Goal: Transaction & Acquisition: Purchase product/service

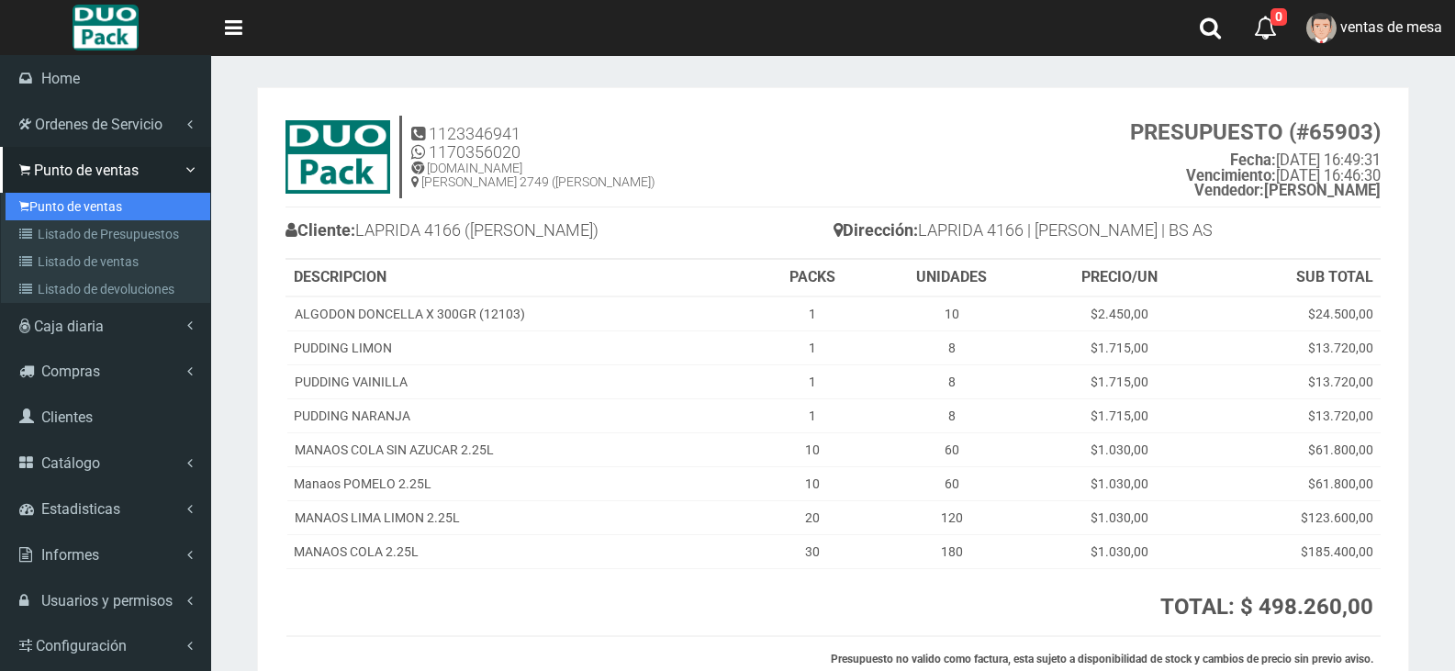
click at [51, 211] on link "Punto de ventas" at bounding box center [108, 207] width 205 height 28
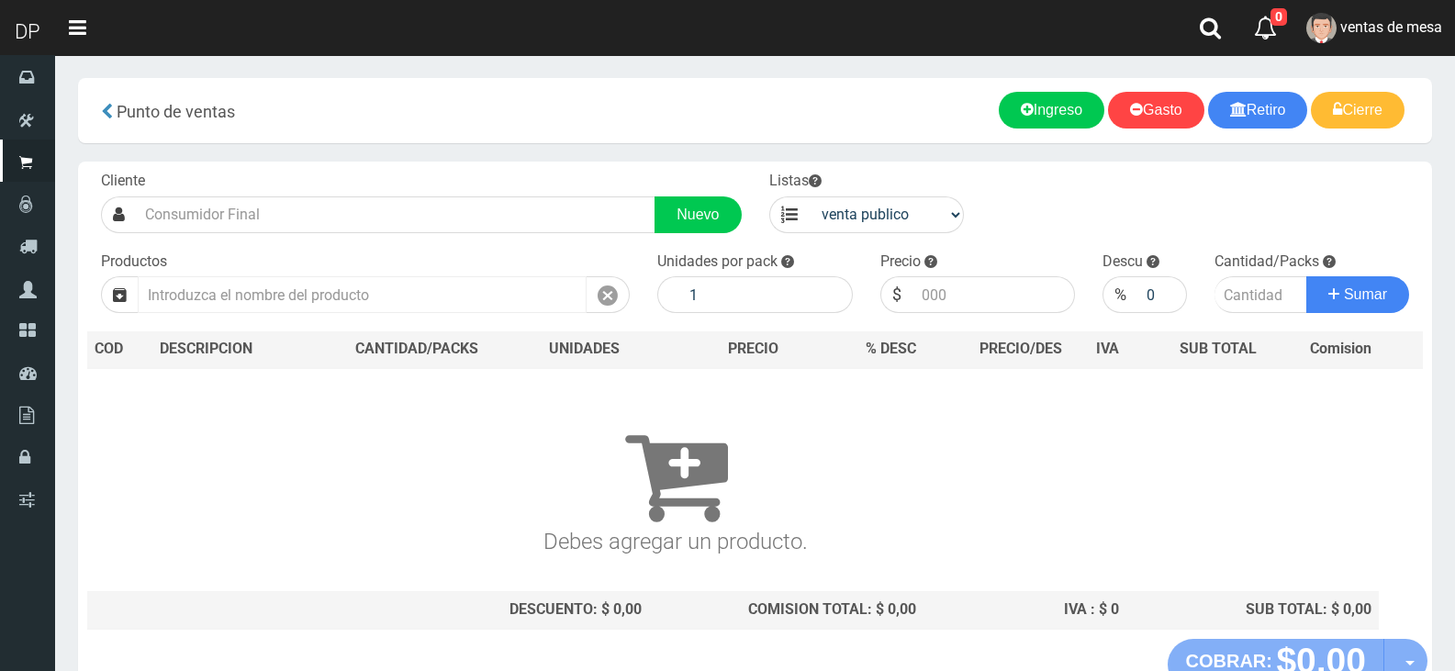
click at [367, 278] on input "text" at bounding box center [362, 294] width 449 height 37
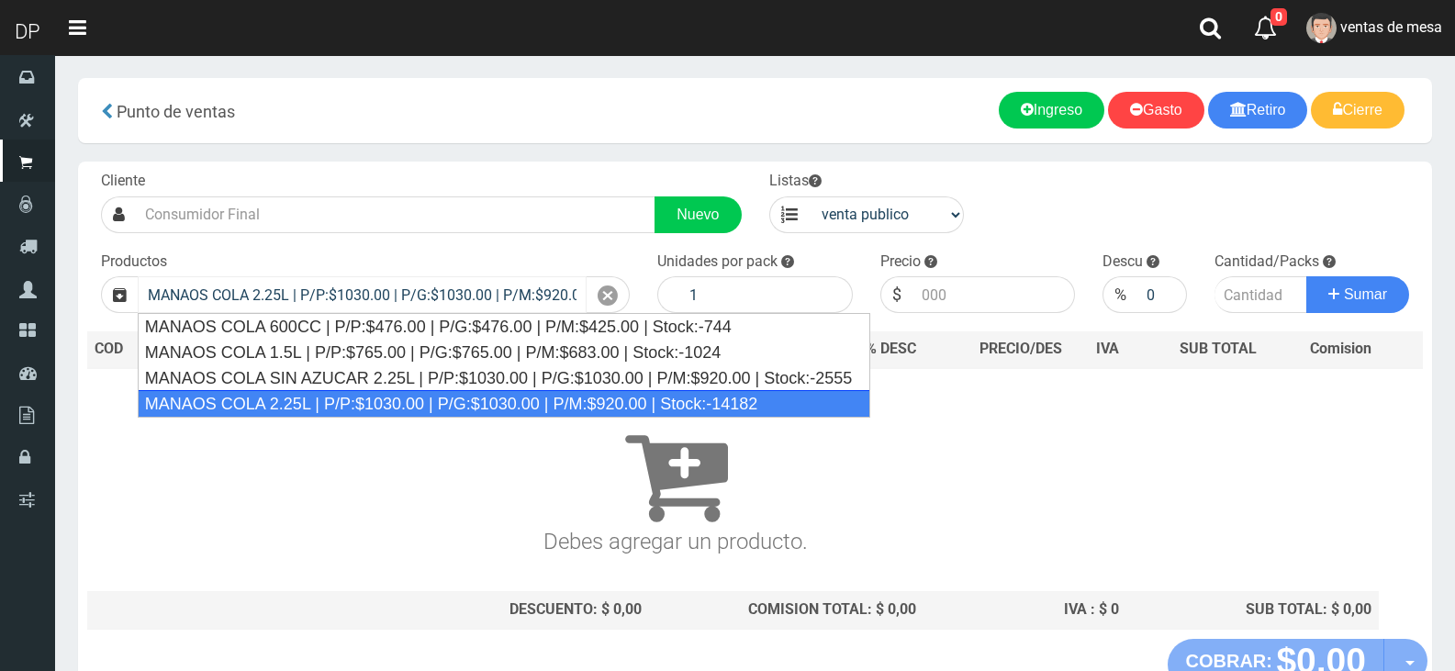
type input "MANAOS COLA 2.25L | P/P:$1030.00 | P/G:$1030.00 | P/M:$920.00 | Stock:-14182"
type input "6"
type input "1030.00"
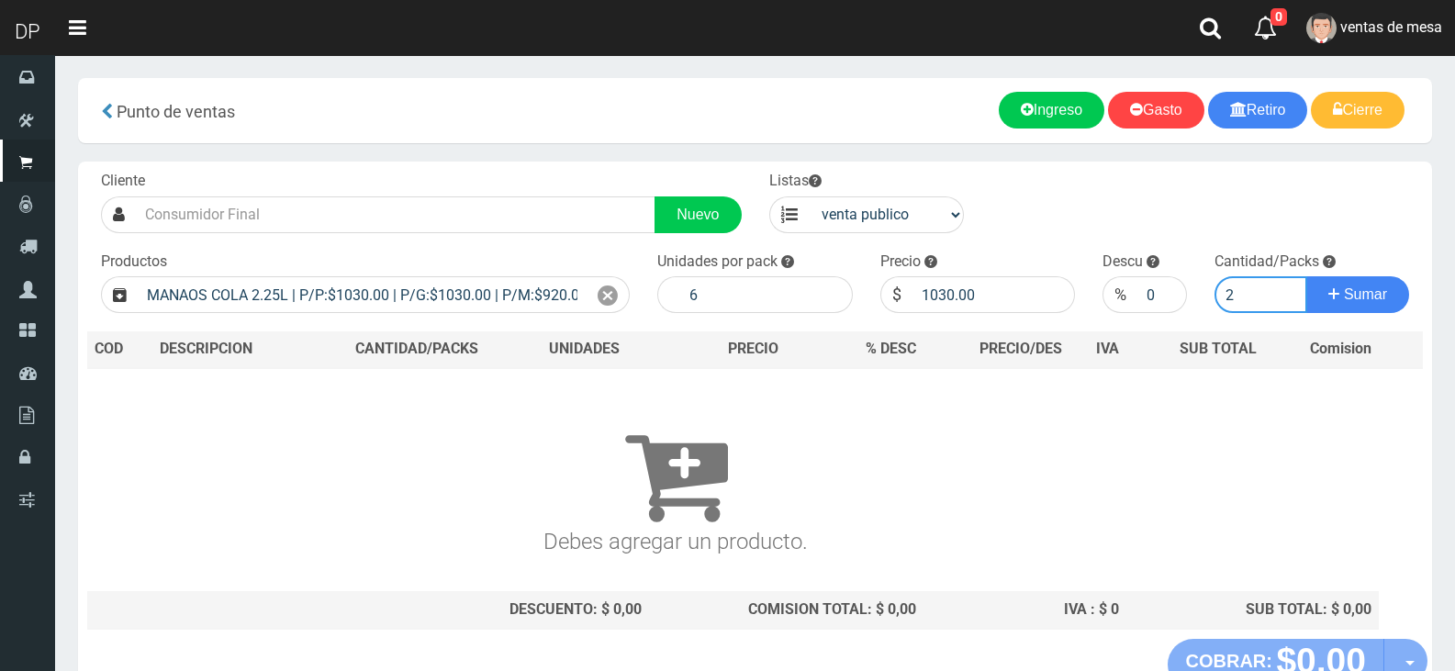
type input "2"
click at [912, 243] on div "Cliente Nuevo Listas venta publico Sup chinos reventas Productos" at bounding box center [755, 400] width 1354 height 477
click at [943, 290] on input "1030.00" at bounding box center [993, 294] width 163 height 37
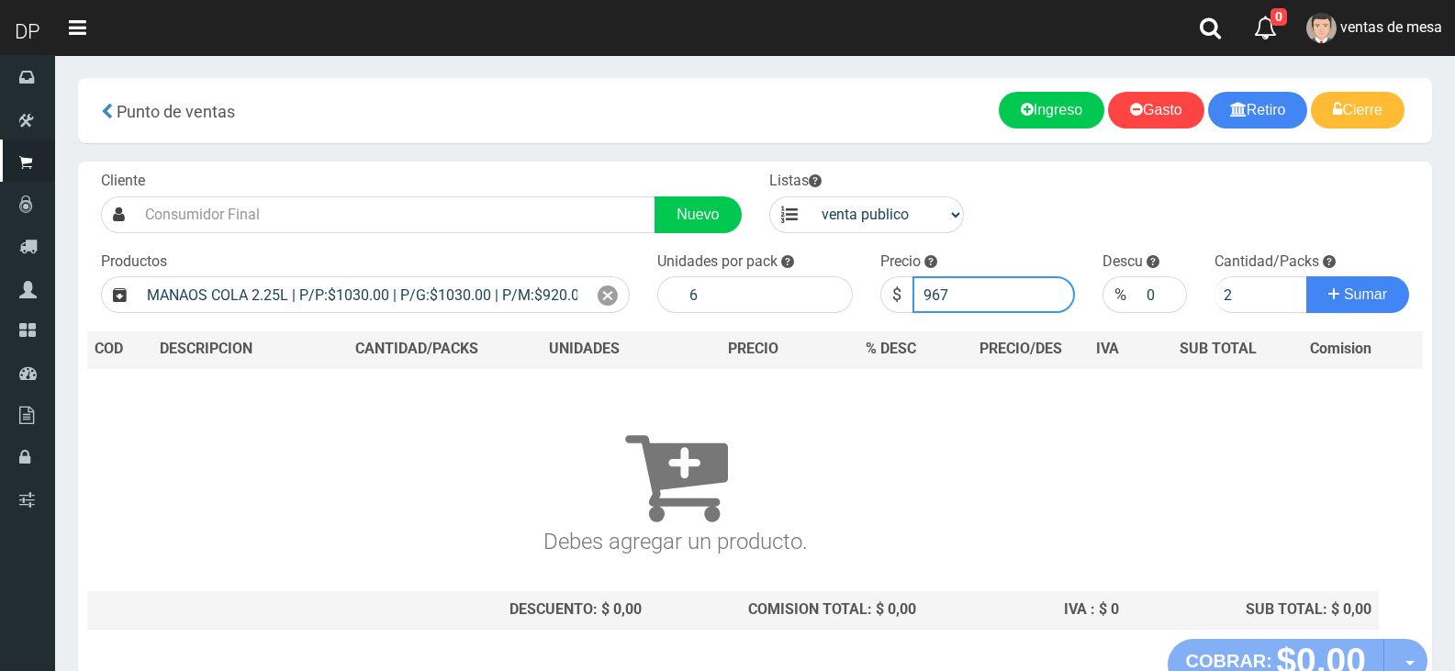
type input "967"
click at [1306, 276] on button "Sumar" at bounding box center [1357, 294] width 103 height 37
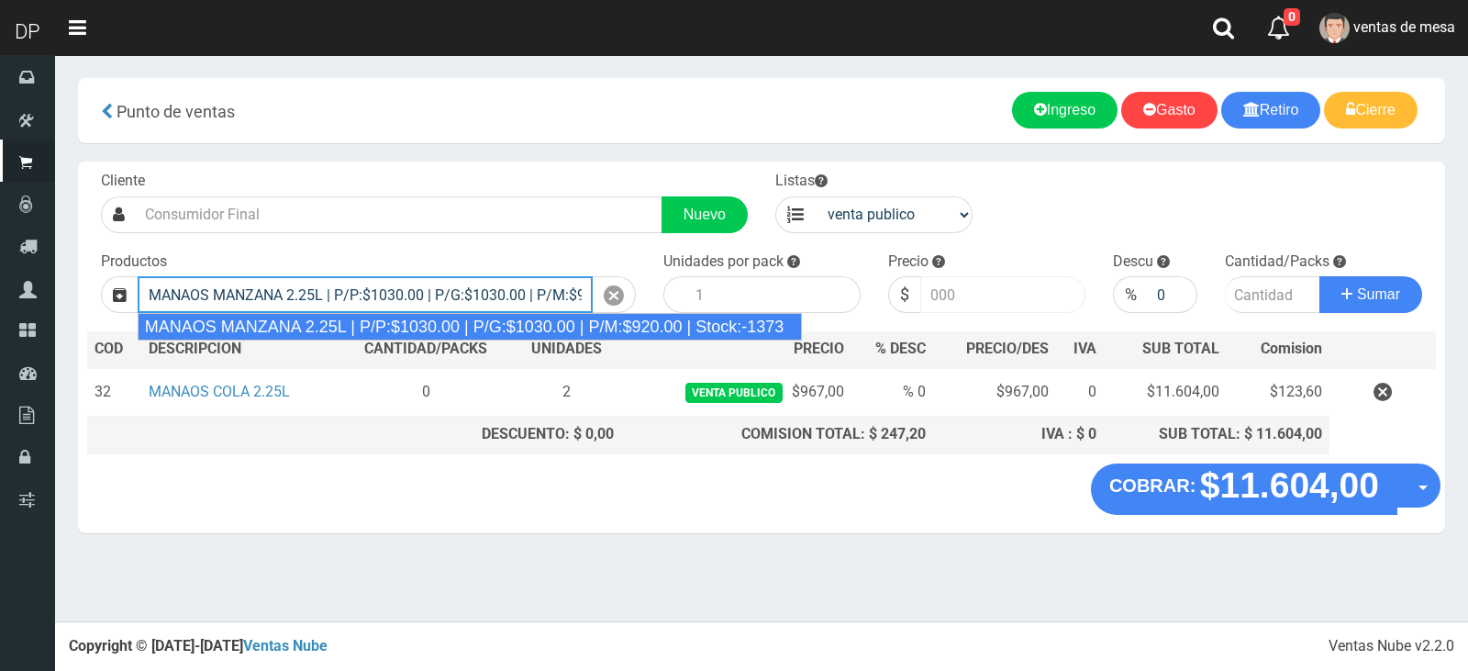
type input "MANAOS MANZANA 2.25L | P/P:$1030.00 | P/G:$1030.00 | P/M:$920.00 | Stock:-1373"
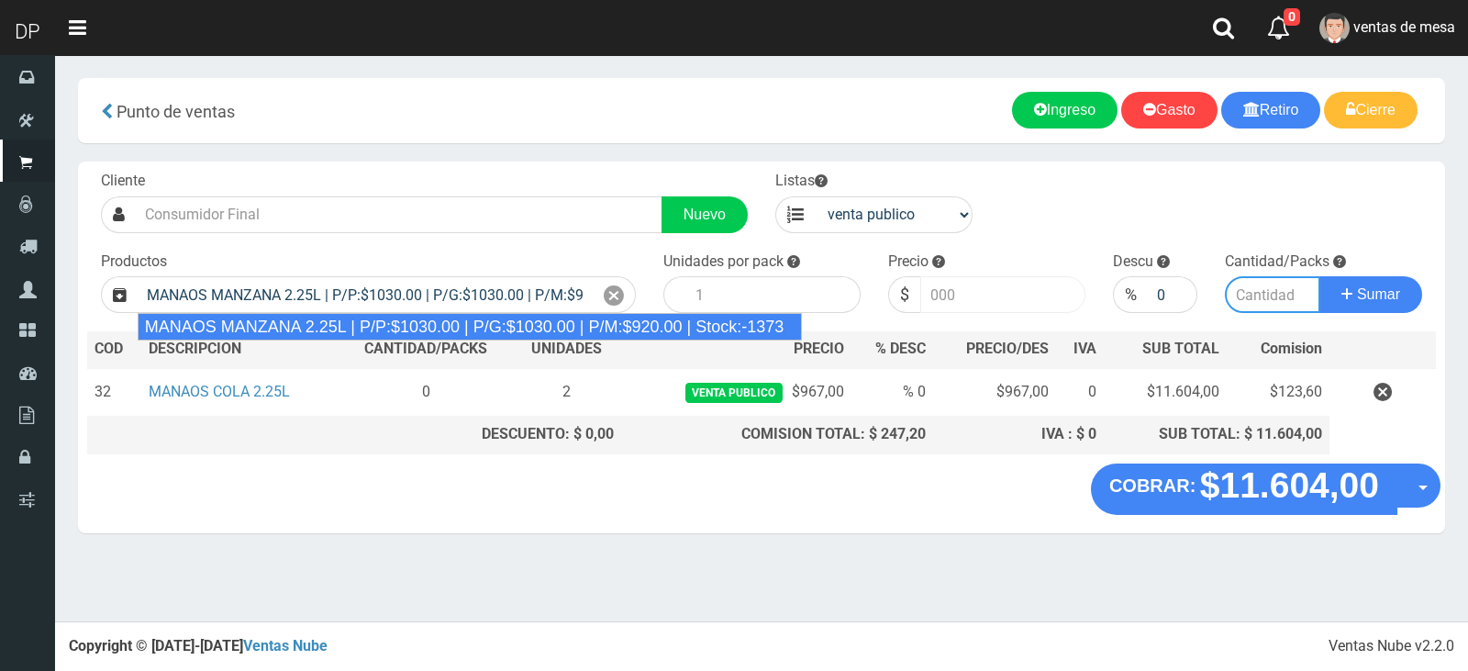
type input "6"
type input "1030.00"
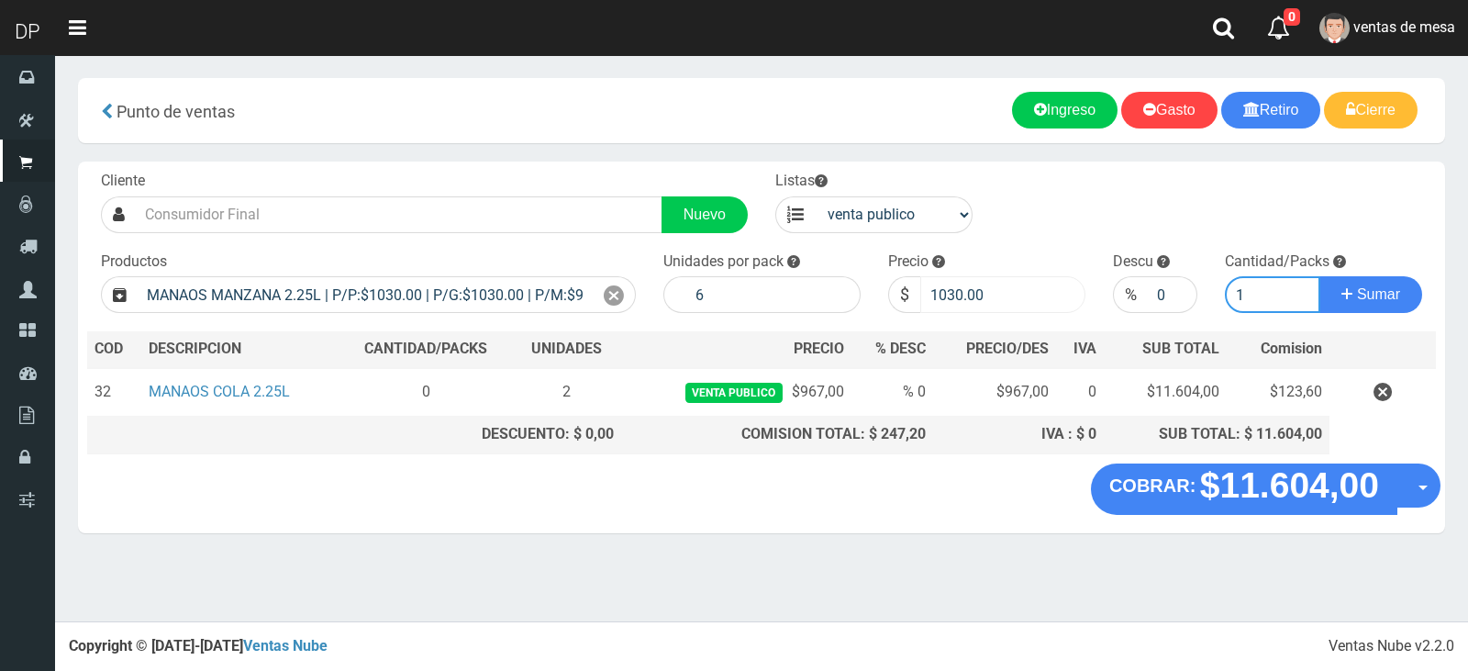
type input "1"
click at [944, 290] on input "1030.00" at bounding box center [1003, 294] width 165 height 37
click at [950, 291] on input "1030.00" at bounding box center [1003, 294] width 165 height 37
type input "967"
click at [1320, 276] on button "Sumar" at bounding box center [1371, 294] width 103 height 37
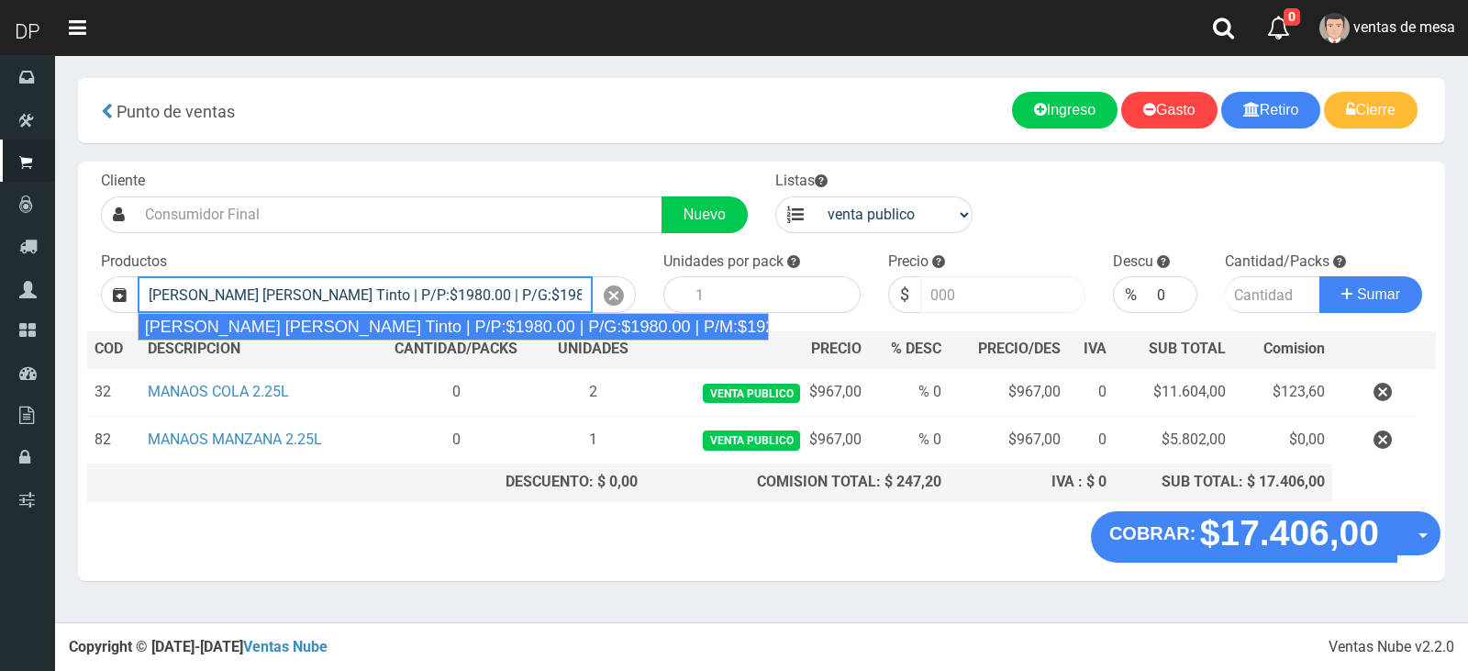
type input "Viñas de Balbo Tinto | P/P:$1980.00 | P/G:$1980.00 | P/M:$1920.00 | Stock:-11978"
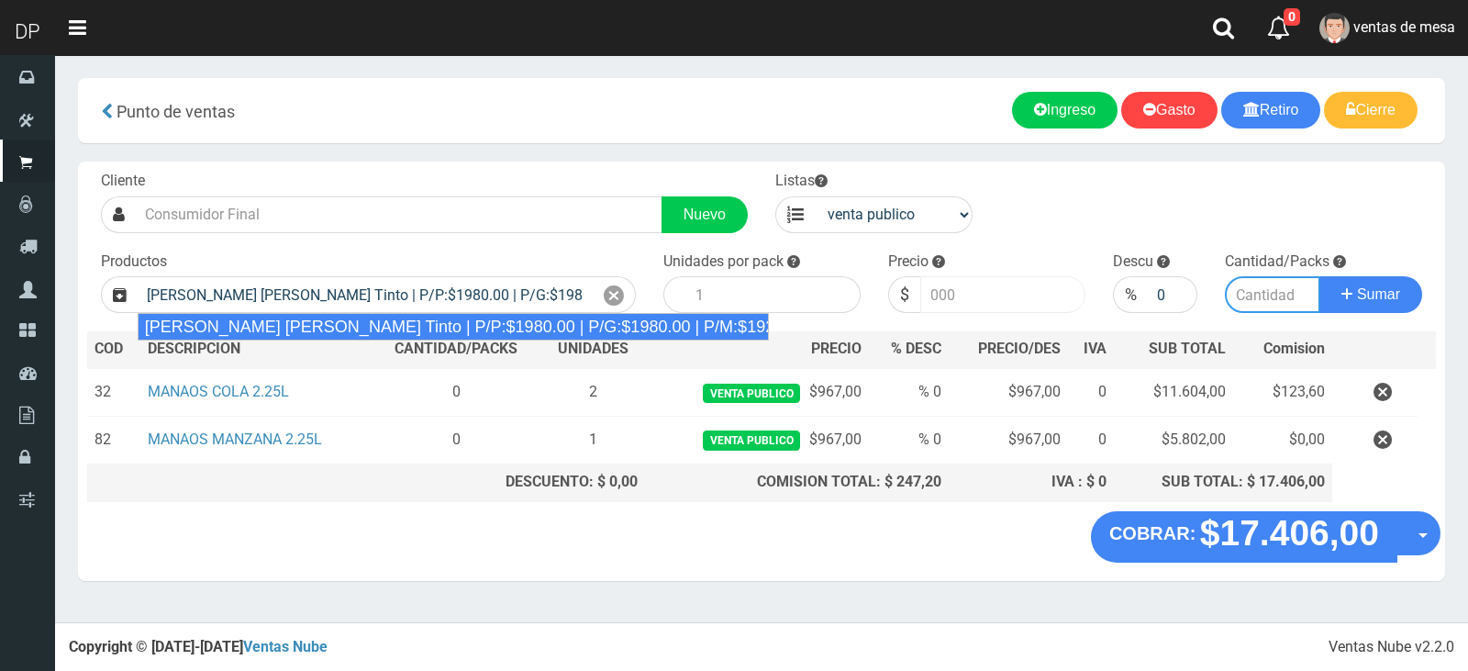
type input "6"
type input "1980.00"
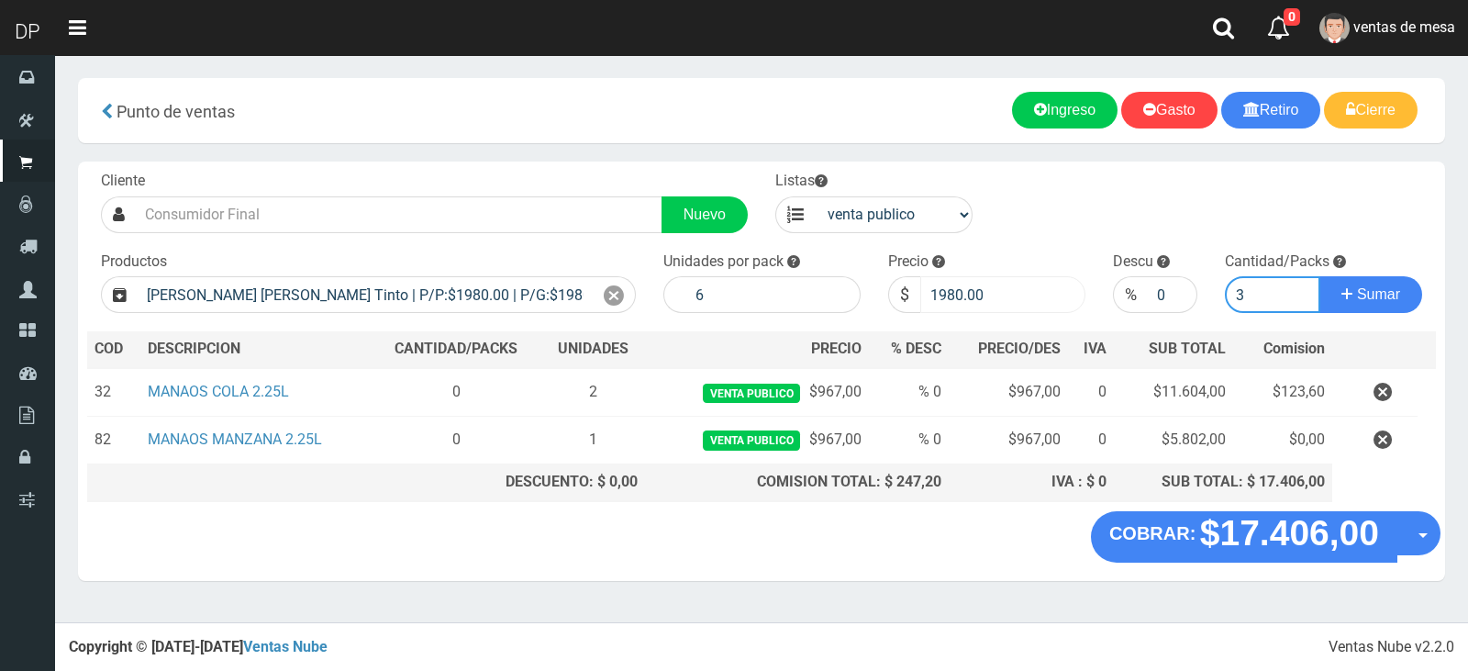
type input "3"
click at [952, 291] on input "1980.00" at bounding box center [1003, 294] width 165 height 37
click at [1320, 276] on button "Sumar" at bounding box center [1371, 294] width 103 height 37
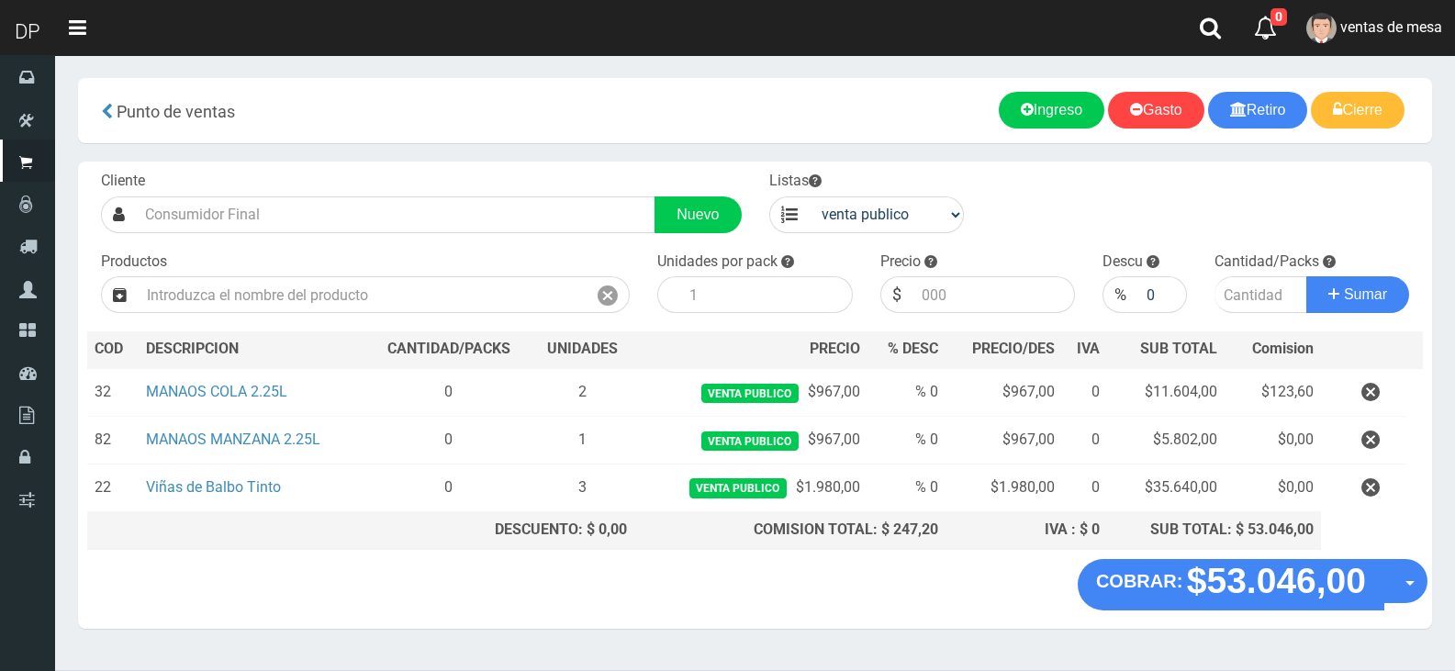
click at [1247, 609] on div "COBRAR: $53.046,00 Opciones Hacer Devolucion Crear presupuesto" at bounding box center [755, 594] width 1354 height 70
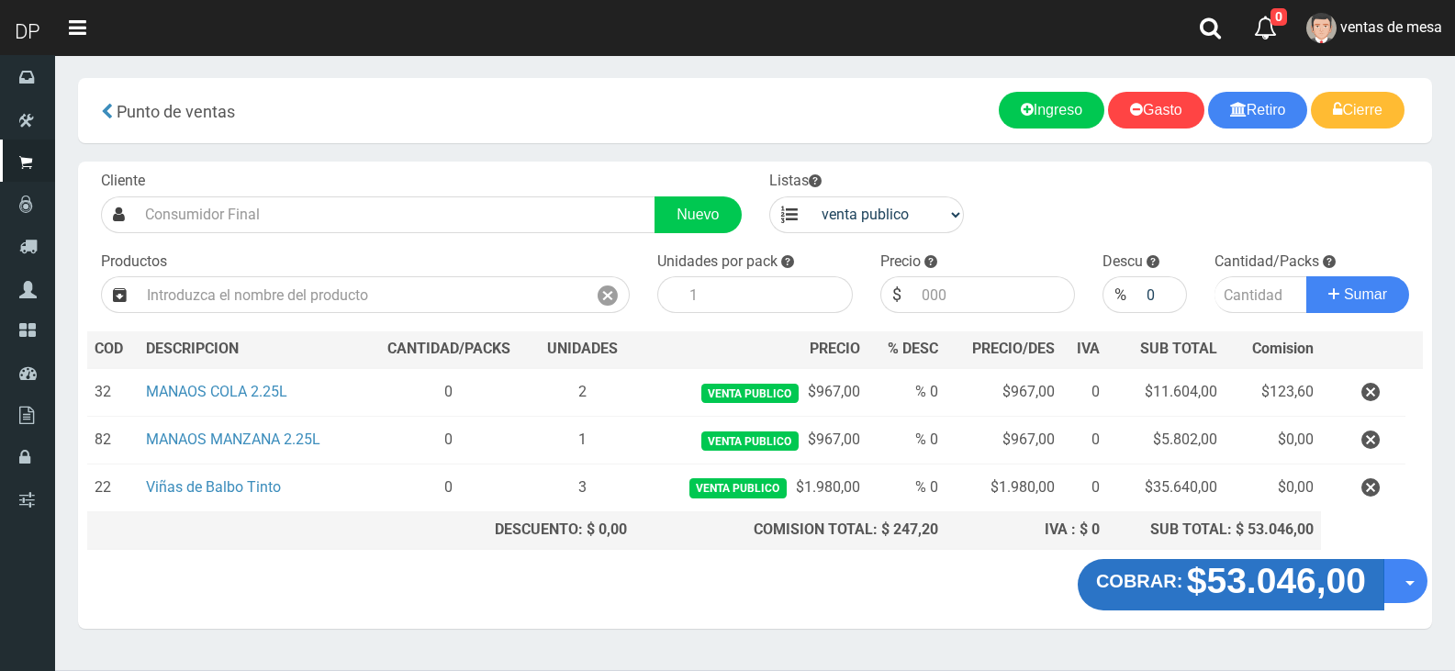
click at [1240, 585] on strong "$53.046,00" at bounding box center [1276, 580] width 179 height 39
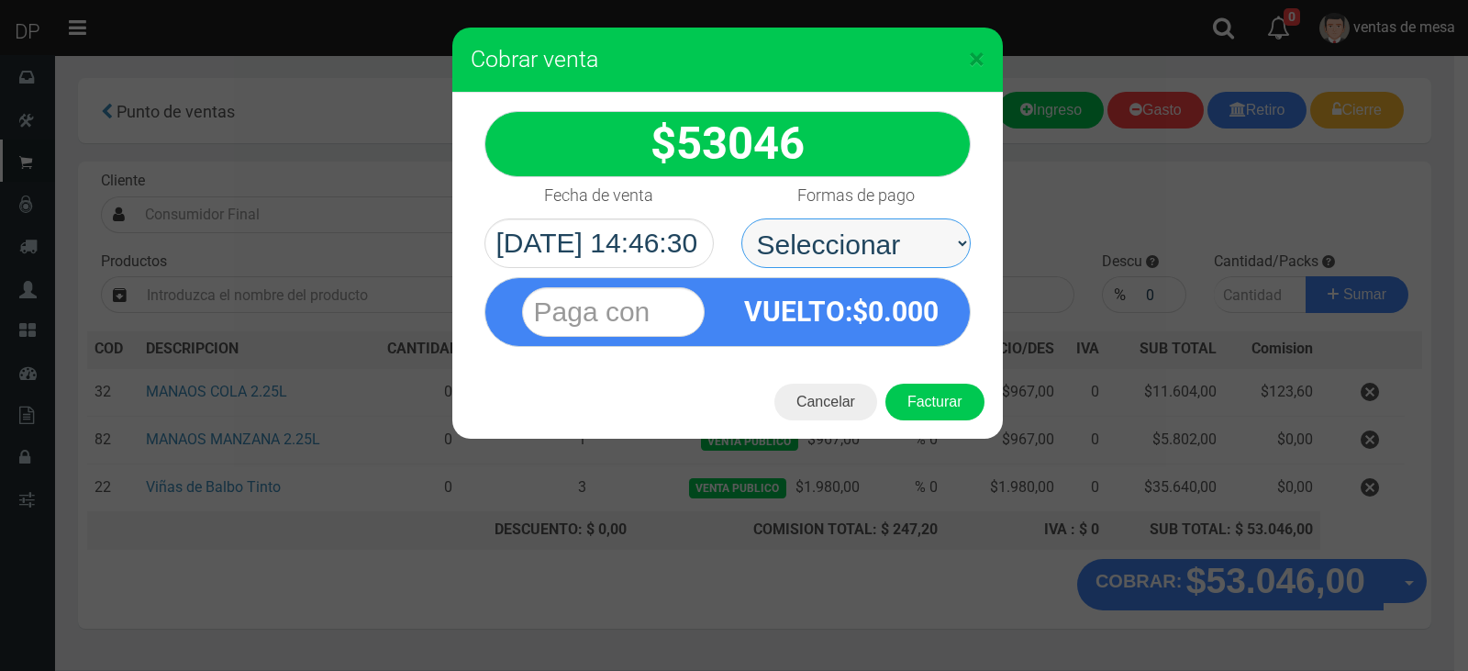
click at [902, 251] on select "Seleccionar Efectivo Tarjeta de Crédito Depósito Débito" at bounding box center [856, 243] width 229 height 50
select select "Efectivo"
click at [742, 218] on select "Seleccionar Efectivo Tarjeta de Crédito Depósito Débito" at bounding box center [856, 243] width 229 height 50
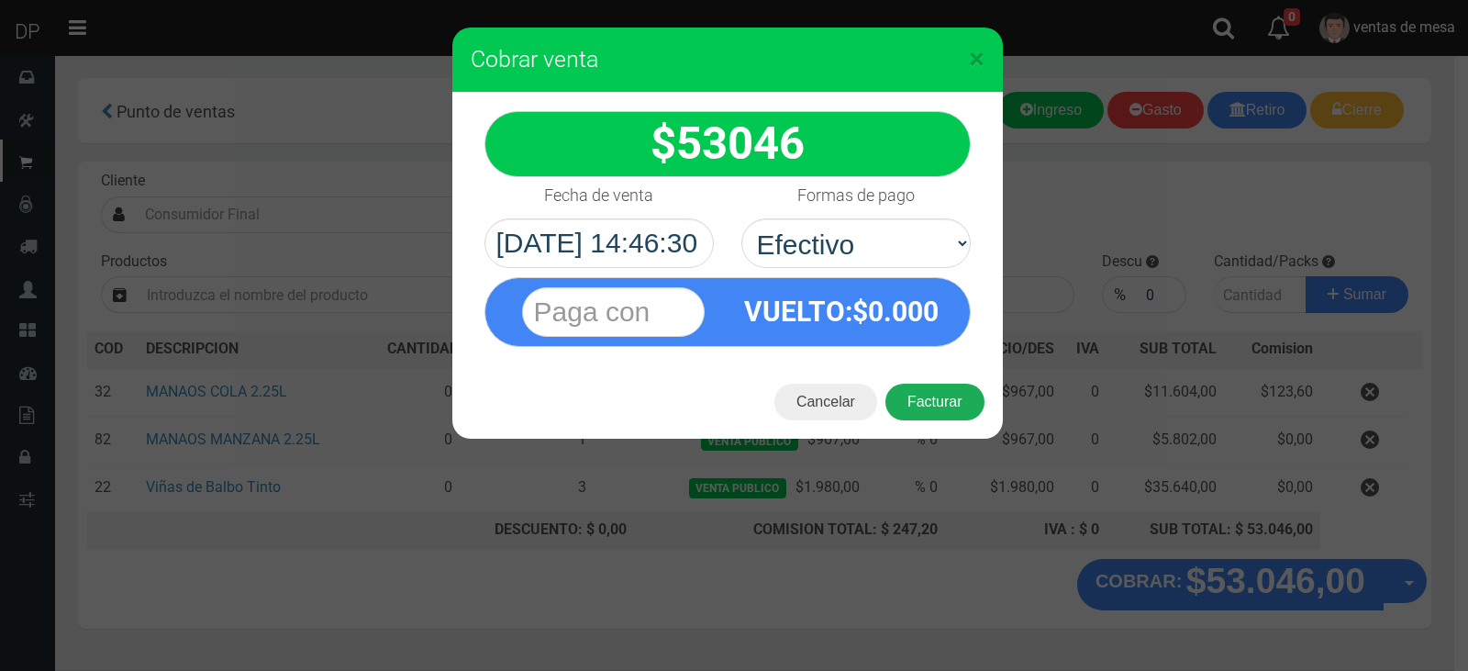
click at [936, 415] on button "Facturar" at bounding box center [935, 402] width 99 height 37
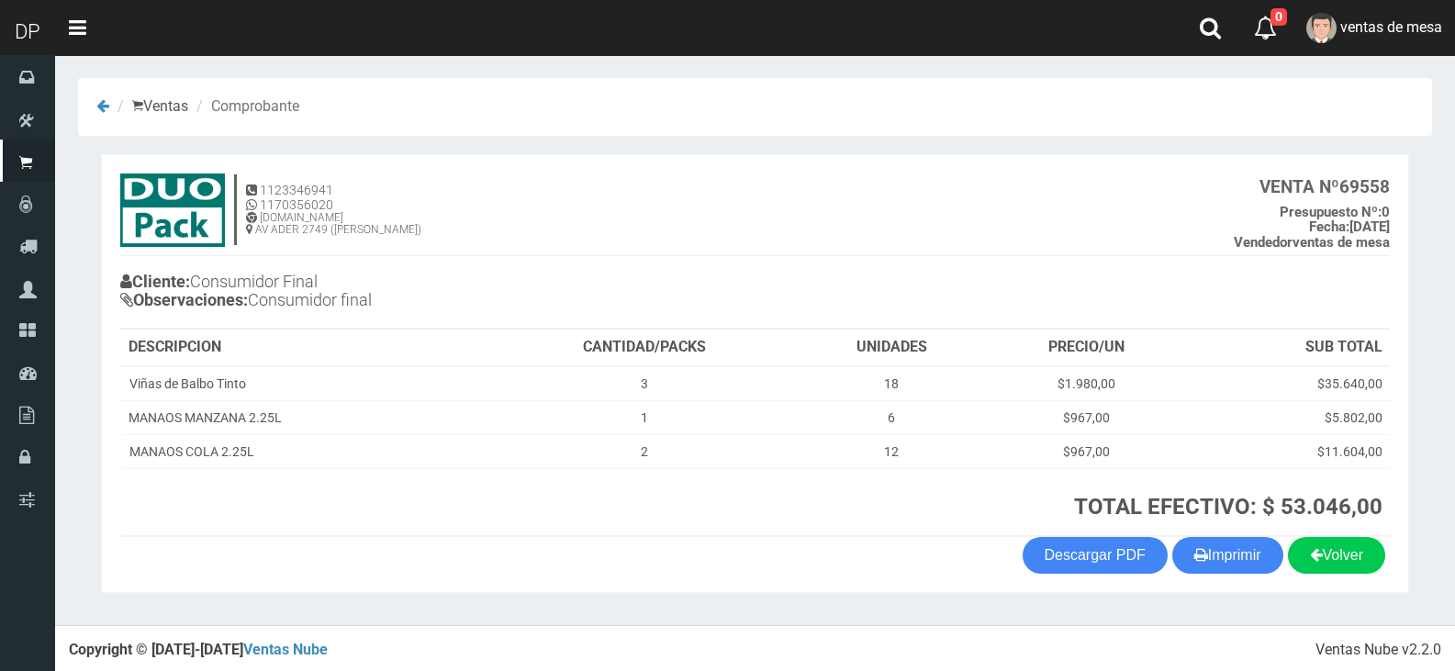
click at [1239, 582] on section "1123346941 1170356020 WWW.DUOPACKS.COM.AR AV ADER 2749 (MUNRO) VENTA Nº 69558 P…" at bounding box center [755, 373] width 1308 height 439
click at [1234, 564] on button "Imprimir" at bounding box center [1227, 555] width 111 height 37
click at [820, 344] on th "UNIDADES" at bounding box center [891, 347] width 189 height 37
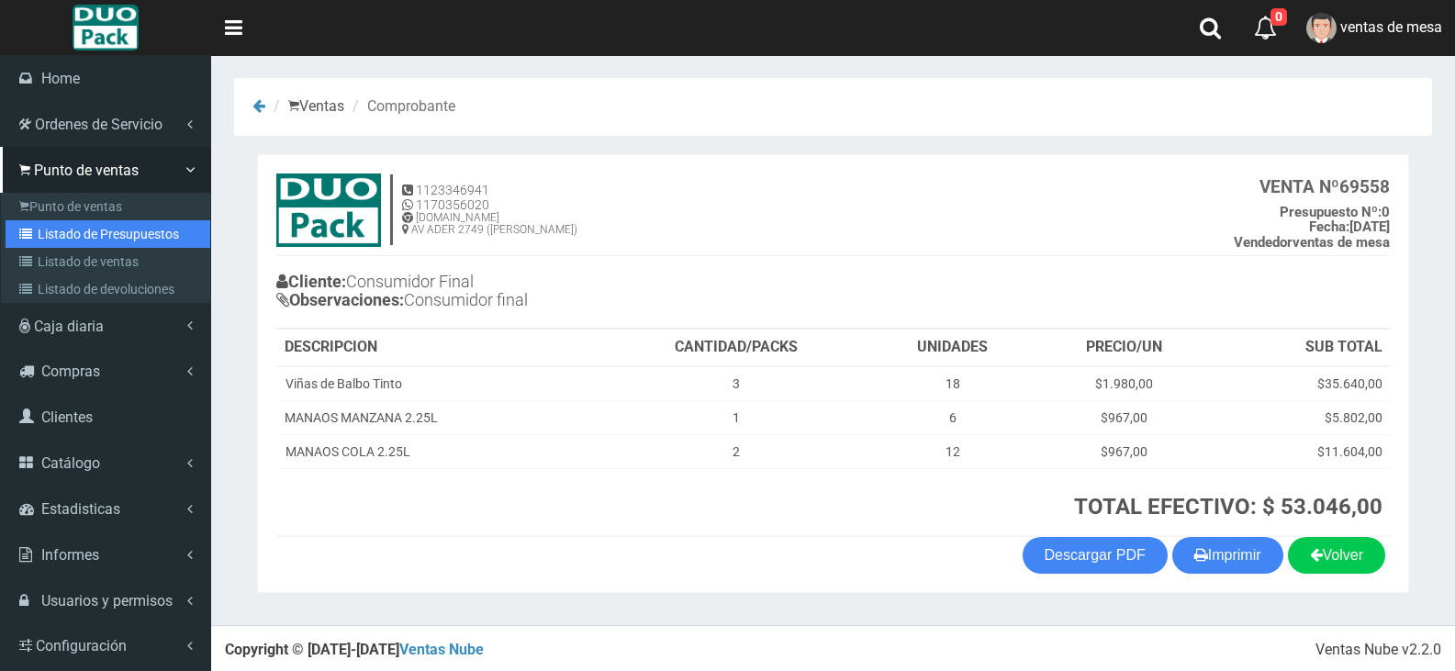
click at [51, 240] on link "Listado de Presupuestos" at bounding box center [108, 234] width 205 height 28
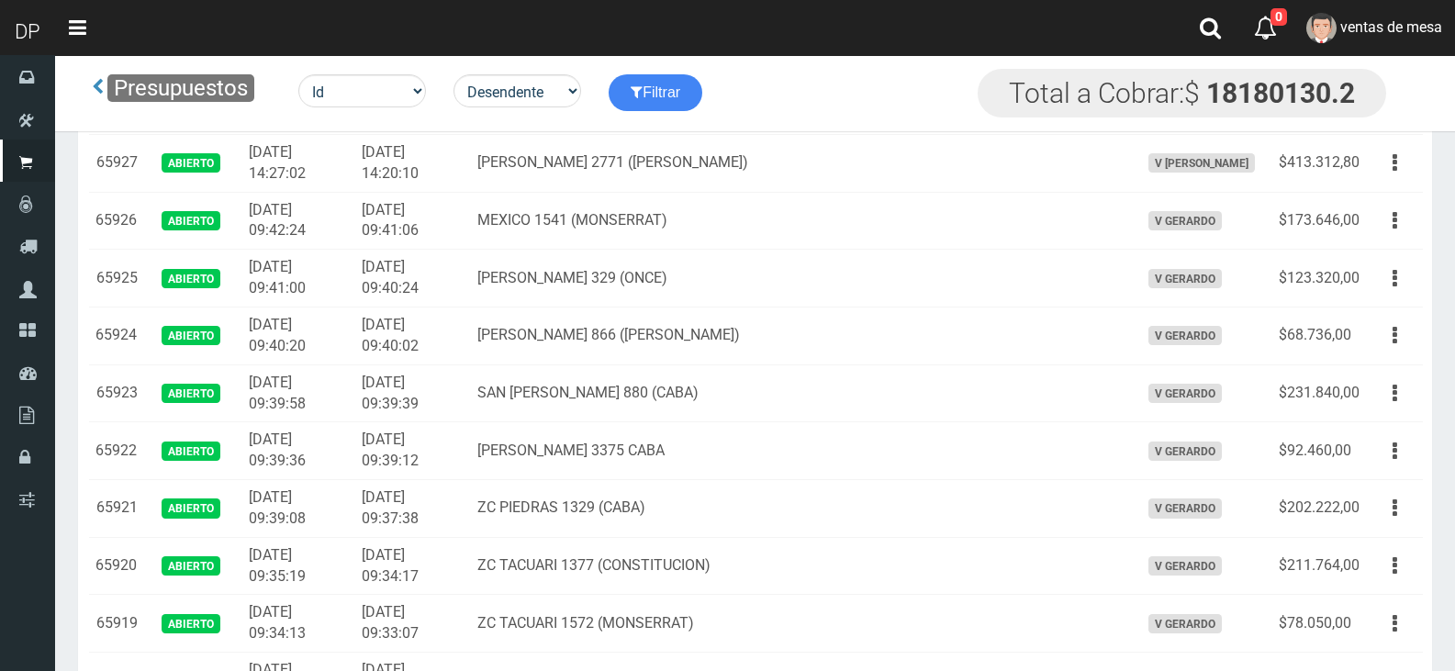
scroll to position [10032, 0]
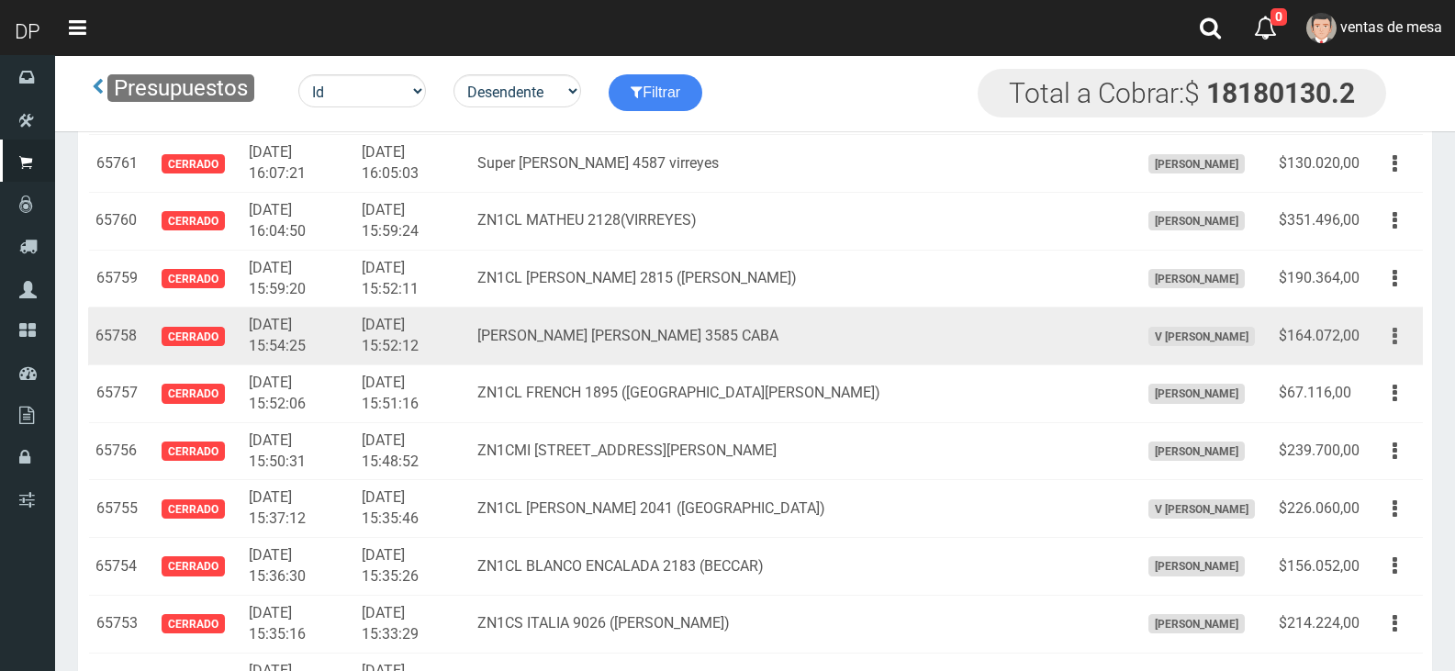
click at [1390, 343] on button "button" at bounding box center [1394, 336] width 41 height 32
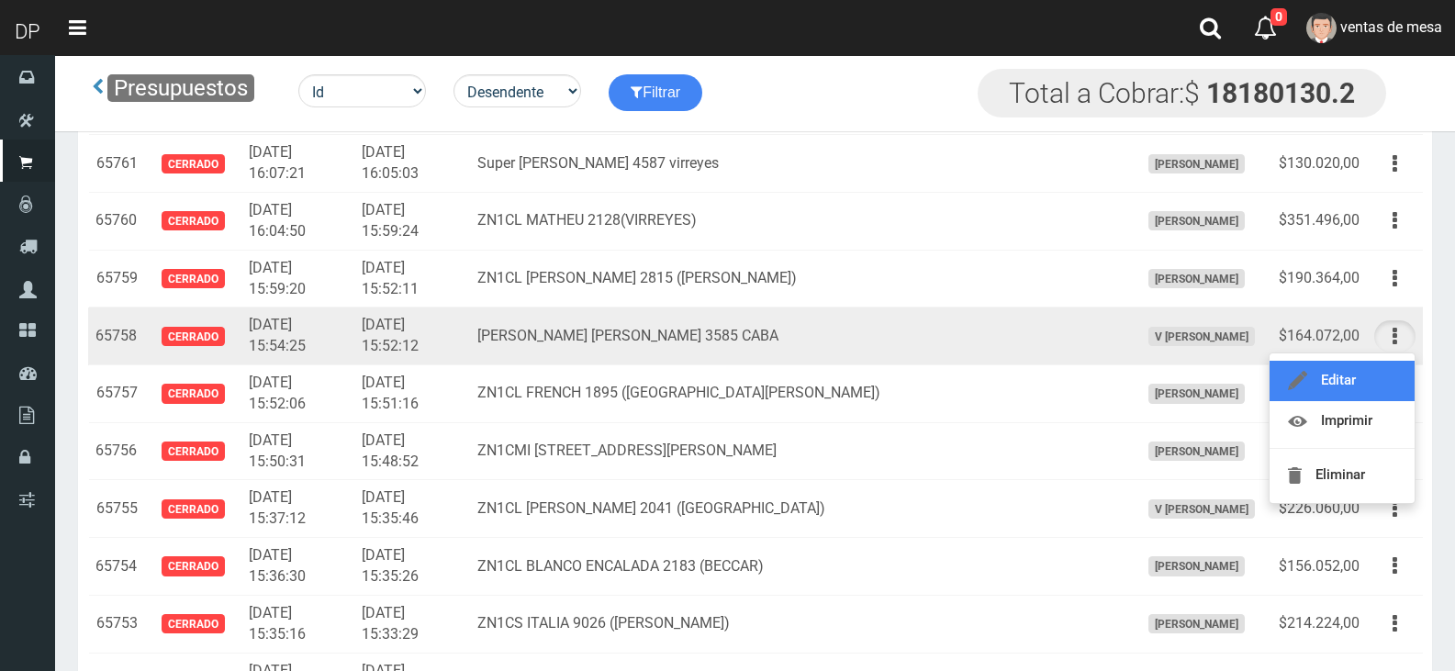
click at [1390, 376] on link "Editar" at bounding box center [1341, 381] width 145 height 40
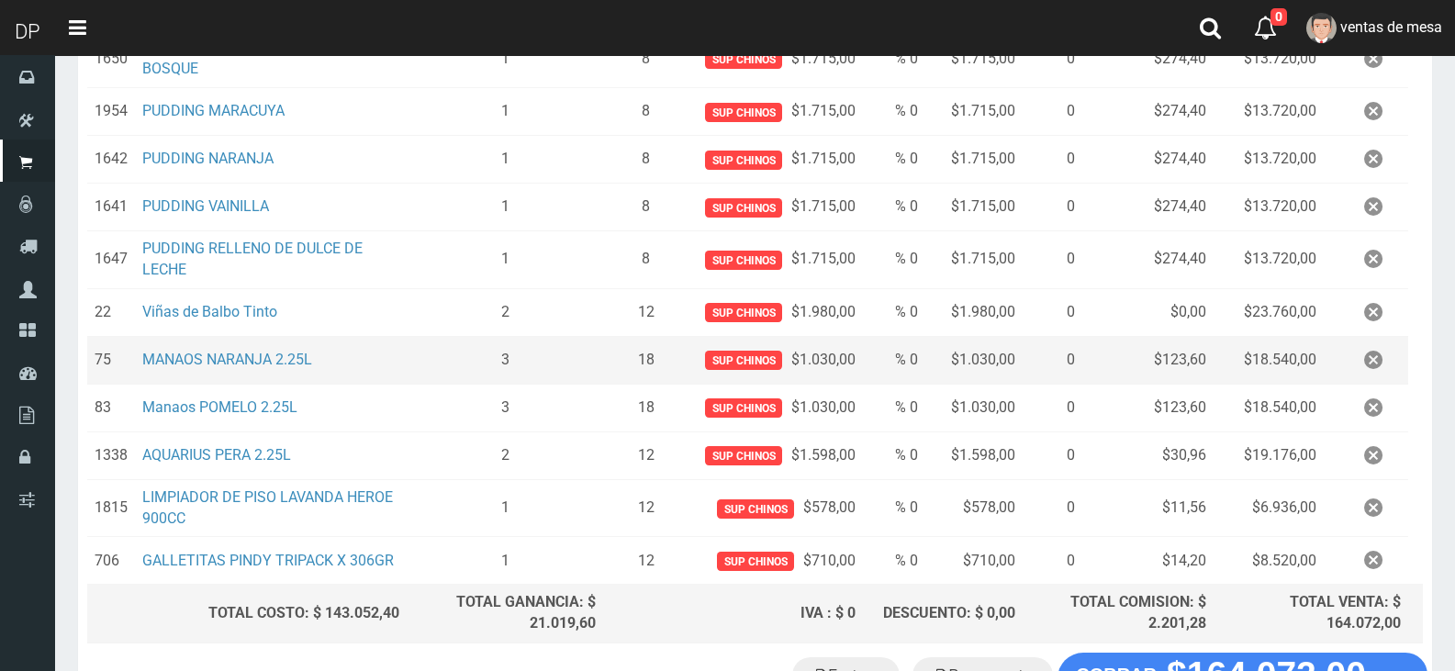
scroll to position [459, 0]
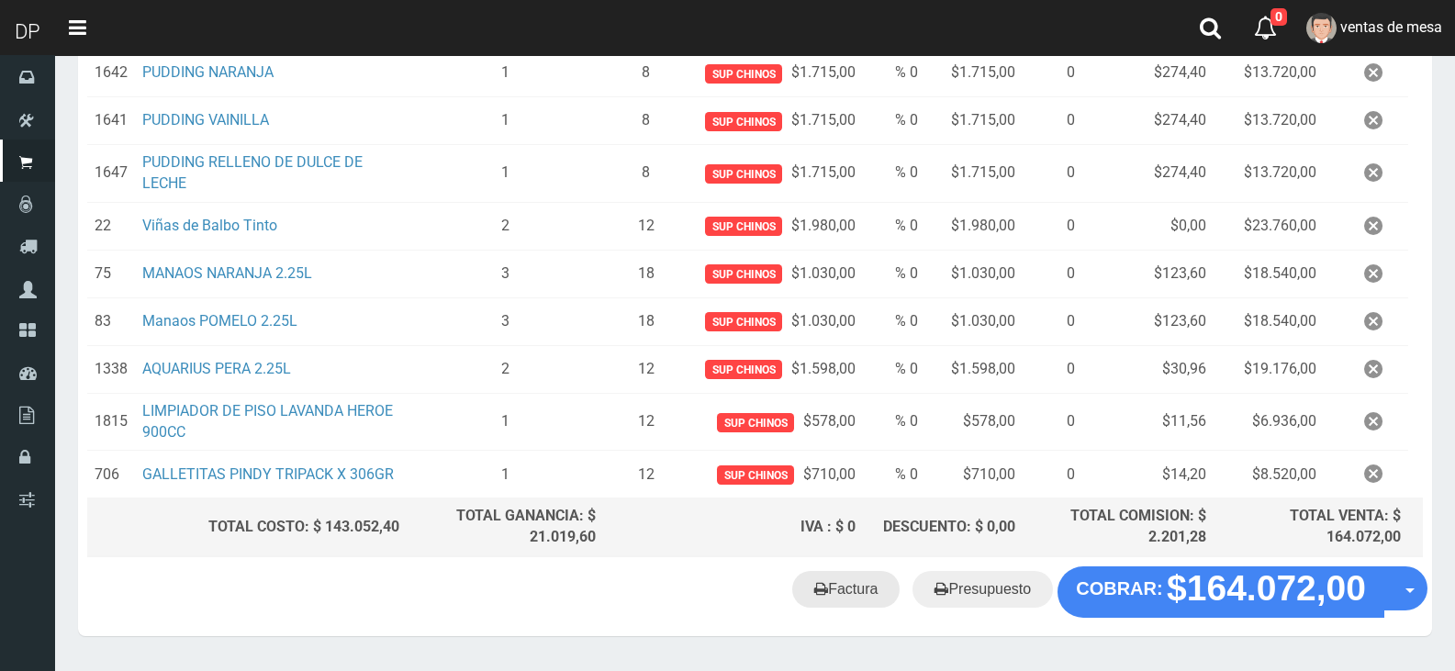
click at [878, 591] on link "Factura" at bounding box center [845, 589] width 107 height 37
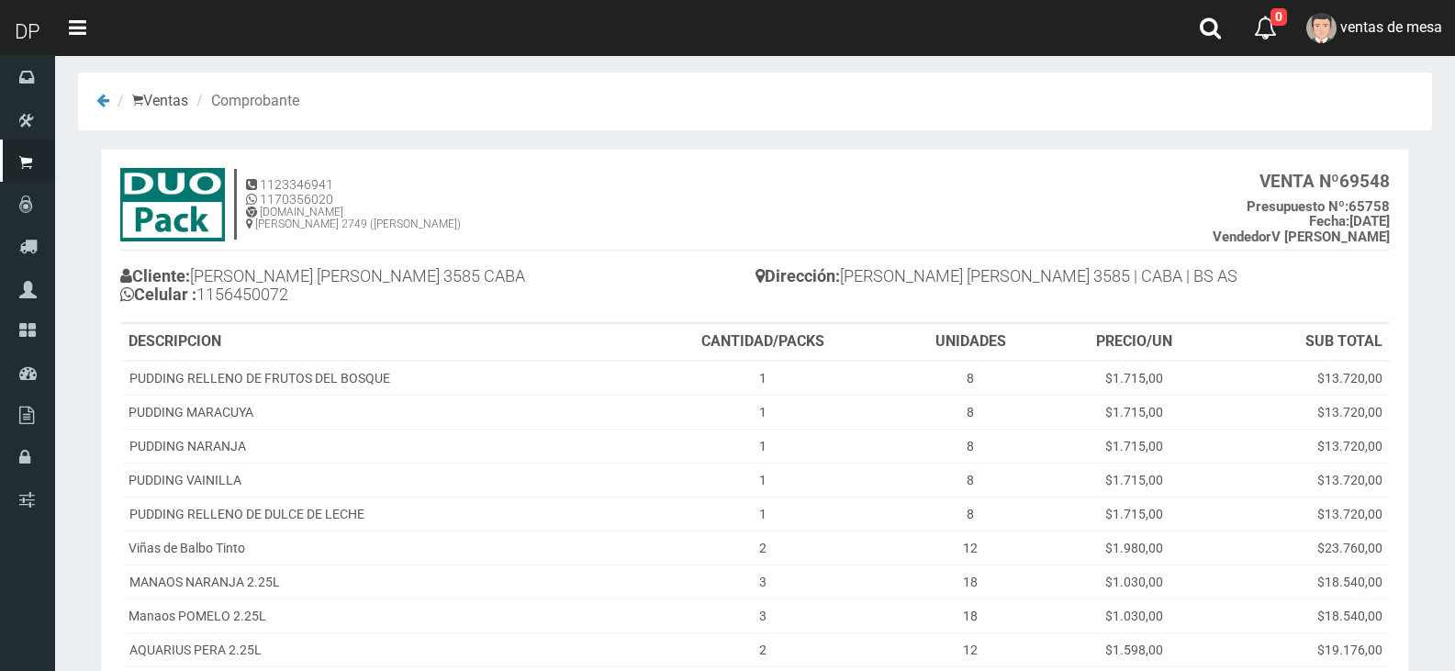
scroll to position [275, 0]
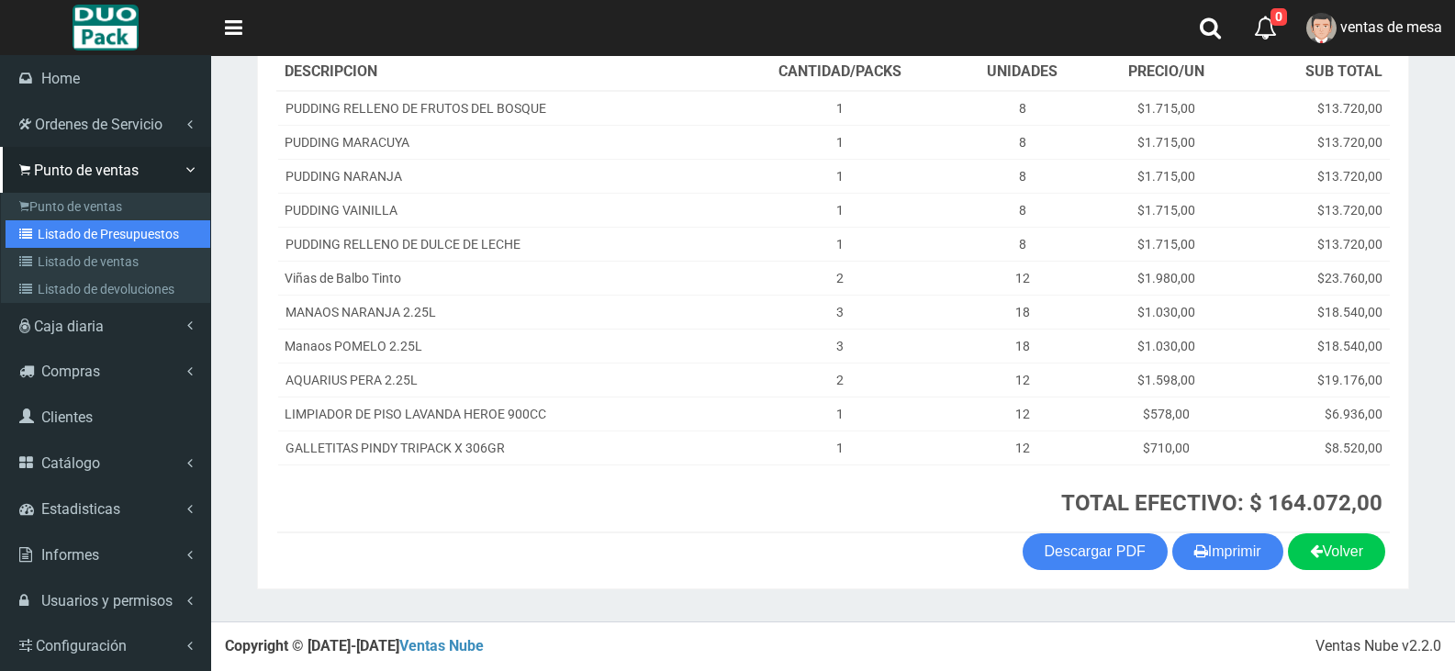
click at [61, 244] on link "Listado de Presupuestos" at bounding box center [108, 234] width 205 height 28
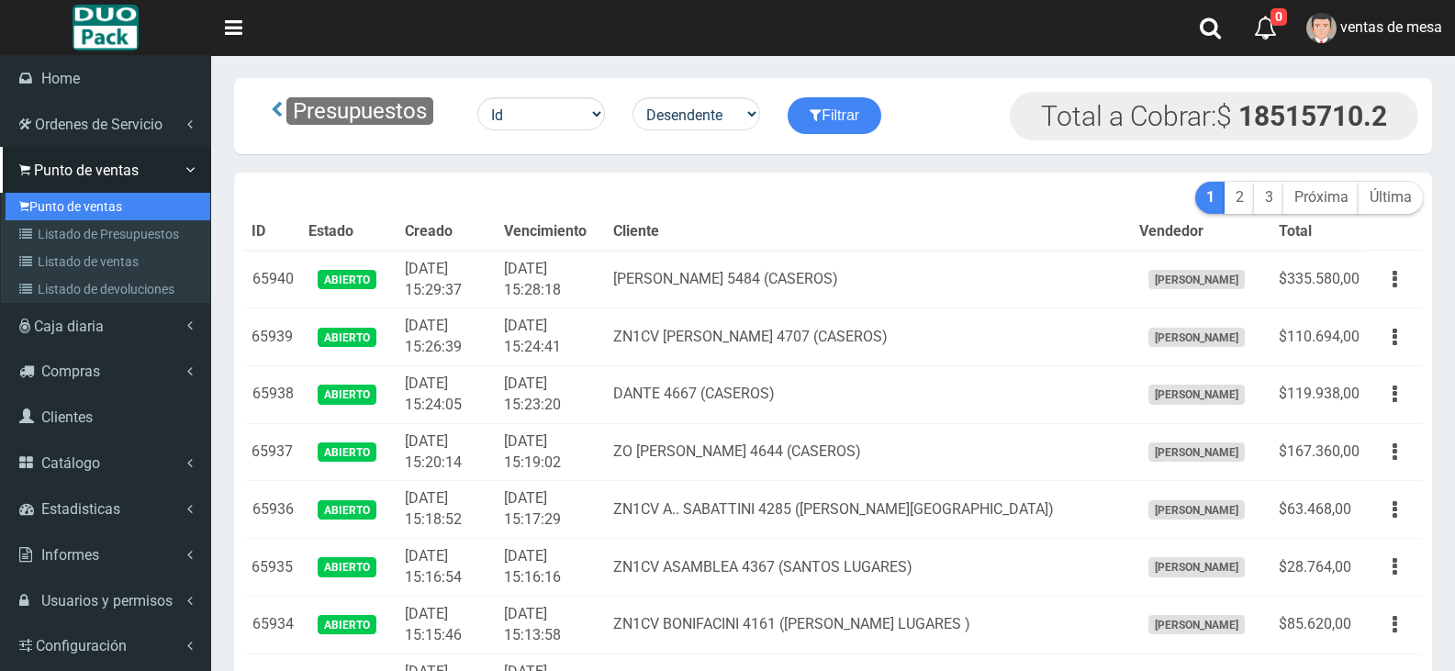
click at [28, 207] on icon at bounding box center [24, 206] width 10 height 15
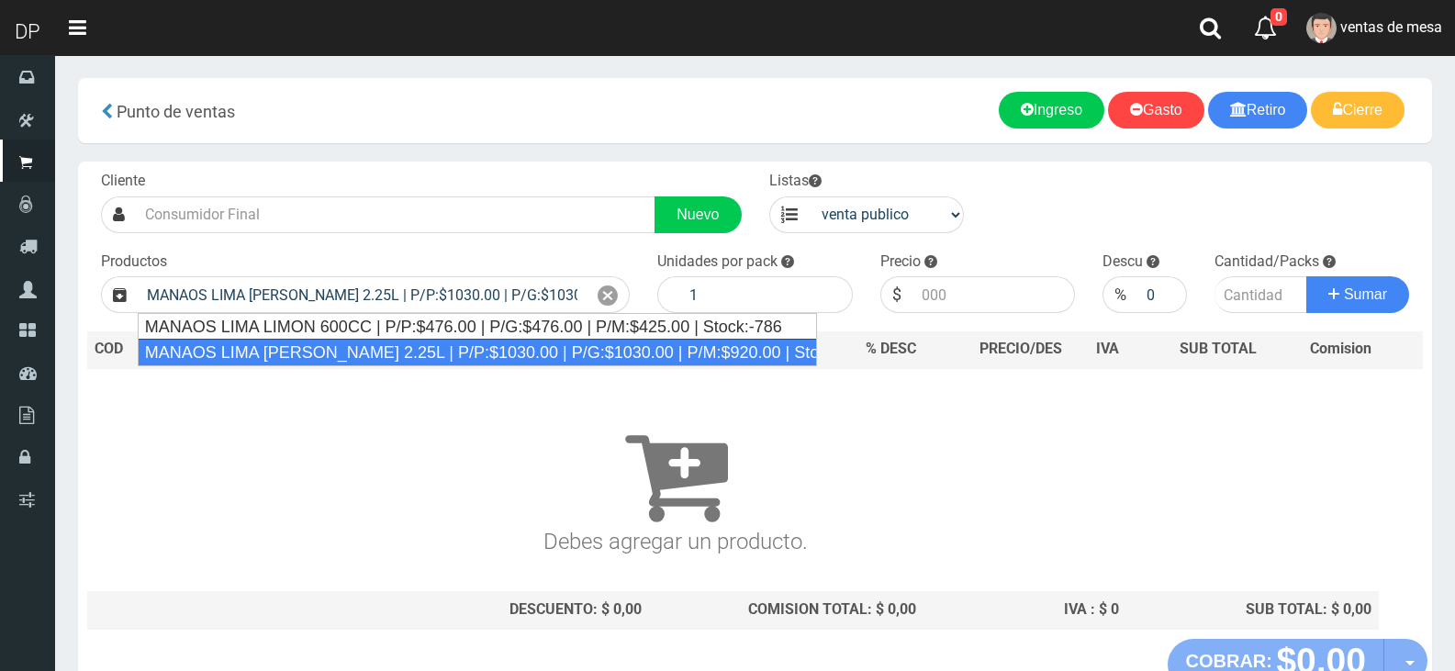
type input "MANAOS LIMA [PERSON_NAME] 2.25L | P/P:$1030.00 | P/G:$1030.00 | P/M:$920.00 | S…"
type input "6"
type input "1030.00"
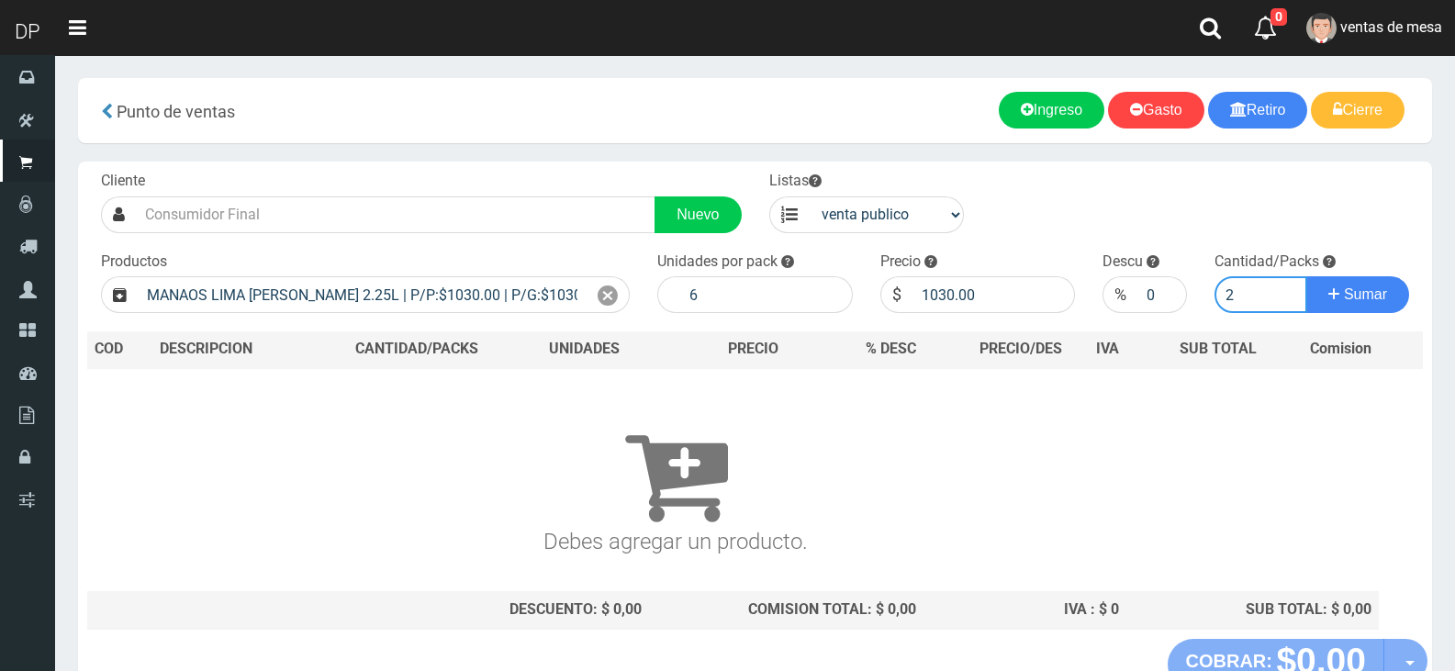
type input "1"
click at [1306, 276] on button "Sumar" at bounding box center [1357, 294] width 103 height 37
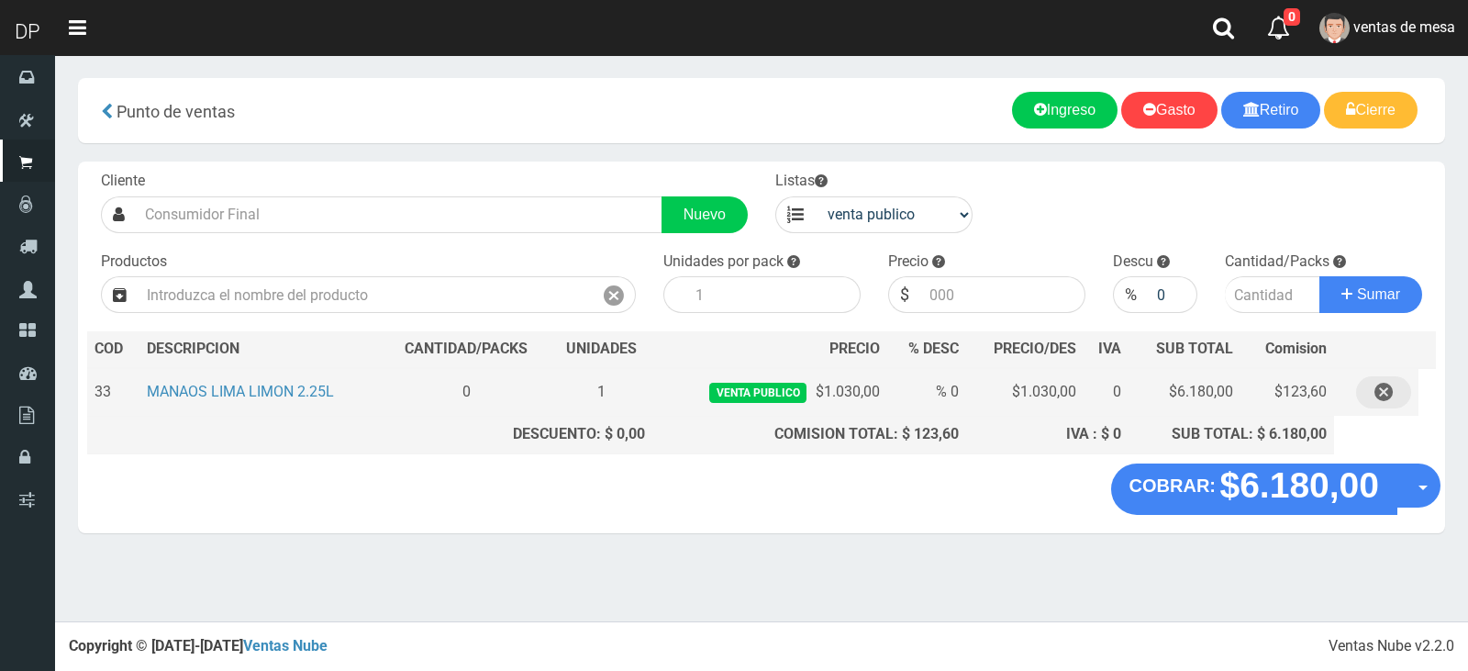
click at [1369, 396] on button "button" at bounding box center [1383, 392] width 55 height 32
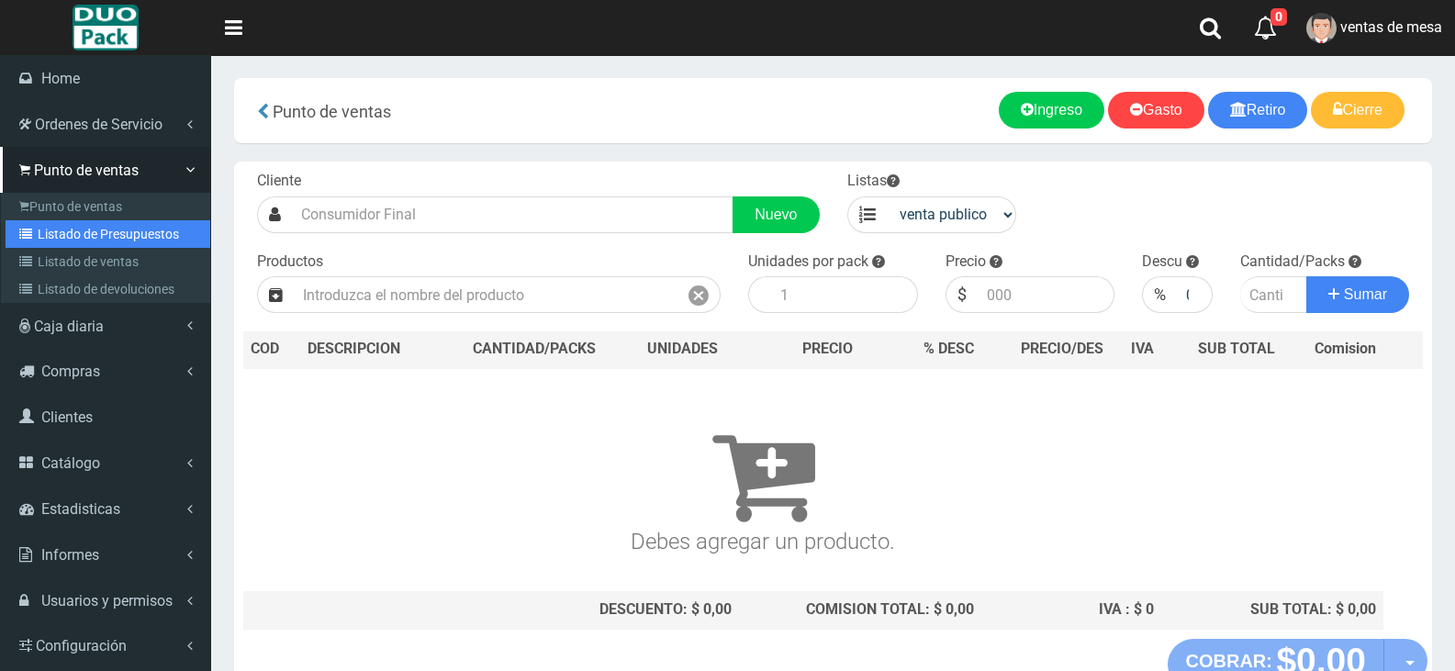
click at [120, 230] on link "Listado de Presupuestos" at bounding box center [108, 234] width 205 height 28
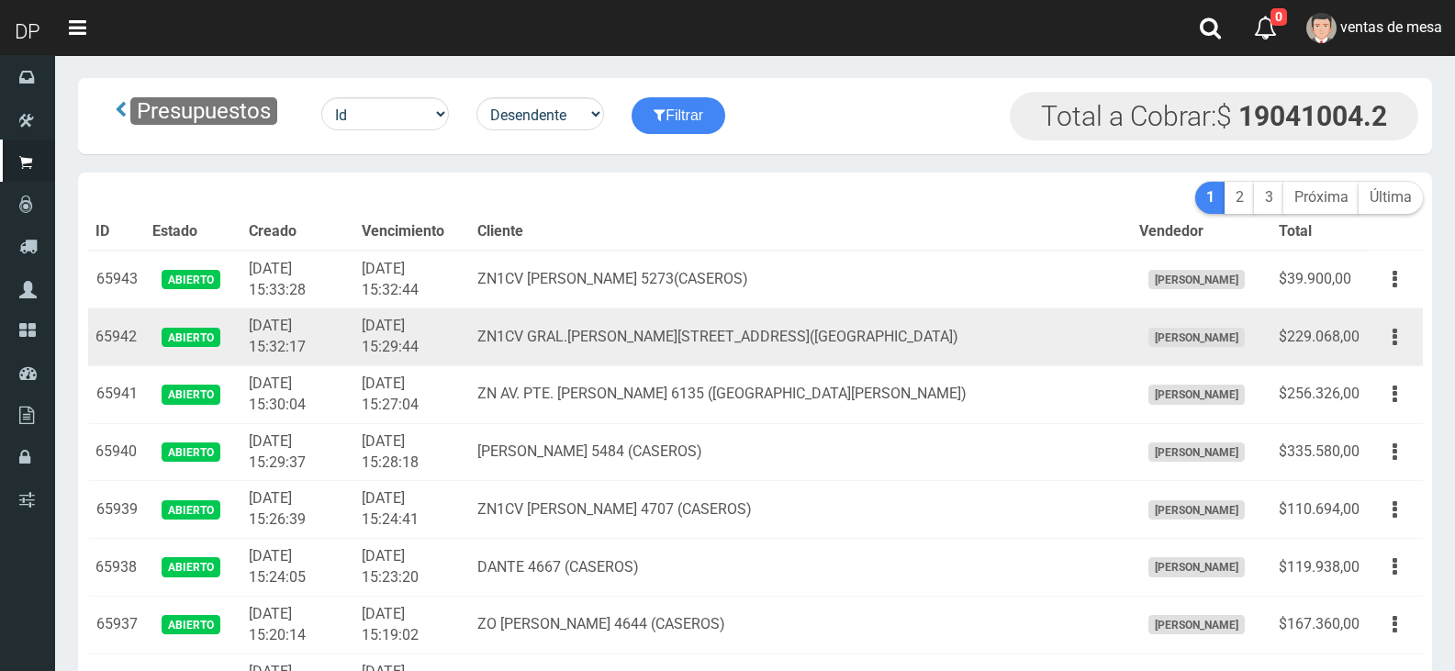
click at [233, 334] on td "Abierto" at bounding box center [193, 337] width 96 height 58
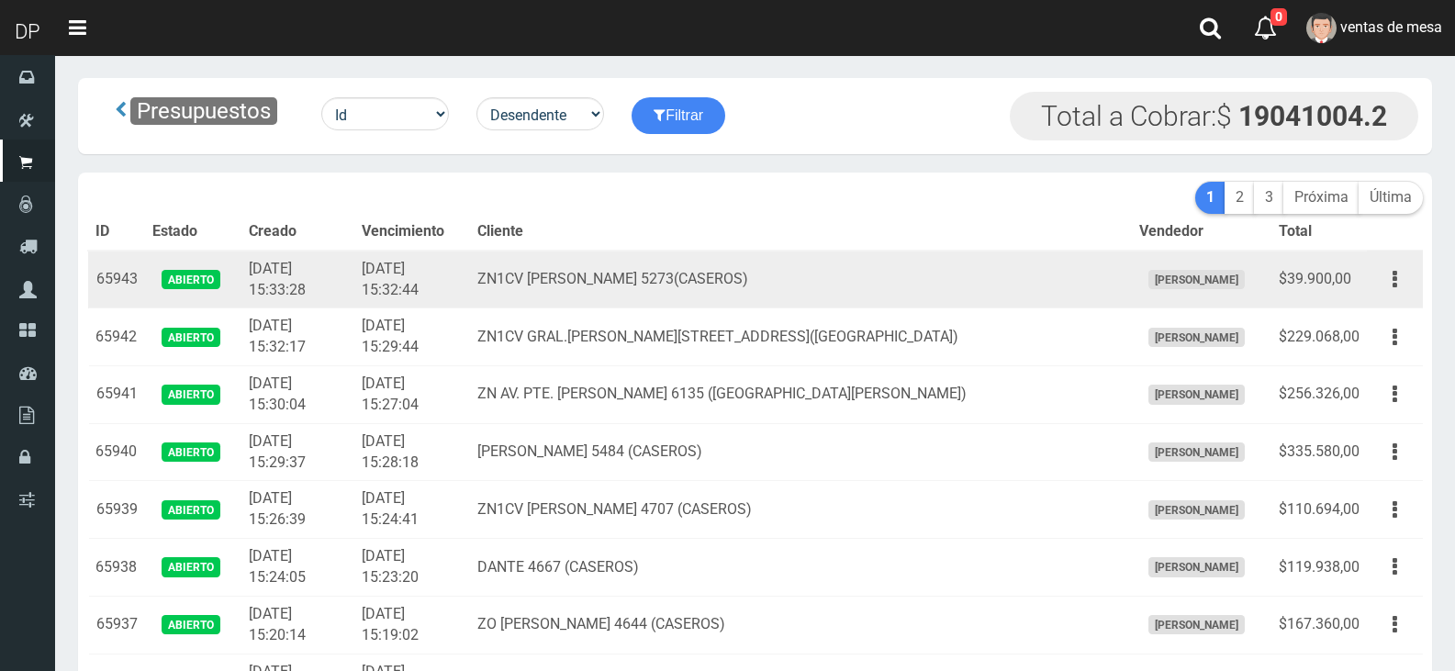
click at [381, 301] on td "[DATE] 15:32:44" at bounding box center [412, 280] width 116 height 58
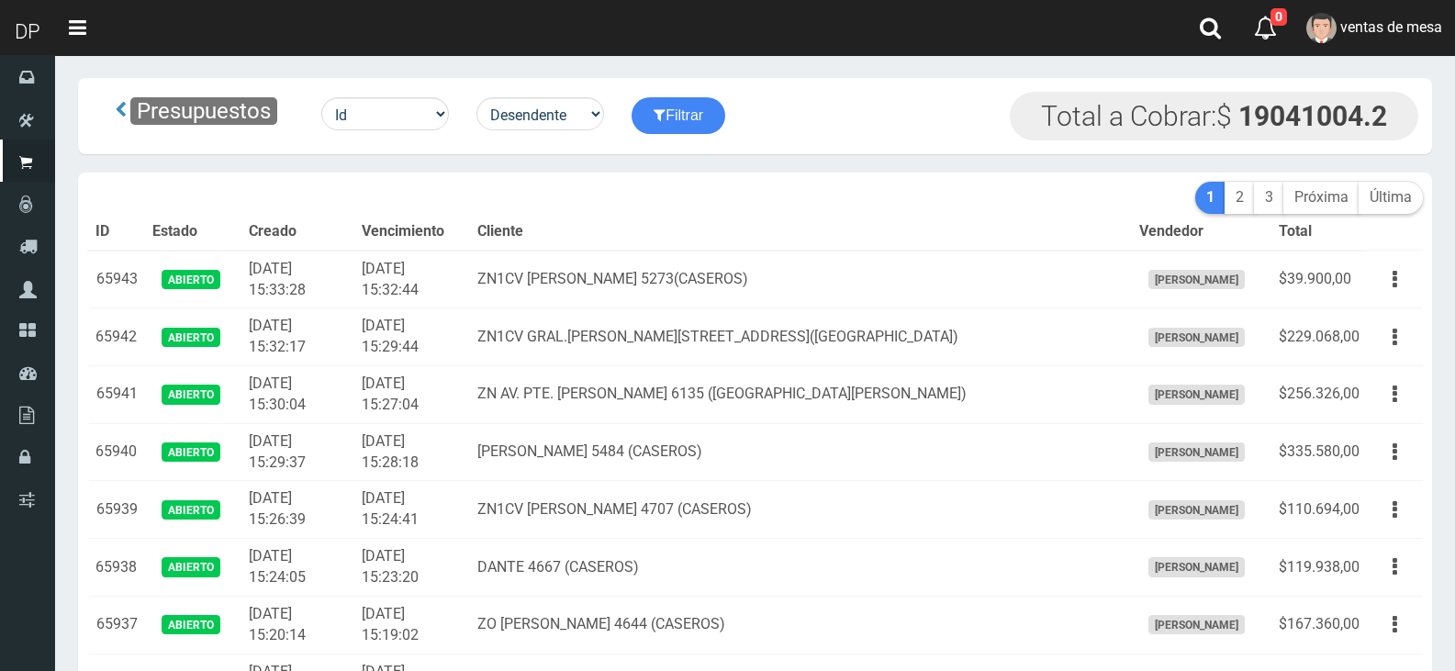
click at [864, 90] on div "Presupuestos Id Facturado Valor vencimiento vendedor cliente Desendente Ascende…" at bounding box center [755, 116] width 1354 height 76
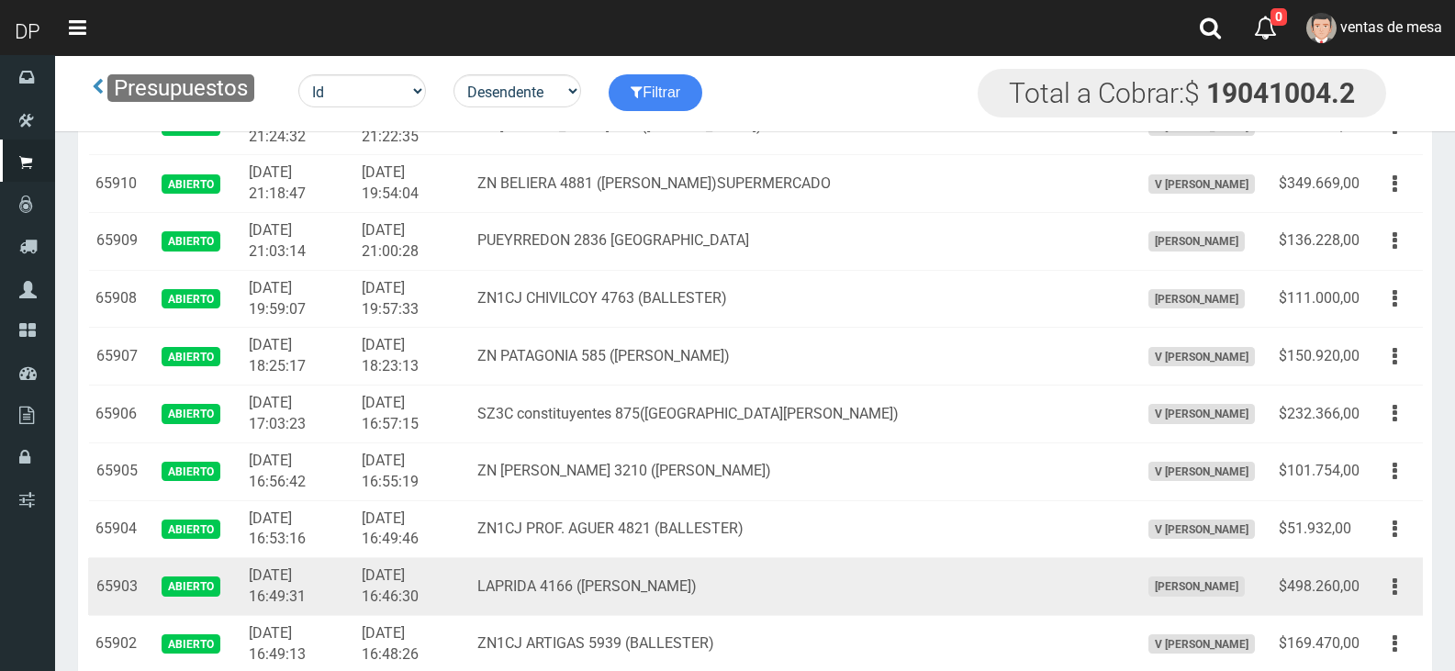
drag, startPoint x: 1402, startPoint y: 599, endPoint x: 1392, endPoint y: 611, distance: 15.6
click at [1402, 599] on button "button" at bounding box center [1394, 587] width 41 height 32
click at [1377, 634] on link "Editar" at bounding box center [1341, 631] width 145 height 40
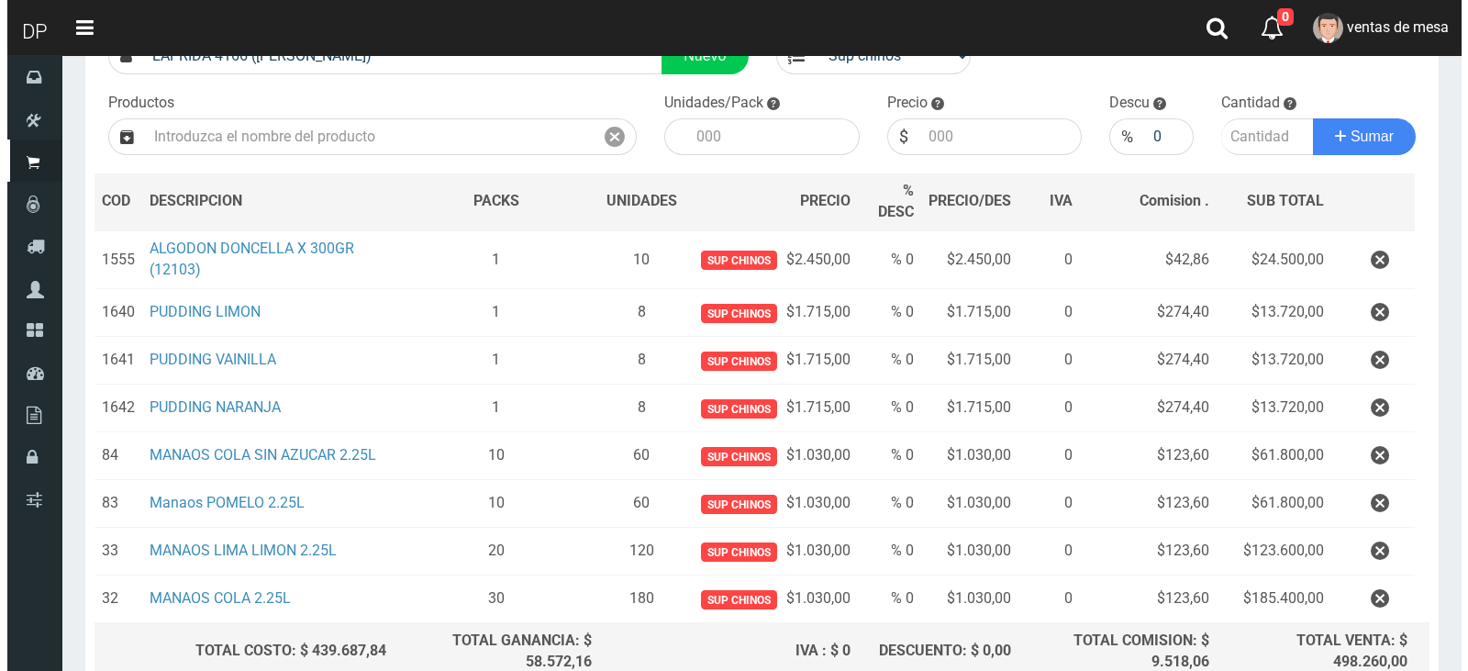
scroll to position [338, 0]
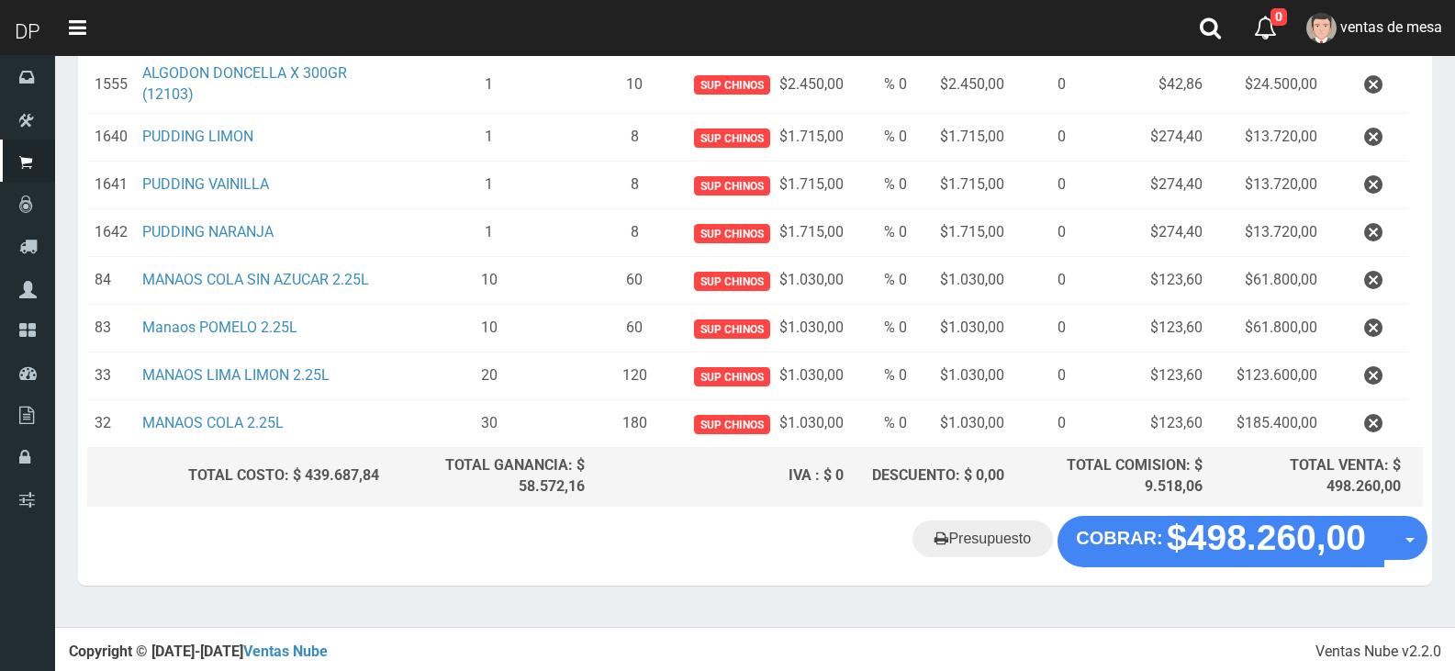
click at [1241, 564] on div "Presupuesto COBRAR: $498.260,00 Opciones" at bounding box center [755, 551] width 1354 height 70
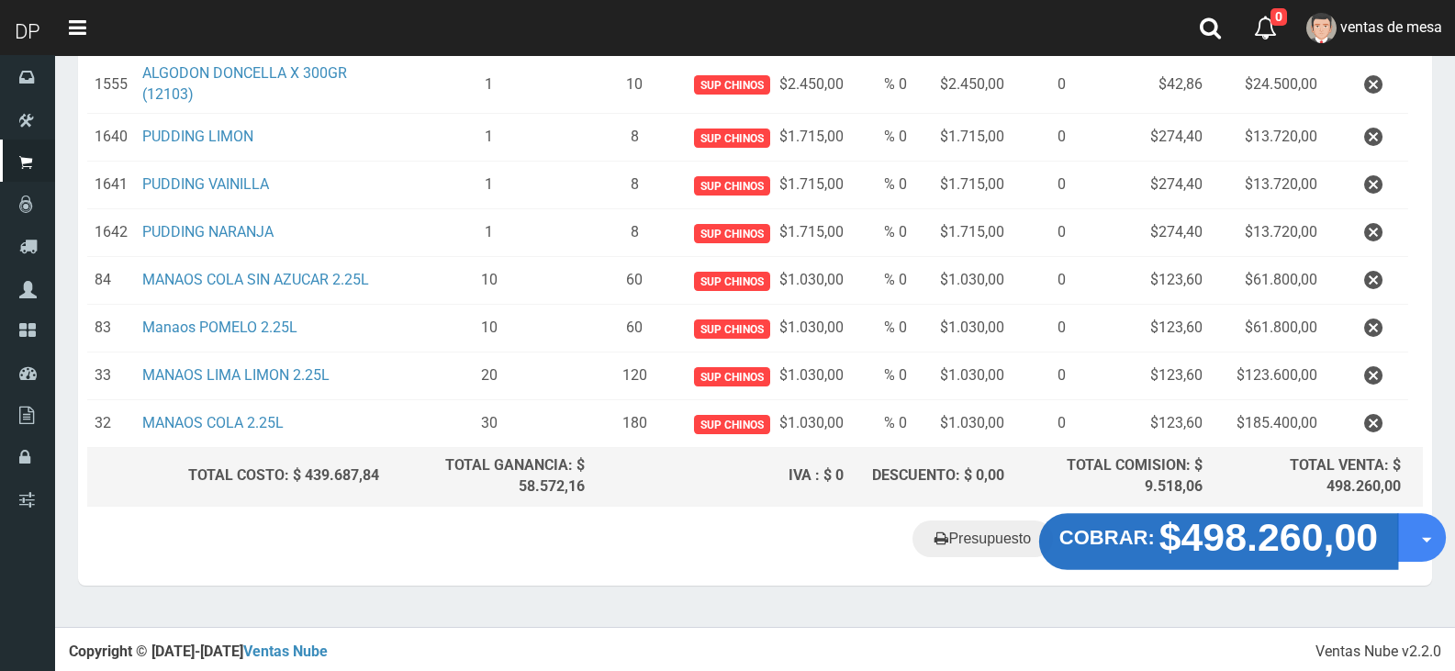
click at [1238, 545] on strong "$498.260,00" at bounding box center [1268, 536] width 219 height 43
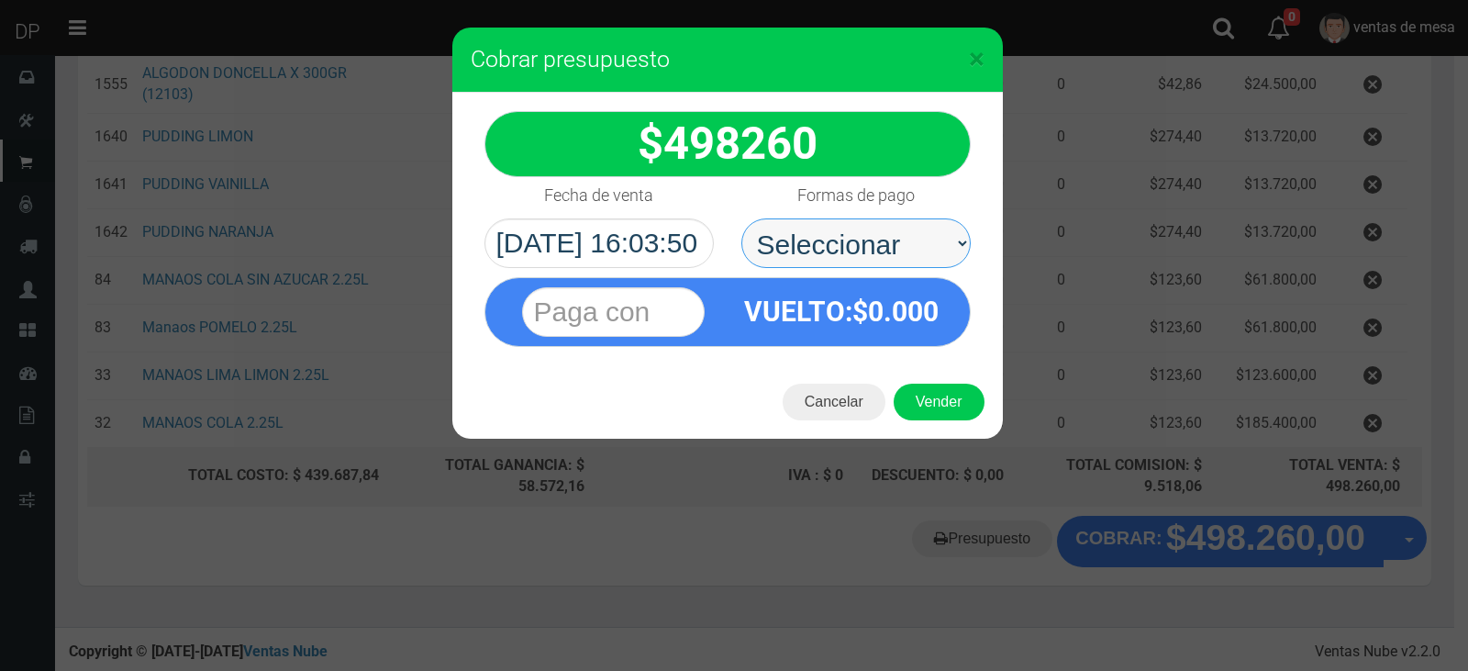
drag, startPoint x: 897, startPoint y: 256, endPoint x: 887, endPoint y: 300, distance: 45.2
click at [897, 256] on select "Seleccionar Efectivo Tarjeta de Crédito Depósito Débito" at bounding box center [856, 243] width 229 height 50
click at [884, 229] on select "Seleccionar Efectivo Tarjeta de Crédito Depósito Débito" at bounding box center [856, 243] width 229 height 50
select select "Efectivo"
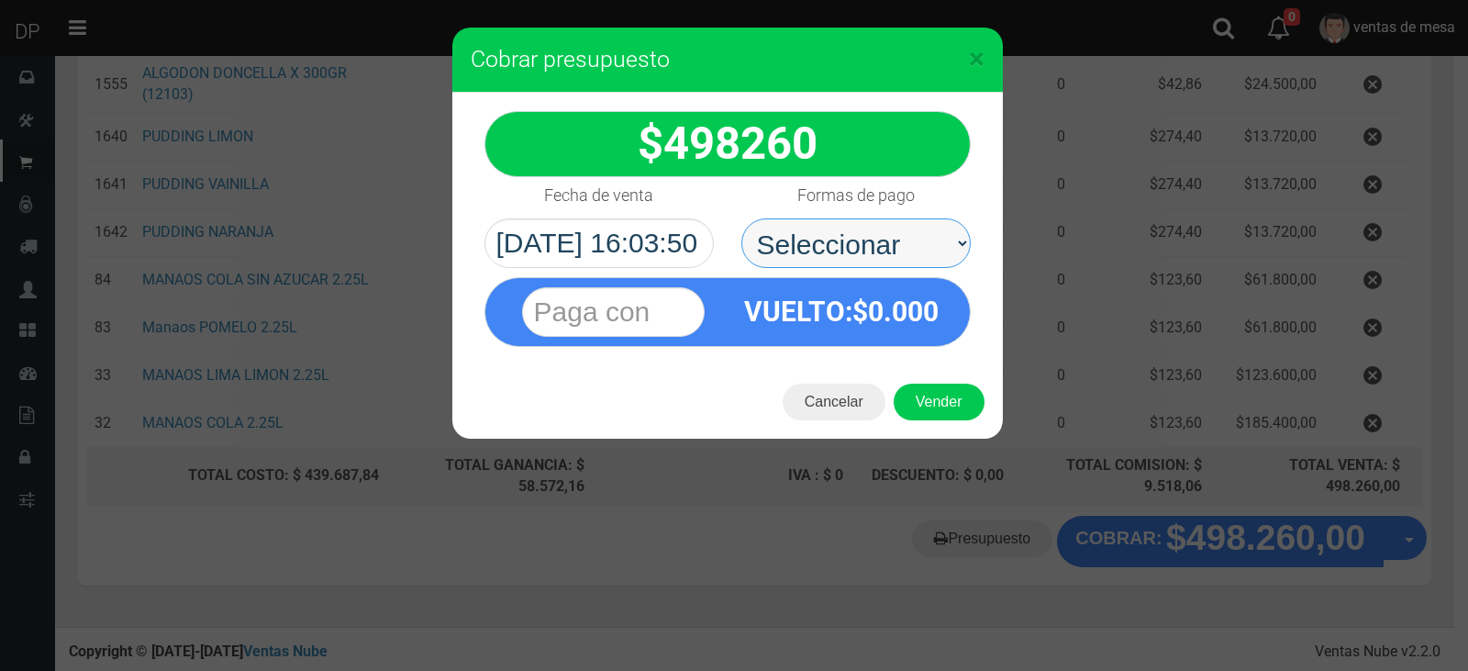
click at [742, 218] on select "Seleccionar Efectivo Tarjeta de Crédito Depósito Débito" at bounding box center [856, 243] width 229 height 50
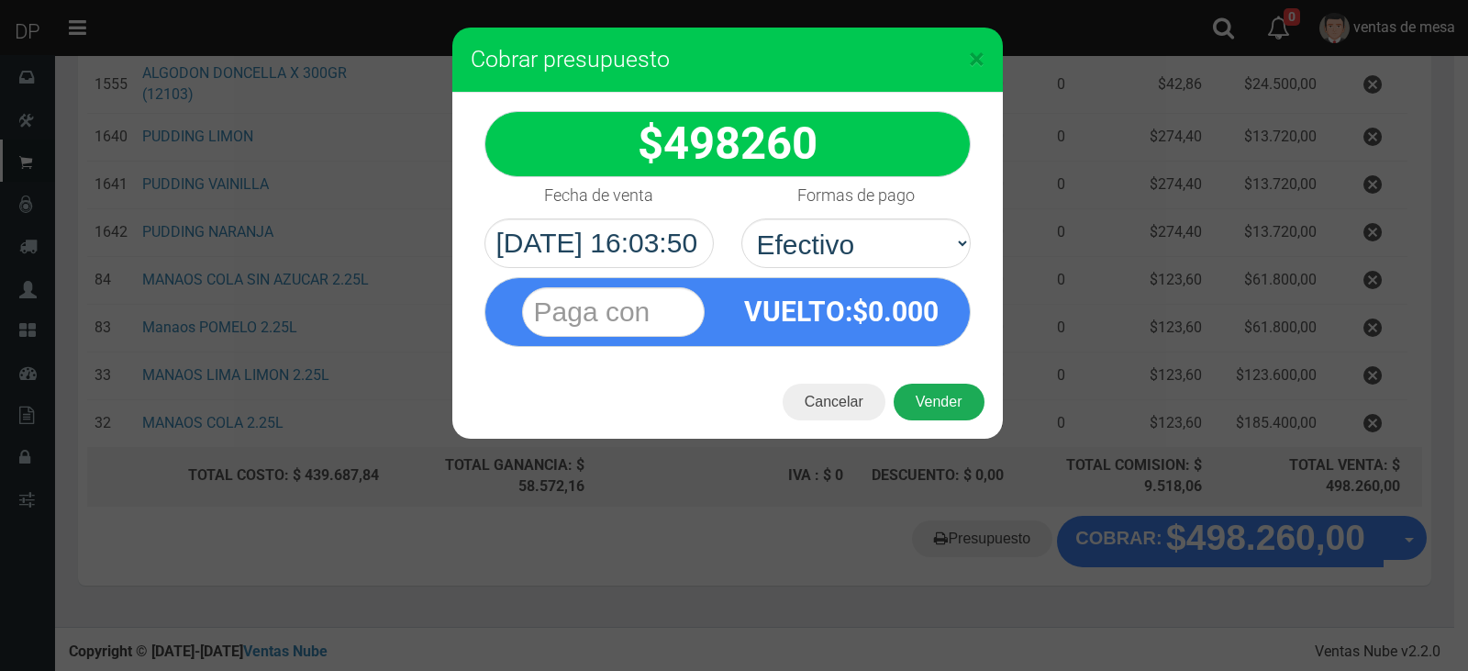
drag, startPoint x: 882, startPoint y: 263, endPoint x: 936, endPoint y: 395, distance: 142.0
click at [882, 319] on span "0.000" at bounding box center [903, 312] width 71 height 32
click at [936, 395] on button "Vender" at bounding box center [939, 402] width 91 height 37
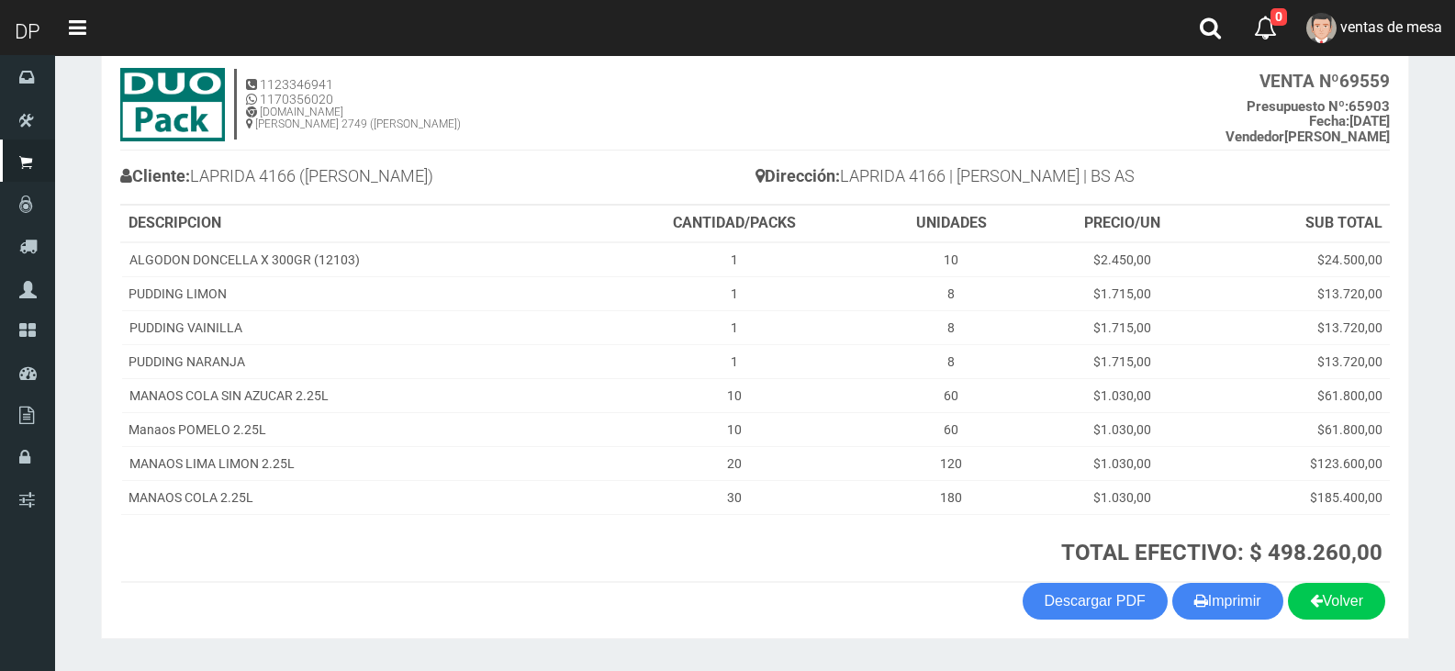
scroll to position [155, 0]
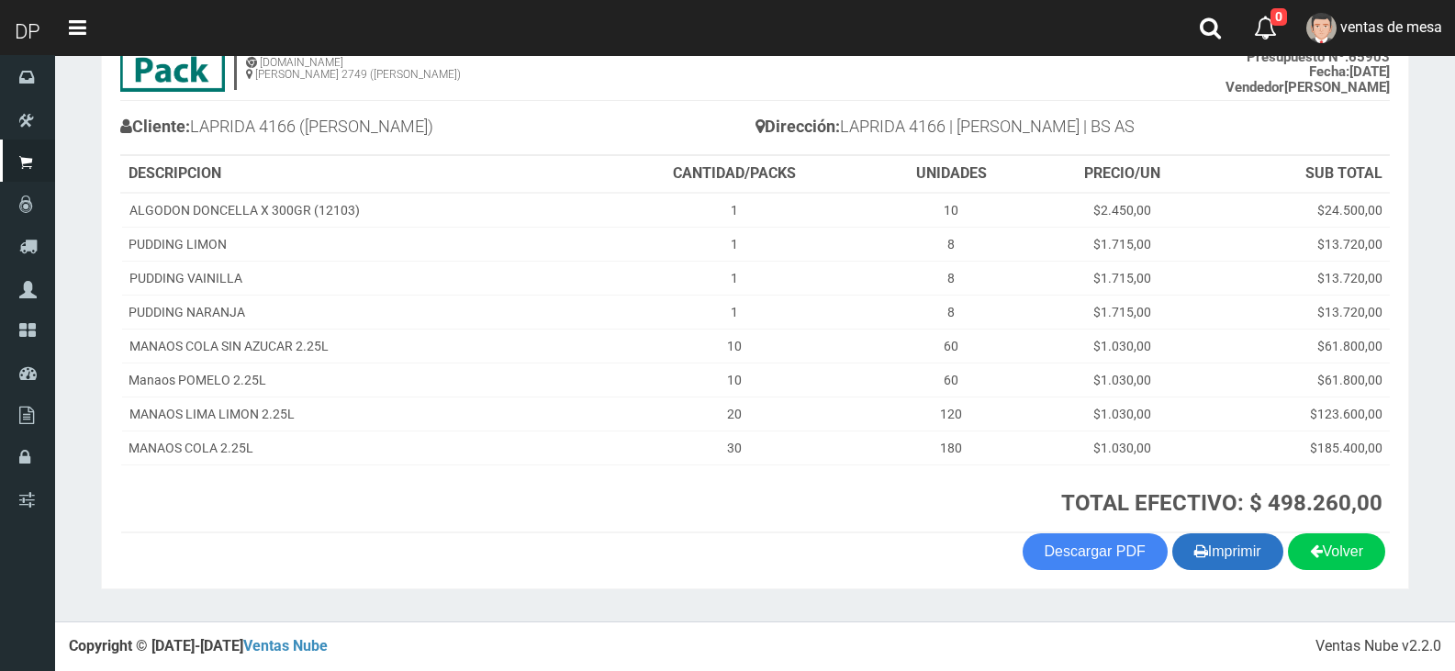
click at [1212, 540] on button "Imprimir" at bounding box center [1227, 551] width 111 height 37
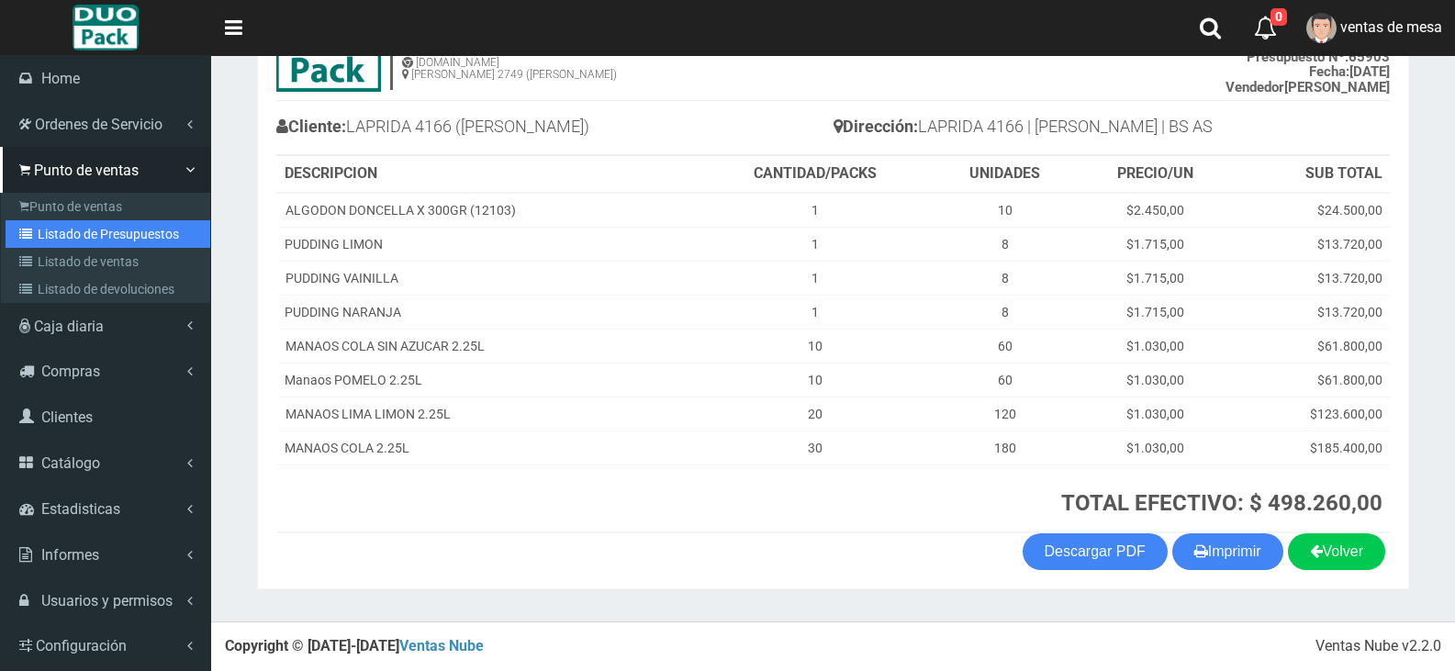
drag, startPoint x: 81, startPoint y: 230, endPoint x: 477, endPoint y: 75, distance: 425.7
click at [81, 230] on link "Listado de Presupuestos" at bounding box center [108, 234] width 205 height 28
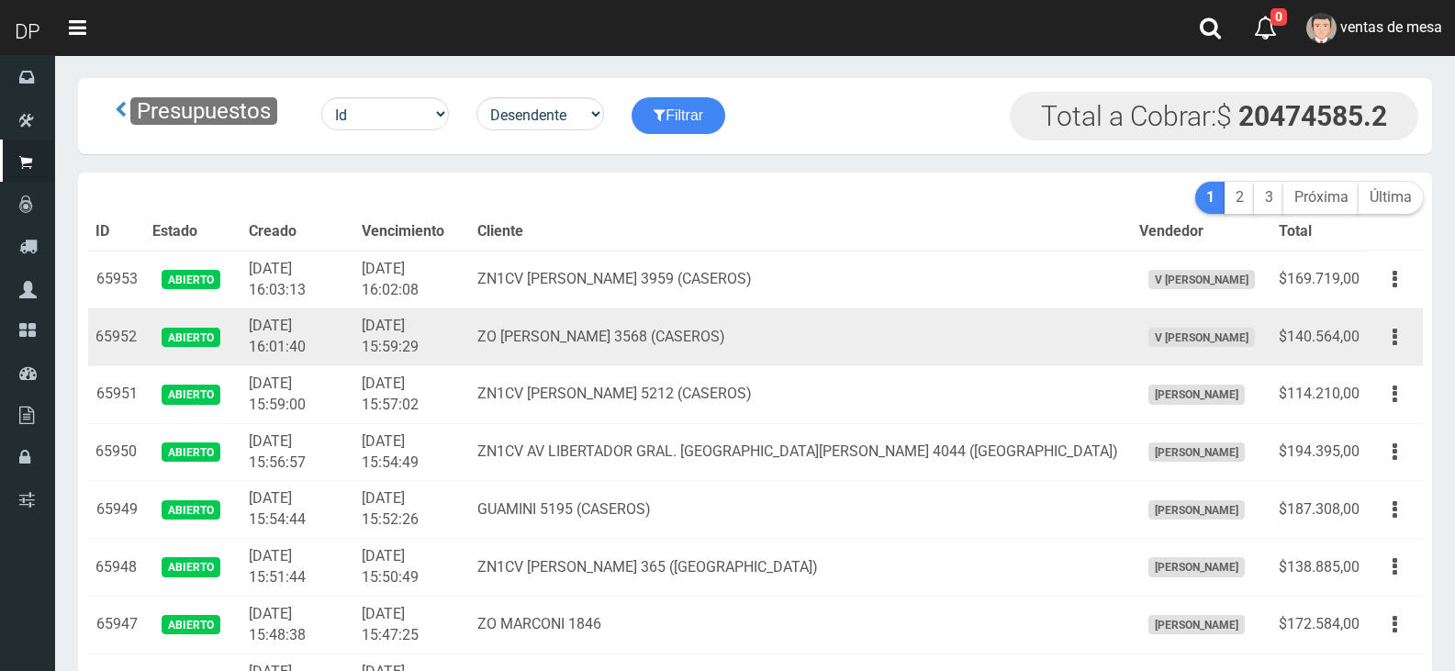
drag, startPoint x: 0, startPoint y: 0, endPoint x: 566, endPoint y: 320, distance: 650.6
click at [566, 320] on td "ZO BARTOLOME MITRE 3568 (CASEROS)" at bounding box center [801, 337] width 662 height 58
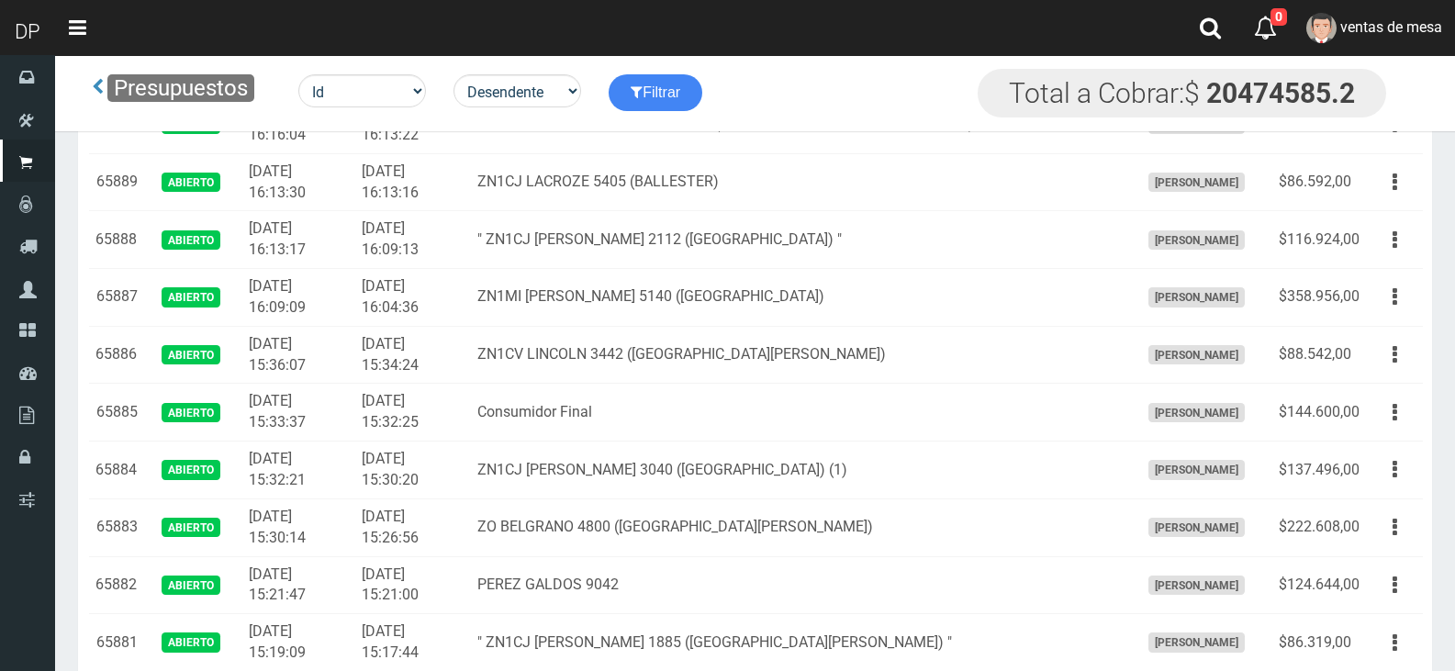
scroll to position [3718, 0]
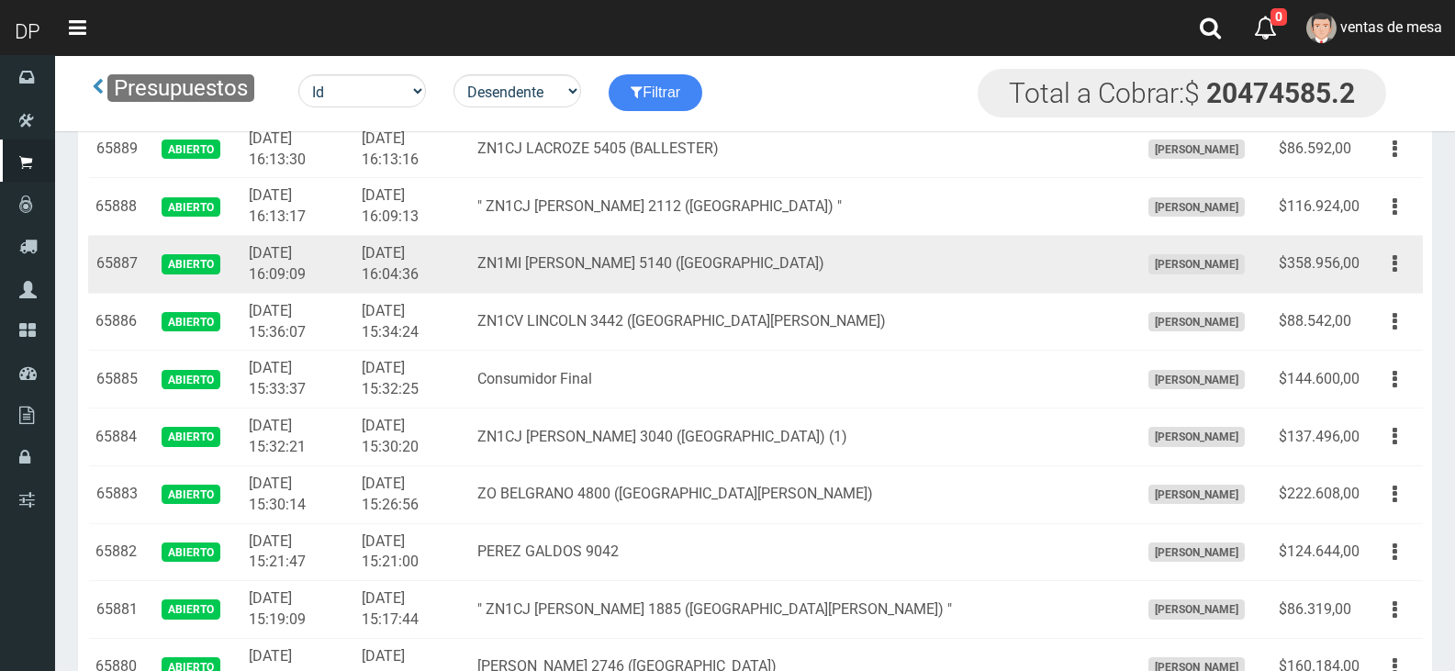
click at [1400, 283] on td "Editar Imprimir Eliminar" at bounding box center [1395, 265] width 56 height 58
click at [1397, 275] on button "button" at bounding box center [1394, 264] width 41 height 32
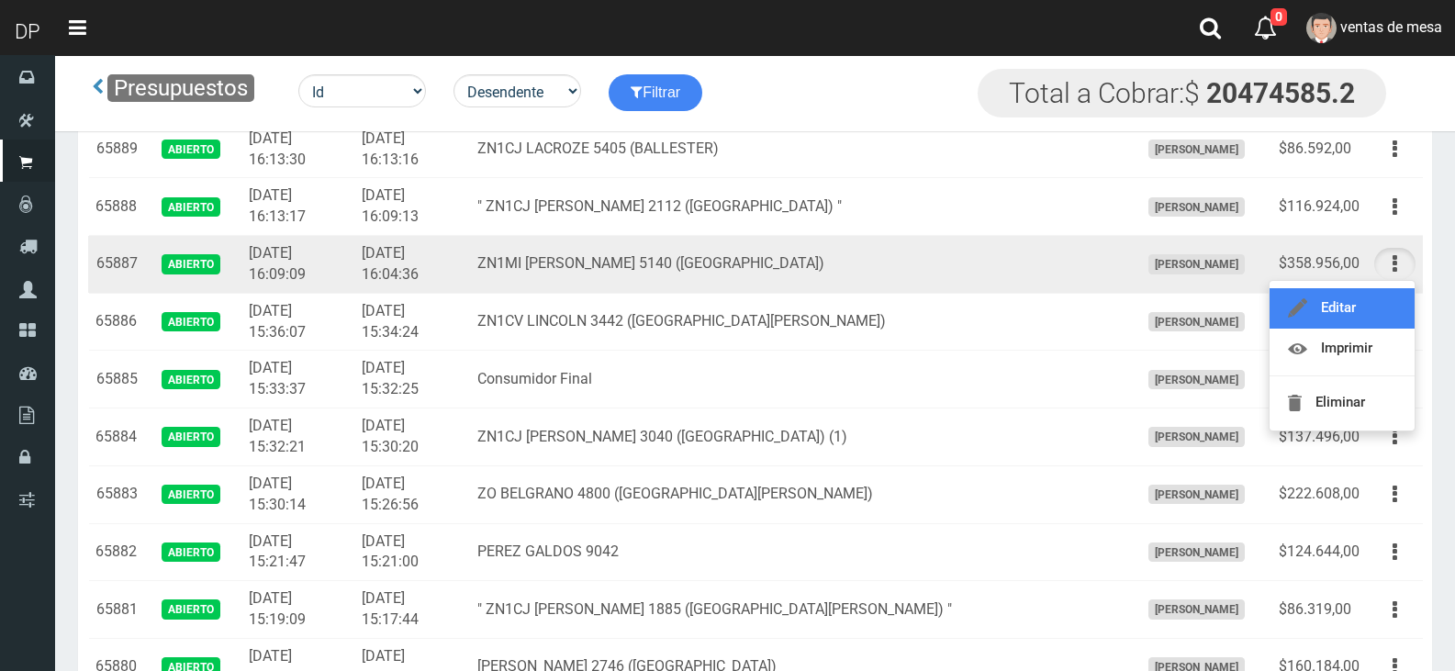
click at [1391, 298] on link "Editar" at bounding box center [1341, 308] width 145 height 40
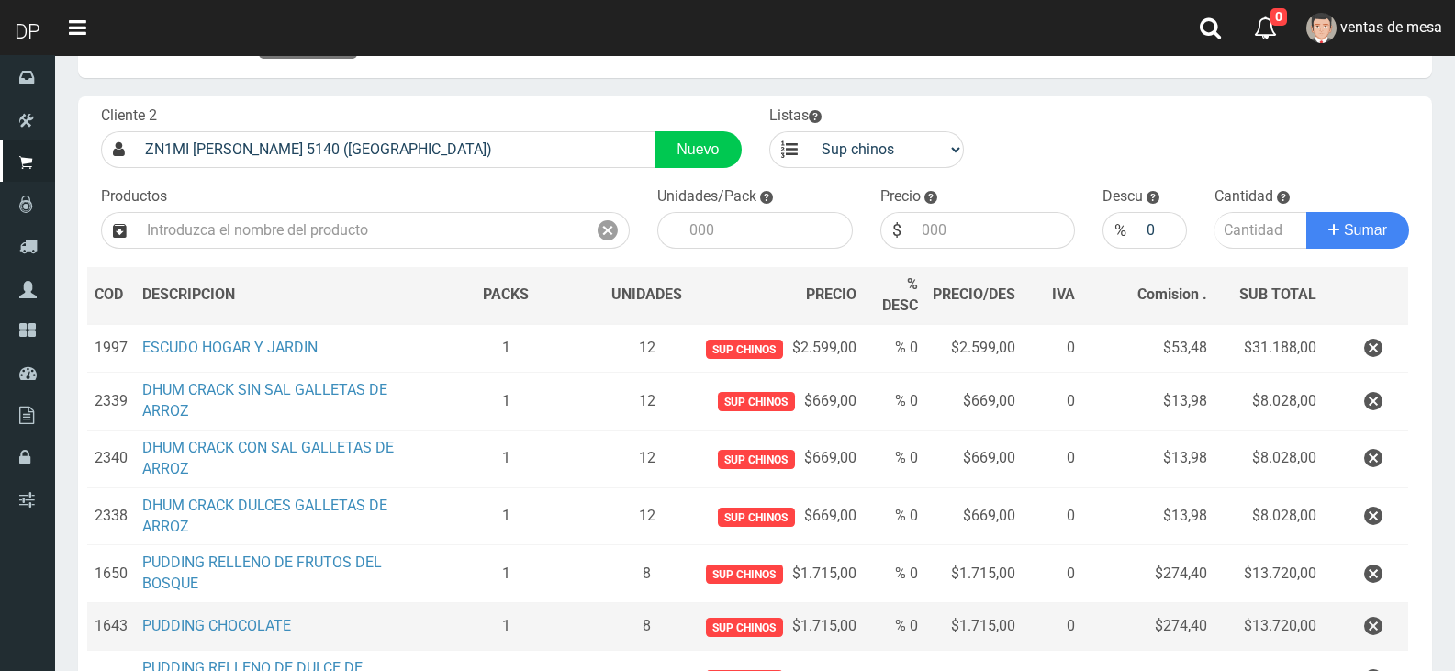
scroll to position [184, 0]
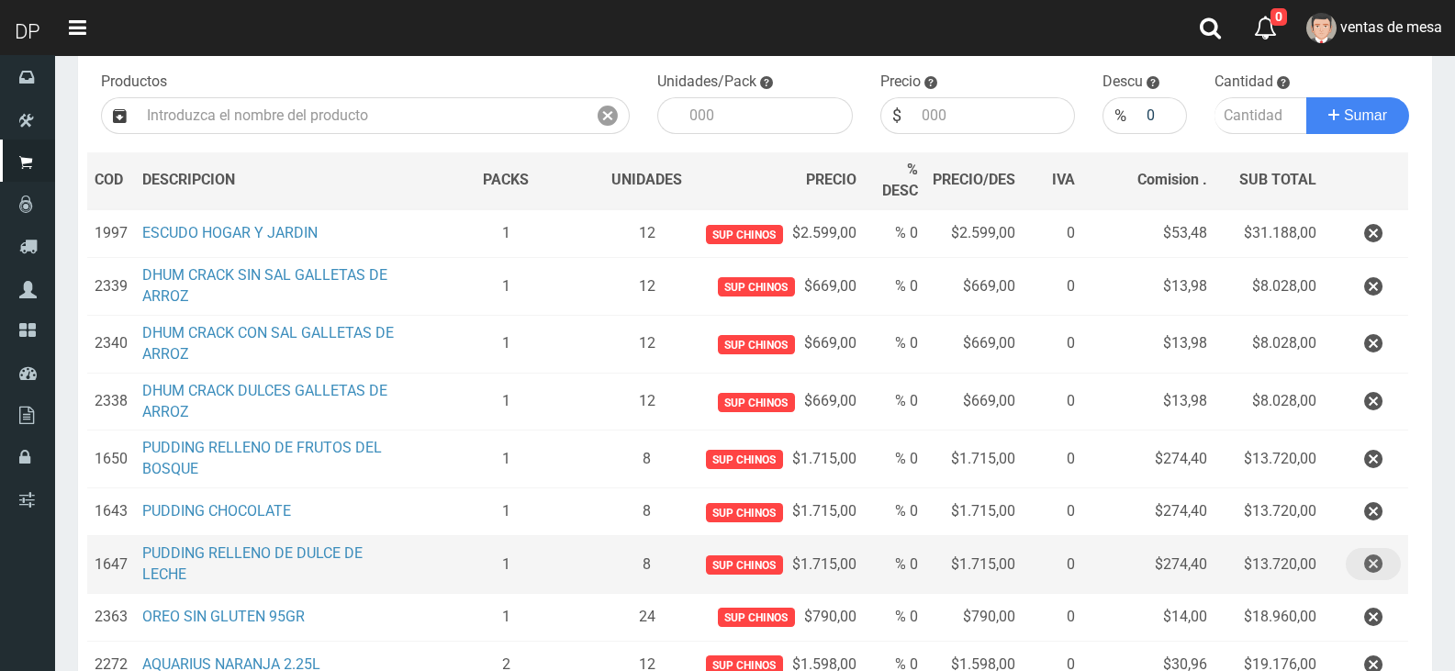
click at [1358, 556] on button "button" at bounding box center [1372, 564] width 55 height 32
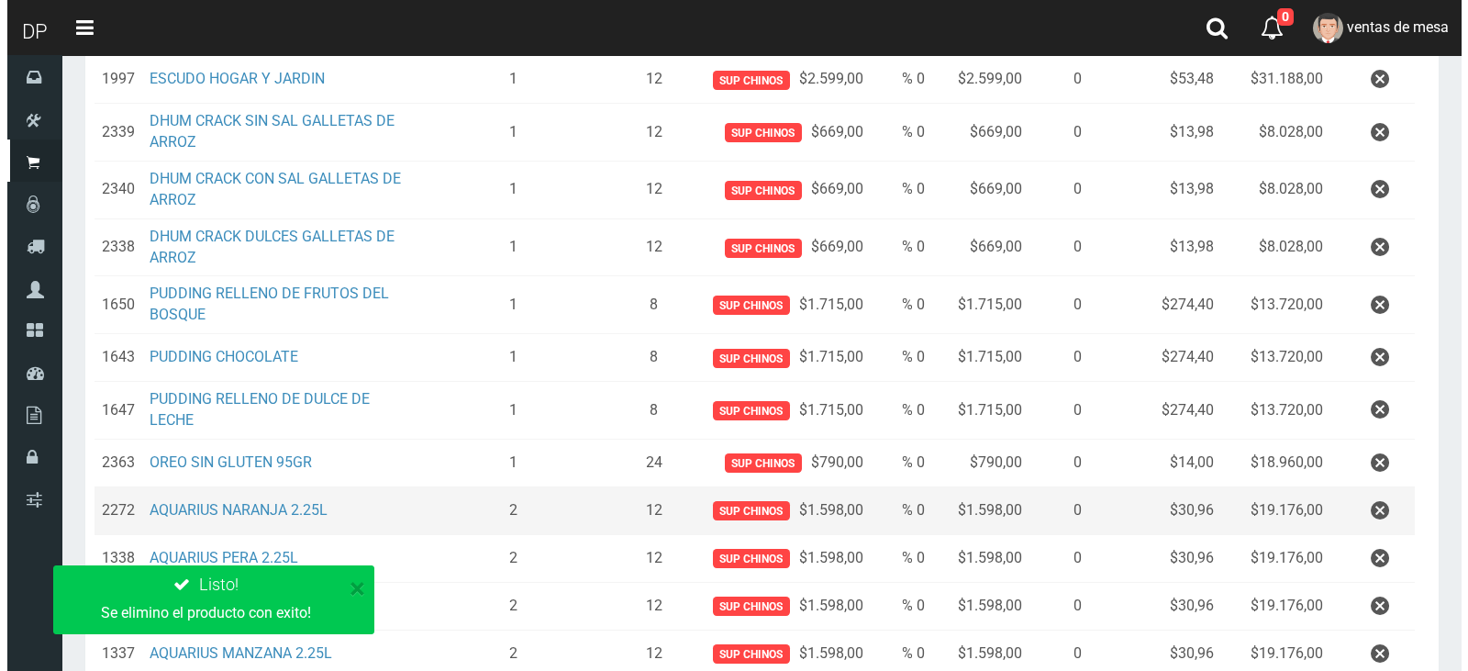
scroll to position [797, 0]
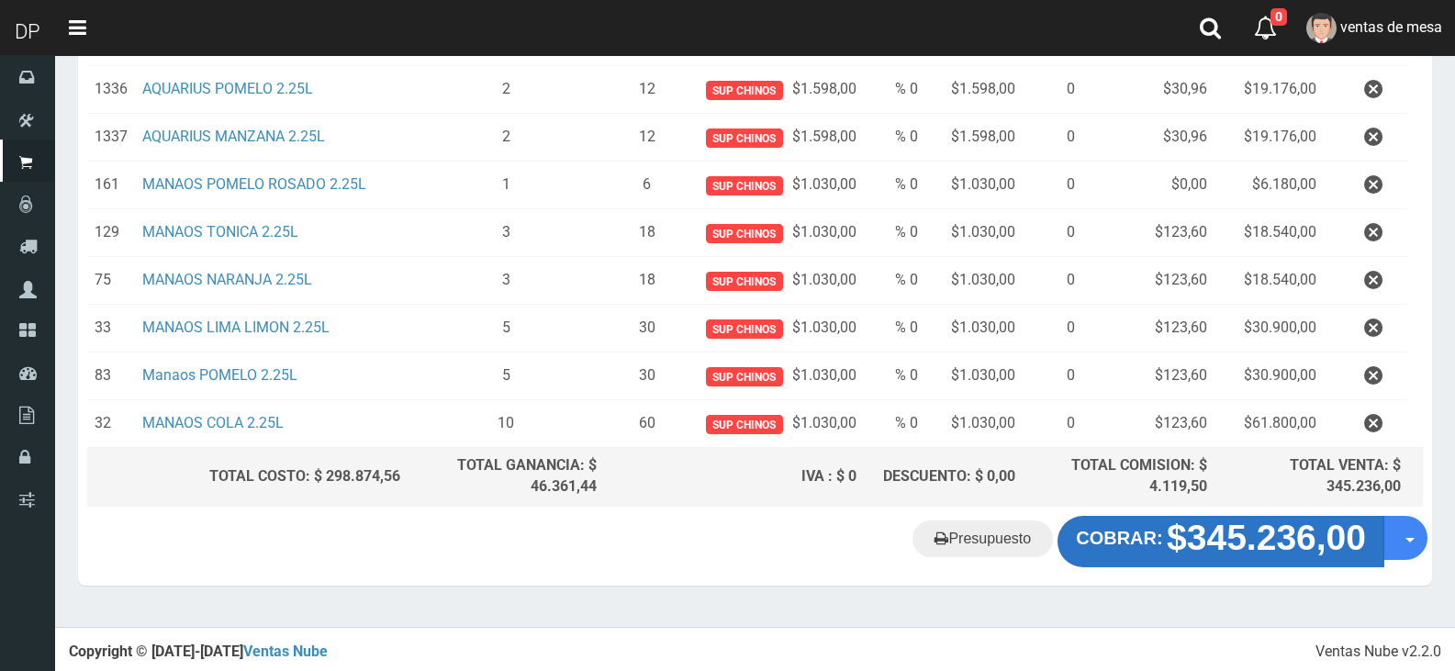
click at [1099, 538] on strong "COBRAR:" at bounding box center [1119, 538] width 86 height 20
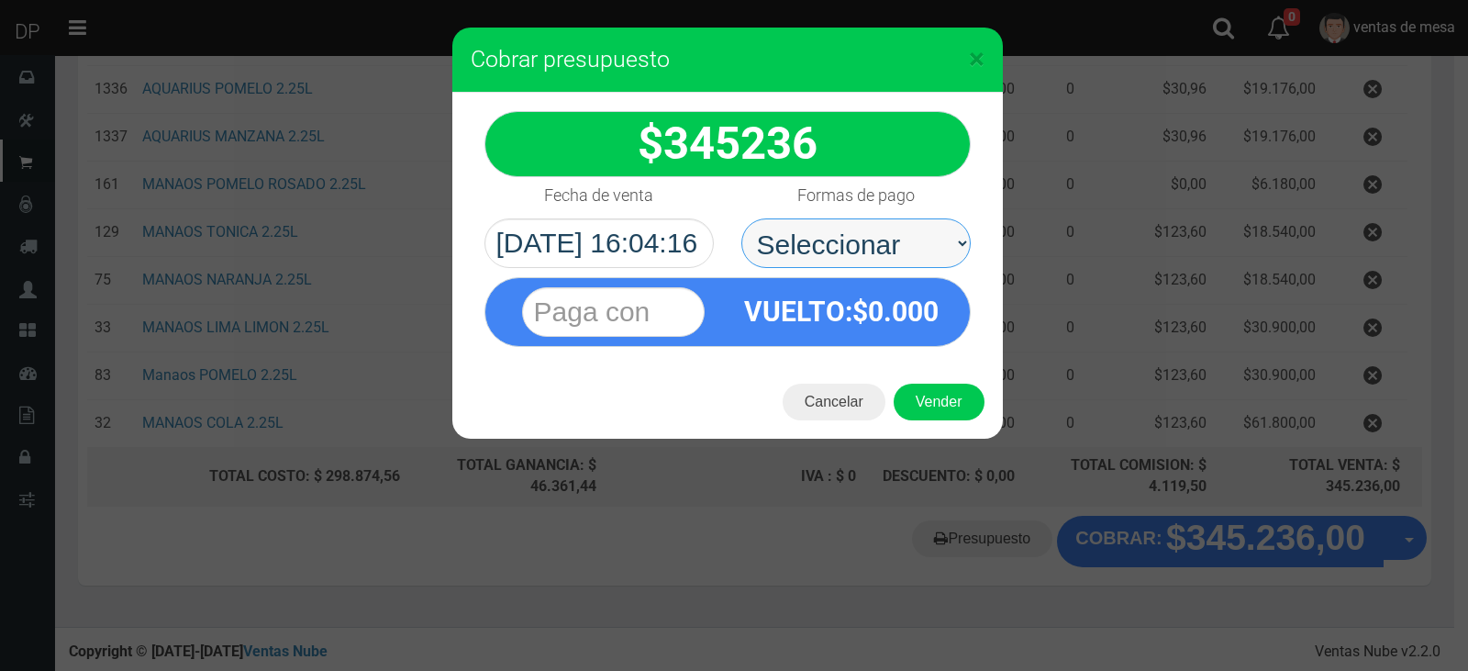
click at [848, 245] on select "Seleccionar Efectivo Tarjeta de Crédito Depósito Débito" at bounding box center [856, 243] width 229 height 50
select select "Efectivo"
click at [742, 218] on select "Seleccionar Efectivo Tarjeta de Crédito Depósito Débito" at bounding box center [856, 243] width 229 height 50
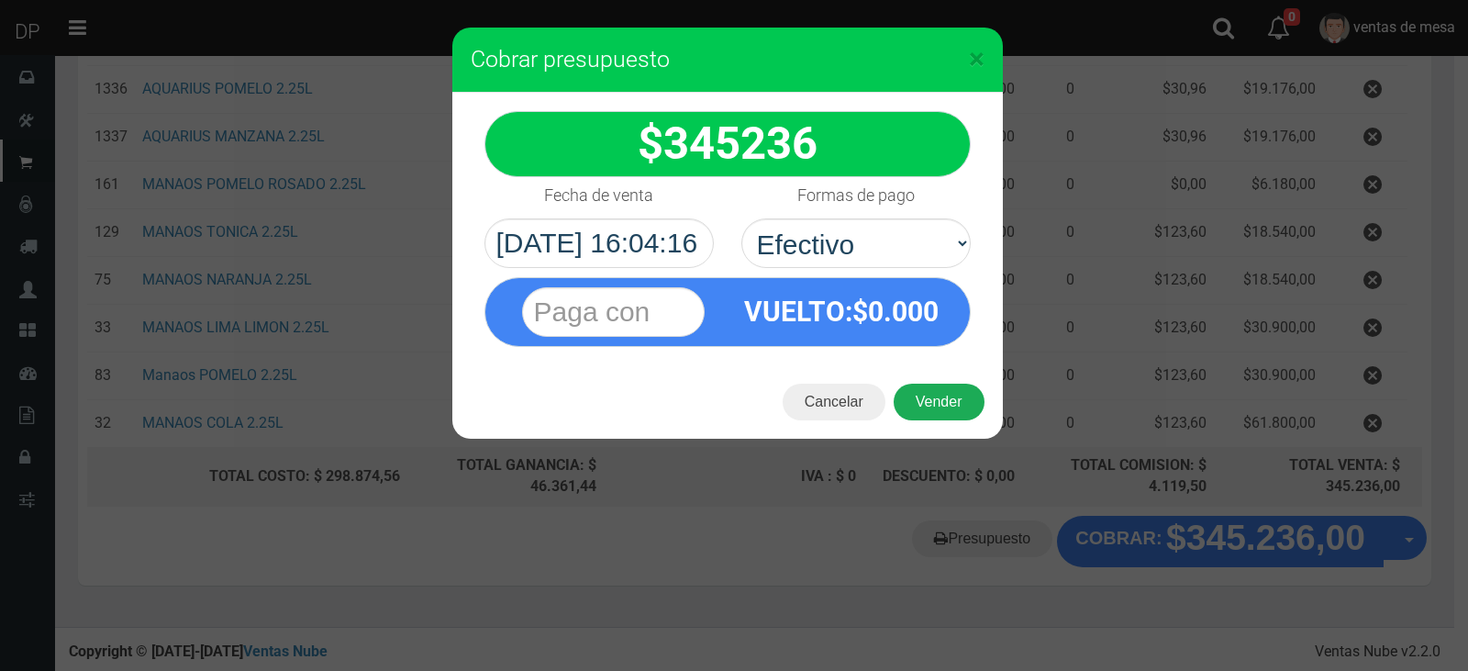
click at [922, 404] on button "Vender" at bounding box center [939, 402] width 91 height 37
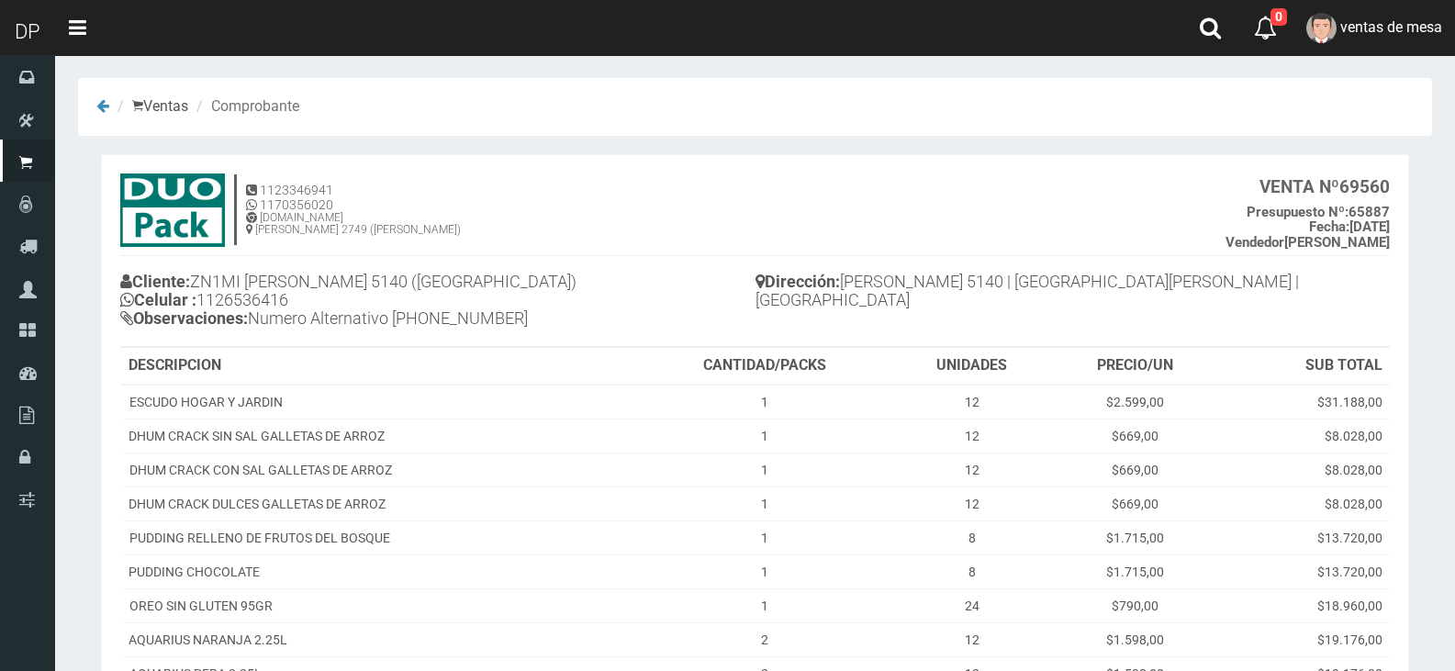
scroll to position [497, 0]
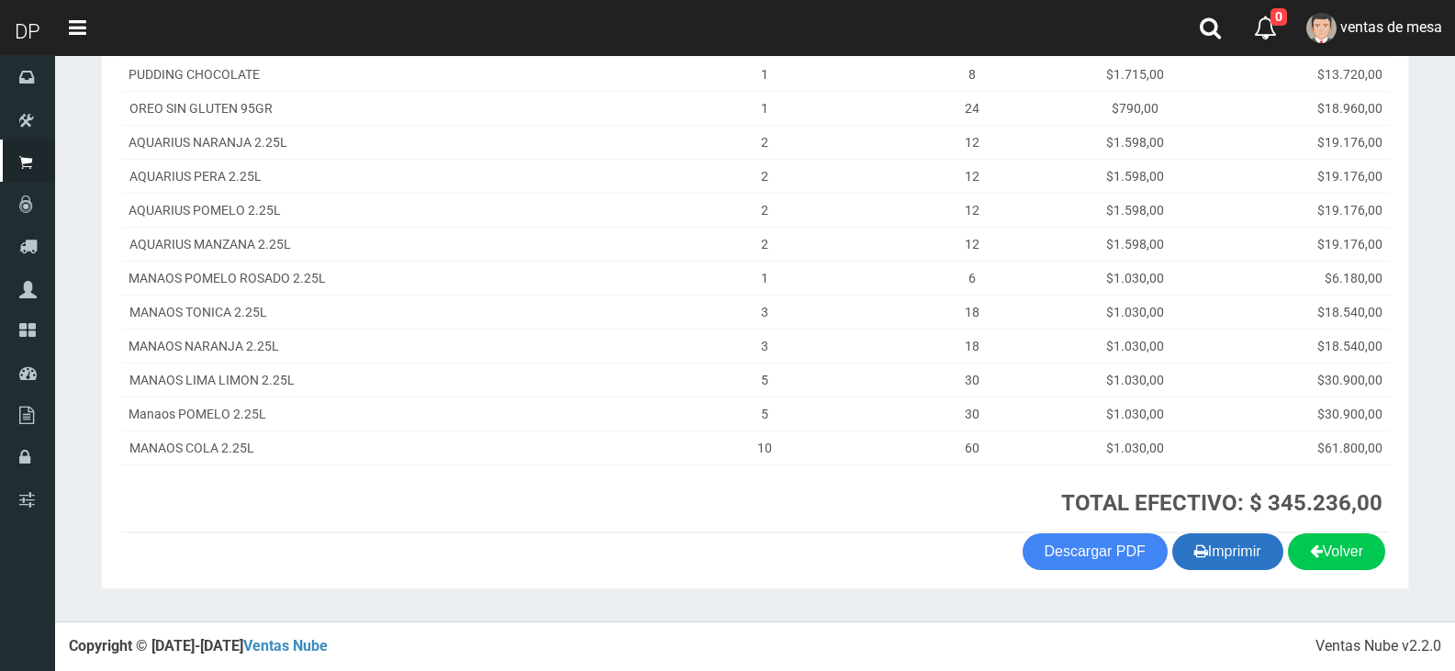
click at [1256, 554] on button "Imprimir" at bounding box center [1227, 551] width 111 height 37
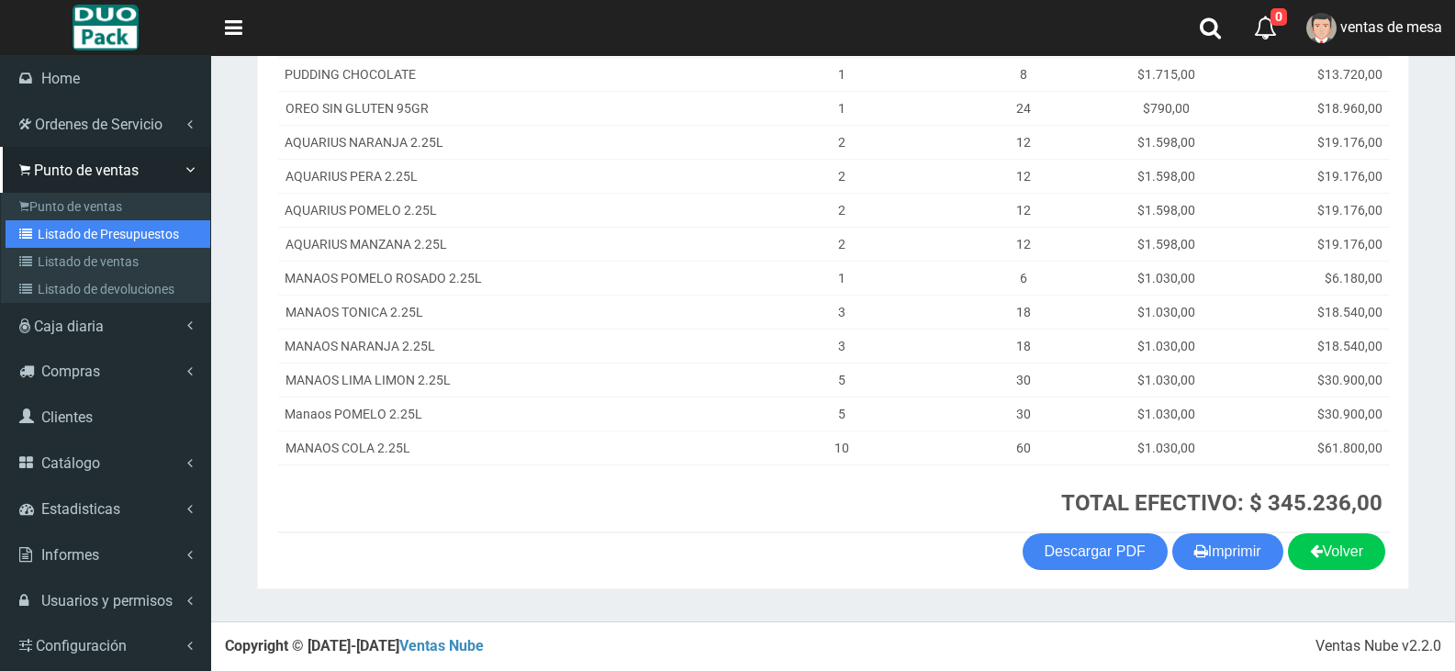
click at [82, 229] on link "Listado de Presupuestos" at bounding box center [108, 234] width 205 height 28
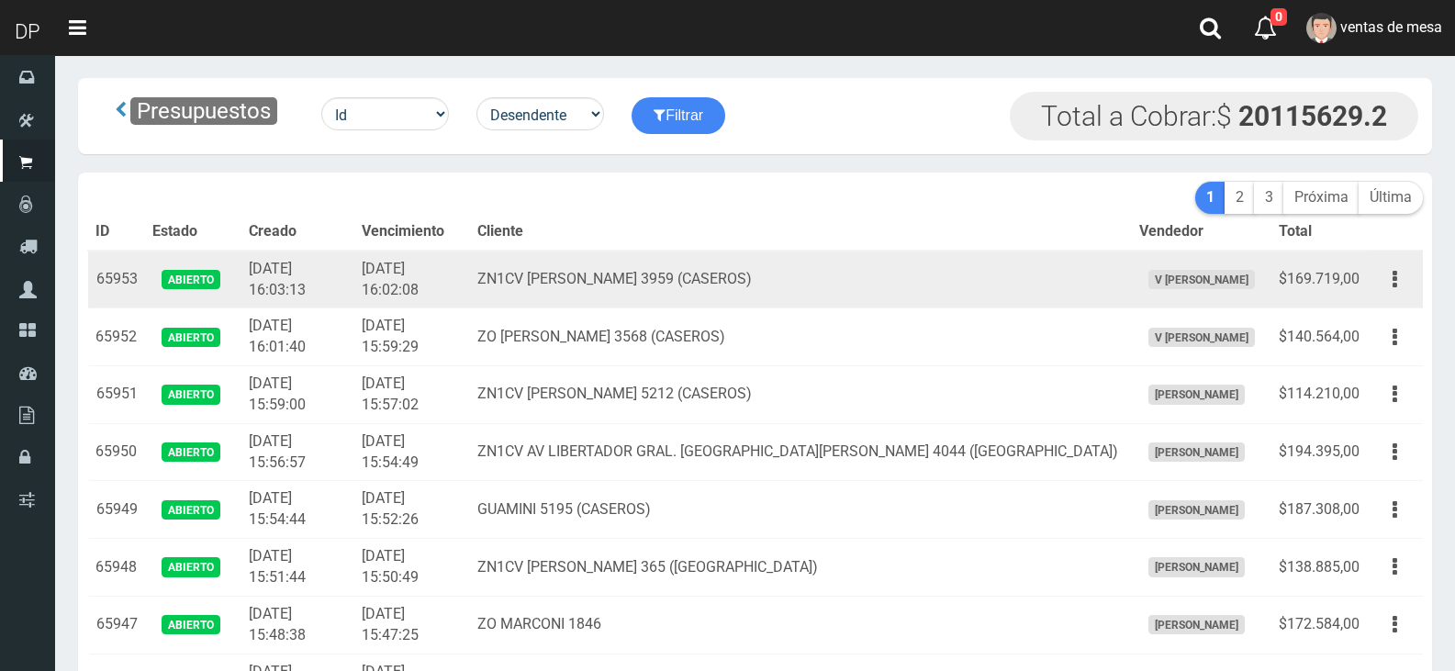
click at [681, 255] on td "ZN1CV BARTOLOME MITRE 3959 (CASEROS)" at bounding box center [801, 280] width 662 height 58
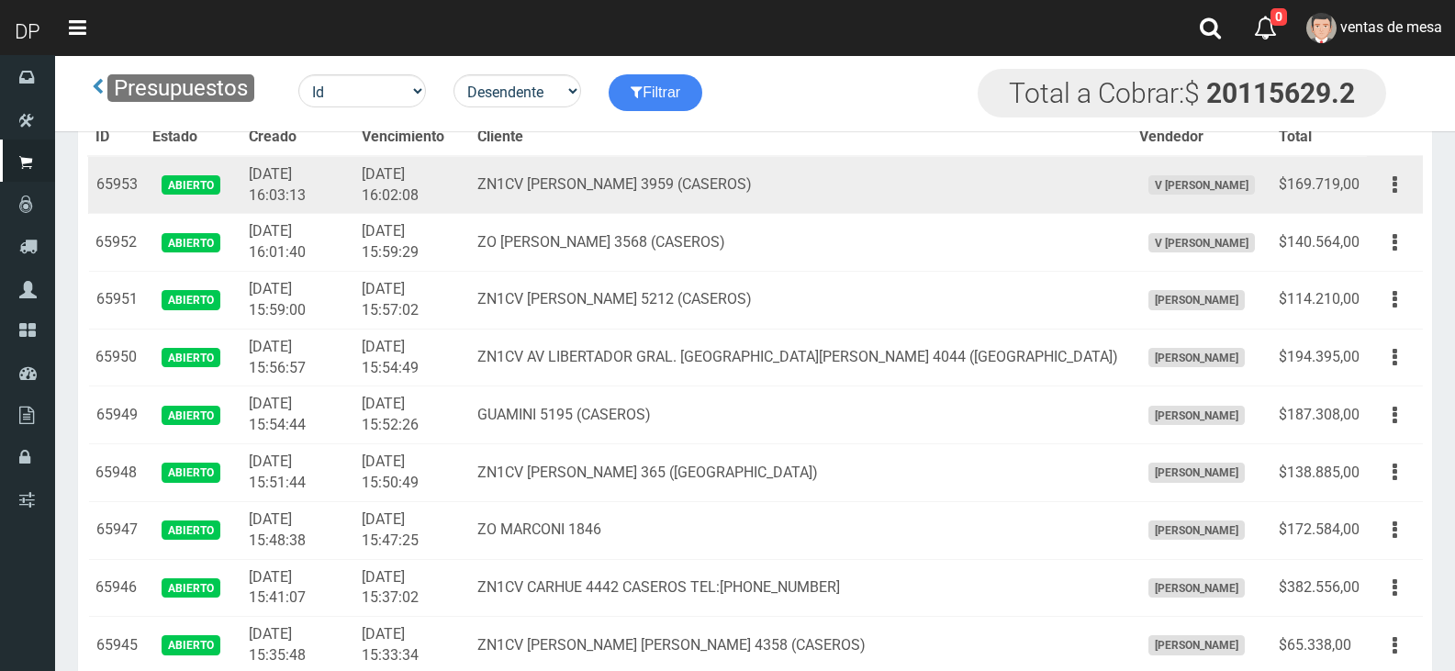
scroll to position [3626, 0]
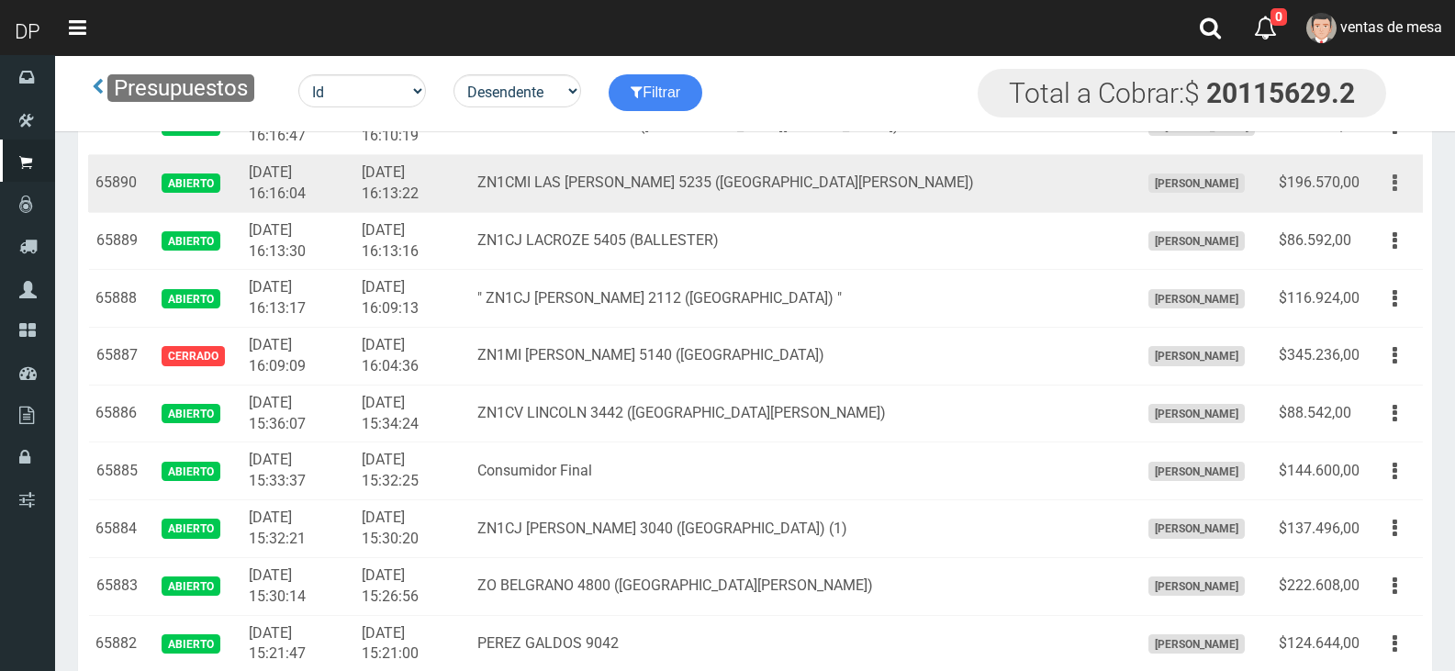
click at [1381, 184] on button "button" at bounding box center [1394, 183] width 41 height 32
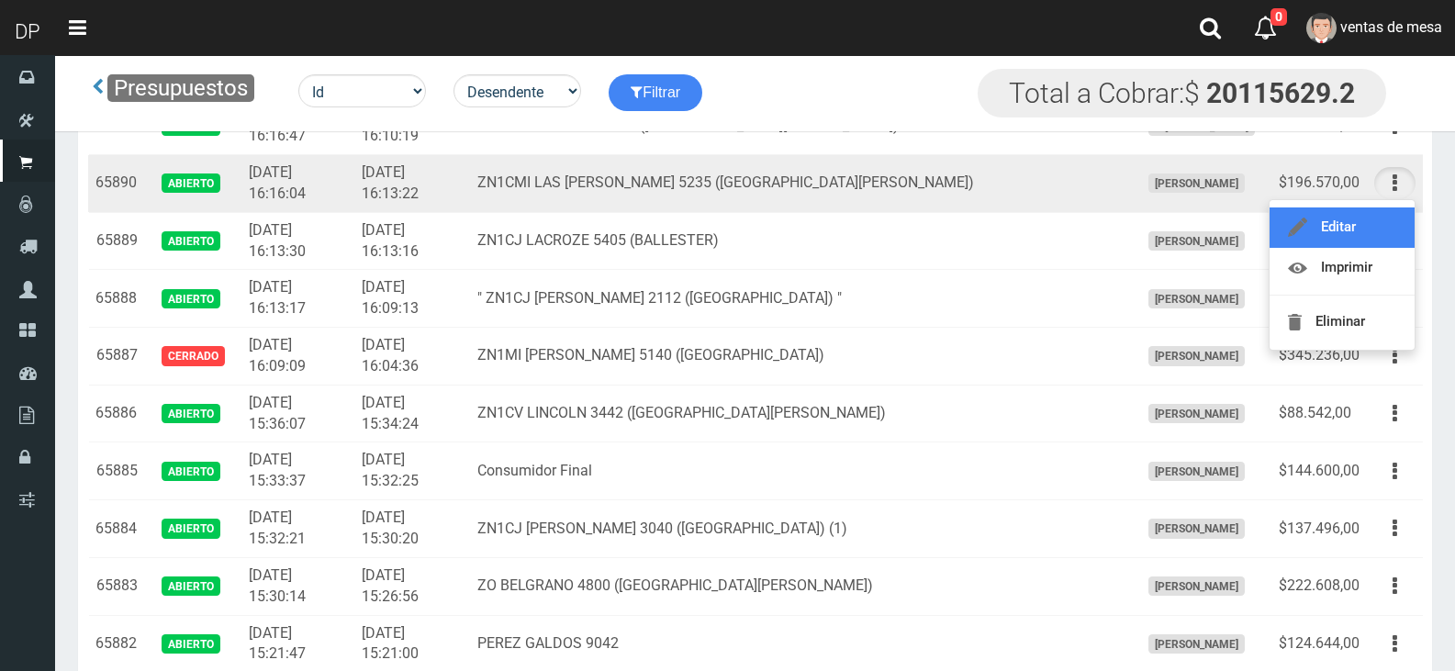
click at [1382, 212] on link "Editar" at bounding box center [1341, 227] width 145 height 40
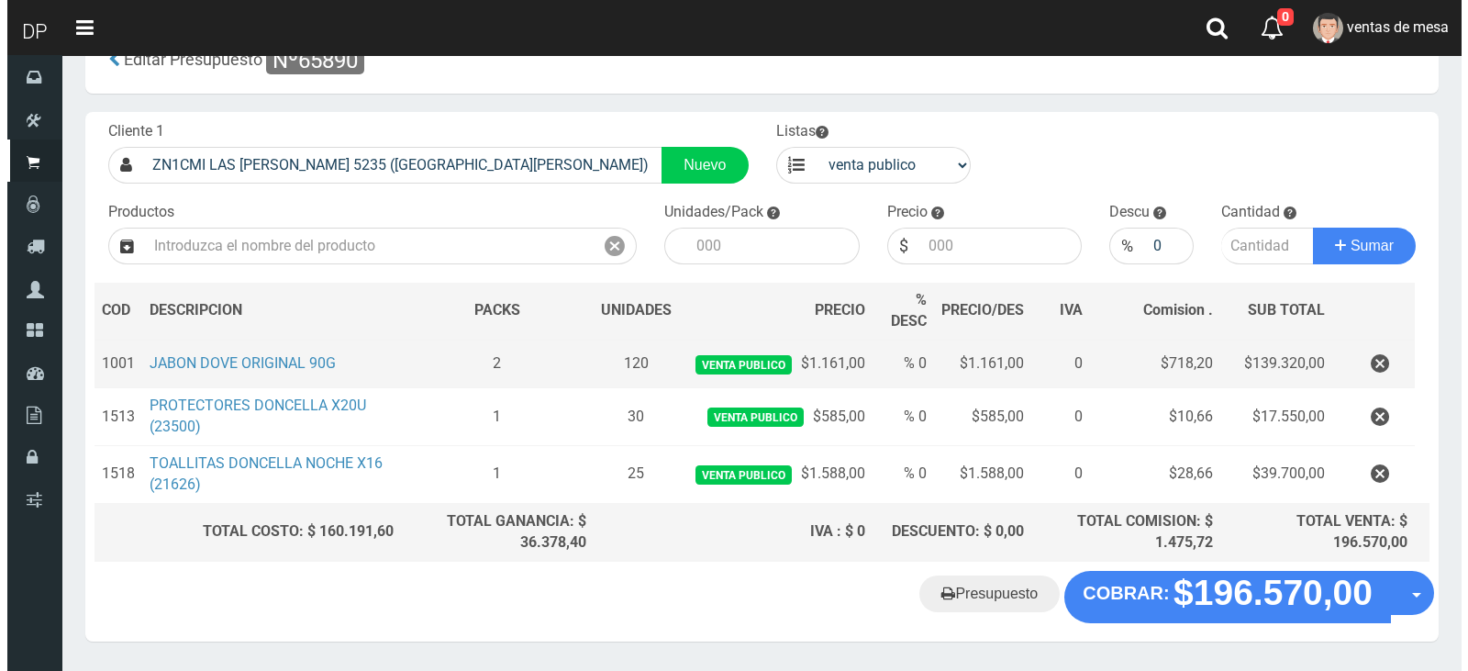
scroll to position [108, 0]
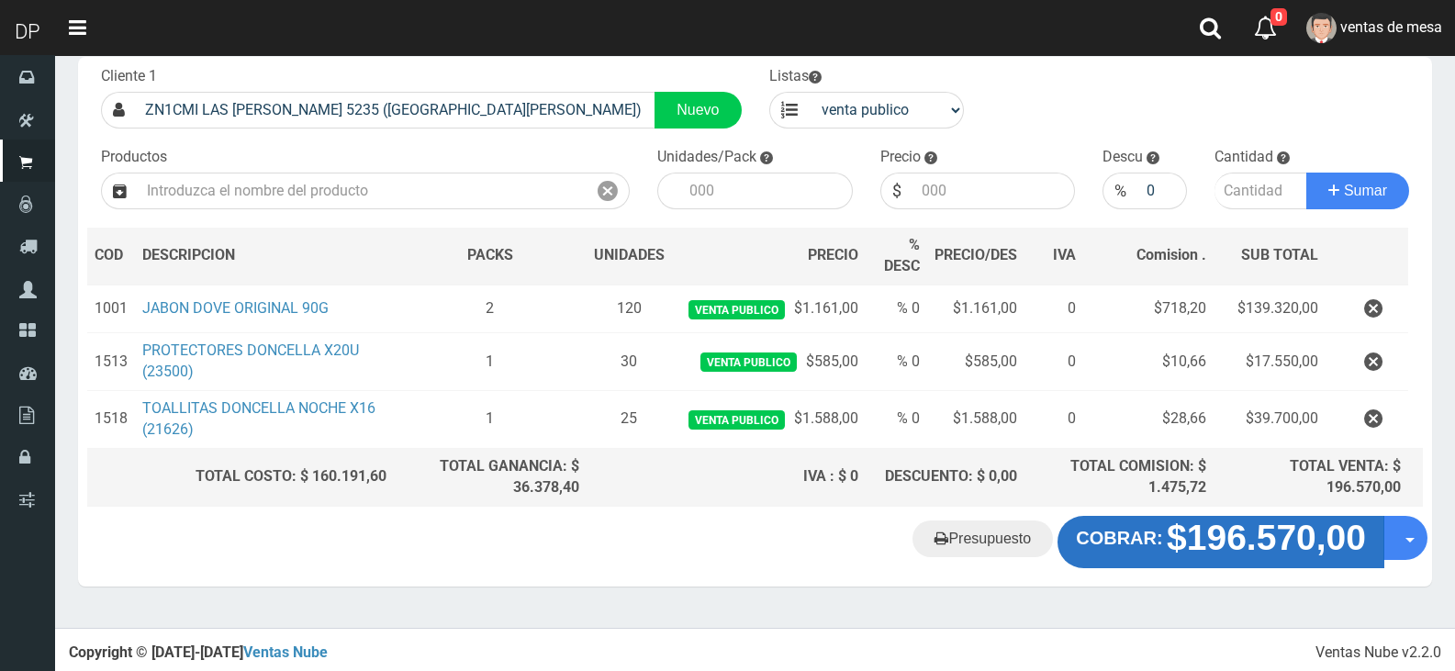
click at [1186, 542] on strong "$196.570,00" at bounding box center [1266, 538] width 199 height 39
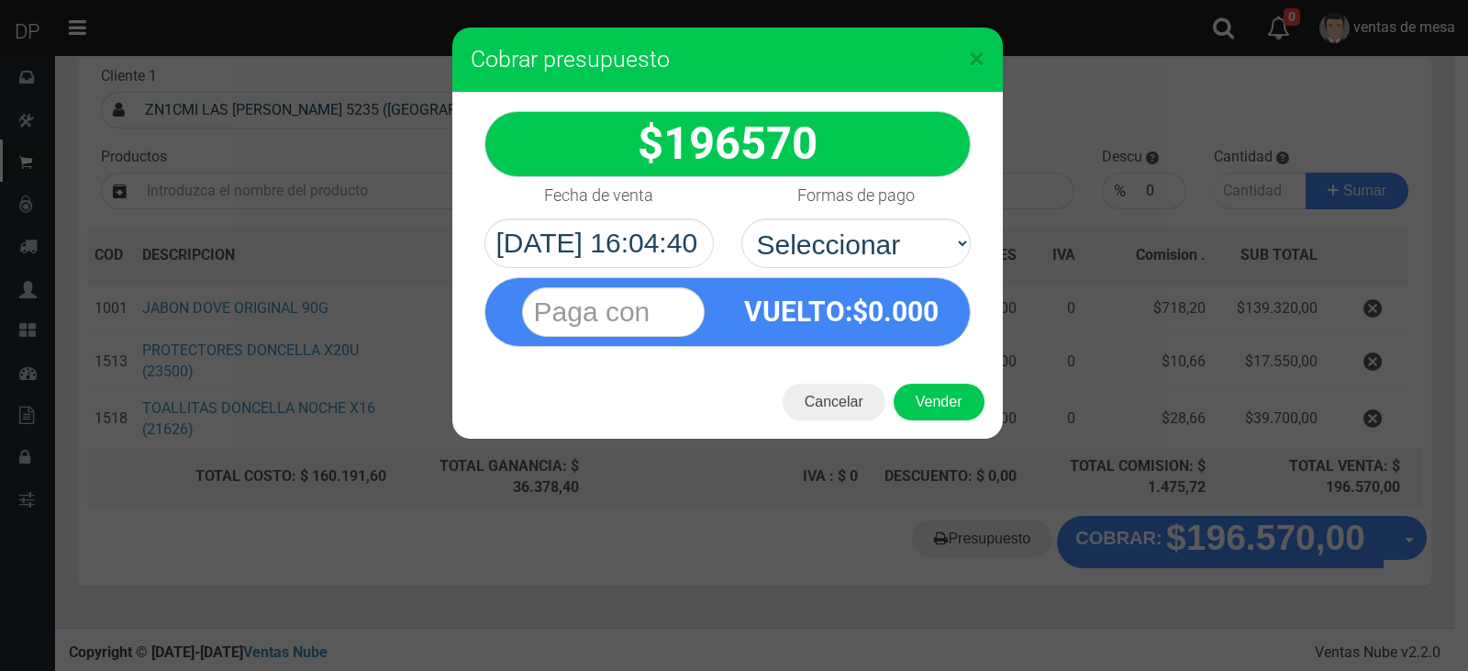
click at [860, 271] on div "VUELTO :$ 0.000" at bounding box center [728, 307] width 514 height 79
click at [861, 240] on select "Seleccionar Efectivo Tarjeta de Crédito Depósito Débito" at bounding box center [856, 243] width 229 height 50
select select "Efectivo"
click at [742, 218] on select "Seleccionar Efectivo Tarjeta de Crédito Depósito Débito" at bounding box center [856, 243] width 229 height 50
click at [931, 380] on div "Cancelar Vender" at bounding box center [727, 401] width 551 height 73
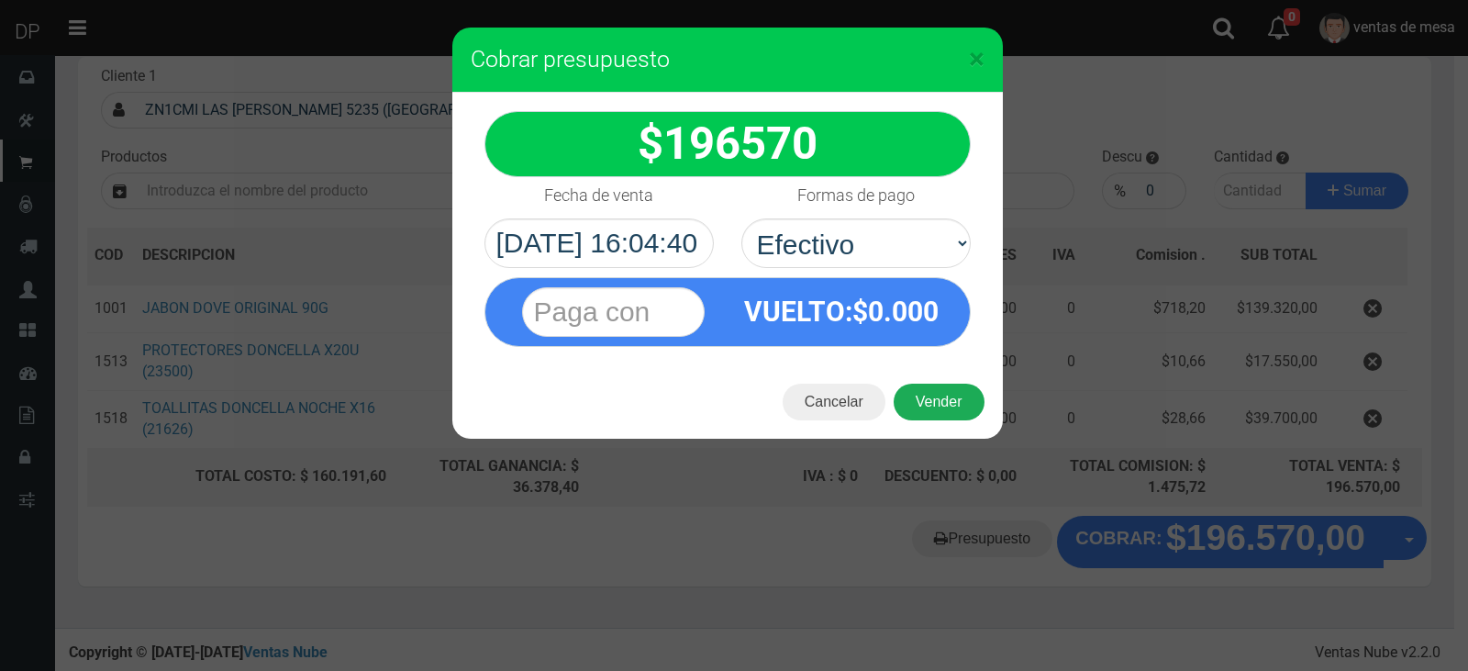
click at [940, 409] on button "Vender" at bounding box center [939, 402] width 91 height 37
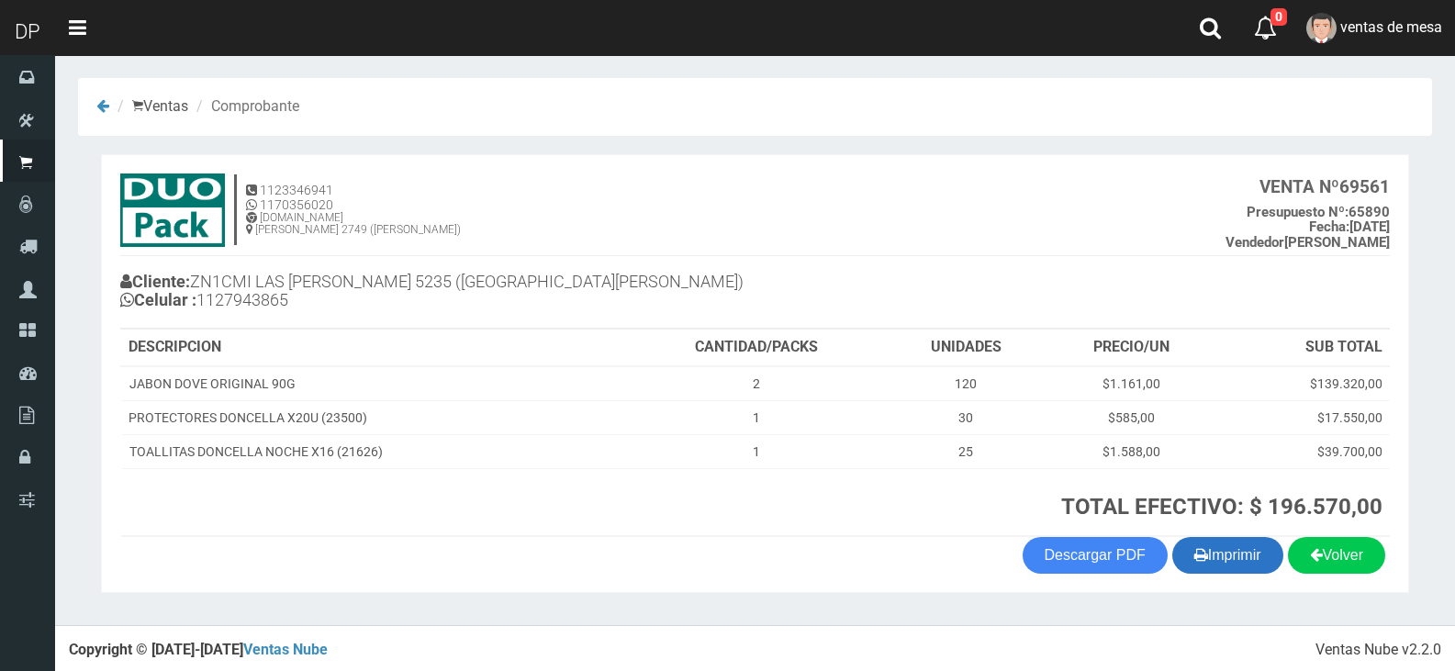
click at [1233, 552] on button "Imprimir" at bounding box center [1227, 555] width 111 height 37
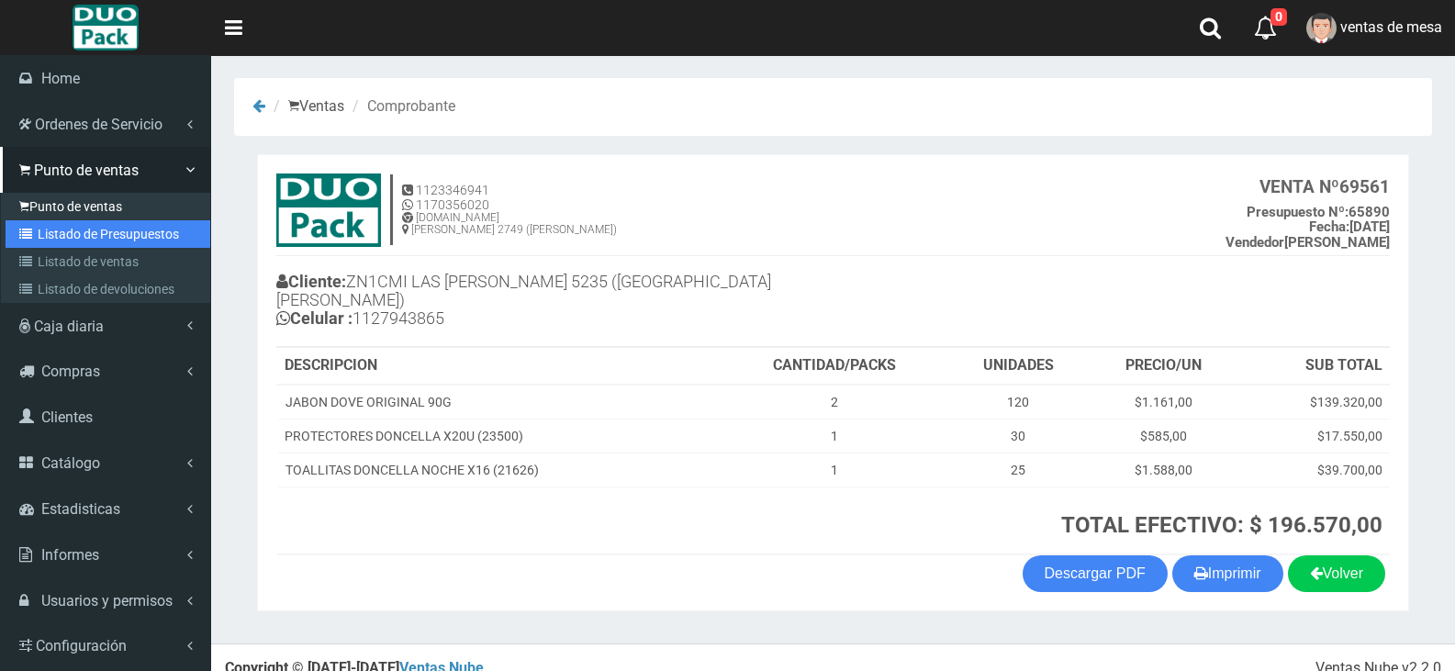
drag, startPoint x: 37, startPoint y: 236, endPoint x: 158, endPoint y: 200, distance: 126.3
click at [37, 236] on icon at bounding box center [28, 234] width 18 height 13
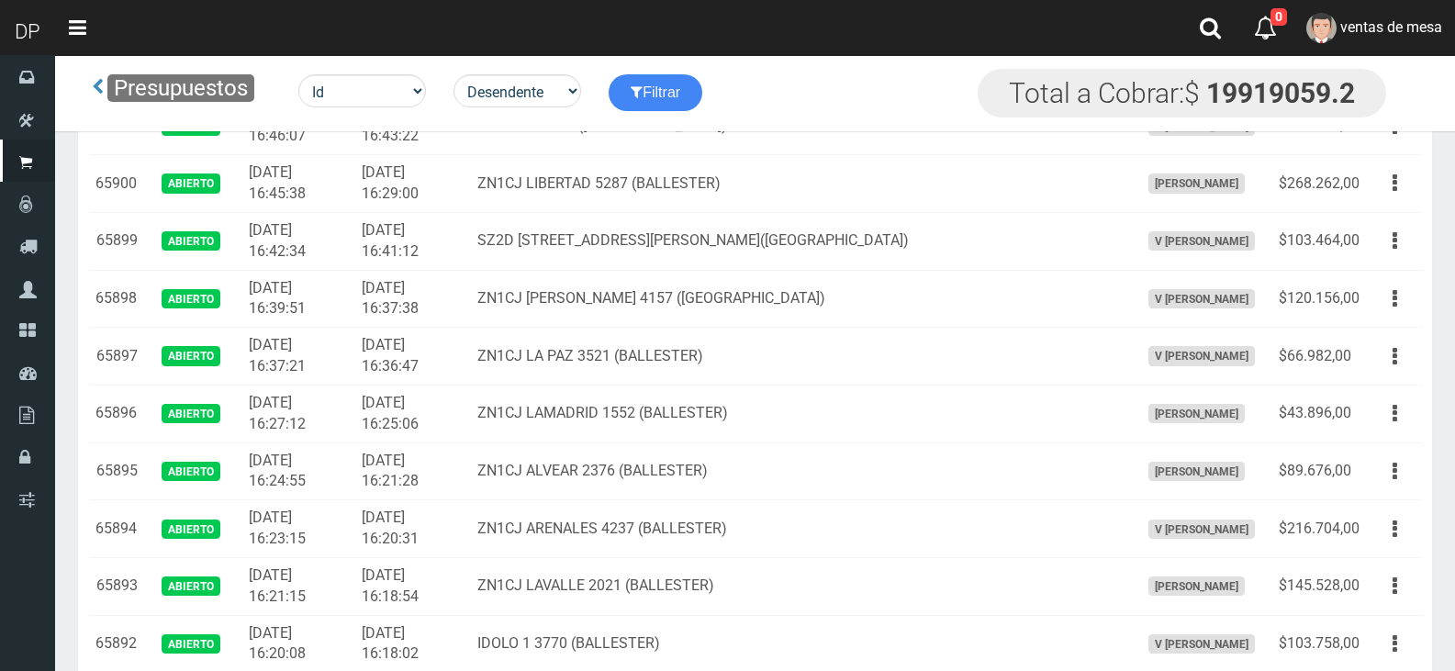
scroll to position [2553, 0]
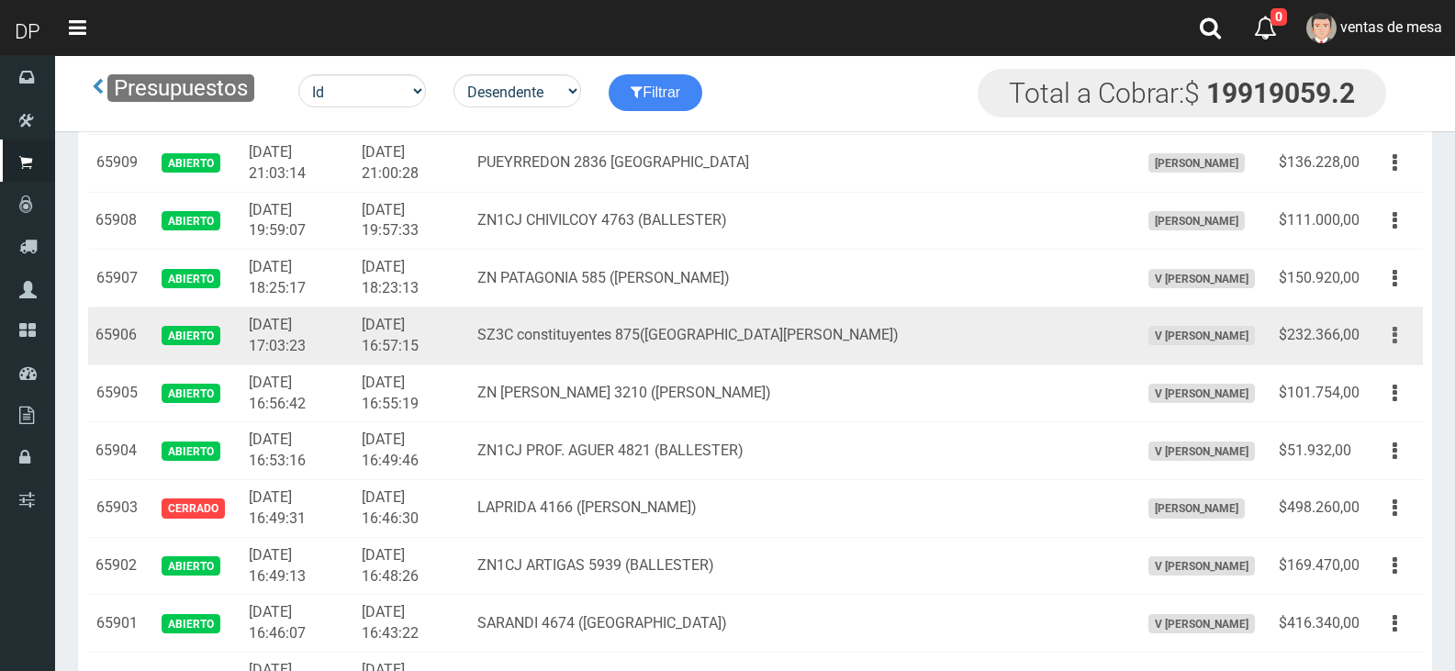
click at [1386, 346] on button "button" at bounding box center [1394, 335] width 41 height 32
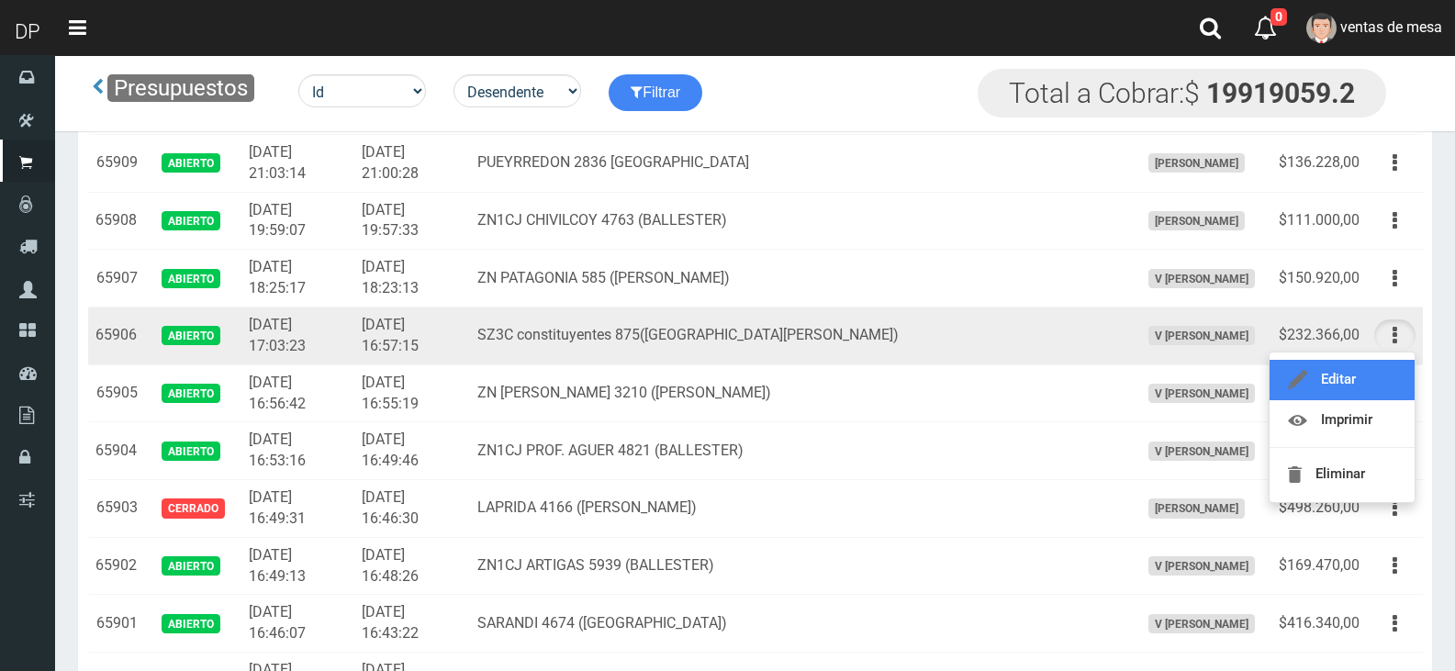
click at [1379, 374] on link "Editar" at bounding box center [1341, 380] width 145 height 40
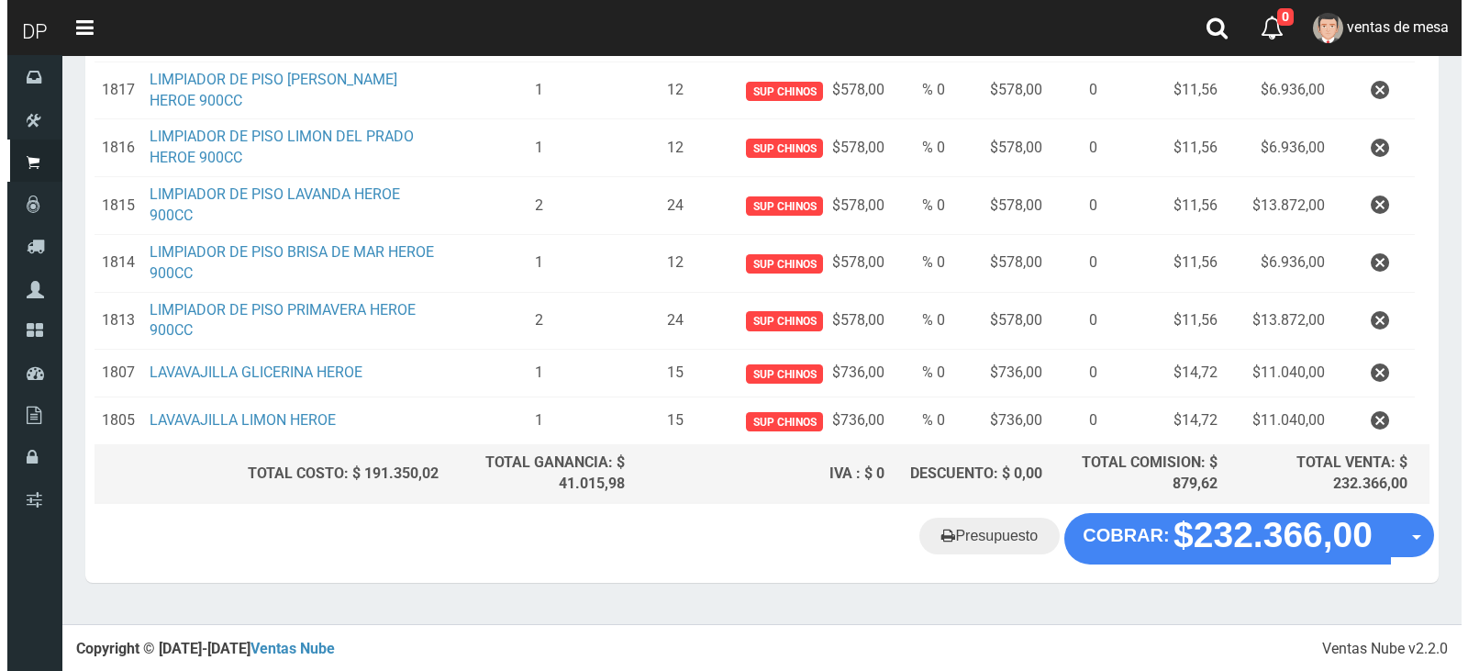
scroll to position [692, 0]
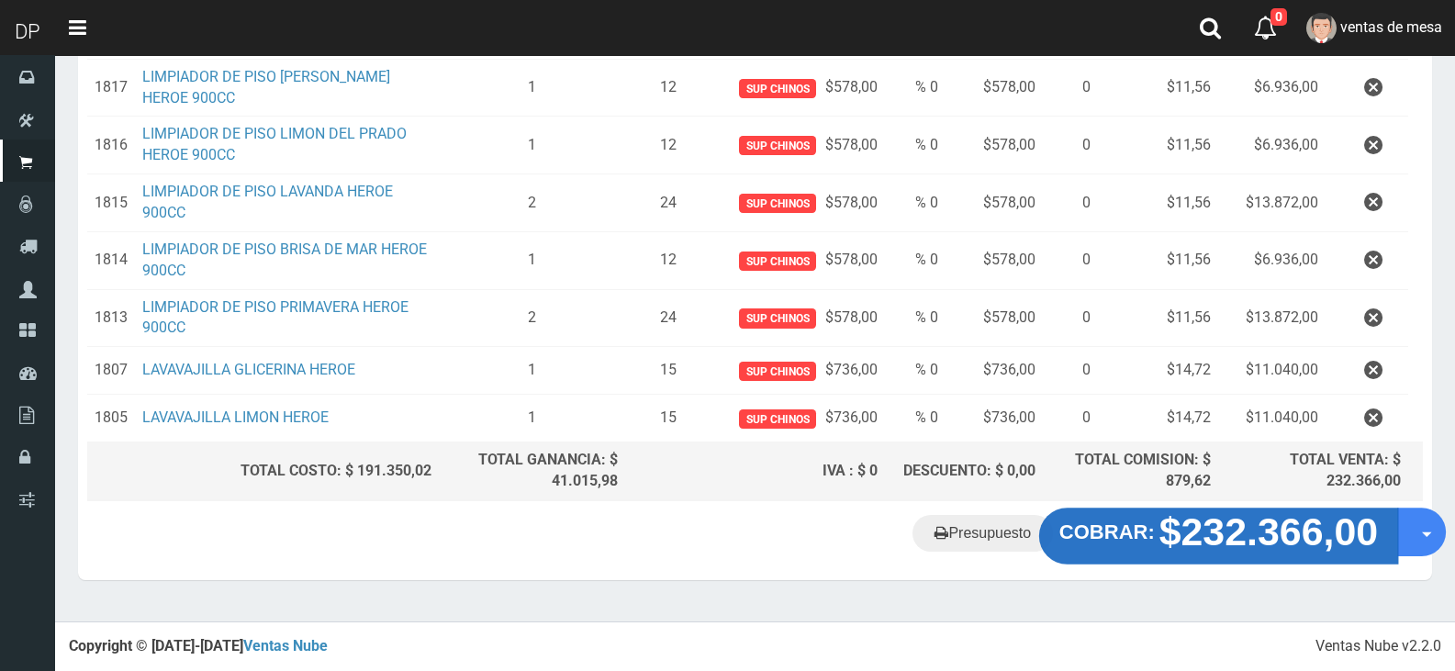
click at [1214, 552] on strong "$232.366,00" at bounding box center [1268, 531] width 219 height 43
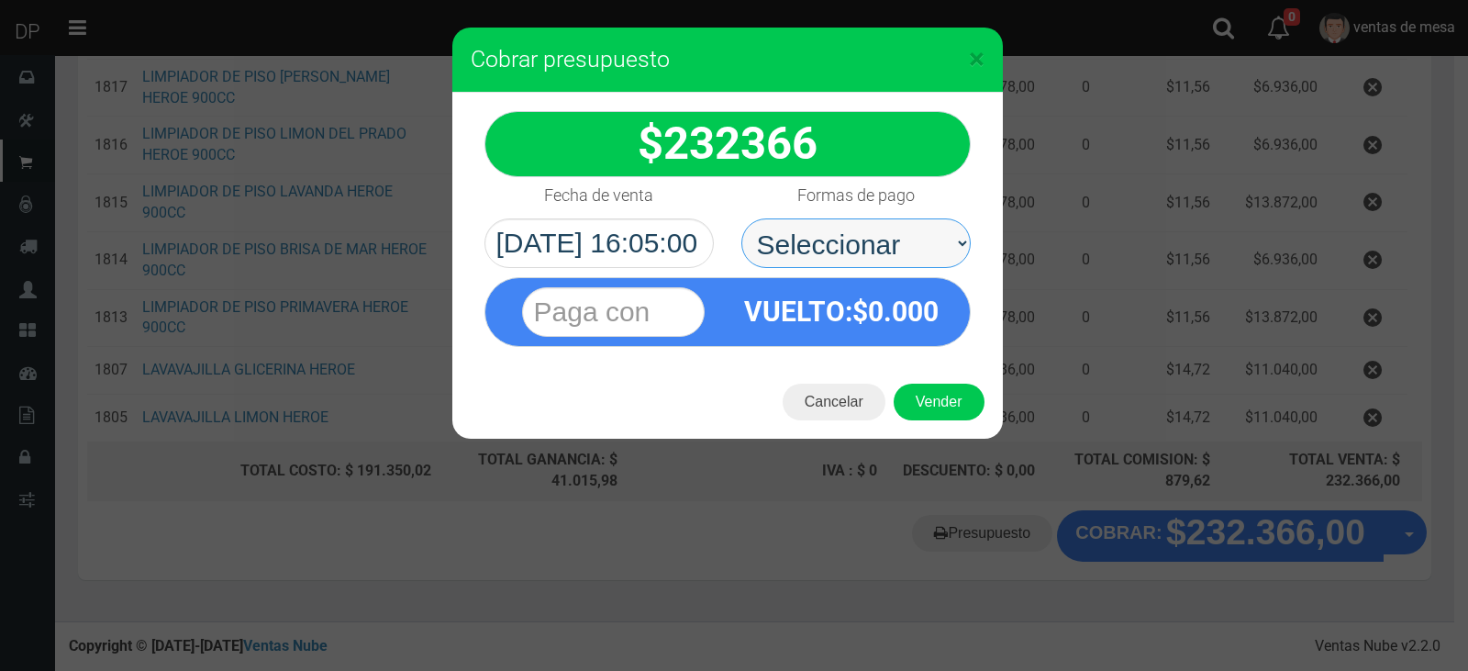
click at [879, 246] on select "Seleccionar Efectivo Tarjeta de Crédito Depósito Débito" at bounding box center [856, 243] width 229 height 50
select select "Efectivo"
click at [742, 218] on select "Seleccionar Efectivo Tarjeta de Crédito Depósito Débito" at bounding box center [856, 243] width 229 height 50
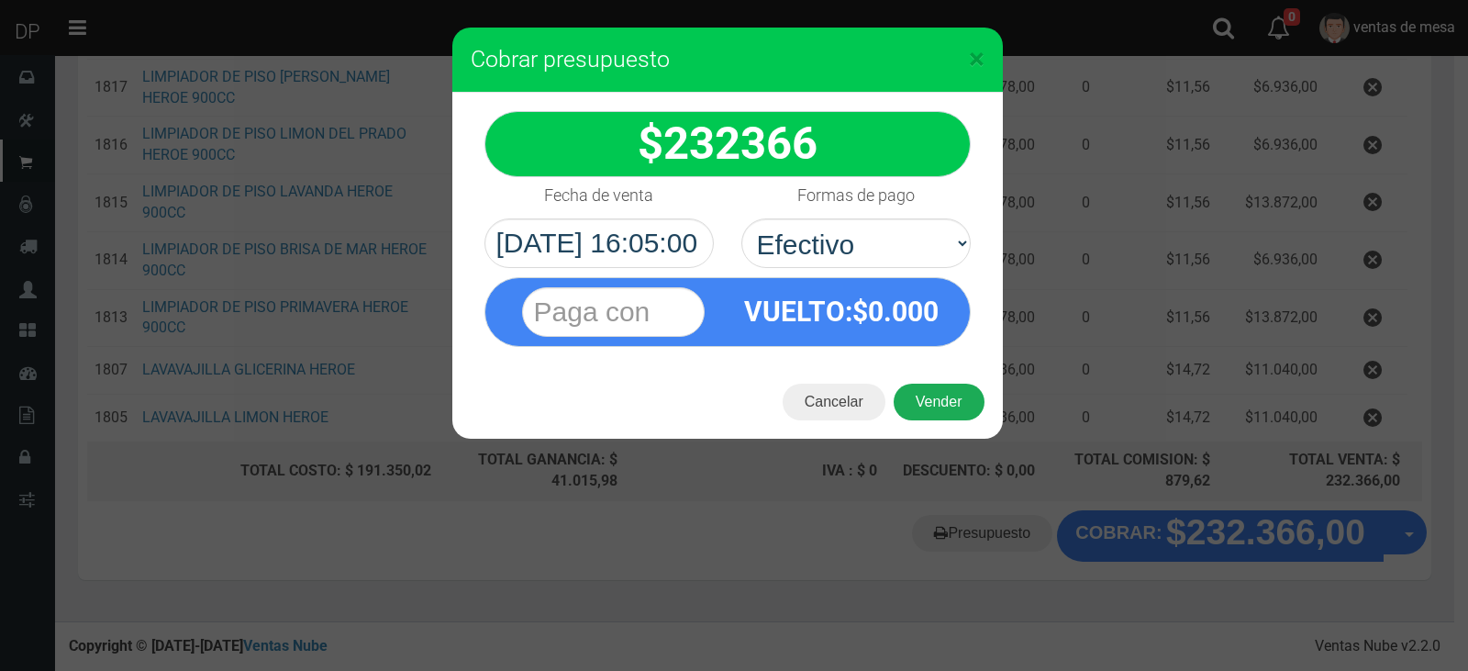
click at [911, 410] on button "Vender" at bounding box center [939, 402] width 91 height 37
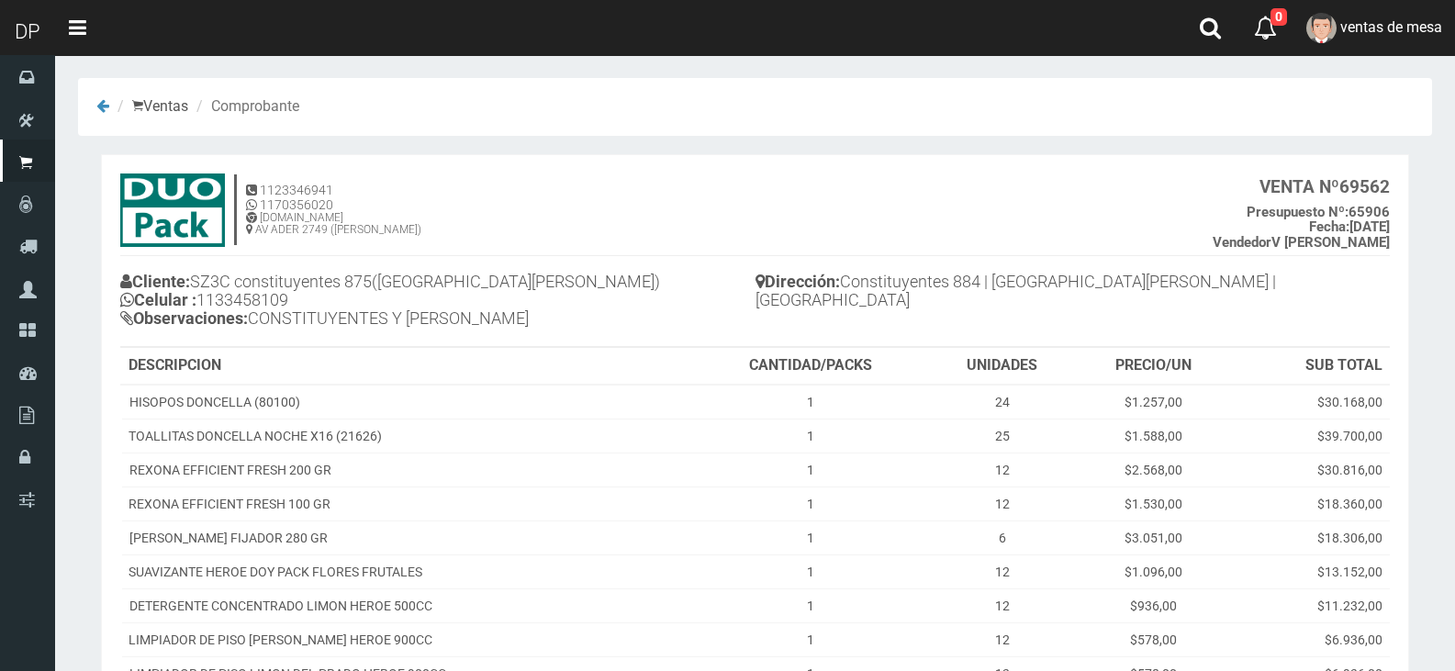
scroll to position [396, 0]
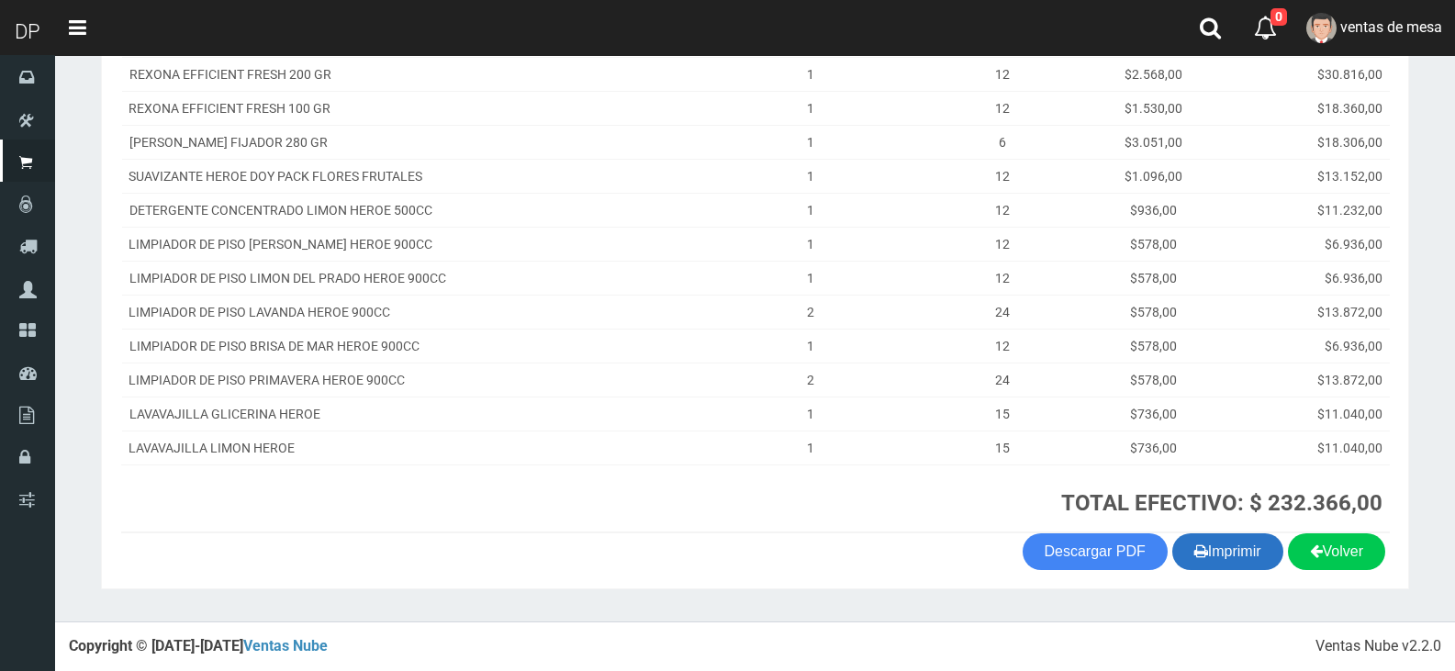
click at [1233, 541] on button "Imprimir" at bounding box center [1227, 551] width 111 height 37
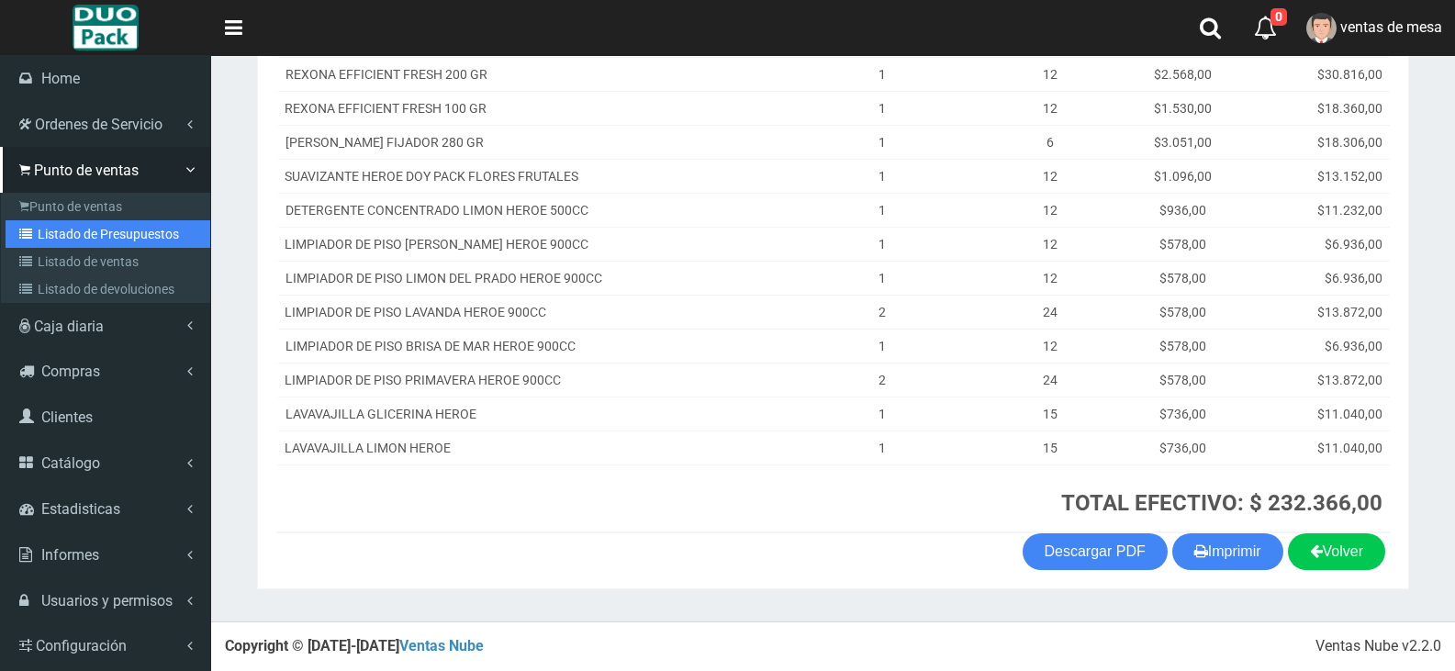
click at [87, 229] on link "Listado de Presupuestos" at bounding box center [108, 234] width 205 height 28
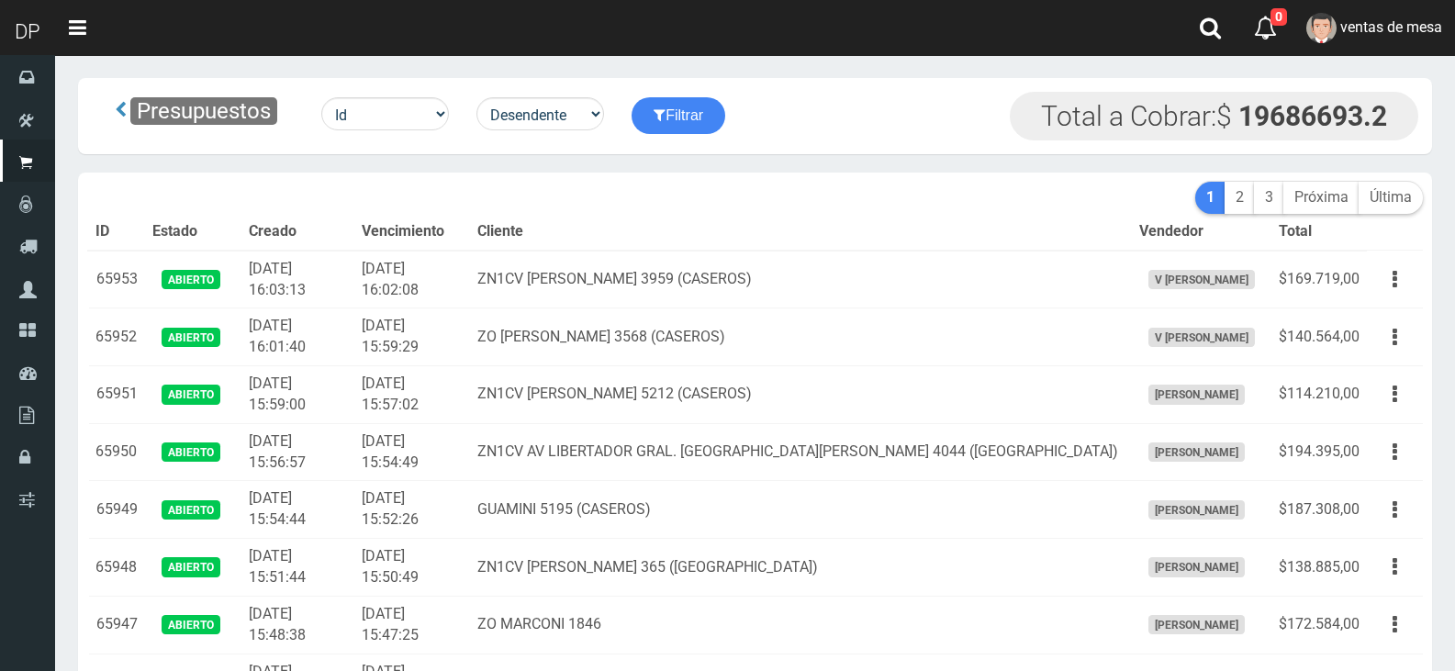
drag, startPoint x: 0, startPoint y: 0, endPoint x: 642, endPoint y: 241, distance: 685.4
click at [642, 241] on th "Cliente" at bounding box center [801, 232] width 662 height 37
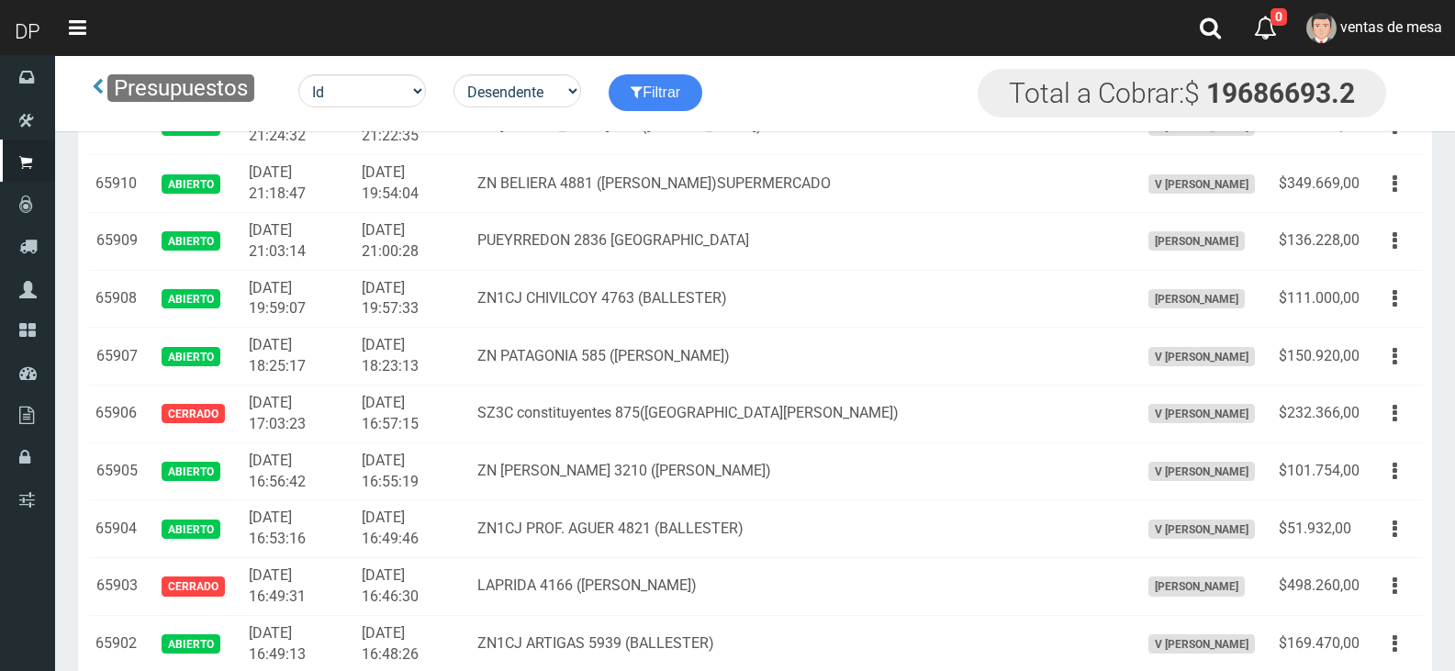
scroll to position [3532, 0]
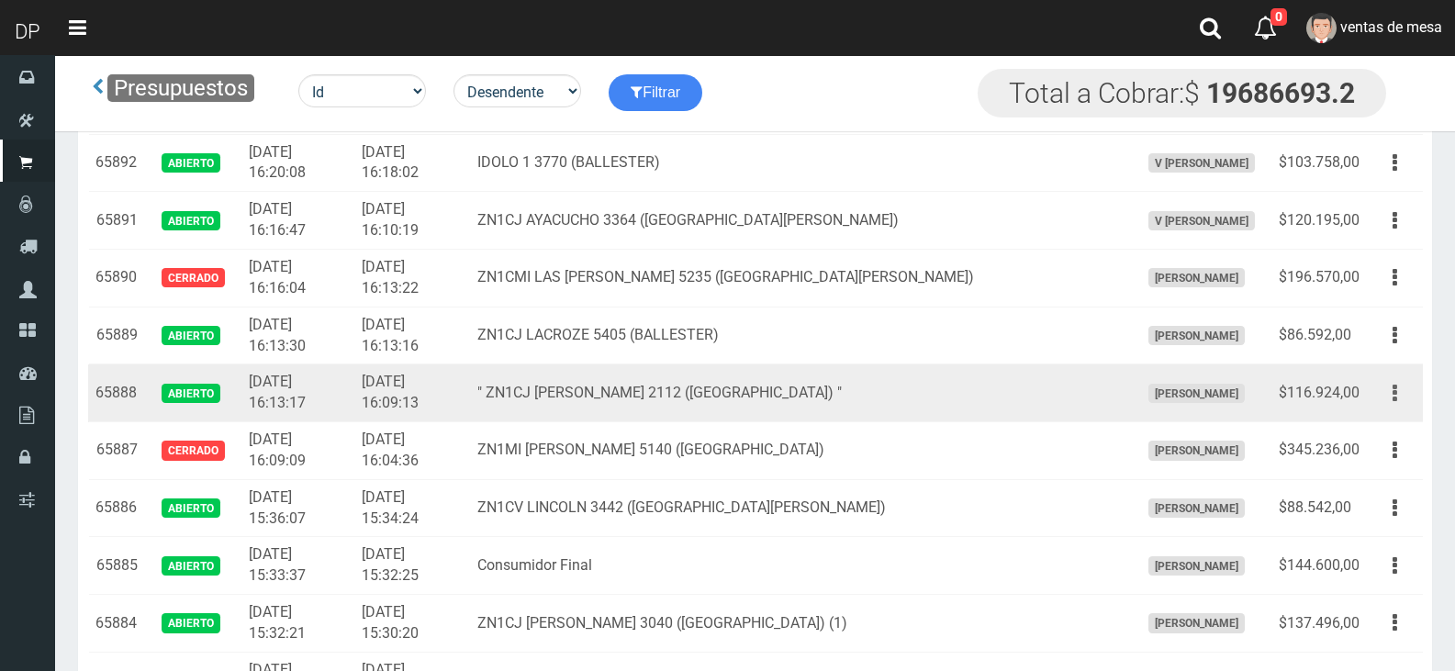
click at [1406, 402] on button "button" at bounding box center [1394, 393] width 41 height 32
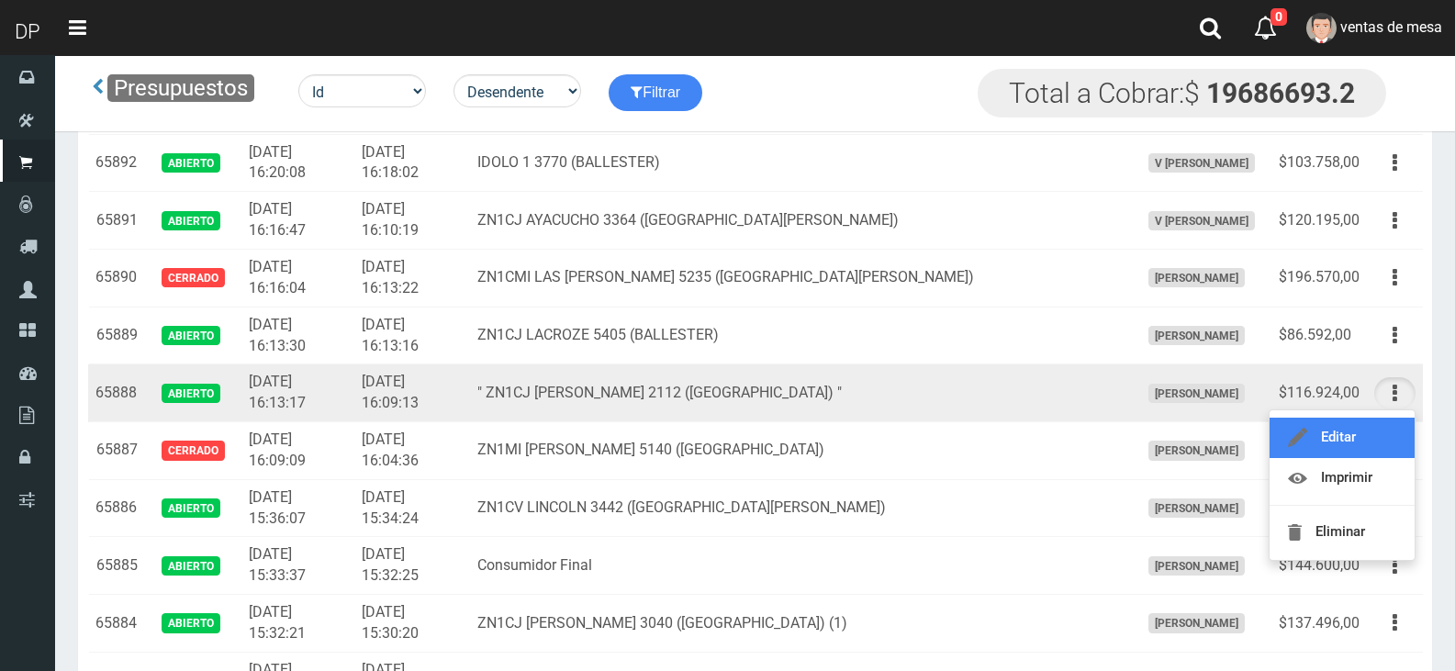
click at [1389, 418] on link "Editar" at bounding box center [1341, 438] width 145 height 40
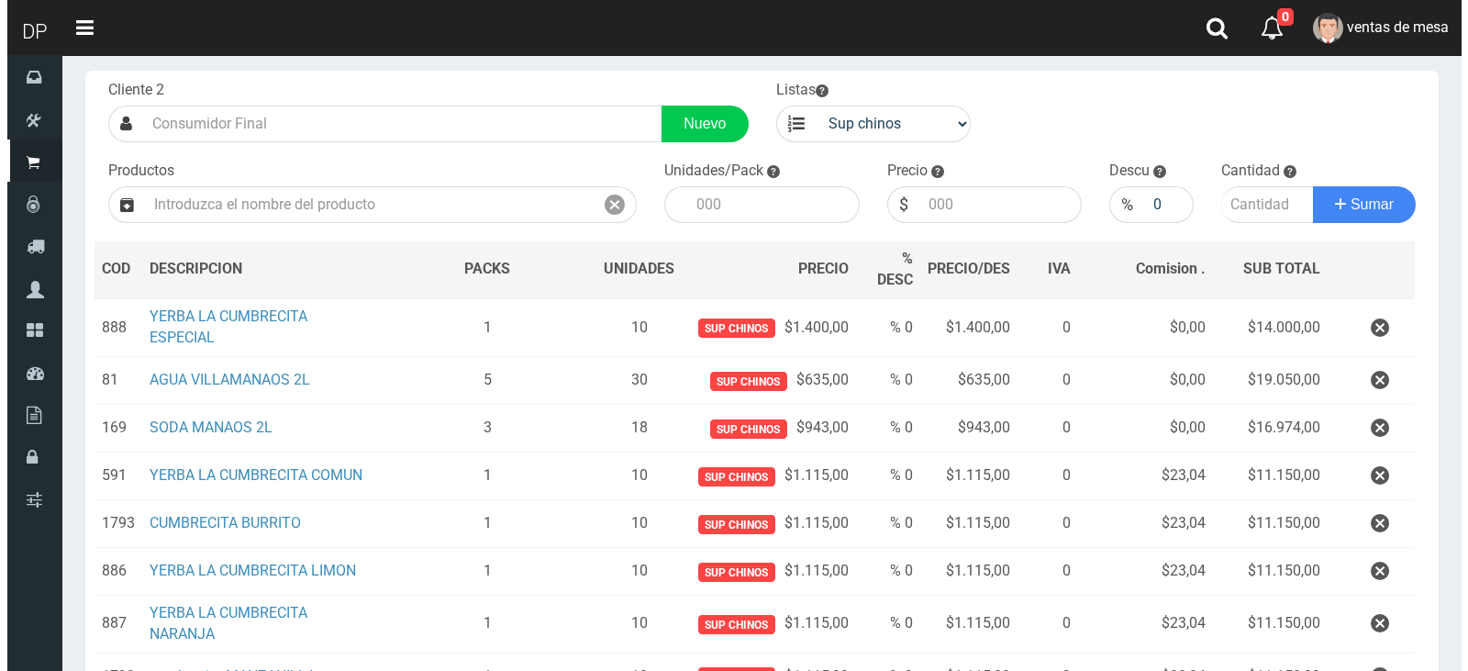
scroll to position [395, 0]
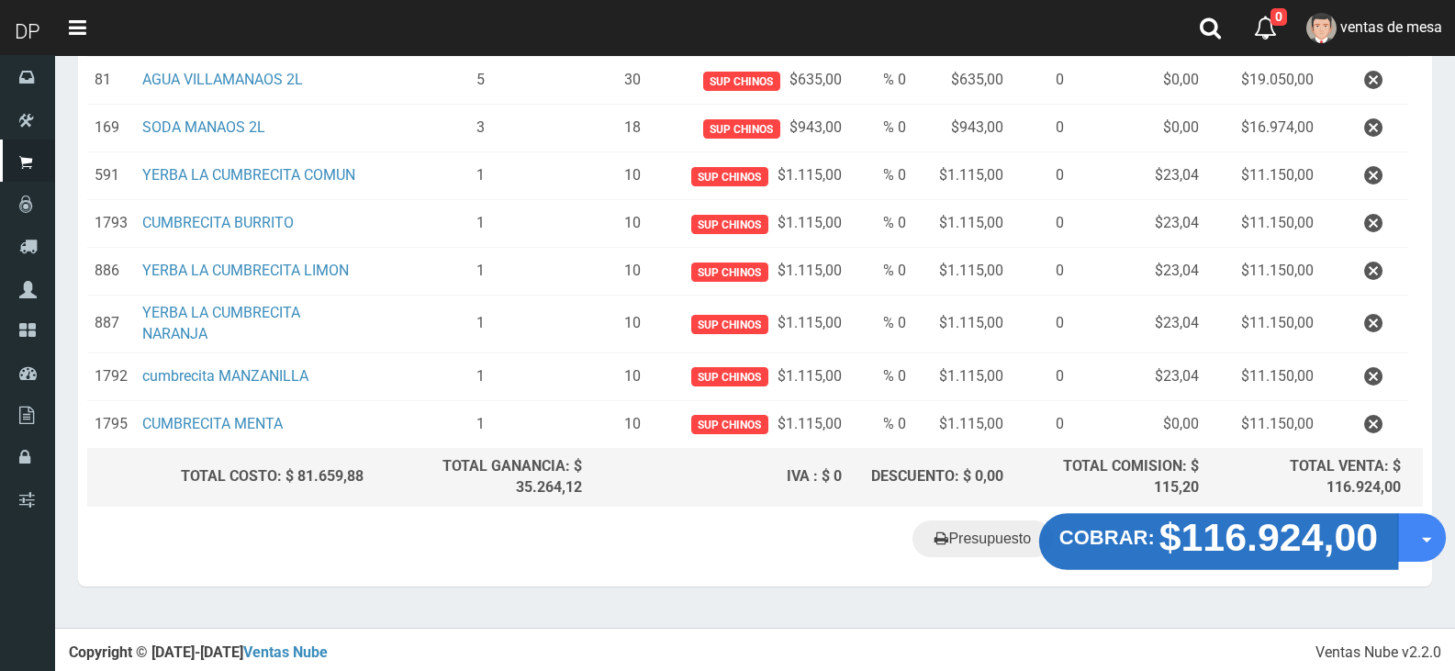
click at [1241, 538] on strong "$116.924,00" at bounding box center [1268, 537] width 219 height 43
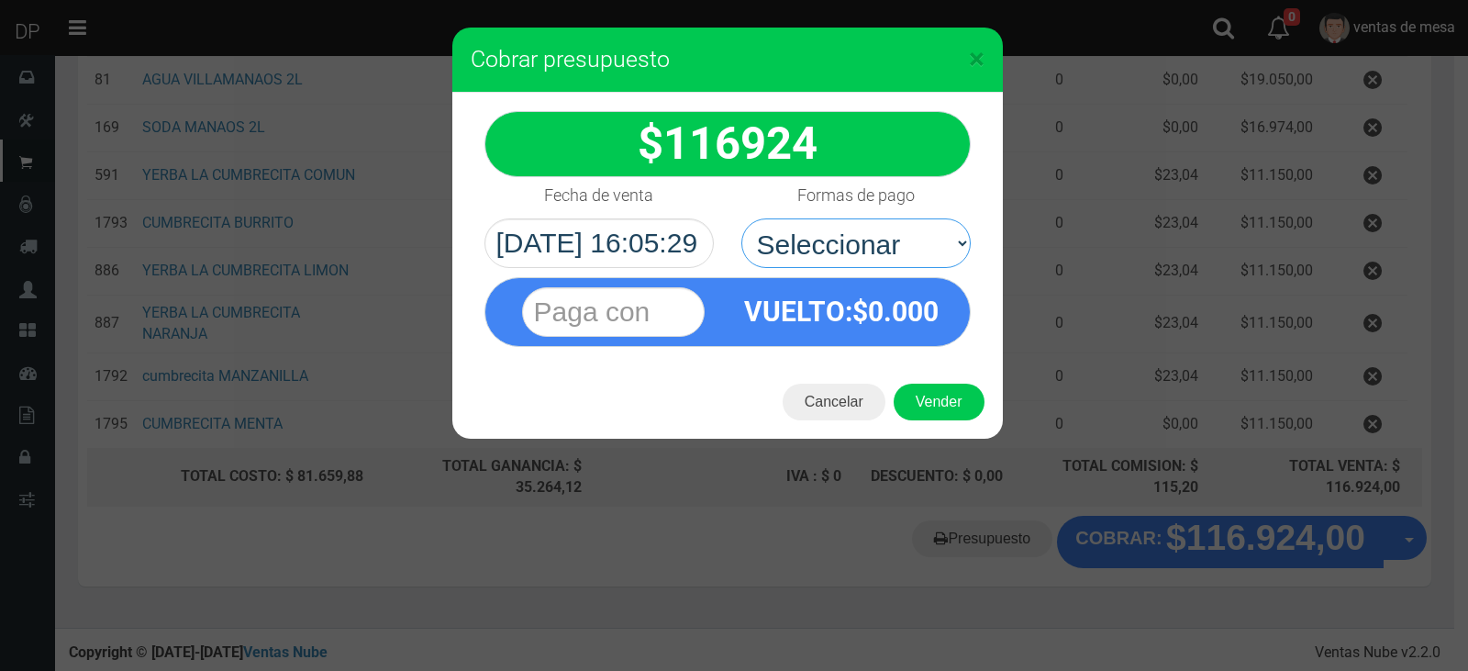
drag, startPoint x: 887, startPoint y: 243, endPoint x: 905, endPoint y: 275, distance: 37.0
click at [887, 244] on select "Seleccionar Efectivo Tarjeta de Crédito Depósito Débito" at bounding box center [856, 243] width 229 height 50
drag, startPoint x: 925, startPoint y: 234, endPoint x: 922, endPoint y: 267, distance: 33.2
click at [925, 234] on select "Seleccionar Efectivo Tarjeta de Crédito Depósito Débito" at bounding box center [856, 243] width 229 height 50
select select "Efectivo"
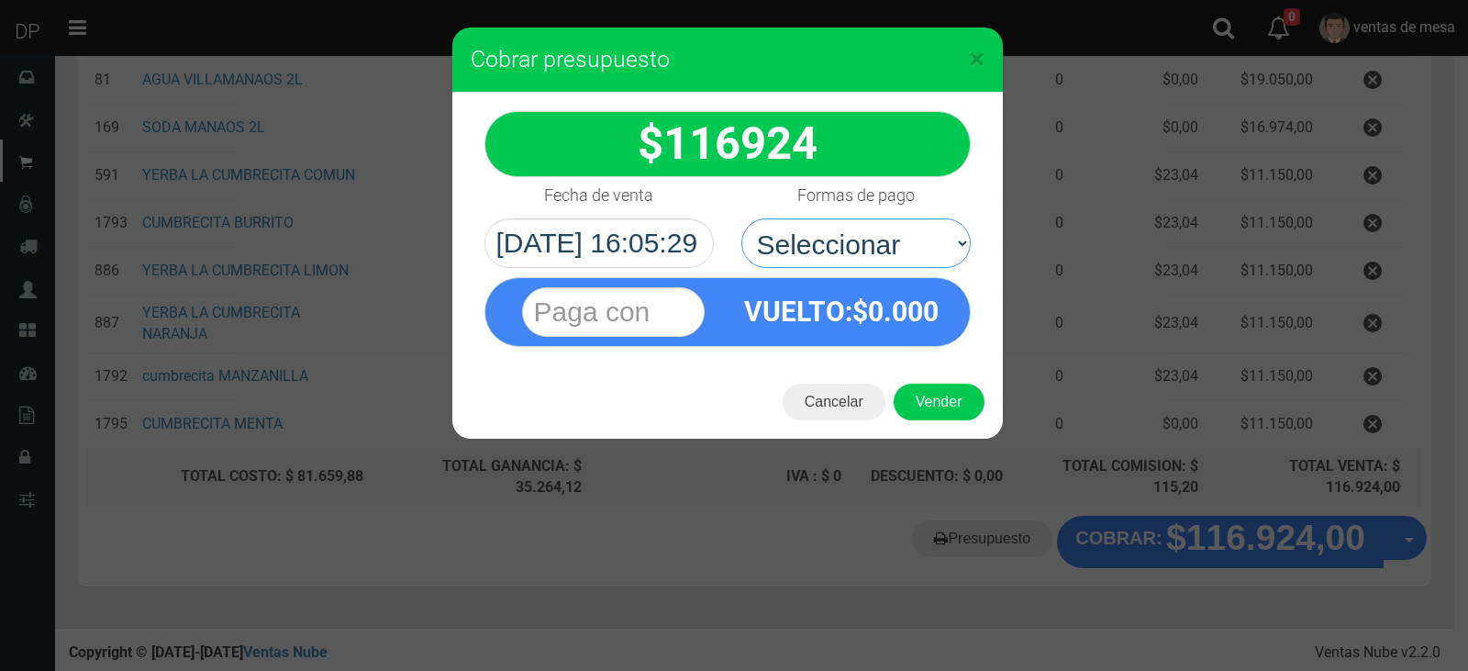
click at [742, 218] on select "Seleccionar Efectivo Tarjeta de Crédito Depósito Débito" at bounding box center [856, 243] width 229 height 50
click at [942, 396] on button "Vender" at bounding box center [939, 402] width 91 height 37
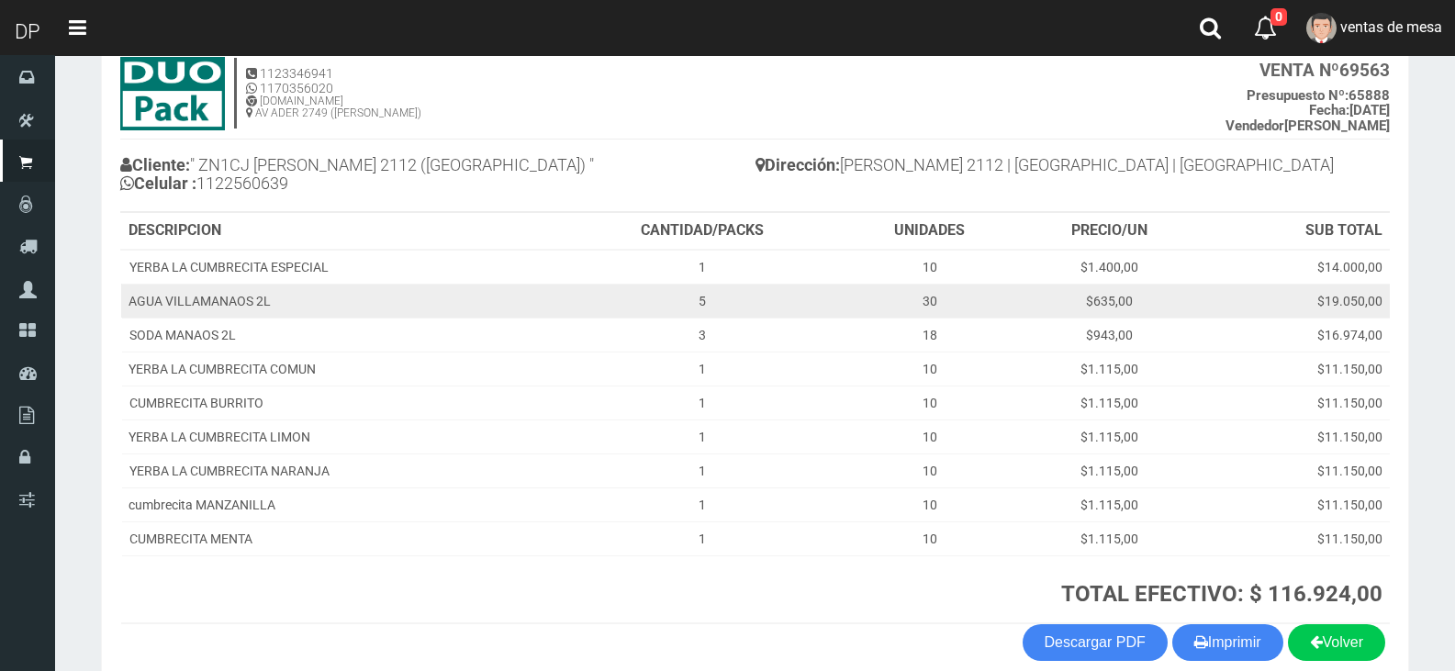
scroll to position [207, 0]
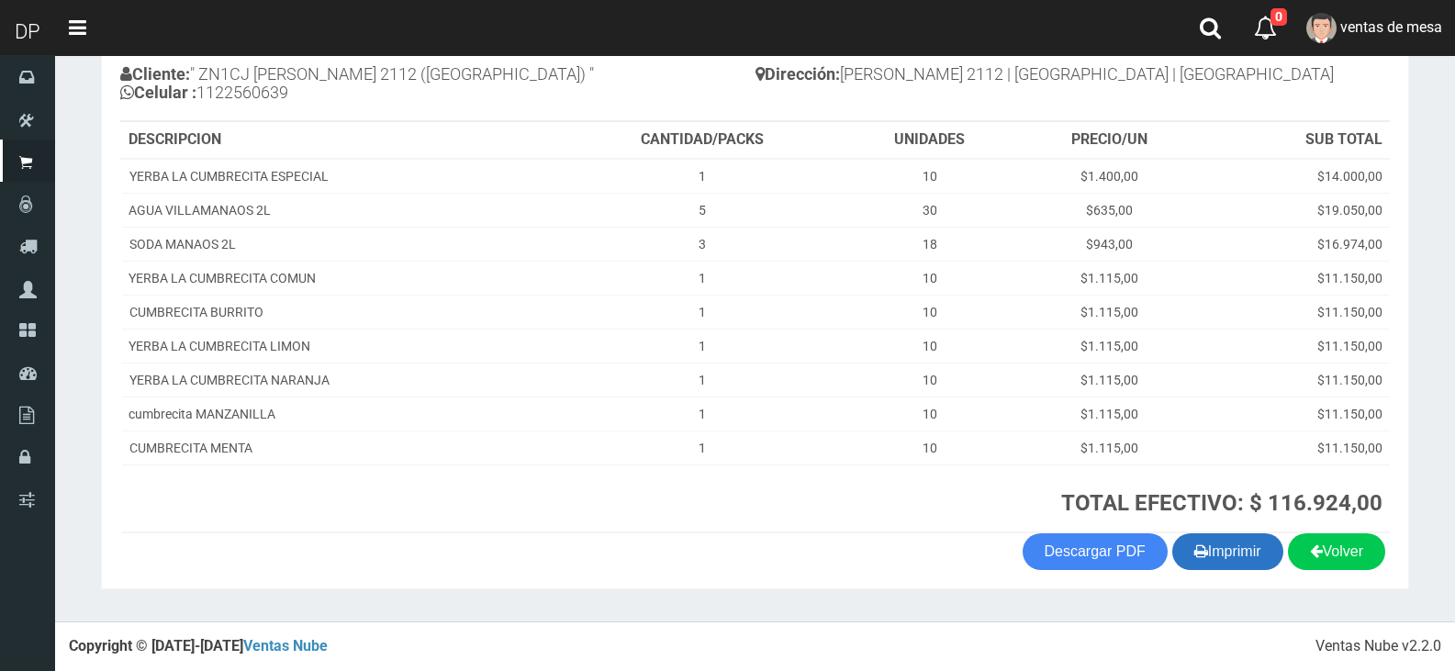
click at [1233, 542] on button "Imprimir" at bounding box center [1227, 551] width 111 height 37
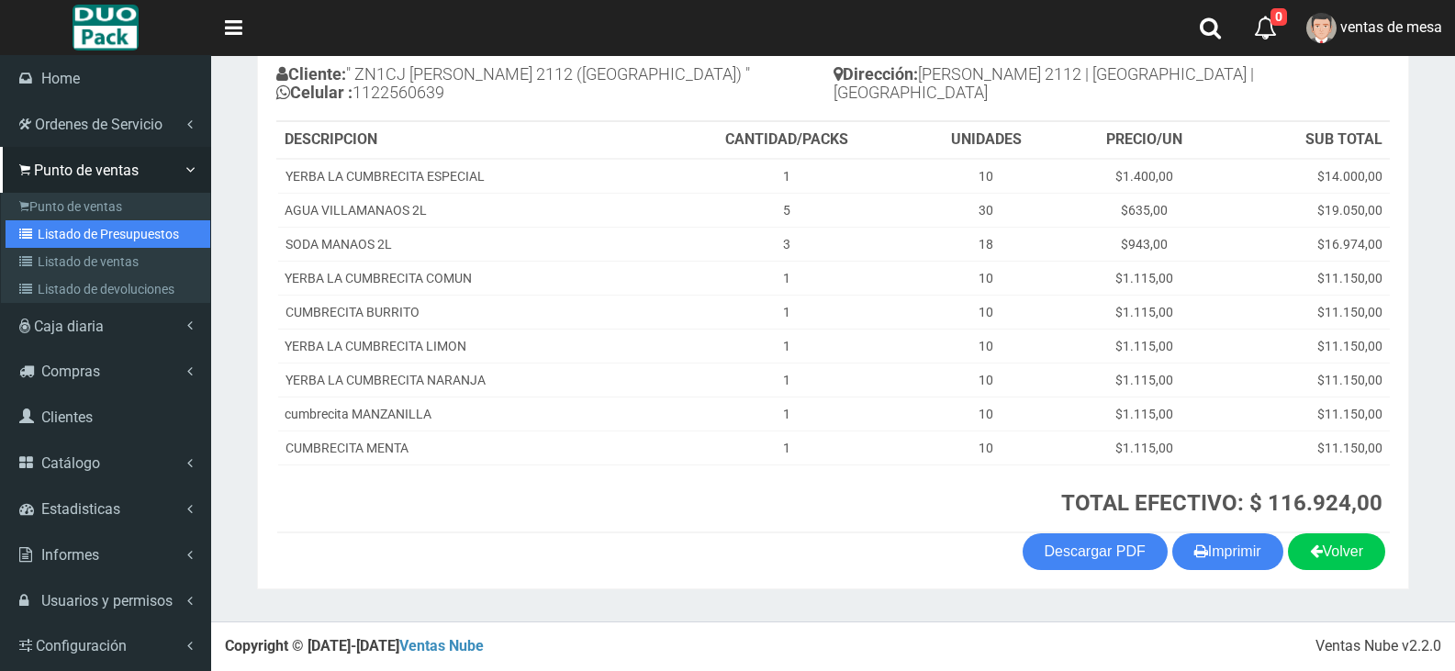
click at [41, 242] on link "Listado de Presupuestos" at bounding box center [108, 234] width 205 height 28
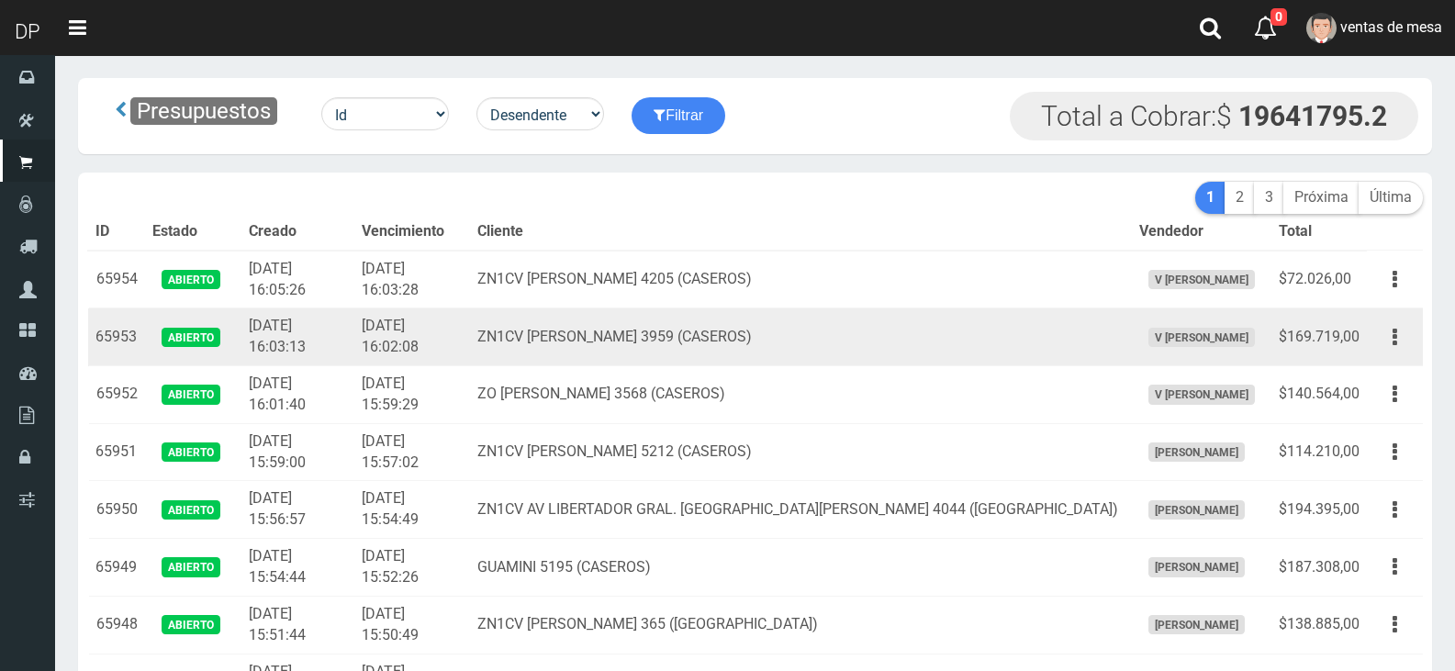
drag, startPoint x: 0, startPoint y: 0, endPoint x: 738, endPoint y: 328, distance: 807.4
click at [738, 328] on td "ZN1CV [PERSON_NAME] 3959 (CASEROS)" at bounding box center [801, 337] width 662 height 58
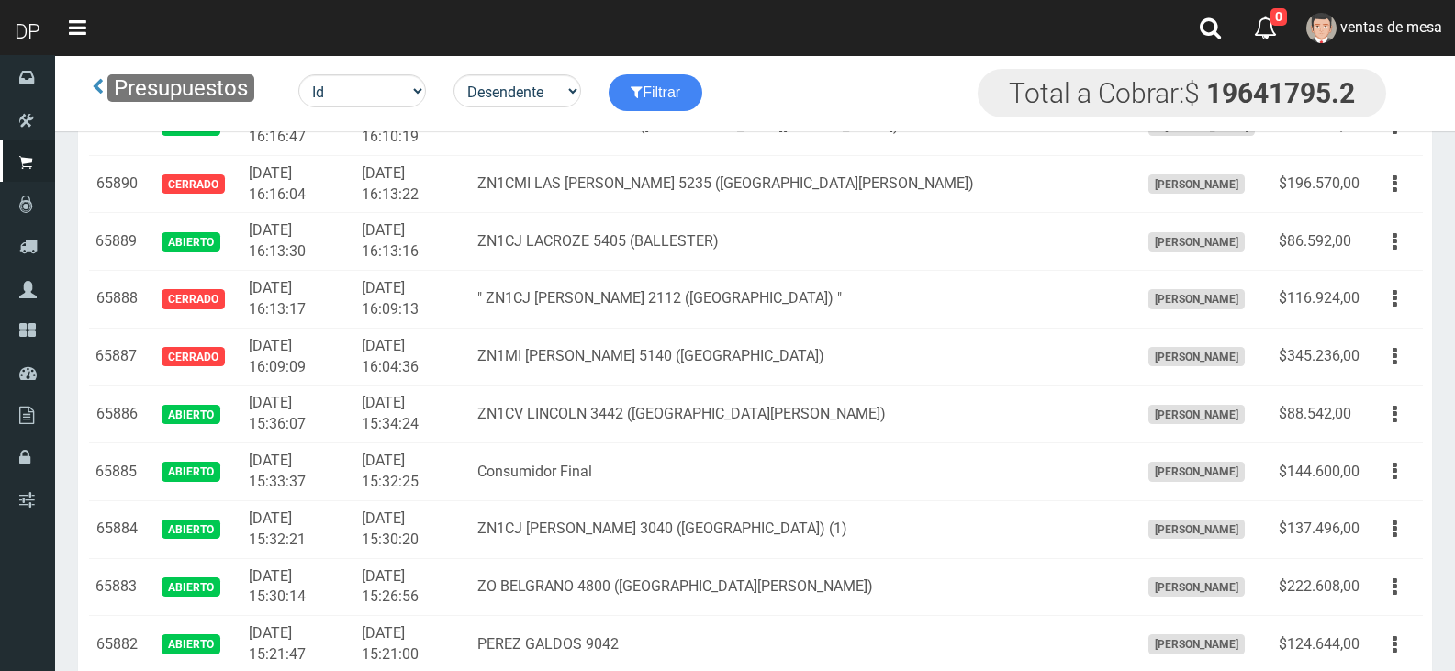
scroll to position [4049, 0]
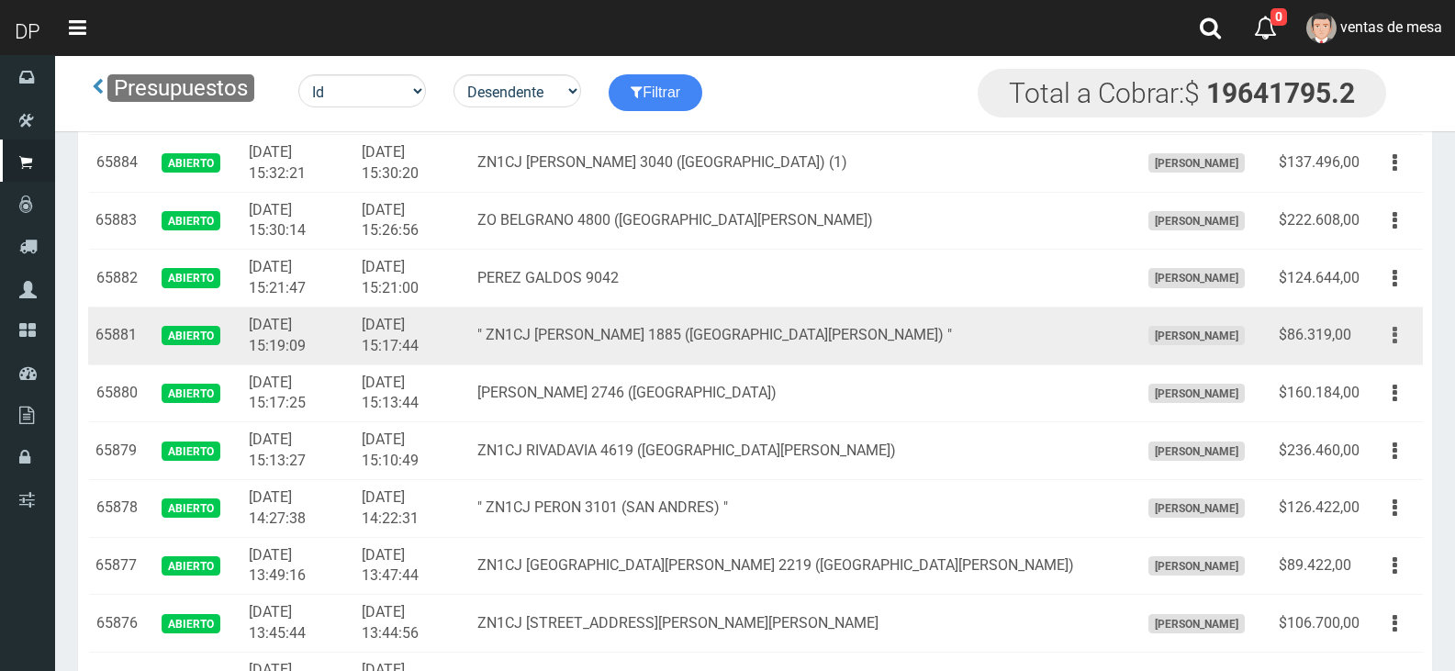
click at [1395, 345] on icon "button" at bounding box center [1394, 335] width 5 height 32
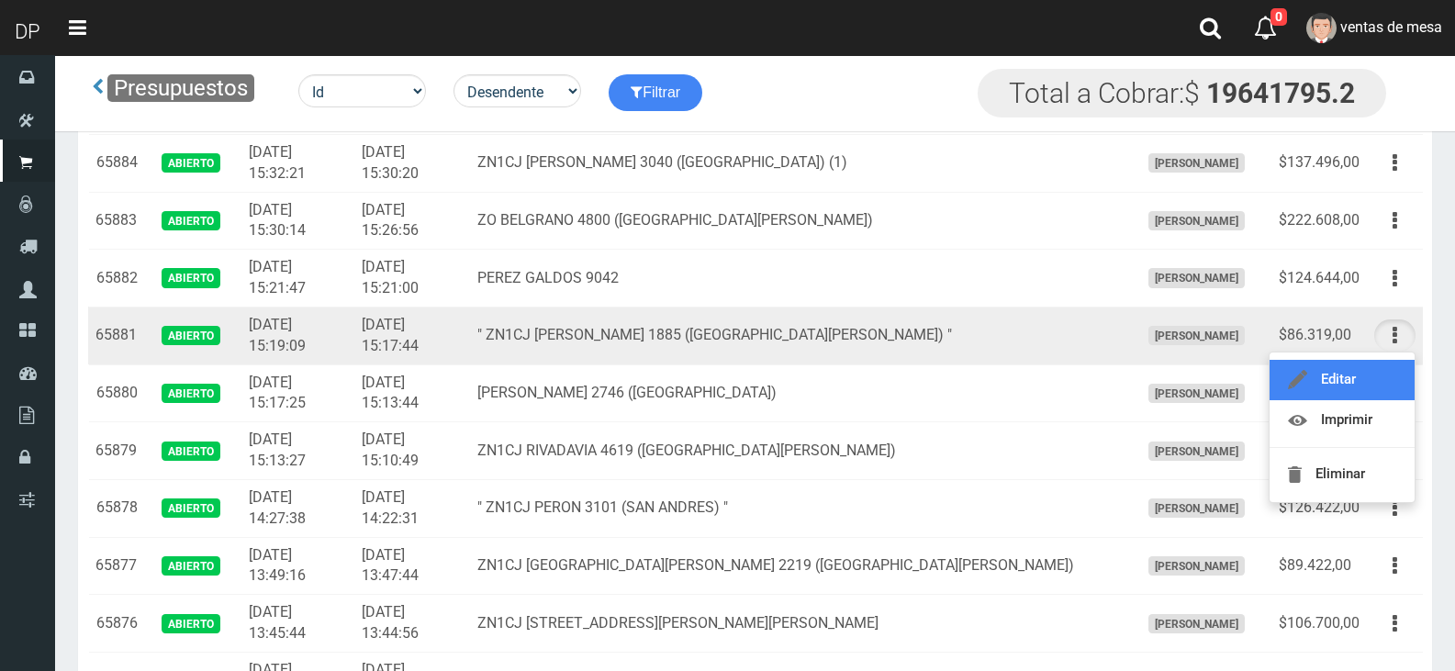
click at [1379, 381] on link "Editar" at bounding box center [1341, 380] width 145 height 40
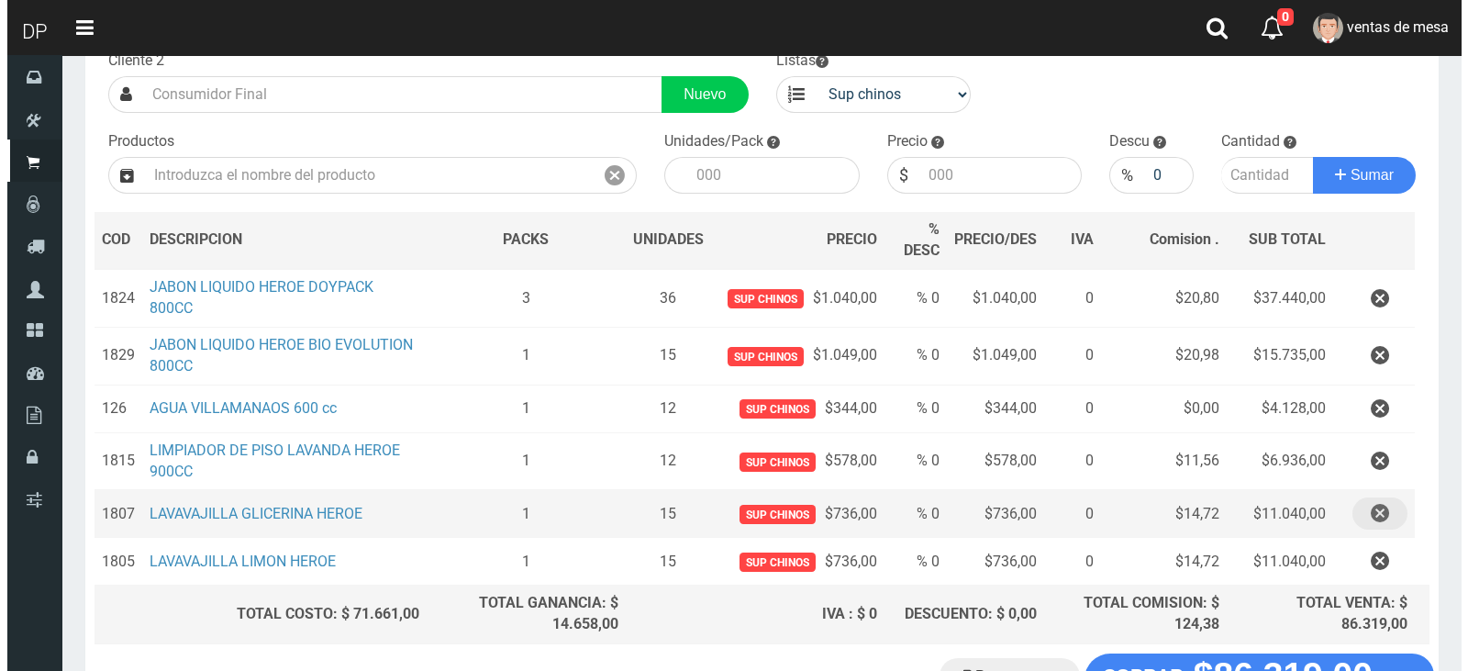
scroll to position [262, 0]
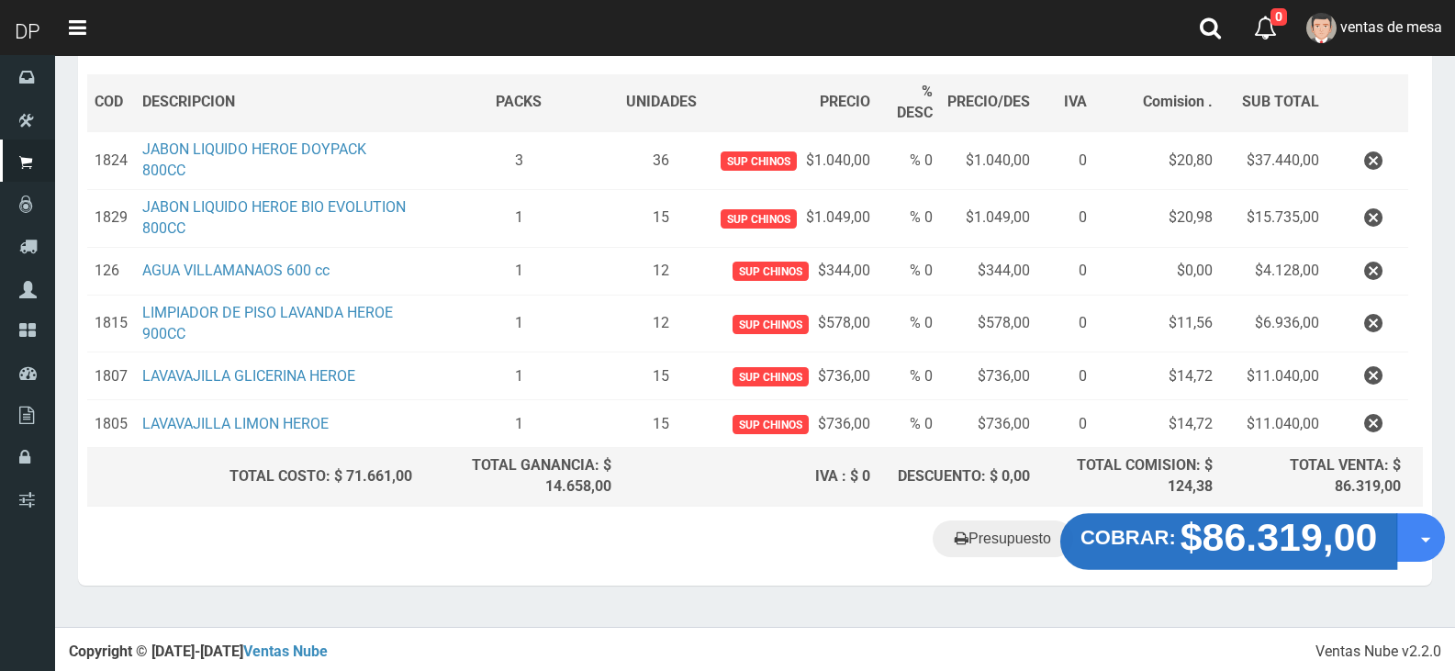
click at [1256, 543] on strong "$86.319,00" at bounding box center [1278, 537] width 197 height 43
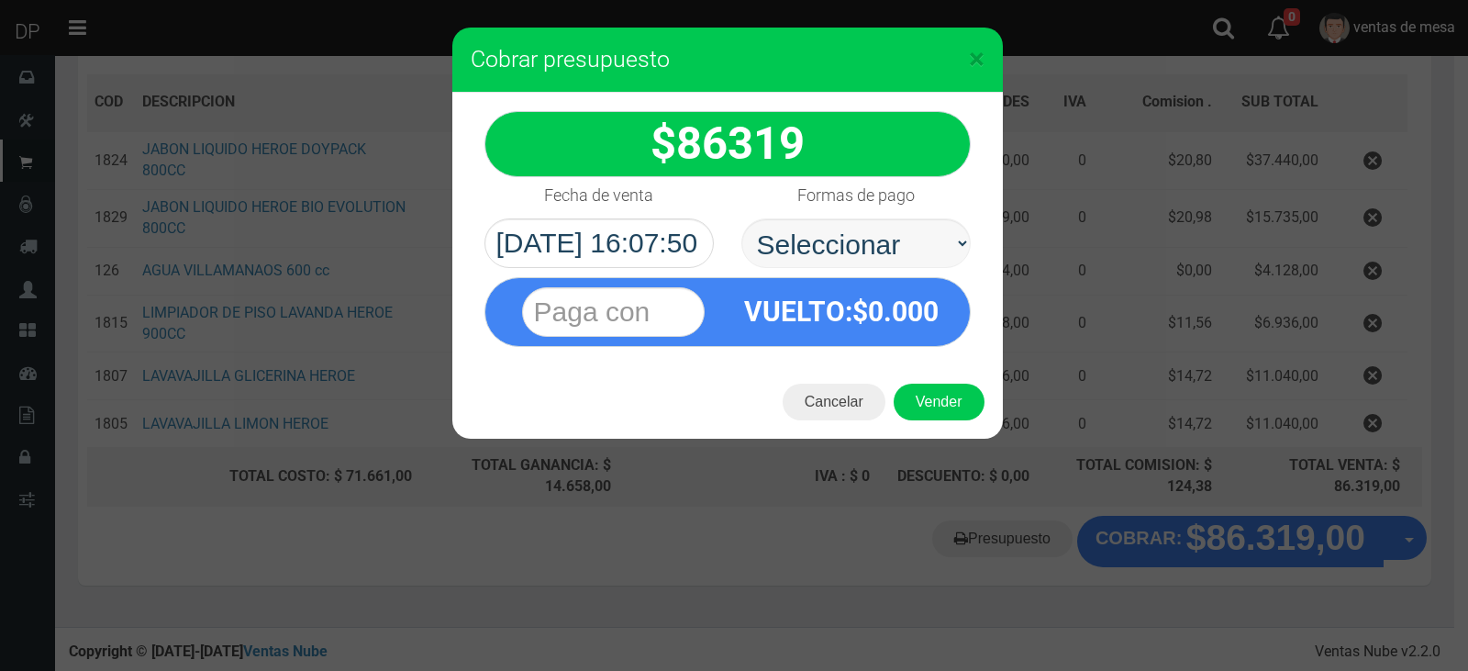
click at [942, 218] on div "Formas de pago Seleccionar Efectivo Tarjeta de Crédito Depósito Débito" at bounding box center [856, 222] width 257 height 91
drag, startPoint x: 935, startPoint y: 243, endPoint x: 936, endPoint y: 257, distance: 13.8
click at [935, 243] on select "Seleccionar Efectivo Tarjeta de Crédito Depósito Débito" at bounding box center [856, 243] width 229 height 50
select select "Efectivo"
click at [742, 218] on select "Seleccionar Efectivo Tarjeta de Crédito Depósito Débito" at bounding box center [856, 243] width 229 height 50
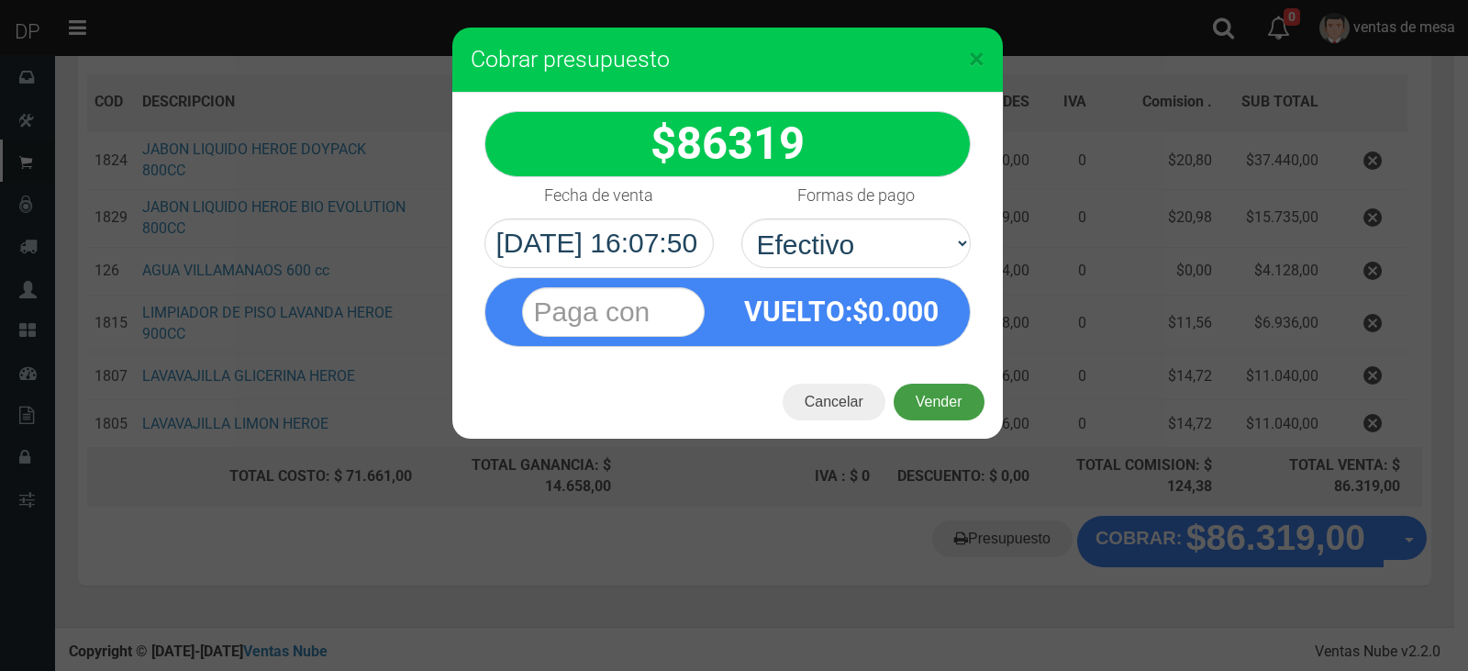
click at [949, 406] on button "Vender" at bounding box center [939, 402] width 91 height 37
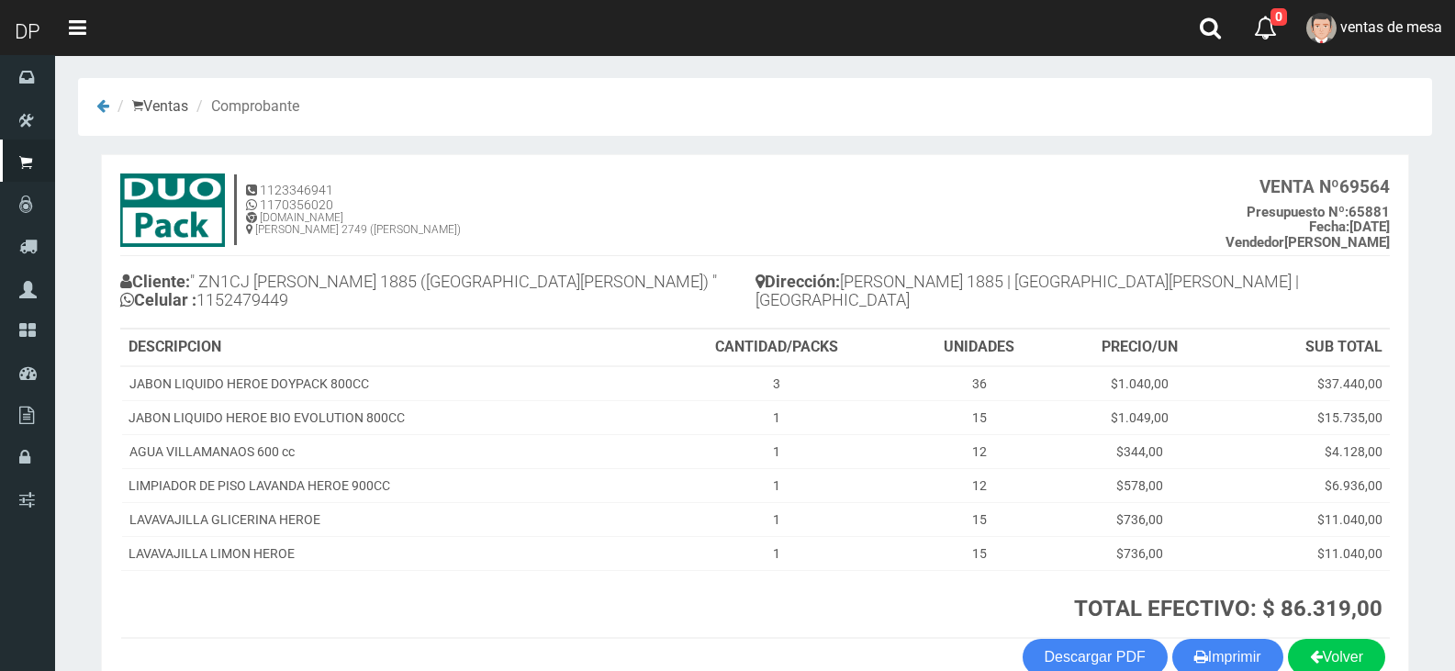
scroll to position [106, 0]
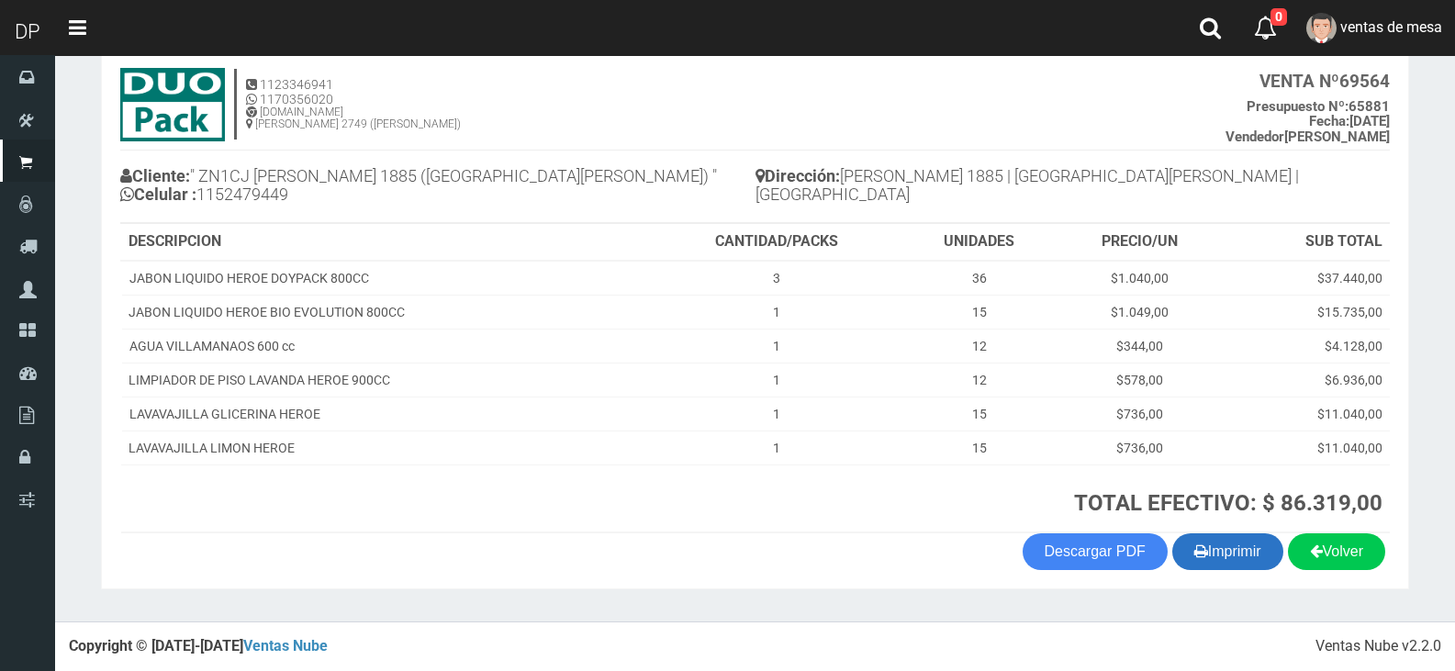
click at [1194, 555] on icon "button" at bounding box center [1201, 551] width 14 height 26
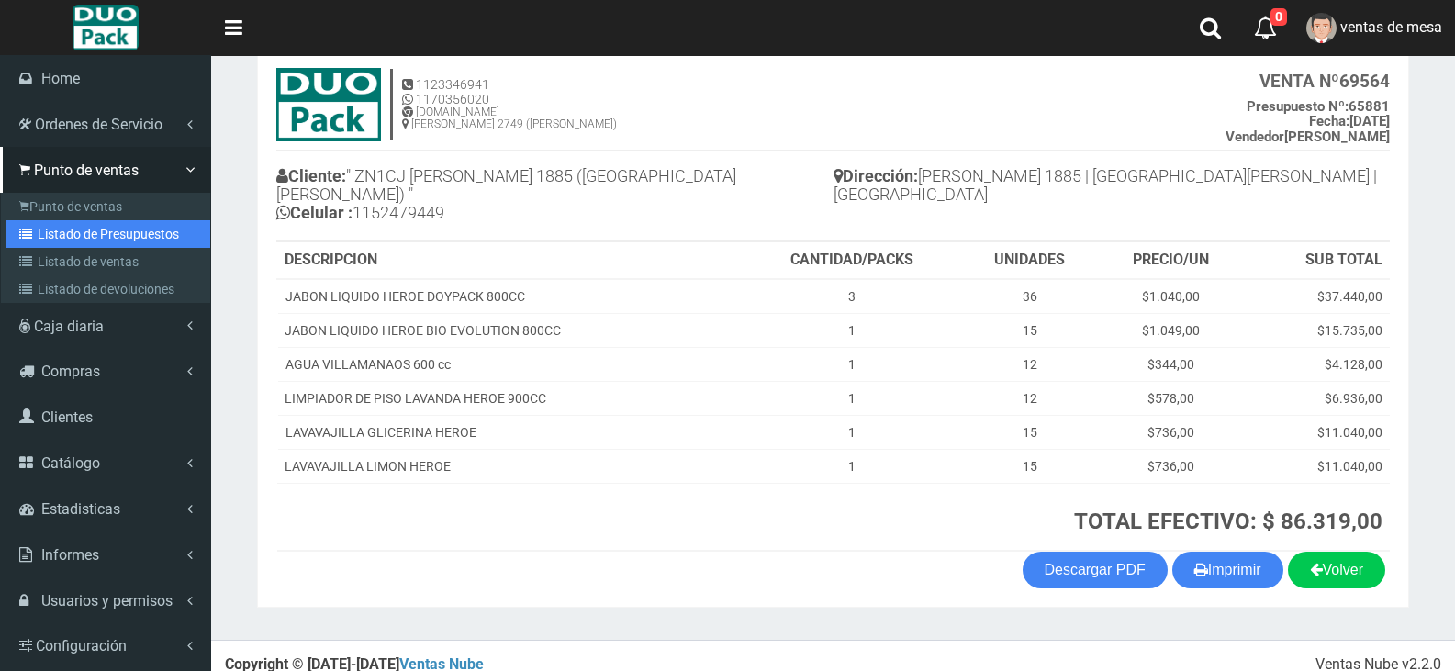
drag, startPoint x: 43, startPoint y: 227, endPoint x: 227, endPoint y: 117, distance: 213.6
click at [43, 227] on link "Listado de Presupuestos" at bounding box center [108, 234] width 205 height 28
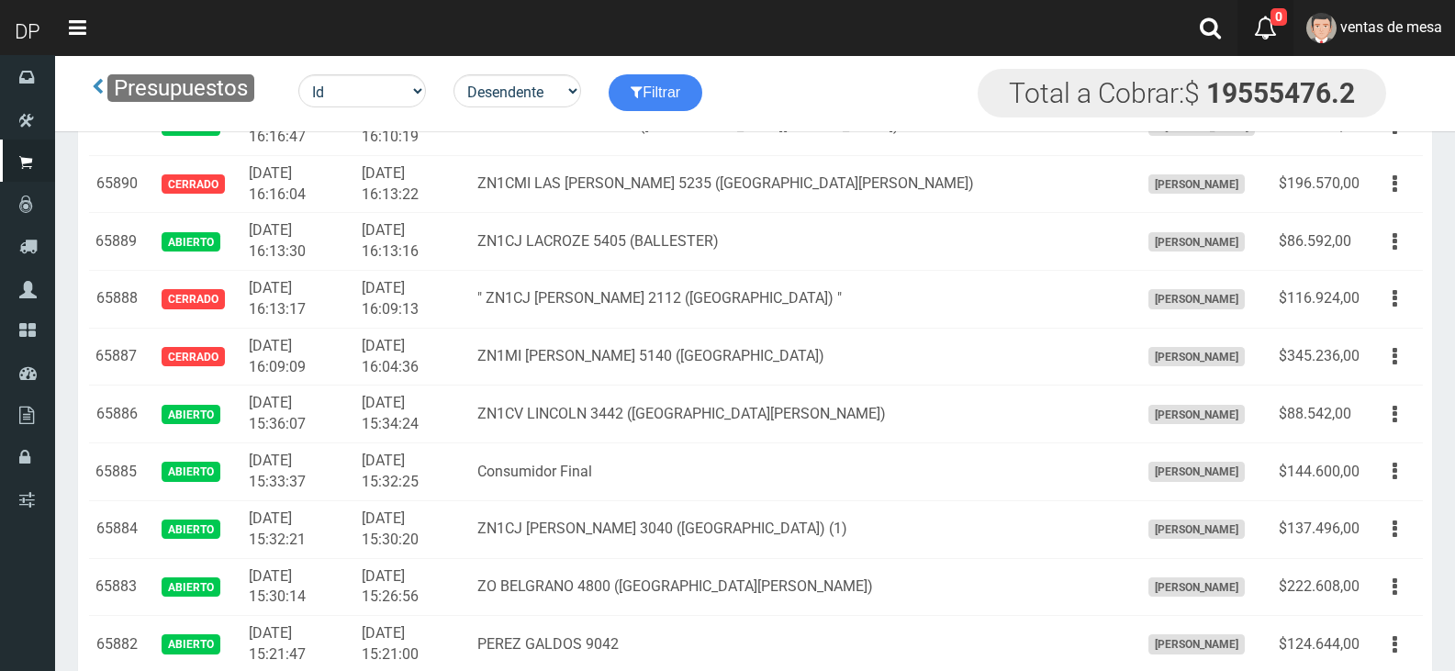
scroll to position [4106, 0]
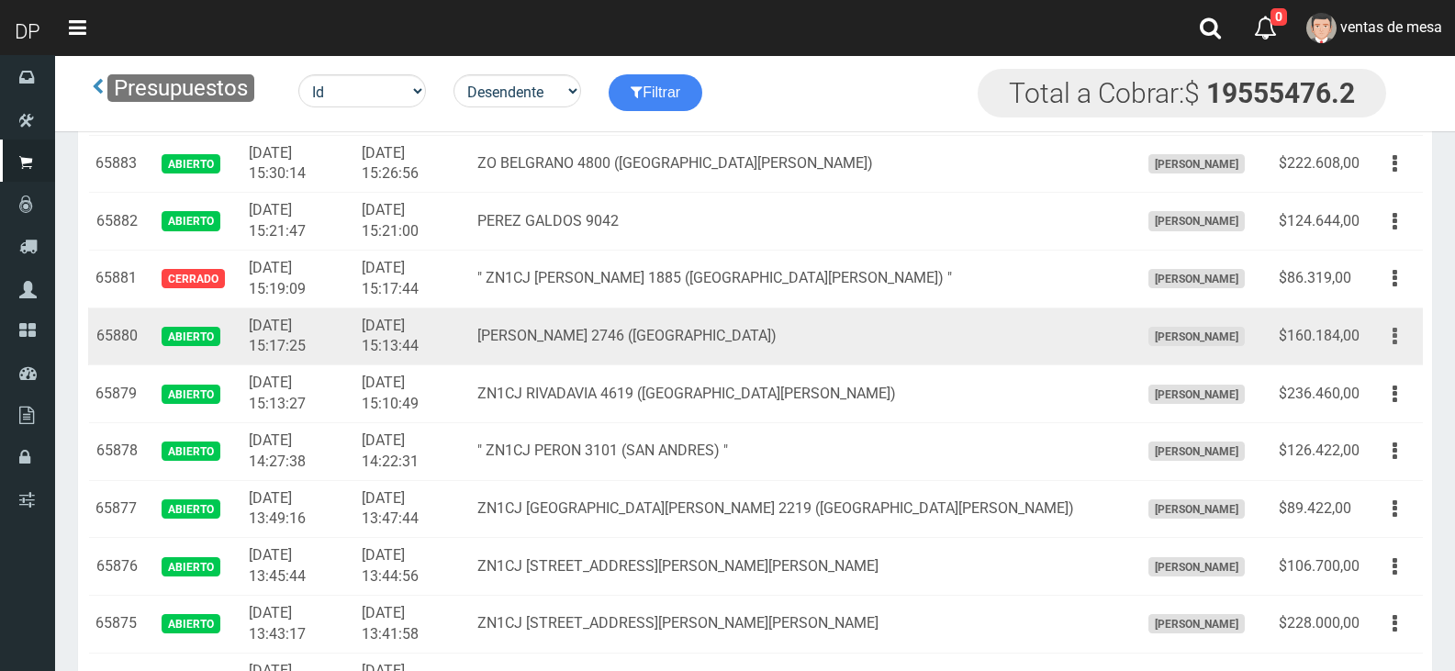
click at [1390, 334] on button "button" at bounding box center [1394, 336] width 41 height 32
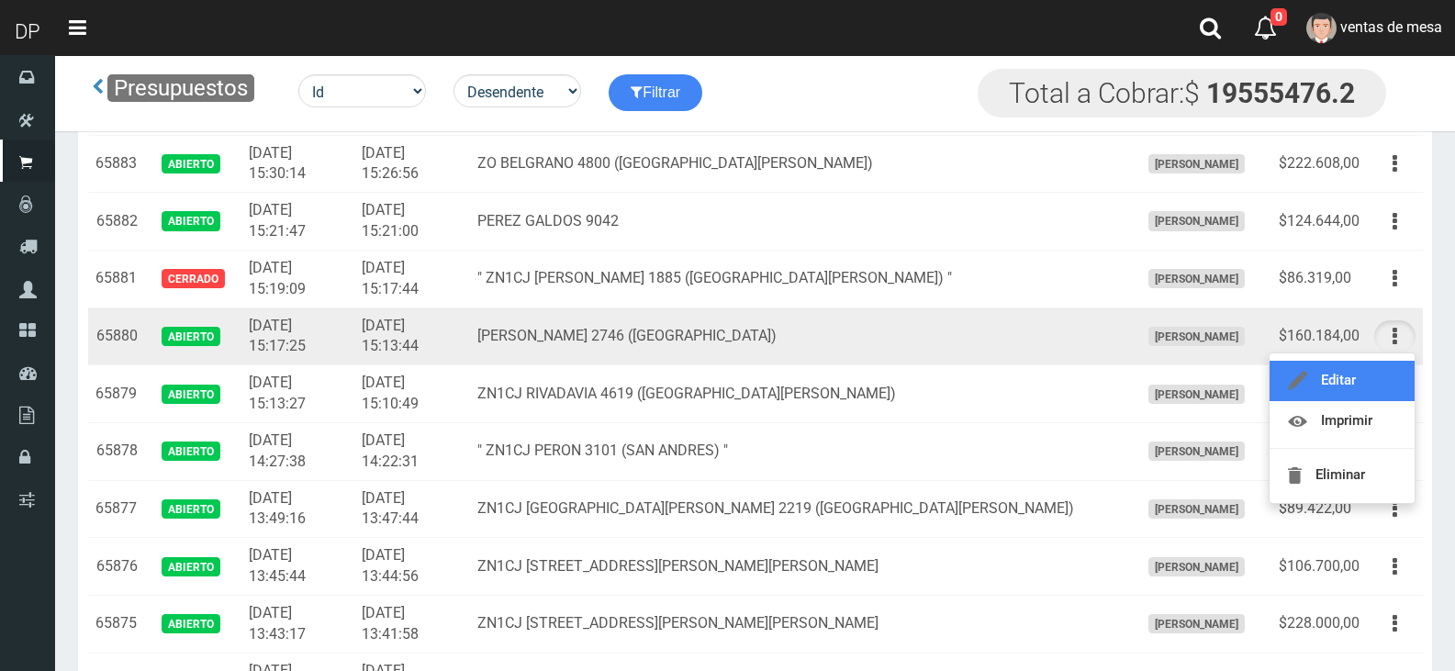
click at [1381, 383] on link "Editar" at bounding box center [1341, 381] width 145 height 40
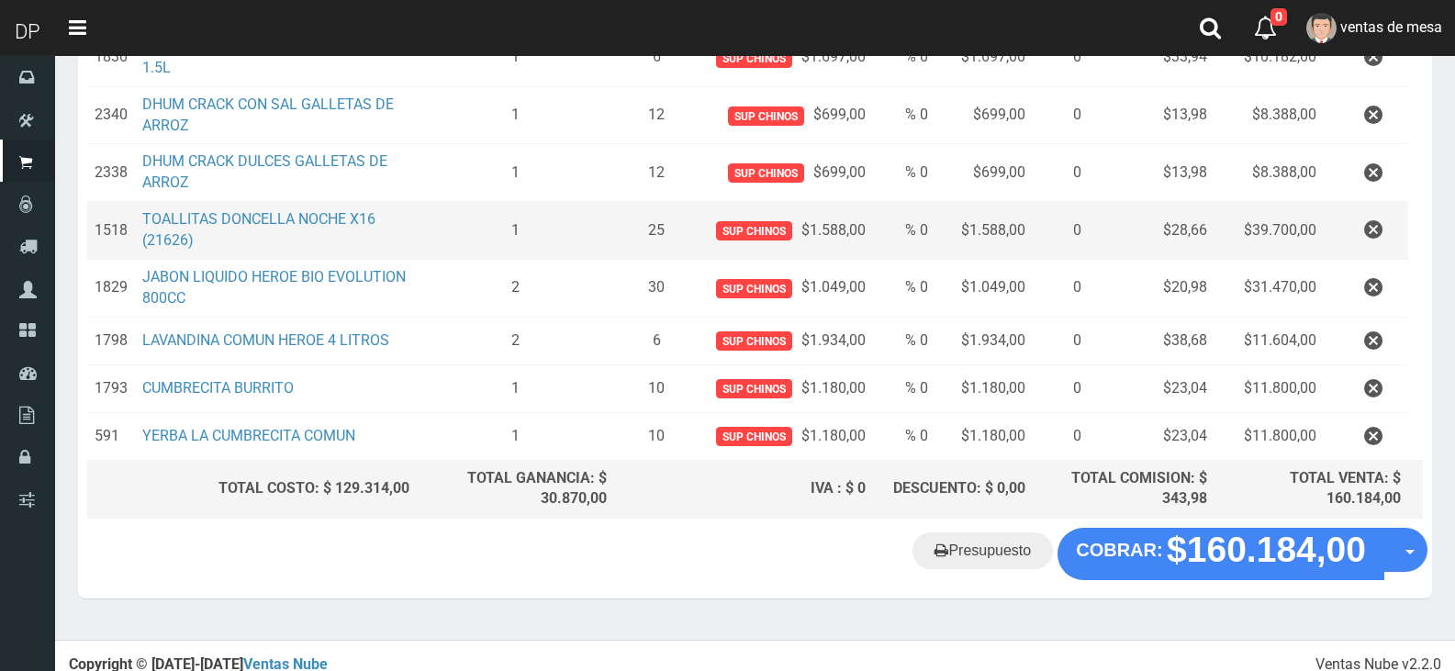
scroll to position [482, 0]
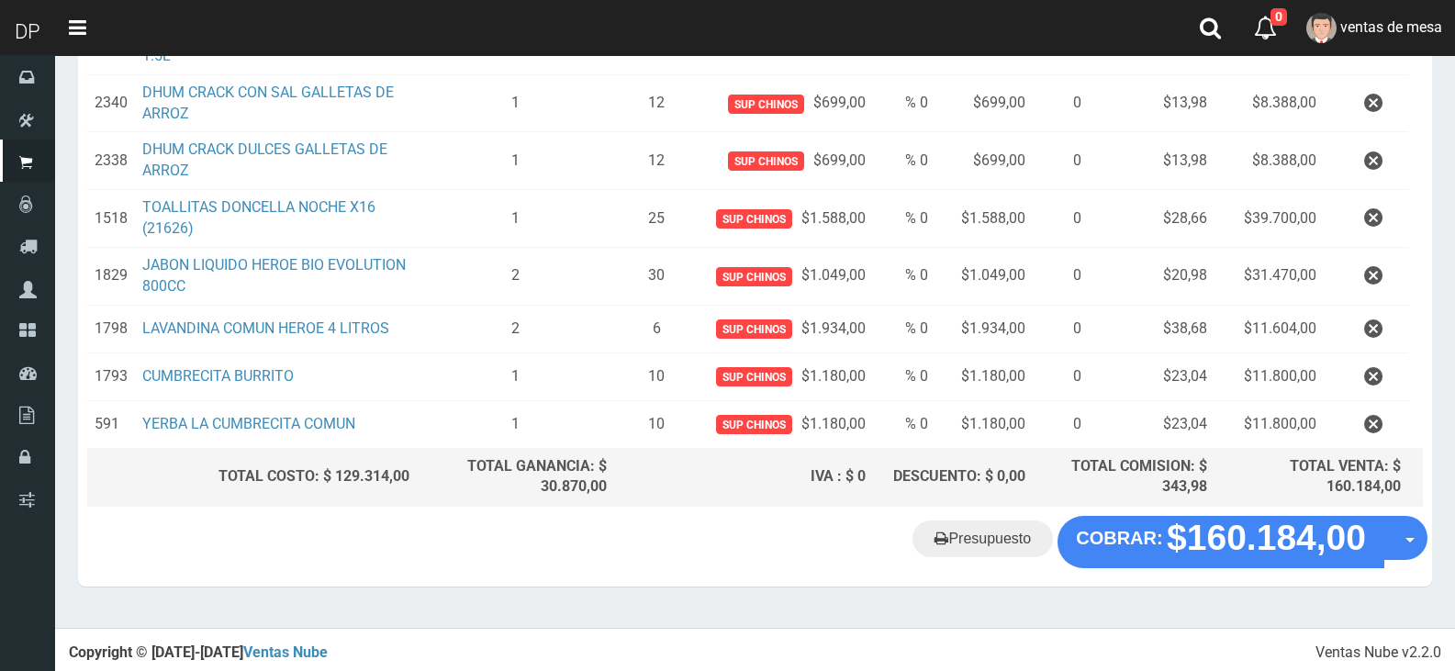
click at [1233, 567] on div "Presupuesto COBRAR: $160.184,00 Opciones" at bounding box center [755, 551] width 1354 height 70
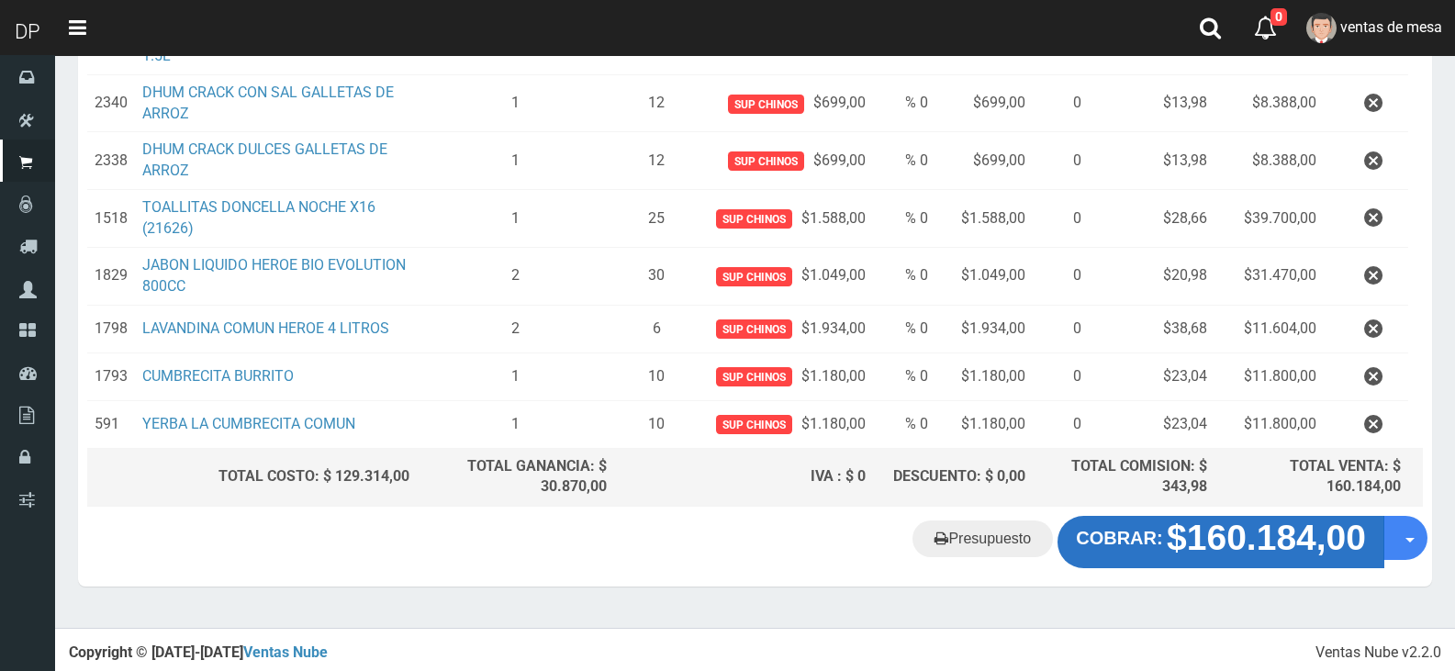
click at [1231, 559] on button "COBRAR: $160.184,00" at bounding box center [1220, 541] width 327 height 51
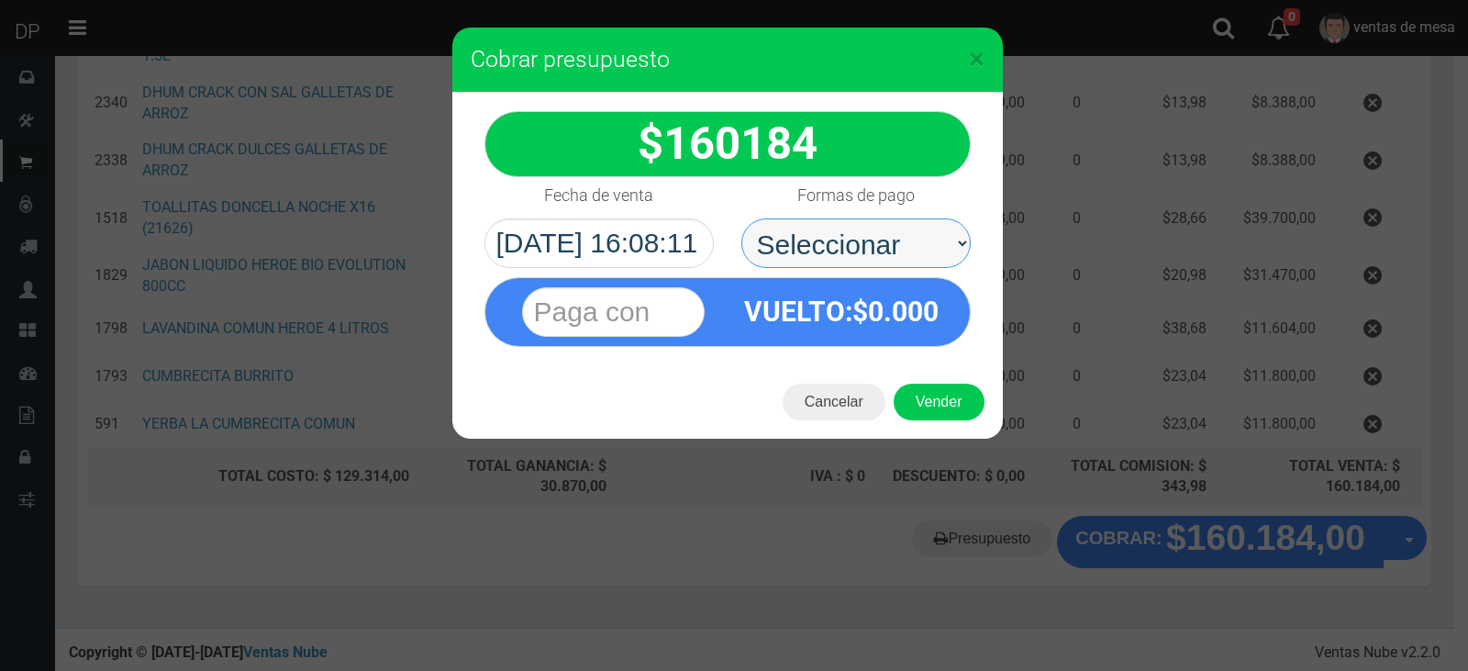
drag, startPoint x: 962, startPoint y: 247, endPoint x: 945, endPoint y: 253, distance: 17.7
click at [962, 247] on select "Seleccionar Efectivo Tarjeta de Crédito Depósito Débito" at bounding box center [856, 243] width 229 height 50
drag, startPoint x: 910, startPoint y: 250, endPoint x: 908, endPoint y: 265, distance: 15.8
click at [910, 250] on select "Seleccionar Efectivo Tarjeta de Crédito Depósito Débito" at bounding box center [856, 243] width 229 height 50
select select "Efectivo"
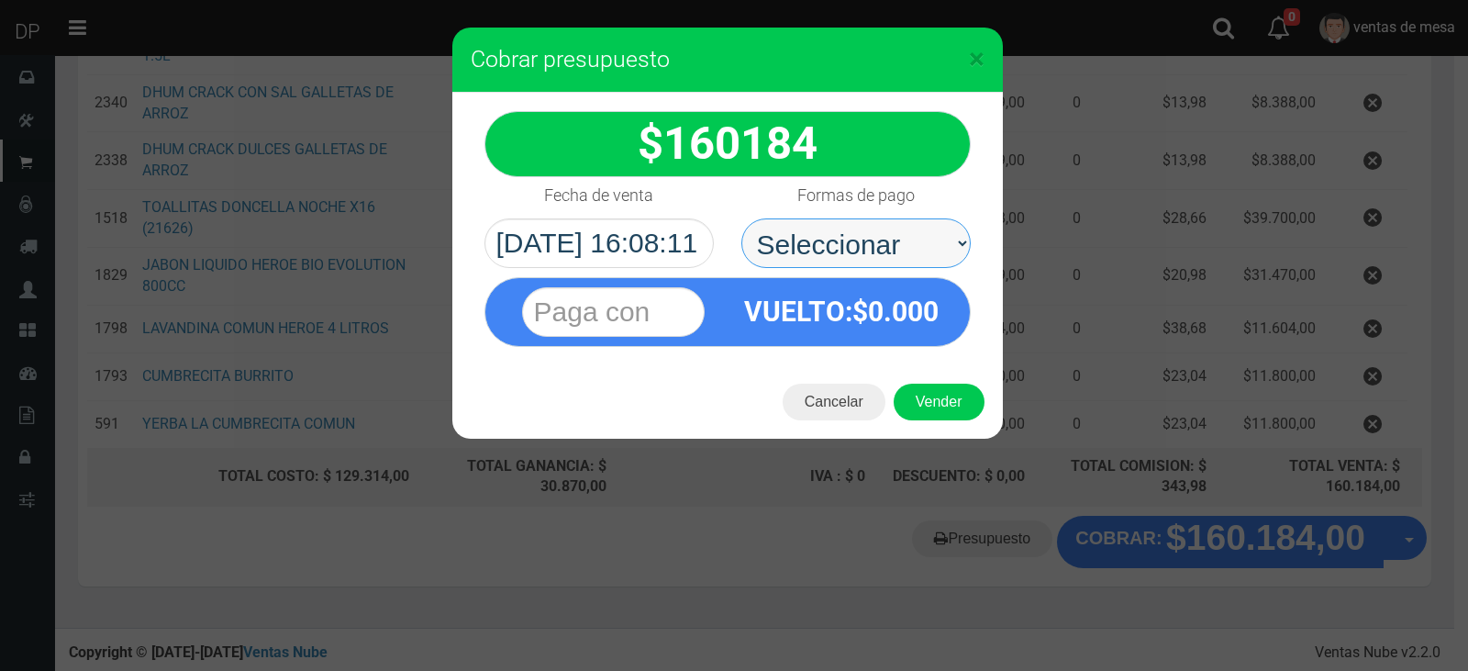
click at [742, 218] on select "Seleccionar Efectivo Tarjeta de Crédito Depósito Débito" at bounding box center [856, 243] width 229 height 50
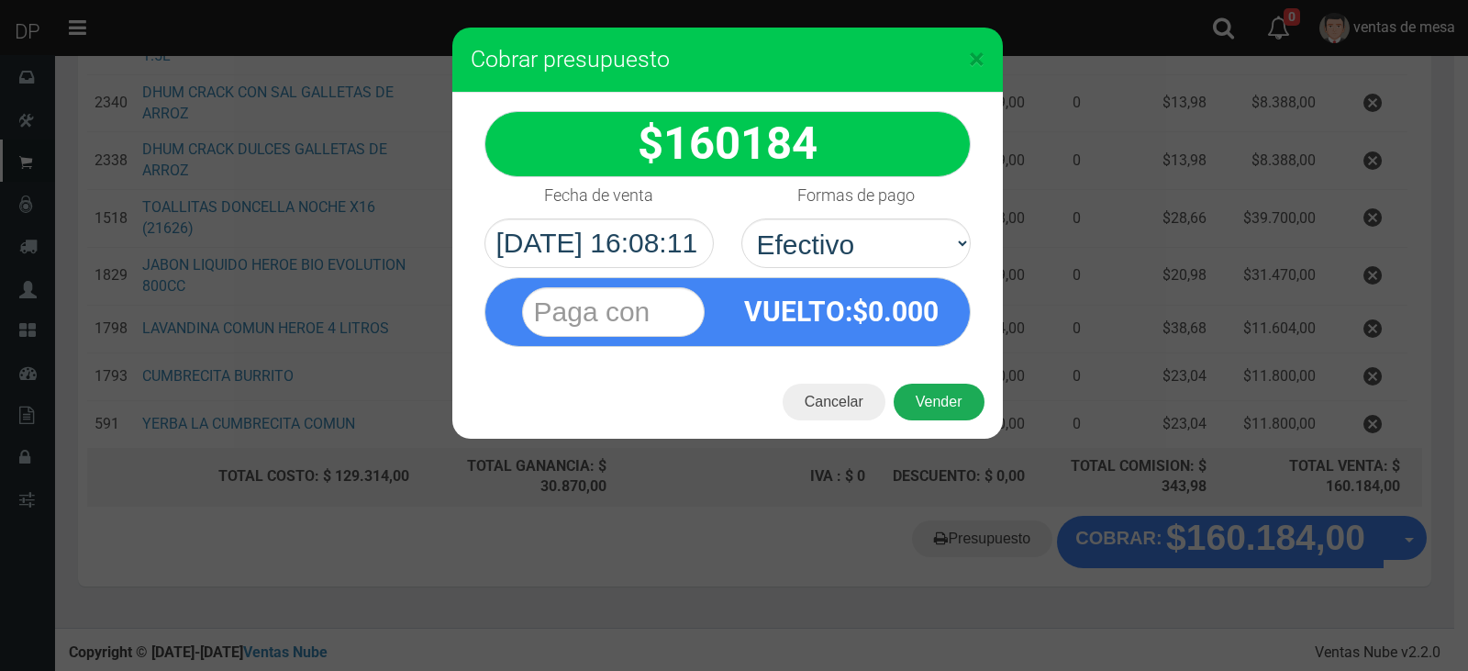
click at [929, 390] on button "Vender" at bounding box center [939, 402] width 91 height 37
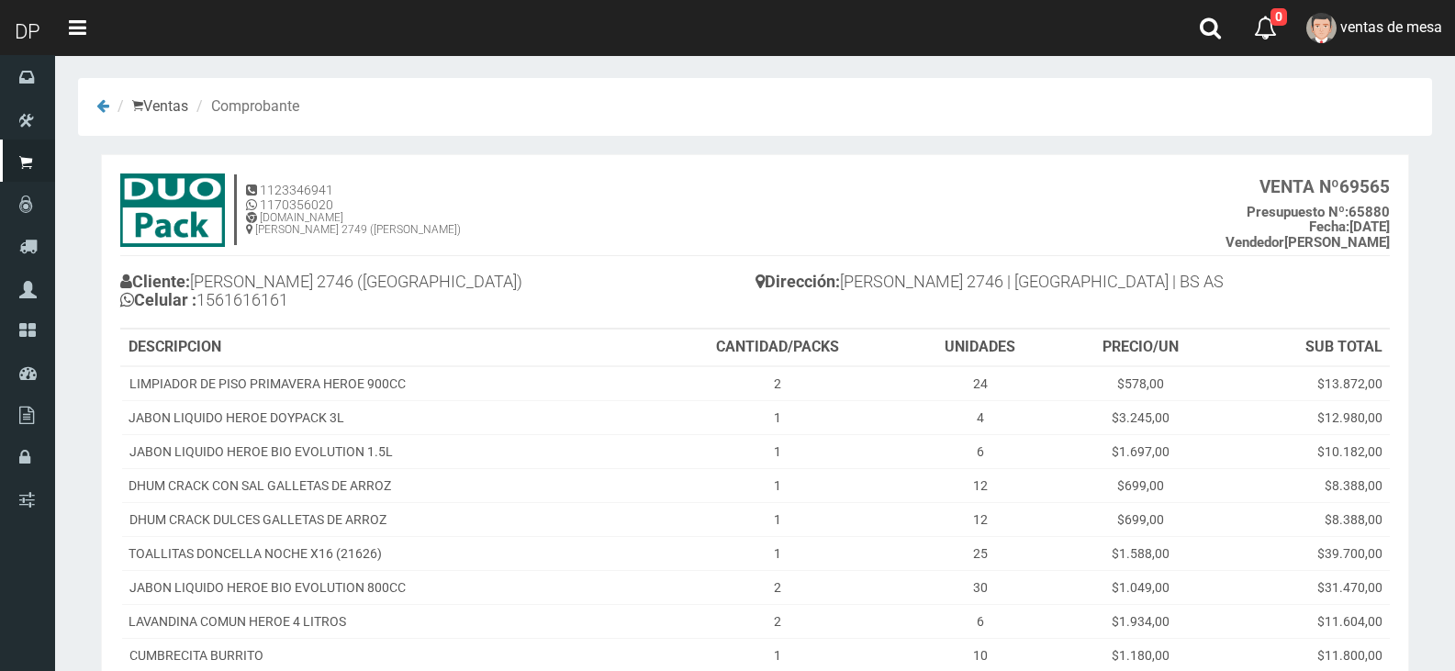
scroll to position [241, 0]
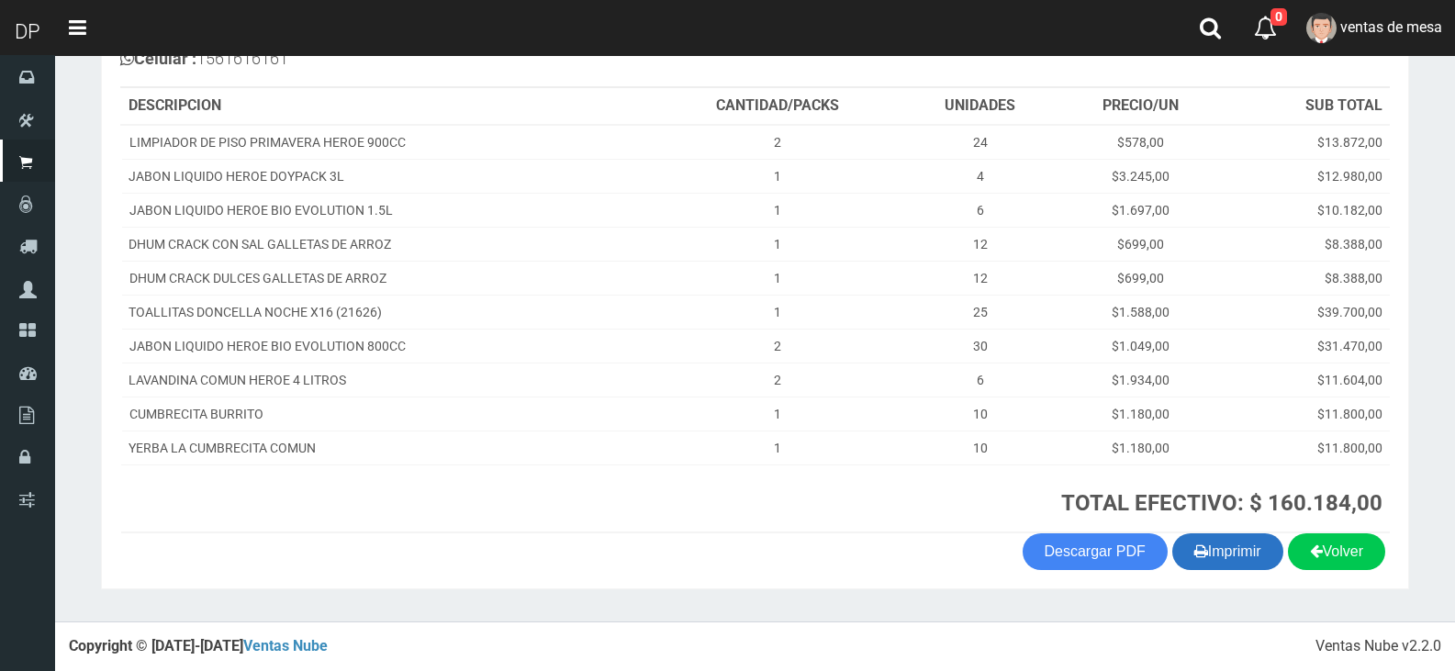
click at [1205, 555] on button "Imprimir" at bounding box center [1227, 551] width 111 height 37
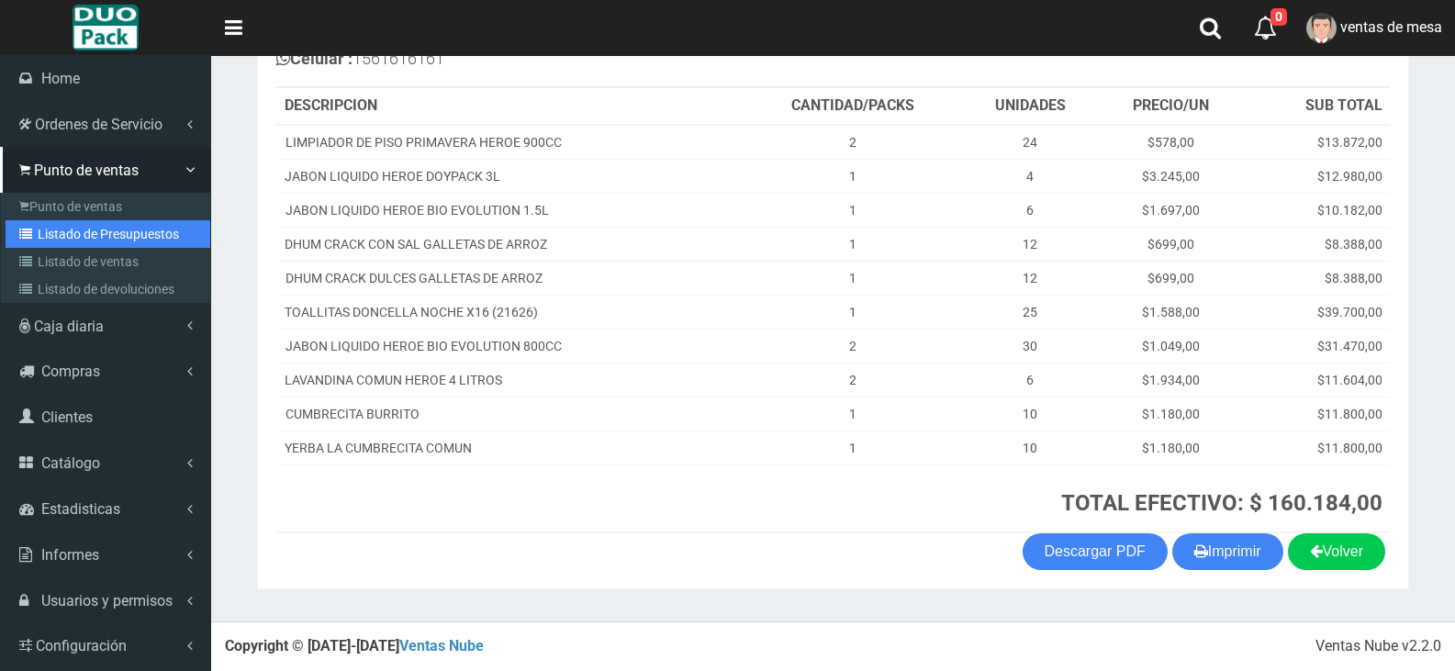
click at [39, 233] on link "Listado de Presupuestos" at bounding box center [108, 234] width 205 height 28
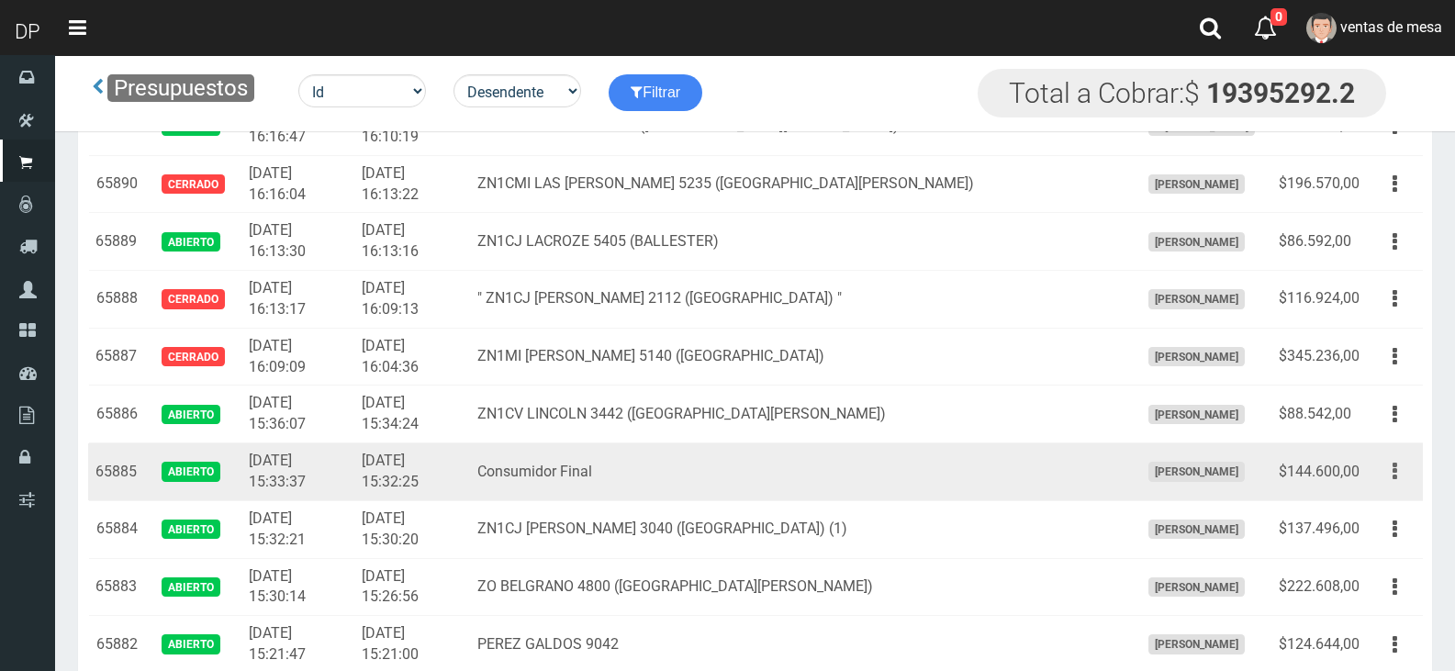
click at [1405, 482] on button "button" at bounding box center [1394, 471] width 41 height 32
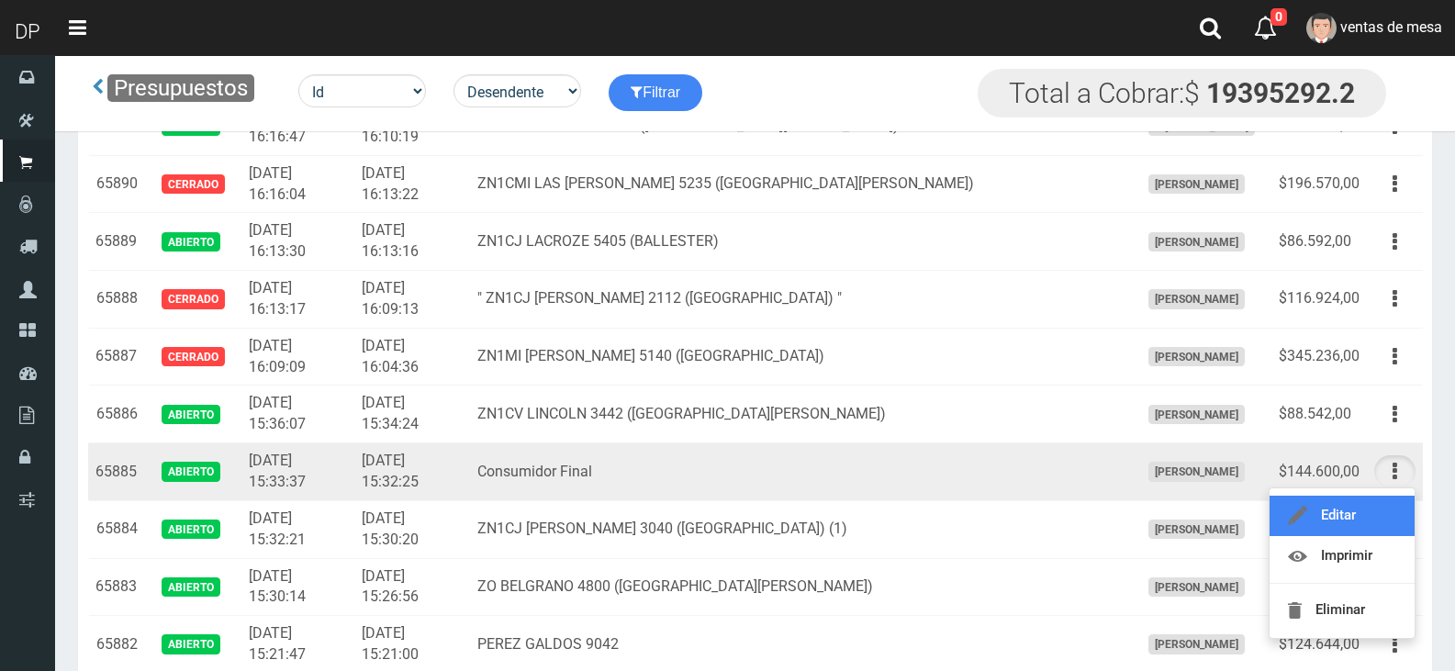
click at [1371, 532] on link "Editar" at bounding box center [1341, 516] width 145 height 40
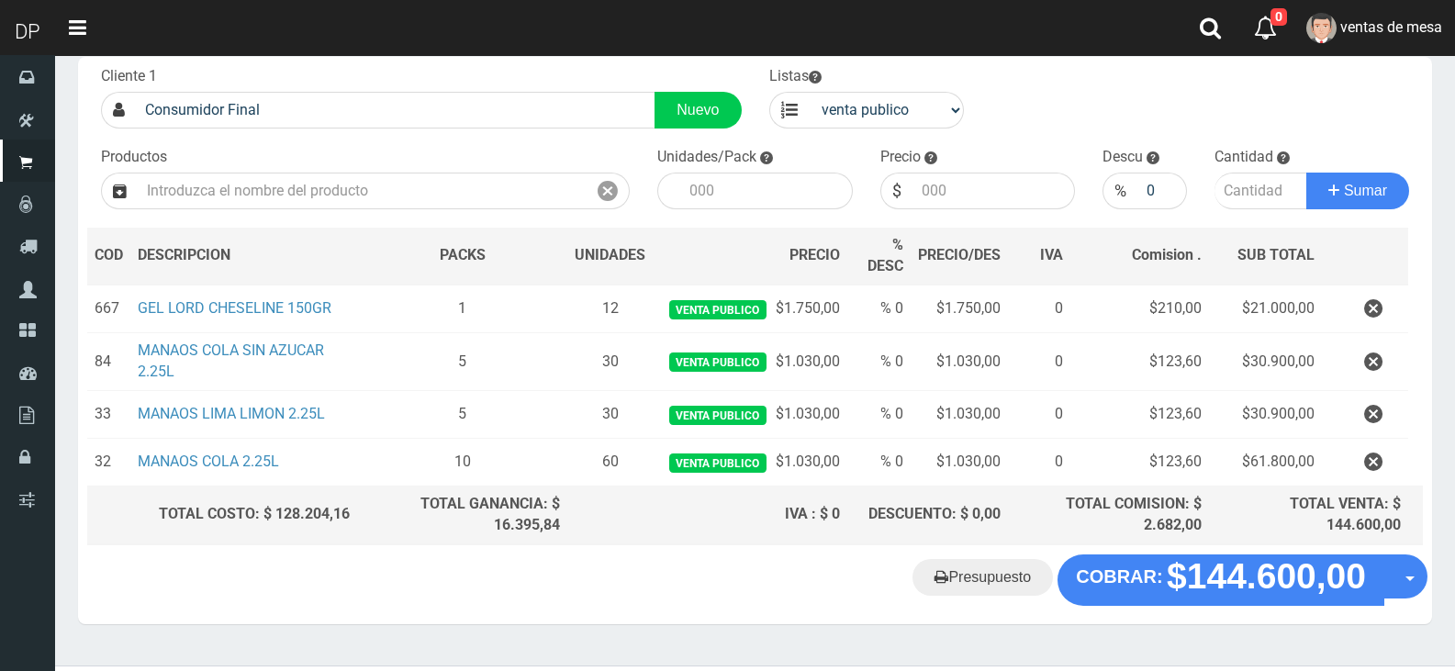
scroll to position [147, 0]
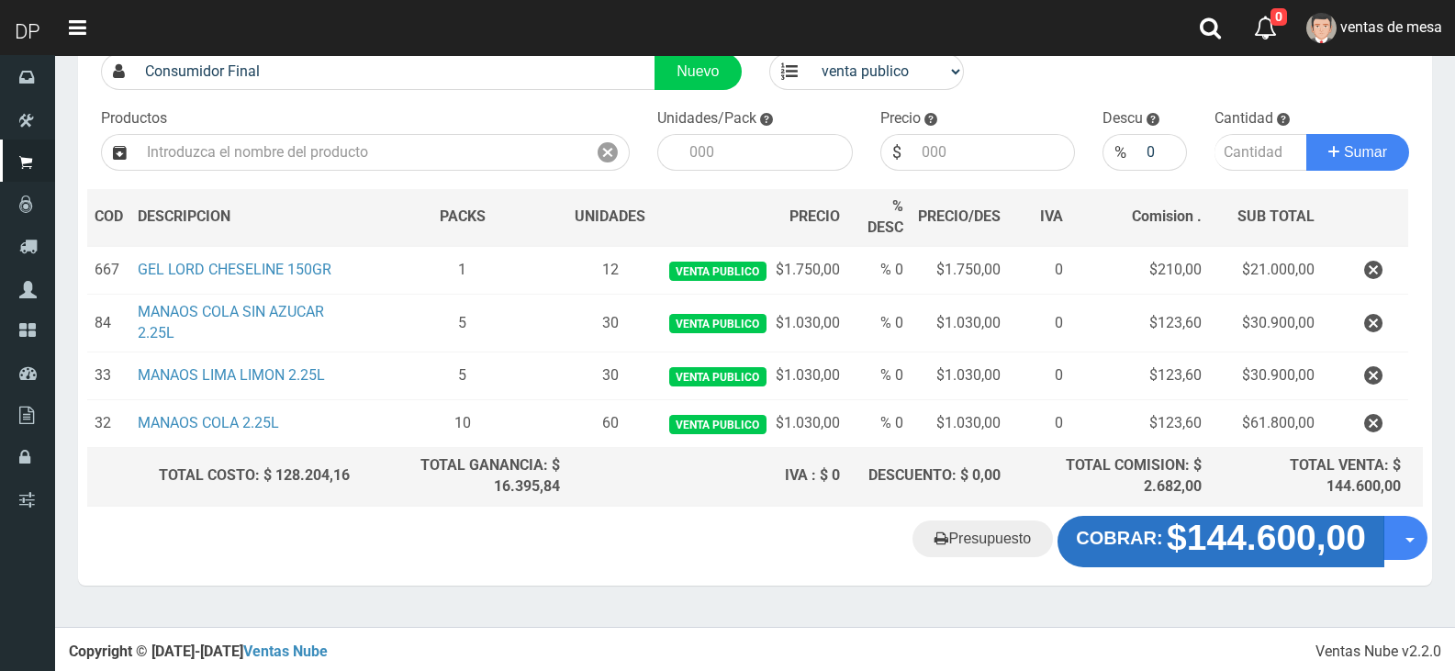
click at [1177, 548] on strong "$144.600,00" at bounding box center [1266, 537] width 199 height 39
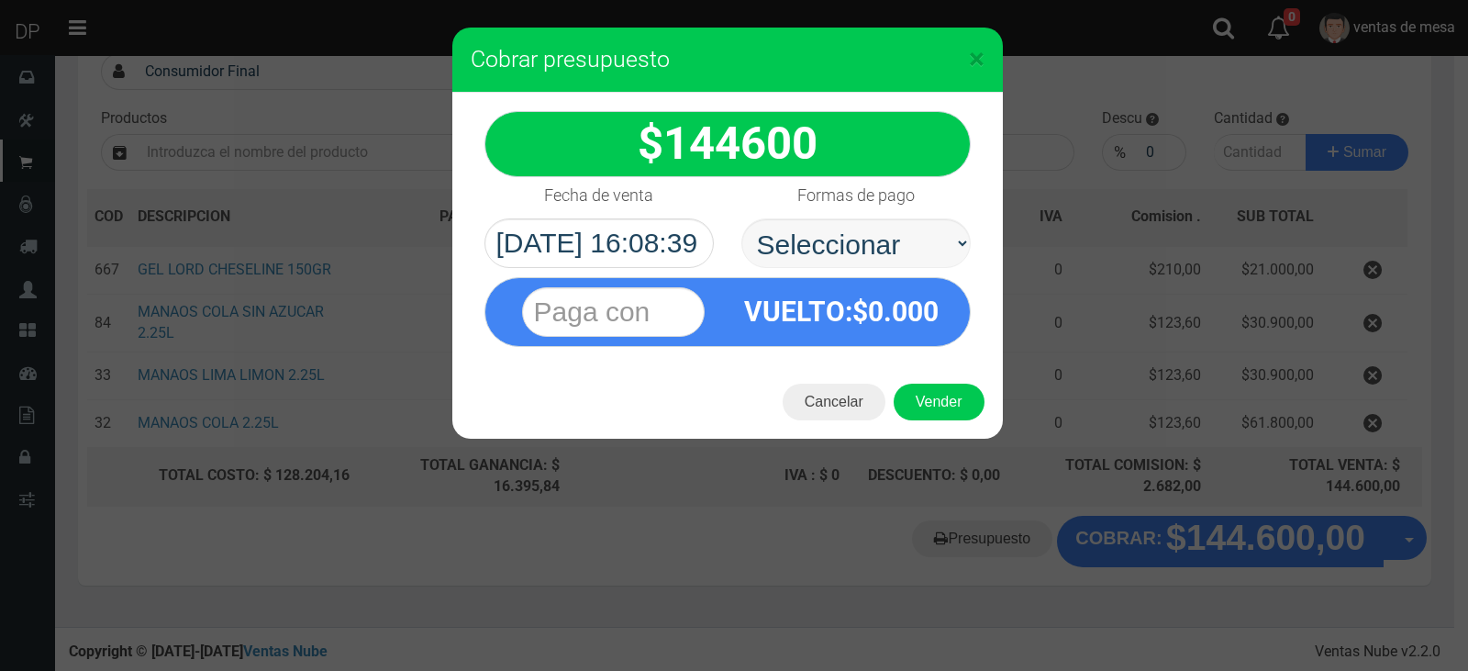
select select "Efectivo"
click at [742, 218] on select "Seleccionar Efectivo Tarjeta de Crédito Depósito Débito" at bounding box center [856, 243] width 229 height 50
click at [941, 411] on button "Vender" at bounding box center [939, 402] width 91 height 37
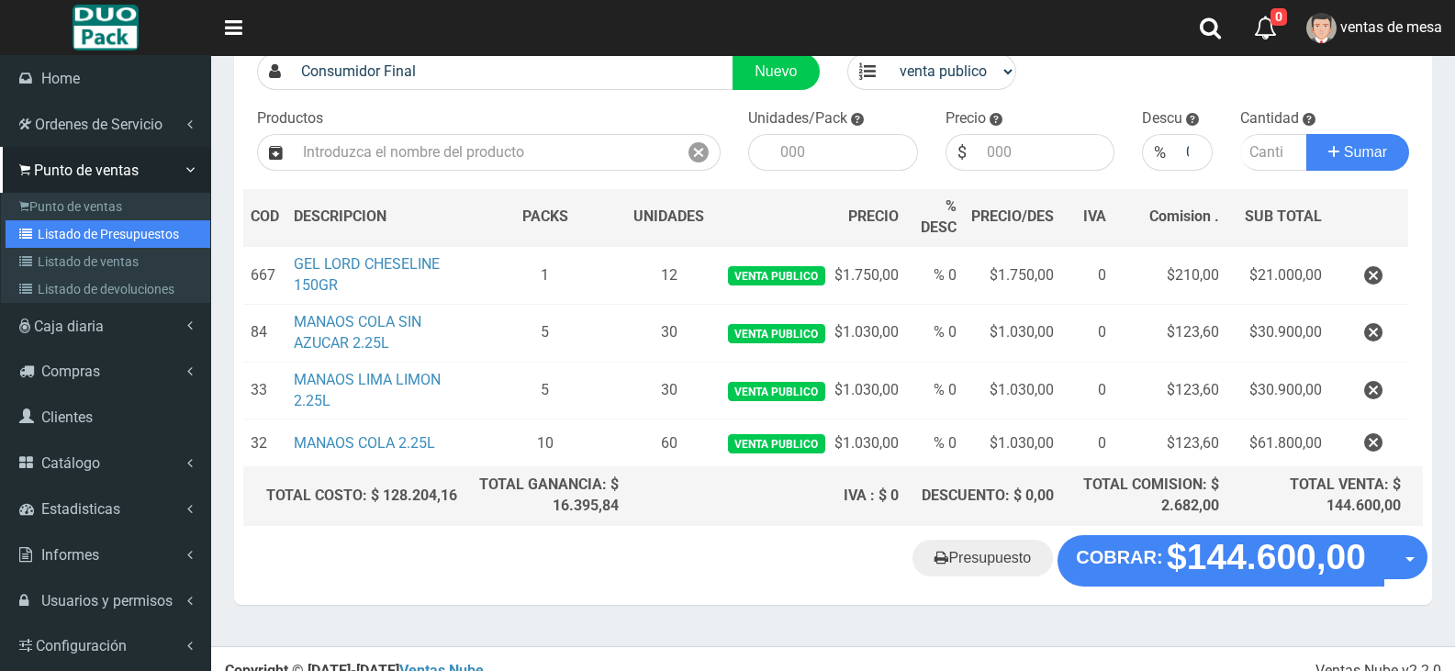
click at [30, 232] on icon at bounding box center [28, 234] width 18 height 13
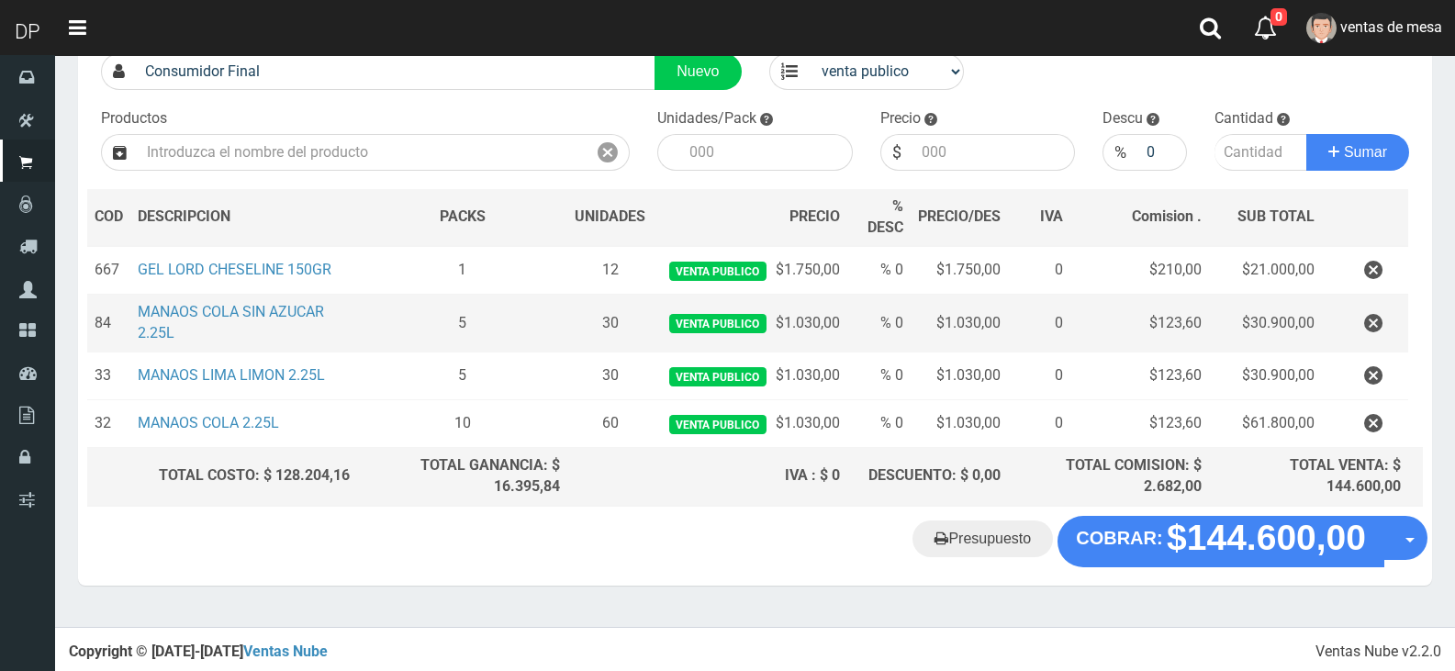
click at [407, 319] on tr "84 MANAOS COLA SIN AZUCAR 2.25L 5 30 venta publico $1.030,00 % 0 $1.030,00 0 $1…" at bounding box center [754, 324] width 1335 height 58
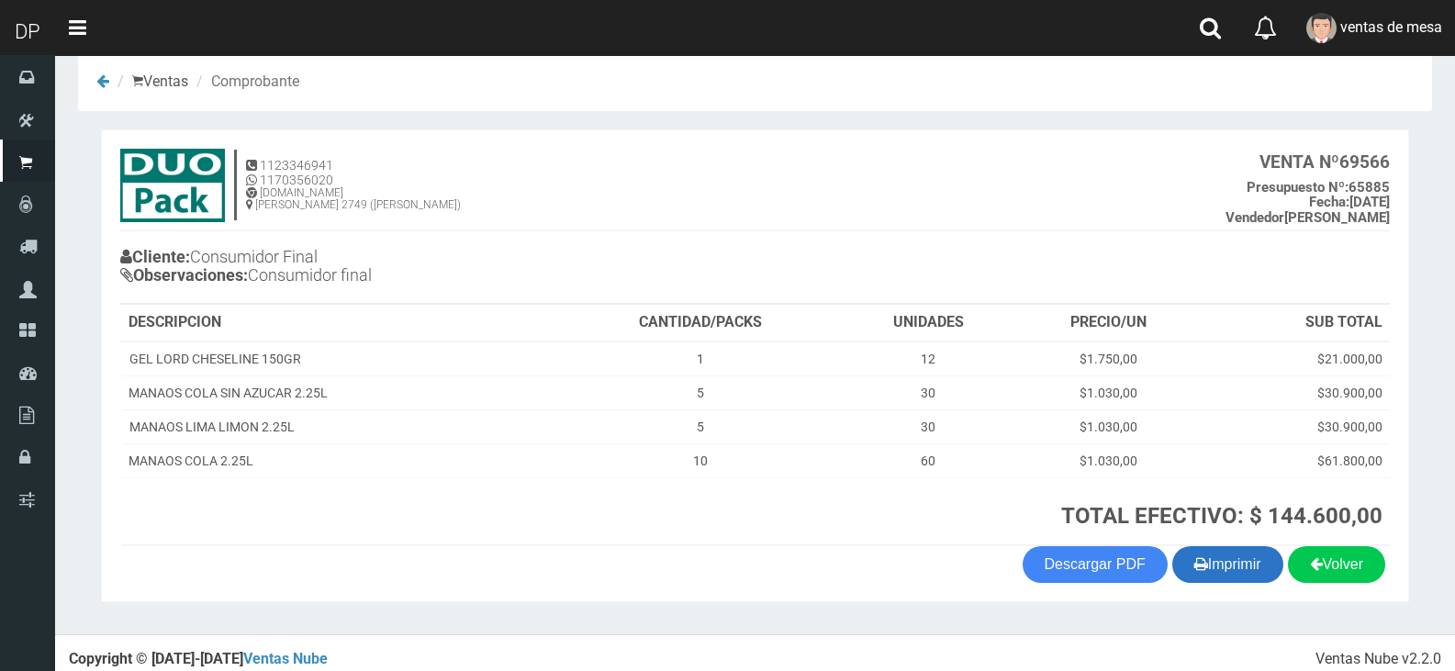
scroll to position [38, 0]
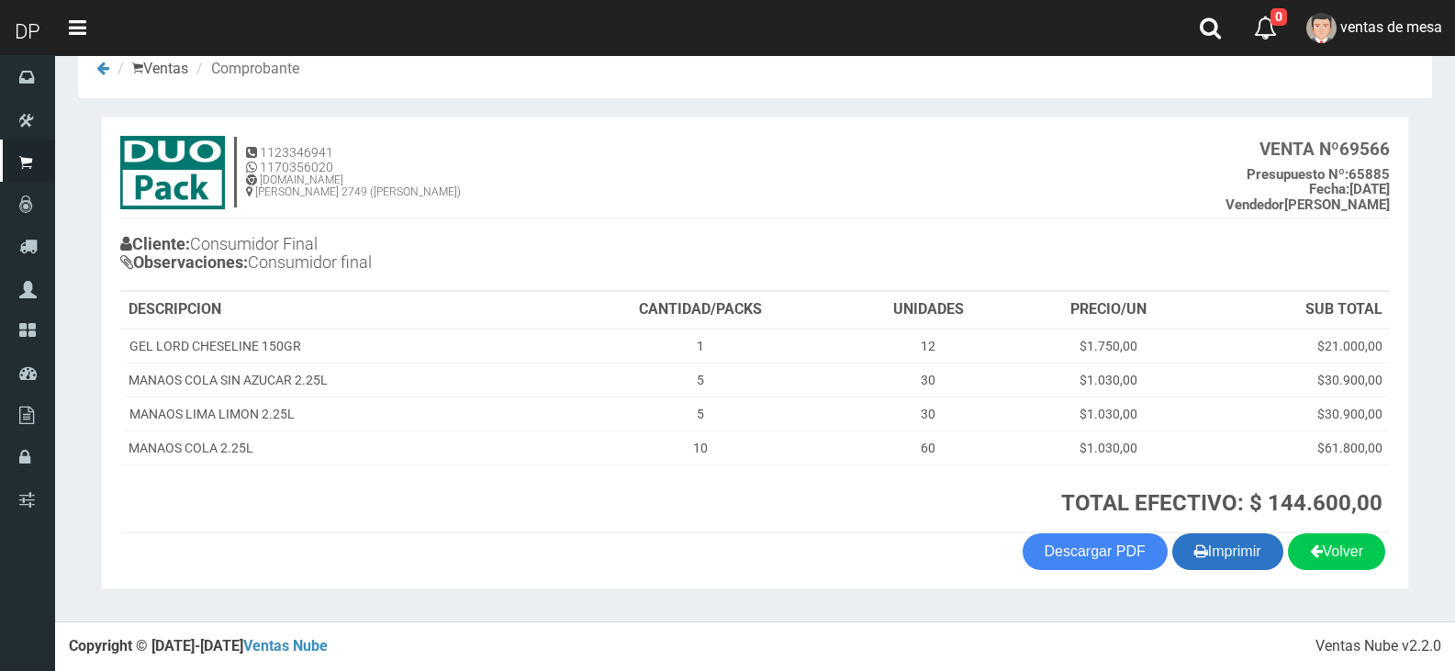
click at [1218, 551] on button "Imprimir" at bounding box center [1227, 551] width 111 height 37
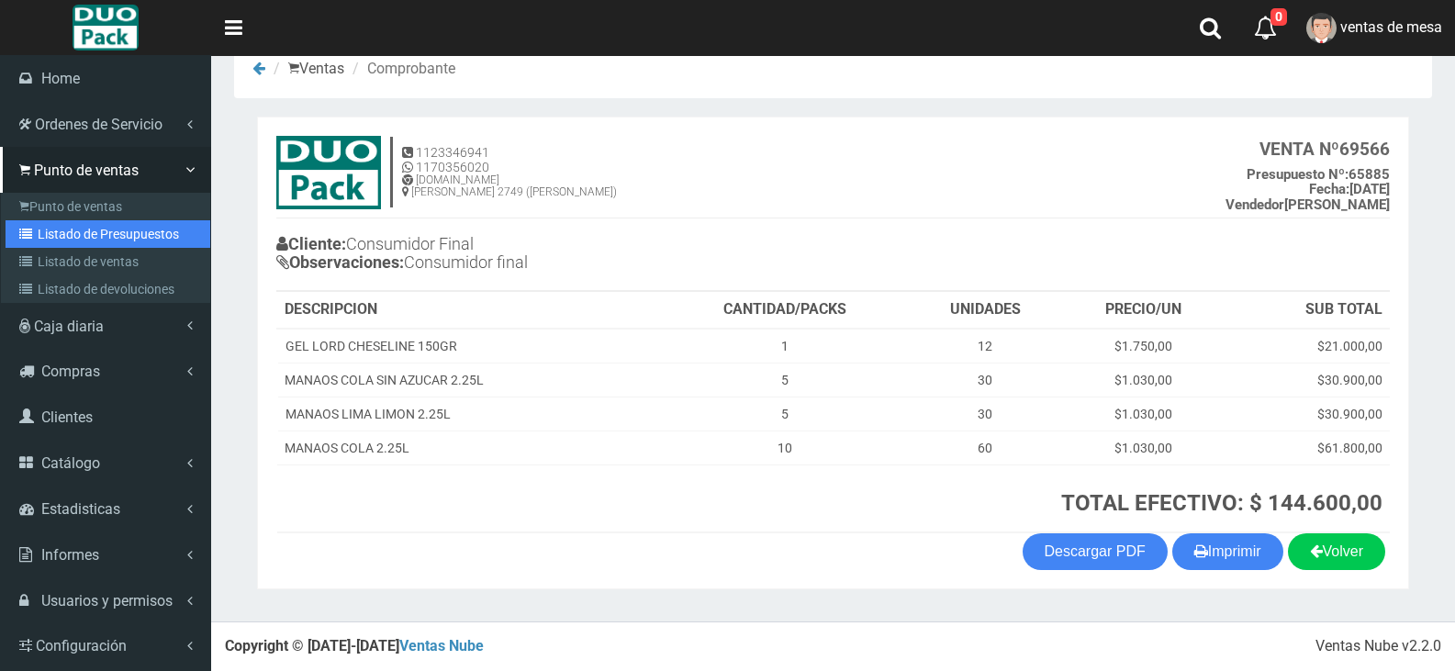
drag, startPoint x: 108, startPoint y: 239, endPoint x: 252, endPoint y: 149, distance: 169.9
click at [108, 239] on link "Listado de Presupuestos" at bounding box center [108, 234] width 205 height 28
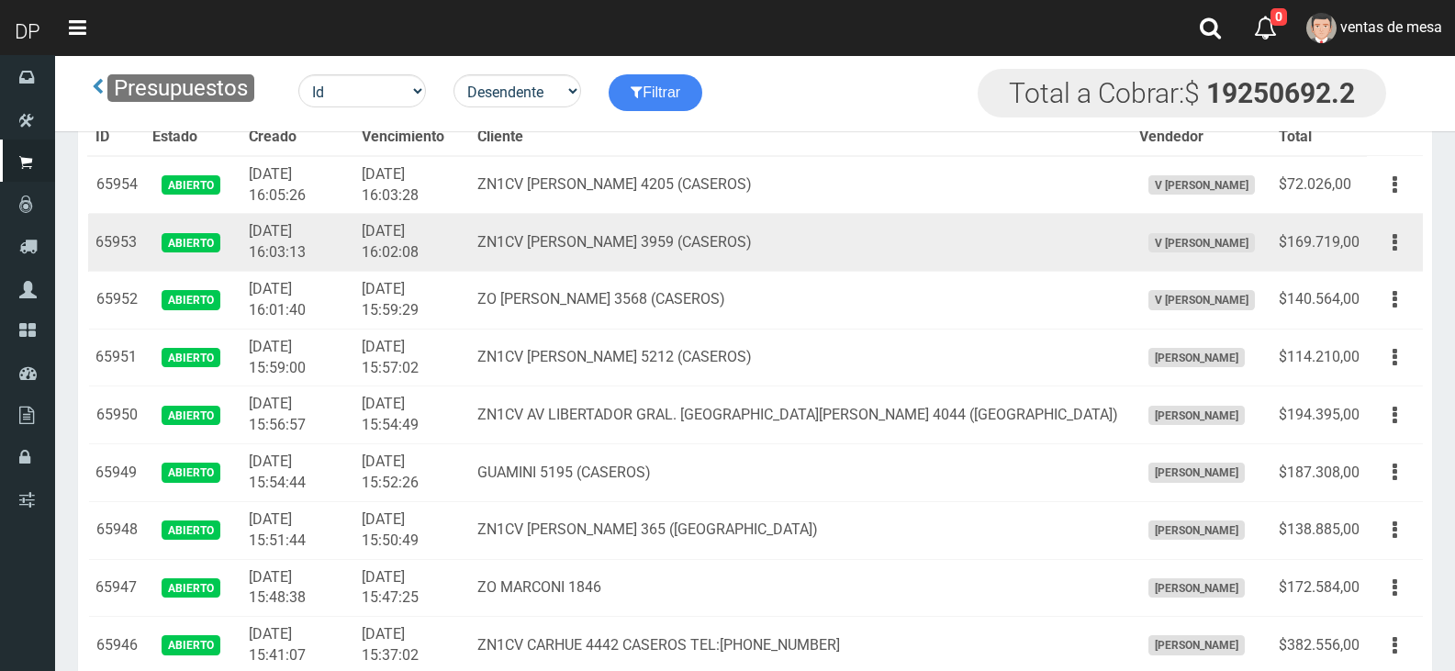
scroll to position [3683, 0]
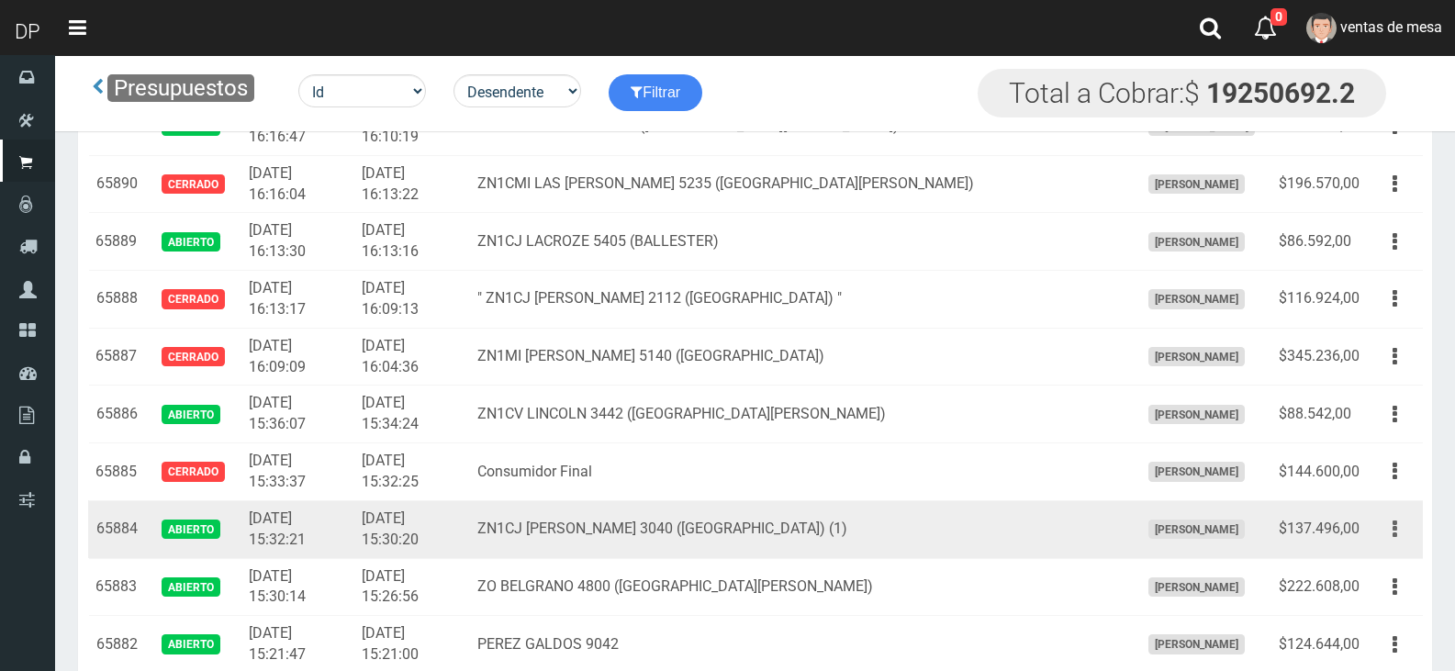
click at [1390, 530] on button "button" at bounding box center [1394, 529] width 41 height 32
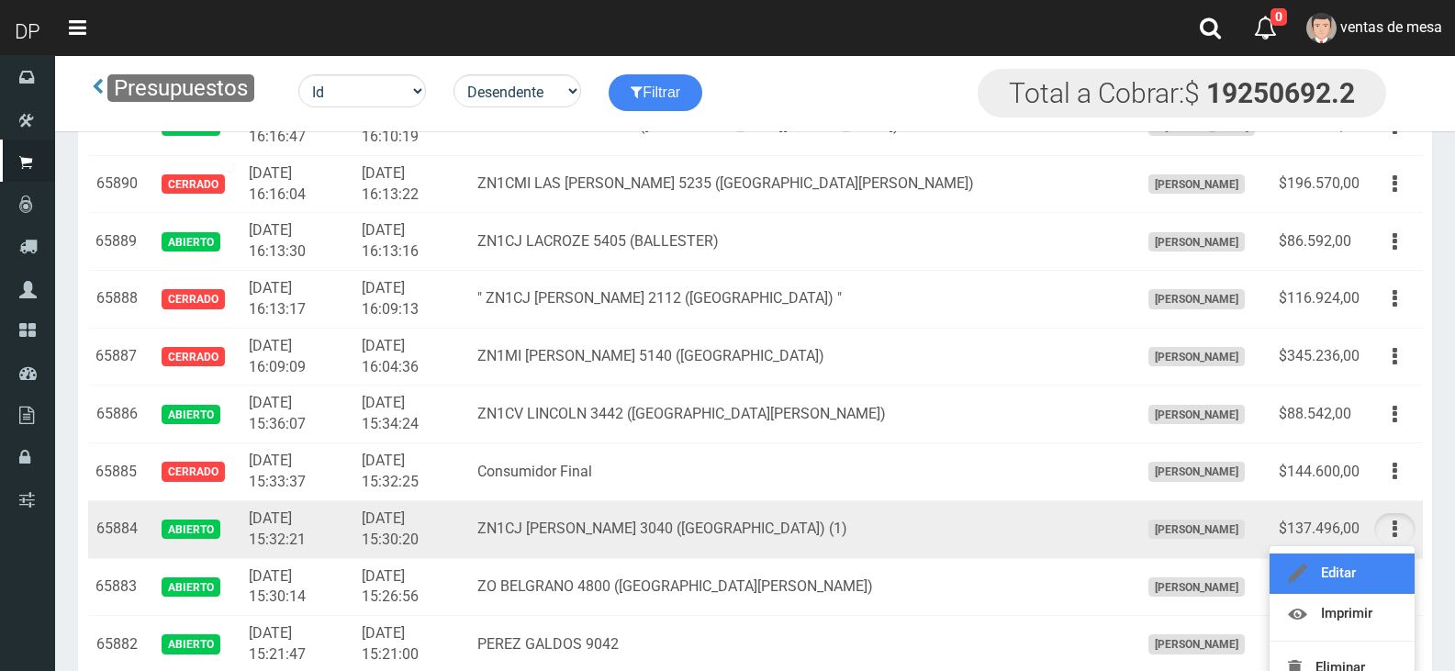
click at [1373, 566] on link "Editar" at bounding box center [1341, 573] width 145 height 40
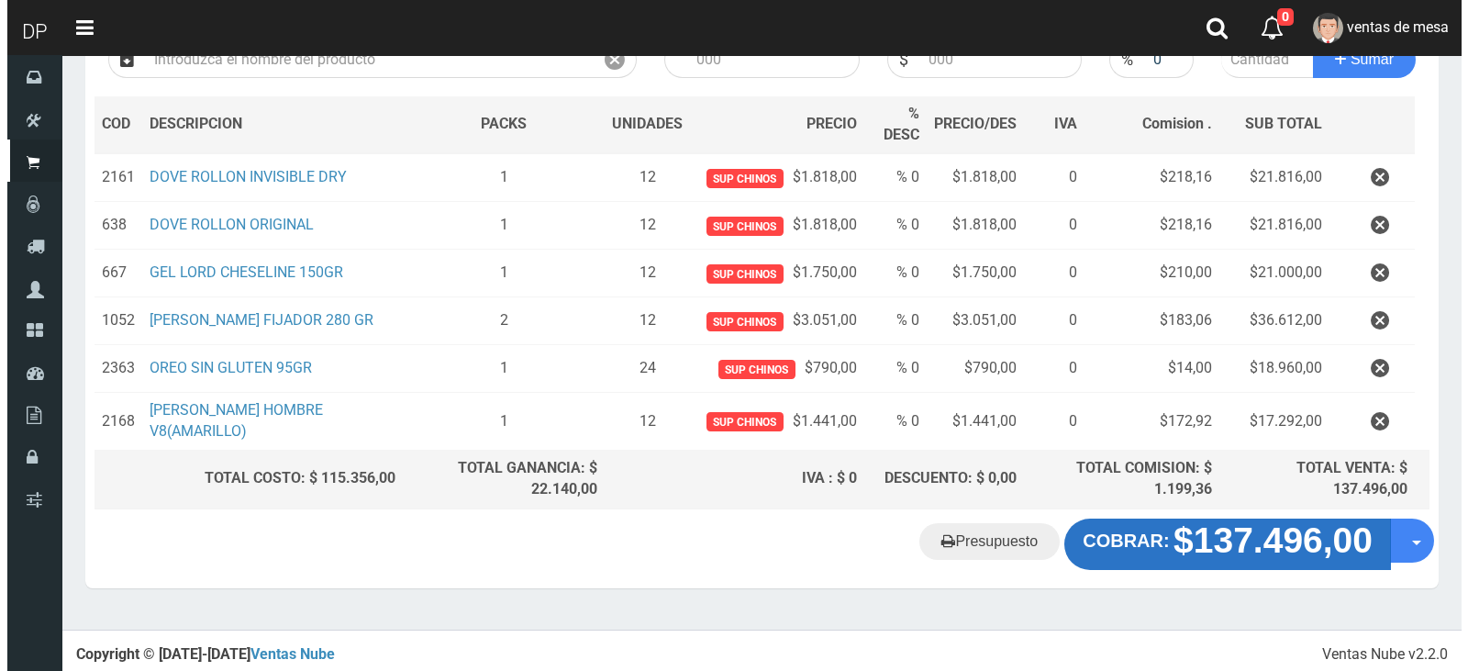
scroll to position [242, 0]
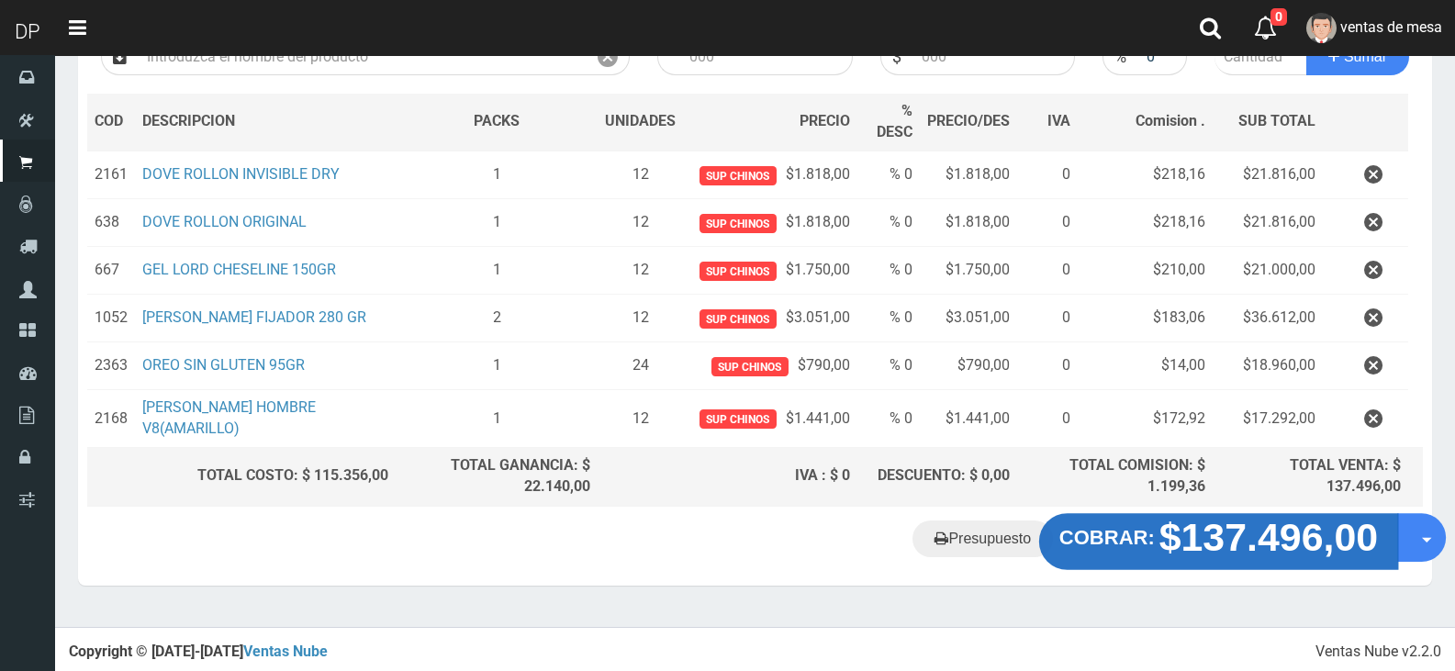
click at [1245, 557] on strong "$137.496,00" at bounding box center [1268, 536] width 219 height 43
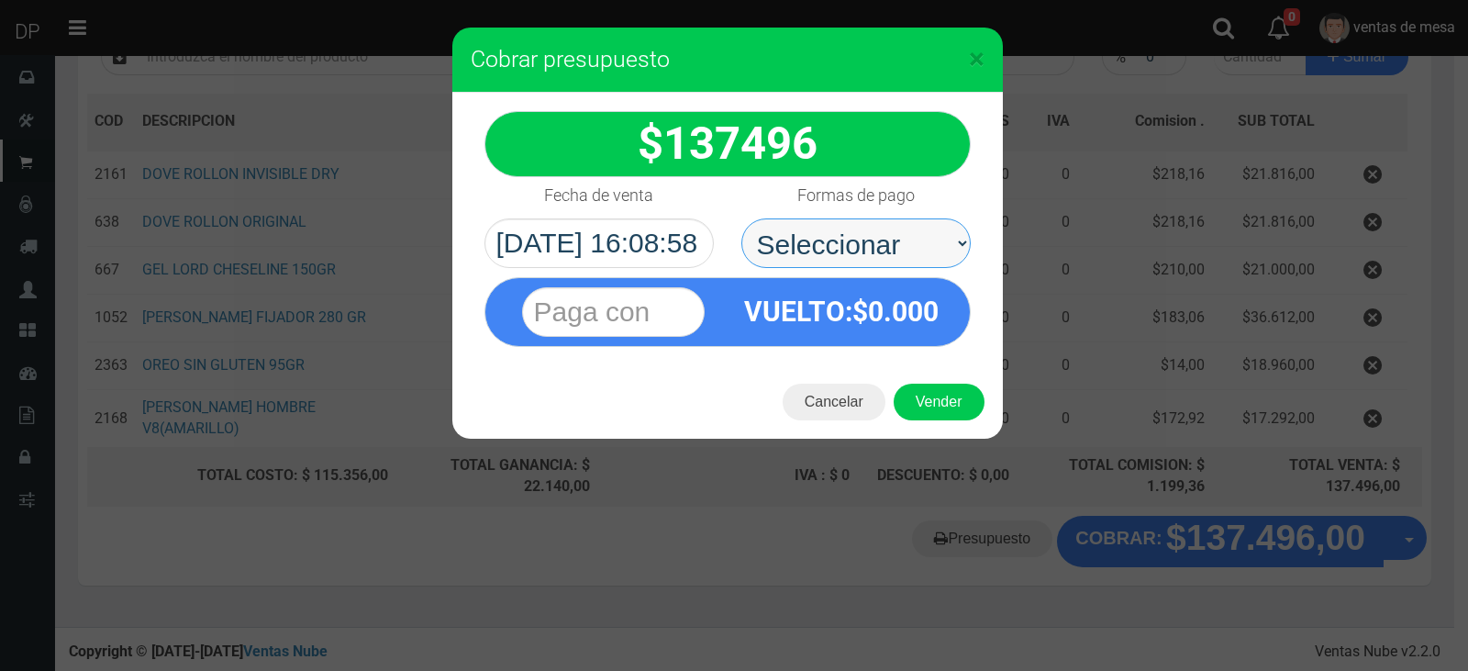
click at [849, 264] on select "Seleccionar Efectivo Tarjeta de Crédito Depósito Débito" at bounding box center [856, 243] width 229 height 50
select select "Efectivo"
click at [742, 218] on select "Seleccionar Efectivo Tarjeta de Crédito Depósito Débito" at bounding box center [856, 243] width 229 height 50
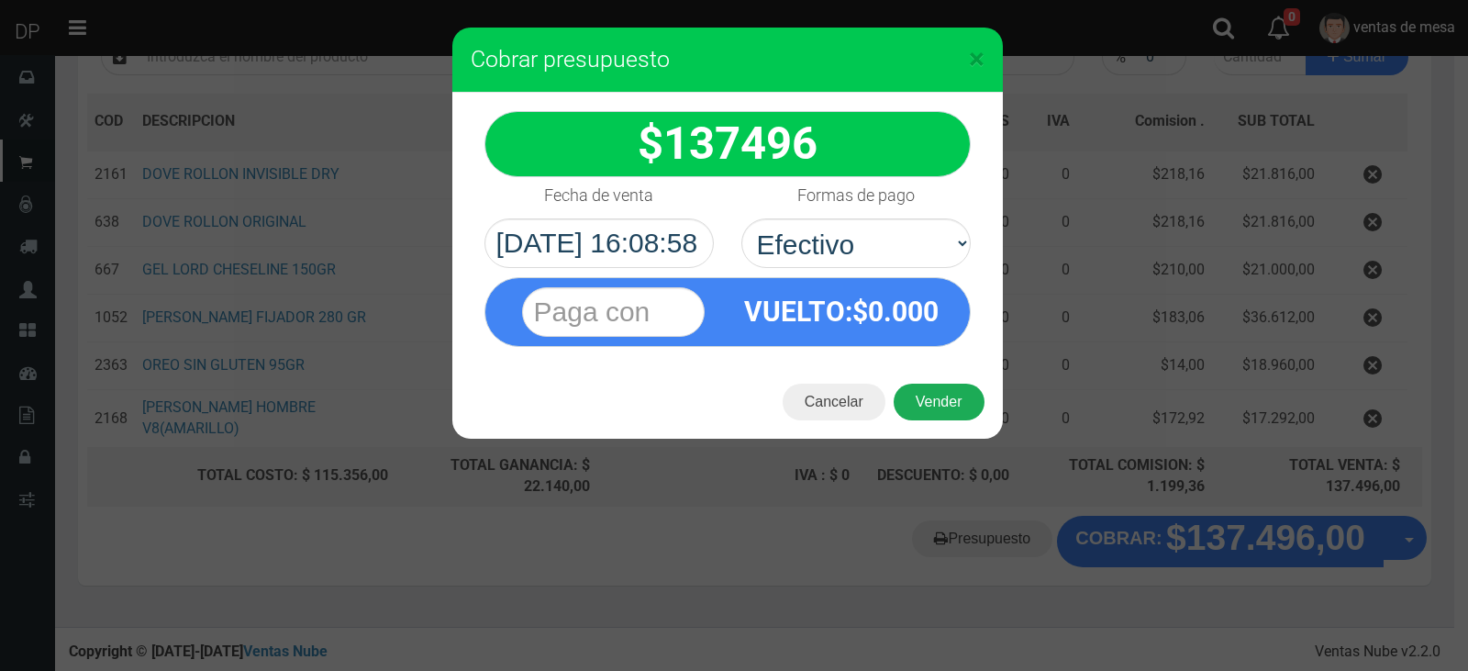
click at [913, 395] on button "Vender" at bounding box center [939, 402] width 91 height 37
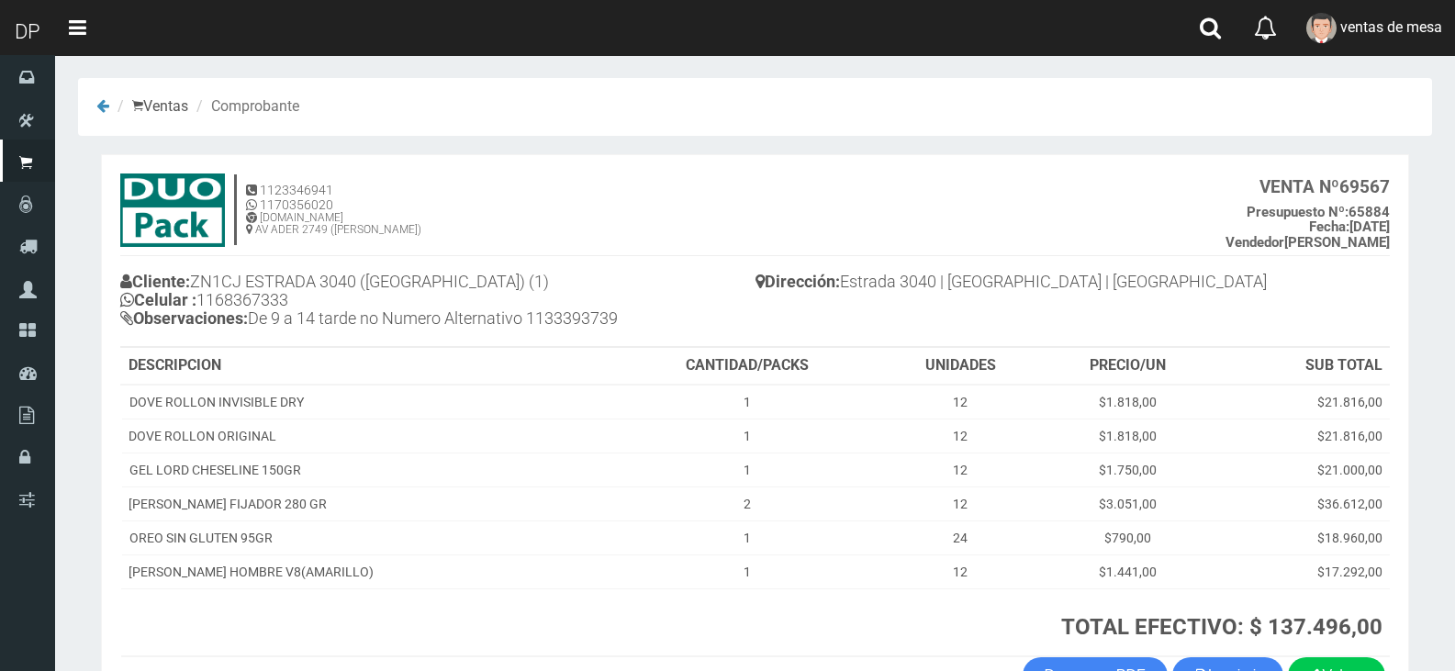
scroll to position [124, 0]
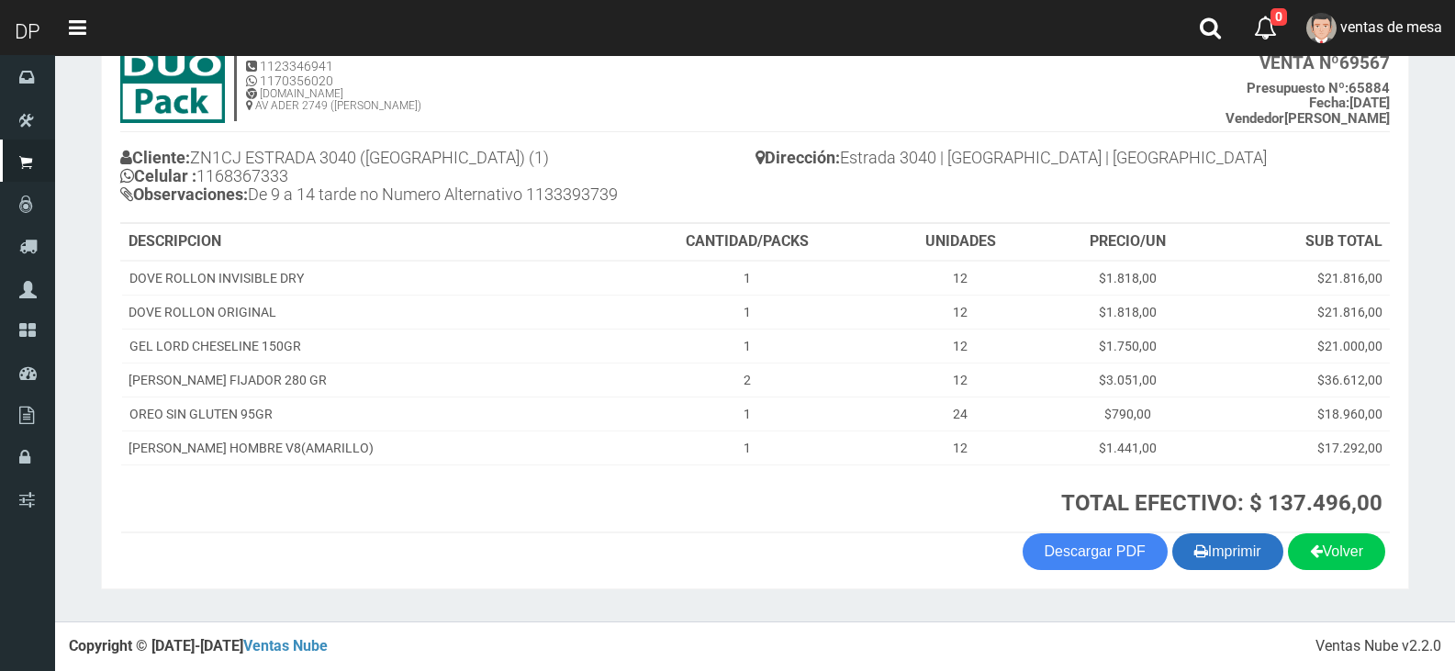
click at [1210, 541] on button "Imprimir" at bounding box center [1227, 551] width 111 height 37
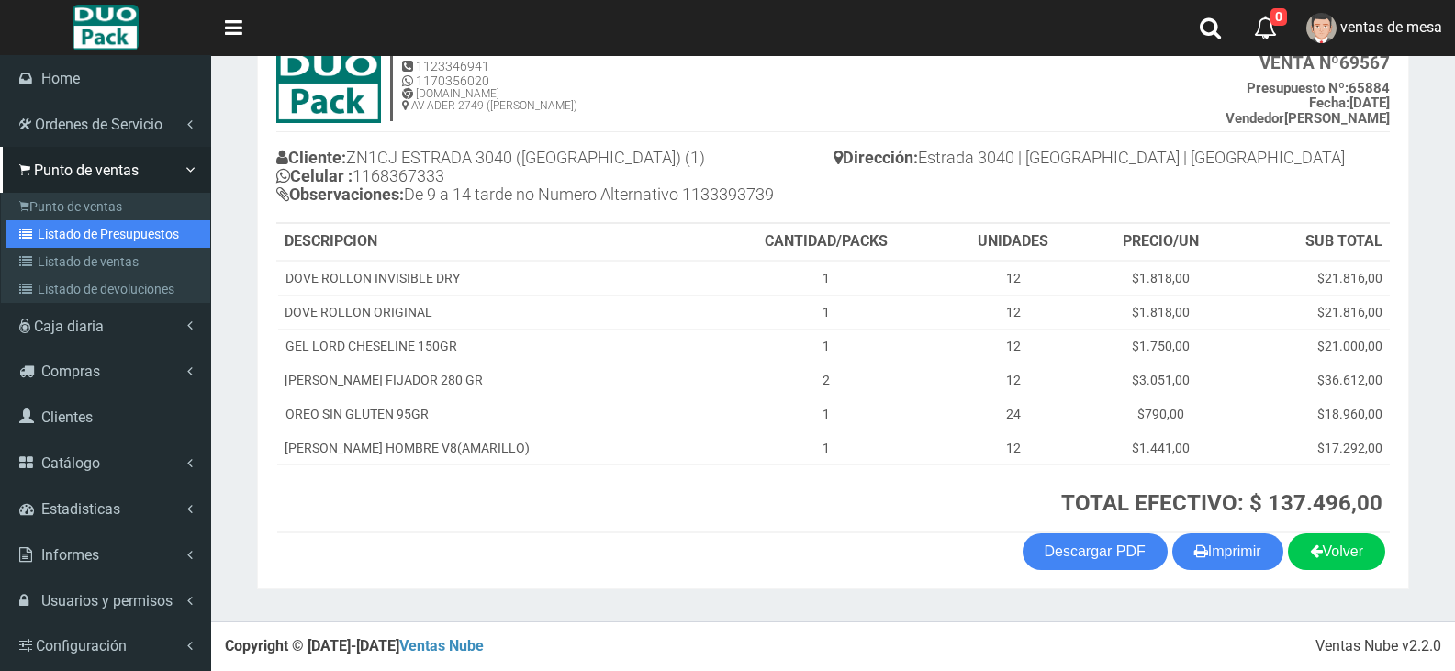
drag, startPoint x: 50, startPoint y: 235, endPoint x: 109, endPoint y: 162, distance: 94.6
click at [50, 235] on link "Listado de Presupuestos" at bounding box center [108, 234] width 205 height 28
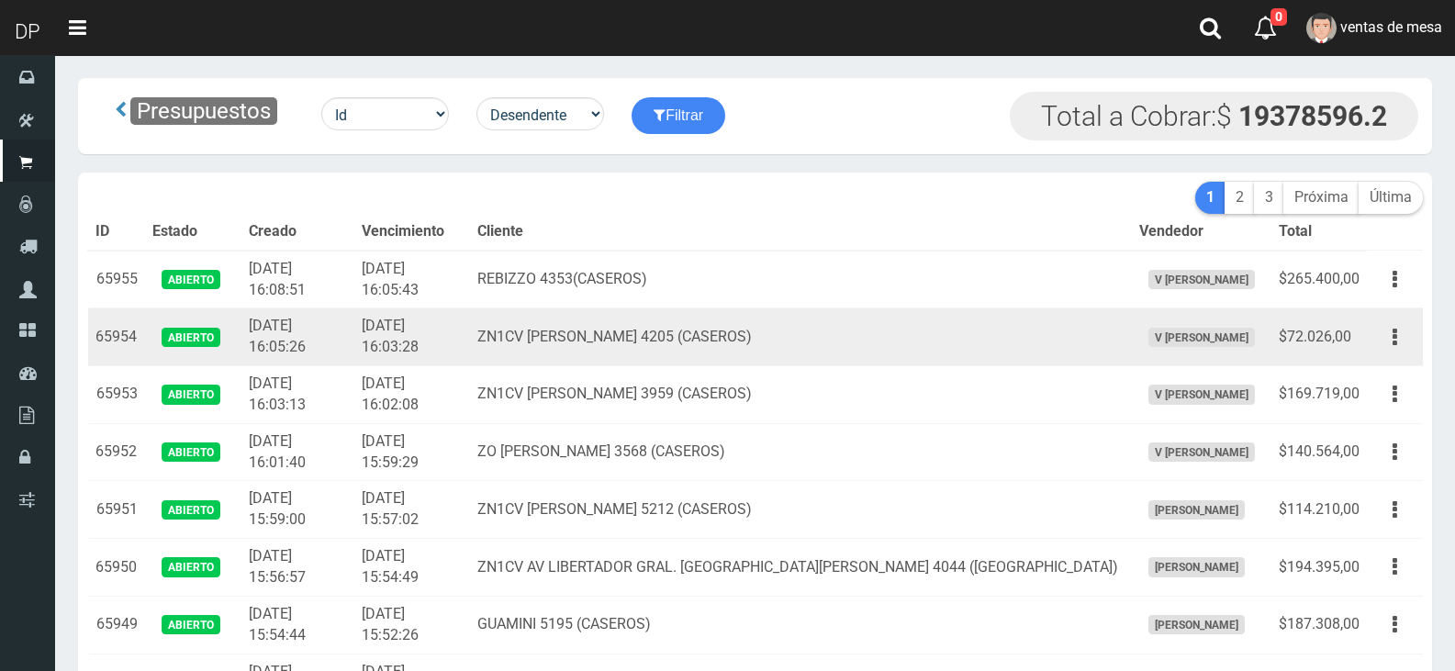
click at [541, 338] on td "ZN1CV BARTOLOME MITRE 4205 (CASEROS)" at bounding box center [801, 337] width 662 height 58
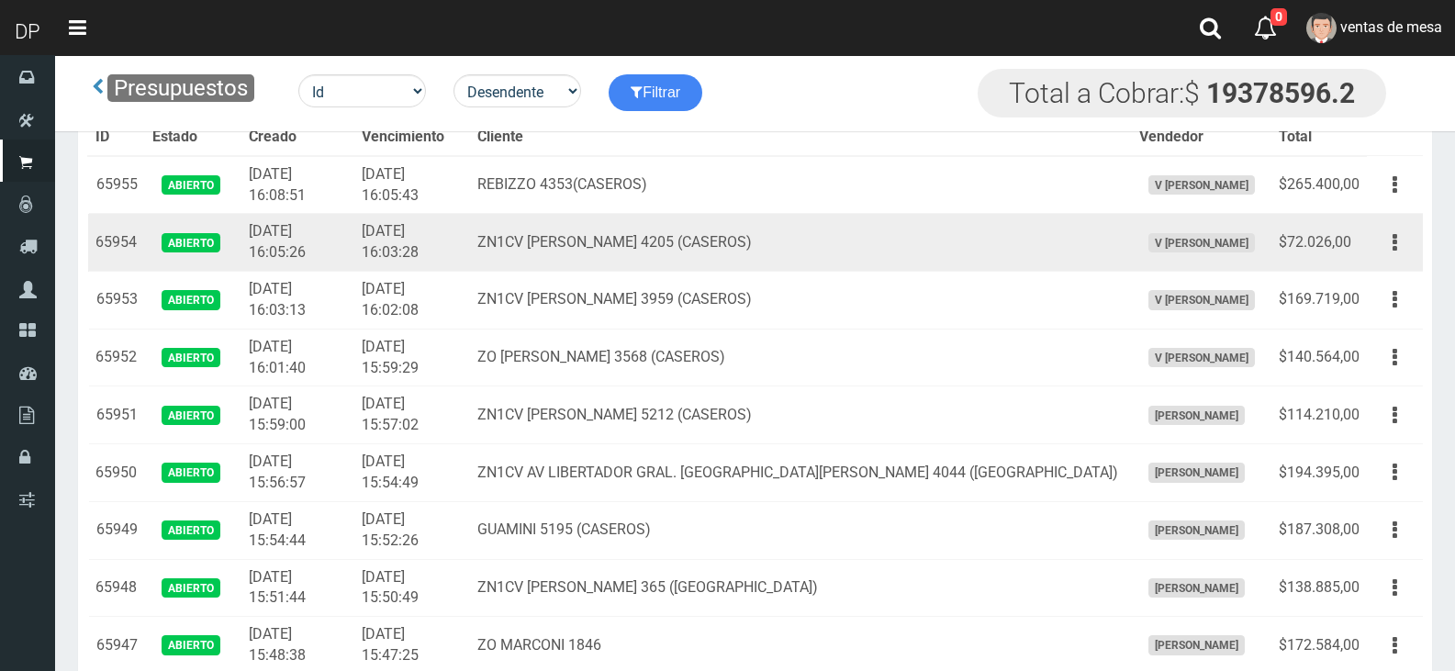
scroll to position [3741, 0]
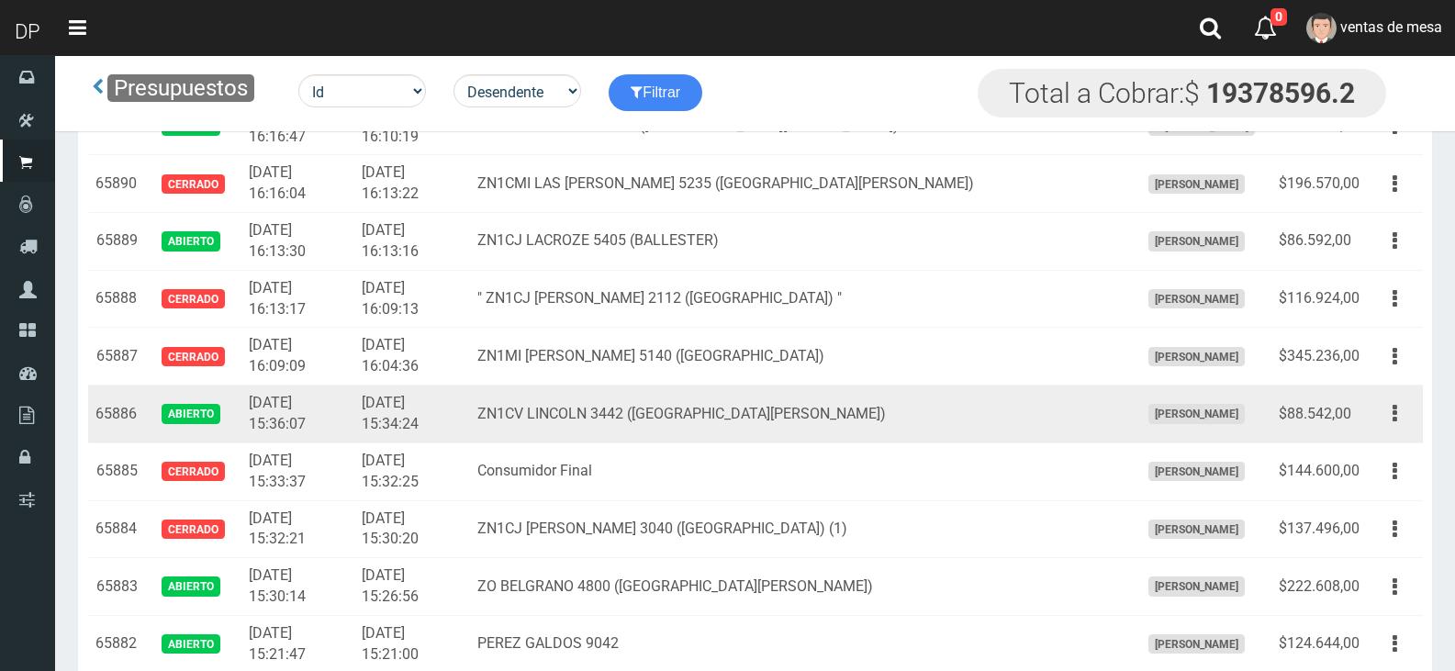
drag, startPoint x: 1375, startPoint y: 415, endPoint x: 1392, endPoint y: 444, distance: 34.2
click at [1376, 415] on button "button" at bounding box center [1394, 413] width 41 height 32
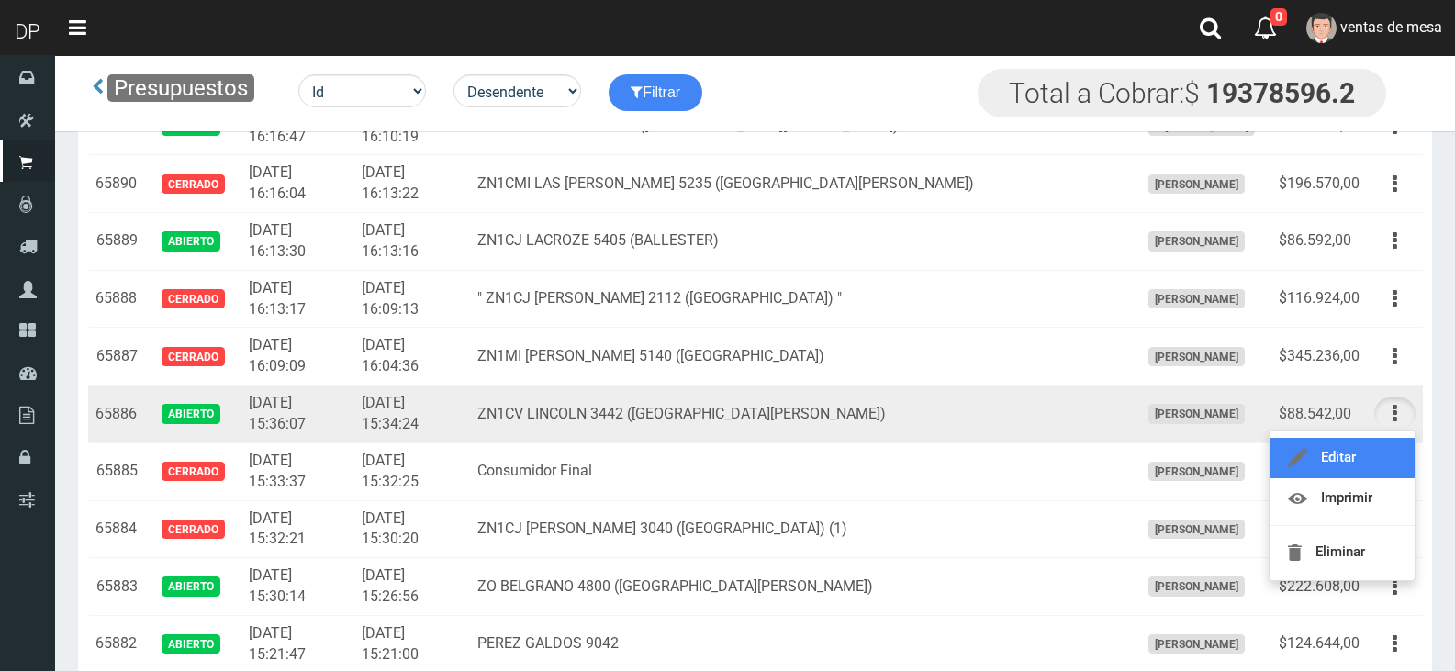
click at [1392, 444] on link "Editar" at bounding box center [1341, 458] width 145 height 40
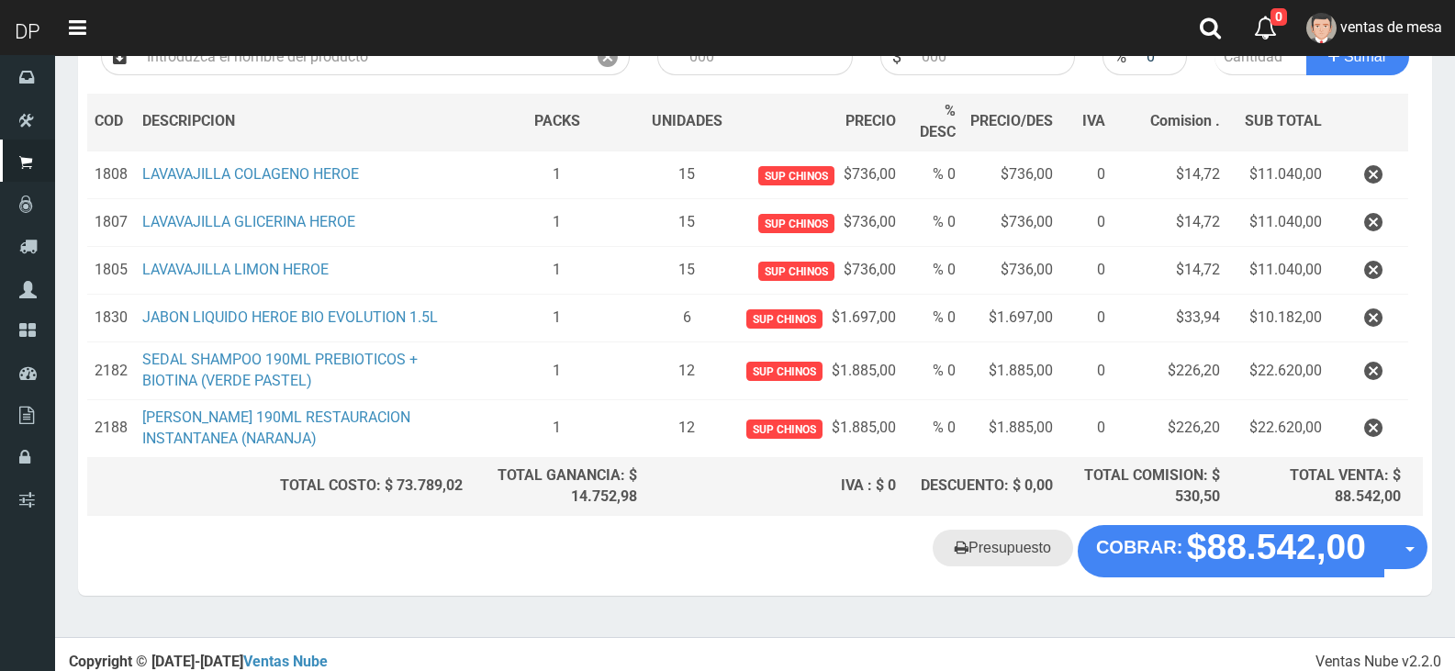
scroll to position [251, 0]
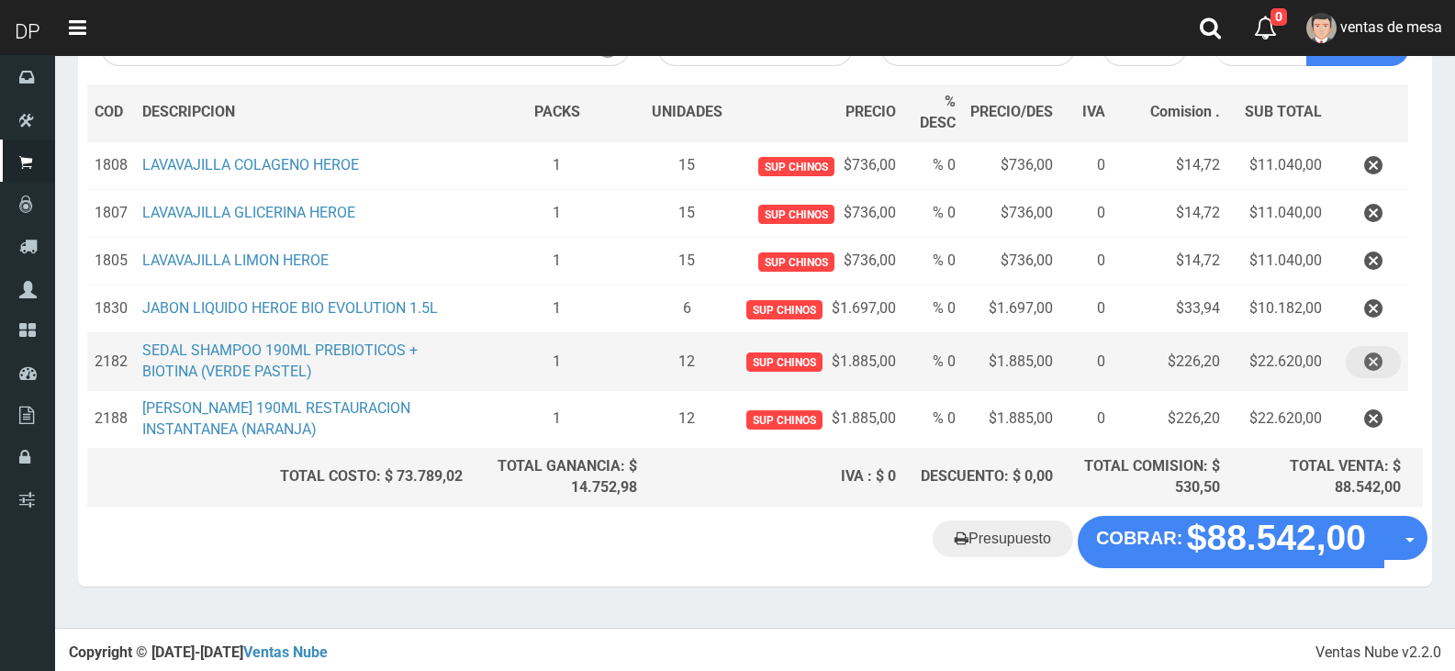
click at [1369, 364] on icon "button" at bounding box center [1373, 362] width 18 height 32
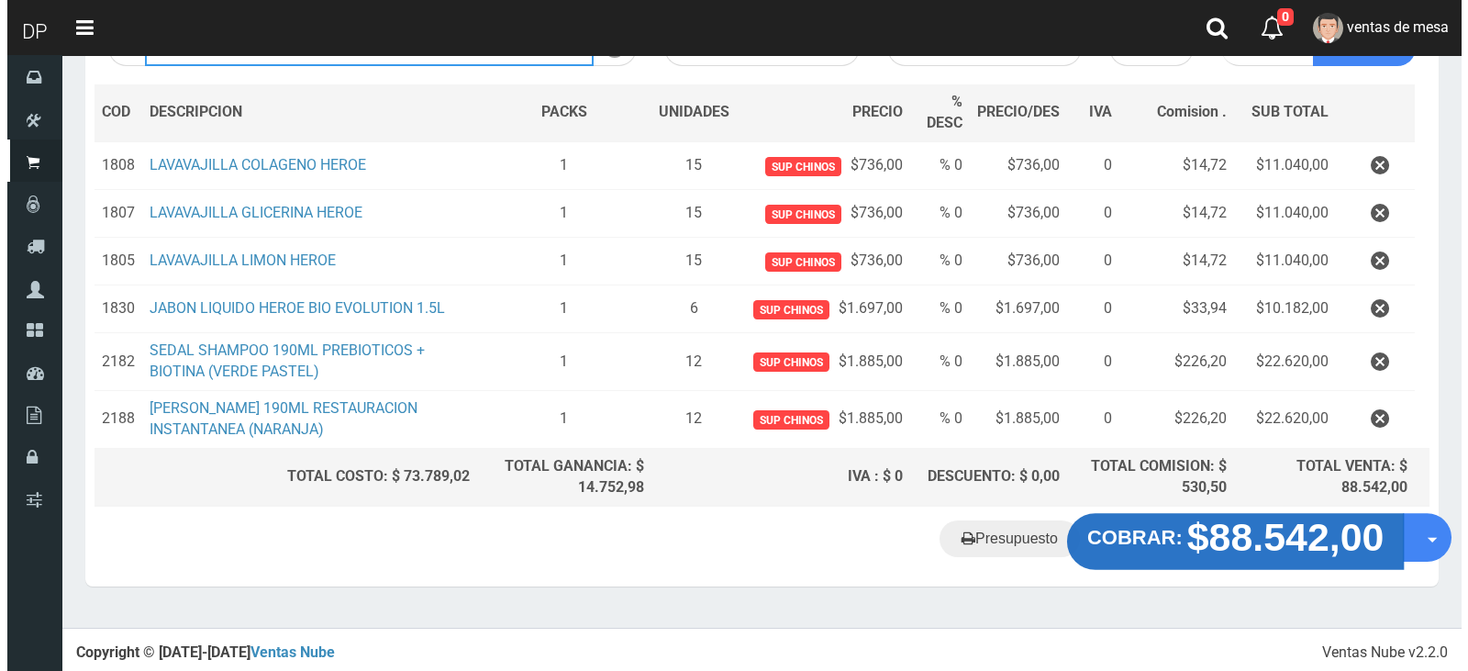
scroll to position [195, 0]
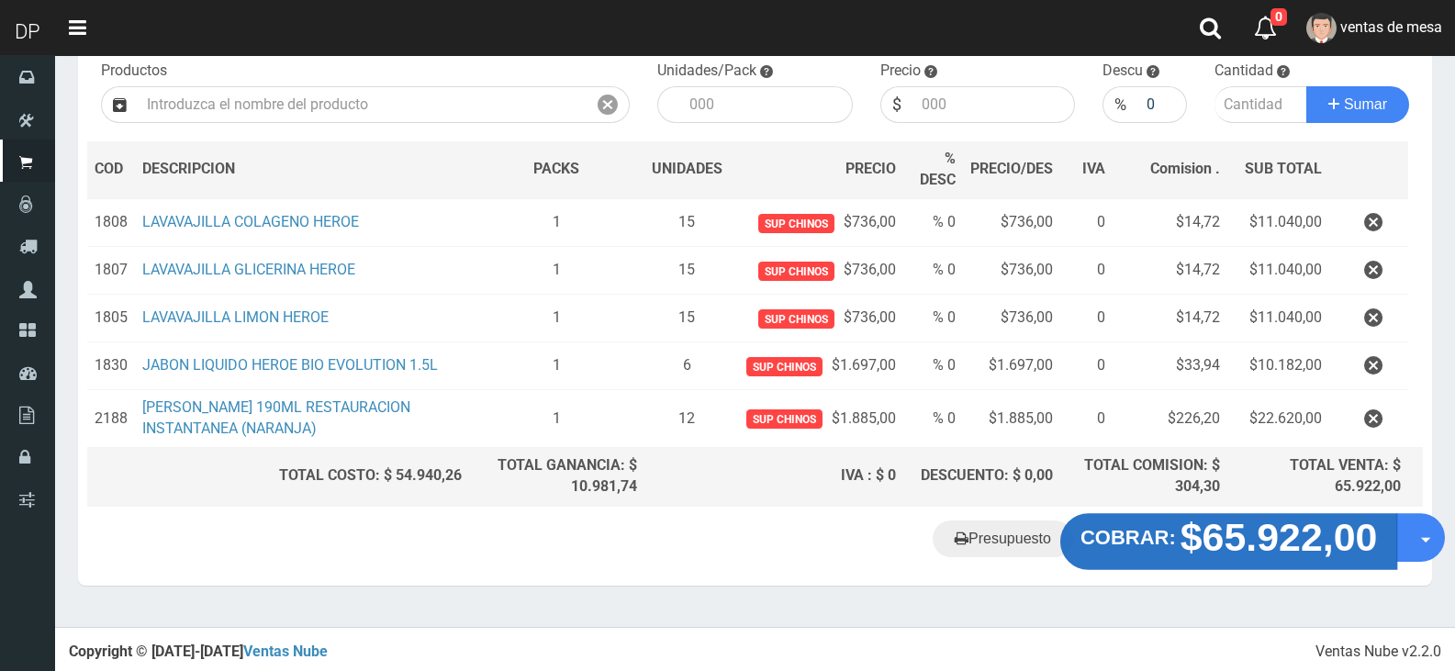
click at [1172, 546] on strong "COBRAR:" at bounding box center [1127, 537] width 95 height 22
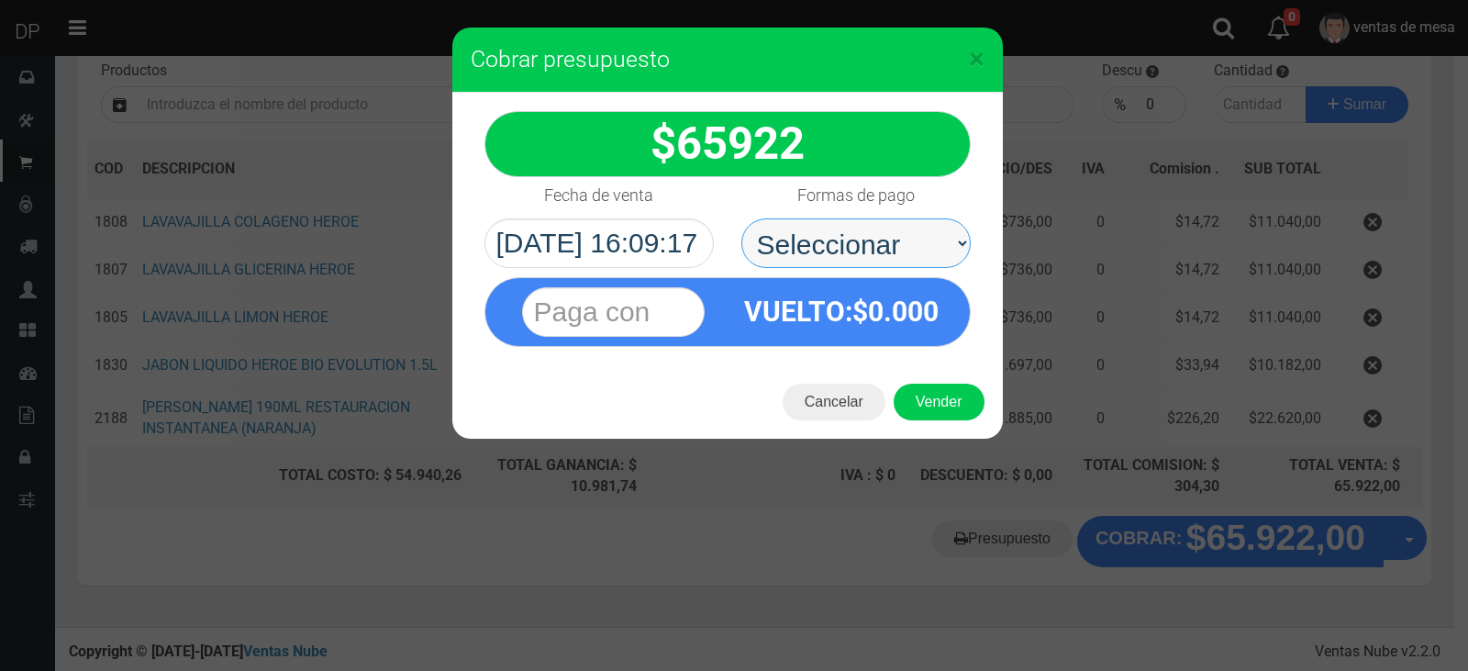
click at [920, 256] on select "Seleccionar Efectivo Tarjeta de Crédito Depósito Débito" at bounding box center [856, 243] width 229 height 50
select select "Efectivo"
click at [742, 218] on select "Seleccionar Efectivo Tarjeta de Crédito Depósito Débito" at bounding box center [856, 243] width 229 height 50
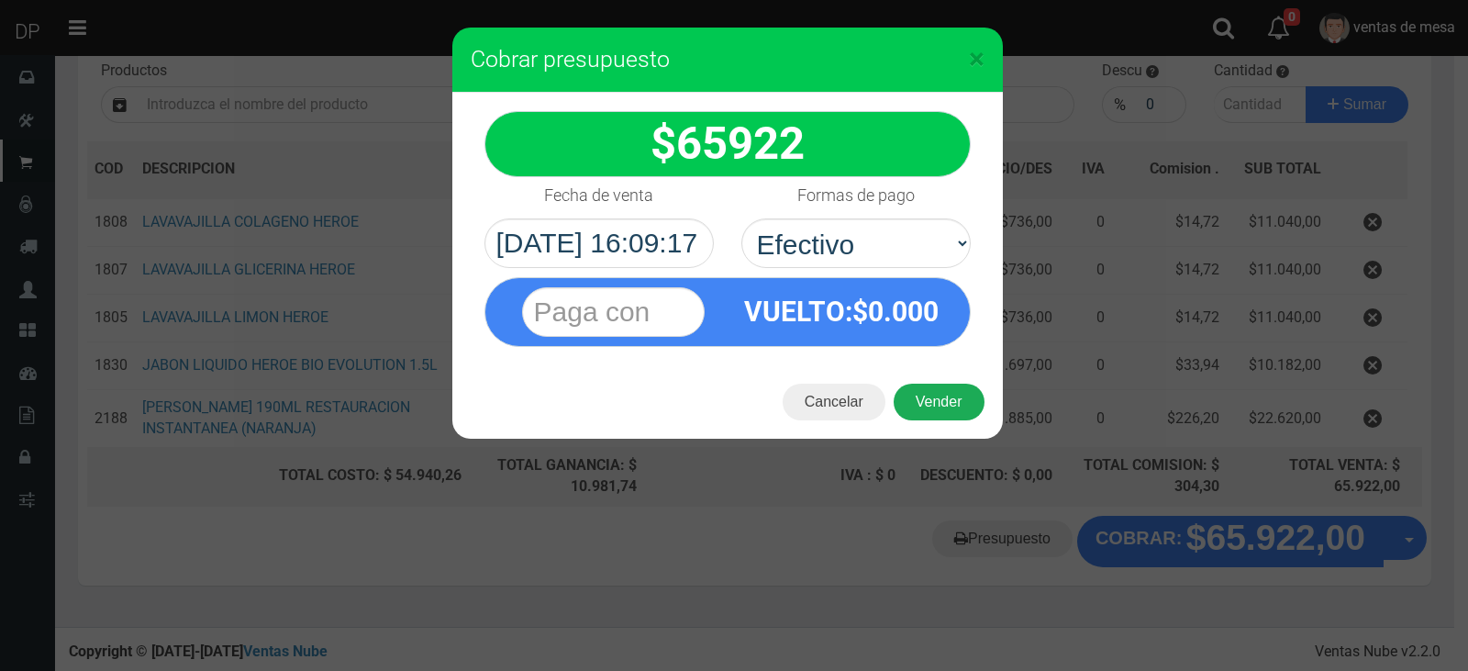
click at [937, 384] on button "Vender" at bounding box center [939, 402] width 91 height 37
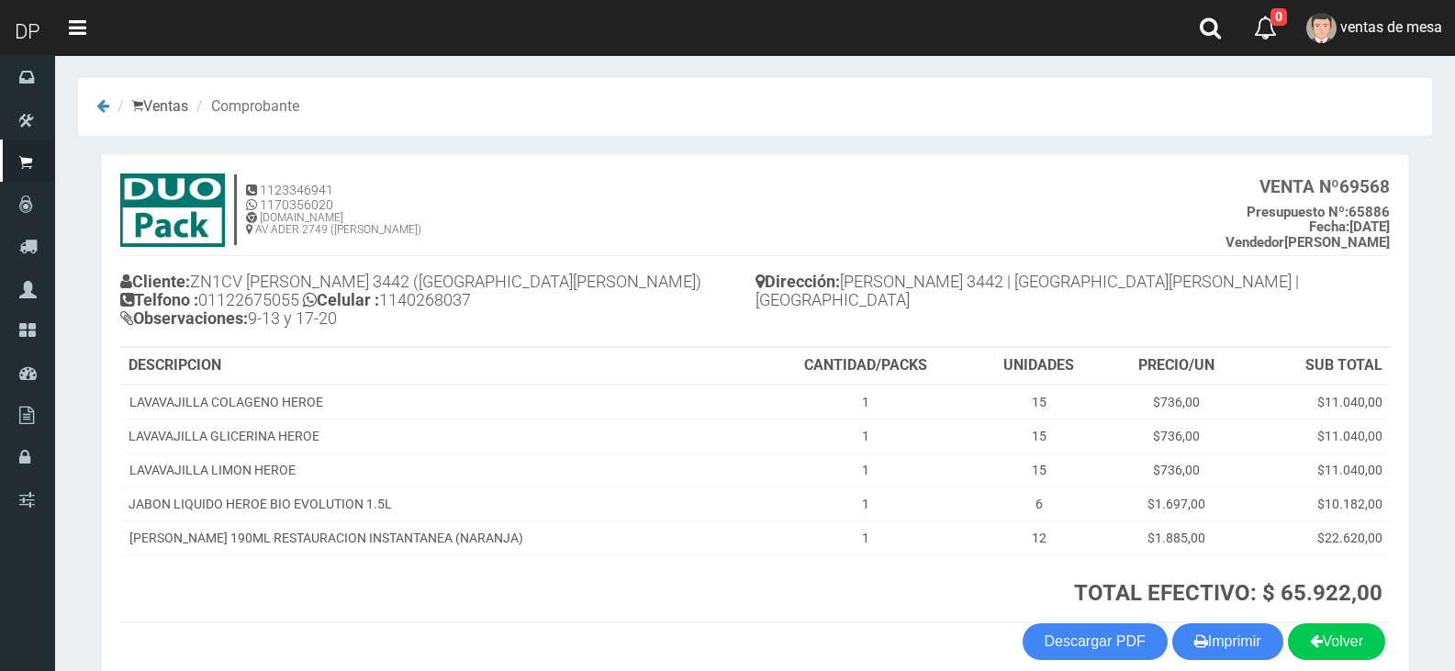
scroll to position [90, 0]
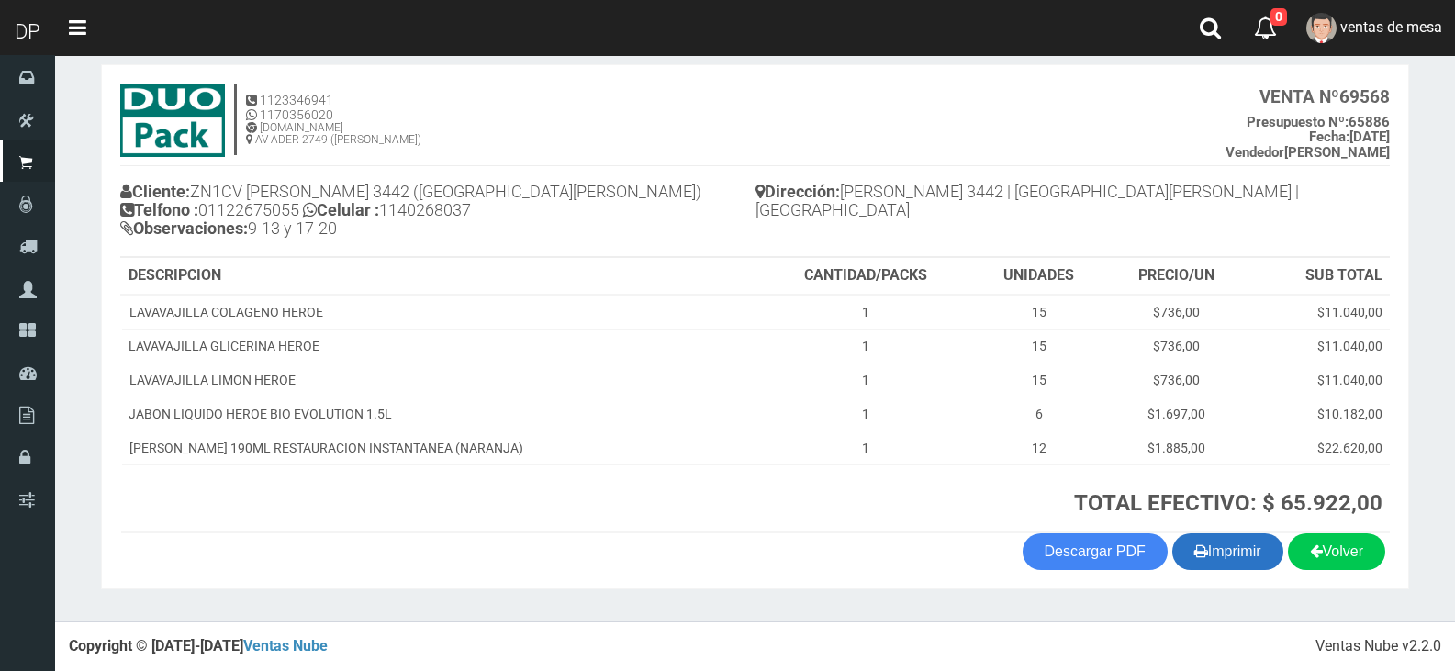
drag, startPoint x: 1180, startPoint y: 531, endPoint x: 1187, endPoint y: 540, distance: 10.5
click at [1180, 532] on section "1123346941 1170356020 [DOMAIN_NAME] AV ADER 2749 ([PERSON_NAME]) VENTA Nº 69568…" at bounding box center [755, 326] width 1308 height 525
click at [1194, 542] on icon "button" at bounding box center [1201, 551] width 14 height 26
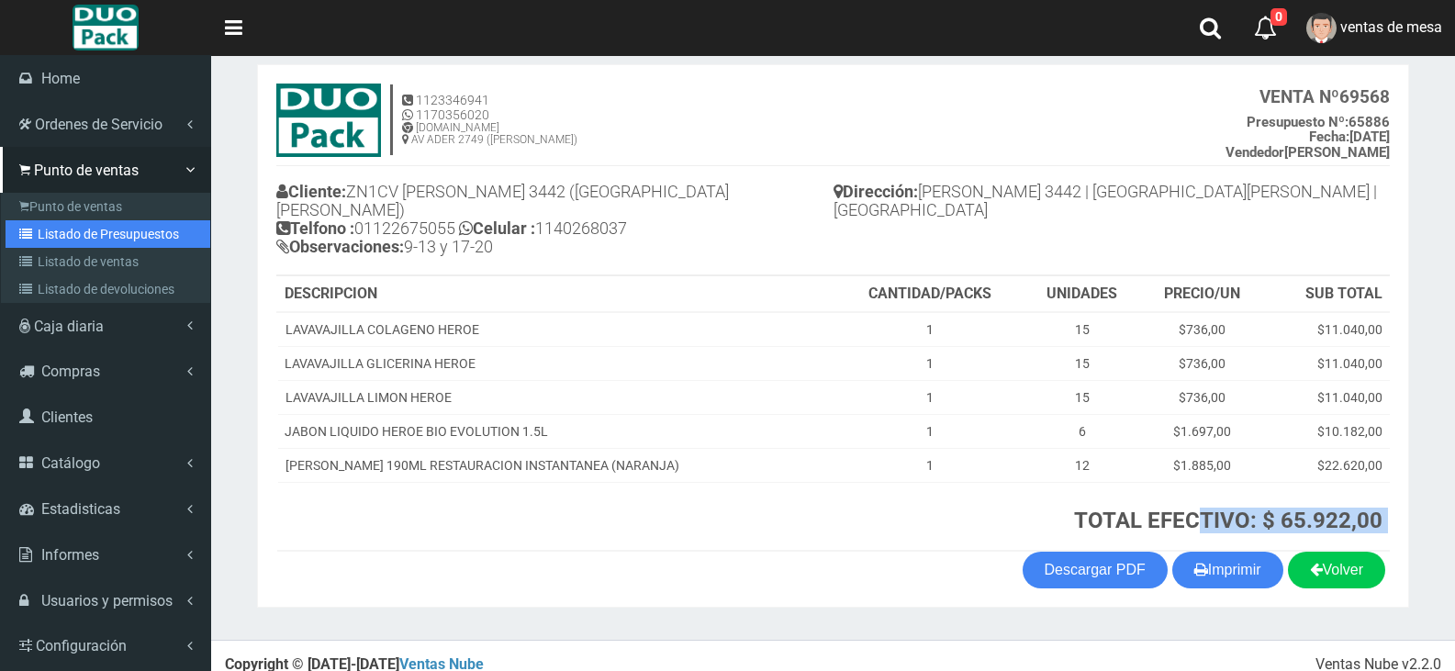
click at [114, 233] on link "Listado de Presupuestos" at bounding box center [108, 234] width 205 height 28
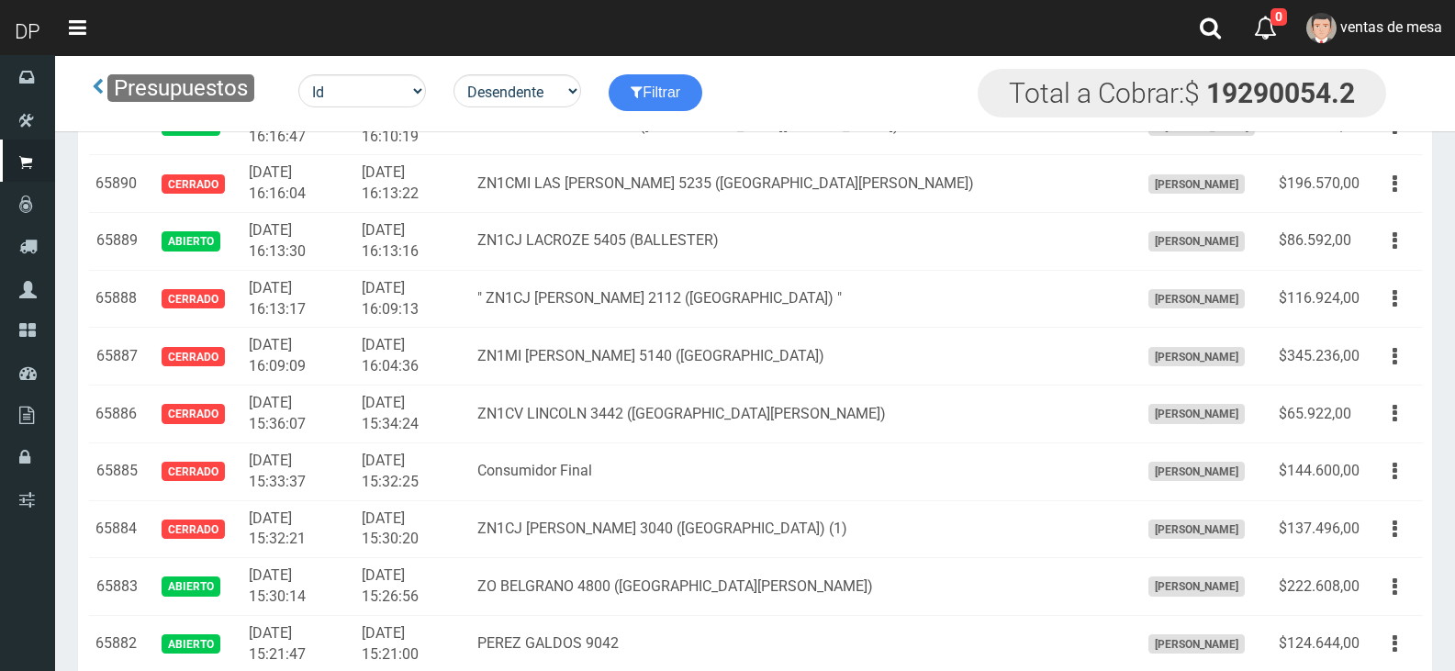
scroll to position [4222, 0]
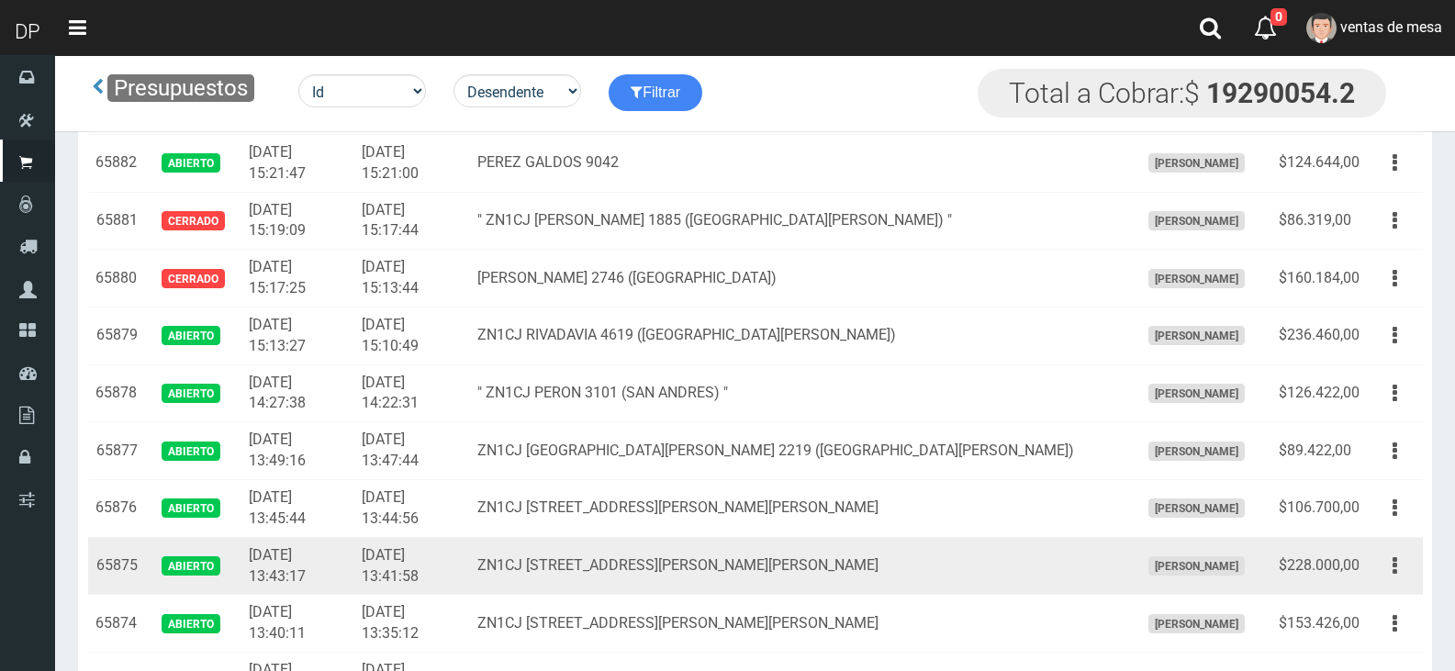
drag, startPoint x: 1377, startPoint y: 570, endPoint x: 1391, endPoint y: 591, distance: 25.7
click at [1379, 570] on button "button" at bounding box center [1394, 566] width 41 height 32
click at [1392, 603] on link "Editar" at bounding box center [1341, 610] width 145 height 40
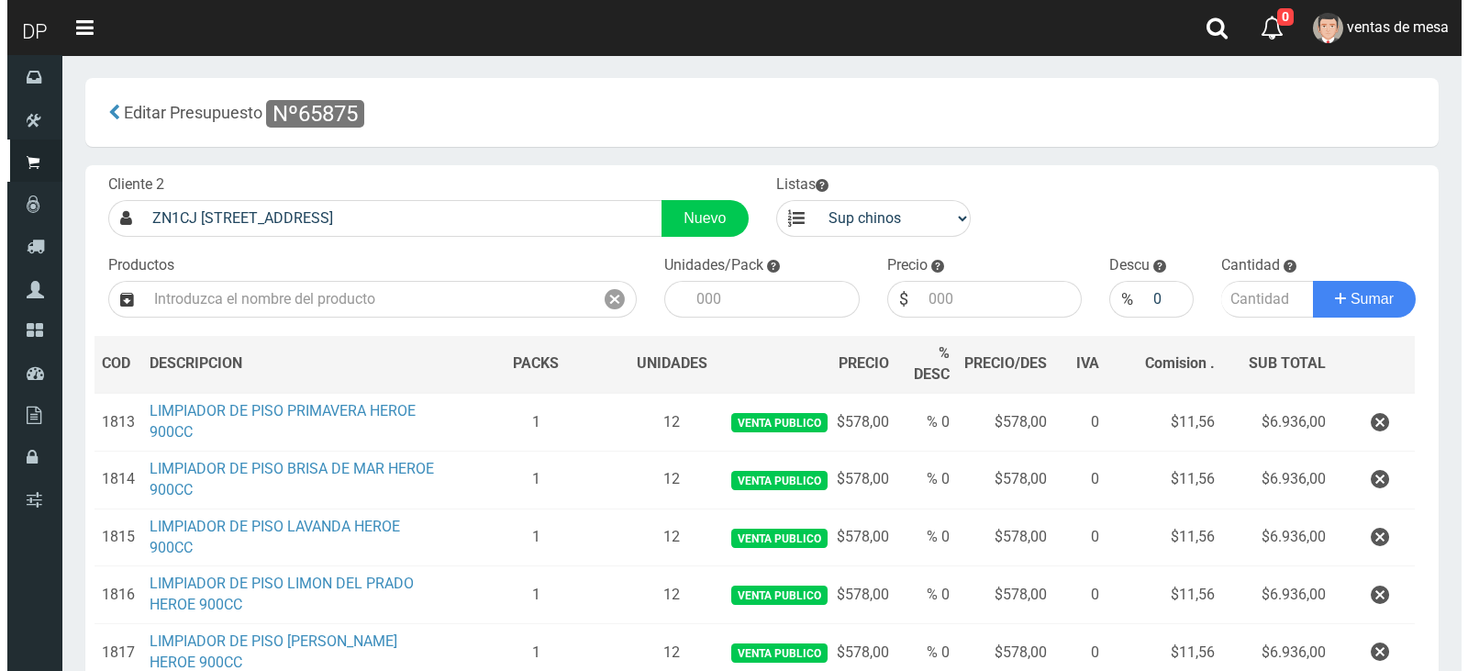
scroll to position [329, 0]
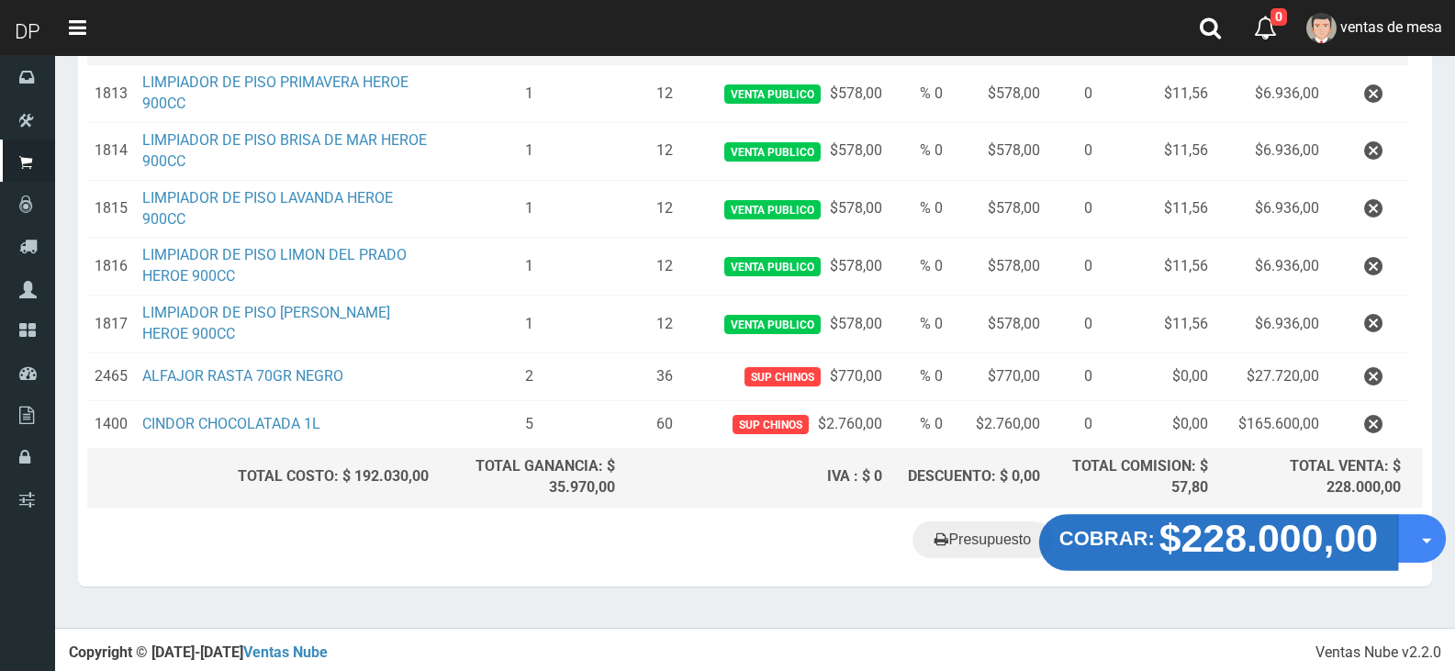
click at [1182, 545] on strong "$228.000,00" at bounding box center [1268, 537] width 219 height 43
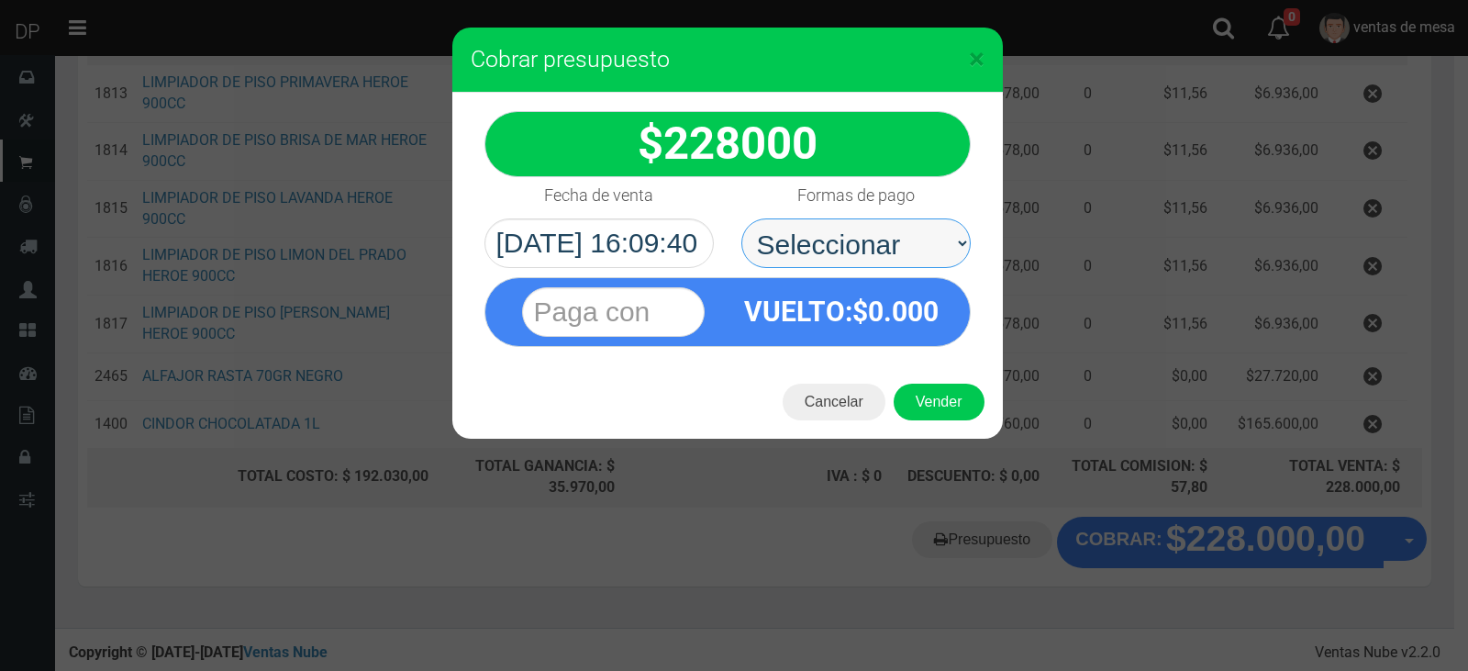
click at [932, 257] on select "Seleccionar Efectivo Tarjeta de Crédito Depósito Débito" at bounding box center [856, 243] width 229 height 50
select select "Efectivo"
click at [742, 218] on select "Seleccionar Efectivo Tarjeta de Crédito Depósito Débito" at bounding box center [856, 243] width 229 height 50
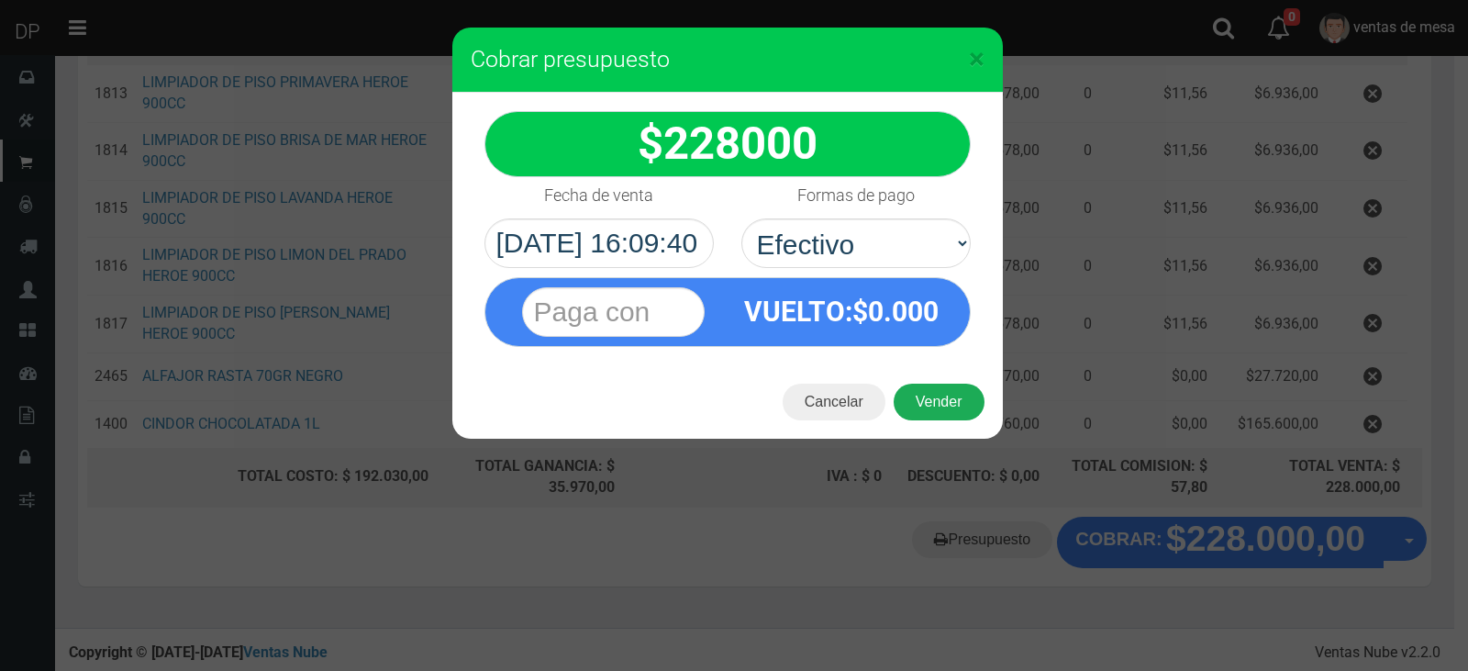
click at [943, 404] on button "Vender" at bounding box center [939, 402] width 91 height 37
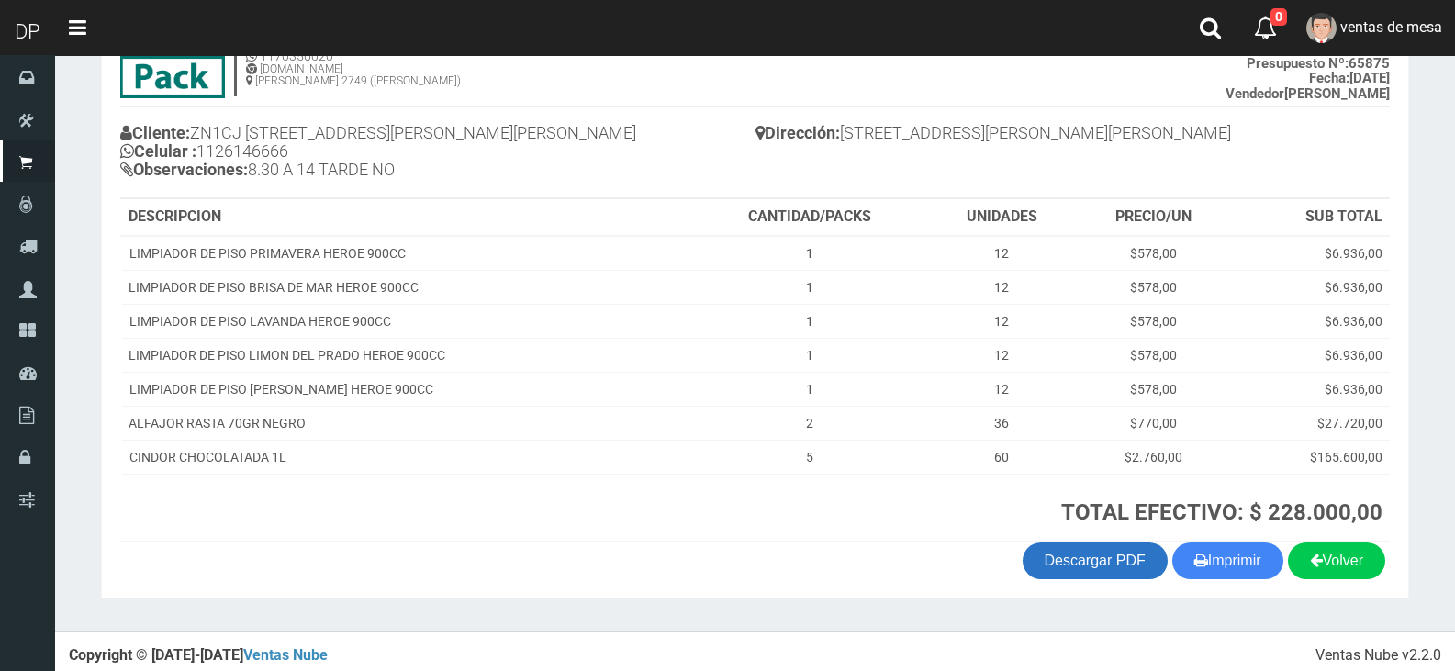
scroll to position [158, 0]
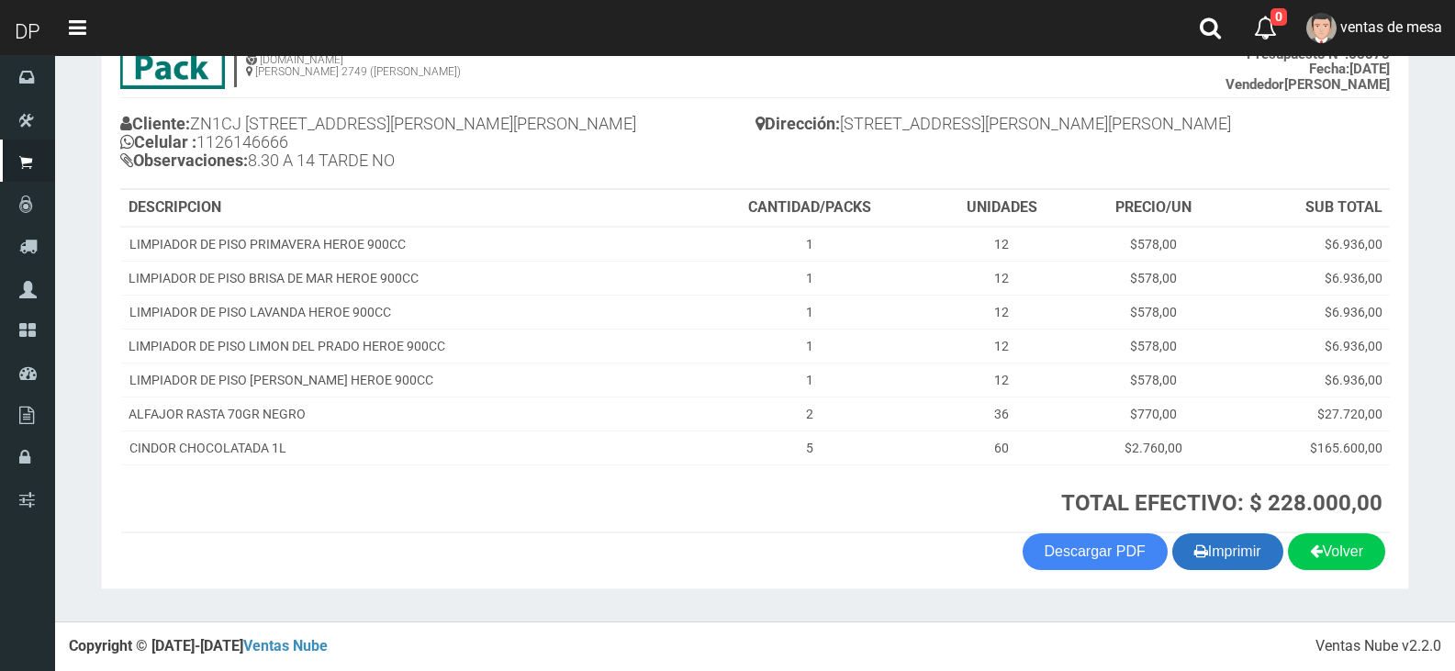
click at [1211, 553] on button "Imprimir" at bounding box center [1227, 551] width 111 height 37
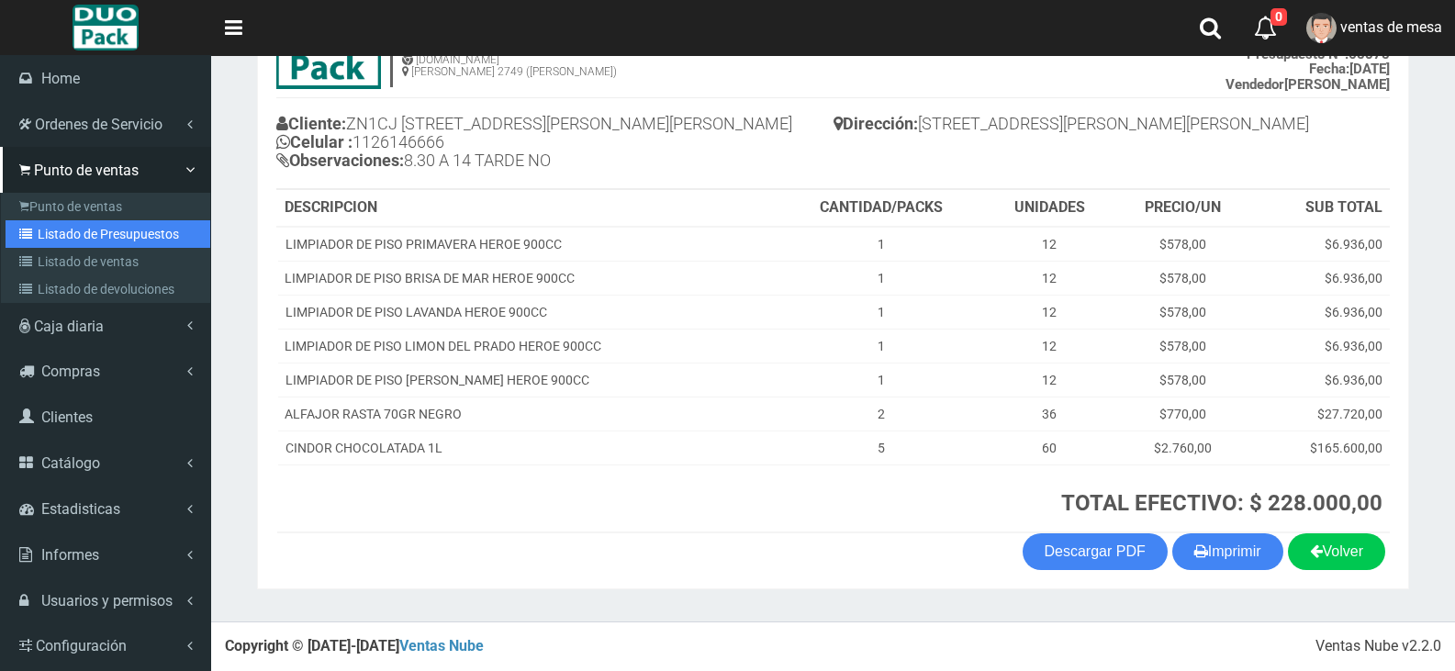
click at [91, 229] on link "Listado de Presupuestos" at bounding box center [108, 234] width 205 height 28
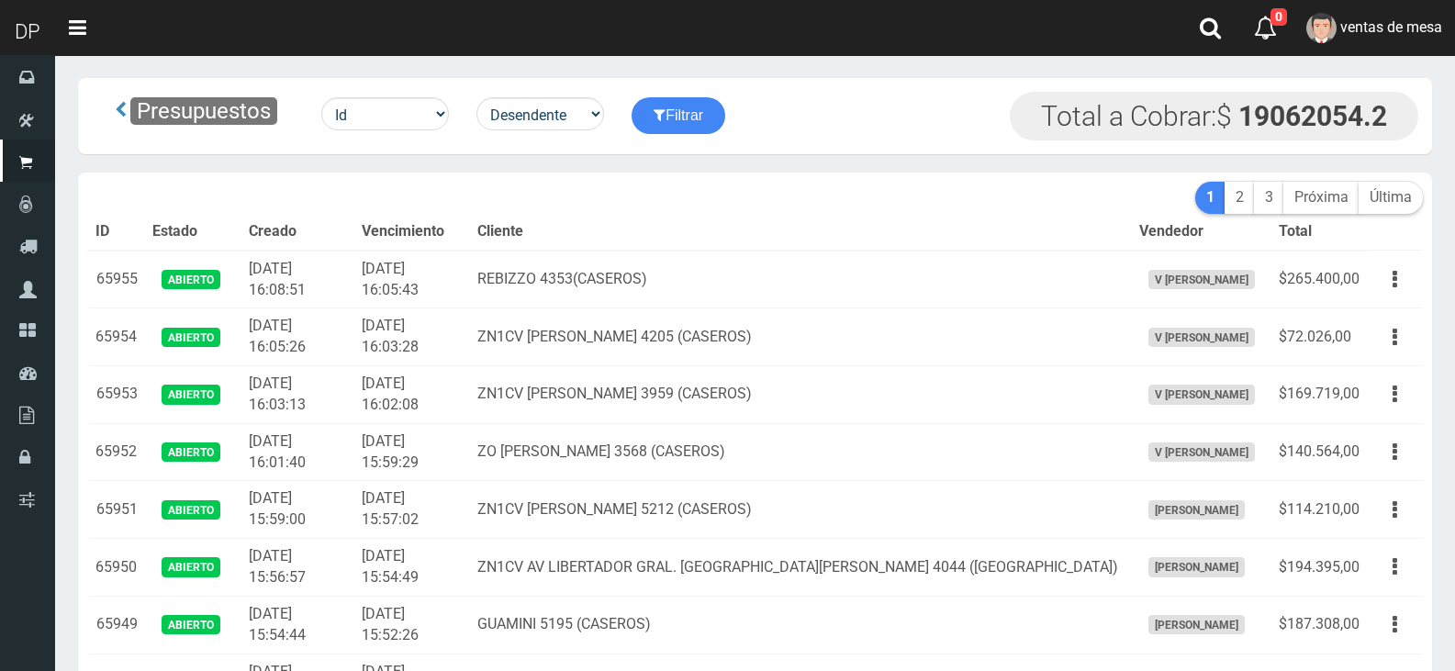
scroll to position [4316, 0]
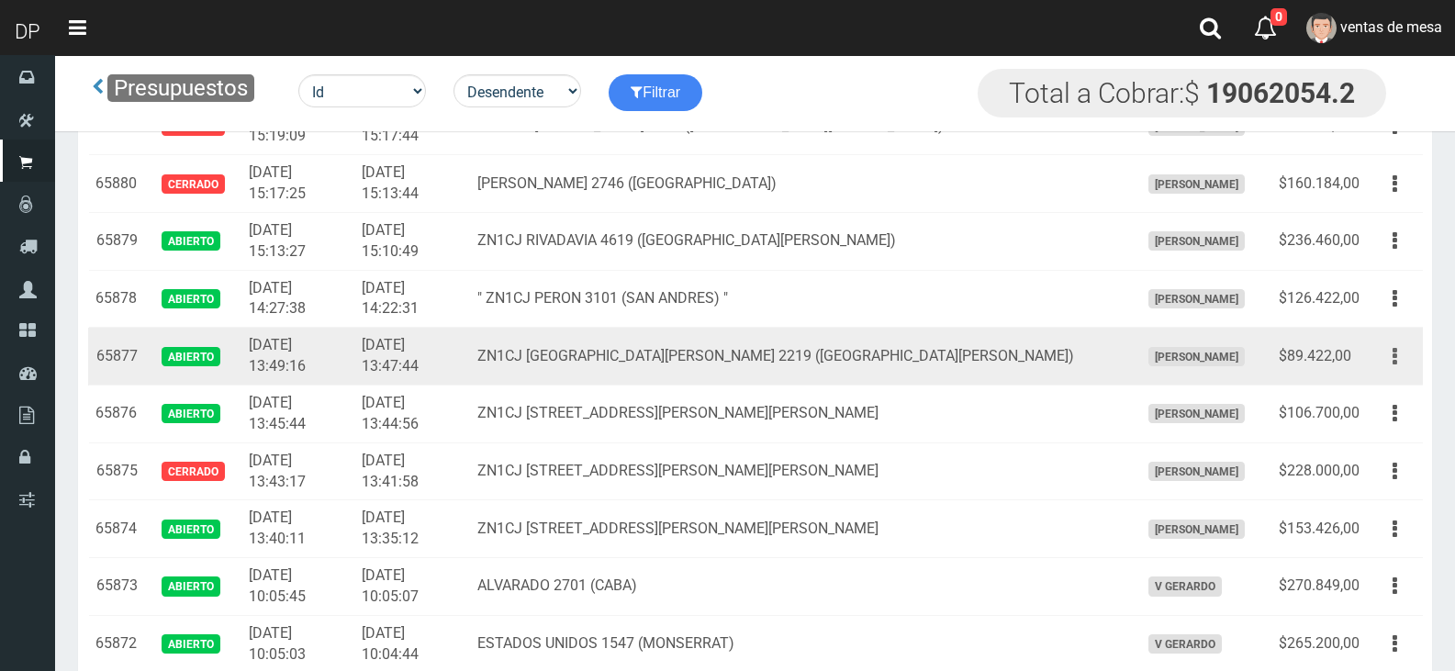
click at [1390, 348] on button "button" at bounding box center [1394, 356] width 41 height 32
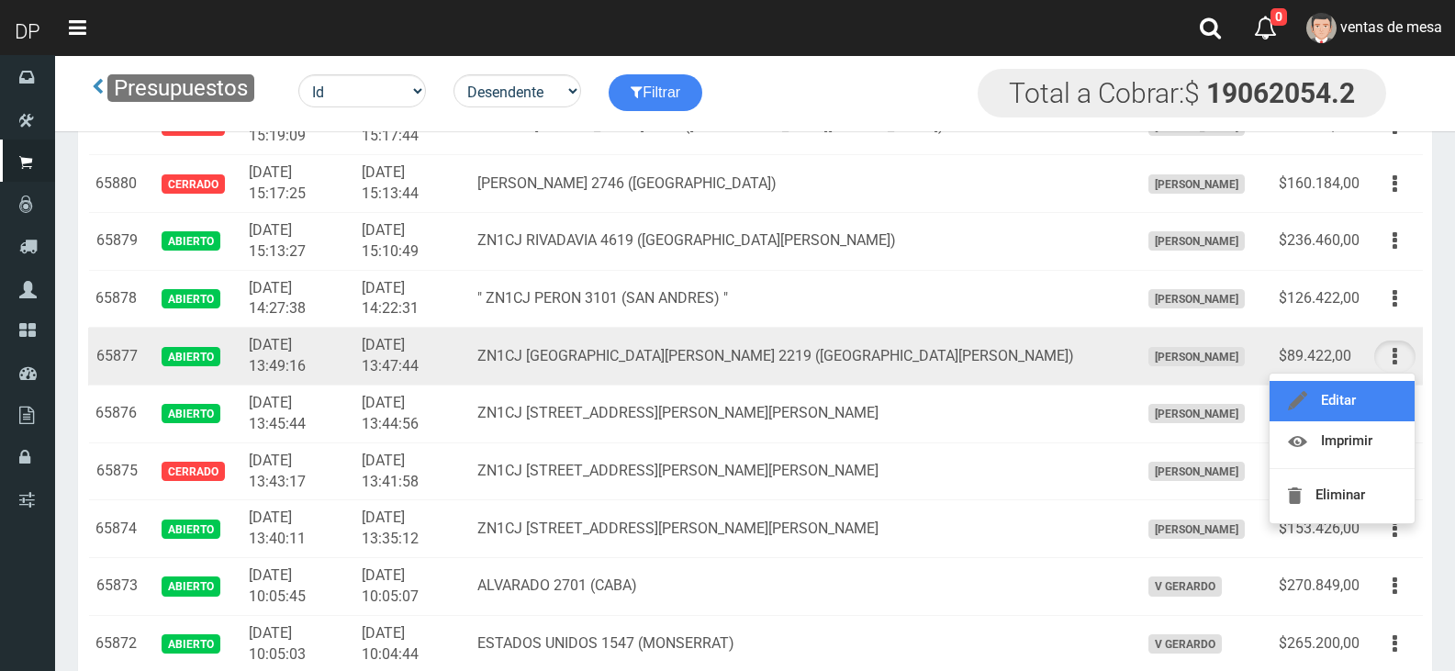
click at [1389, 384] on link "Editar" at bounding box center [1341, 401] width 145 height 40
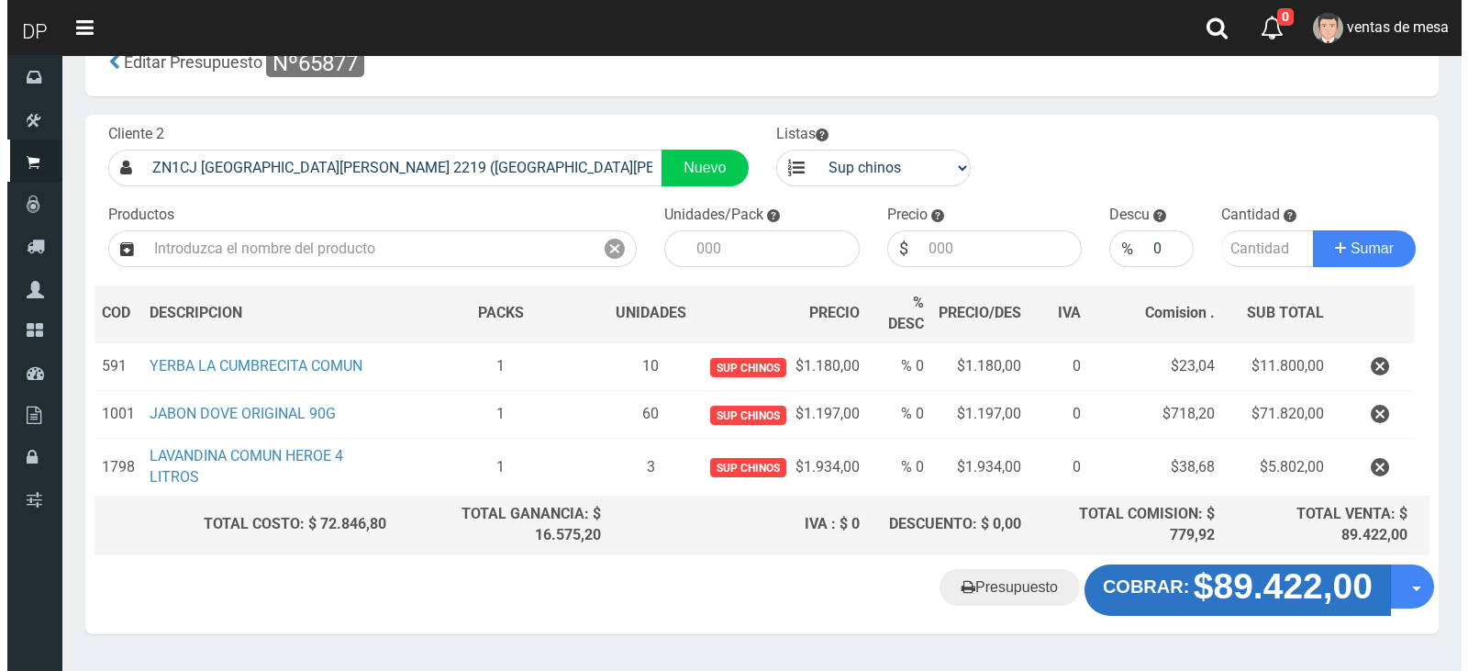
scroll to position [99, 0]
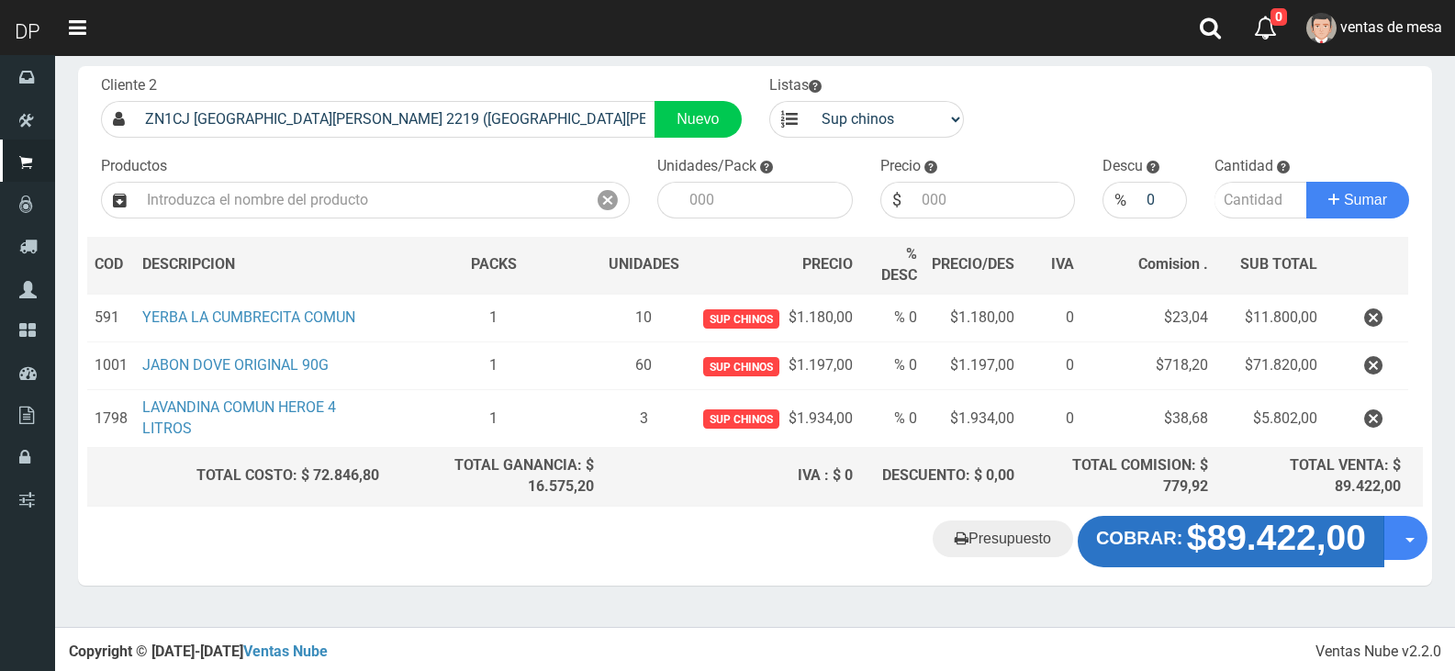
click at [1178, 549] on button "COBRAR: $89.422,00" at bounding box center [1230, 541] width 307 height 51
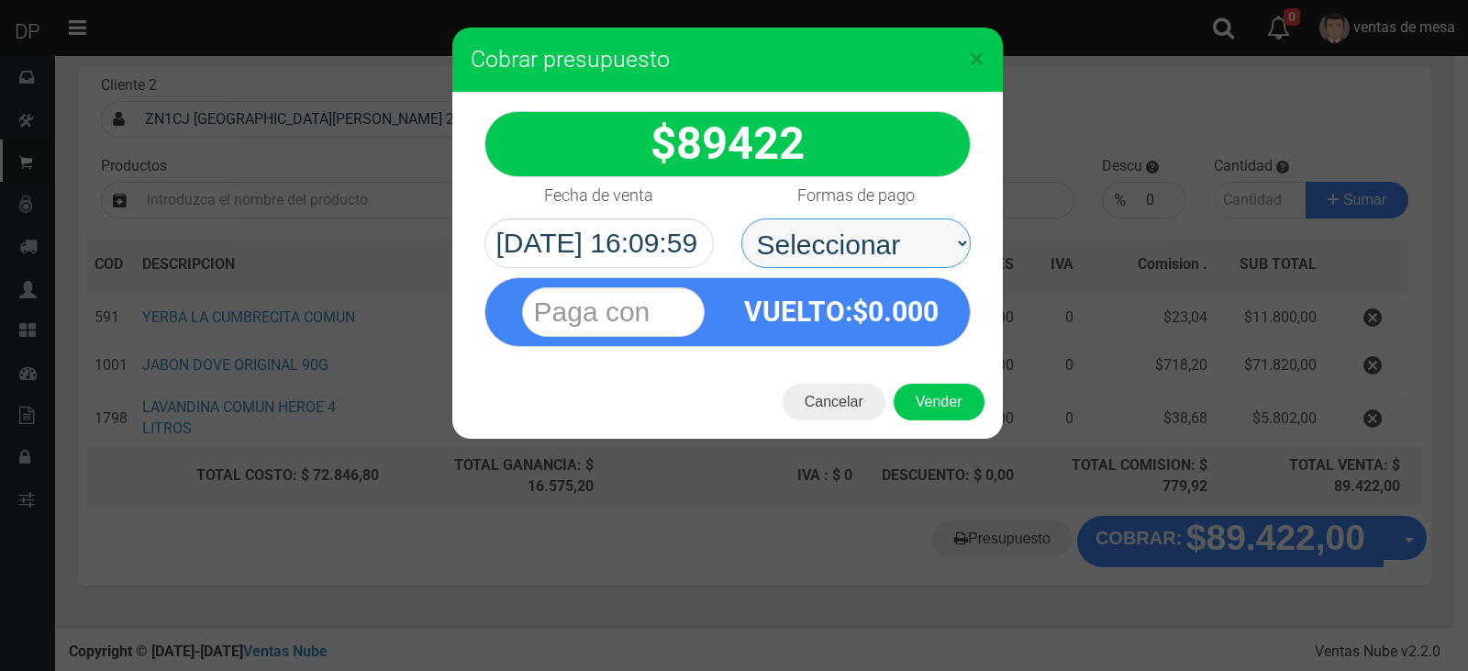
click at [891, 250] on select "Seleccionar Efectivo Tarjeta de Crédito Depósito Débito" at bounding box center [856, 243] width 229 height 50
select select "Efectivo"
click at [742, 218] on select "Seleccionar Efectivo Tarjeta de Crédito Depósito Débito" at bounding box center [856, 243] width 229 height 50
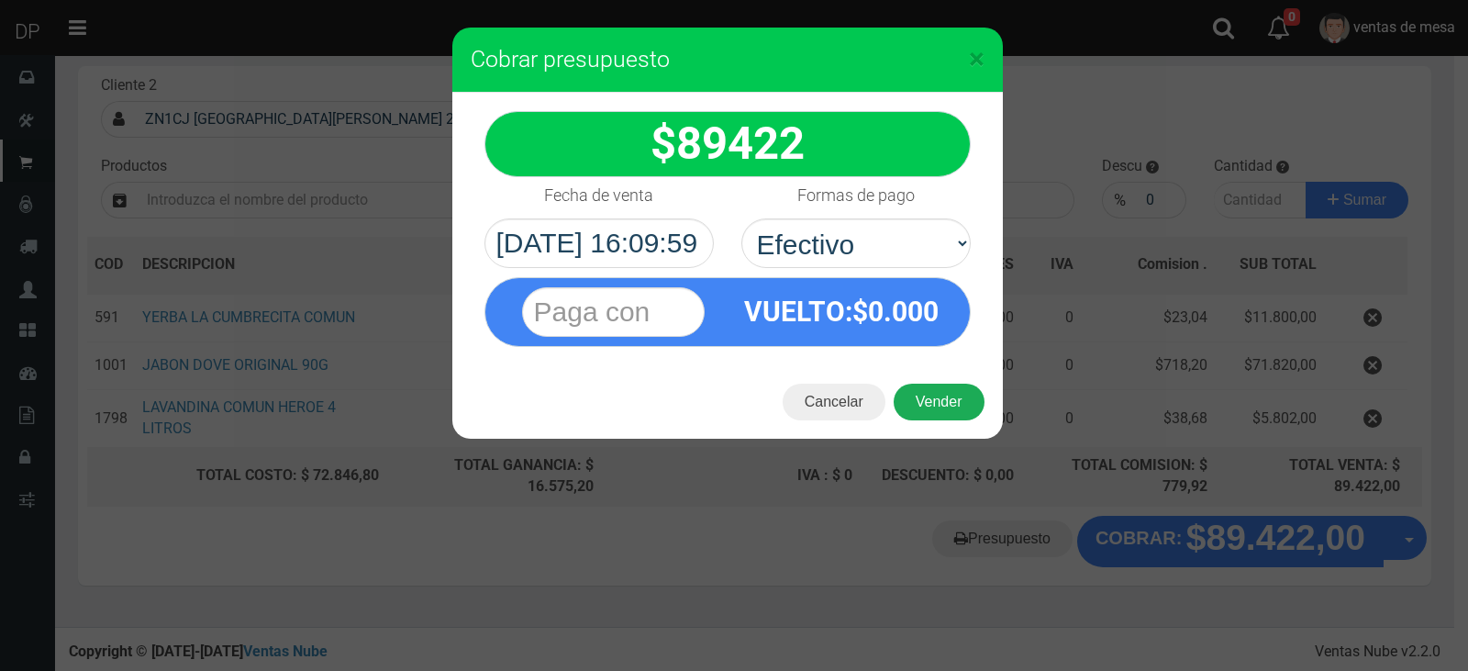
click at [927, 391] on button "Vender" at bounding box center [939, 402] width 91 height 37
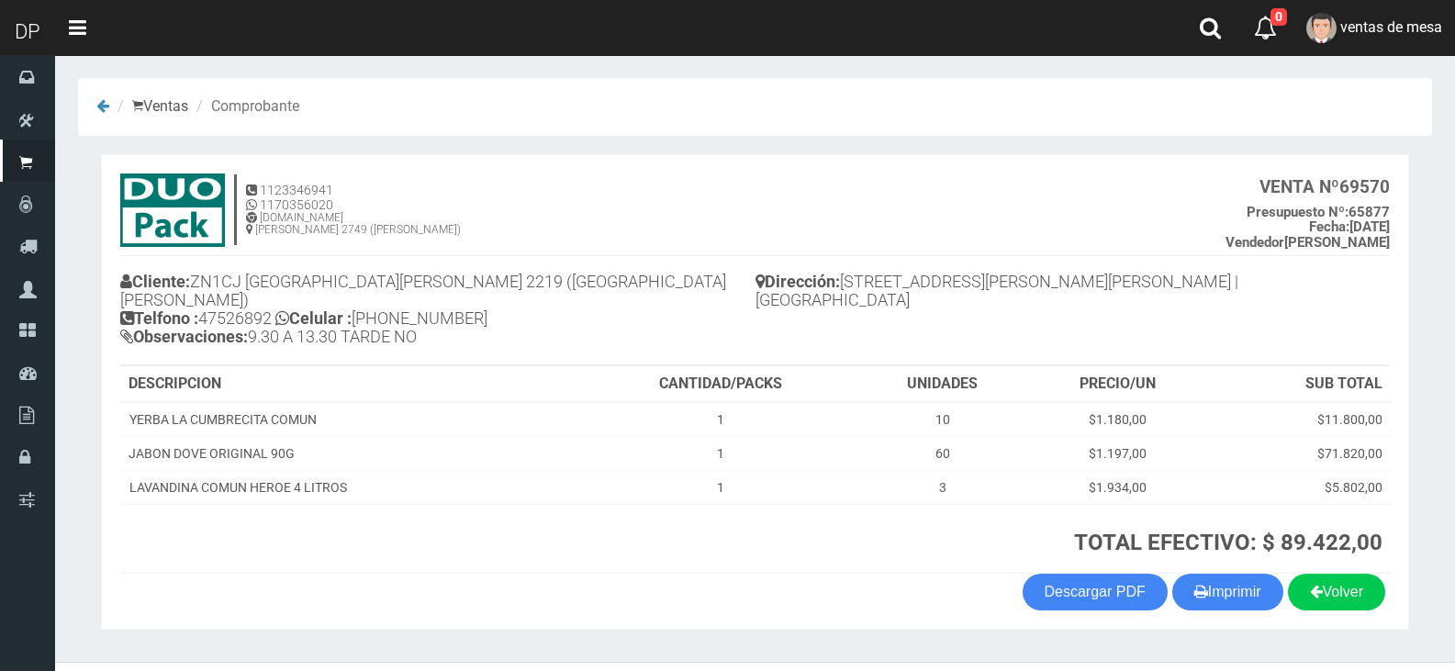
scroll to position [22, 0]
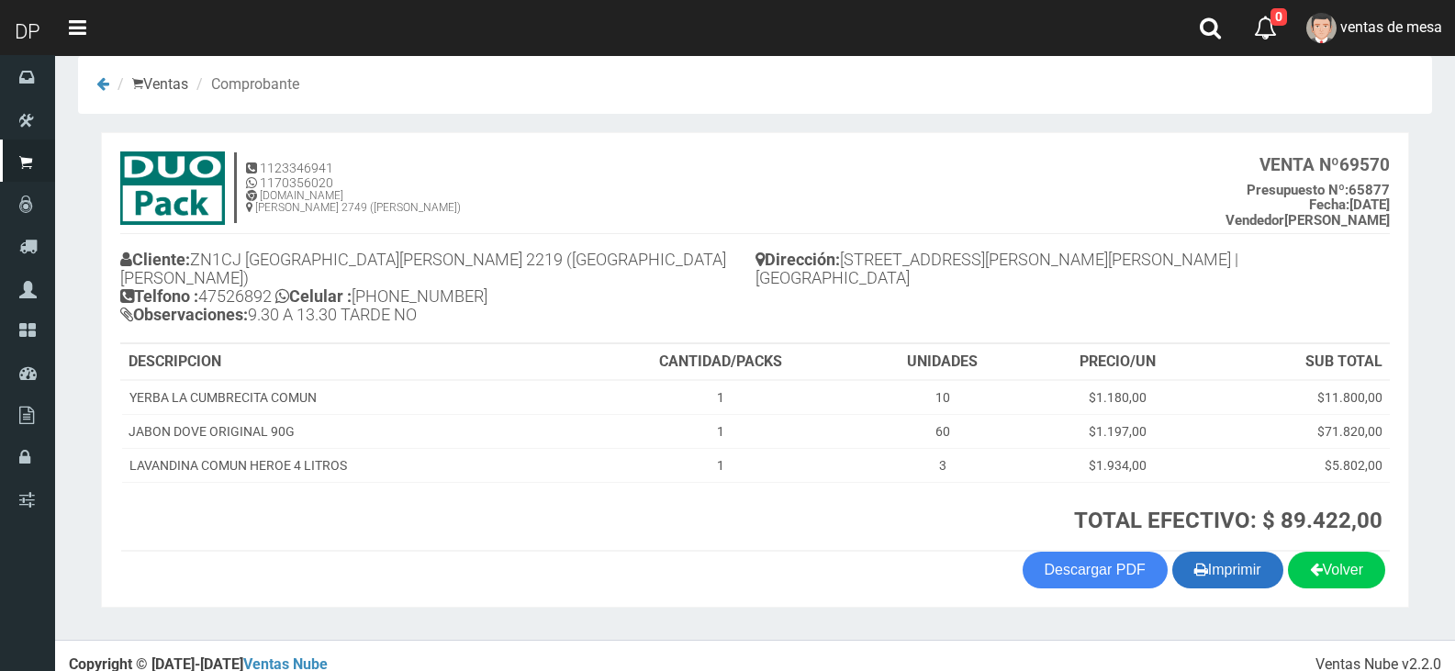
click at [1221, 559] on button "Imprimir" at bounding box center [1227, 570] width 111 height 37
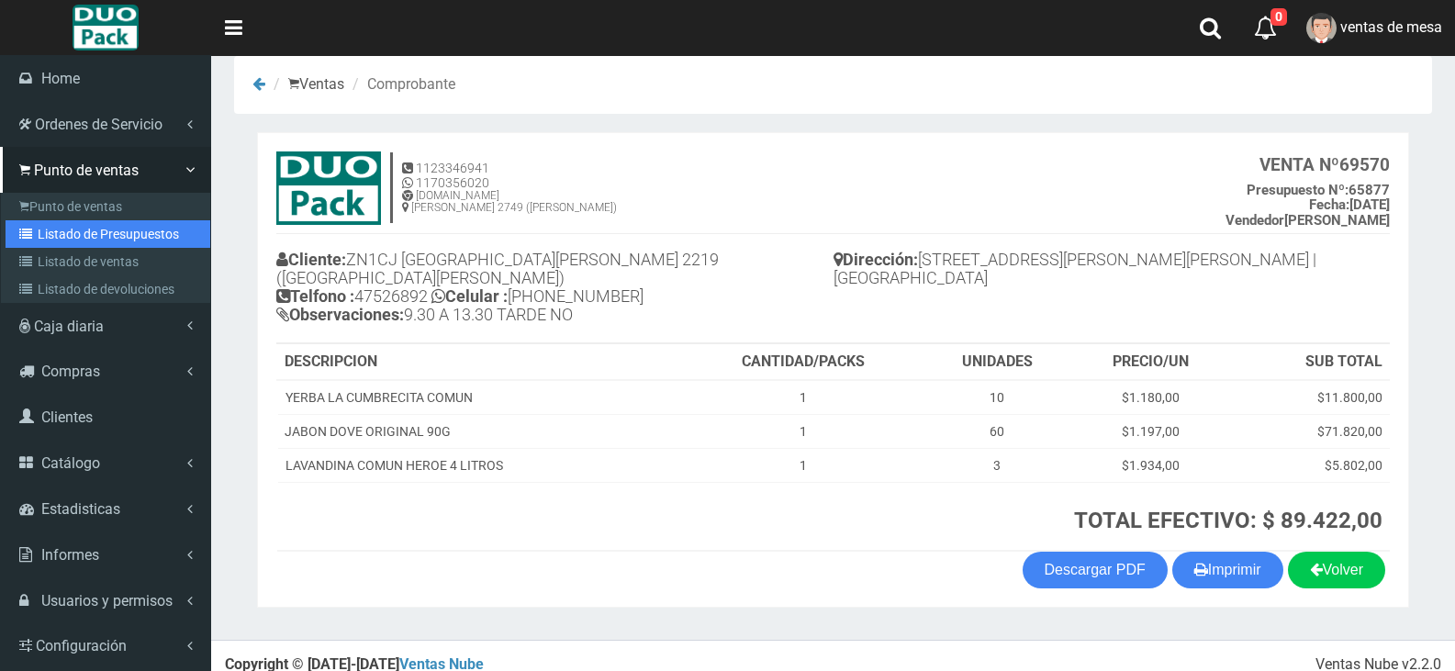
click at [73, 239] on link "Listado de Presupuestos" at bounding box center [108, 234] width 205 height 28
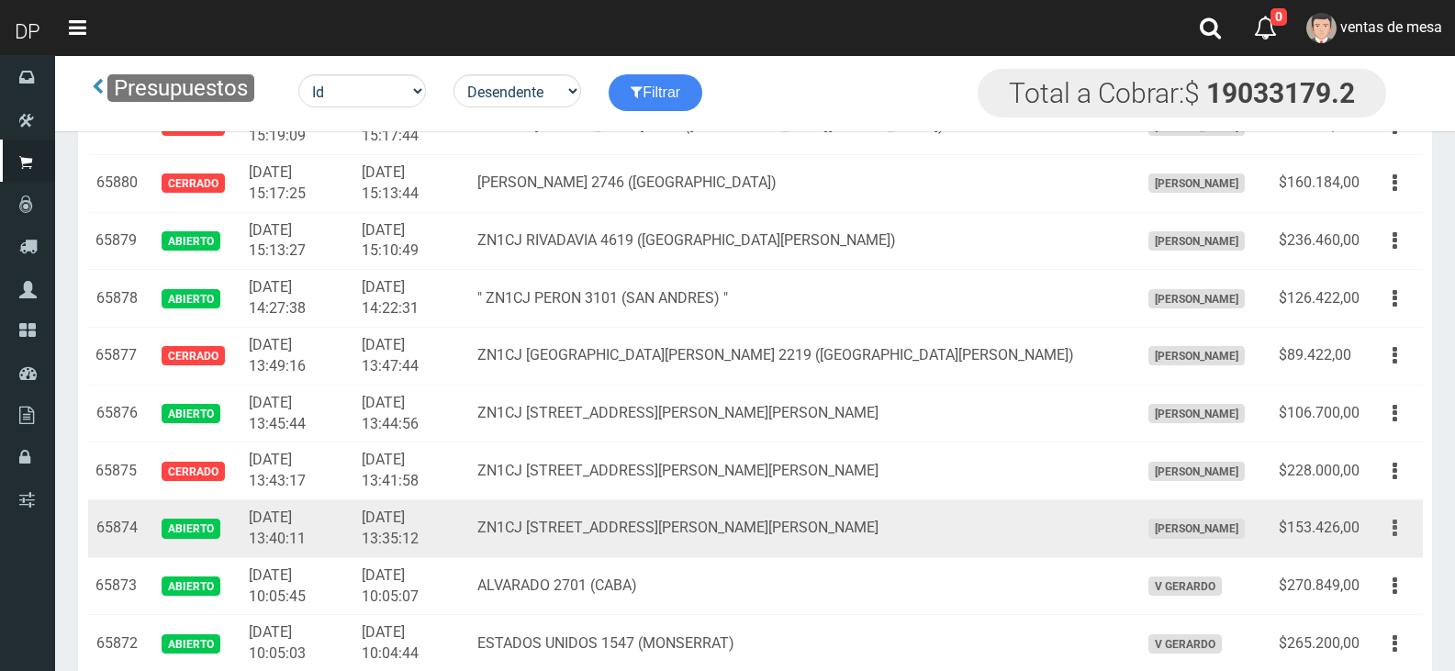
drag, startPoint x: 1375, startPoint y: 527, endPoint x: 1379, endPoint y: 537, distance: 10.7
click at [1378, 529] on button "button" at bounding box center [1394, 528] width 41 height 32
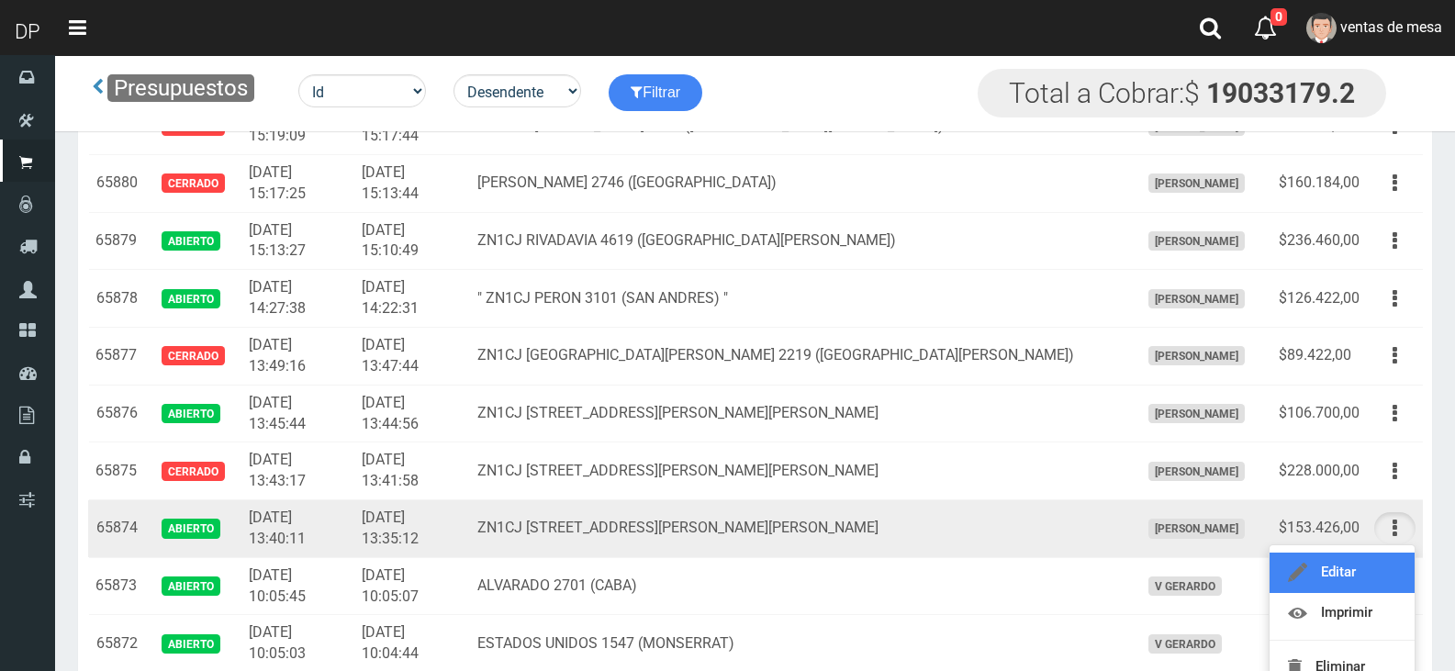
click at [1377, 557] on link "Editar" at bounding box center [1341, 573] width 145 height 40
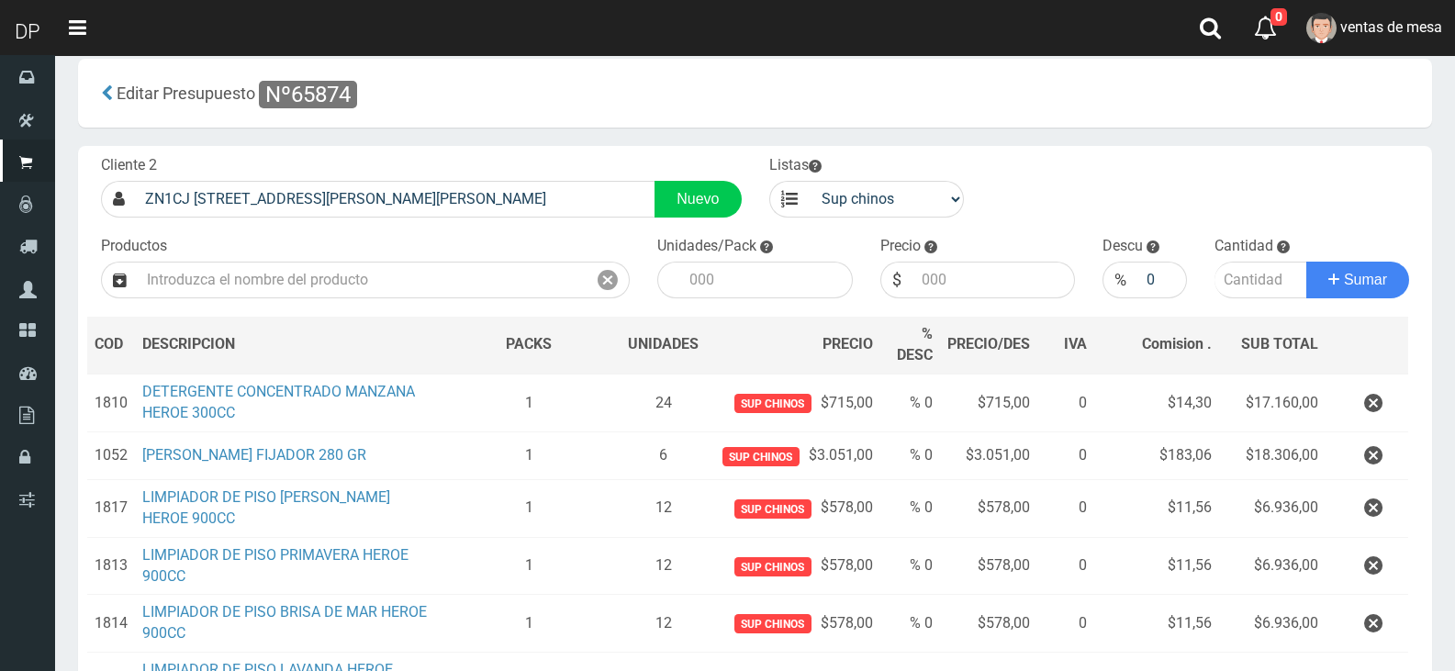
scroll to position [758, 0]
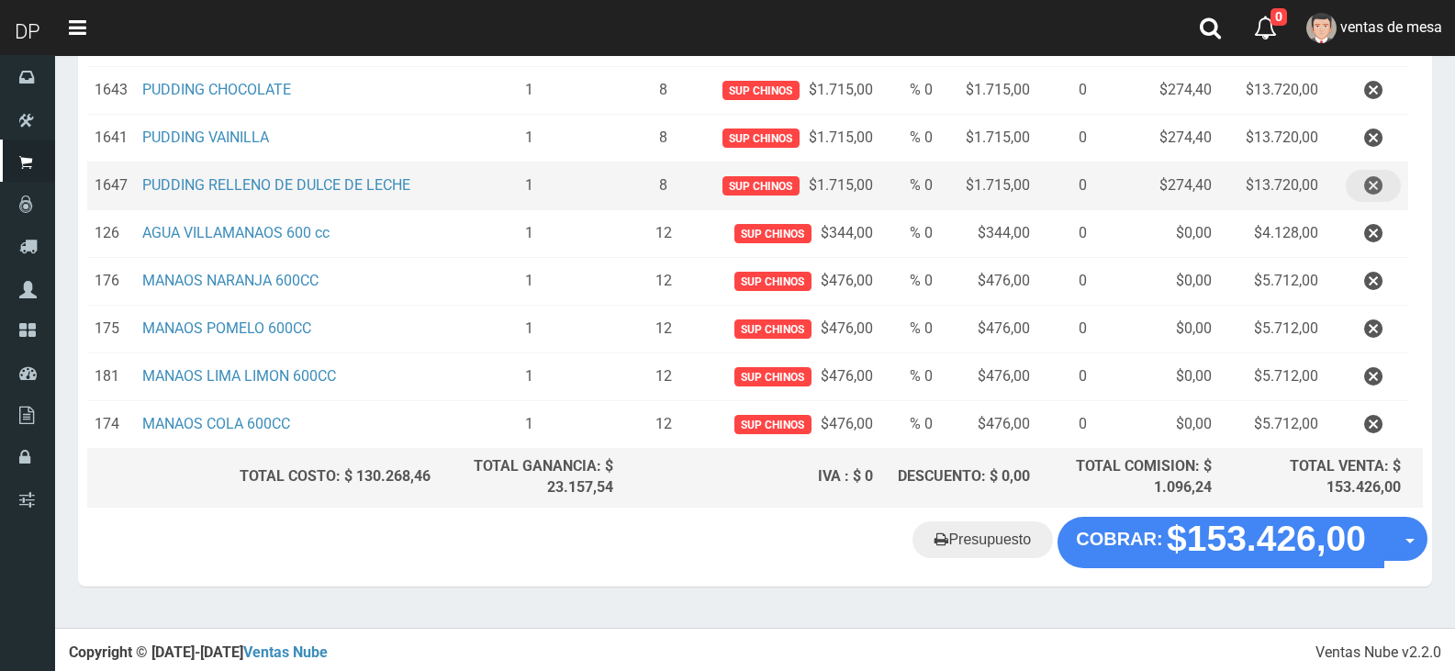
click at [1379, 187] on icon "button" at bounding box center [1373, 186] width 18 height 32
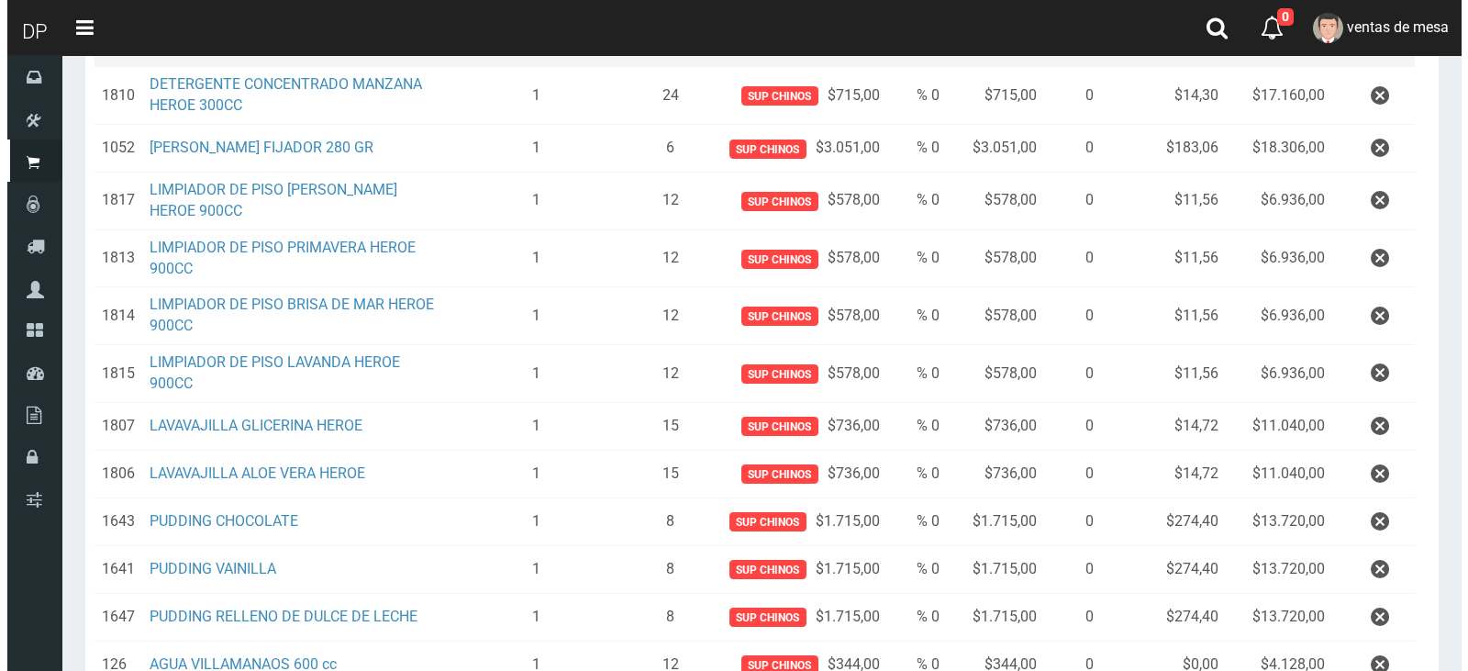
scroll to position [710, 0]
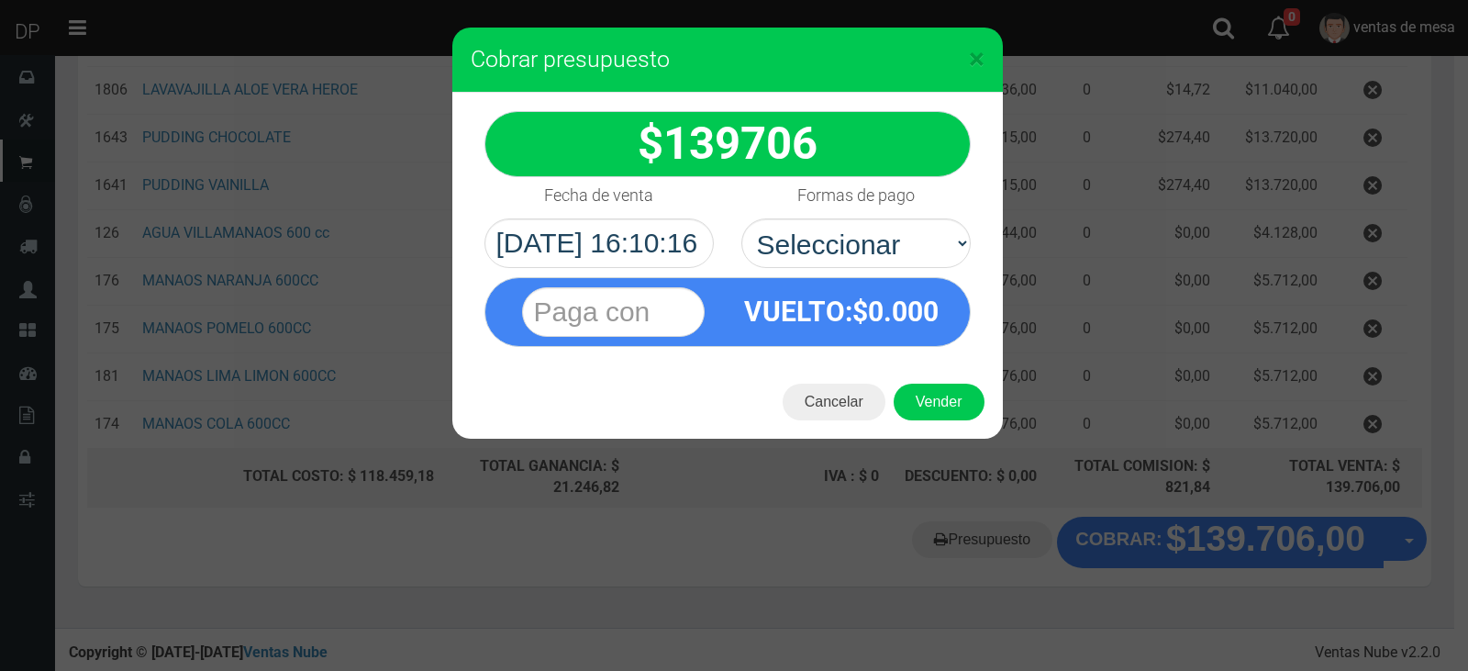
click at [841, 277] on div "VUELTO :$ 0.000" at bounding box center [728, 312] width 486 height 70
click at [858, 240] on select "Seleccionar Efectivo Tarjeta de Crédito Depósito Débito" at bounding box center [856, 243] width 229 height 50
select select "Efectivo"
click at [742, 218] on select "Seleccionar Efectivo Tarjeta de Crédito Depósito Débito" at bounding box center [856, 243] width 229 height 50
click at [950, 402] on button "Vender" at bounding box center [939, 402] width 91 height 37
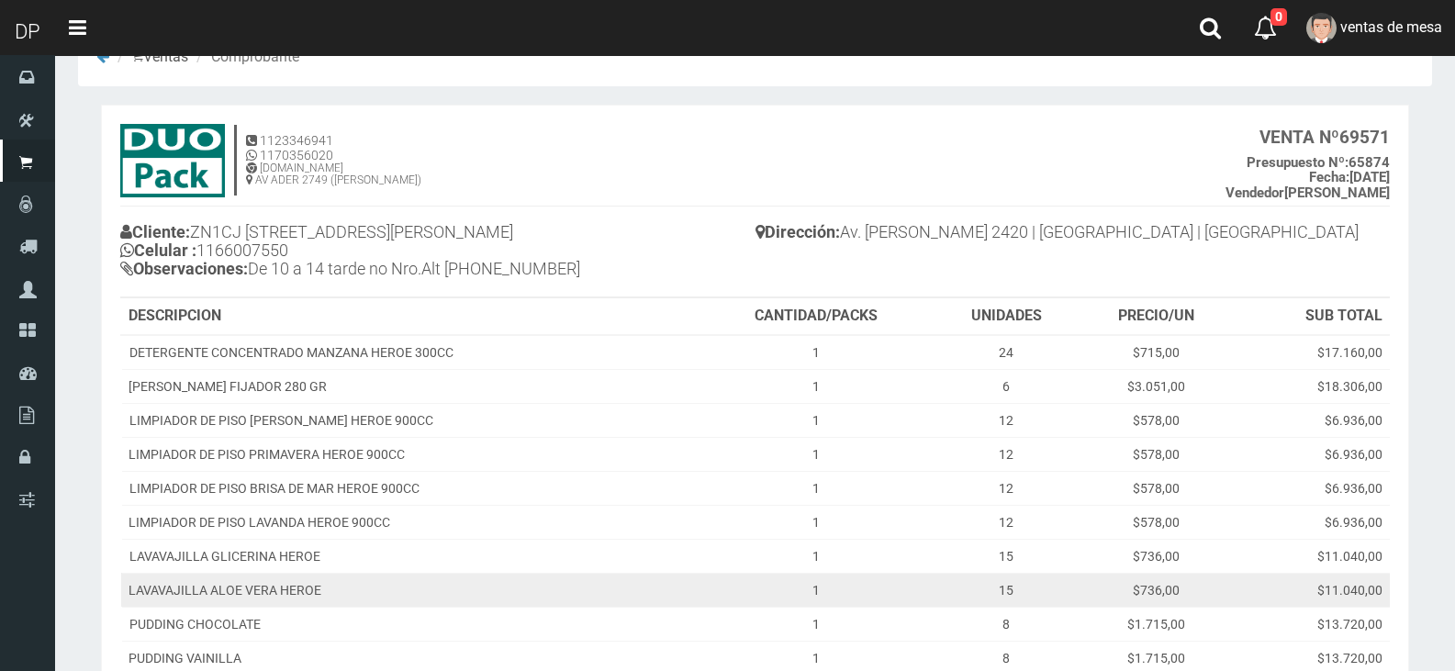
scroll to position [430, 0]
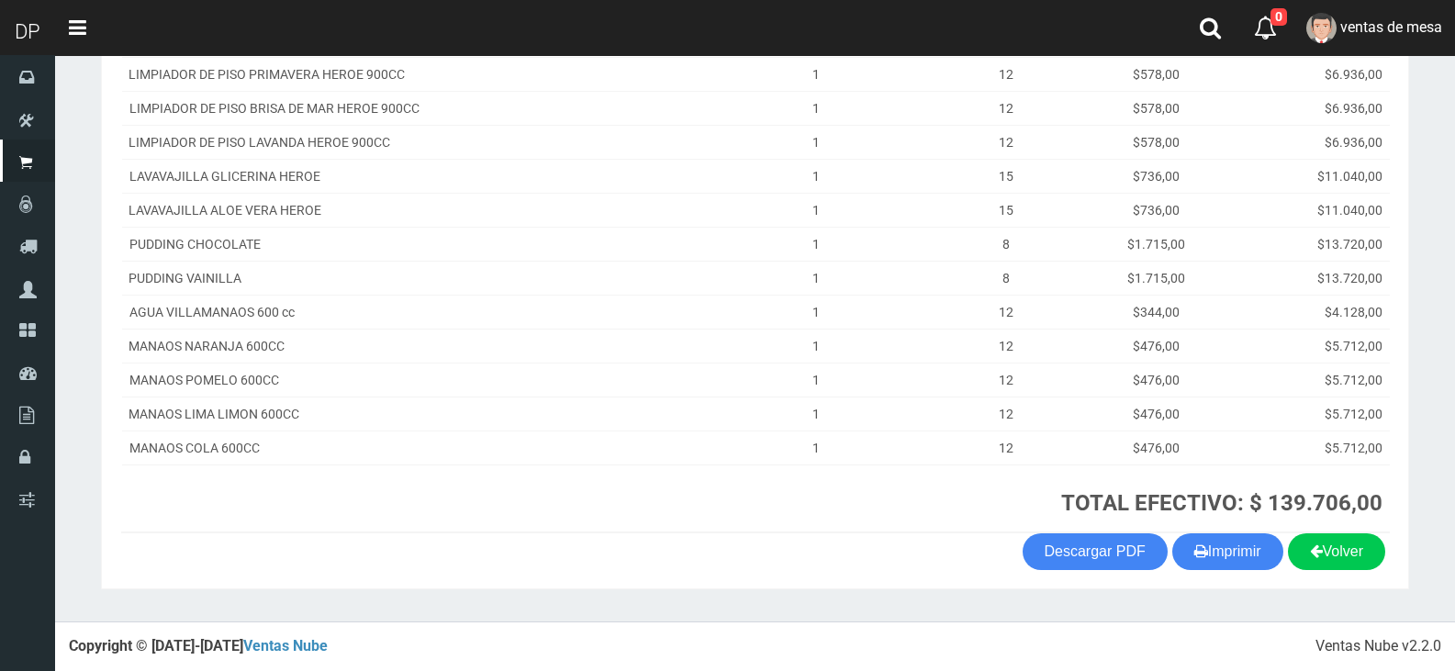
click at [1249, 574] on section "1123346941 1170356020 [DOMAIN_NAME] AV ADER 2749 ([PERSON_NAME]) VENTA Nº 69571…" at bounding box center [755, 157] width 1308 height 865
click at [1244, 566] on button "Imprimir" at bounding box center [1227, 551] width 111 height 37
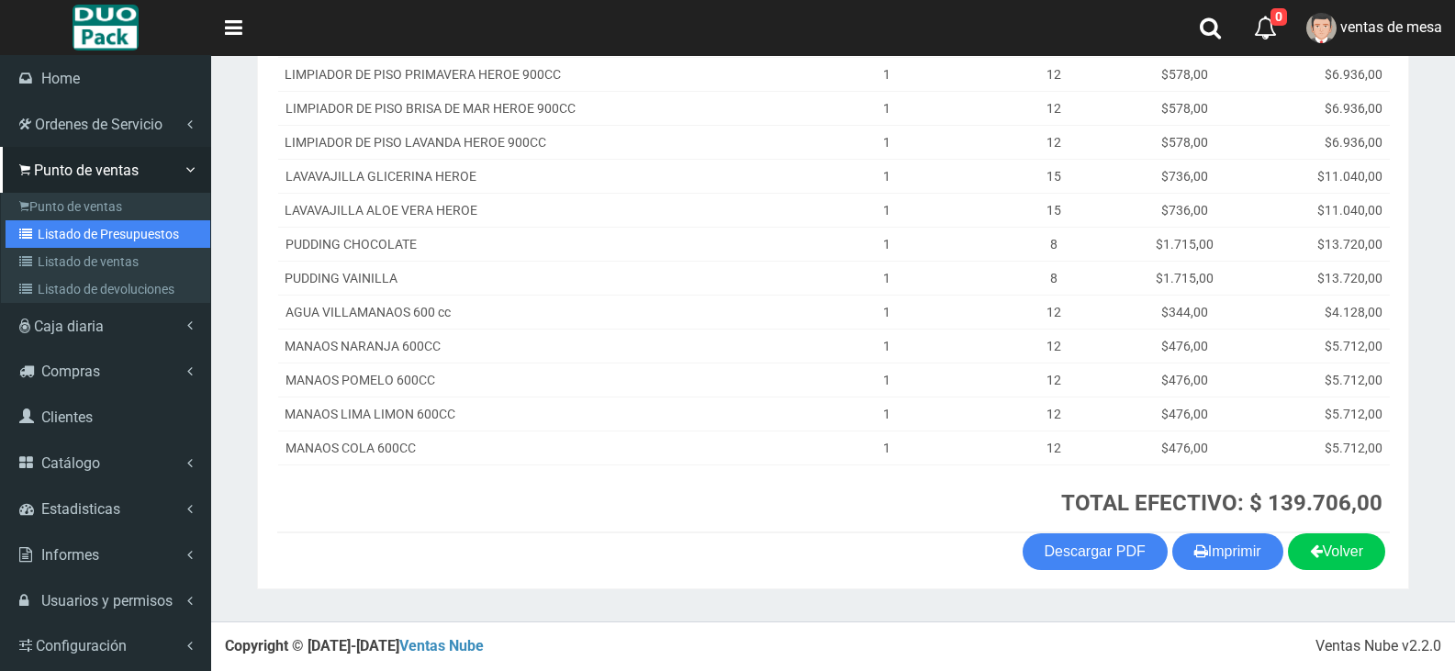
click at [49, 236] on link "Listado de Presupuestos" at bounding box center [108, 234] width 205 height 28
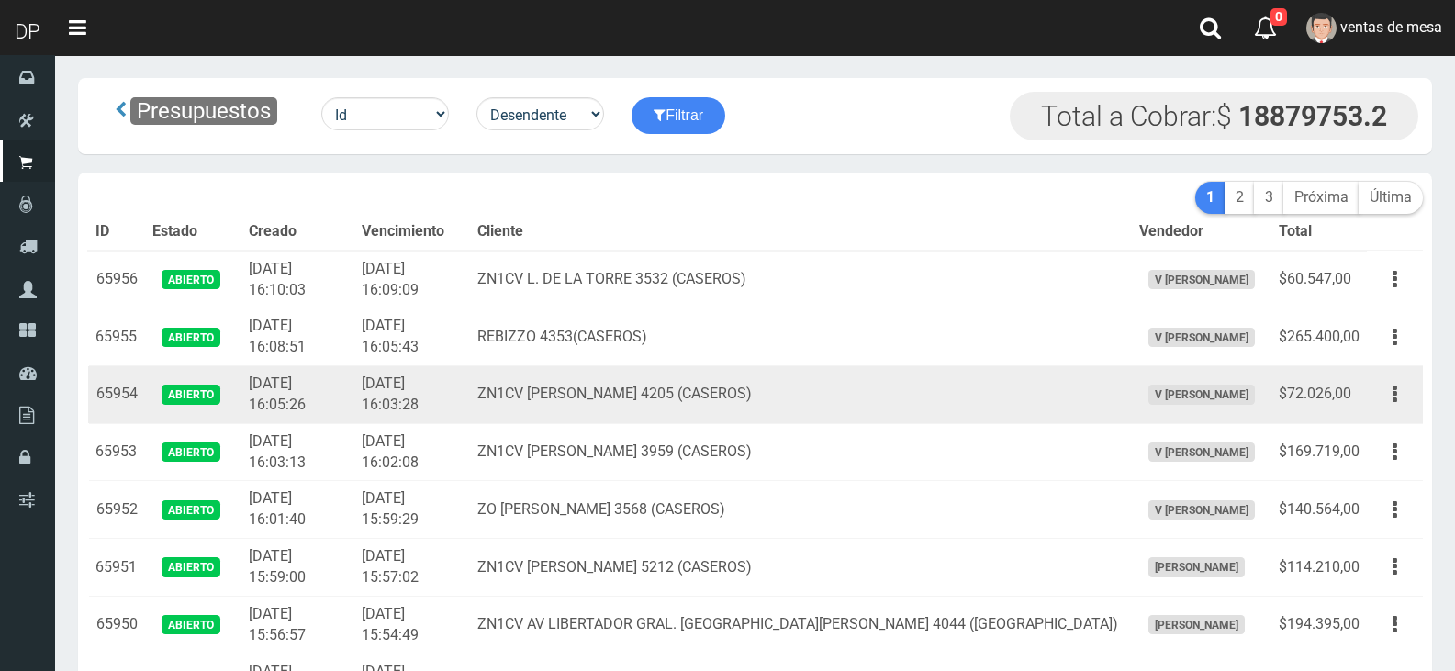
scroll to position [4374, 0]
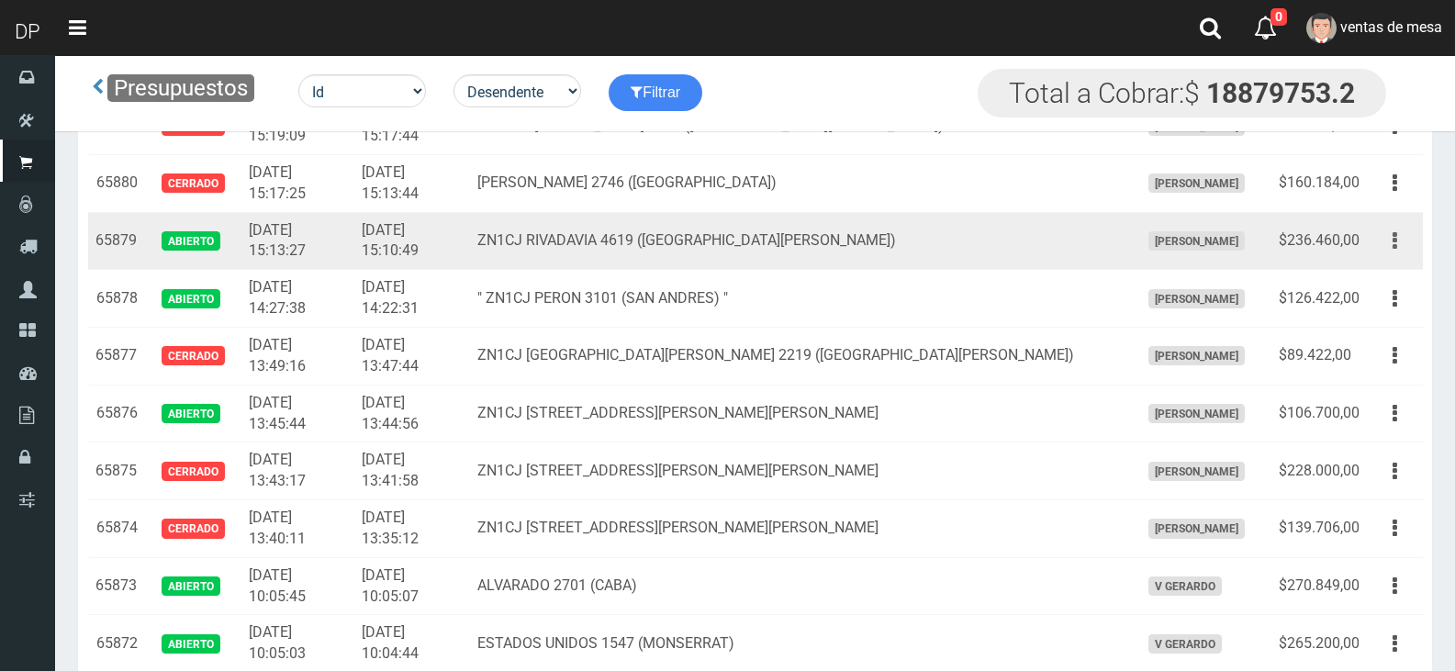
click at [1399, 236] on button "button" at bounding box center [1394, 241] width 41 height 32
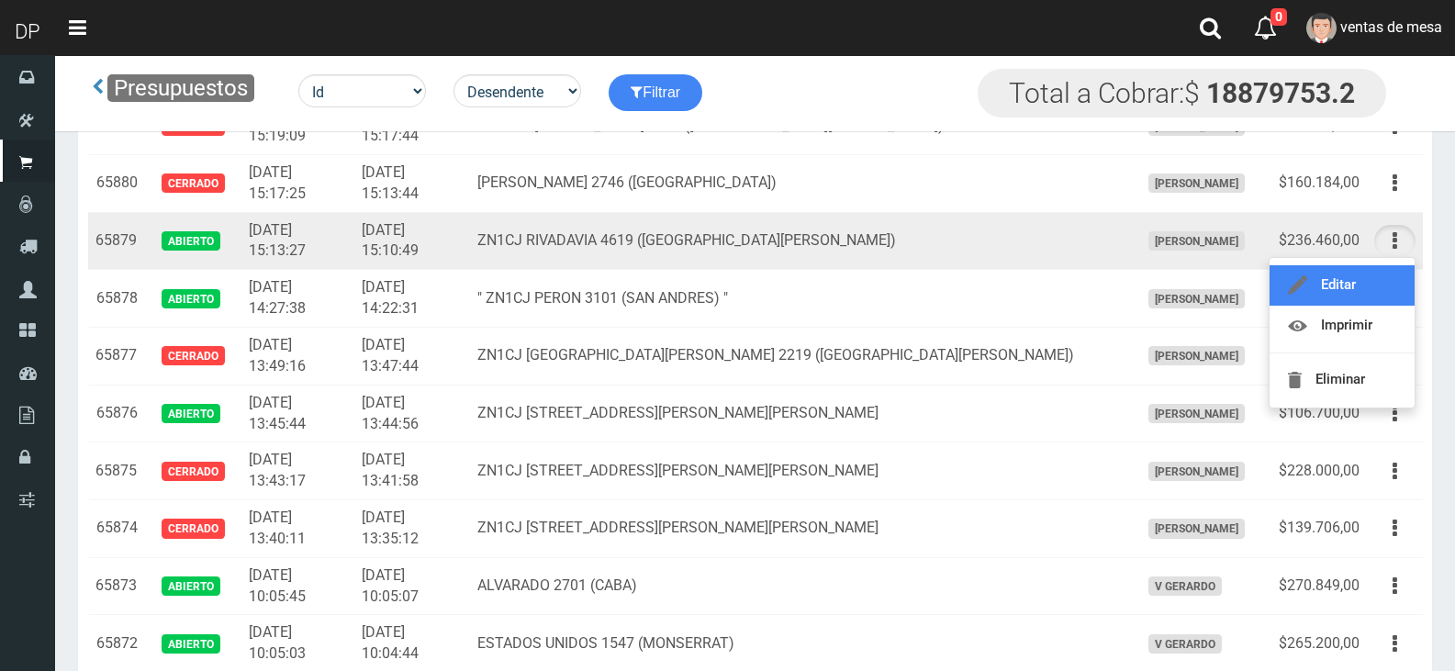
click at [1377, 285] on link "Editar" at bounding box center [1341, 285] width 145 height 40
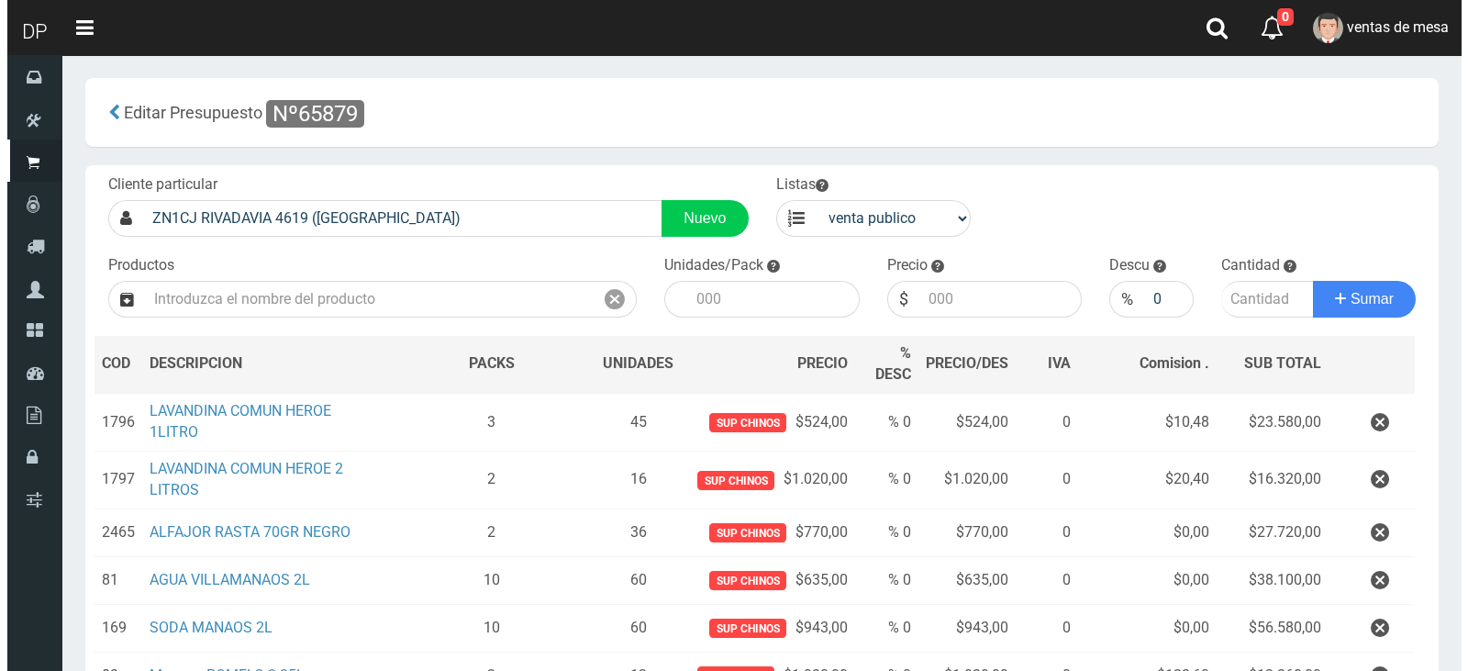
scroll to position [299, 0]
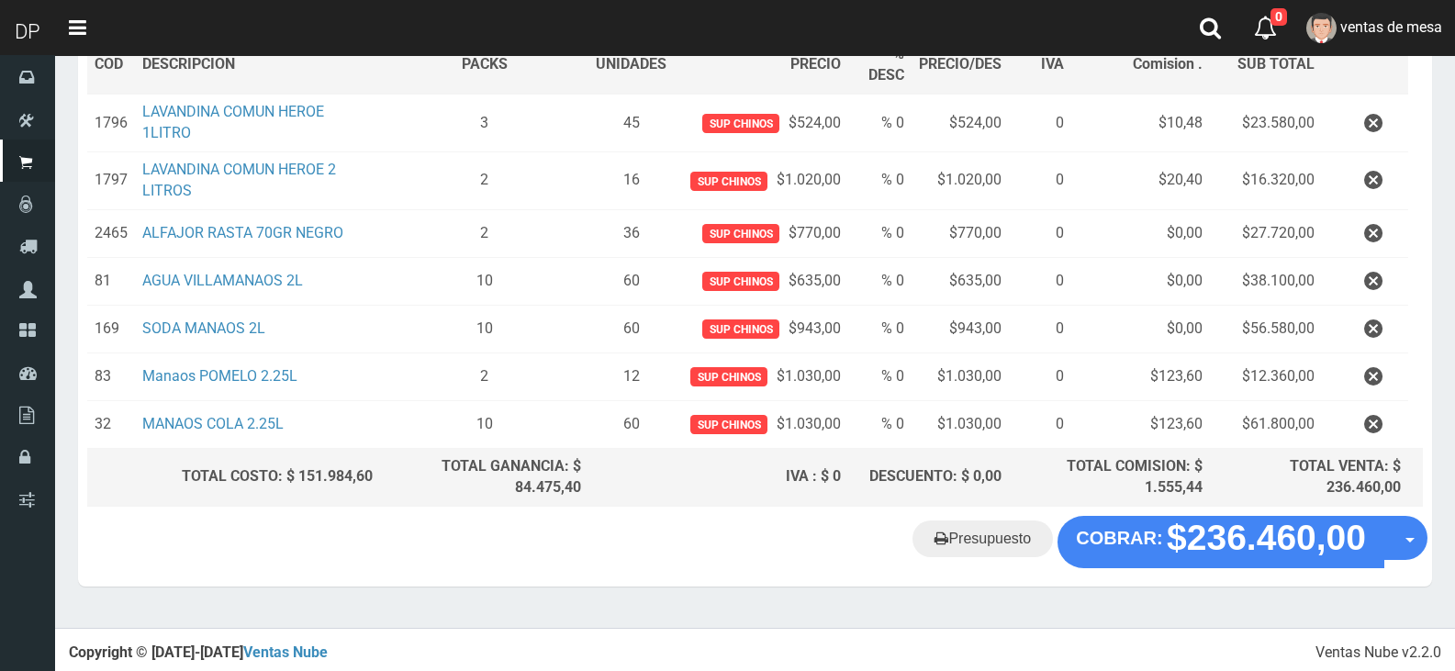
click at [1200, 580] on section "× Titulo del Msj texto Mas Texto Cancelar Aceptar Editar Presupuesto Nº65879" at bounding box center [755, 192] width 1400 height 872
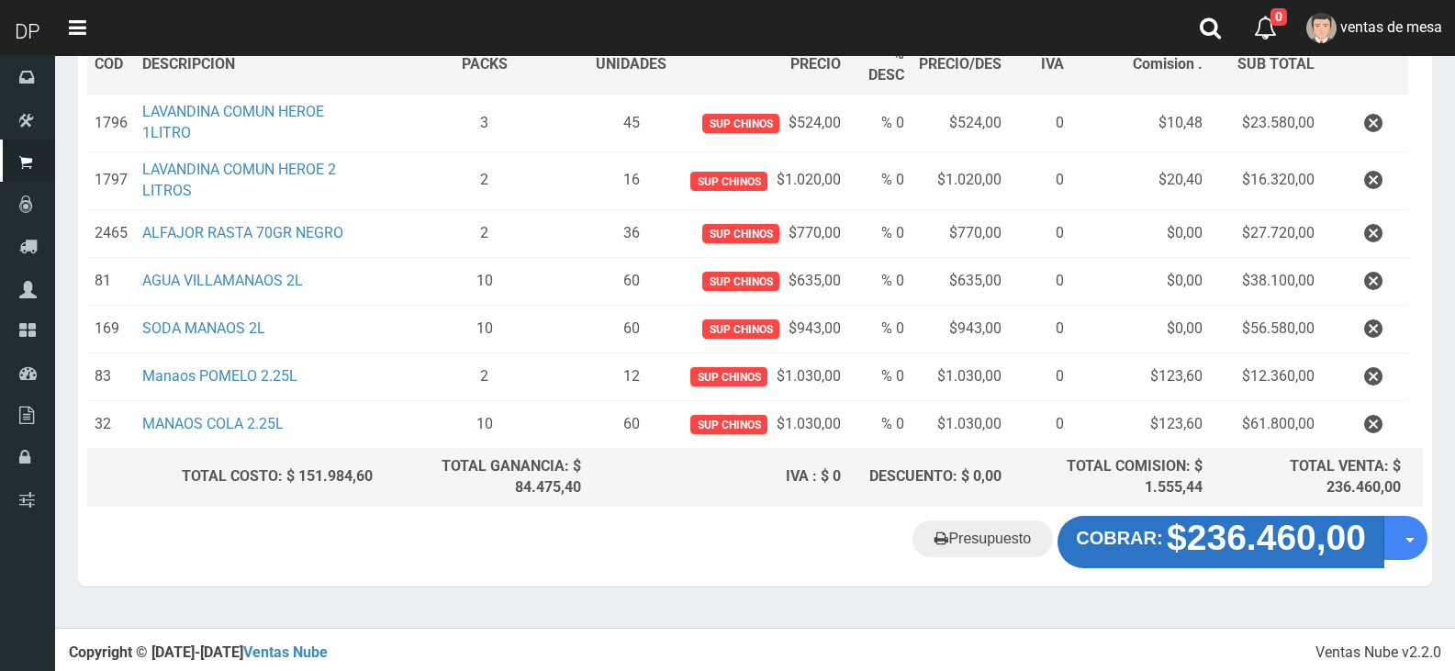
drag, startPoint x: 1201, startPoint y: 508, endPoint x: 1195, endPoint y: 526, distance: 19.4
click at [1203, 508] on div "Cliente particular ZN1CJ RIVADAVIA 4619 (SAN MARTIN) Nuevo Listas venta publico…" at bounding box center [755, 191] width 1354 height 650
click at [1185, 533] on strong "$236.460,00" at bounding box center [1266, 538] width 199 height 39
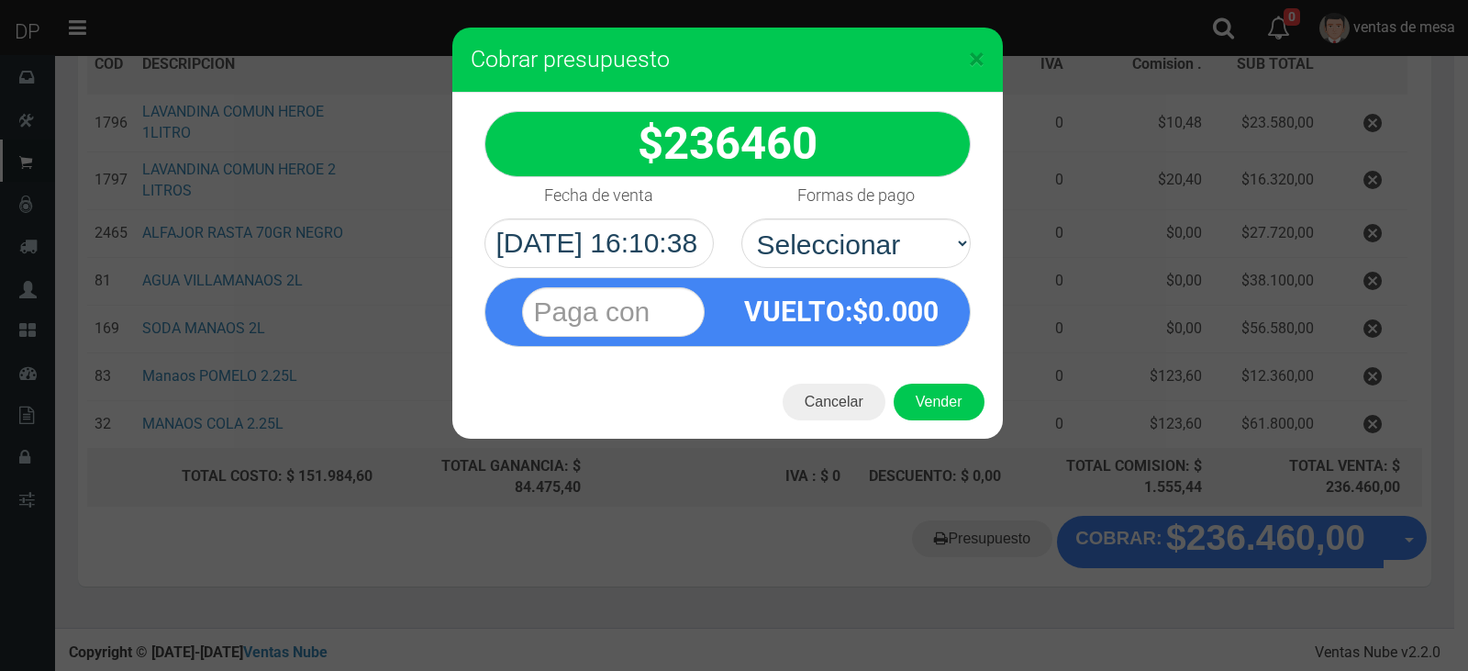
click at [911, 293] on div "VUELTO :$ 0.000" at bounding box center [842, 311] width 229 height 67
click at [908, 263] on select "Seleccionar Efectivo Tarjeta de Crédito Depósito Débito" at bounding box center [856, 243] width 229 height 50
select select "Efectivo"
click at [742, 218] on select "Seleccionar Efectivo Tarjeta de Crédito Depósito Débito" at bounding box center [856, 243] width 229 height 50
click at [930, 402] on button "Vender" at bounding box center [939, 402] width 91 height 37
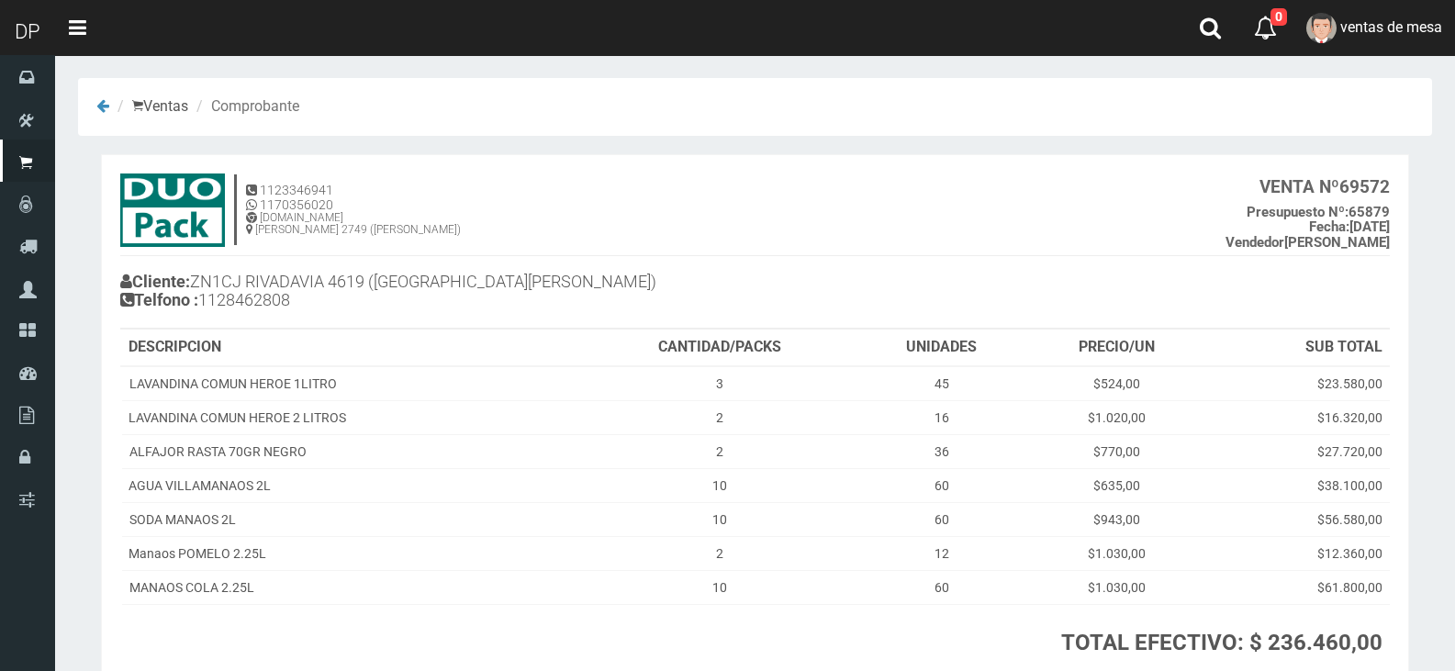
scroll to position [140, 0]
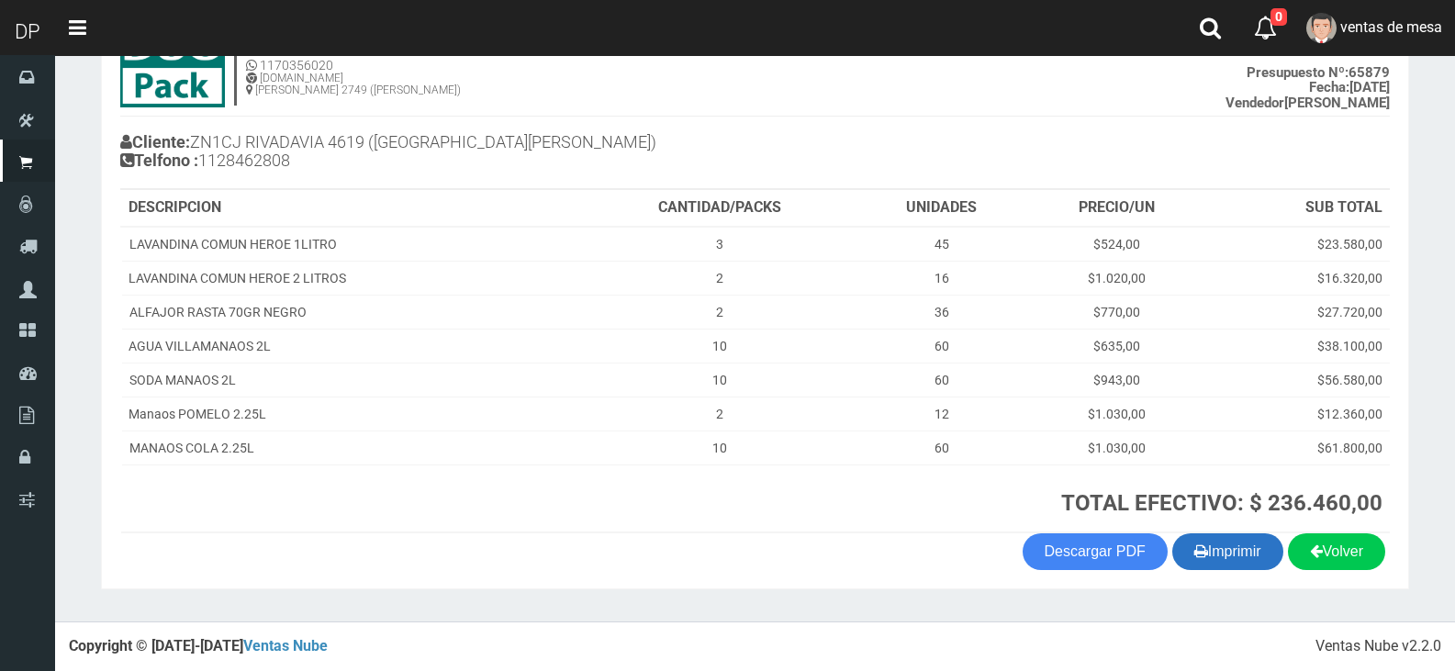
click at [1233, 560] on button "Imprimir" at bounding box center [1227, 551] width 111 height 37
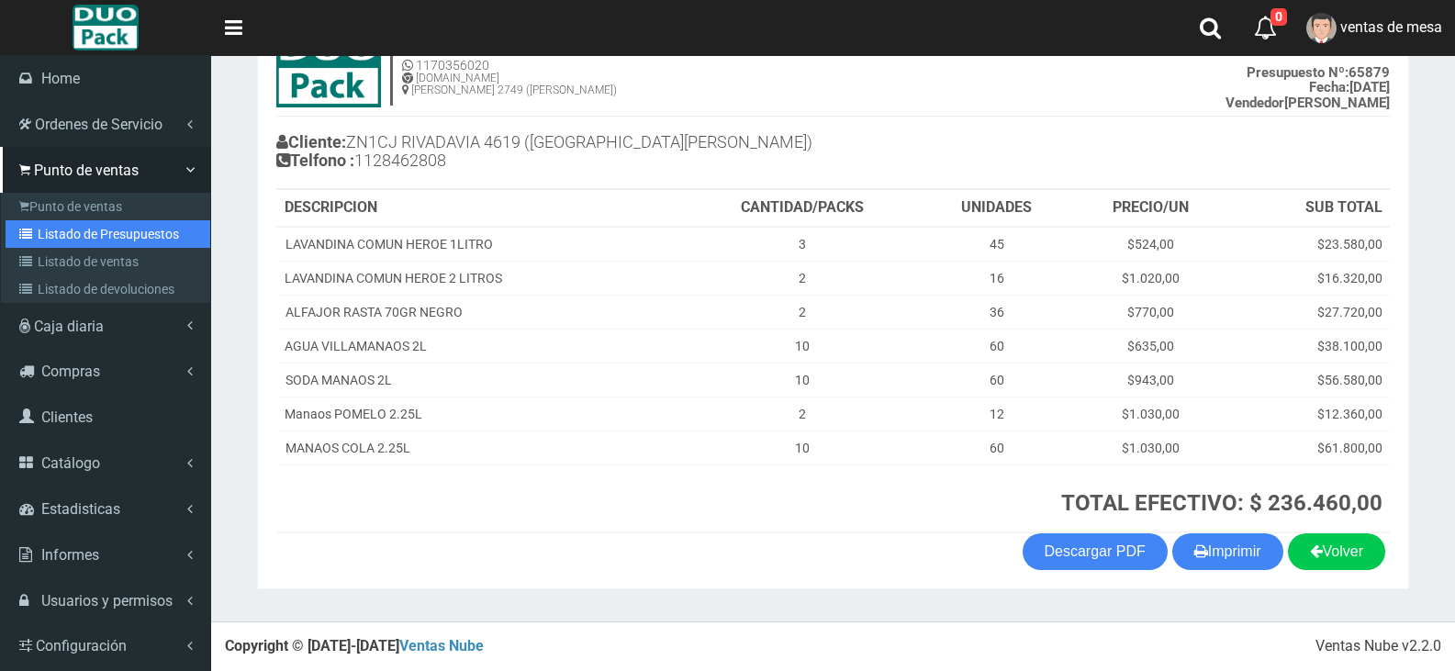
drag, startPoint x: 47, startPoint y: 236, endPoint x: 147, endPoint y: 171, distance: 119.4
click at [47, 236] on link "Listado de Presupuestos" at bounding box center [108, 234] width 205 height 28
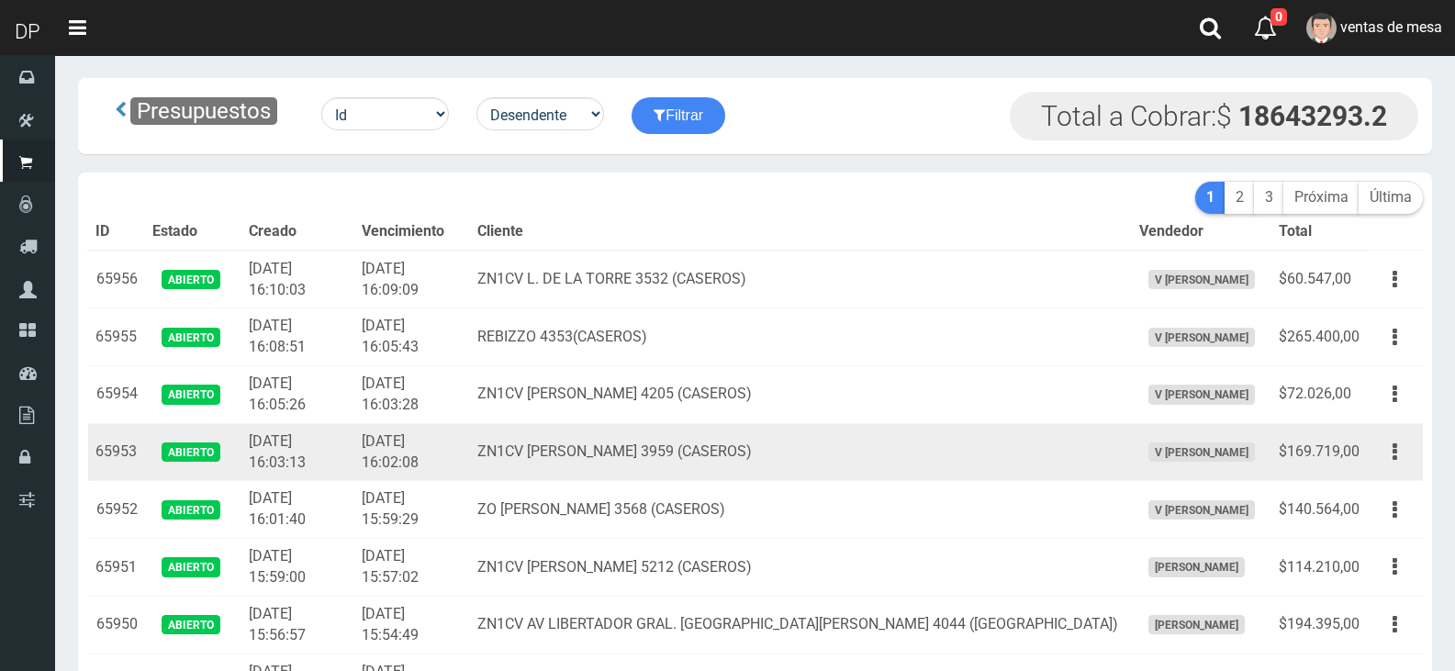
scroll to position [3799, 0]
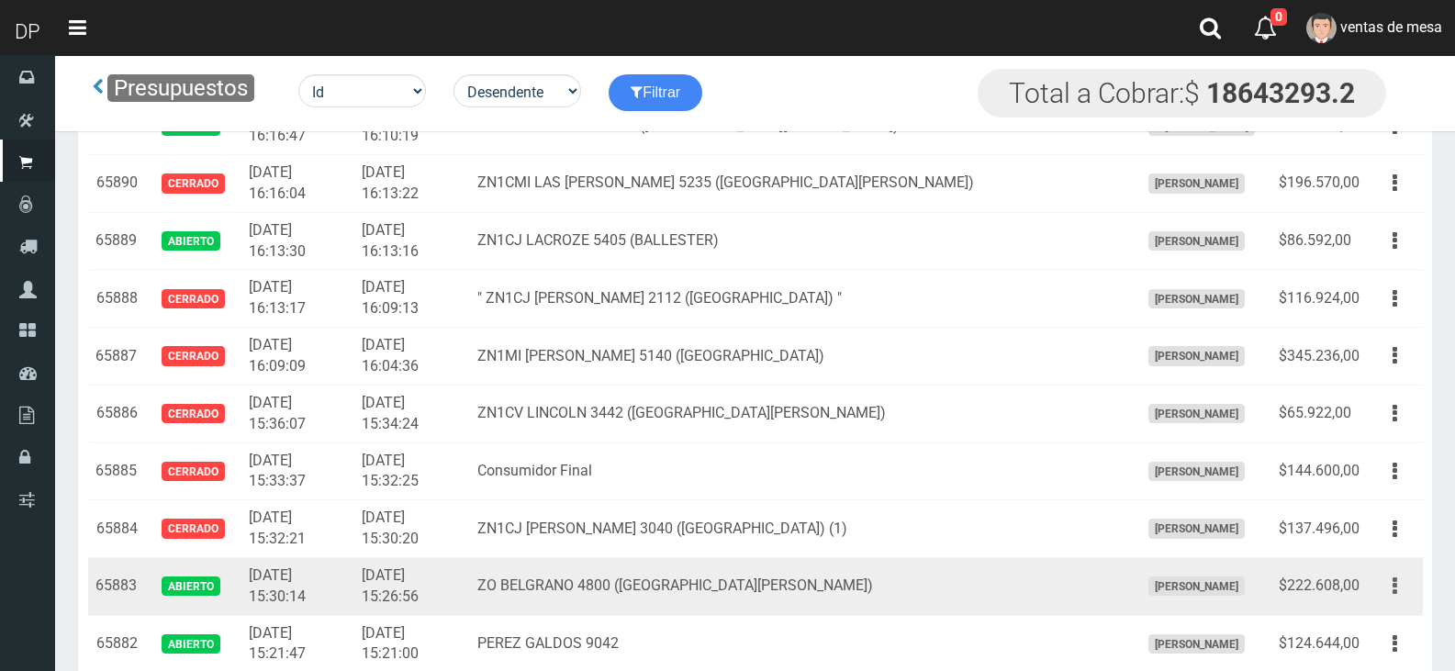
click at [1390, 591] on button "button" at bounding box center [1394, 586] width 41 height 32
click at [1383, 631] on link "Editar" at bounding box center [1341, 630] width 145 height 40
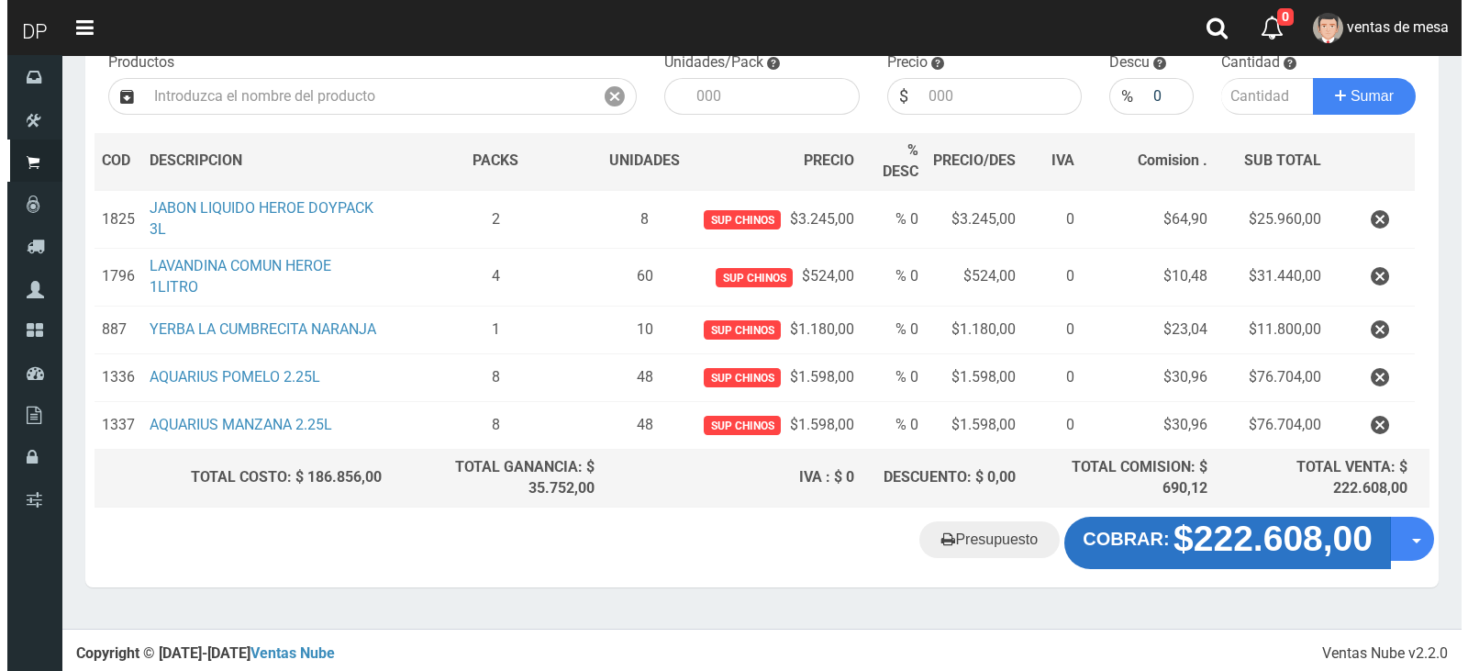
scroll to position [204, 0]
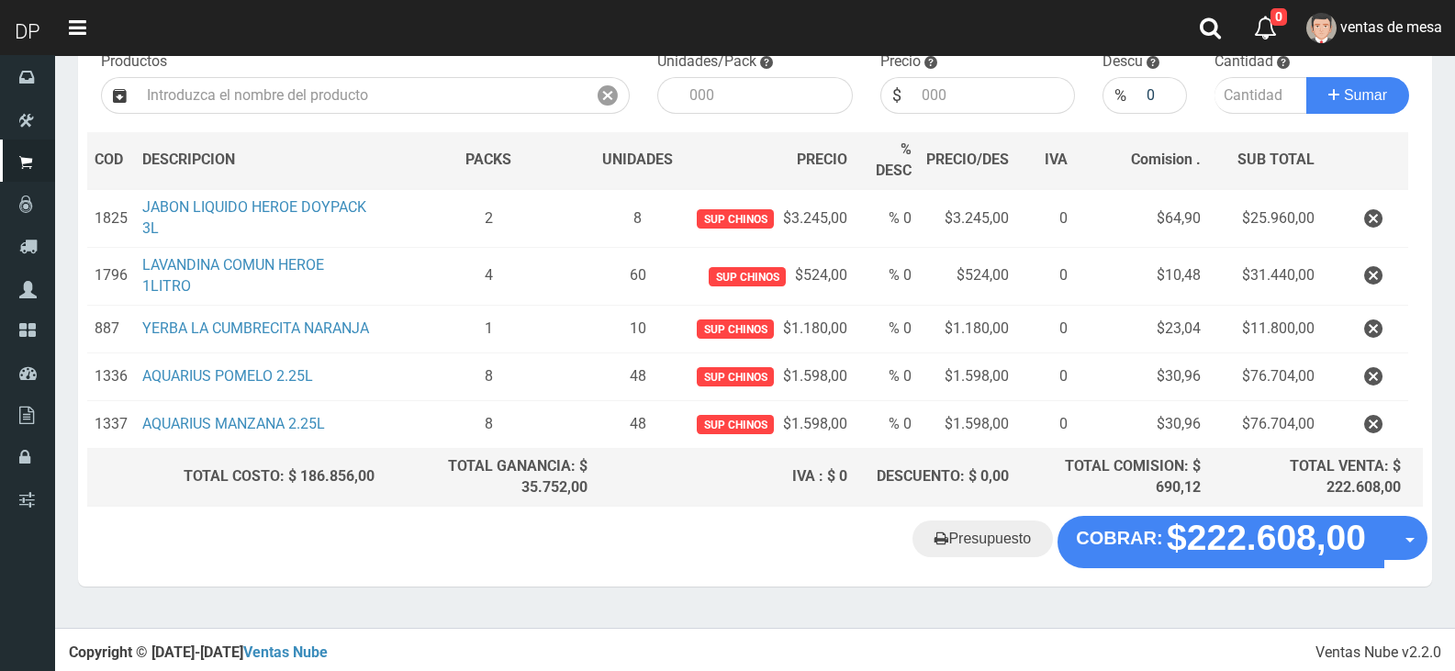
click at [1245, 566] on div "Presupuesto COBRAR: $222.608,00 Opciones" at bounding box center [755, 551] width 1354 height 70
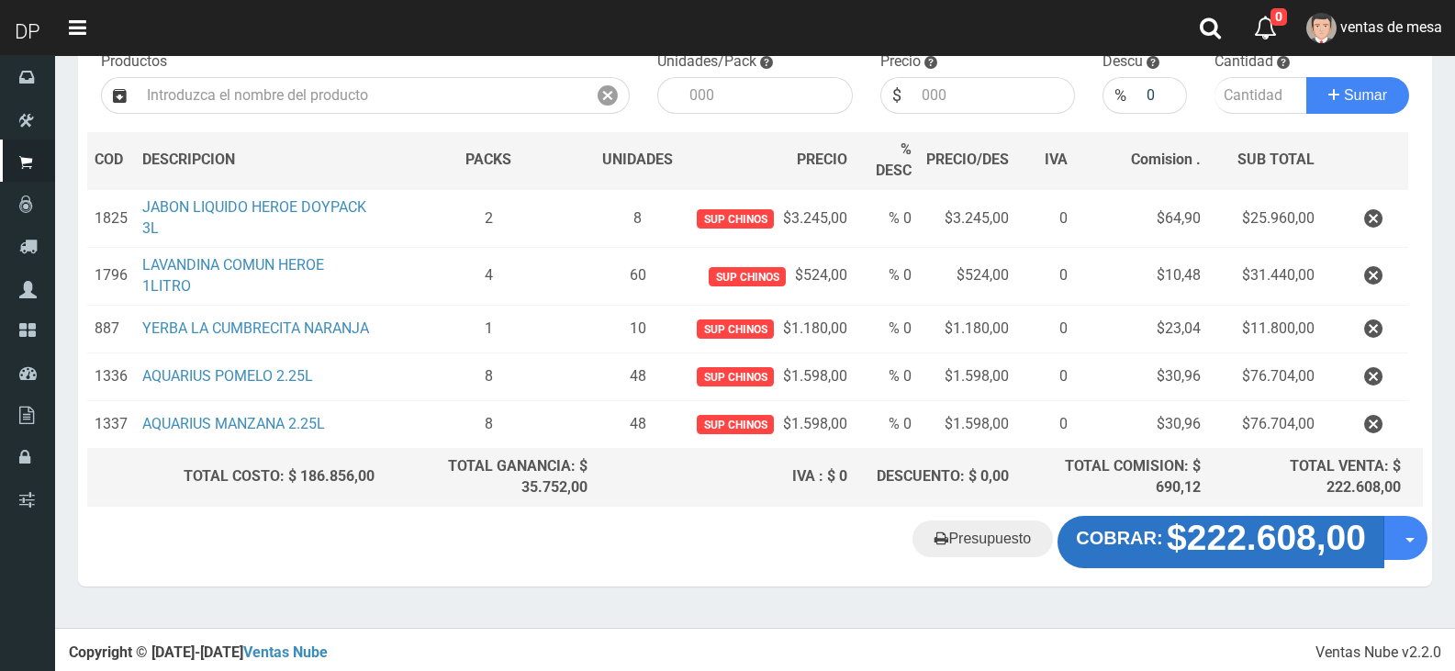
click at [1245, 553] on strong "$222.608,00" at bounding box center [1266, 538] width 199 height 39
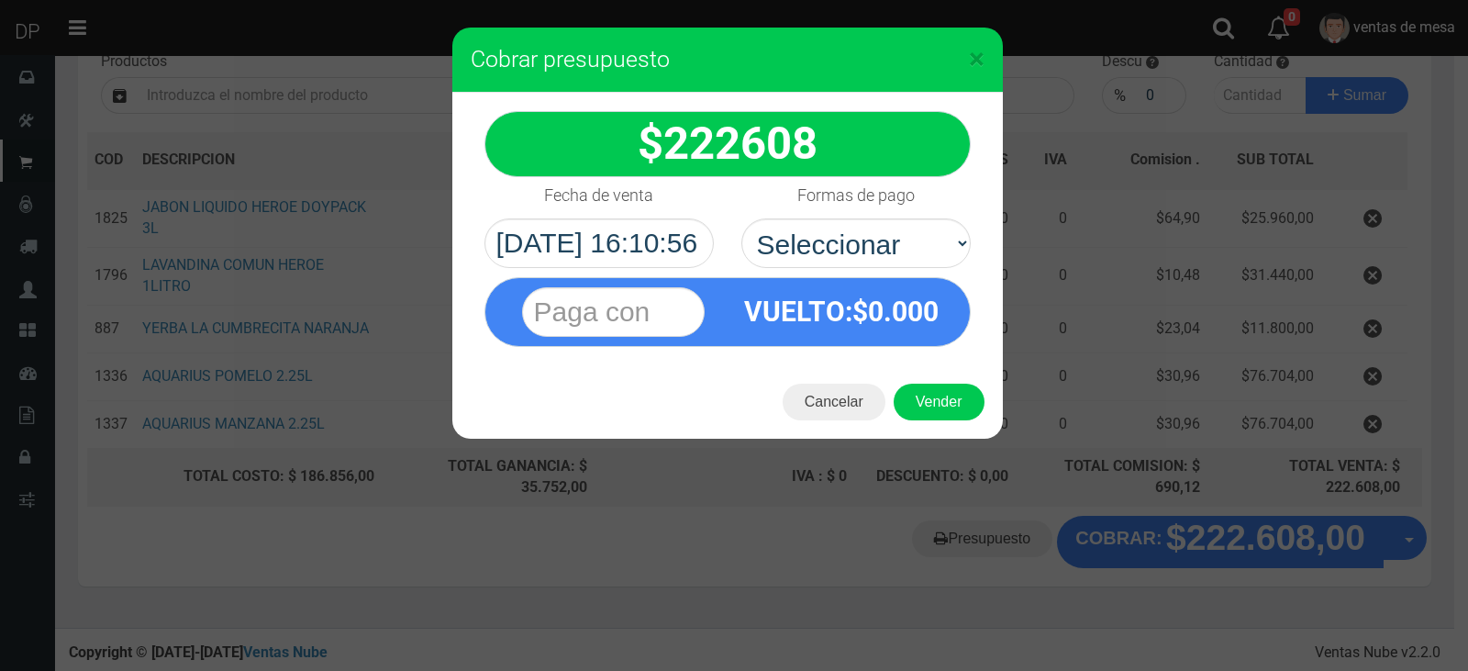
click at [898, 213] on label "Formas de pago" at bounding box center [856, 195] width 117 height 37
click at [898, 218] on select "Seleccionar Efectivo Tarjeta de Crédito Depósito Débito" at bounding box center [856, 243] width 229 height 50
click at [879, 257] on select "Seleccionar Efectivo Tarjeta de Crédito Depósito Débito" at bounding box center [856, 243] width 229 height 50
select select "Efectivo"
click at [742, 218] on select "Seleccionar Efectivo Tarjeta de Crédito Depósito Débito" at bounding box center [856, 243] width 229 height 50
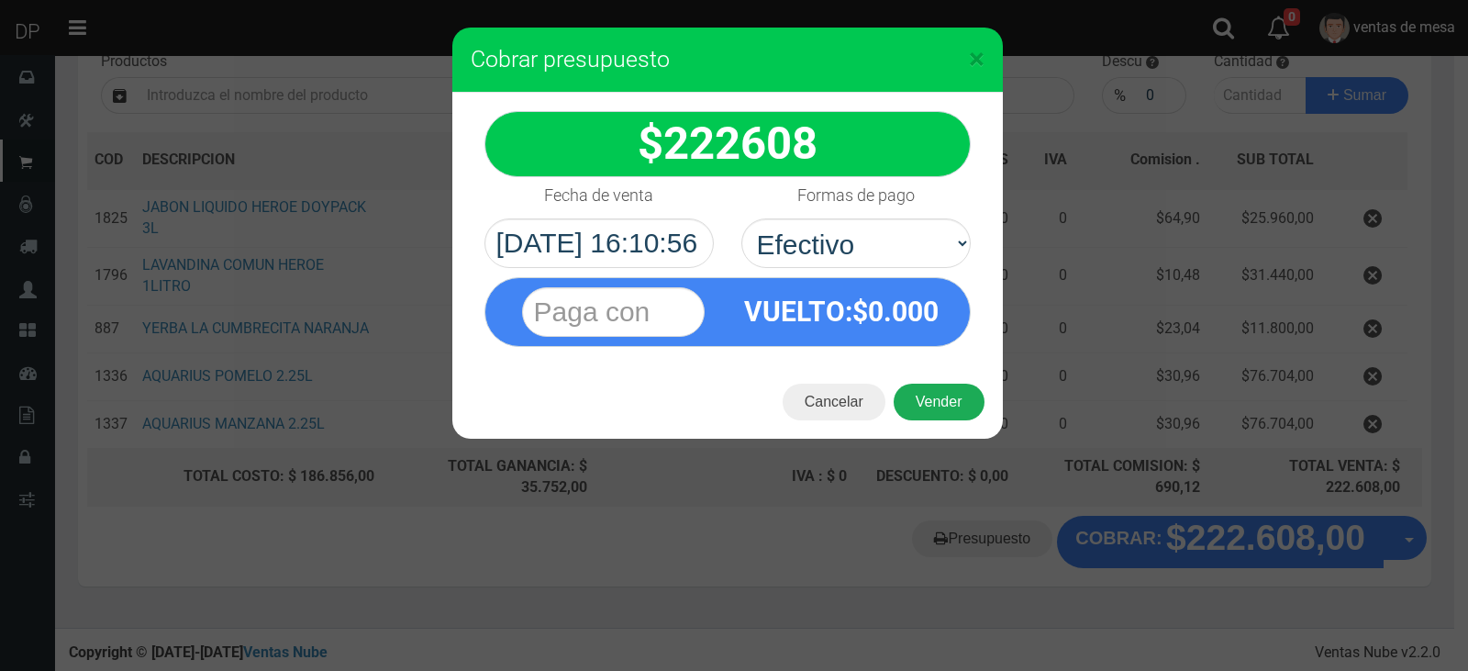
click at [946, 407] on button "Vender" at bounding box center [939, 402] width 91 height 37
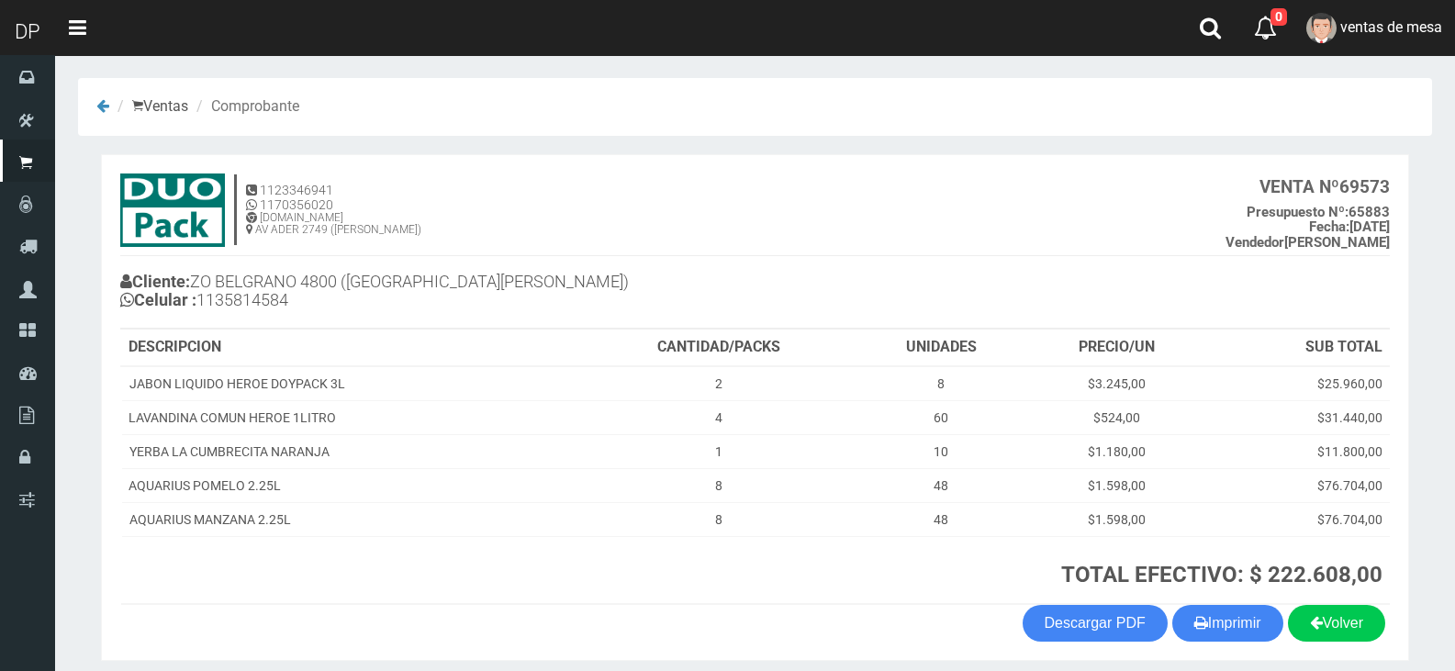
scroll to position [72, 0]
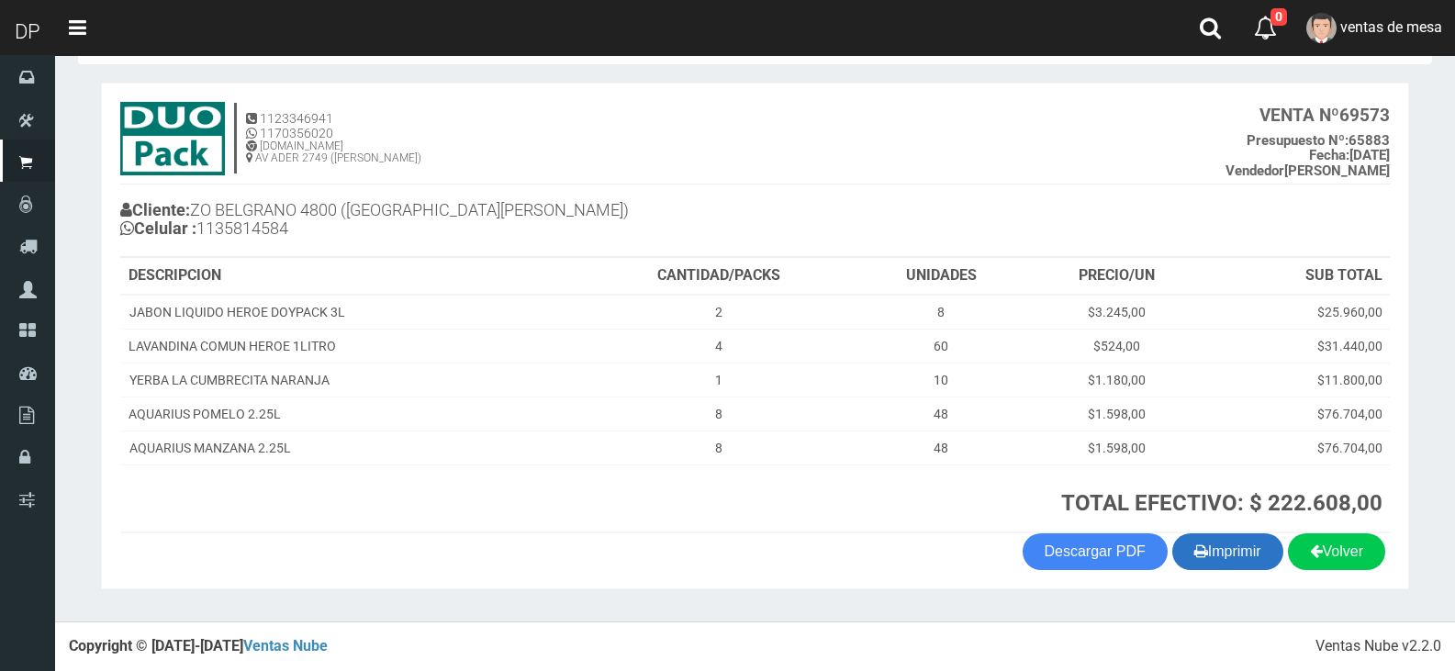
click at [1222, 561] on button "Imprimir" at bounding box center [1227, 551] width 111 height 37
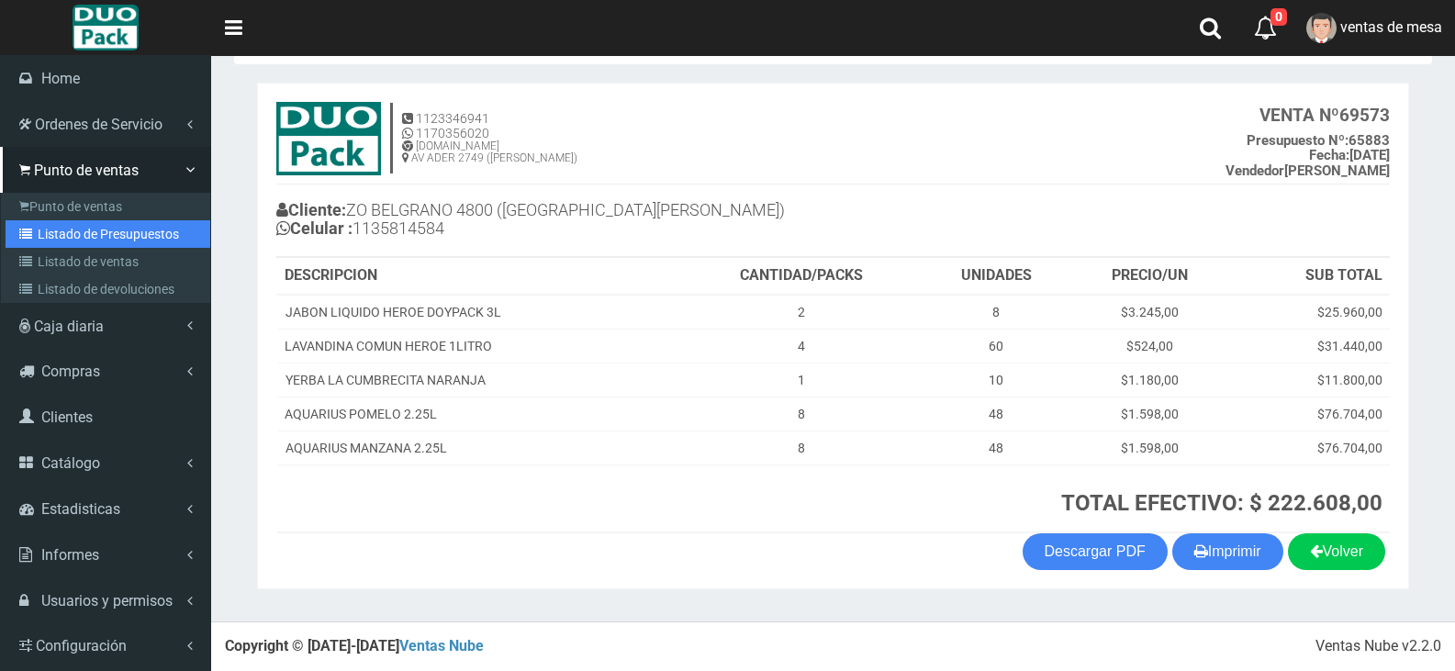
click at [64, 229] on link "Listado de Presupuestos" at bounding box center [108, 234] width 205 height 28
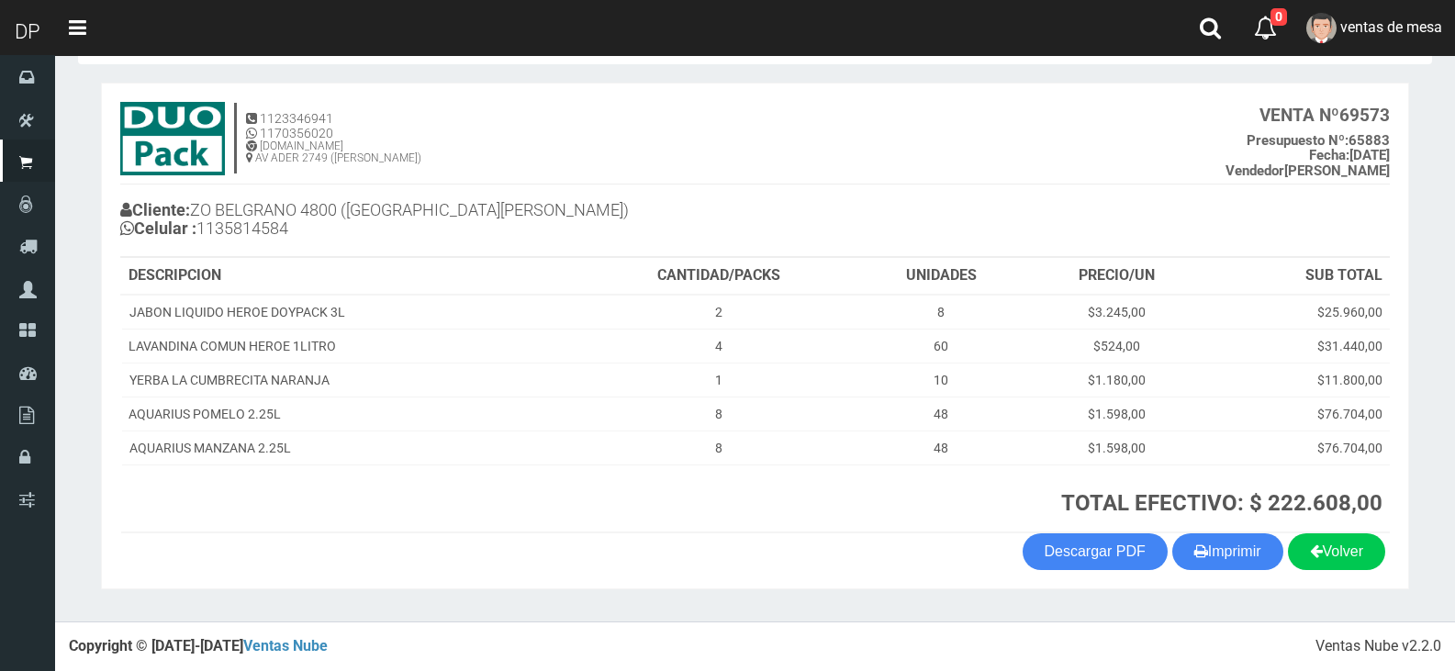
click at [705, 180] on h4 "1123346941 1170356020 WWW.DUOPACKS.COM.AR AV ADER 2749 (MUNRO) VENTA Nº 69573 P…" at bounding box center [754, 143] width 1269 height 83
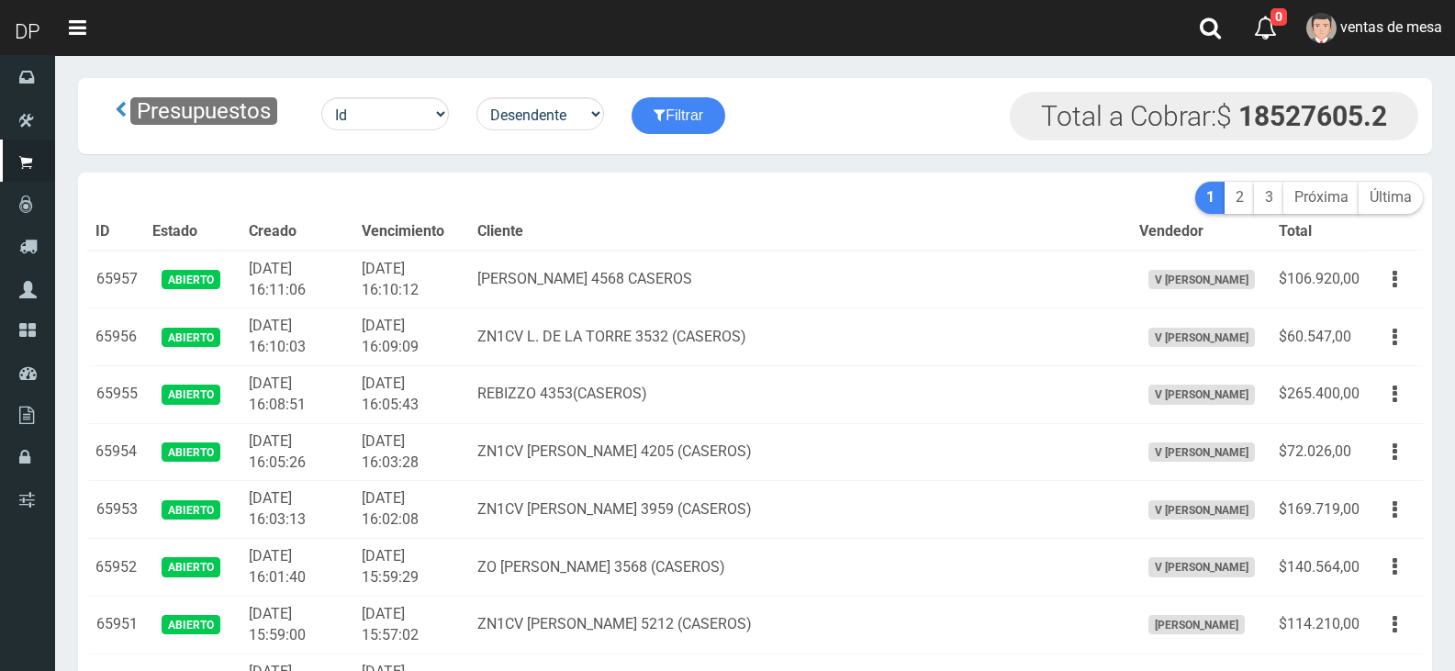
scroll to position [2130, 0]
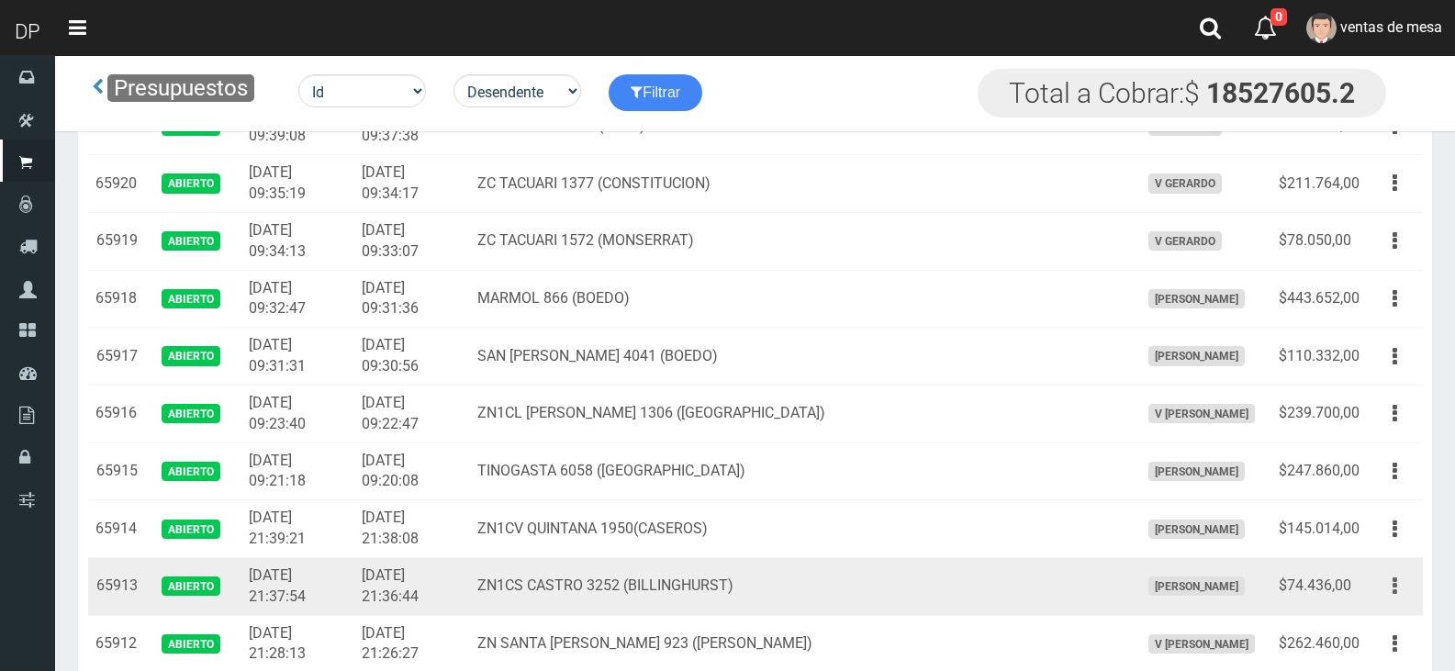
click at [1382, 588] on button "button" at bounding box center [1394, 586] width 41 height 32
click at [1383, 608] on ul "Editar Imprimir Eliminar" at bounding box center [1341, 677] width 147 height 151
click at [1386, 586] on button "button" at bounding box center [1394, 586] width 41 height 32
click at [1387, 620] on link "Editar" at bounding box center [1341, 630] width 145 height 40
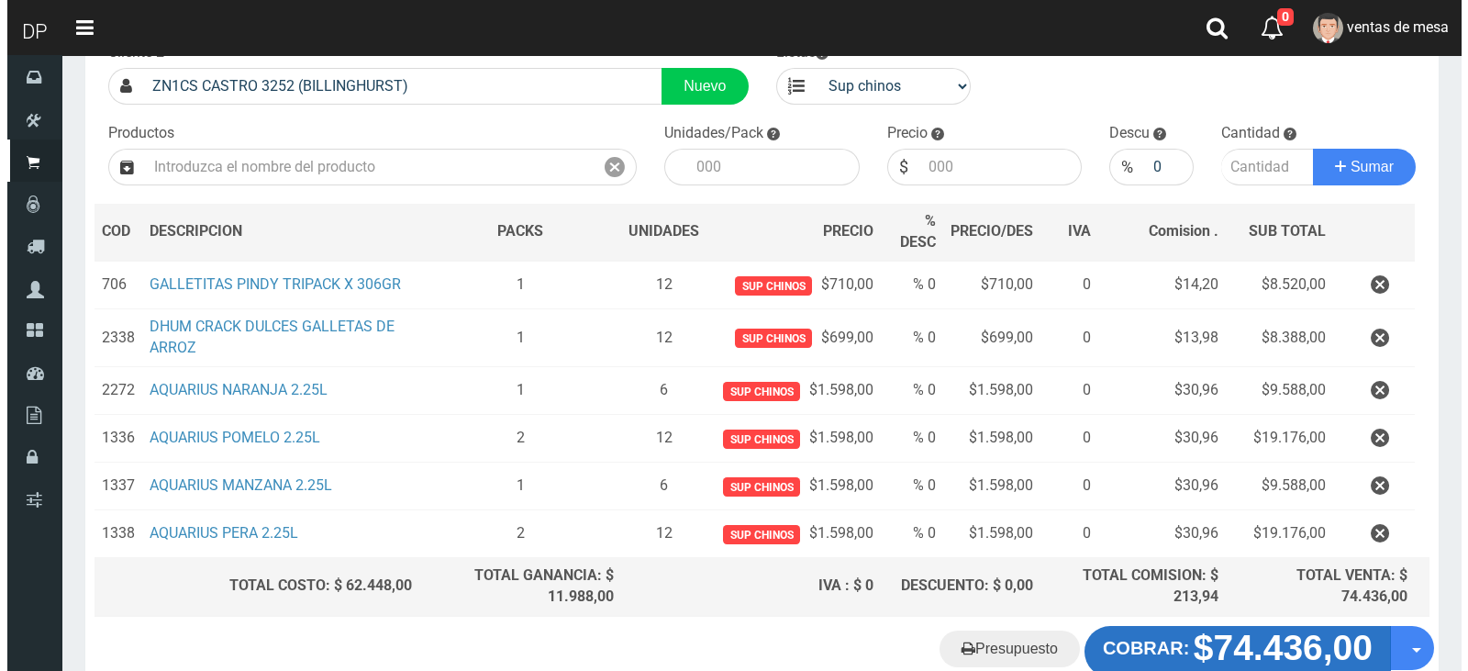
scroll to position [242, 0]
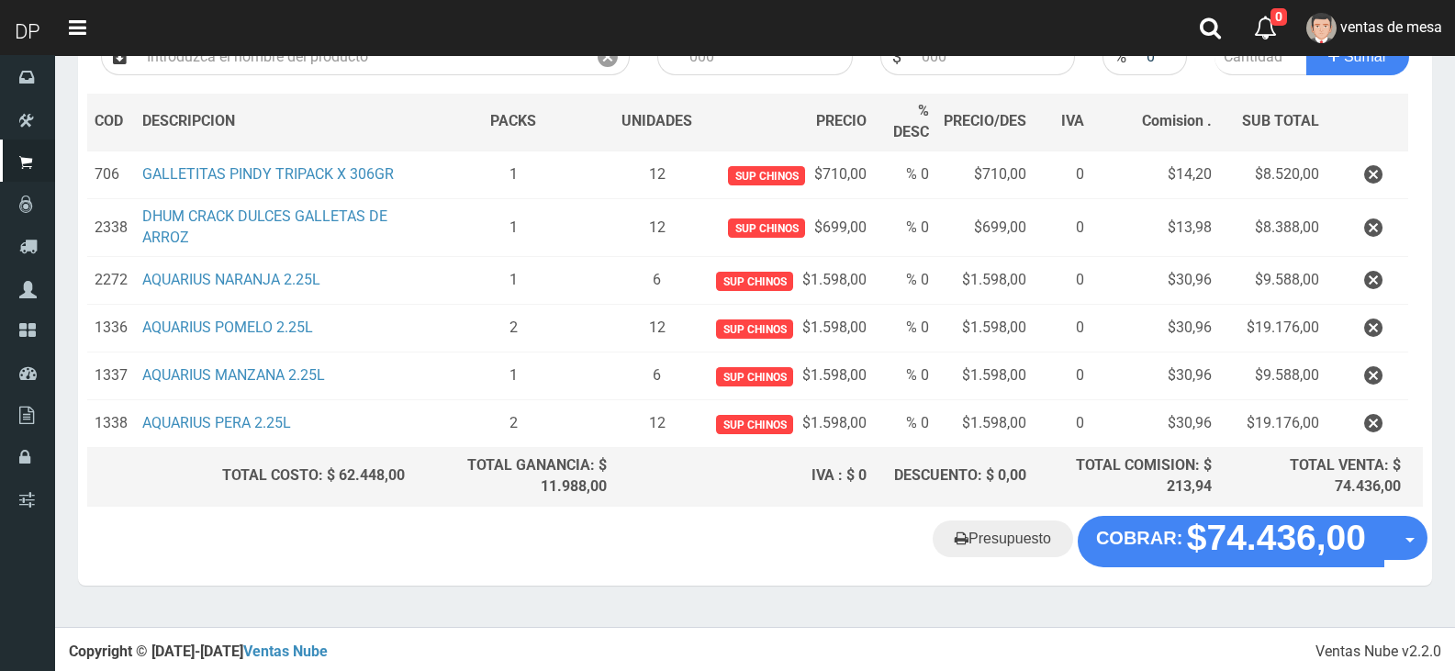
click at [1198, 564] on div "Presupuesto COBRAR: $74.436,00 Opciones" at bounding box center [755, 551] width 1354 height 70
click at [1195, 563] on div "Presupuesto COBRAR: $74.436,00 Opciones" at bounding box center [755, 551] width 1354 height 70
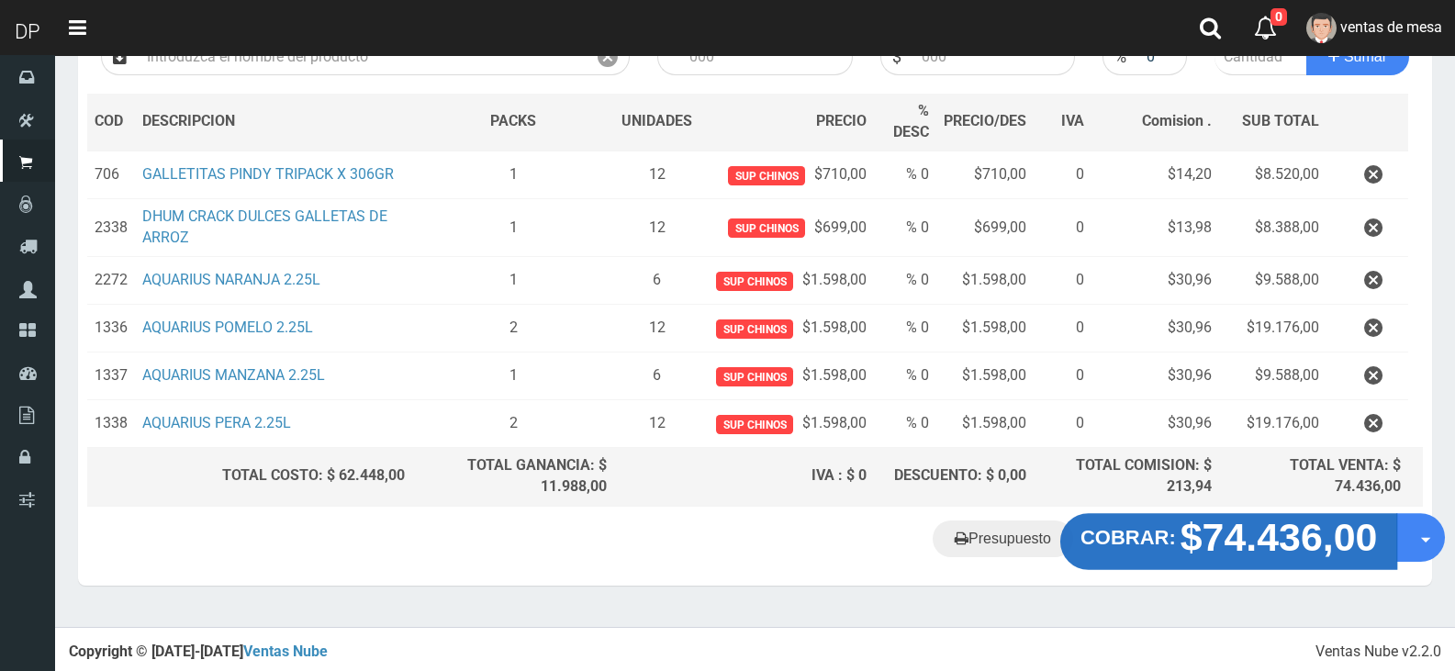
click at [1151, 531] on strong "COBRAR:" at bounding box center [1127, 537] width 95 height 22
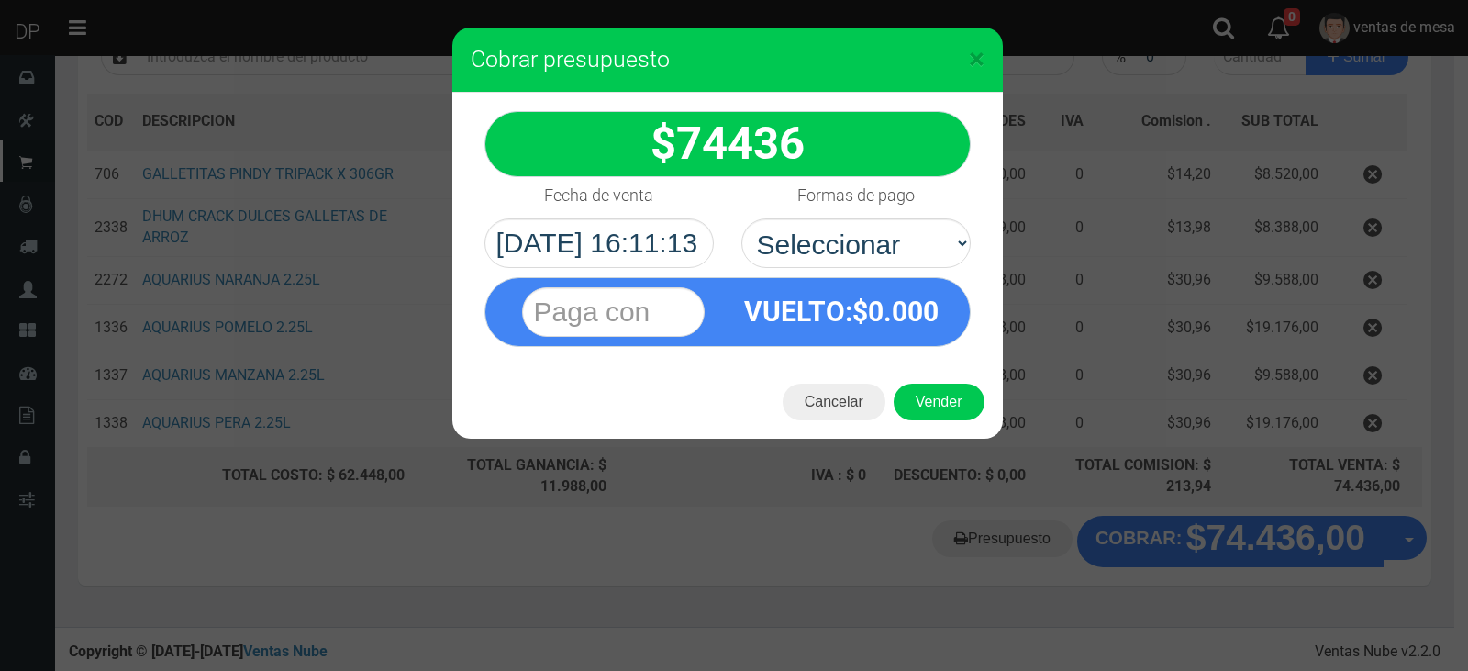
click at [875, 268] on div "VUELTO :$ 0.000" at bounding box center [728, 307] width 514 height 79
click at [870, 253] on select "Seleccionar Efectivo Tarjeta de Crédito Depósito Débito" at bounding box center [856, 243] width 229 height 50
select select "Efectivo"
click at [742, 218] on select "Seleccionar Efectivo Tarjeta de Crédito Depósito Débito" at bounding box center [856, 243] width 229 height 50
click at [941, 399] on button "Vender" at bounding box center [939, 402] width 91 height 37
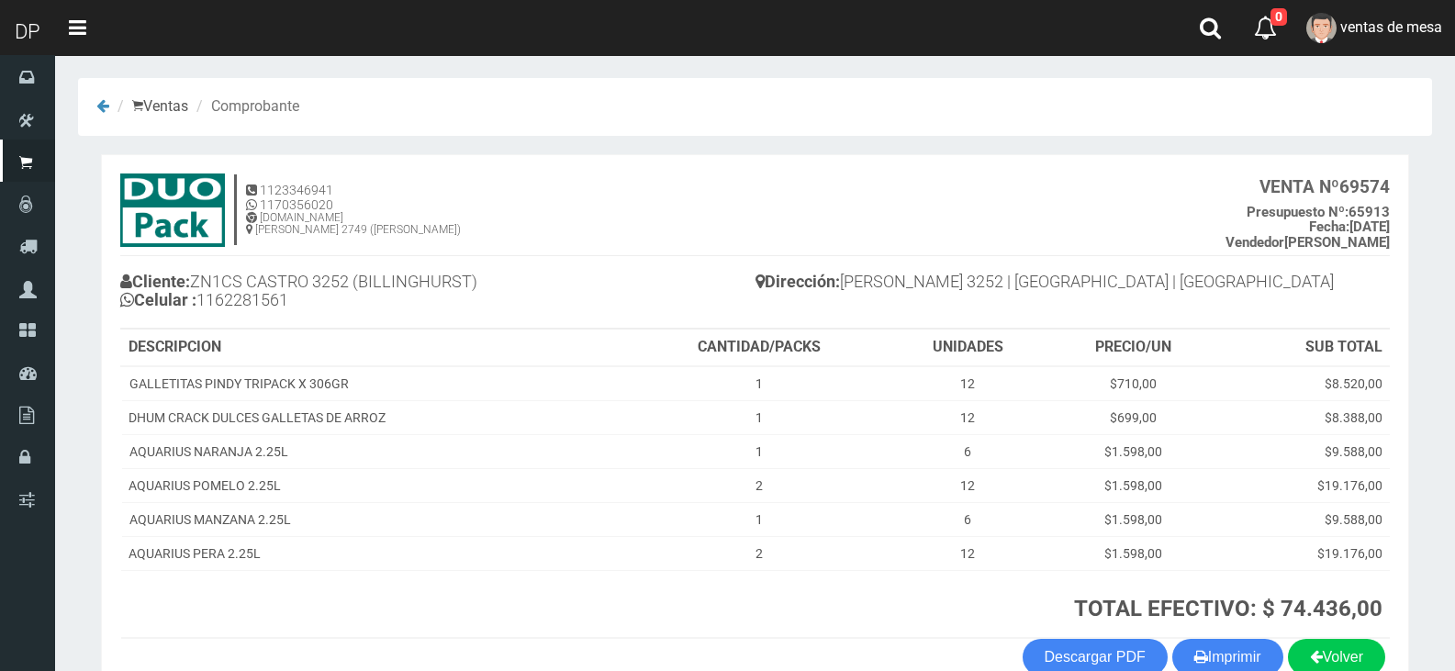
scroll to position [106, 0]
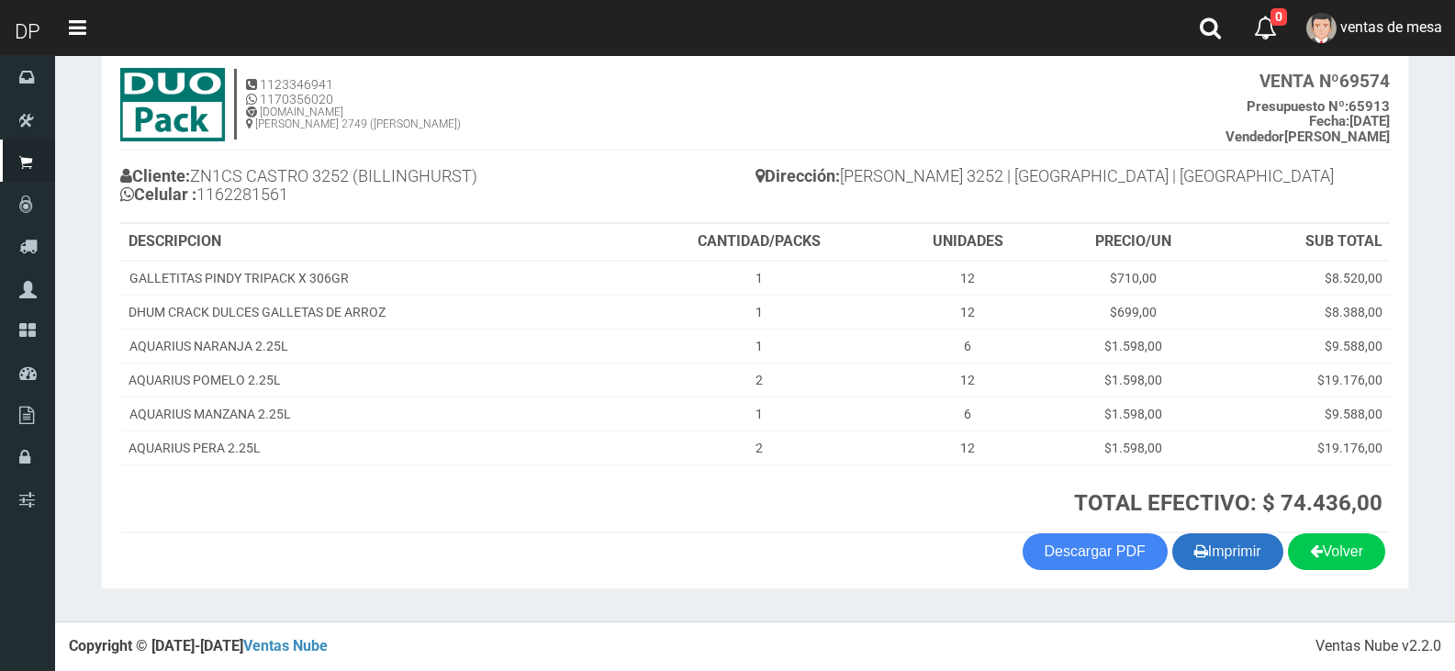
click at [1242, 561] on button "Imprimir" at bounding box center [1227, 551] width 111 height 37
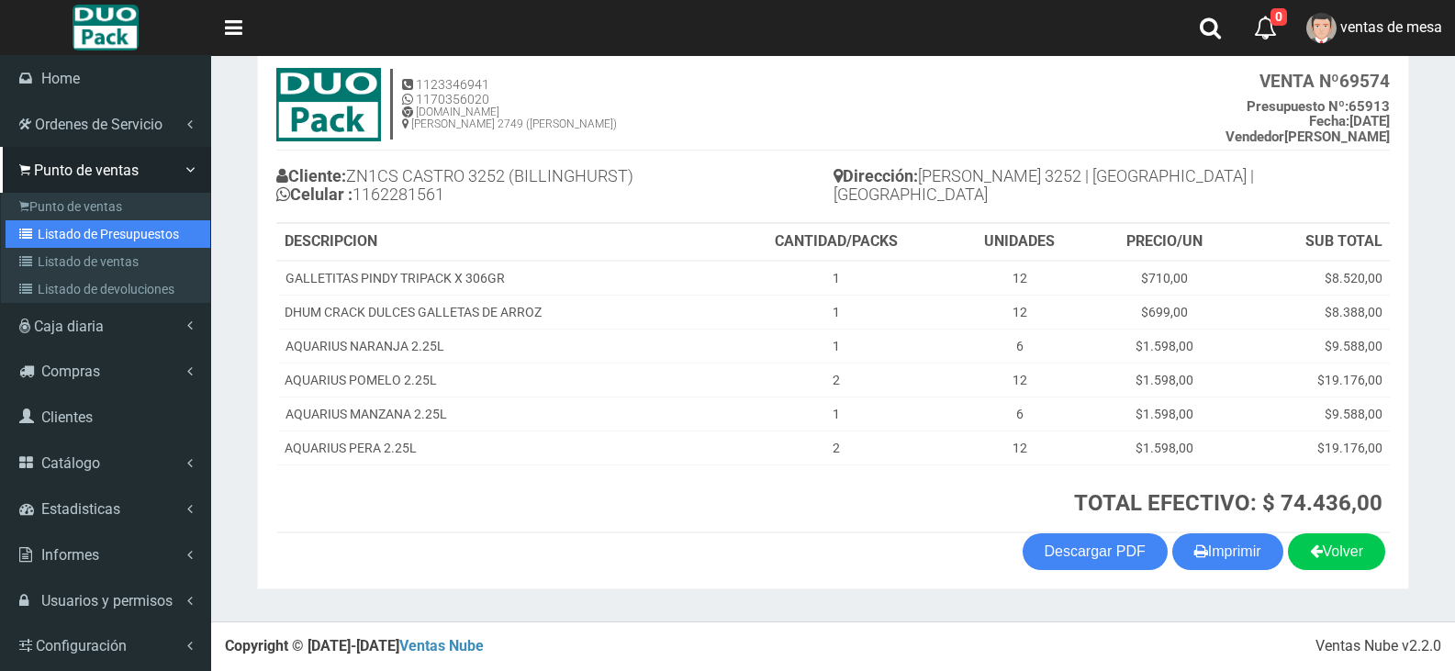
click at [37, 239] on icon at bounding box center [28, 234] width 18 height 13
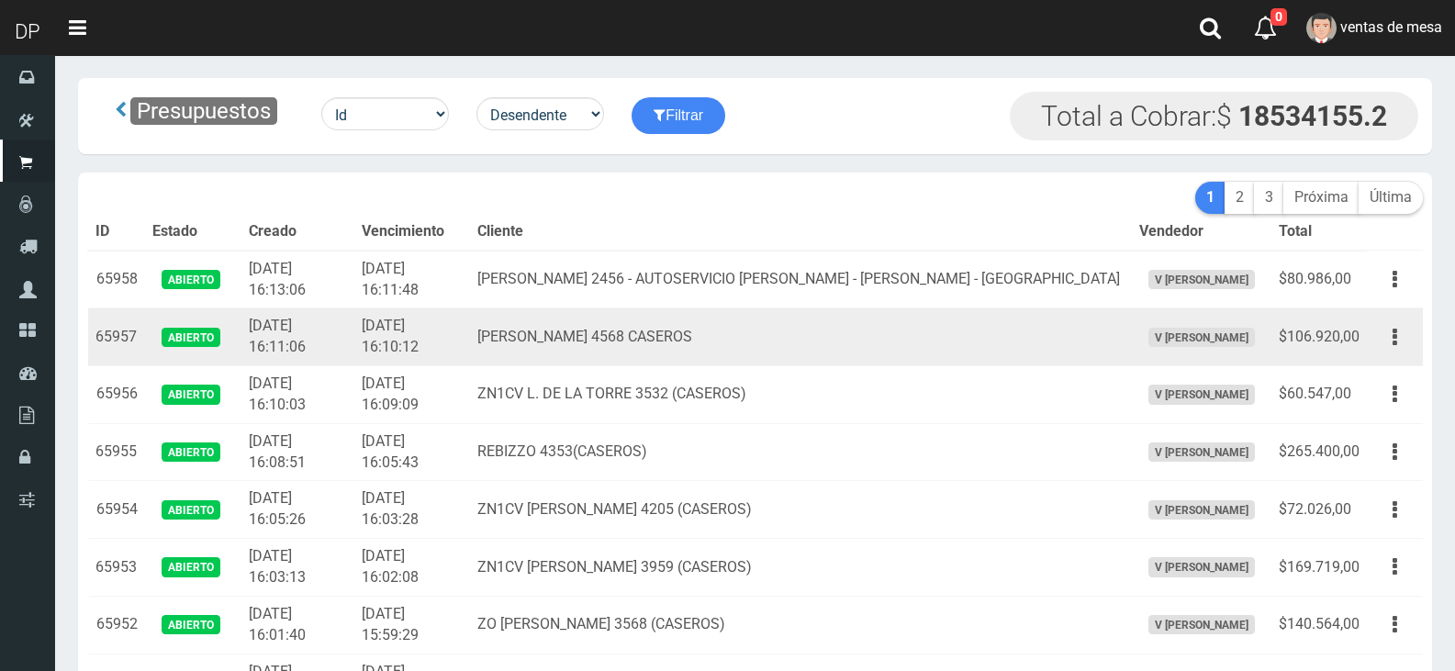
click at [712, 349] on td "BARTOLOME MITRE 4568 CASEROS" at bounding box center [801, 337] width 662 height 58
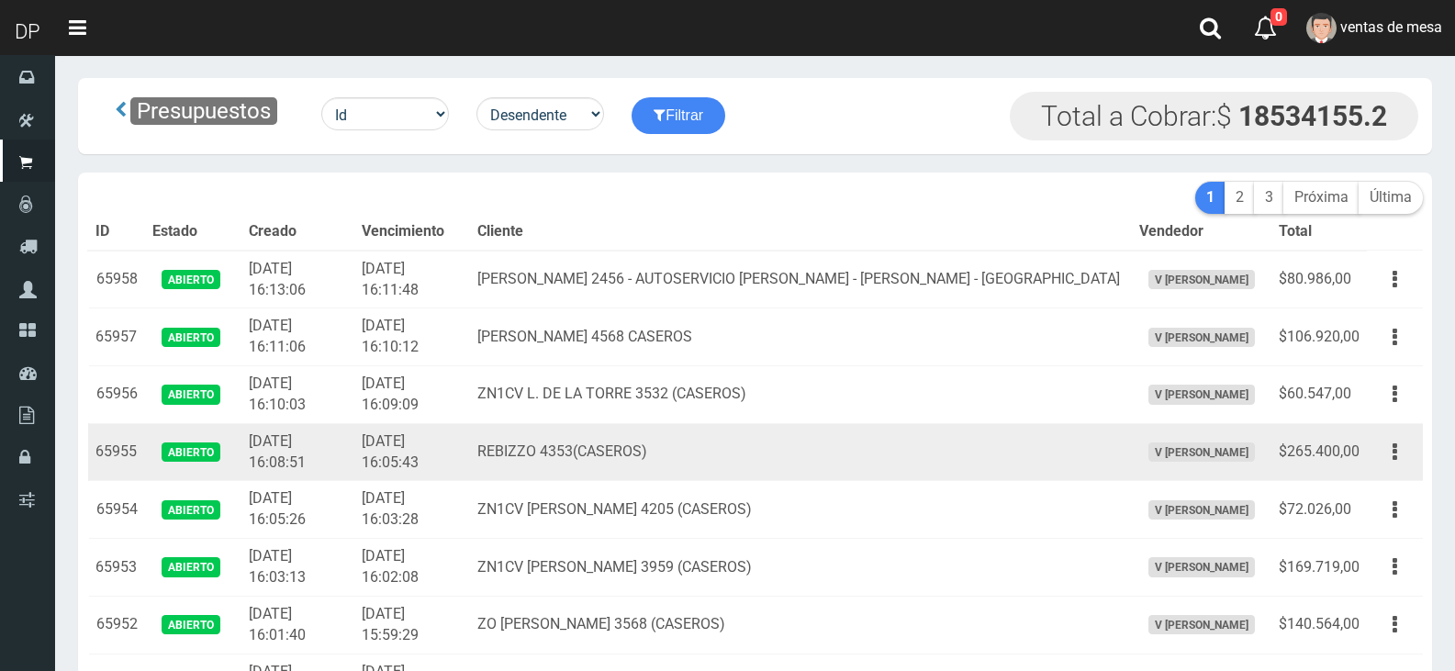
click at [631, 436] on td "REBIZZO 4353(CASEROS)" at bounding box center [801, 452] width 662 height 58
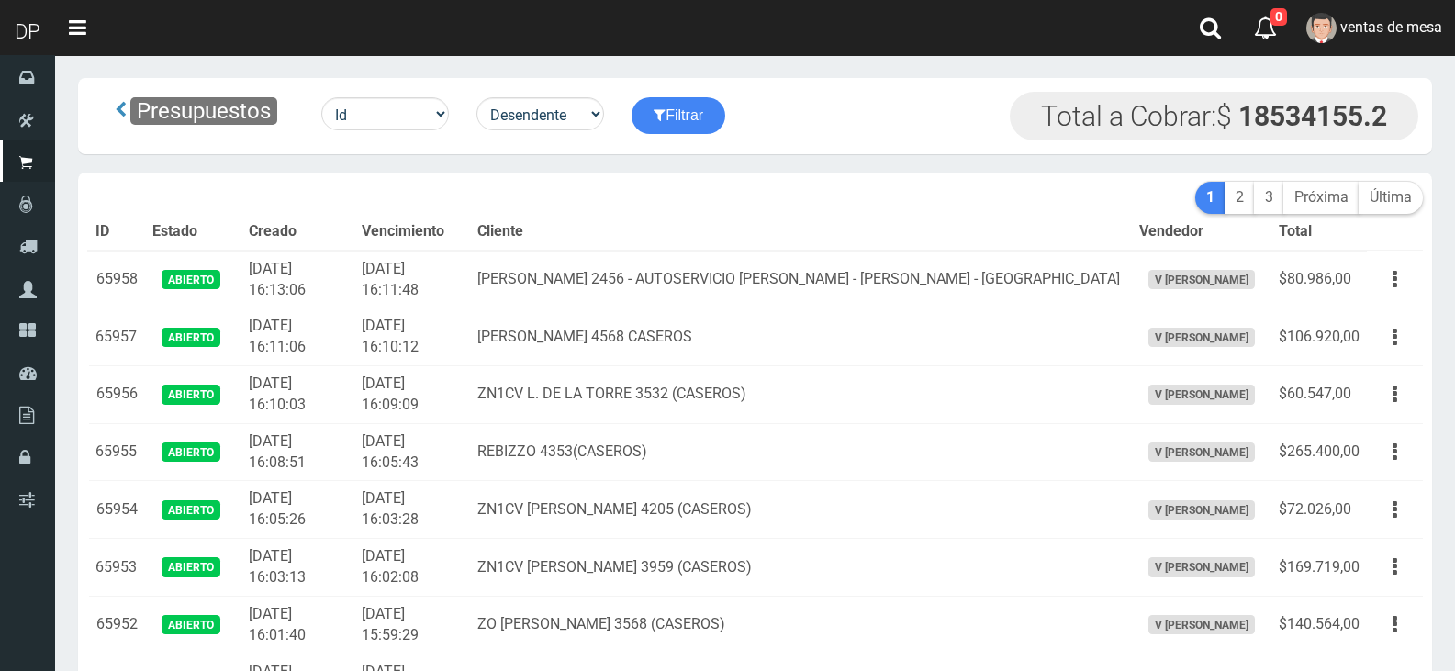
click at [627, 131] on div "Filtrar" at bounding box center [670, 115] width 104 height 37
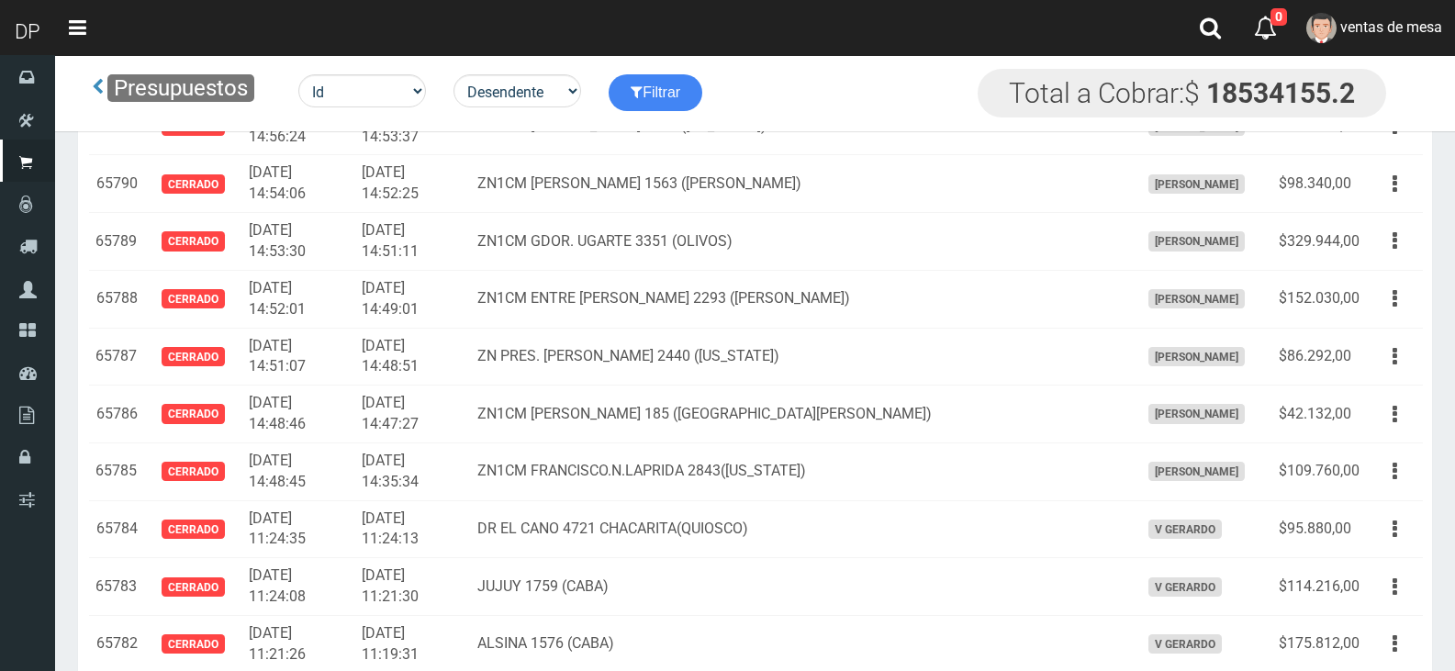
scroll to position [9803, 0]
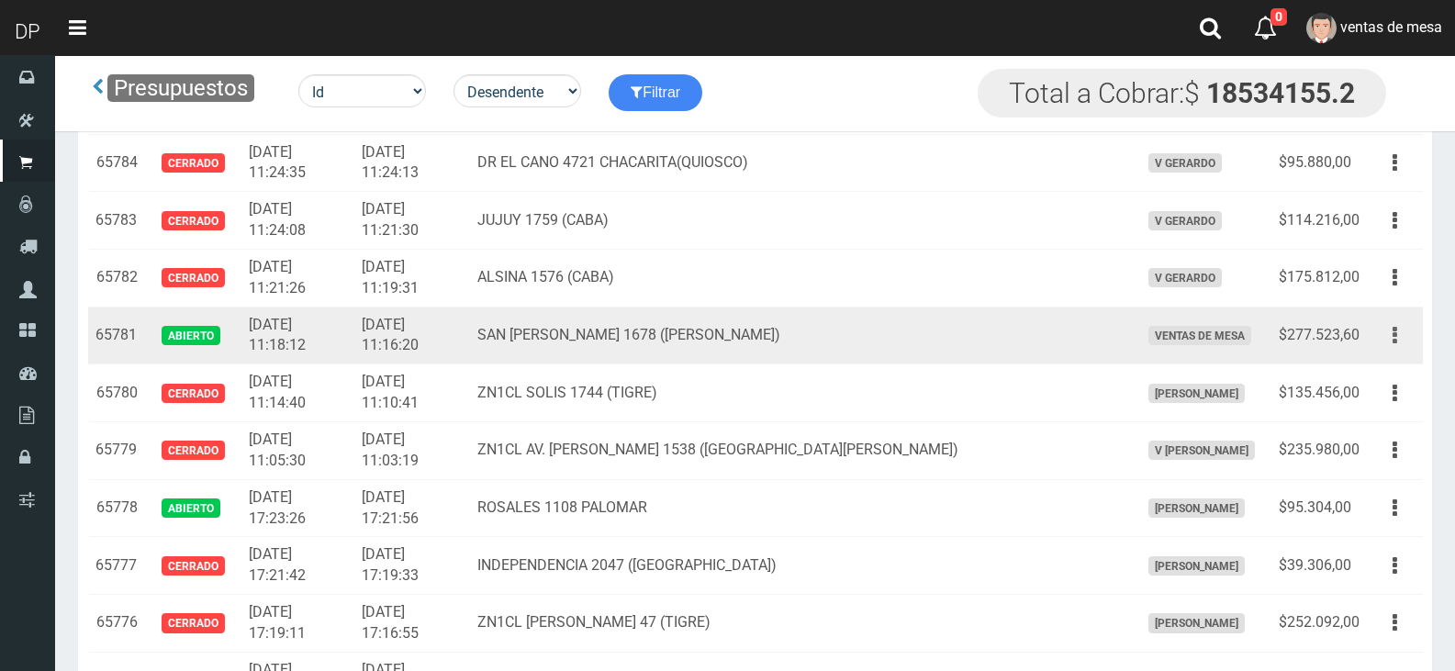
click at [1396, 348] on icon "button" at bounding box center [1394, 335] width 5 height 32
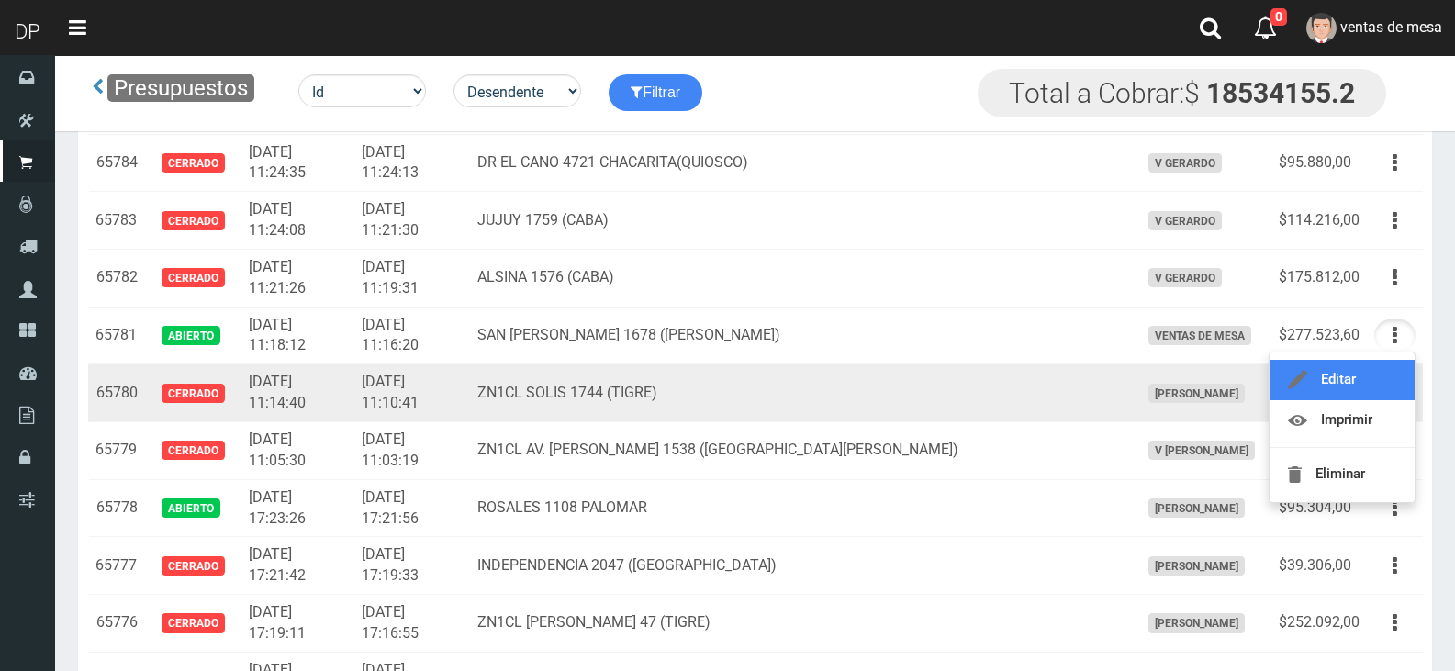
click at [1375, 373] on link "Editar" at bounding box center [1341, 380] width 145 height 40
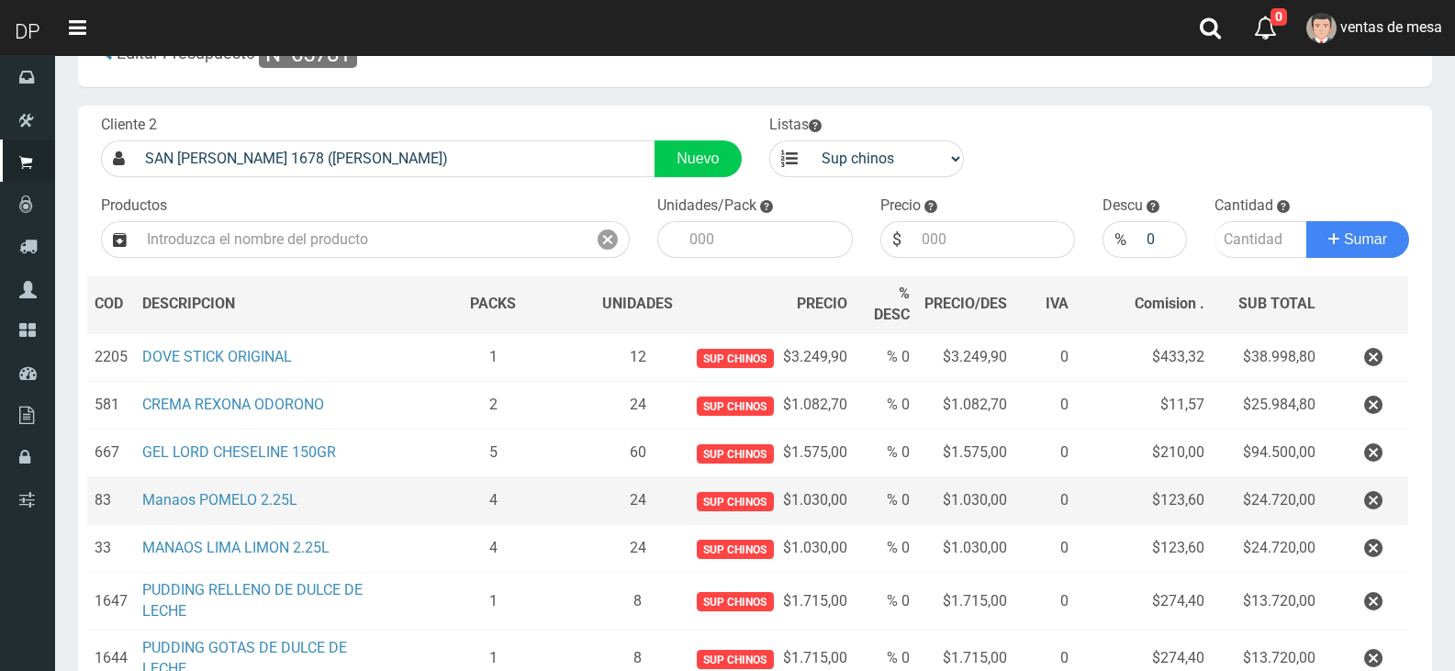
scroll to position [92, 0]
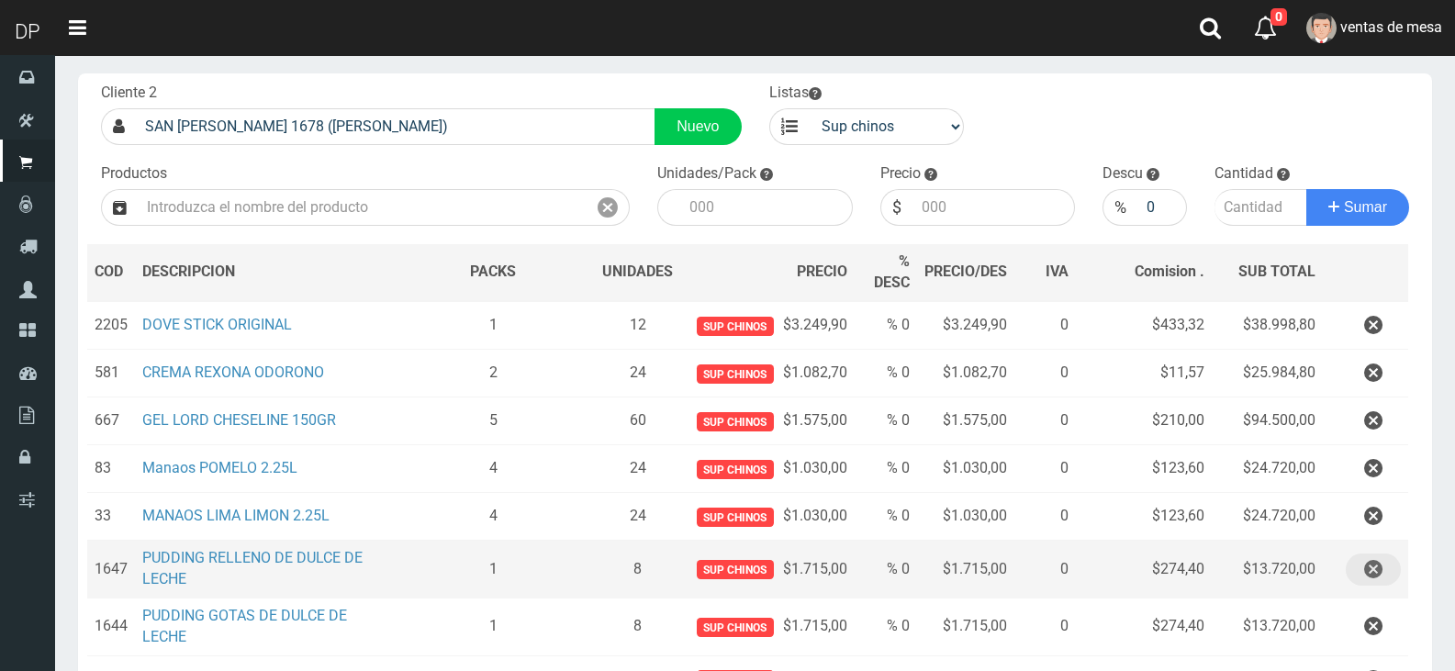
click at [1356, 584] on button "button" at bounding box center [1372, 569] width 55 height 32
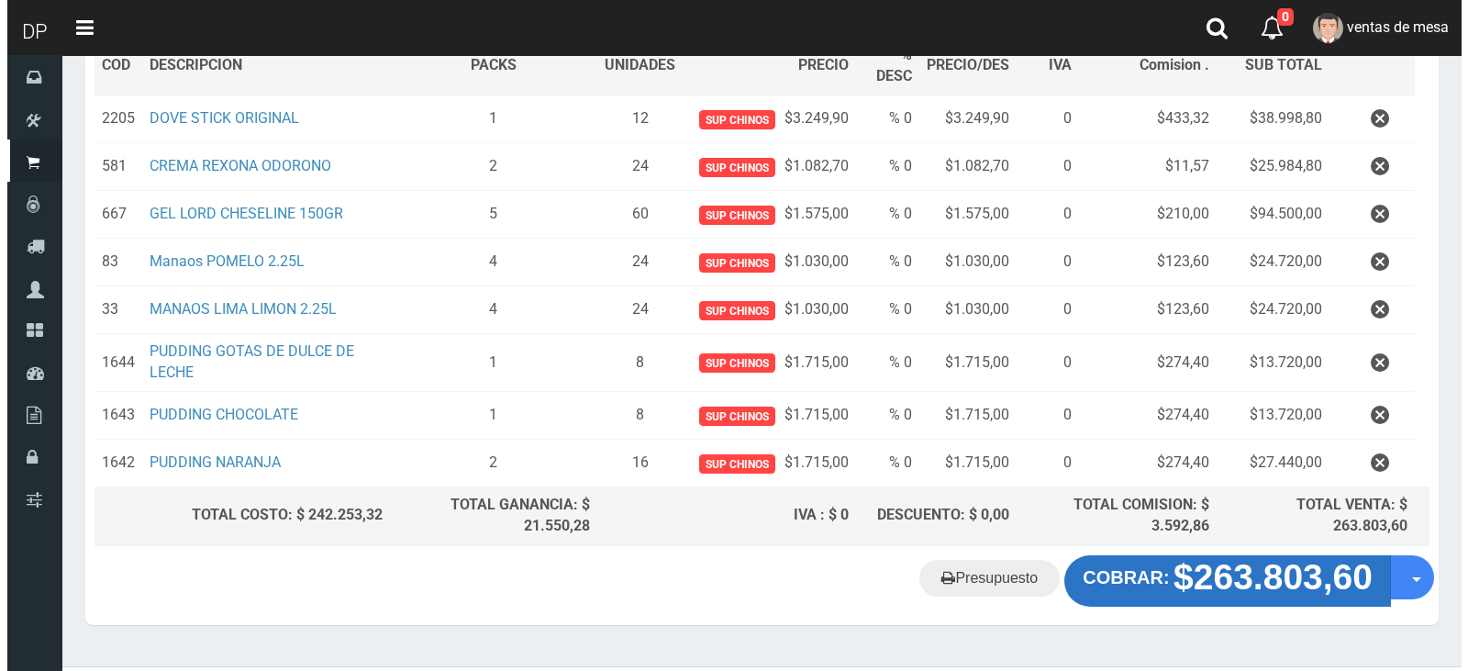
scroll to position [338, 0]
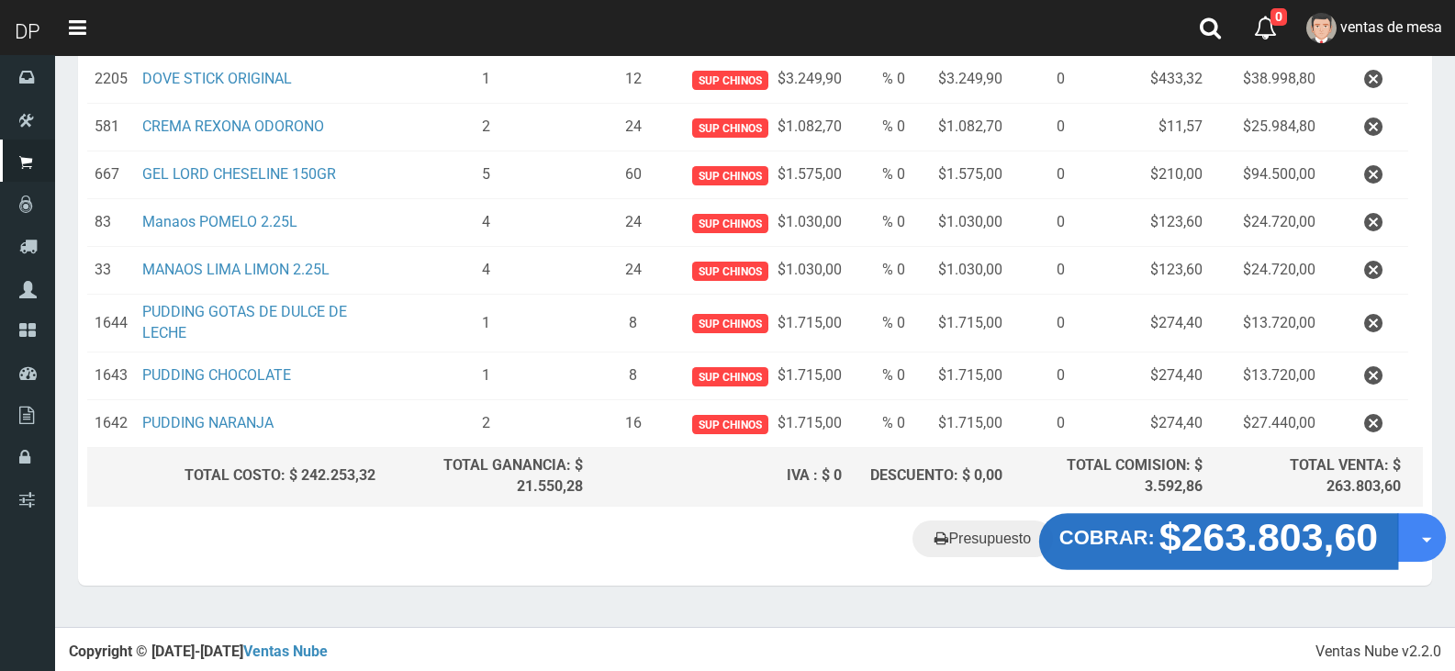
click at [1076, 536] on strong "COBRAR:" at bounding box center [1106, 537] width 95 height 22
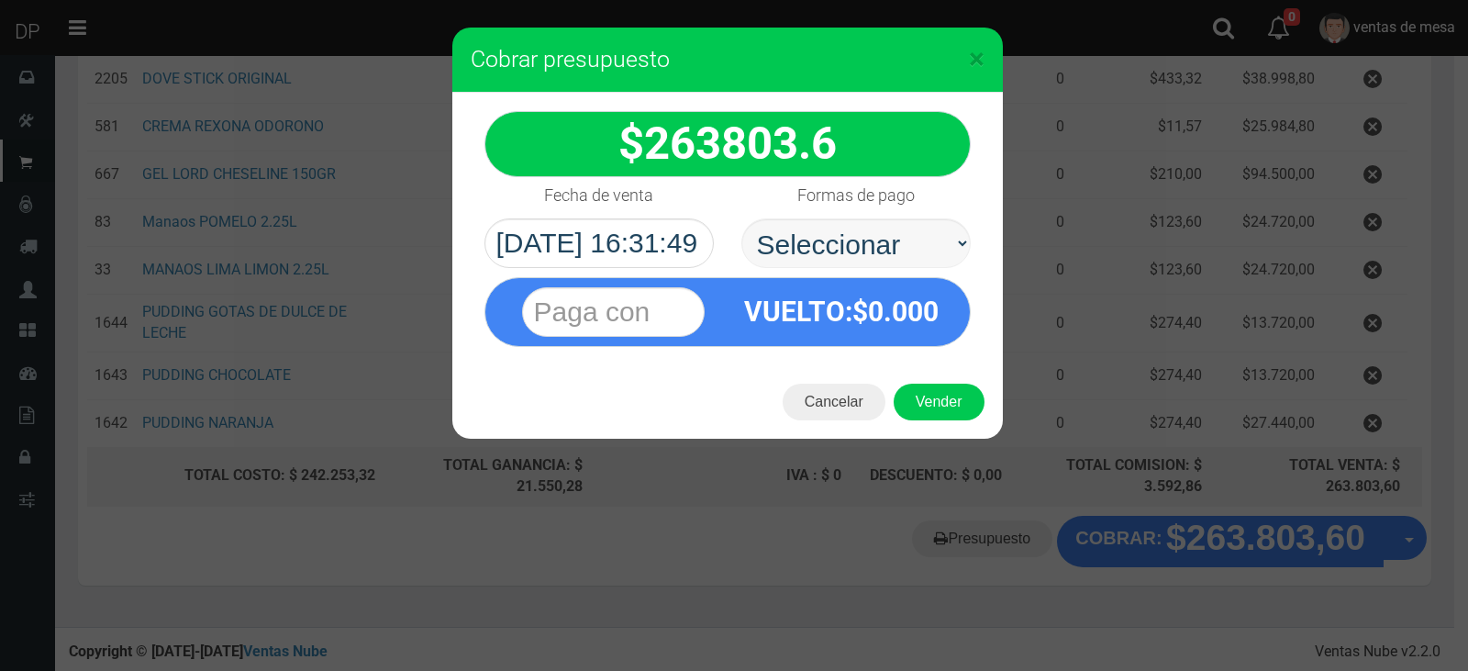
select select "Efectivo"
click at [742, 218] on select "Seleccionar Efectivo Tarjeta de Crédito Depósito Débito" at bounding box center [856, 243] width 229 height 50
click at [941, 384] on button "Vender" at bounding box center [939, 402] width 91 height 37
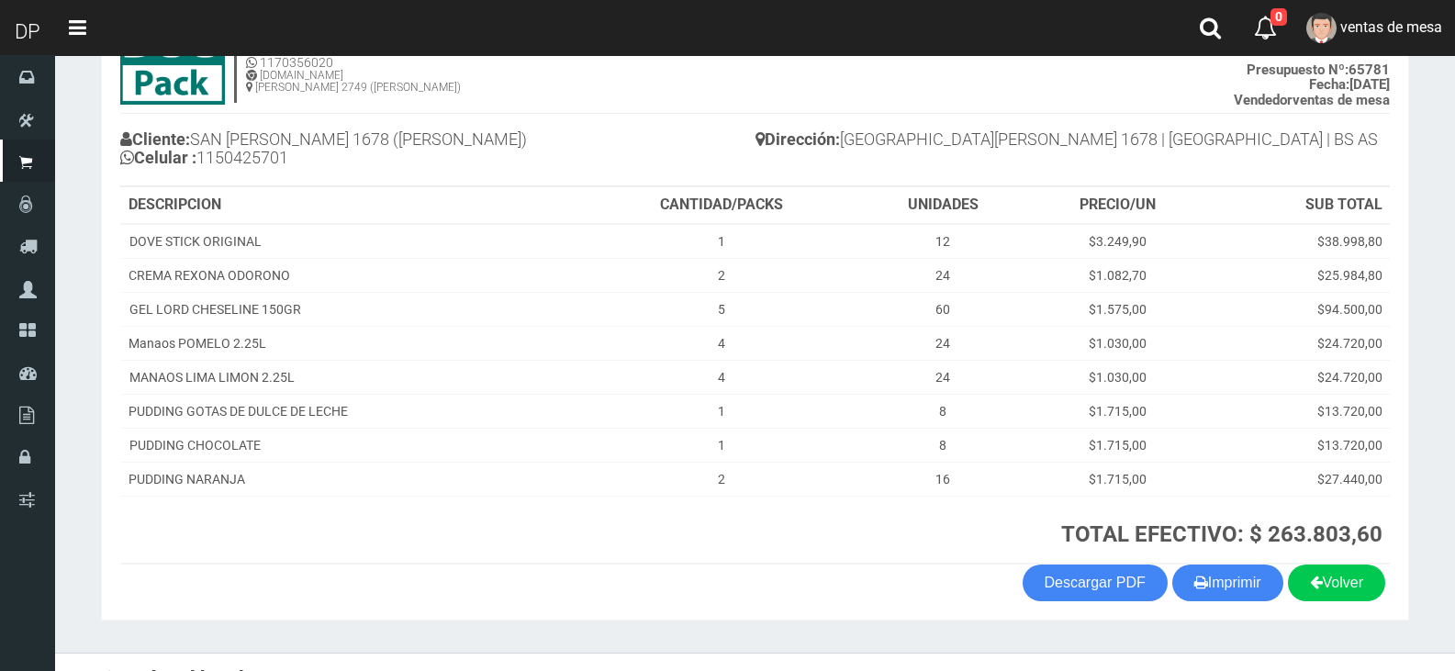
scroll to position [173, 0]
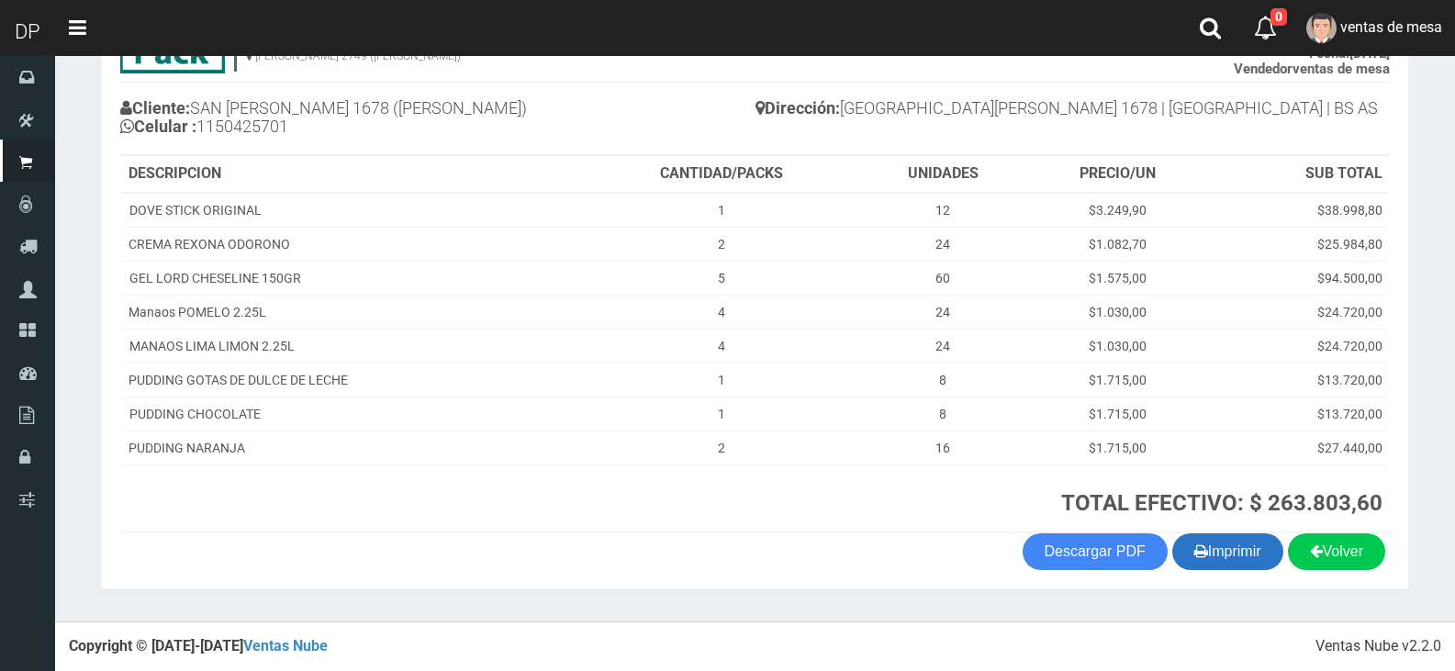
click at [1232, 568] on button "Imprimir" at bounding box center [1227, 551] width 111 height 37
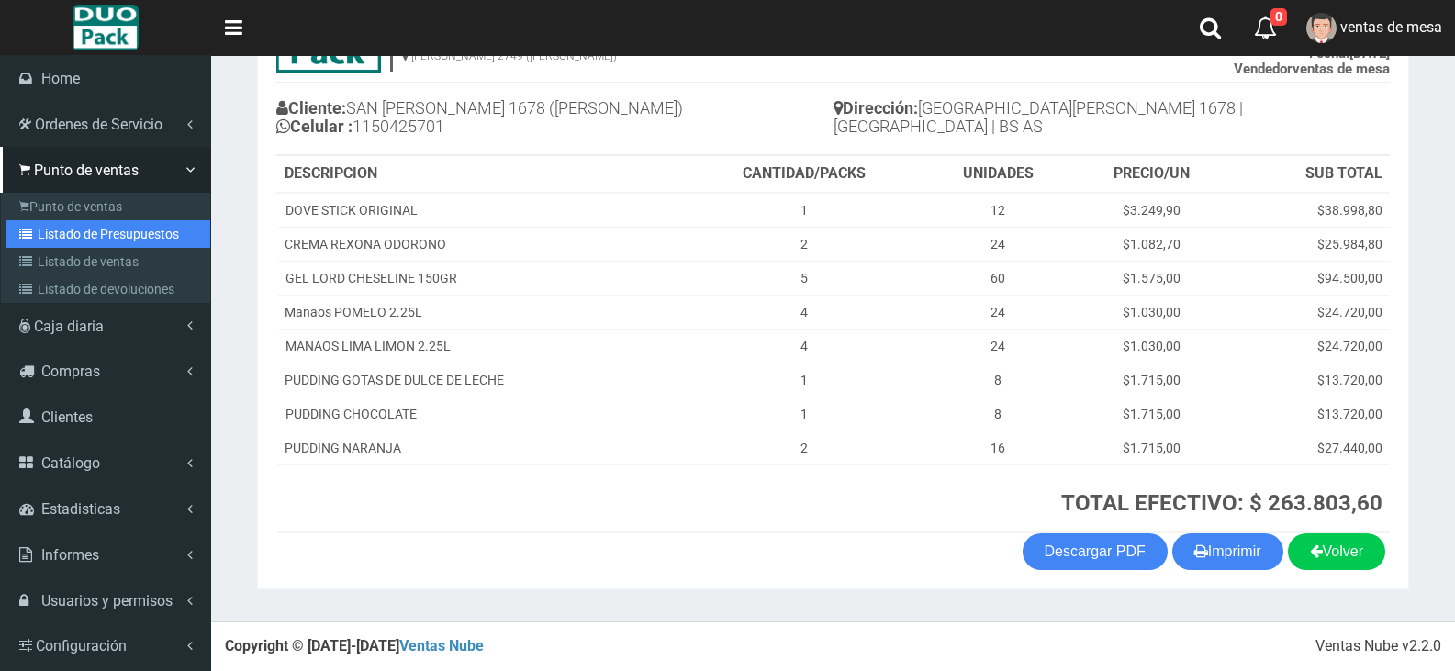
click at [71, 233] on link "Listado de Presupuestos" at bounding box center [108, 234] width 205 height 28
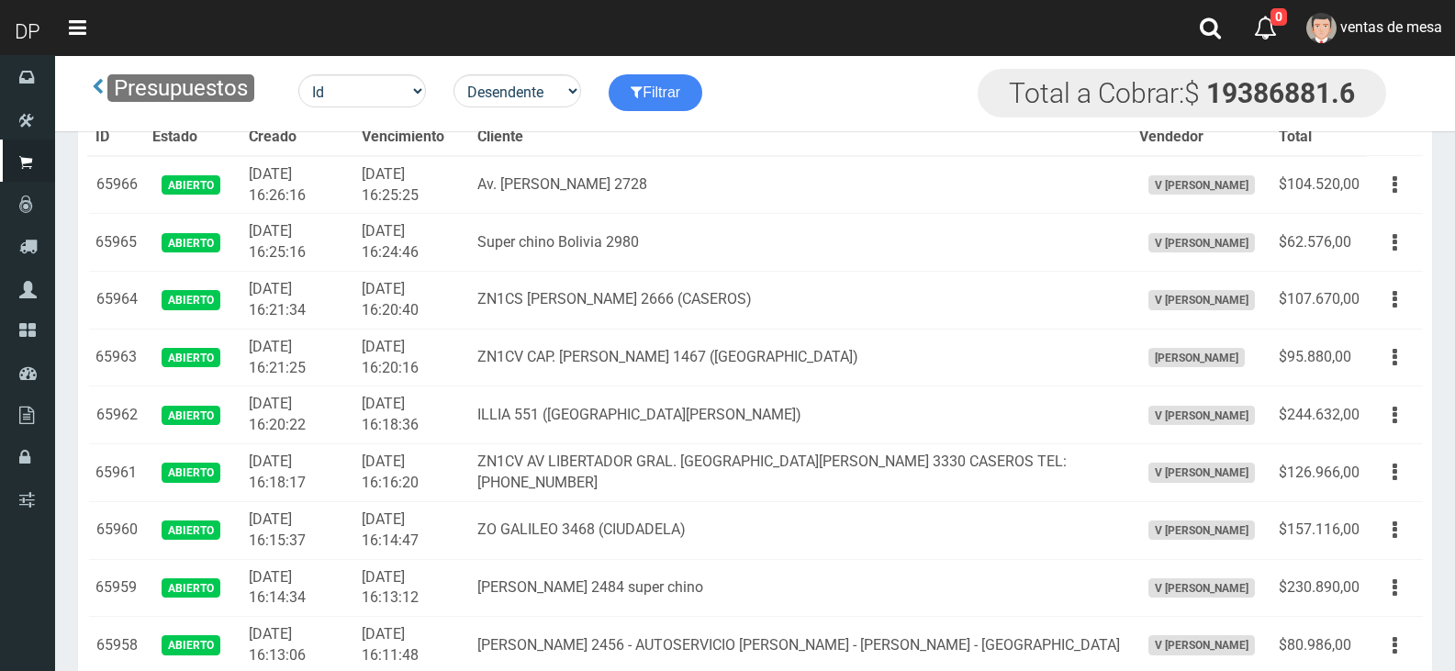
scroll to position [7596, 0]
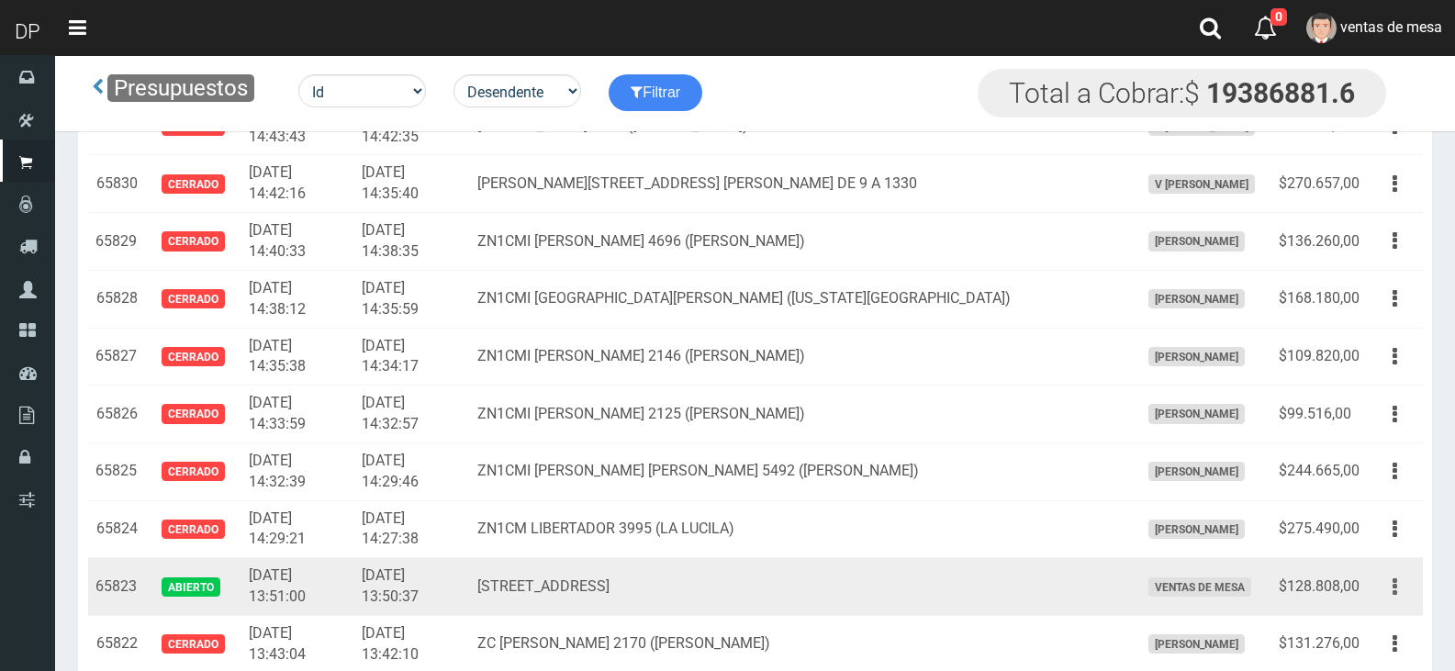
click at [1393, 593] on icon "button" at bounding box center [1394, 587] width 5 height 32
click at [1378, 623] on link "Editar" at bounding box center [1341, 631] width 145 height 40
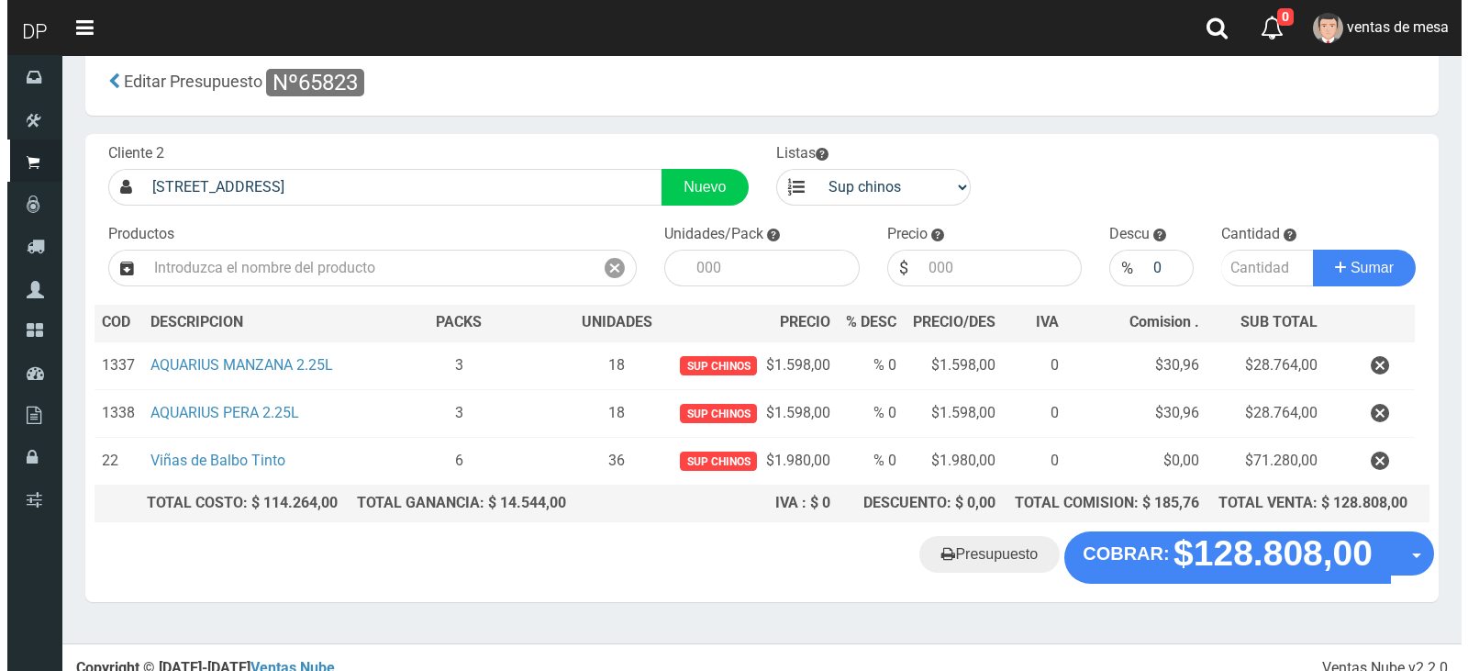
scroll to position [47, 0]
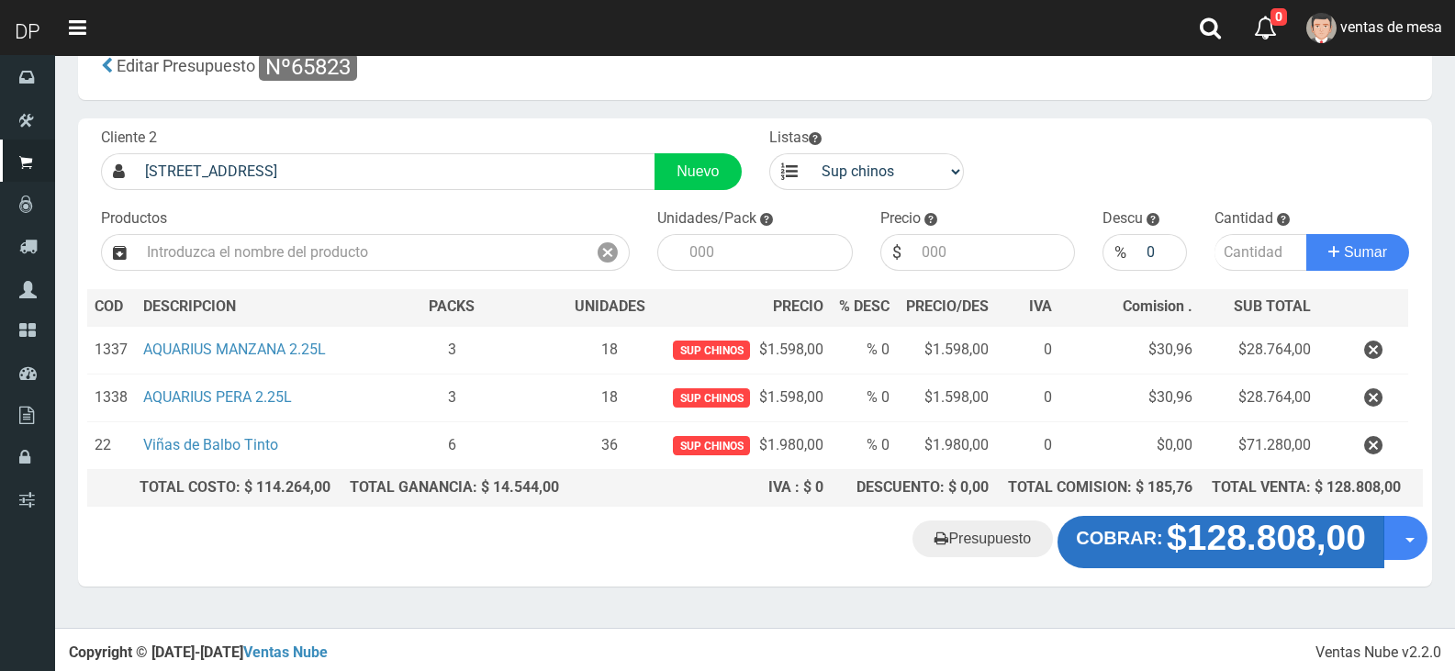
click at [1090, 560] on button "COBRAR: $128.808,00" at bounding box center [1220, 541] width 327 height 51
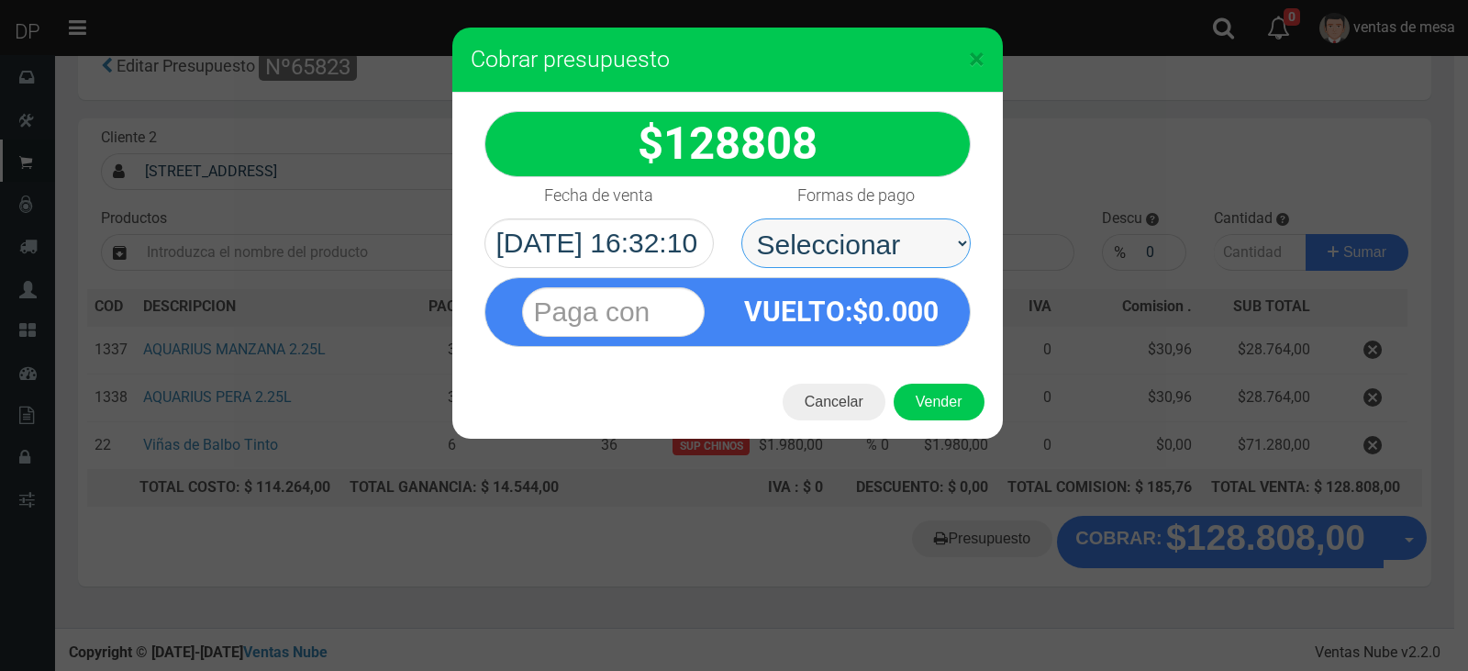
drag, startPoint x: 902, startPoint y: 274, endPoint x: 889, endPoint y: 262, distance: 18.2
click at [889, 255] on select "Seleccionar Efectivo Tarjeta de Crédito Depósito Débito" at bounding box center [856, 243] width 229 height 50
select select "Efectivo"
click at [742, 218] on select "Seleccionar Efectivo Tarjeta de Crédito Depósito Débito" at bounding box center [856, 243] width 229 height 50
click at [919, 381] on div "Cancelar Vender" at bounding box center [727, 401] width 551 height 73
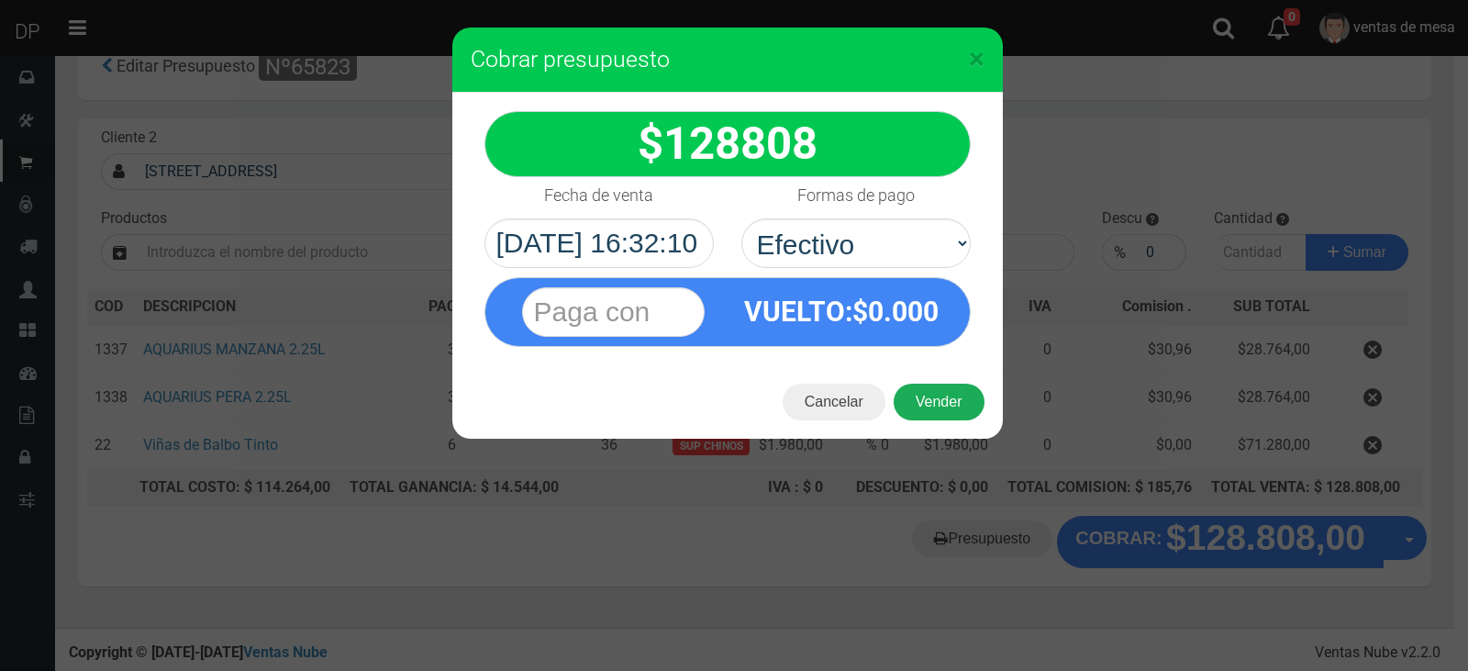
click at [923, 400] on button "Vender" at bounding box center [939, 402] width 91 height 37
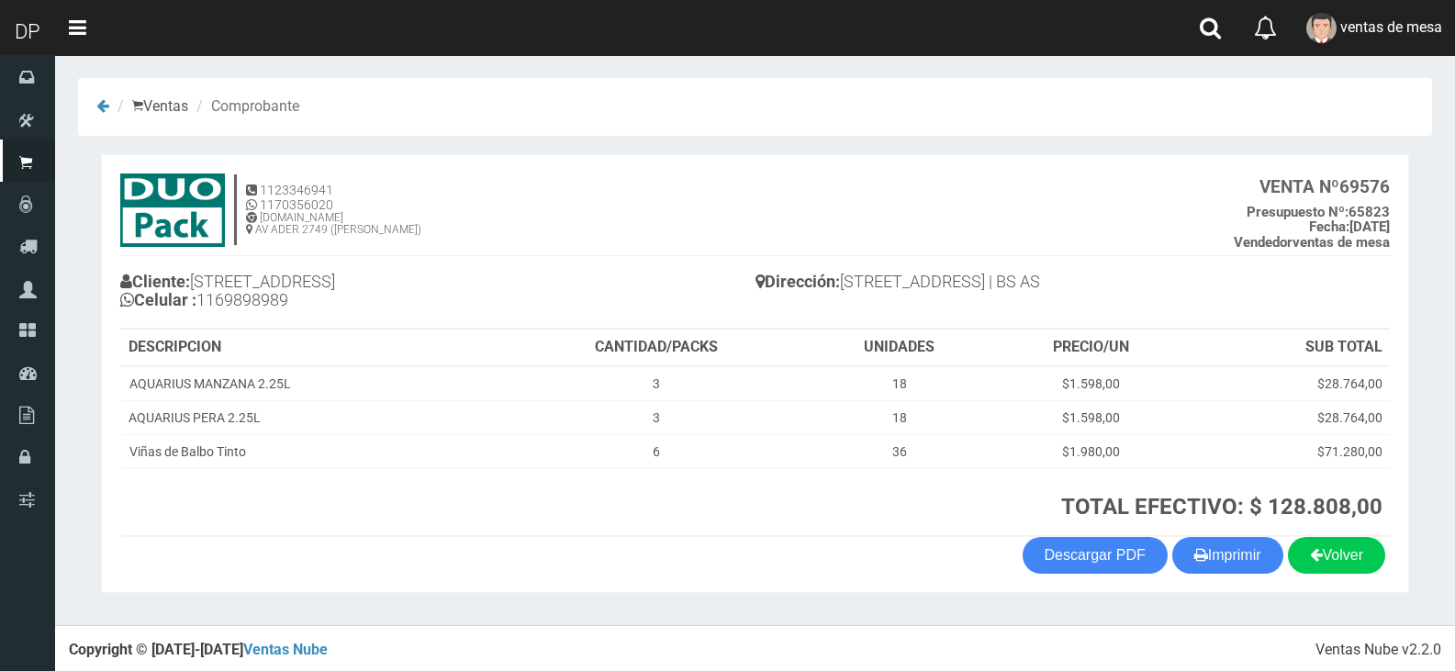
scroll to position [4, 0]
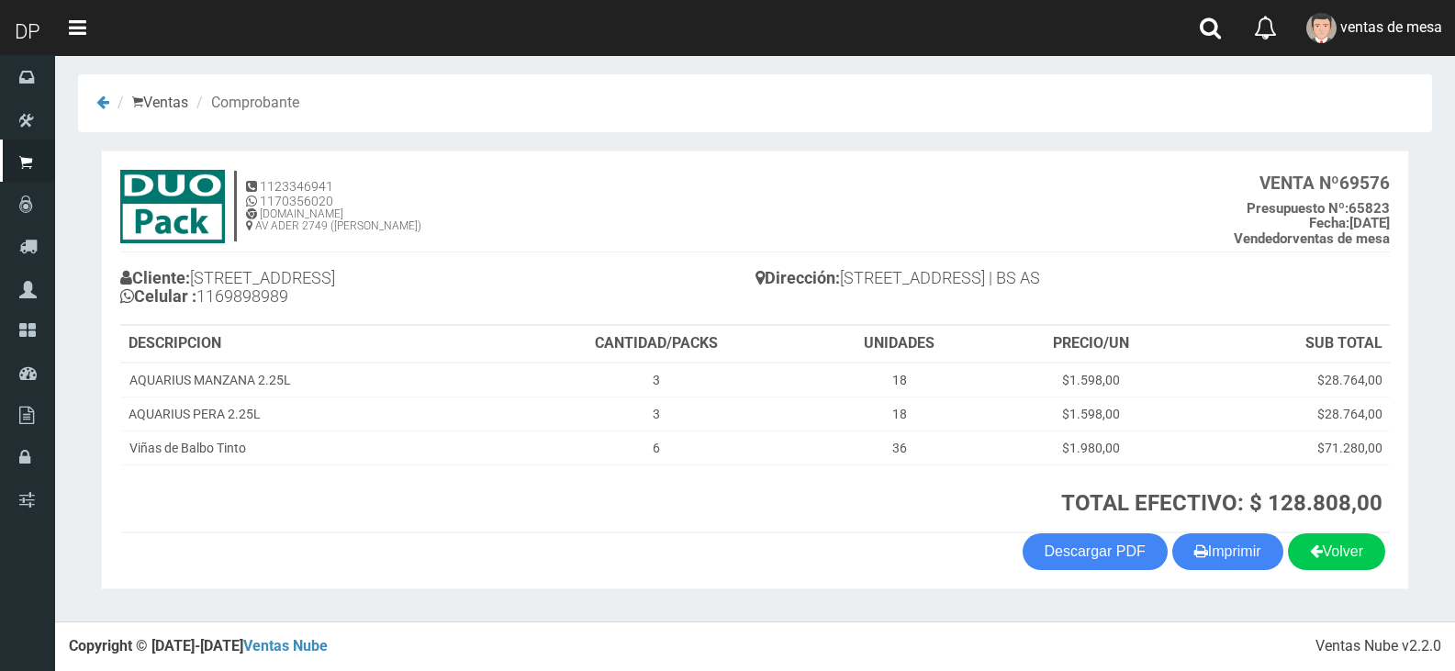
click at [1222, 577] on section "1123346941 1170356020 [DOMAIN_NAME] AV ADER 2749 ([PERSON_NAME]) VENTA Nº 69576…" at bounding box center [755, 370] width 1308 height 439
click at [1223, 556] on button "Imprimir" at bounding box center [1227, 551] width 111 height 37
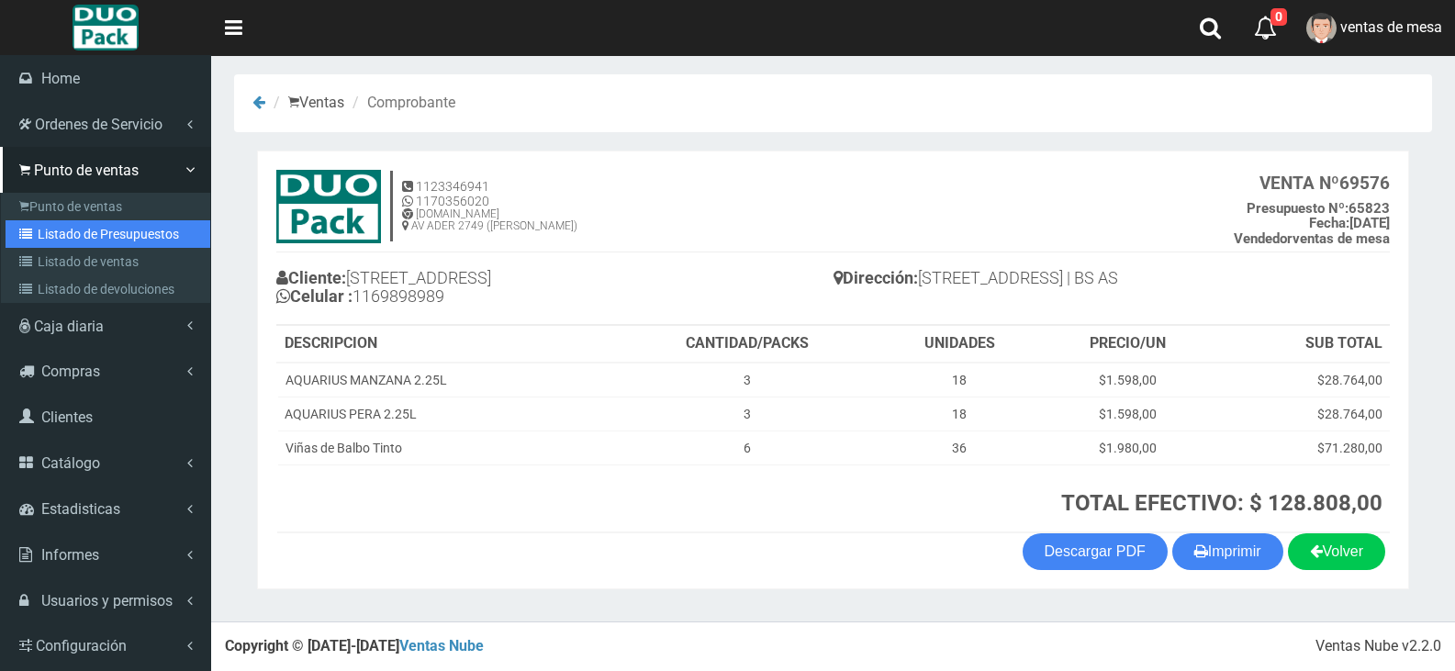
click at [61, 244] on link "Listado de Presupuestos" at bounding box center [108, 234] width 205 height 28
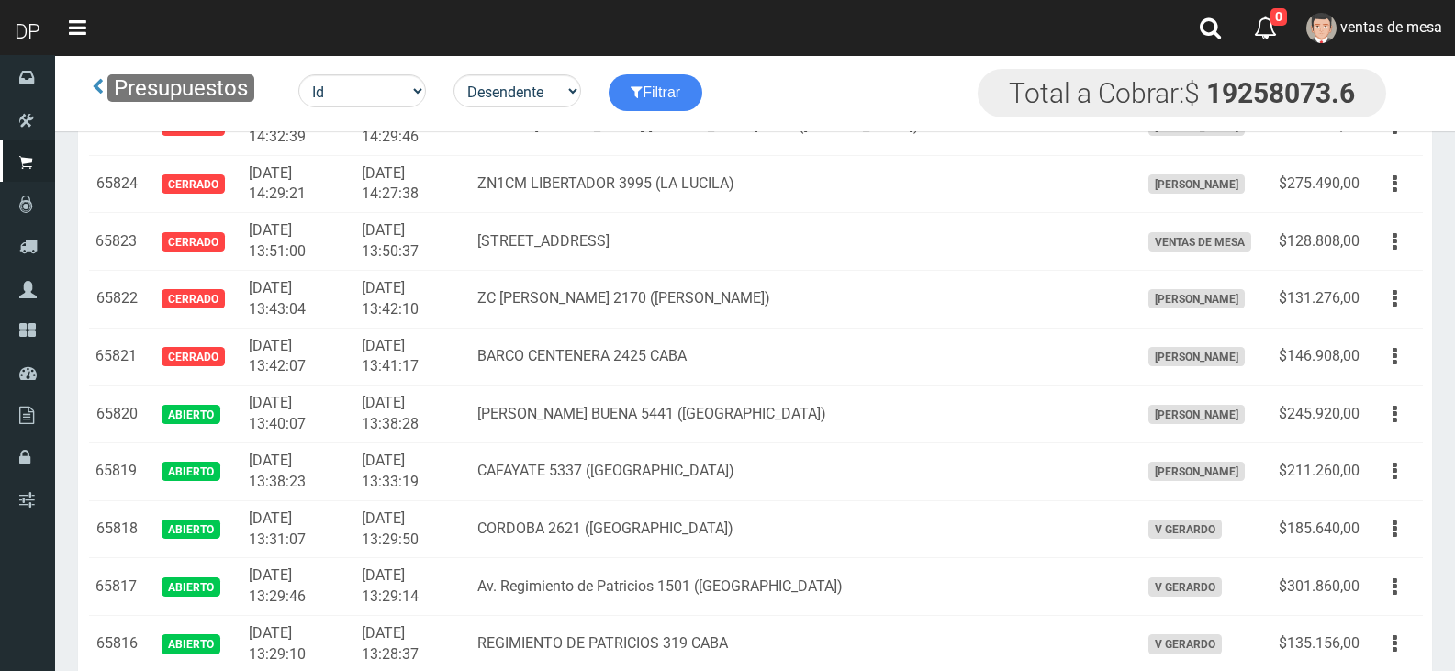
scroll to position [6063, 0]
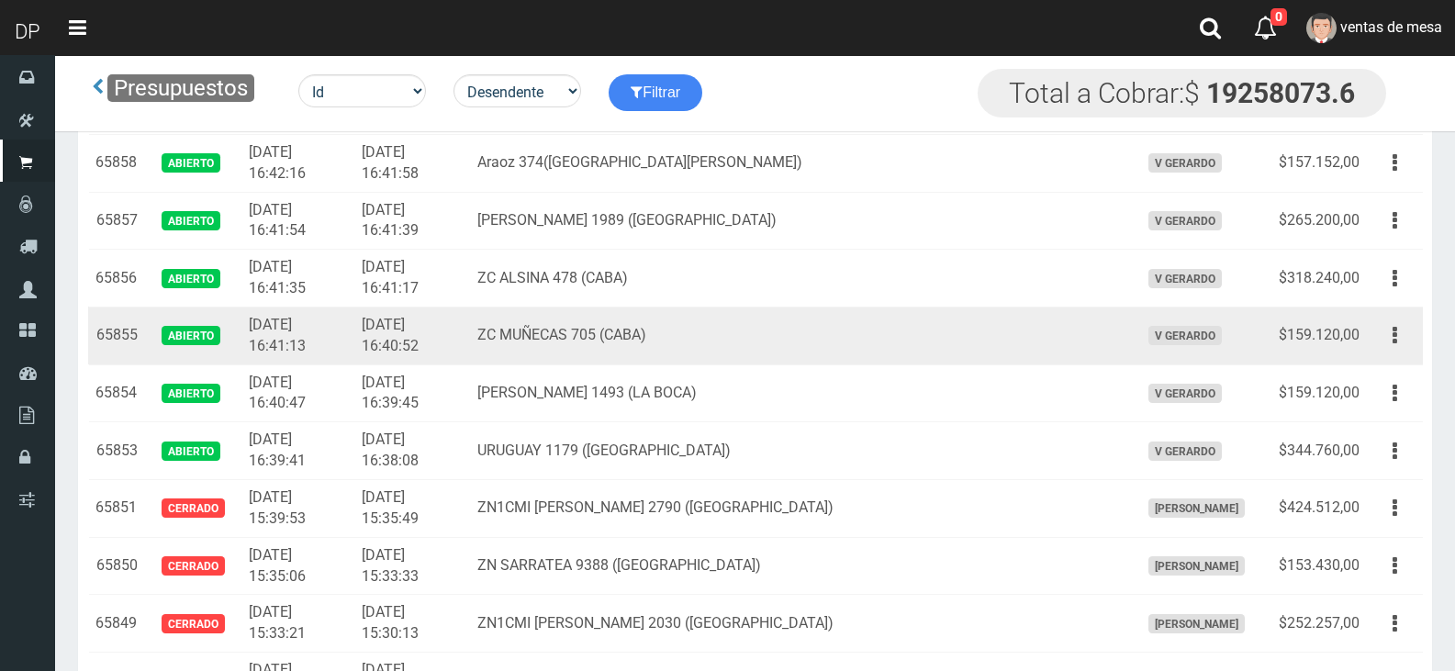
click at [1417, 325] on td "Editar Imprimir Eliminar" at bounding box center [1395, 336] width 56 height 58
click at [1394, 343] on icon "button" at bounding box center [1394, 335] width 5 height 32
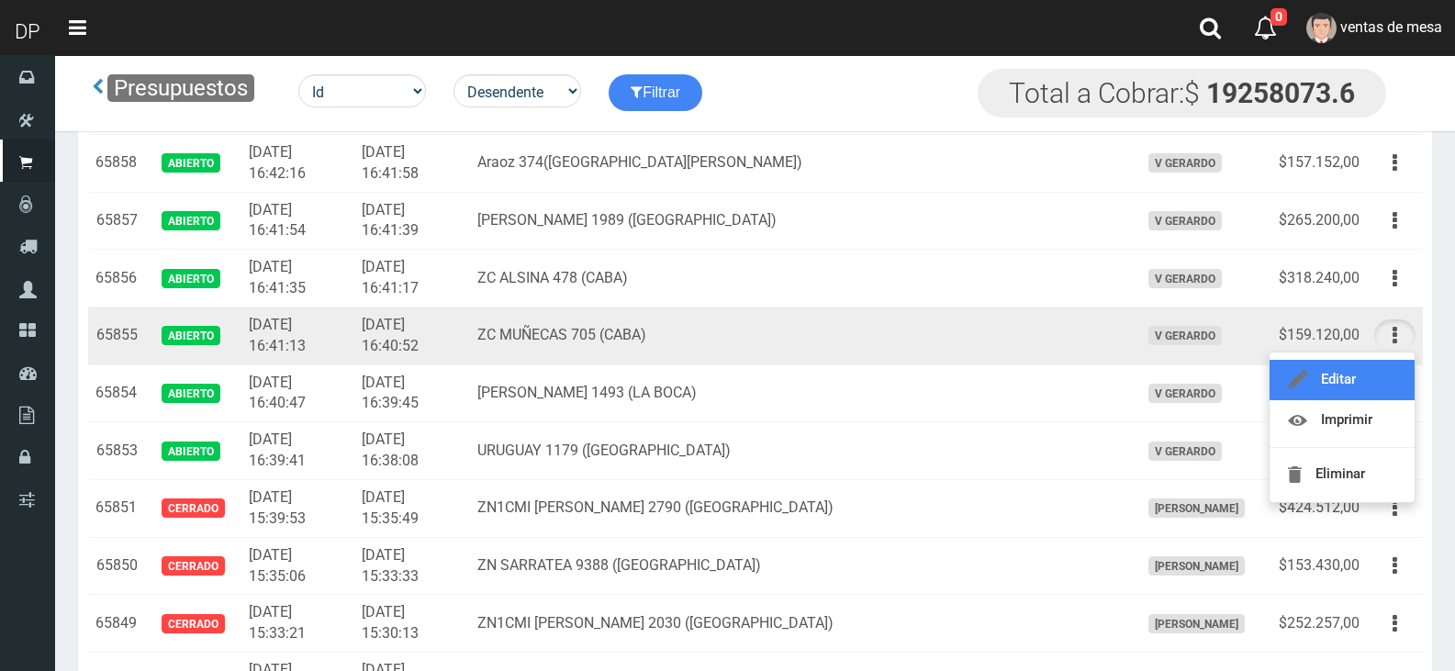
click at [1377, 384] on link "Editar" at bounding box center [1341, 380] width 145 height 40
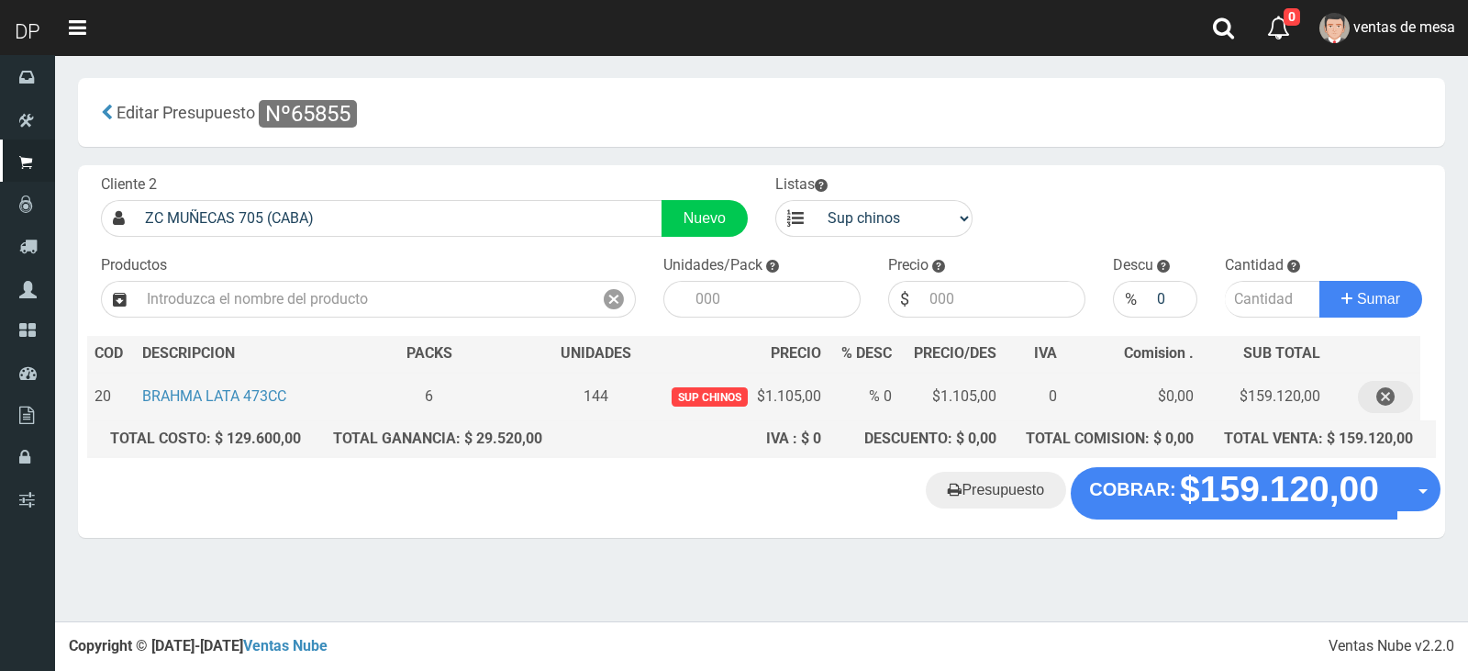
click at [1402, 397] on button "button" at bounding box center [1385, 397] width 55 height 32
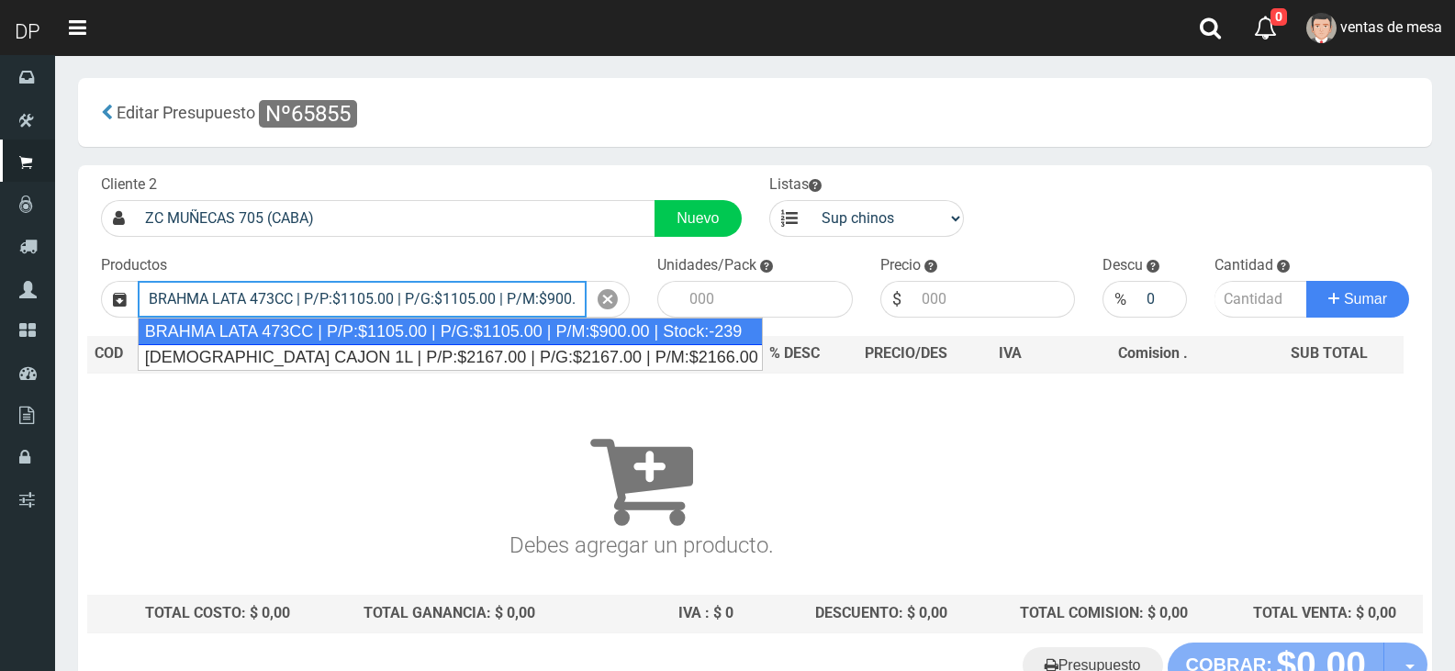
type input "BRAHMA LATA 473CC | P/P:$1105.00 | P/G:$1105.00 | P/M:$900.00 | Stock:-239"
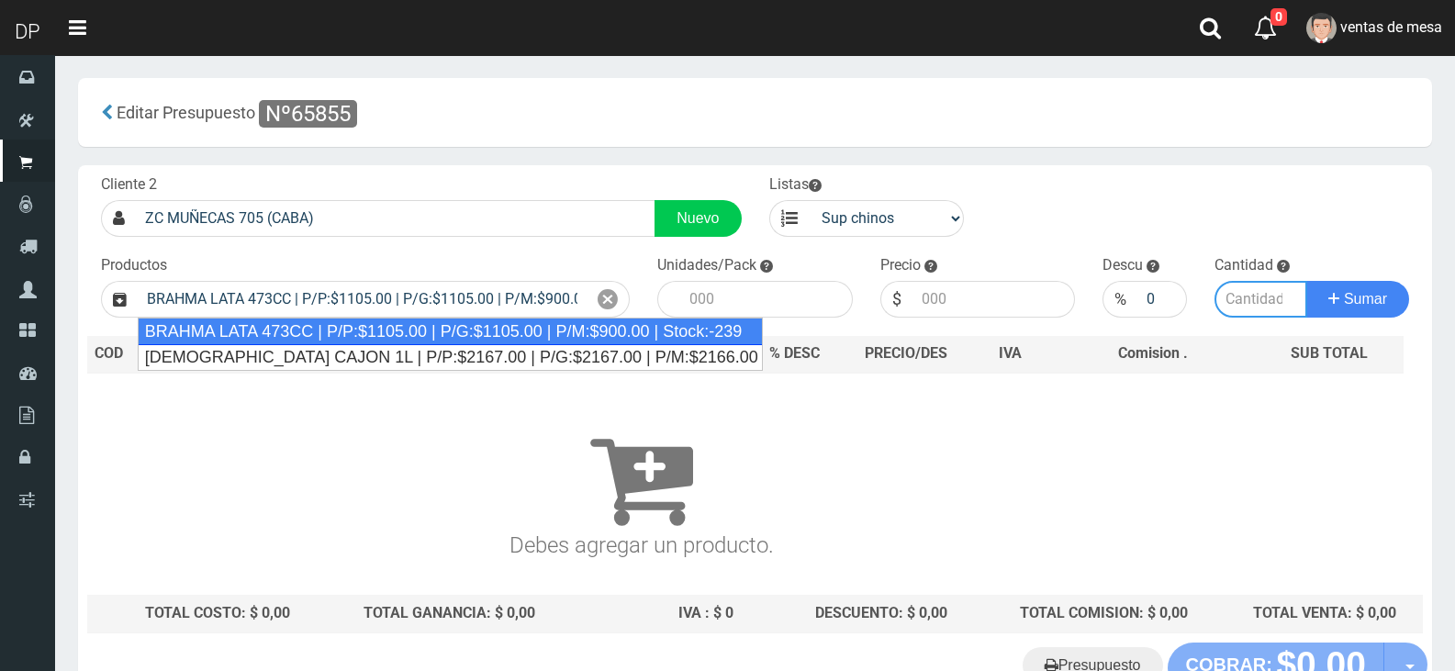
type input "24"
type input "1105.00"
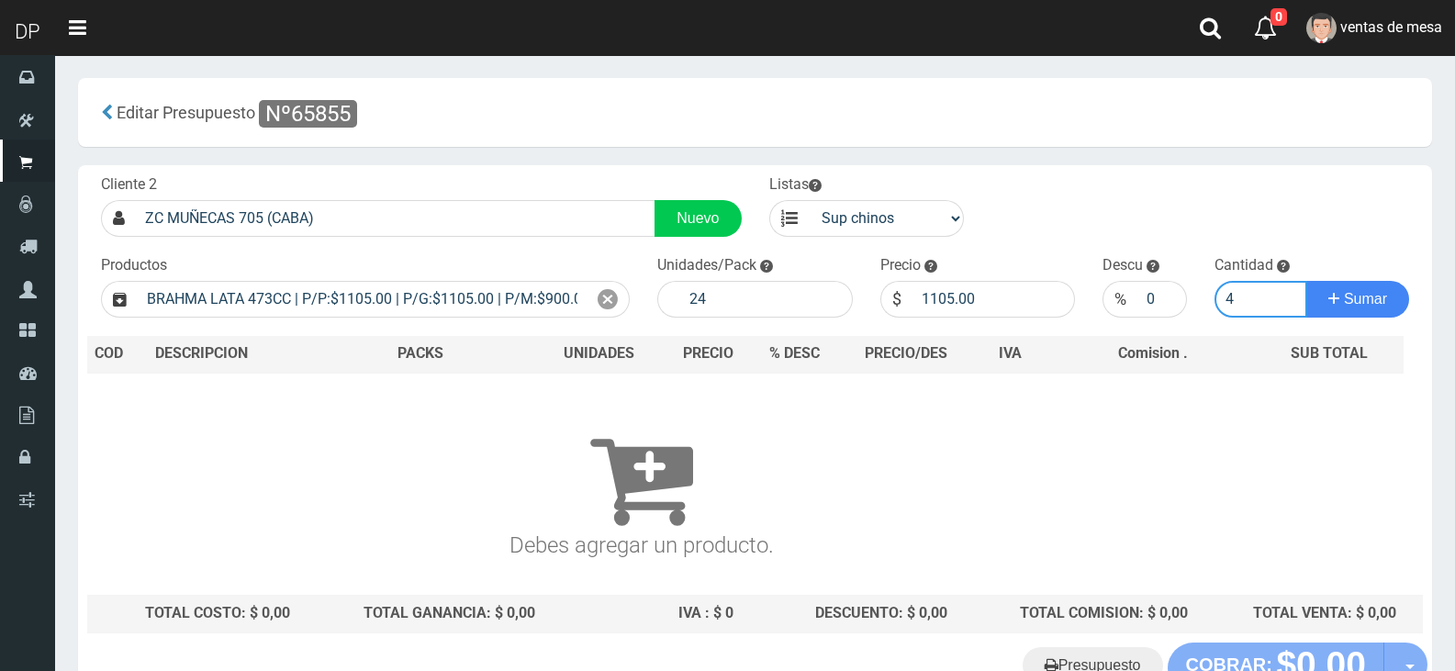
type input "4"
click at [1306, 281] on button "Sumar" at bounding box center [1357, 299] width 103 height 37
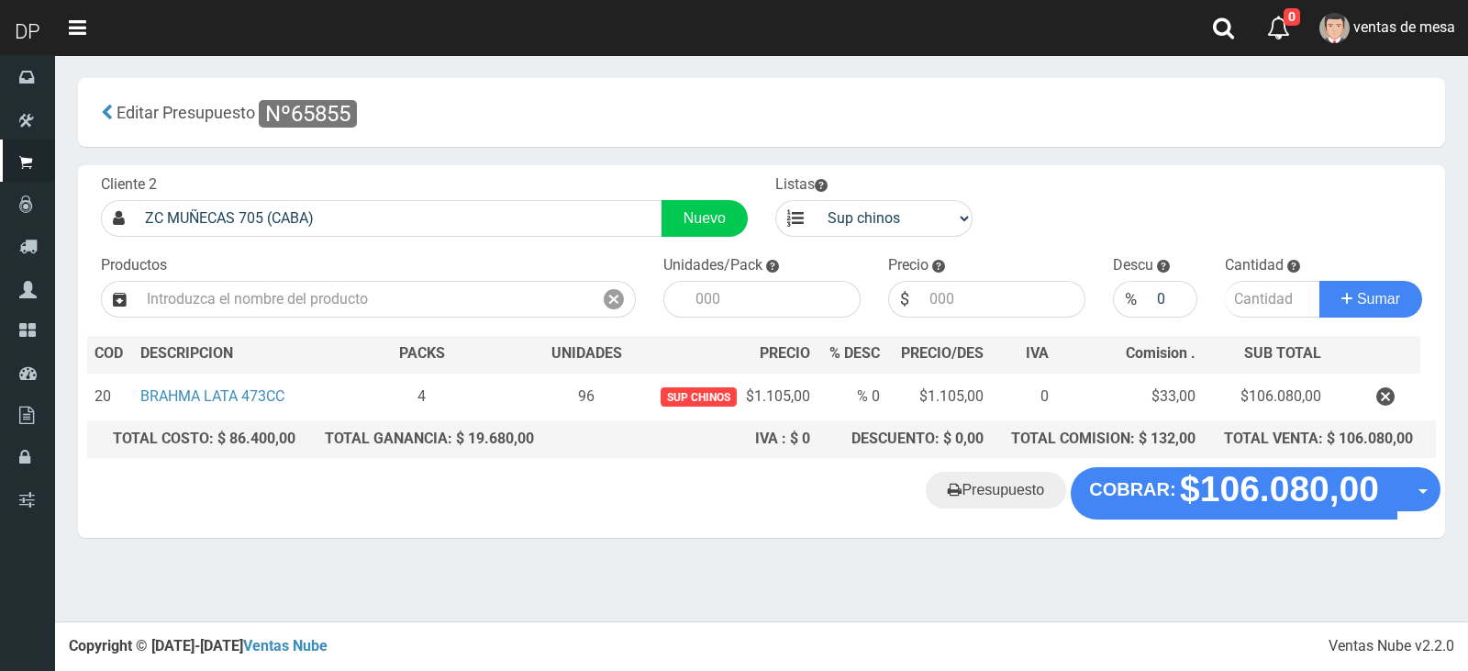
click at [1236, 523] on div "Presupuesto COBRAR: $106.080,00 Opciones" at bounding box center [761, 502] width 1367 height 70
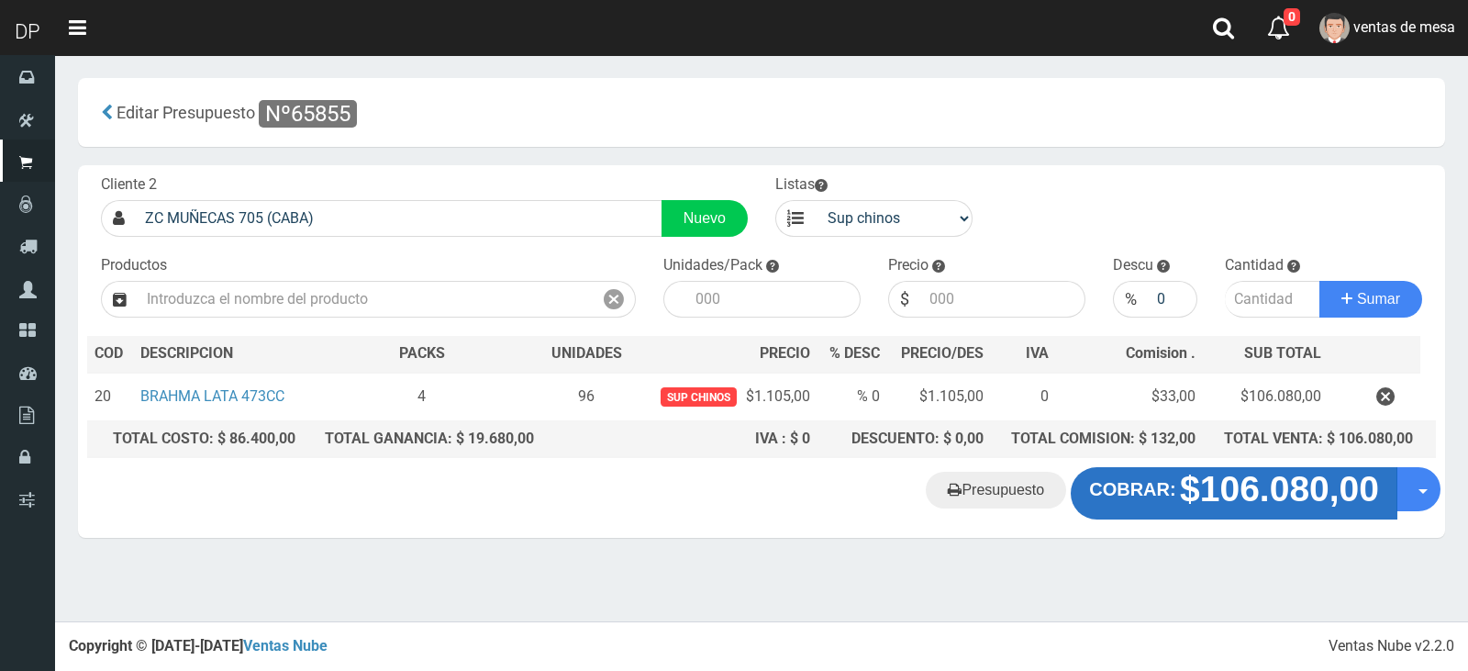
click at [1233, 499] on strong "$106.080,00" at bounding box center [1279, 489] width 199 height 39
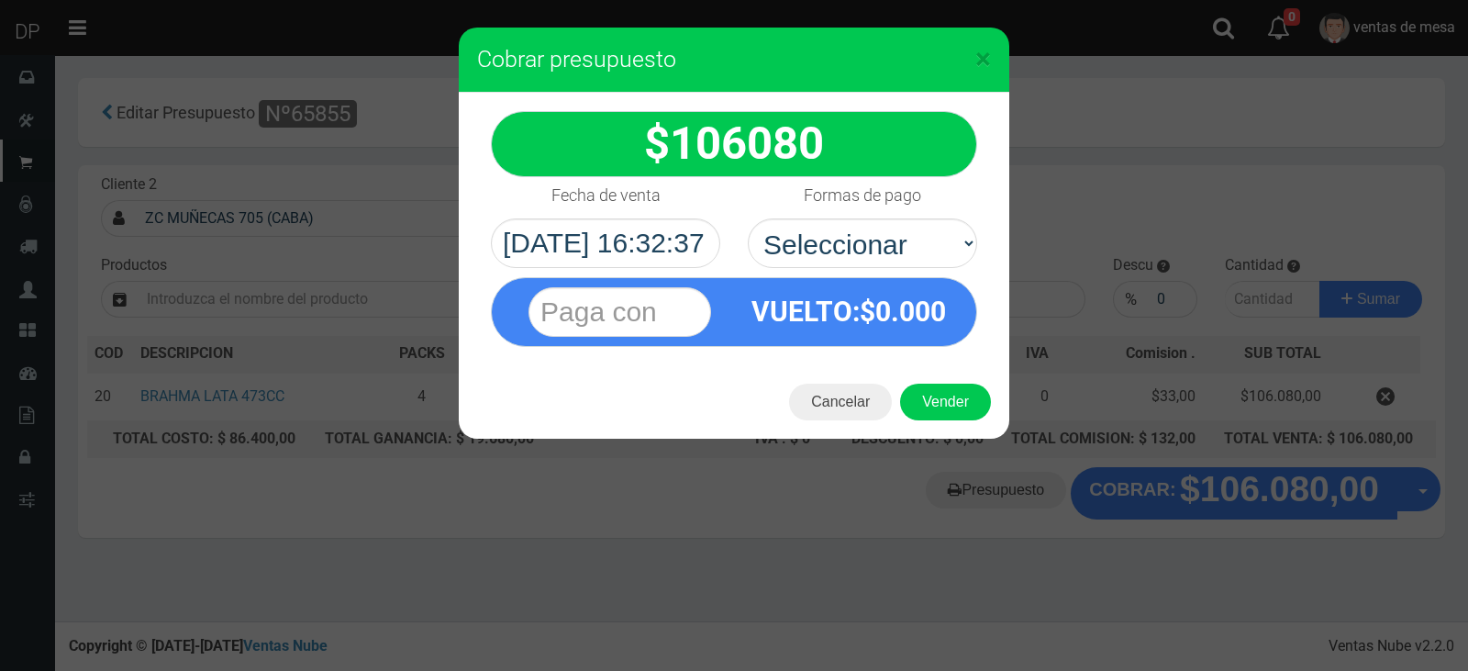
click at [818, 187] on h4 "Formas de pago" at bounding box center [862, 195] width 117 height 18
click at [818, 218] on select "Seleccionar Efectivo Tarjeta de Crédito Depósito Débito" at bounding box center [862, 243] width 229 height 50
click at [820, 216] on div "Formas de pago Seleccionar Efectivo Tarjeta de Crédito Depósito Débito" at bounding box center [862, 222] width 257 height 91
click at [839, 260] on select "Seleccionar Efectivo Tarjeta de Crédito Depósito Débito" at bounding box center [862, 243] width 229 height 50
select select "Efectivo"
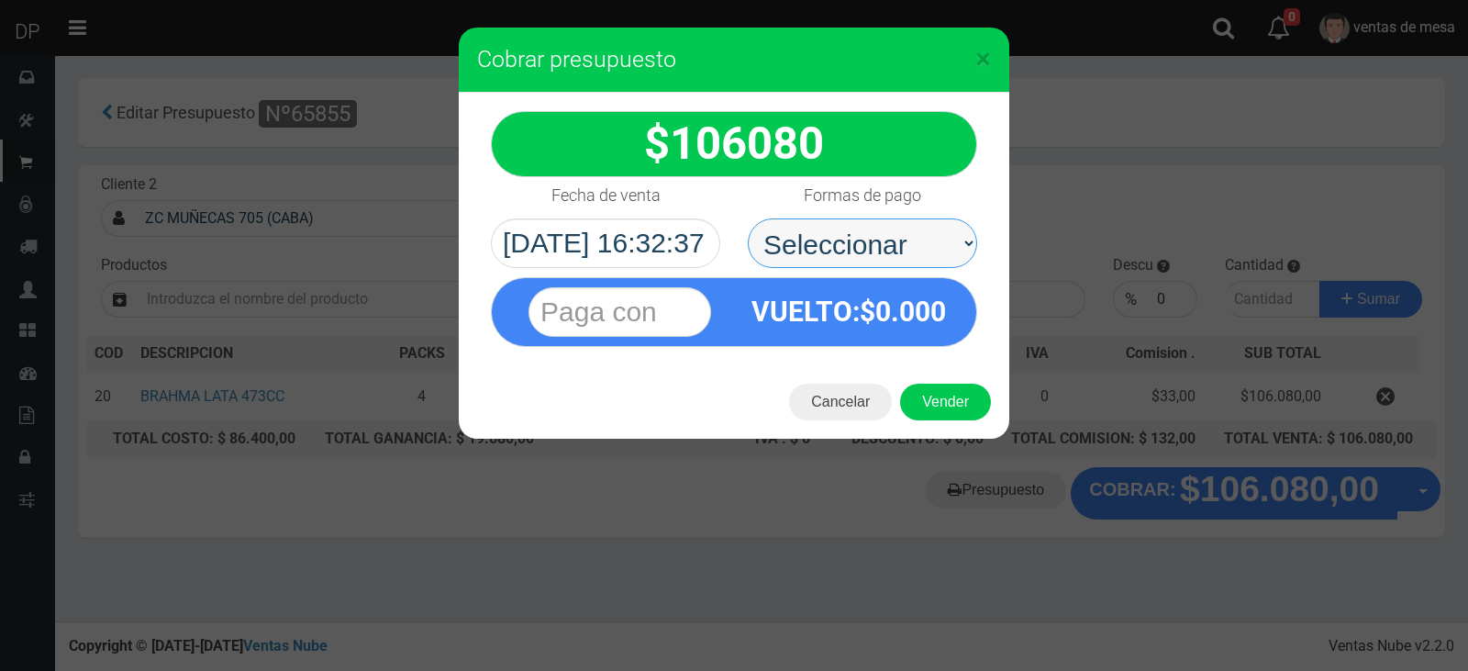
click at [748, 218] on select "Seleccionar Efectivo Tarjeta de Crédito Depósito Débito" at bounding box center [862, 243] width 229 height 50
drag, startPoint x: 916, startPoint y: 372, endPoint x: 938, endPoint y: 412, distance: 46.0
click at [918, 374] on div "Cancelar Vender" at bounding box center [734, 401] width 551 height 73
click at [938, 412] on button "Vender" at bounding box center [945, 402] width 91 height 37
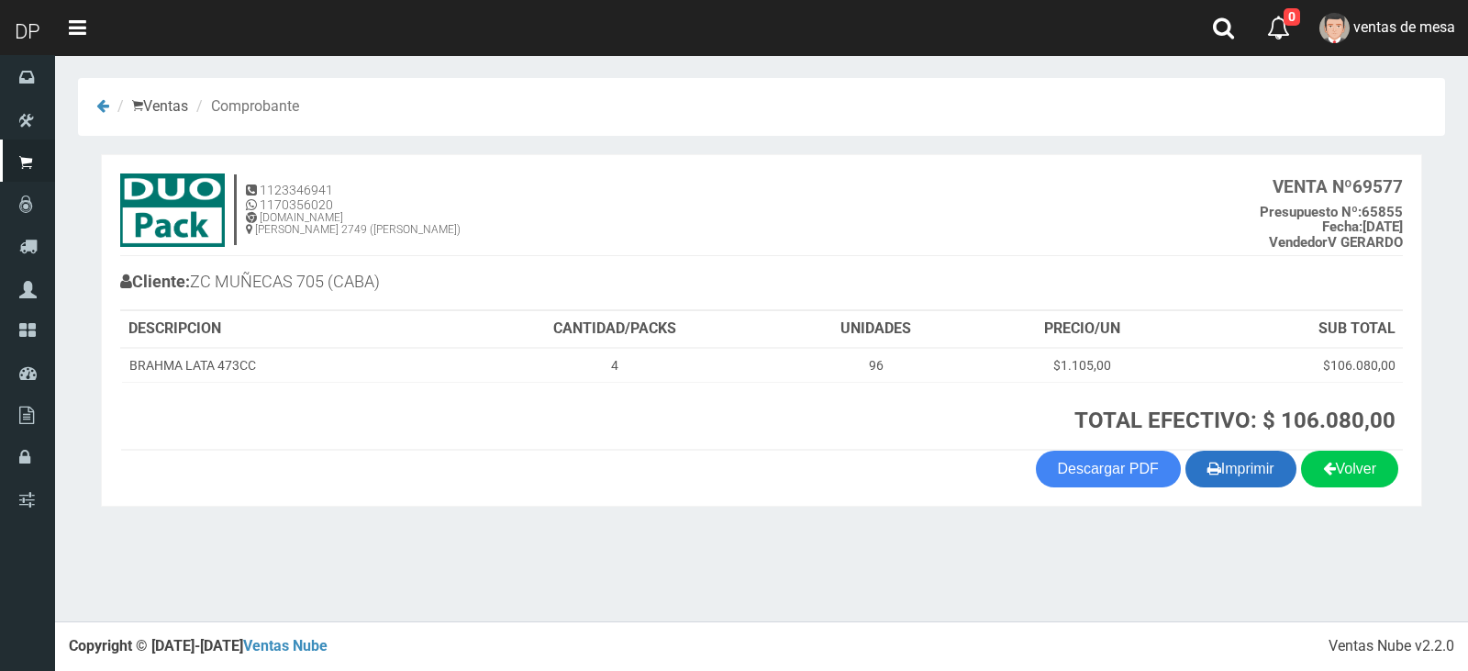
click at [1191, 483] on button "Imprimir" at bounding box center [1241, 469] width 111 height 37
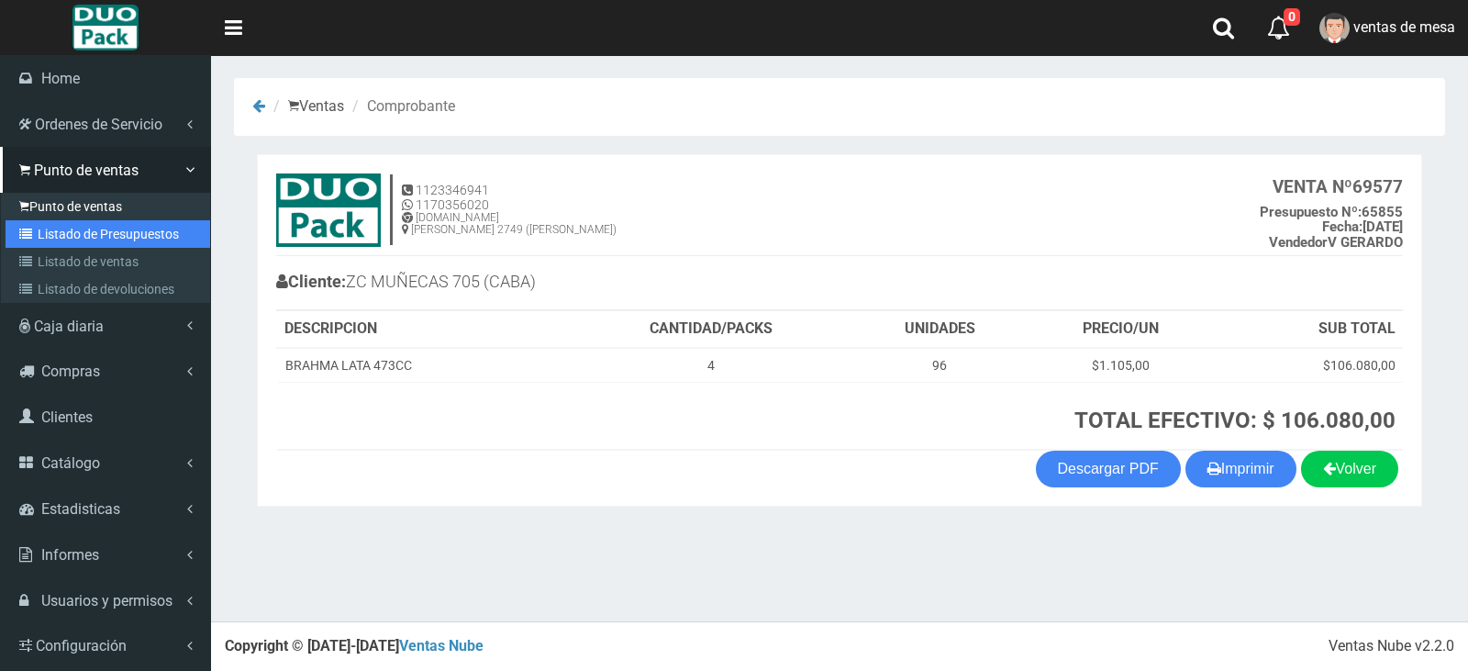
drag, startPoint x: 61, startPoint y: 225, endPoint x: 126, endPoint y: 193, distance: 72.6
click at [62, 225] on link "Listado de Presupuestos" at bounding box center [108, 234] width 205 height 28
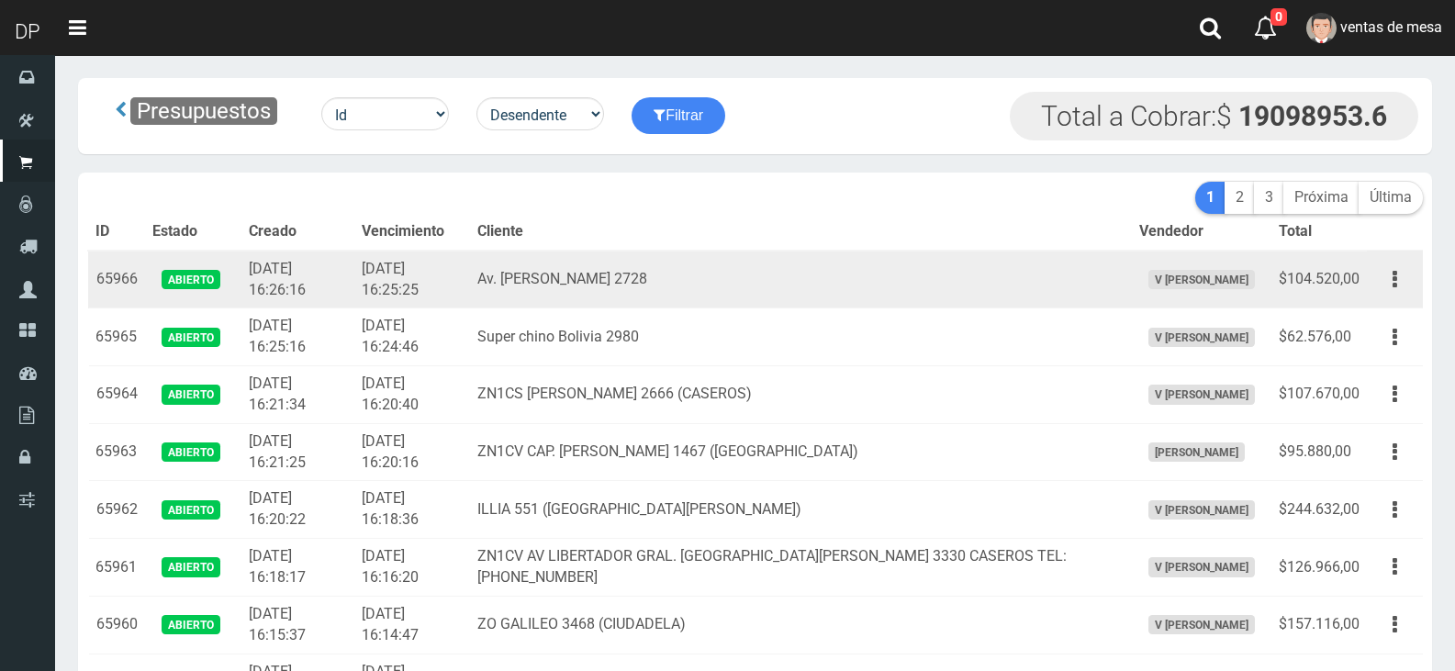
scroll to position [5927, 0]
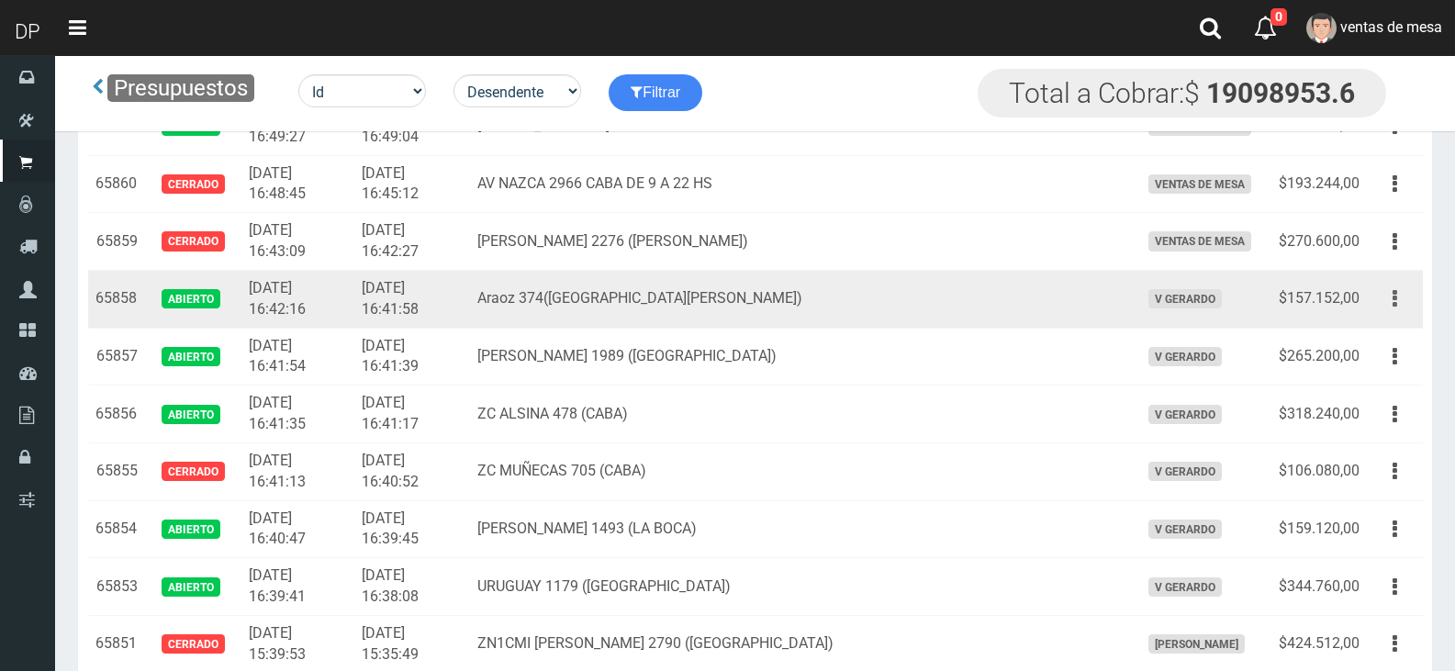
click at [1392, 296] on icon "button" at bounding box center [1394, 299] width 5 height 32
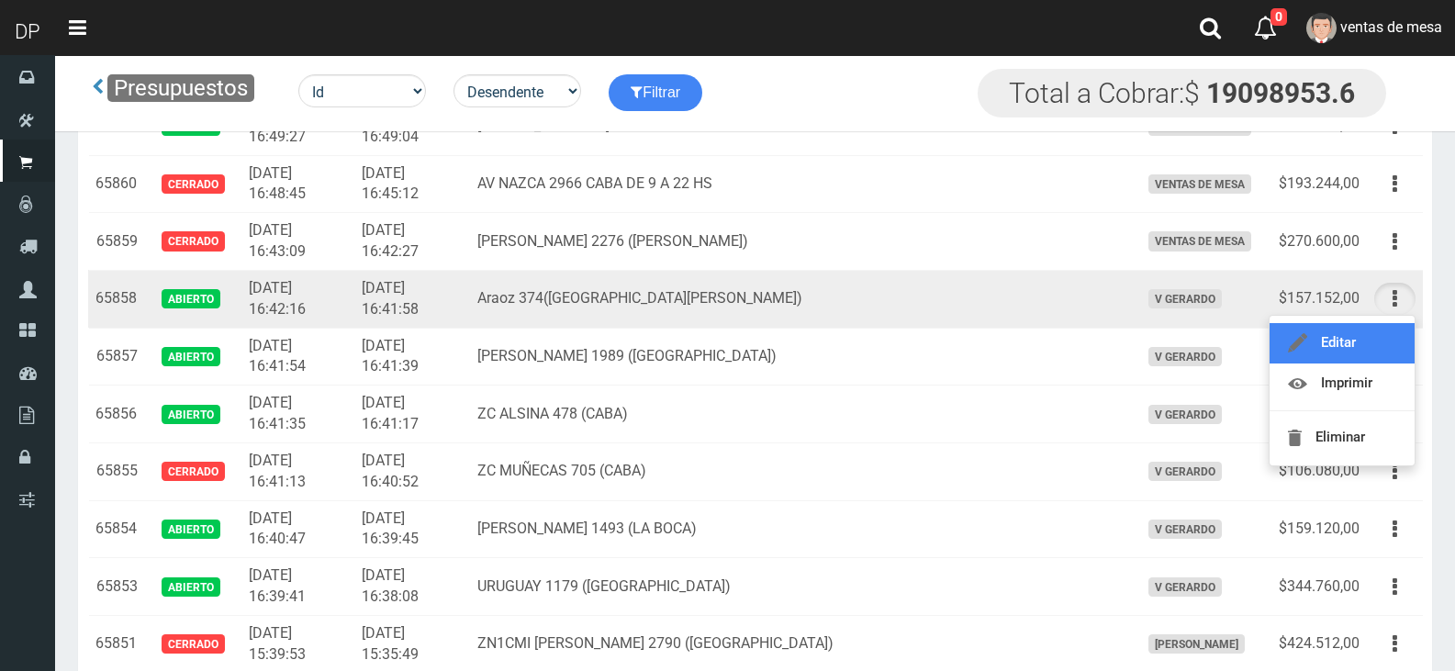
click at [1377, 329] on link "Editar" at bounding box center [1341, 343] width 145 height 40
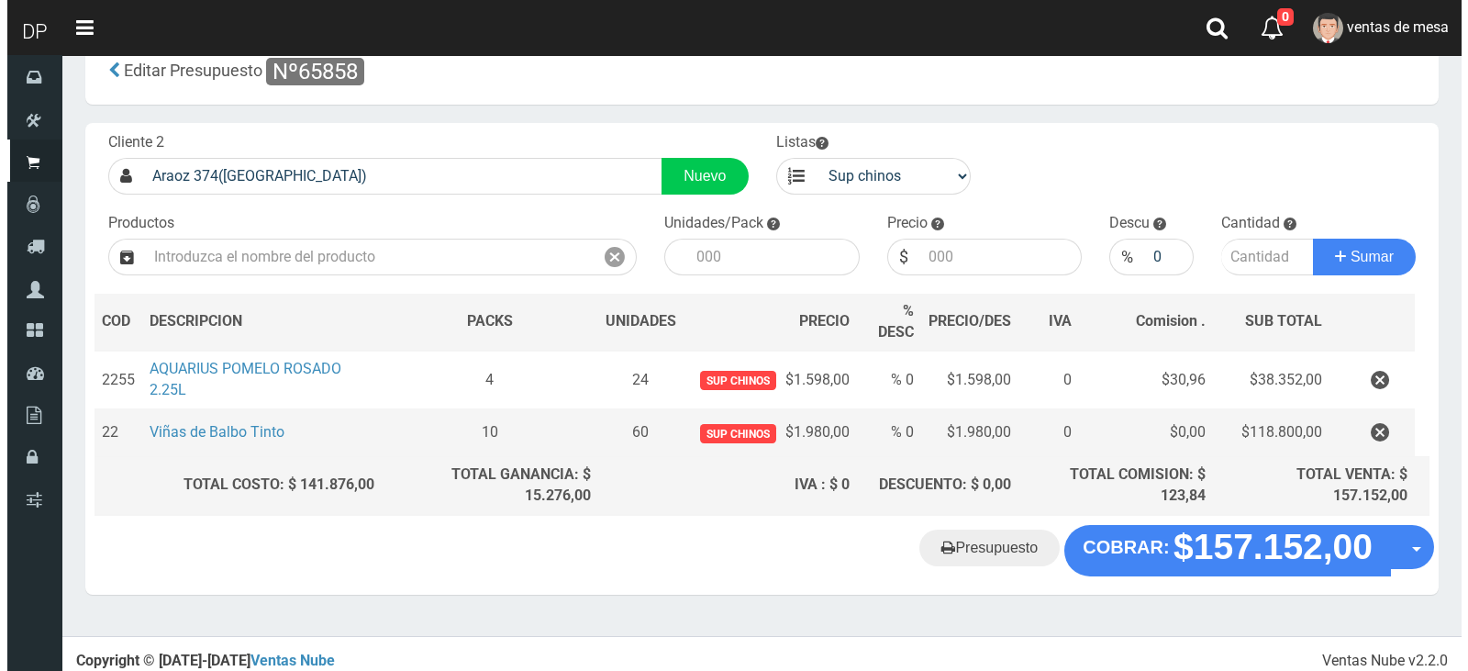
scroll to position [51, 0]
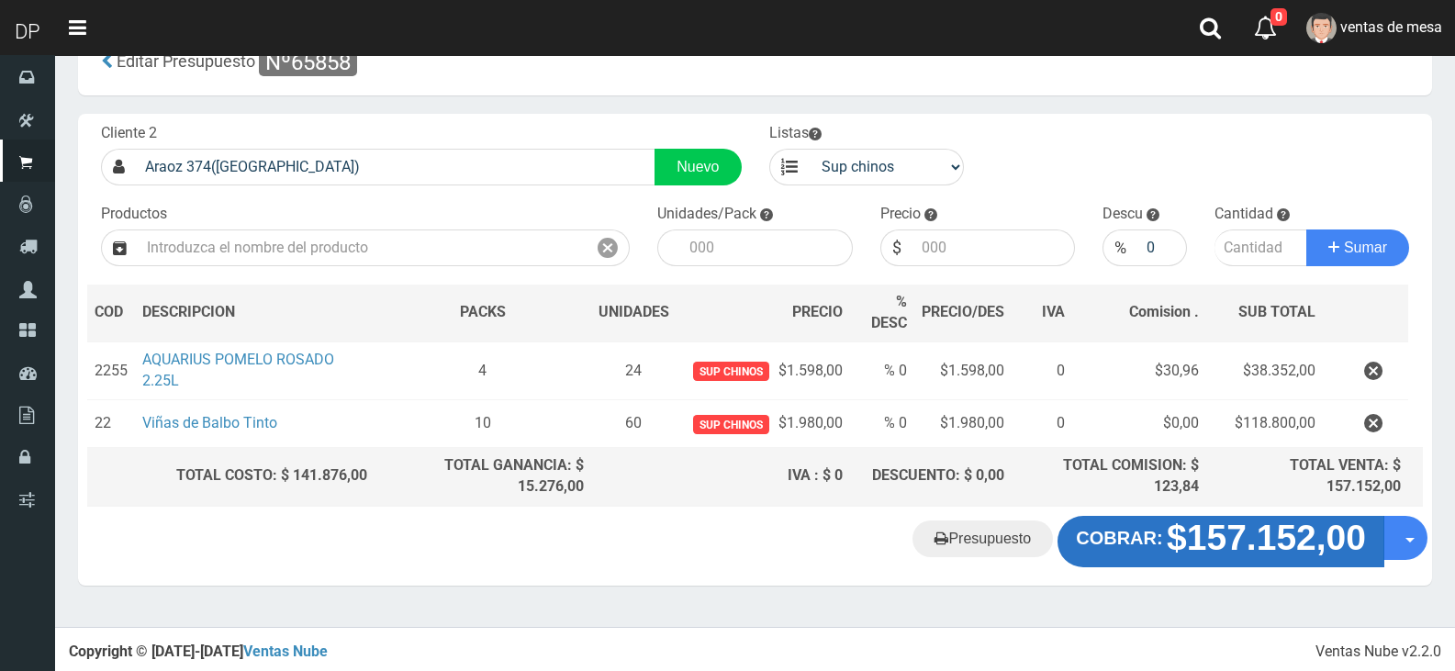
drag, startPoint x: 1245, startPoint y: 503, endPoint x: 1244, endPoint y: 526, distance: 23.0
click at [1244, 508] on div "Cliente 2 Araoz 374([GEOGRAPHIC_DATA]) Nuevo Listas venta publico Sup chinos re…" at bounding box center [755, 315] width 1354 height 402
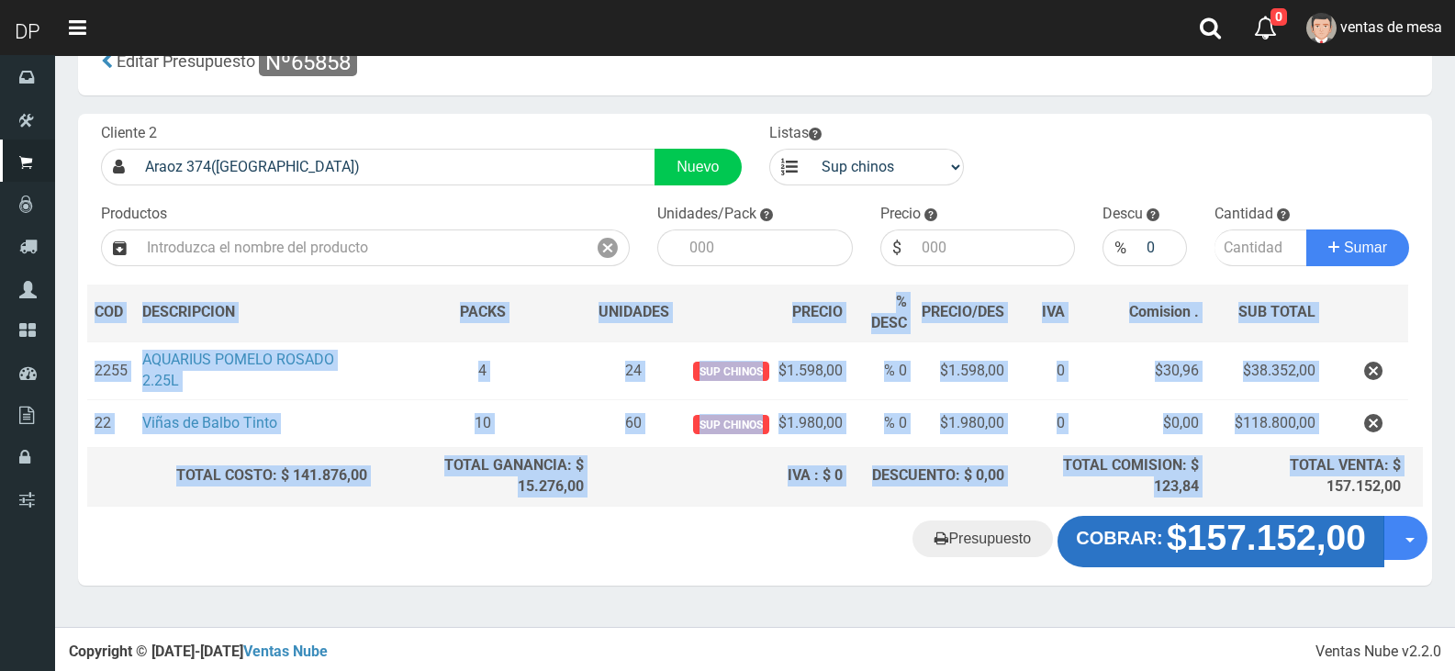
click at [1244, 537] on strong "$157.152,00" at bounding box center [1266, 537] width 199 height 39
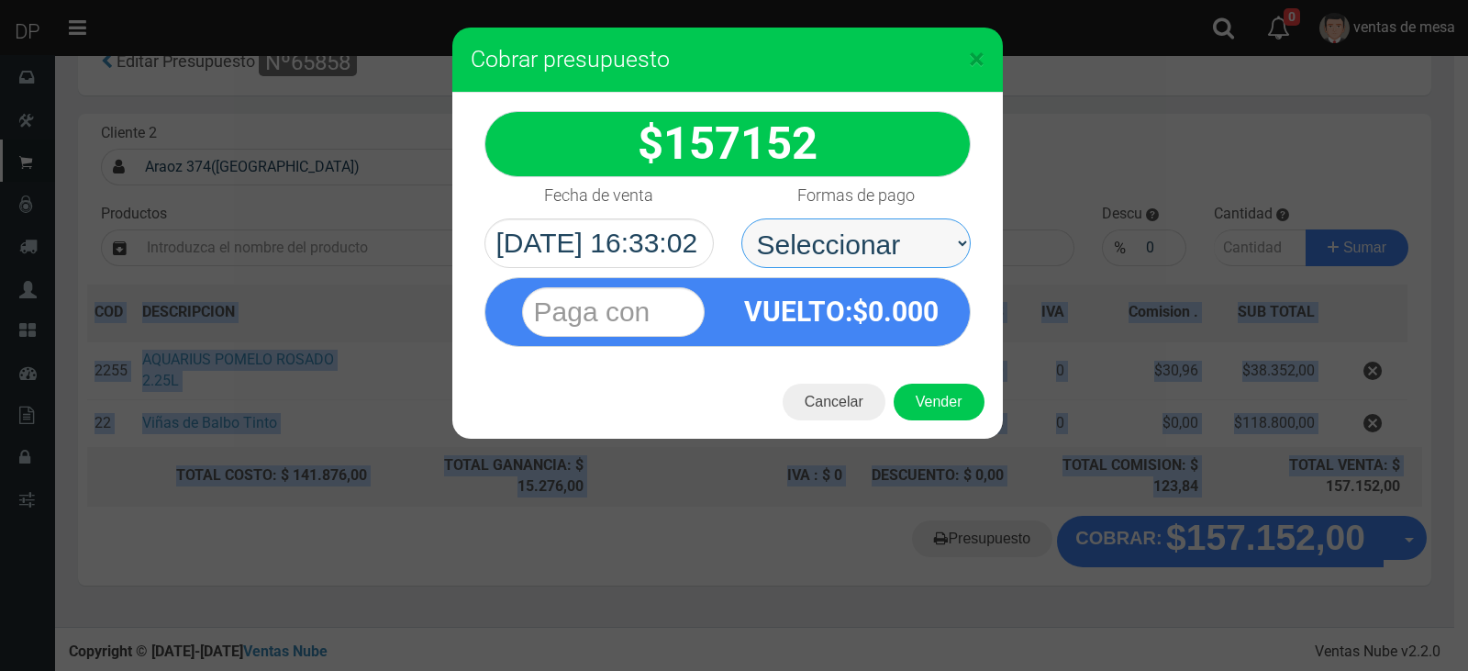
click at [943, 254] on select "Seleccionar Efectivo Tarjeta de Crédito Depósito Débito" at bounding box center [856, 243] width 229 height 50
select select "Efectivo"
click at [742, 218] on select "Seleccionar Efectivo Tarjeta de Crédito Depósito Débito" at bounding box center [856, 243] width 229 height 50
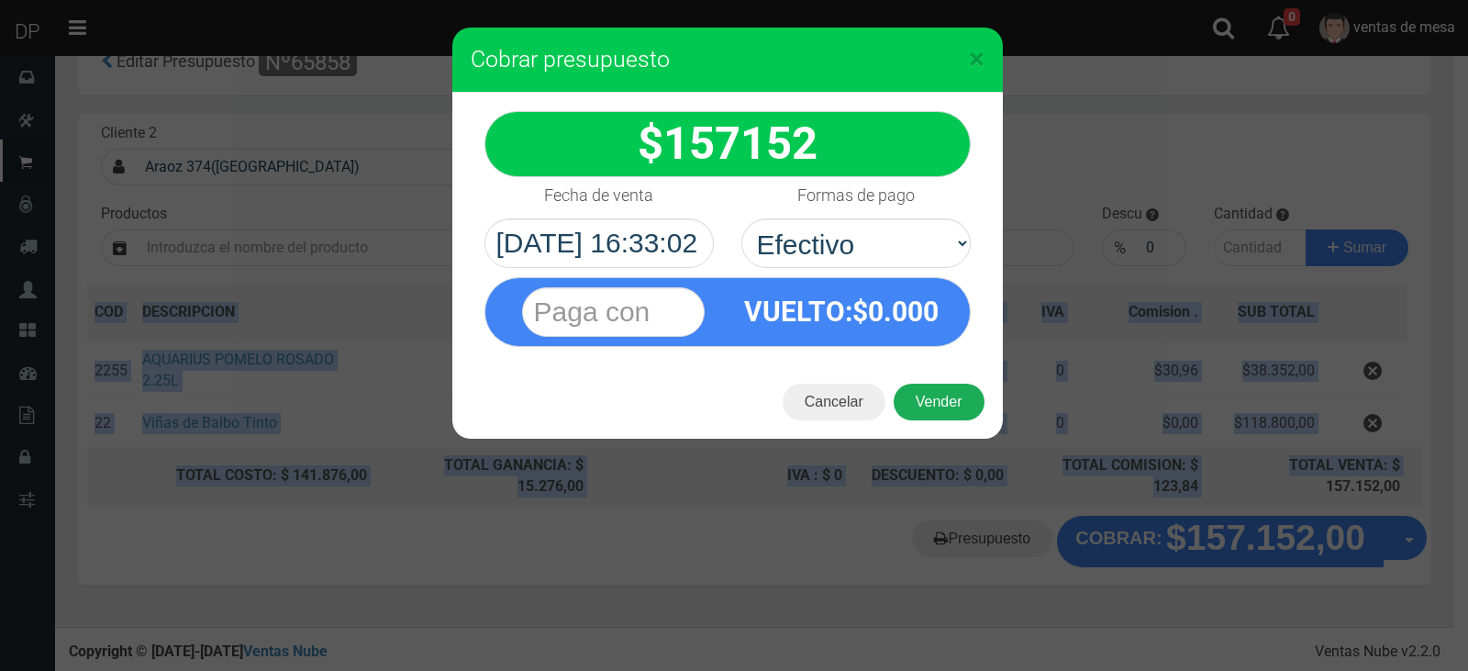
click at [921, 399] on button "Vender" at bounding box center [939, 402] width 91 height 37
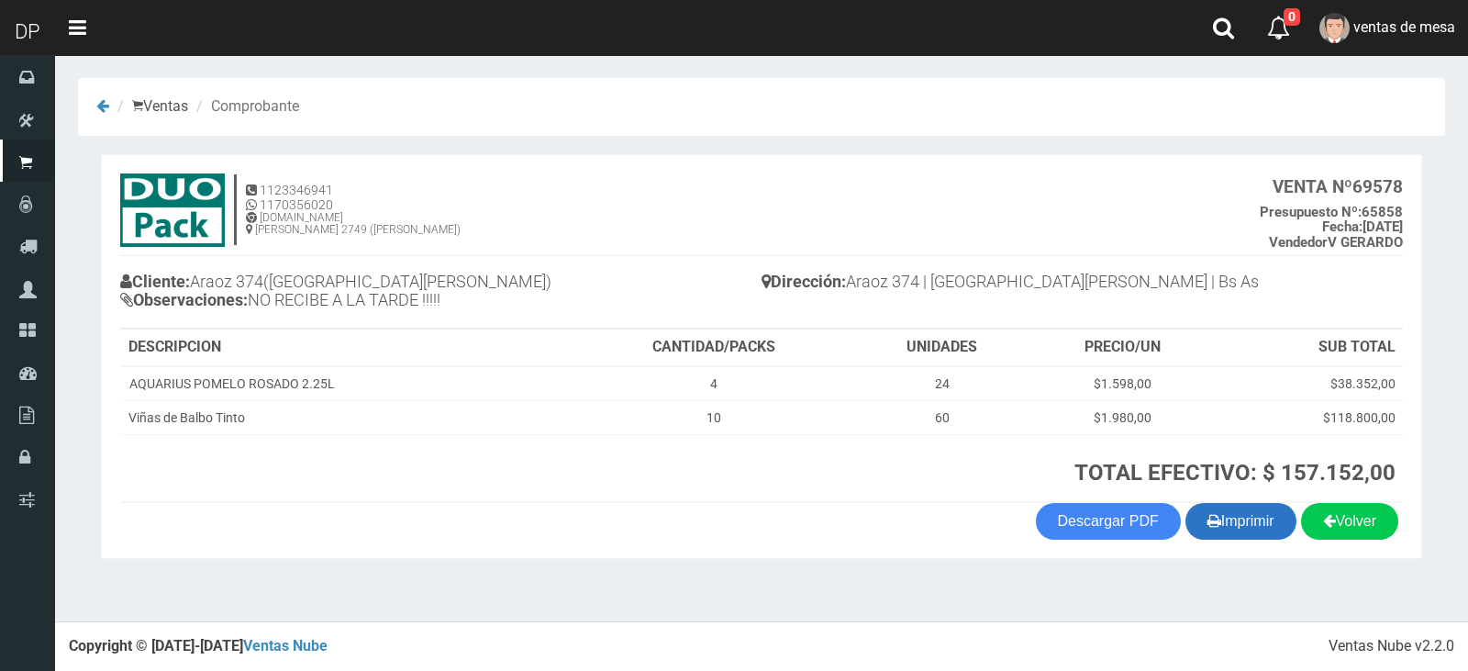
click at [1236, 529] on button "Imprimir" at bounding box center [1241, 521] width 111 height 37
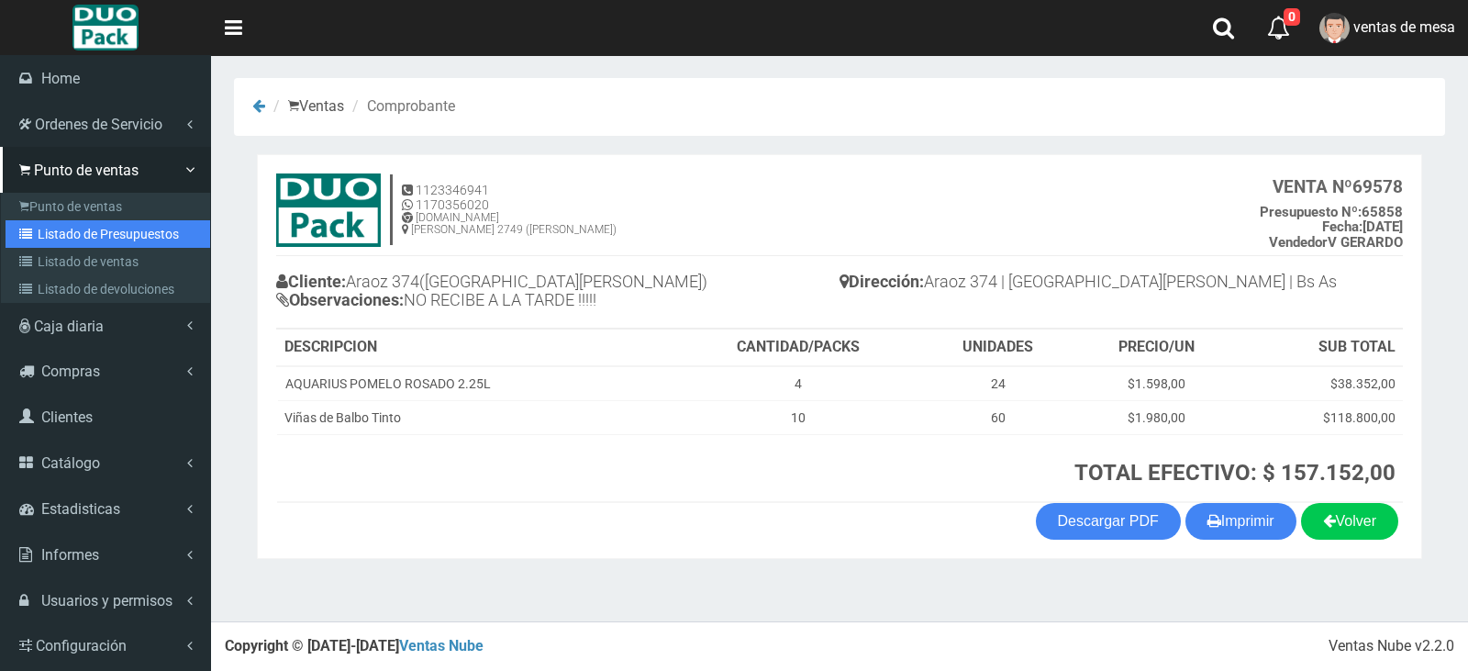
click at [117, 231] on link "Listado de Presupuestos" at bounding box center [108, 234] width 205 height 28
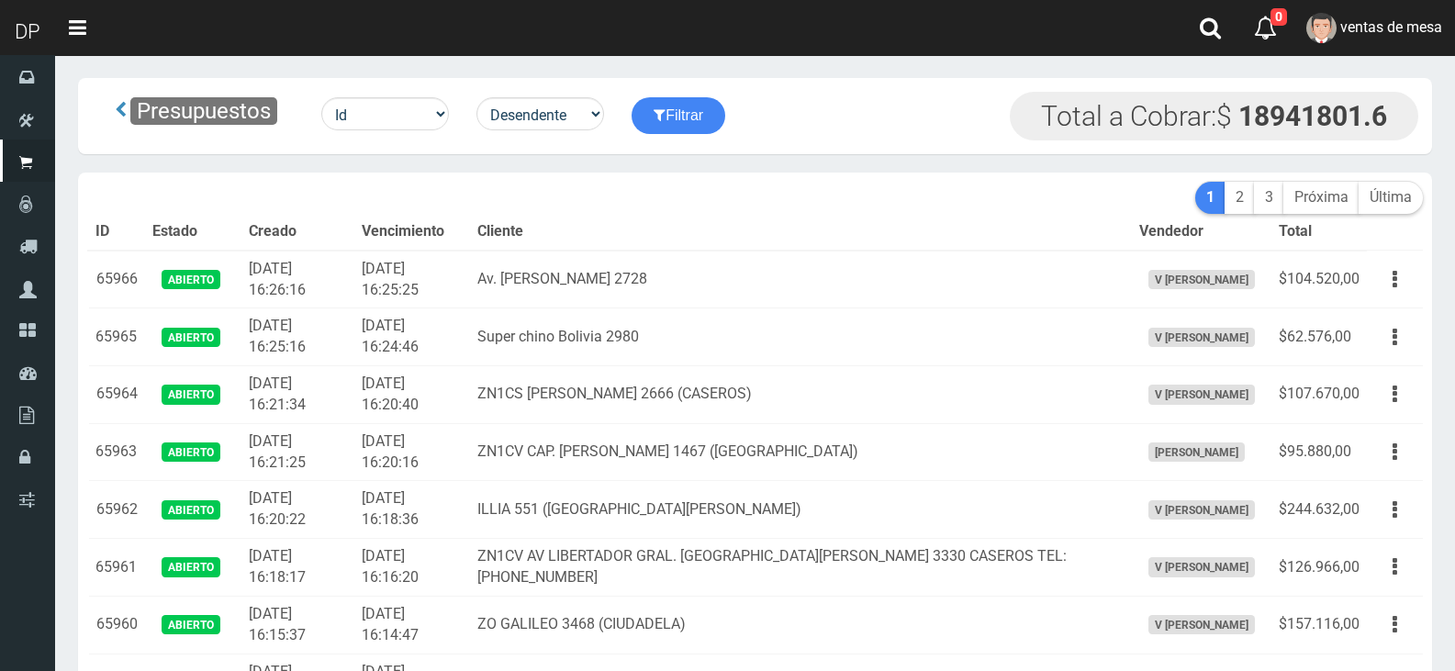
scroll to position [8171, 0]
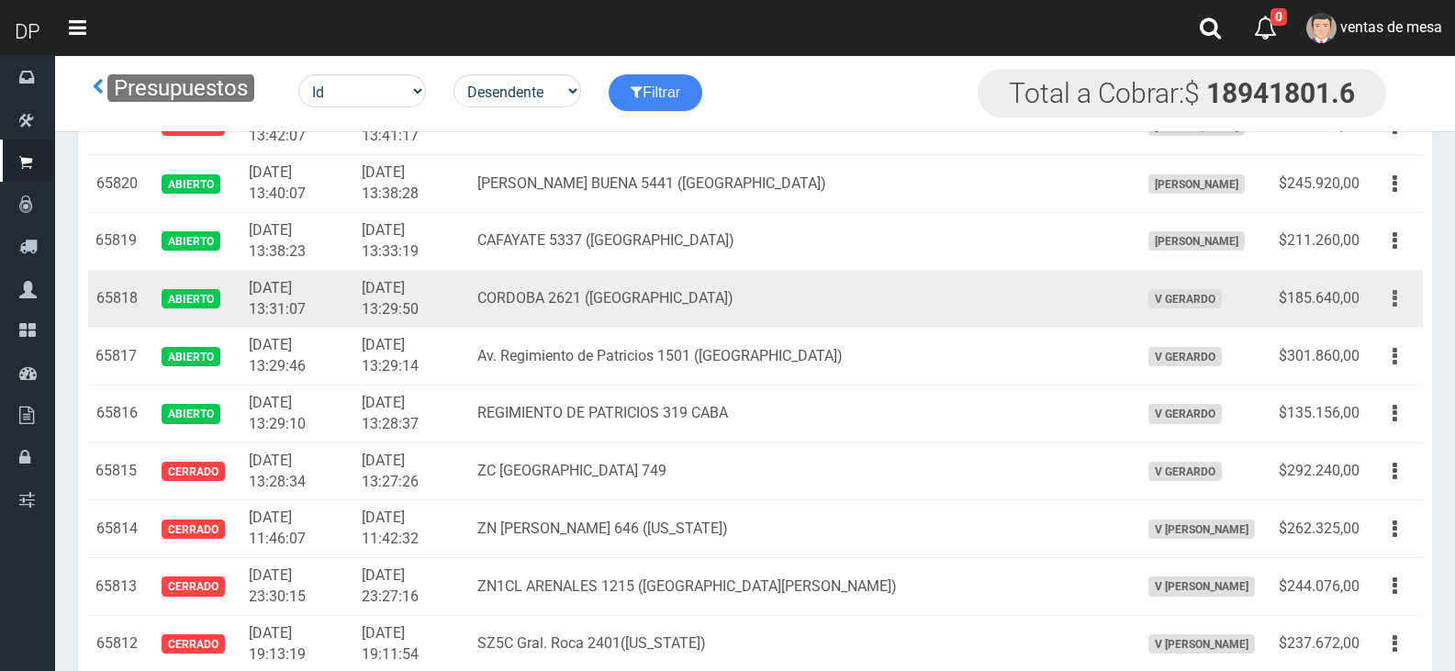
click at [1398, 297] on button "button" at bounding box center [1394, 299] width 41 height 32
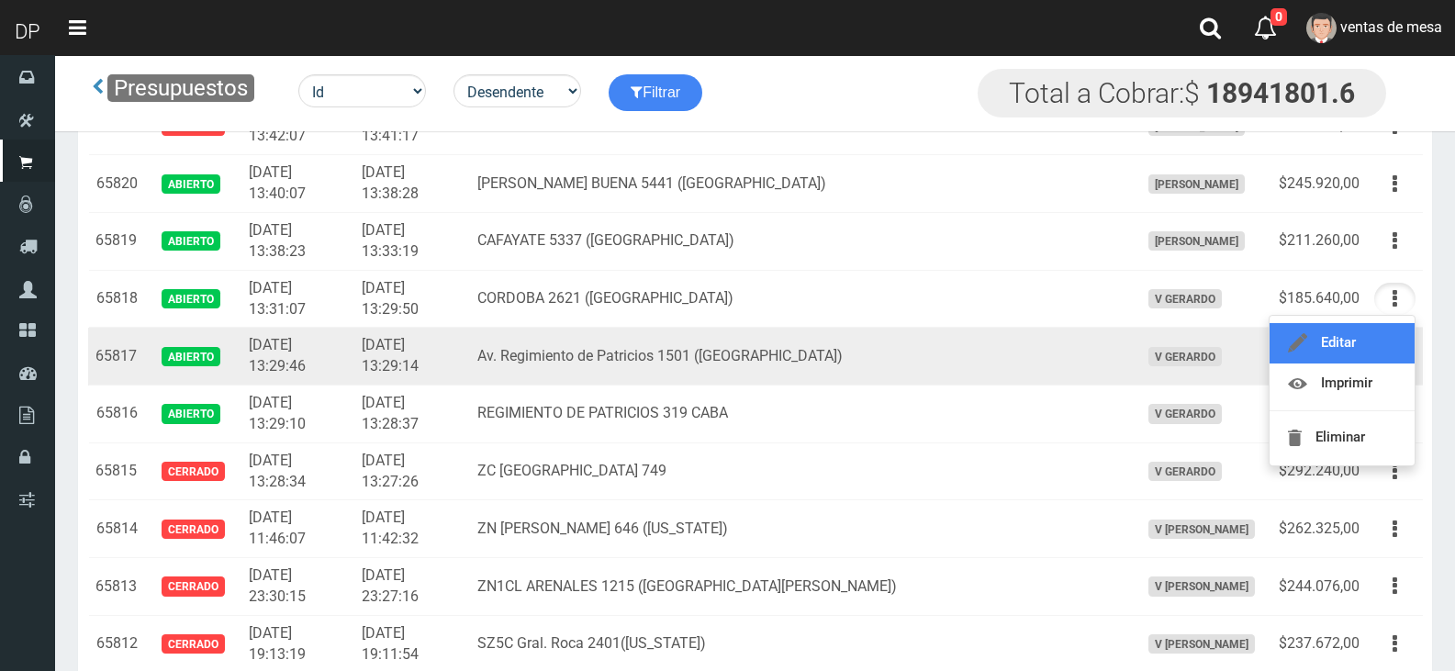
click at [1390, 341] on link "Editar" at bounding box center [1341, 343] width 145 height 40
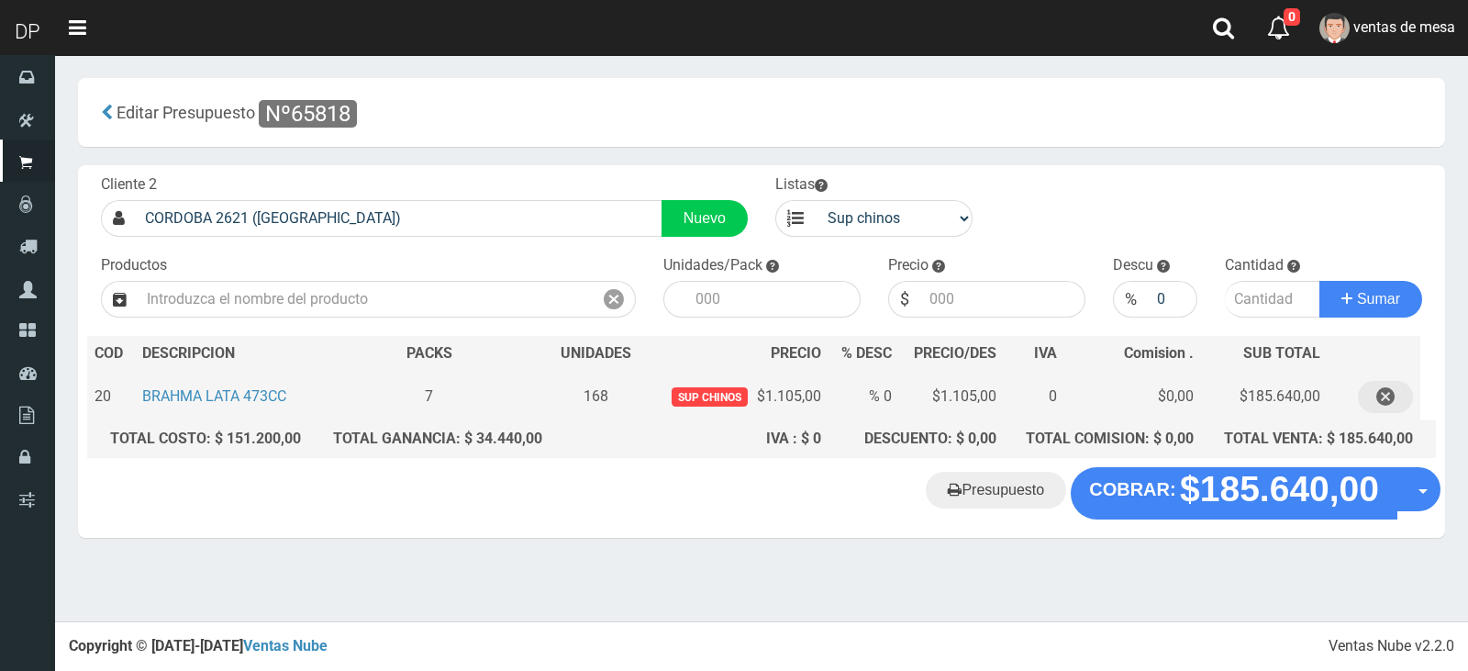
click at [1397, 395] on button "button" at bounding box center [1385, 397] width 55 height 32
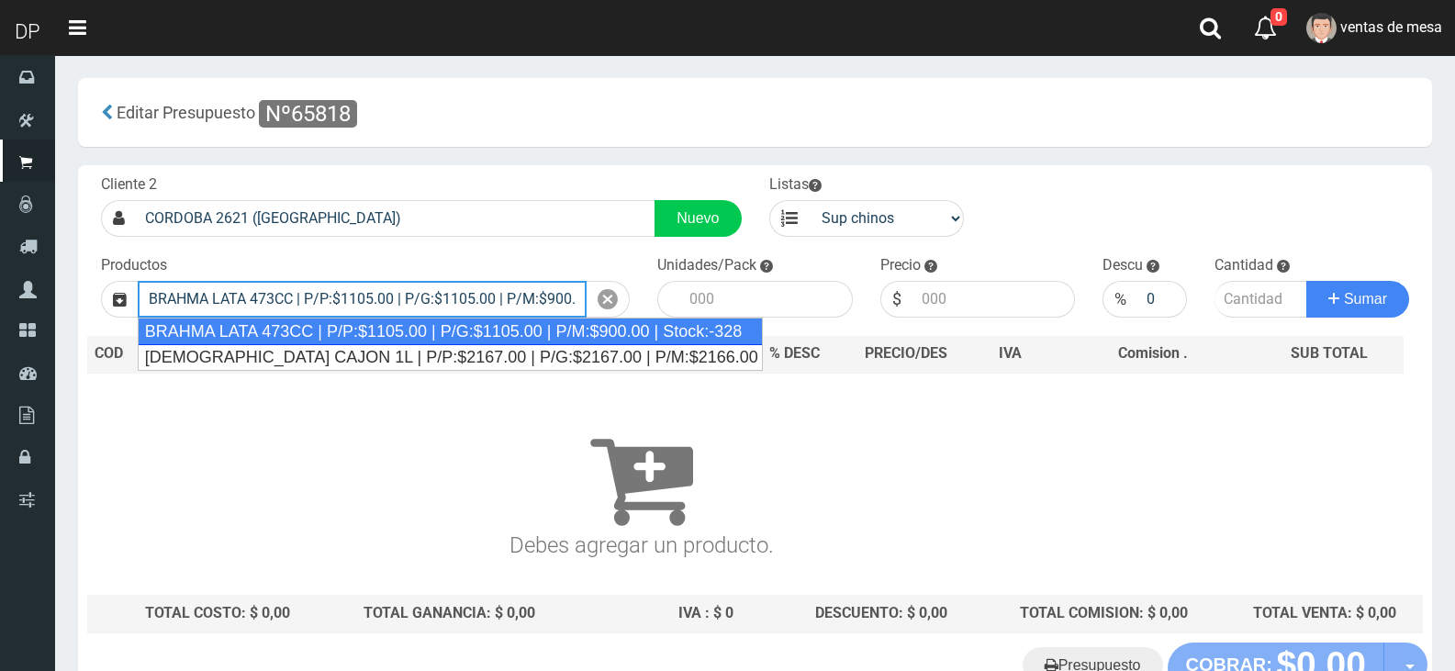
type input "BRAHMA LATA 473CC | P/P:$1105.00 | P/G:$1105.00 | P/M:$900.00 | Stock:-328"
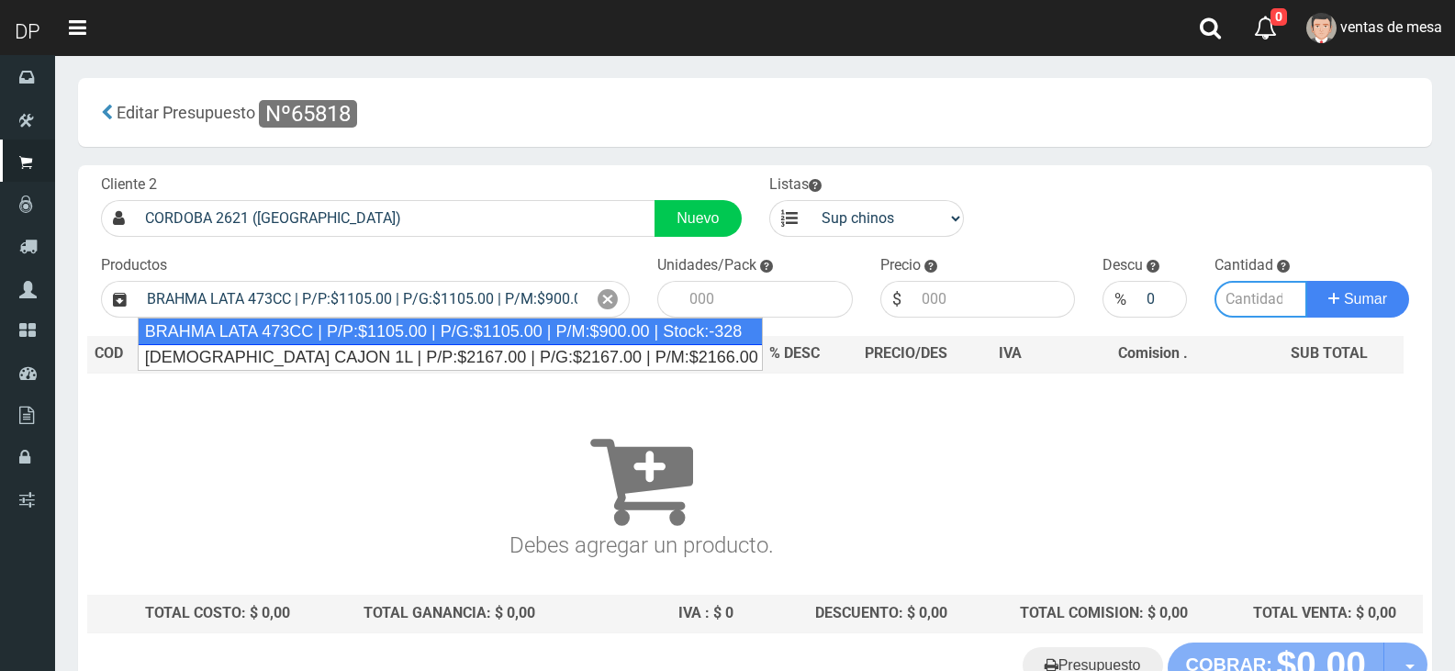
type input "24"
type input "1105.00"
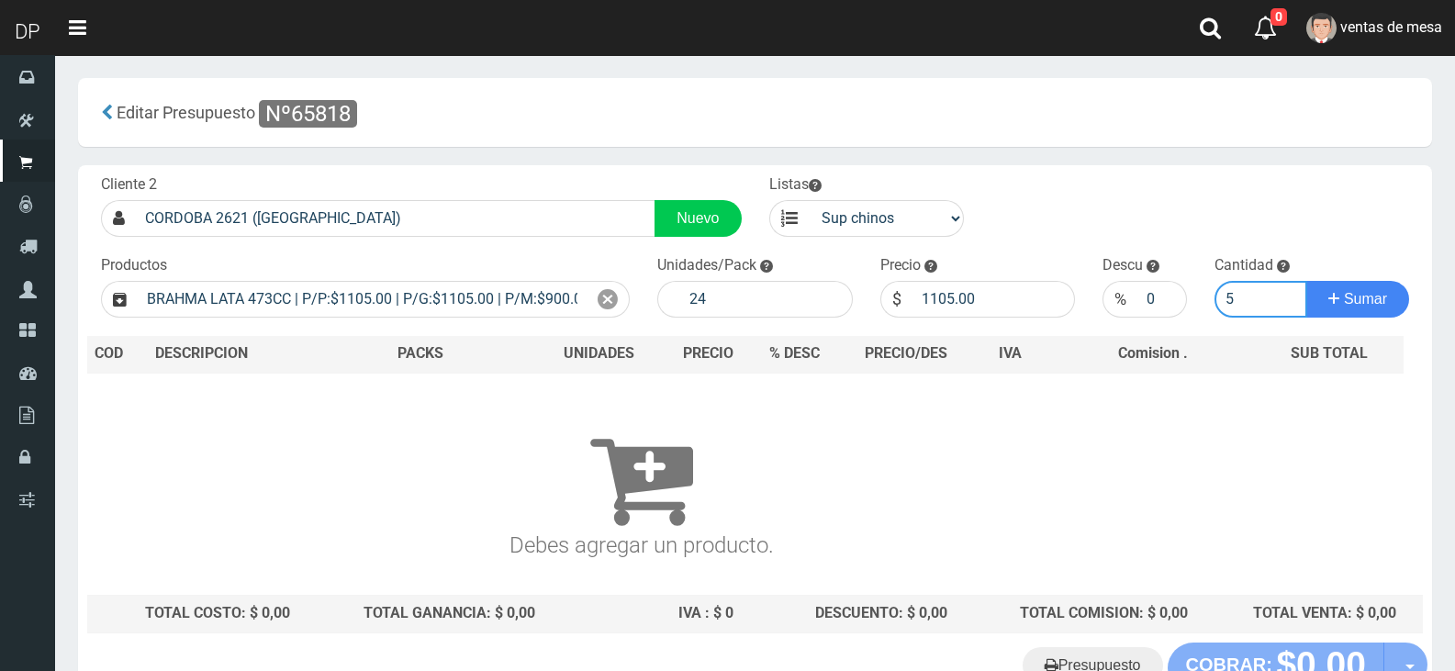
type input "5"
click at [1306, 281] on button "Sumar" at bounding box center [1357, 299] width 103 height 37
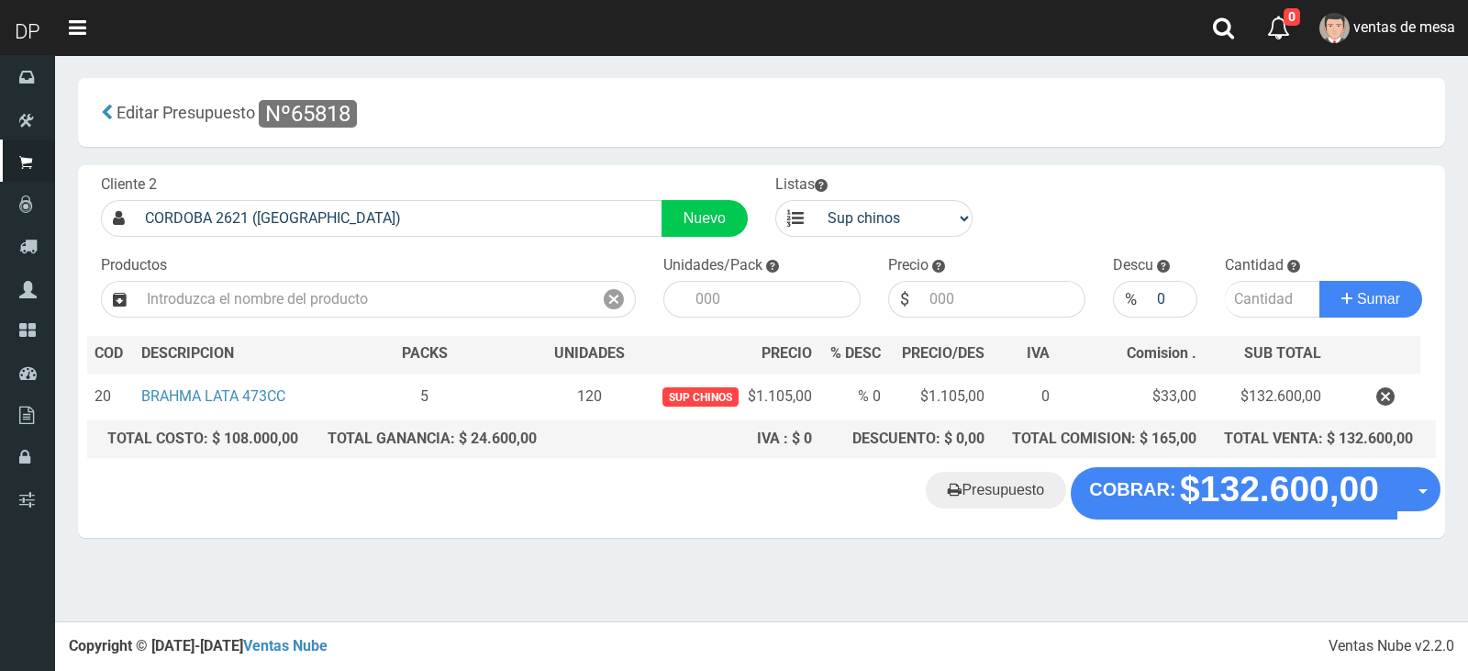
click at [1305, 519] on div "Presupuesto COBRAR: $132.600,00 Opciones" at bounding box center [761, 502] width 1367 height 70
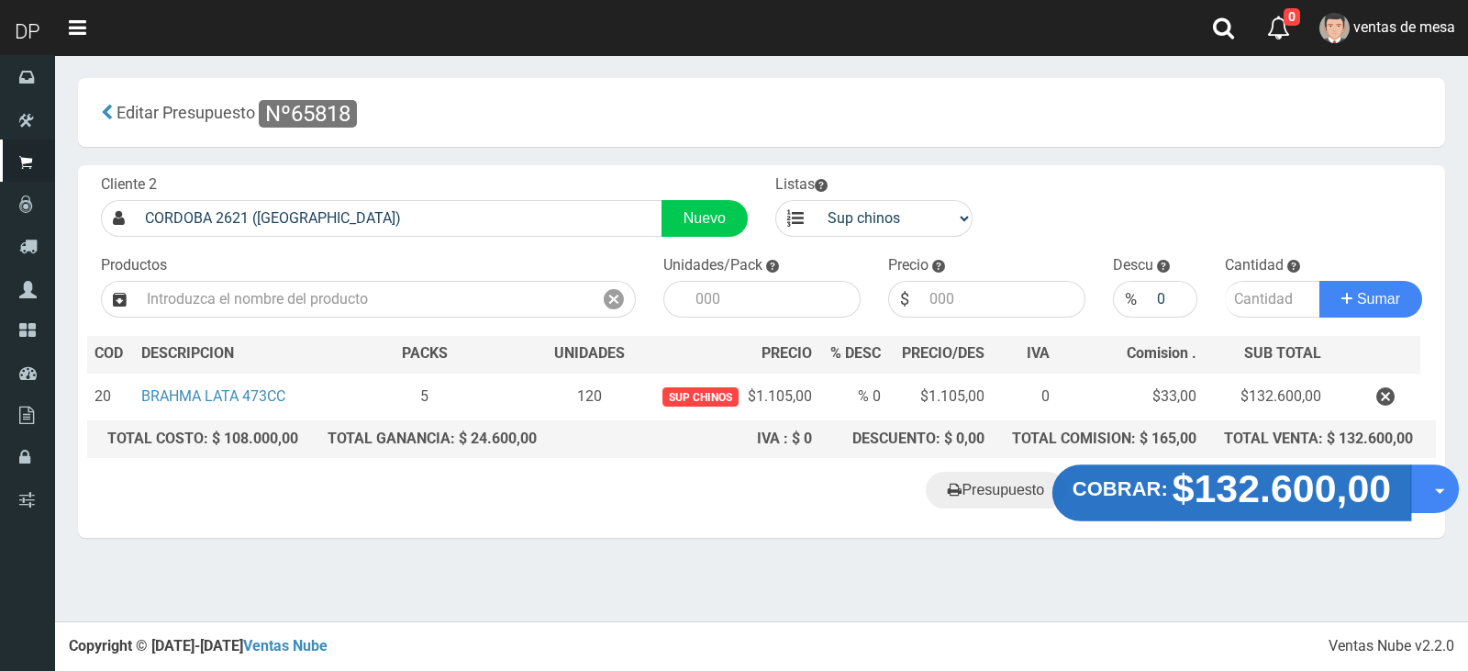
click at [1289, 503] on strong "$132.600,00" at bounding box center [1282, 488] width 219 height 43
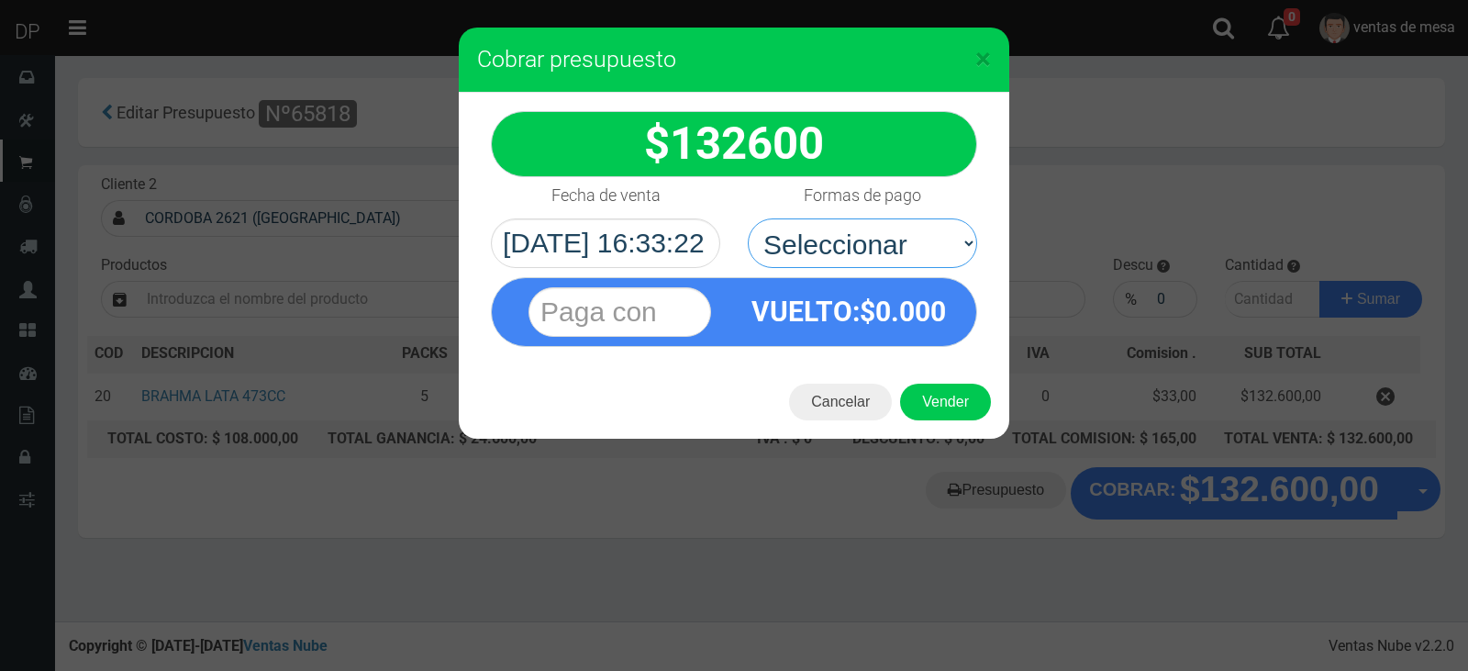
click at [888, 259] on select "Seleccionar Efectivo Tarjeta de Crédito Depósito Débito" at bounding box center [862, 243] width 229 height 50
select select "Efectivo"
click at [748, 218] on select "Seleccionar Efectivo Tarjeta de Crédito Depósito Débito" at bounding box center [862, 243] width 229 height 50
click at [920, 396] on button "Vender" at bounding box center [945, 402] width 91 height 37
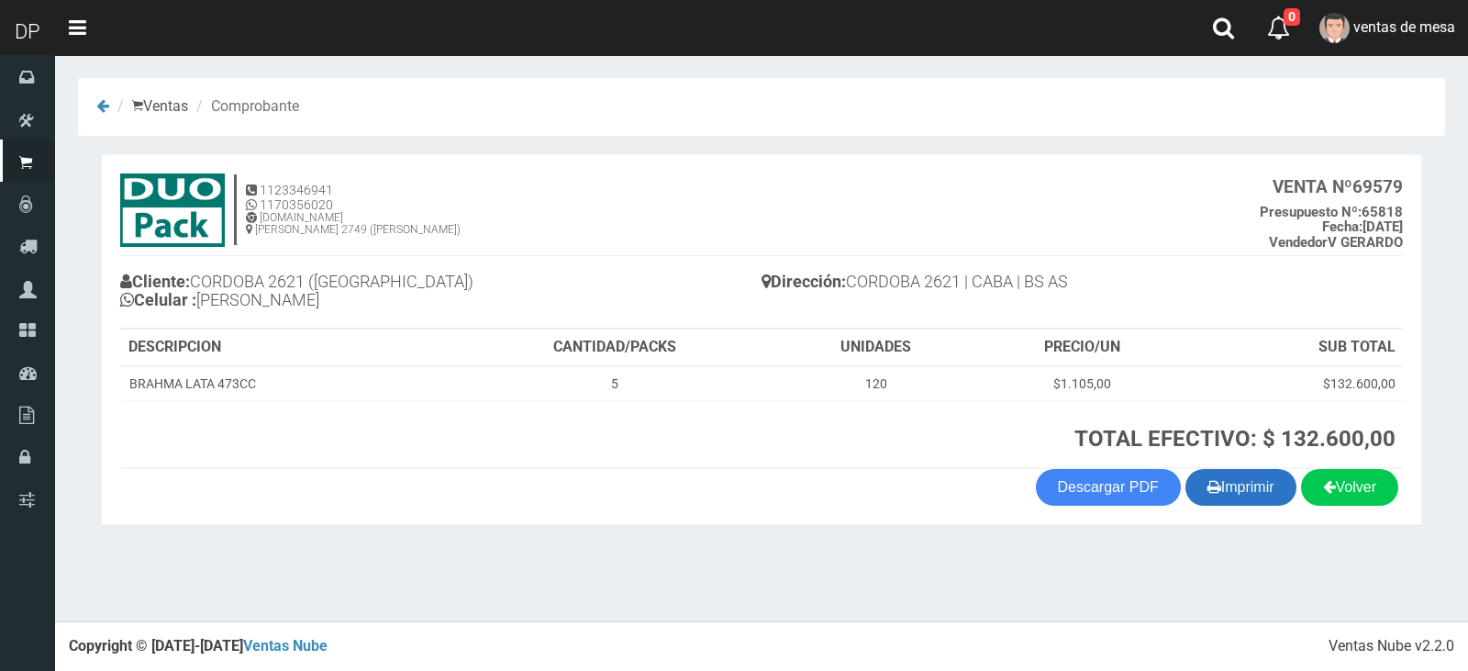
click at [1216, 481] on button "Imprimir" at bounding box center [1241, 487] width 111 height 37
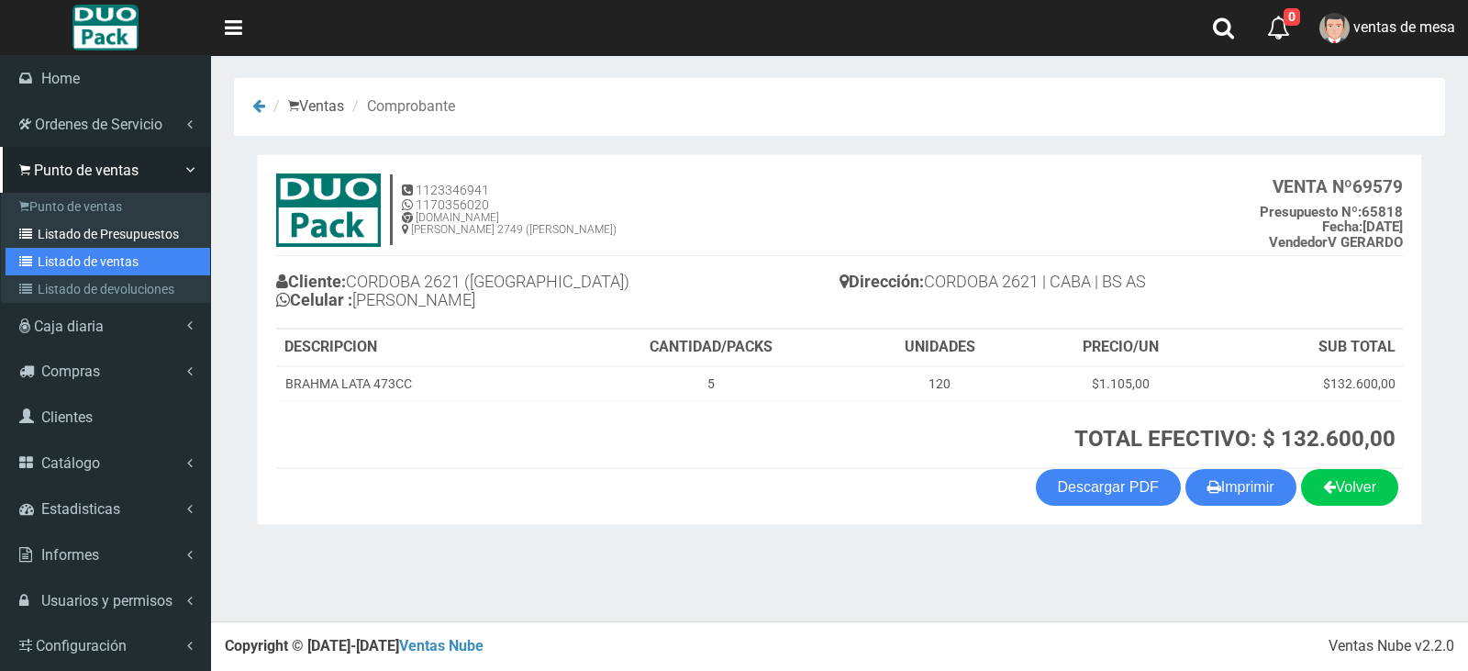
drag, startPoint x: 98, startPoint y: 254, endPoint x: 102, endPoint y: 233, distance: 21.4
click at [98, 254] on link "Listado de ventas" at bounding box center [108, 262] width 205 height 28
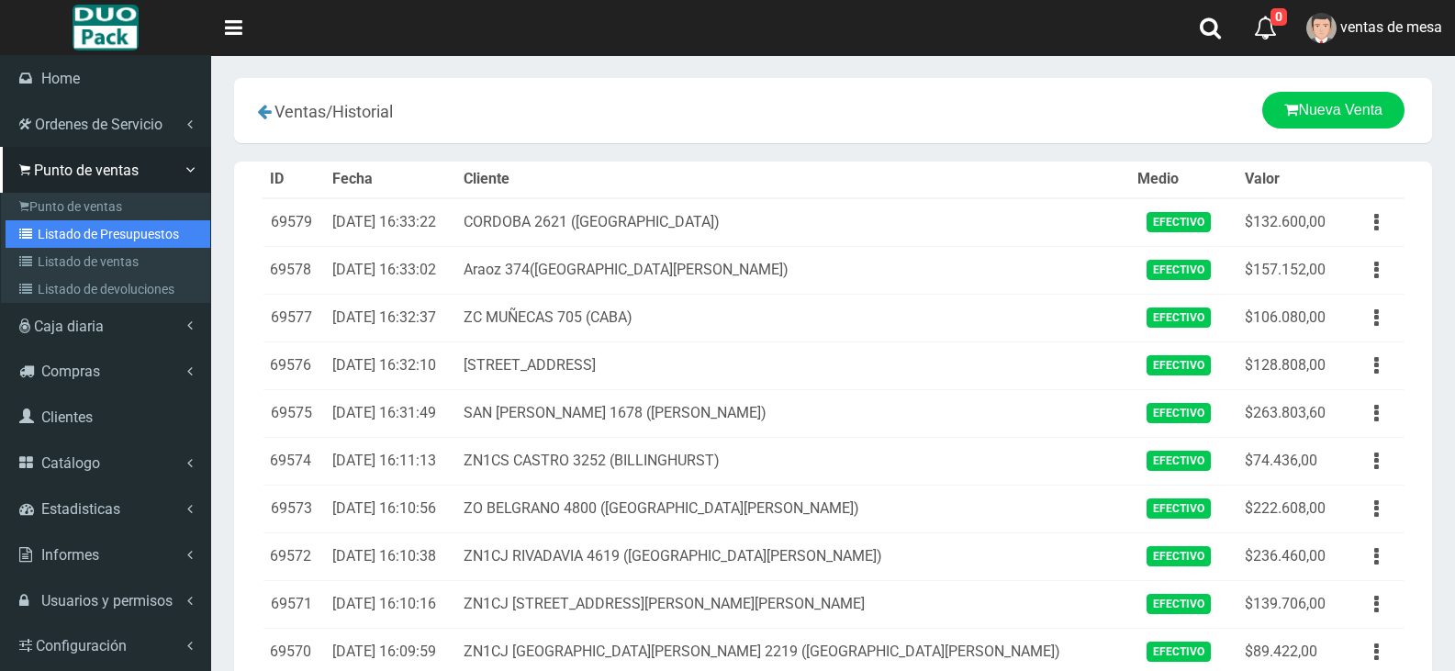
click at [82, 222] on link "Listado de Presupuestos" at bounding box center [108, 234] width 205 height 28
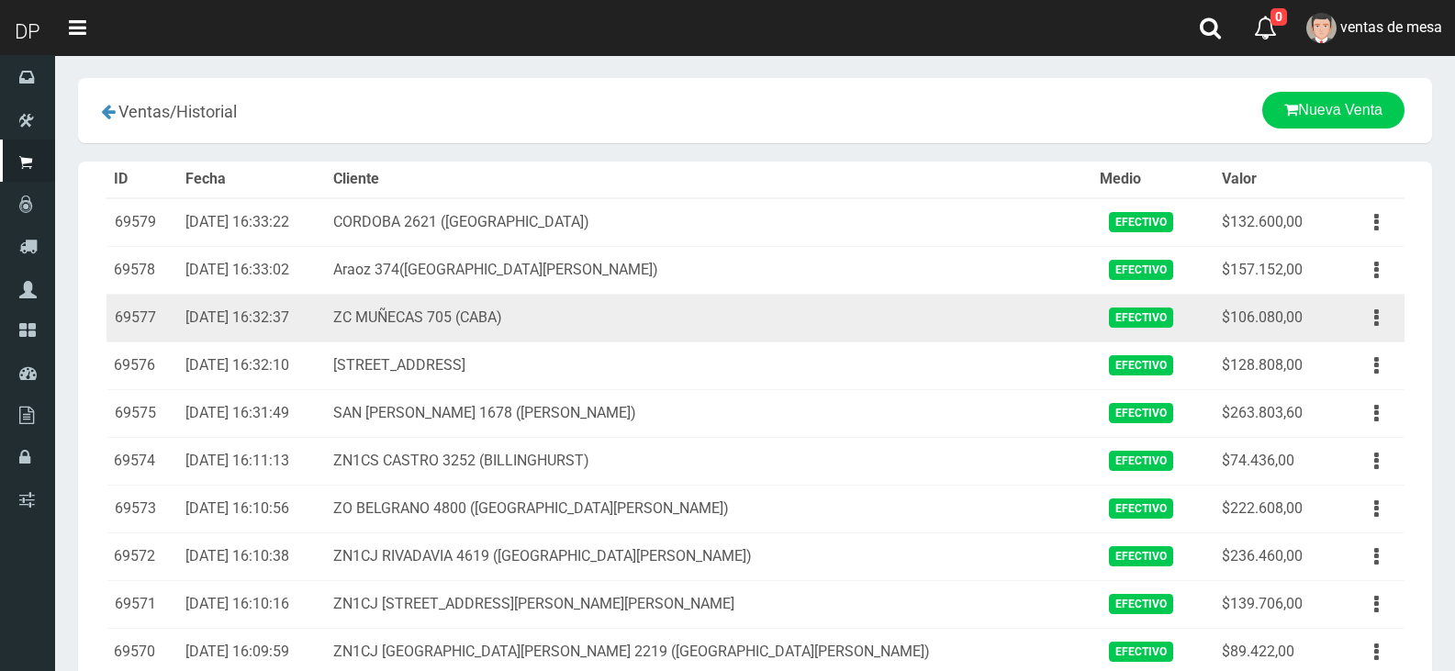
click at [327, 318] on td "[DATE] 16:32:37" at bounding box center [252, 318] width 149 height 48
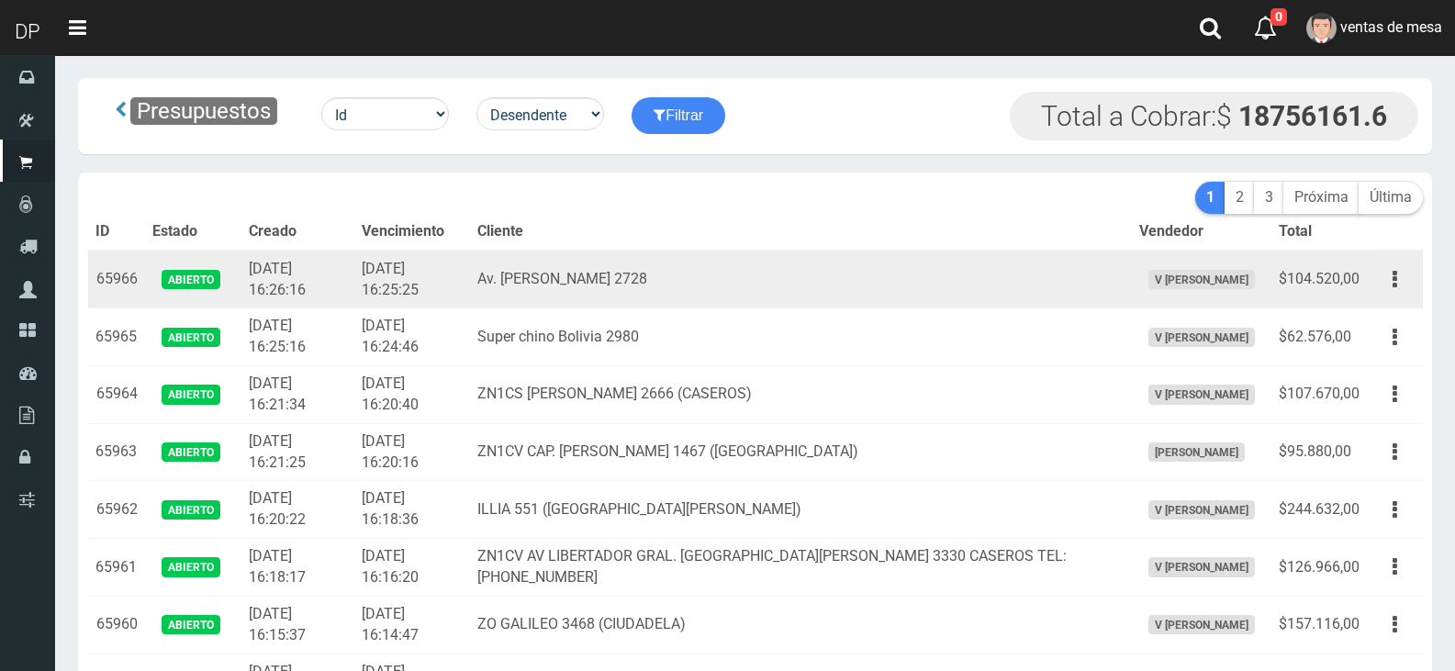
scroll to position [5927, 0]
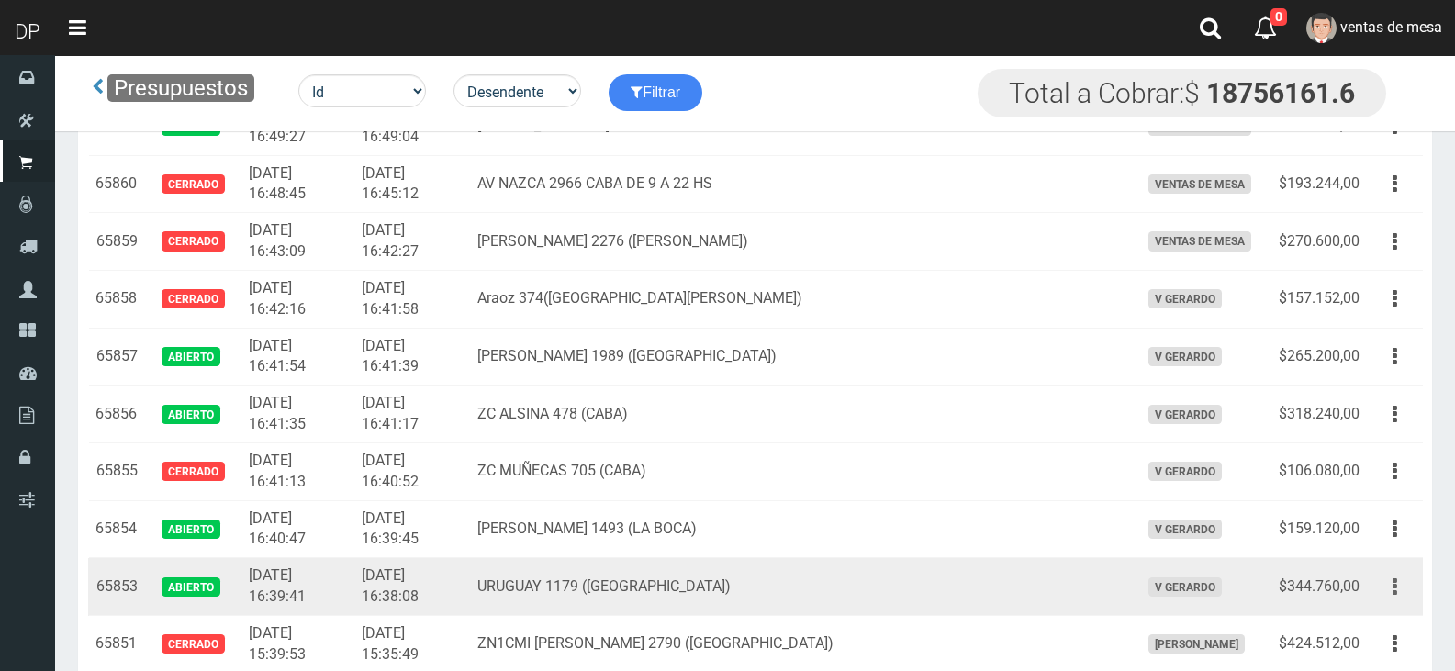
click at [1381, 593] on button "button" at bounding box center [1394, 587] width 41 height 32
click at [1384, 616] on link "Editar" at bounding box center [1341, 631] width 145 height 40
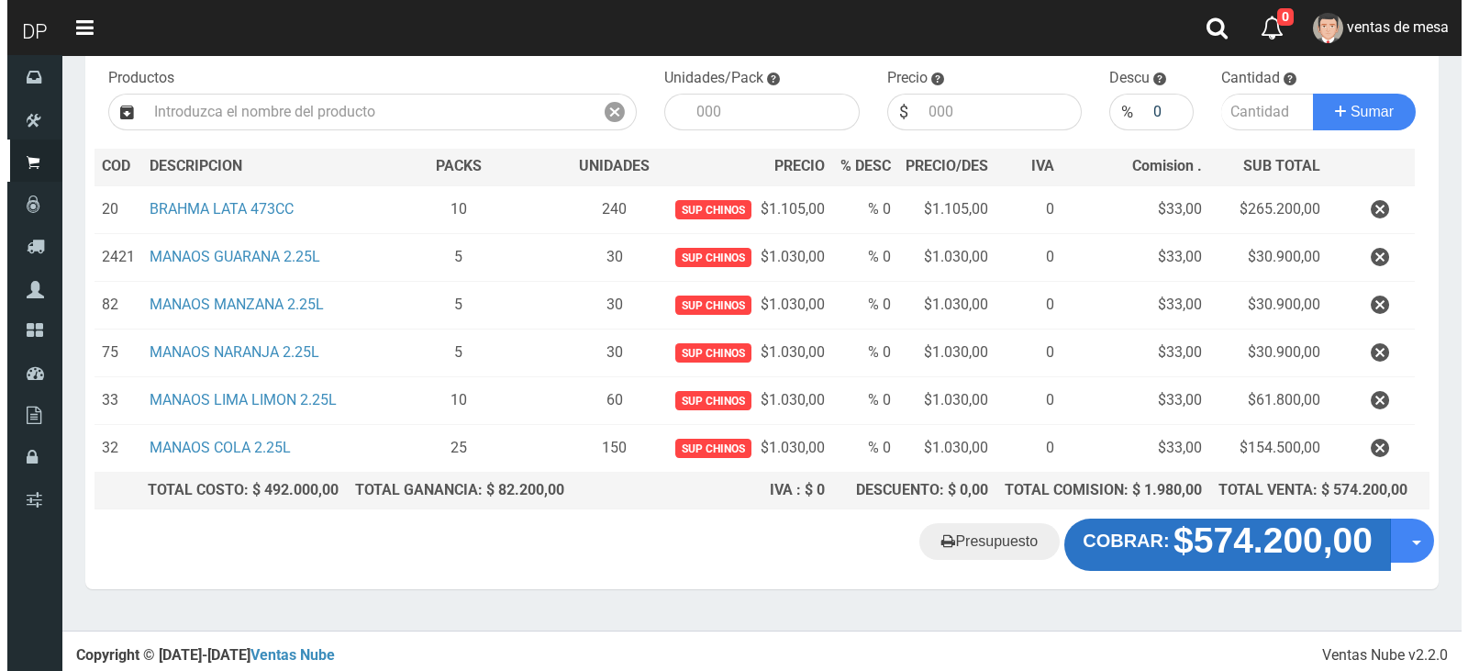
scroll to position [190, 0]
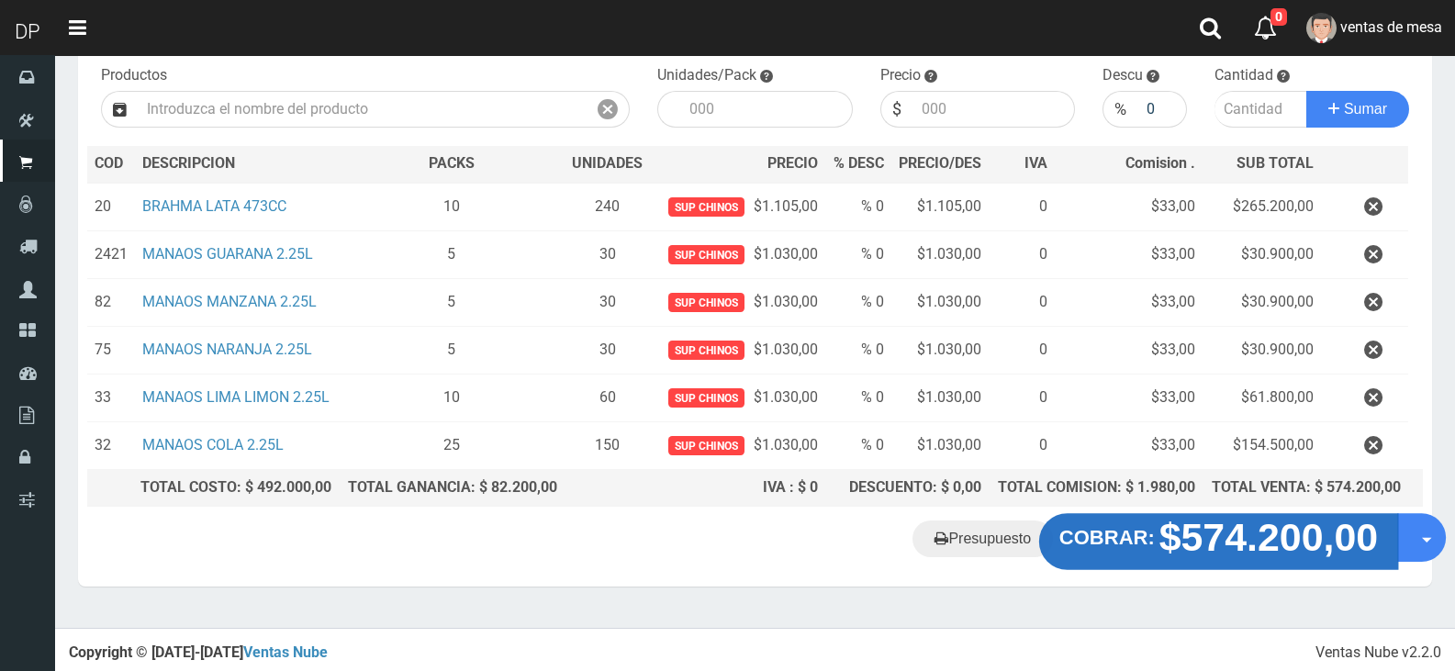
click at [1153, 541] on strong "COBRAR:" at bounding box center [1106, 538] width 95 height 22
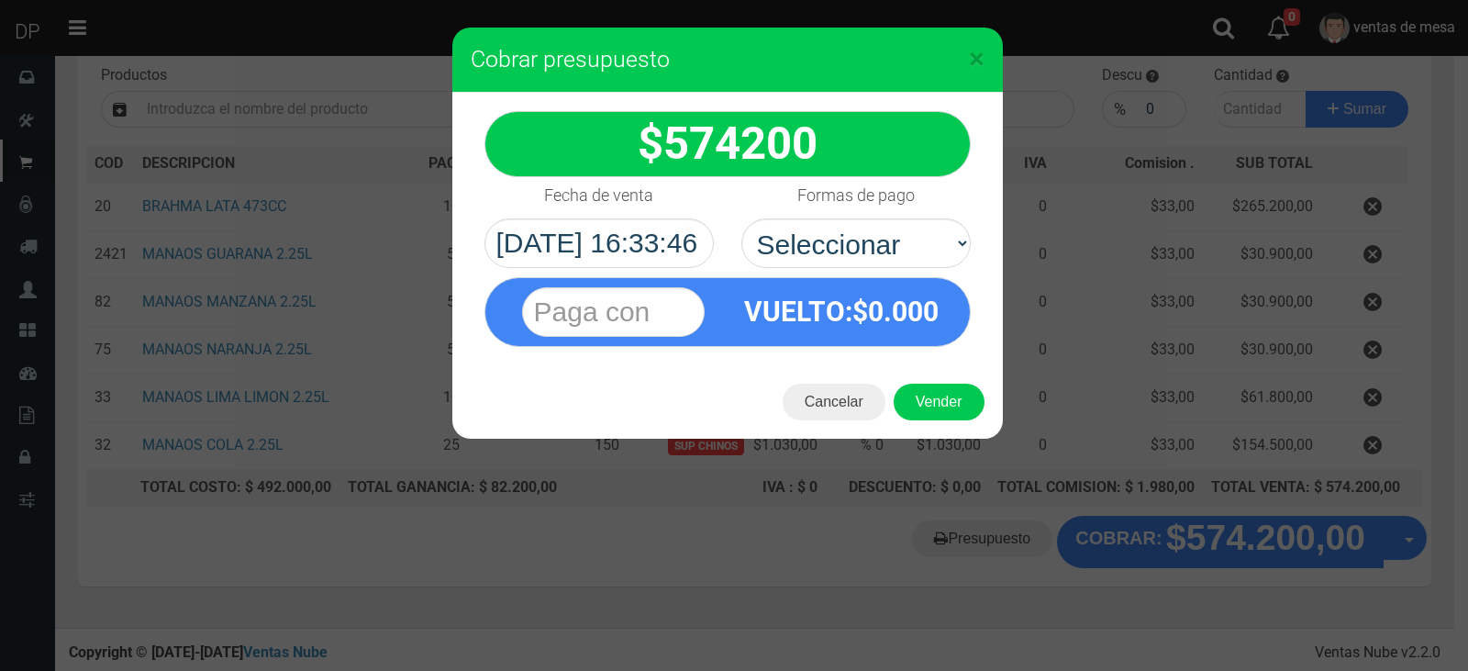
select select "Efectivo"
click at [742, 218] on select "Seleccionar Efectivo Tarjeta de Crédito Depósito Débito" at bounding box center [856, 243] width 229 height 50
click at [915, 400] on button "Vender" at bounding box center [939, 402] width 91 height 37
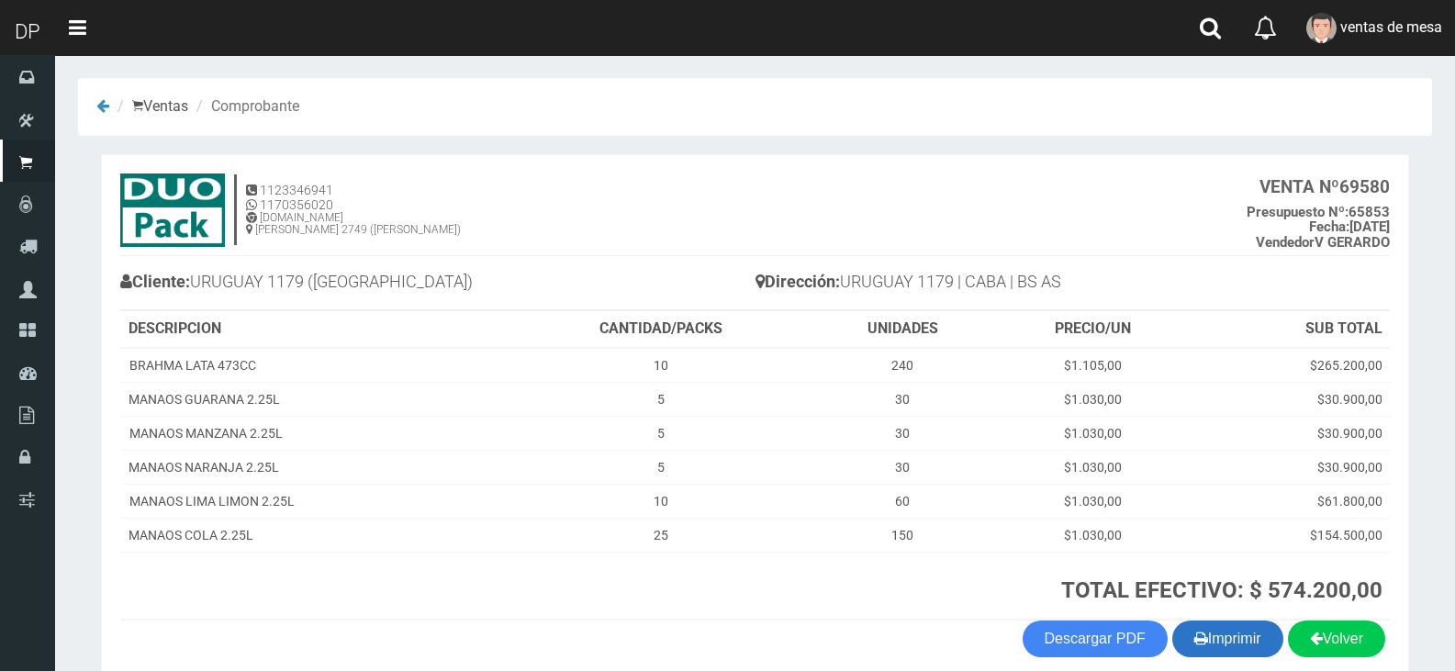
scroll to position [87, 0]
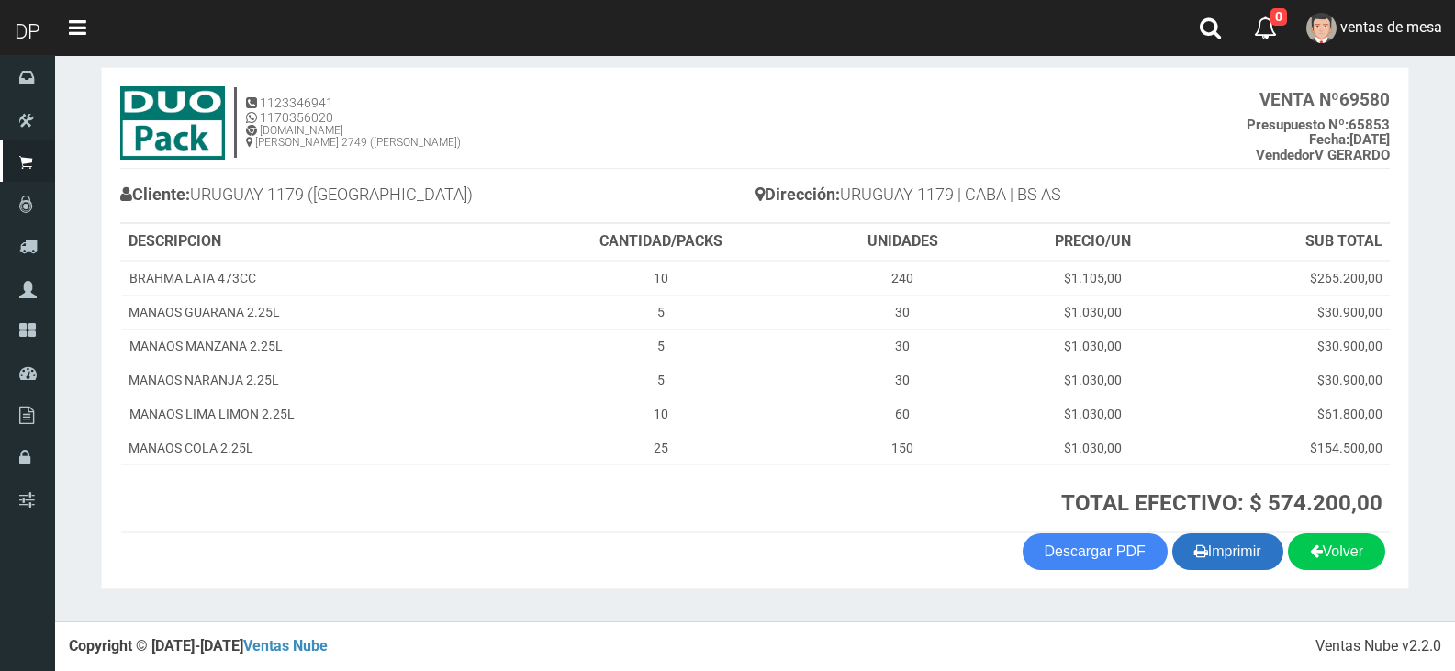
click at [1236, 551] on button "Imprimir" at bounding box center [1227, 551] width 111 height 37
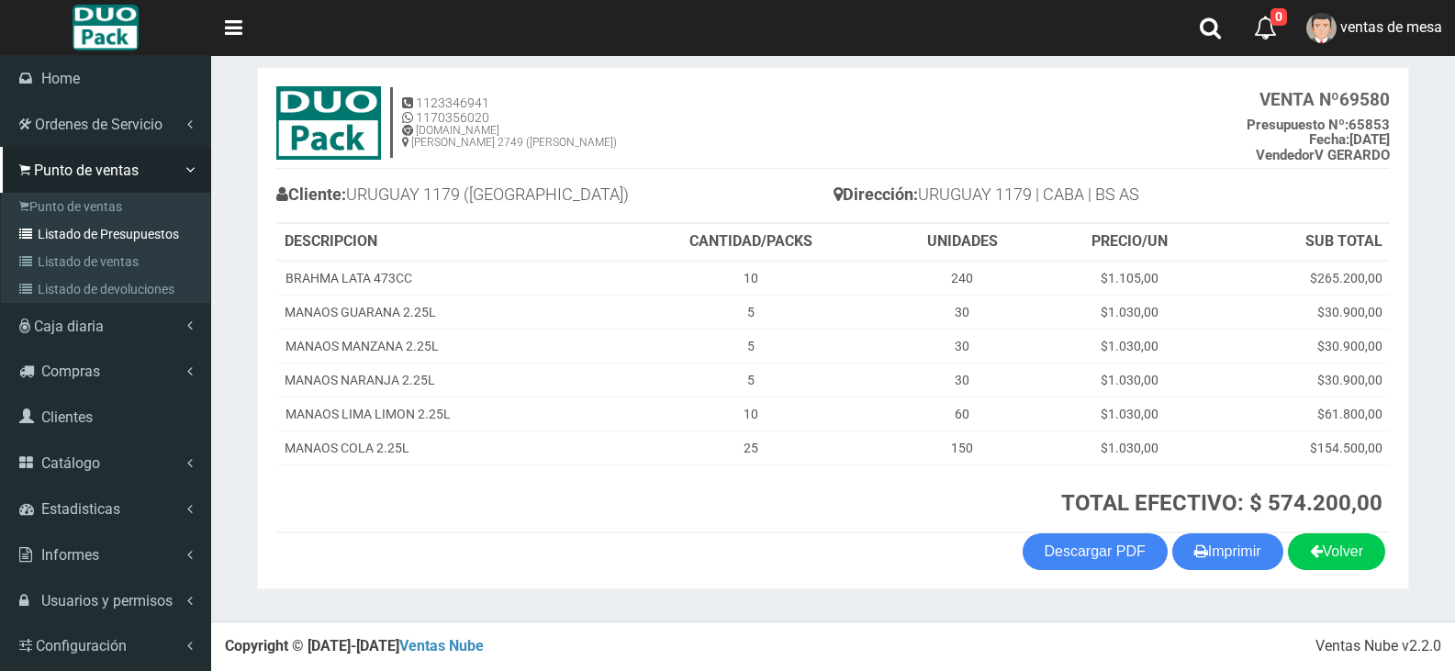
drag, startPoint x: 49, startPoint y: 236, endPoint x: 88, endPoint y: 219, distance: 42.8
click at [49, 236] on link "Listado de Presupuestos" at bounding box center [108, 234] width 205 height 28
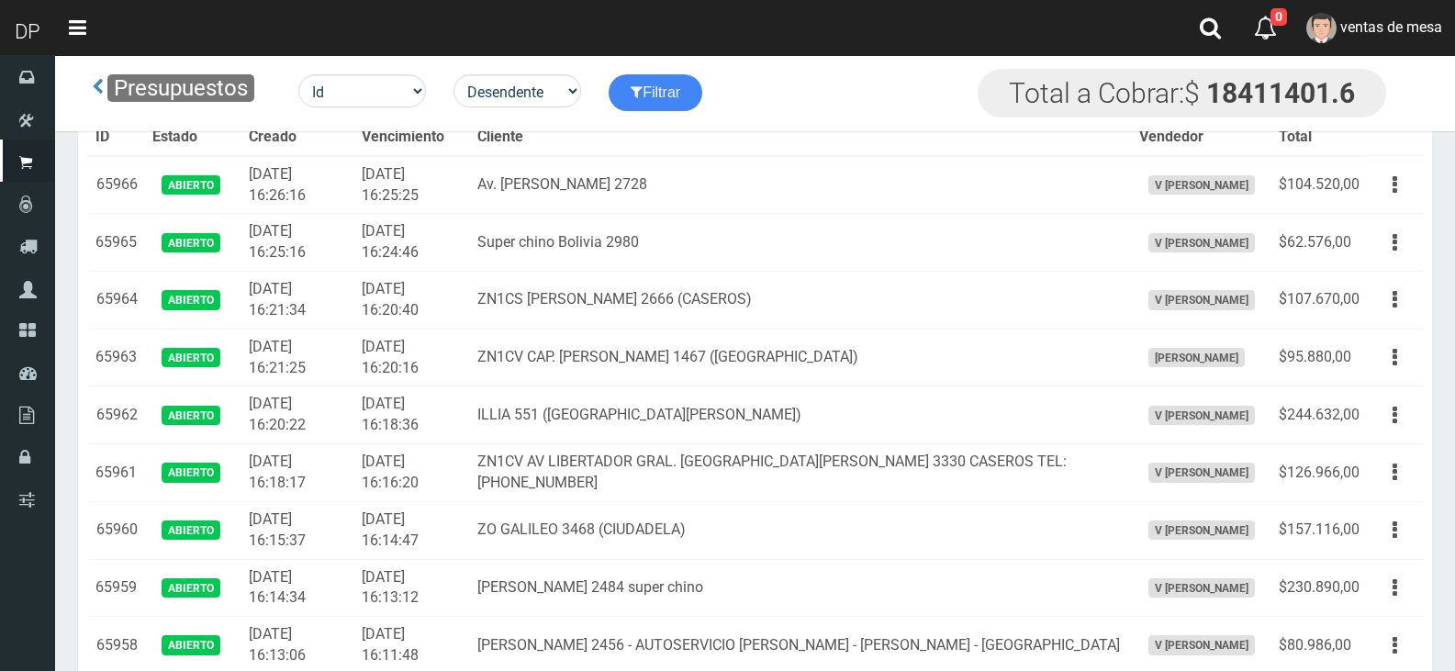
scroll to position [5927, 0]
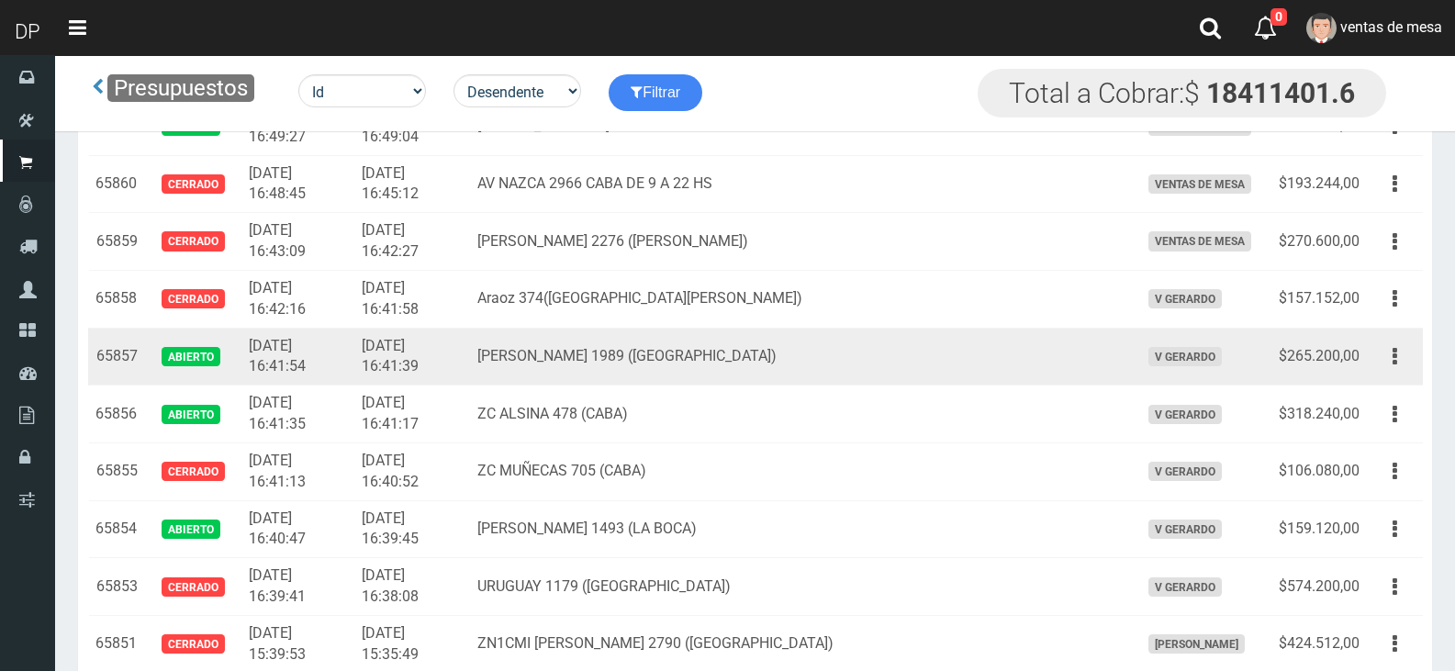
click at [1415, 361] on td "Editar Imprimir Eliminar" at bounding box center [1395, 357] width 56 height 58
click at [1401, 362] on button "button" at bounding box center [1394, 356] width 41 height 32
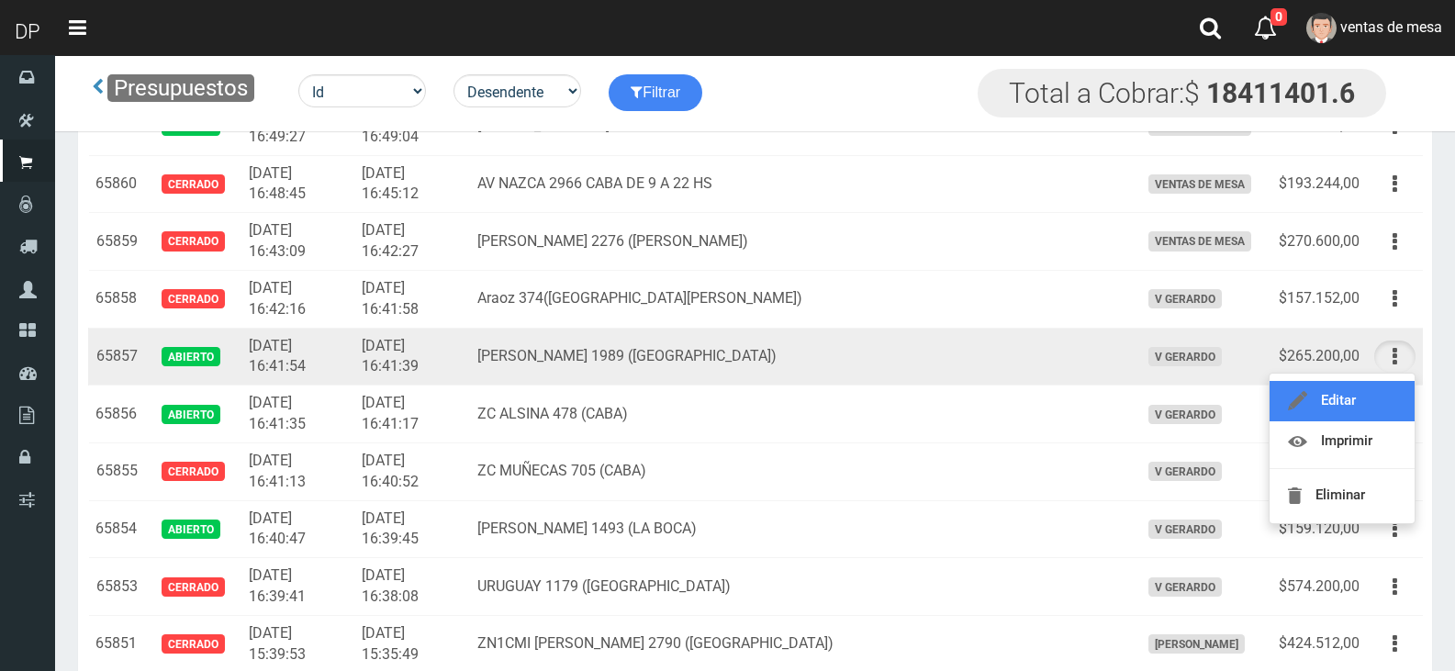
click at [1379, 391] on link "Editar" at bounding box center [1341, 401] width 145 height 40
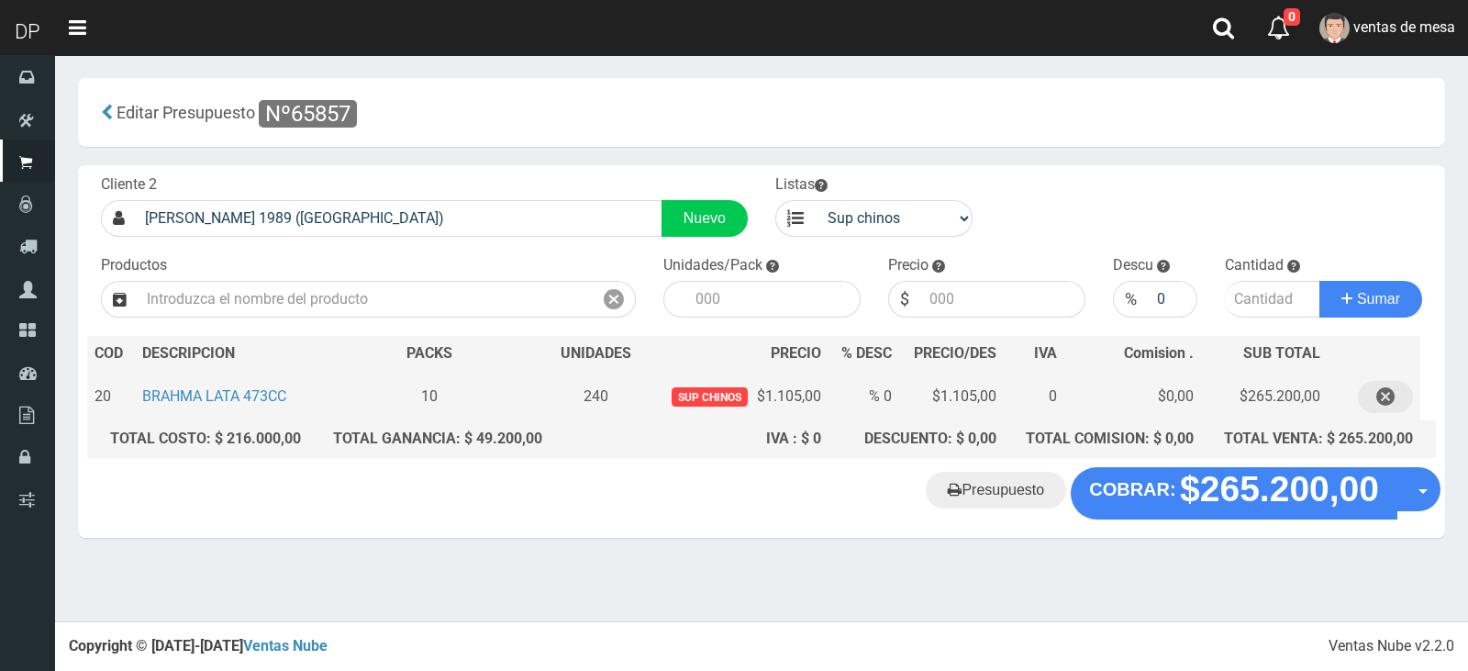
click at [1372, 396] on button "button" at bounding box center [1385, 397] width 55 height 32
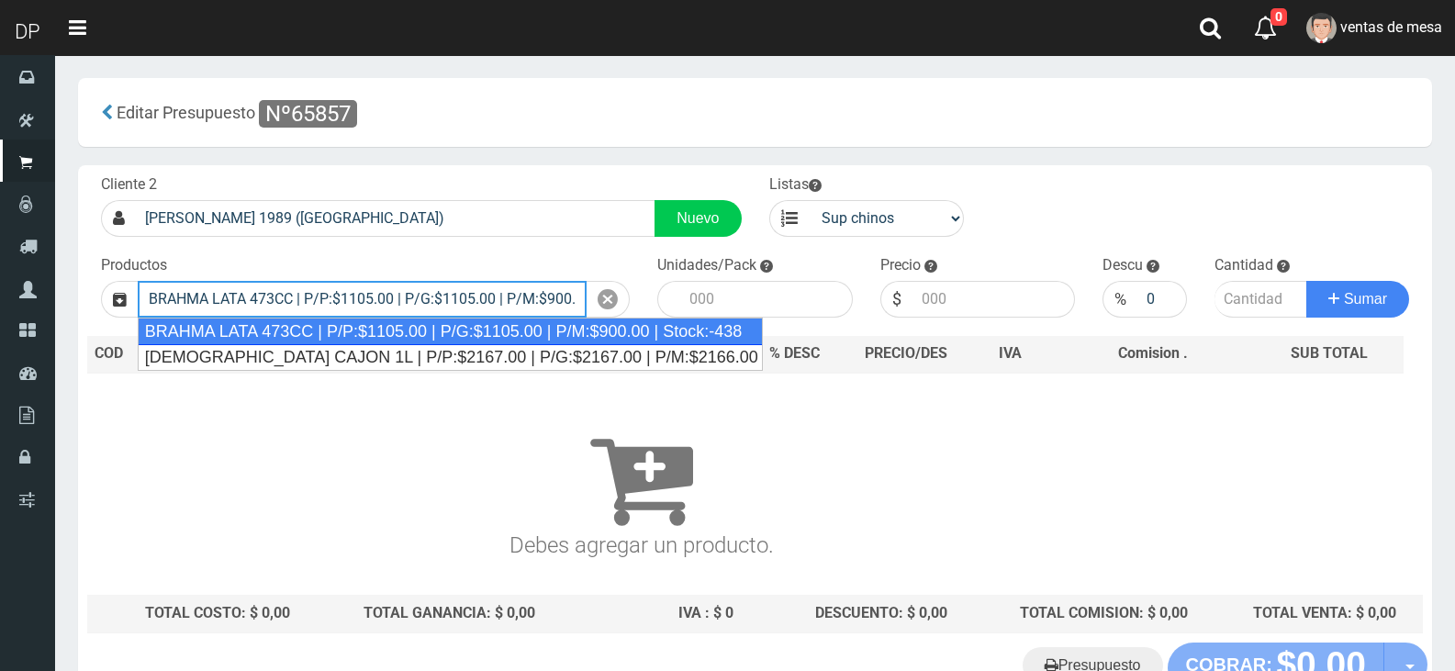
type input "BRAHMA LATA 473CC | P/P:$1105.00 | P/G:$1105.00 | P/M:$900.00 | Stock:-438"
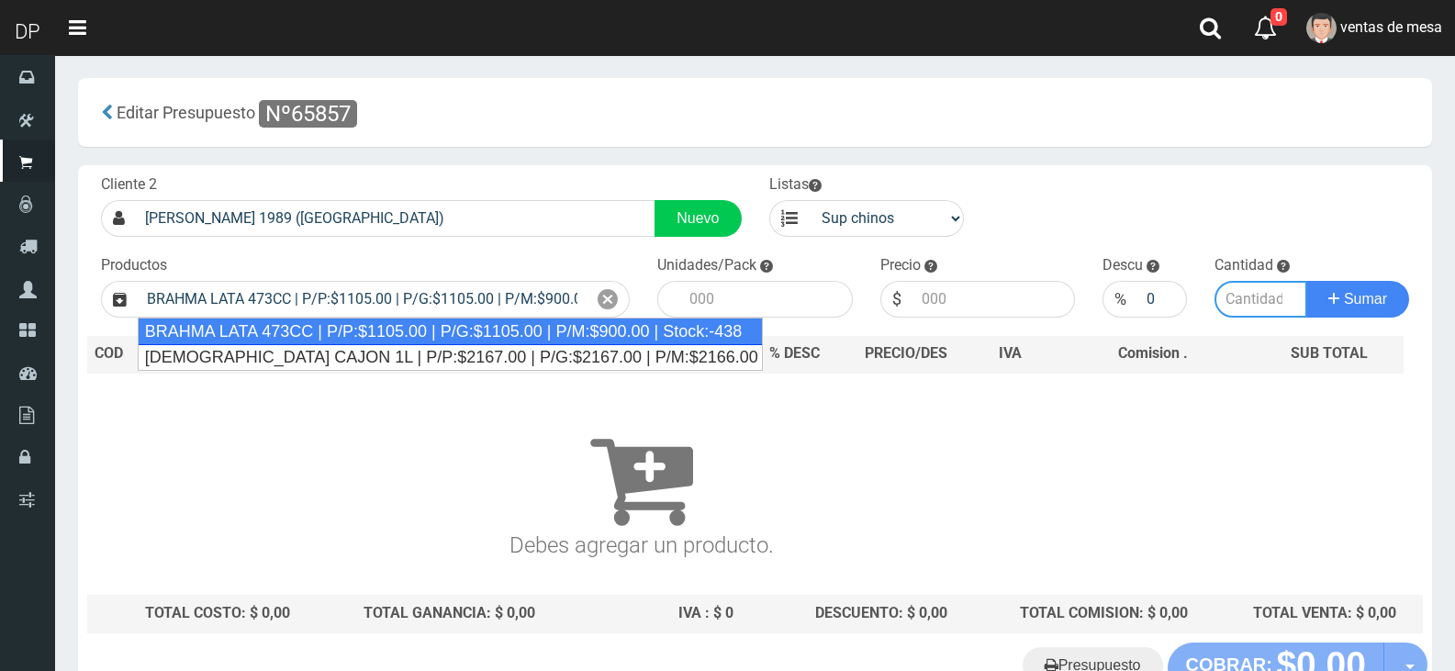
type input "24"
type input "1105.00"
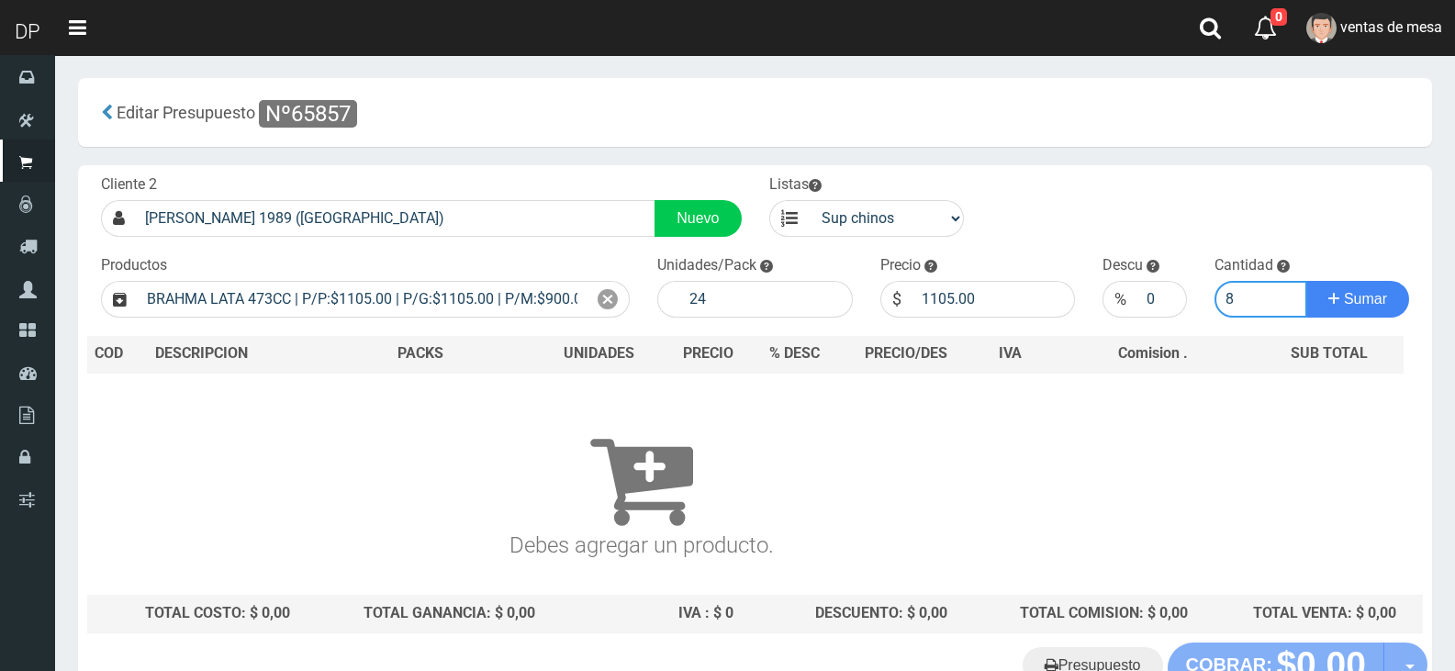
type input "8"
click at [1306, 281] on button "Sumar" at bounding box center [1357, 299] width 103 height 37
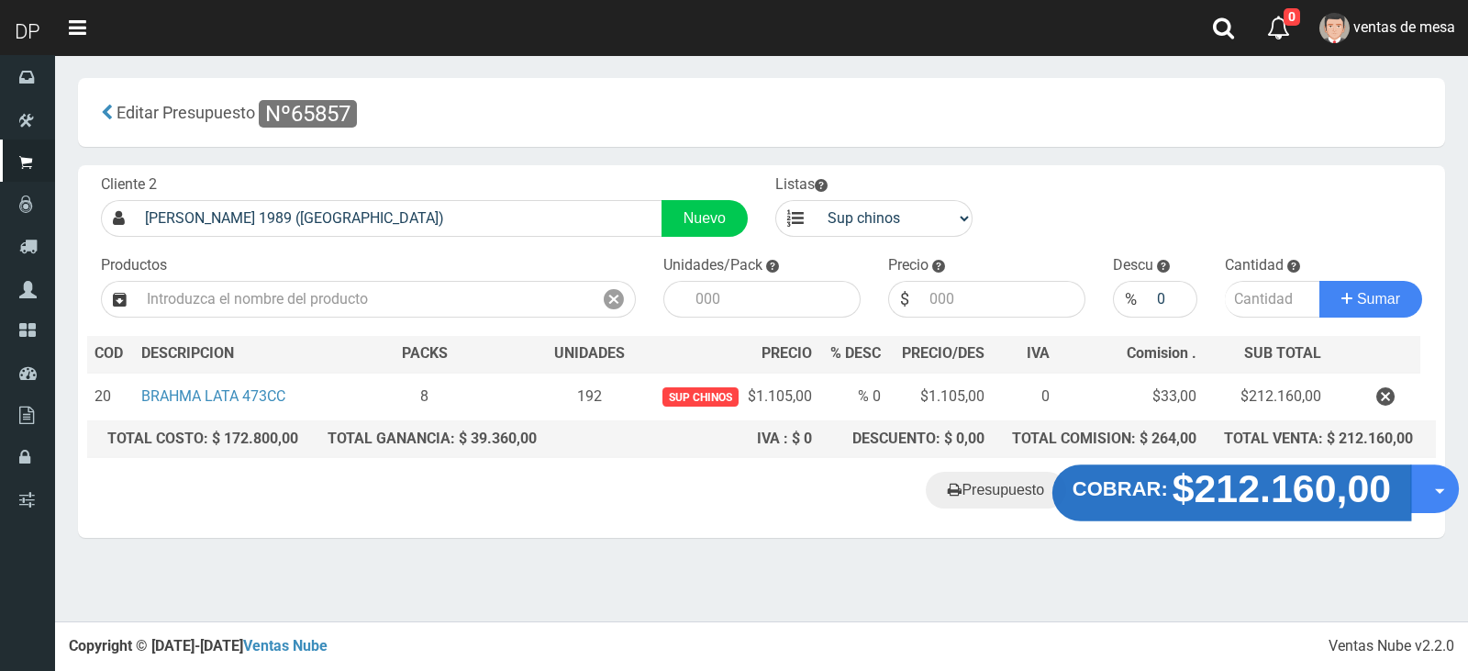
click at [1245, 491] on strong "$212.160,00" at bounding box center [1282, 488] width 219 height 43
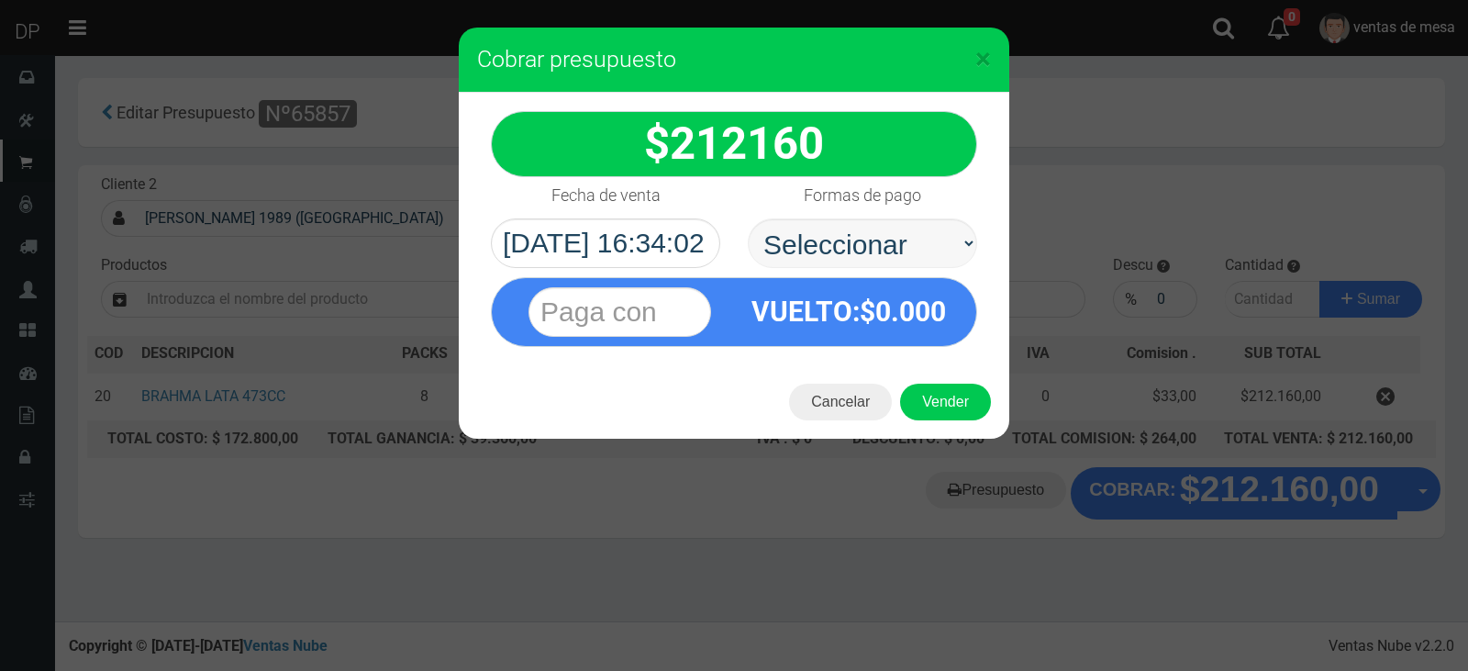
click at [942, 241] on select "Seleccionar Efectivo Tarjeta de Crédito Depósito Débito" at bounding box center [862, 243] width 229 height 50
select select "Efectivo"
click at [748, 218] on select "Seleccionar Efectivo Tarjeta de Crédito Depósito Débito" at bounding box center [862, 243] width 229 height 50
click at [945, 378] on div "Cancelar Vender" at bounding box center [734, 401] width 551 height 73
click at [954, 400] on button "Vender" at bounding box center [945, 402] width 91 height 37
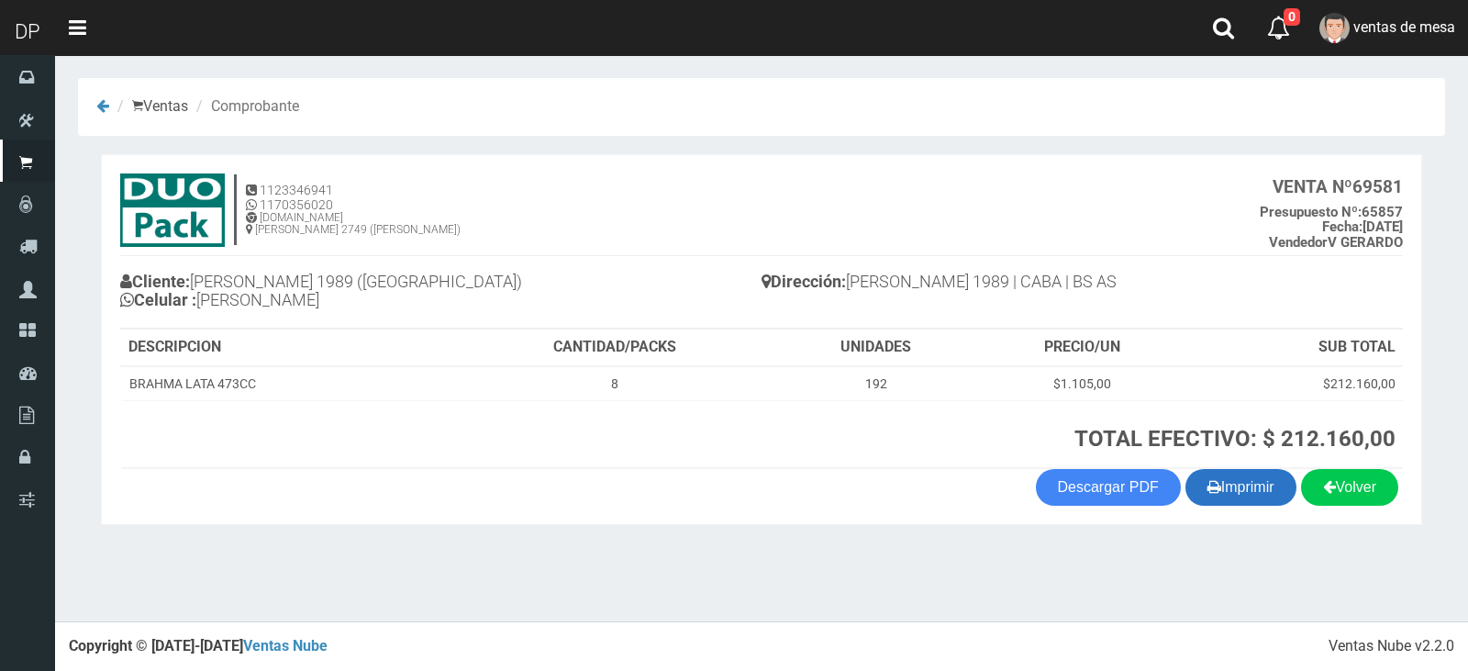
click at [1189, 491] on button "Imprimir" at bounding box center [1241, 487] width 111 height 37
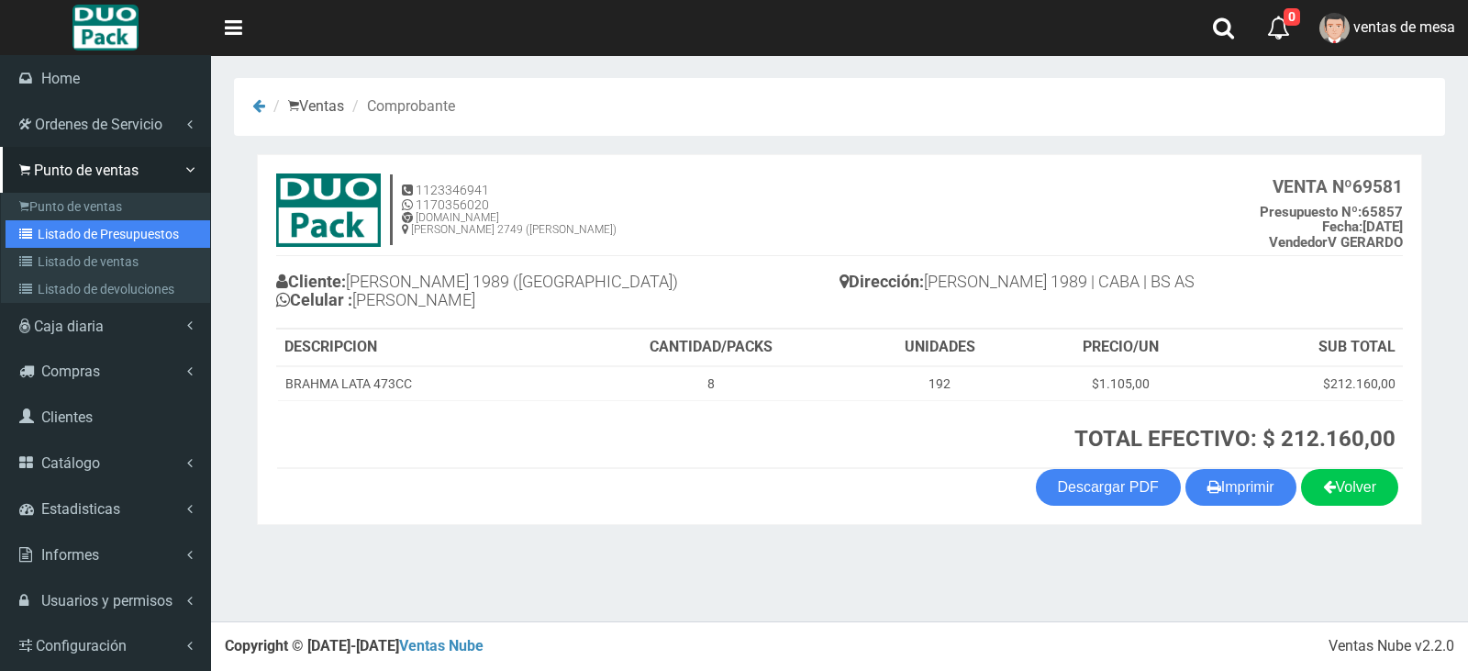
click at [61, 237] on link "Listado de Presupuestos" at bounding box center [108, 234] width 205 height 28
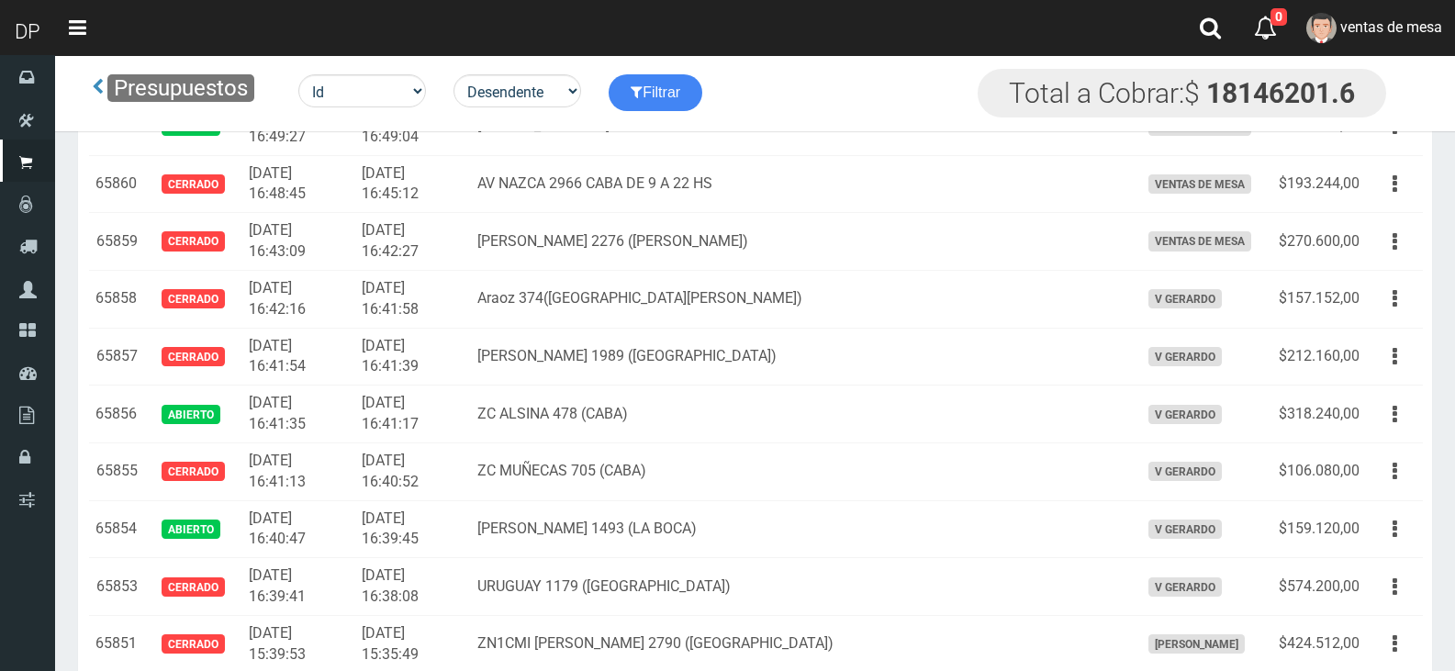
scroll to position [5257, 0]
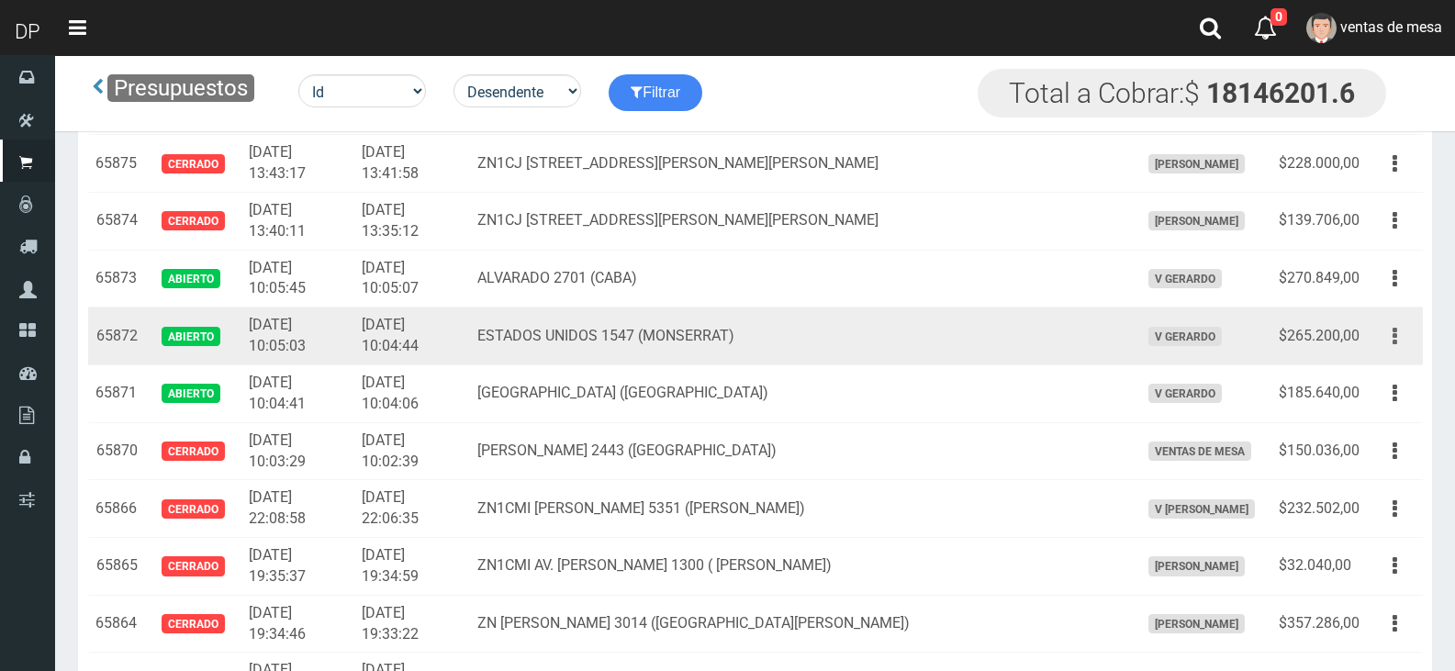
click at [1394, 341] on icon "button" at bounding box center [1394, 336] width 5 height 32
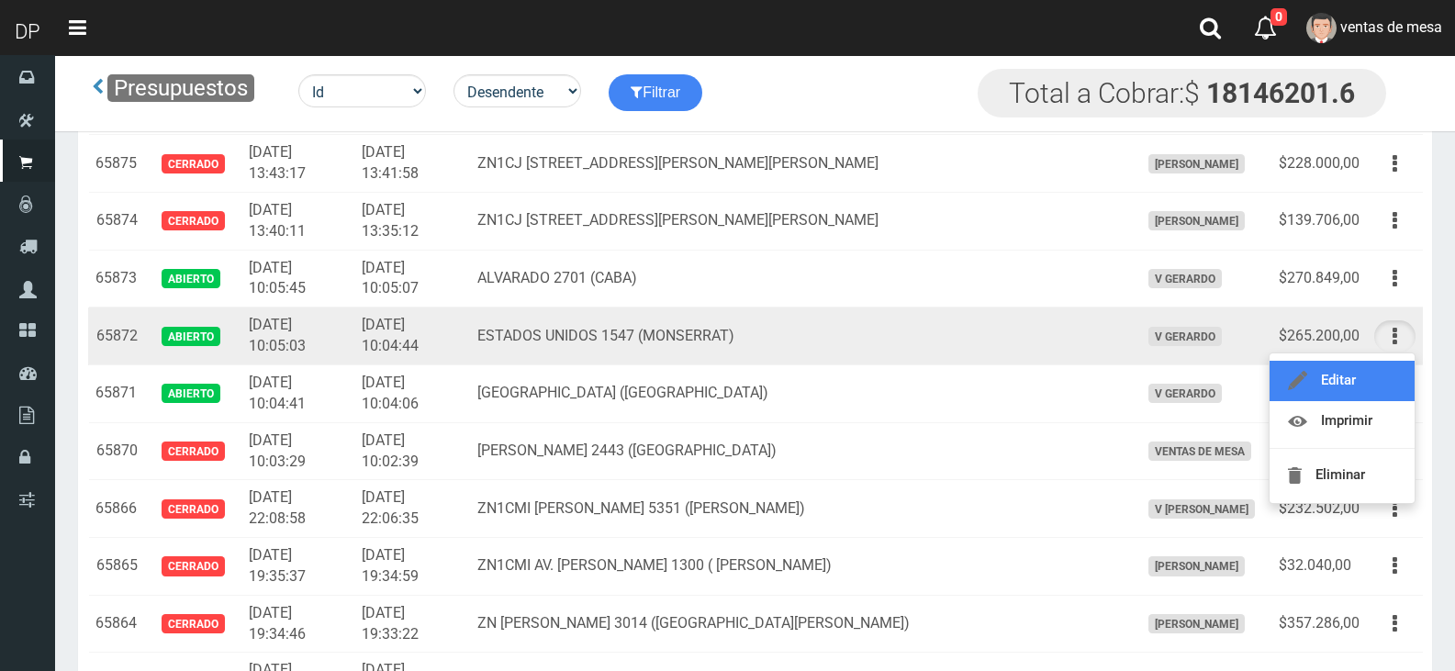
click at [1380, 379] on link "Editar" at bounding box center [1341, 381] width 145 height 40
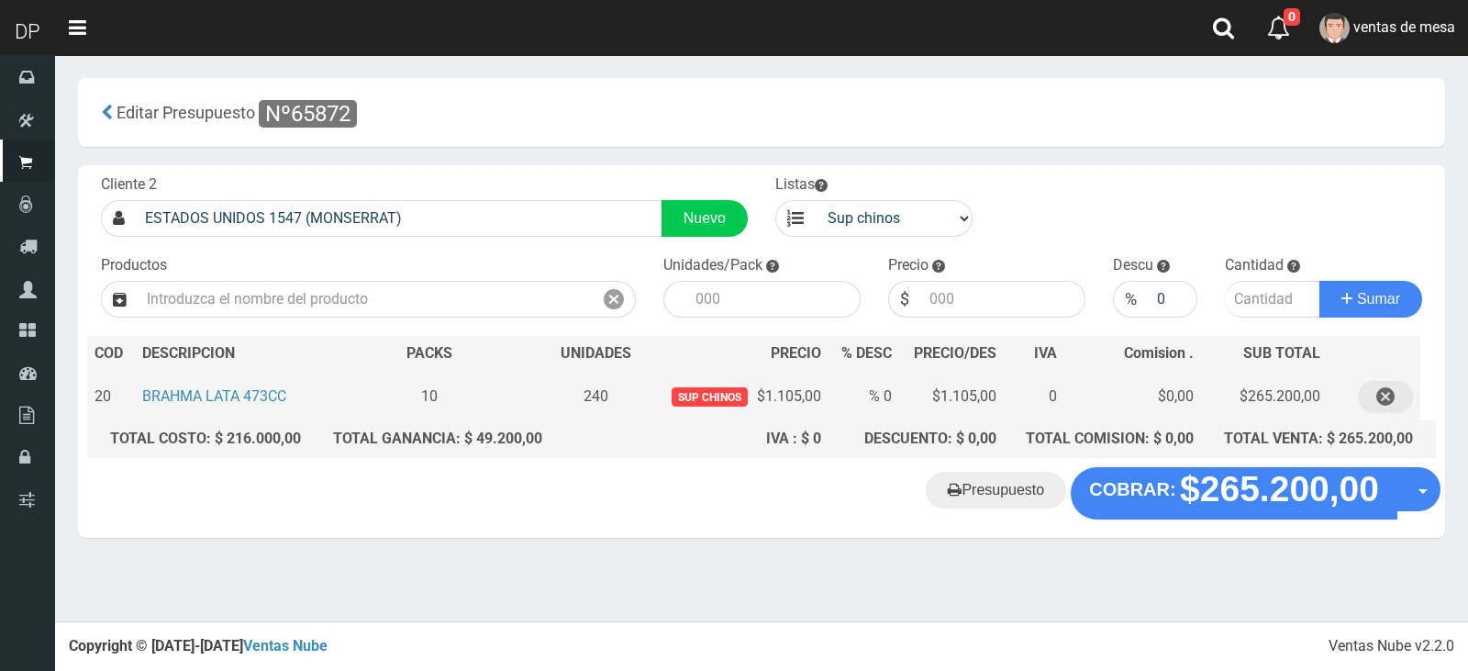
click at [1375, 392] on button "button" at bounding box center [1385, 397] width 55 height 32
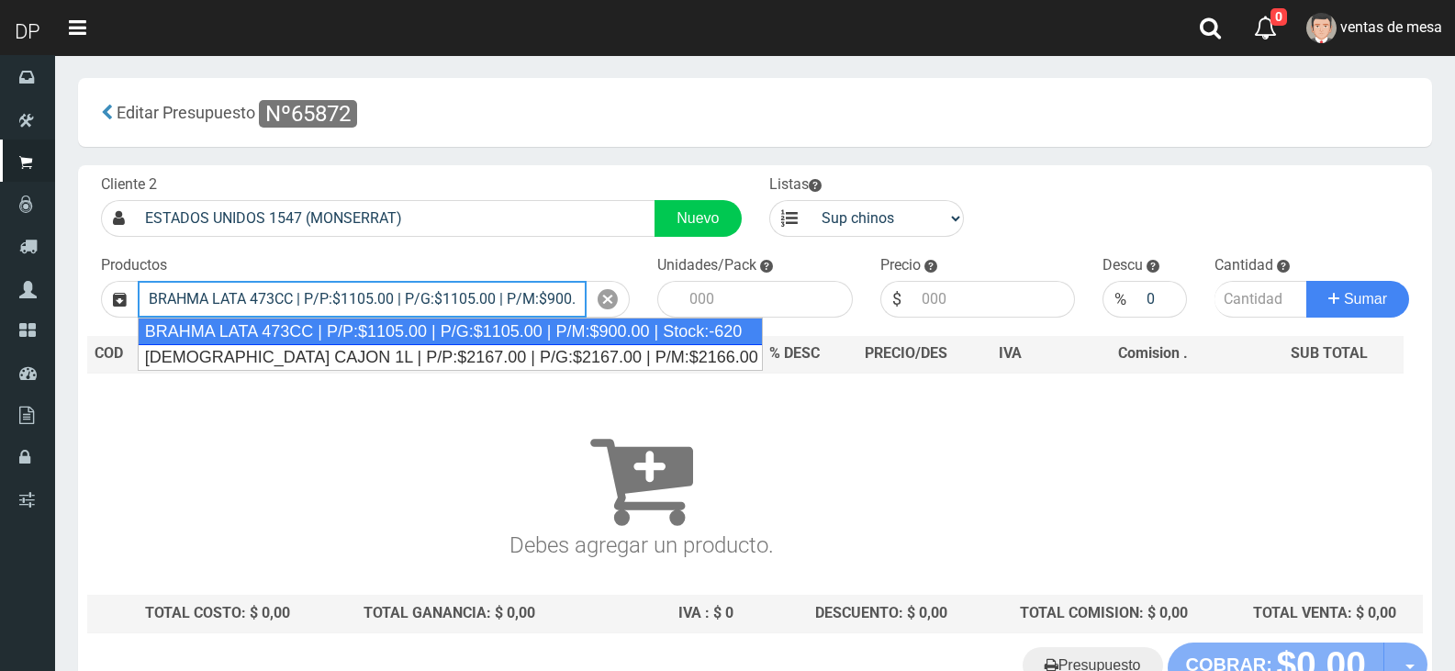
type input "BRAHMA LATA 473CC | P/P:$1105.00 | P/G:$1105.00 | P/M:$900.00 | Stock:-620"
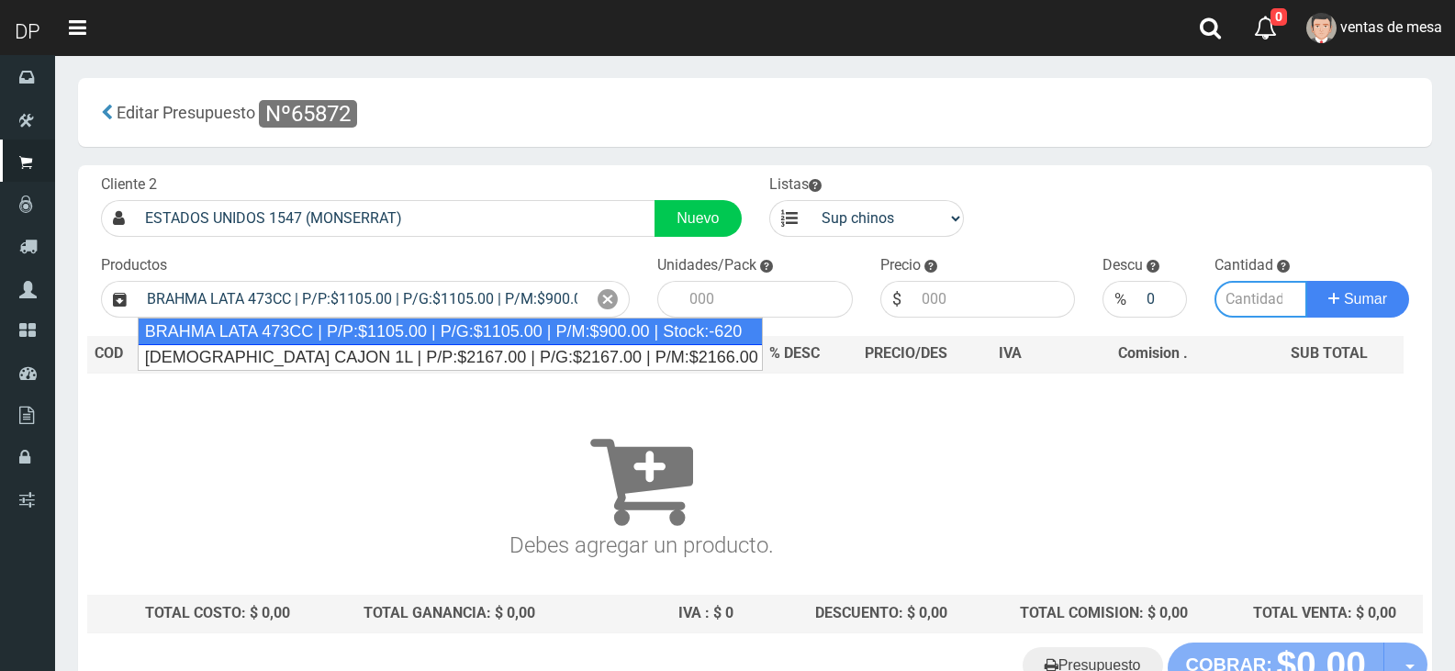
type input "24"
type input "1105.00"
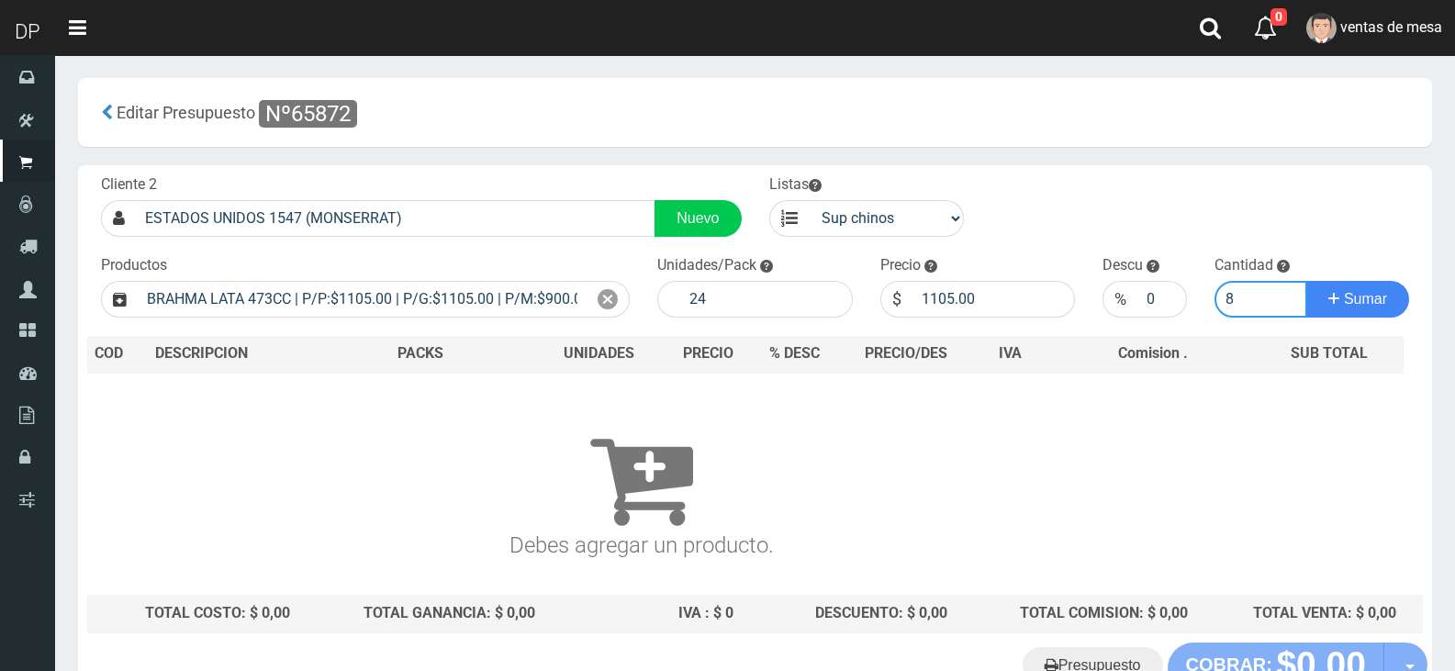
type input "8"
click at [1306, 281] on button "Sumar" at bounding box center [1357, 299] width 103 height 37
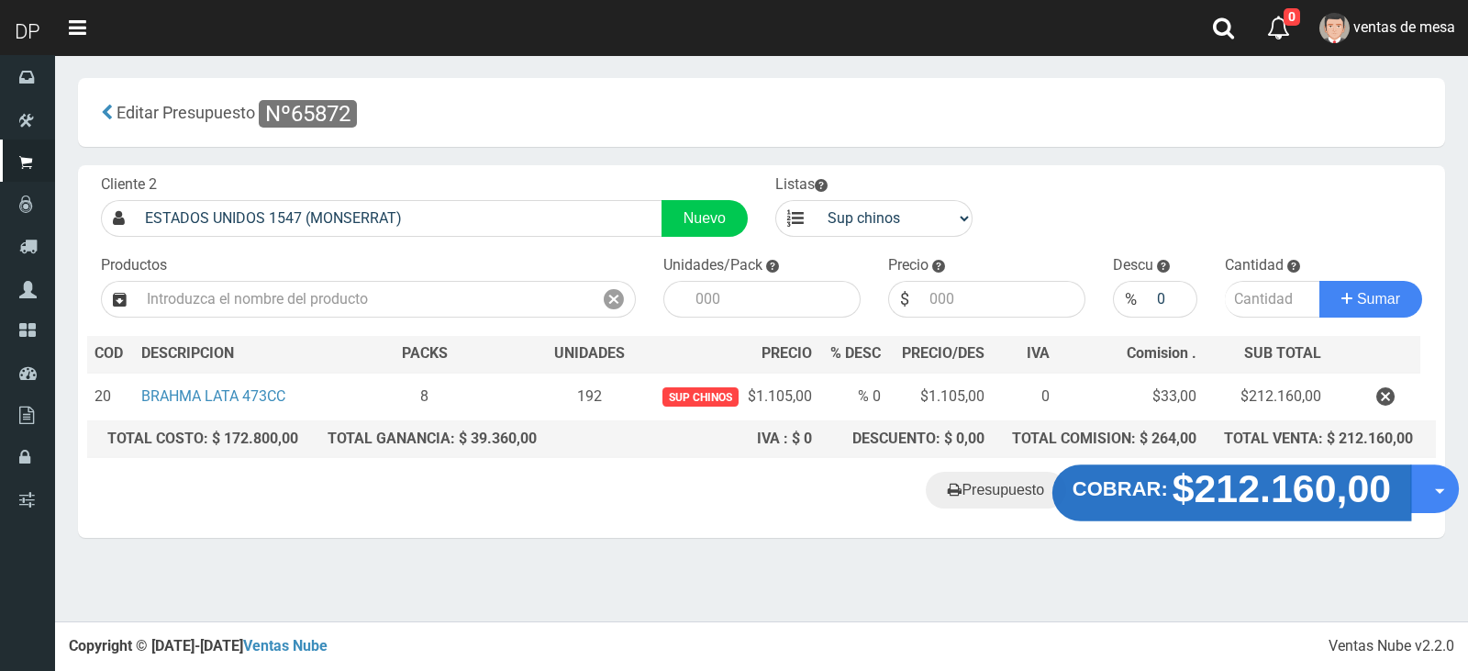
click at [1231, 507] on strong "$212.160,00" at bounding box center [1282, 488] width 219 height 43
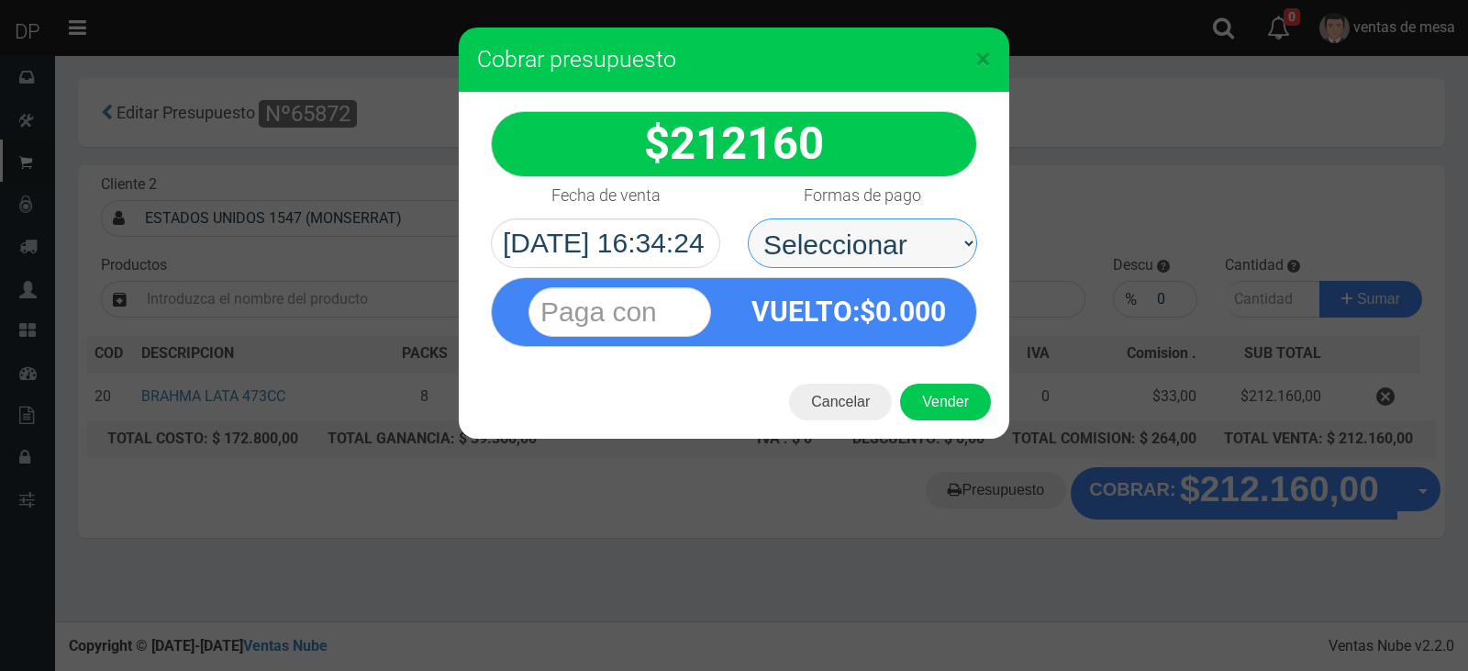
click at [905, 256] on select "Seleccionar Efectivo Tarjeta de Crédito Depósito Débito" at bounding box center [862, 243] width 229 height 50
select select "Efectivo"
click at [748, 218] on select "Seleccionar Efectivo Tarjeta de Crédito Depósito Débito" at bounding box center [862, 243] width 229 height 50
click at [915, 384] on button "Vender" at bounding box center [945, 402] width 91 height 37
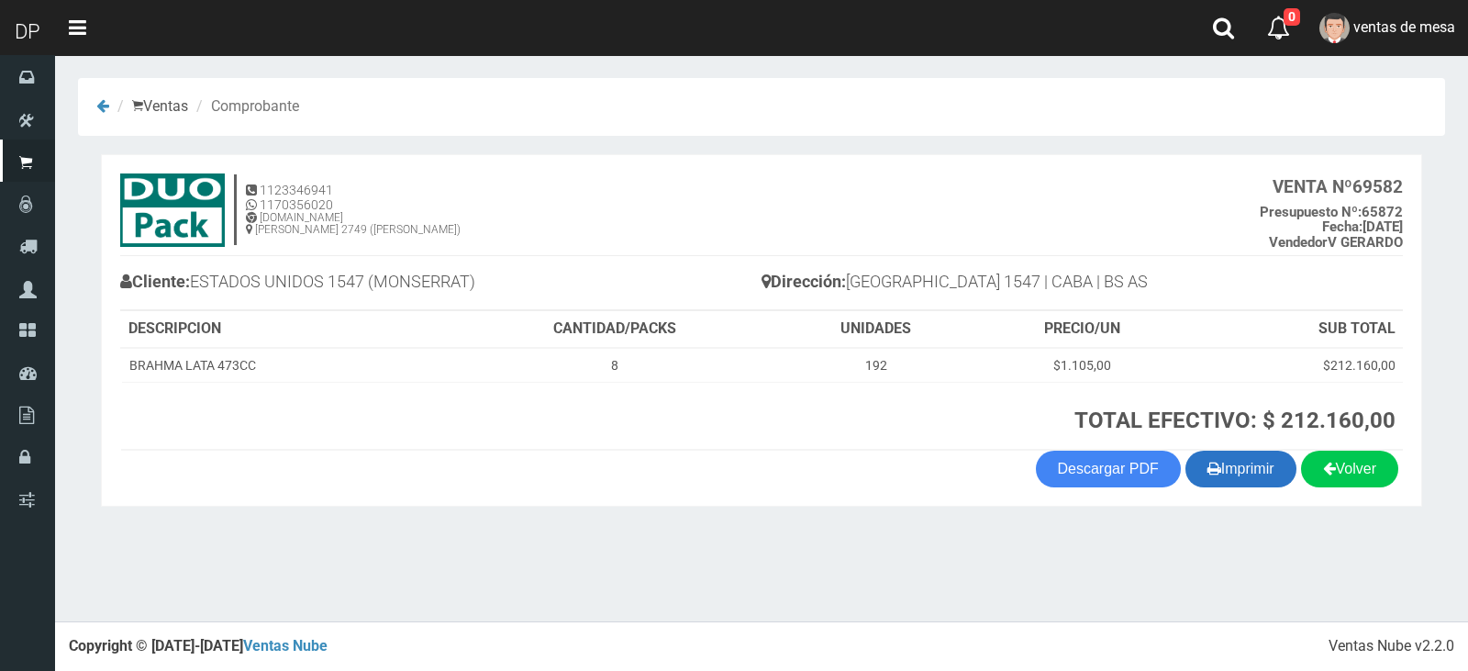
click at [1211, 463] on icon "button" at bounding box center [1215, 468] width 14 height 26
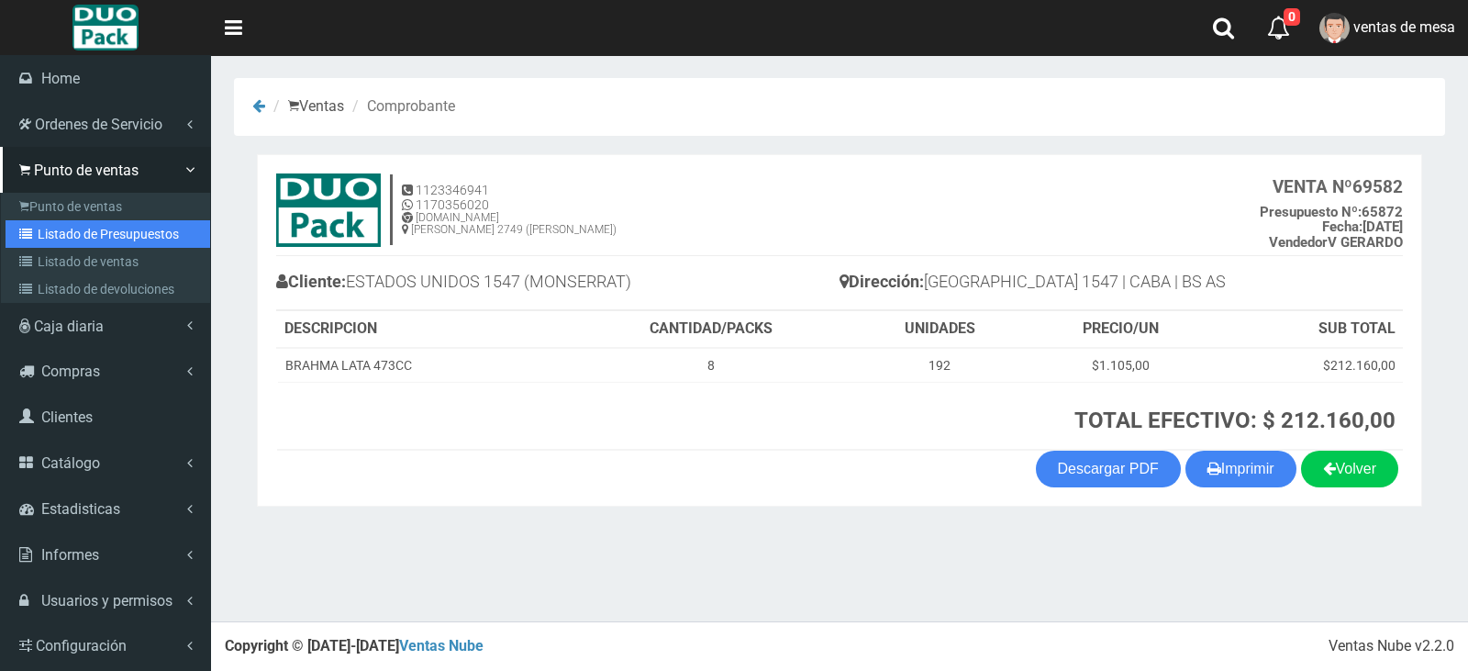
click at [83, 235] on link "Listado de Presupuestos" at bounding box center [108, 234] width 205 height 28
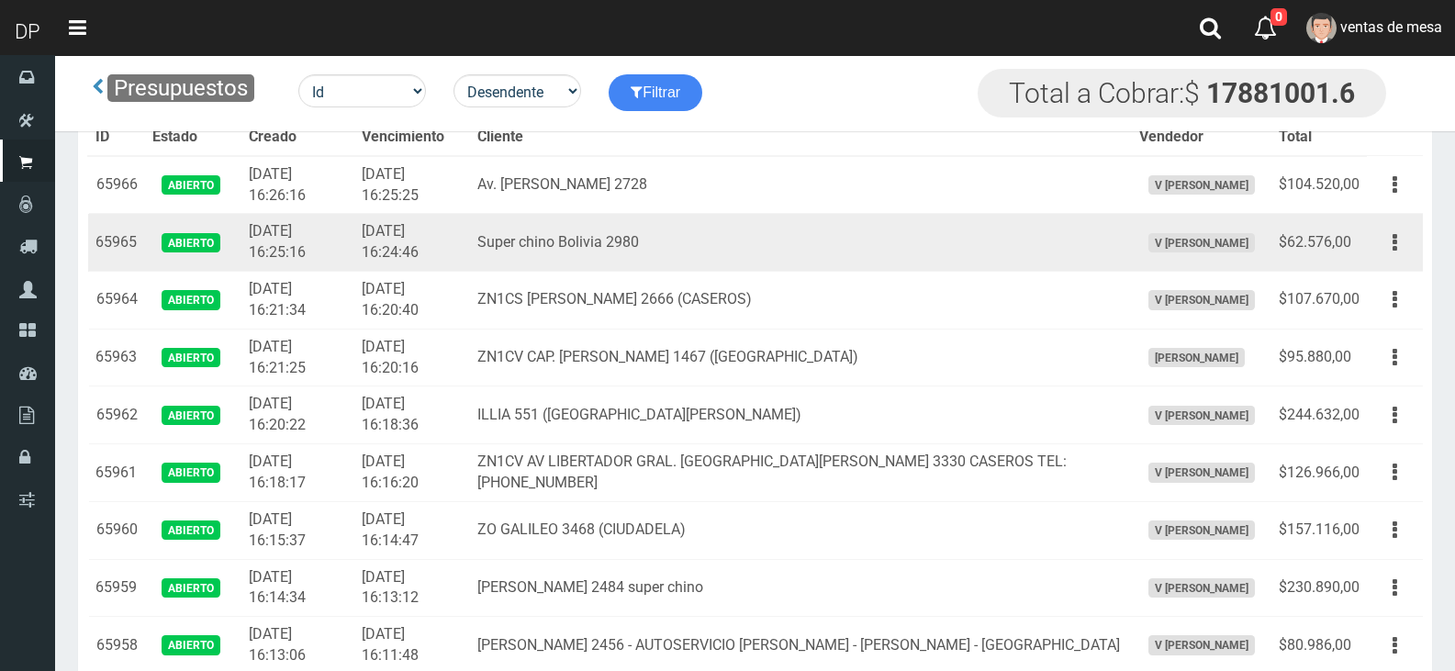
scroll to position [5927, 0]
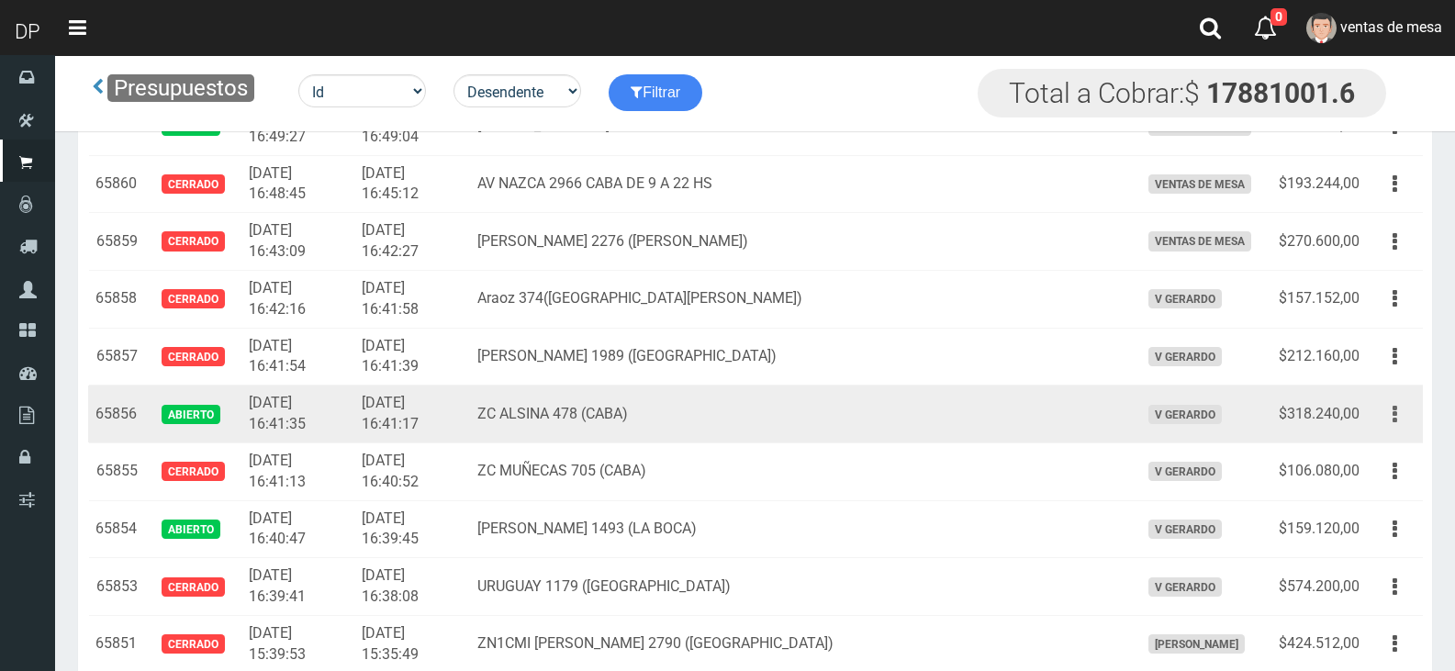
click at [1396, 421] on icon "button" at bounding box center [1394, 414] width 5 height 32
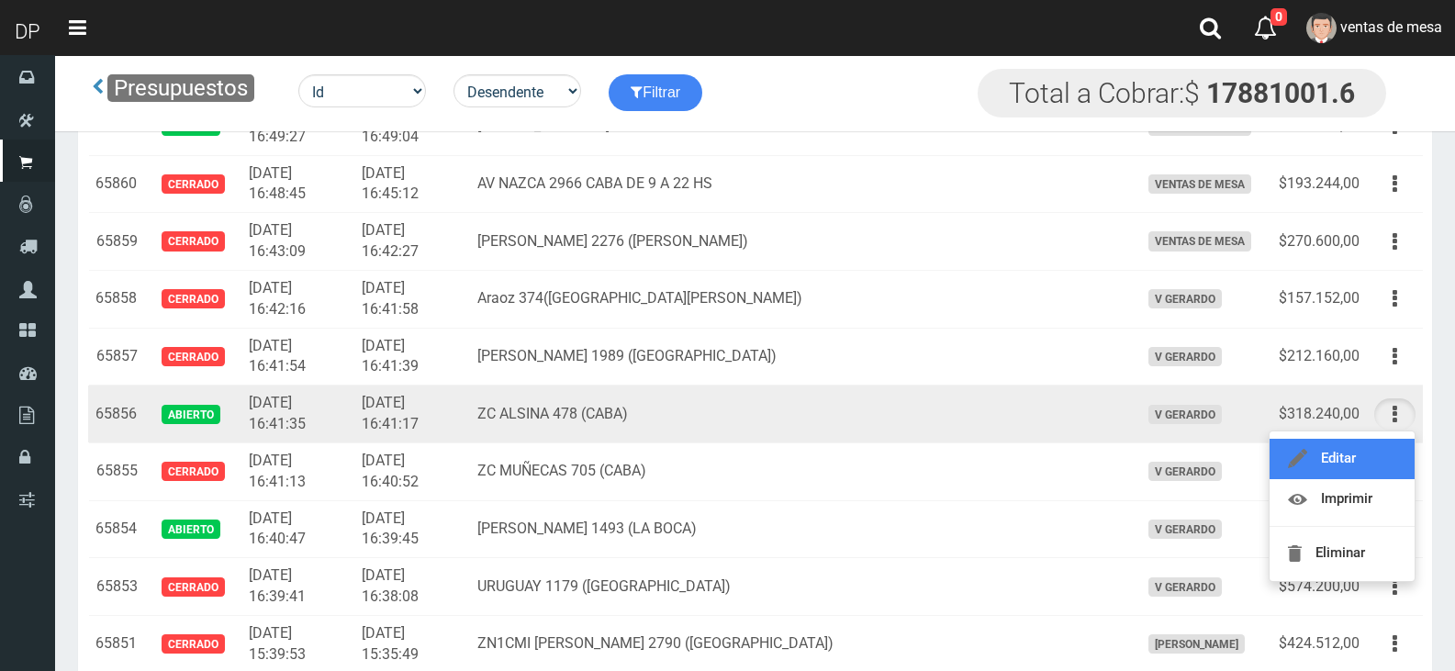
click at [1376, 461] on link "Editar" at bounding box center [1341, 459] width 145 height 40
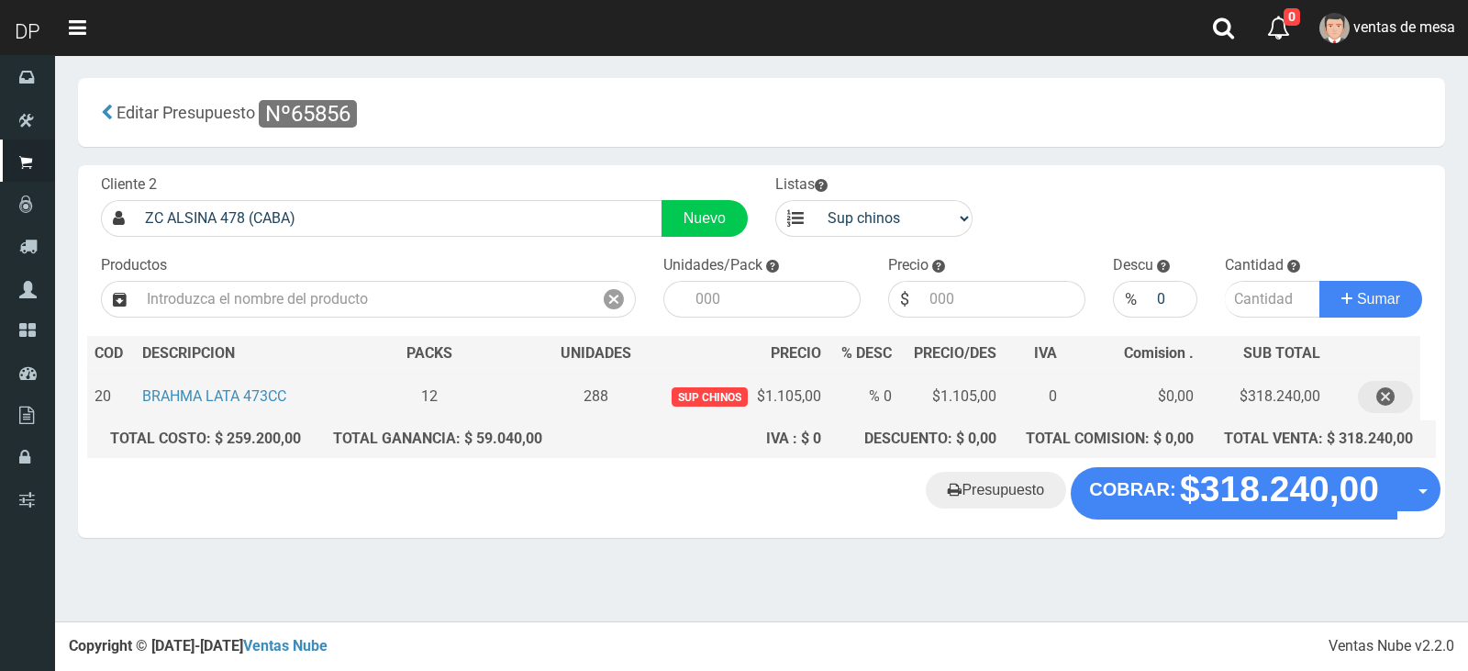
click at [1379, 395] on icon "button" at bounding box center [1386, 397] width 18 height 32
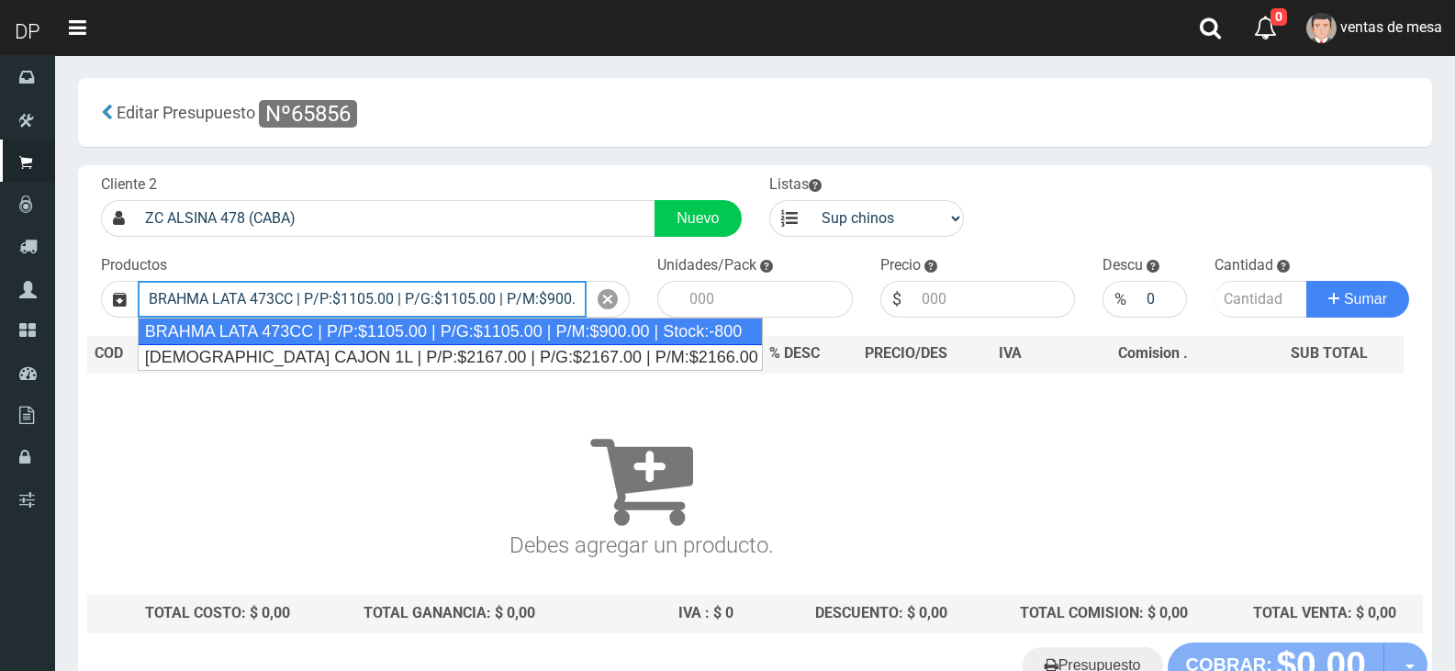
type input "BRAHMA LATA 473CC | P/P:$1105.00 | P/G:$1105.00 | P/M:$900.00 | Stock:-800"
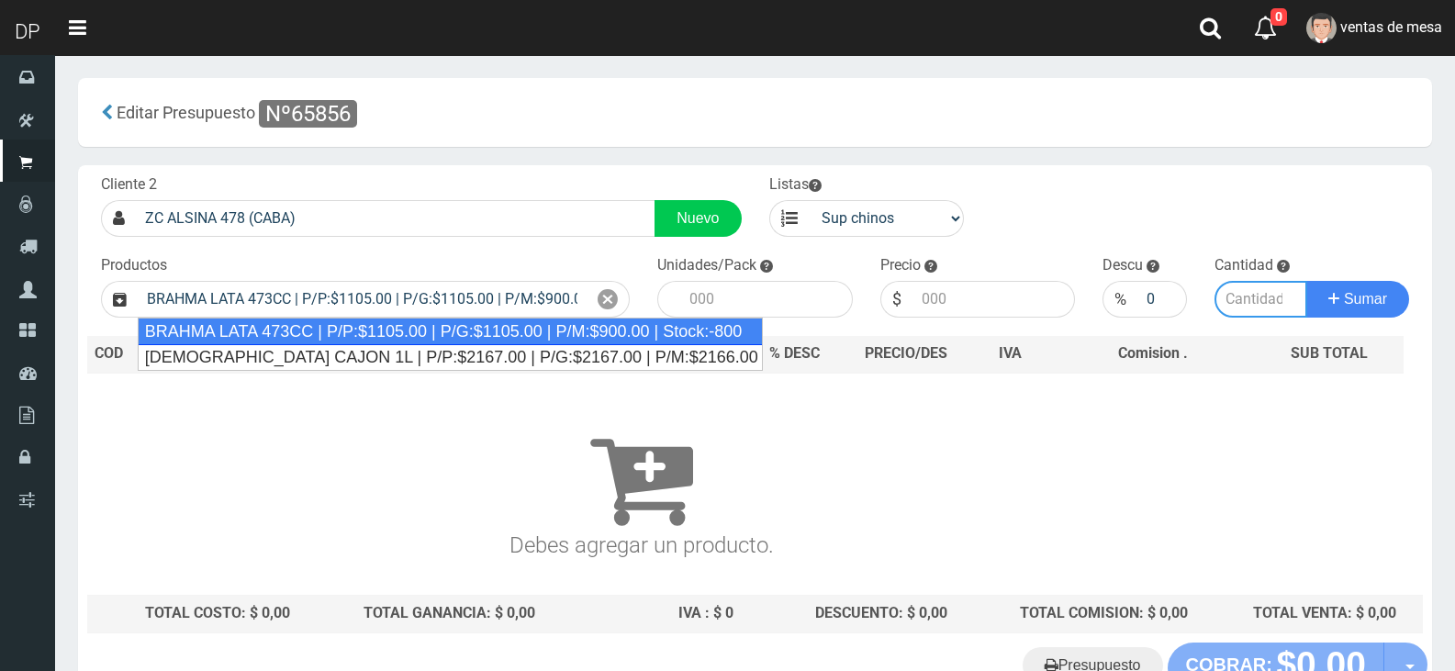
type input "24"
type input "1105.00"
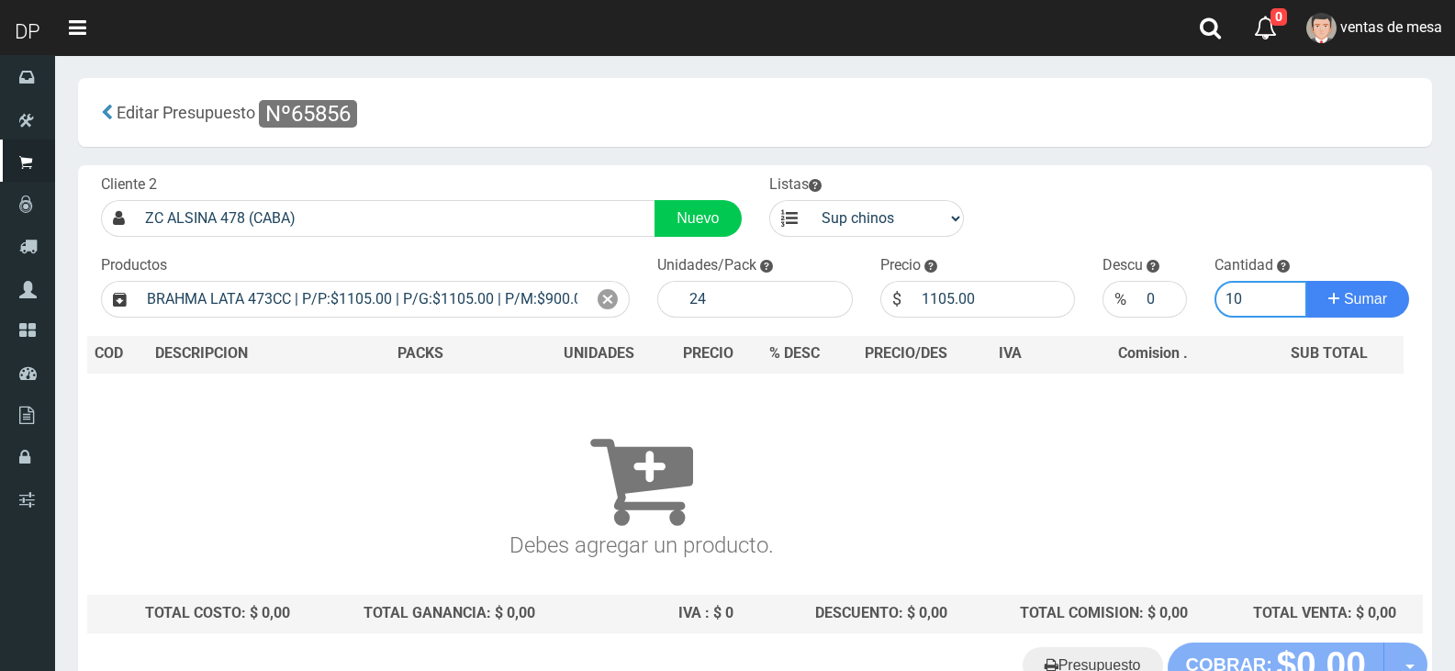
type input "10"
click at [1306, 281] on button "Sumar" at bounding box center [1357, 299] width 103 height 37
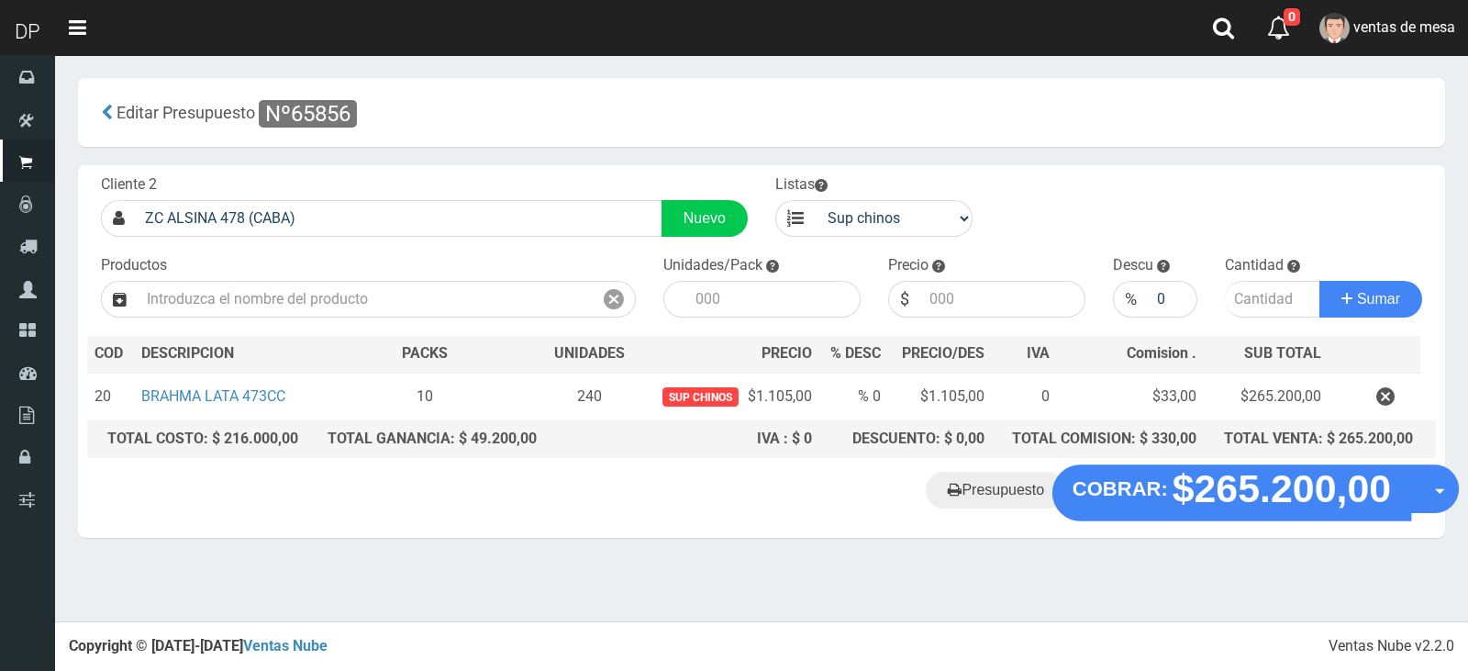
click at [1296, 510] on strong "$265.200,00" at bounding box center [1282, 488] width 219 height 43
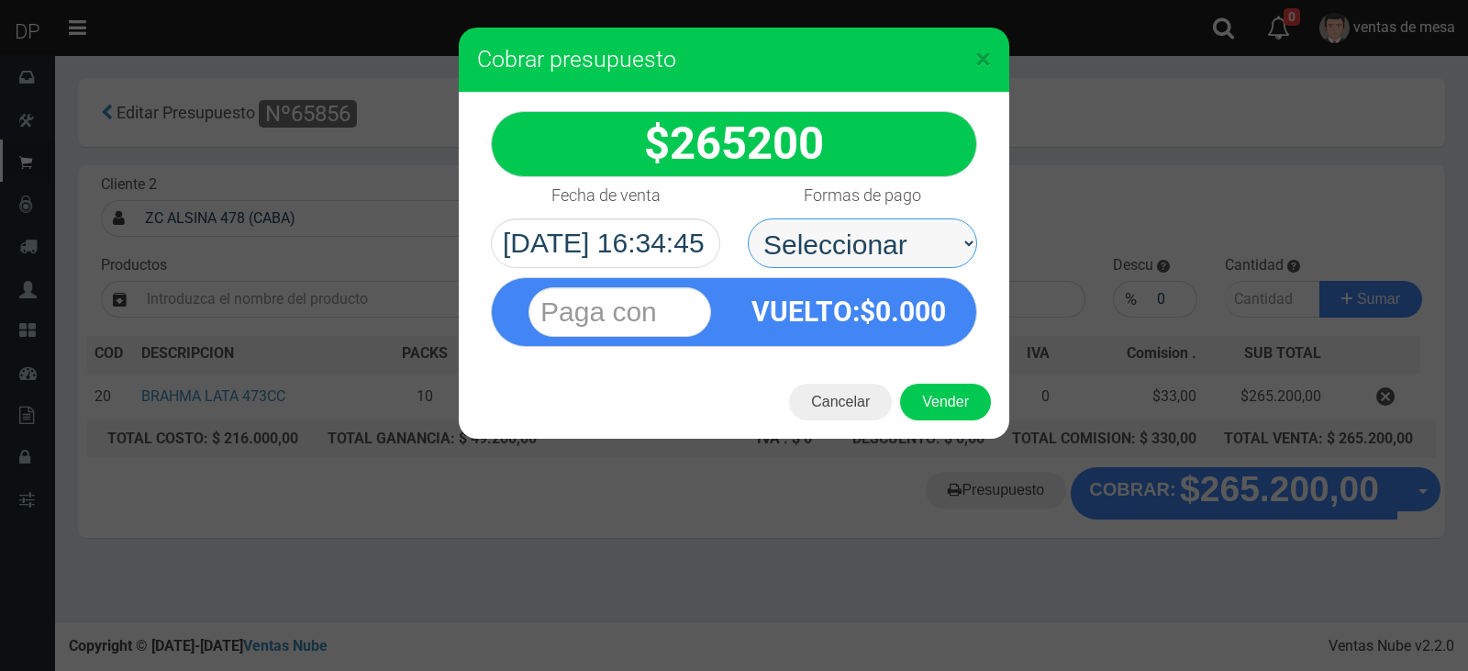
click at [871, 253] on select "Seleccionar Efectivo Tarjeta de Crédito Depósito Débito" at bounding box center [862, 243] width 229 height 50
select select "Efectivo"
click at [748, 218] on select "Seleccionar Efectivo Tarjeta de Crédito Depósito Débito" at bounding box center [862, 243] width 229 height 50
click at [922, 396] on button "Vender" at bounding box center [945, 402] width 91 height 37
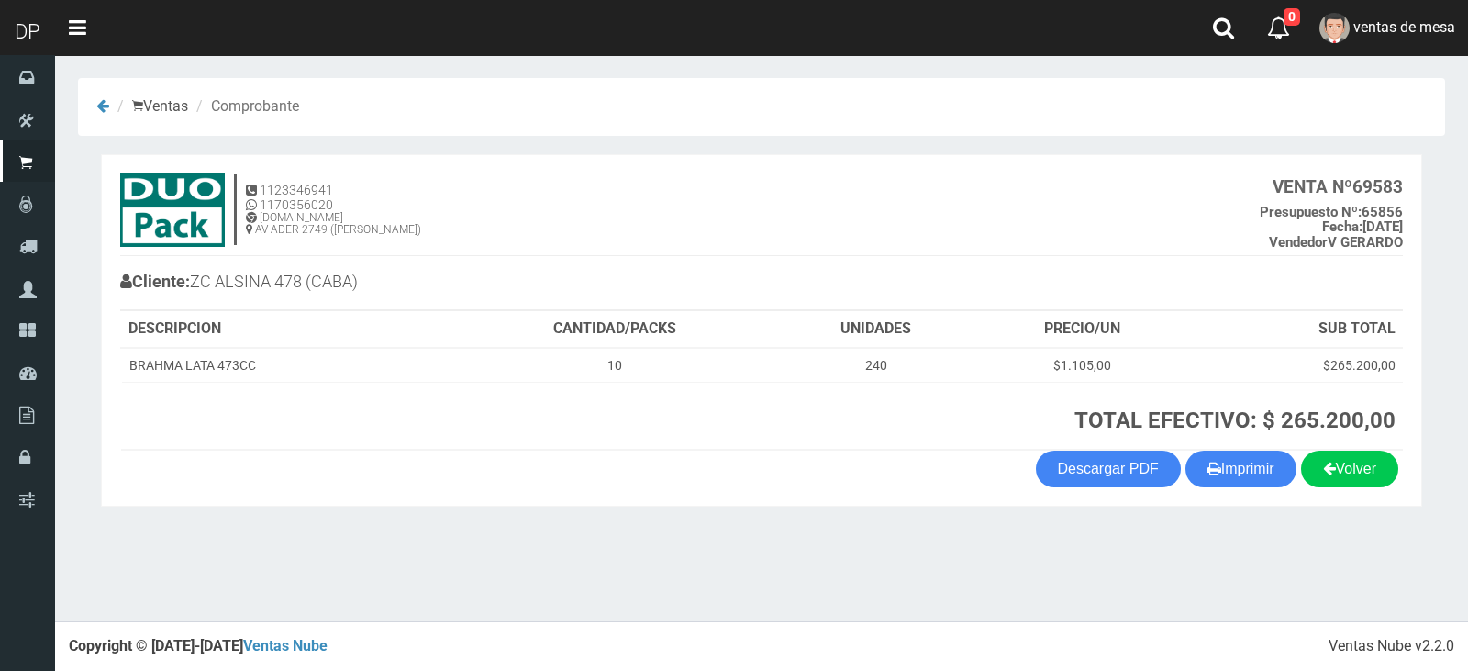
click at [1247, 490] on section "1123346941 1170356020 [DOMAIN_NAME] AV ADER 2749 ([PERSON_NAME]) VENTA Nº 69583…" at bounding box center [762, 330] width 1322 height 353
click at [1219, 460] on button "Imprimir" at bounding box center [1241, 469] width 111 height 37
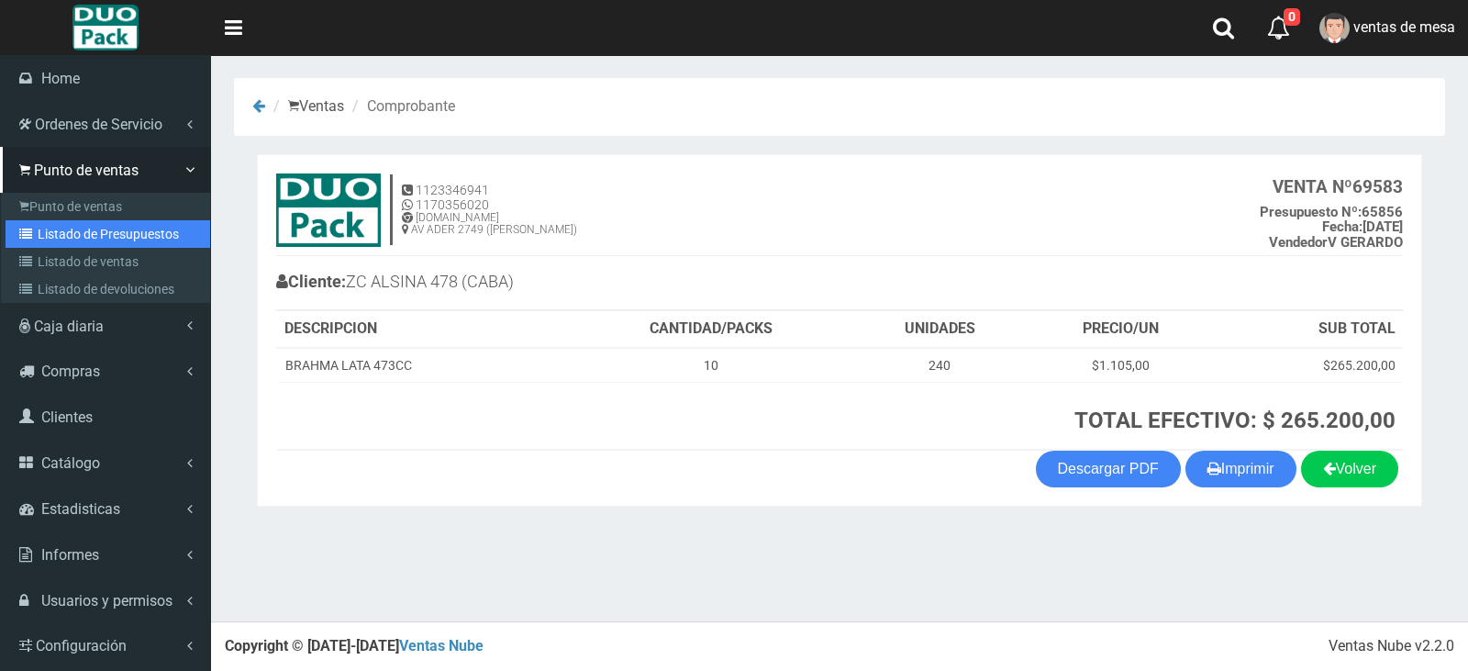
click at [97, 229] on link "Listado de Presupuestos" at bounding box center [108, 234] width 205 height 28
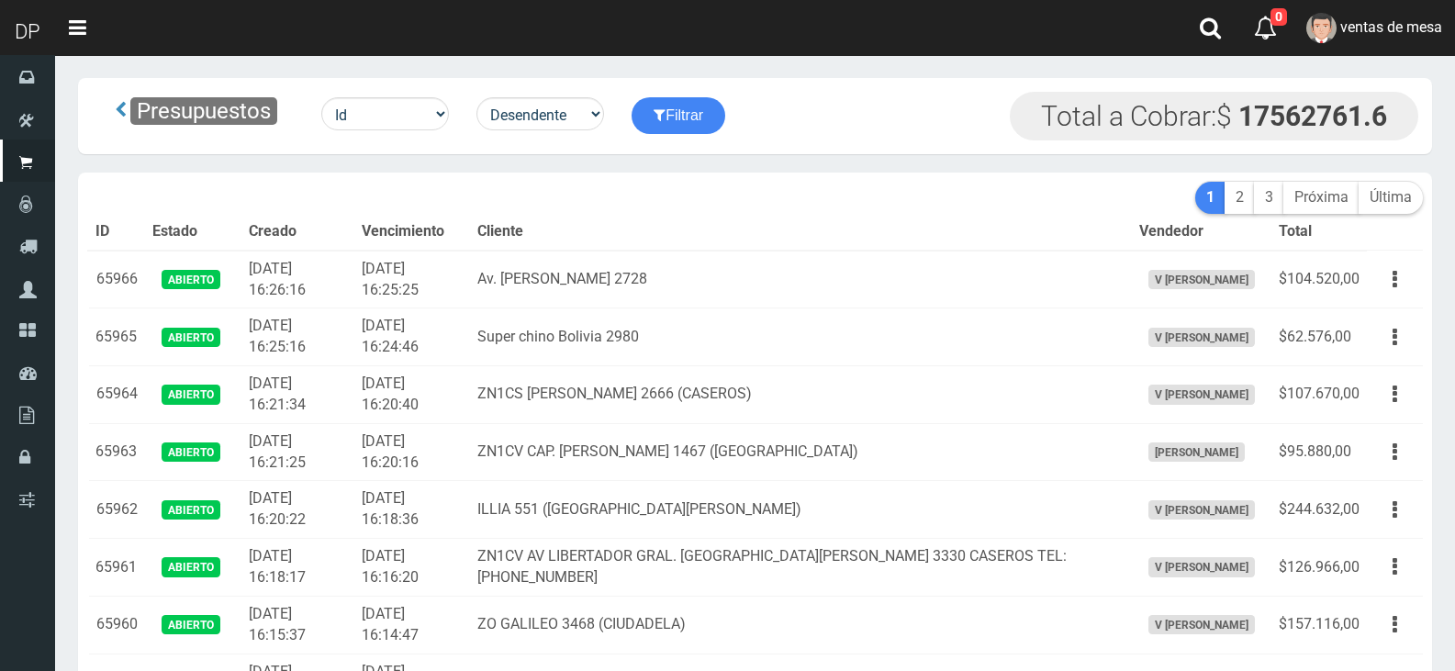
scroll to position [8171, 0]
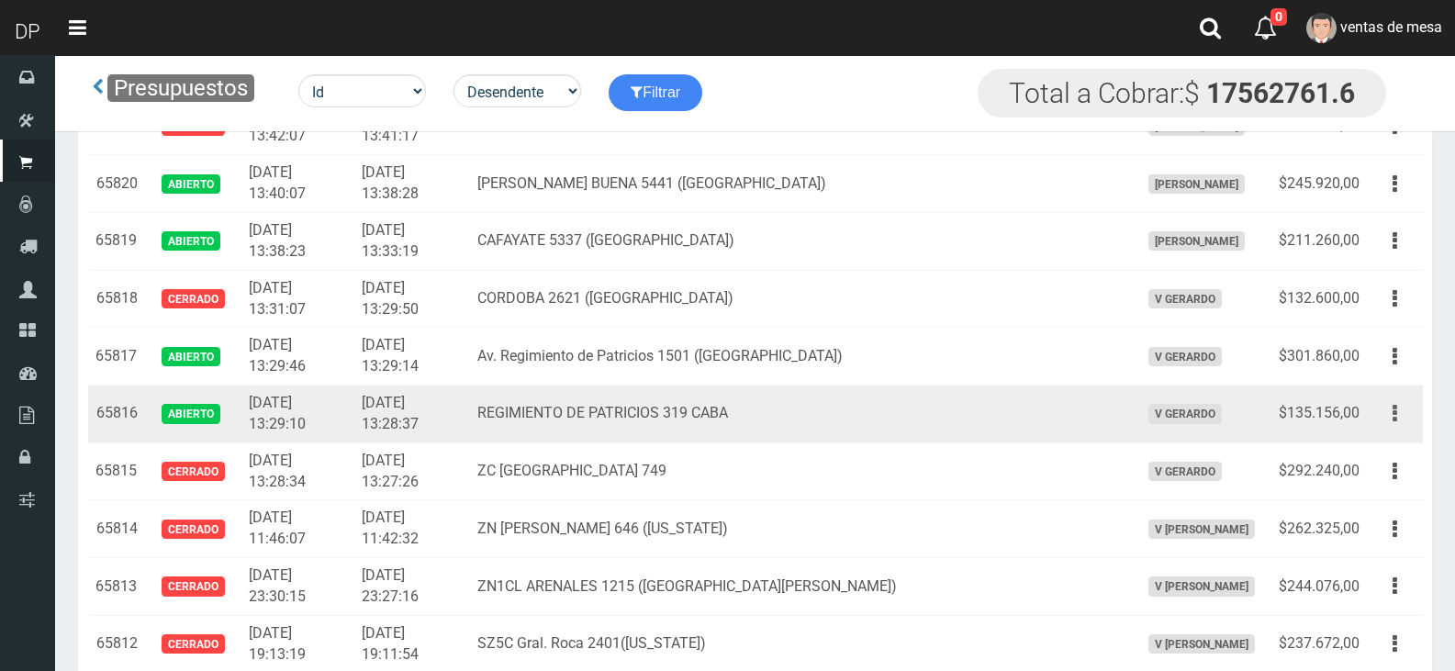
click at [1385, 416] on button "button" at bounding box center [1394, 413] width 41 height 32
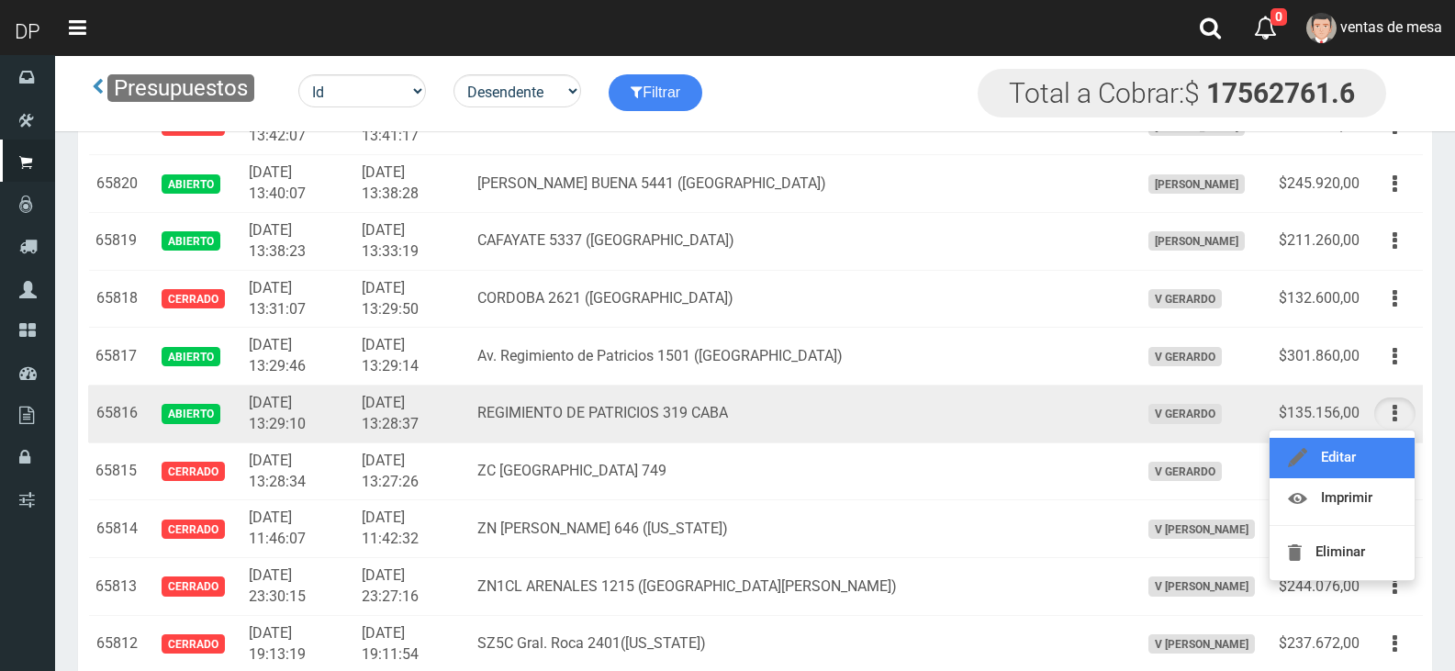
click at [1373, 463] on link "Editar" at bounding box center [1341, 458] width 145 height 40
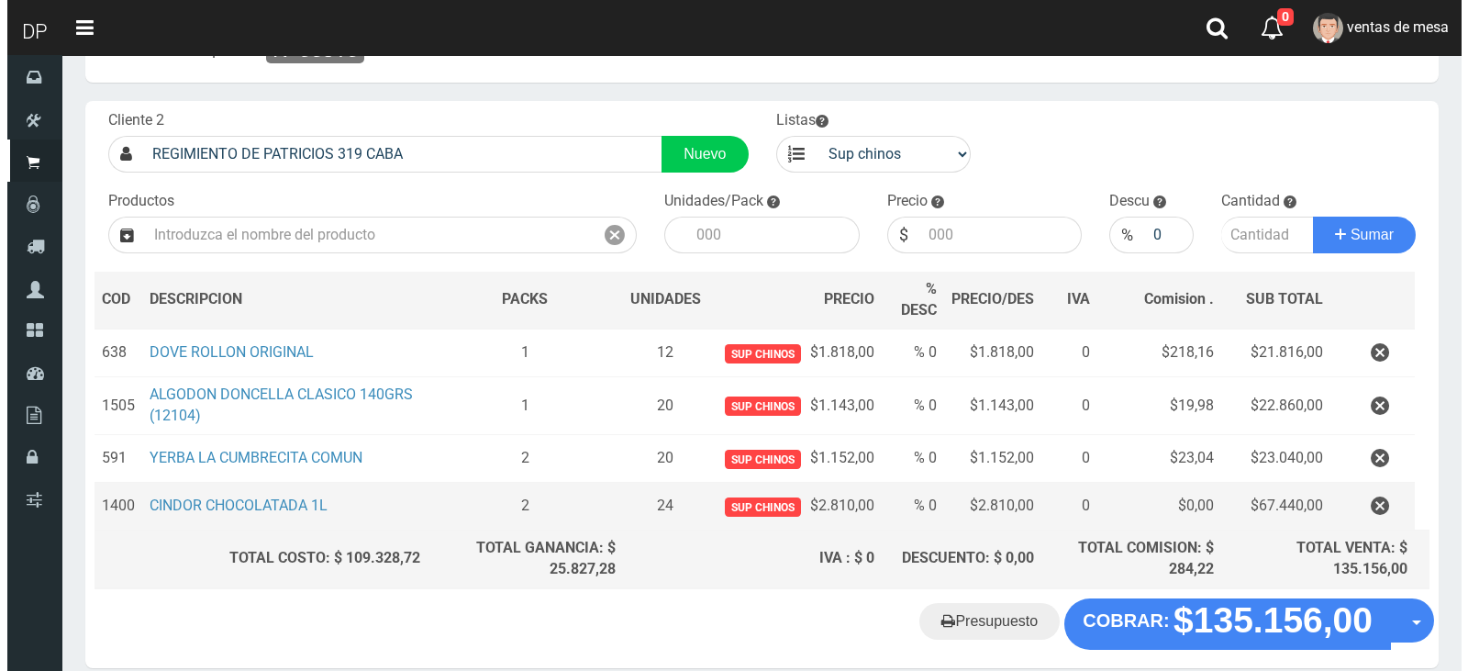
scroll to position [147, 0]
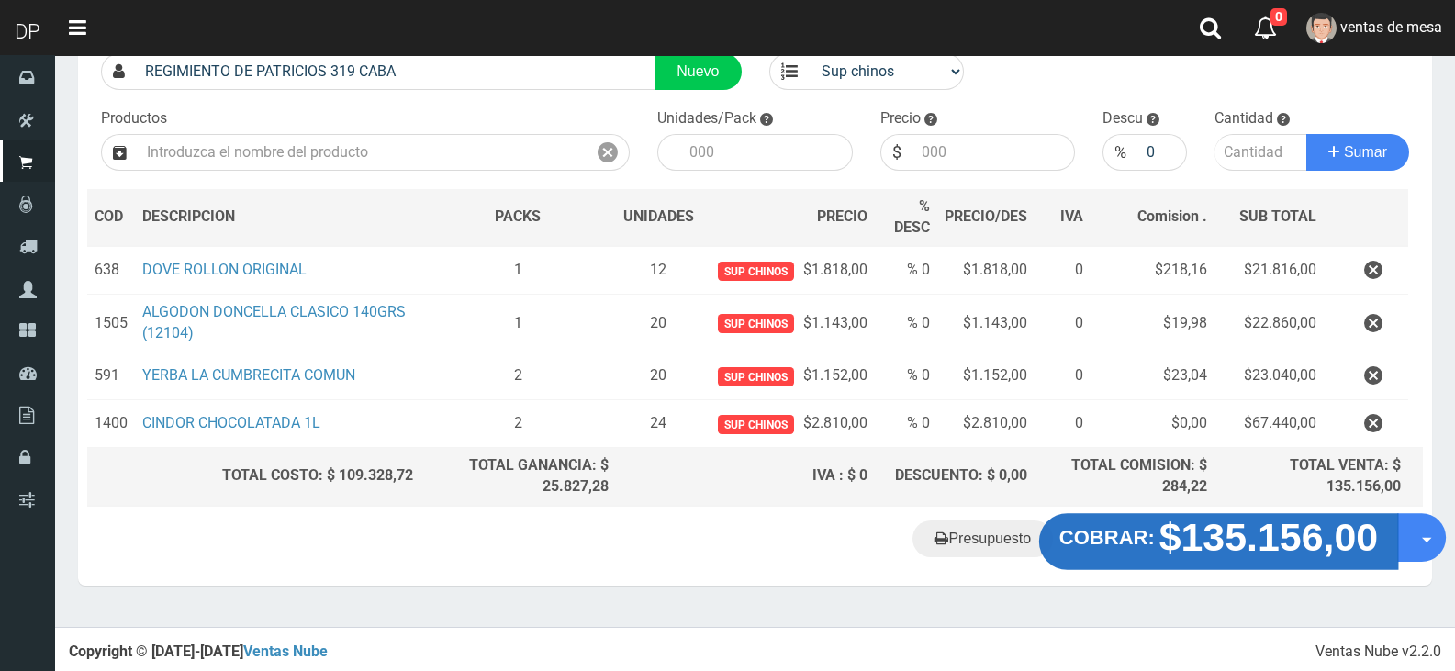
click at [1214, 546] on strong "$135.156,00" at bounding box center [1268, 536] width 219 height 43
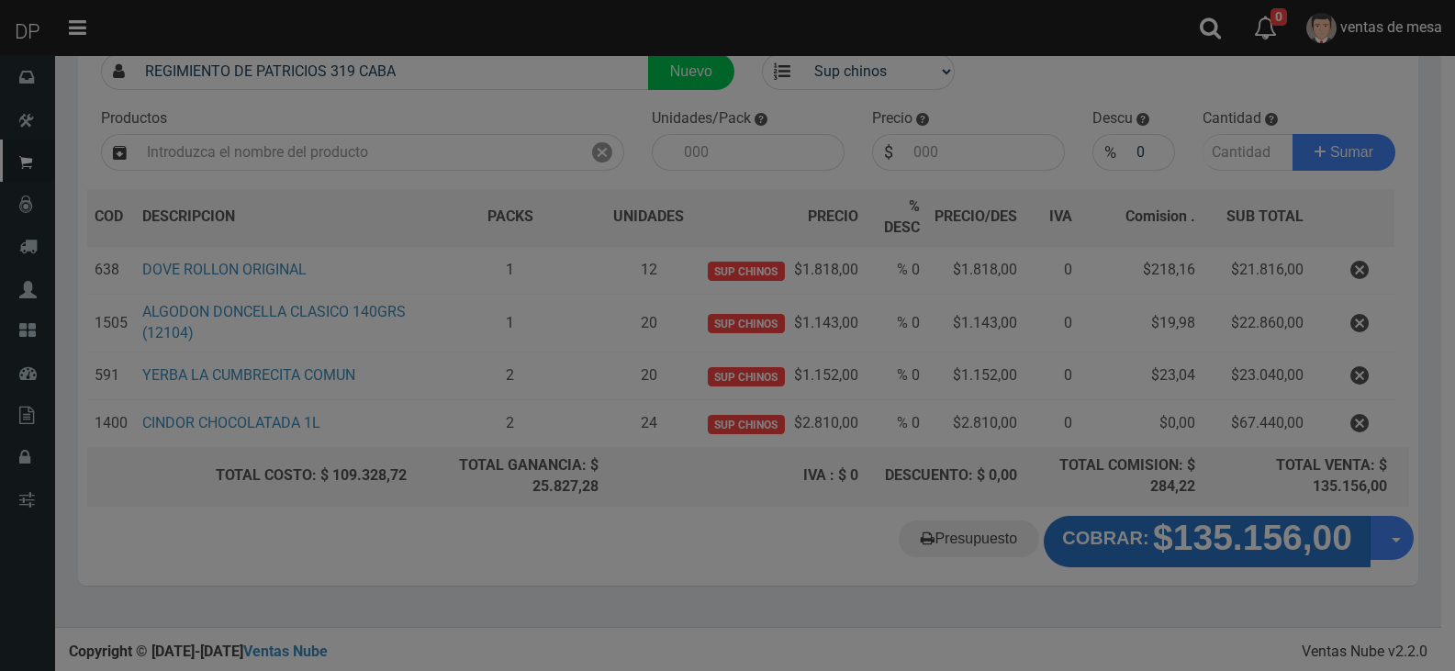
click at [1213, 546] on div at bounding box center [727, 335] width 1455 height 671
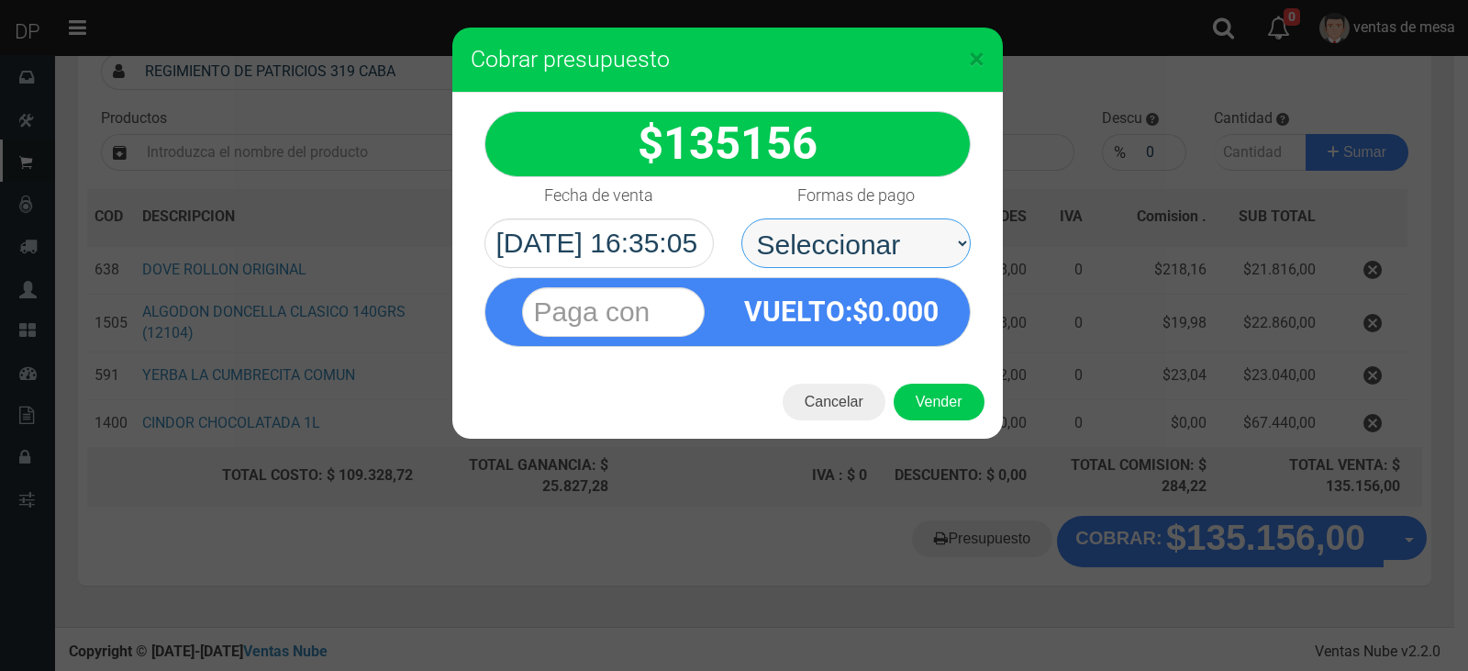
drag, startPoint x: 802, startPoint y: 242, endPoint x: 809, endPoint y: 259, distance: 18.1
click at [804, 241] on select "Seleccionar Efectivo Tarjeta de Crédito Depósito Débito" at bounding box center [856, 243] width 229 height 50
select select "Efectivo"
click at [742, 218] on select "Seleccionar Efectivo Tarjeta de Crédito Depósito Débito" at bounding box center [856, 243] width 229 height 50
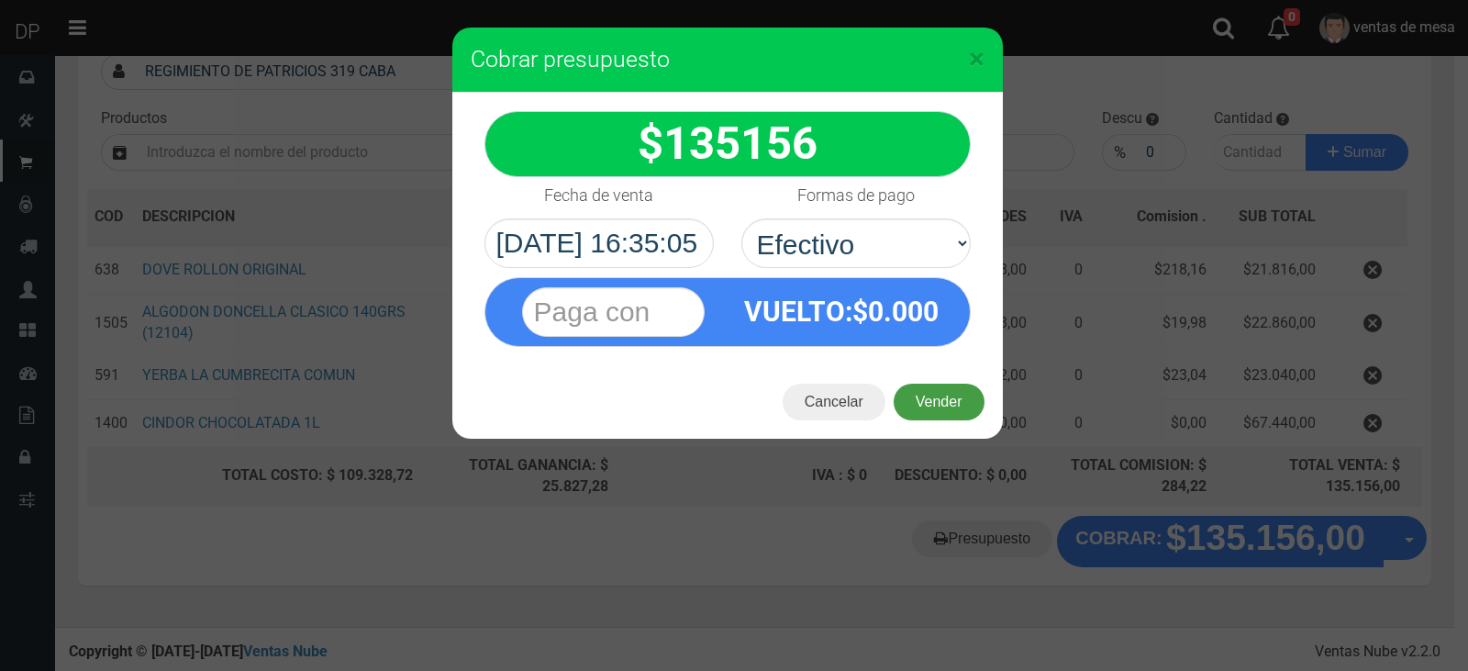
click at [899, 393] on button "Vender" at bounding box center [939, 402] width 91 height 37
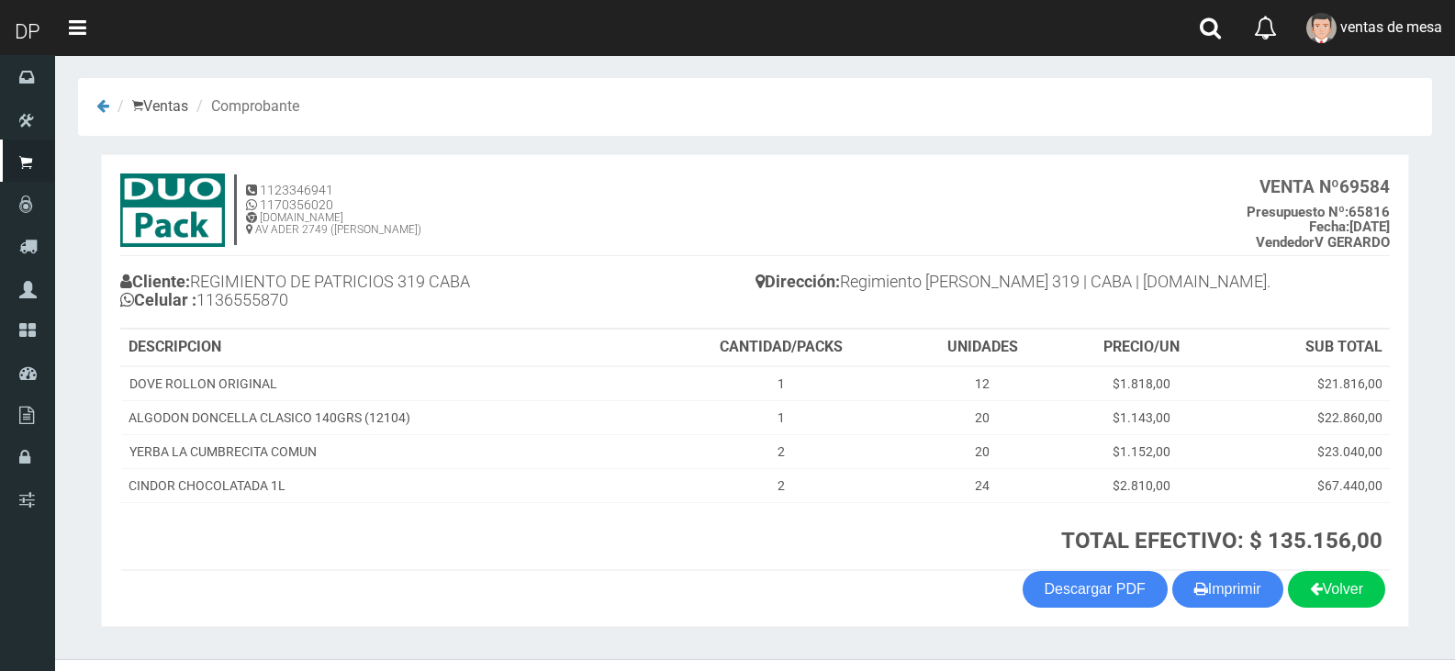
scroll to position [38, 0]
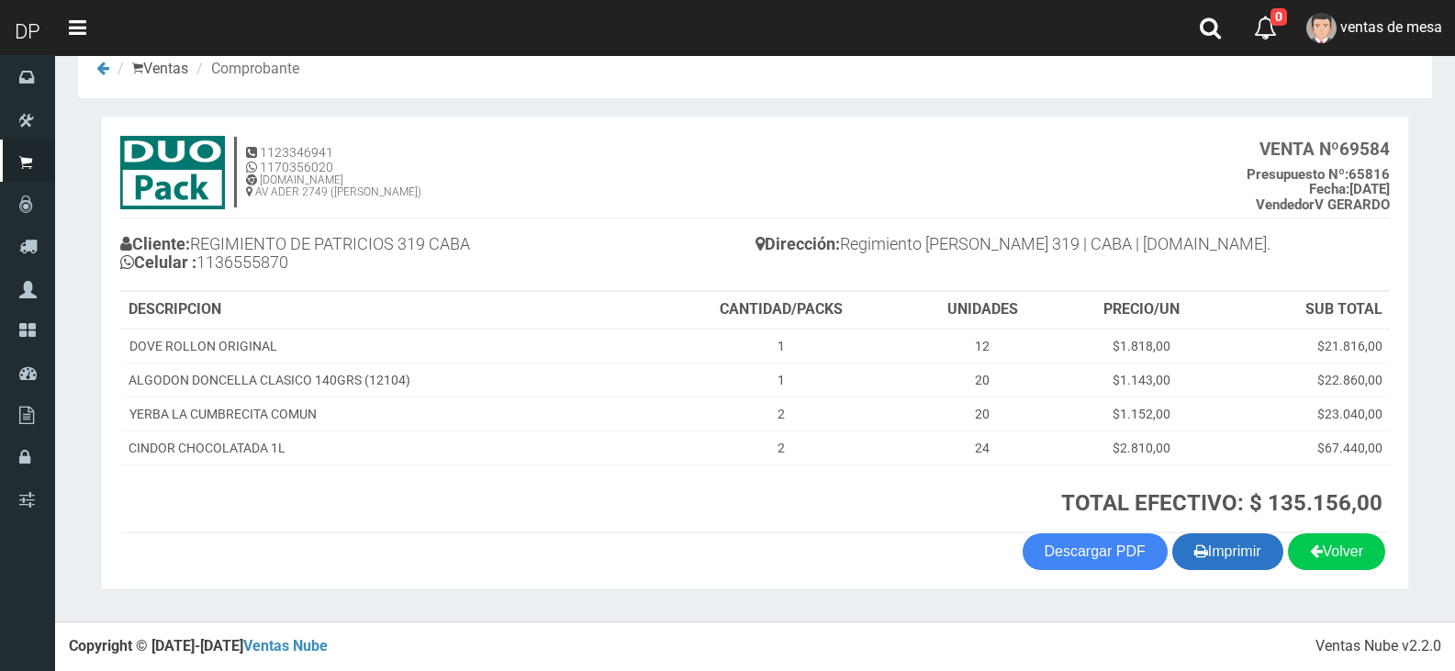
drag, startPoint x: 1242, startPoint y: 573, endPoint x: 1239, endPoint y: 557, distance: 15.8
click at [1242, 573] on section "1123346941 1170356020 [DOMAIN_NAME] AV ADER 2749 ([PERSON_NAME]) VENTA Nº 69584…" at bounding box center [755, 353] width 1308 height 473
click at [1239, 557] on button "Imprimir" at bounding box center [1227, 551] width 111 height 37
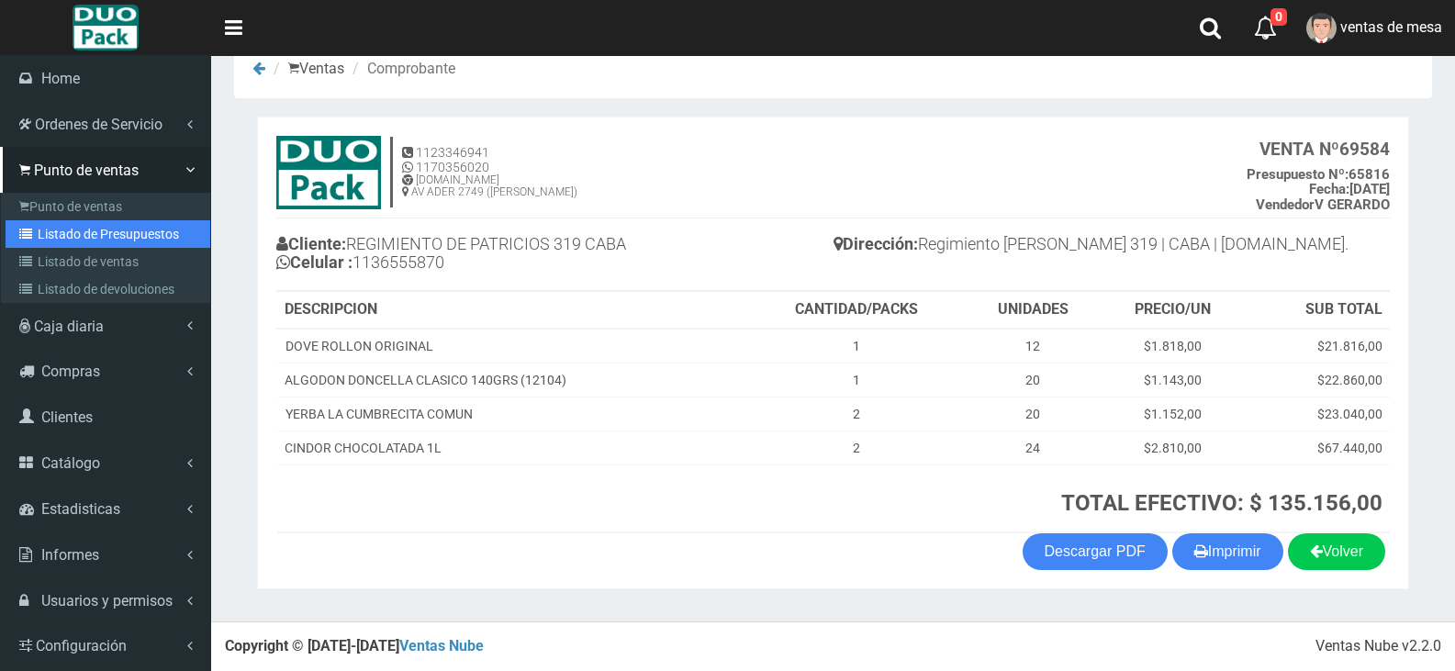
click at [10, 231] on link "Listado de Presupuestos" at bounding box center [108, 234] width 205 height 28
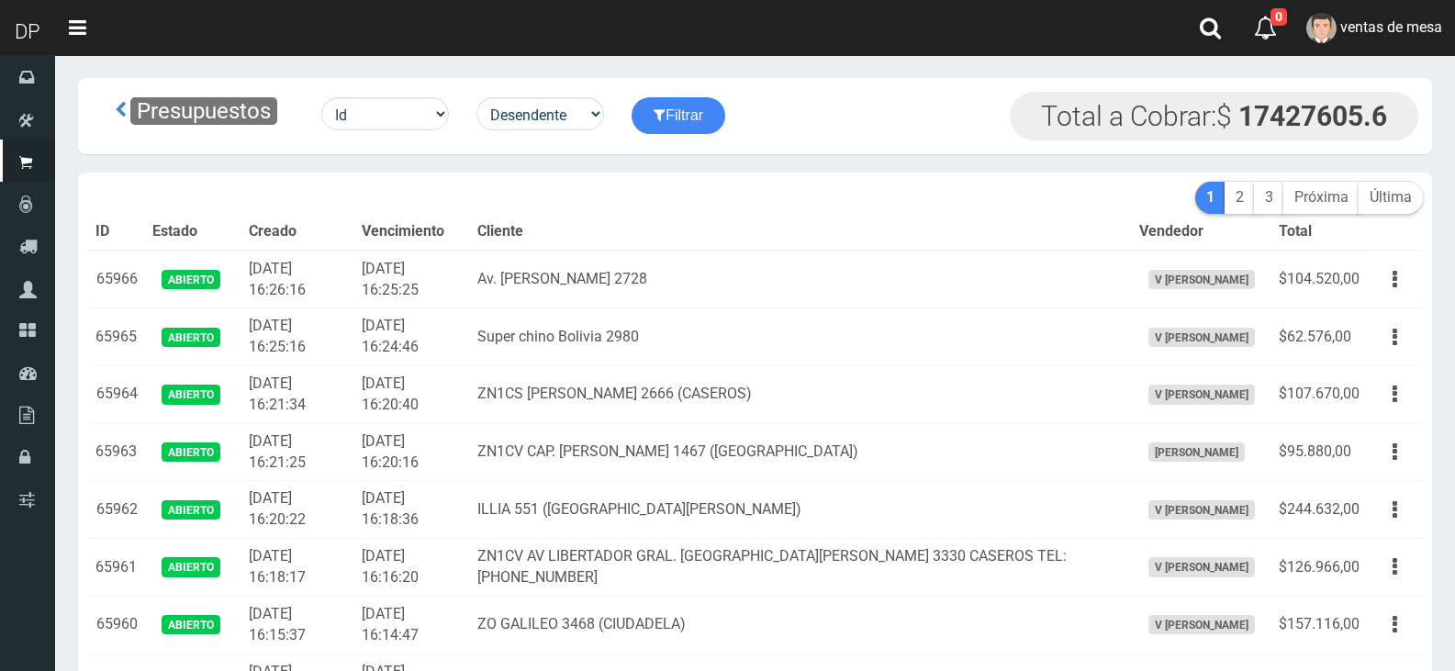
scroll to position [8171, 0]
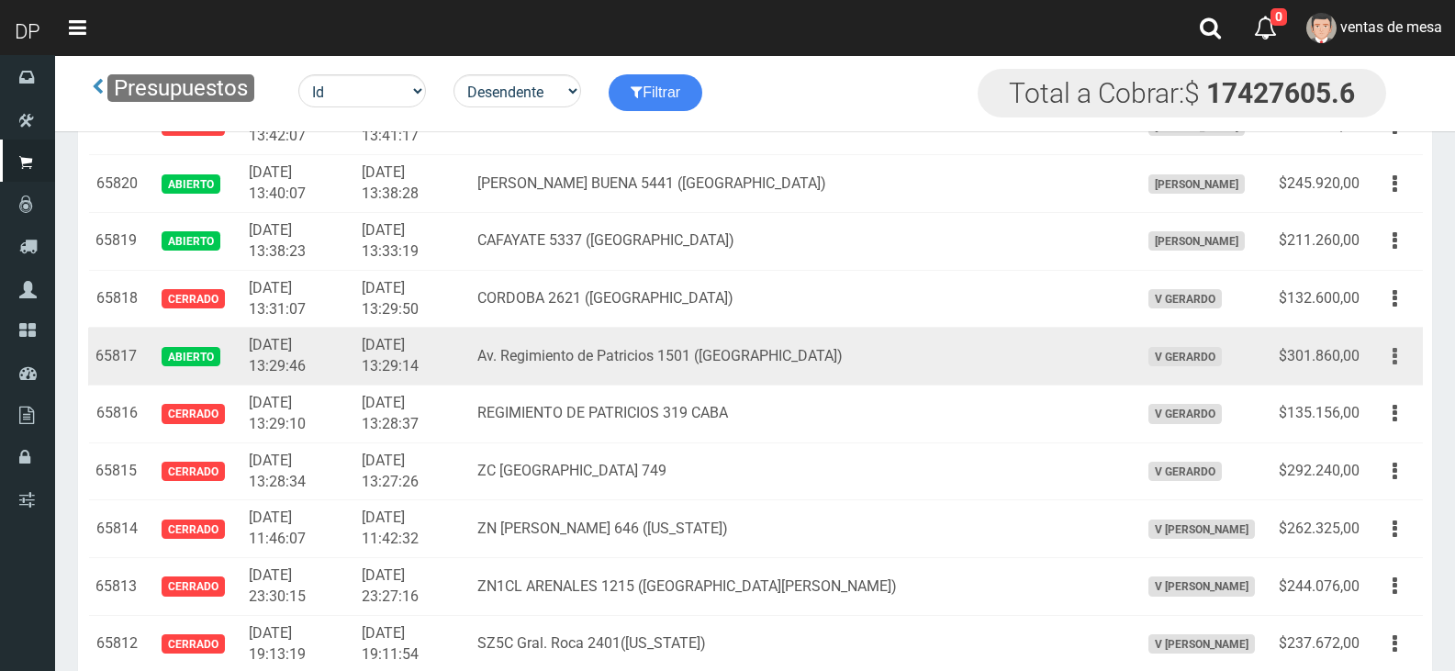
click at [1403, 351] on button "button" at bounding box center [1394, 356] width 41 height 32
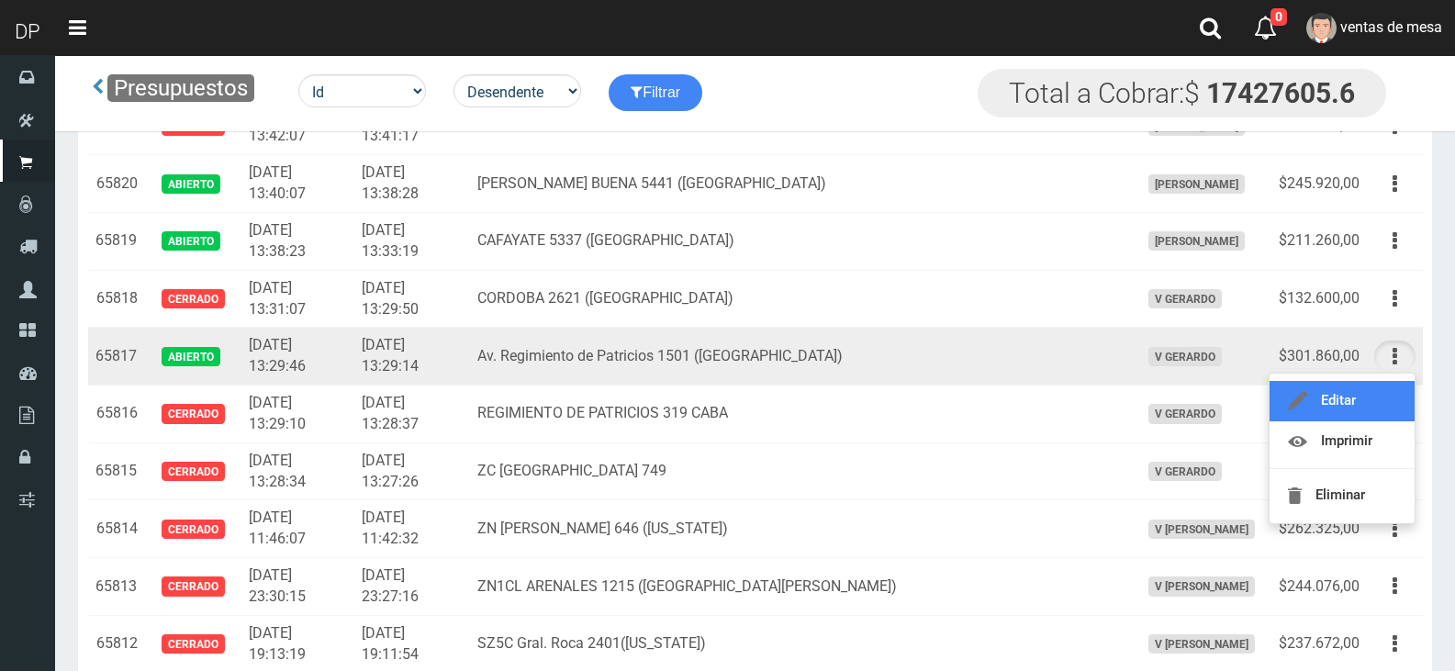
click at [1379, 396] on link "Editar" at bounding box center [1341, 401] width 145 height 40
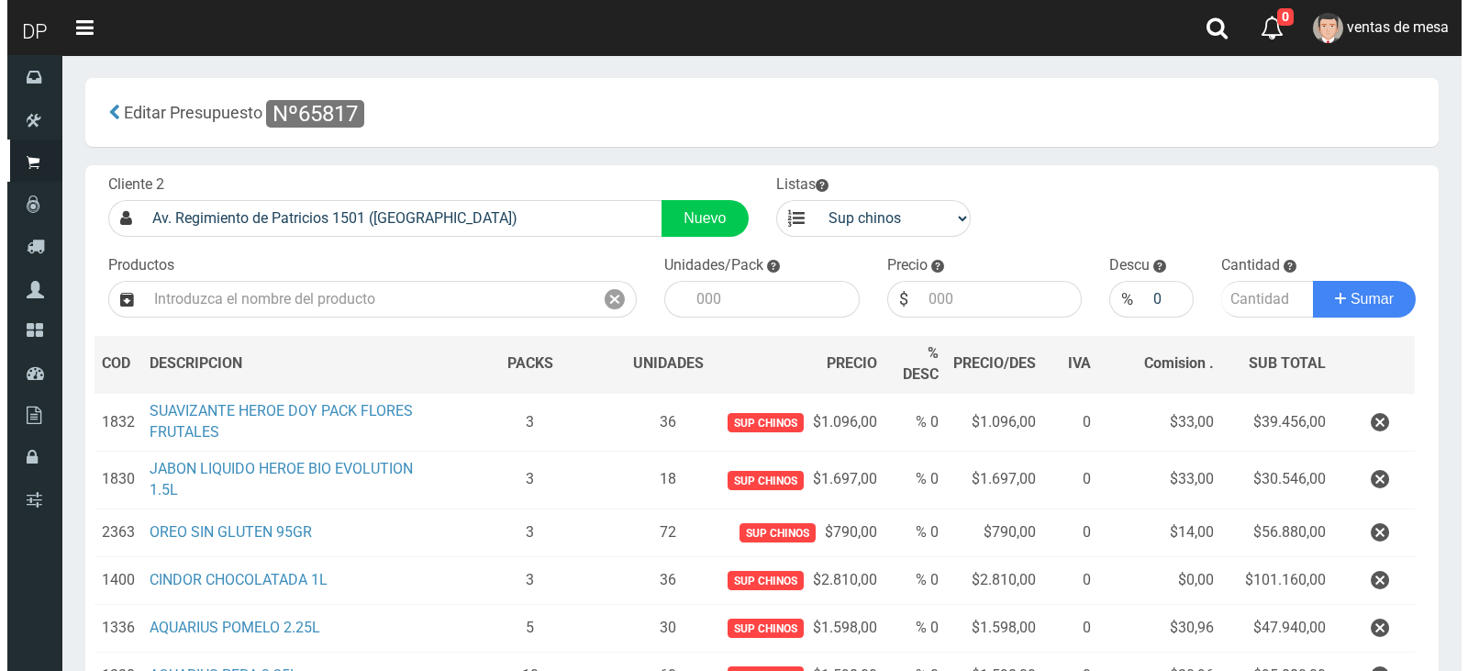
scroll to position [251, 0]
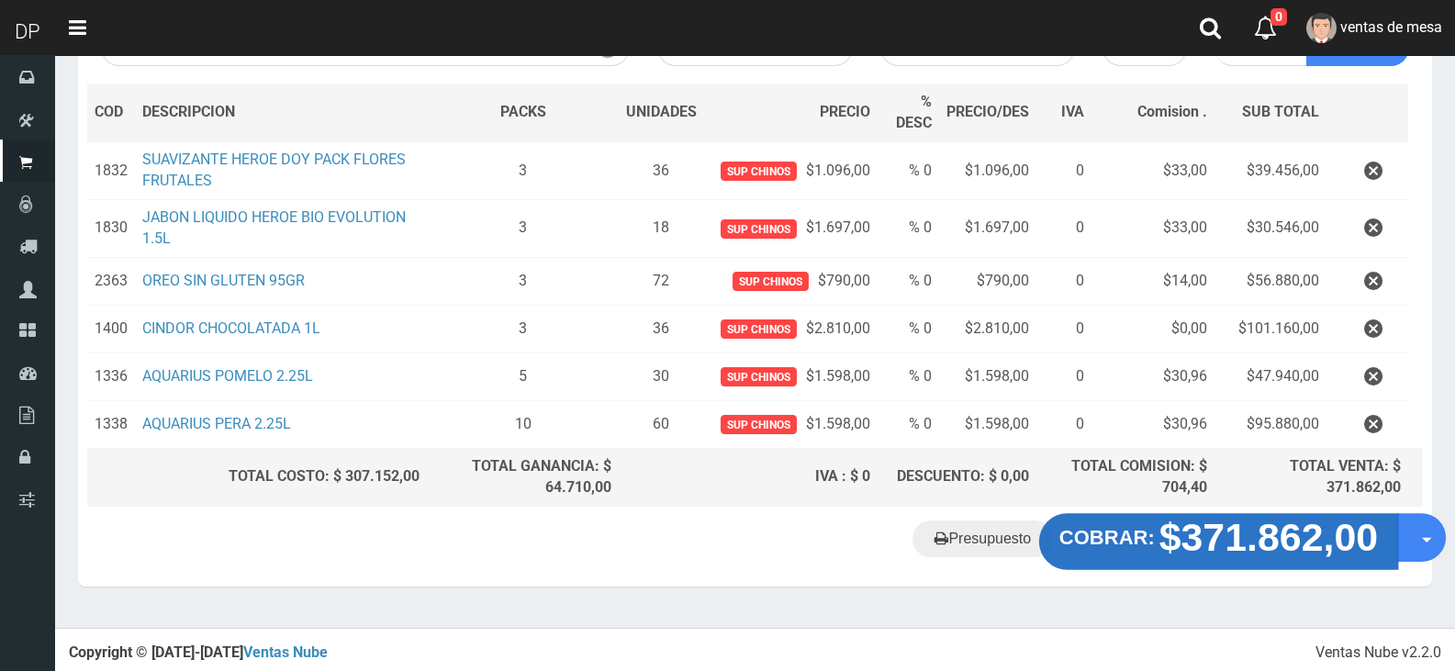
click at [1124, 554] on button "COBRAR: $371.862,00" at bounding box center [1218, 542] width 359 height 57
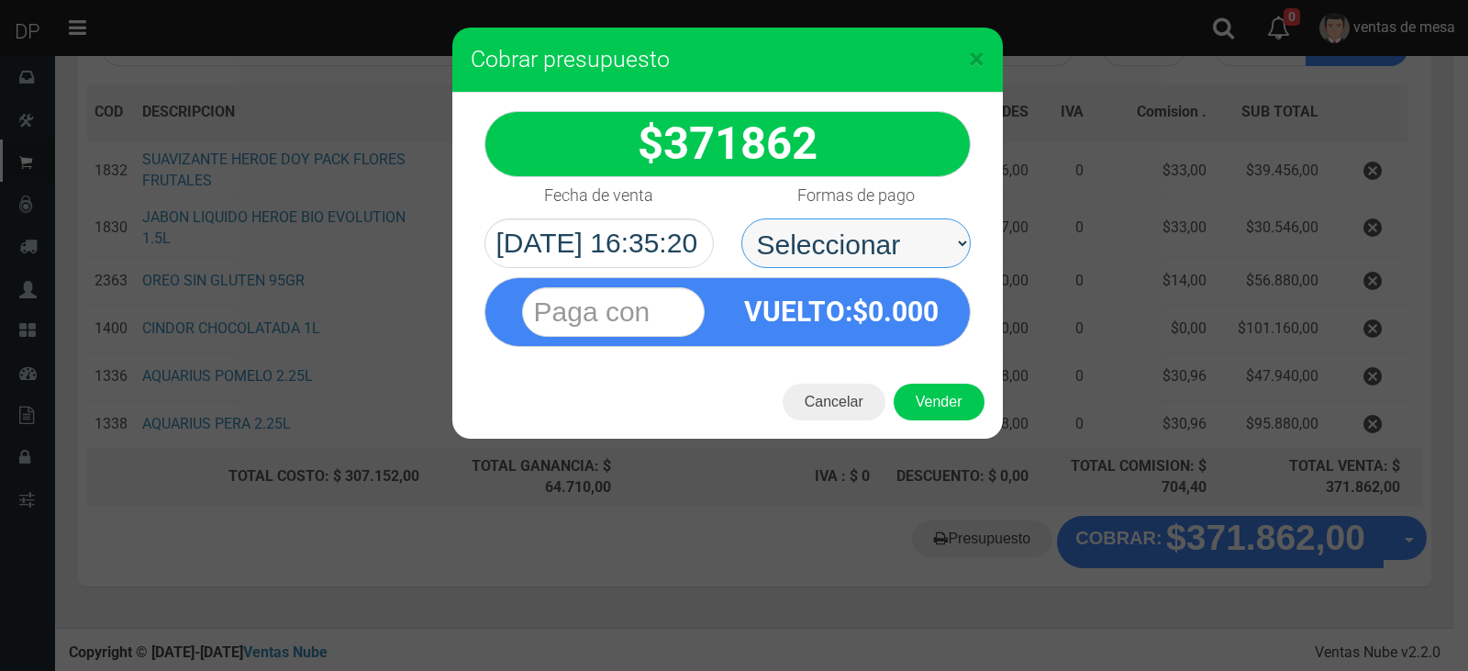
click at [887, 260] on select "Seleccionar Efectivo Tarjeta de Crédito Depósito Débito" at bounding box center [856, 243] width 229 height 50
select select "Efectivo"
click at [742, 218] on select "Seleccionar Efectivo Tarjeta de Crédito Depósito Débito" at bounding box center [856, 243] width 229 height 50
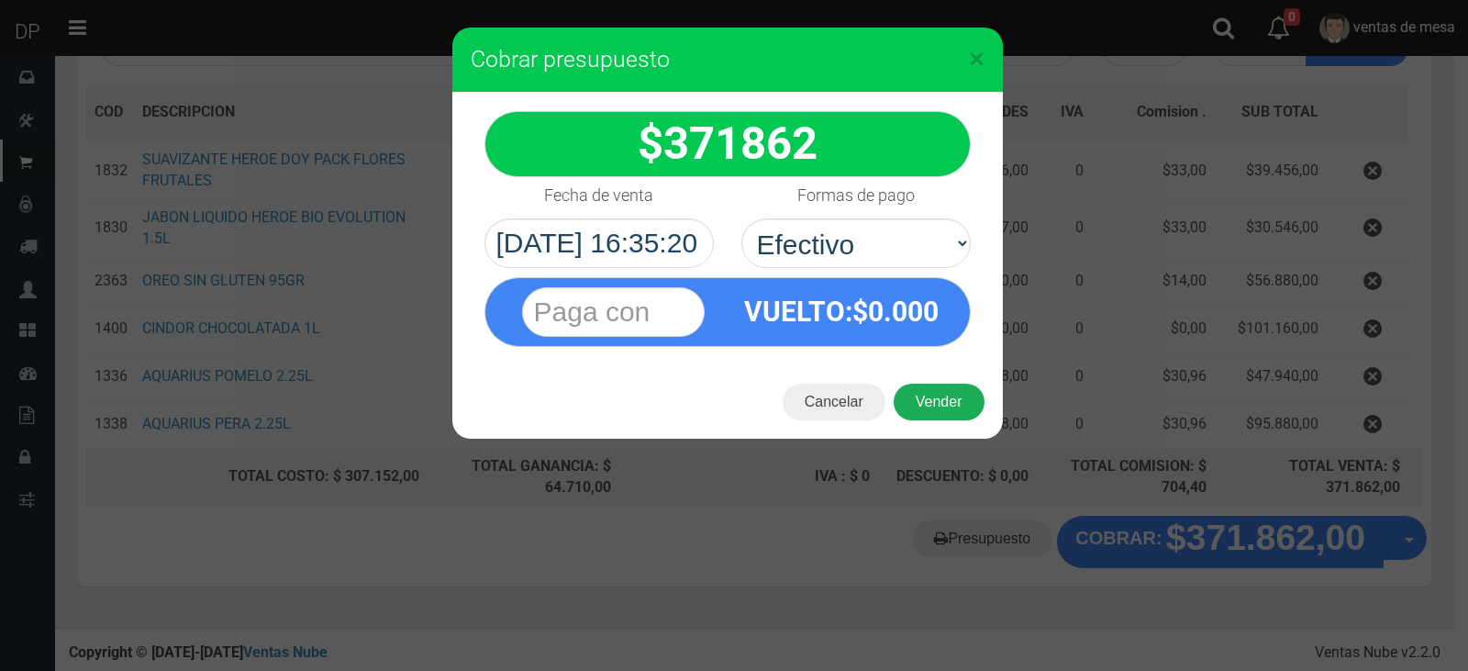
click at [928, 401] on button "Vender" at bounding box center [939, 402] width 91 height 37
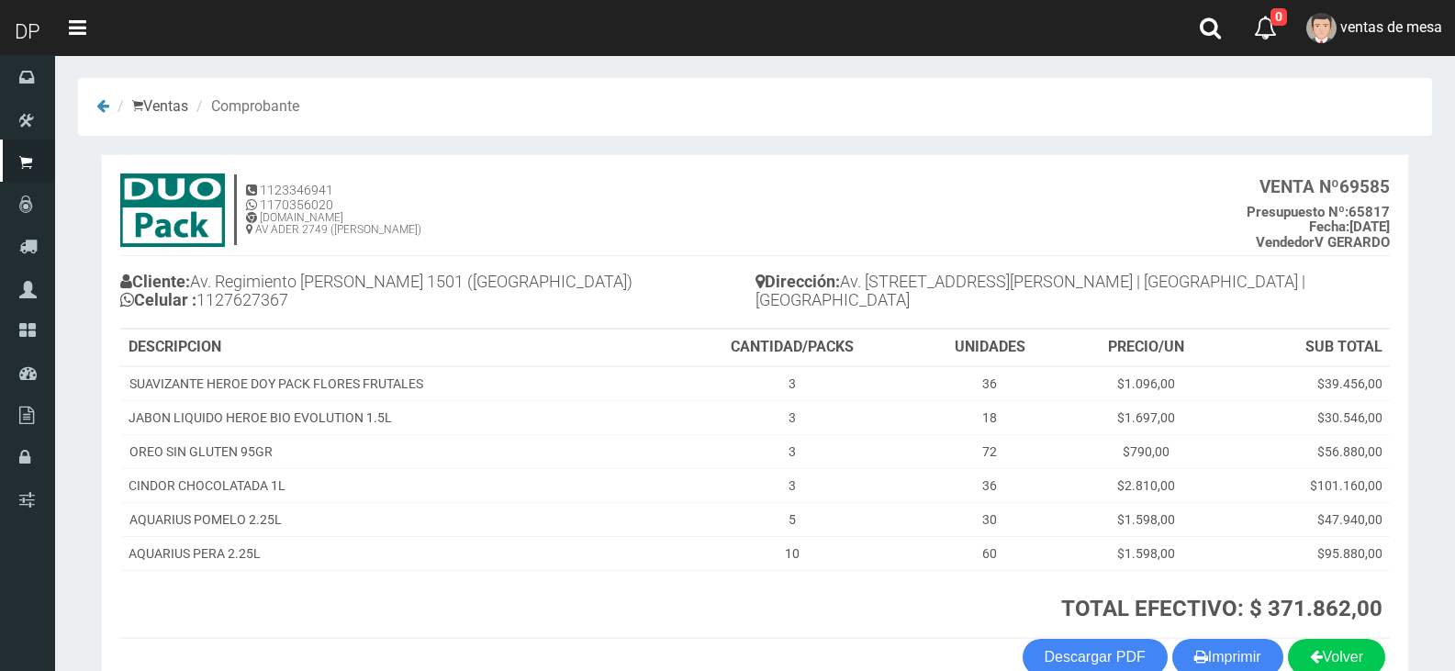
scroll to position [106, 0]
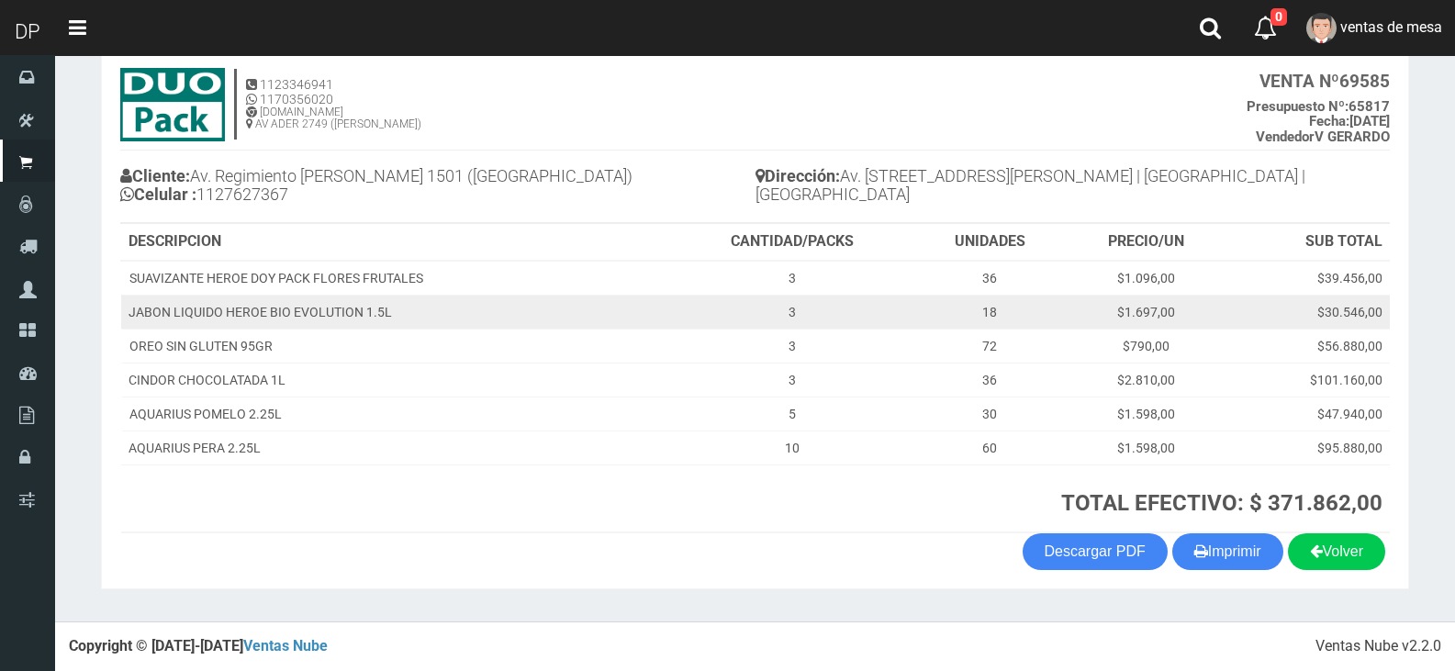
click at [1227, 322] on td "$1.697,00" at bounding box center [1147, 312] width 162 height 34
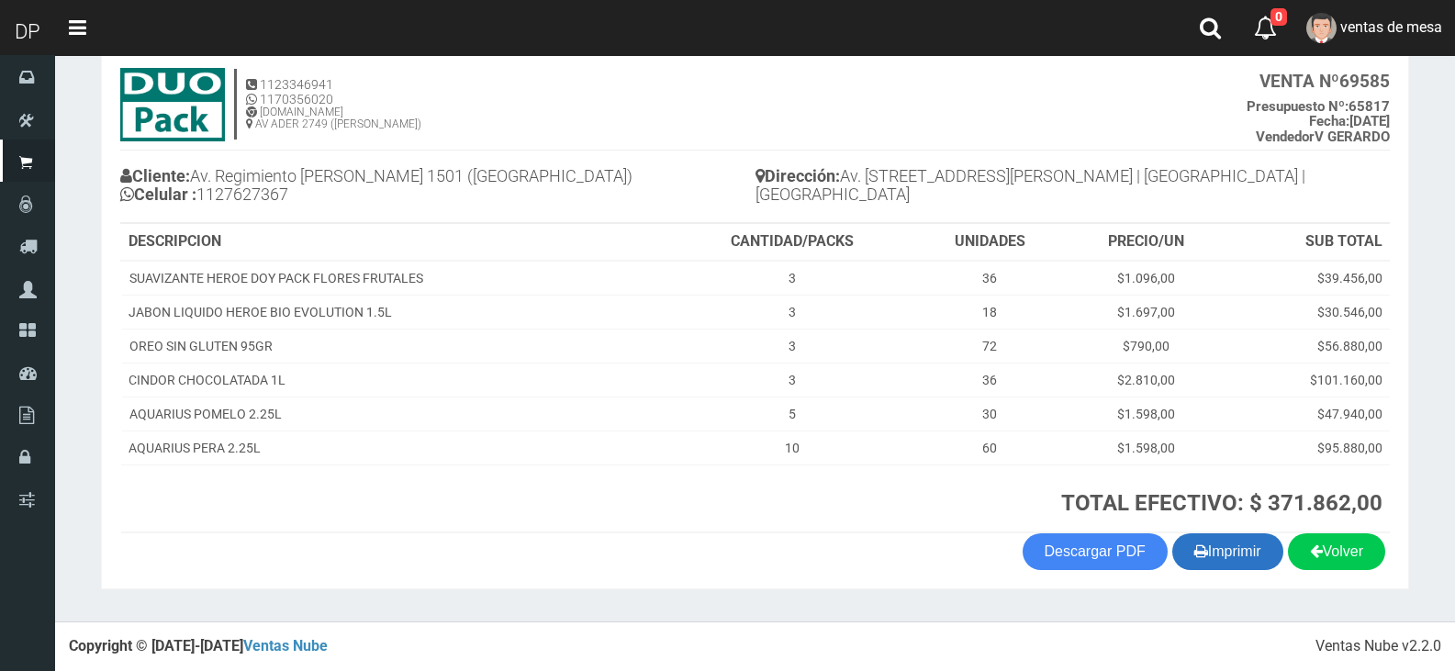
click at [1255, 548] on button "Imprimir" at bounding box center [1227, 551] width 111 height 37
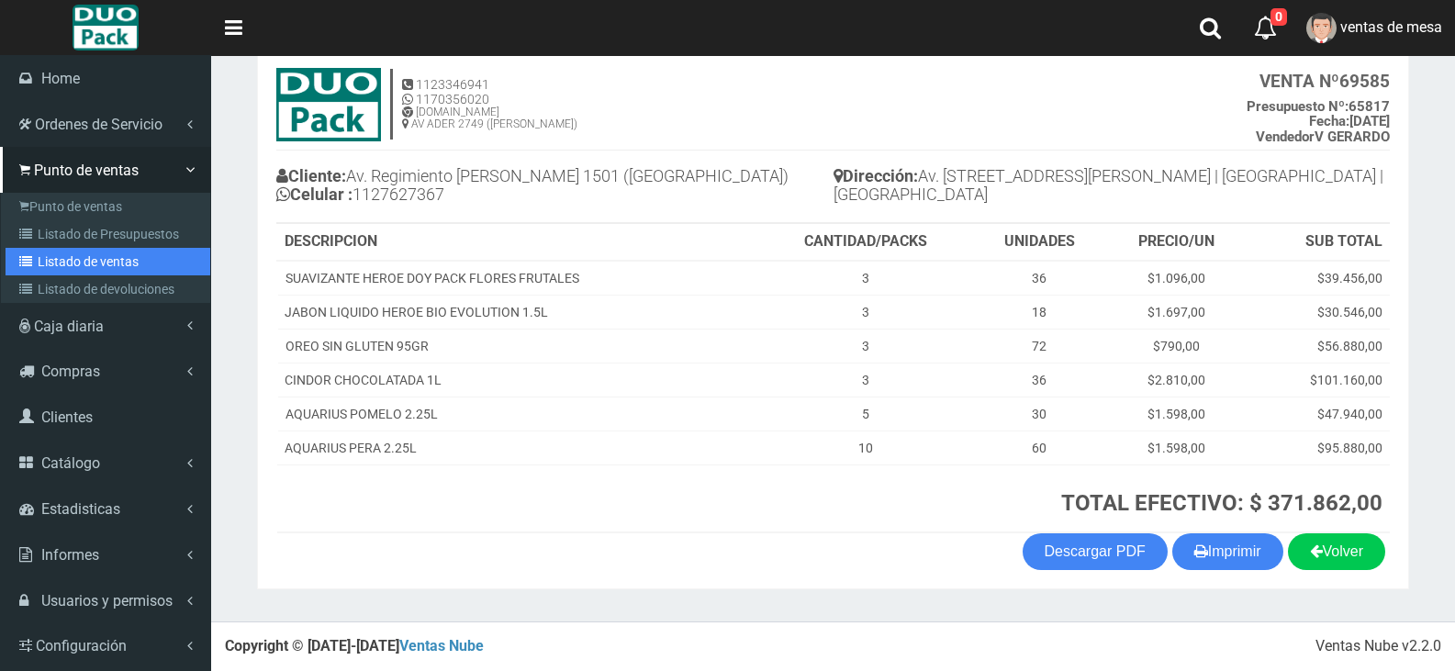
click at [72, 249] on link "Listado de ventas" at bounding box center [108, 262] width 205 height 28
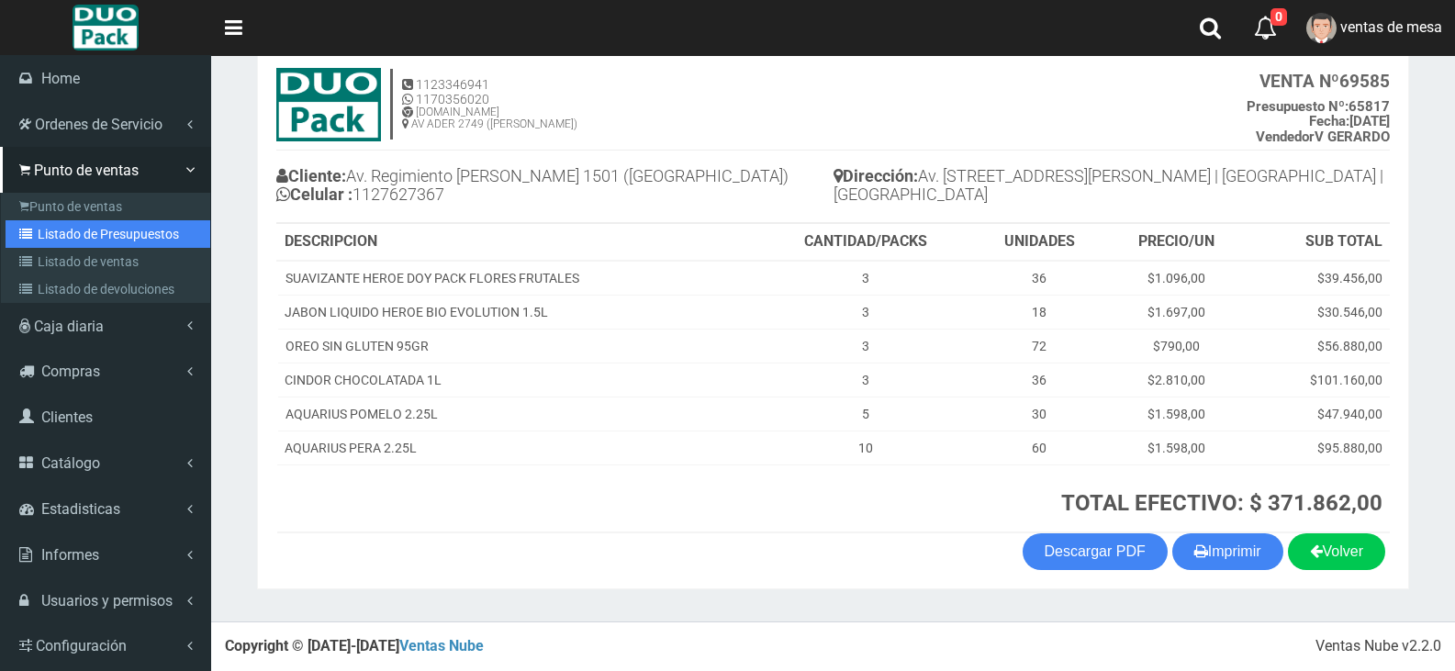
click at [73, 240] on link "Listado de Presupuestos" at bounding box center [108, 234] width 205 height 28
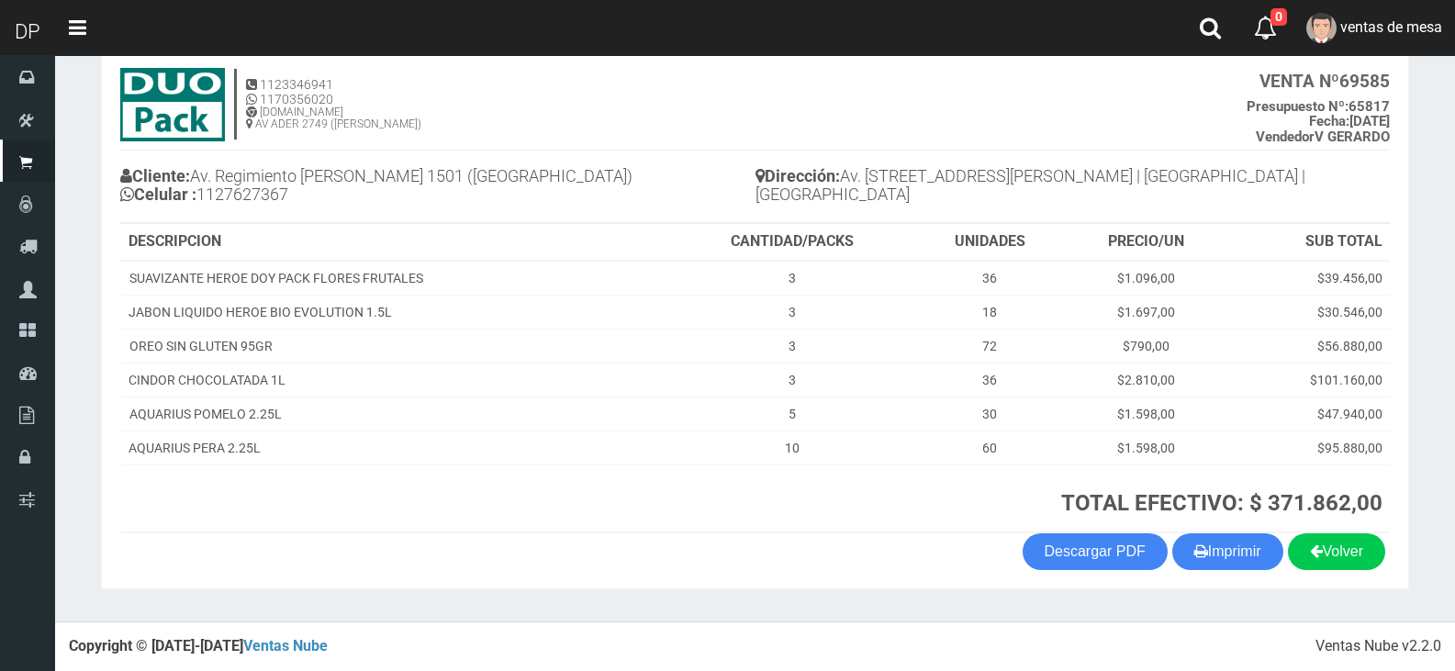
click at [392, 220] on div "Cliente: Av. [STREET_ADDRESS][PERSON_NAME] Celular : [PHONE_NUMBER]" at bounding box center [437, 187] width 635 height 69
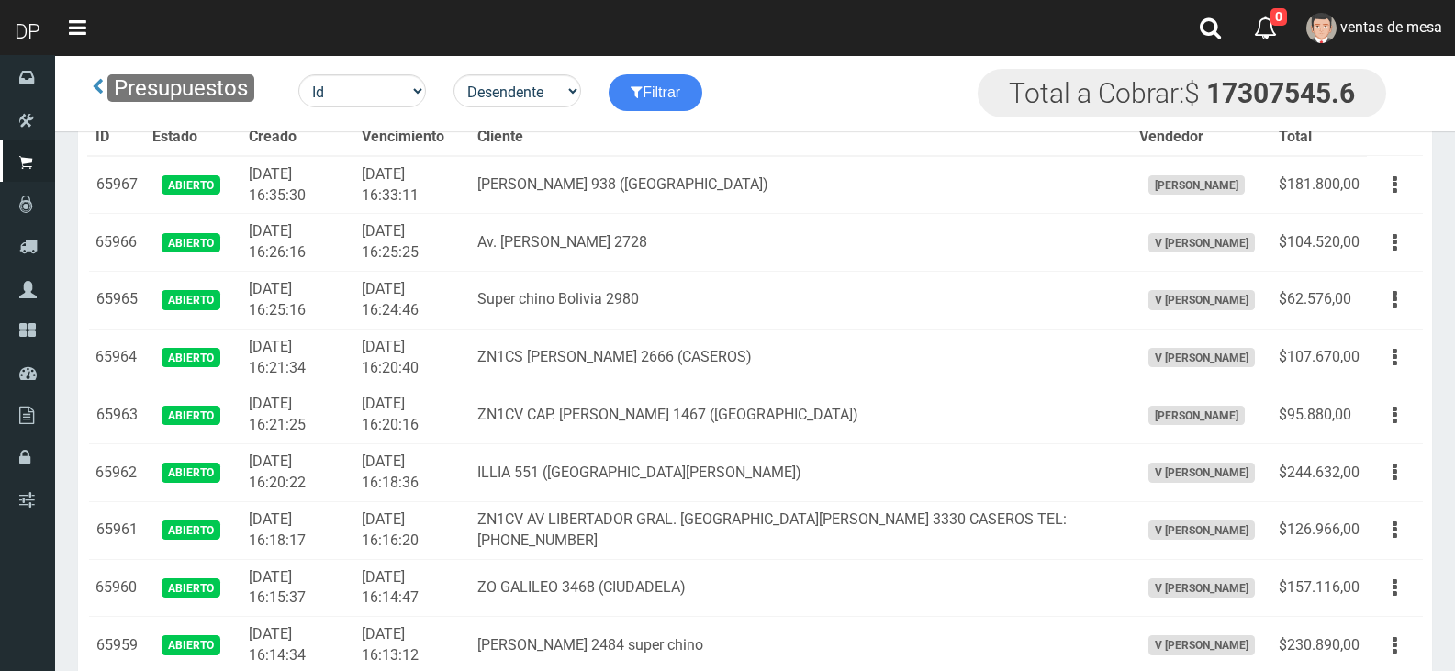
scroll to position [5985, 0]
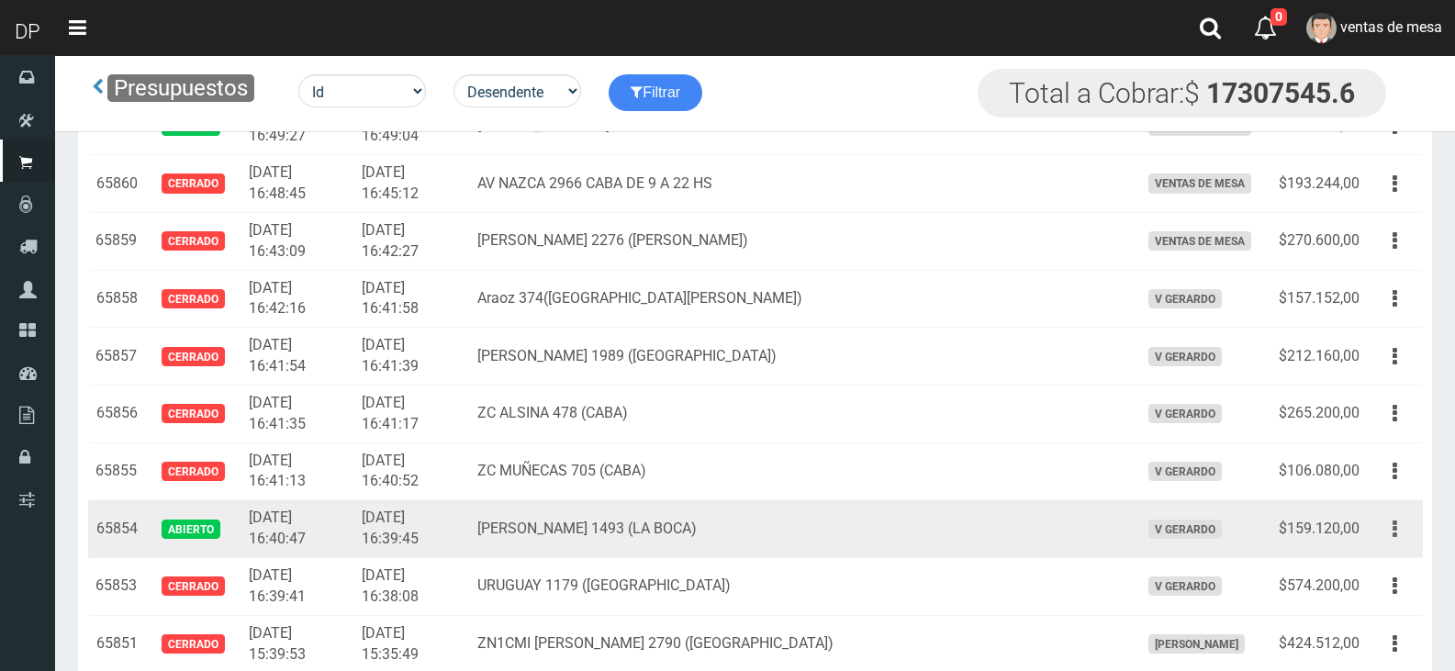
click at [1394, 536] on icon "button" at bounding box center [1394, 529] width 5 height 32
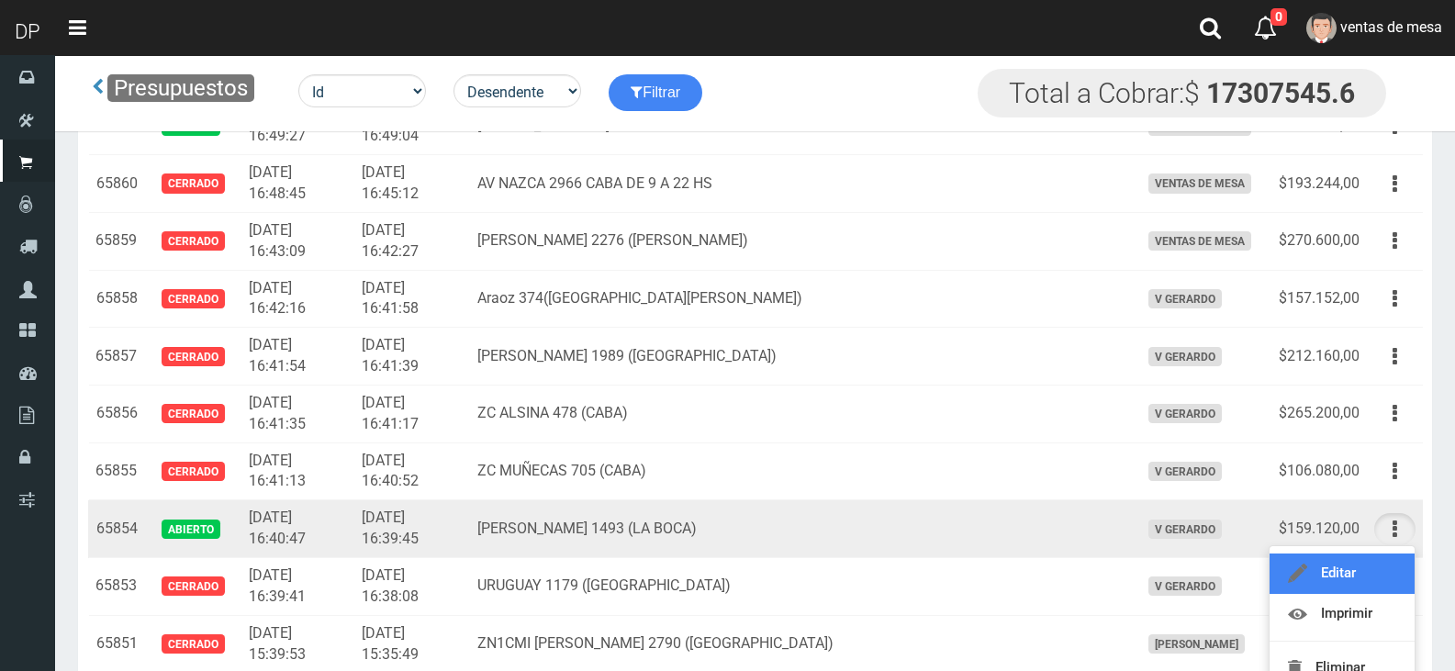
click at [1389, 568] on link "Editar" at bounding box center [1341, 573] width 145 height 40
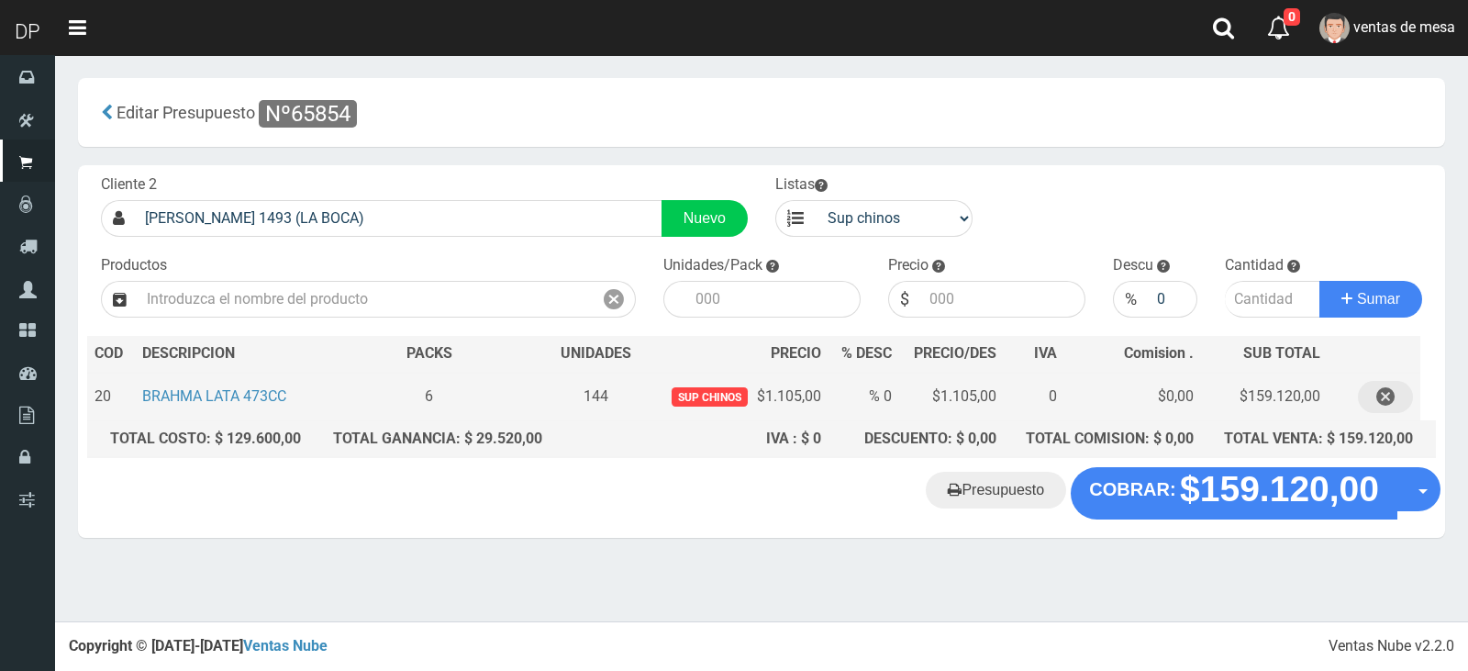
click at [1368, 403] on button "button" at bounding box center [1385, 397] width 55 height 32
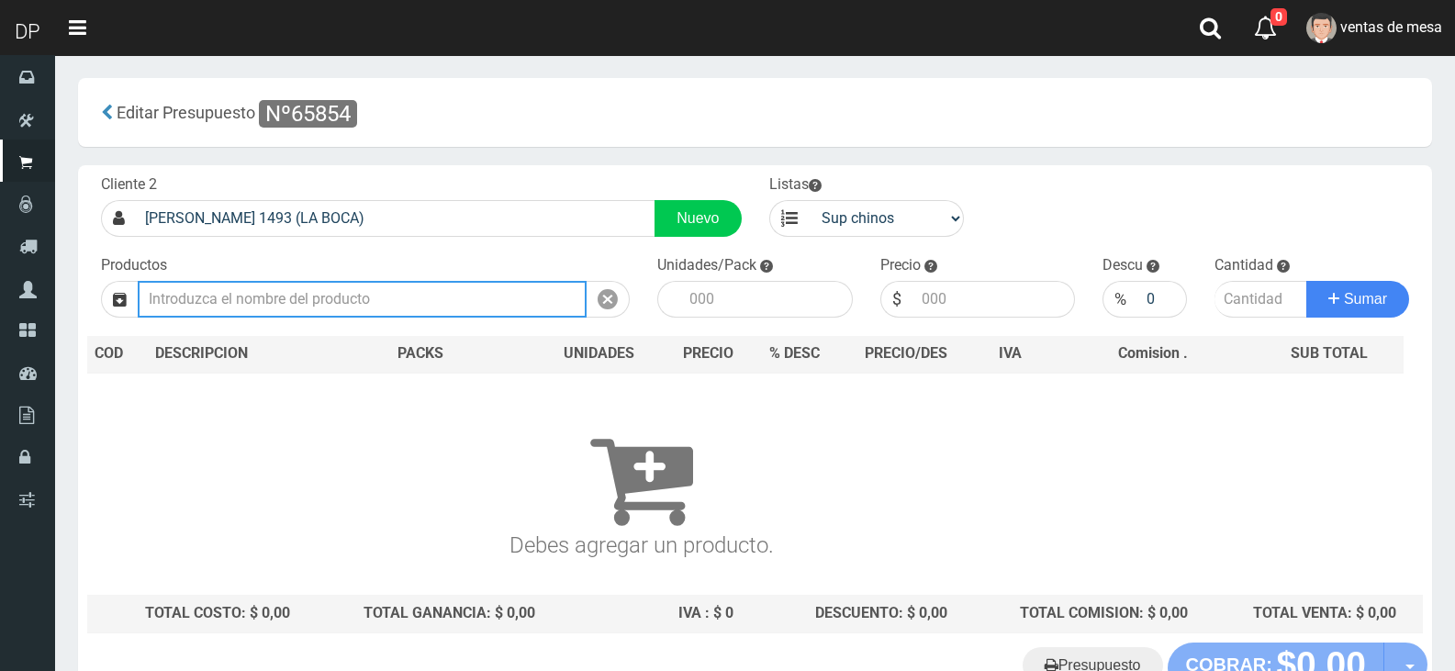
click at [324, 296] on input "text" at bounding box center [362, 299] width 449 height 37
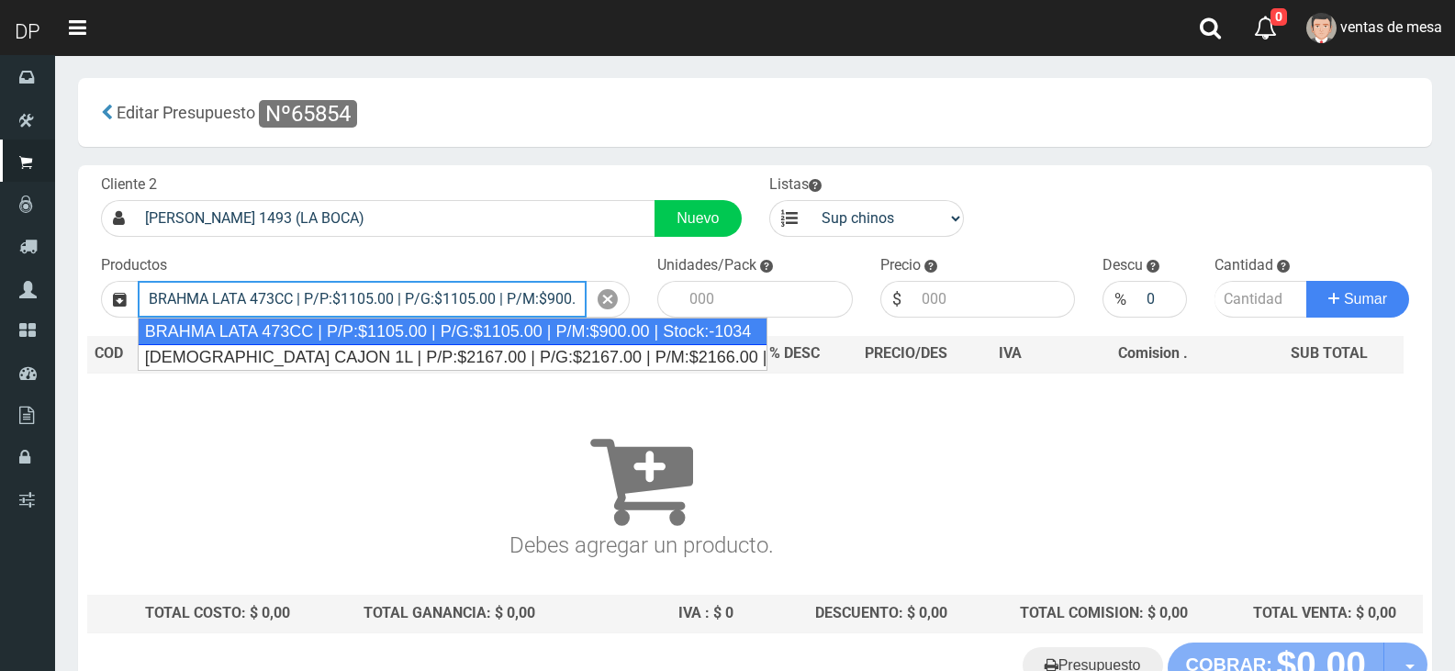
type input "BRAHMA LATA 473CC | P/P:$1105.00 | P/G:$1105.00 | P/M:$900.00 | Stock:-1034"
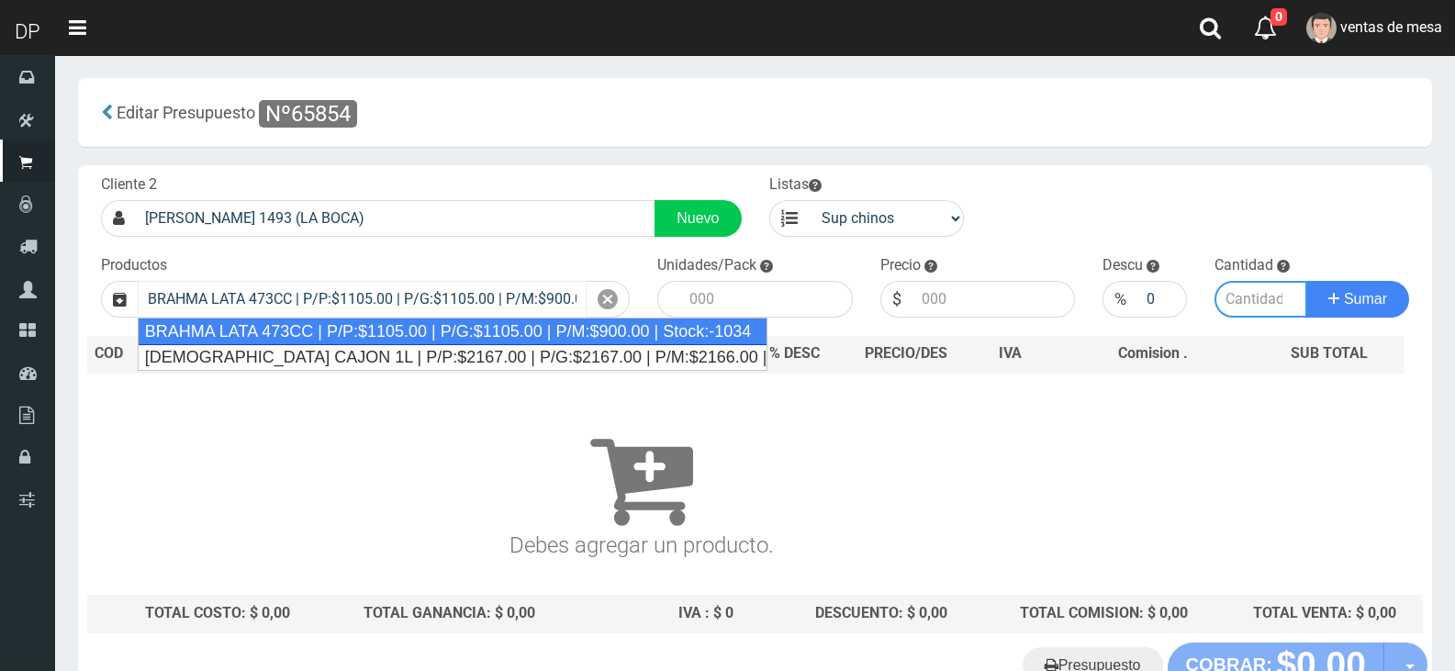
type input "24"
type input "1105.00"
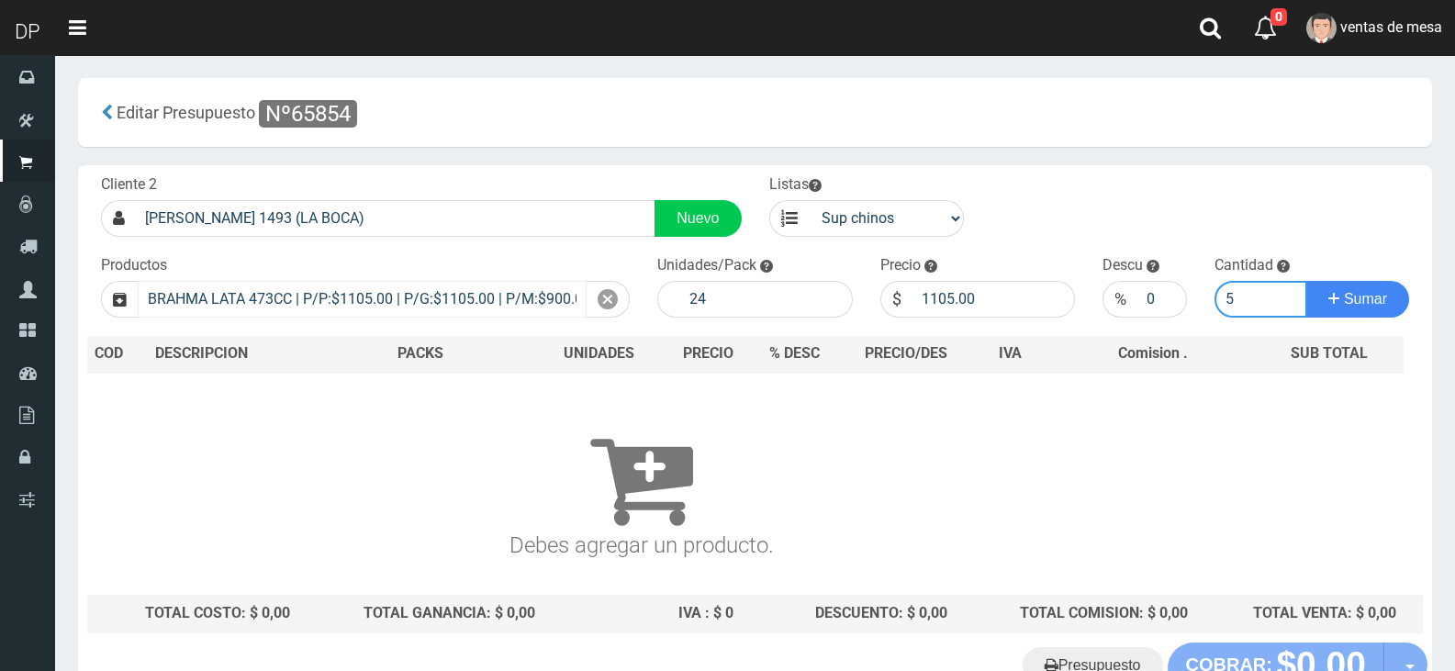
type input "5"
click at [1306, 281] on button "Sumar" at bounding box center [1357, 299] width 103 height 37
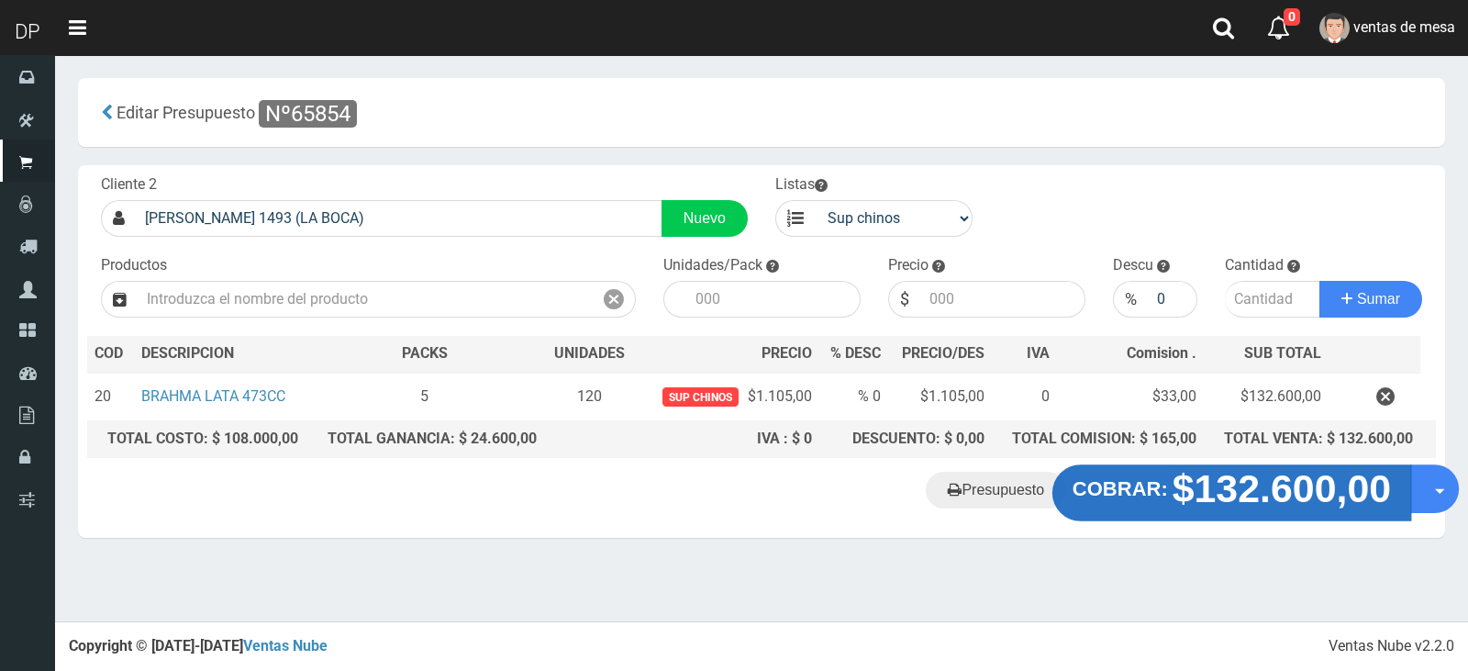
click at [1217, 494] on strong "$132.600,00" at bounding box center [1282, 488] width 219 height 43
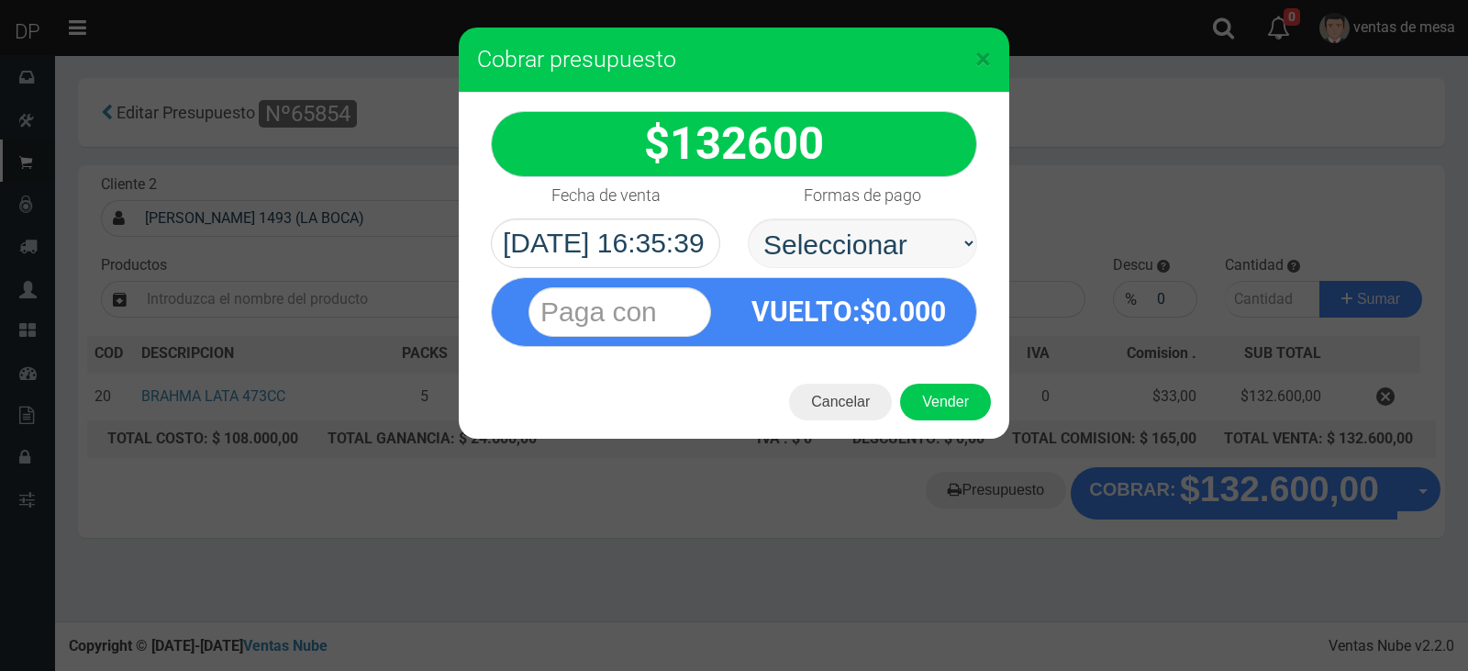
click at [885, 254] on select "Seleccionar Efectivo Tarjeta de Crédito Depósito Débito" at bounding box center [862, 243] width 229 height 50
select select "Efectivo"
click at [748, 218] on select "Seleccionar Efectivo Tarjeta de Crédito Depósito Débito" at bounding box center [862, 243] width 229 height 50
click at [927, 396] on button "Vender" at bounding box center [945, 402] width 91 height 37
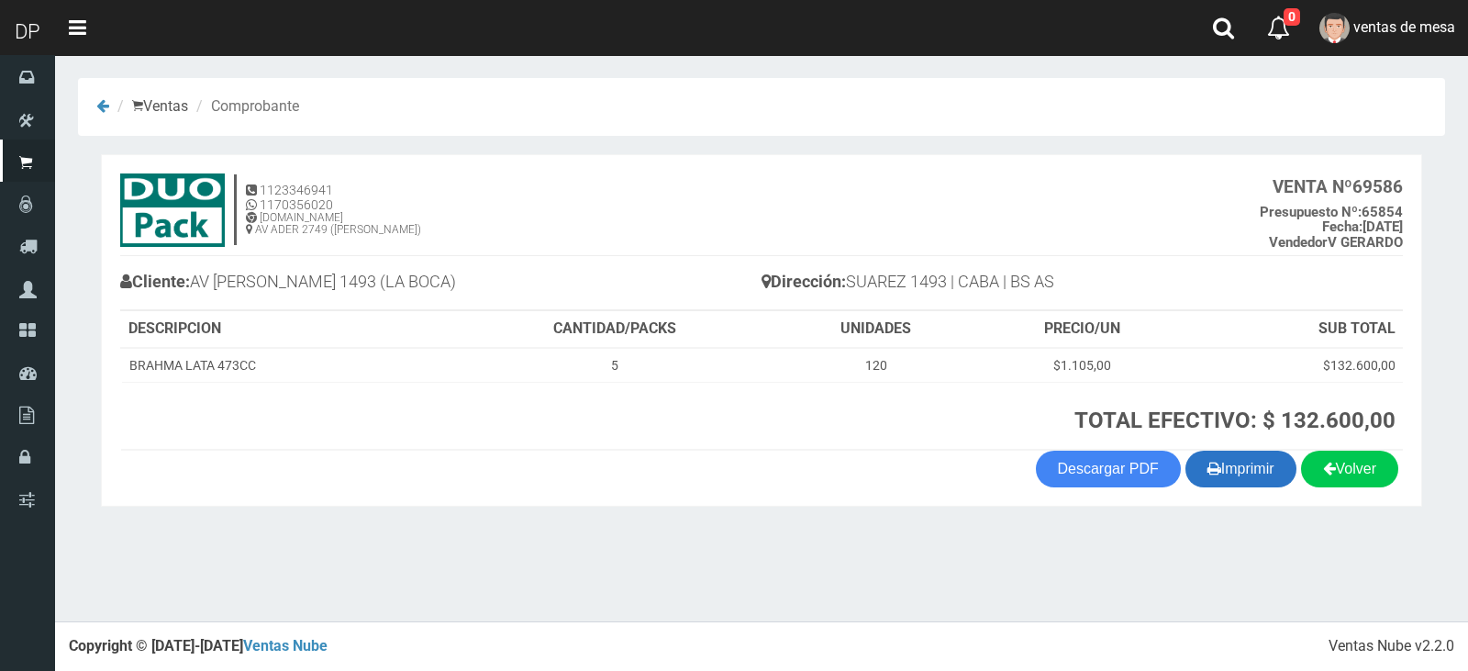
click at [1244, 470] on button "Imprimir" at bounding box center [1241, 469] width 111 height 37
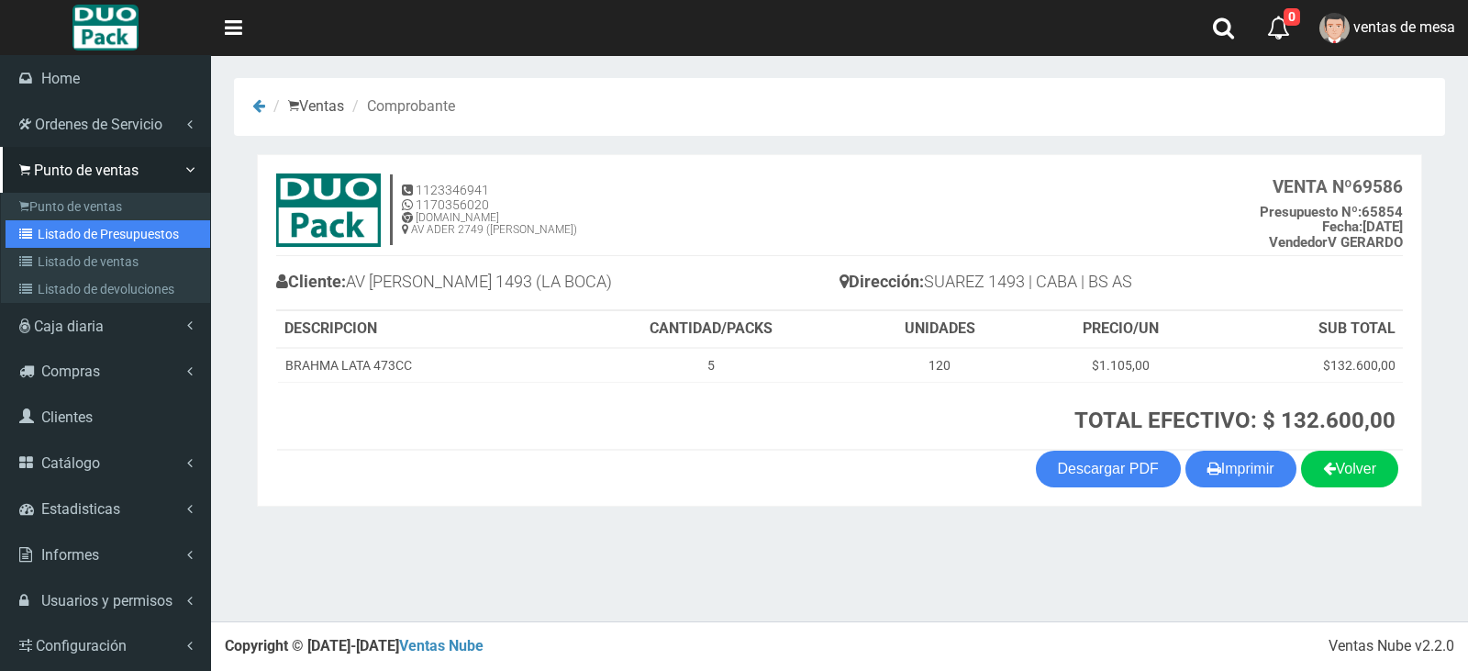
drag, startPoint x: 37, startPoint y: 235, endPoint x: 284, endPoint y: 130, distance: 268.1
click at [37, 235] on icon at bounding box center [28, 234] width 18 height 13
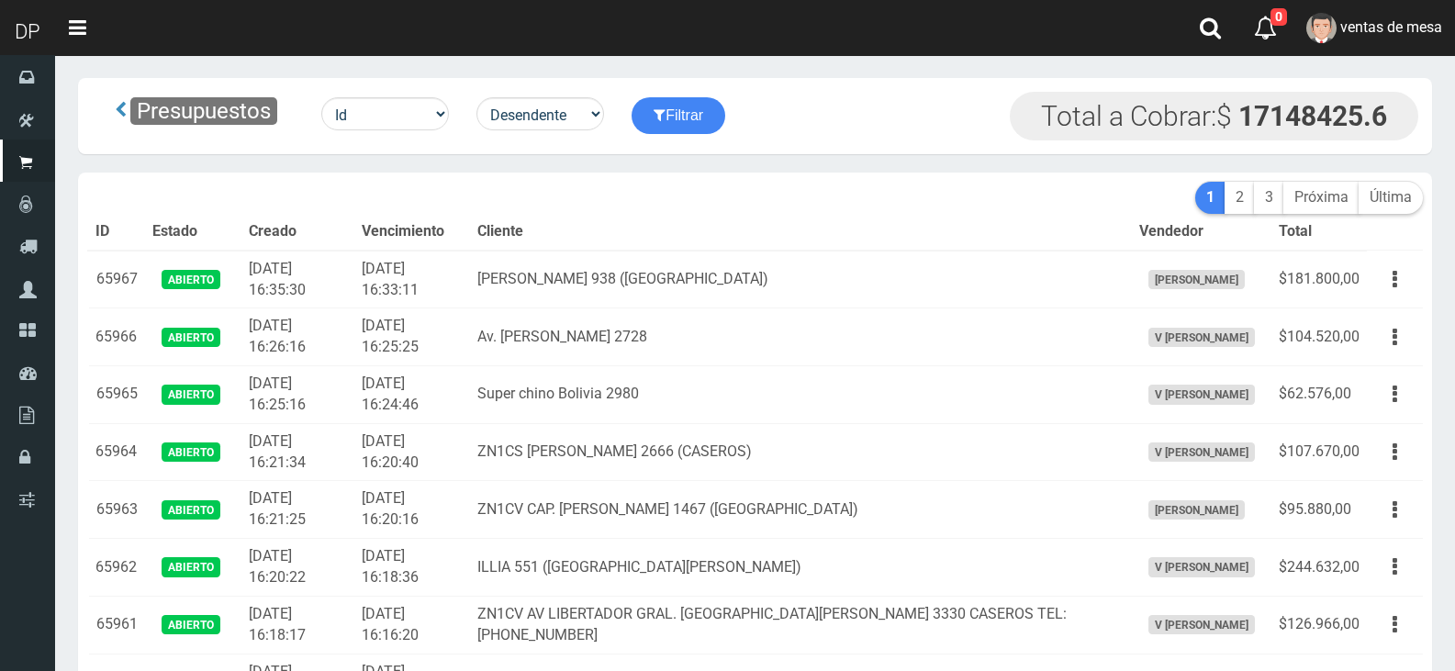
click at [635, 247] on th "Cliente" at bounding box center [801, 232] width 662 height 37
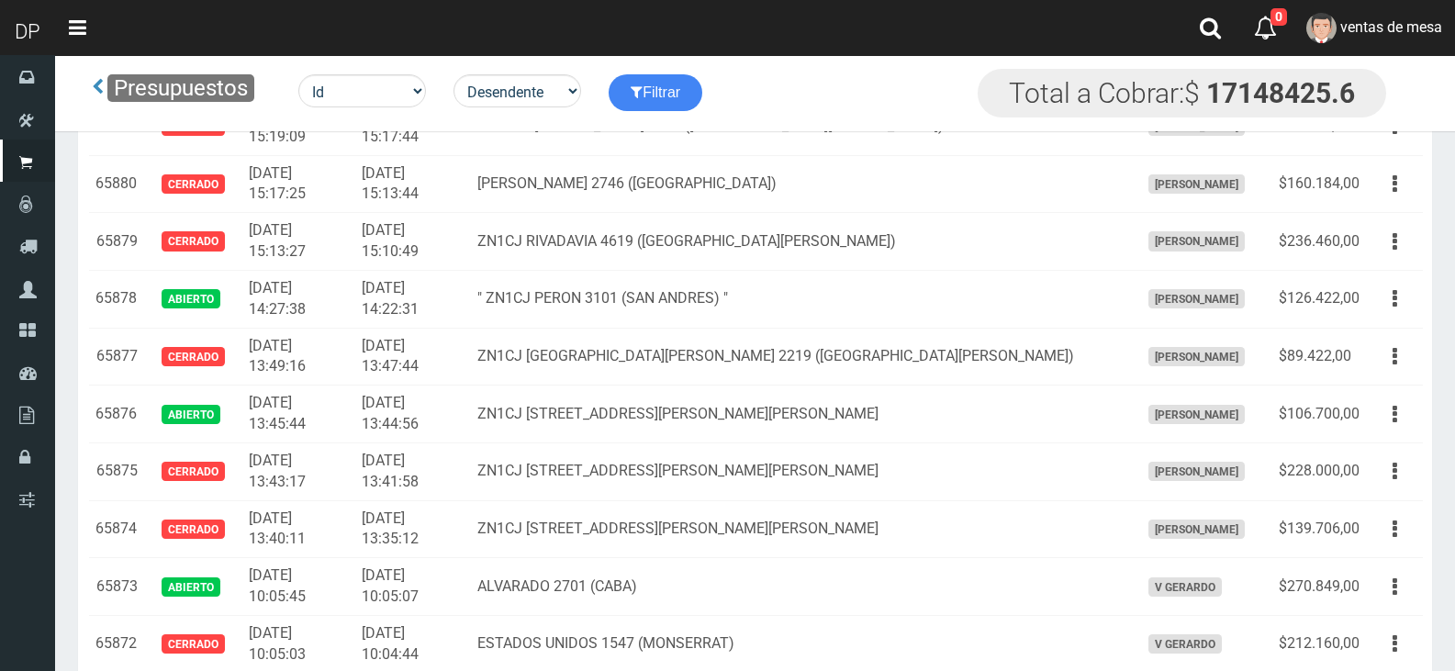
scroll to position [5373, 0]
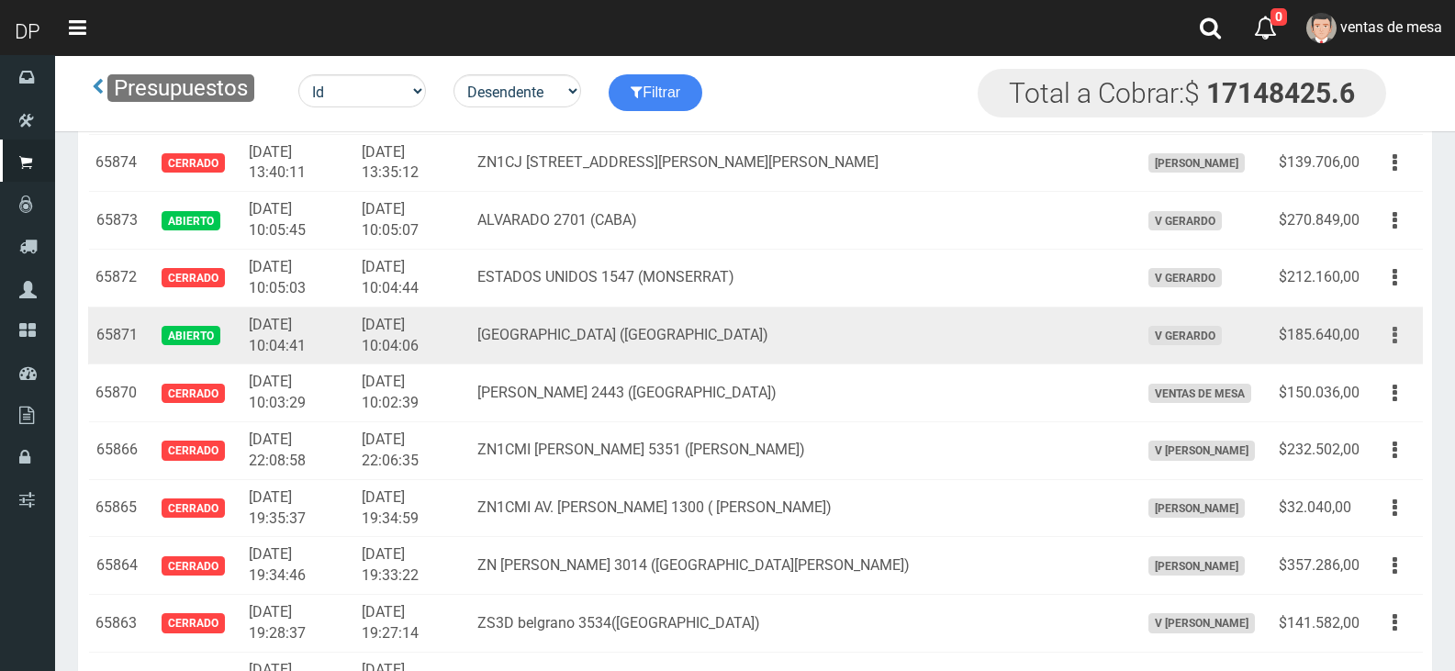
click at [1406, 341] on button "button" at bounding box center [1394, 335] width 41 height 32
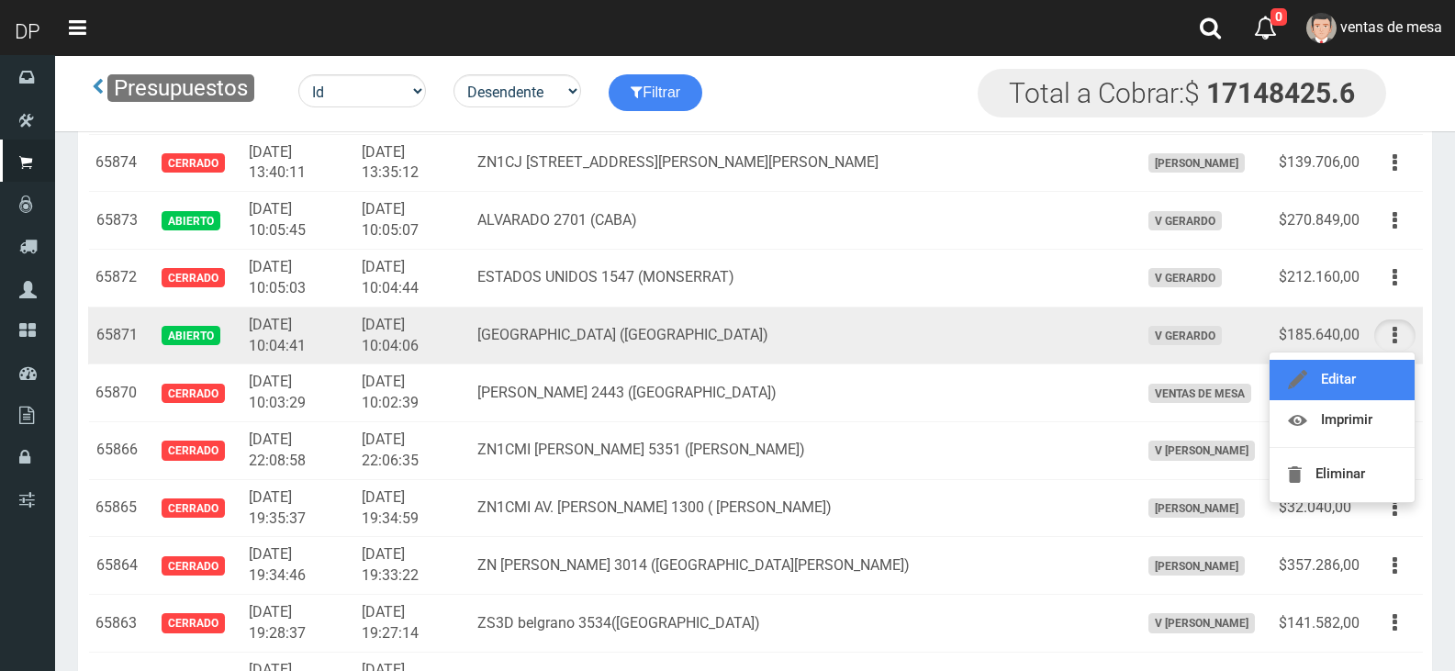
click at [1390, 367] on link "Editar" at bounding box center [1341, 380] width 145 height 40
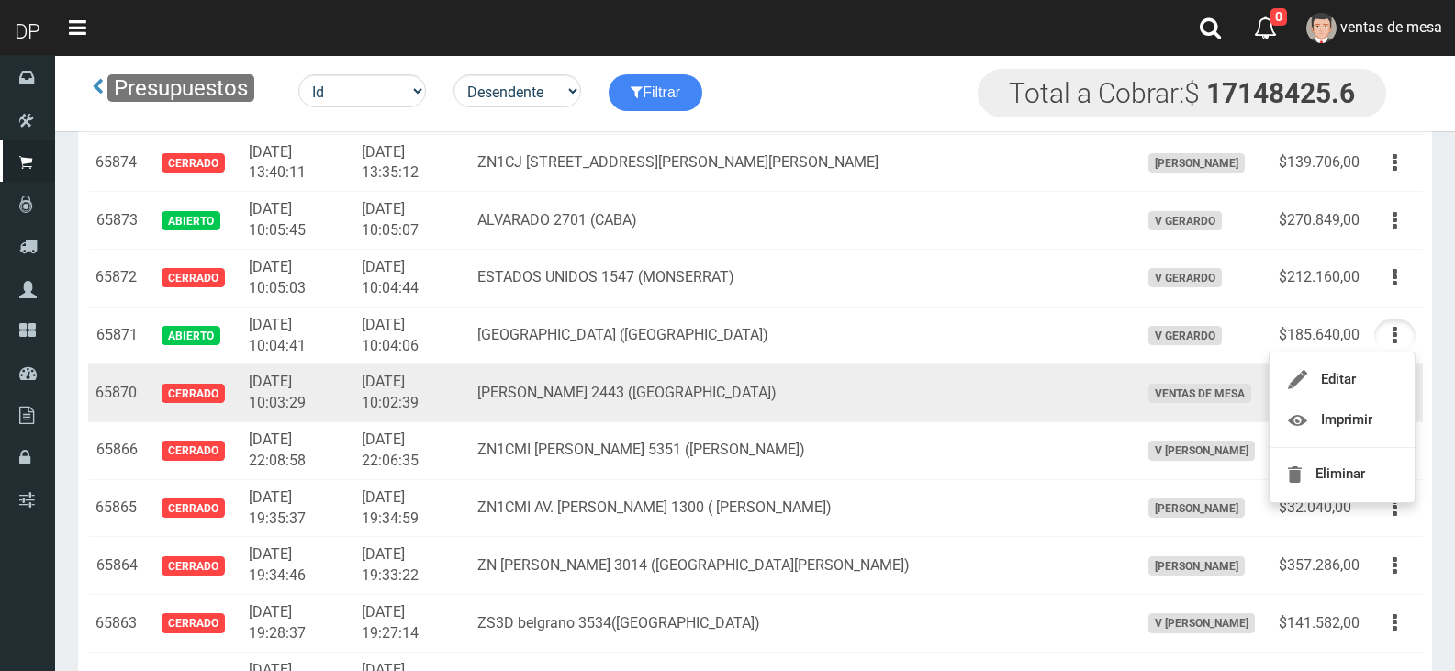
click at [1390, 367] on td "Editar Imprimir Eliminar" at bounding box center [1395, 393] width 56 height 58
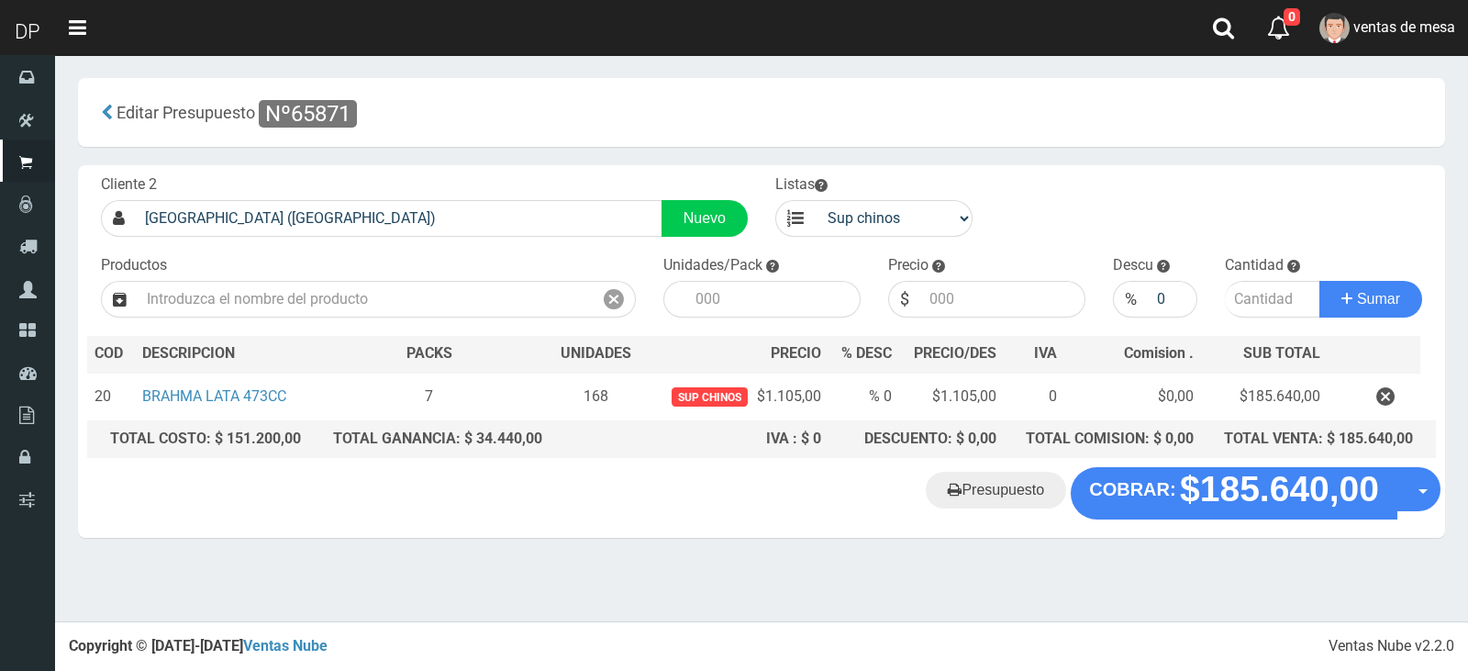
click at [1397, 404] on button "button" at bounding box center [1385, 397] width 55 height 32
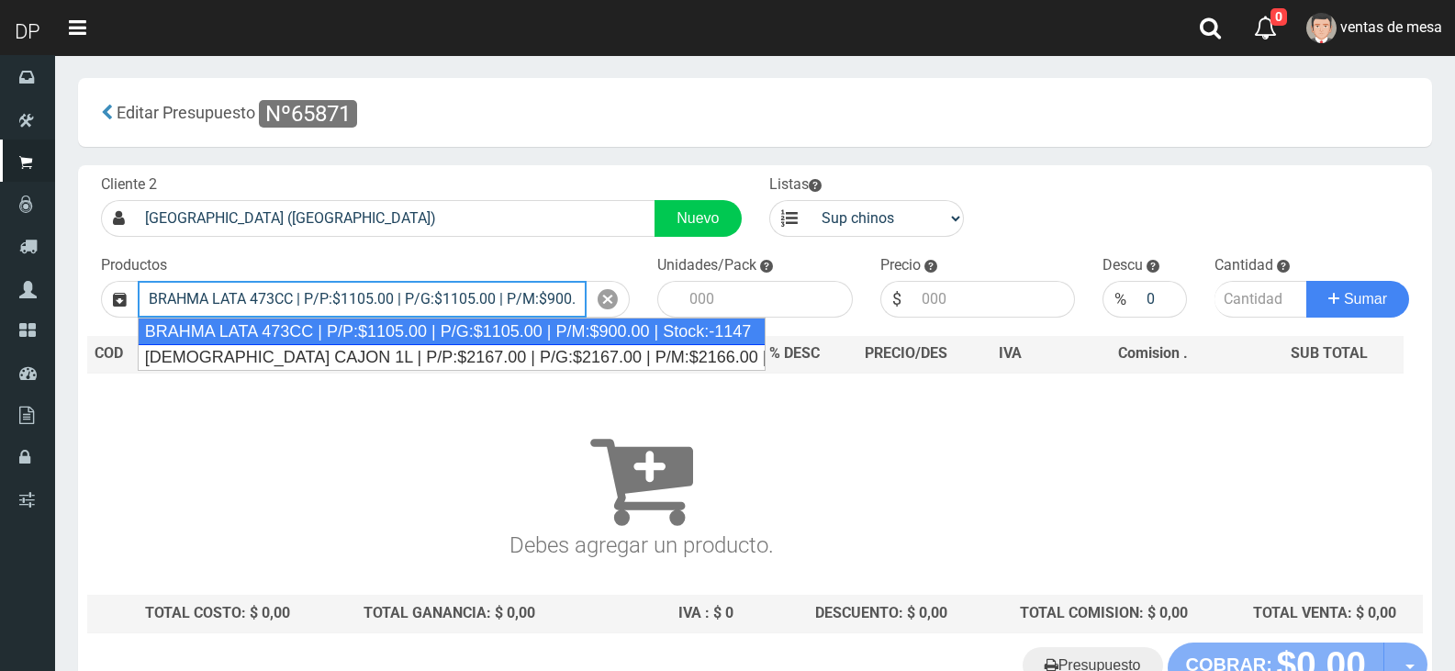
type input "BRAHMA LATA 473CC | P/P:$1105.00 | P/G:$1105.00 | P/M:$900.00 | Stock:-1147"
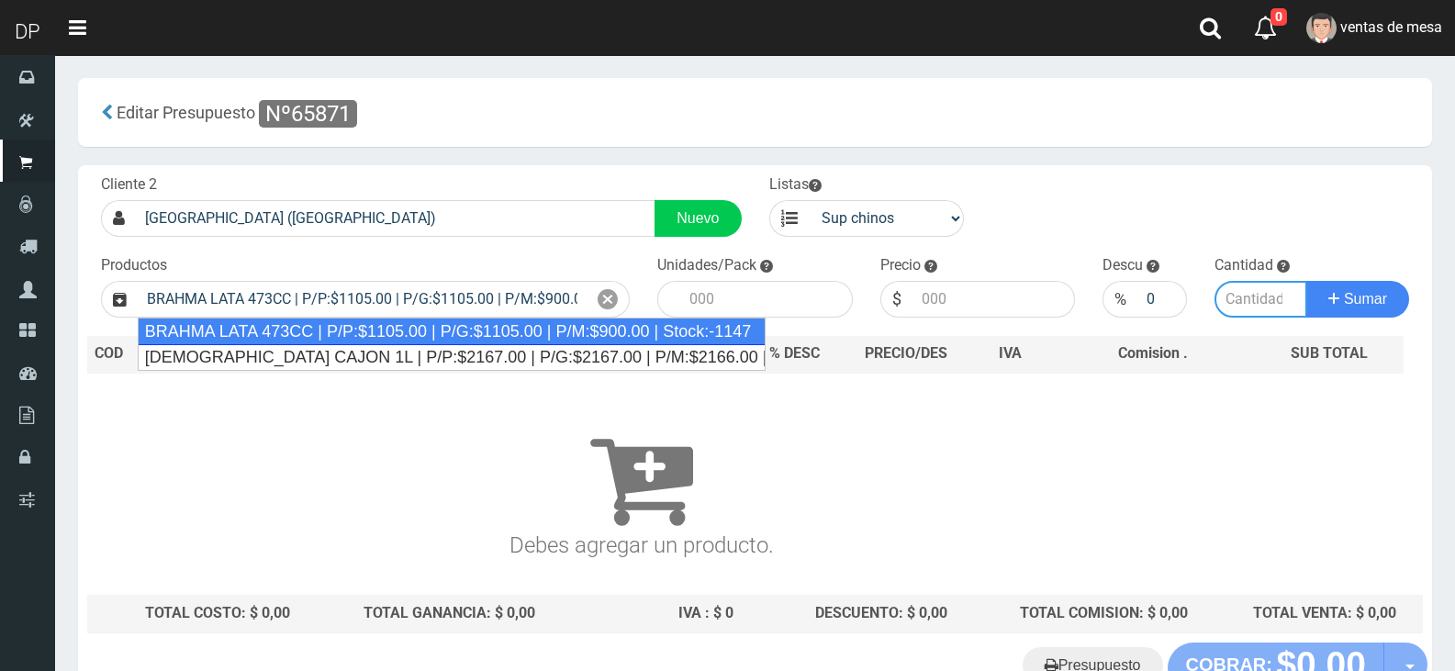
type input "24"
type input "1105.00"
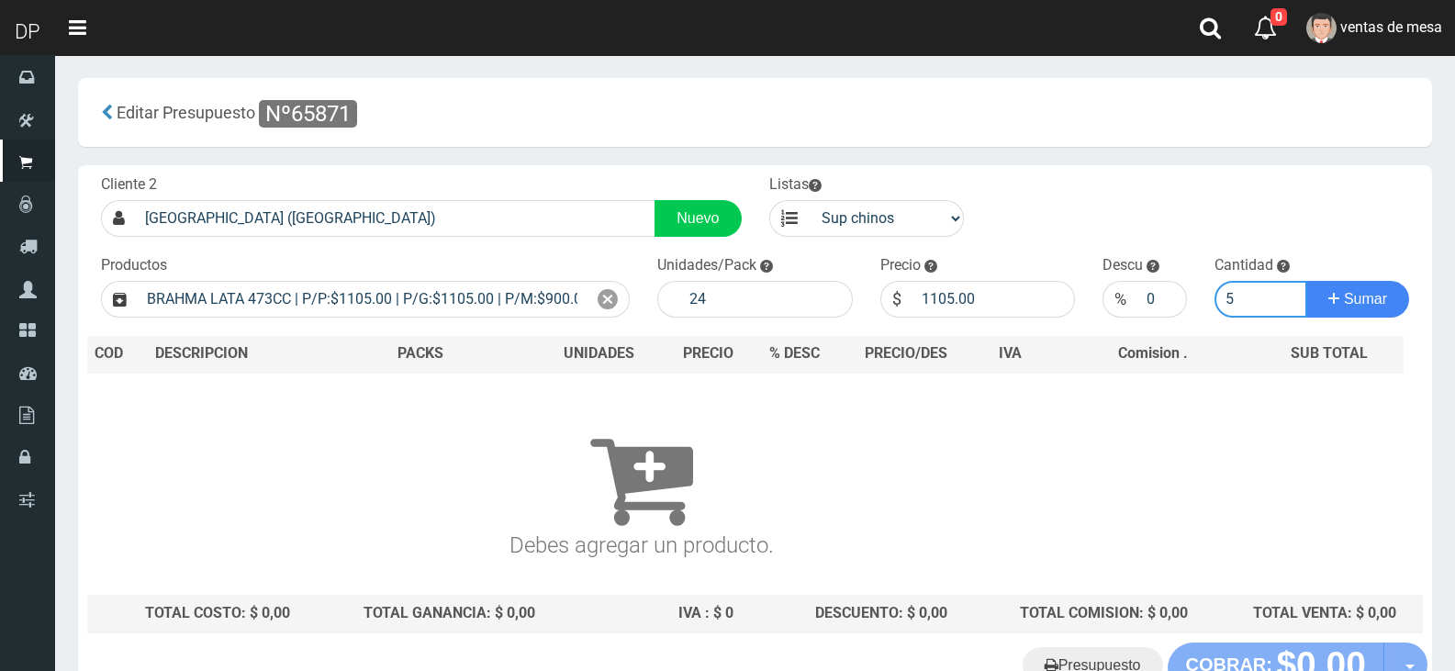
type input "5"
click at [1306, 281] on button "Sumar" at bounding box center [1357, 299] width 103 height 37
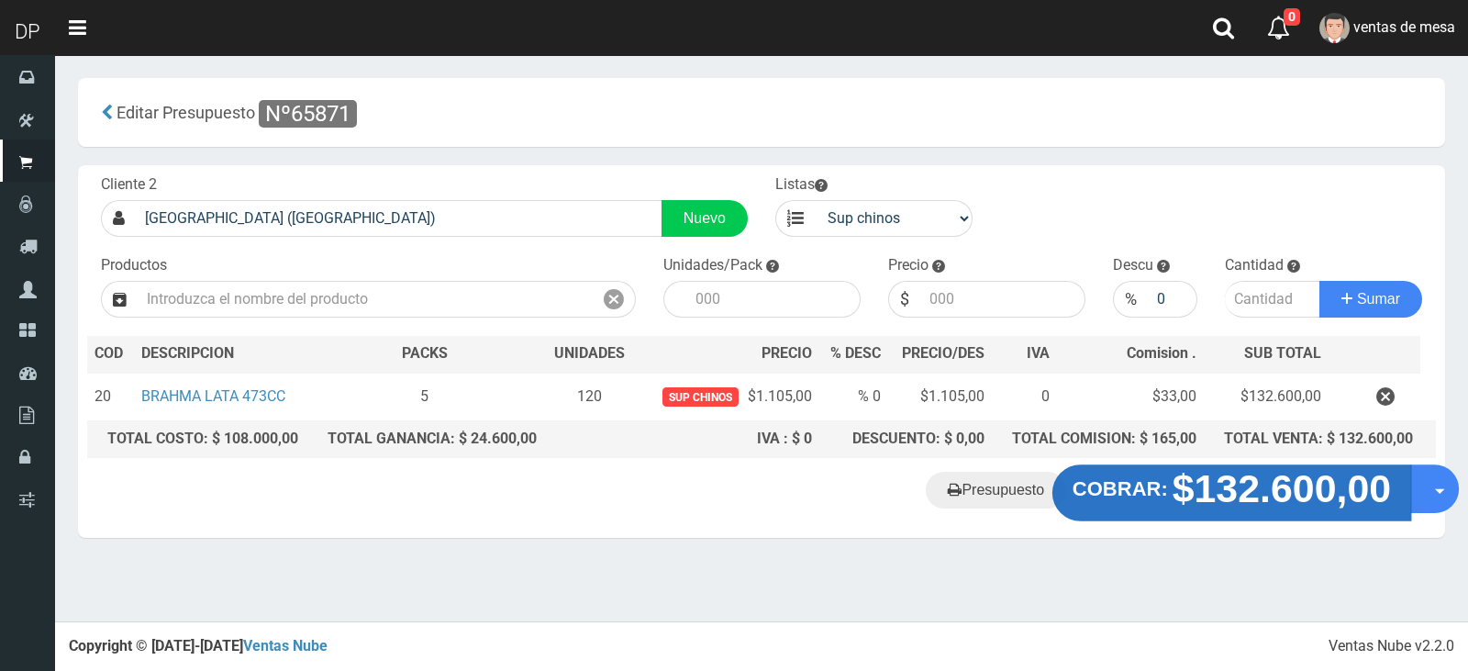
click at [1264, 483] on strong "$132.600,00" at bounding box center [1282, 488] width 219 height 43
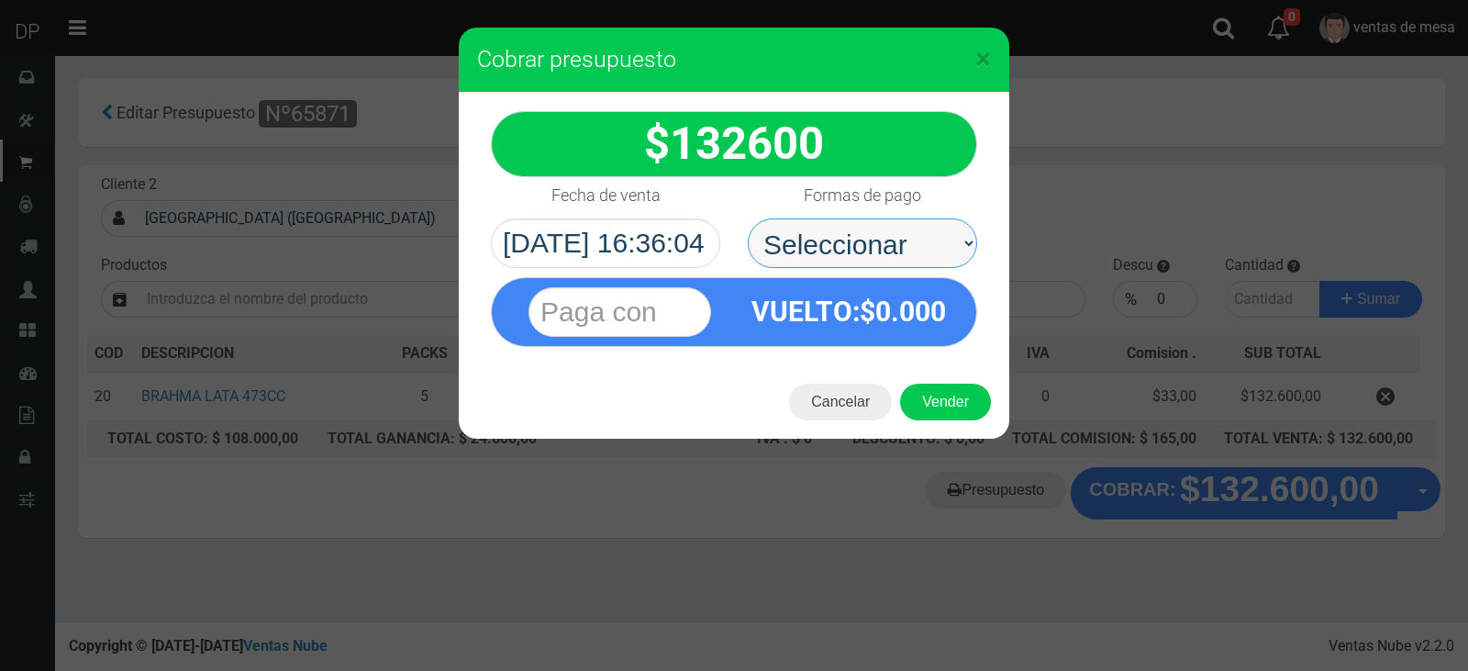
drag, startPoint x: 914, startPoint y: 256, endPoint x: 903, endPoint y: 262, distance: 12.8
click at [903, 243] on select "Seleccionar Efectivo Tarjeta de Crédito Depósito Débito" at bounding box center [862, 243] width 229 height 50
select select "Efectivo"
click at [748, 218] on select "Seleccionar Efectivo Tarjeta de Crédito Depósito Débito" at bounding box center [862, 243] width 229 height 50
click at [940, 398] on button "Vender" at bounding box center [945, 402] width 91 height 37
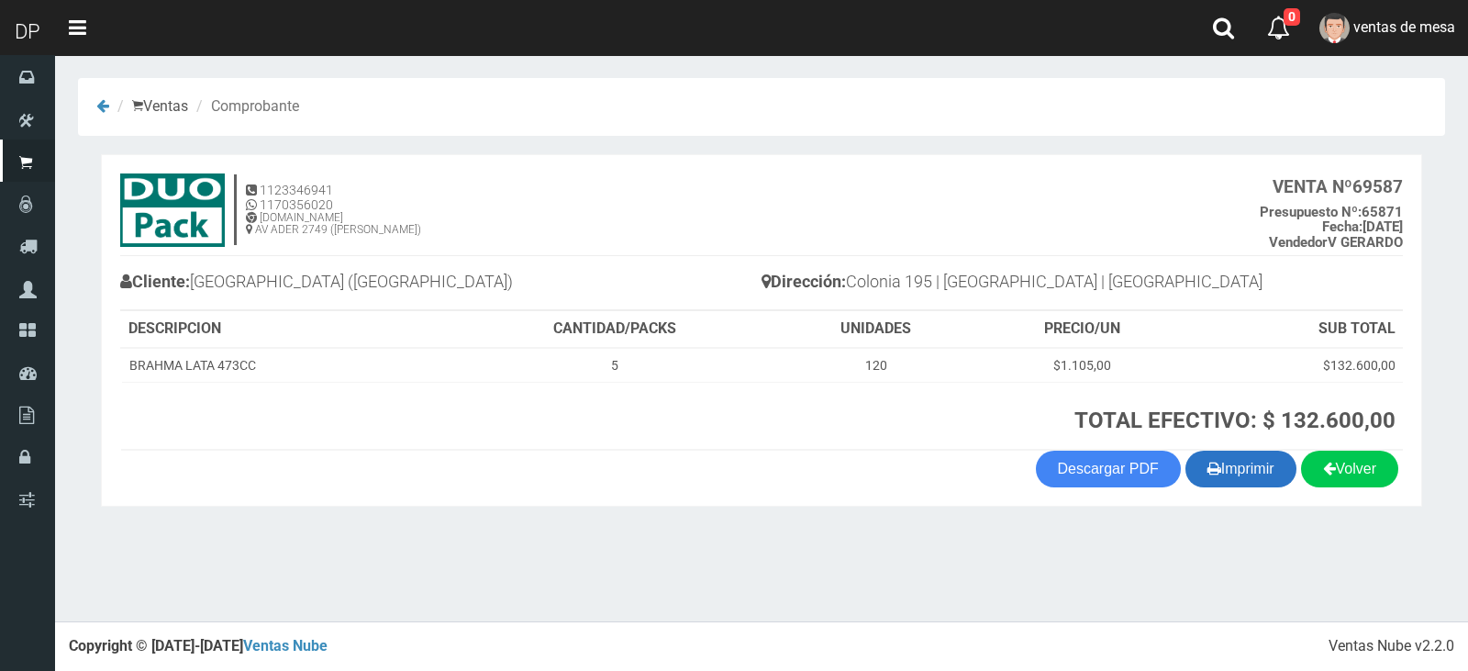
click at [1198, 482] on button "Imprimir" at bounding box center [1241, 469] width 111 height 37
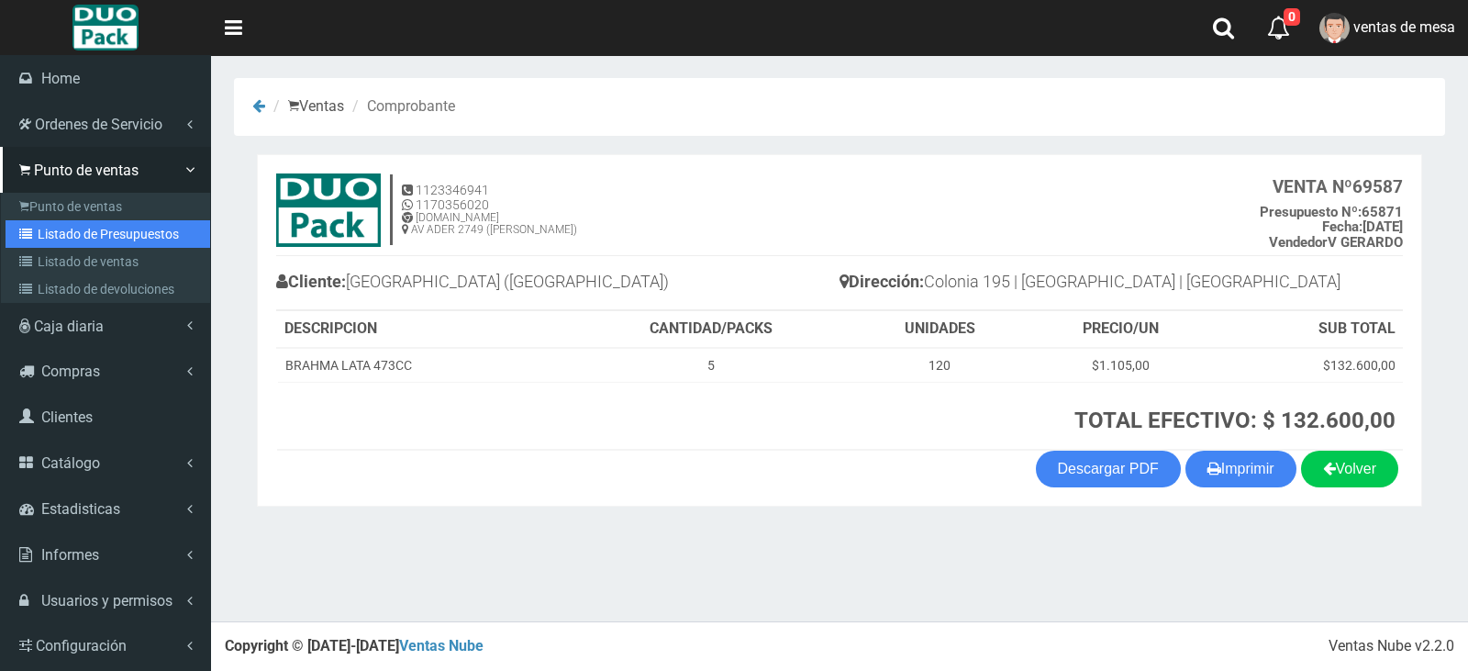
click at [34, 236] on icon at bounding box center [28, 234] width 18 height 13
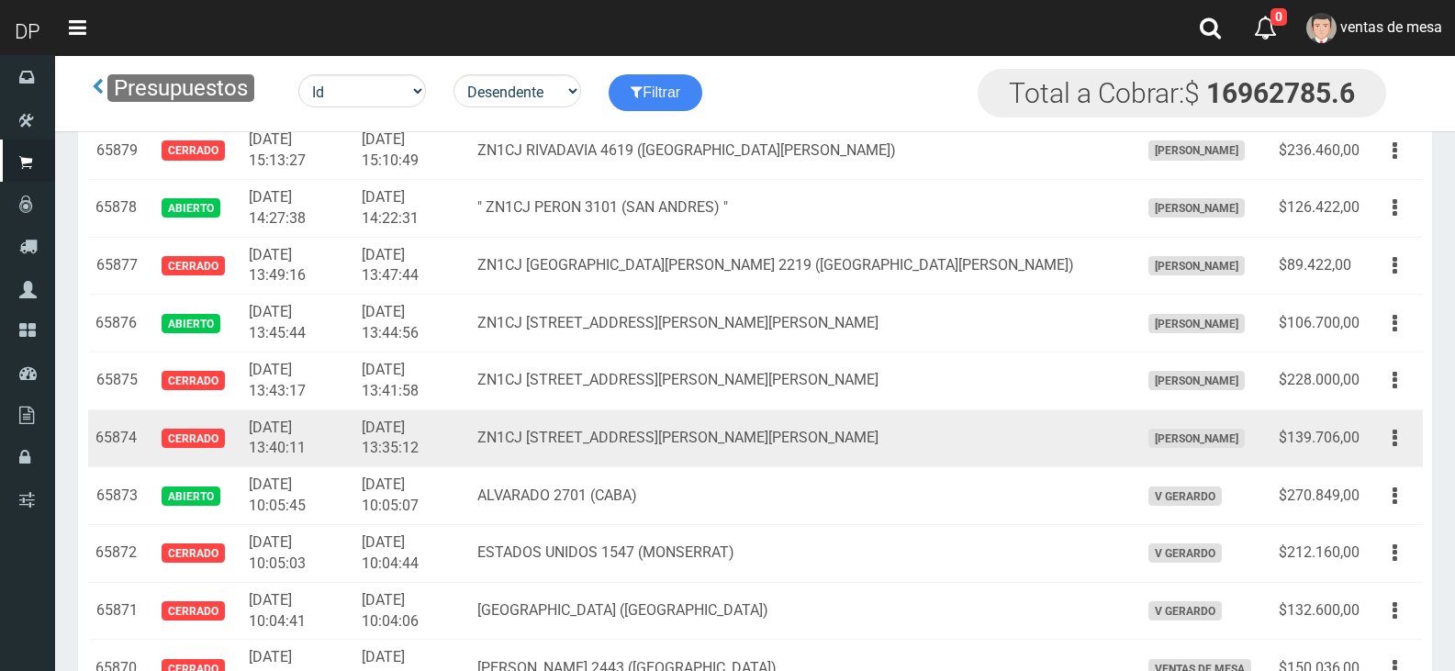
scroll to position [5098, 0]
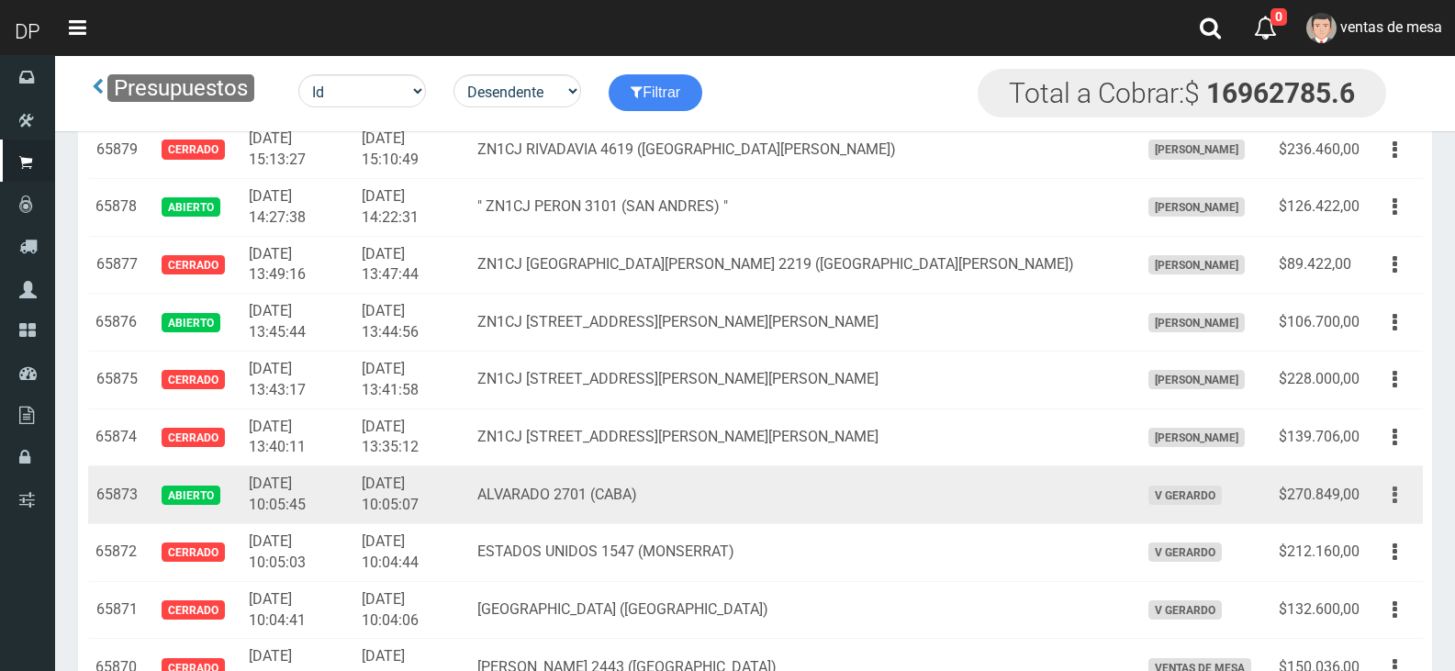
click at [1396, 504] on icon "button" at bounding box center [1394, 495] width 5 height 32
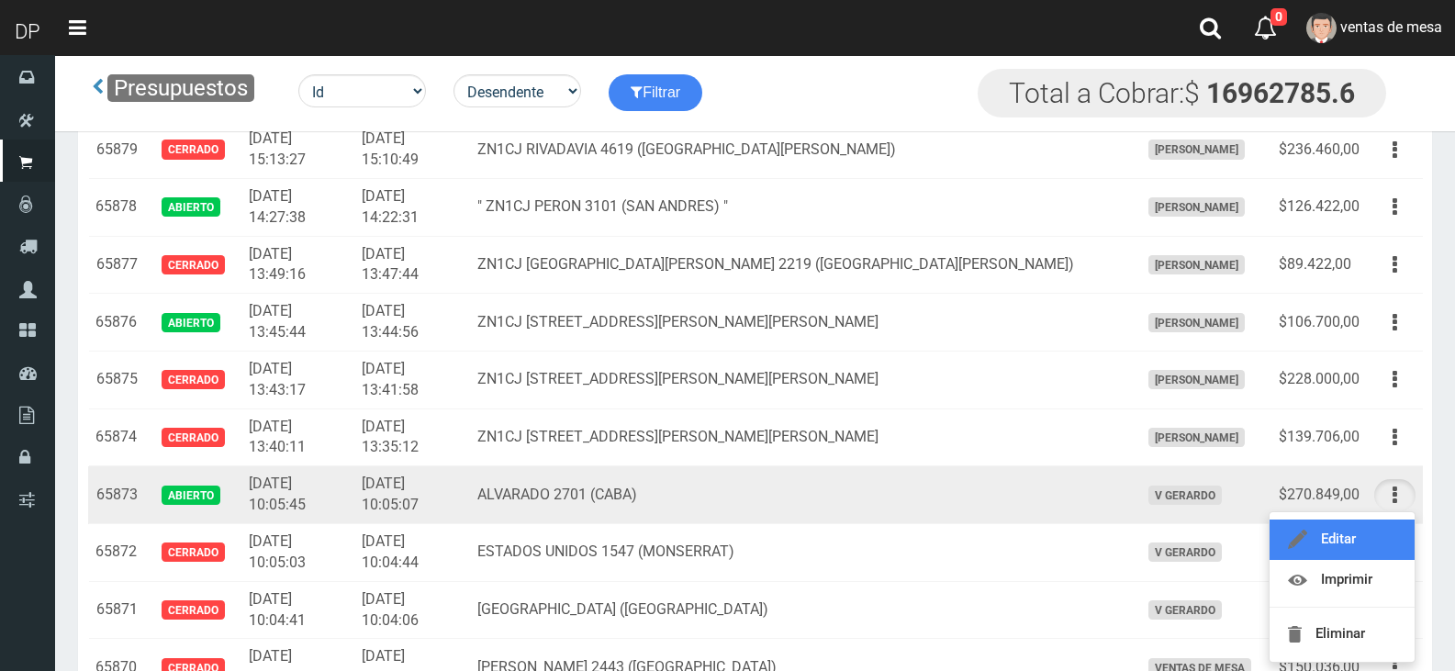
click at [1375, 536] on link "Editar" at bounding box center [1341, 539] width 145 height 40
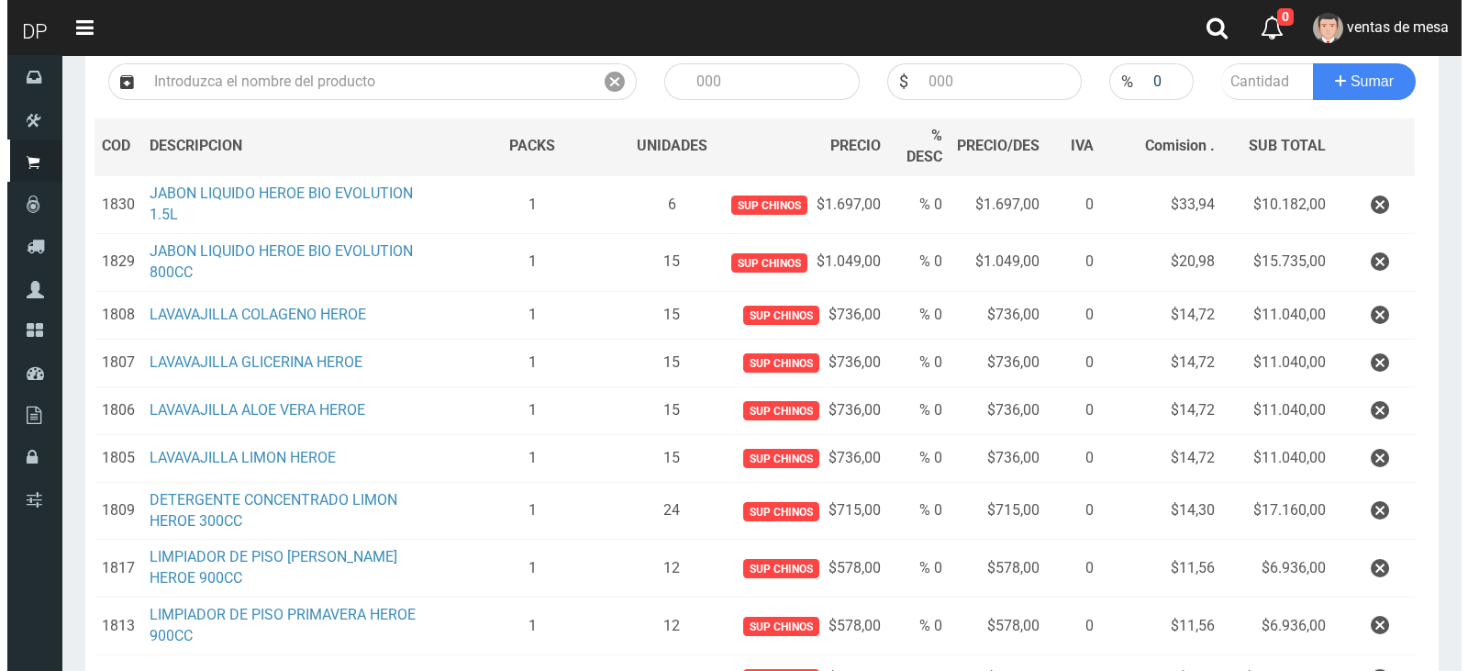
scroll to position [472, 0]
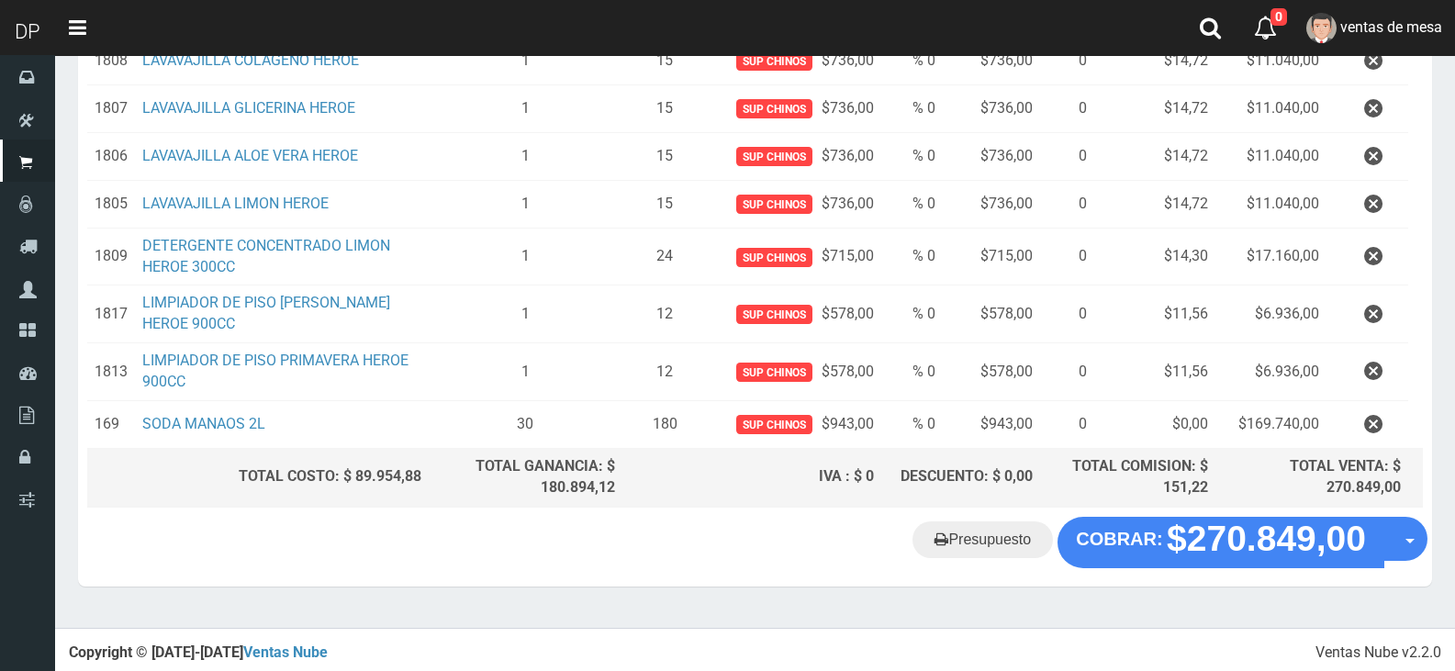
drag, startPoint x: 1154, startPoint y: 589, endPoint x: 1148, endPoint y: 549, distance: 40.8
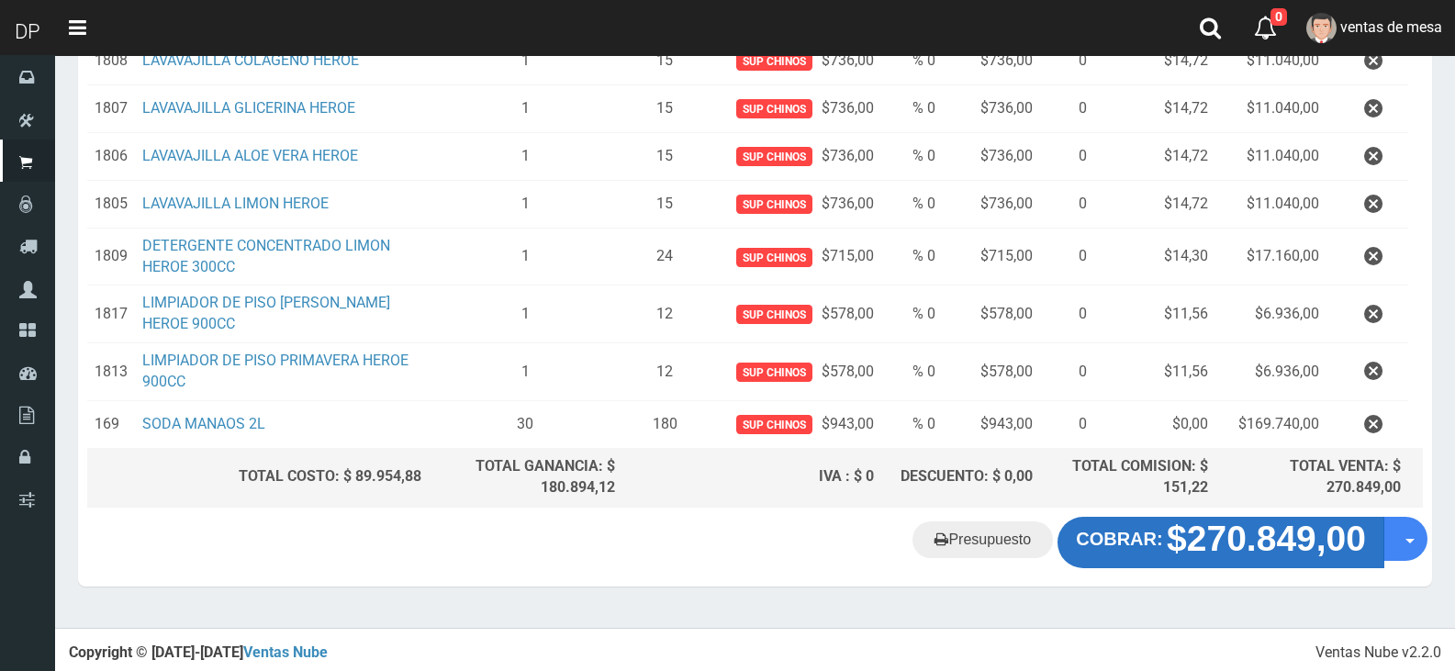
click at [1154, 588] on section "× Titulo del Msj texto Mas Texto Cancelar Aceptar Editar Presupuesto Nº65873" at bounding box center [755, 105] width 1400 height 1044
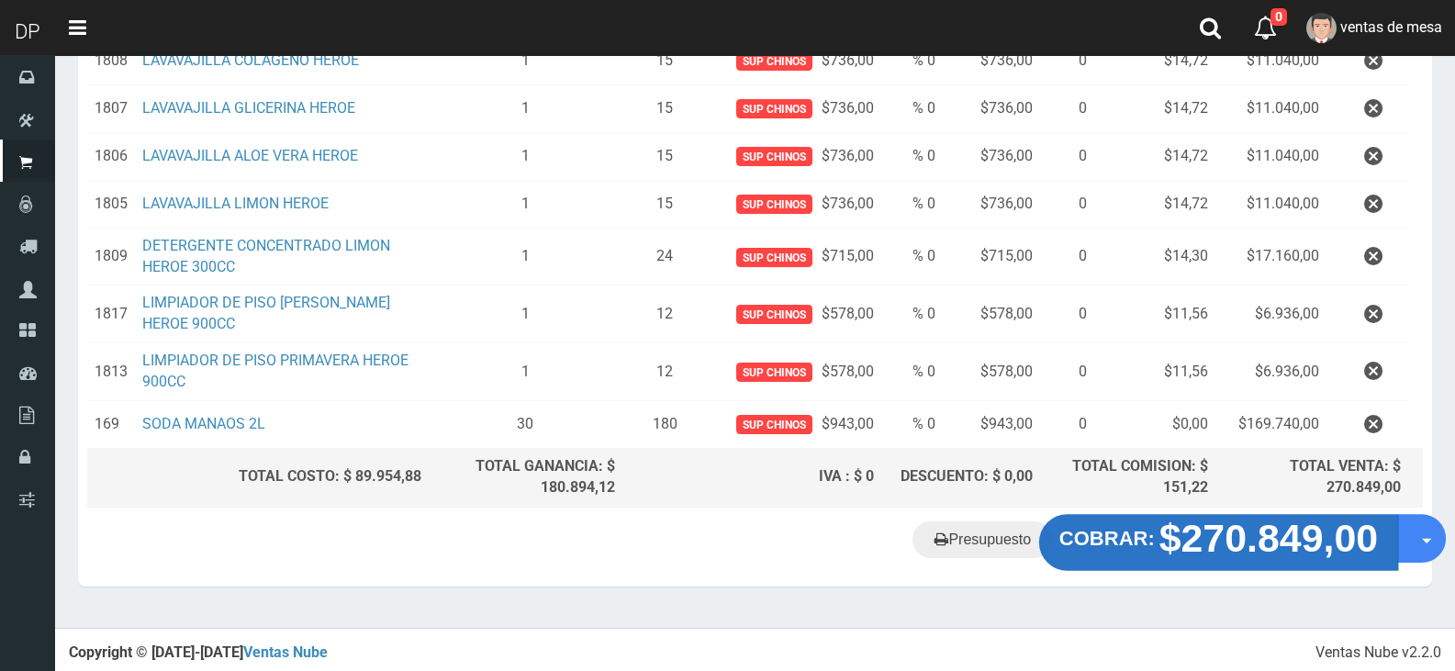
click at [1148, 546] on strong "COBRAR:" at bounding box center [1106, 538] width 95 height 22
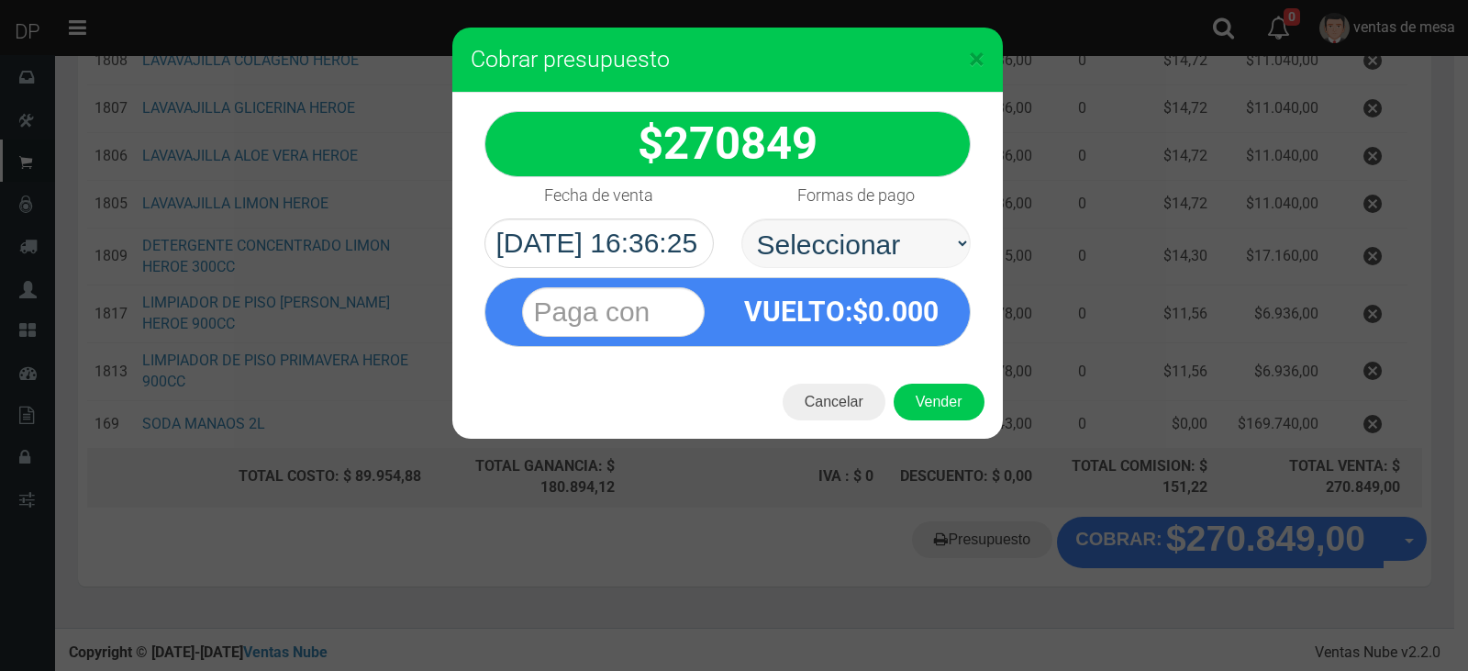
select select "Efectivo"
click at [742, 218] on select "Seleccionar Efectivo Tarjeta de Crédito Depósito Débito" at bounding box center [856, 243] width 229 height 50
click at [931, 393] on button "Vender" at bounding box center [939, 402] width 91 height 37
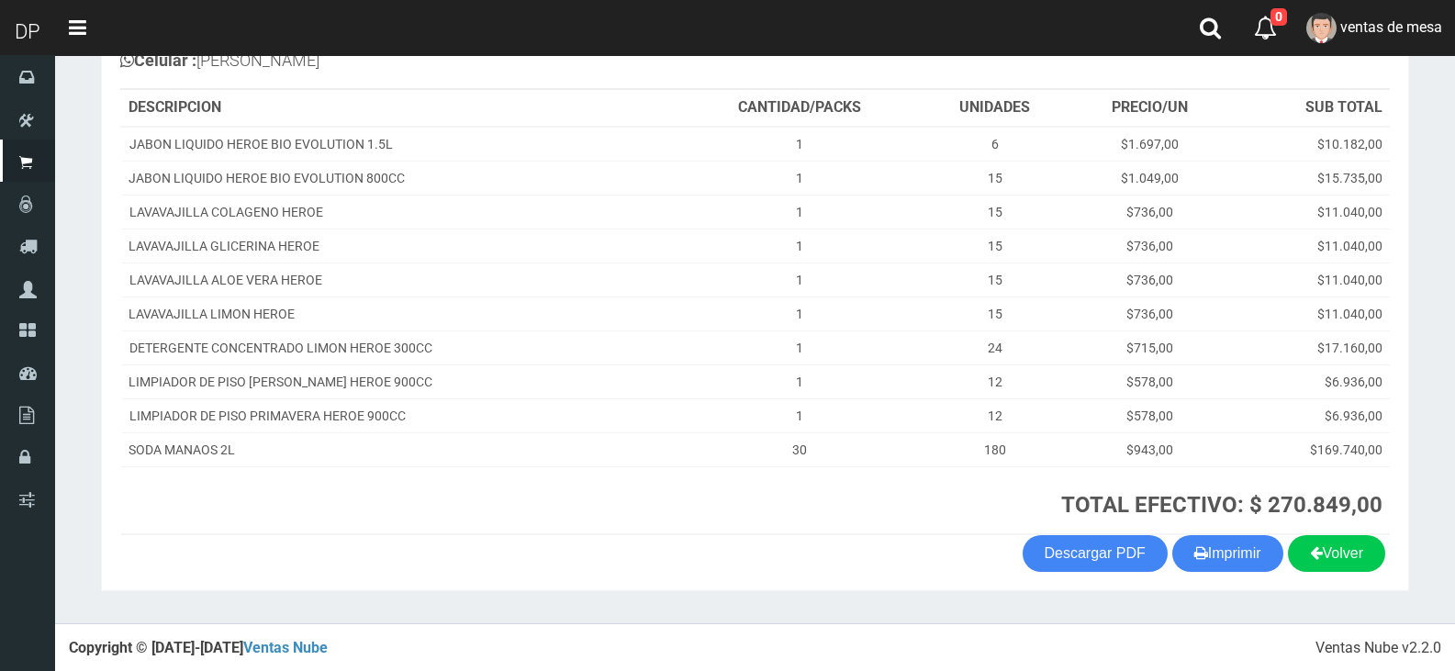
scroll to position [241, 0]
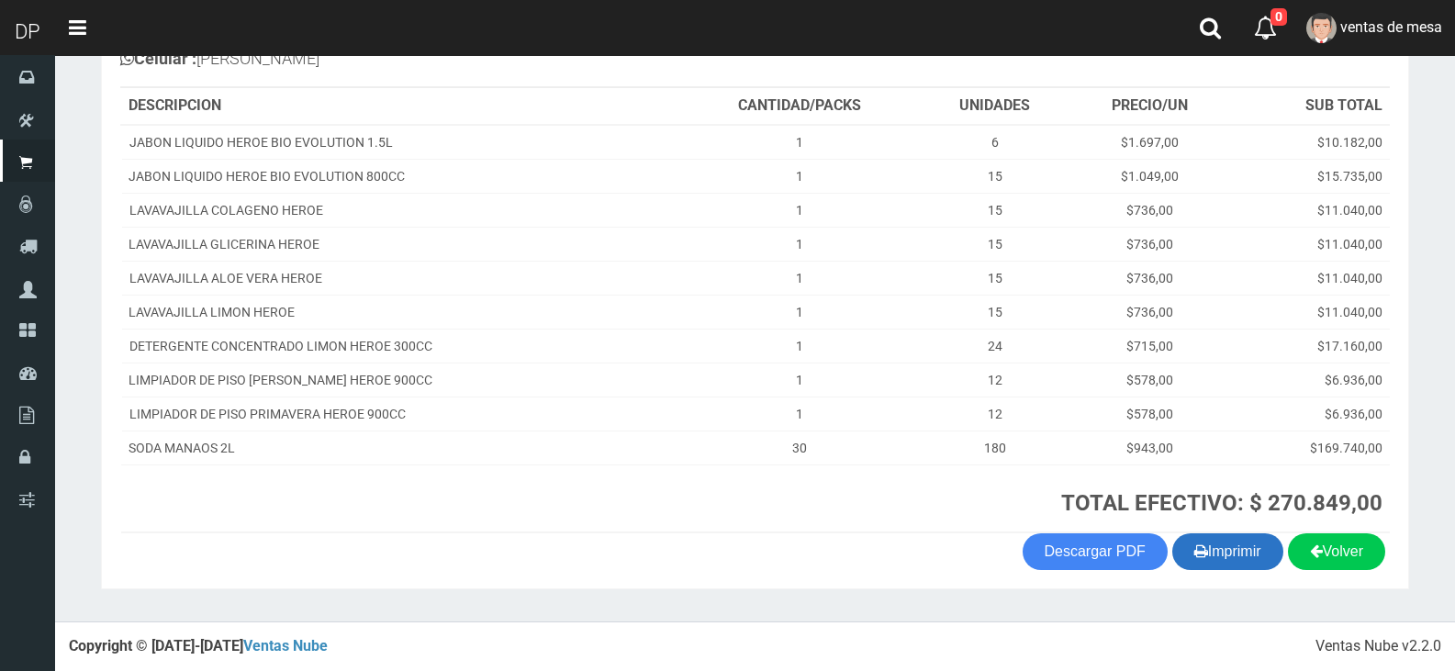
click at [1233, 552] on button "Imprimir" at bounding box center [1227, 551] width 111 height 37
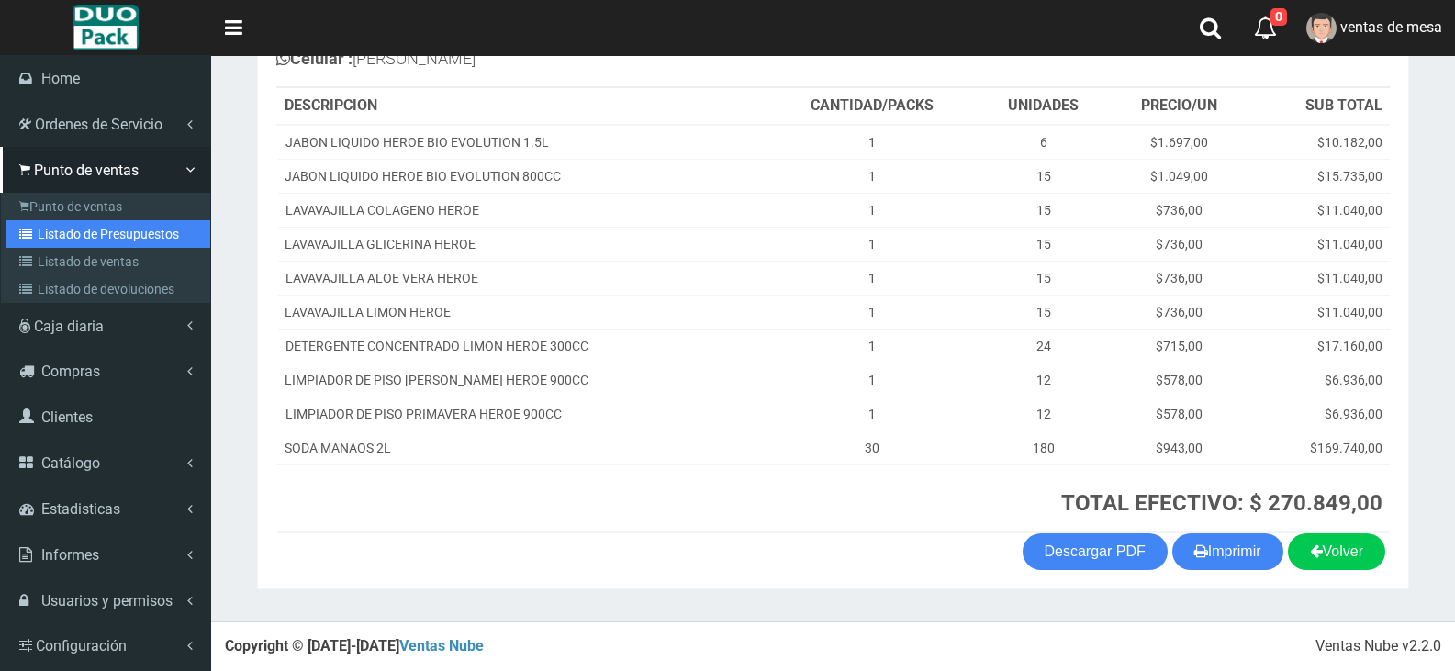
click at [54, 232] on link "Listado de Presupuestos" at bounding box center [108, 234] width 205 height 28
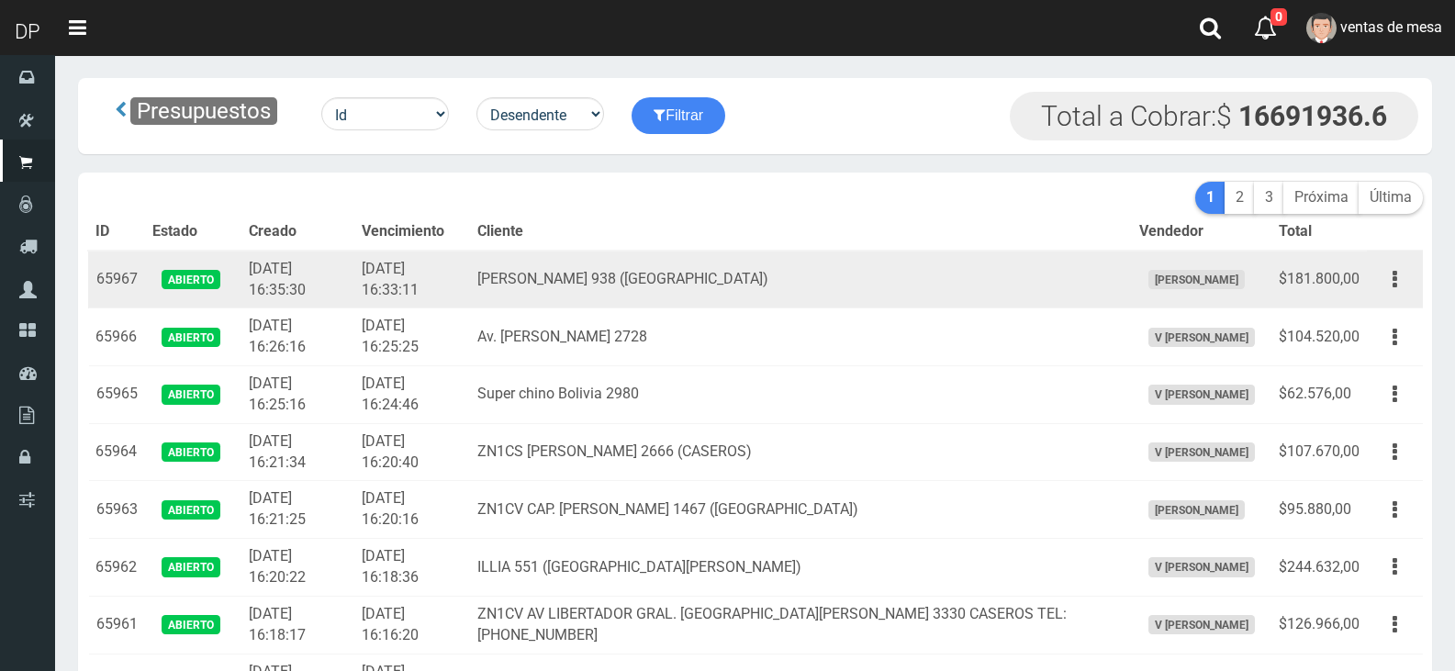
click at [592, 305] on td "Rosales 938 (Palomar)" at bounding box center [801, 280] width 662 height 58
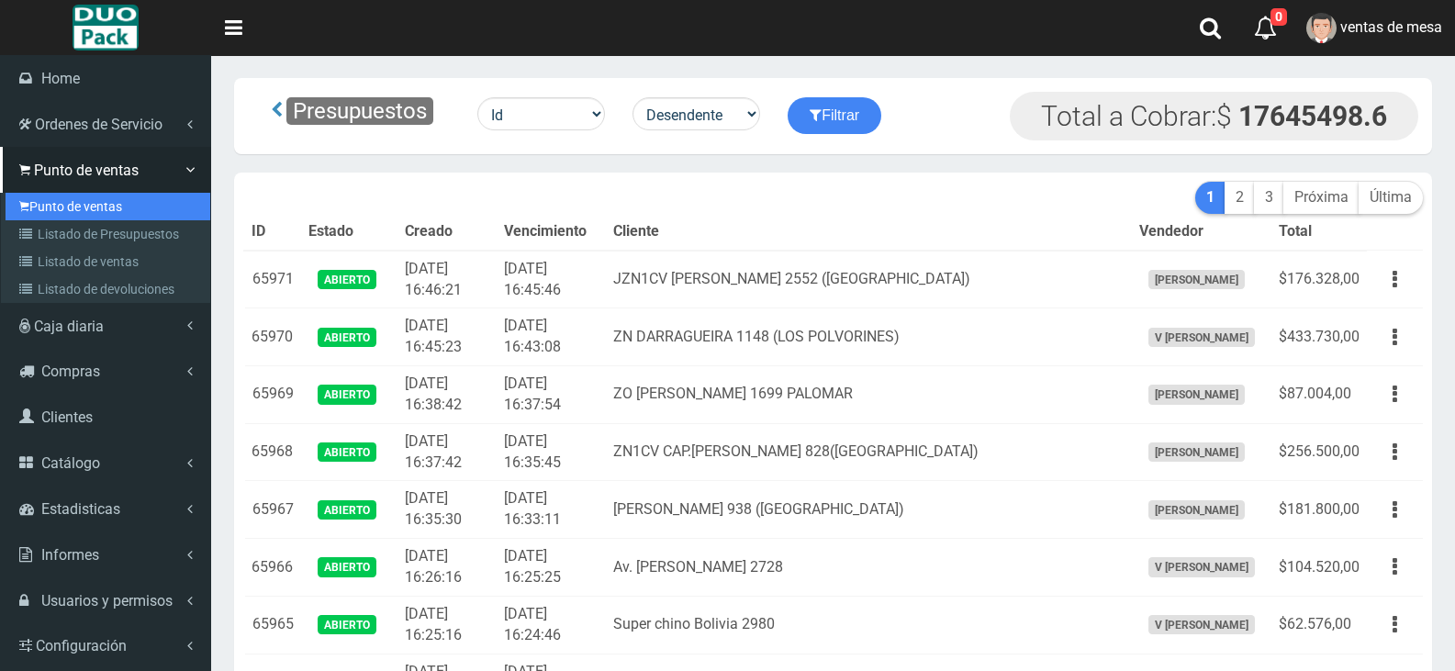
click at [172, 197] on link "Punto de ventas" at bounding box center [108, 207] width 205 height 28
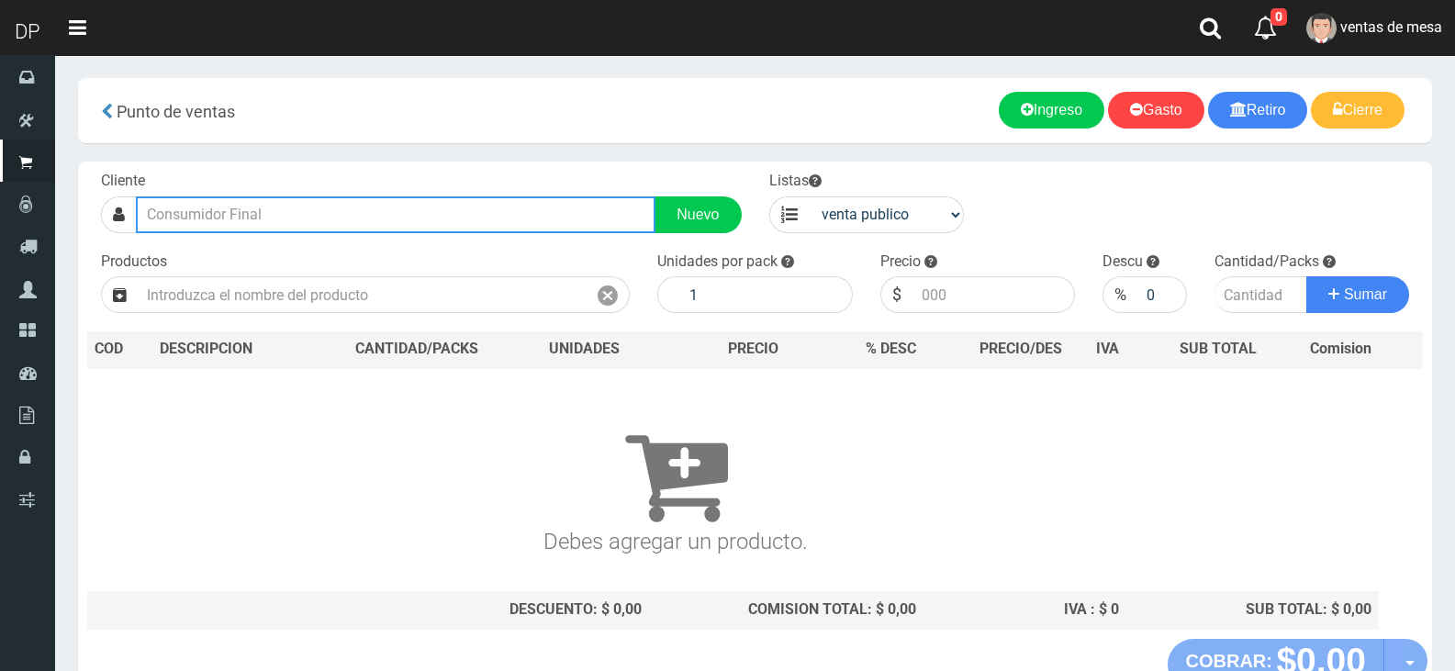
click at [599, 203] on input "text" at bounding box center [395, 214] width 519 height 37
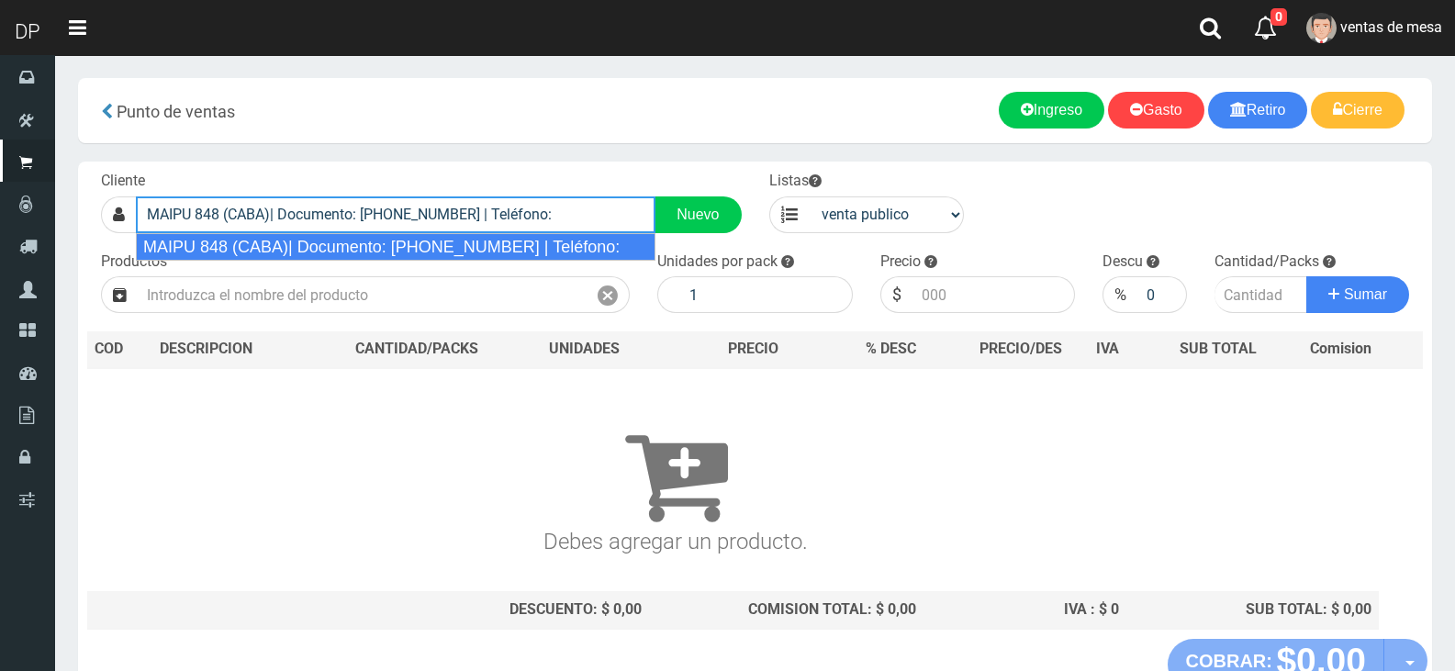
type input "MAIPU 848 (CABA)| Documento: [PHONE_NUMBER] | Teléfono:"
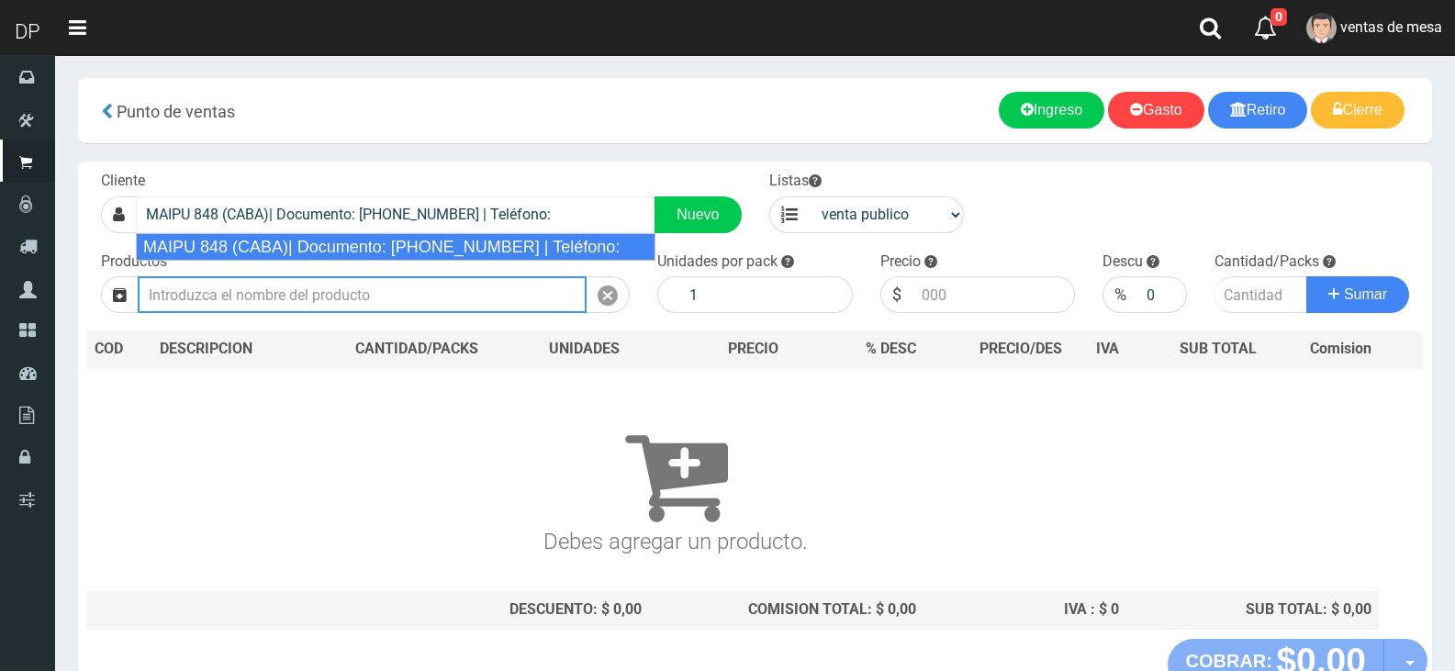
select select "2"
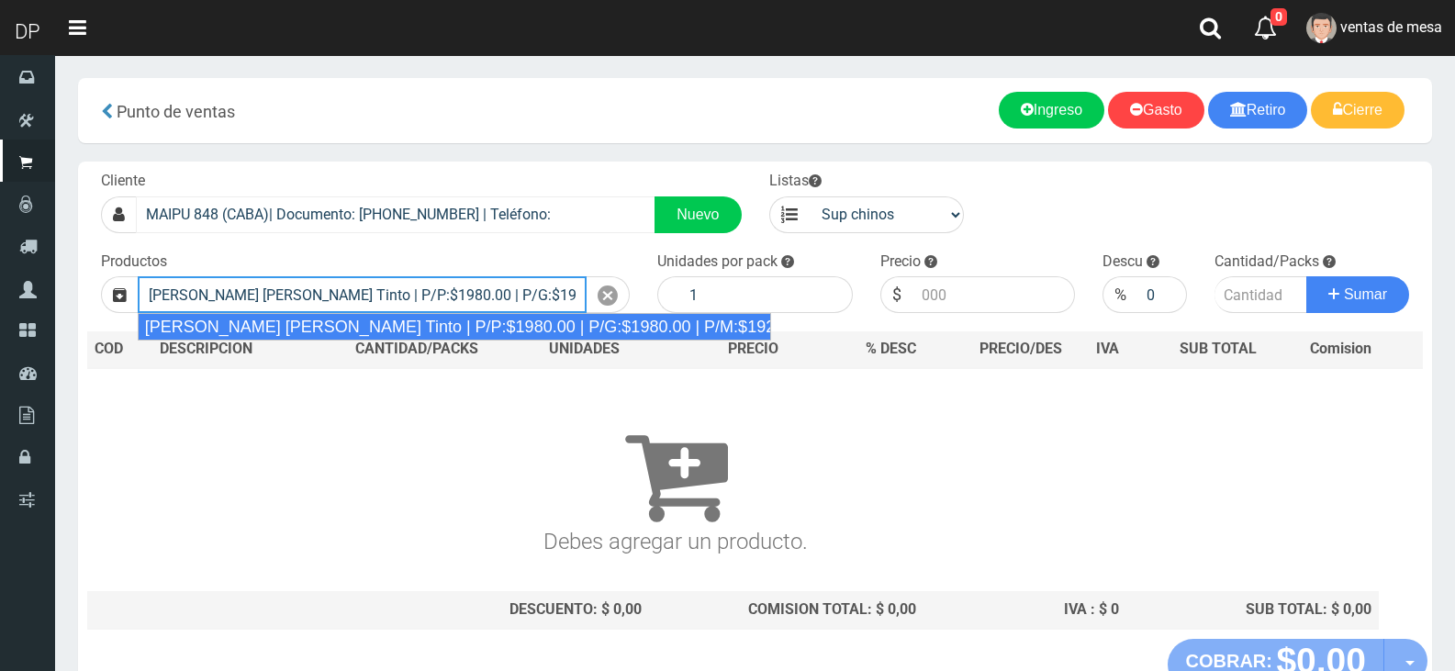
type input "[PERSON_NAME] [PERSON_NAME] Tinto | P/P:$1980.00 | P/G:$1980.00 | P/M:$1920.00 …"
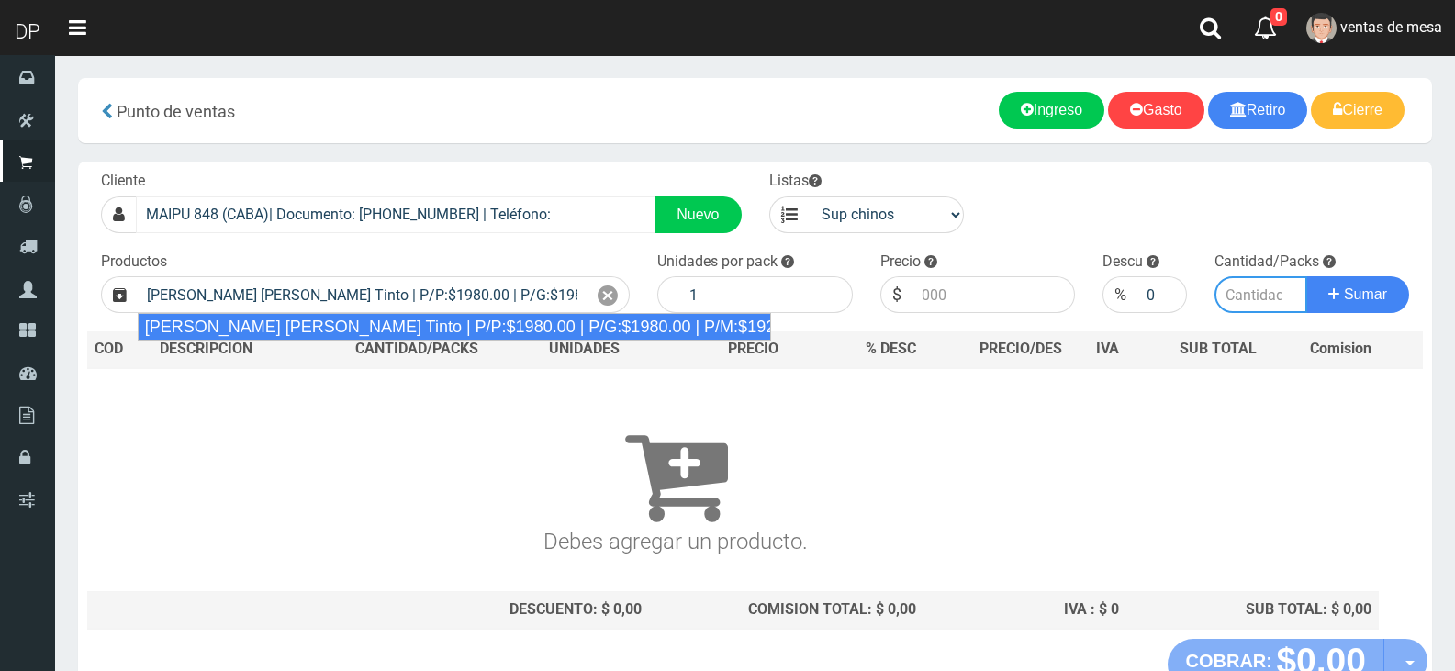
type input "6"
type input "1980.00"
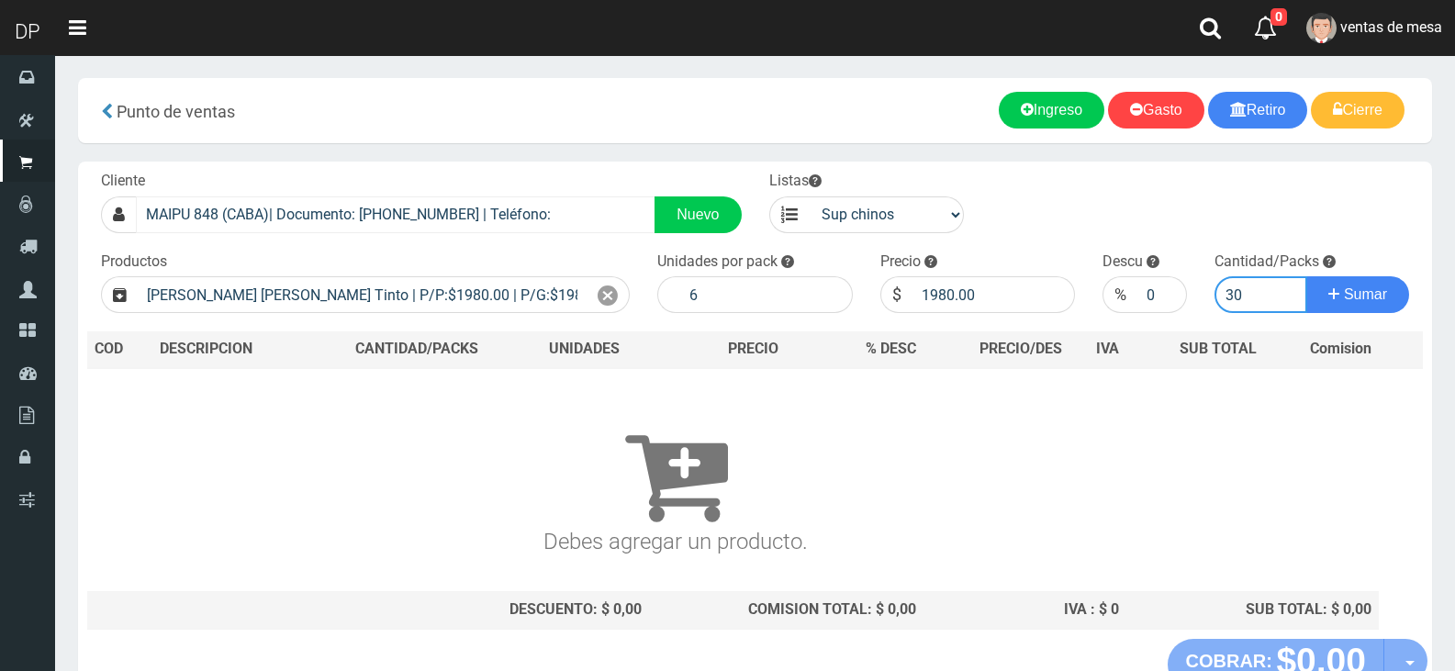
type input "30"
click at [1306, 276] on button "Sumar" at bounding box center [1357, 294] width 103 height 37
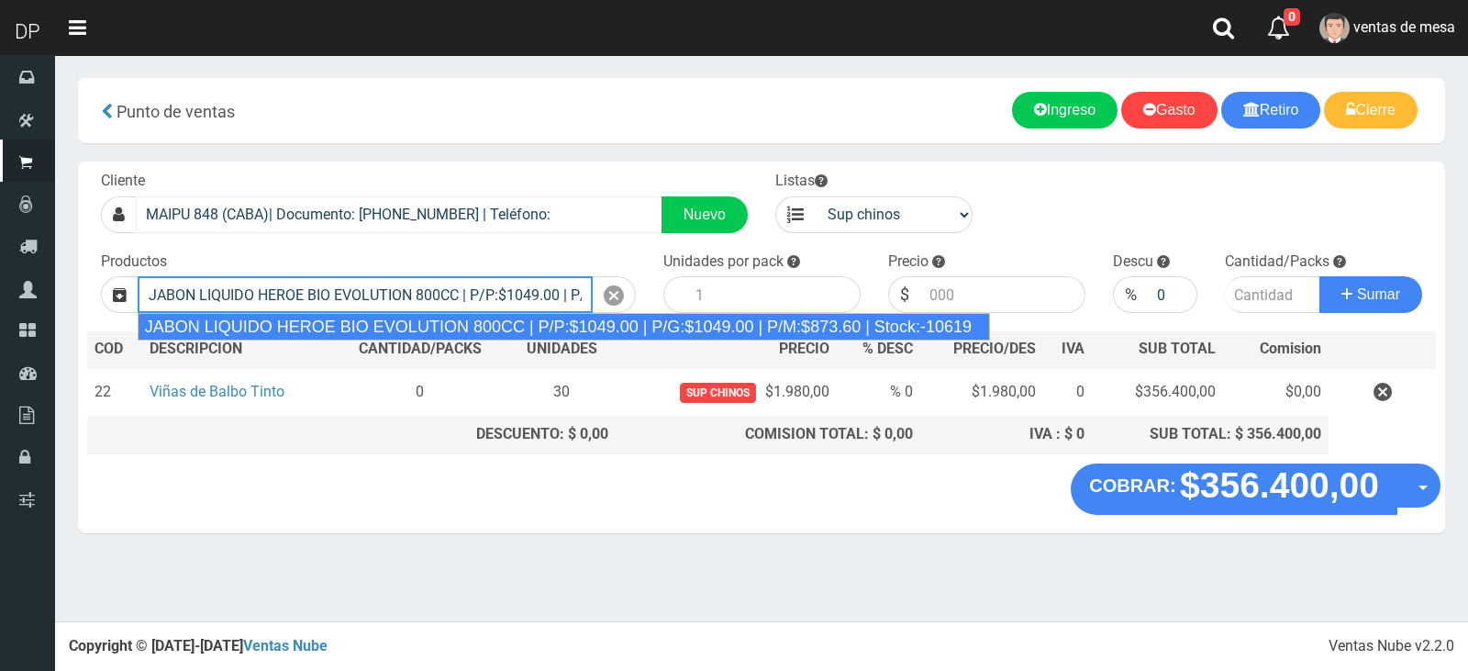
type input "JABON LIQUIDO HEROE BIO EVOLUTION 800CC | P/P:$1049.00 | P/G:$1049.00 | P/M:$87…"
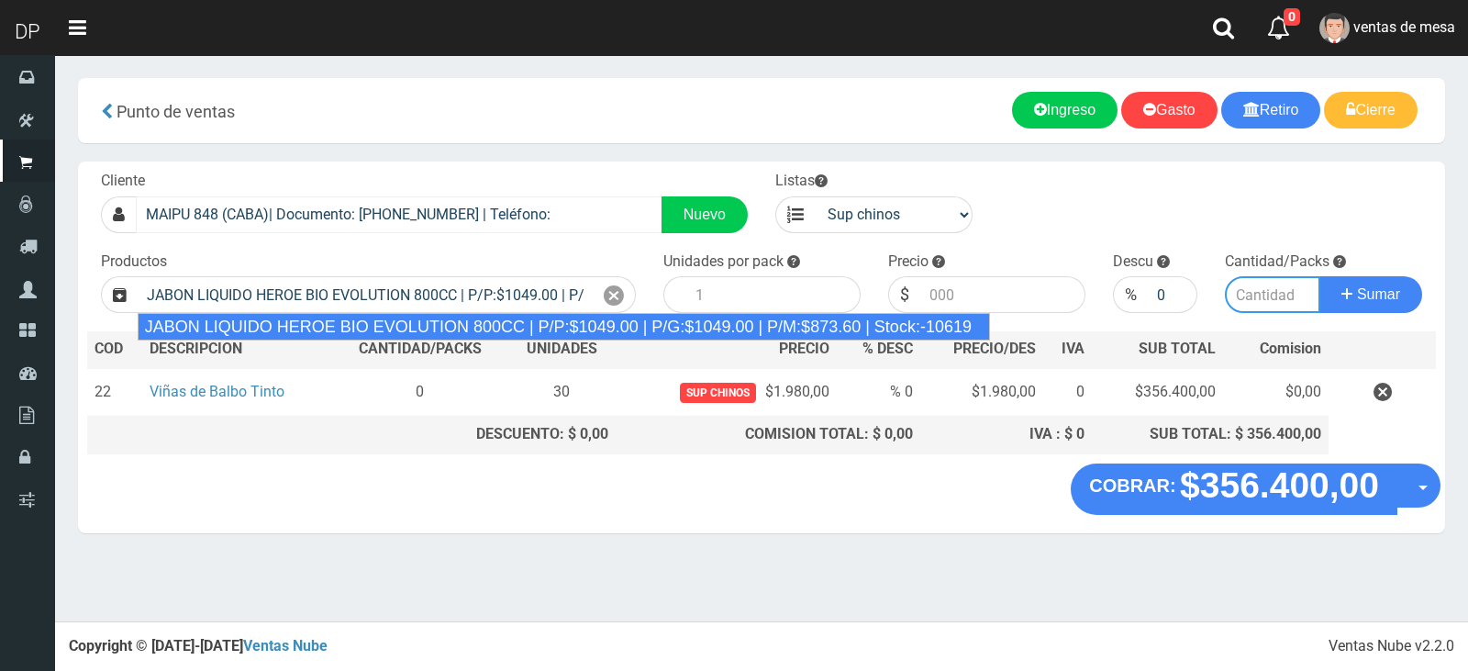
type input "15"
type input "1049.00"
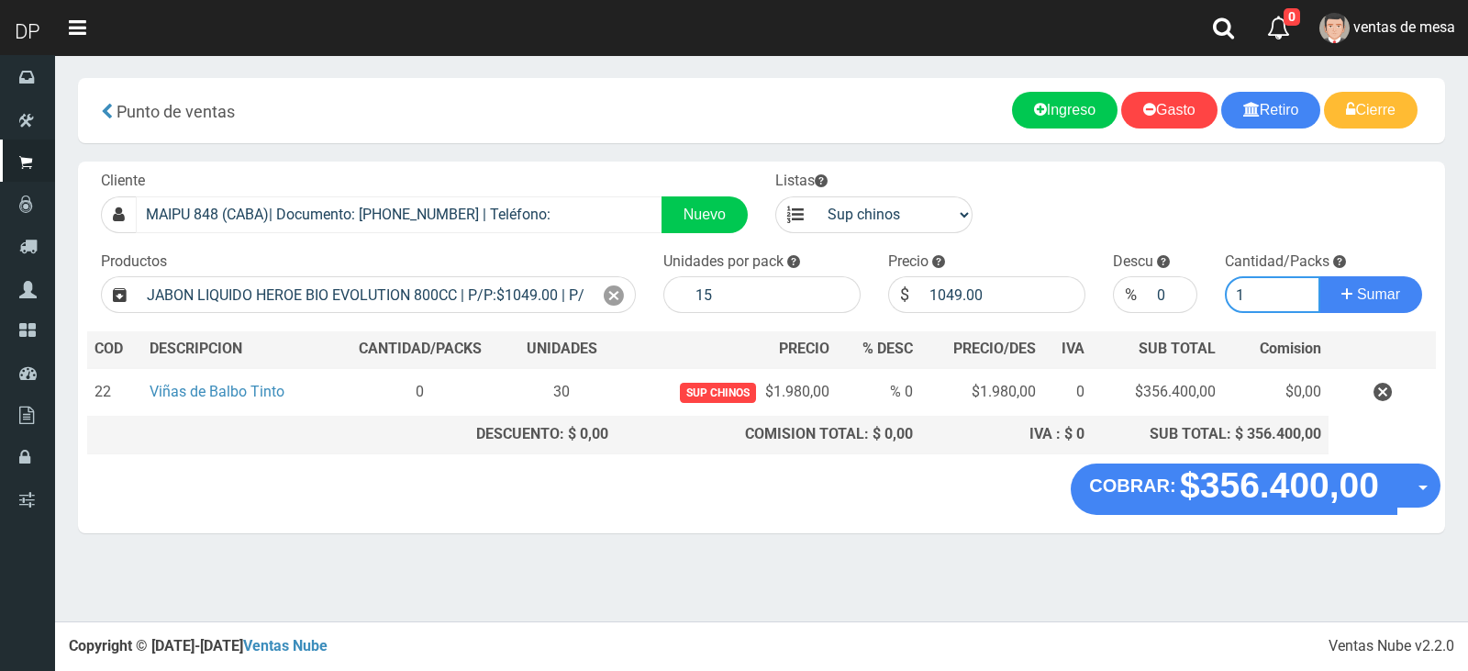
type input "1"
click at [1320, 276] on button "Sumar" at bounding box center [1371, 294] width 103 height 37
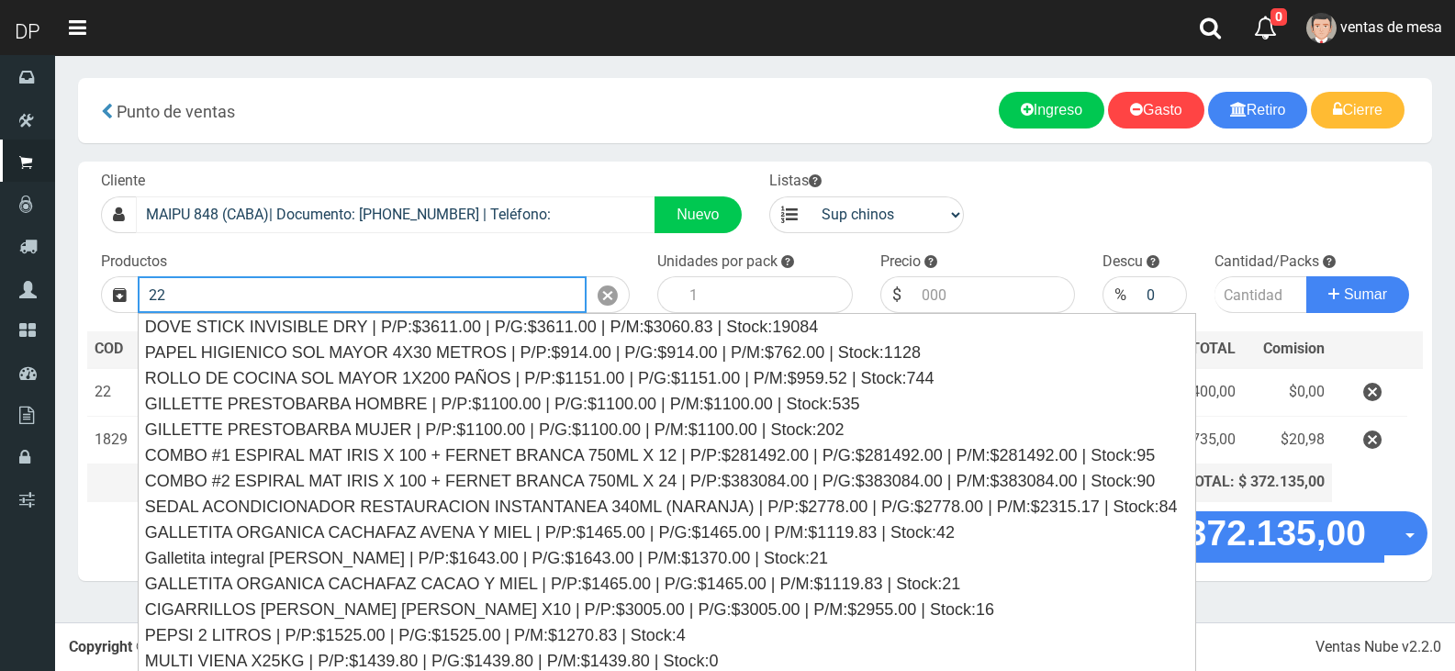
click at [1306, 276] on button "Sumar" at bounding box center [1357, 294] width 103 height 37
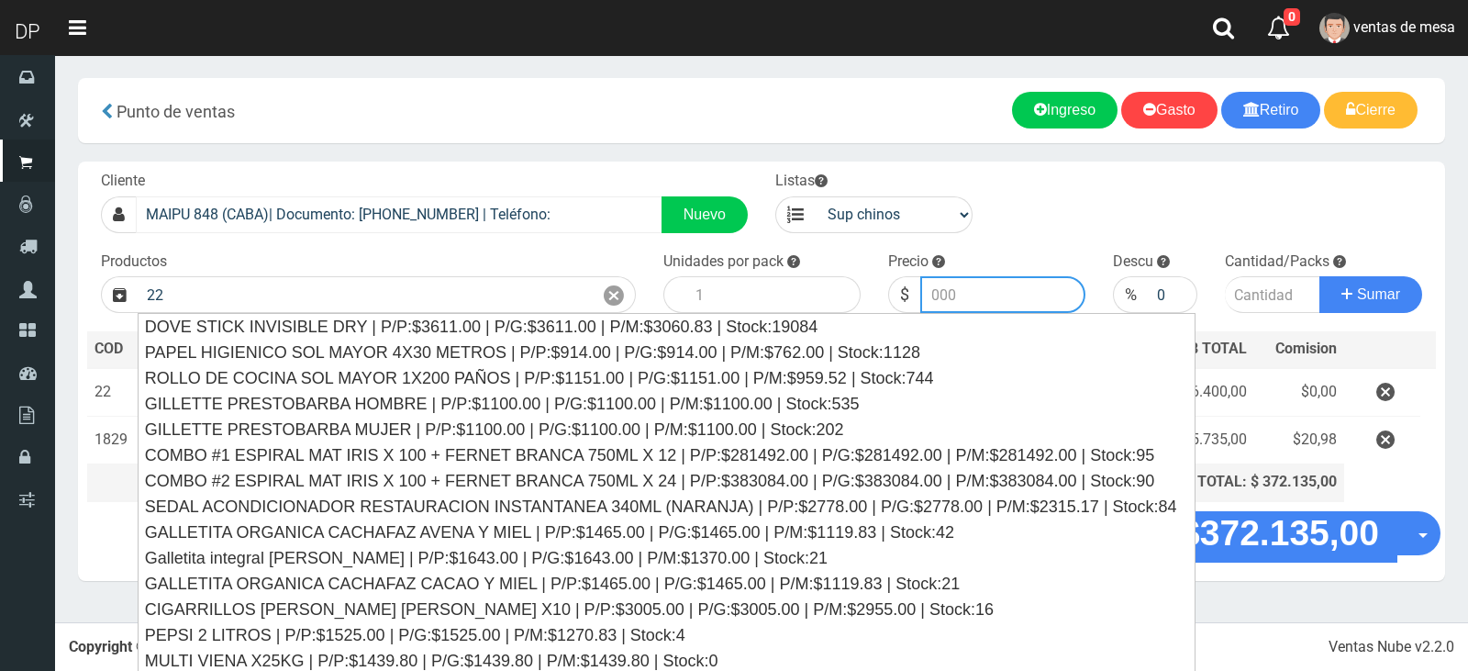
type input "Galletita integral Cachafaz Avena y Pasas | P/P:$1500.00 | P/G:$1500.00 | P/M:$…"
type input "1500.00"
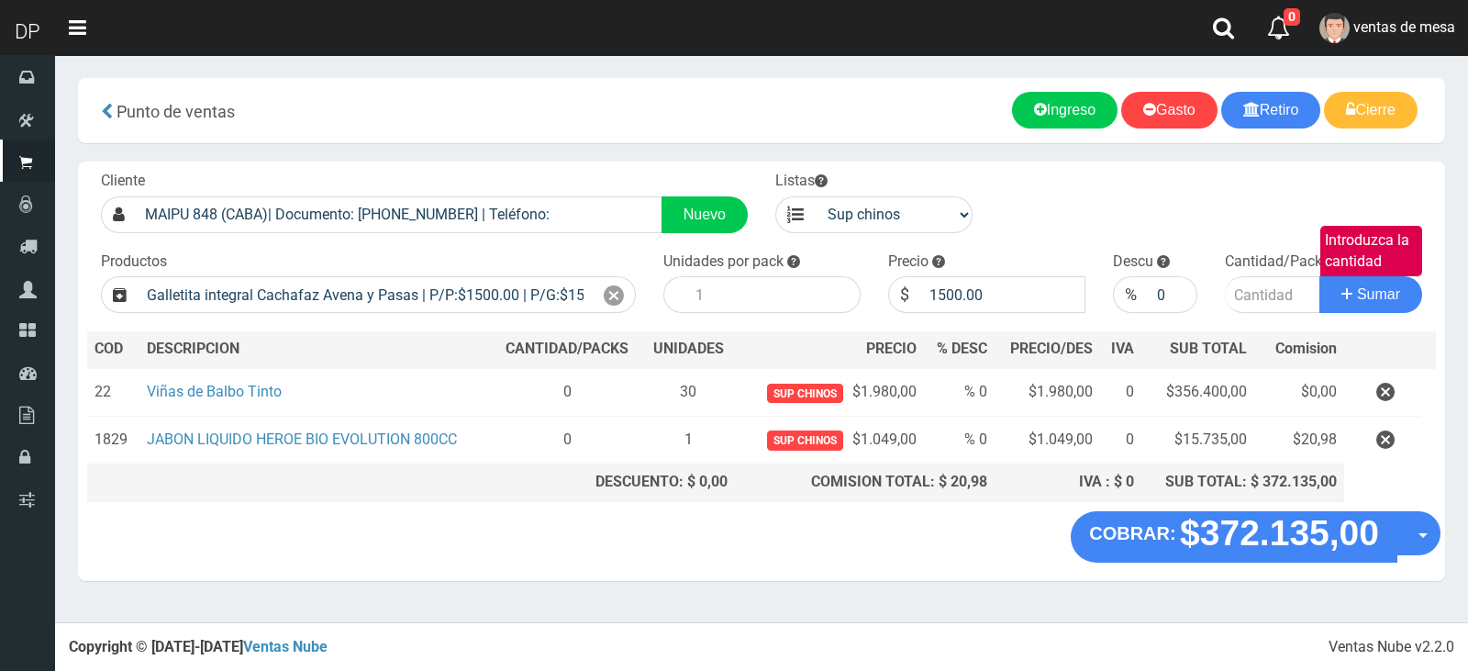
click at [597, 268] on div "Productos Galletita integral Cachafaz Avena y Pasas | P/P:$1500.00 | P/G:$1500.…" at bounding box center [368, 282] width 563 height 62
click at [598, 268] on div "Productos Galletita integral Cachafaz Avena y Pasas | P/P:$1500.00 | P/G:$1500.…" at bounding box center [368, 282] width 563 height 62
click at [615, 285] on icon at bounding box center [614, 296] width 20 height 27
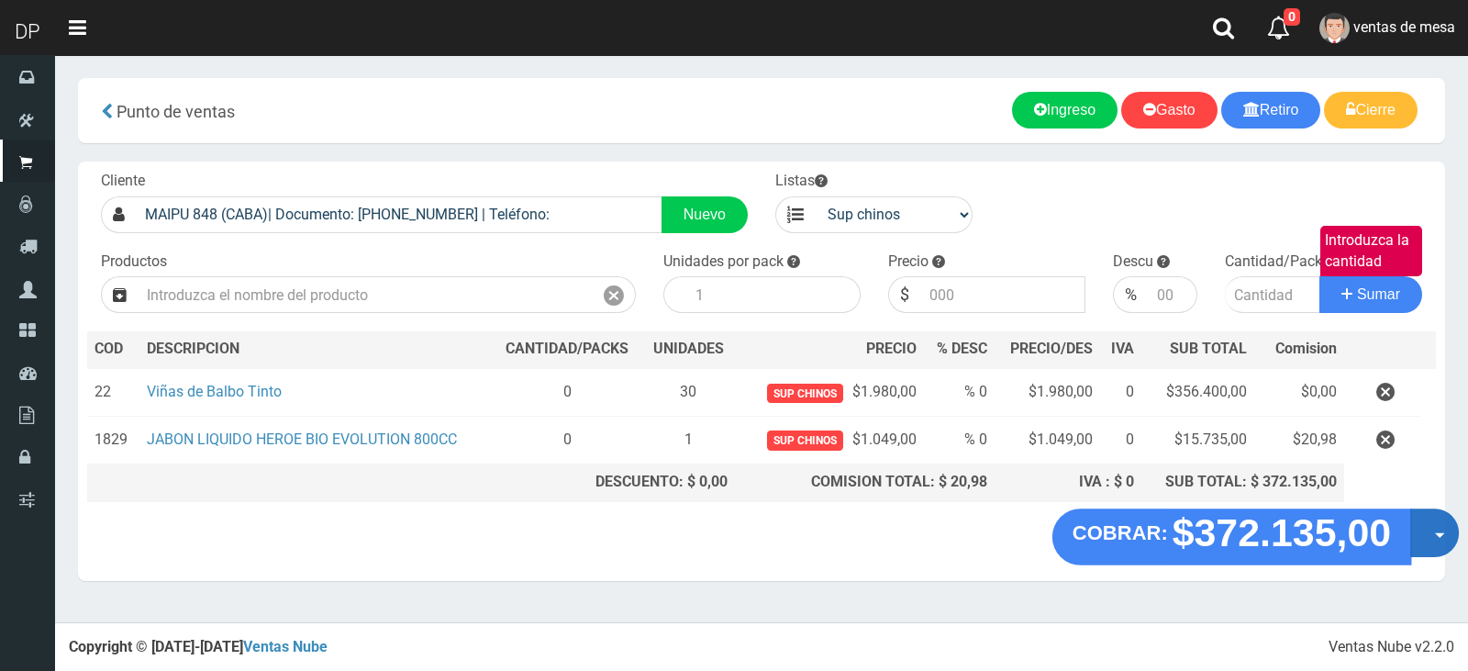
click at [1438, 538] on span "button" at bounding box center [1440, 535] width 10 height 6
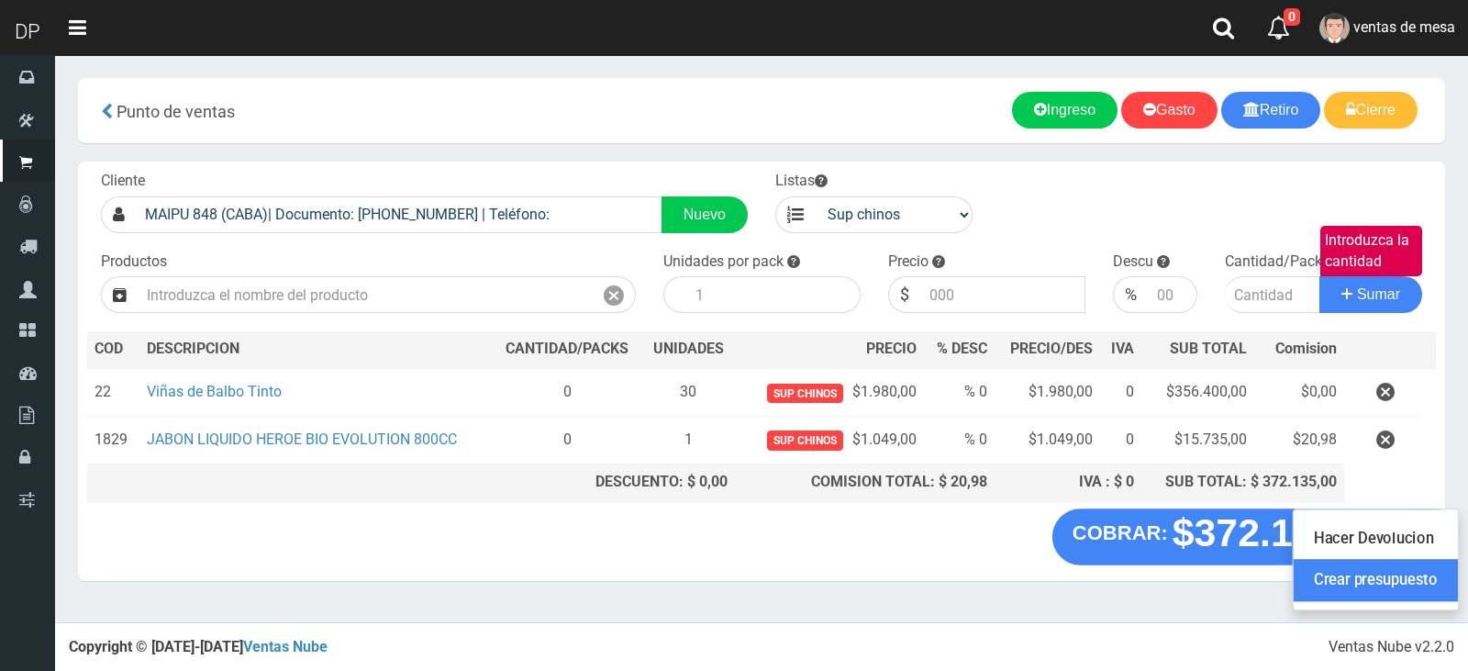
click at [1434, 586] on link "Crear presupuesto" at bounding box center [1376, 580] width 164 height 42
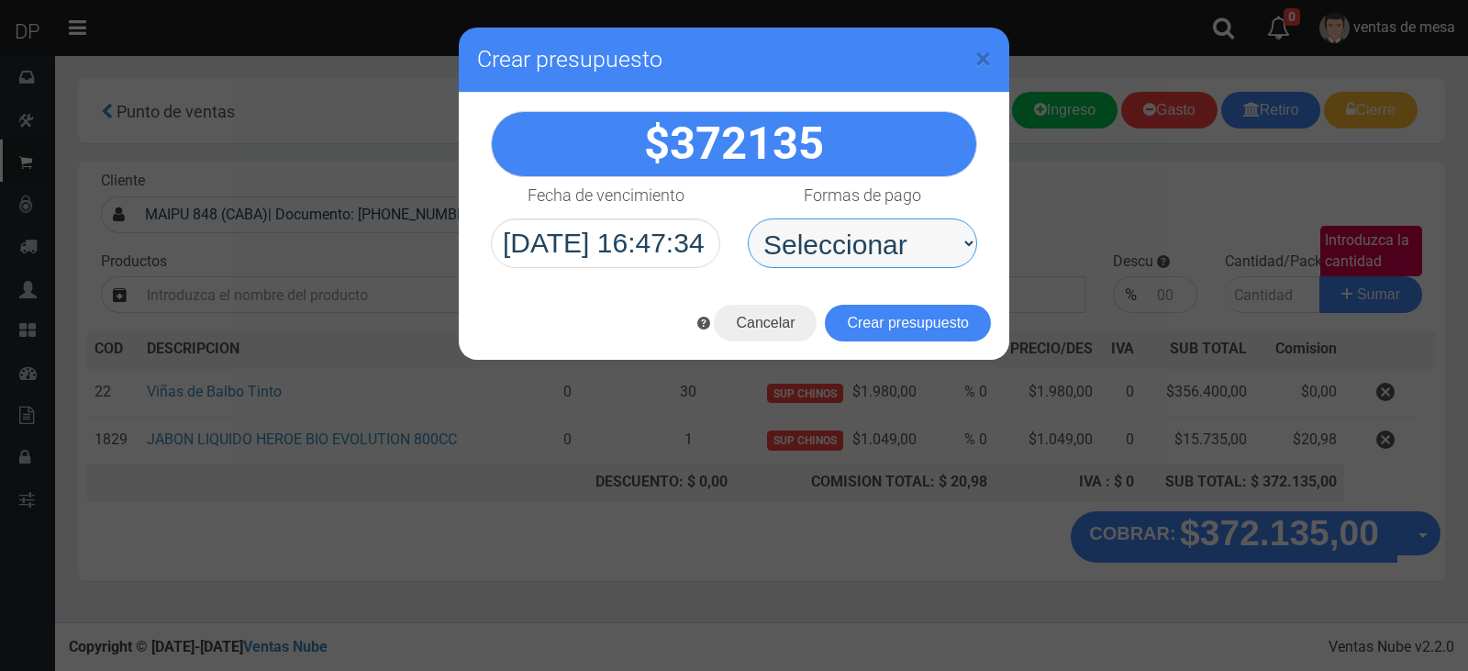
drag, startPoint x: 892, startPoint y: 273, endPoint x: 884, endPoint y: 256, distance: 19.3
click at [888, 249] on select "Seleccionar Efectivo Tarjeta de Crédito Depósito Débito" at bounding box center [862, 243] width 229 height 50
select select "Efectivo"
click at [748, 218] on select "Seleccionar Efectivo Tarjeta de Crédito Depósito Débito" at bounding box center [862, 243] width 229 height 50
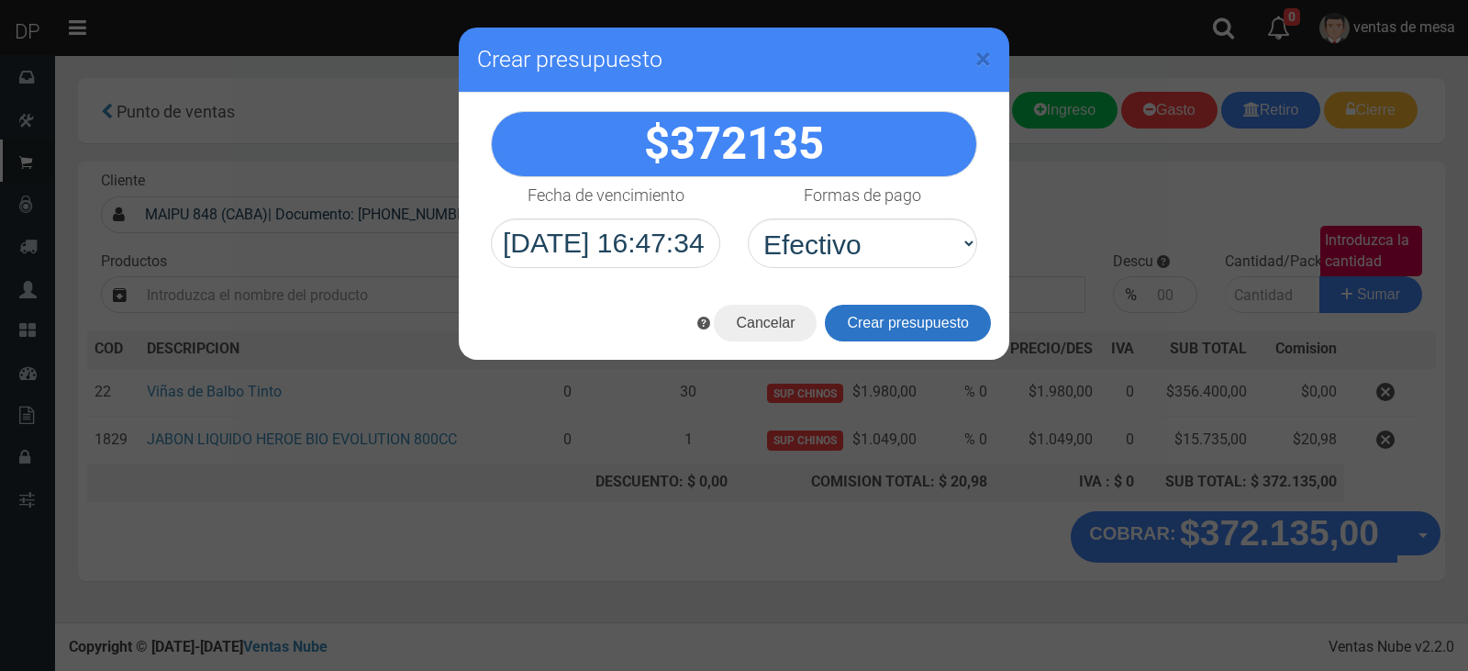
click at [898, 316] on button "Crear presupuesto" at bounding box center [908, 323] width 166 height 37
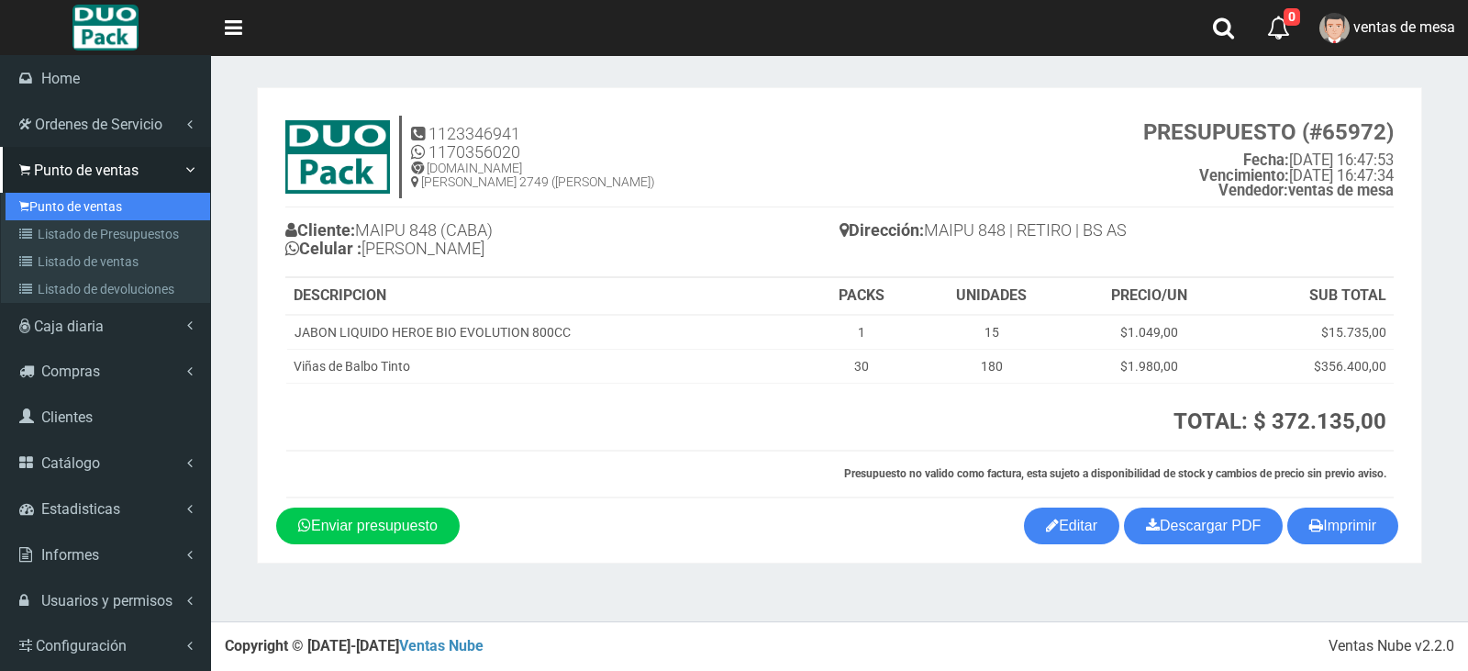
click at [36, 194] on link "Punto de ventas" at bounding box center [108, 207] width 205 height 28
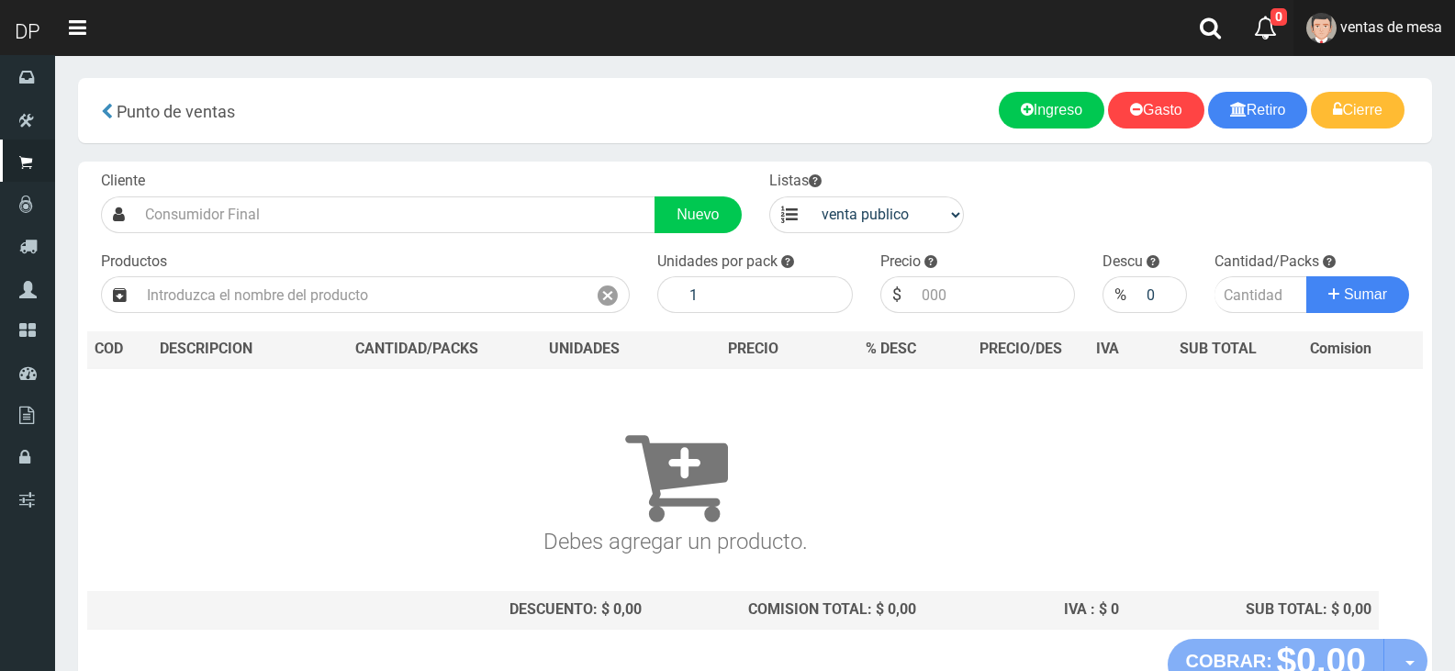
click at [1329, 23] on img at bounding box center [1321, 28] width 30 height 30
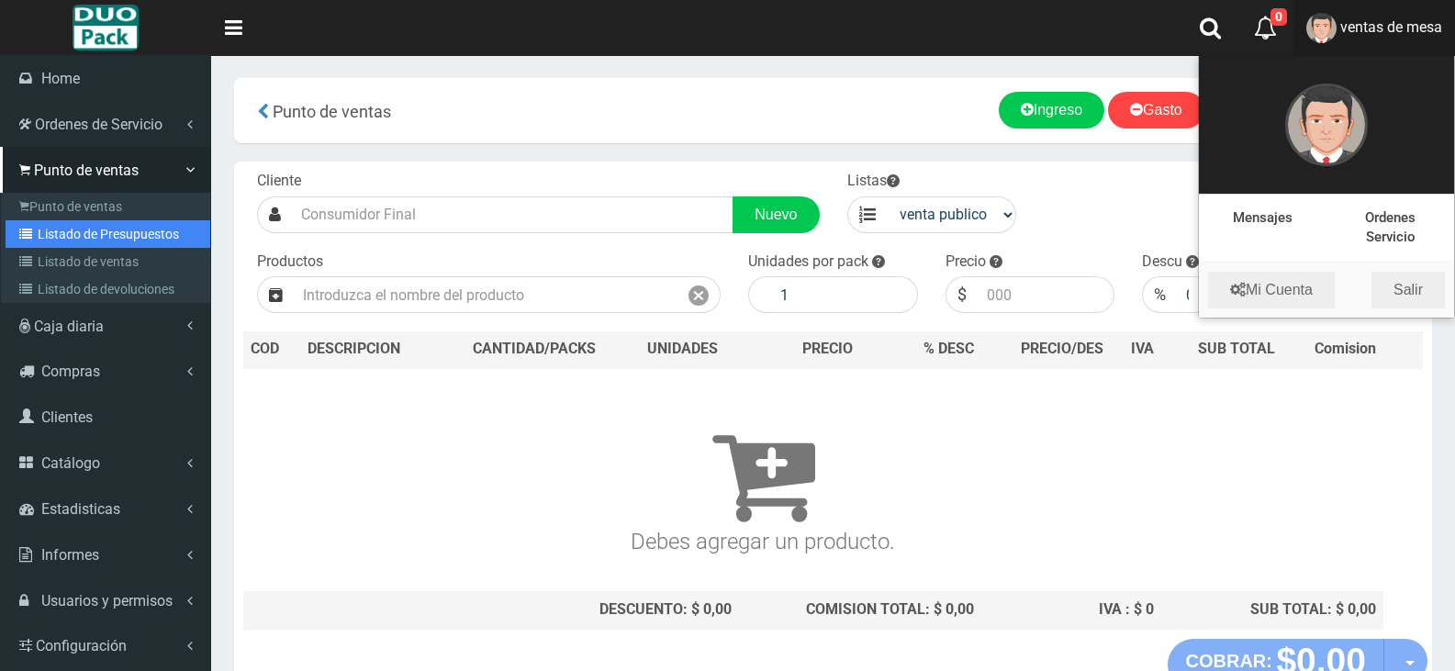
click at [69, 224] on link "Listado de Presupuestos" at bounding box center [108, 234] width 205 height 28
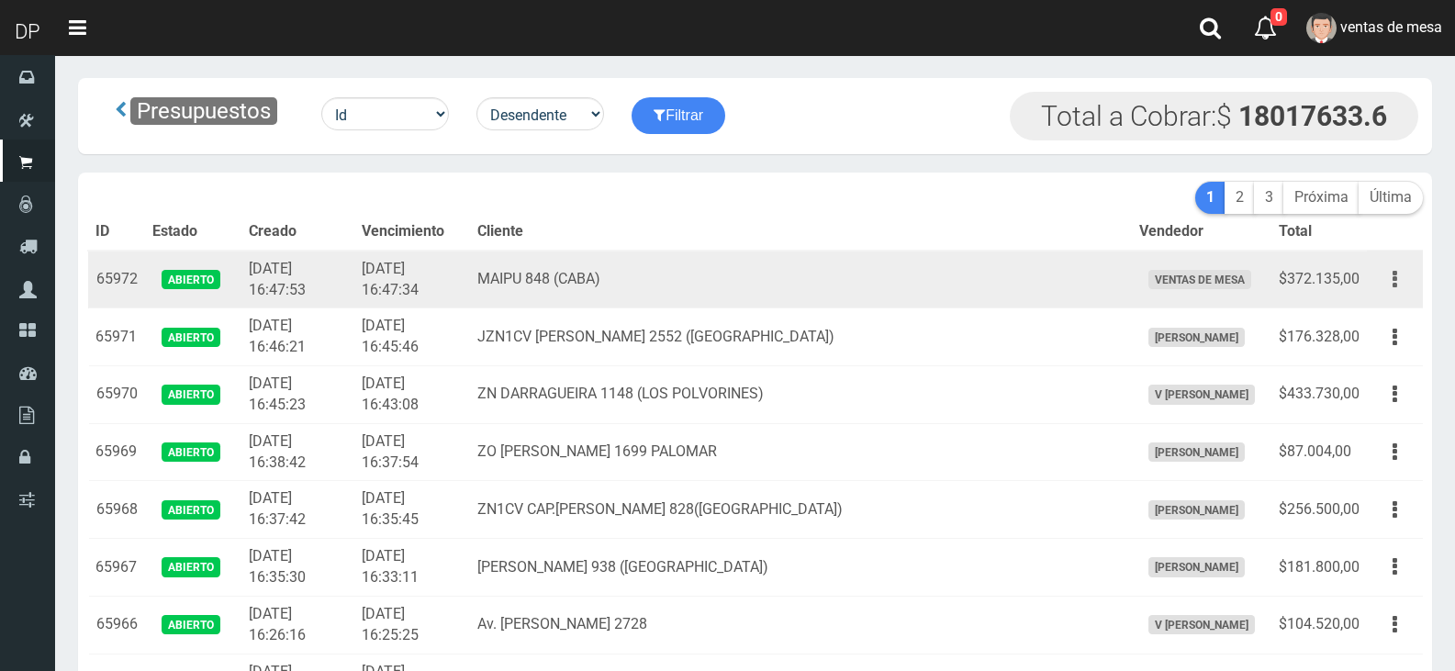
drag, startPoint x: 0, startPoint y: 0, endPoint x: 1384, endPoint y: 268, distance: 1409.7
click at [1381, 258] on td "Editar Imprimir Eliminar" at bounding box center [1395, 280] width 56 height 58
click at [1385, 268] on button "button" at bounding box center [1394, 279] width 41 height 32
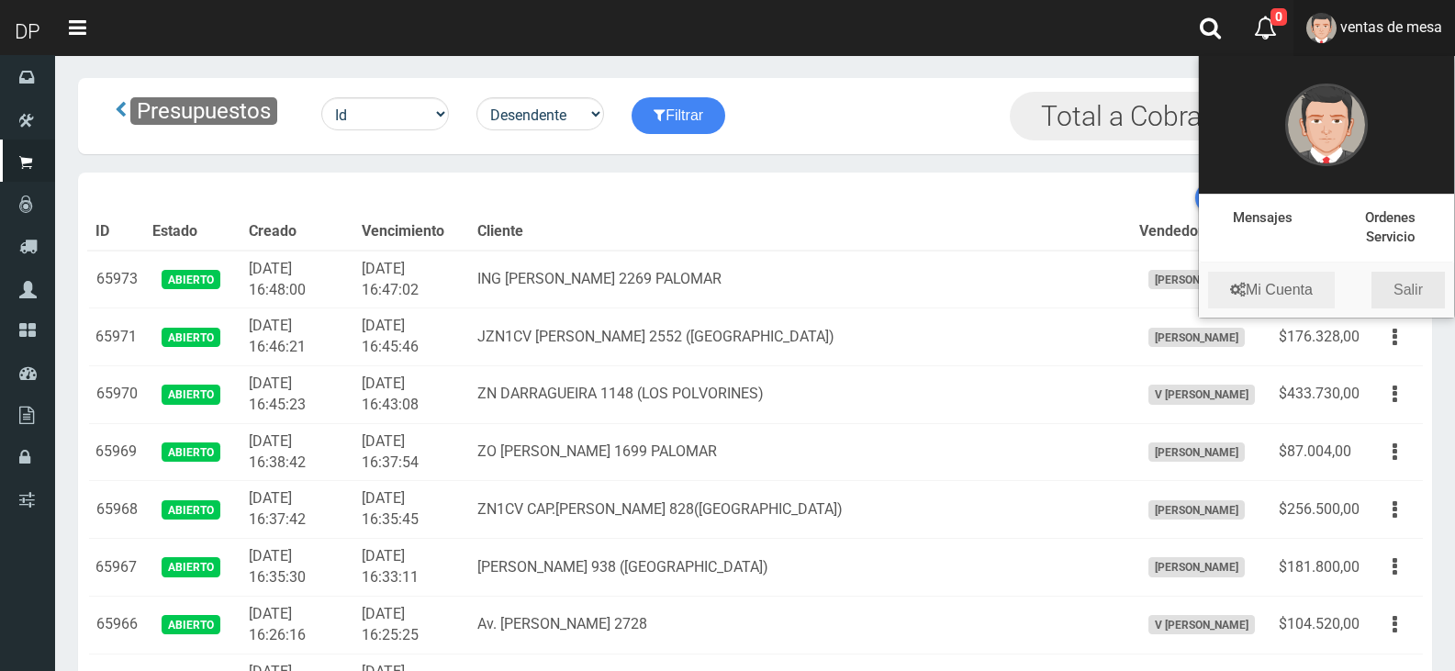
click at [1410, 286] on link "Salir" at bounding box center [1407, 290] width 73 height 37
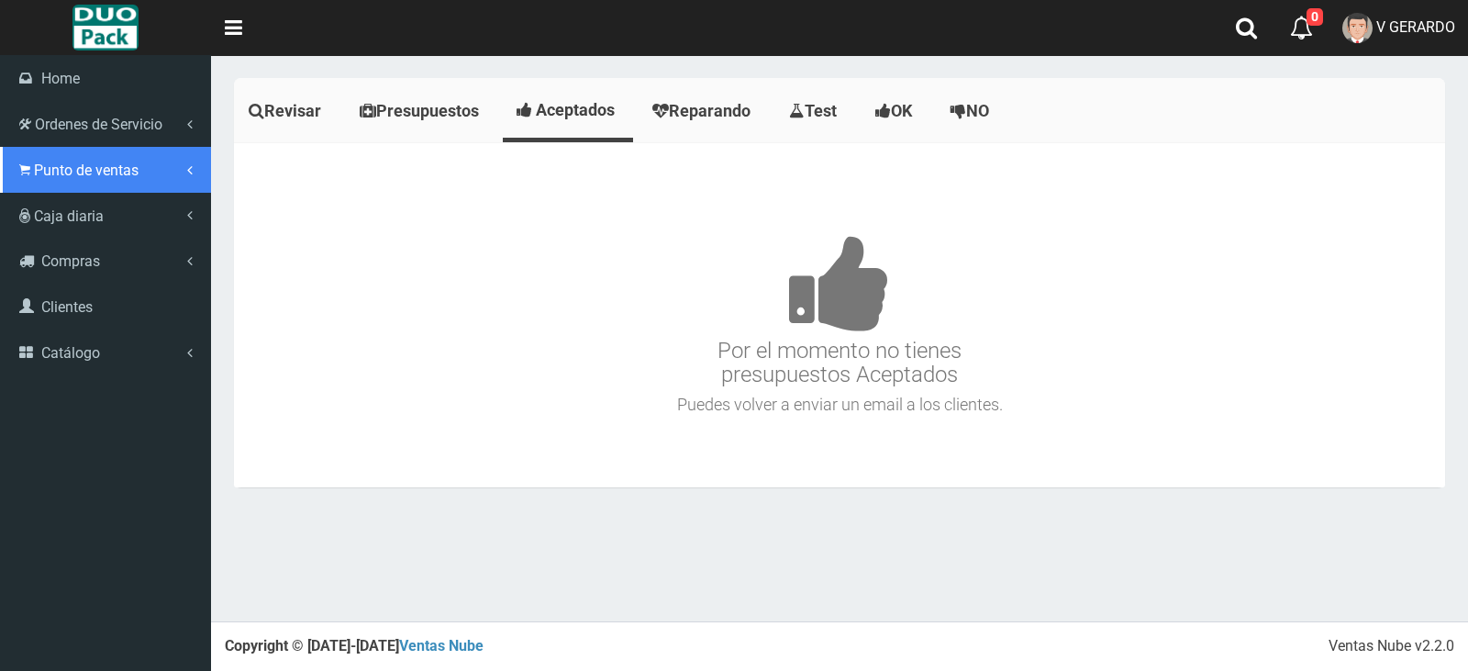
click at [39, 182] on link "Punto de ventas" at bounding box center [105, 170] width 211 height 46
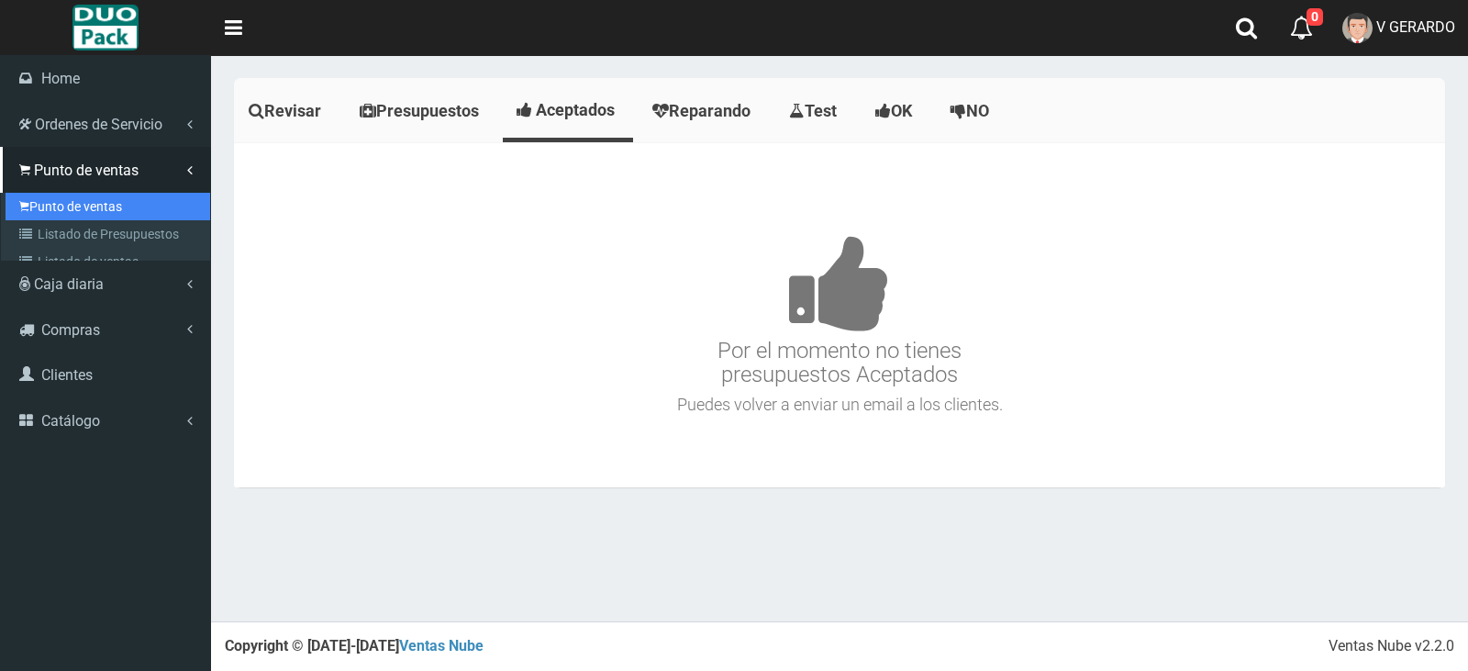
click at [50, 195] on link "Punto de ventas" at bounding box center [108, 207] width 205 height 28
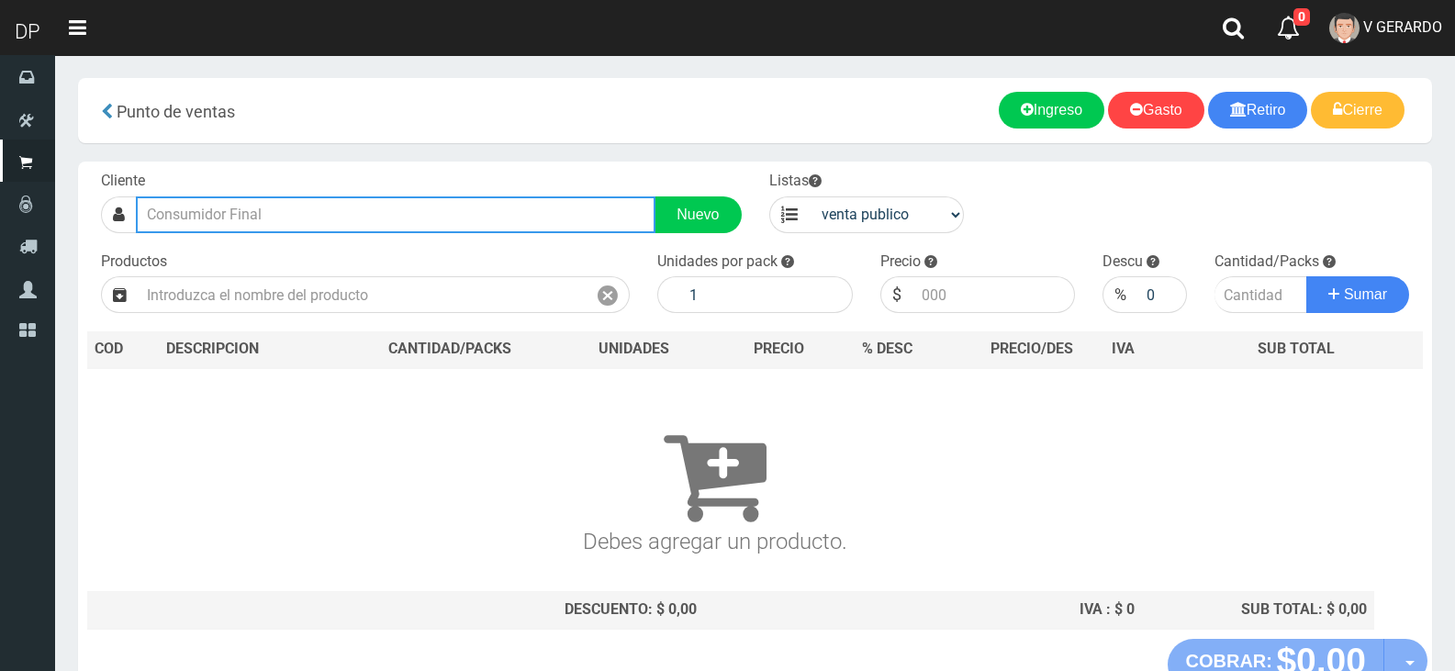
click at [340, 217] on input "text" at bounding box center [395, 214] width 519 height 37
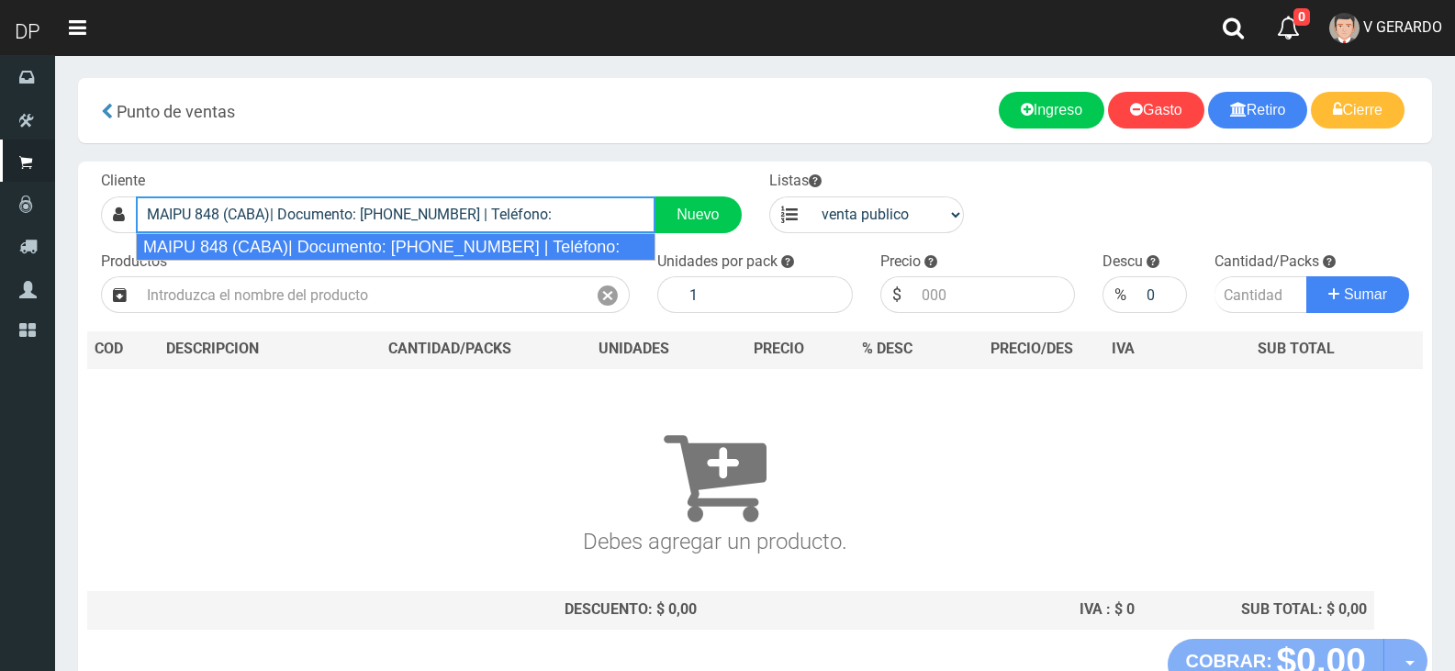
type input "MAIPU 848 (CABA)| Documento: [PHONE_NUMBER] | Teléfono:"
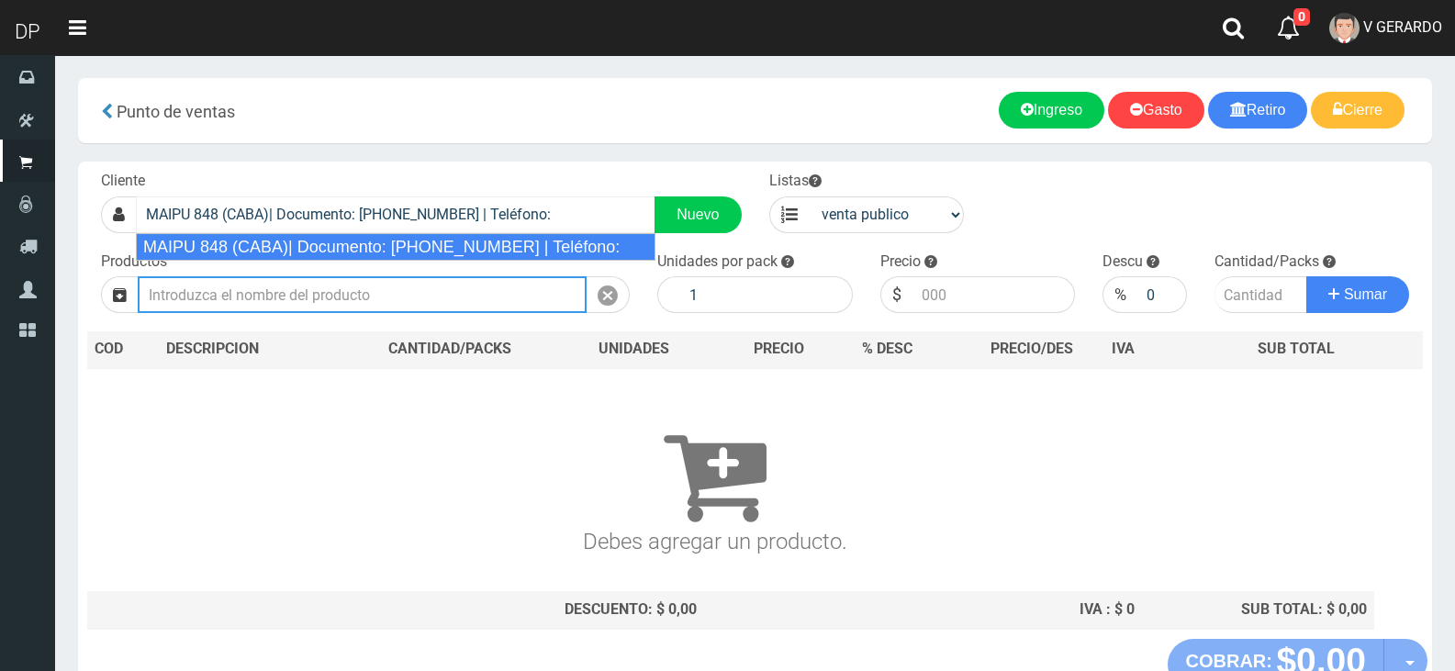
select select "2"
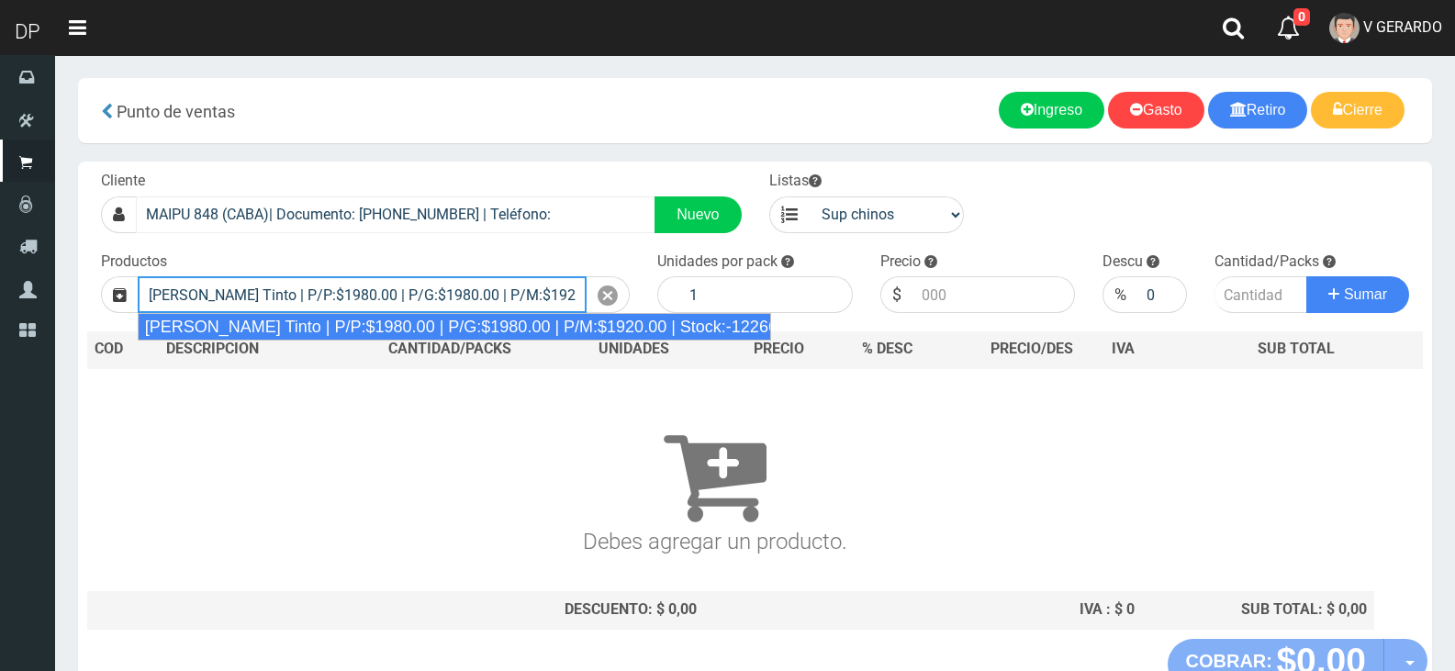
type input "[PERSON_NAME] Tinto | P/P:$1980.00 | P/G:$1980.00 | P/M:$1920.00 | Stock:-12266"
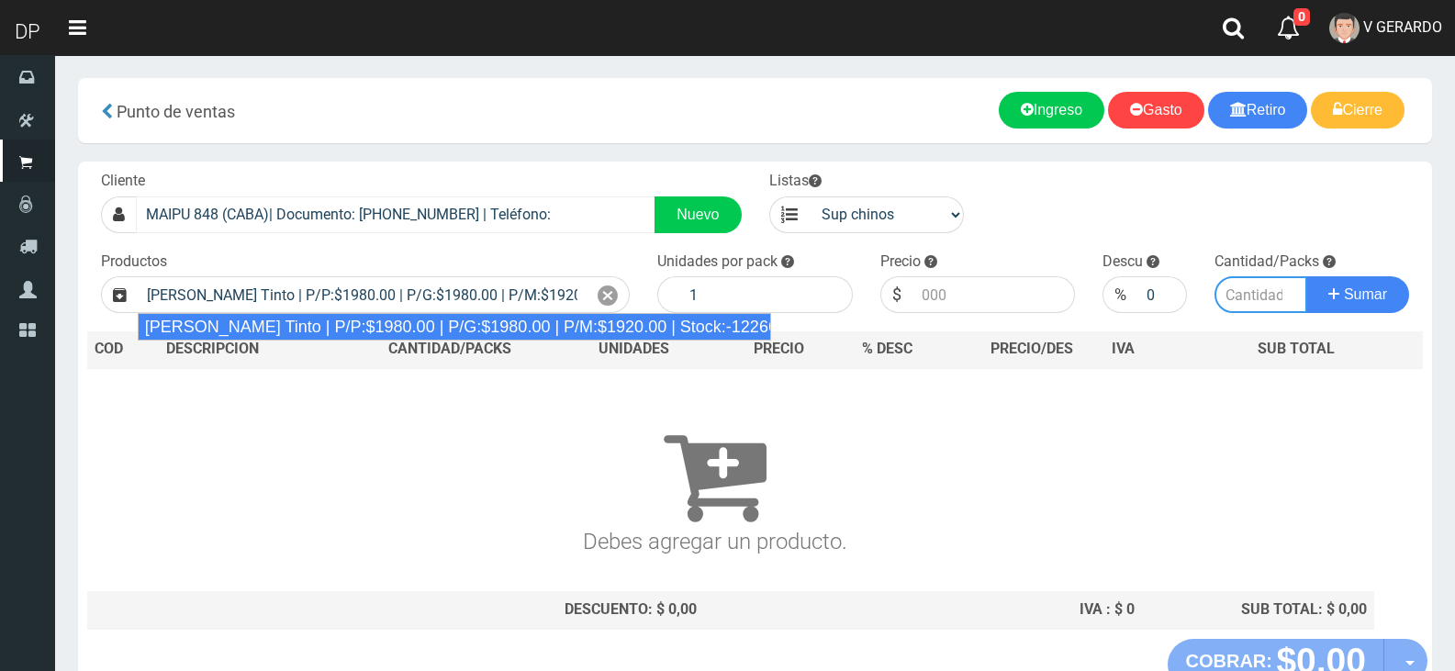
type input "6"
type input "1980.00"
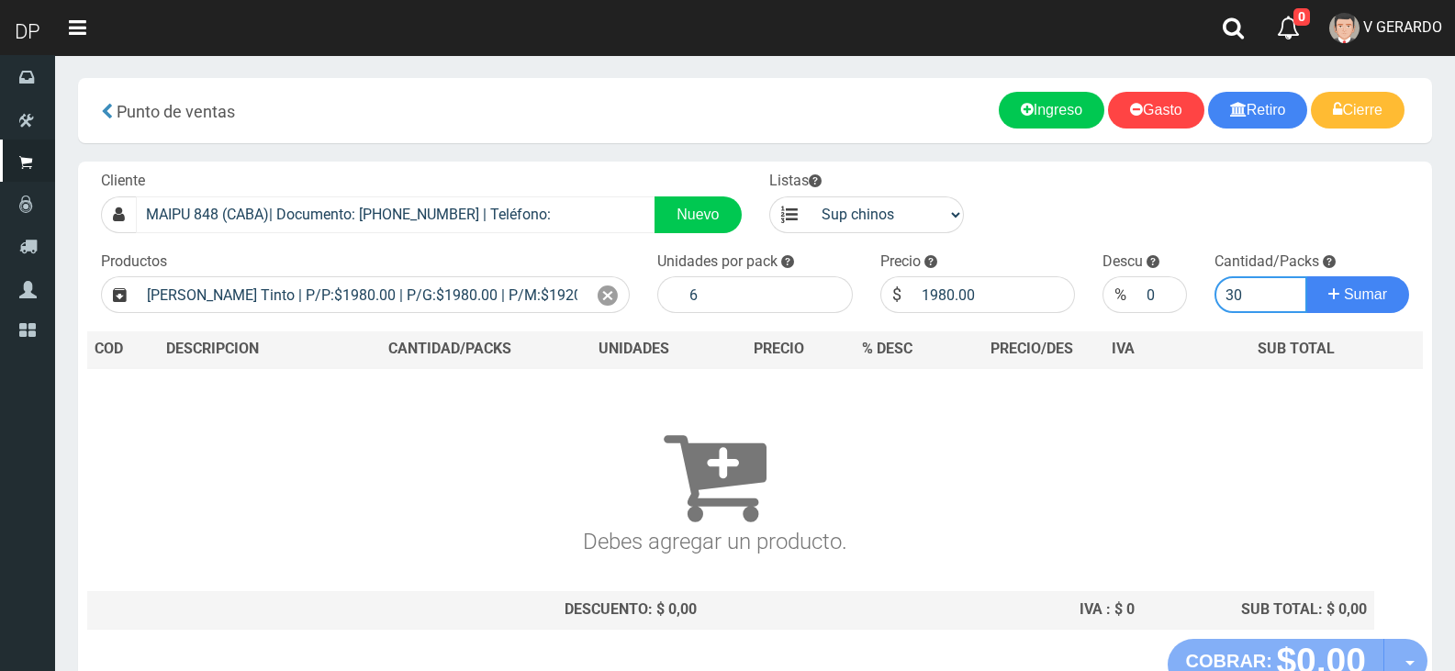
type input "30"
click at [1306, 276] on button "Sumar" at bounding box center [1357, 294] width 103 height 37
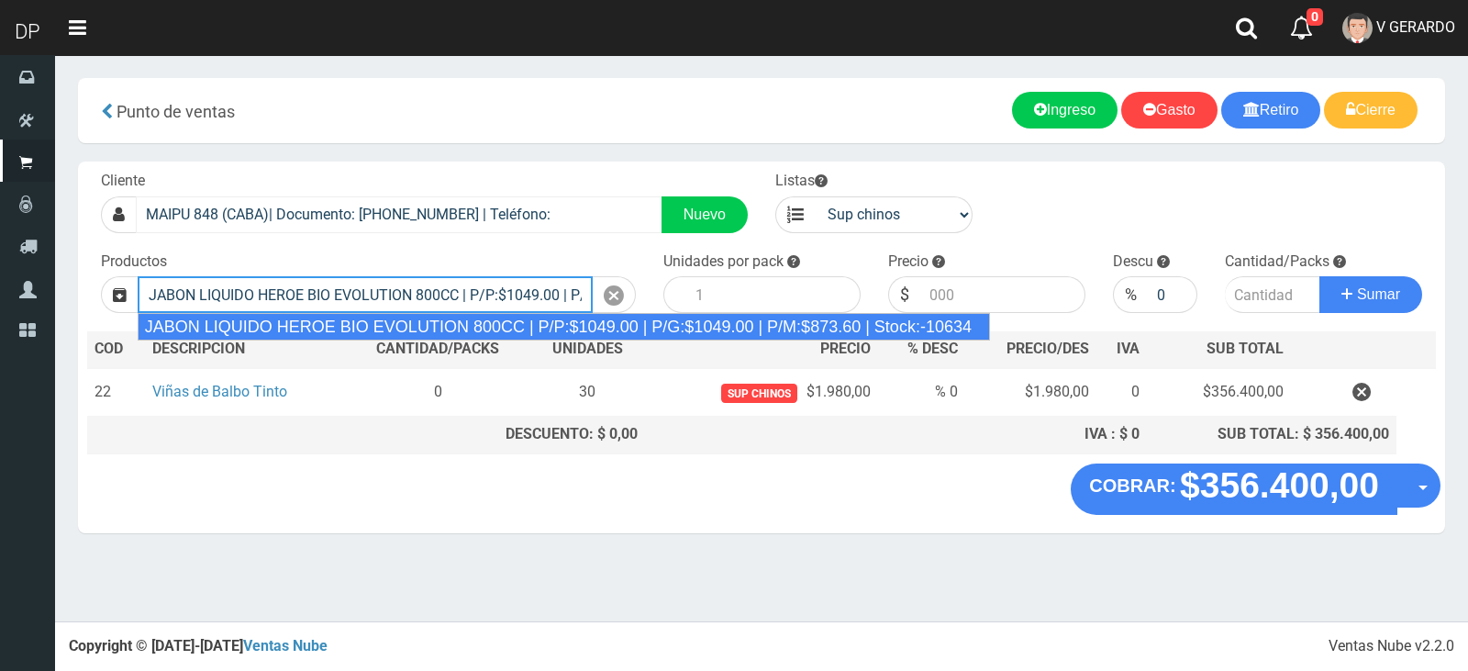
type input "JABON LIQUIDO HEROE BIO EVOLUTION 800CC | P/P:$1049.00 | P/G:$1049.00 | P/M:$87…"
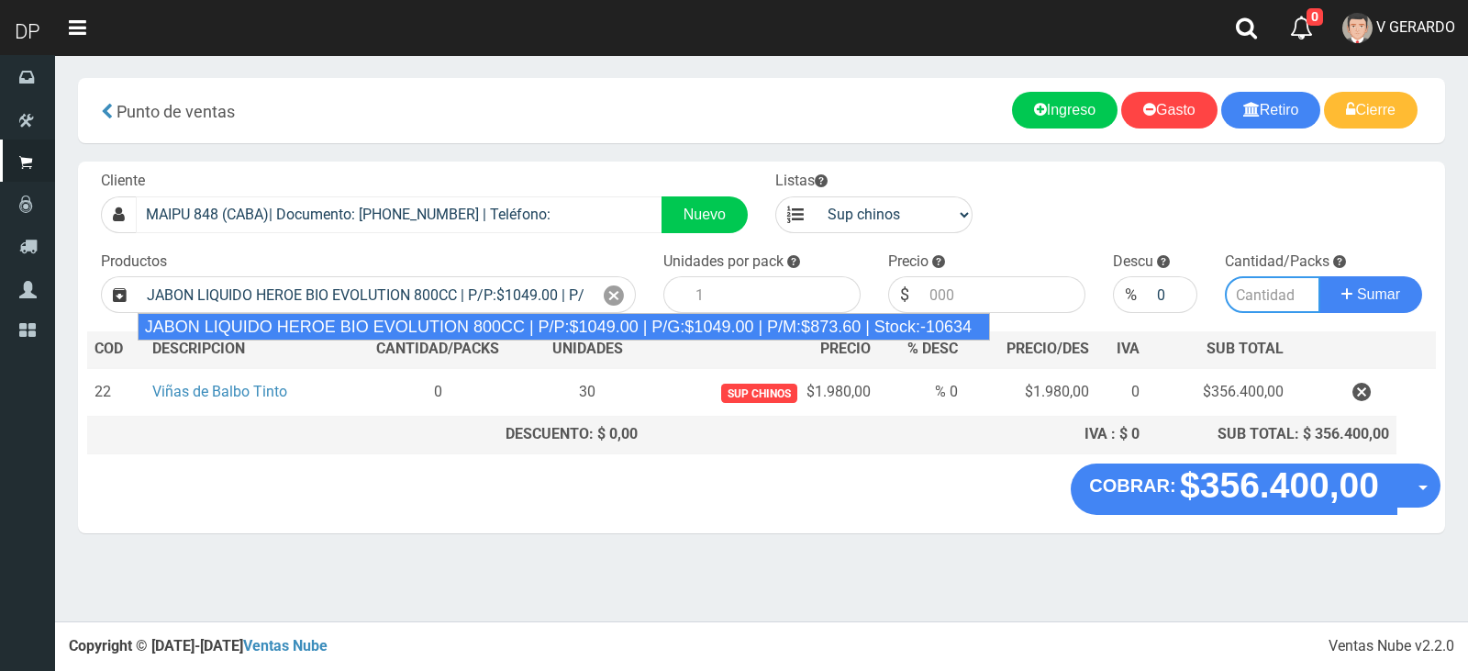
type input "15"
type input "1049.00"
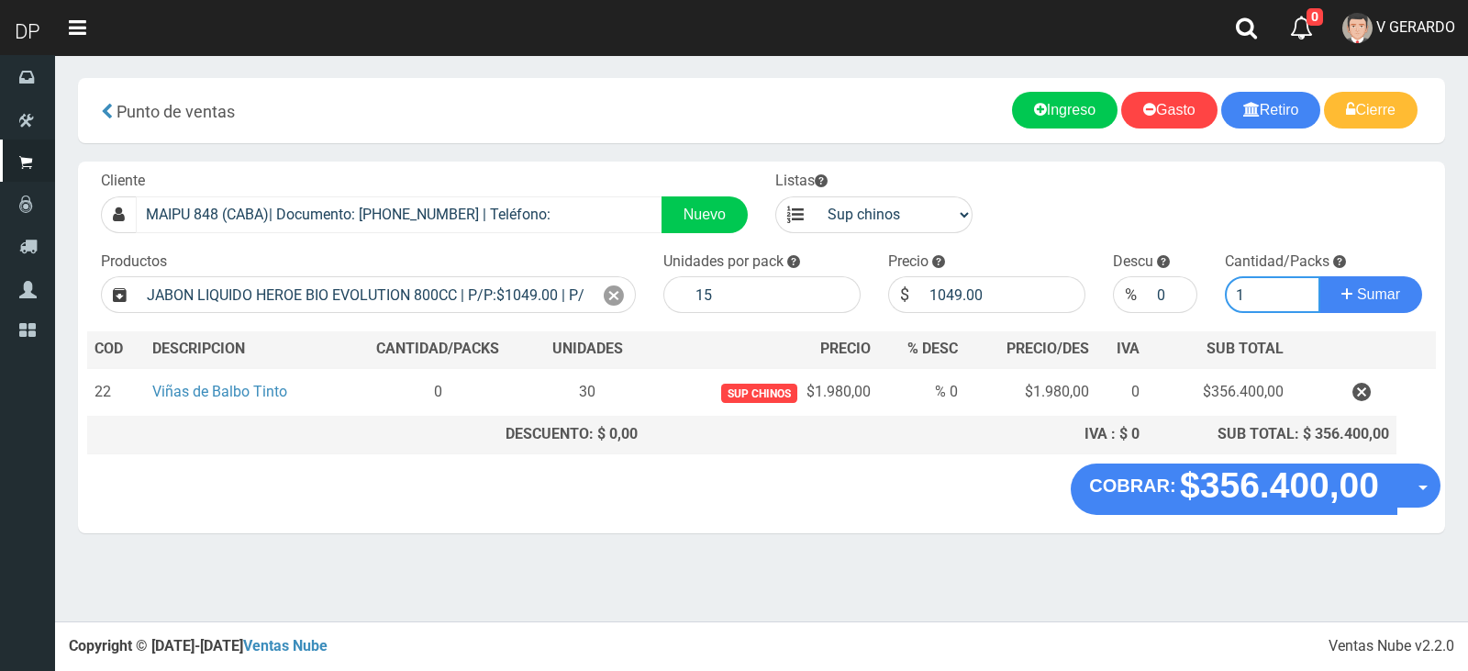
type input "1"
click at [1320, 276] on button "Sumar" at bounding box center [1371, 294] width 103 height 37
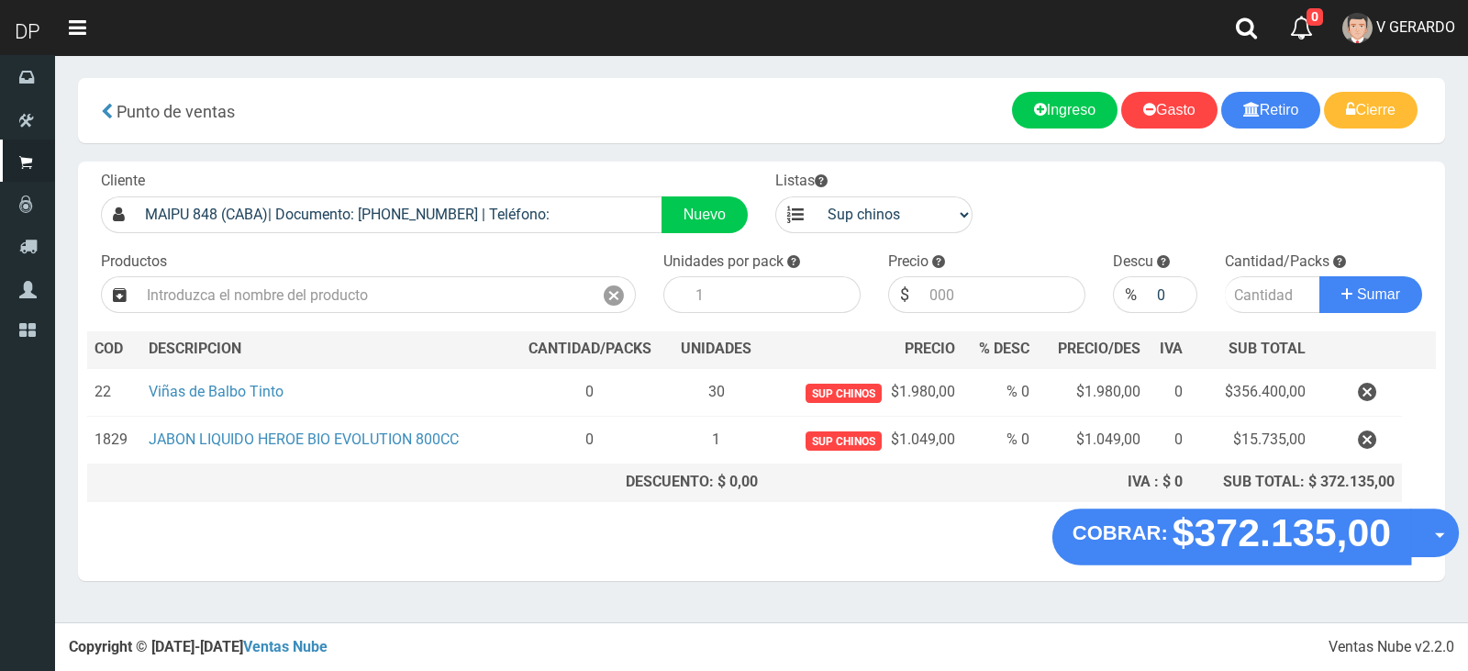
click at [1423, 541] on button "Opciones" at bounding box center [1435, 532] width 49 height 49
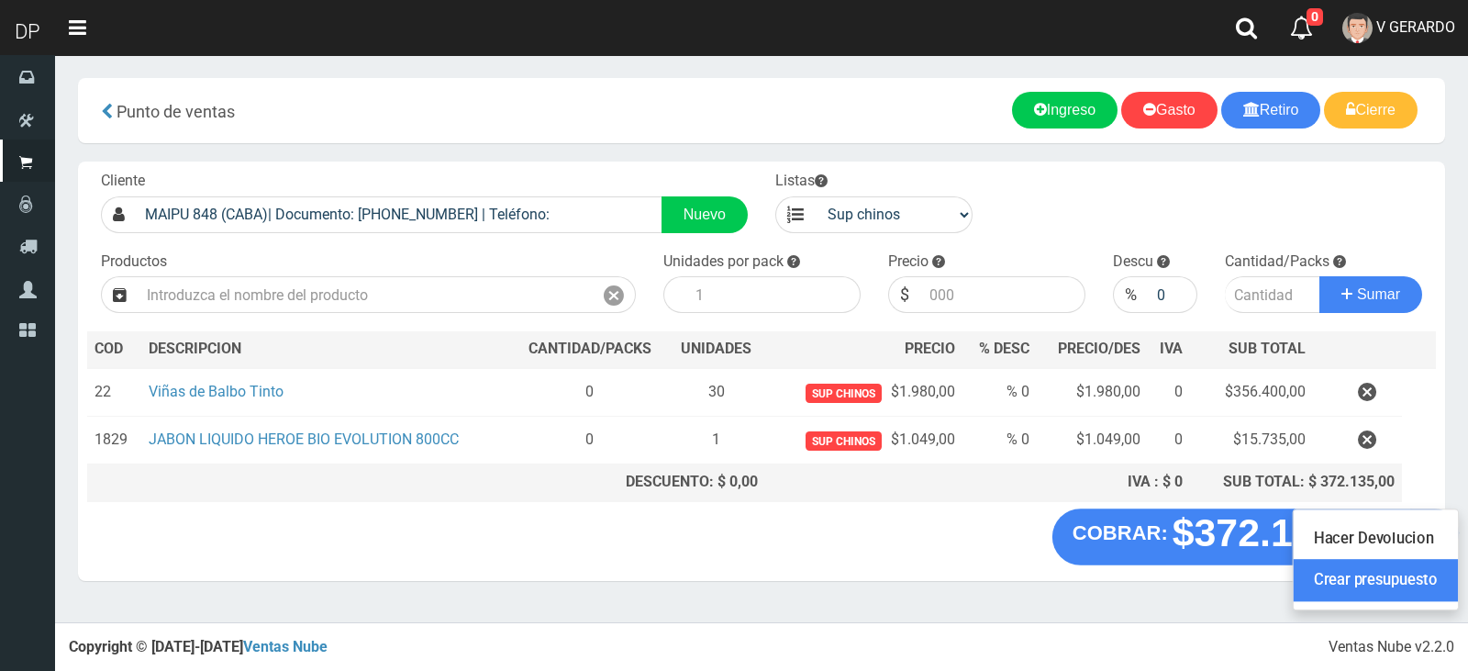
click at [1411, 575] on link "Crear presupuesto" at bounding box center [1376, 581] width 164 height 42
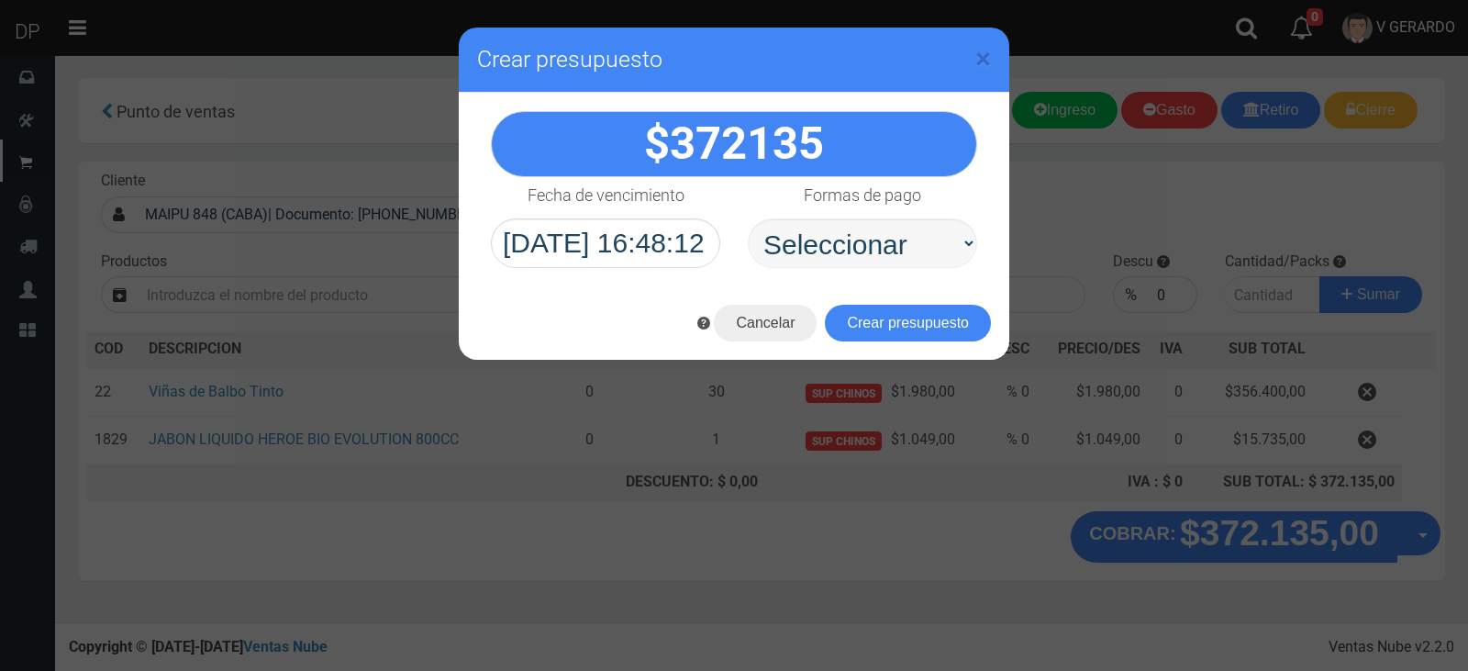
click at [834, 258] on select "Seleccionar Efectivo Tarjeta de Crédito Depósito Débito" at bounding box center [862, 243] width 229 height 50
click at [748, 218] on select "Seleccionar Efectivo Tarjeta de Crédito Depósito Débito" at bounding box center [862, 243] width 229 height 50
drag, startPoint x: 846, startPoint y: 229, endPoint x: 846, endPoint y: 253, distance: 24.8
click at [846, 227] on select "Seleccionar Efectivo Tarjeta de Crédito Depósito Débito" at bounding box center [862, 243] width 229 height 50
click at [748, 218] on select "Seleccionar Efectivo Tarjeta de Crédito Depósito Débito" at bounding box center [862, 243] width 229 height 50
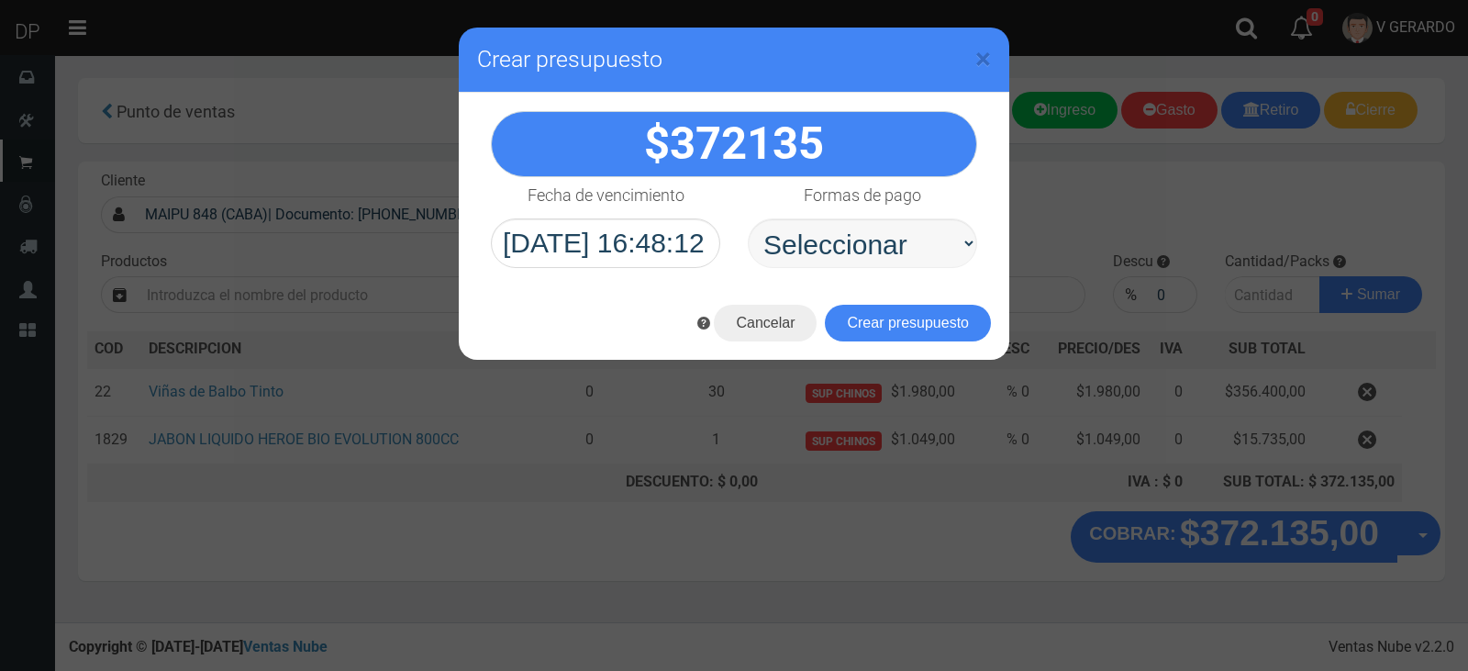
drag, startPoint x: 863, startPoint y: 244, endPoint x: 863, endPoint y: 264, distance: 20.2
click at [863, 248] on select "Seleccionar Efectivo Tarjeta de Crédito Depósito Débito" at bounding box center [862, 243] width 229 height 50
select select "Efectivo"
click at [748, 218] on select "Seleccionar Efectivo Tarjeta de Crédito Depósito Débito" at bounding box center [862, 243] width 229 height 50
click at [885, 327] on button "Crear presupuesto" at bounding box center [908, 323] width 166 height 37
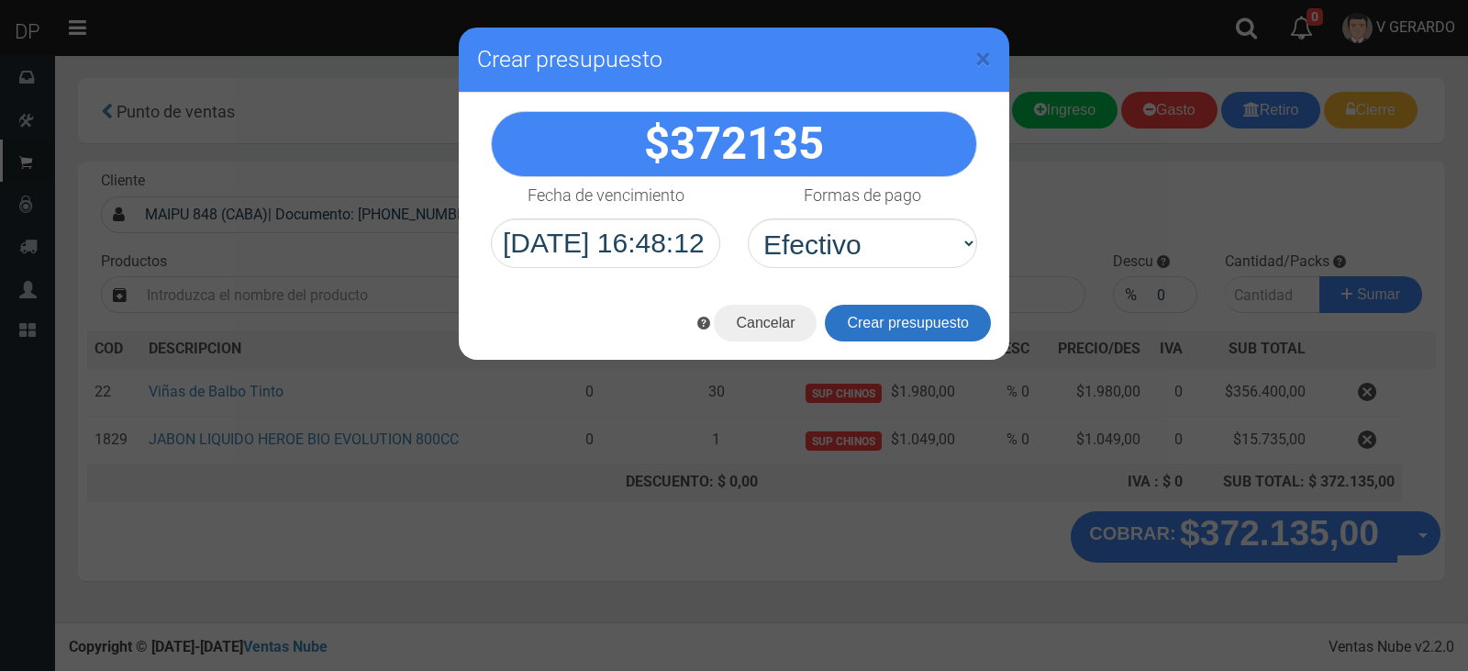
click at [0, 0] on div "Cargando..." at bounding box center [0, 0] width 0 height 0
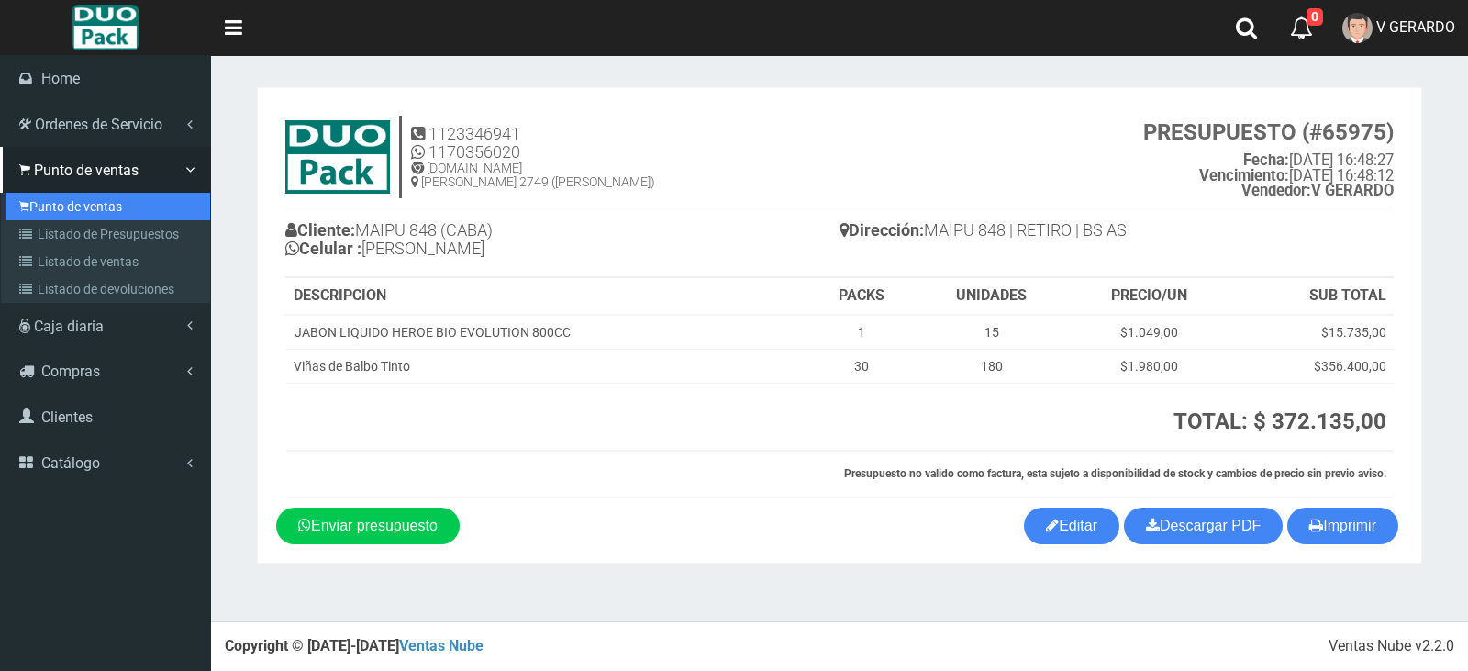
click at [61, 216] on link "Punto de ventas" at bounding box center [108, 207] width 205 height 28
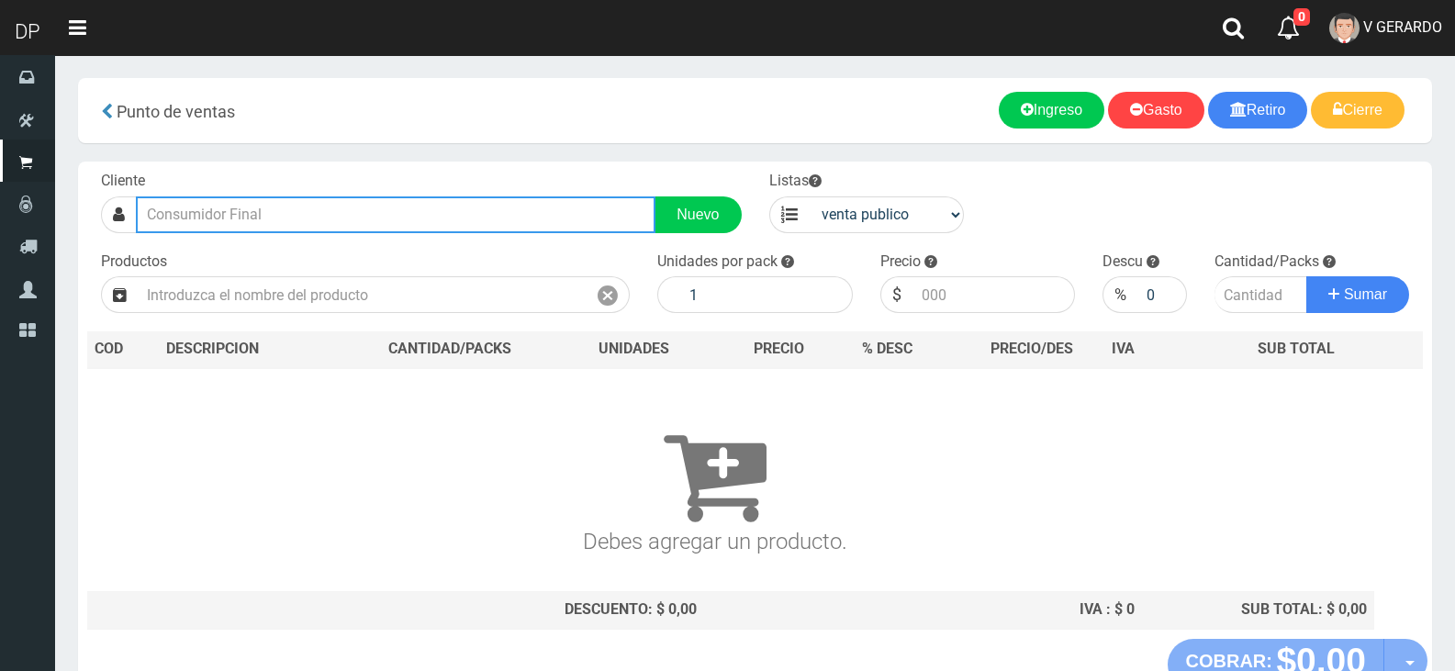
click at [384, 218] on input "text" at bounding box center [395, 214] width 519 height 37
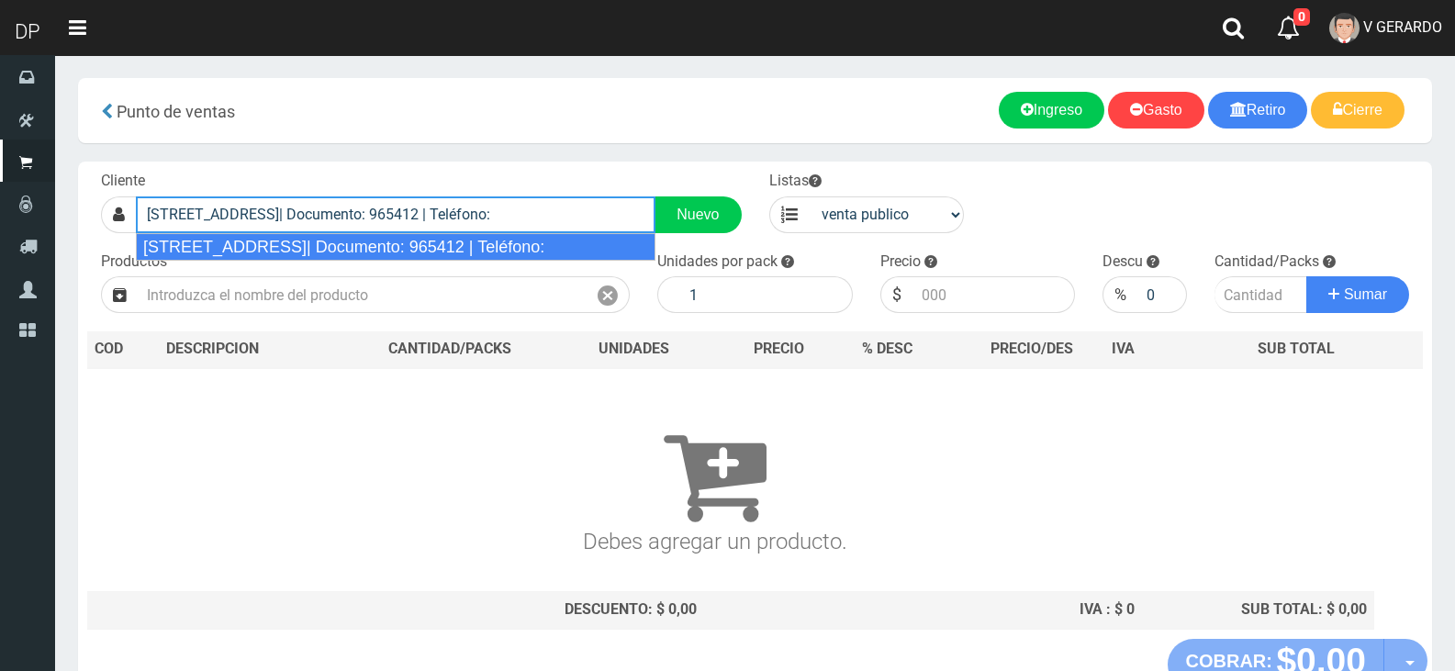
type input "[STREET_ADDRESS]| Documento: 965412 | Teléfono:"
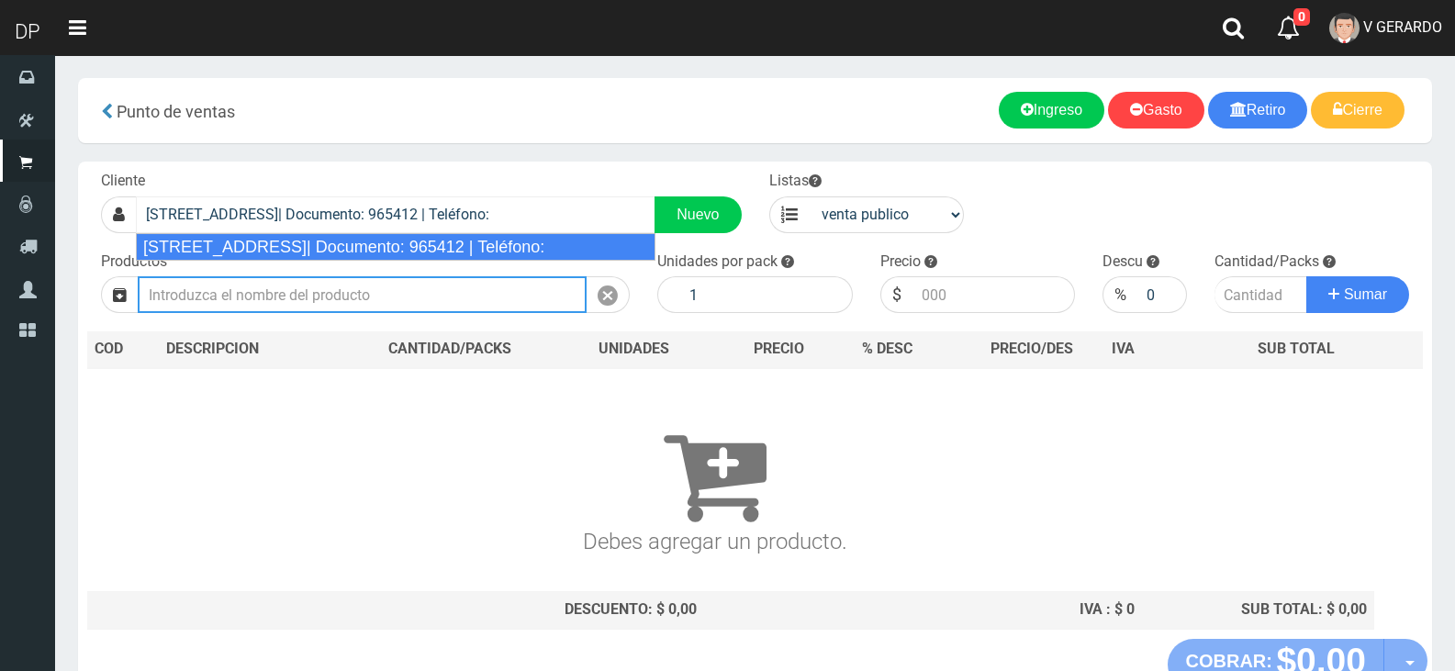
select select "2"
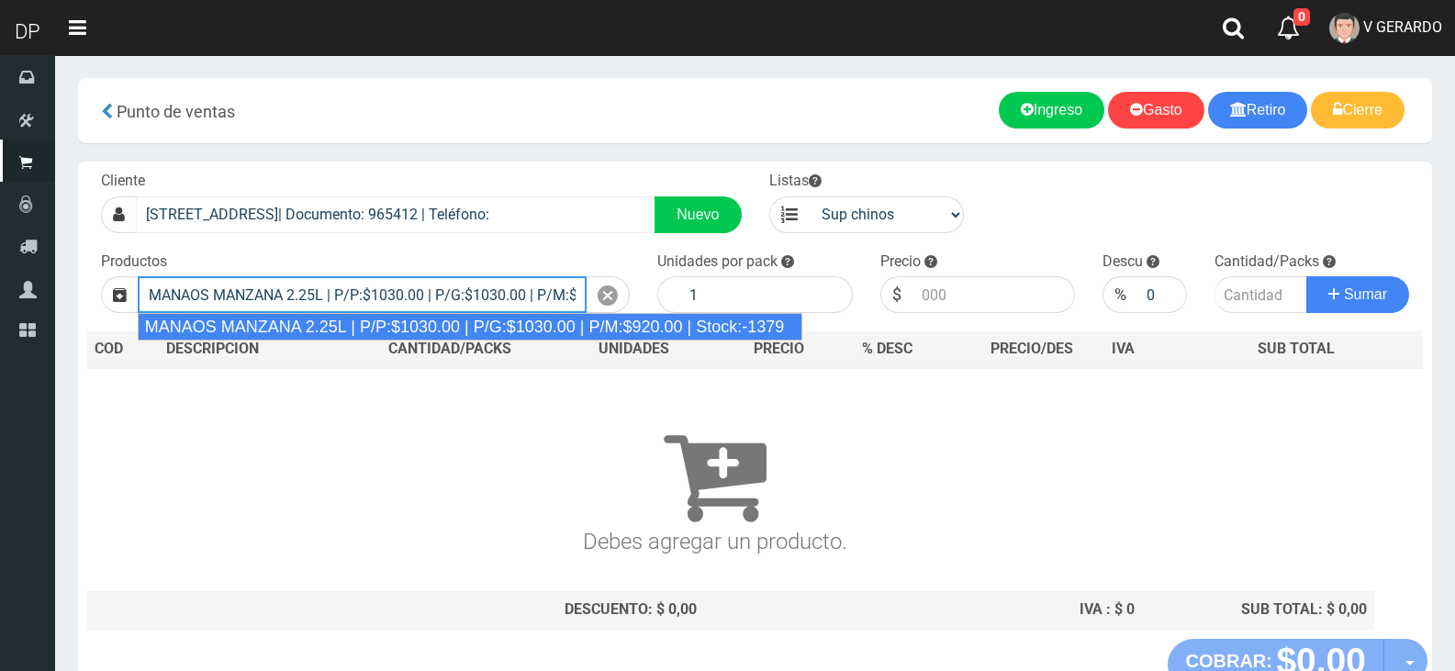
type input "MANAOS MANZANA 2.25L | P/P:$1030.00 | P/G:$1030.00 | P/M:$920.00 | Stock:-1379"
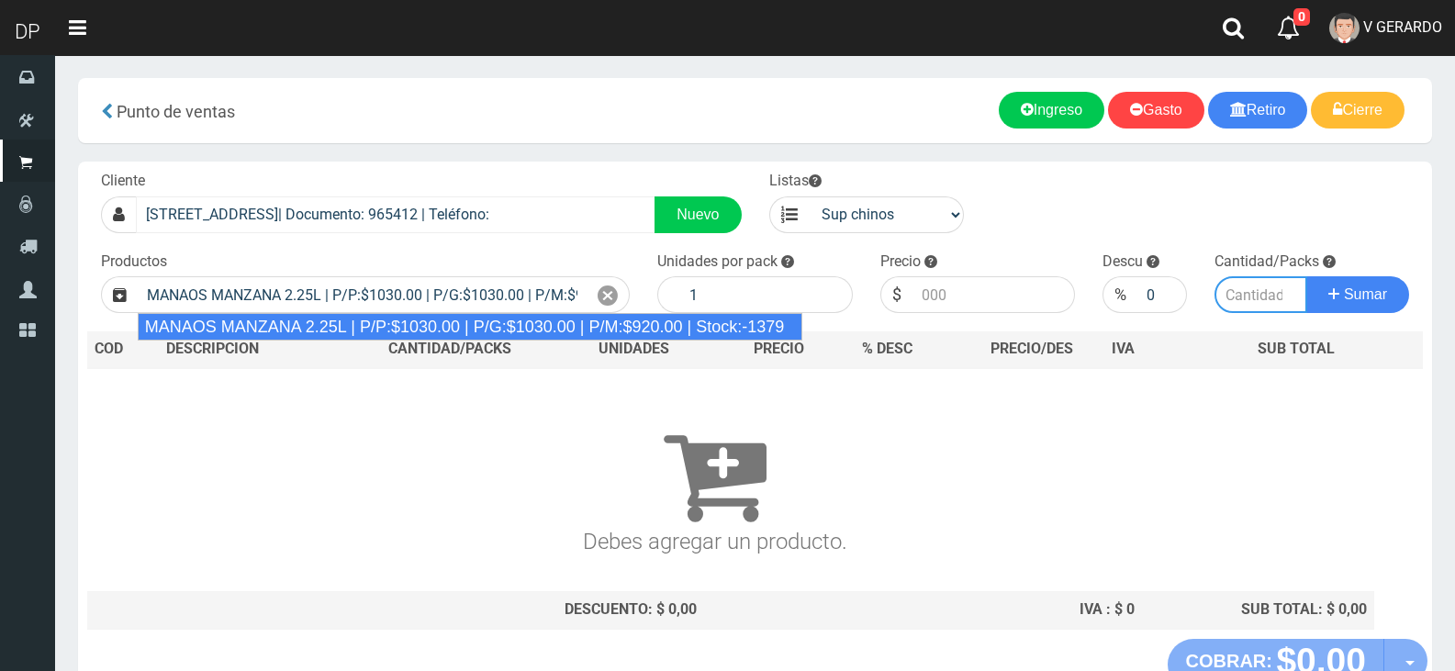
type input "6"
type input "1030.00"
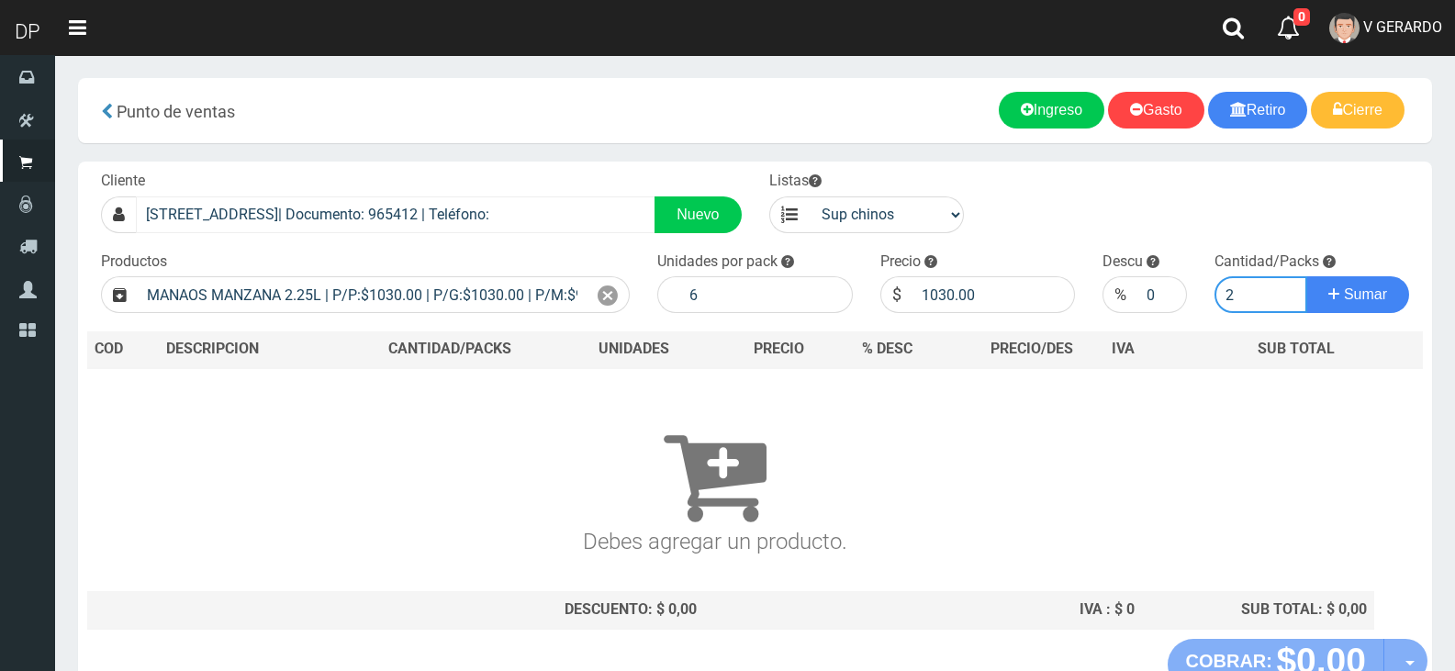
type input "3"
click at [1306, 276] on button "Sumar" at bounding box center [1357, 294] width 103 height 37
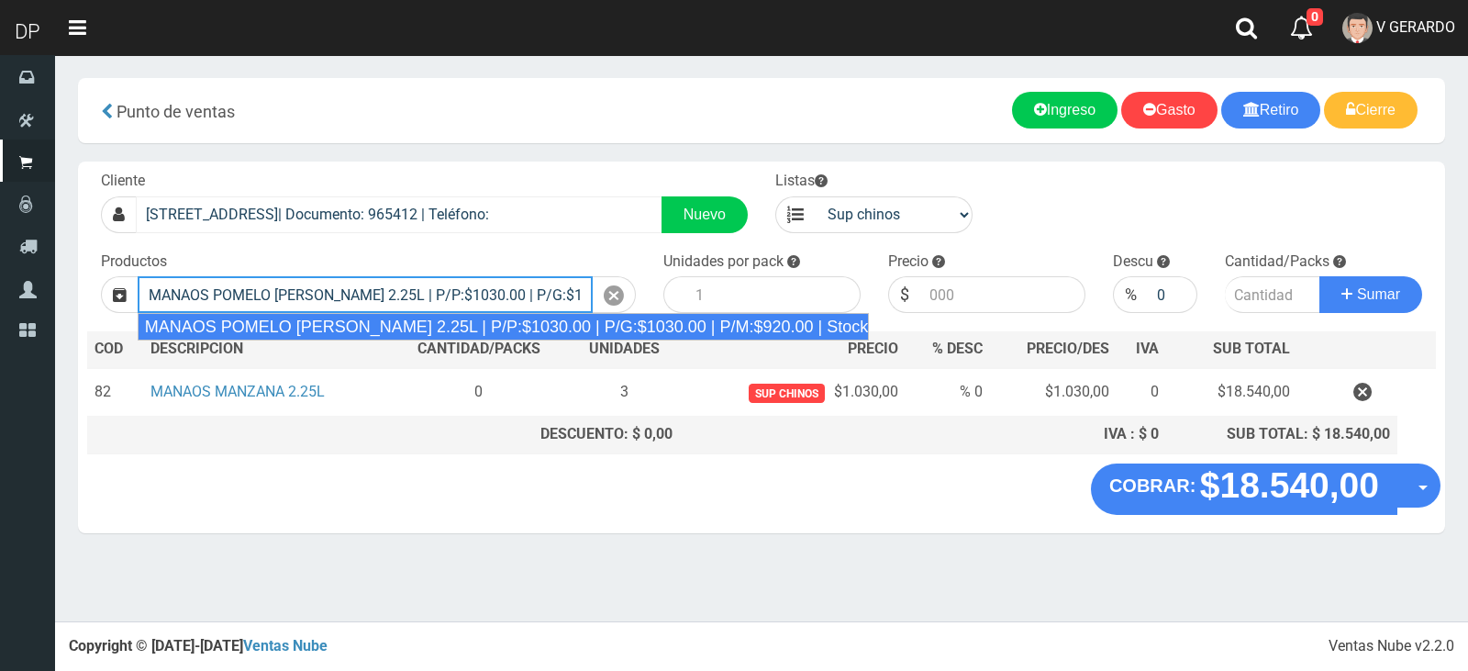
type input "MANAOS POMELO ROSADO 2.25L | P/P:$1030.00 | P/G:$1030.00 | P/M:$920.00 | Stock:…"
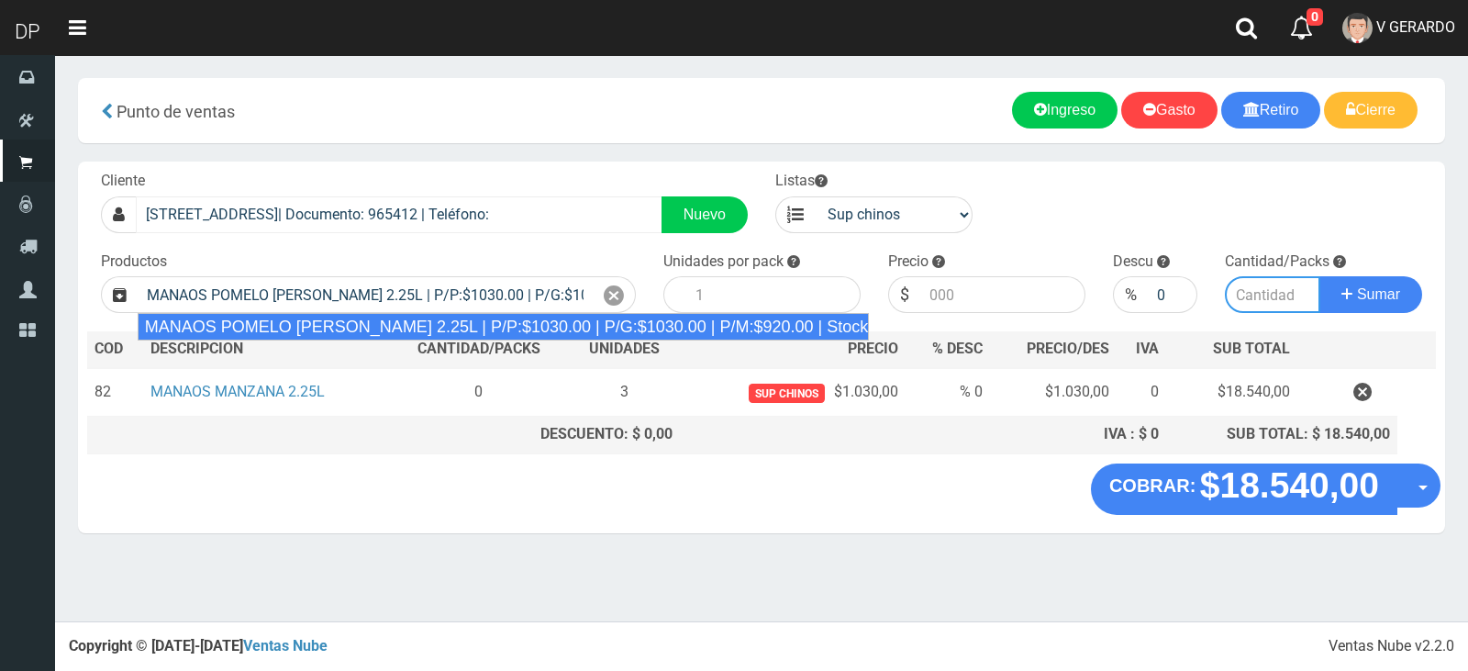
type input "6"
type input "1030.00"
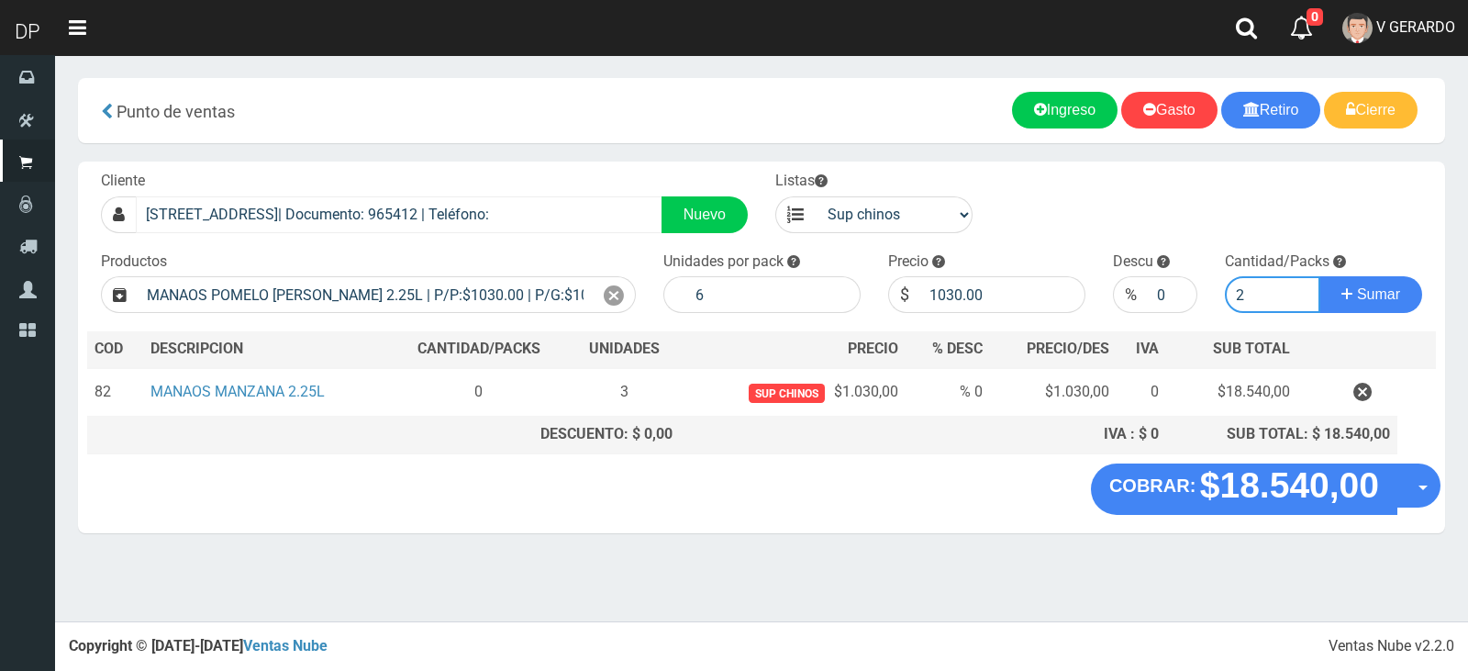
type input "3"
click at [1320, 276] on button "Sumar" at bounding box center [1371, 294] width 103 height 37
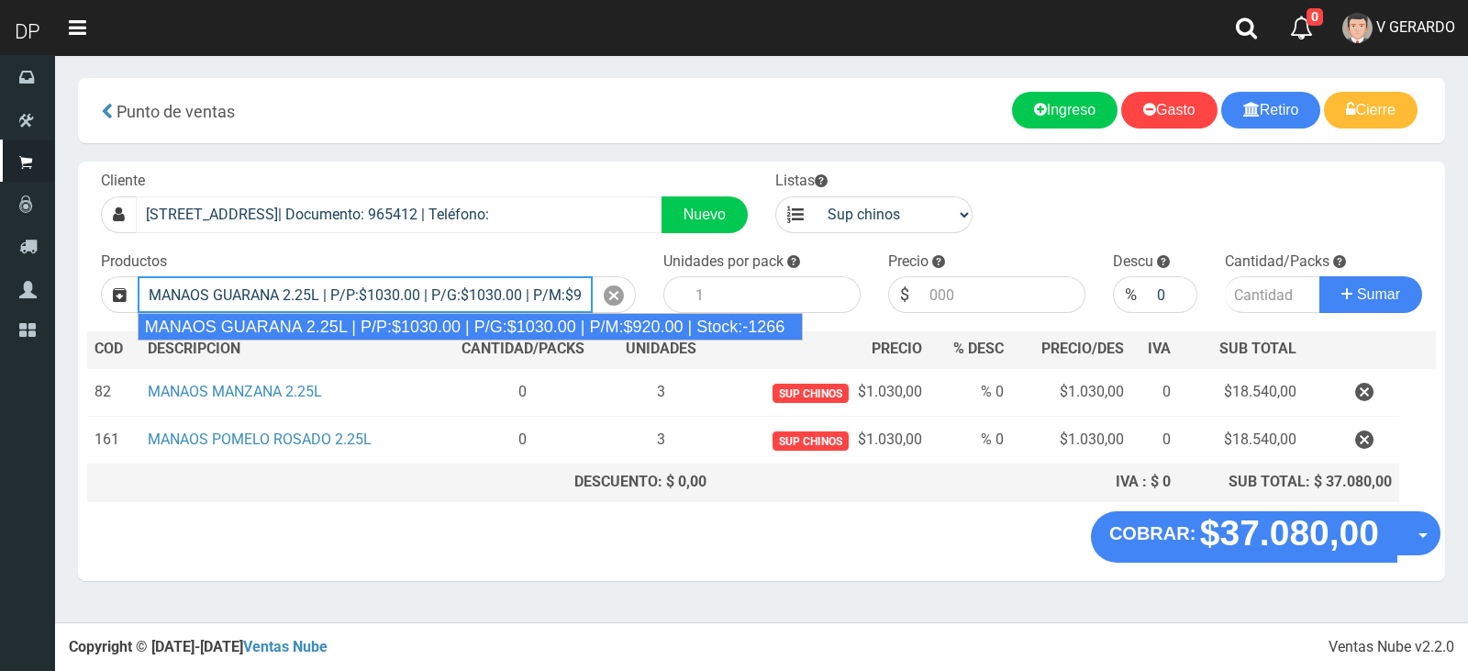
type input "MANAOS GUARANA 2.25L | P/P:$1030.00 | P/G:$1030.00 | P/M:$920.00 | Stock:-1266"
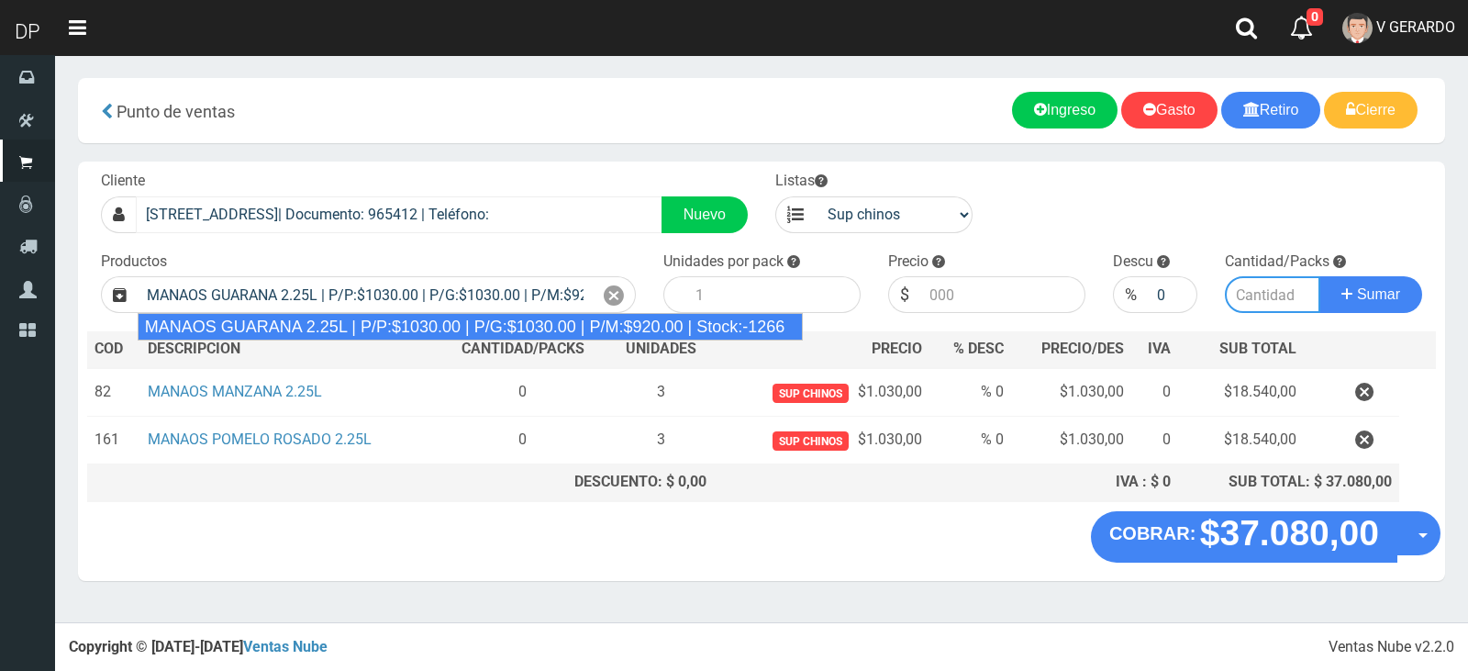
type input "6"
type input "1030.00"
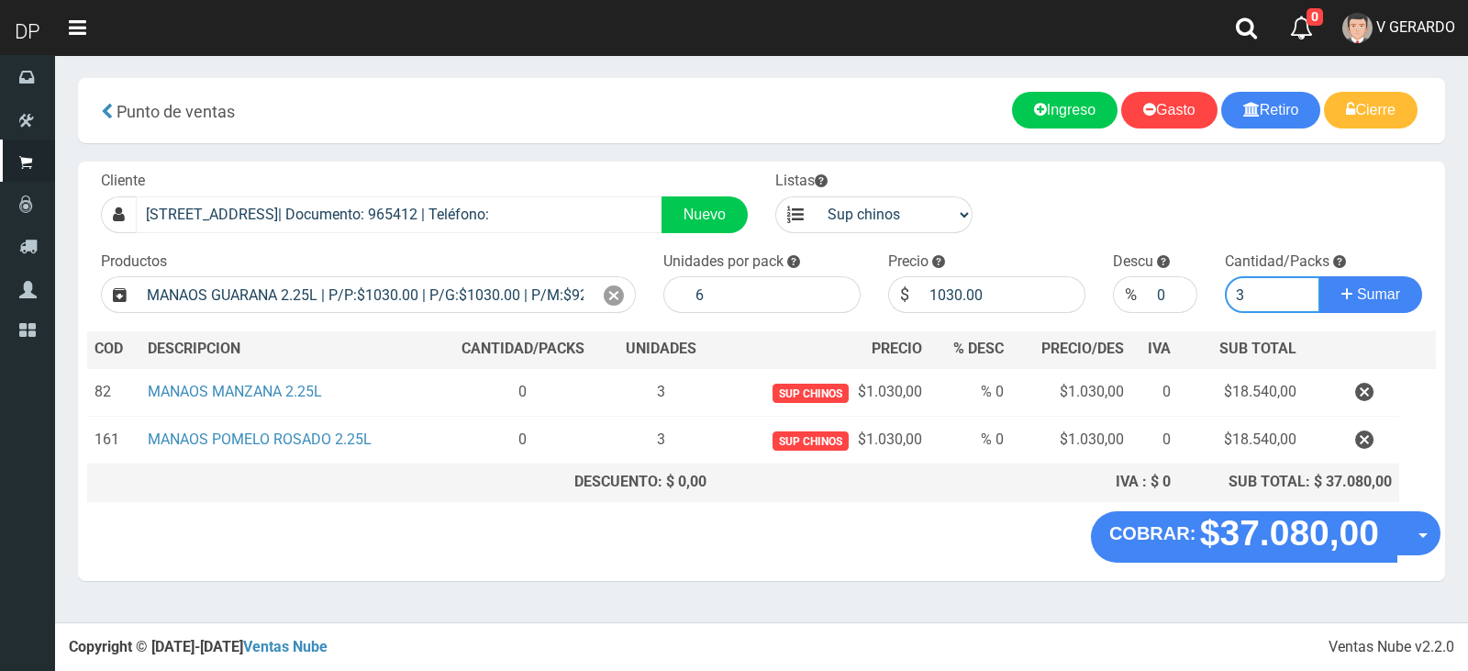
type input "3"
click at [1320, 276] on button "Sumar" at bounding box center [1371, 294] width 103 height 37
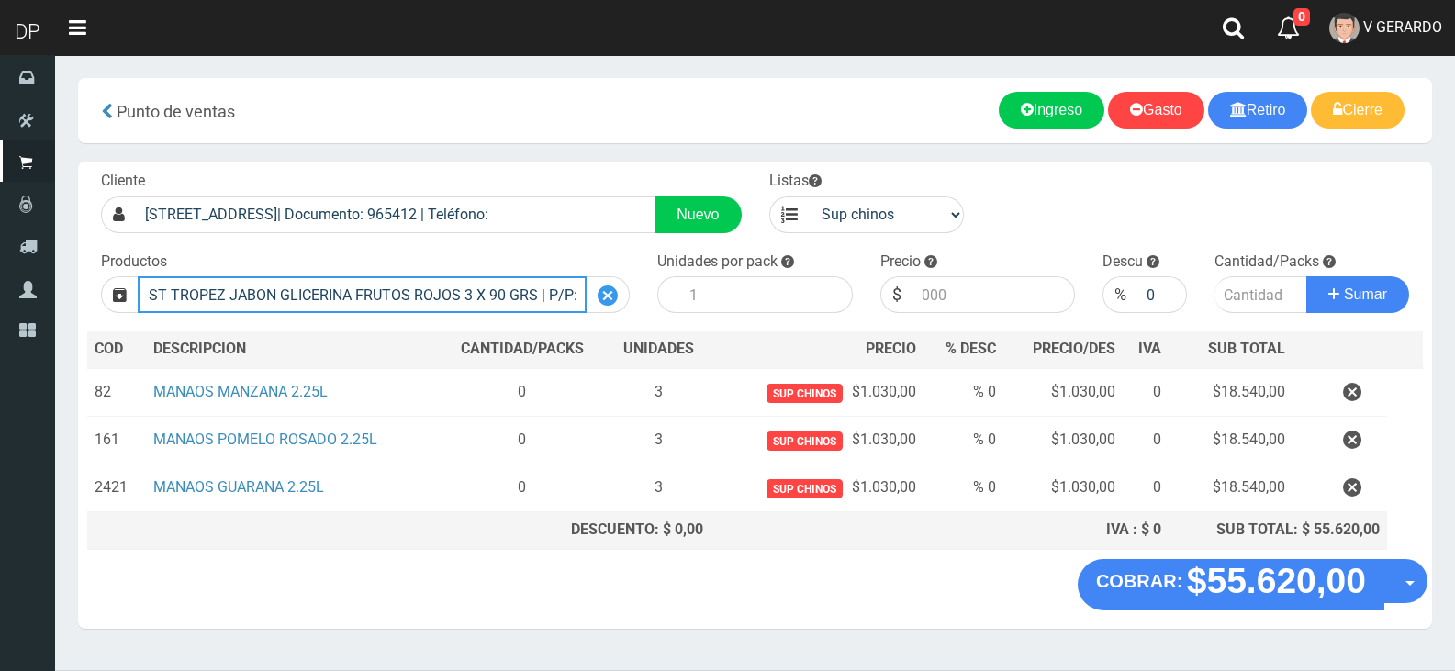
type input "ST TROPEZ JABON GLICERINA FRUTOS ROJOS 3 X 90 GRS | P/P:$1039.00 | P/G:$1039.00…"
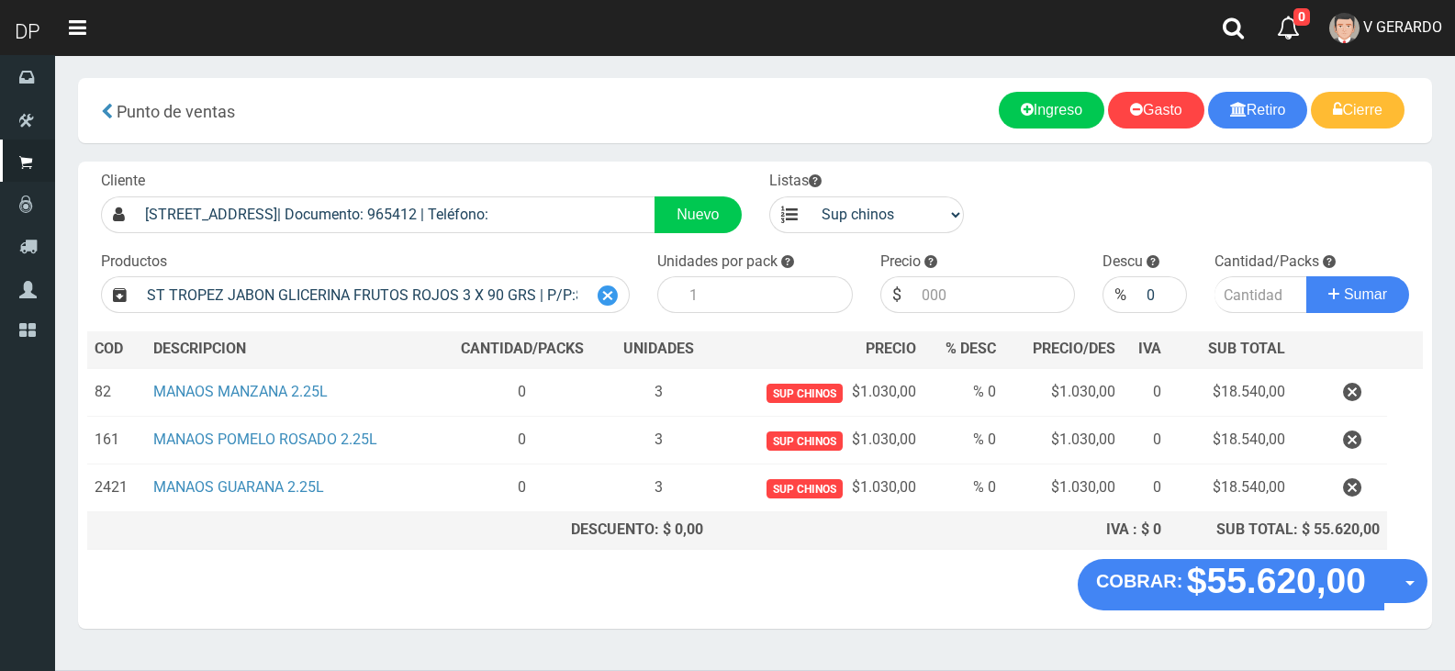
click at [617, 299] on icon at bounding box center [607, 296] width 20 height 27
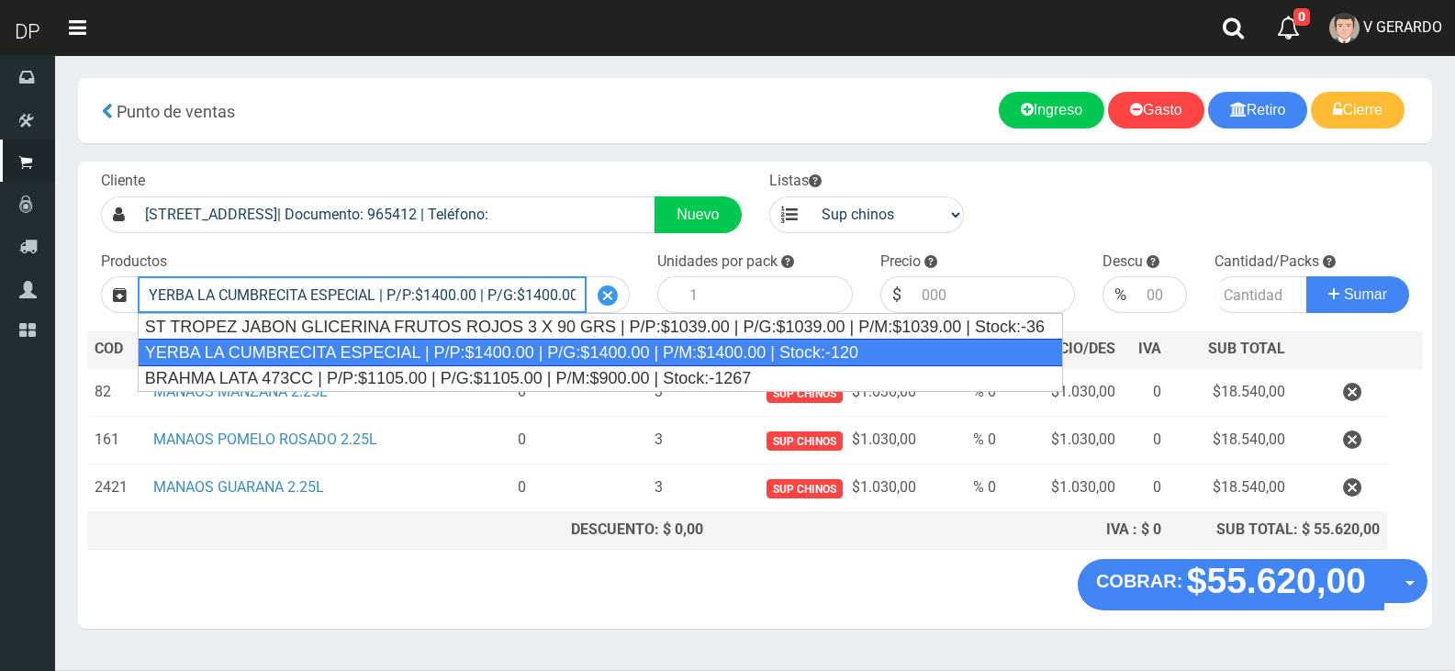
type input "YERBA LA CUMBRECITA ESPECIAL | P/P:$1400.00 | P/G:$1400.00 | P/M:$1400.00 | Sto…"
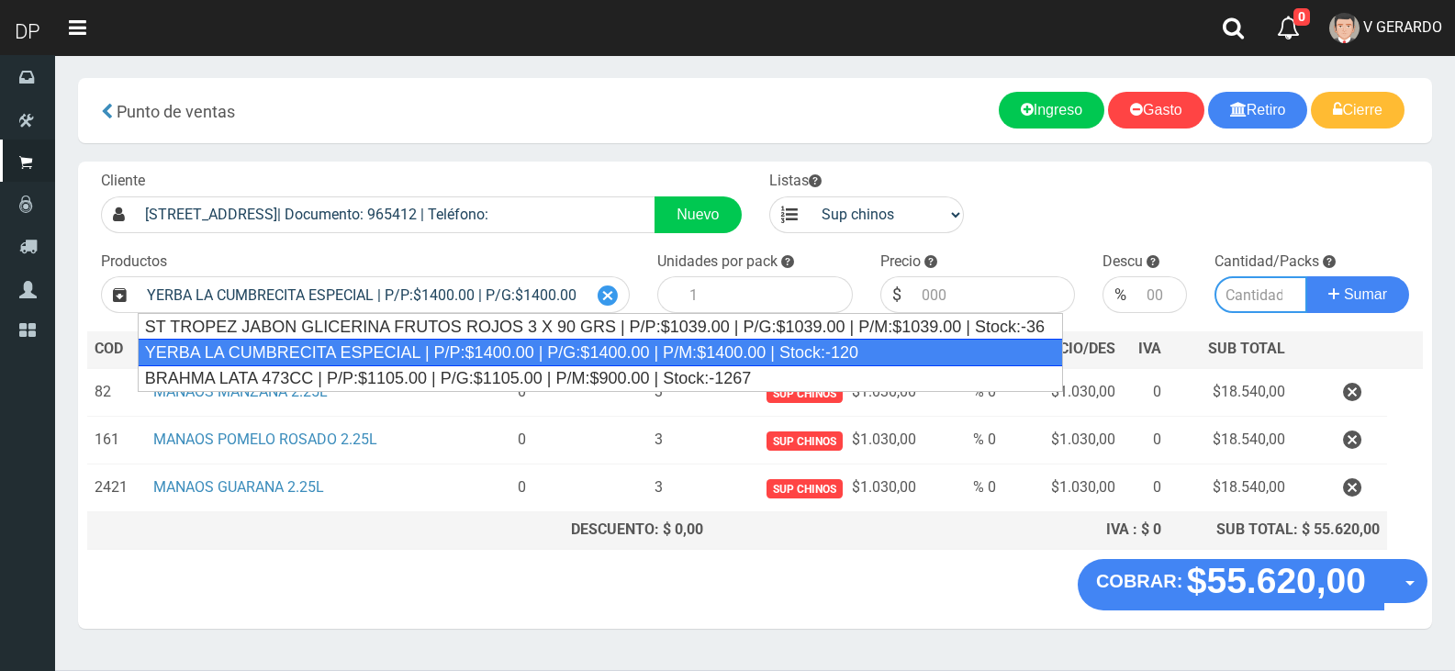
type input "10"
type input "1400.00"
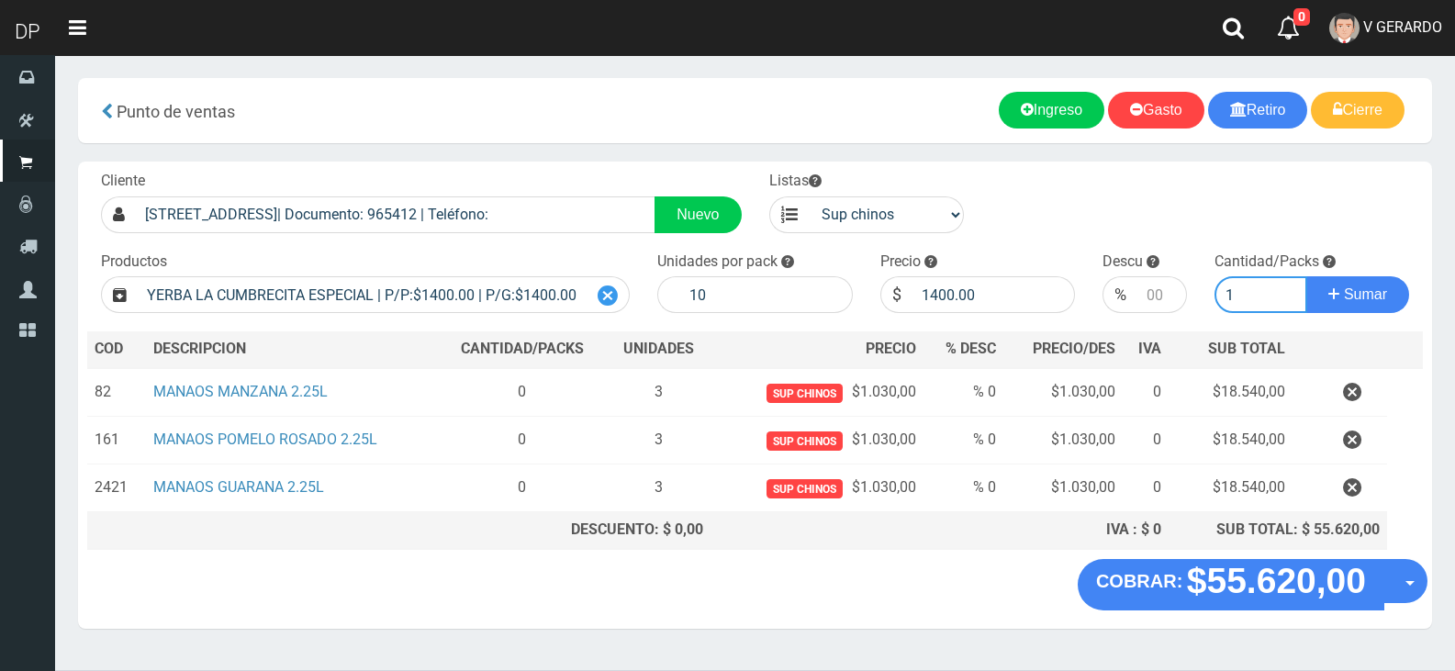
type input "1"
click at [1306, 276] on button "Sumar" at bounding box center [1357, 294] width 103 height 37
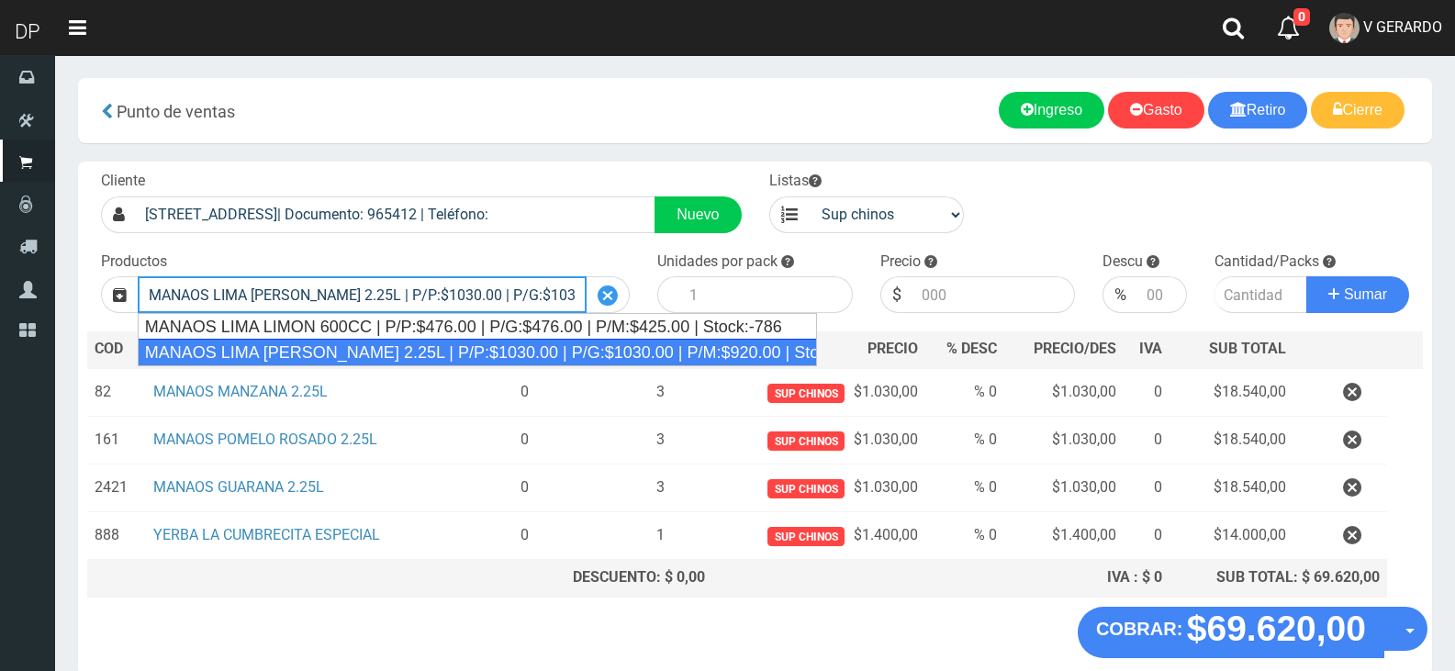
type input "MANAOS LIMA LIMON 2.25L | P/P:$1030.00 | P/G:$1030.00 | P/M:$920.00 | Stock:-59…"
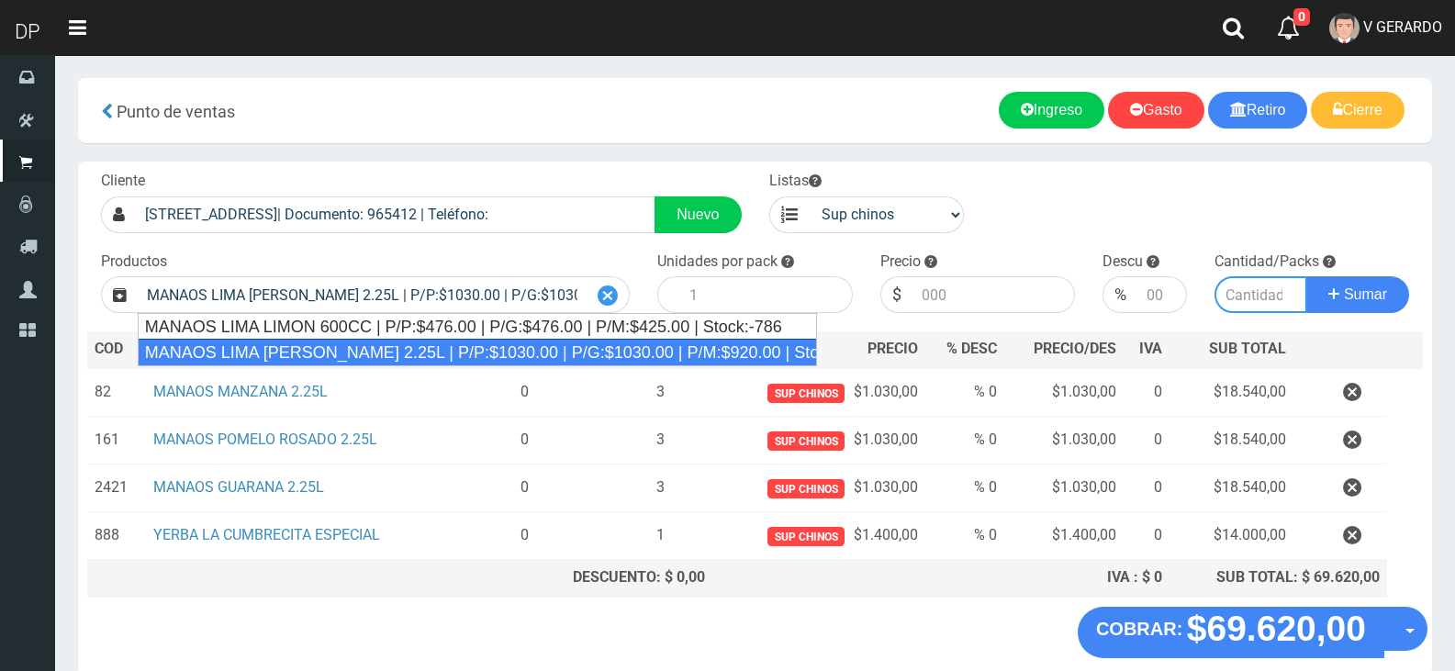
type input "6"
type input "1030.00"
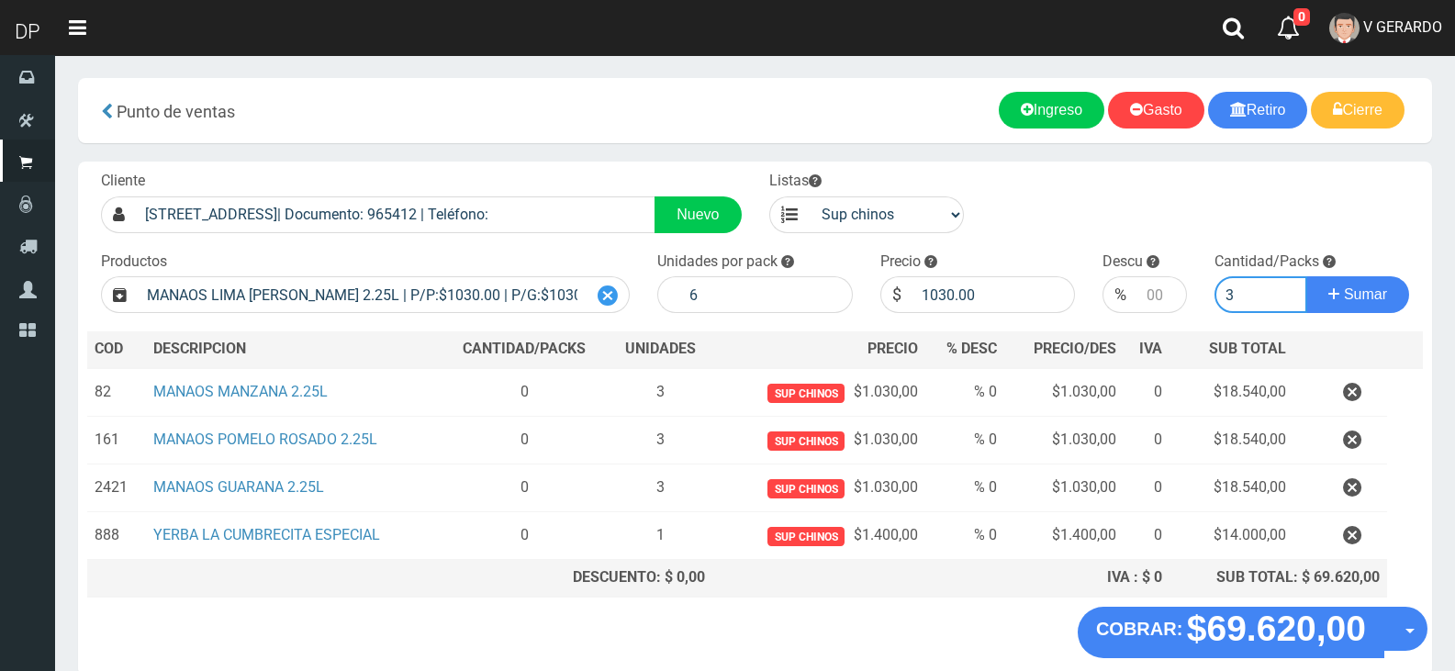
type input "3"
click at [1306, 276] on button "Sumar" at bounding box center [1357, 294] width 103 height 37
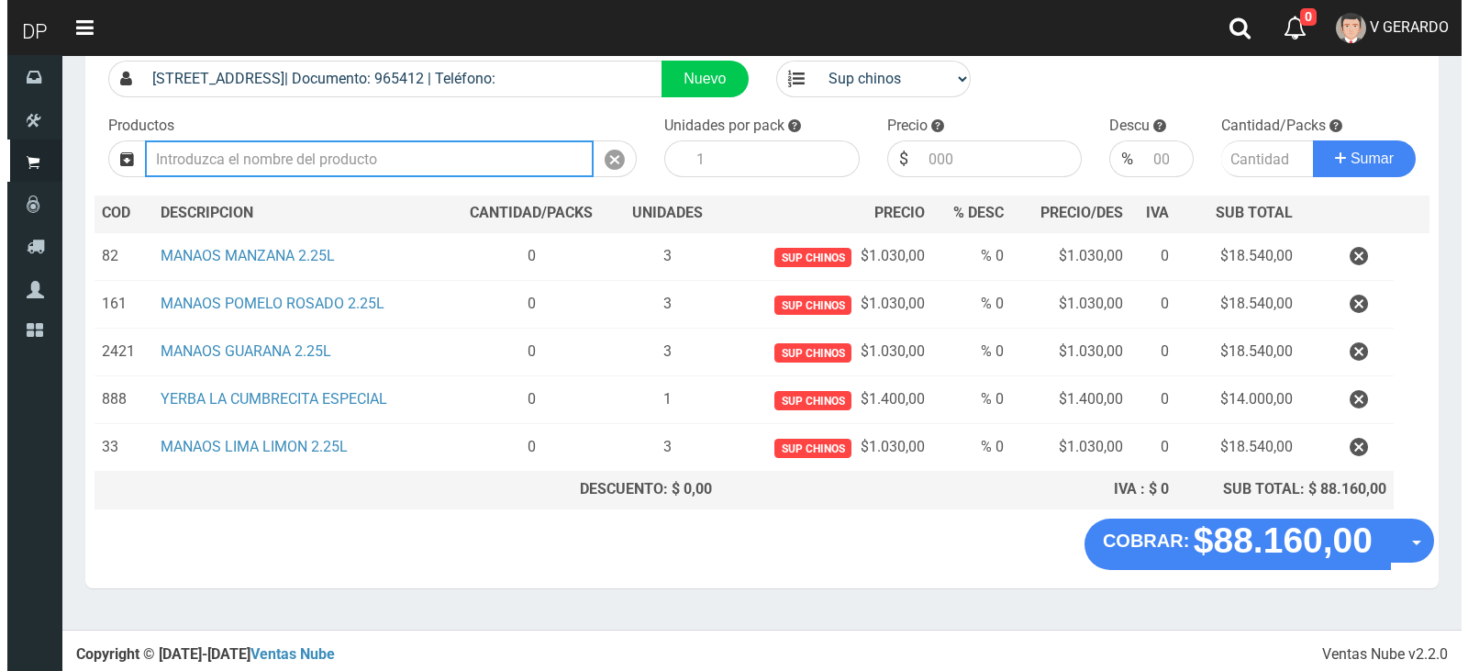
scroll to position [137, 0]
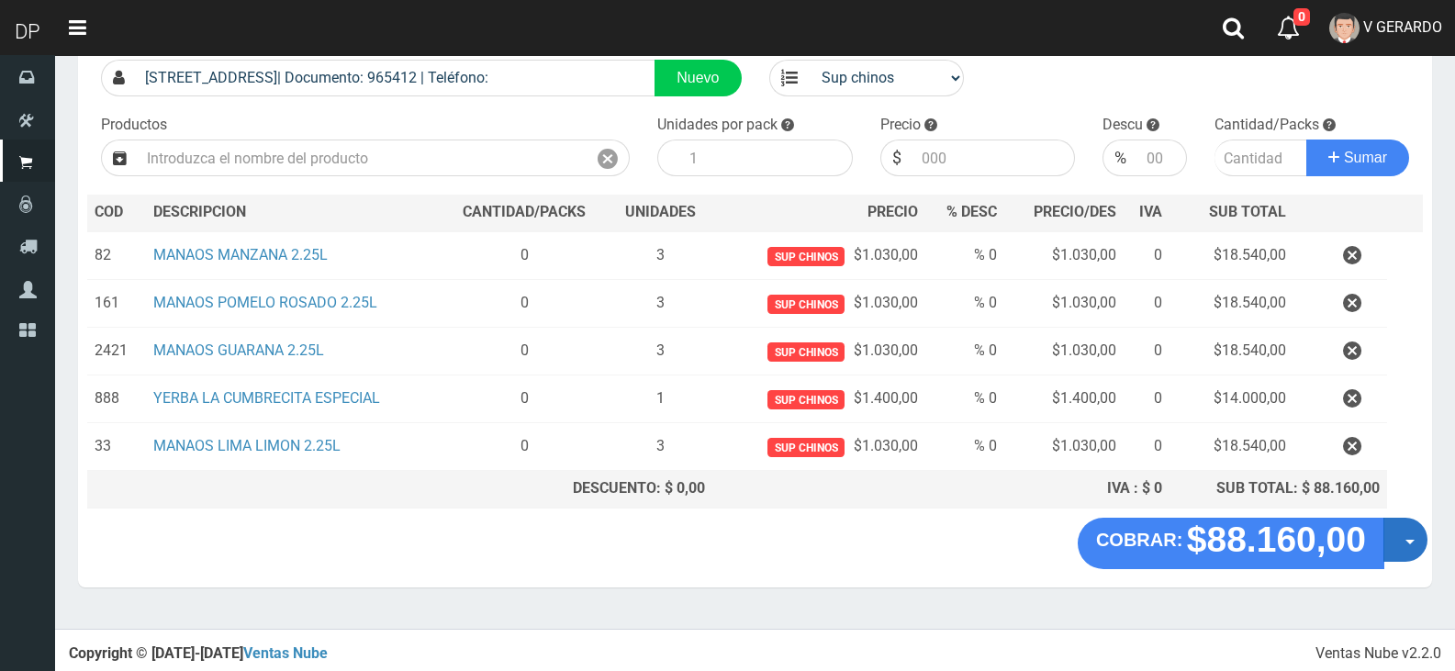
click at [1414, 541] on button "Opciones" at bounding box center [1405, 540] width 44 height 44
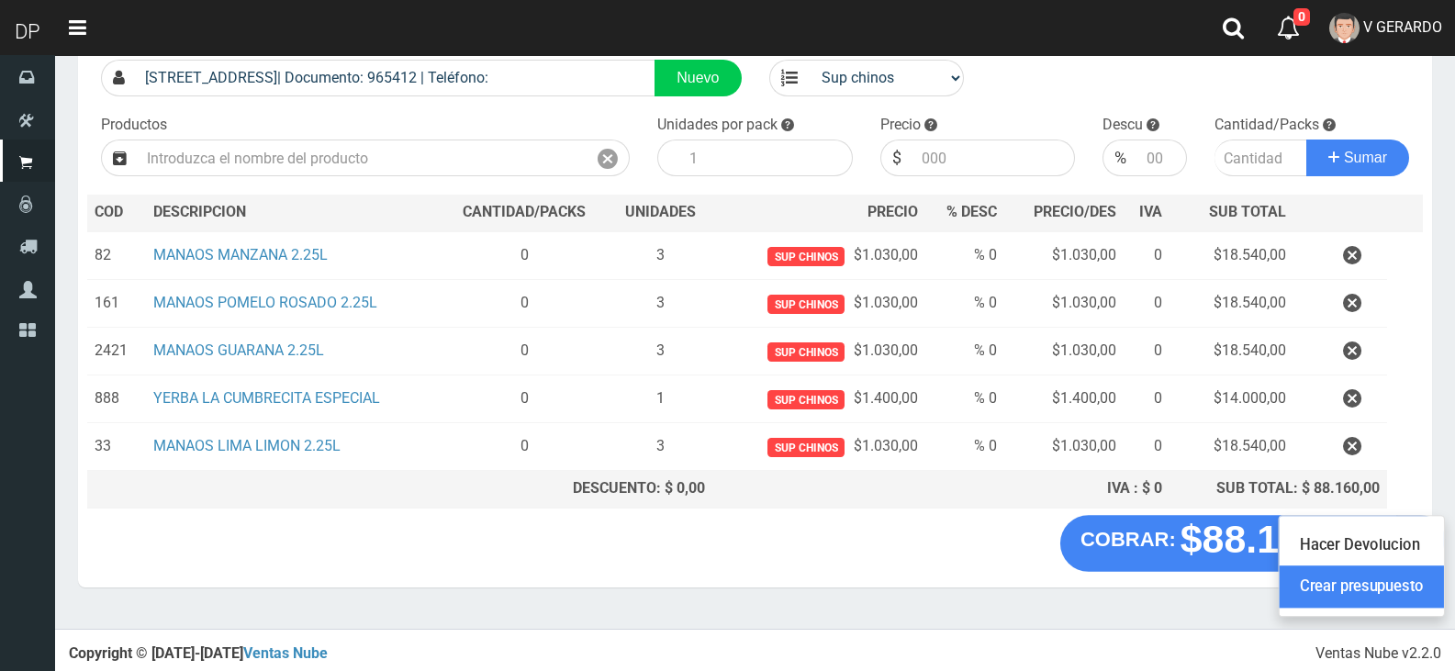
click at [1414, 587] on link "Crear presupuesto" at bounding box center [1361, 587] width 164 height 42
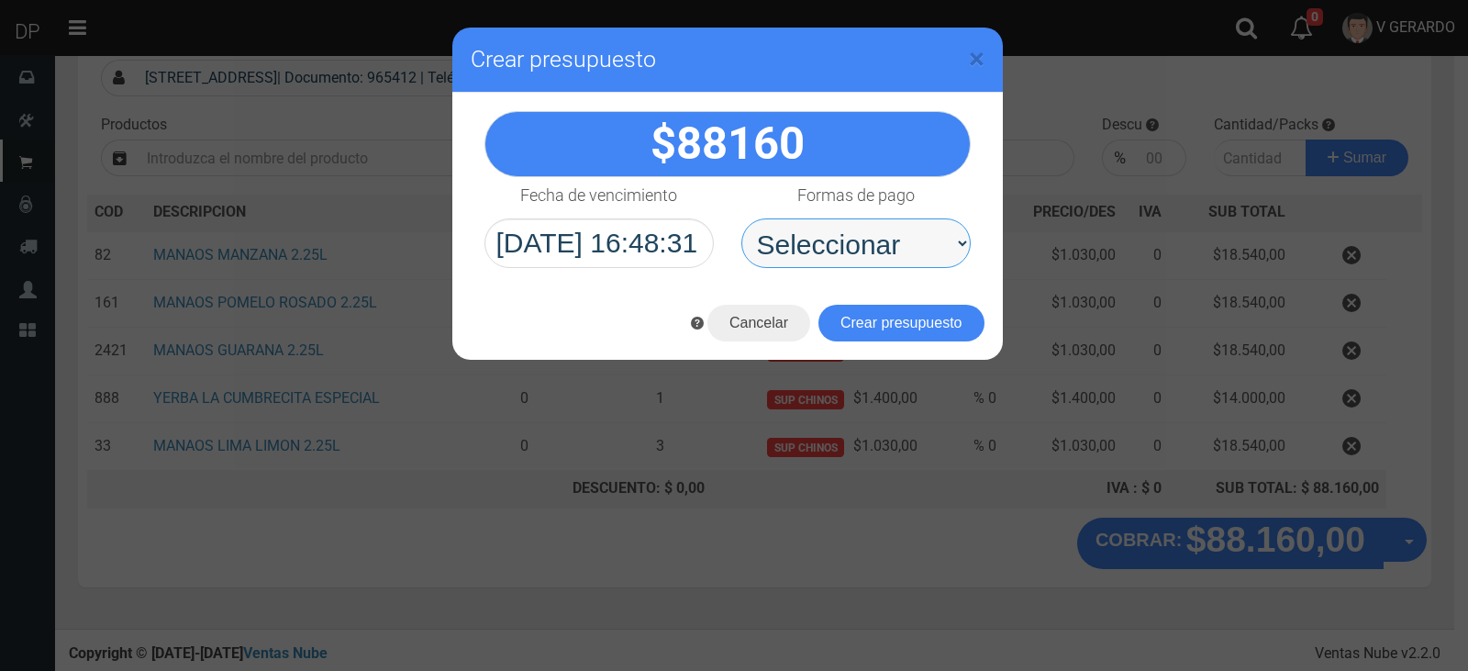
drag, startPoint x: 874, startPoint y: 223, endPoint x: 875, endPoint y: 232, distance: 9.2
click at [874, 223] on select "Seleccionar Efectivo Tarjeta de Crédito Depósito Débito" at bounding box center [856, 243] width 229 height 50
select select "Efectivo"
click at [742, 218] on select "Seleccionar Efectivo Tarjeta de Crédito Depósito Débito" at bounding box center [856, 243] width 229 height 50
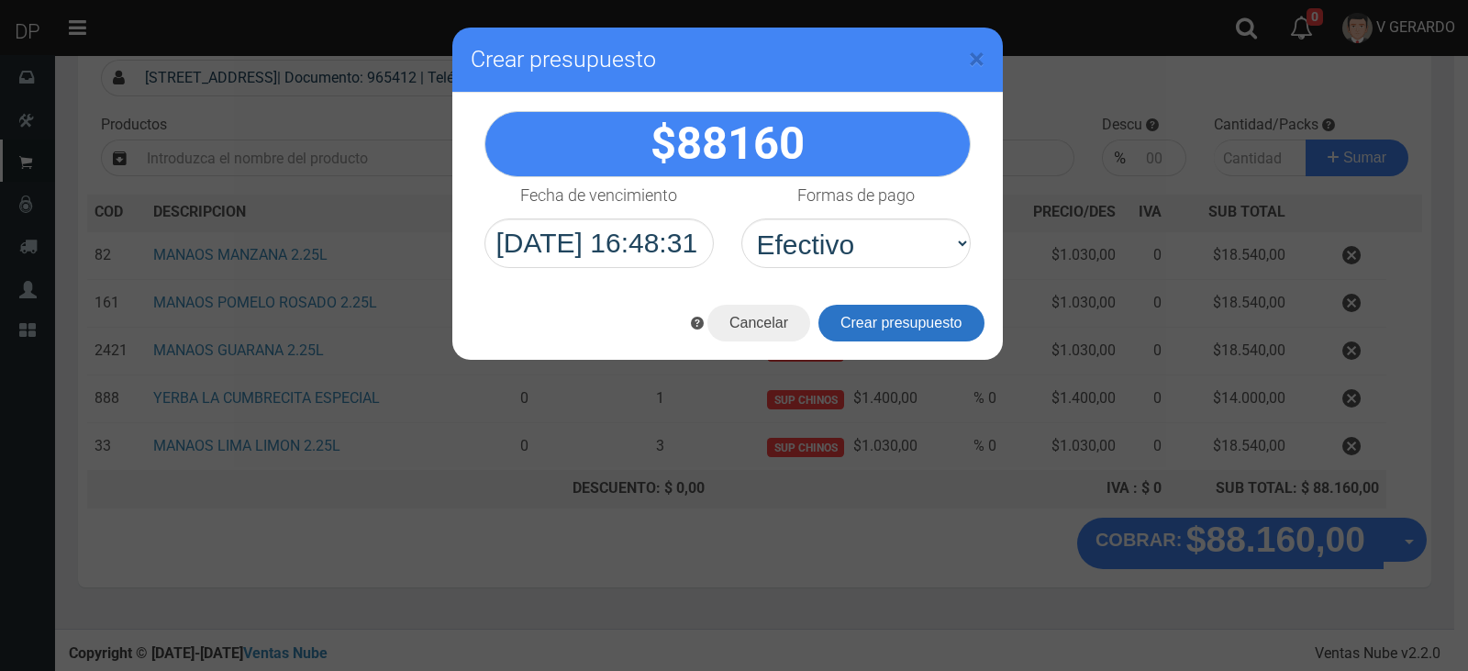
click at [895, 315] on button "Crear presupuesto" at bounding box center [902, 323] width 166 height 37
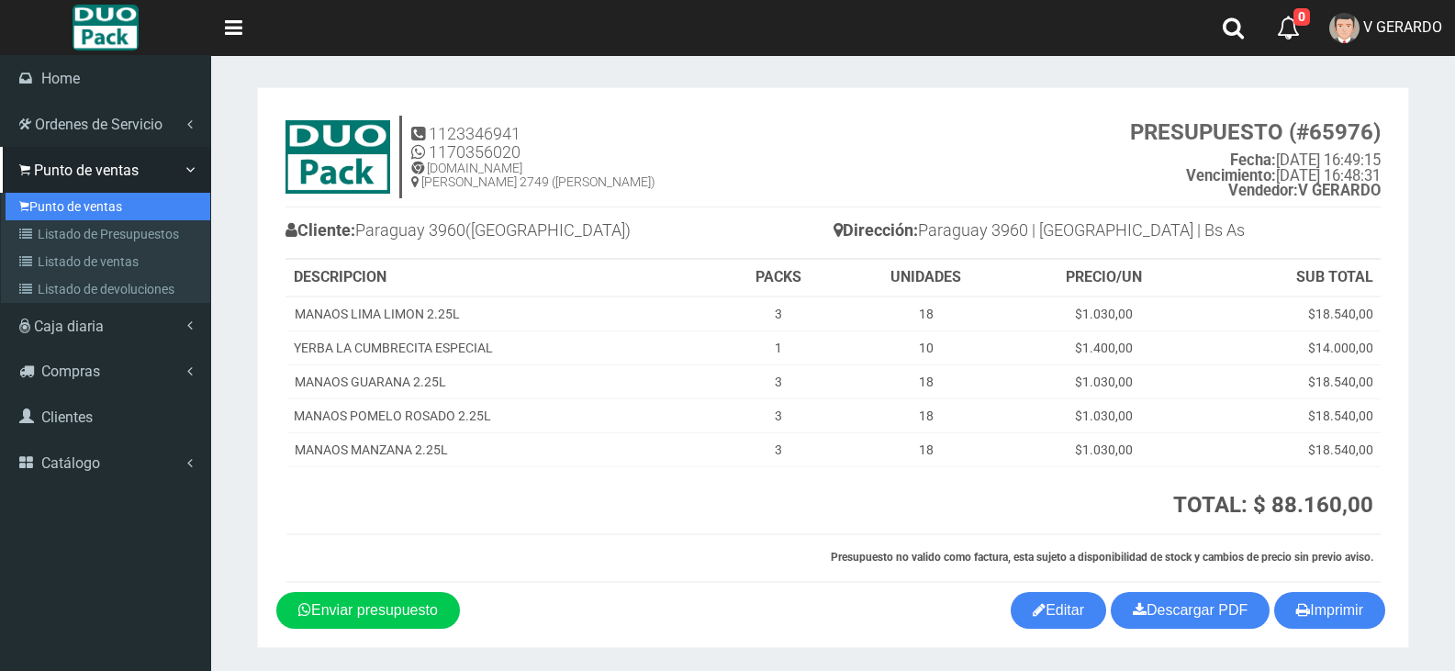
click at [53, 202] on link "Punto de ventas" at bounding box center [108, 207] width 205 height 28
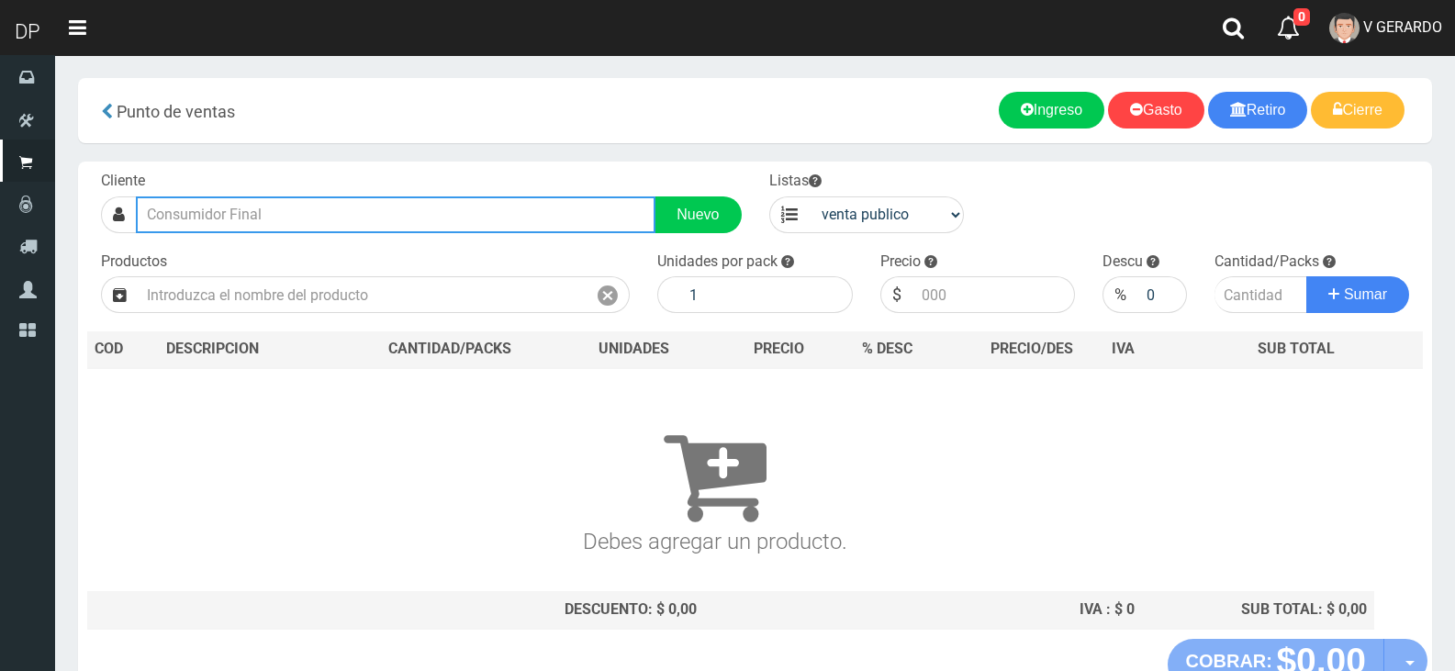
click at [422, 216] on input "text" at bounding box center [395, 214] width 519 height 37
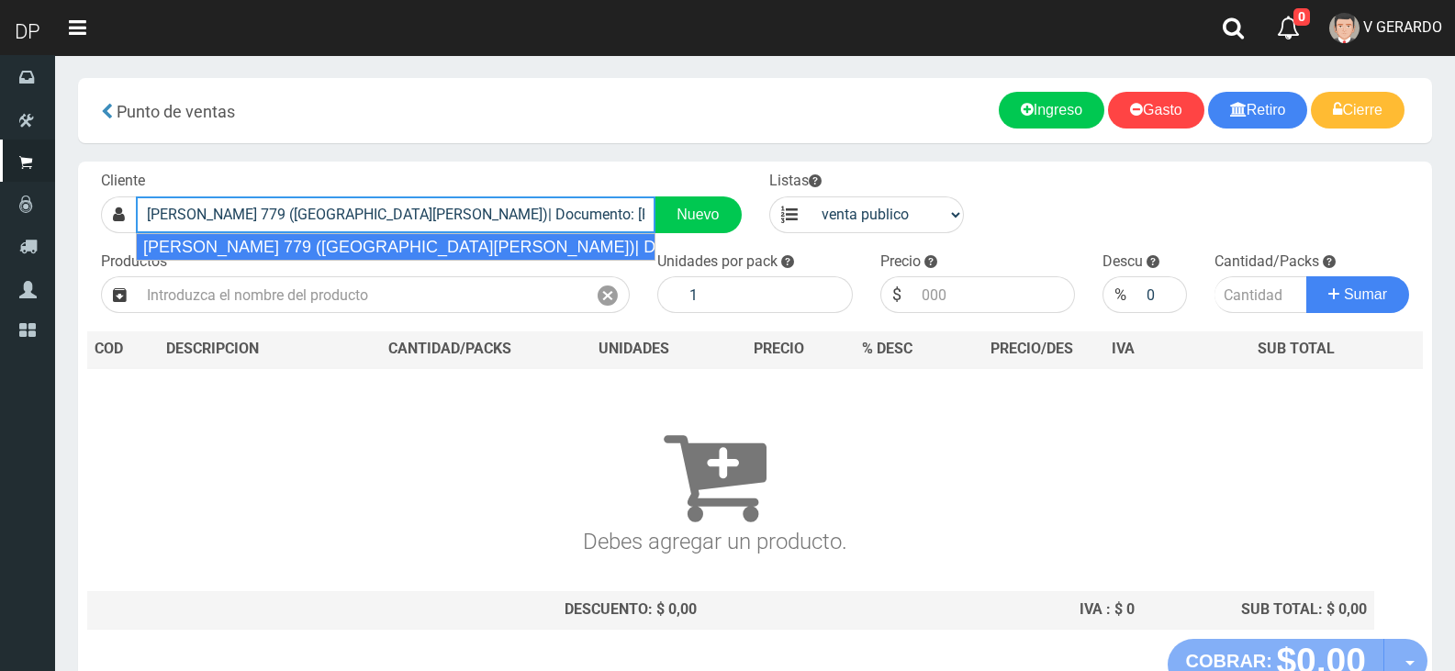
type input "Velazco 779 (Villa Crespo)| Documento: 154165135 | Teléfono:"
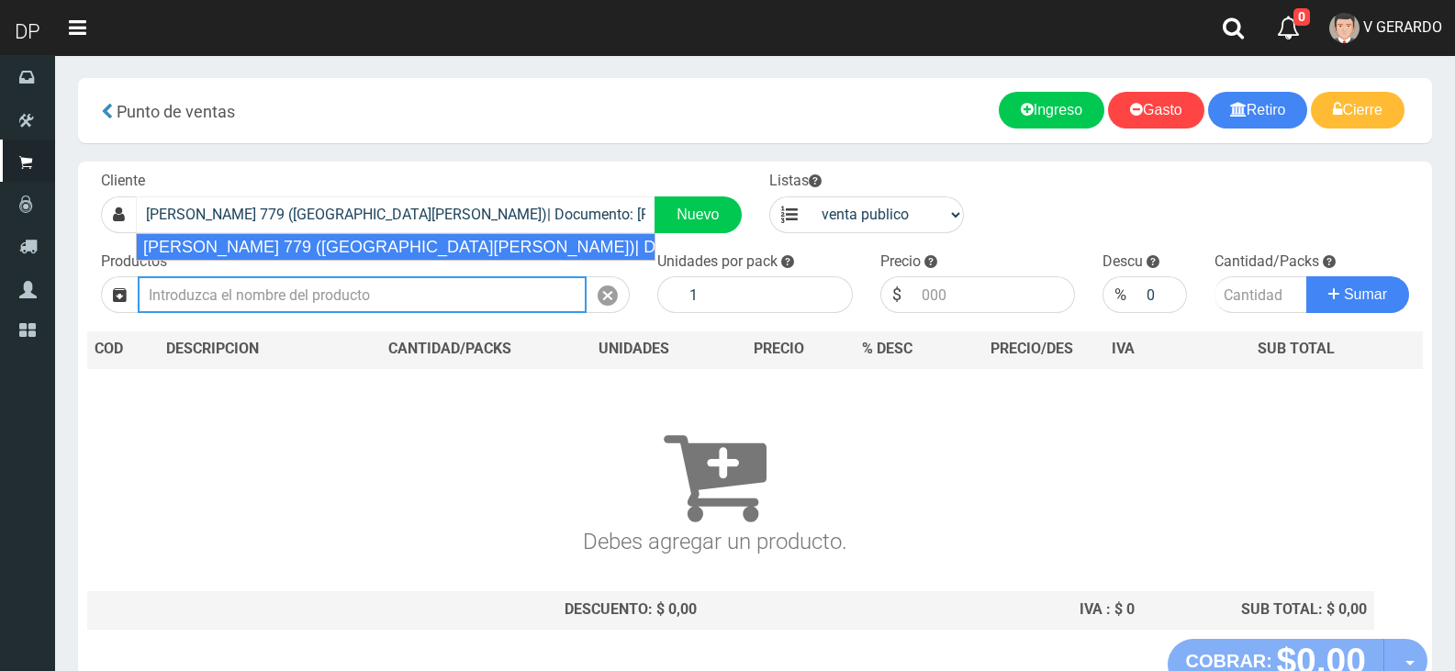
select select "2"
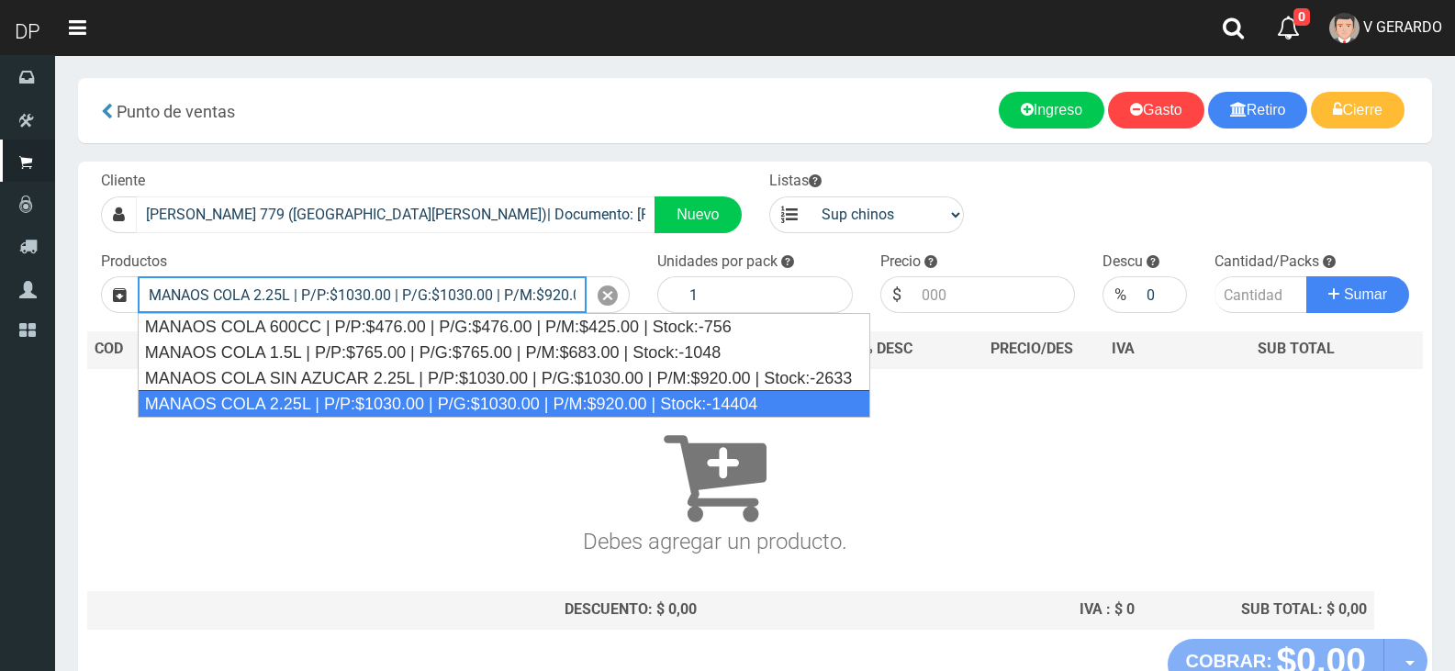
type input "MANAOS COLA 2.25L | P/P:$1030.00 | P/G:$1030.00 | P/M:$920.00 | Stock:-14404"
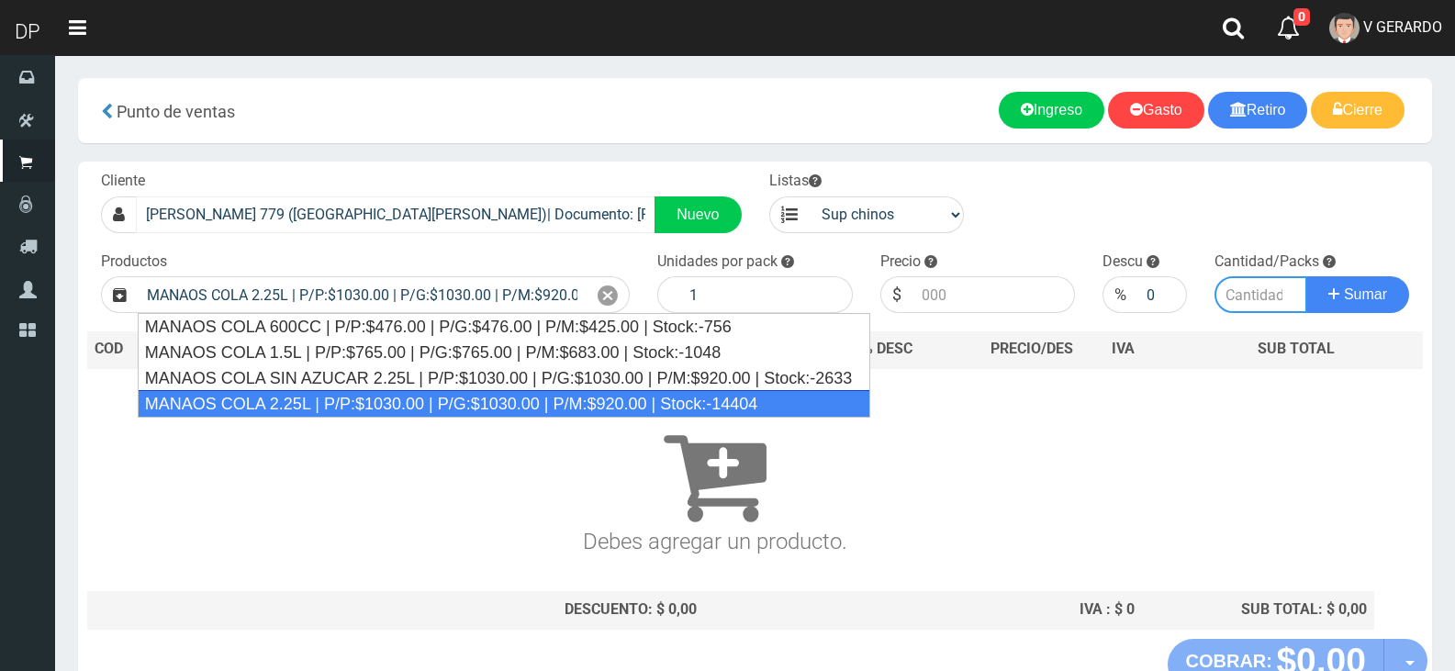
type input "6"
type input "1030.00"
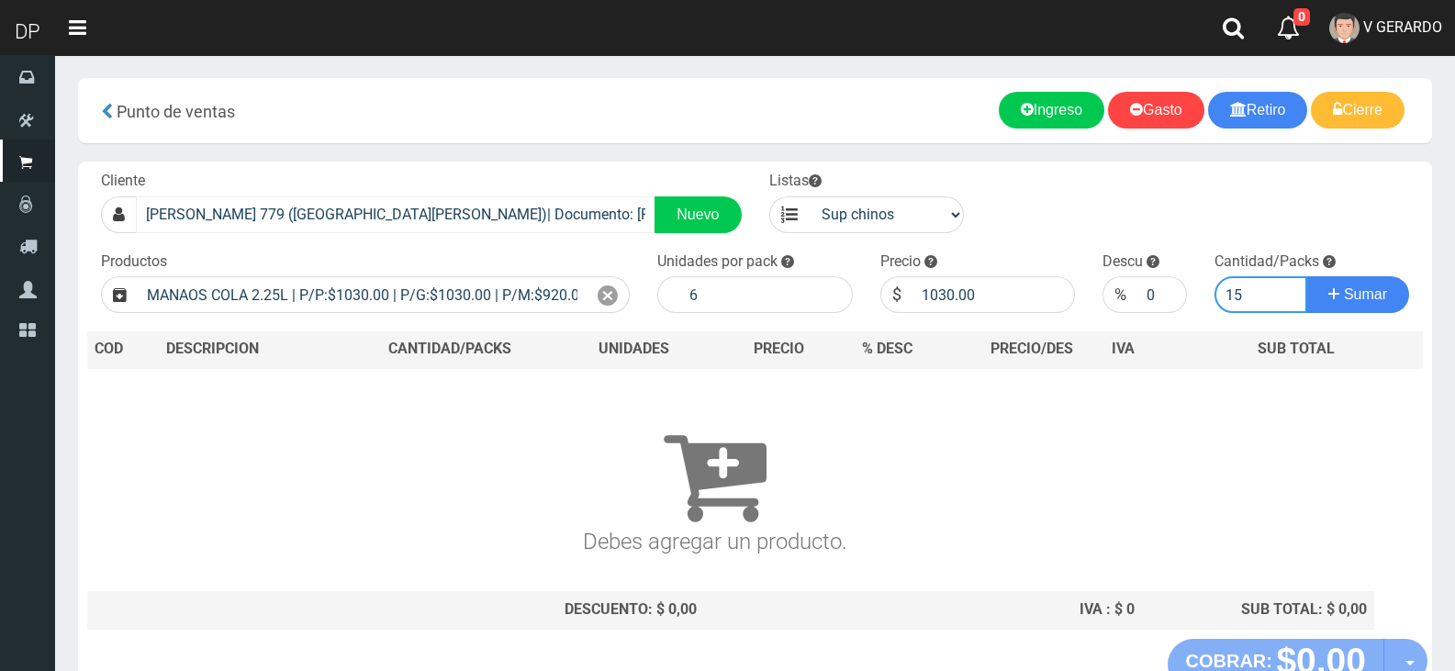
type input "15"
click at [1306, 276] on button "Sumar" at bounding box center [1357, 294] width 103 height 37
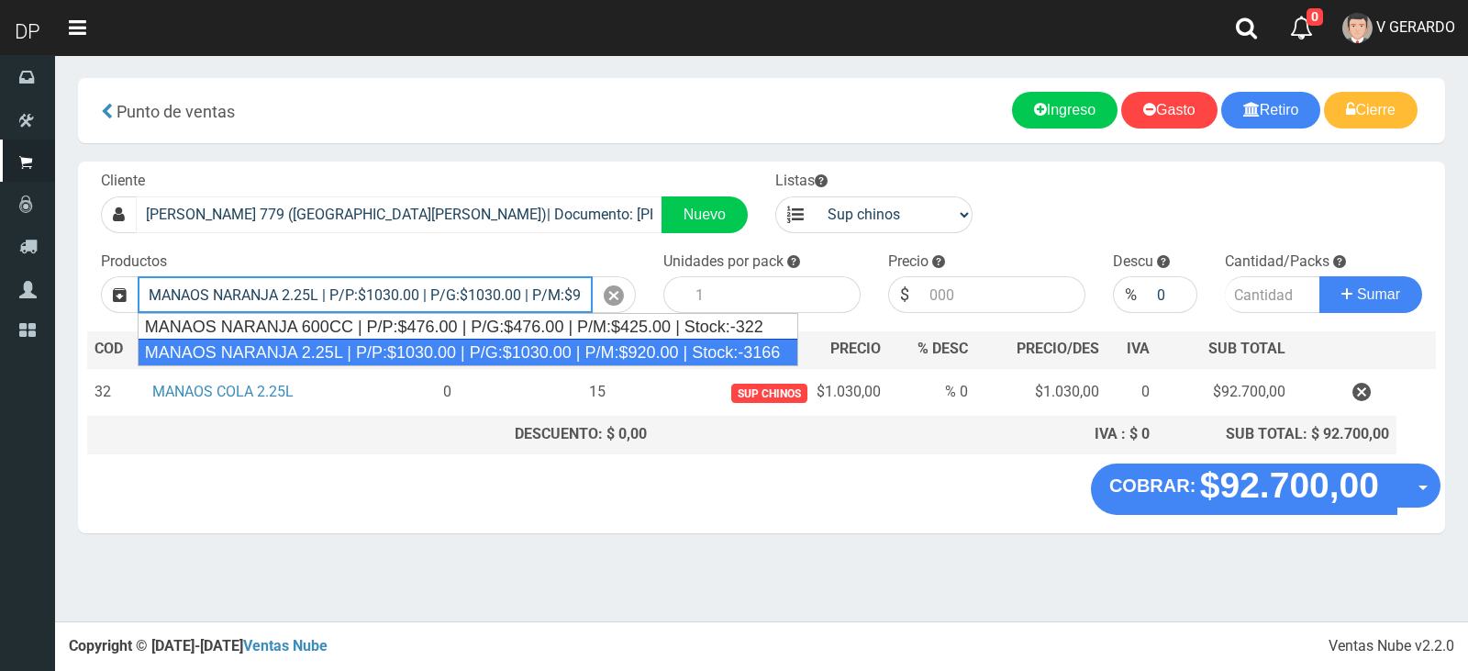
type input "MANAOS NARANJA 2.25L | P/P:$1030.00 | P/G:$1030.00 | P/M:$920.00 | Stock:-3166"
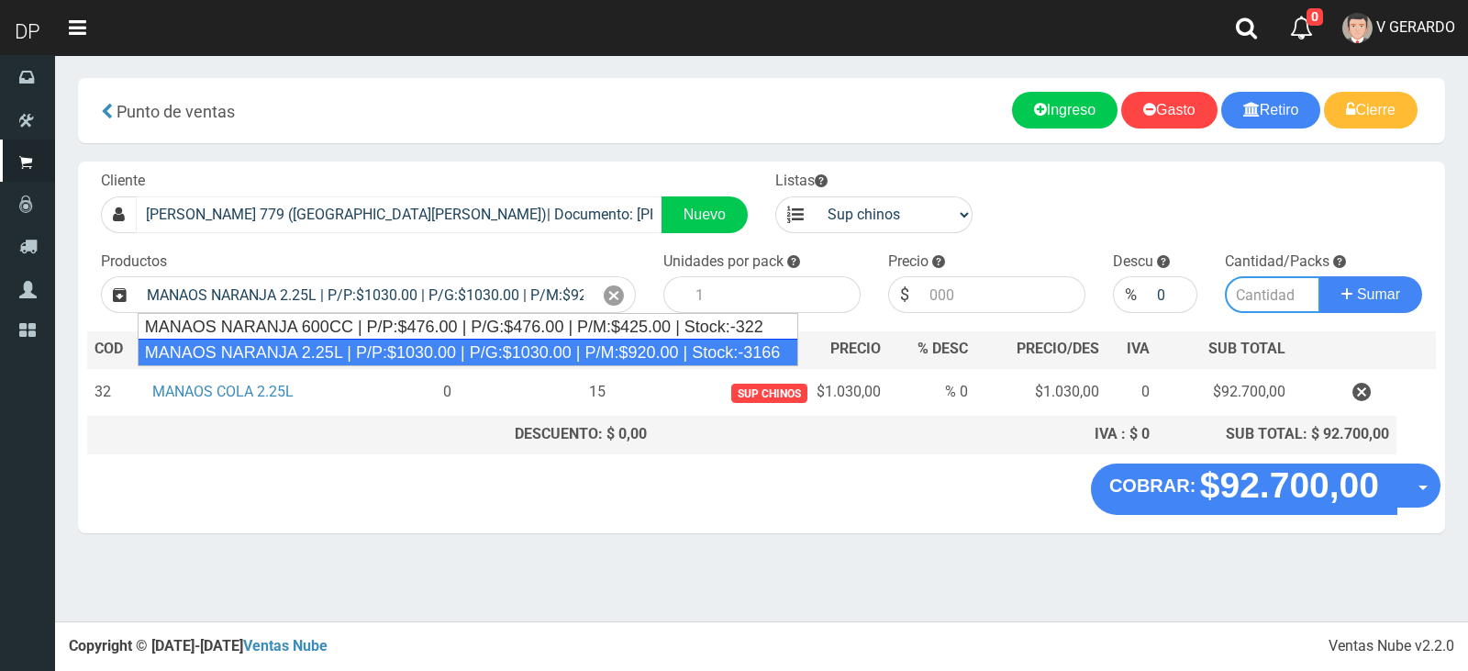
type input "6"
type input "1030.00"
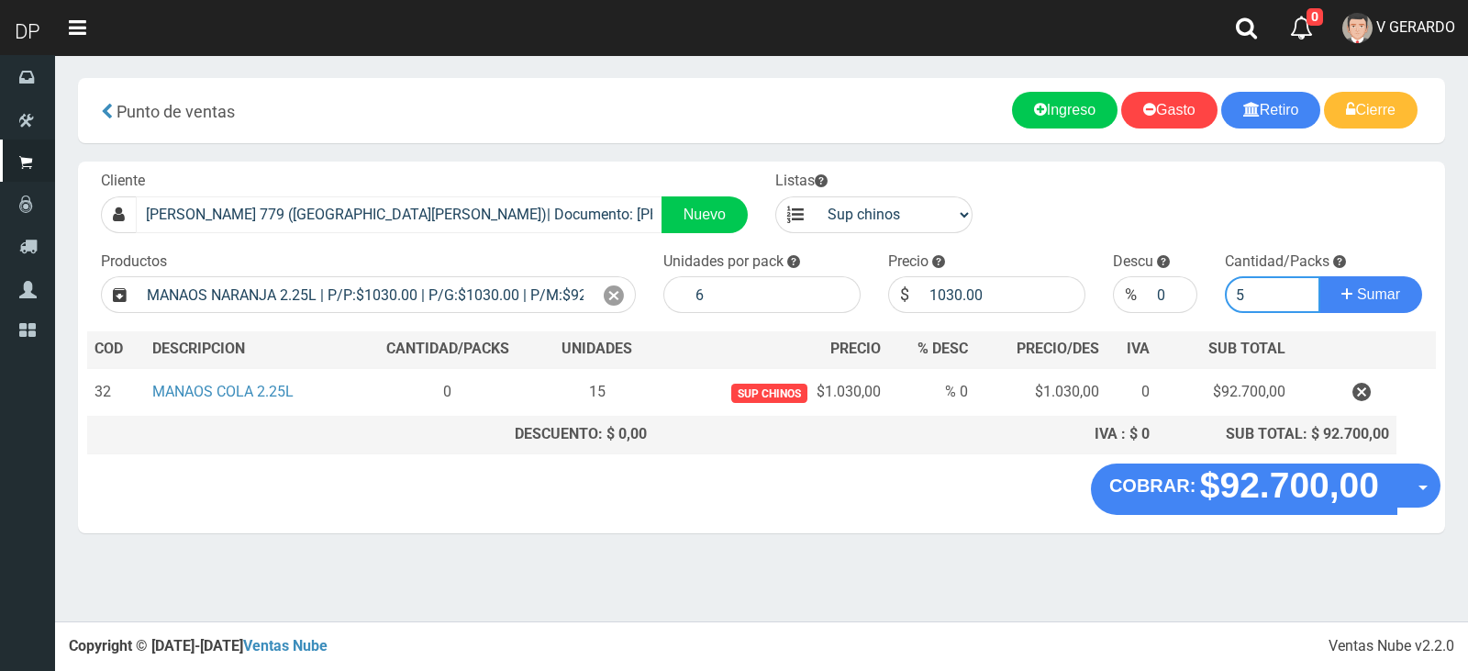
type input "5"
click at [1320, 276] on button "Sumar" at bounding box center [1371, 294] width 103 height 37
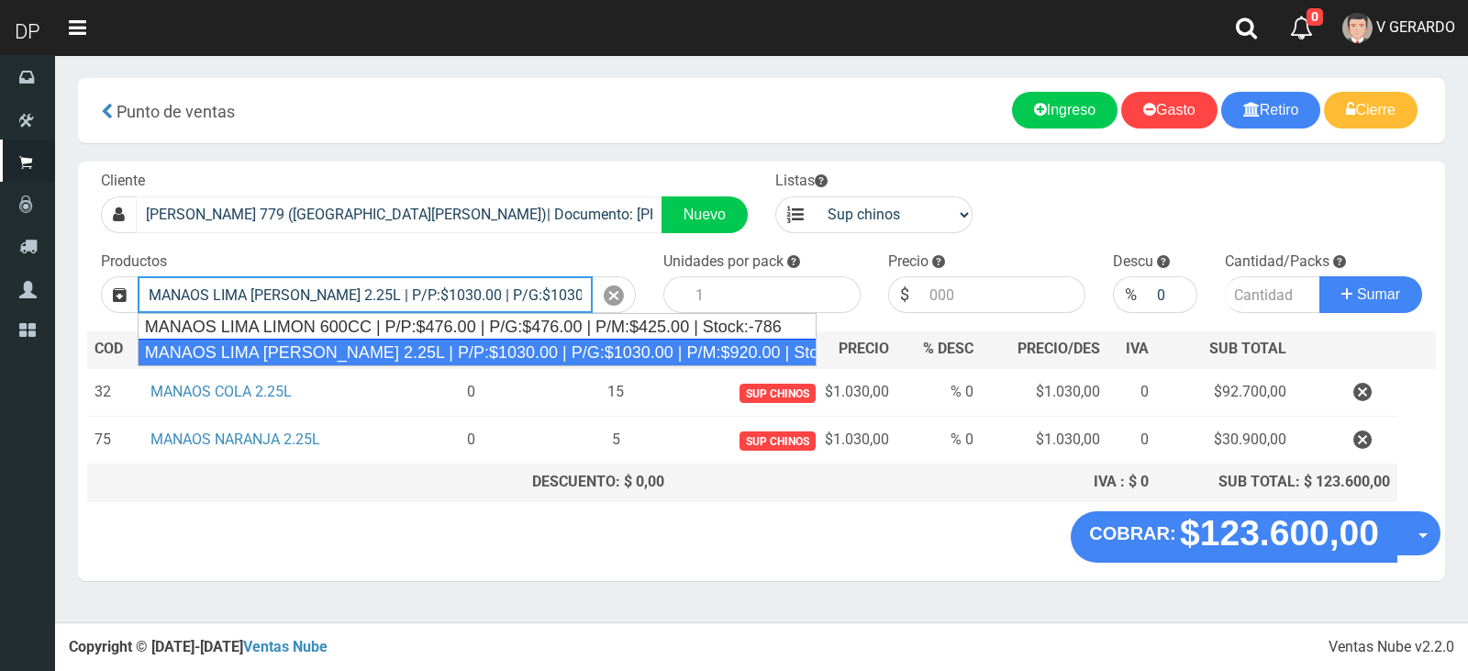
type input "MANAOS LIMA LIMON 2.25L | P/P:$1030.00 | P/G:$1030.00 | P/M:$920.00 | Stock:-60…"
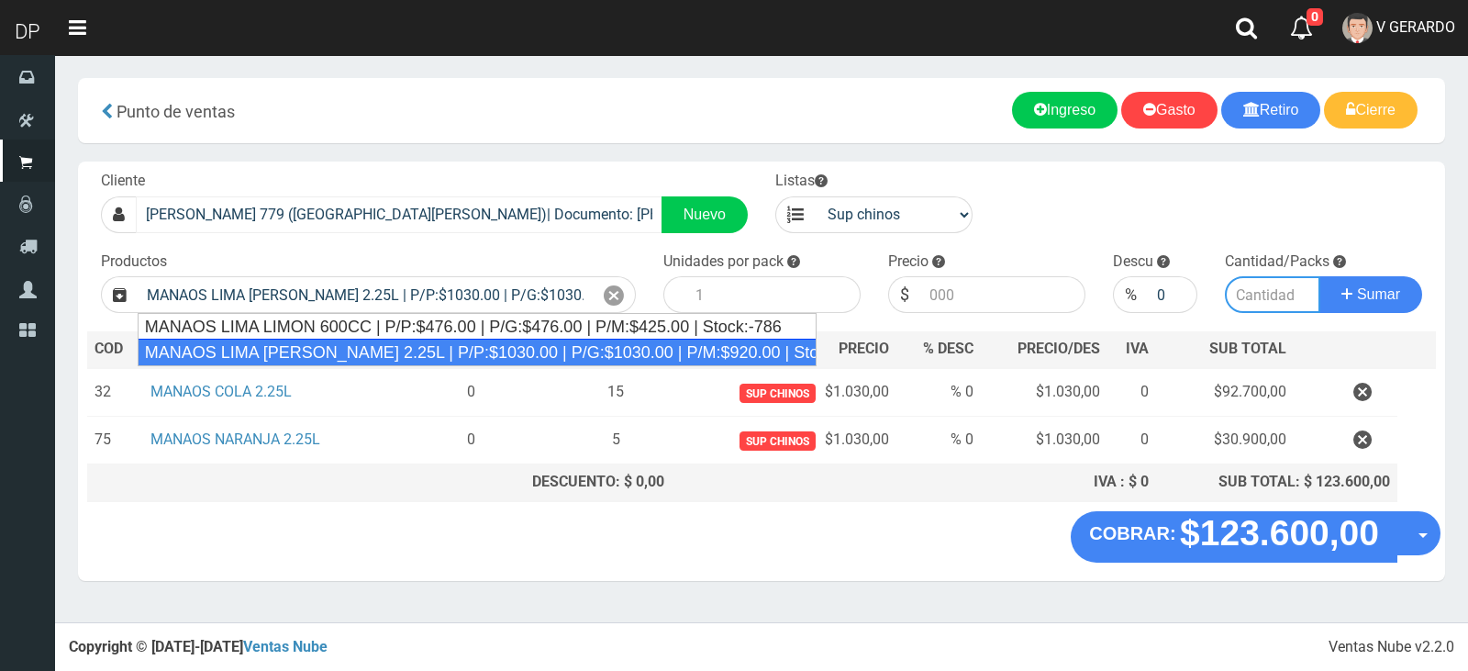
type input "6"
type input "1030.00"
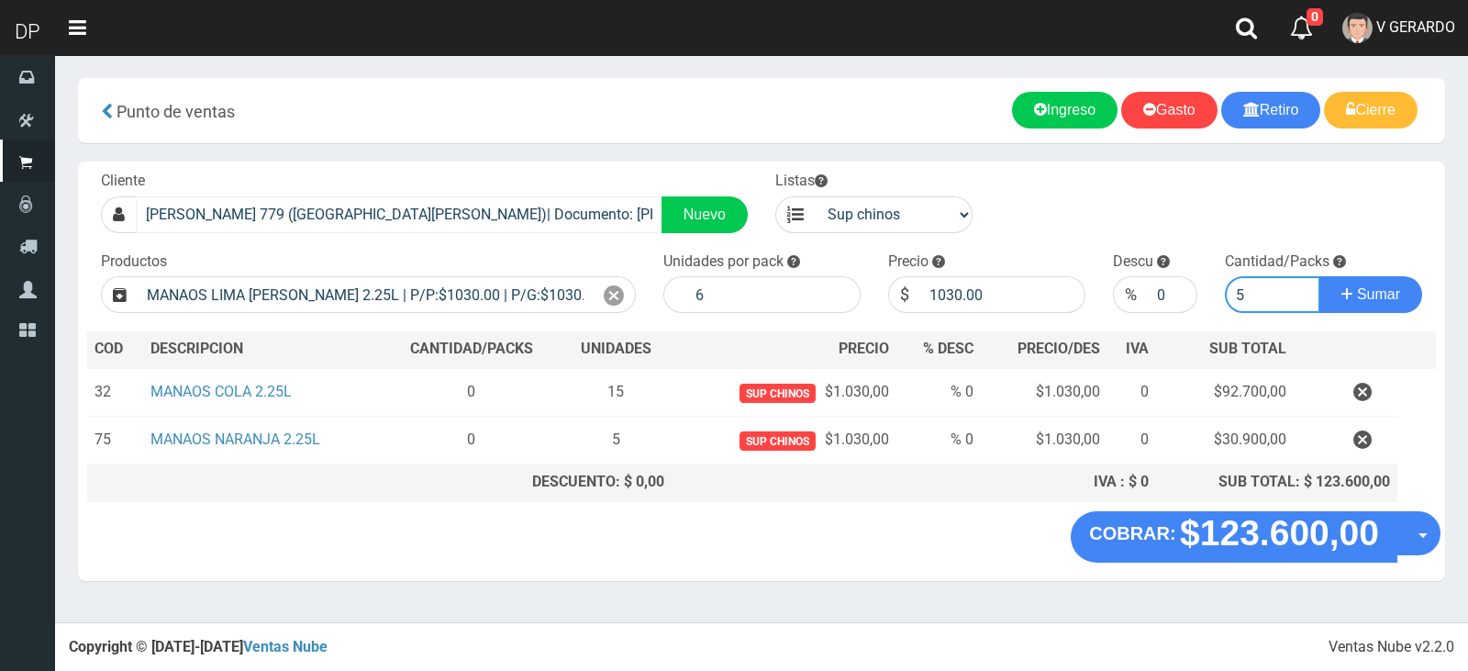
type input "5"
click at [1320, 276] on button "Sumar" at bounding box center [1371, 294] width 103 height 37
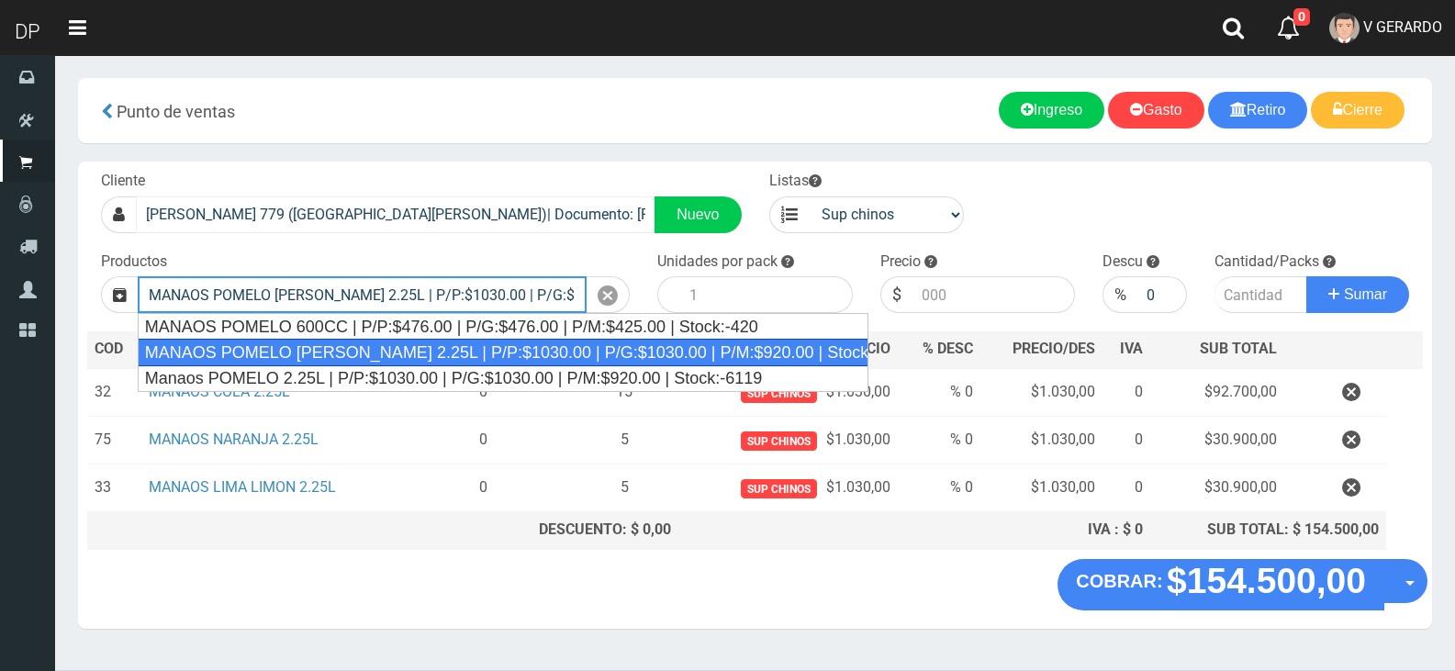
type input "MANAOS POMELO ROSADO 2.25L | P/P:$1030.00 | P/G:$1030.00 | P/M:$920.00 | Stock:…"
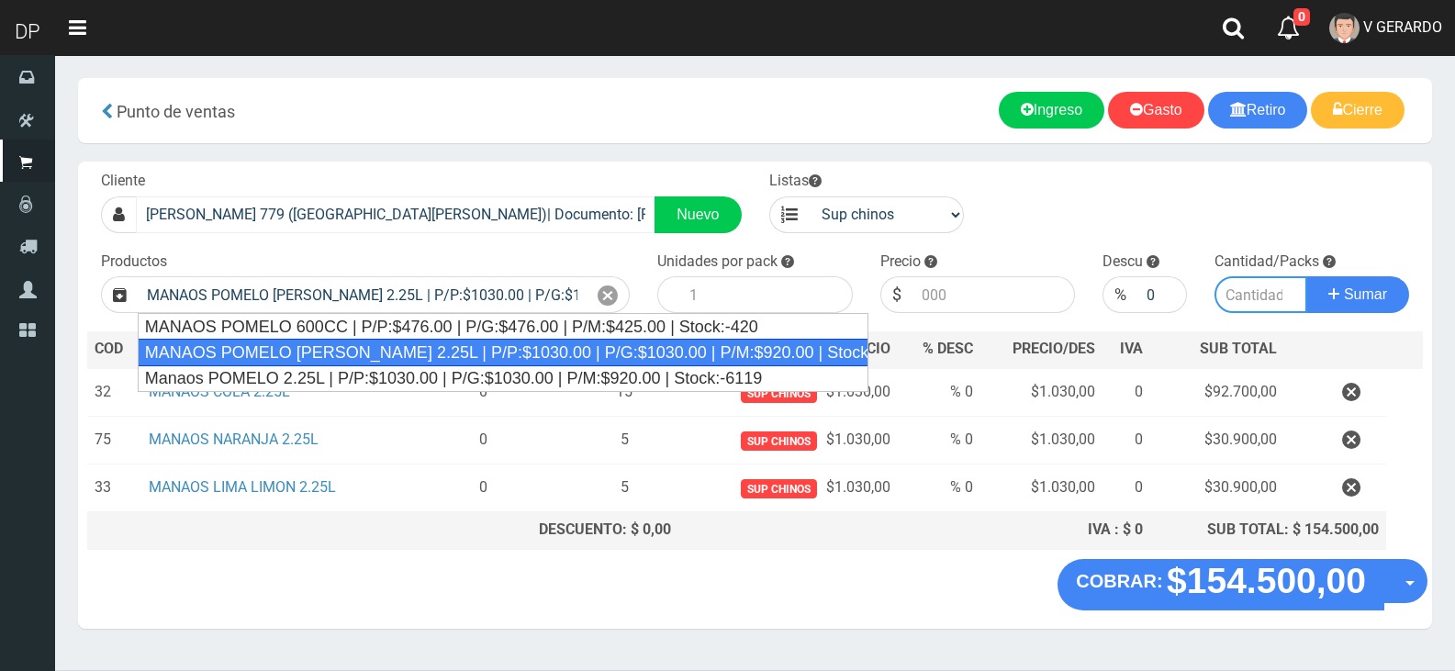
type input "6"
type input "1030.00"
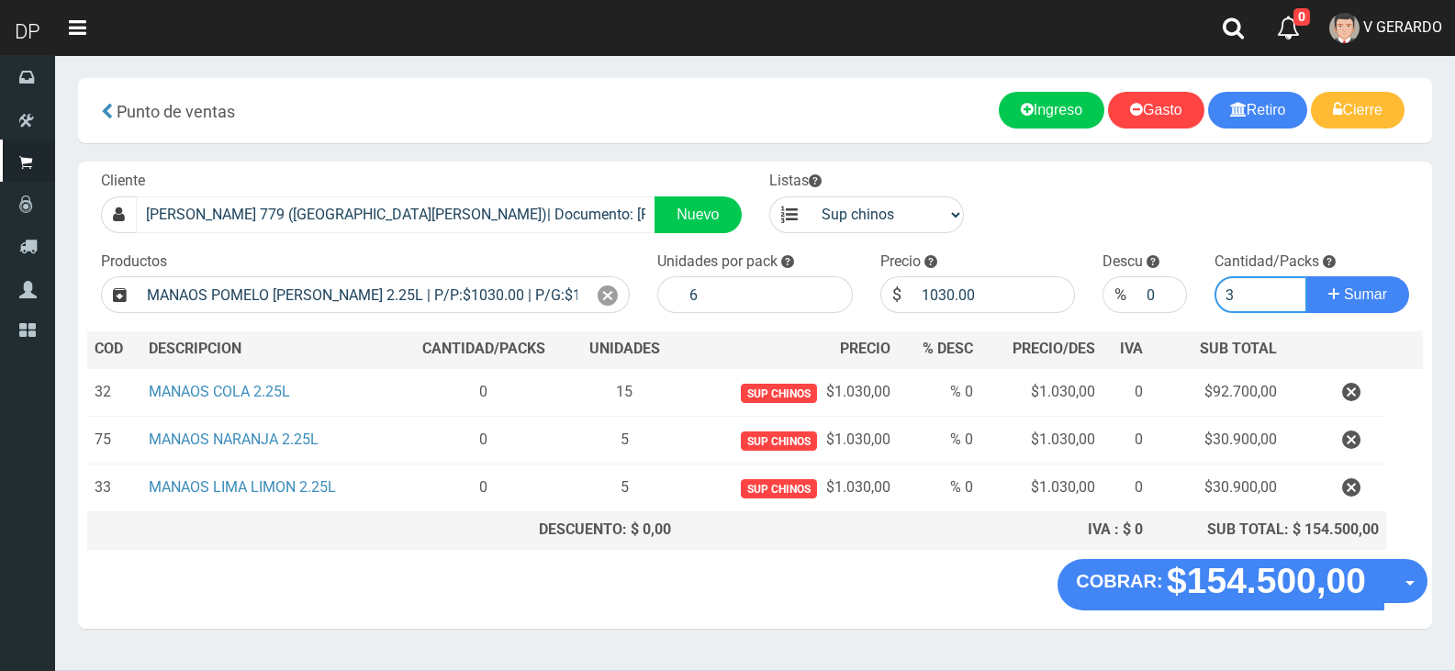
type input "3"
click at [1306, 276] on button "Sumar" at bounding box center [1357, 294] width 103 height 37
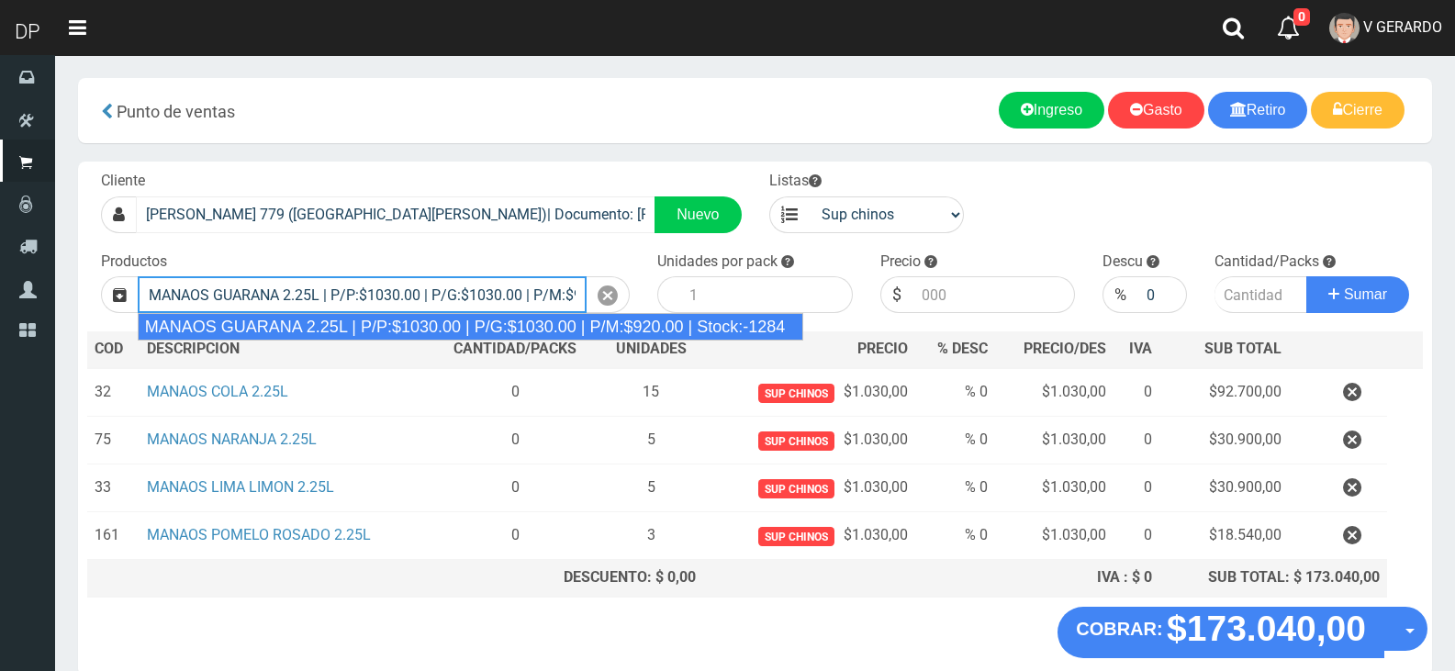
type input "MANAOS GUARANA 2.25L | P/P:$1030.00 | P/G:$1030.00 | P/M:$920.00 | Stock:-1284"
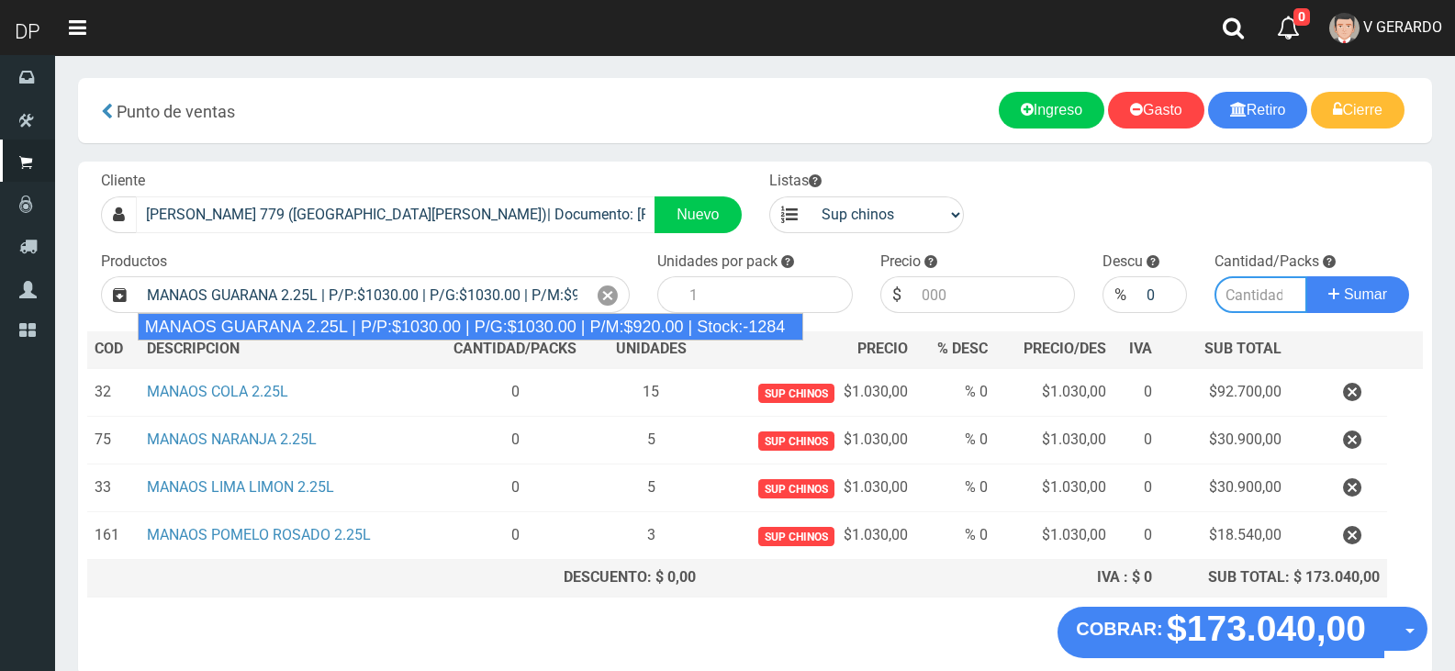
type input "6"
type input "1030.00"
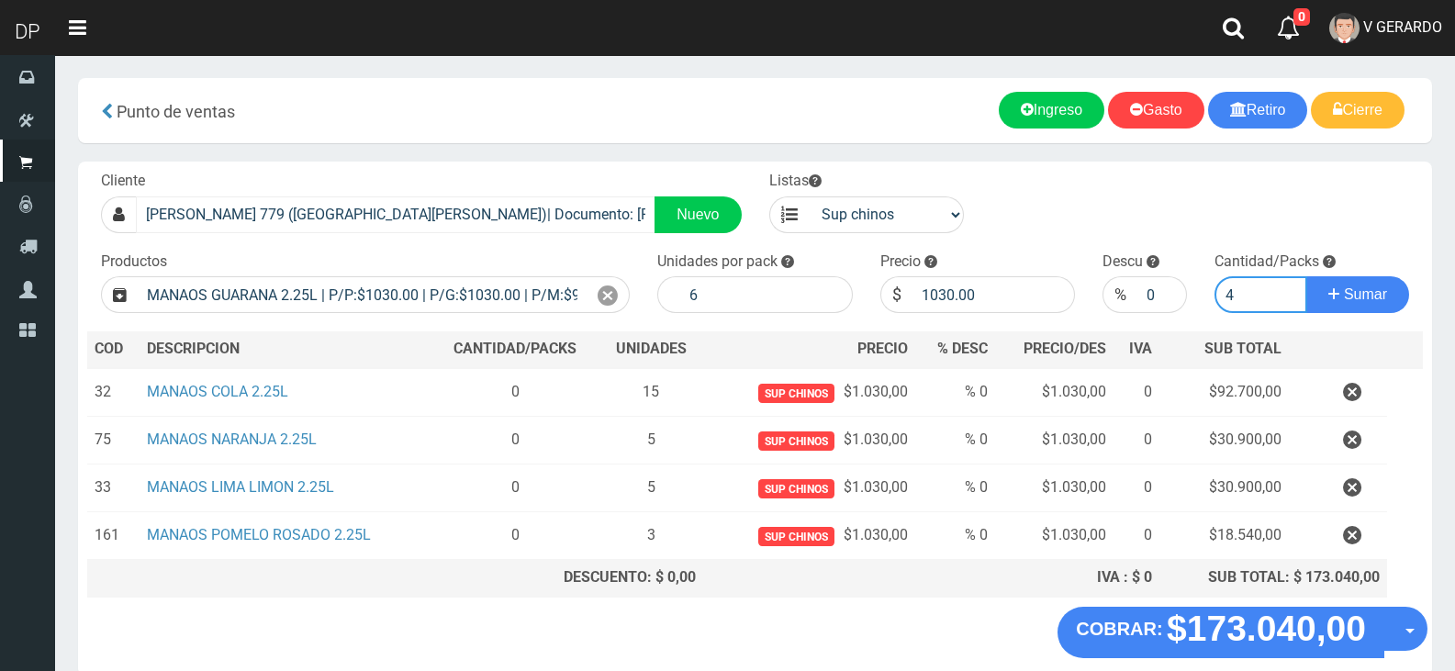
type input "5"
click at [1306, 276] on button "Sumar" at bounding box center [1357, 294] width 103 height 37
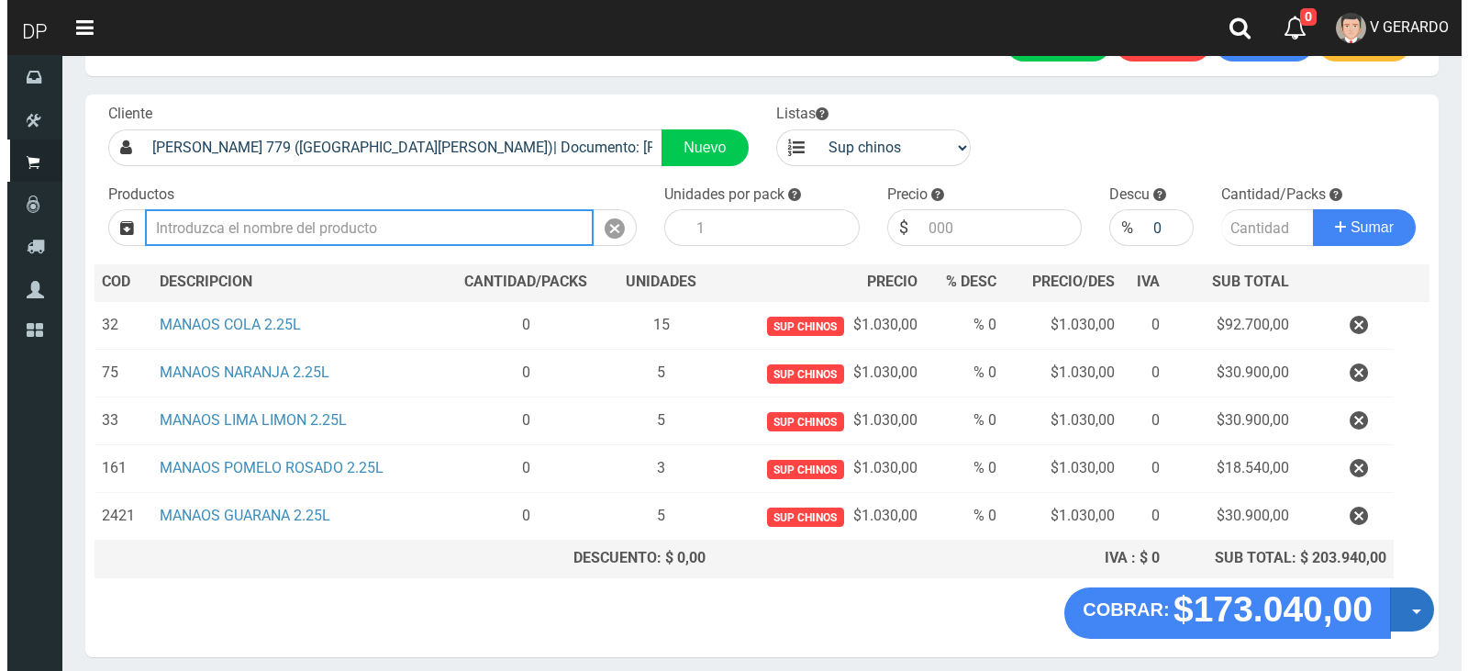
scroll to position [137, 0]
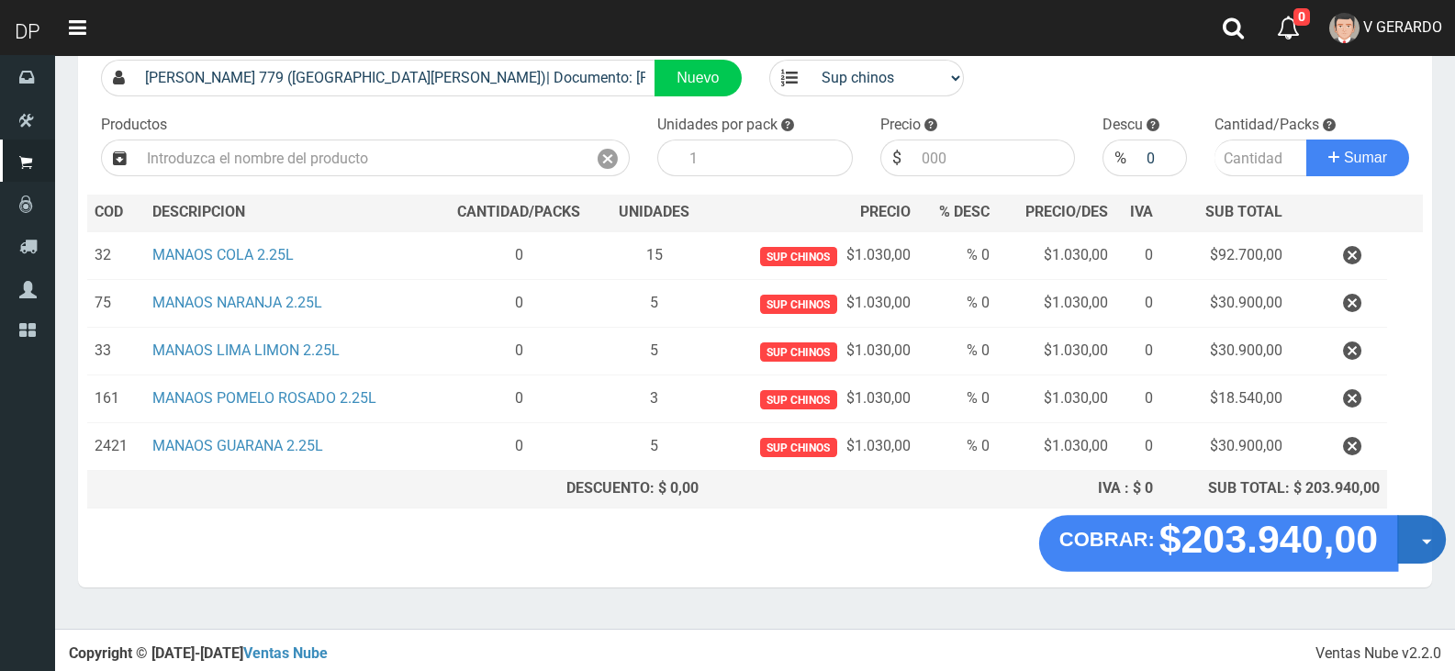
click at [1431, 537] on button "Opciones" at bounding box center [1421, 539] width 49 height 49
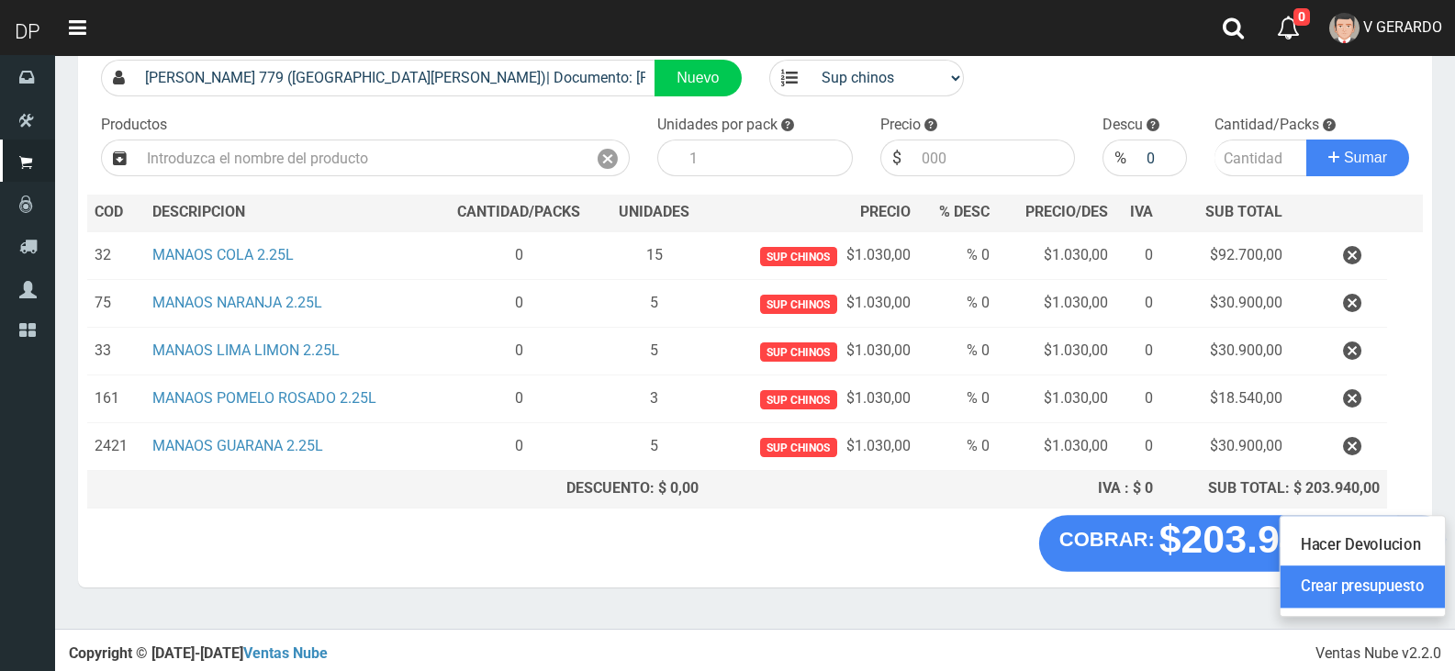
click at [1413, 583] on link "Crear presupuesto" at bounding box center [1362, 587] width 164 height 42
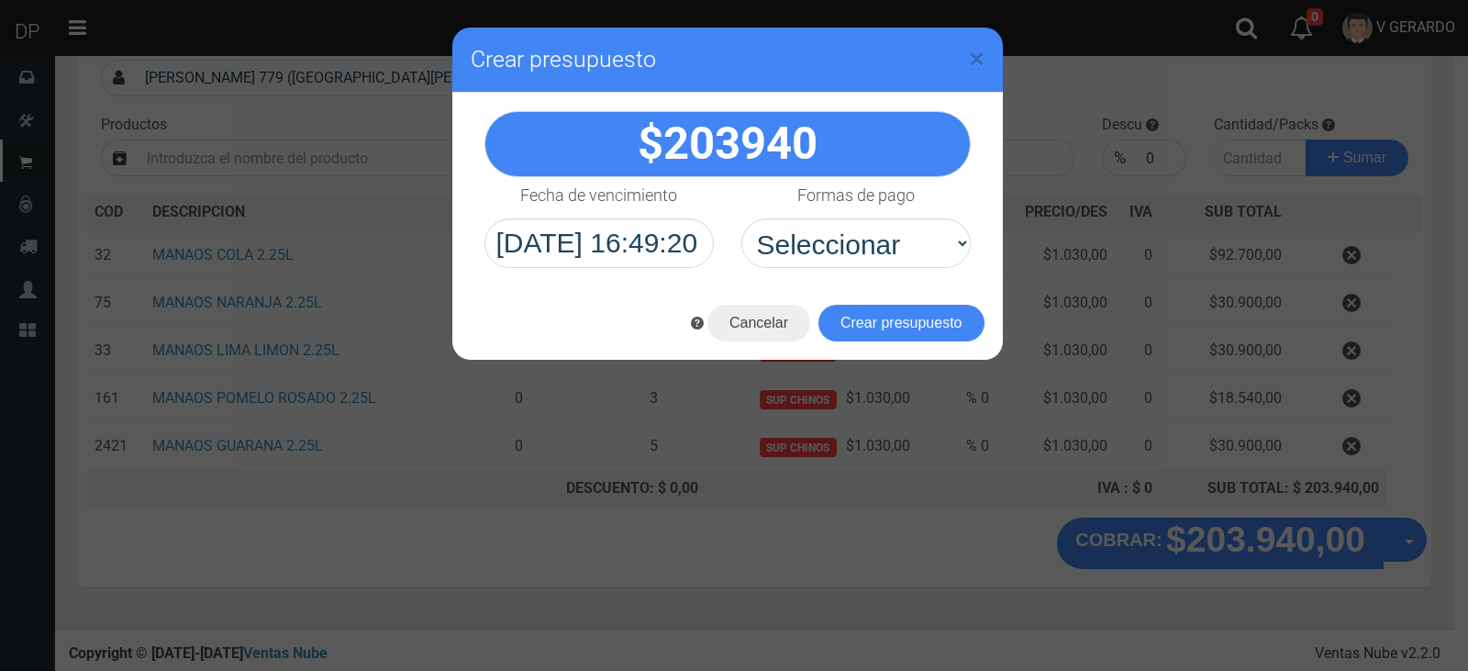
click at [720, 238] on div "Fecha de vencimiento 2025/08/29 16:49:20" at bounding box center [599, 222] width 257 height 91
drag, startPoint x: 820, startPoint y: 261, endPoint x: 828, endPoint y: 266, distance: 9.9
click at [822, 261] on select "Seleccionar Efectivo Tarjeta de Crédito Depósito Débito" at bounding box center [856, 243] width 229 height 50
select select "Efectivo"
click at [742, 218] on select "Seleccionar Efectivo Tarjeta de Crédito Depósito Débito" at bounding box center [856, 243] width 229 height 50
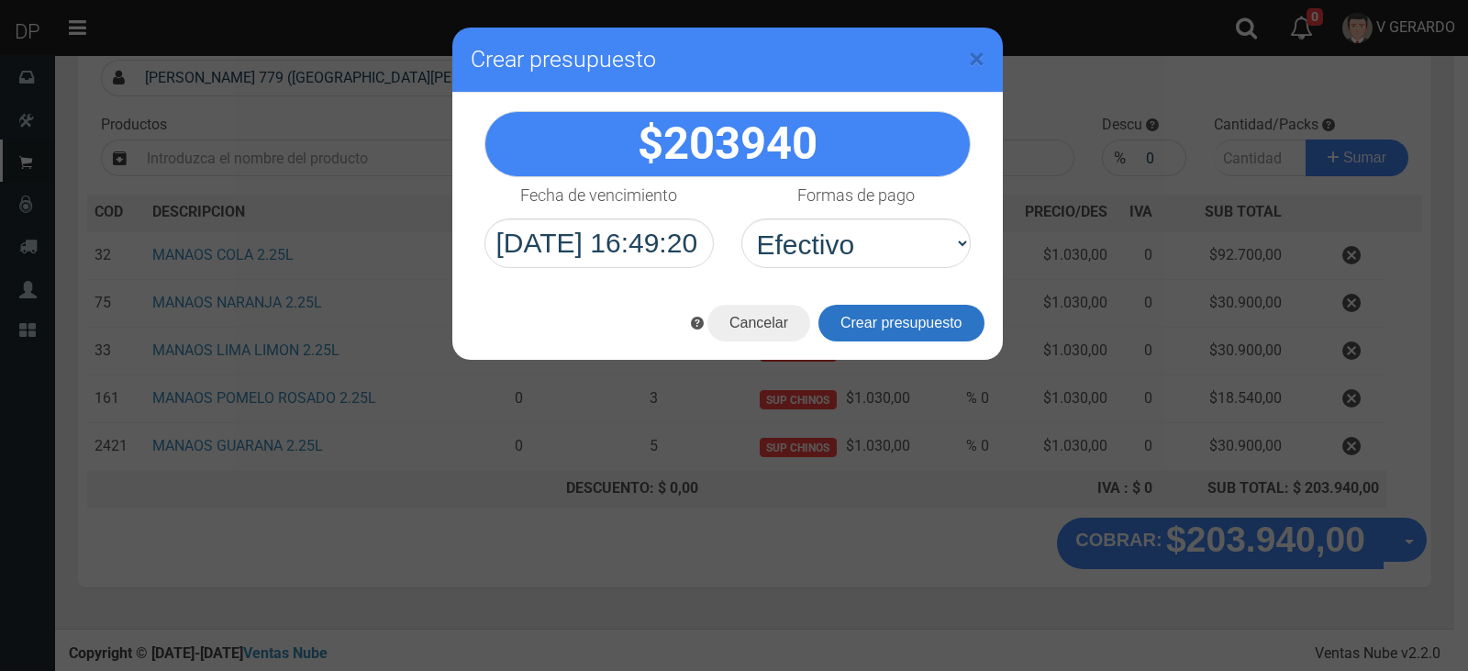
click at [866, 321] on button "Crear presupuesto" at bounding box center [902, 323] width 166 height 37
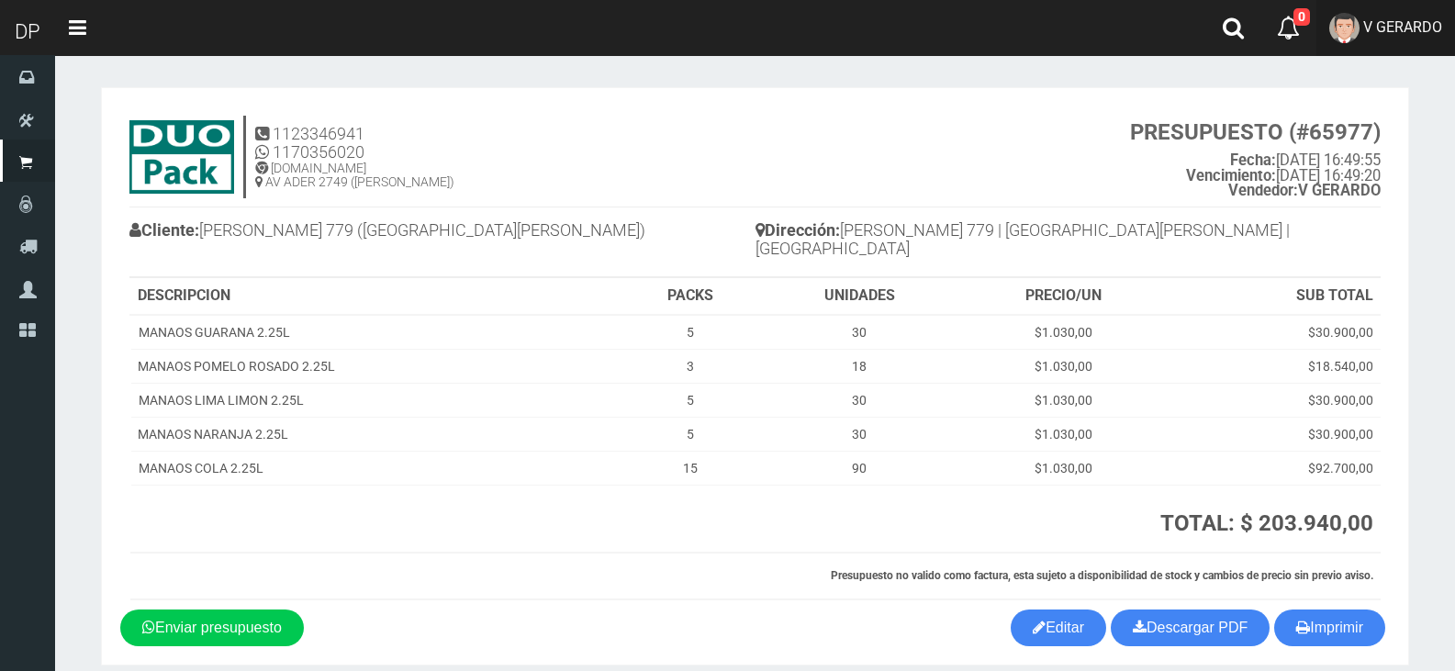
drag, startPoint x: 1420, startPoint y: 17, endPoint x: 1434, endPoint y: 105, distance: 89.2
click at [1420, 17] on link "V GERARDO" at bounding box center [1385, 28] width 139 height 56
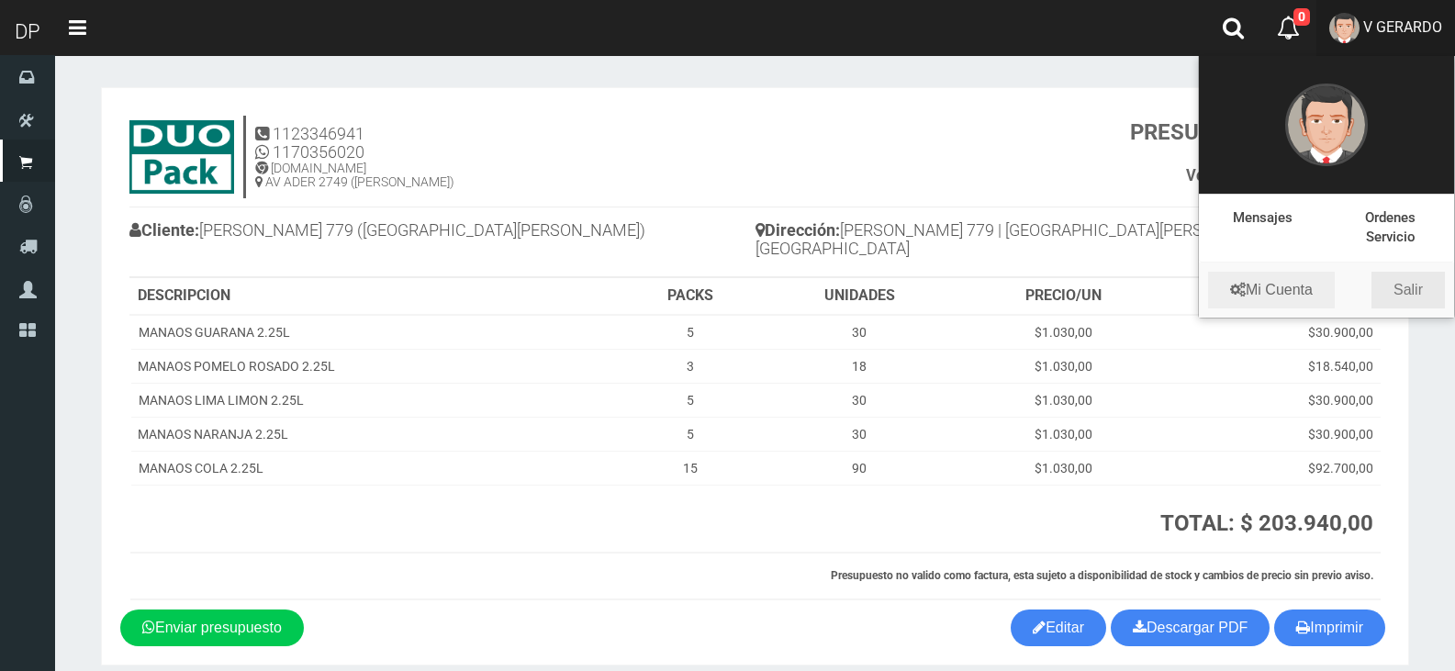
click at [1423, 280] on link "Salir" at bounding box center [1407, 290] width 73 height 37
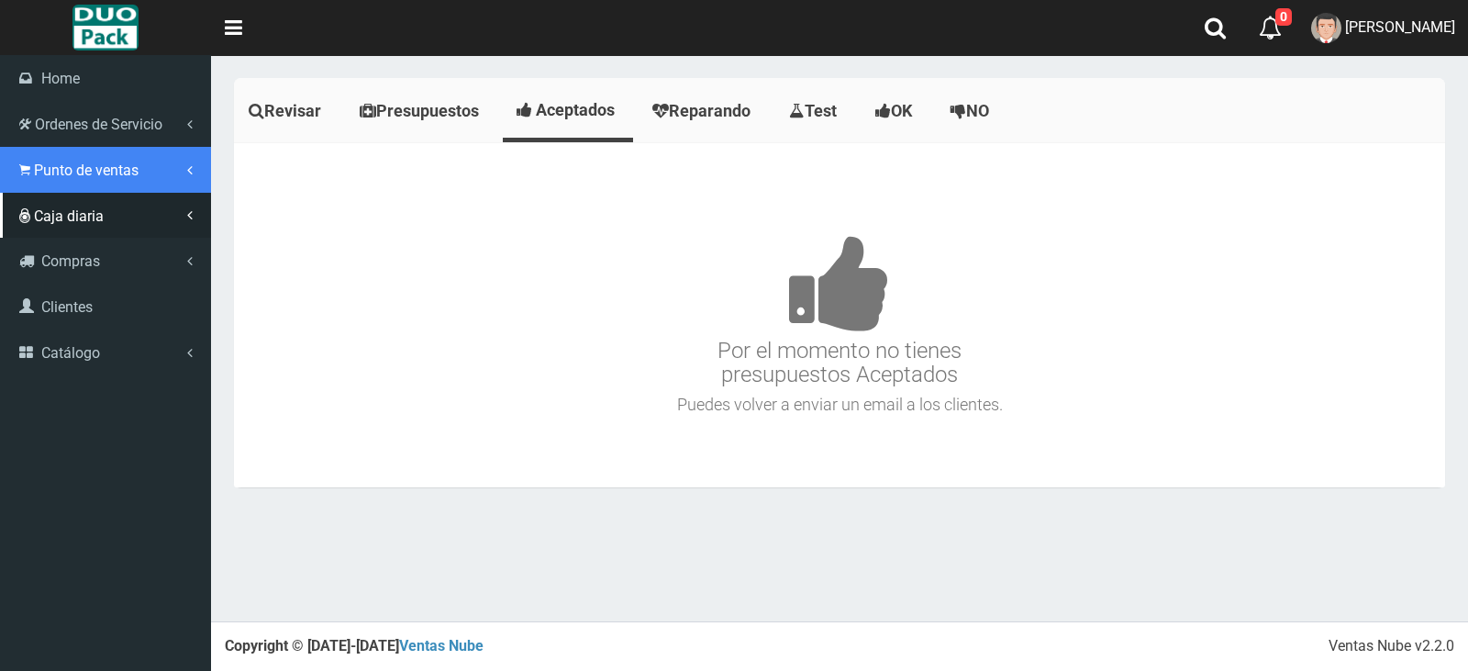
click at [50, 182] on link "Punto de ventas" at bounding box center [105, 170] width 211 height 46
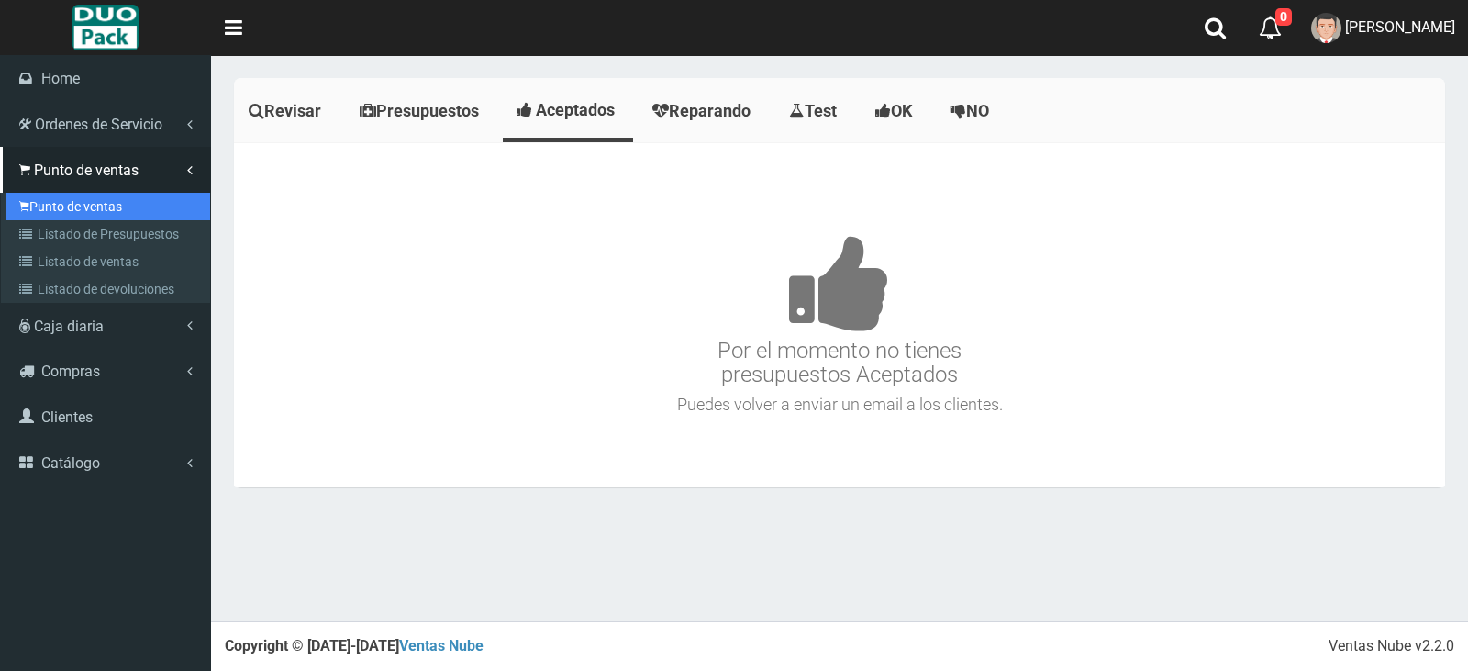
click at [73, 205] on link "Punto de ventas" at bounding box center [108, 207] width 205 height 28
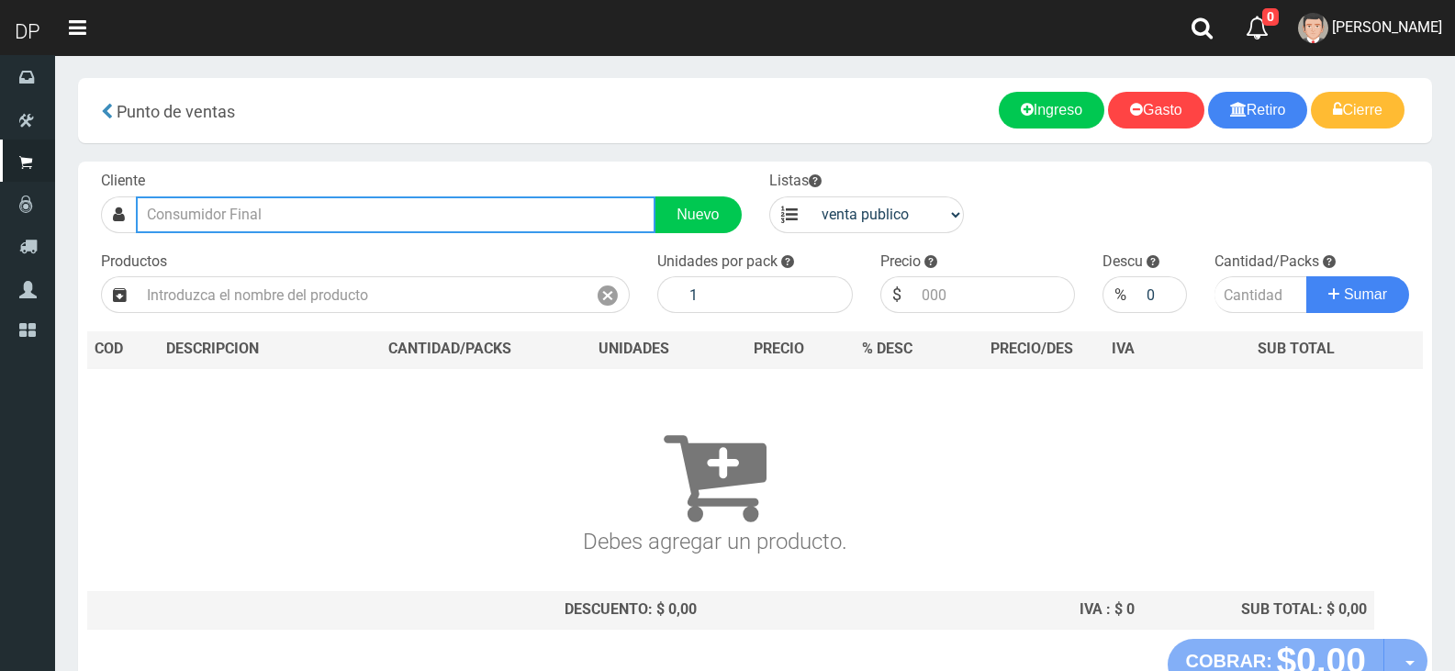
click at [156, 212] on input "text" at bounding box center [395, 214] width 519 height 37
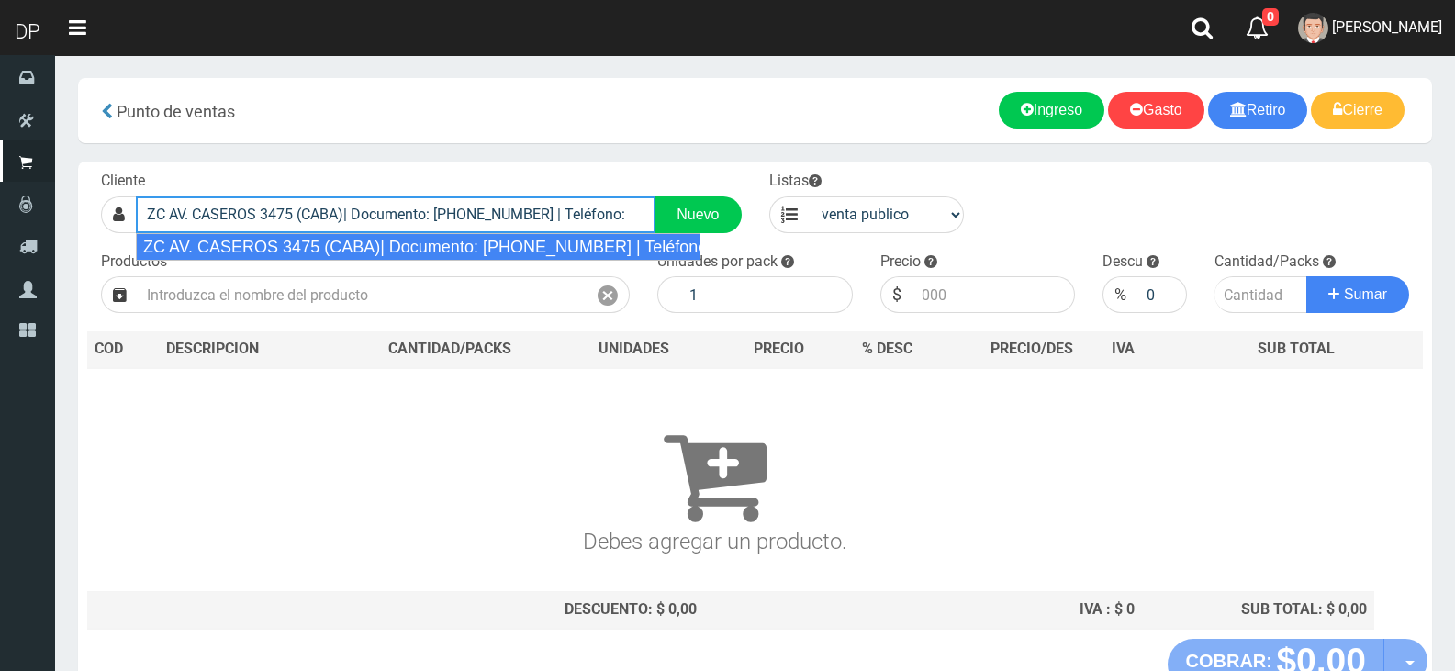
type input "ZC AV. CASEROS 3475 (CABA)| Documento: 4444444555444 | Teléfono:"
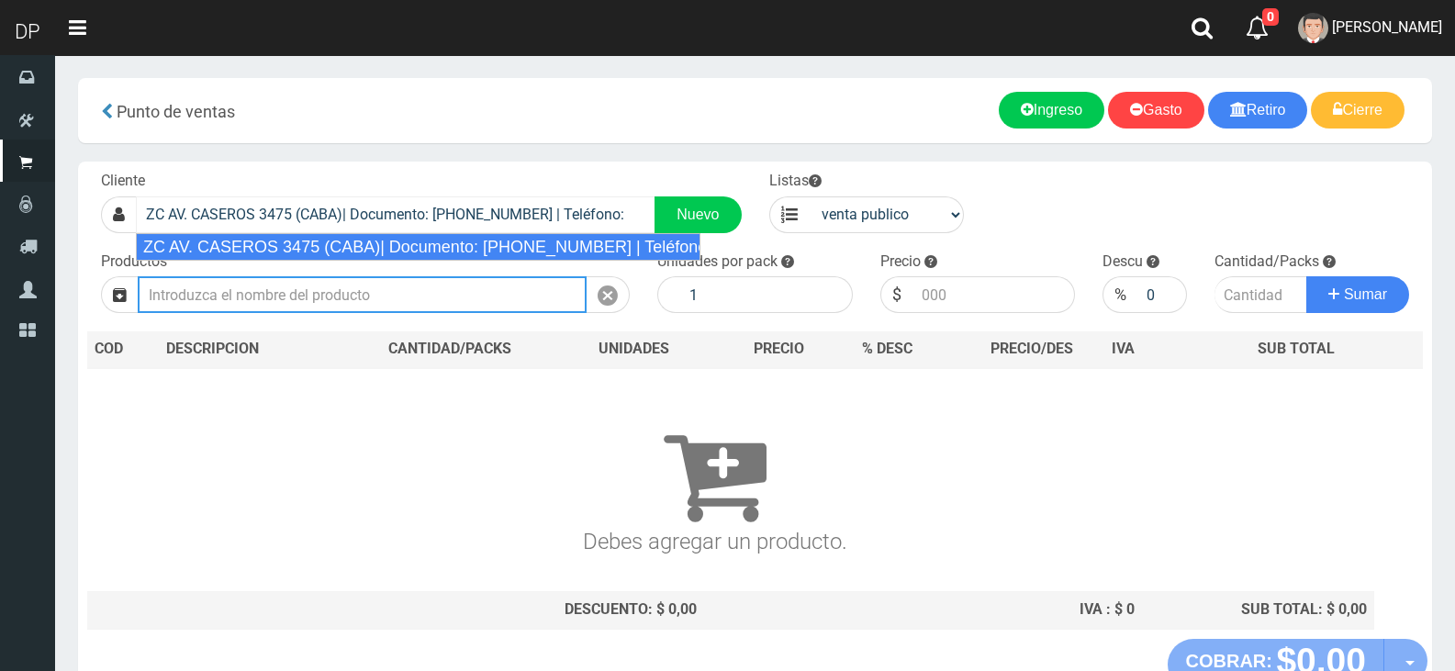
select select "2"
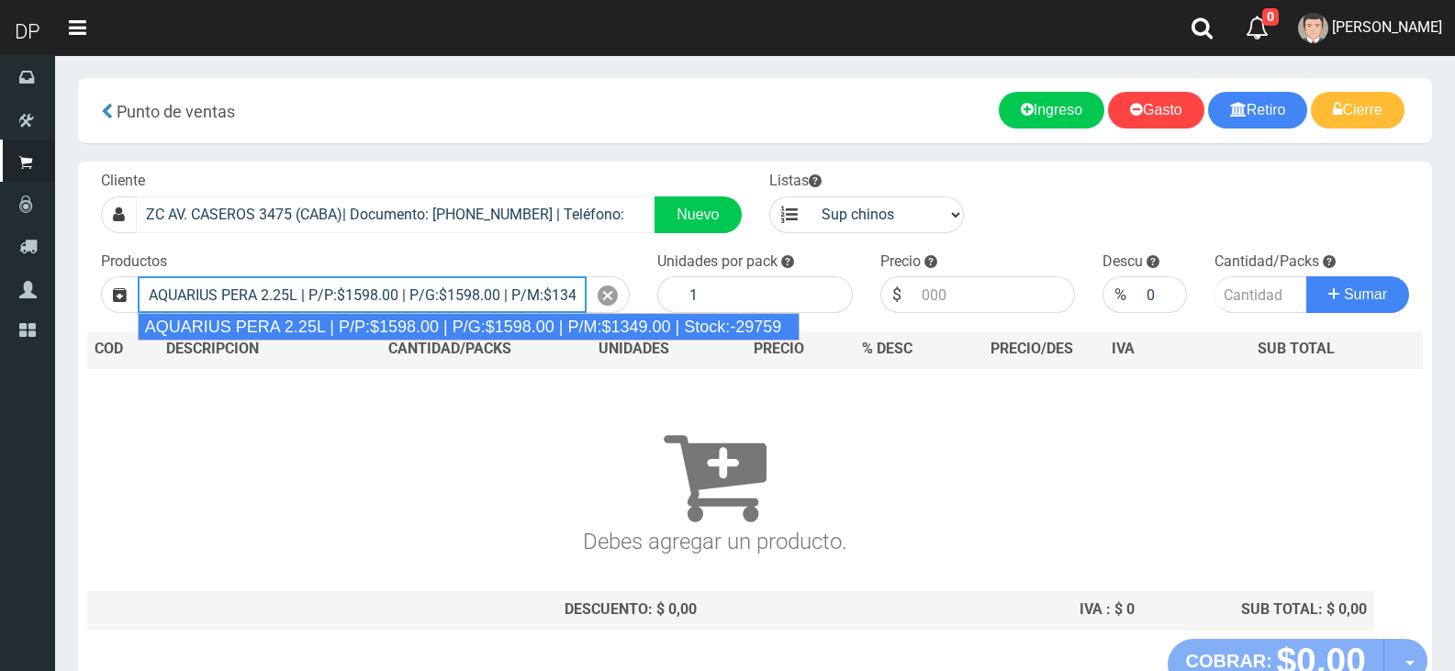
type input "AQUARIUS PERA 2.25L | P/P:$1598.00 | P/G:$1598.00 | P/M:$1349.00 | Stock:-29759"
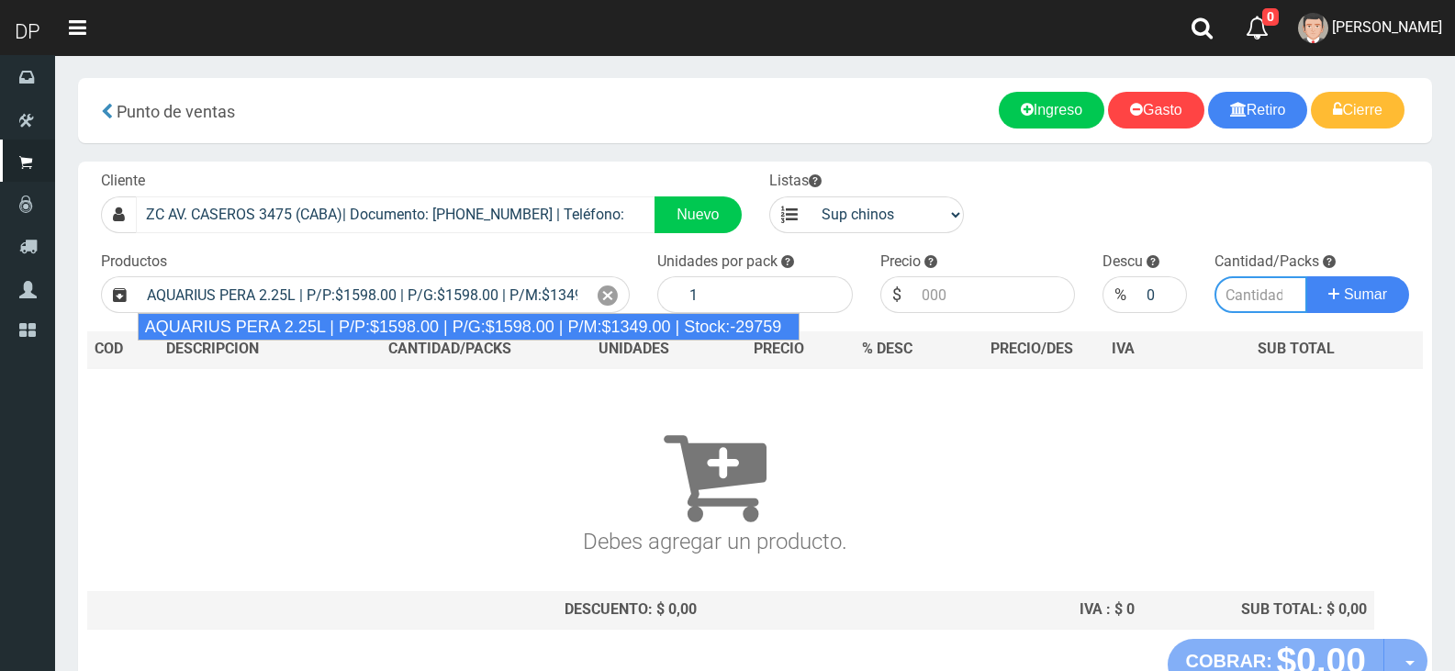
type input "6"
type input "1598.00"
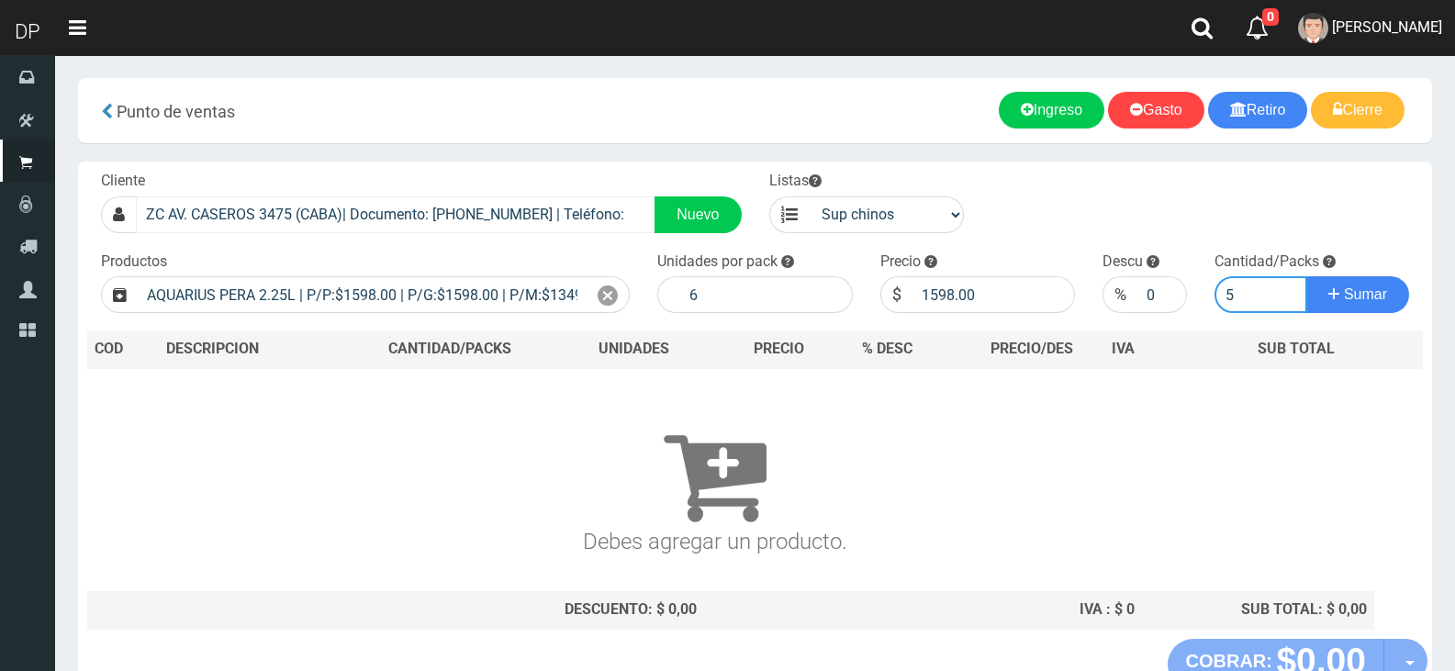
type input "5"
click at [1306, 276] on button "Sumar" at bounding box center [1357, 294] width 103 height 37
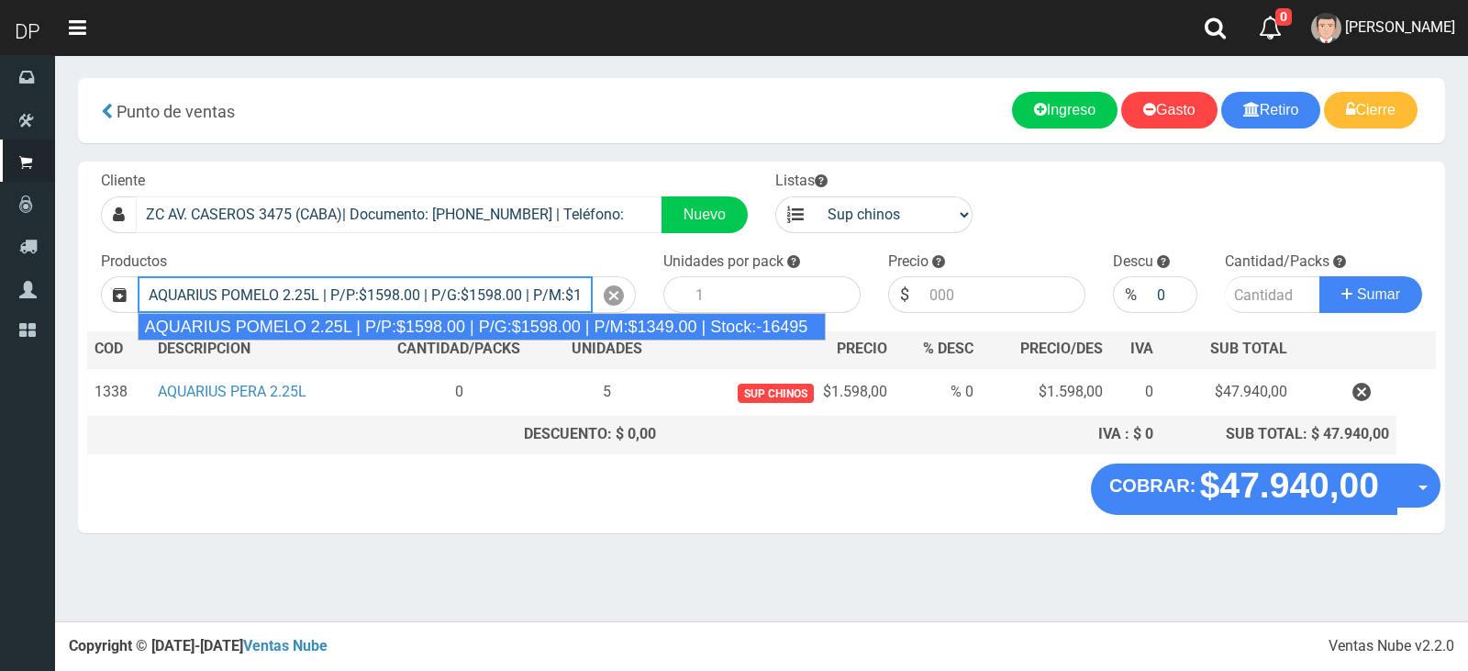
type input "AQUARIUS POMELO 2.25L | P/P:$1598.00 | P/G:$1598.00 | P/M:$1349.00 | Stock:-164…"
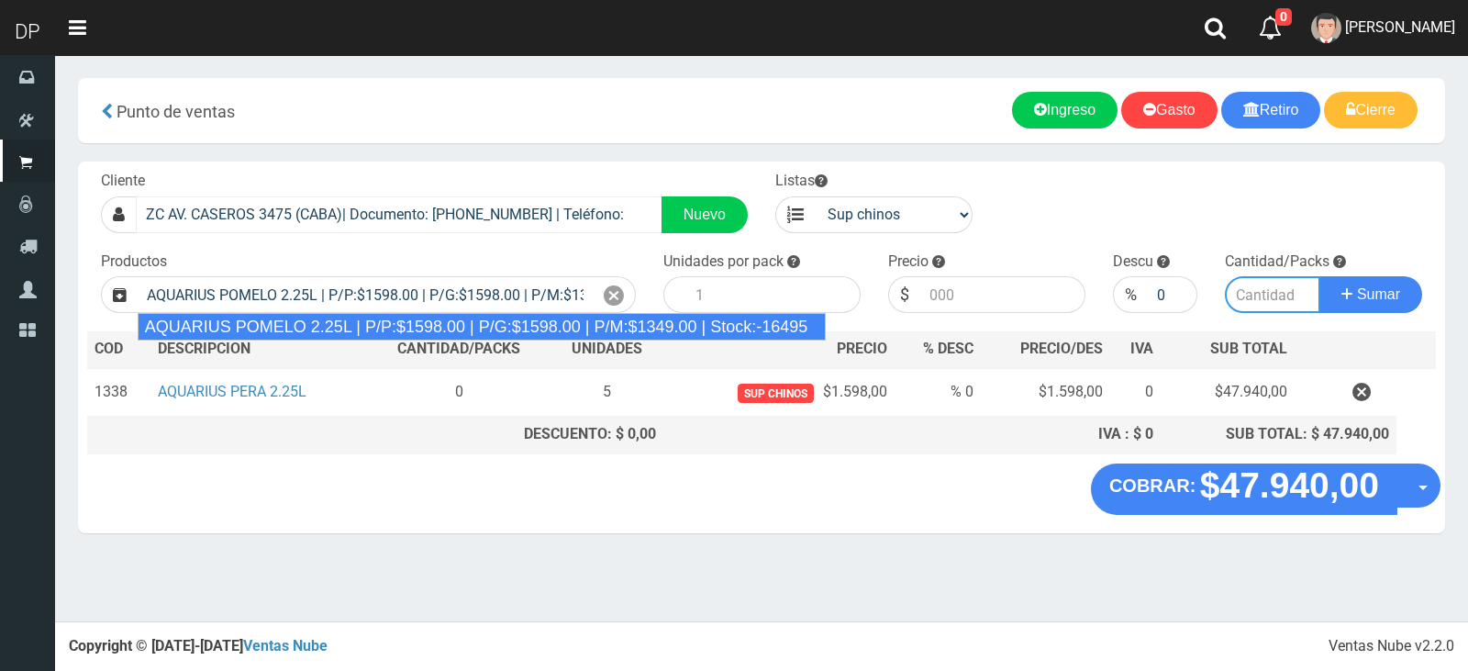
type input "6"
type input "1598.00"
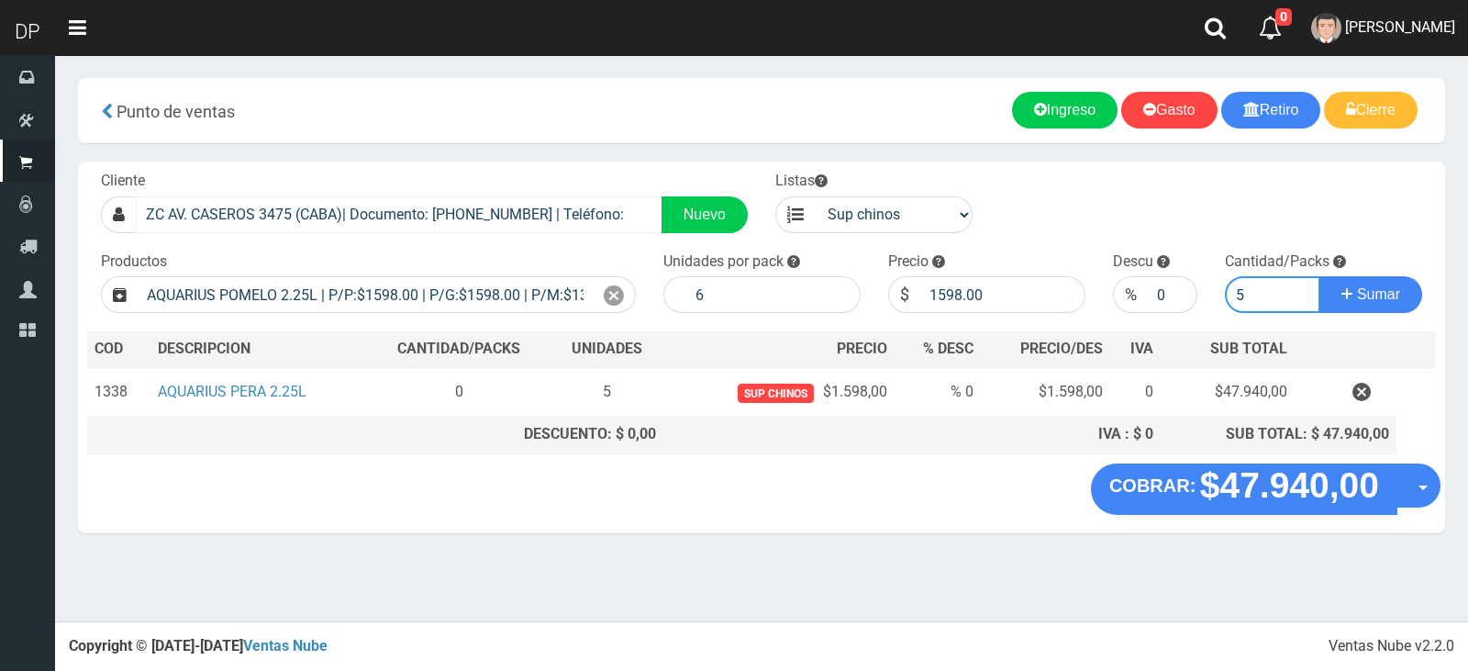
type input "5"
click at [1320, 276] on button "Sumar" at bounding box center [1371, 294] width 103 height 37
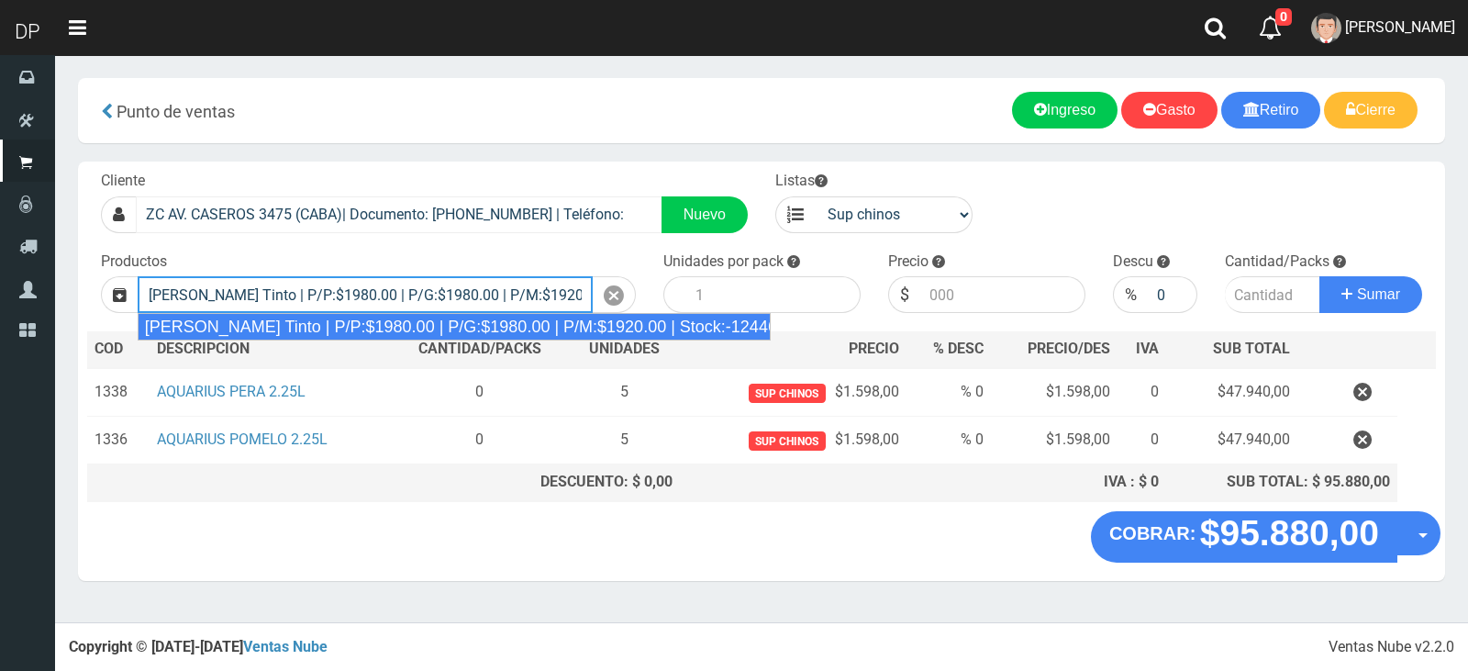
type input "Viñas de Balbo Tinto | P/P:$1980.00 | P/G:$1980.00 | P/M:$1920.00 | Stock:-12446"
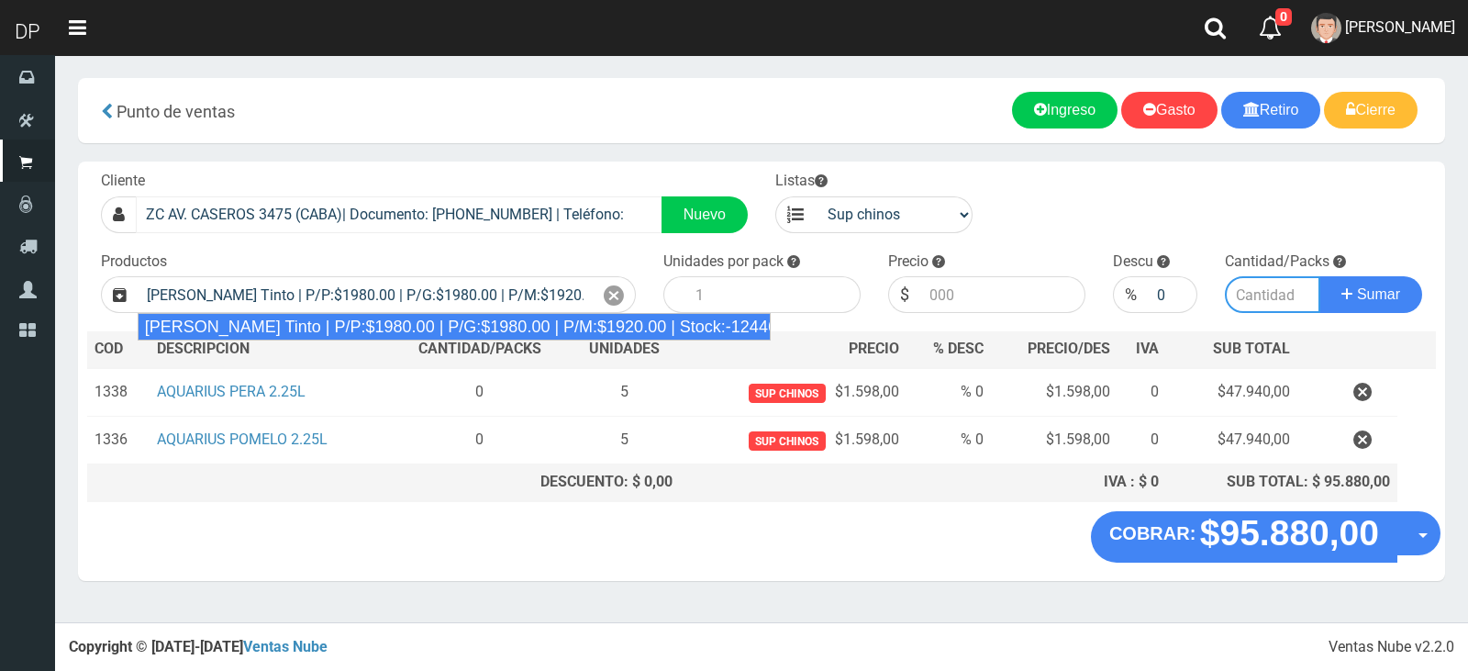
type input "6"
type input "1980.00"
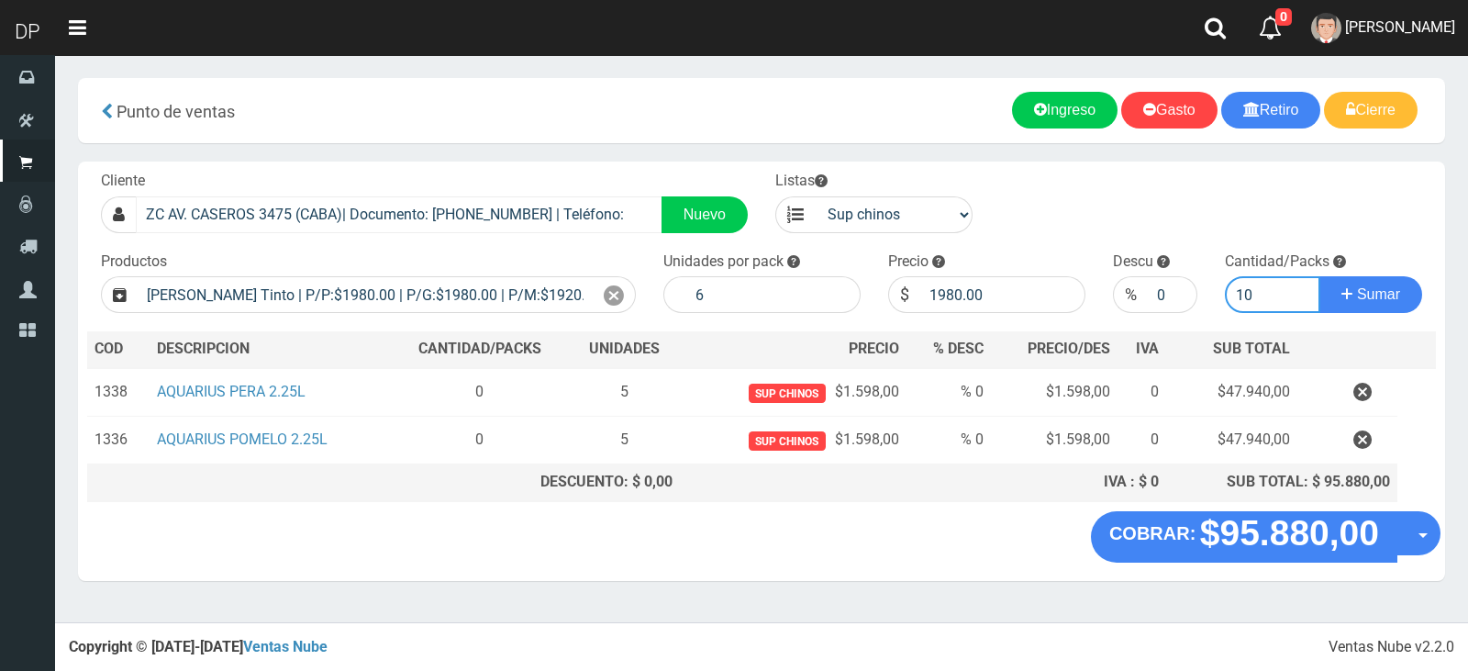
type input "10"
click at [1320, 276] on button "Sumar" at bounding box center [1371, 294] width 103 height 37
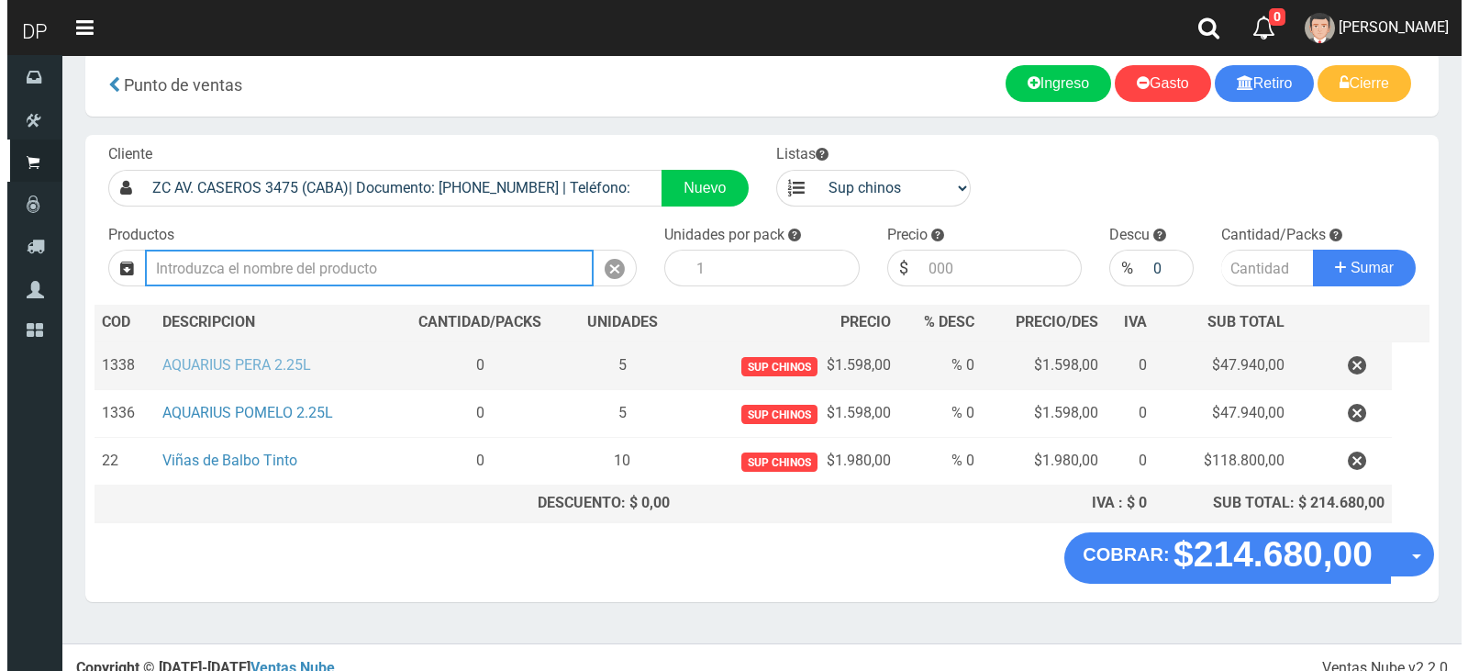
scroll to position [41, 0]
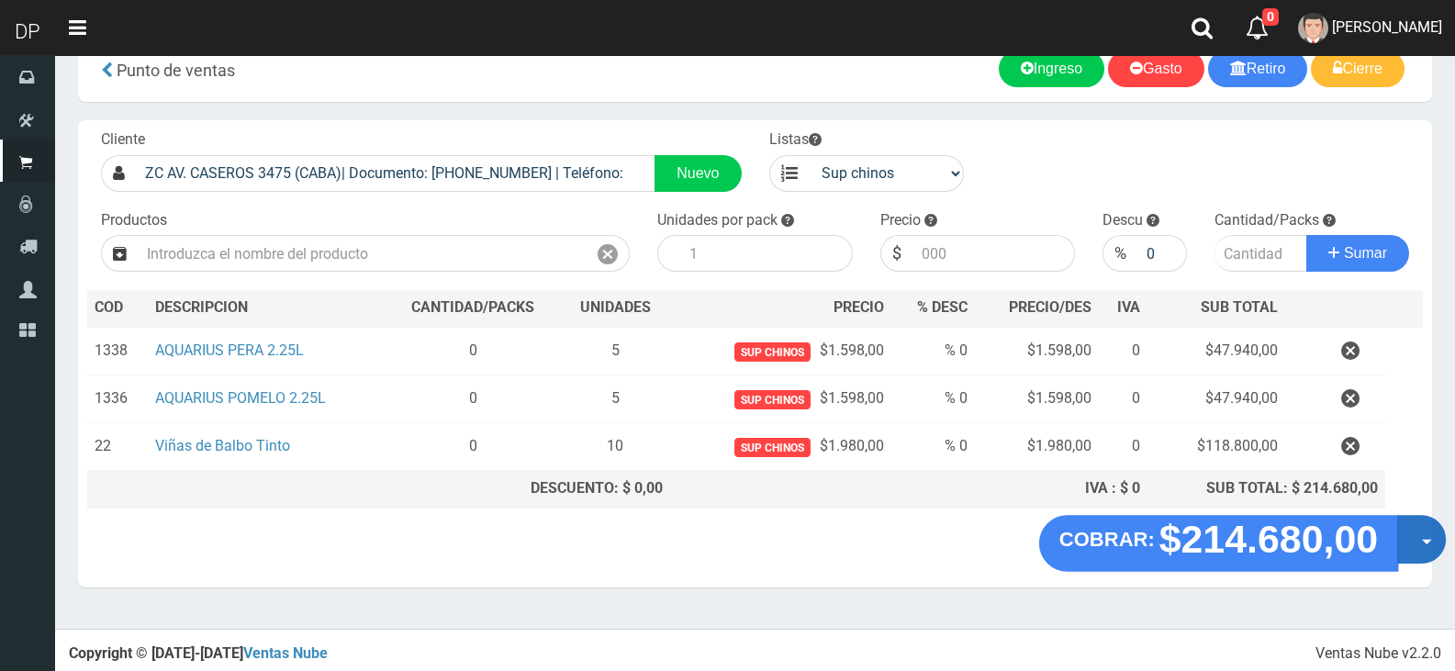
click at [1416, 543] on button "Opciones" at bounding box center [1421, 539] width 49 height 49
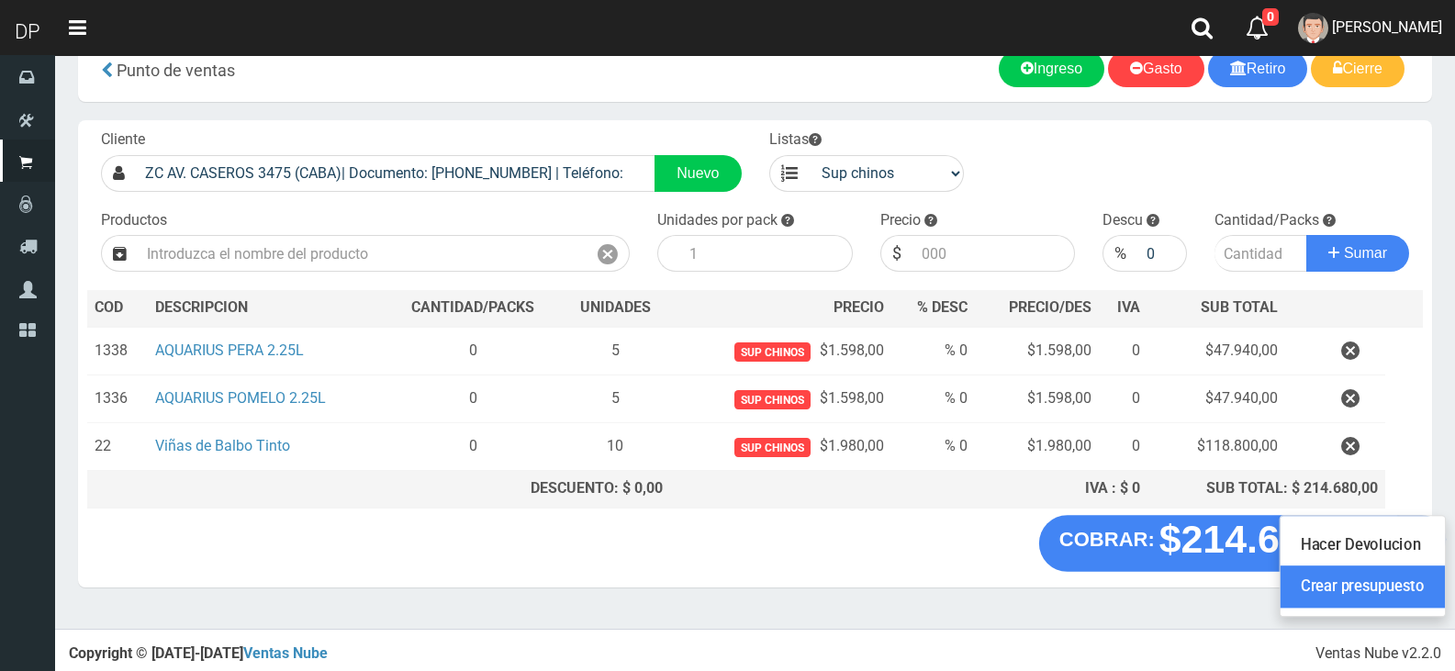
click at [1410, 593] on link "Crear presupuesto" at bounding box center [1362, 587] width 164 height 42
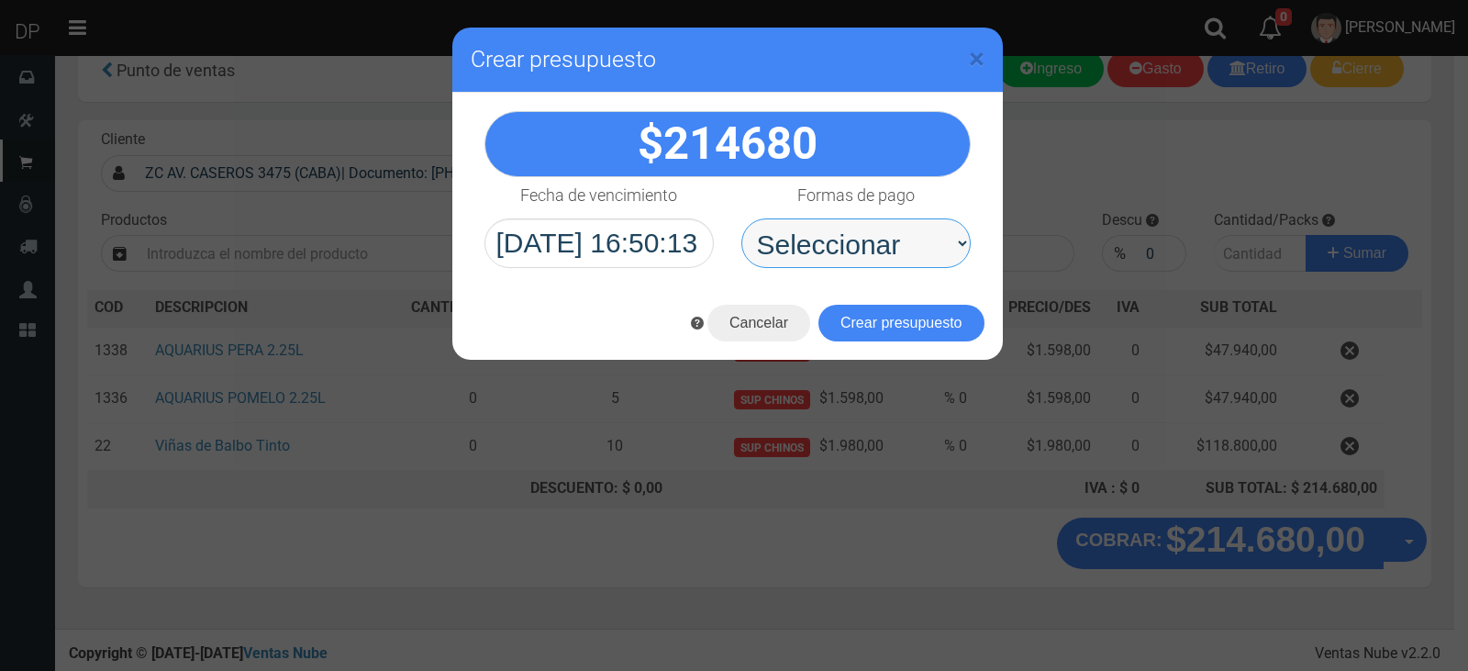
click at [893, 218] on select "Seleccionar Efectivo Tarjeta de Crédito Depósito Débito" at bounding box center [856, 243] width 229 height 50
click at [742, 218] on select "Seleccionar Efectivo Tarjeta de Crédito Depósito Débito" at bounding box center [856, 243] width 229 height 50
click at [885, 237] on select "Seleccionar Efectivo Tarjeta de Crédito Depósito Débito" at bounding box center [856, 243] width 229 height 50
select select "Efectivo"
click at [742, 218] on select "Seleccionar Efectivo Tarjeta de Crédito Depósito Débito" at bounding box center [856, 243] width 229 height 50
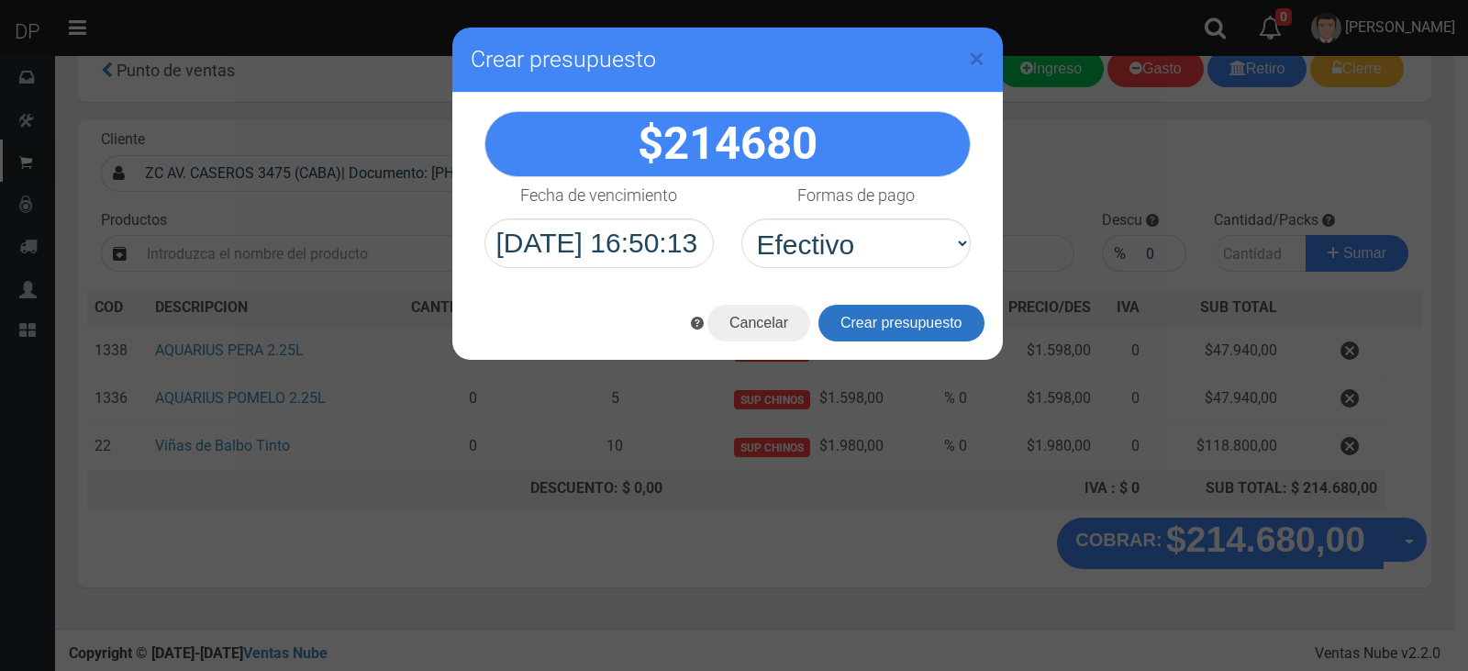
click at [887, 319] on button "Crear presupuesto" at bounding box center [902, 323] width 166 height 37
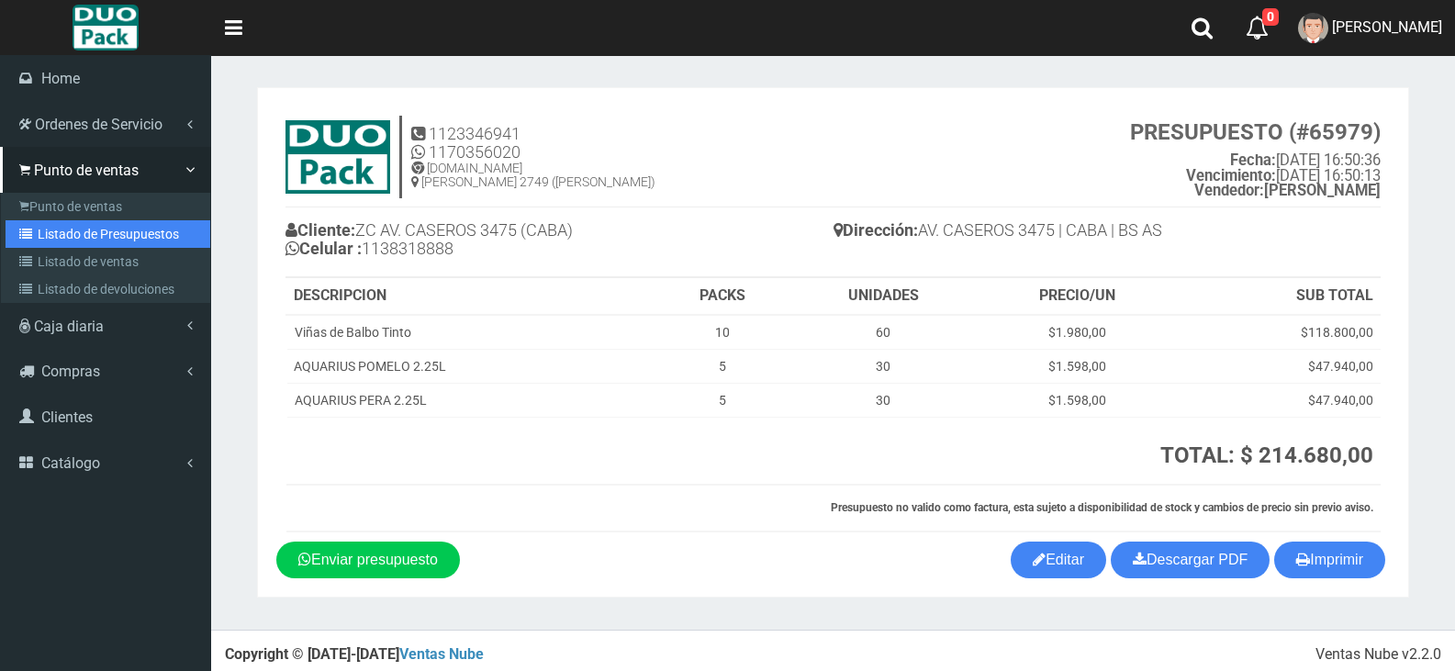
click at [27, 241] on link "Listado de Presupuestos" at bounding box center [108, 234] width 205 height 28
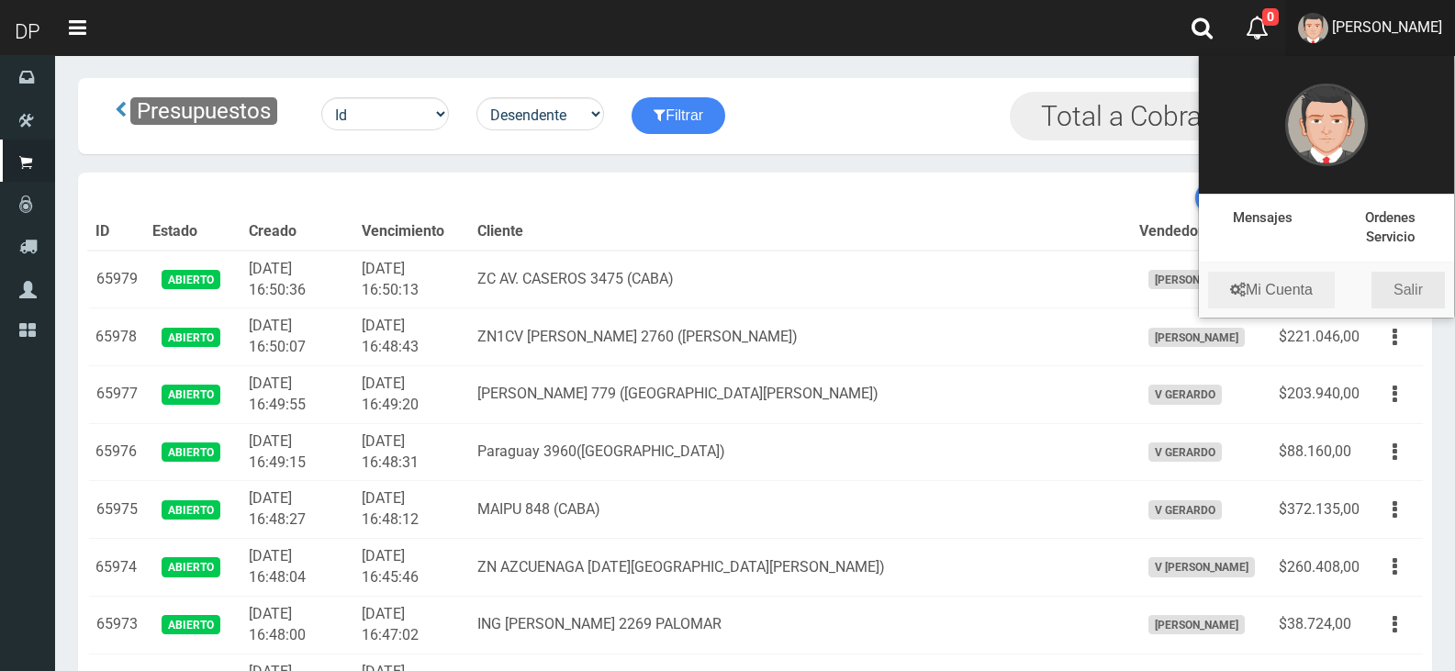
click at [1418, 285] on link "Salir" at bounding box center [1407, 290] width 73 height 37
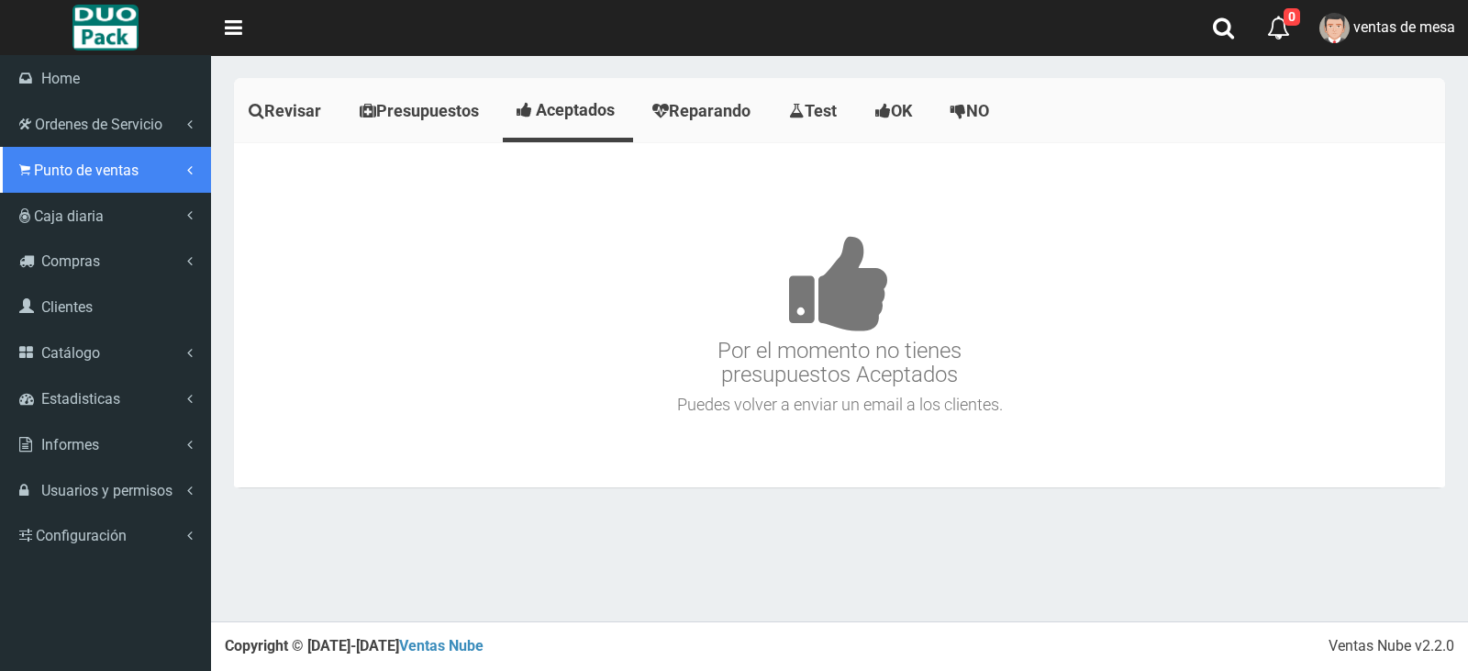
click at [115, 189] on link "Punto de ventas" at bounding box center [105, 170] width 211 height 46
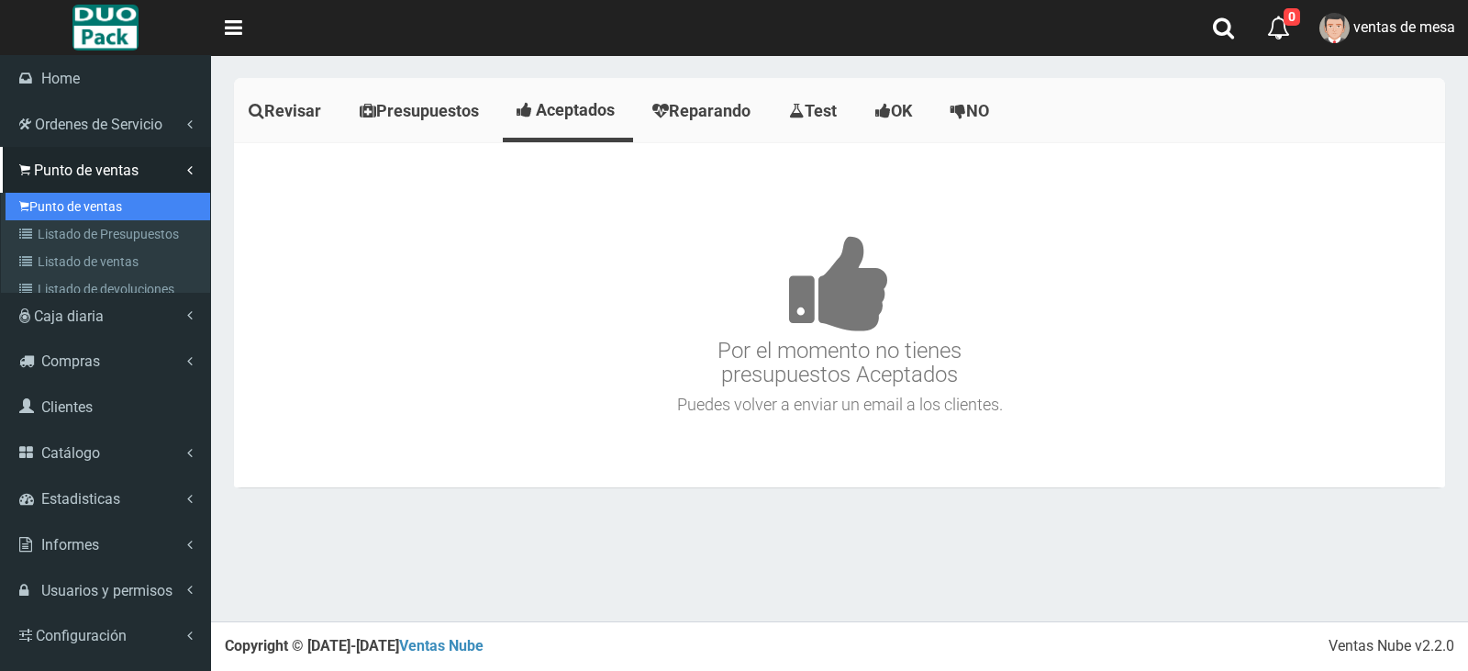
click at [116, 201] on link "Punto de ventas" at bounding box center [108, 207] width 205 height 28
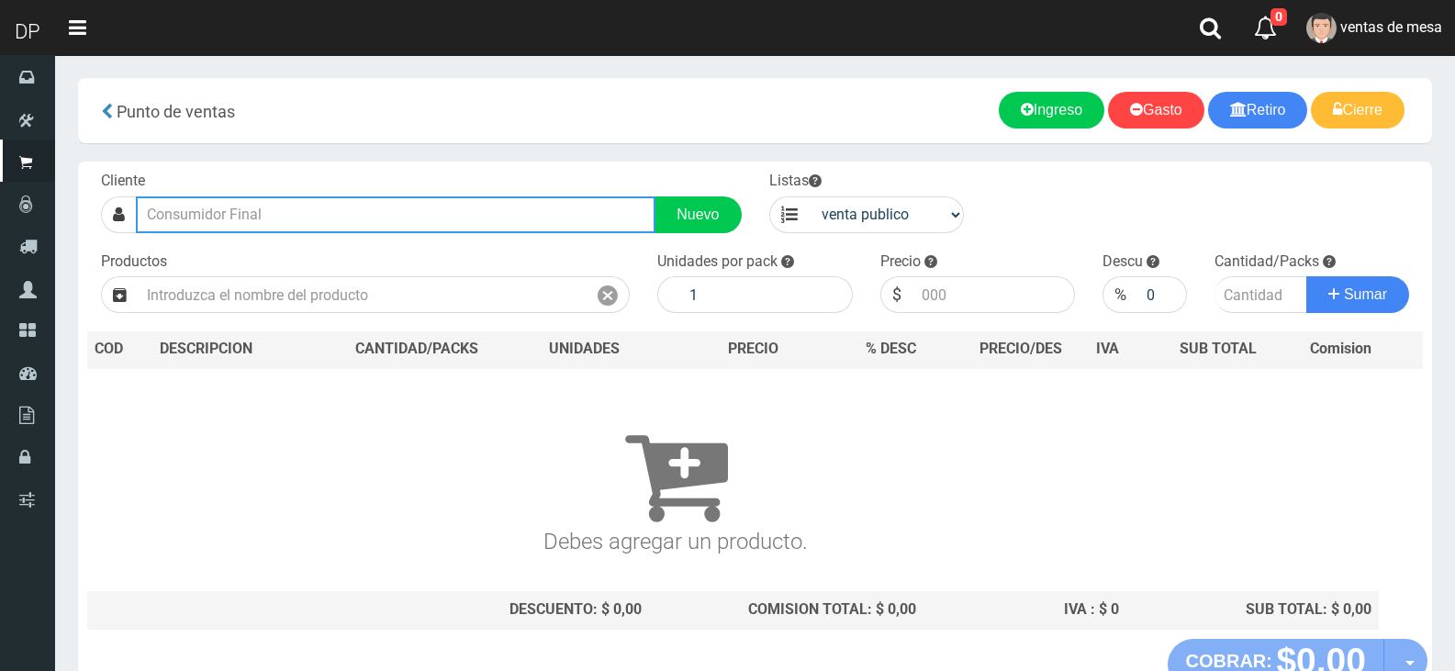
click at [267, 228] on input "text" at bounding box center [395, 214] width 519 height 37
click at [1306, 276] on button "Sumar" at bounding box center [1357, 294] width 103 height 37
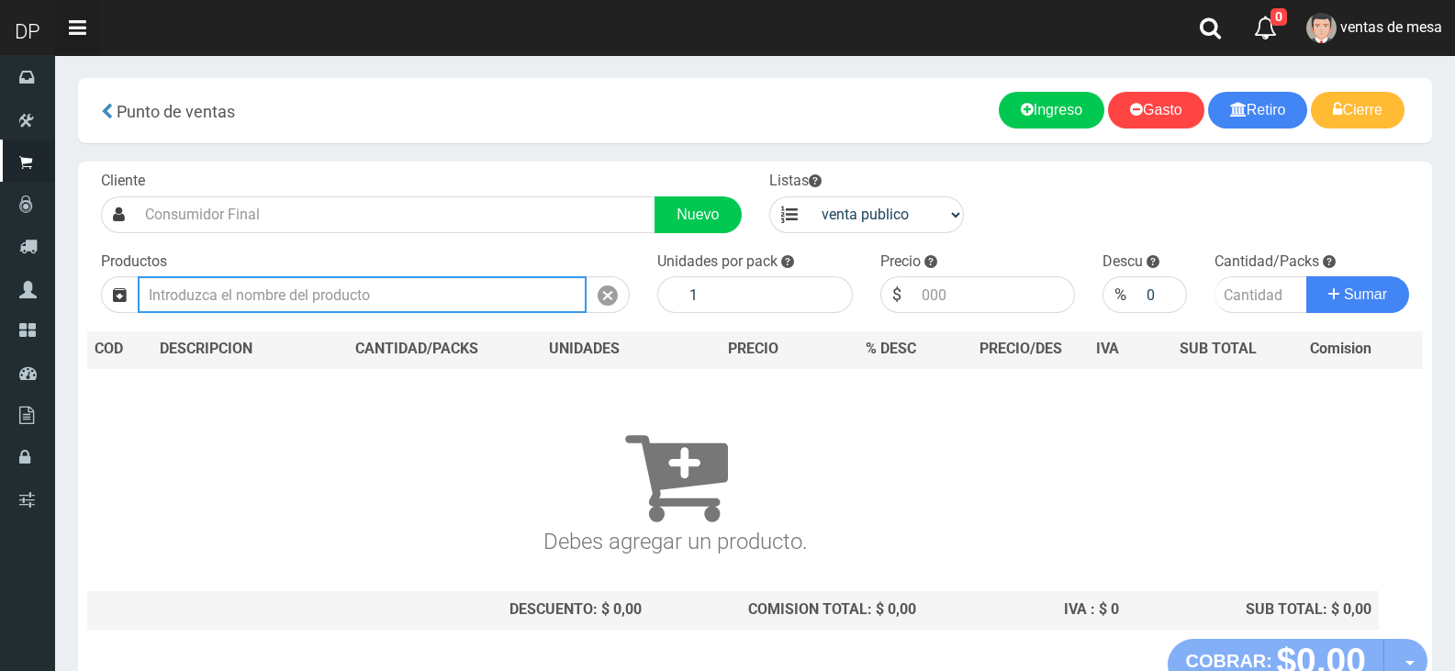
click at [1306, 276] on button "Sumar" at bounding box center [1357, 294] width 103 height 37
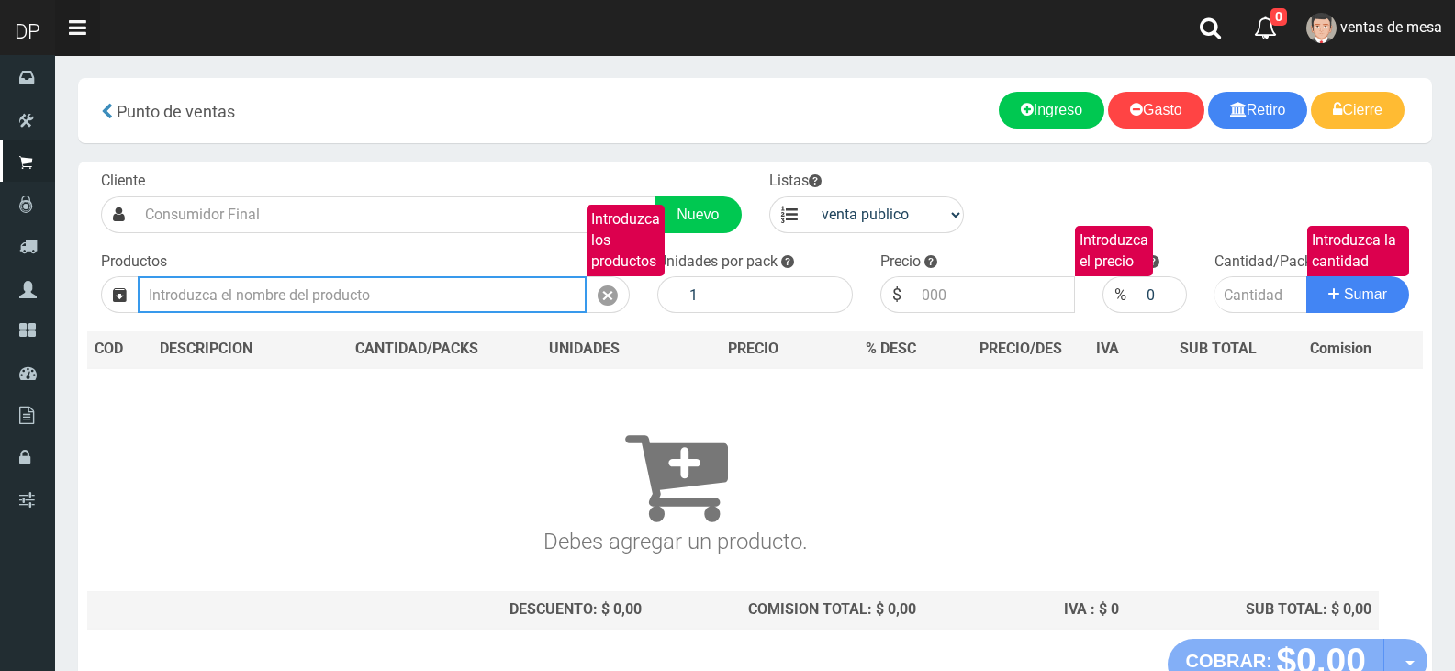
click at [1306, 276] on button "Sumar" at bounding box center [1357, 294] width 103 height 37
type input "SEDAL SHAMPOO 190ML ACIDO Y HIALURONICO (CELESTE) | P/P:$1885.00 | P/G:$1885.00…"
type input "1885.00"
type input "SEDAL SHAMPOO 190ML ACIDO Y HIALURONICO (CELESTE) | P/P:$1885.00 | P/G:$1885.00…"
type input "1885.00"
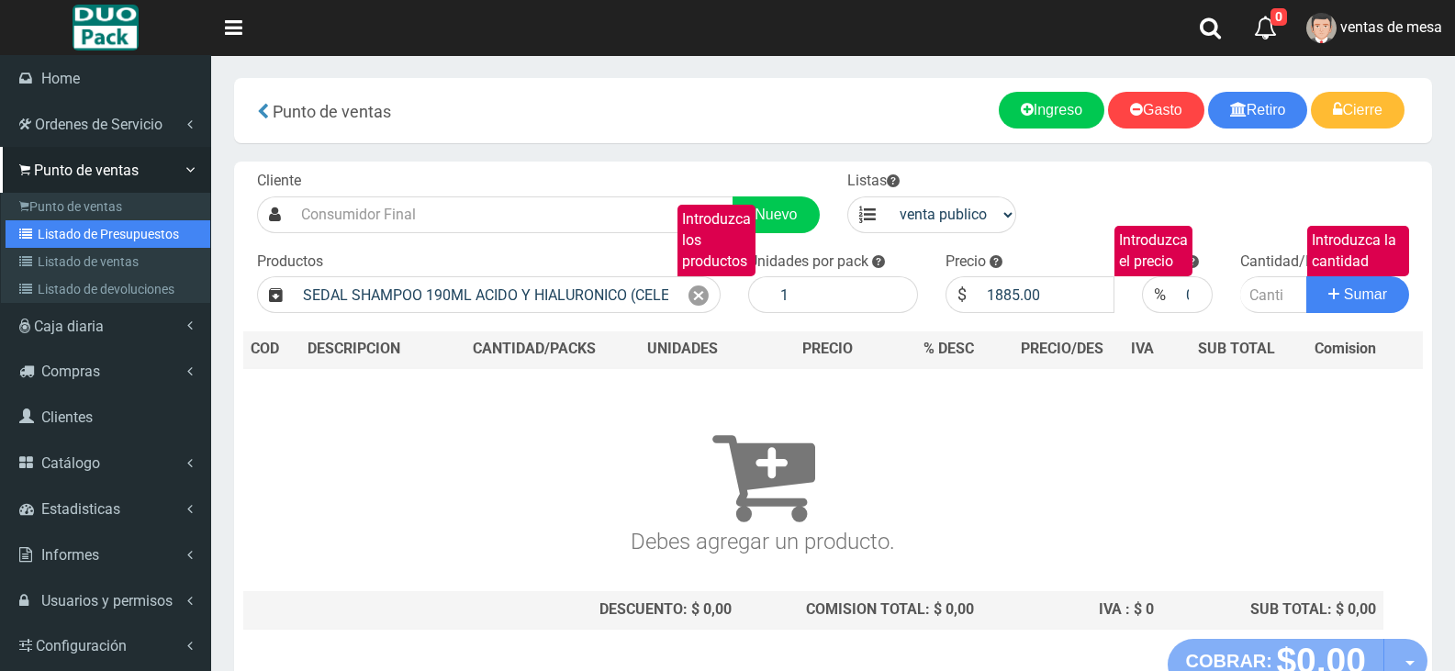
click at [46, 233] on link "Listado de Presupuestos" at bounding box center [108, 234] width 205 height 28
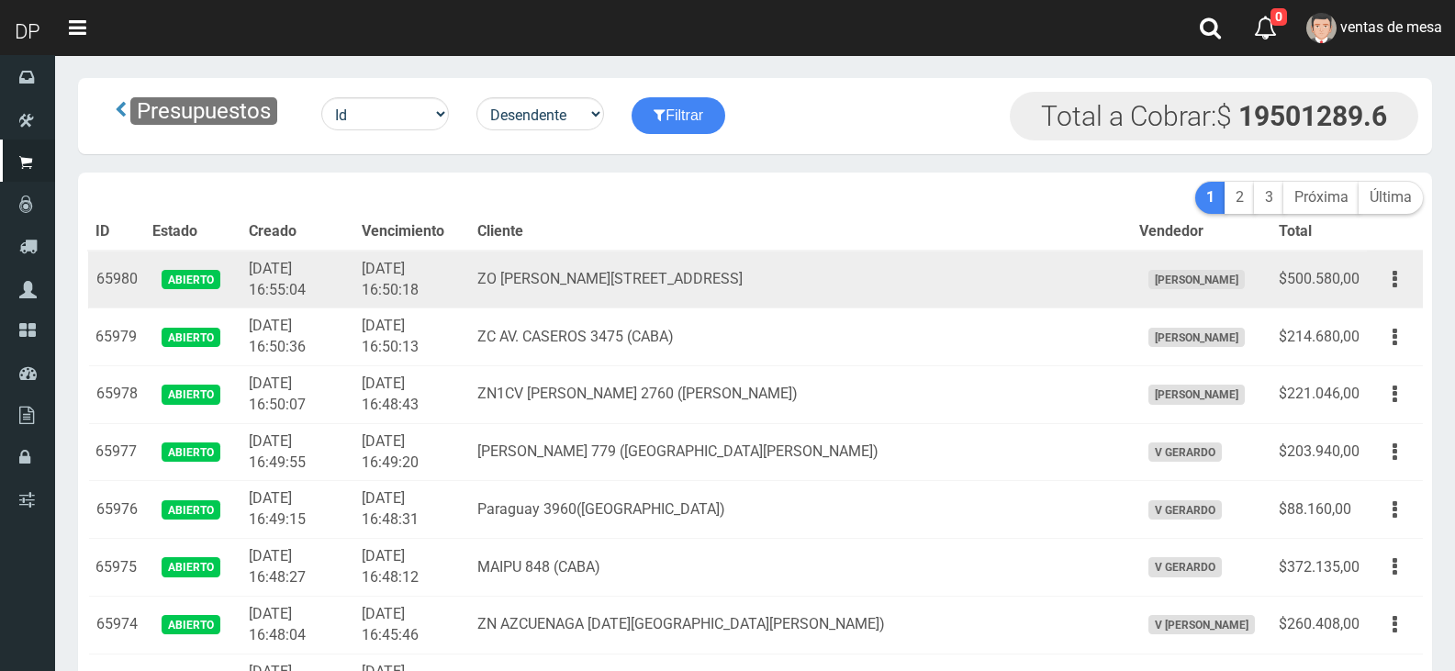
click at [428, 285] on td "2025-08-29 16:50:18" at bounding box center [412, 280] width 116 height 58
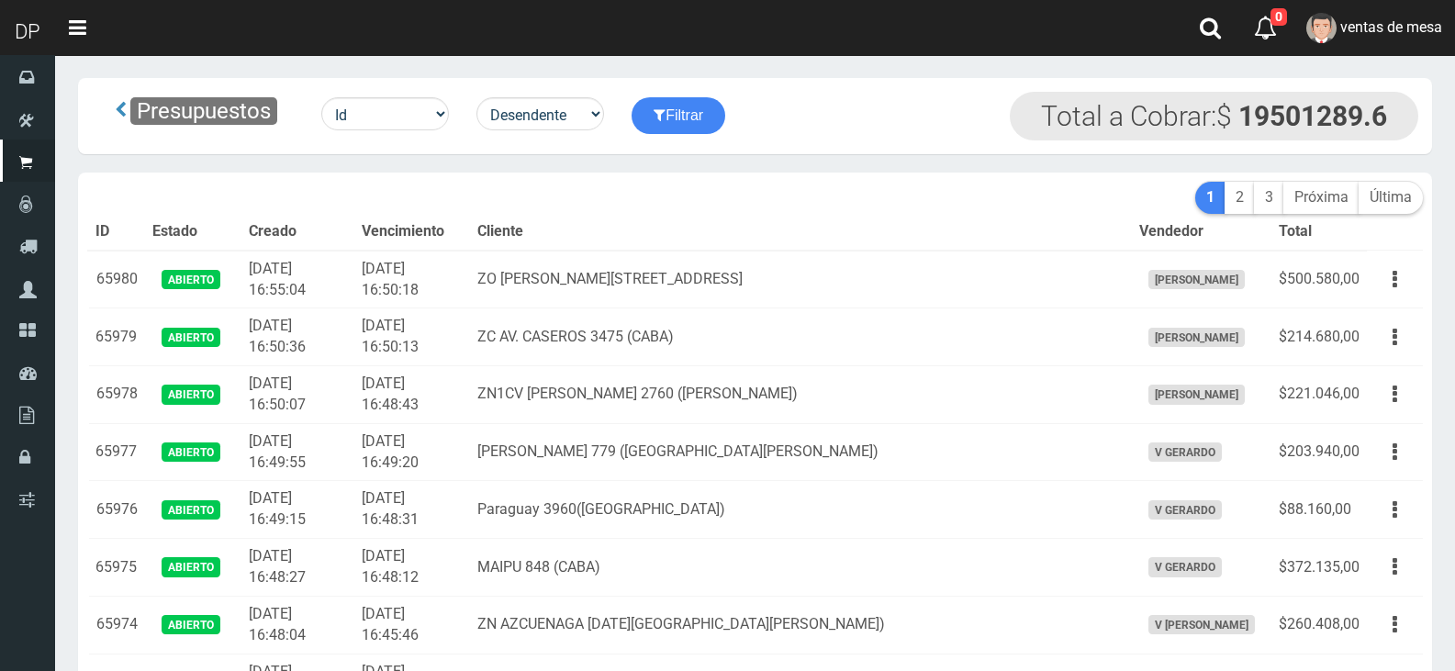
scroll to position [4547, 0]
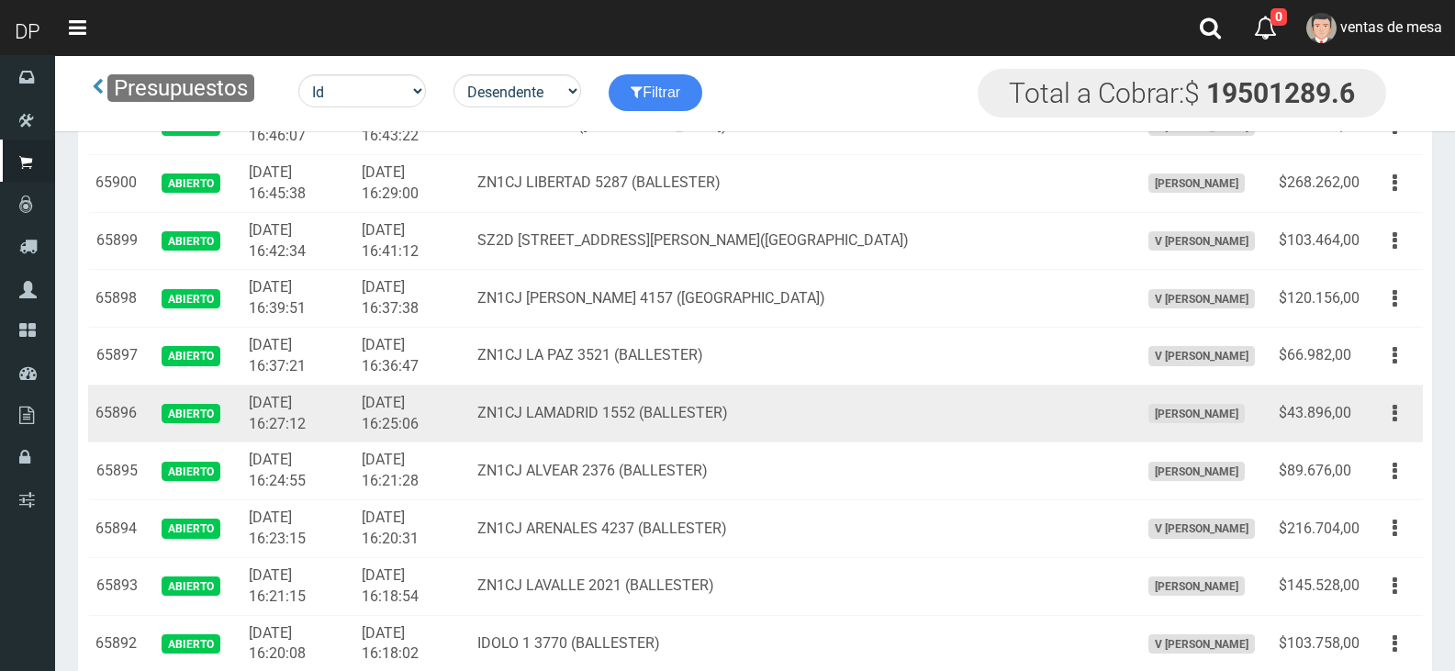
click at [1371, 410] on td "Editar Imprimir Eliminar" at bounding box center [1395, 414] width 56 height 58
click at [1389, 421] on button "button" at bounding box center [1394, 413] width 41 height 32
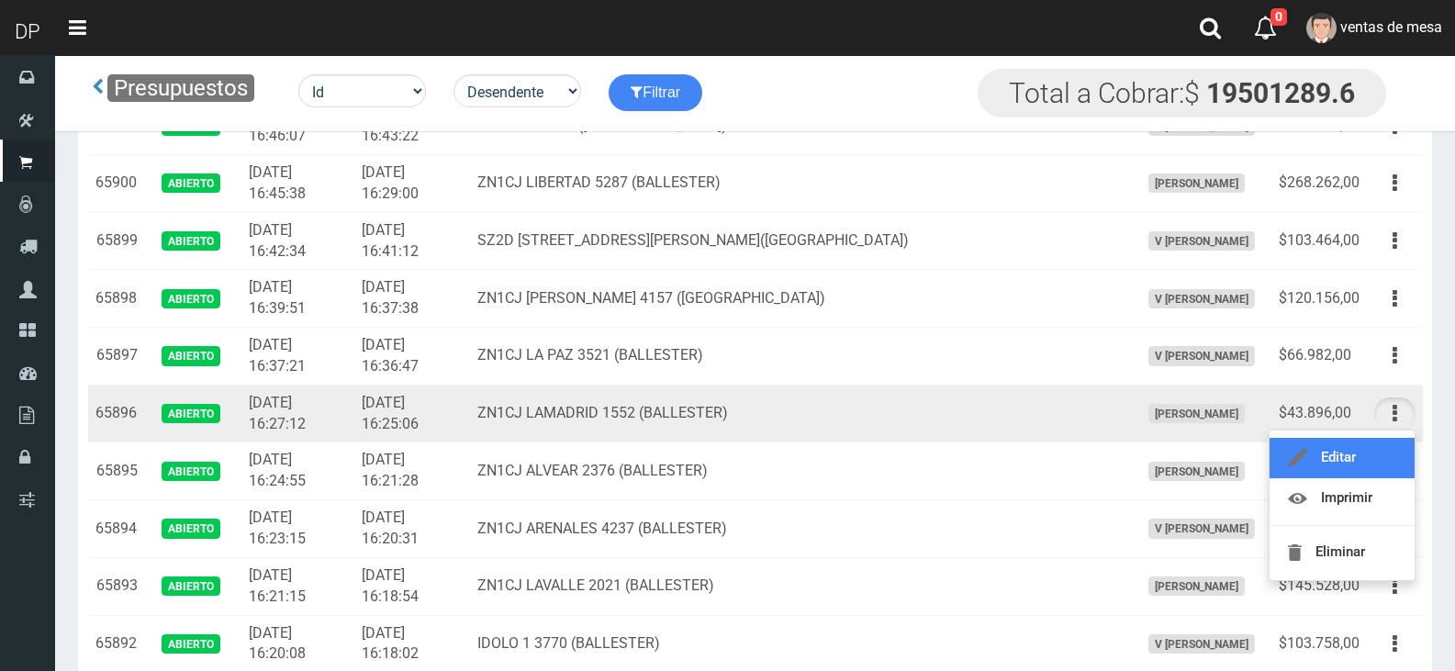
click at [1384, 445] on link "Editar" at bounding box center [1341, 458] width 145 height 40
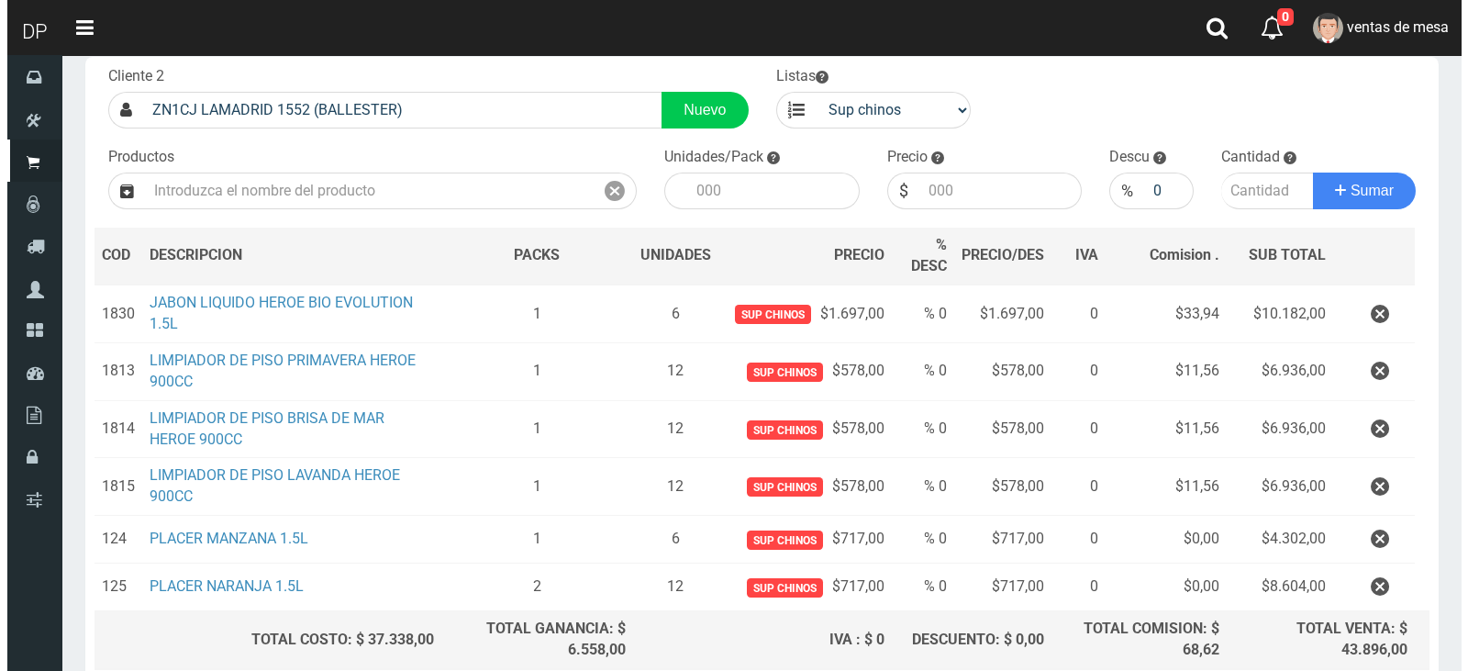
scroll to position [272, 0]
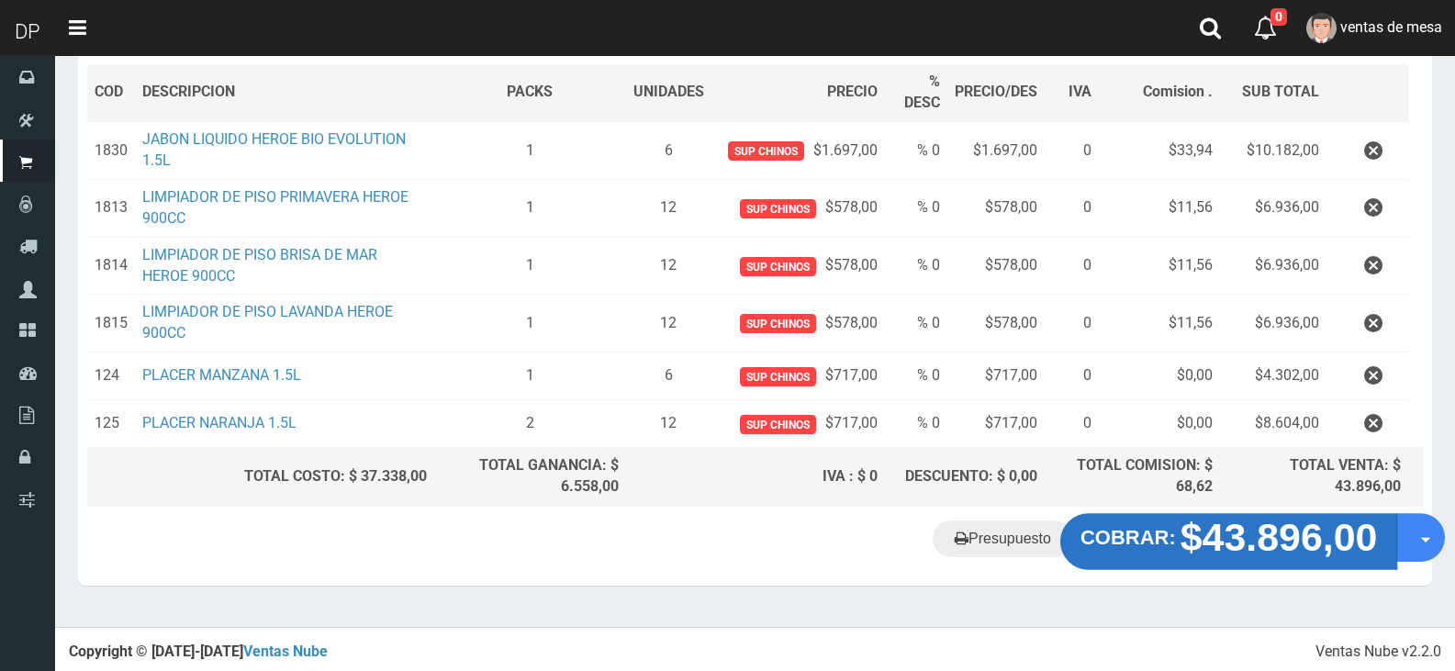
click at [1192, 541] on strong "$43.896,00" at bounding box center [1278, 537] width 197 height 43
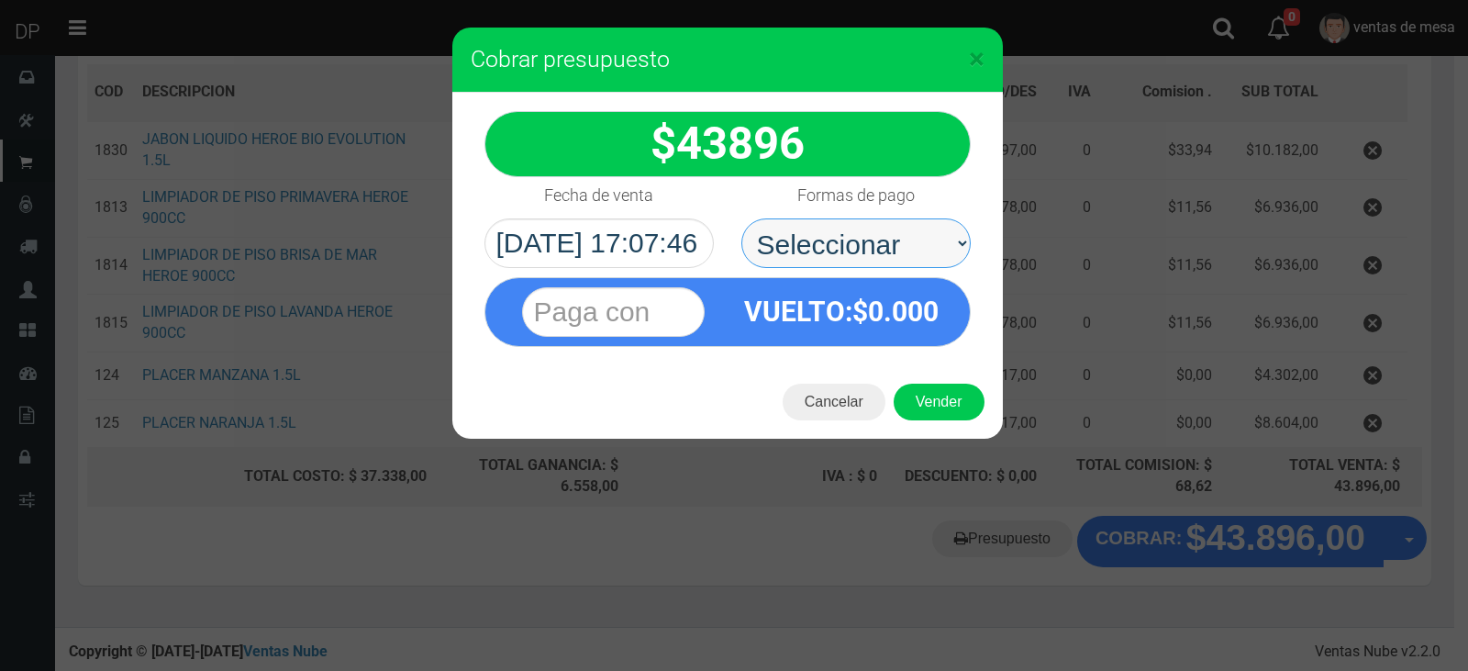
drag, startPoint x: 907, startPoint y: 234, endPoint x: 904, endPoint y: 248, distance: 14.0
click at [907, 234] on select "Seleccionar Efectivo Tarjeta de Crédito Depósito Débito" at bounding box center [856, 243] width 229 height 50
select select "Efectivo"
click at [742, 218] on select "Seleccionar Efectivo Tarjeta de Crédito Depósito Débito" at bounding box center [856, 243] width 229 height 50
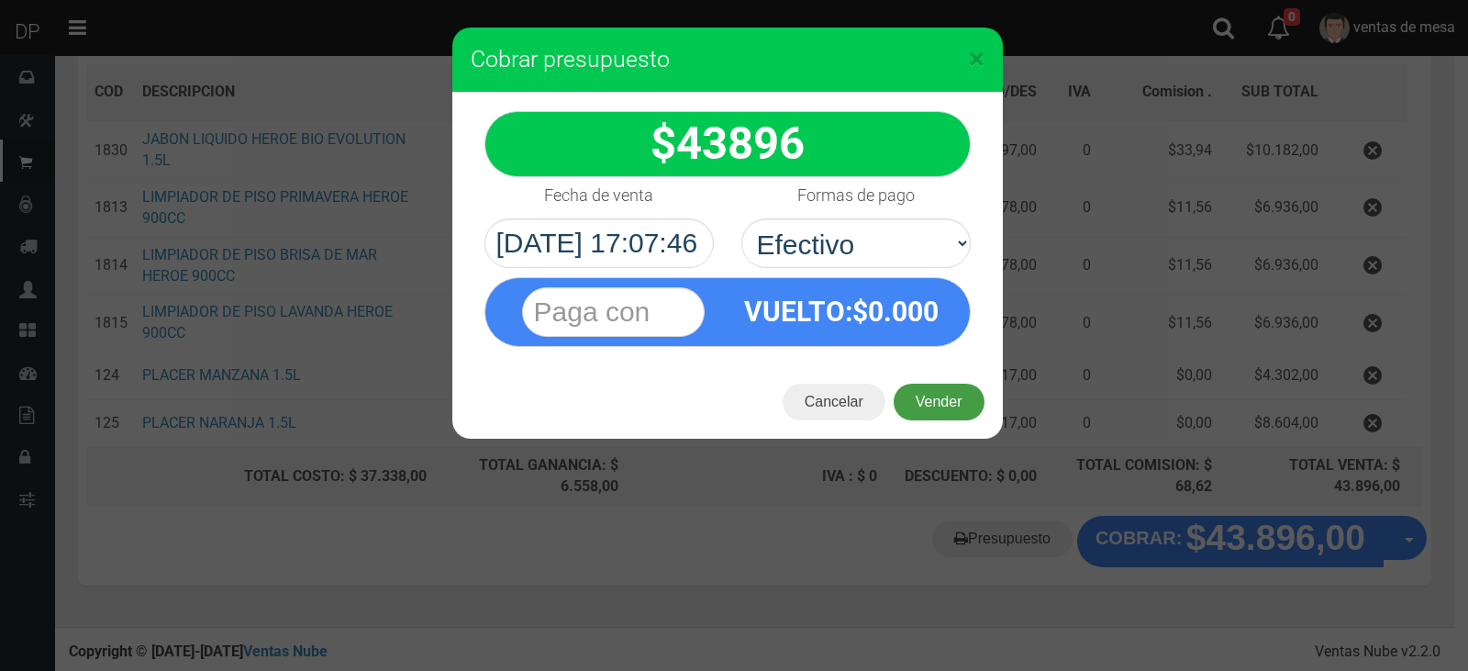
click at [921, 385] on button "Vender" at bounding box center [939, 402] width 91 height 37
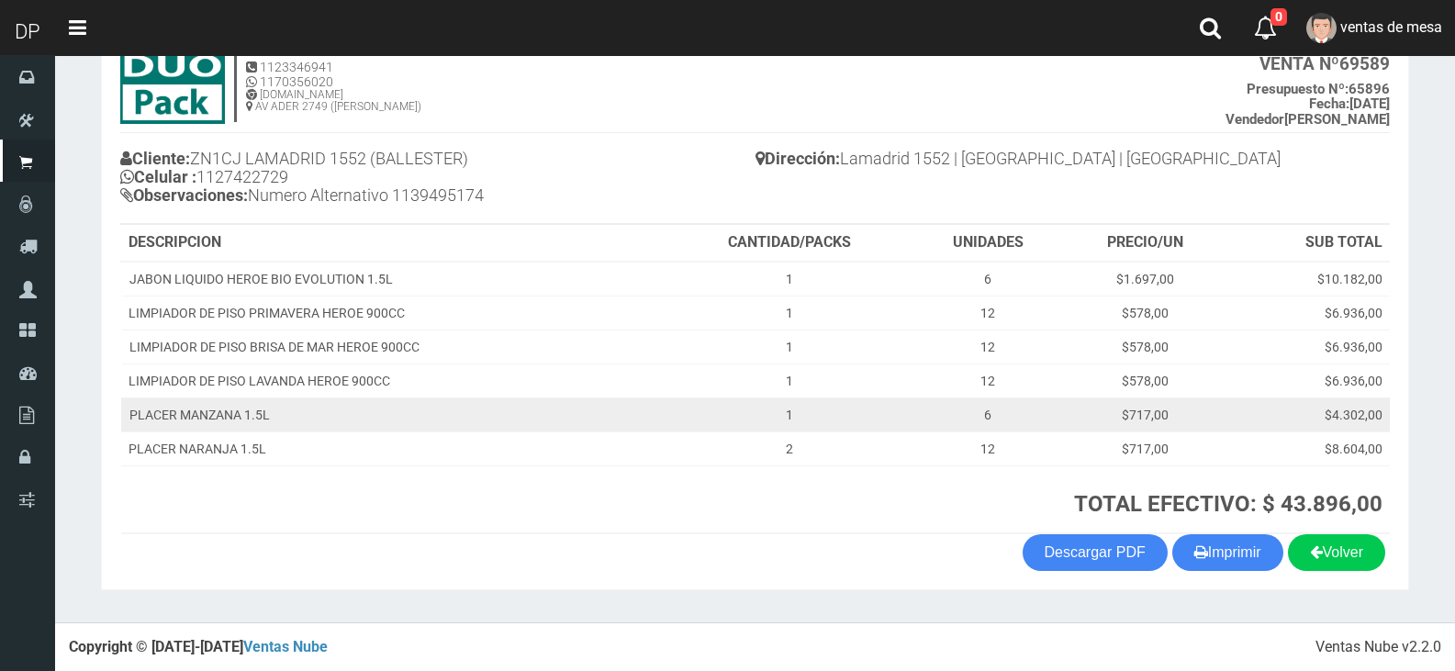
scroll to position [124, 0]
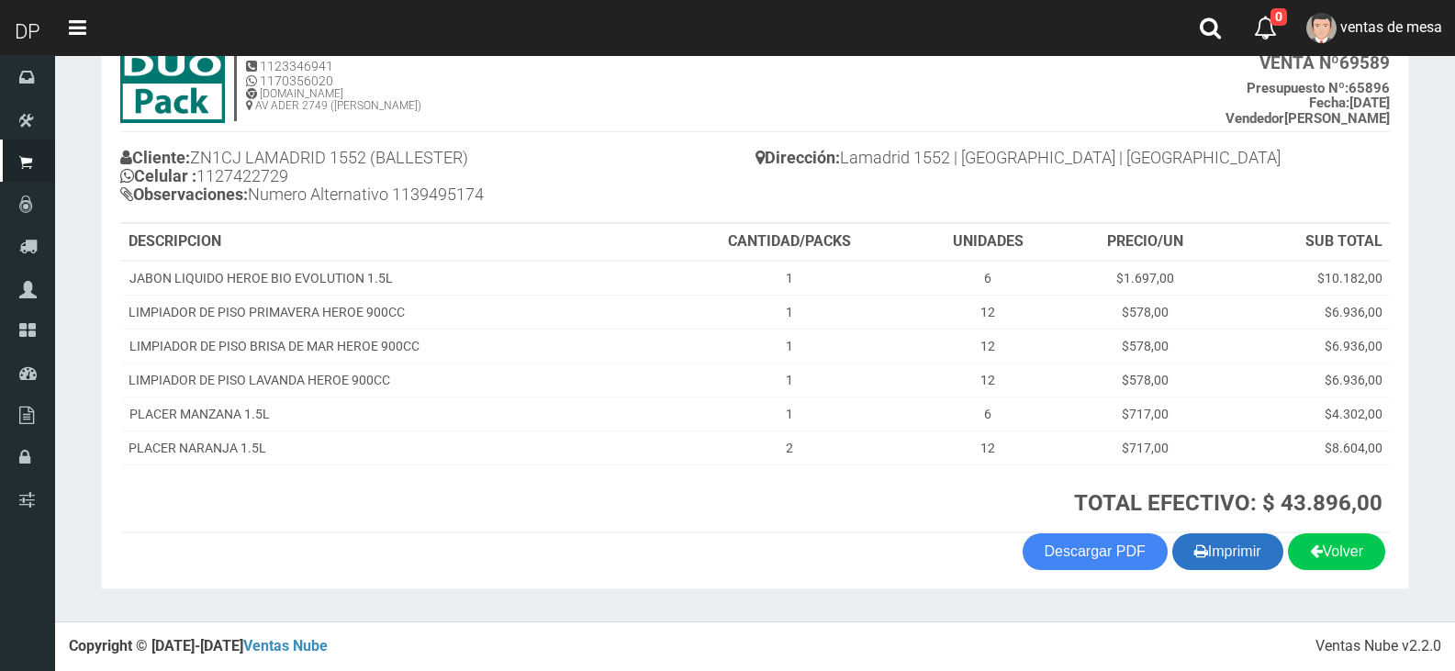
click at [1255, 567] on button "Imprimir" at bounding box center [1227, 551] width 111 height 37
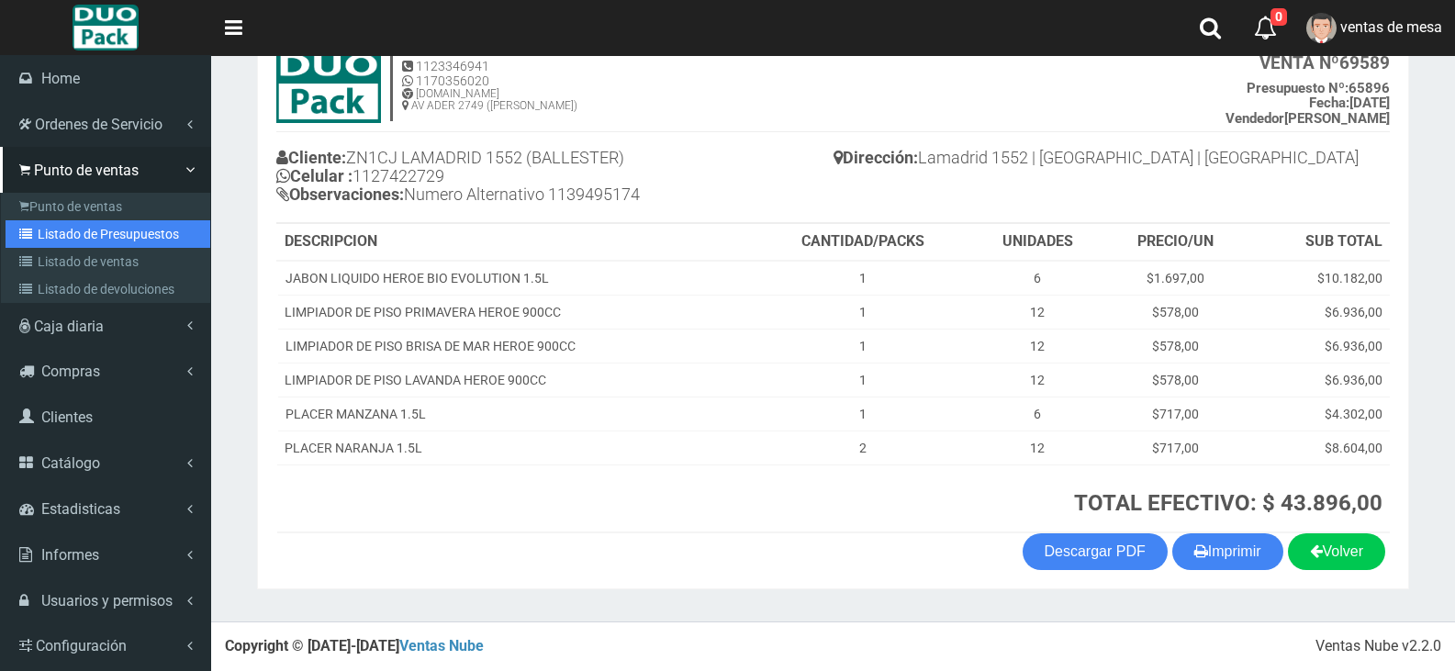
click at [42, 242] on link "Listado de Presupuestos" at bounding box center [108, 234] width 205 height 28
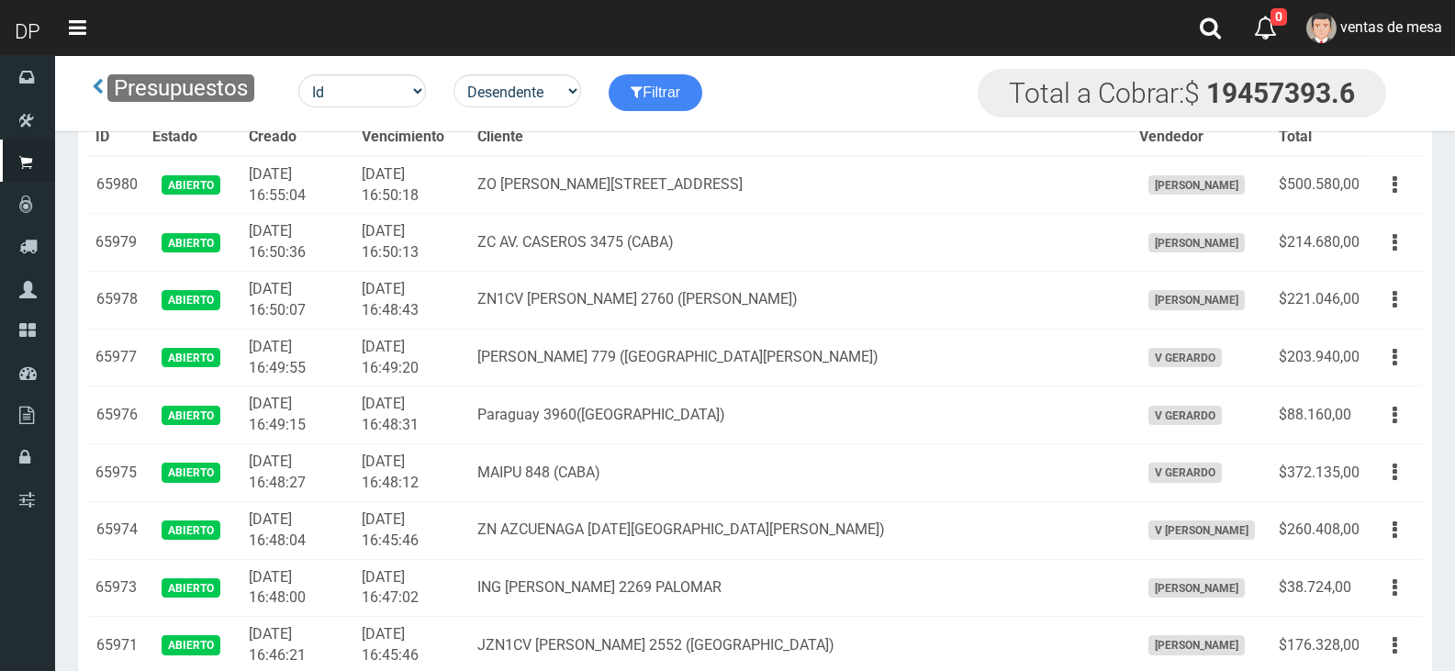
scroll to position [3971, 0]
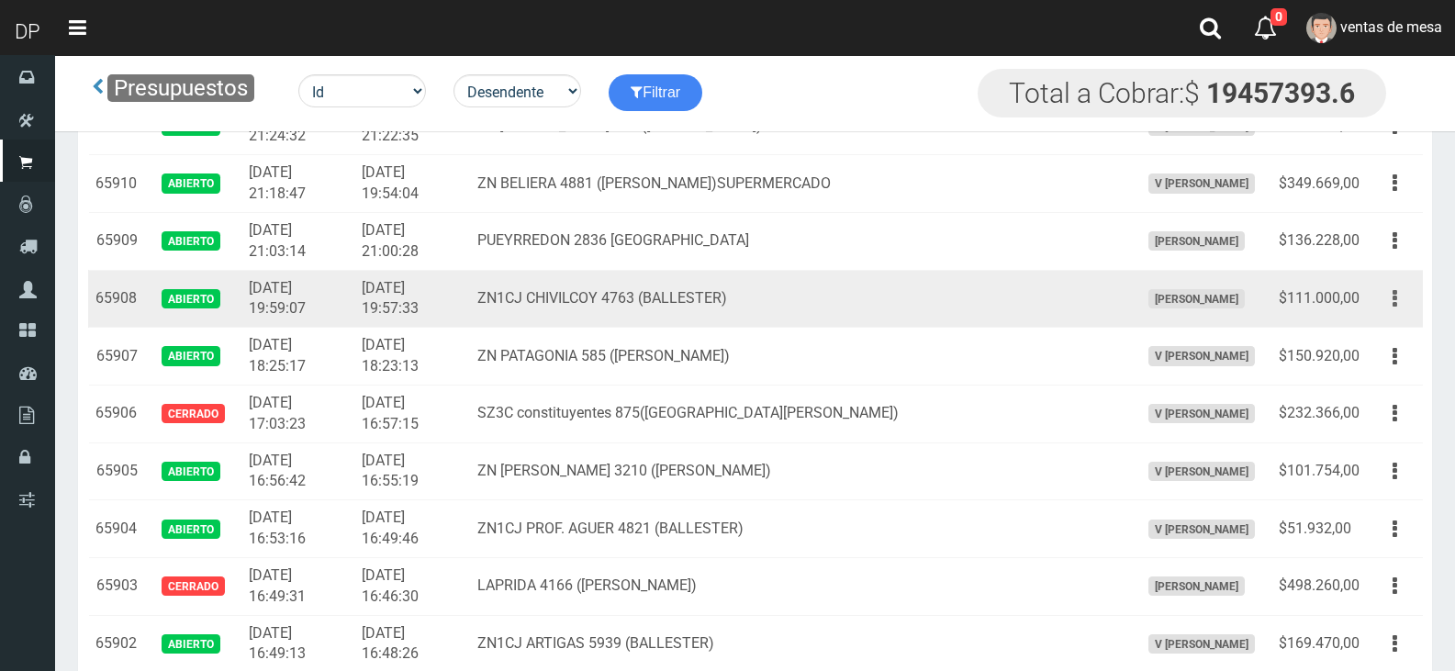
click at [1379, 296] on button "button" at bounding box center [1394, 299] width 41 height 32
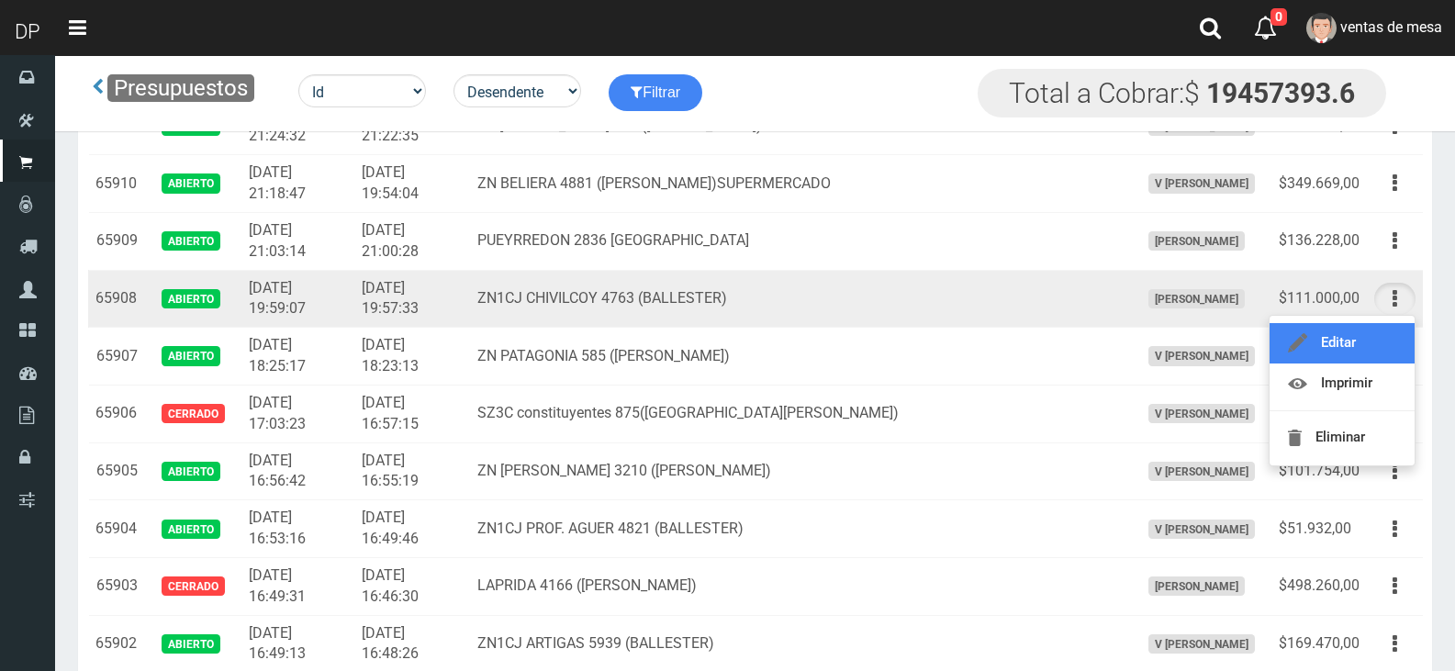
click at [1385, 339] on link "Editar" at bounding box center [1341, 343] width 145 height 40
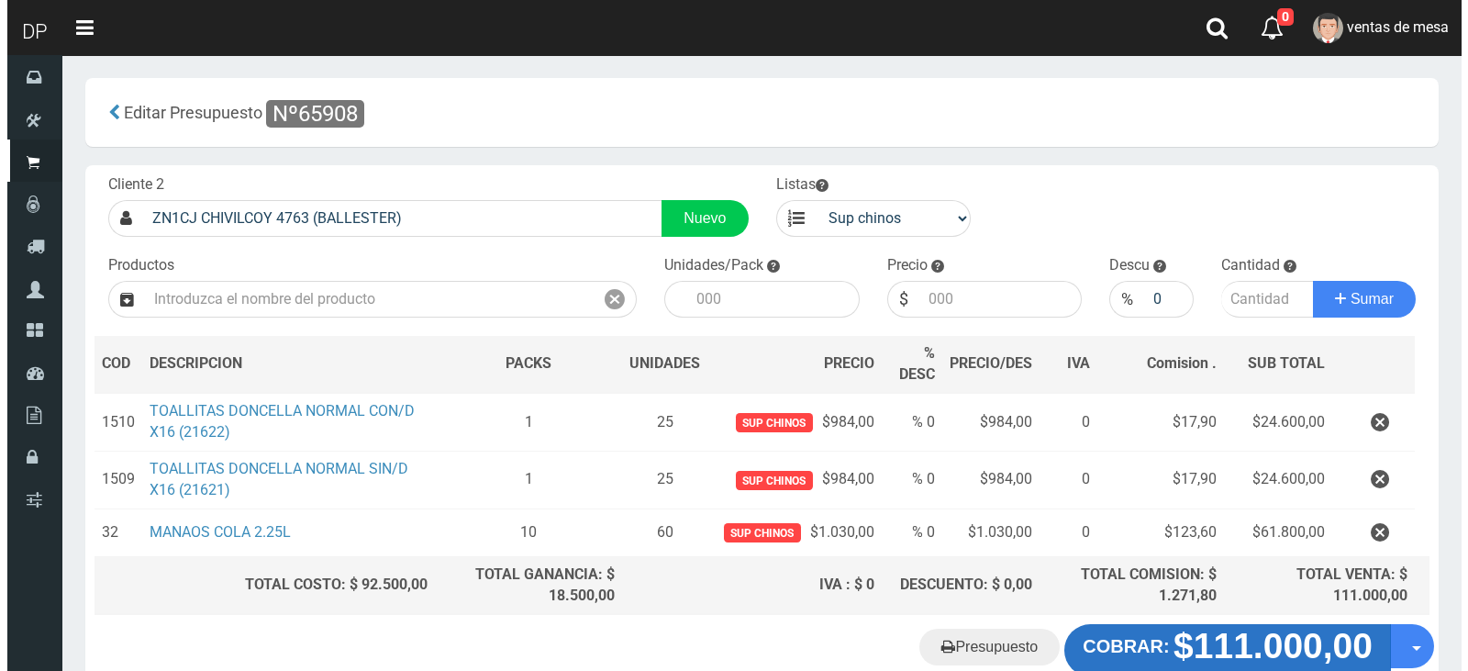
scroll to position [50, 0]
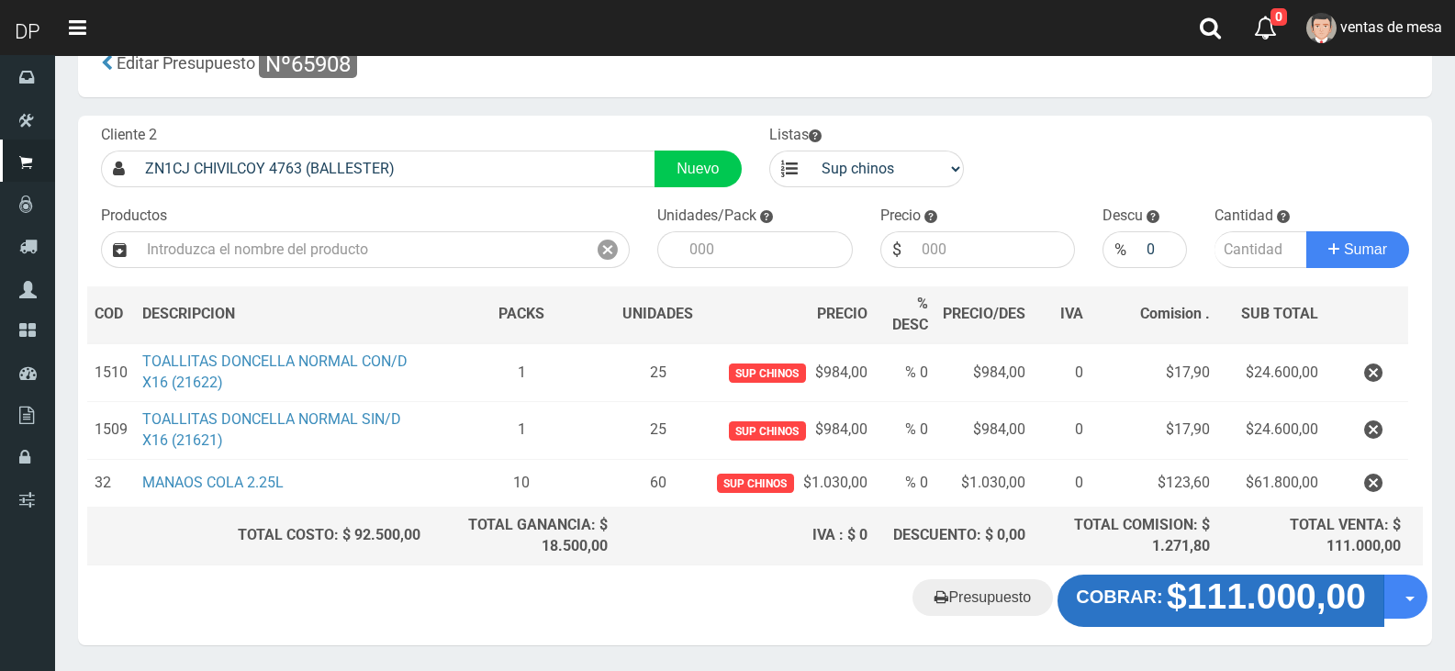
click at [1254, 580] on strong "$111.000,00" at bounding box center [1266, 596] width 199 height 39
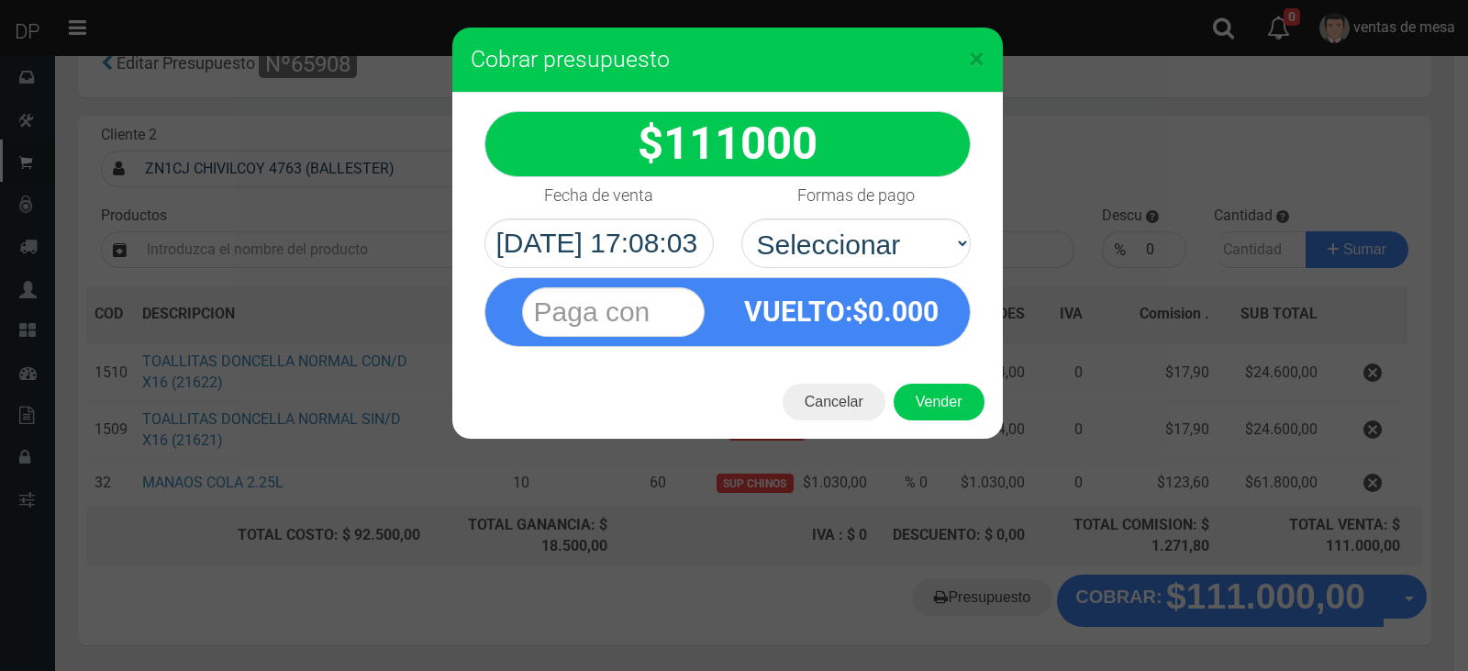
click at [934, 262] on select "Seleccionar Efectivo Tarjeta de Crédito Depósito Débito" at bounding box center [856, 243] width 229 height 50
select select "Efectivo"
click at [742, 218] on select "Seleccionar Efectivo Tarjeta de Crédito Depósito Débito" at bounding box center [856, 243] width 229 height 50
click at [938, 402] on button "Vender" at bounding box center [939, 402] width 91 height 37
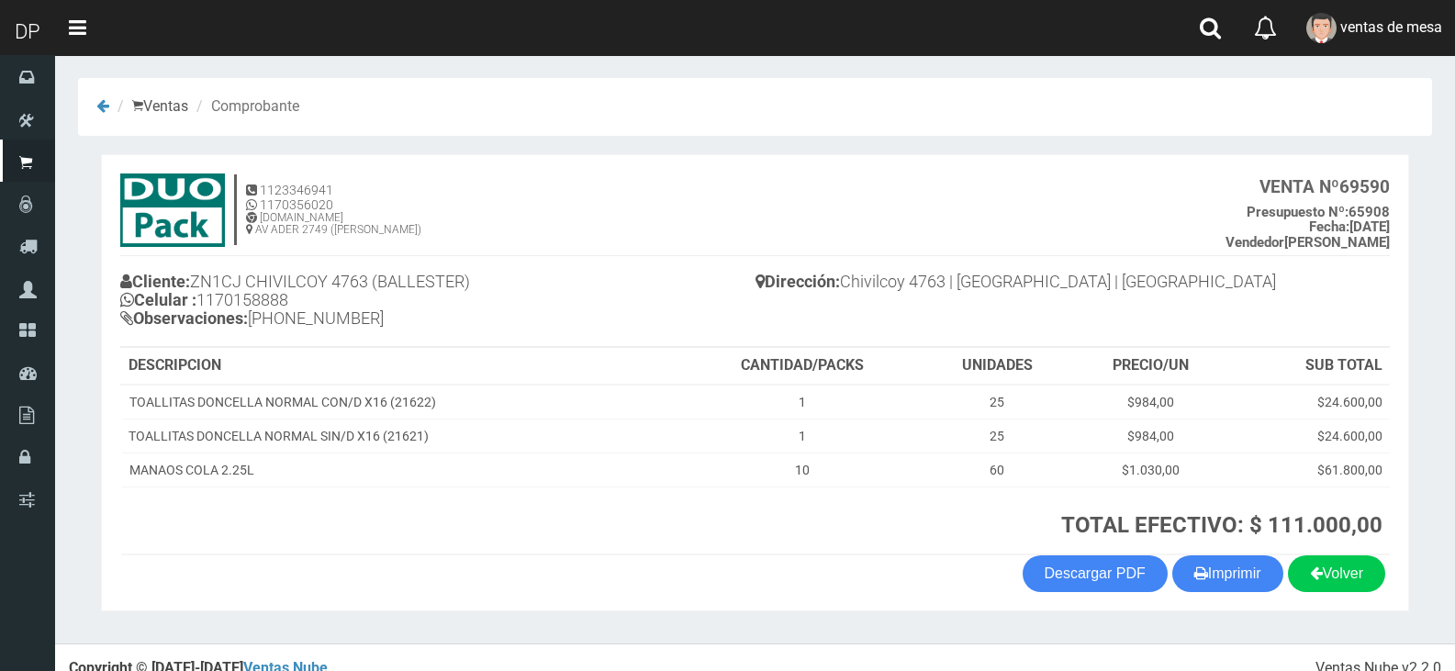
scroll to position [22, 0]
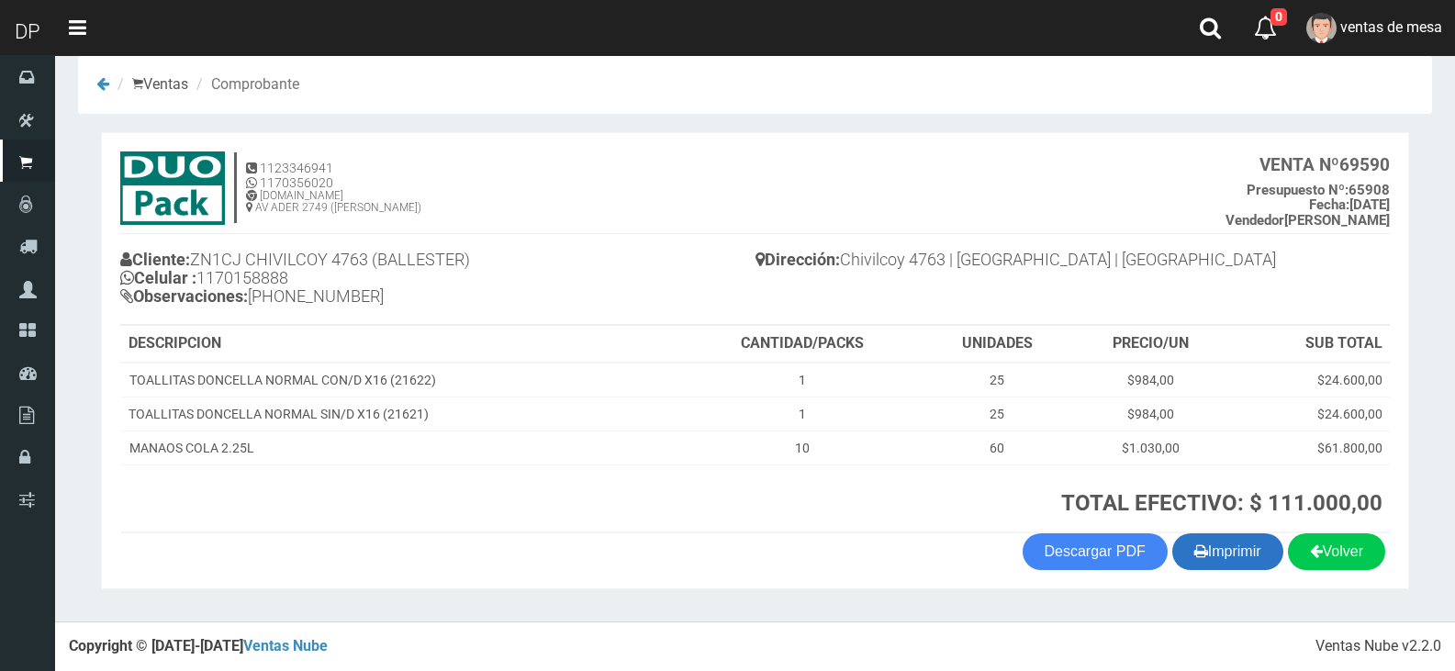
click at [1253, 554] on button "Imprimir" at bounding box center [1227, 551] width 111 height 37
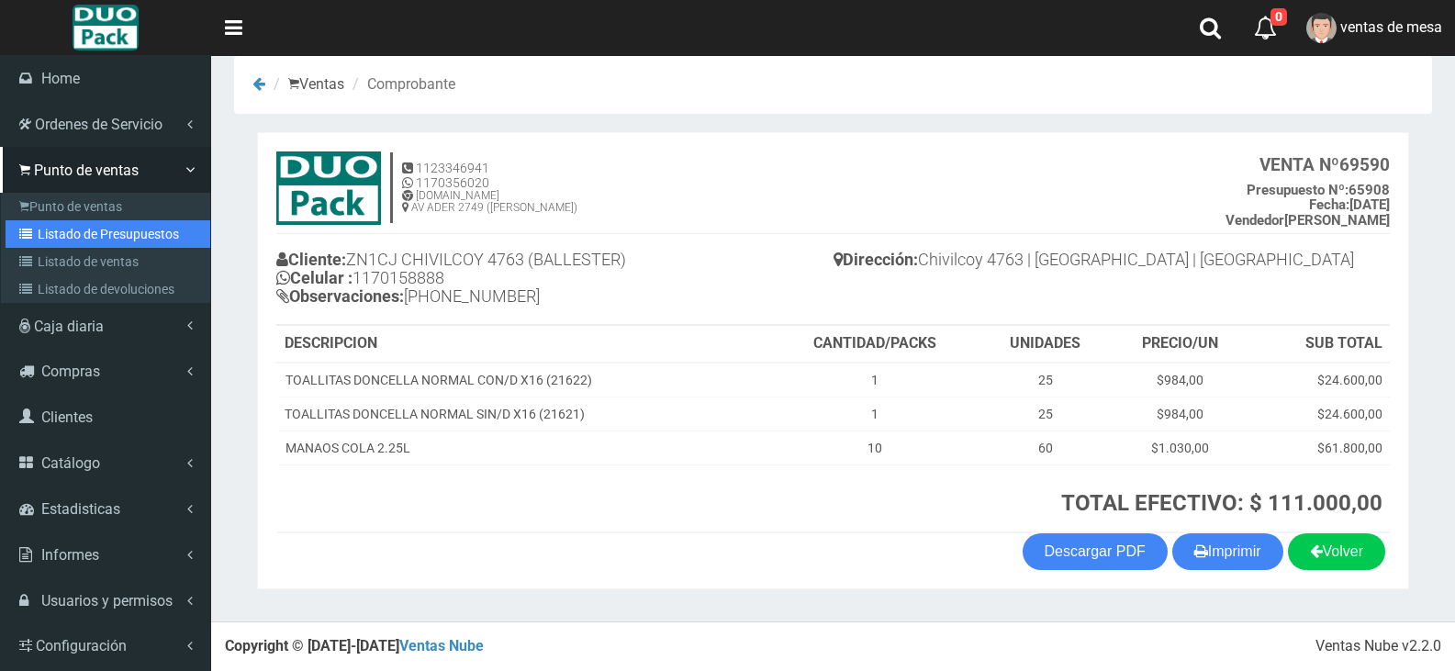
click at [46, 237] on link "Listado de Presupuestos" at bounding box center [108, 234] width 205 height 28
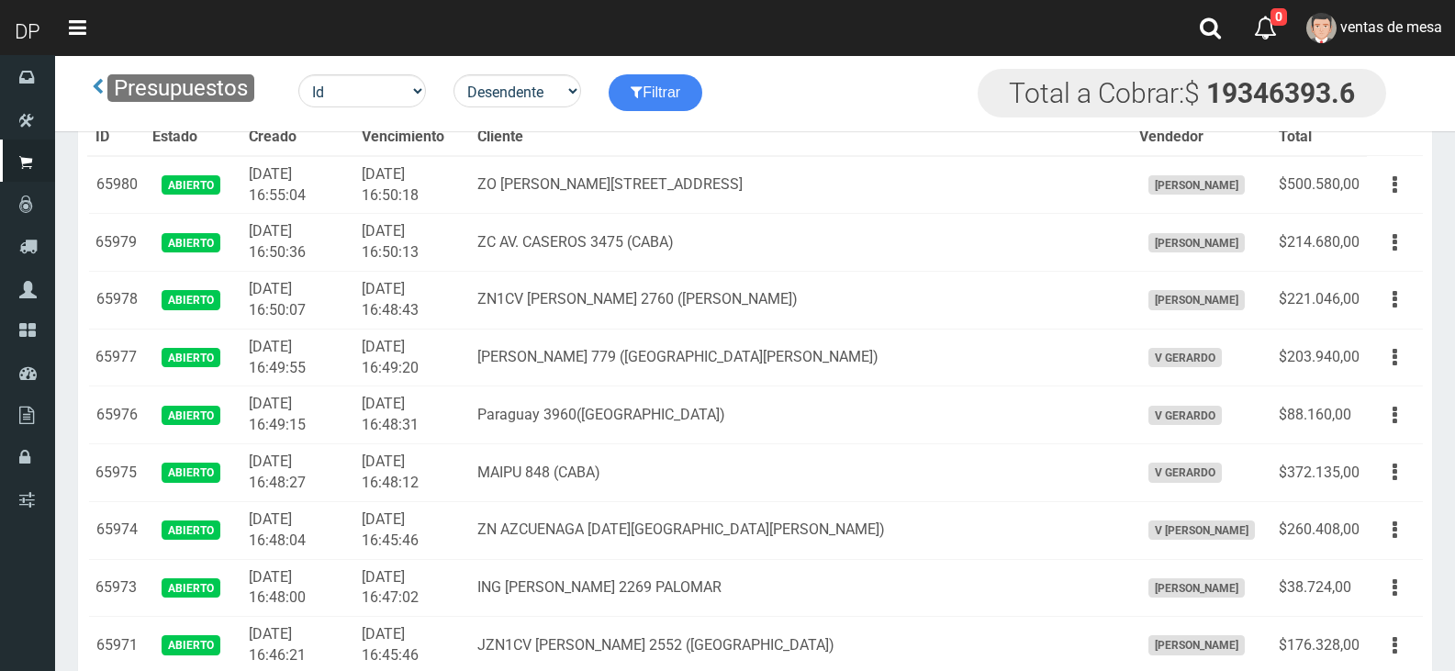
scroll to position [4547, 0]
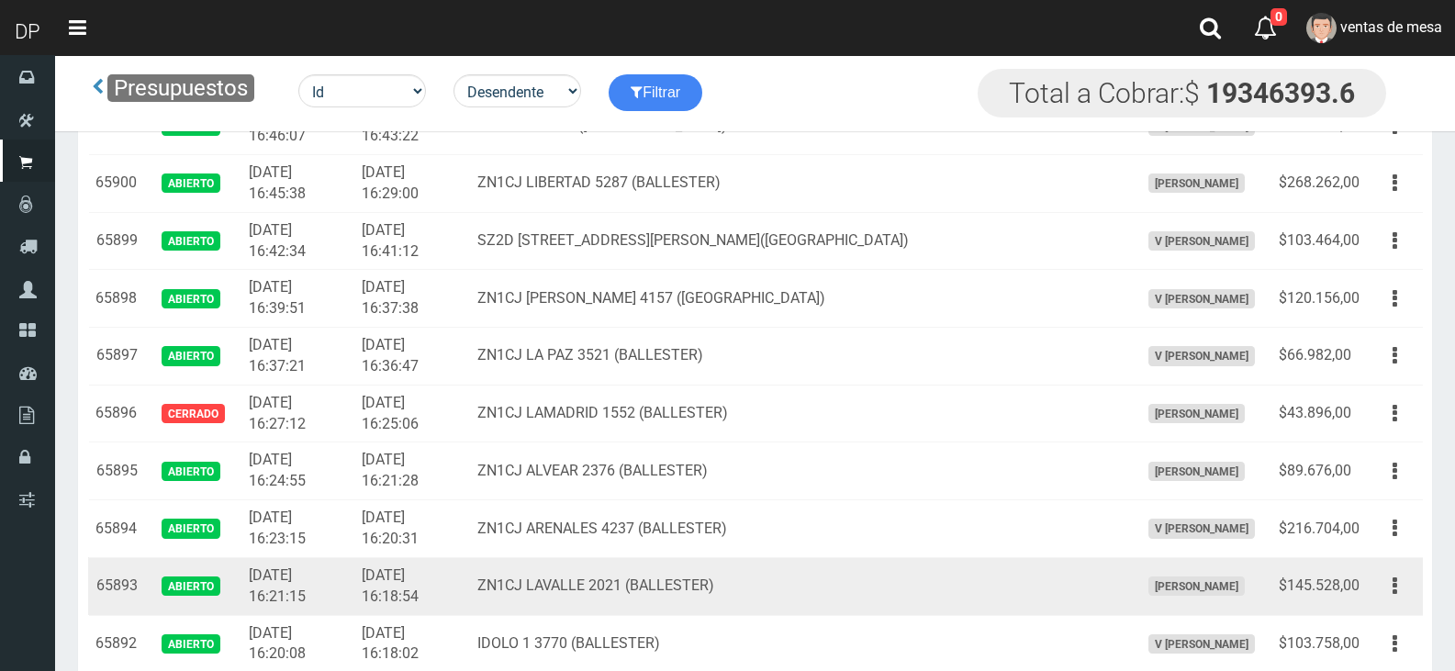
drag, startPoint x: 1381, startPoint y: 593, endPoint x: 1388, endPoint y: 602, distance: 11.2
click at [1386, 593] on button "button" at bounding box center [1394, 586] width 41 height 32
click at [1385, 624] on link "Editar" at bounding box center [1341, 630] width 145 height 40
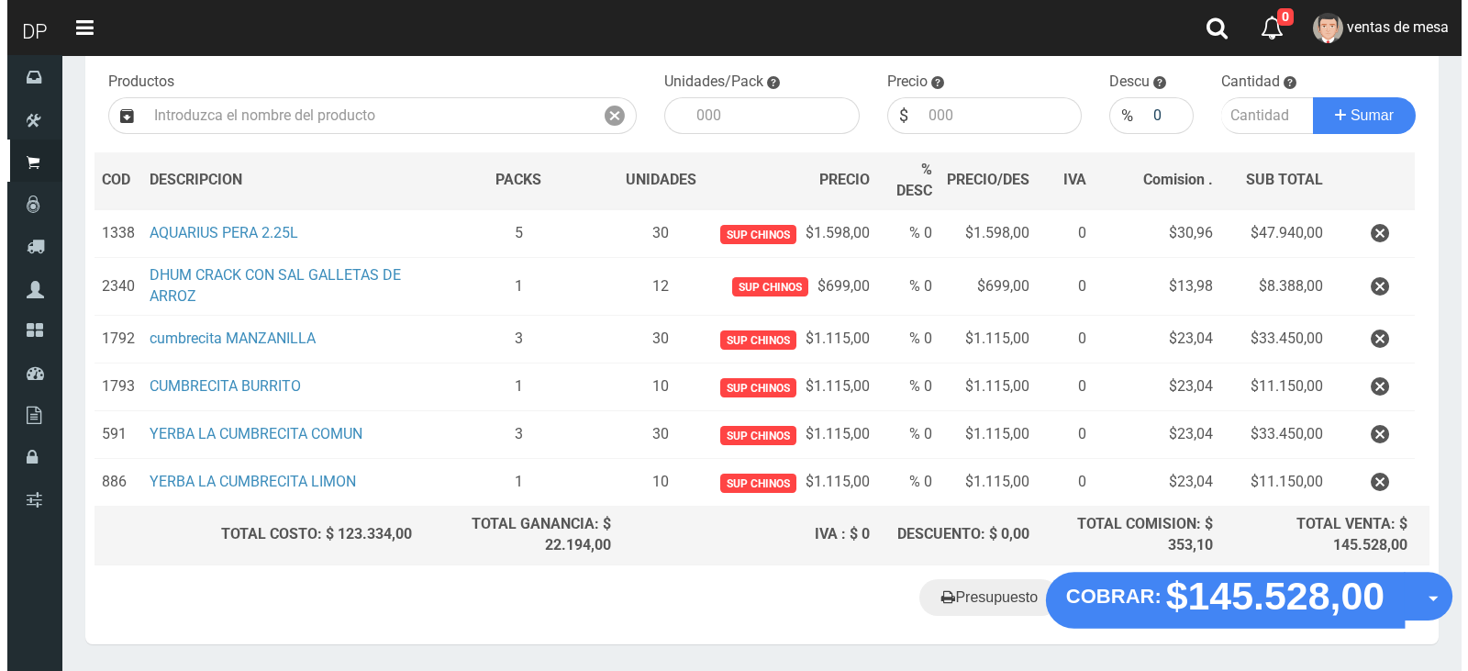
scroll to position [242, 0]
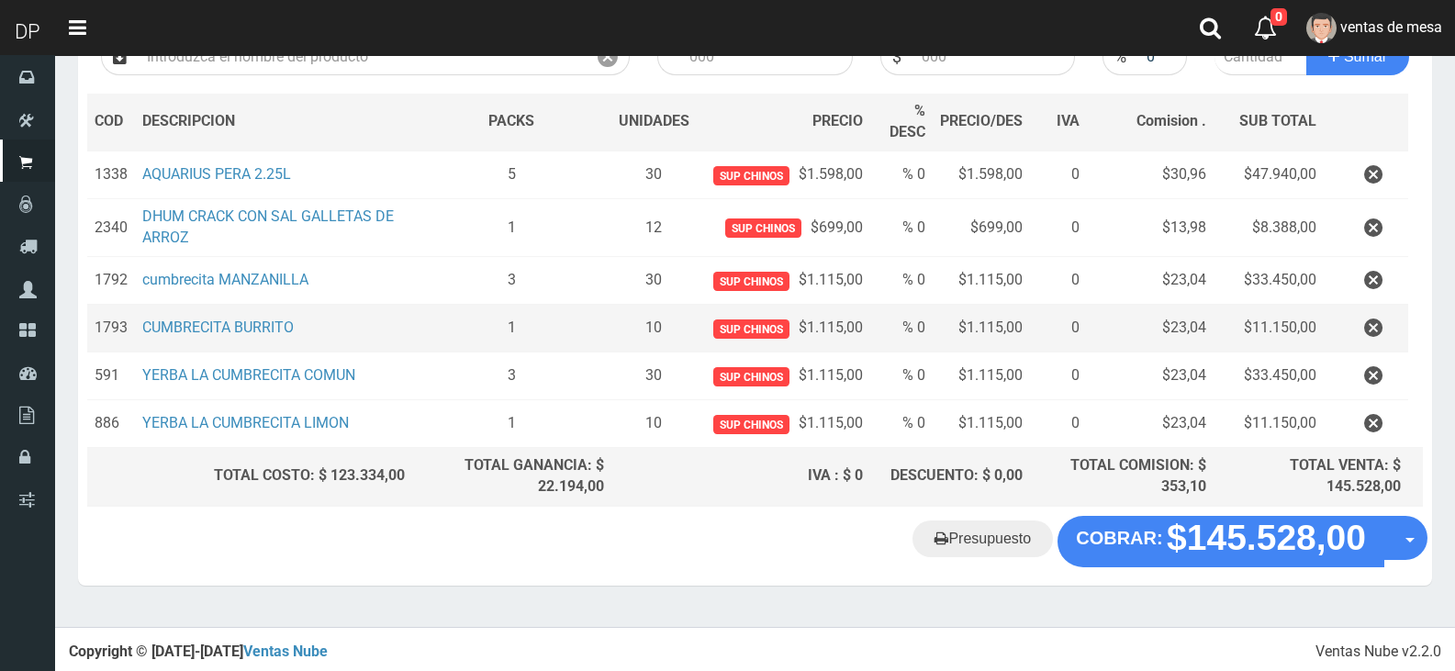
click at [1219, 321] on td "$11.150,00" at bounding box center [1268, 329] width 110 height 48
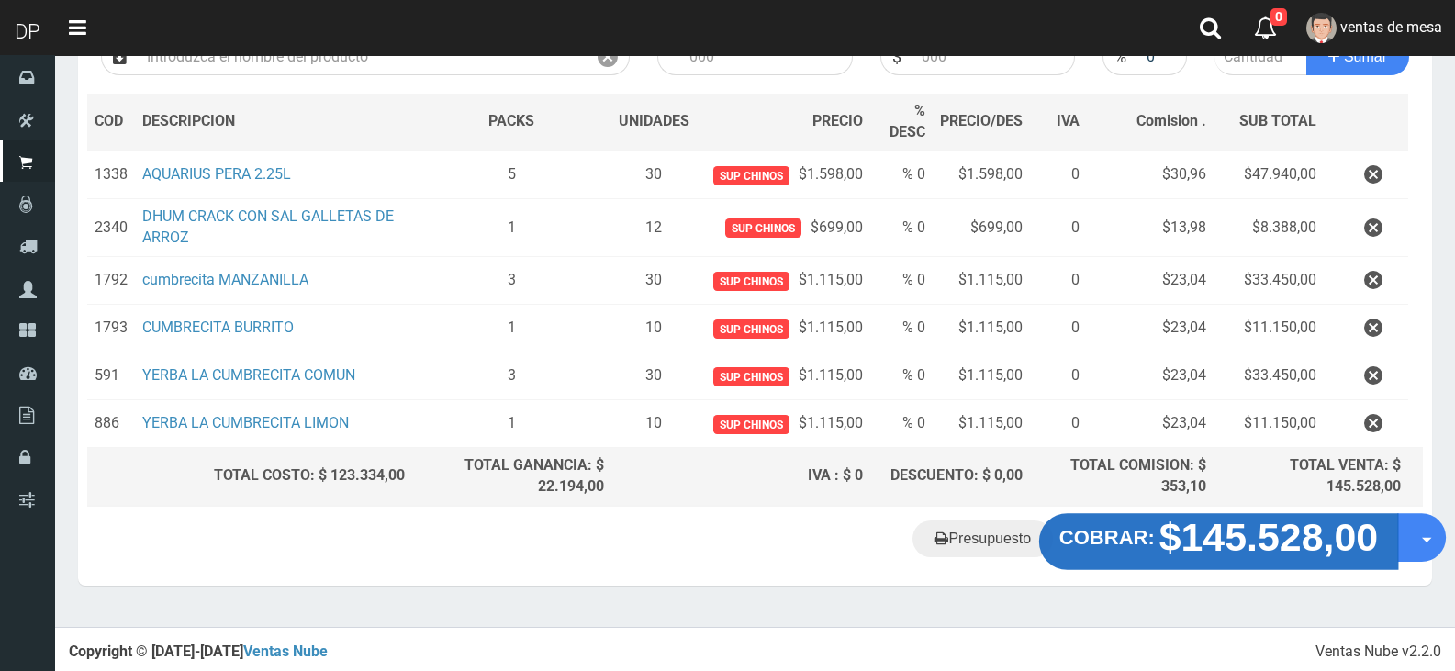
click at [1227, 536] on strong "$145.528,00" at bounding box center [1268, 536] width 219 height 43
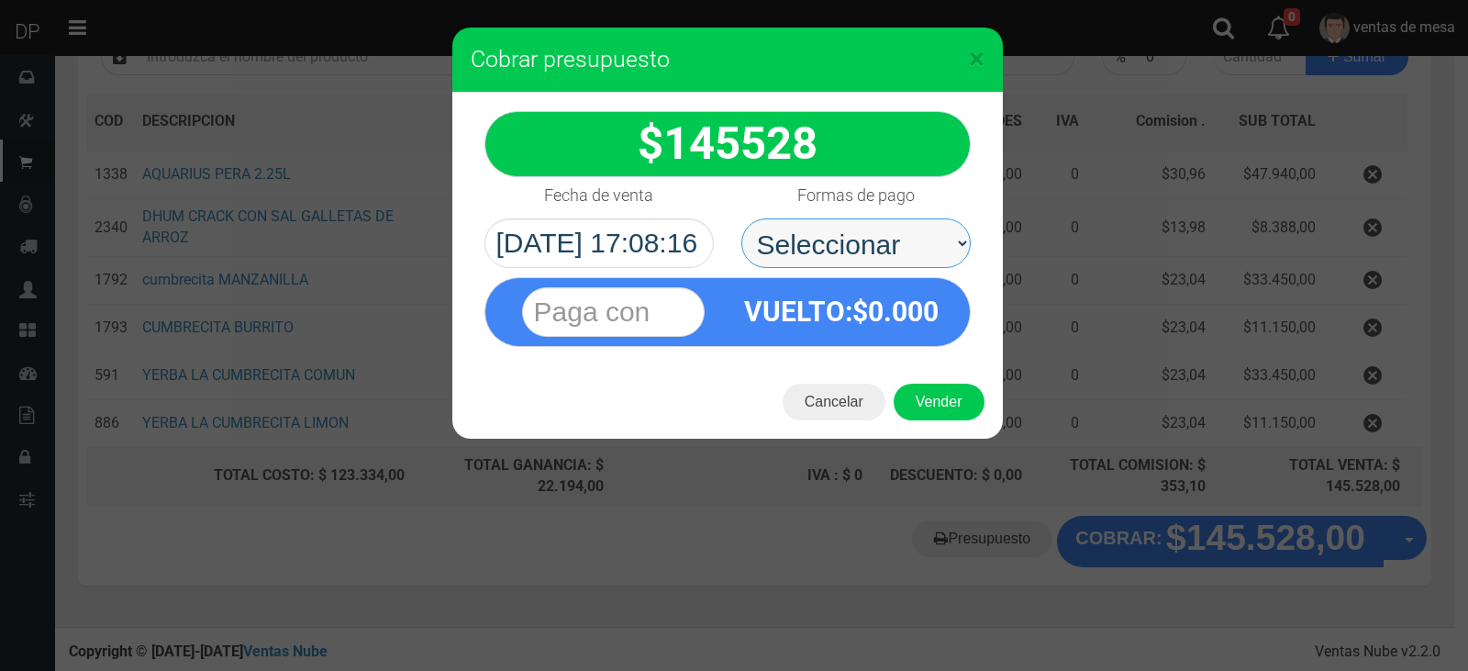
click at [822, 221] on select "Seleccionar Efectivo Tarjeta de Crédito Depósito Débito" at bounding box center [856, 243] width 229 height 50
select select "Efectivo"
click at [742, 218] on select "Seleccionar Efectivo Tarjeta de Crédito Depósito Débito" at bounding box center [856, 243] width 229 height 50
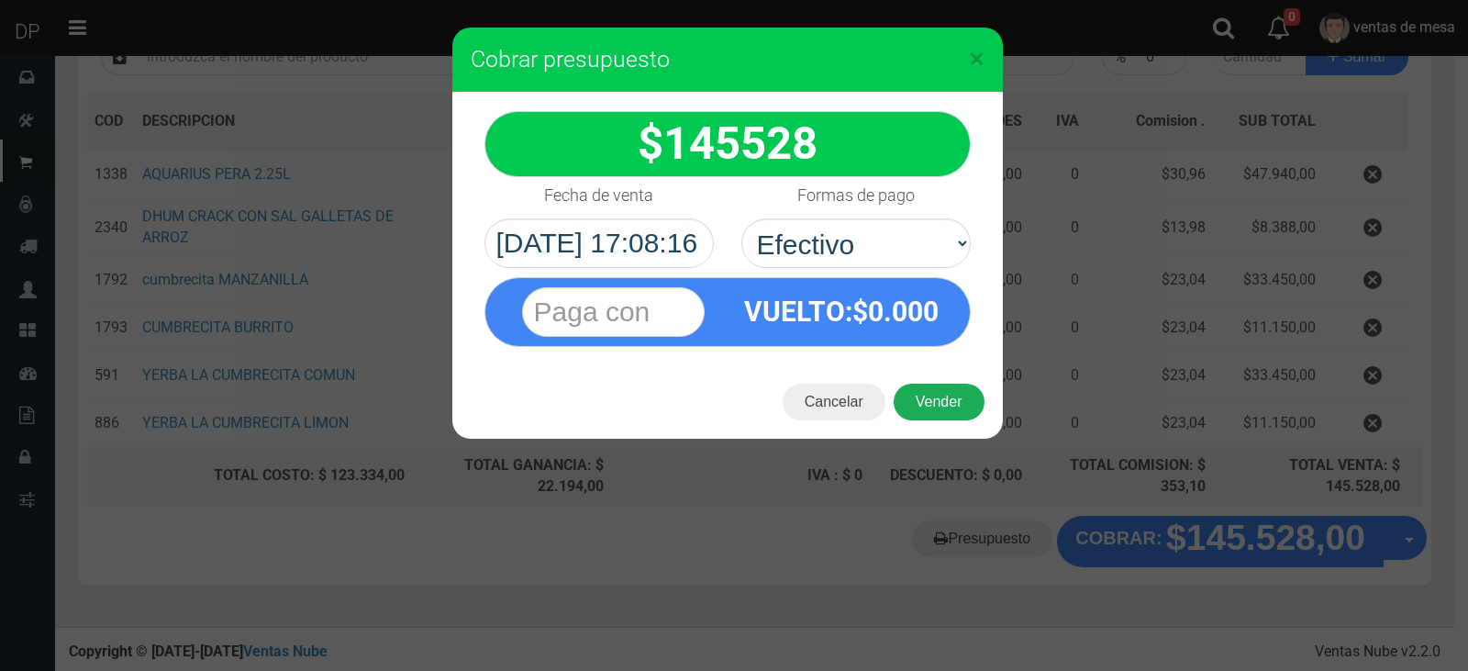
click at [925, 406] on button "Vender" at bounding box center [939, 402] width 91 height 37
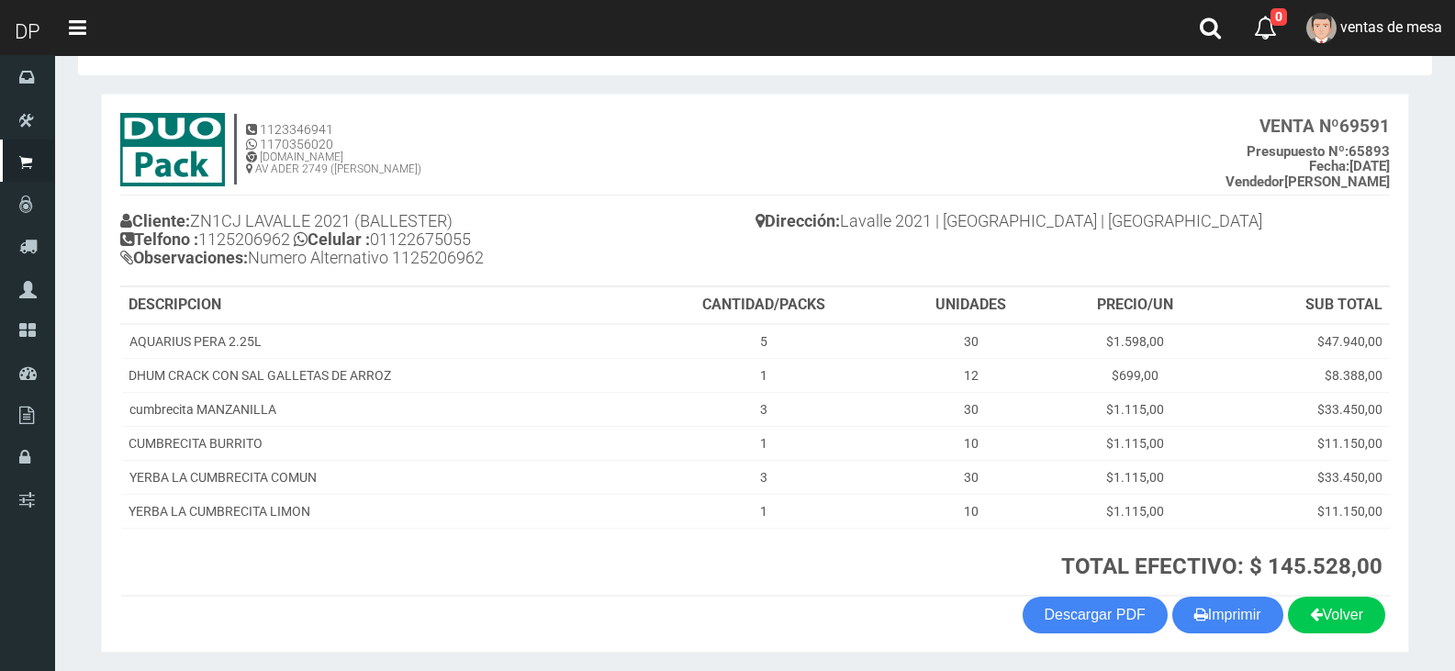
scroll to position [92, 0]
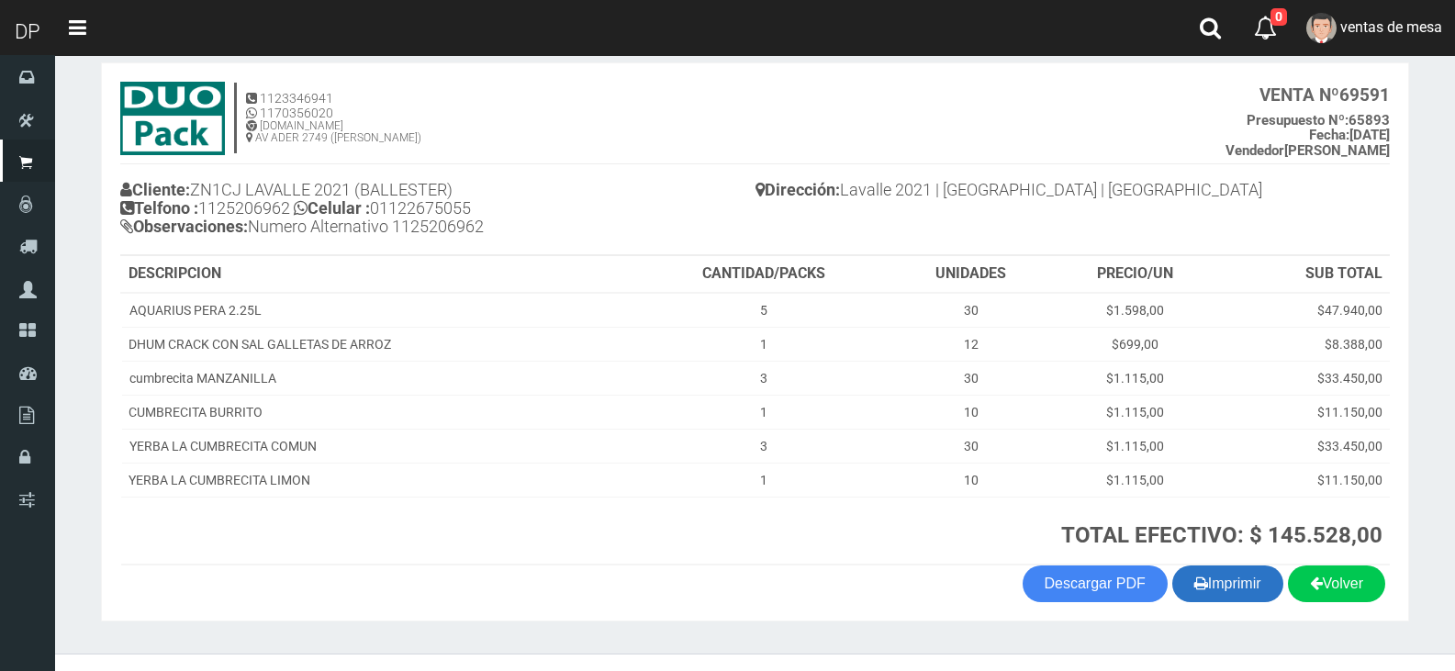
click at [1241, 562] on th "TOTAL EFECTIVO: $ 145.528,00" at bounding box center [1012, 531] width 753 height 68
click at [1237, 574] on button "Imprimir" at bounding box center [1227, 583] width 111 height 37
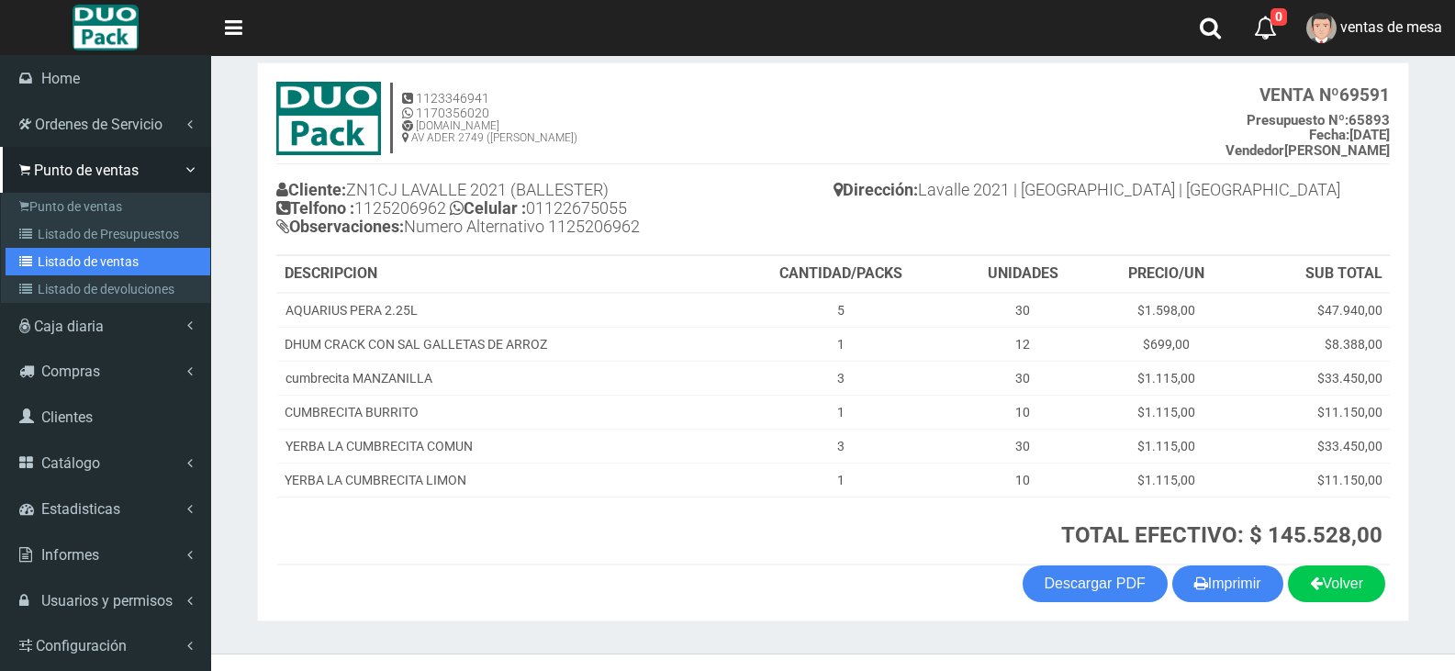
click at [73, 249] on link "Listado de ventas" at bounding box center [108, 262] width 205 height 28
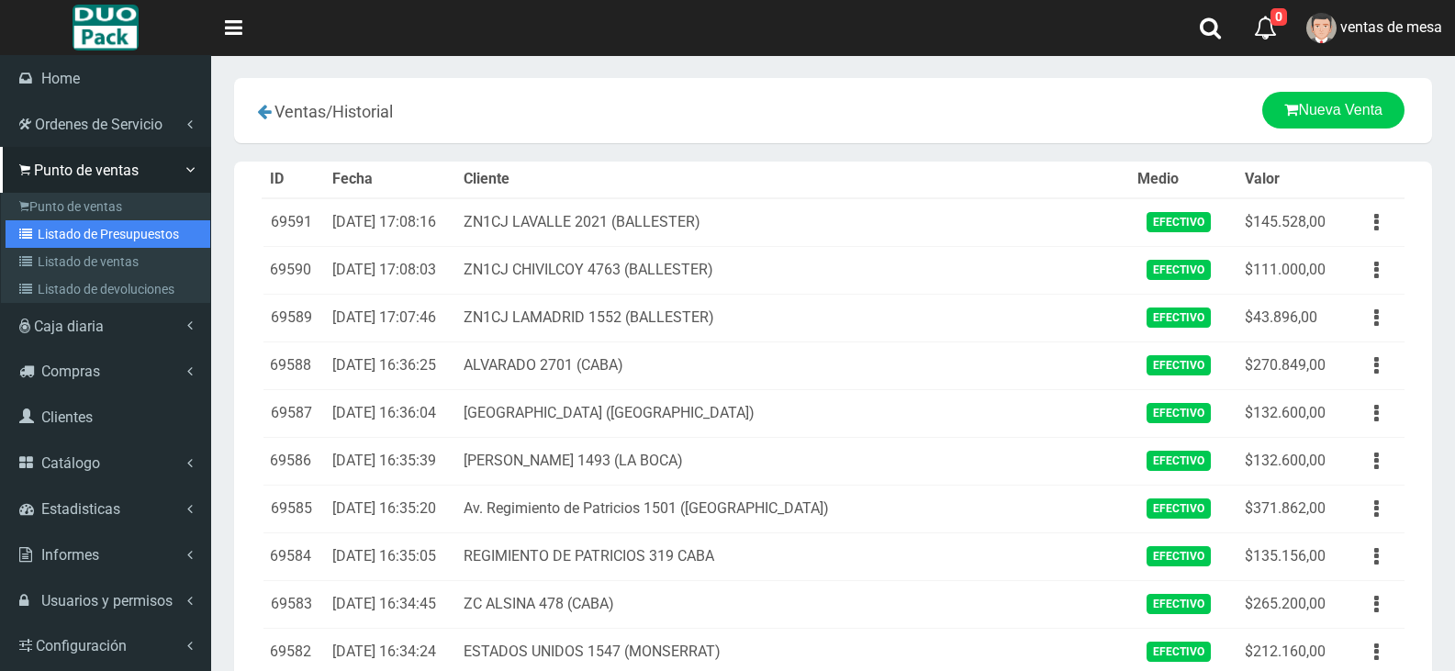
drag, startPoint x: 39, startPoint y: 237, endPoint x: 130, endPoint y: 241, distance: 91.0
click at [42, 237] on link "Listado de Presupuestos" at bounding box center [108, 234] width 205 height 28
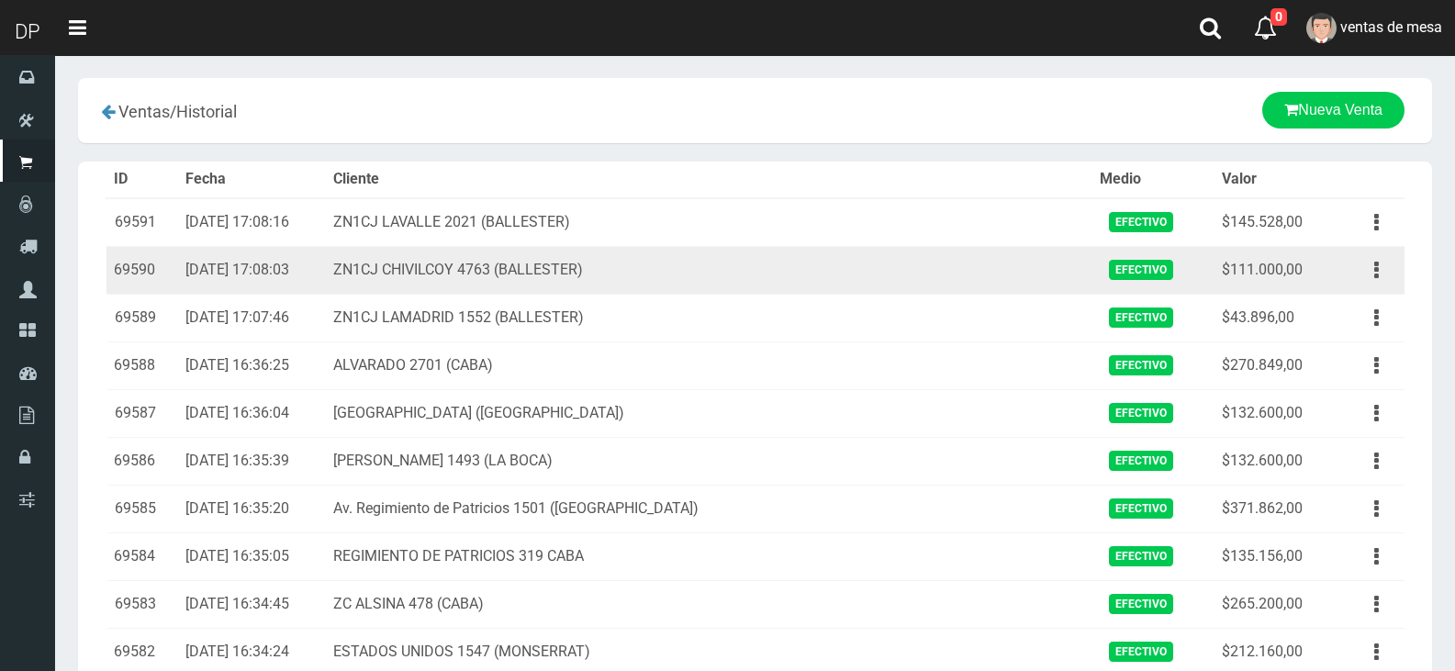
click at [476, 259] on td "ZN1CJ CHIVILCOY 4763 (BALLESTER)" at bounding box center [709, 270] width 766 height 48
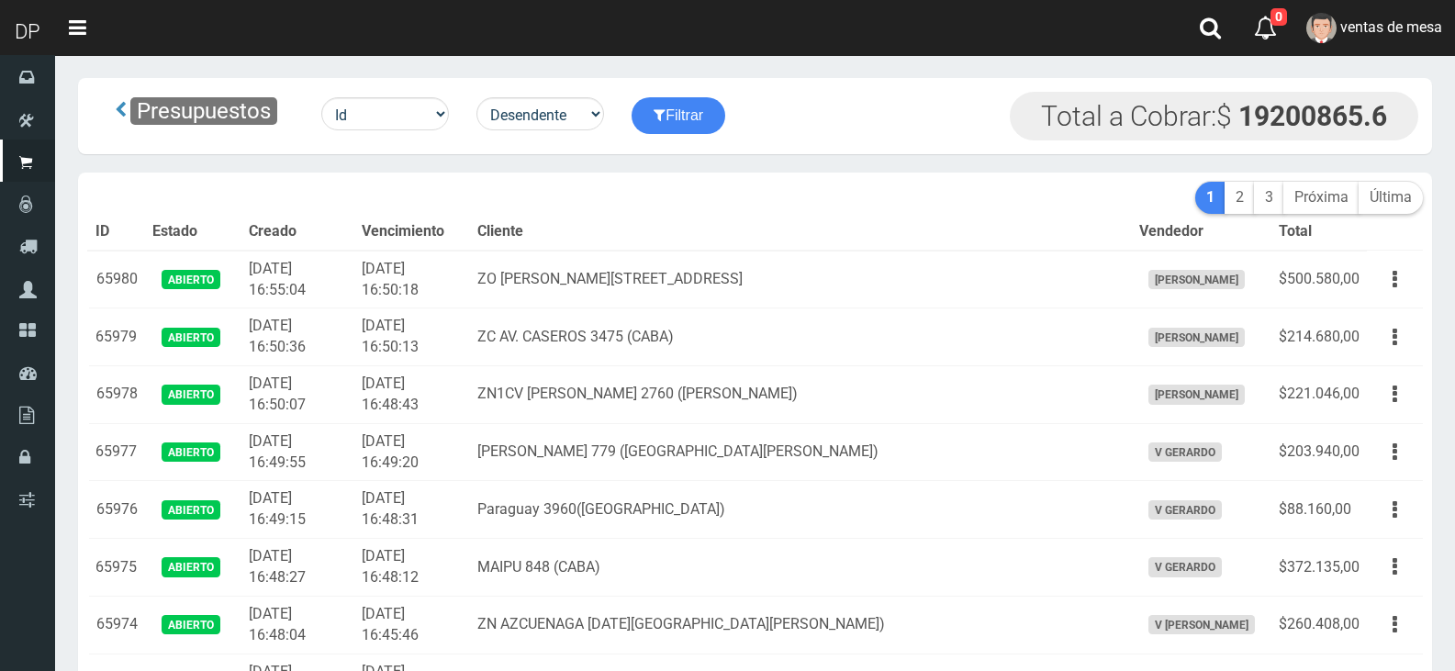
scroll to position [4547, 0]
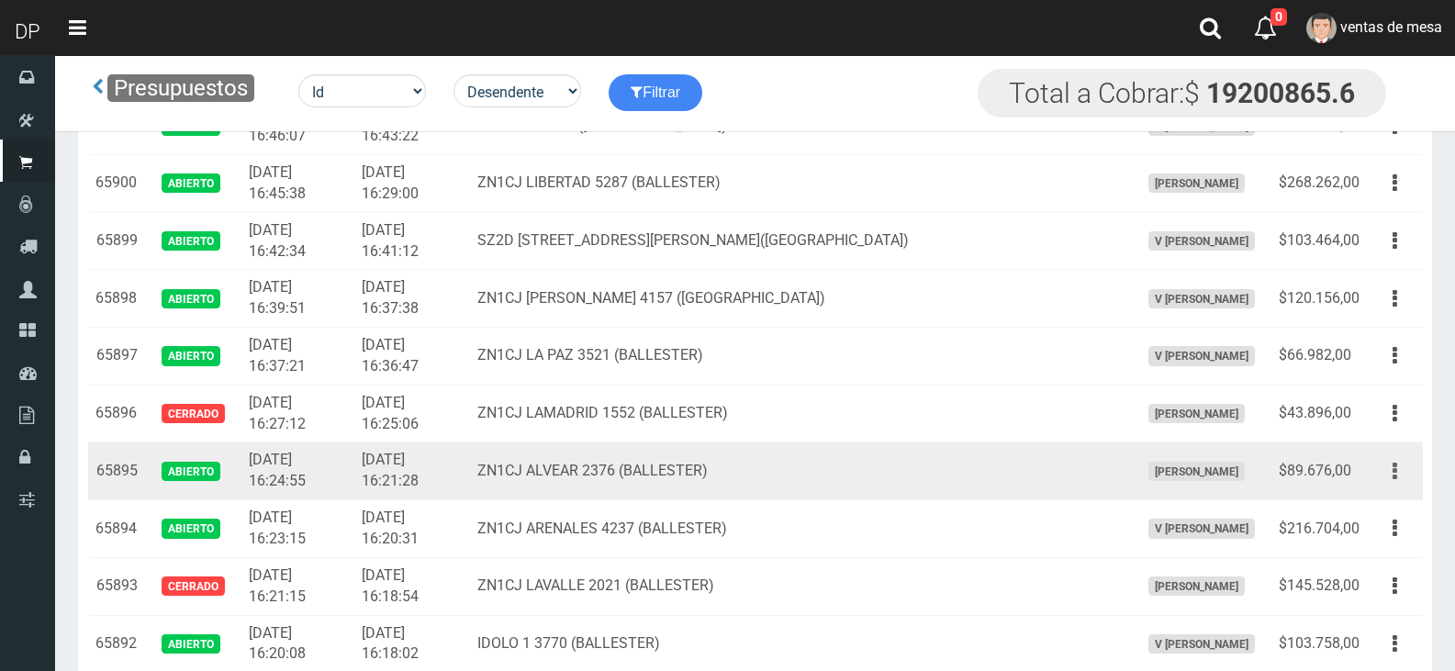
click at [1375, 474] on button "button" at bounding box center [1394, 471] width 41 height 32
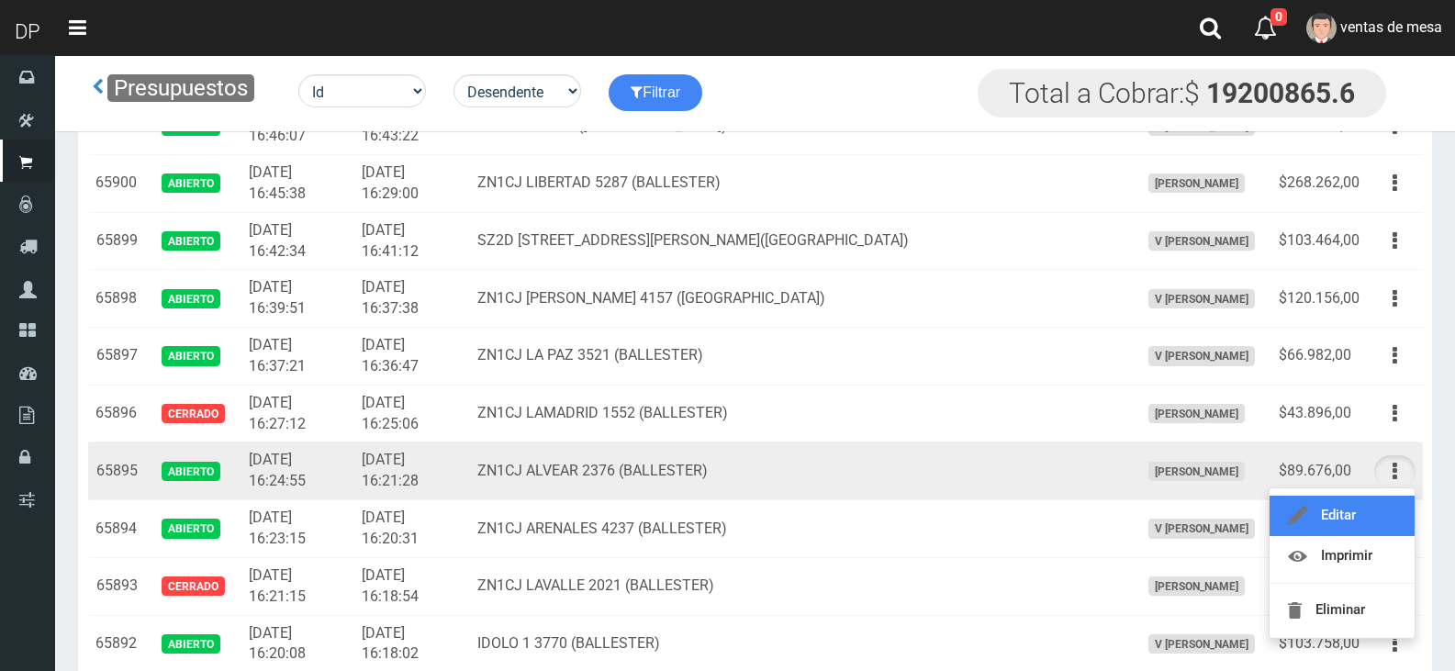
click at [1380, 512] on link "Editar" at bounding box center [1341, 516] width 145 height 40
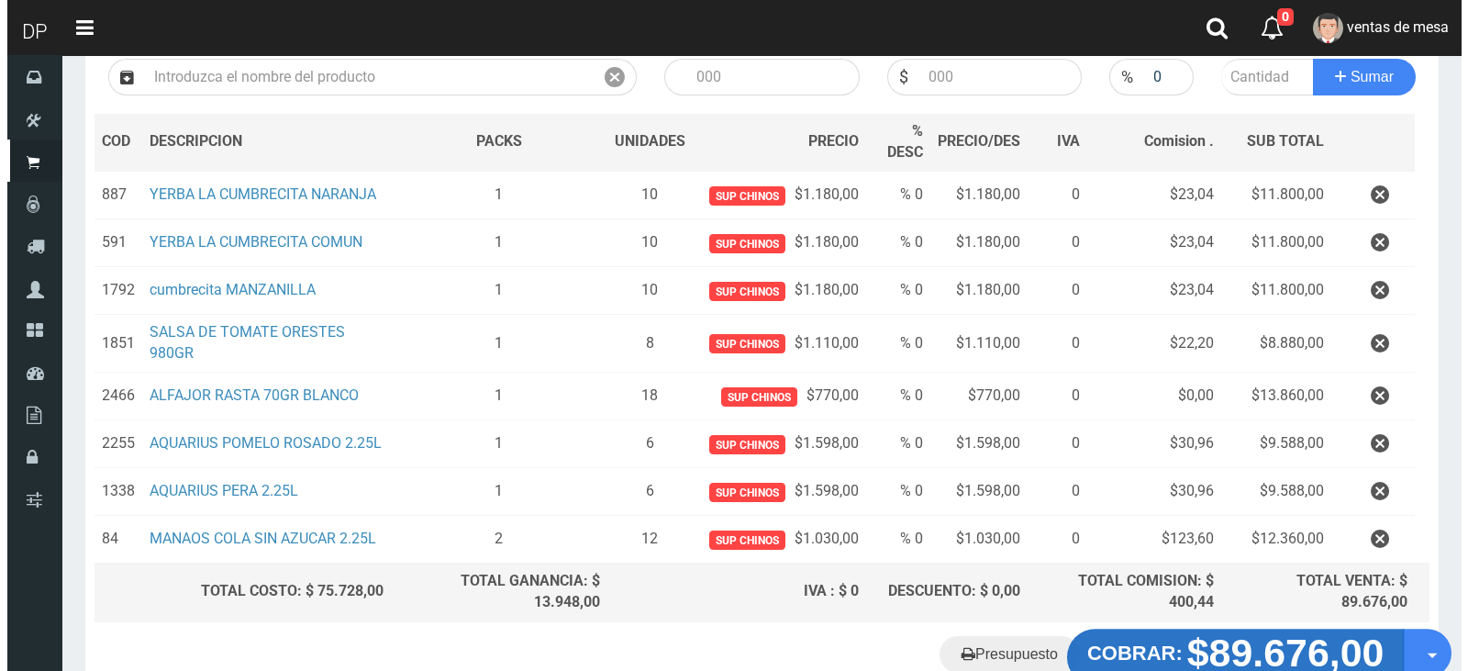
scroll to position [275, 0]
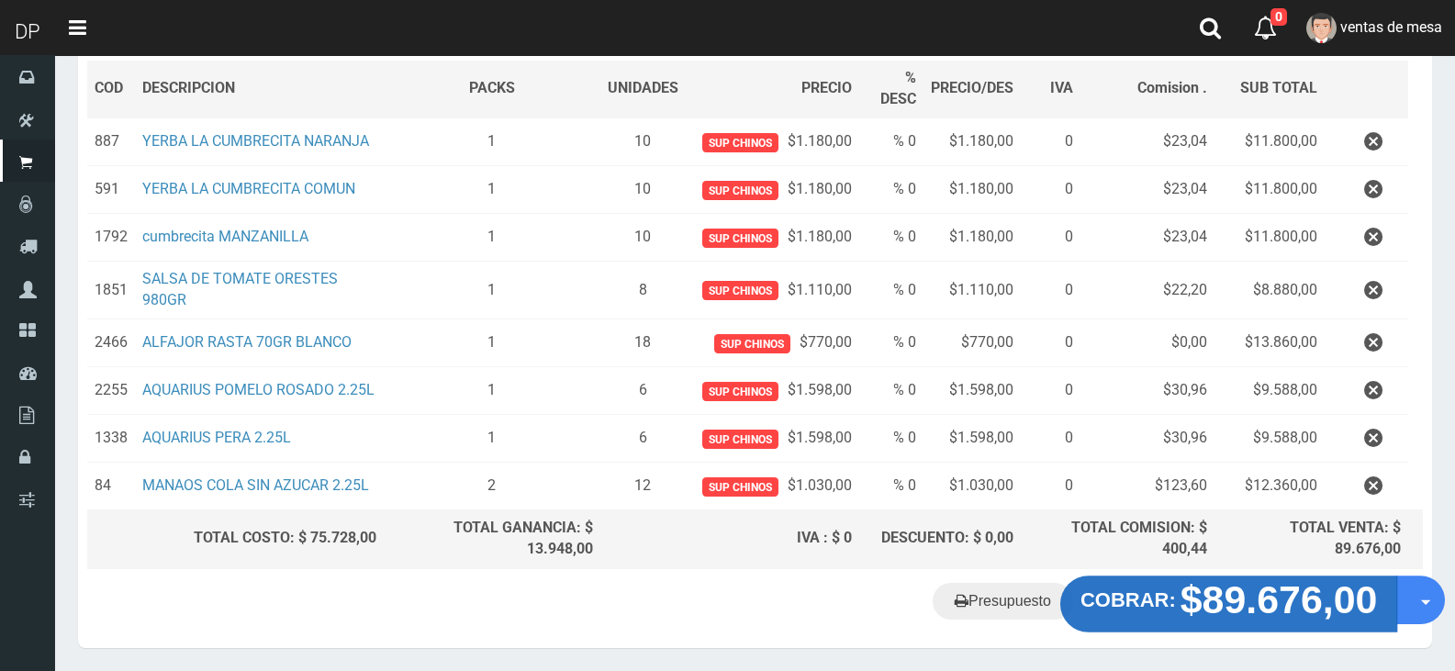
click at [1238, 607] on strong "$89.676,00" at bounding box center [1278, 598] width 197 height 43
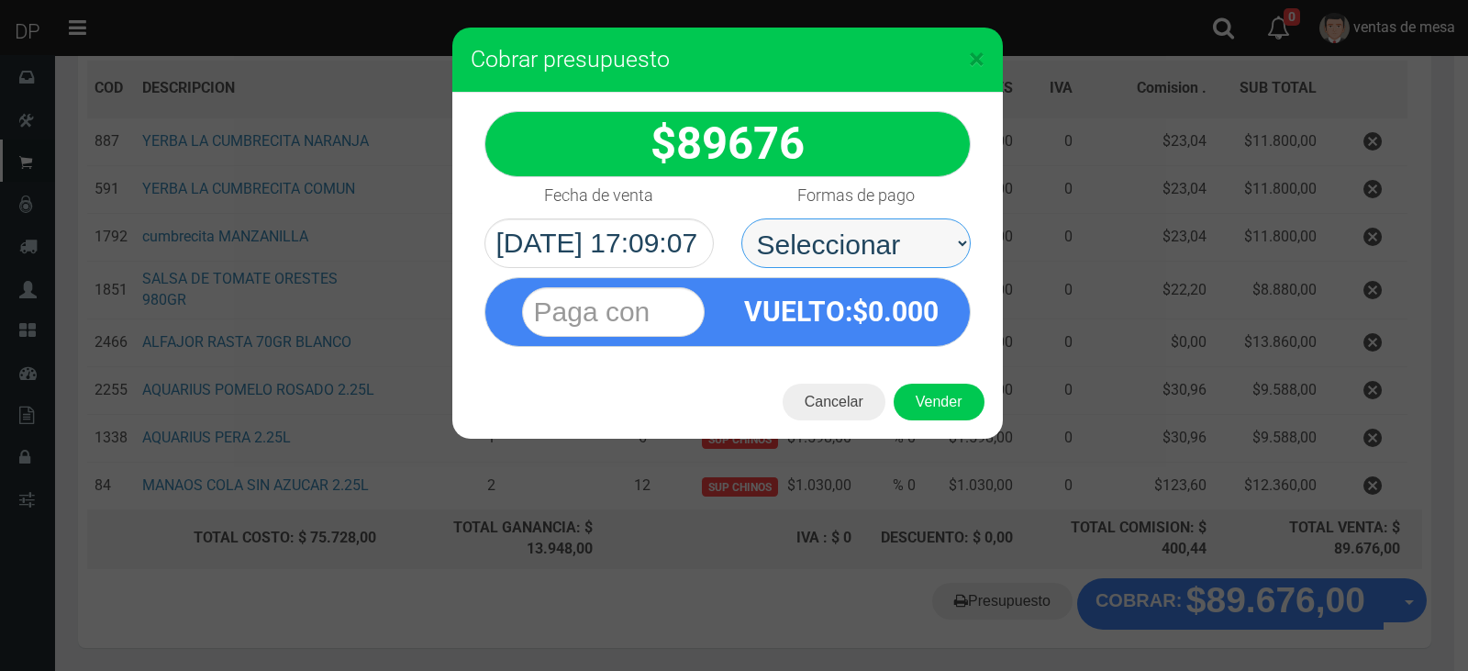
click at [818, 247] on select "Seleccionar Efectivo Tarjeta de Crédito Depósito Débito" at bounding box center [856, 243] width 229 height 50
select select "Efectivo"
click at [742, 218] on select "Seleccionar Efectivo Tarjeta de Crédito Depósito Débito" at bounding box center [856, 243] width 229 height 50
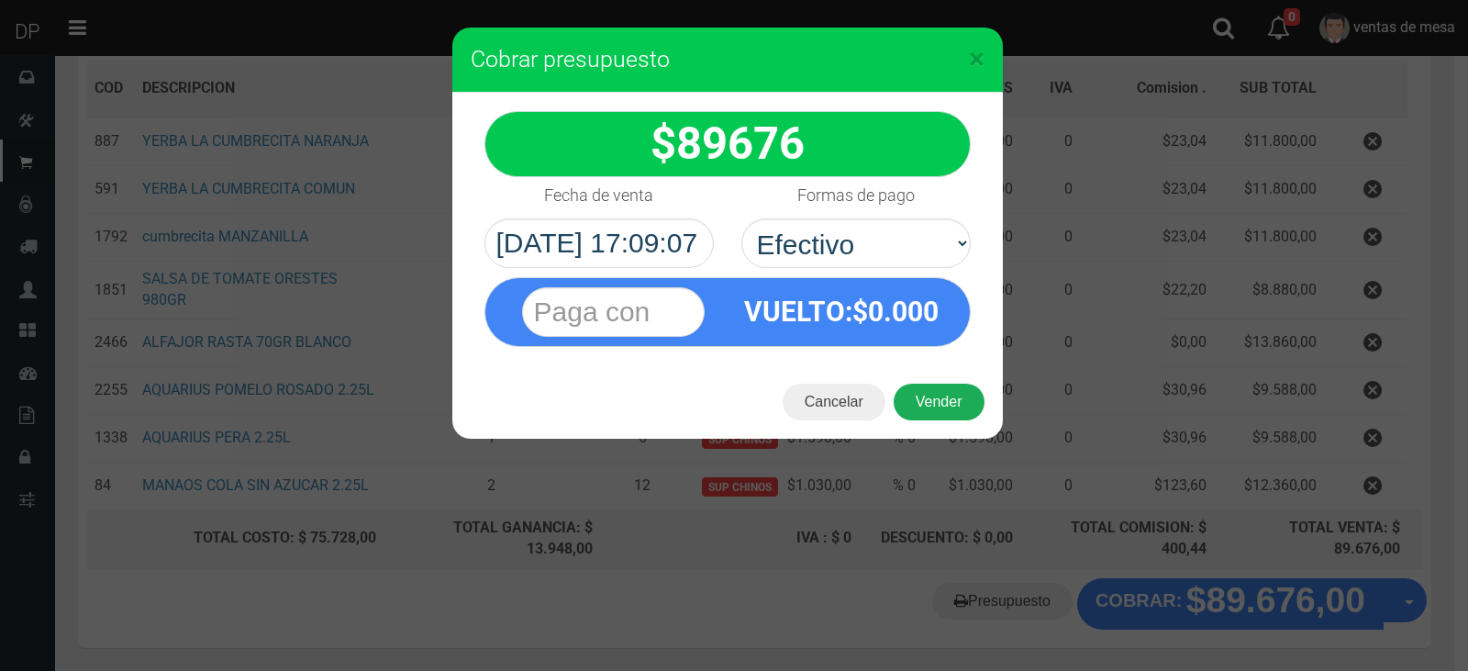
click at [933, 417] on button "Vender" at bounding box center [939, 402] width 91 height 37
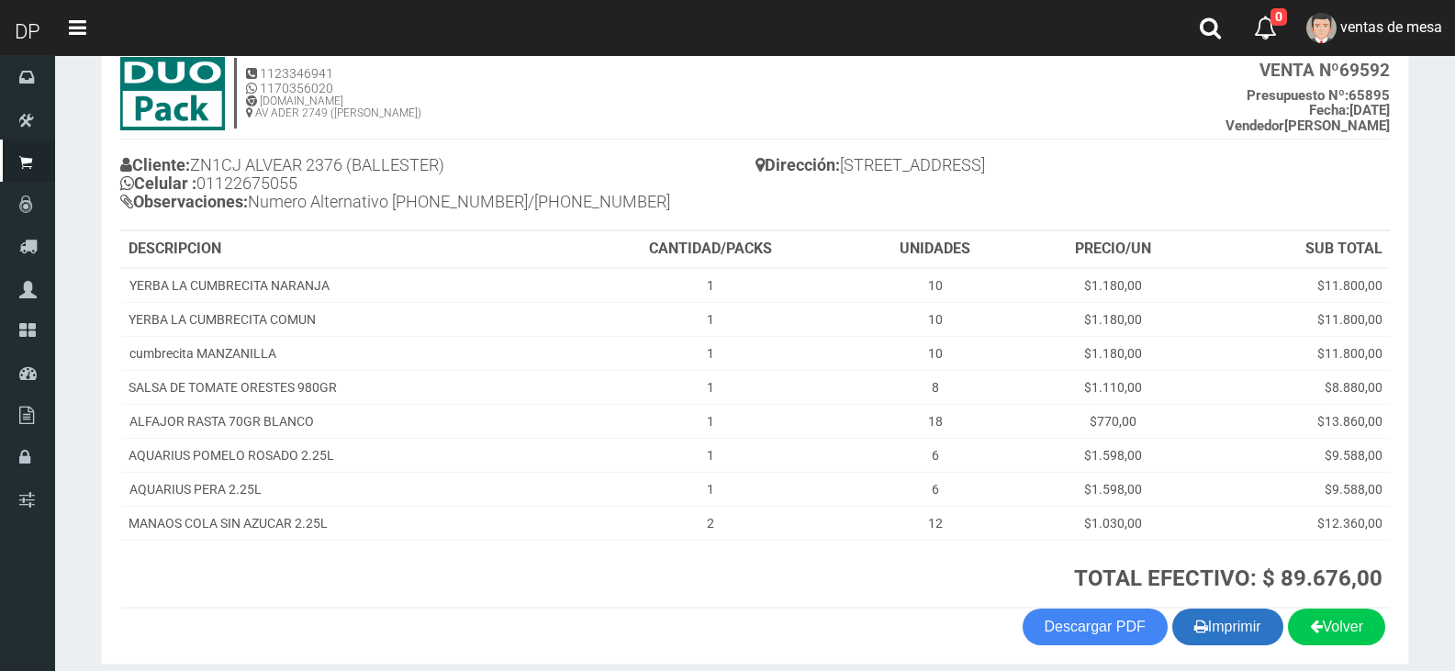
scroll to position [192, 0]
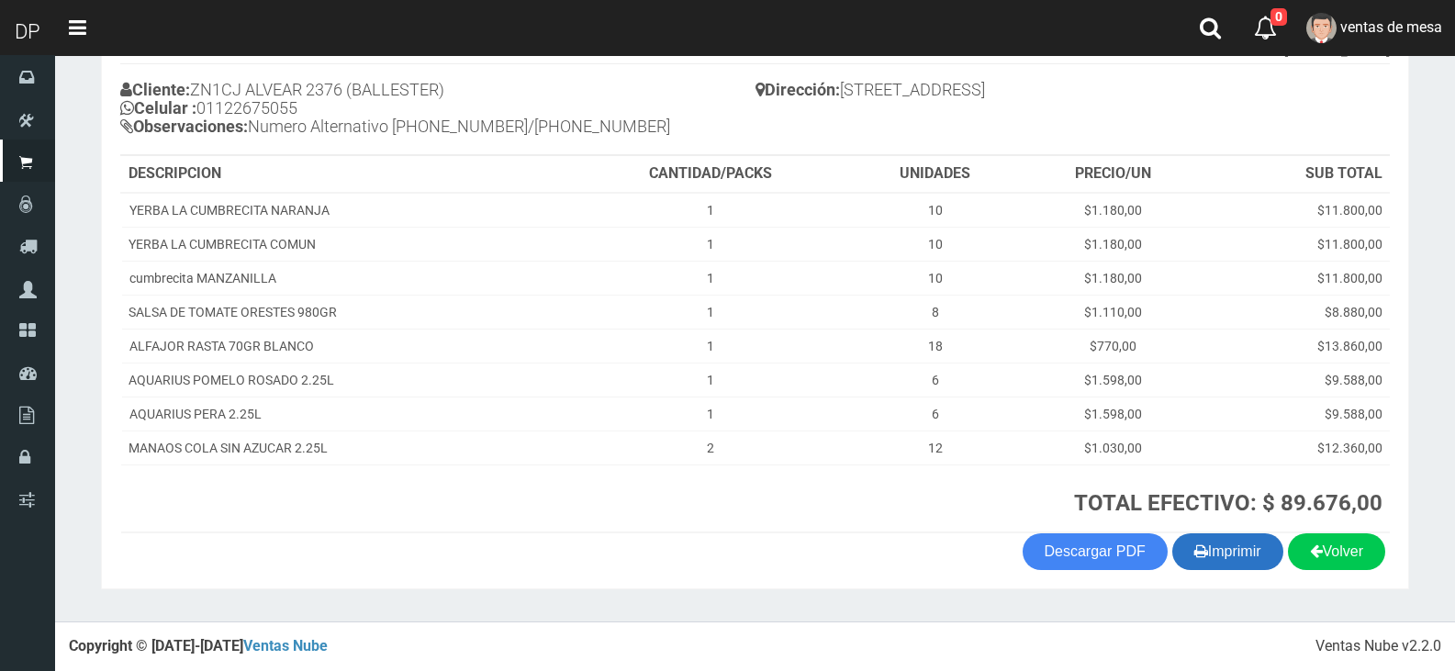
click at [1213, 535] on button "Imprimir" at bounding box center [1227, 551] width 111 height 37
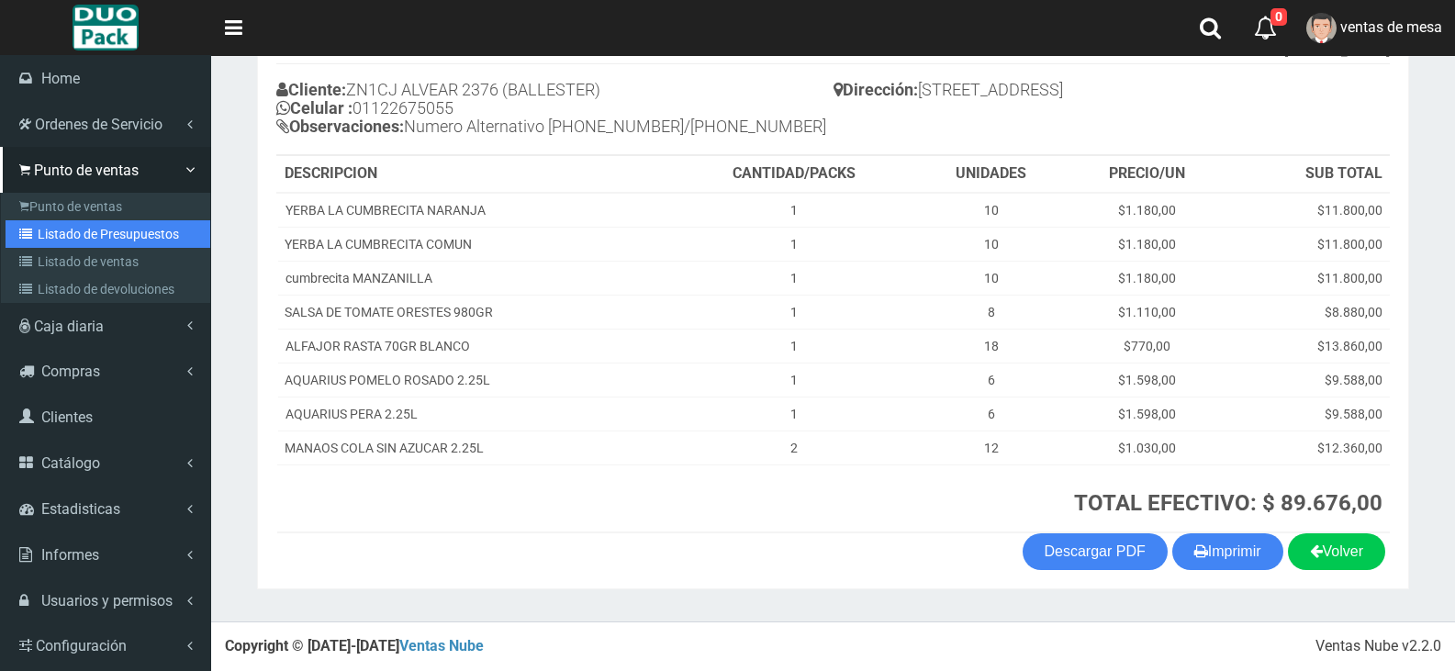
click at [39, 232] on link "Listado de Presupuestos" at bounding box center [108, 234] width 205 height 28
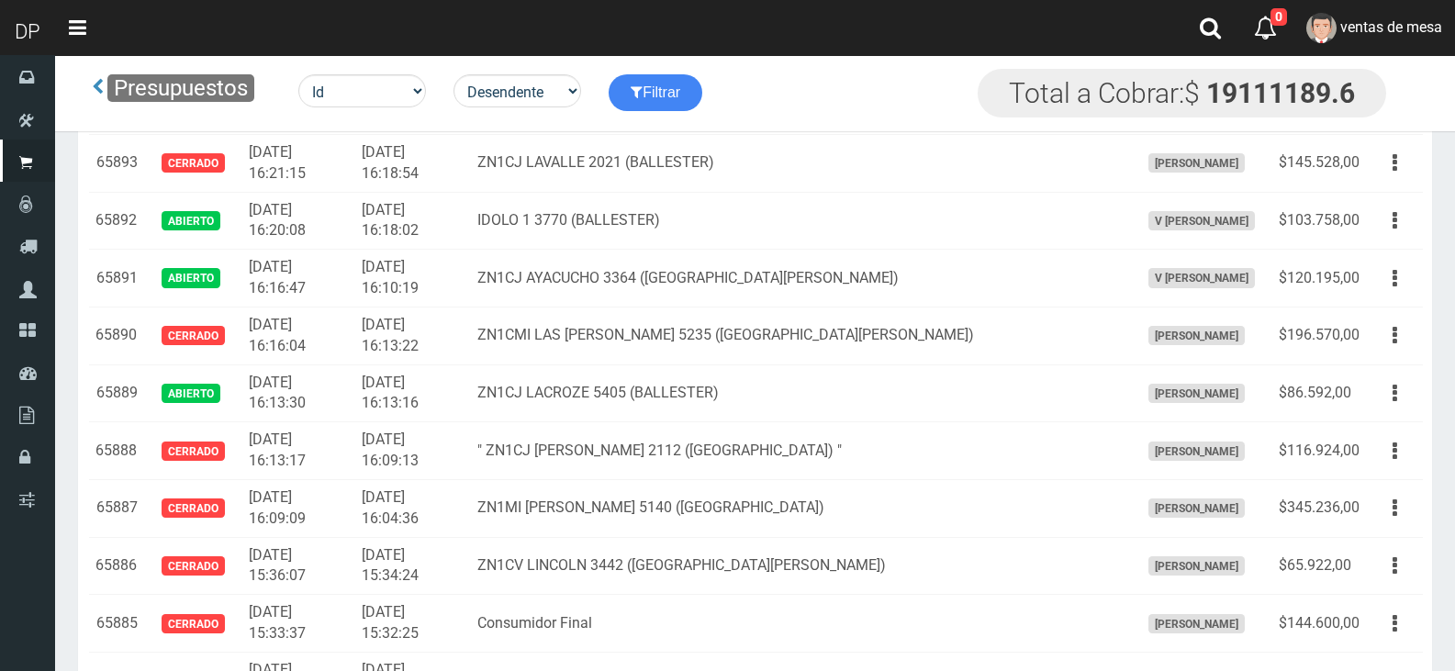
scroll to position [4394, 0]
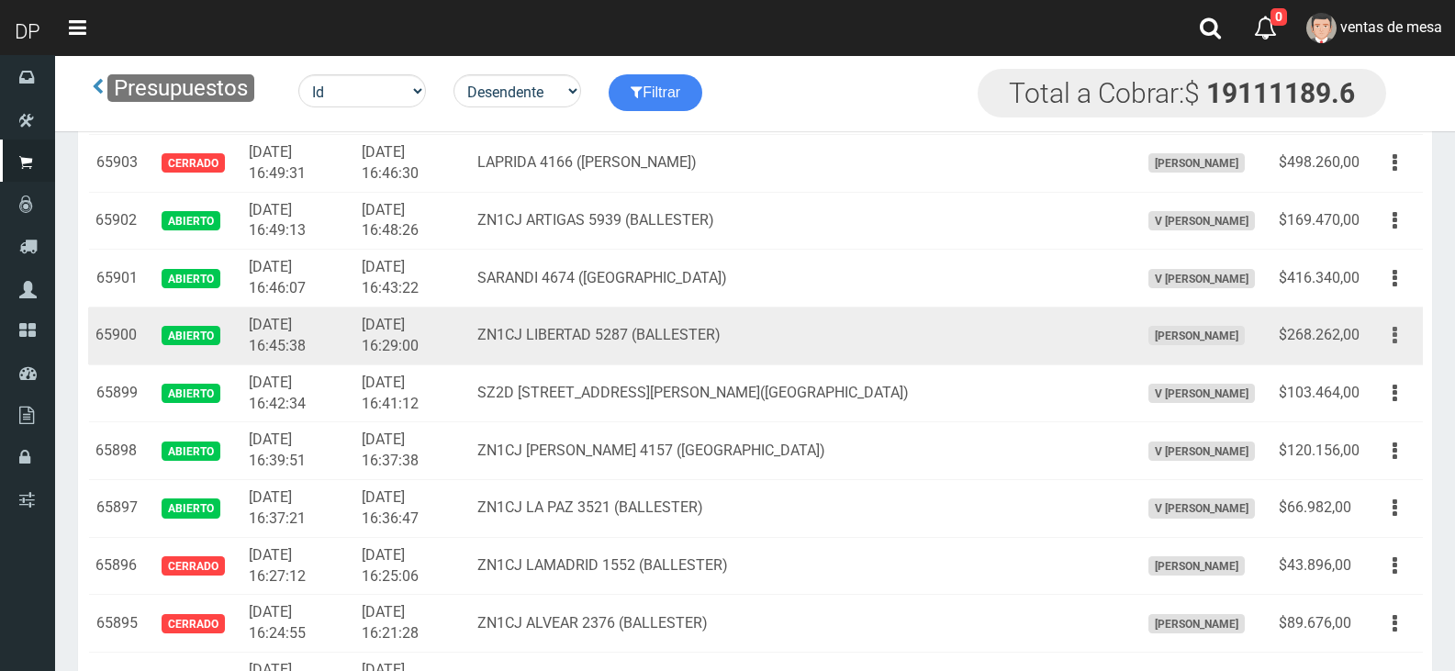
click at [1391, 342] on button "button" at bounding box center [1394, 335] width 41 height 32
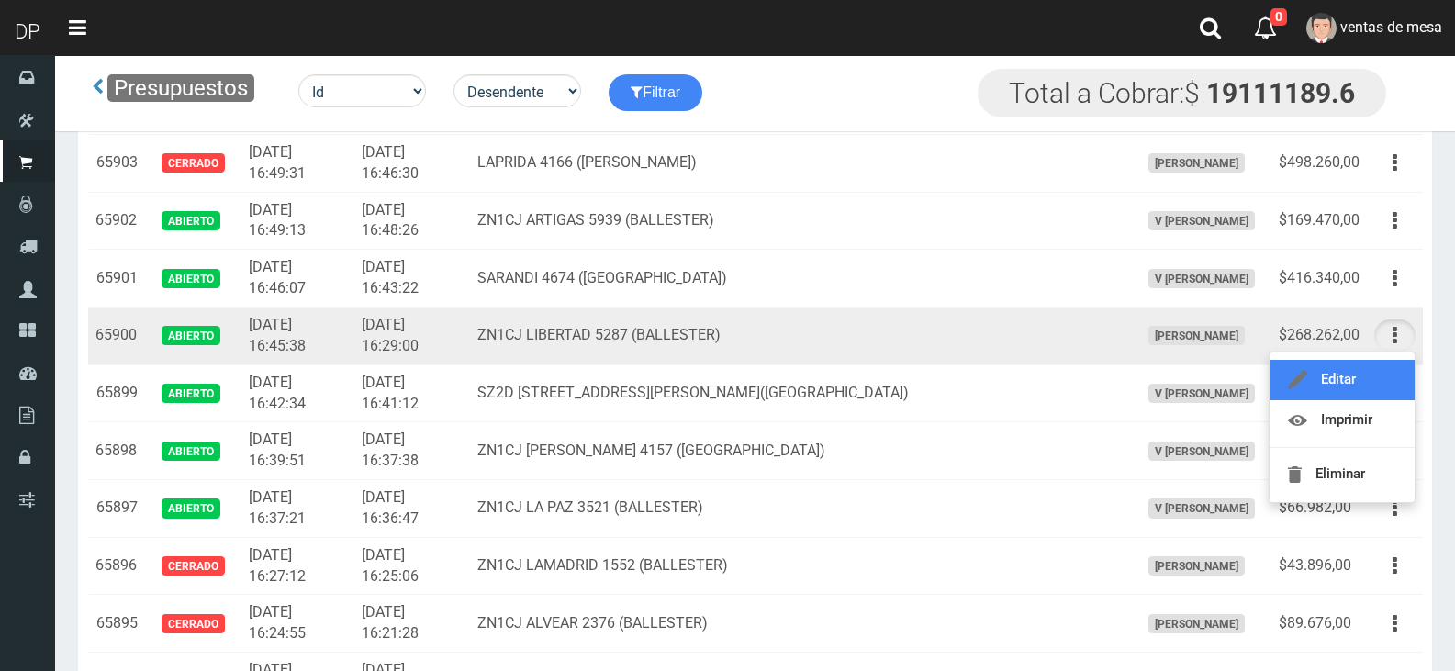
click at [1366, 378] on link "Editar" at bounding box center [1341, 380] width 145 height 40
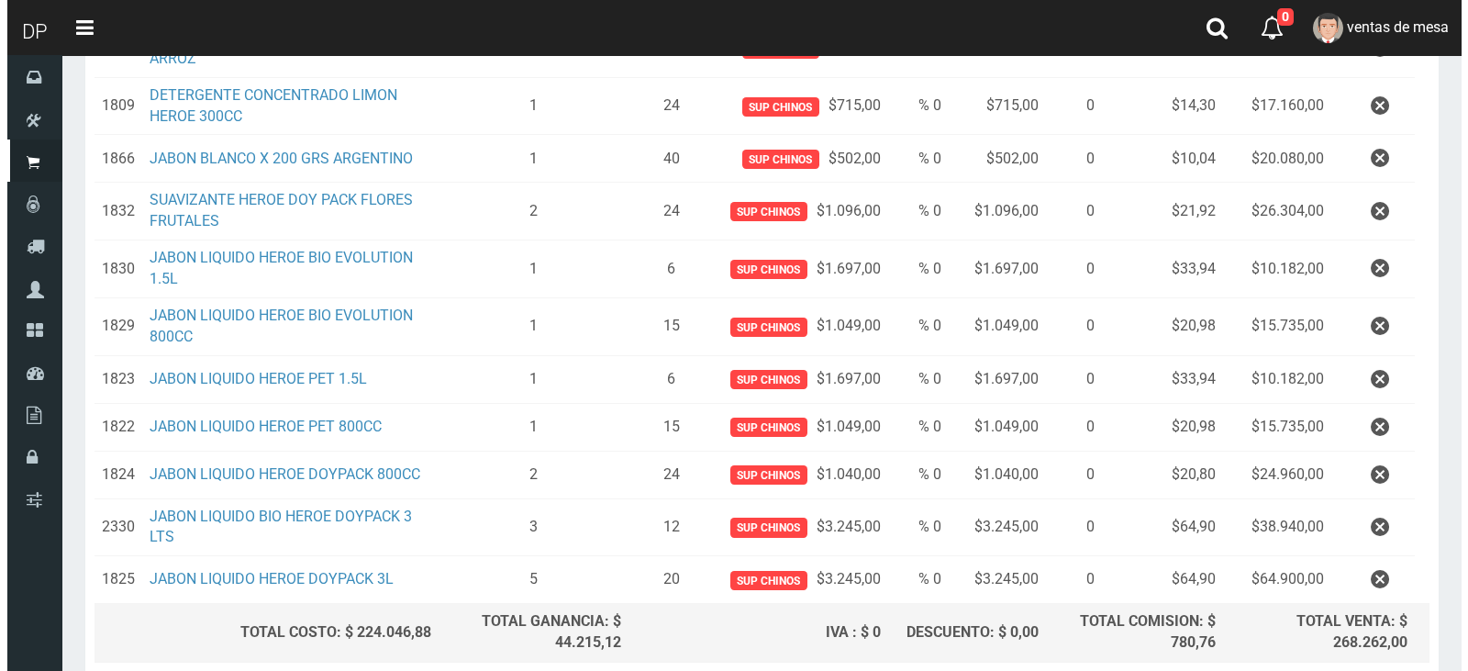
scroll to position [587, 0]
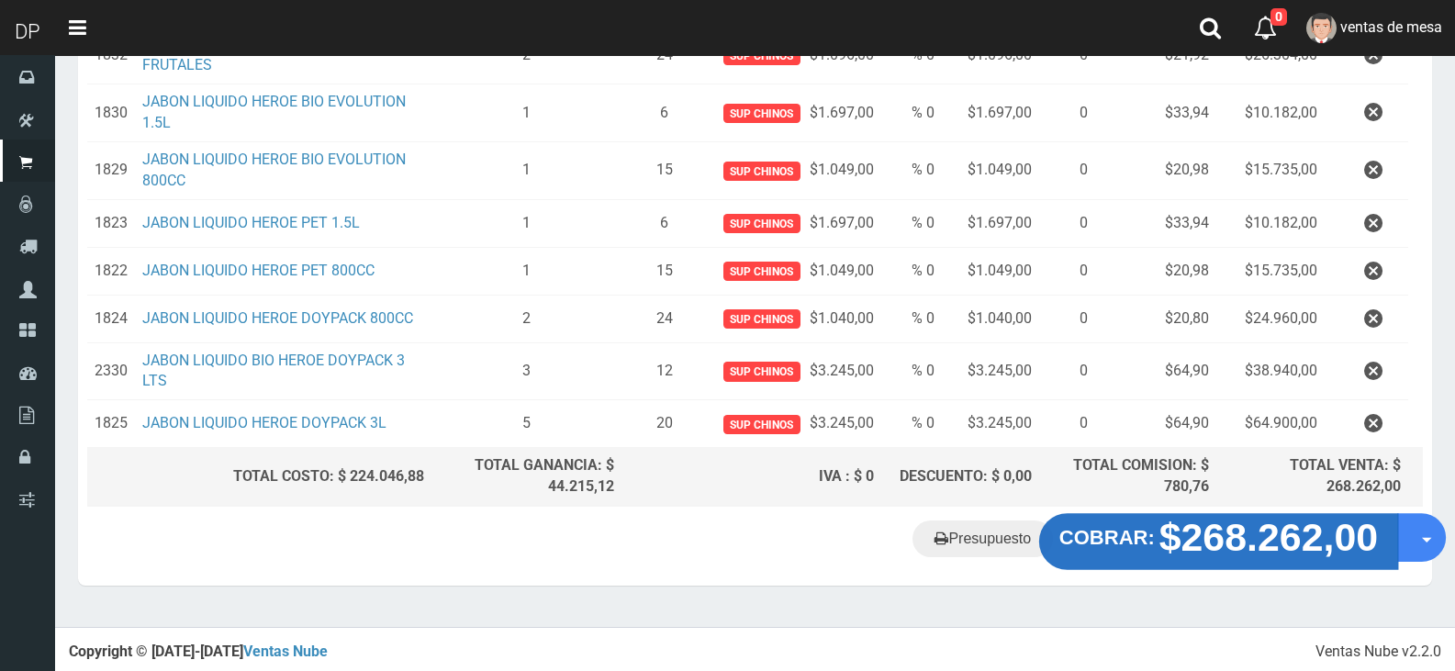
click at [1169, 538] on strong "$268.262,00" at bounding box center [1268, 537] width 219 height 43
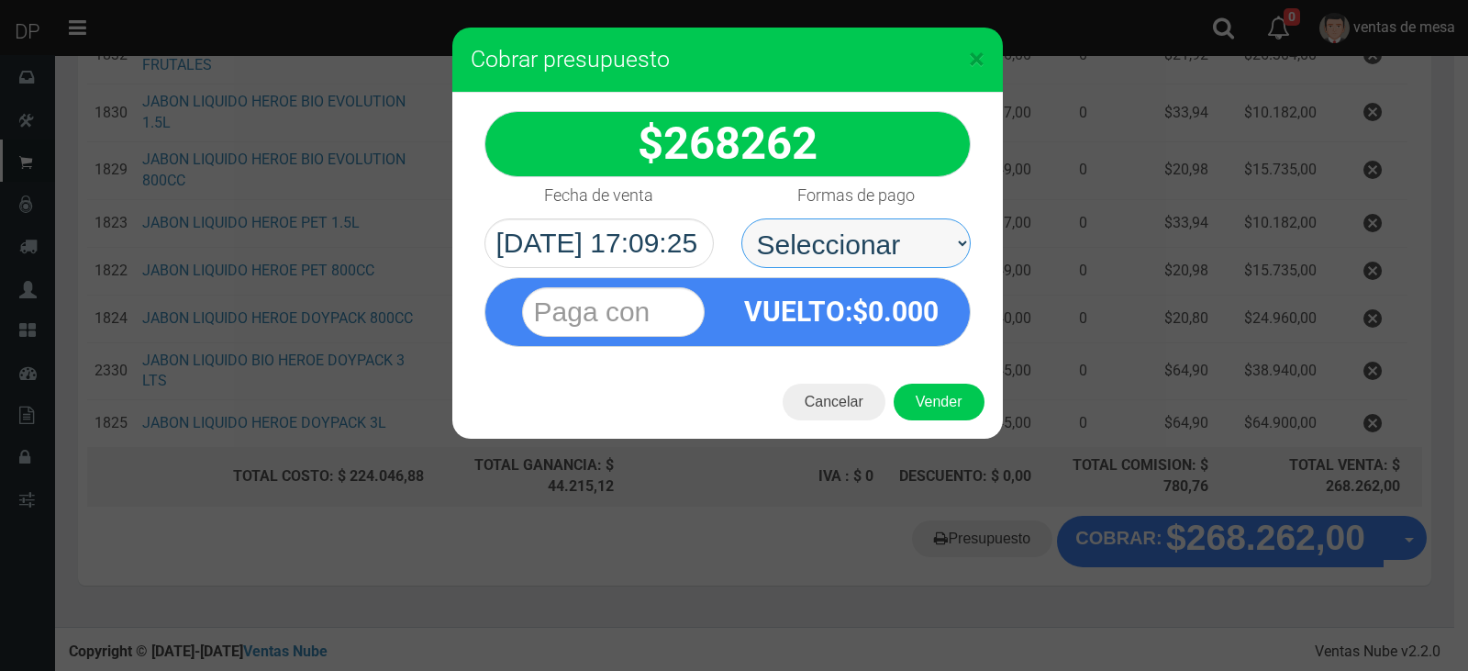
drag, startPoint x: 784, startPoint y: 247, endPoint x: 795, endPoint y: 254, distance: 13.2
click at [786, 247] on select "Seleccionar Efectivo Tarjeta de Crédito Depósito Débito" at bounding box center [856, 243] width 229 height 50
select select "Efectivo"
click at [742, 218] on select "Seleccionar Efectivo Tarjeta de Crédito Depósito Débito" at bounding box center [856, 243] width 229 height 50
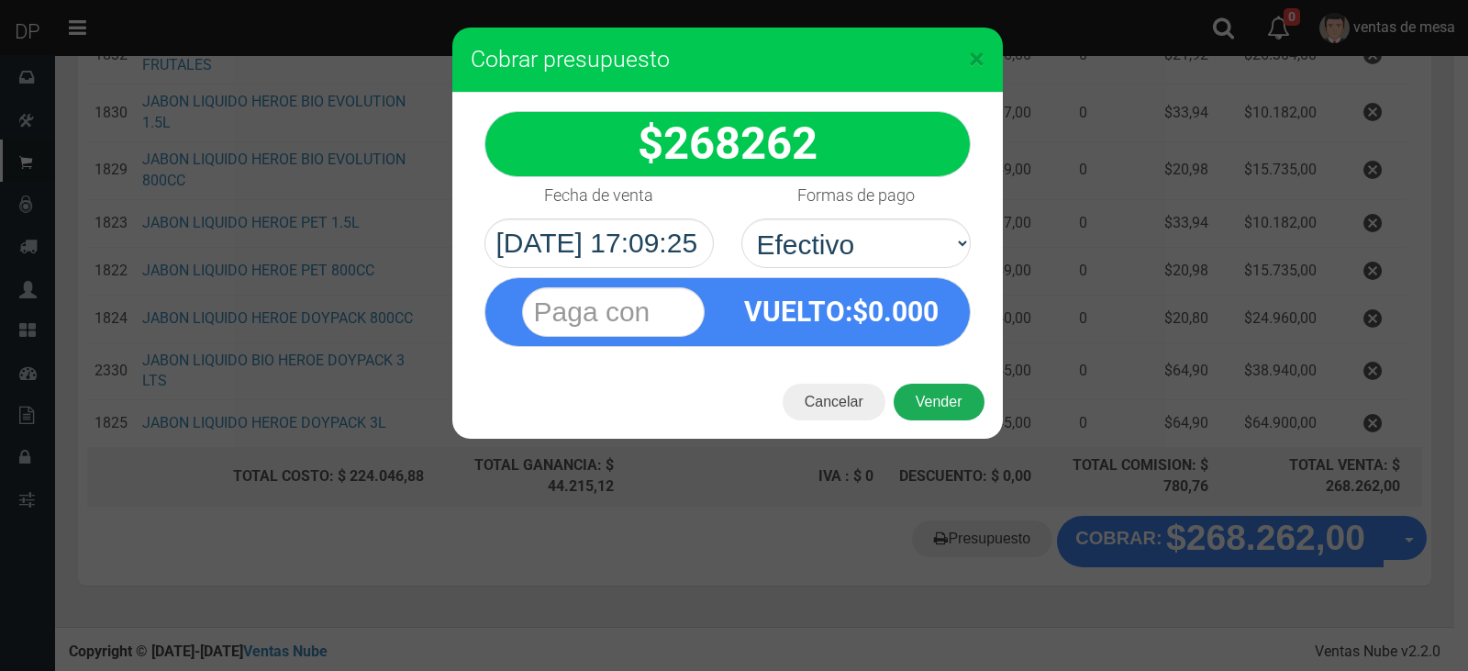
click at [943, 410] on button "Vender" at bounding box center [939, 402] width 91 height 37
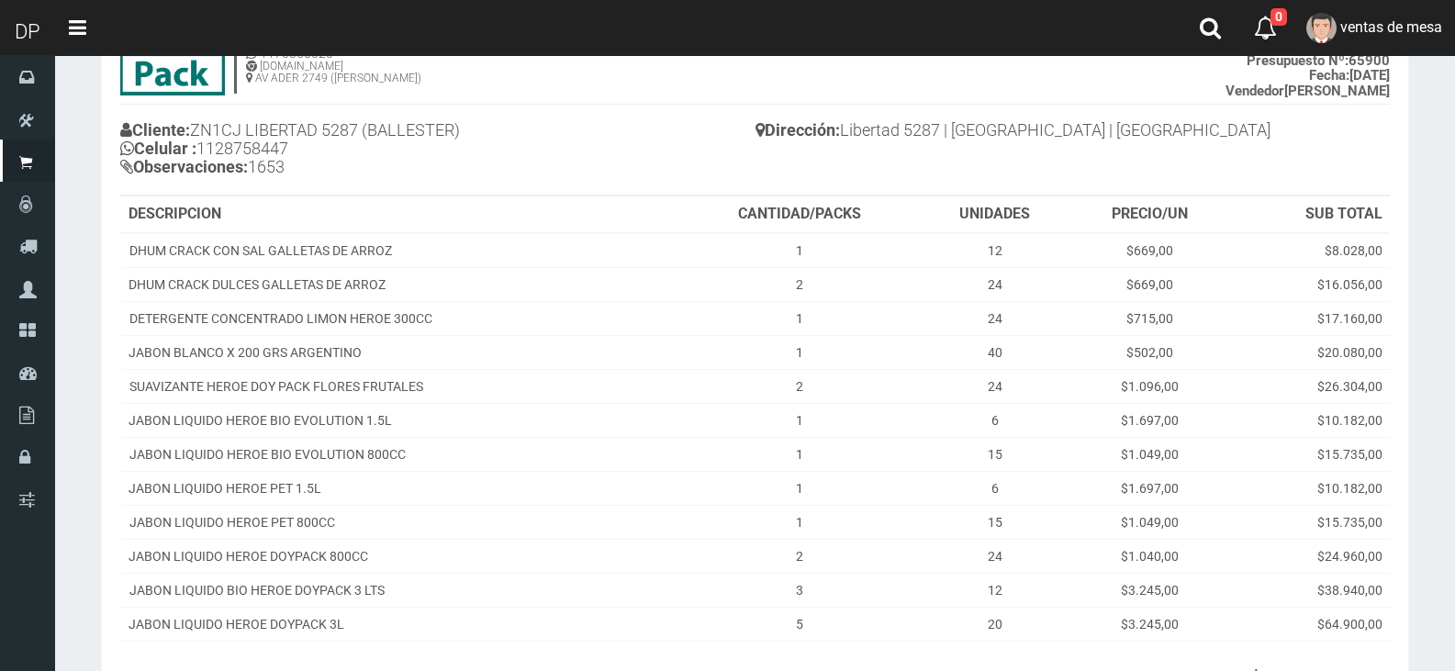
scroll to position [328, 0]
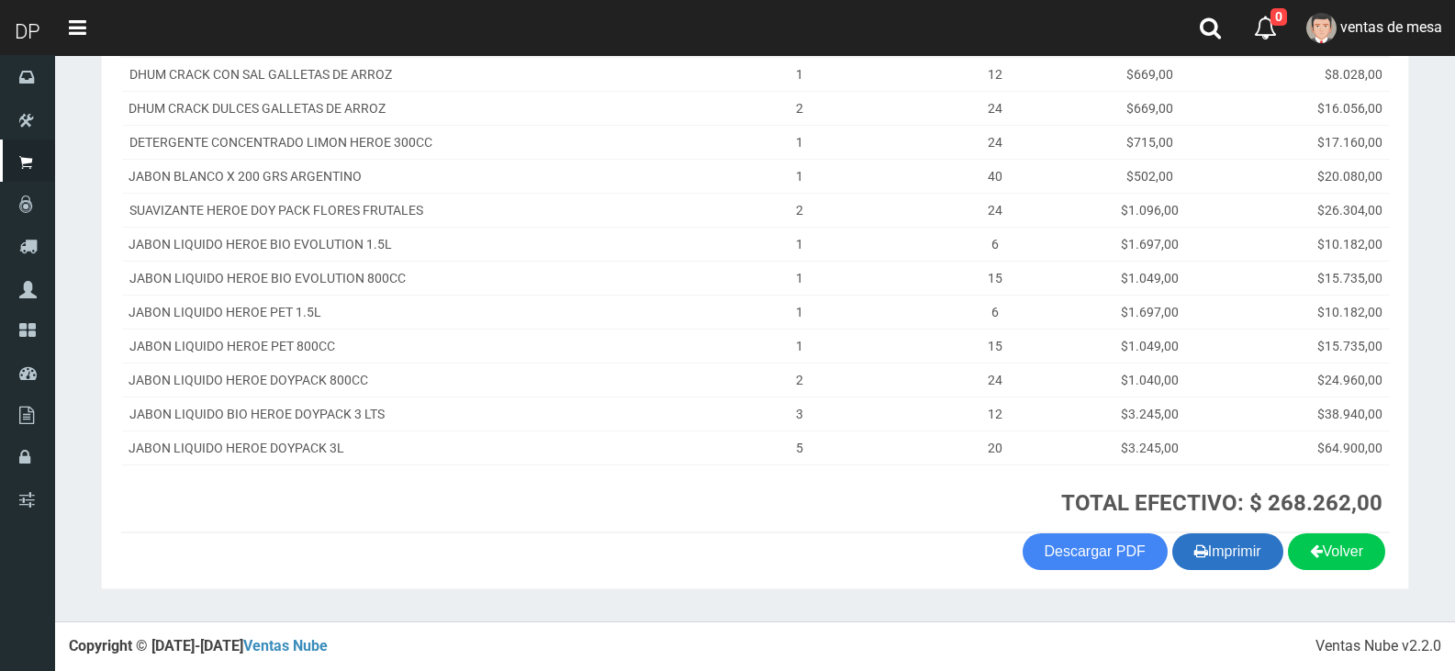
click at [1234, 566] on button "Imprimir" at bounding box center [1227, 551] width 111 height 37
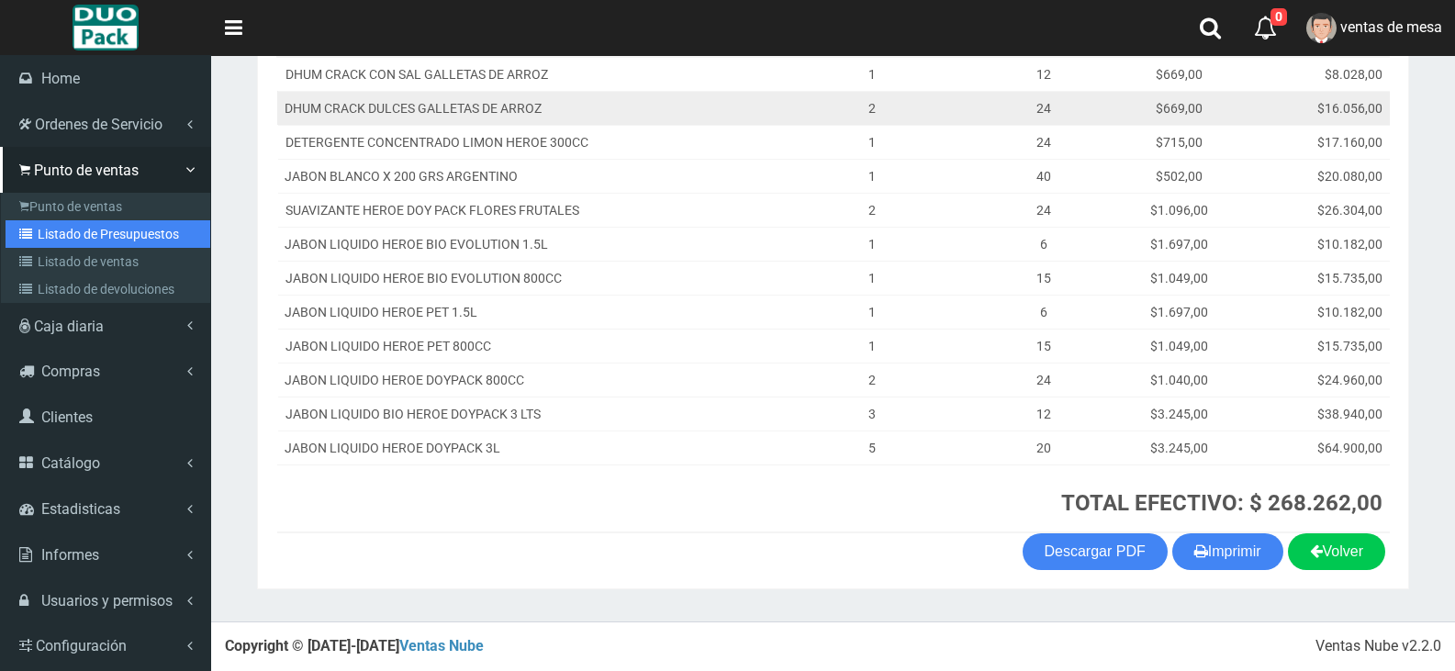
drag, startPoint x: 87, startPoint y: 236, endPoint x: 290, endPoint y: 112, distance: 237.7
click at [87, 236] on link "Listado de Presupuestos" at bounding box center [108, 234] width 205 height 28
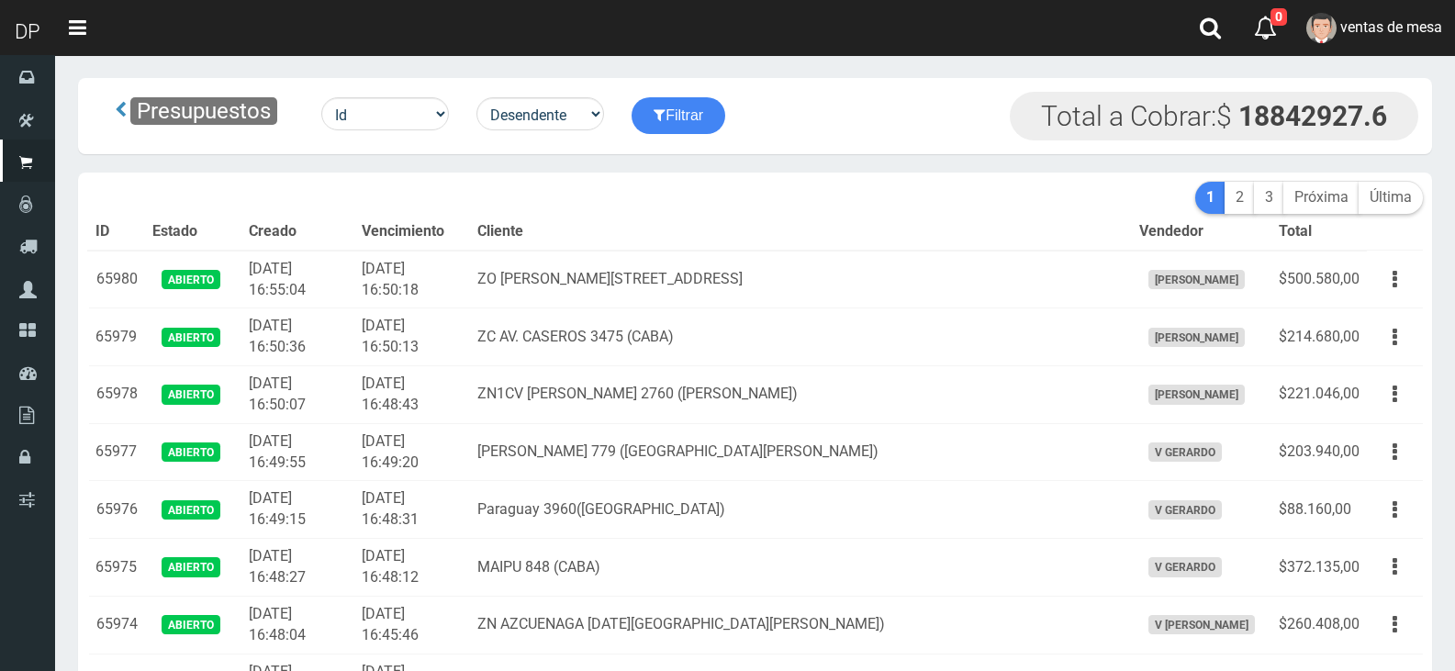
click at [470, 265] on td "2025-08-29 16:50:18" at bounding box center [412, 280] width 116 height 58
click at [470, 228] on th "Vencimiento" at bounding box center [412, 232] width 116 height 37
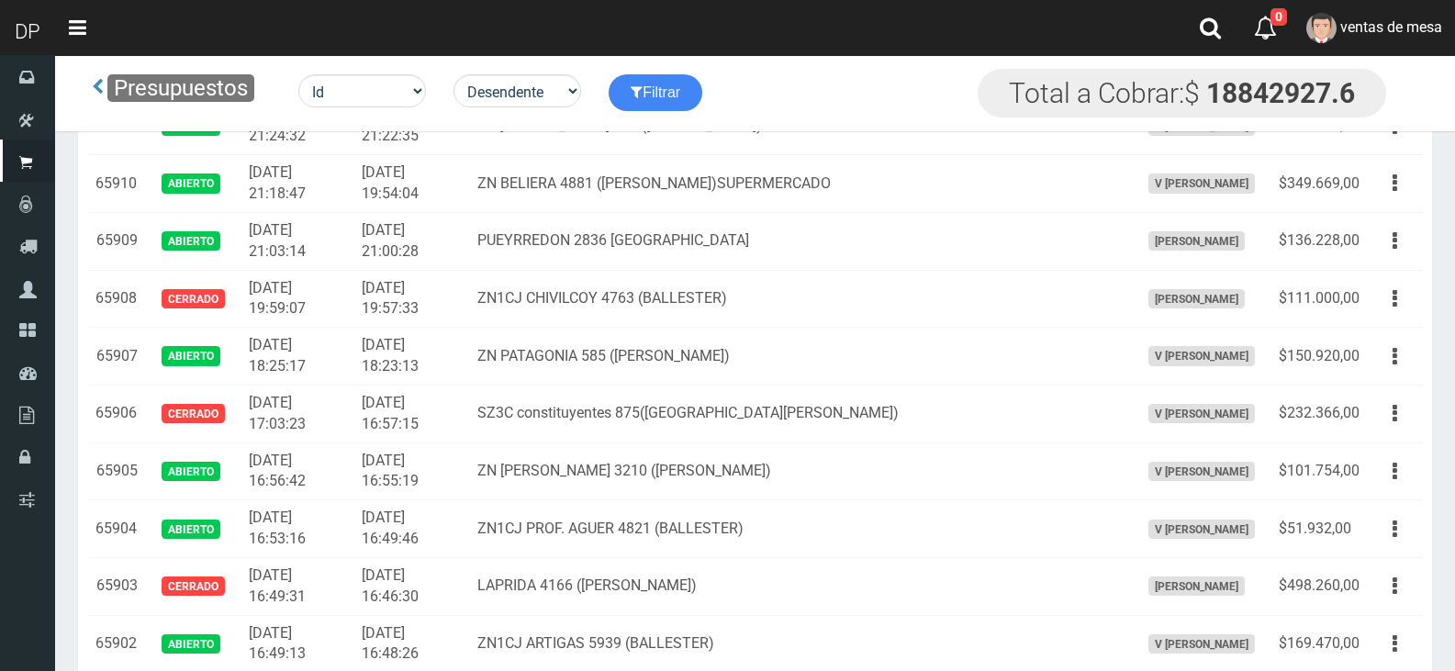
scroll to position [4452, 0]
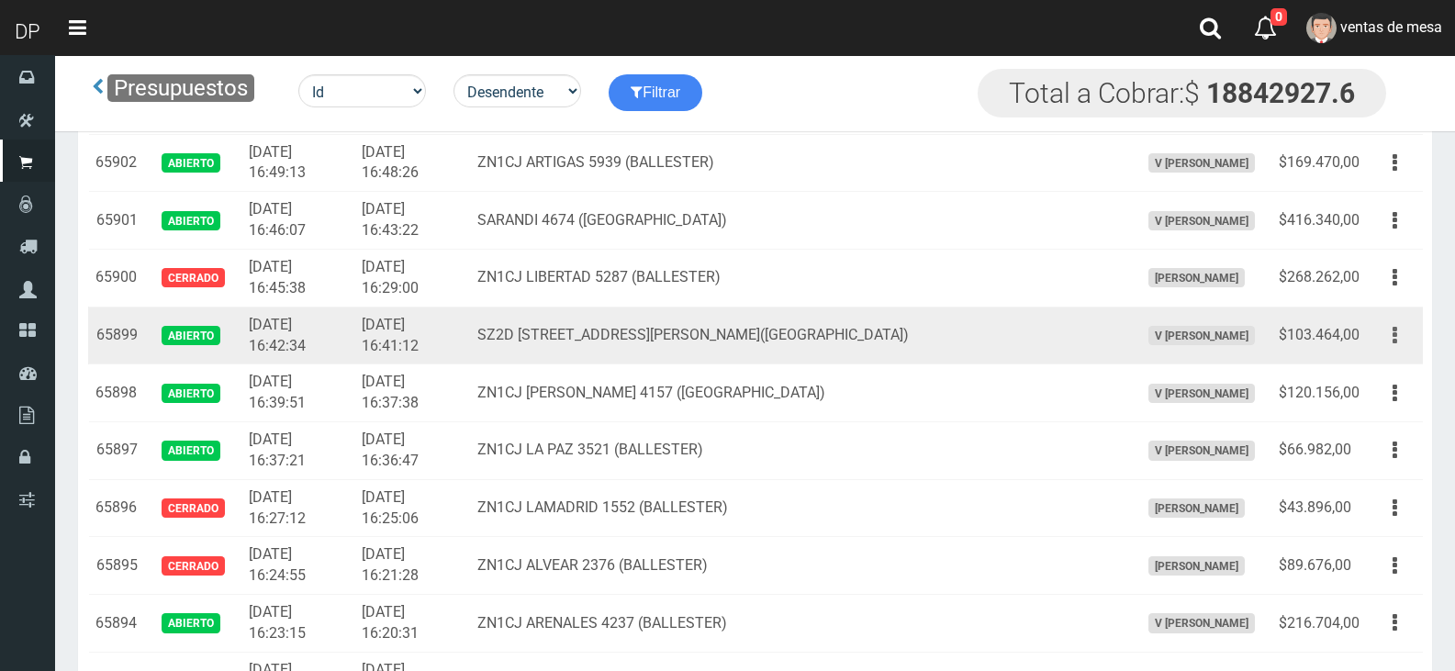
click at [1374, 331] on button "button" at bounding box center [1394, 335] width 41 height 32
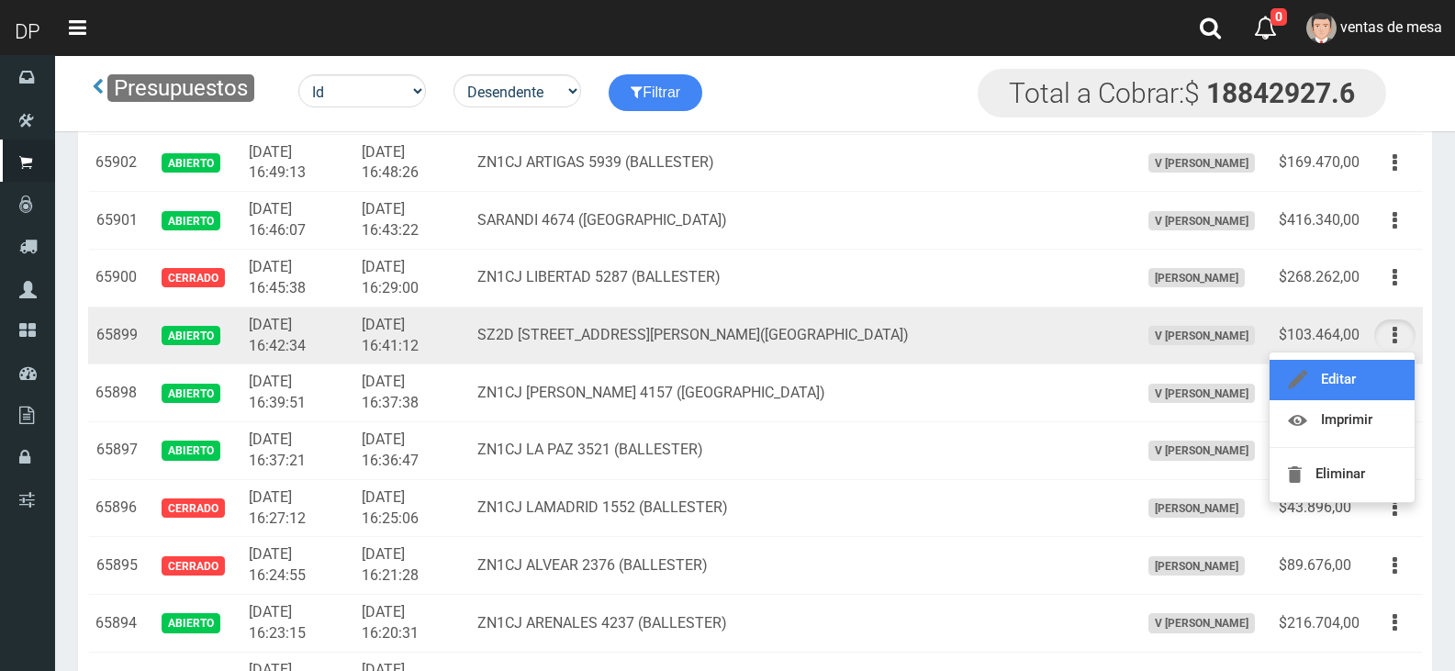
click at [1379, 362] on link "Editar" at bounding box center [1341, 380] width 145 height 40
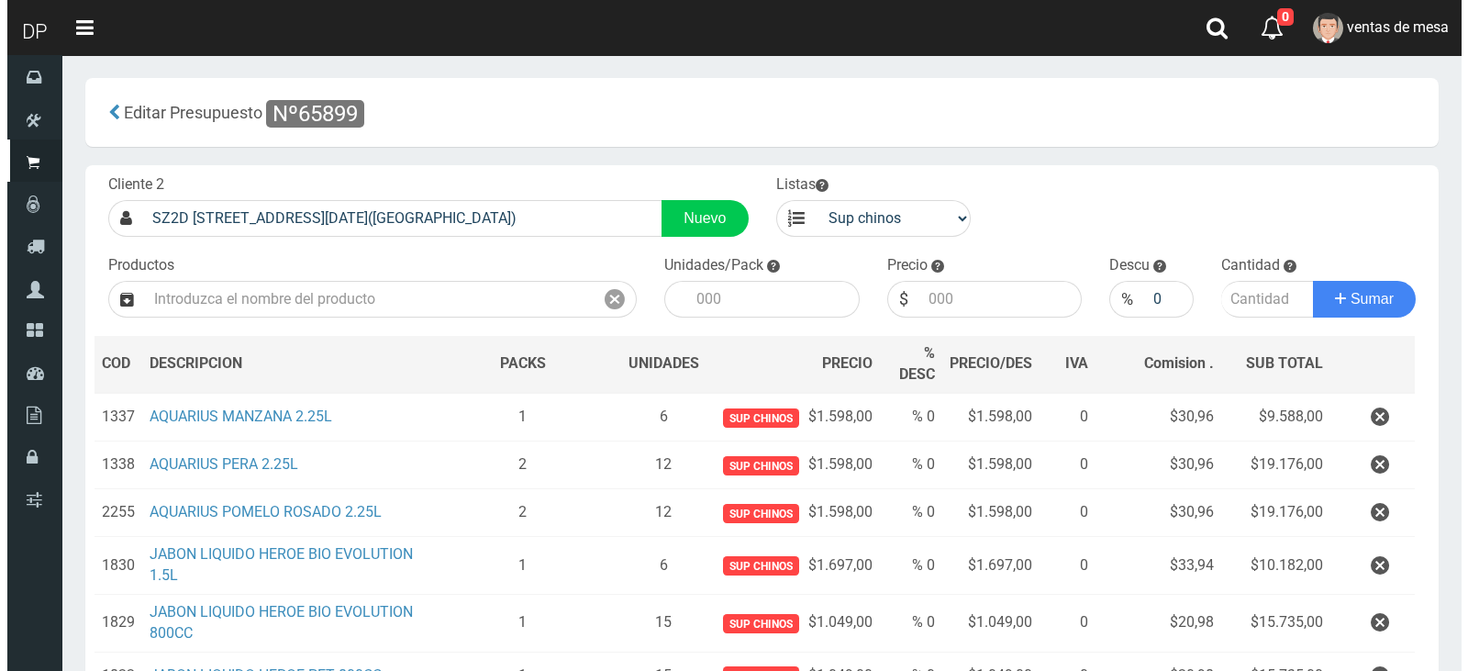
scroll to position [367, 0]
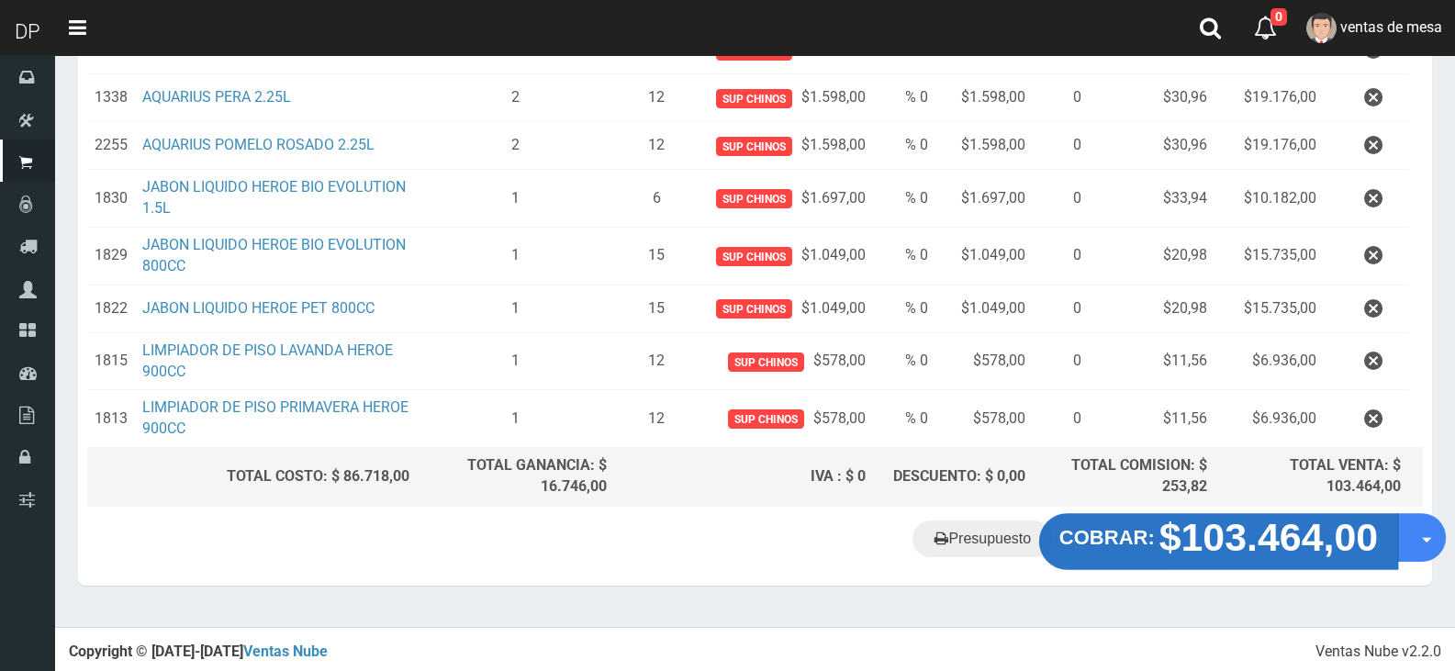
click at [1083, 551] on button "COBRAR: $103.464,00" at bounding box center [1218, 541] width 359 height 57
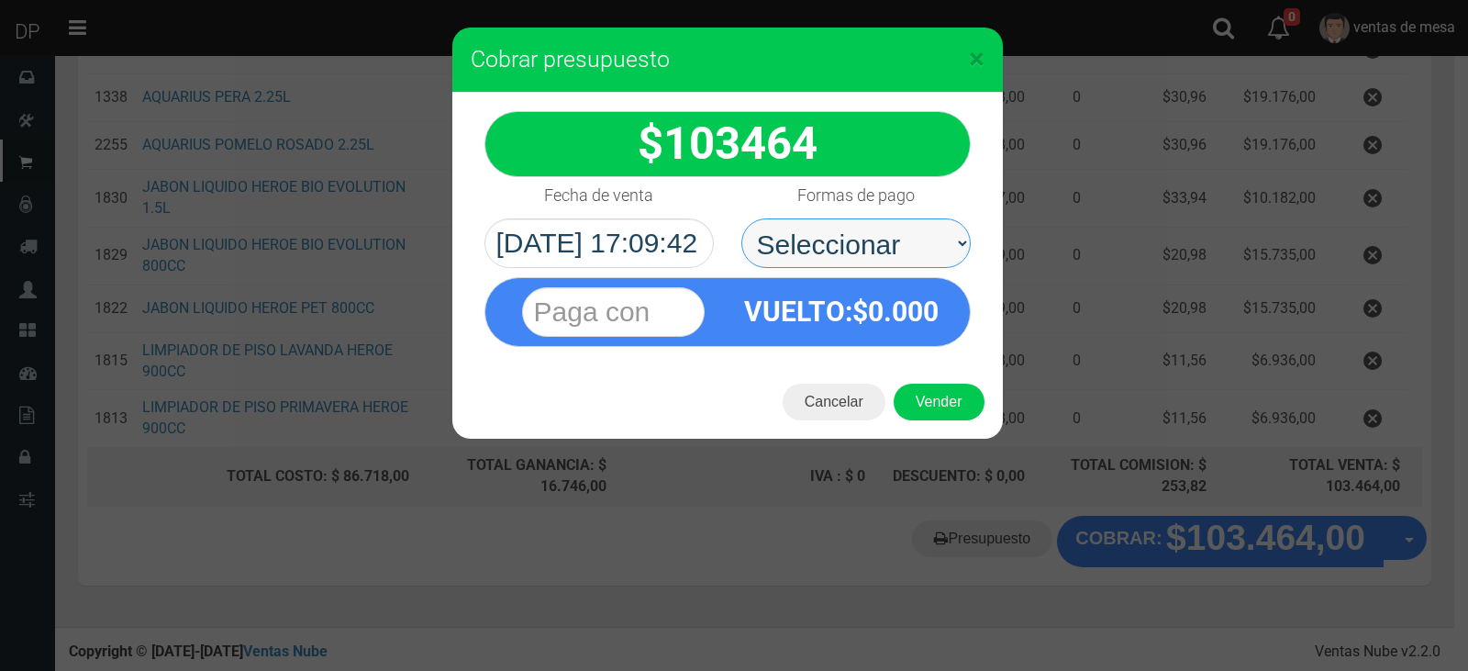
click at [863, 262] on select "Seleccionar Efectivo Tarjeta de Crédito Depósito Débito" at bounding box center [856, 243] width 229 height 50
select select "Efectivo"
click at [742, 218] on select "Seleccionar Efectivo Tarjeta de Crédito Depósito Débito" at bounding box center [856, 243] width 229 height 50
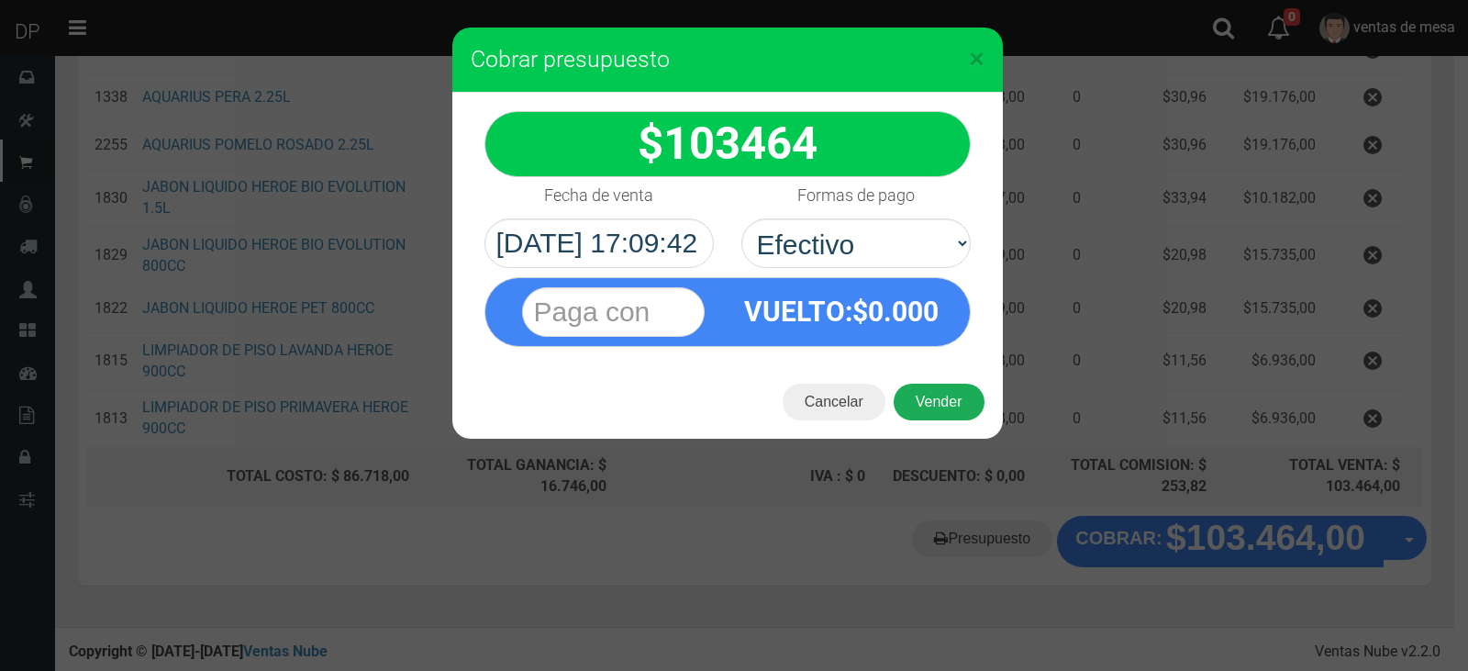
click at [926, 407] on button "Vender" at bounding box center [939, 402] width 91 height 37
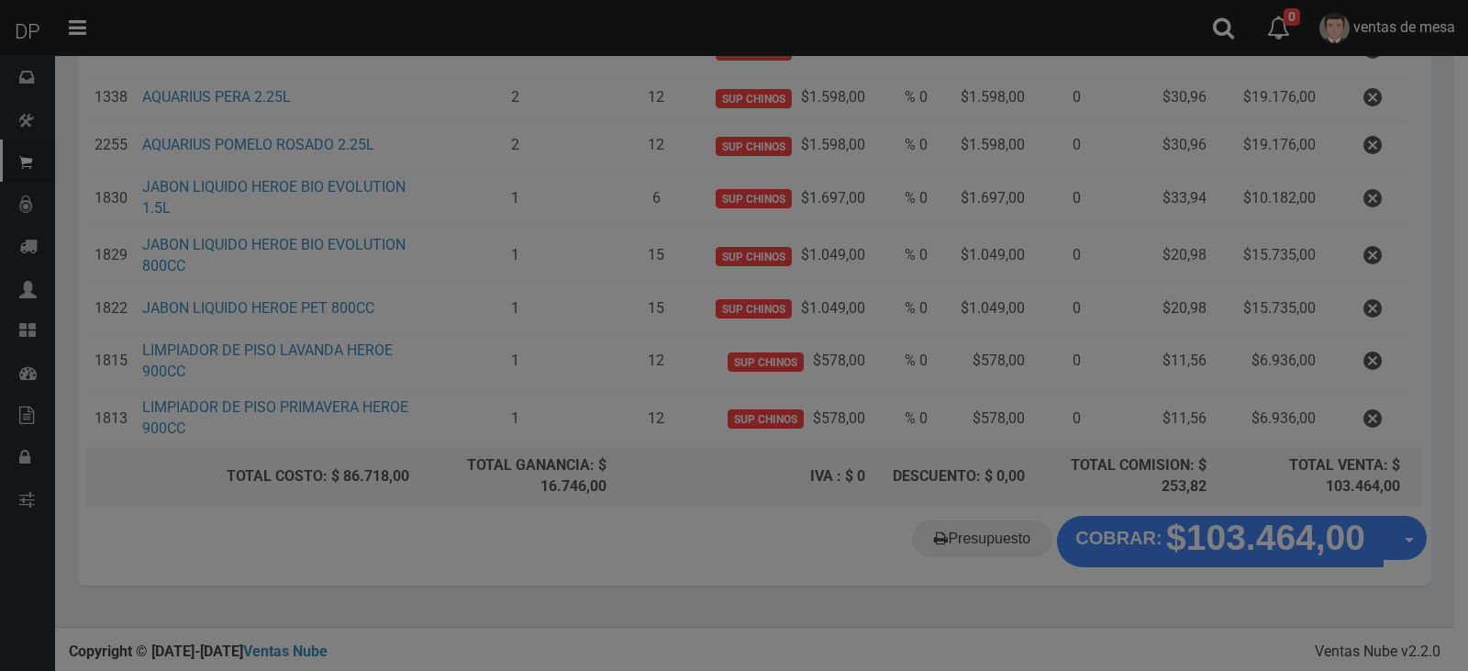
scroll to position [0, 0]
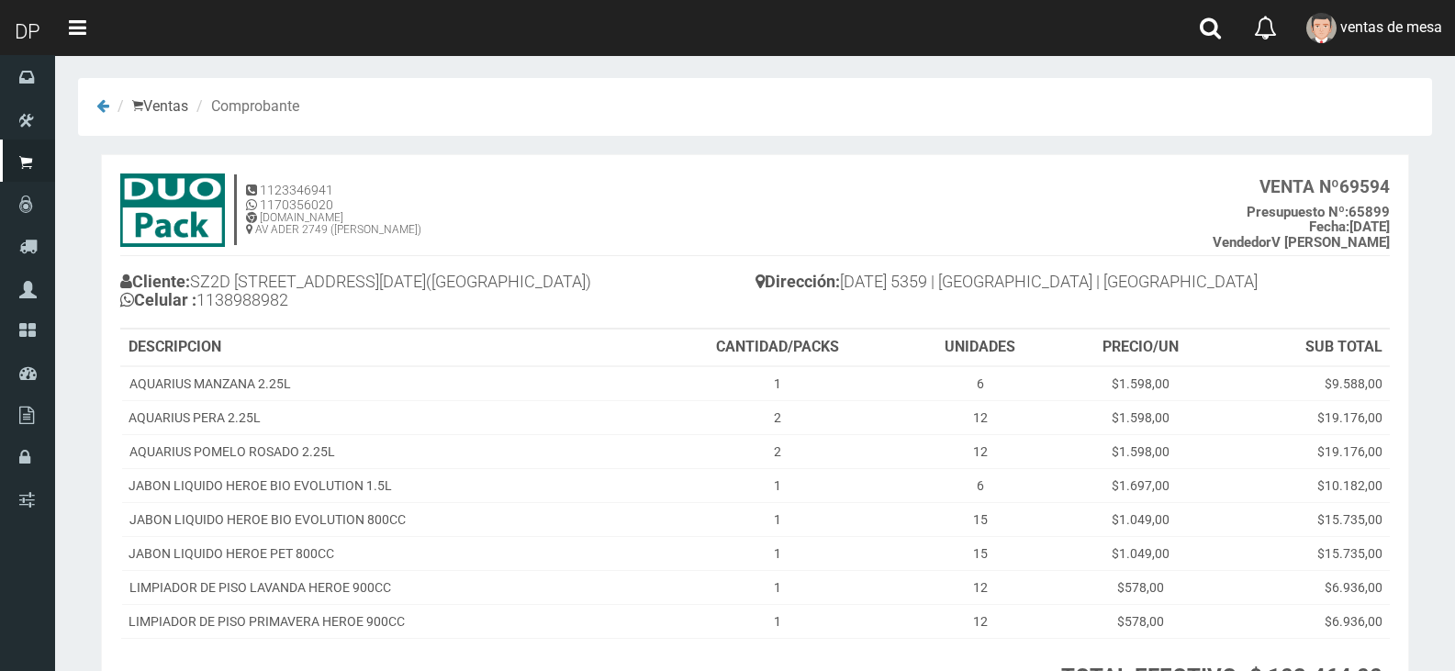
scroll to position [173, 0]
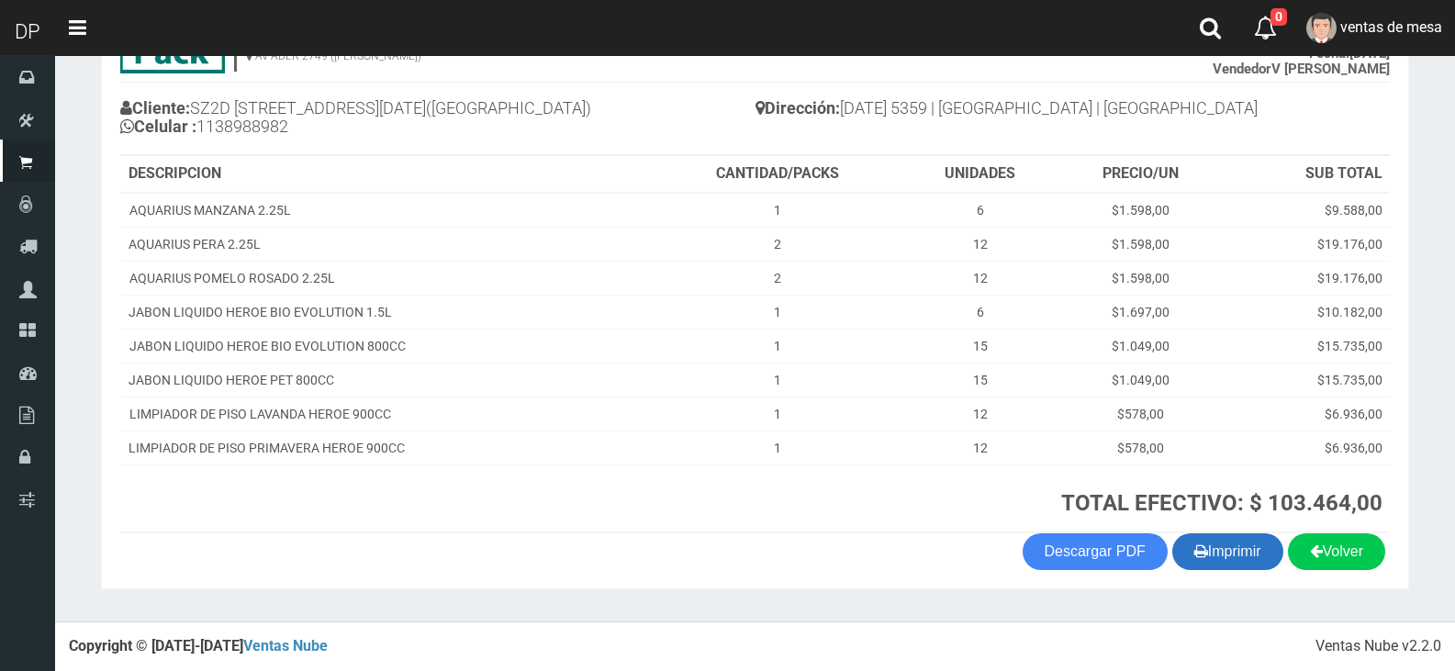
click at [1226, 553] on button "Imprimir" at bounding box center [1227, 551] width 111 height 37
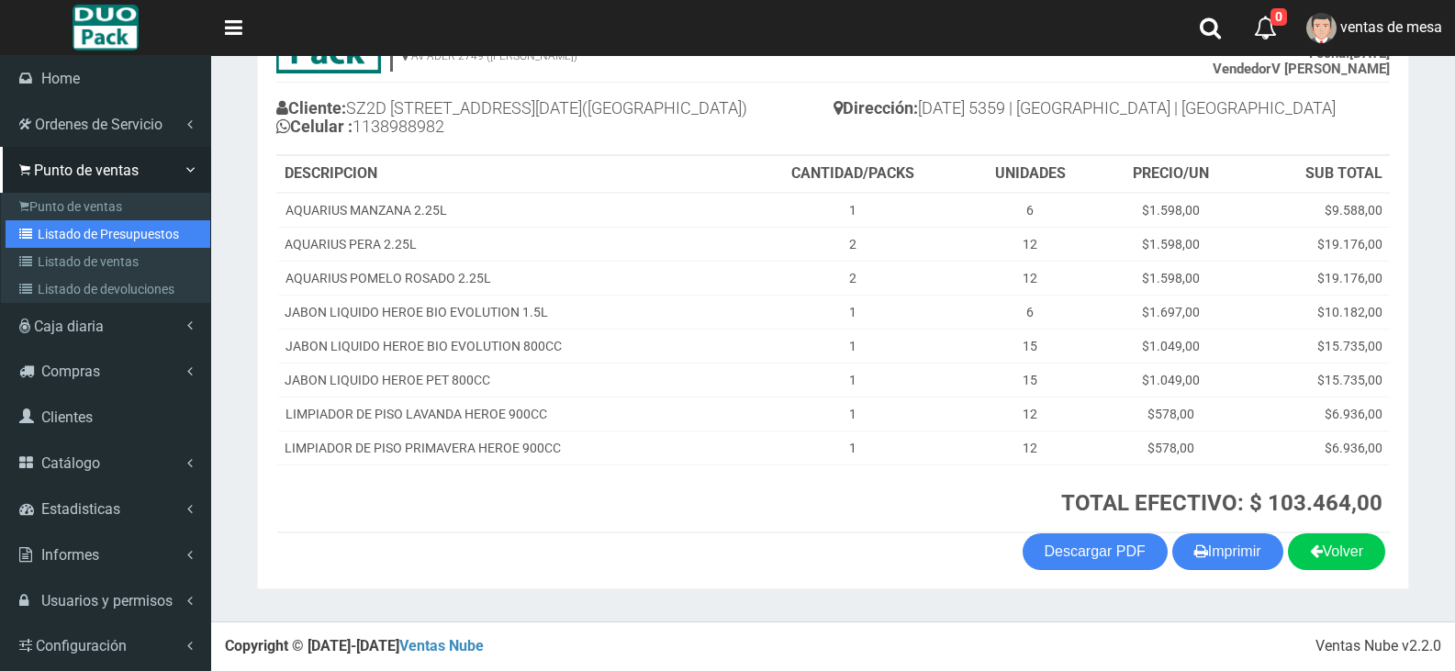
drag, startPoint x: 34, startPoint y: 234, endPoint x: 223, endPoint y: 139, distance: 211.8
click at [34, 234] on icon at bounding box center [28, 234] width 18 height 13
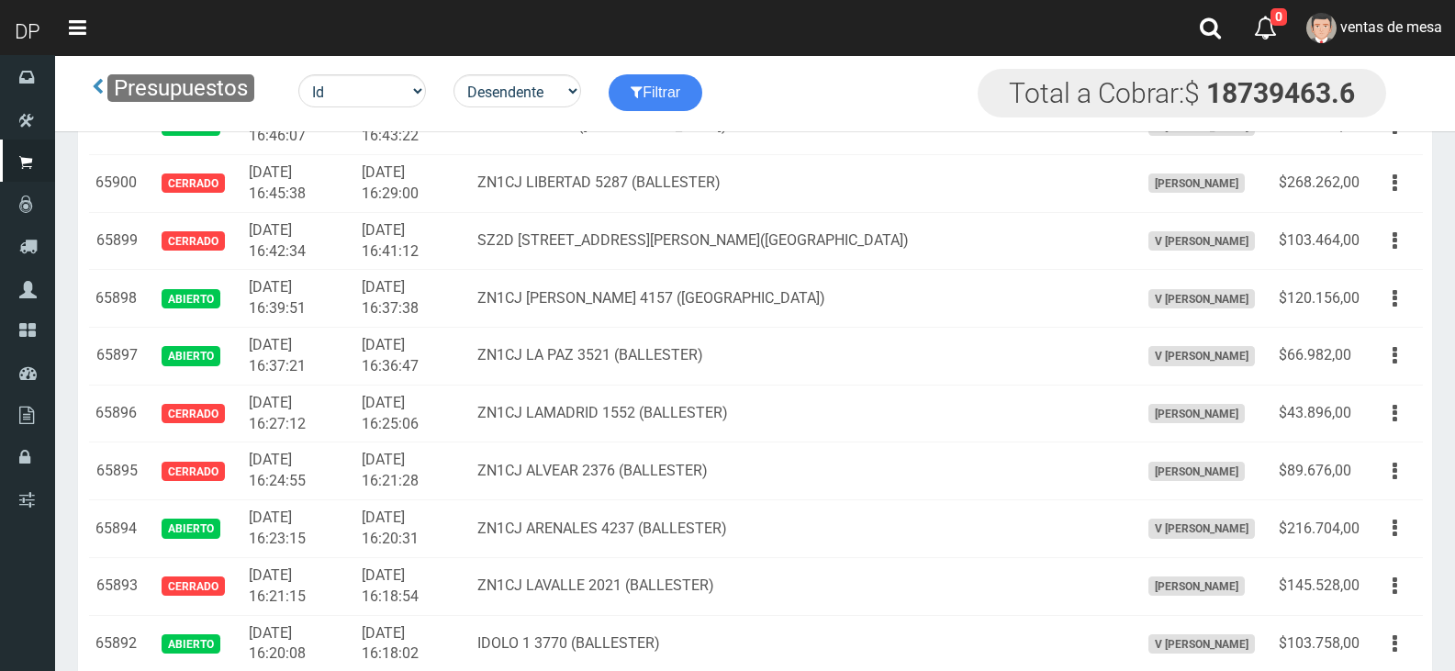
scroll to position [3877, 0]
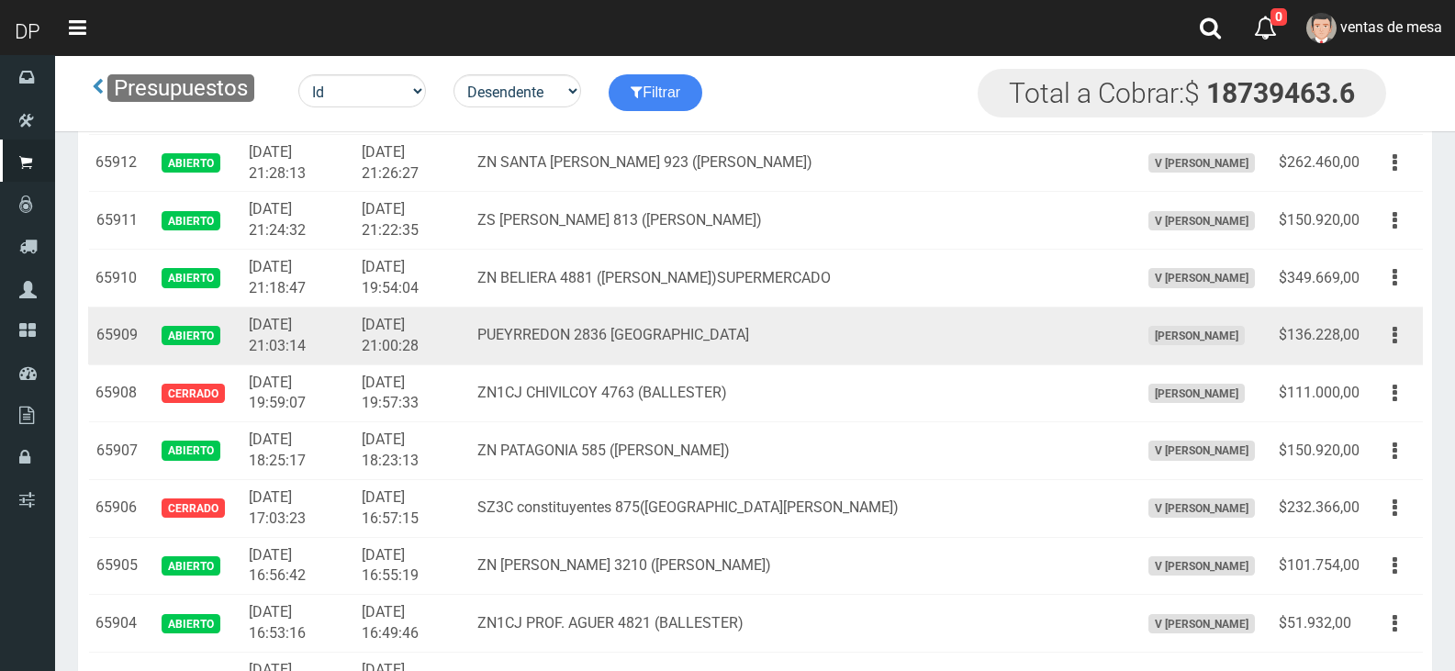
drag, startPoint x: 1399, startPoint y: 326, endPoint x: 1368, endPoint y: 367, distance: 51.2
click at [1397, 327] on button "button" at bounding box center [1394, 335] width 41 height 32
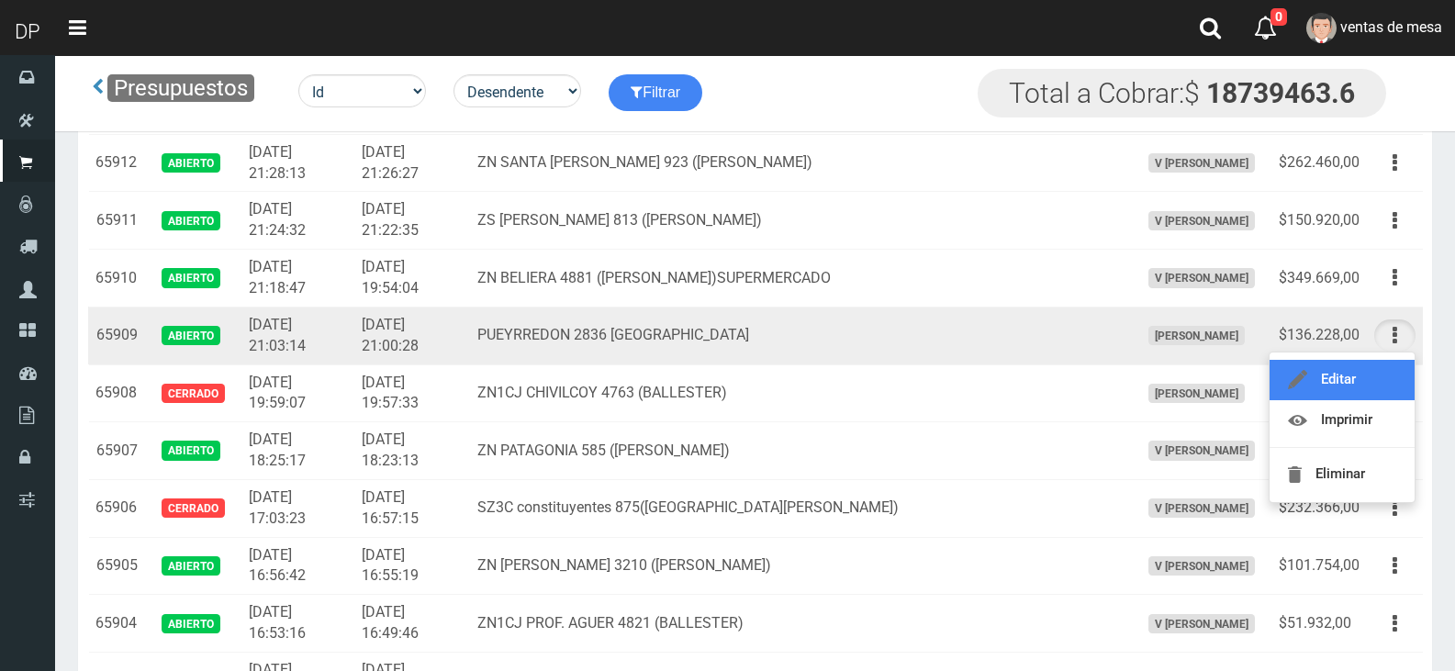
click at [1360, 383] on link "Editar" at bounding box center [1341, 380] width 145 height 40
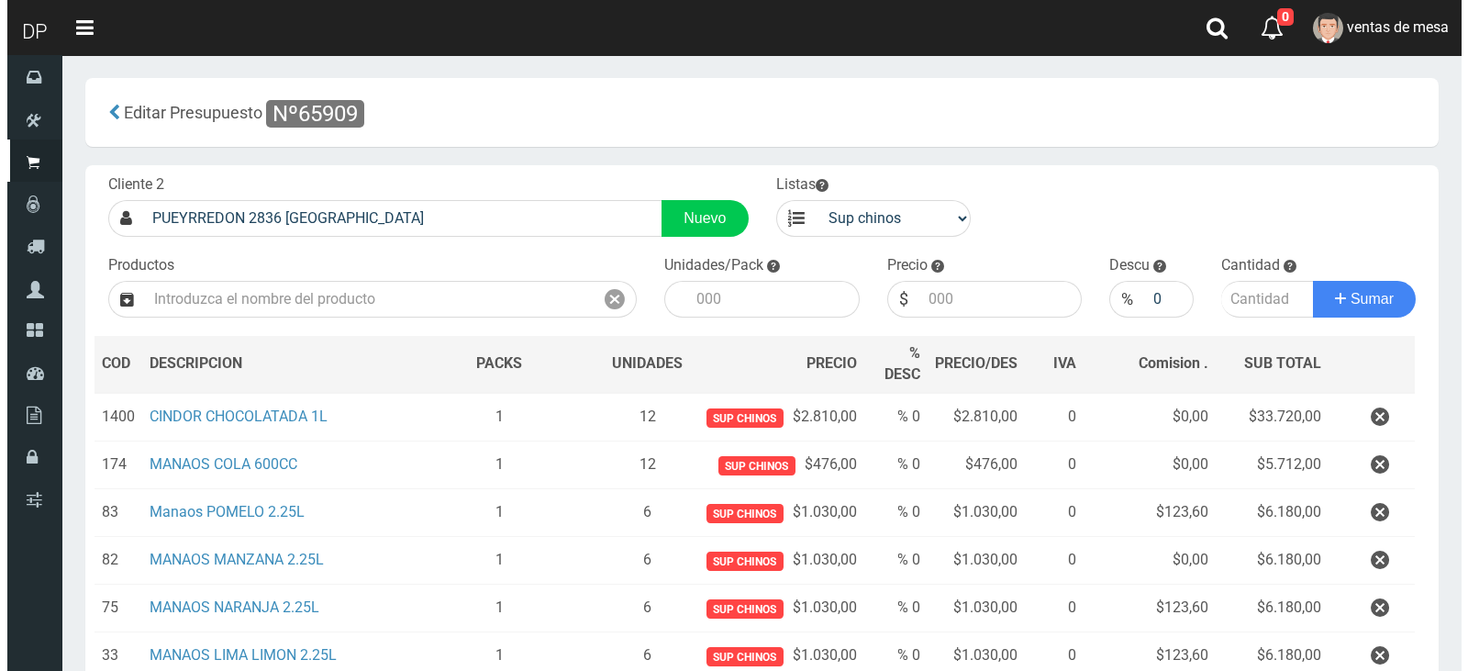
scroll to position [433, 0]
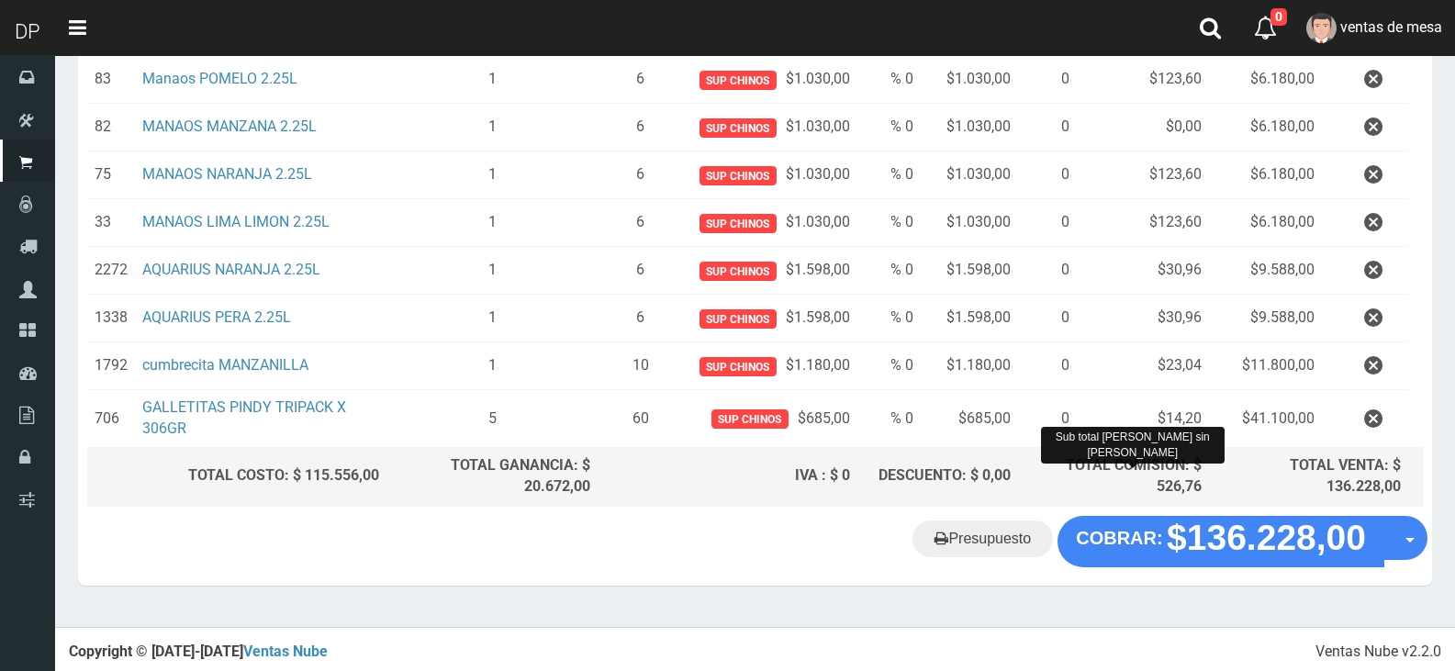
click at [1159, 493] on div "TOTAL COMISION: $ 526,76" at bounding box center [1113, 476] width 176 height 42
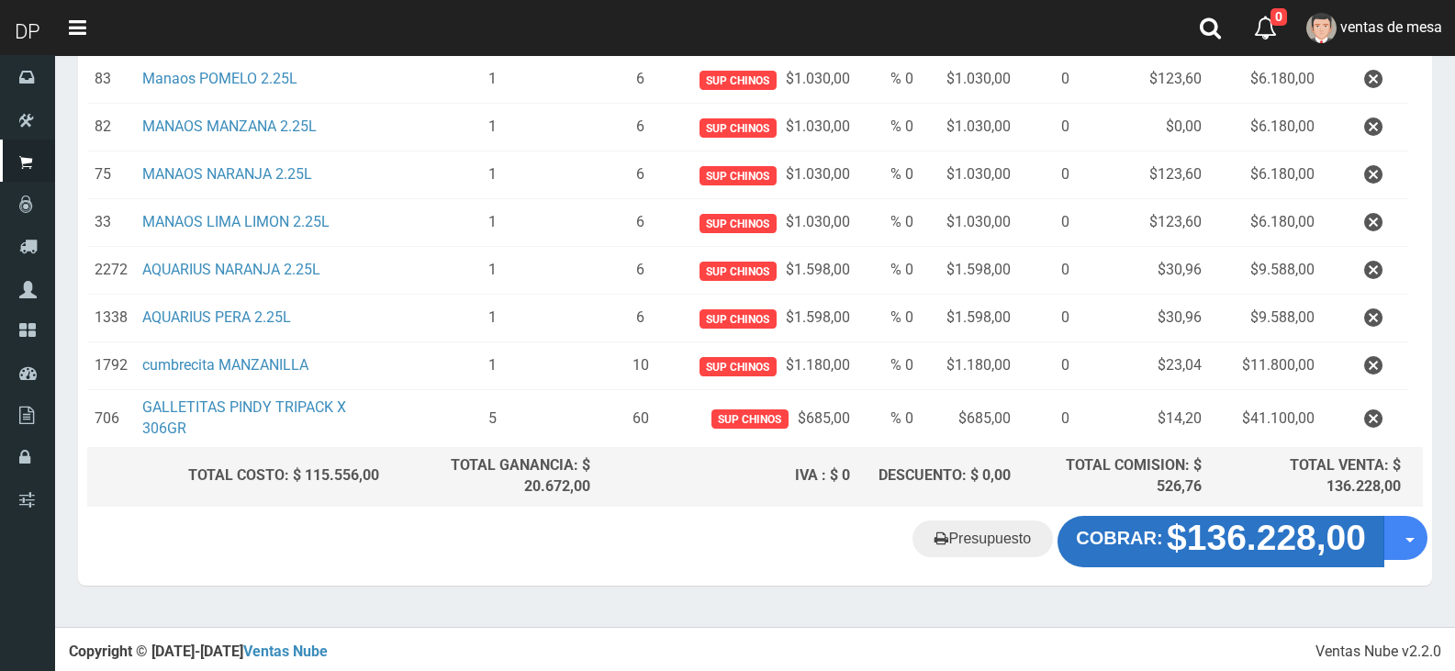
click at [1158, 523] on button "COBRAR: $136.228,00" at bounding box center [1220, 541] width 327 height 51
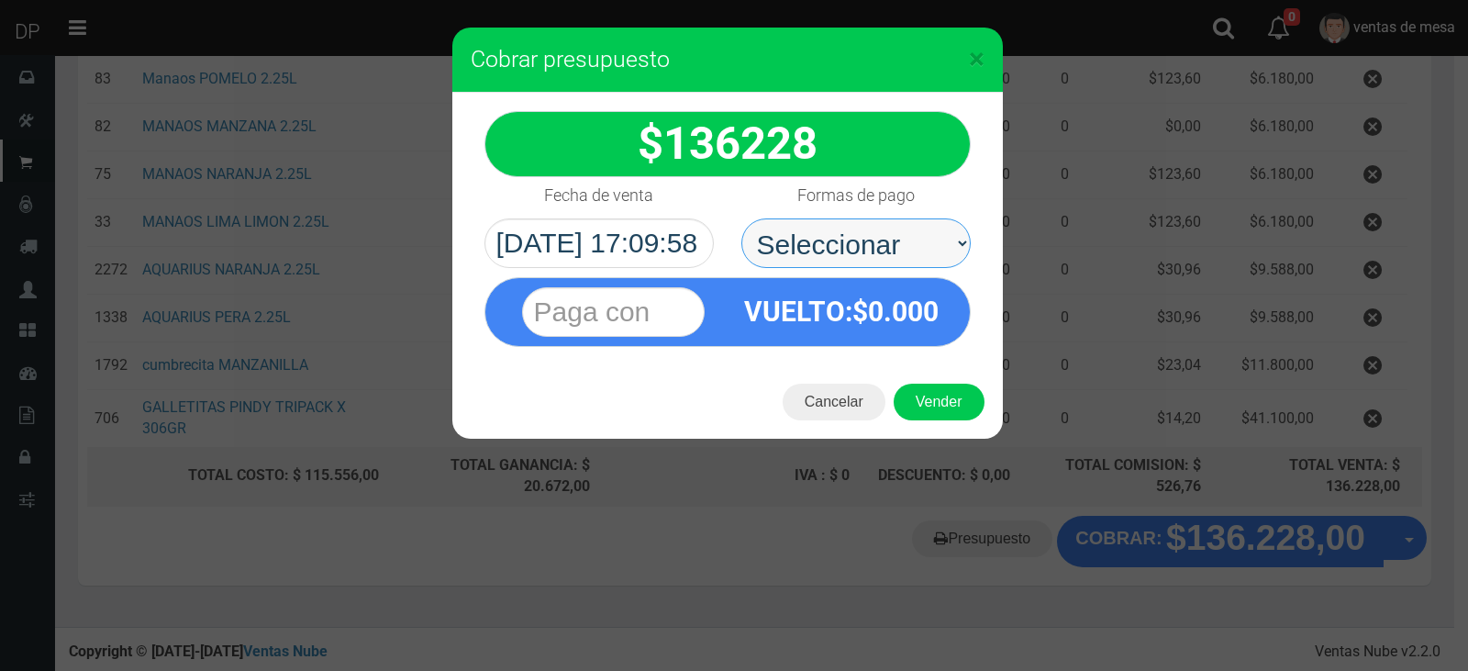
click at [881, 240] on select "Seleccionar Efectivo Tarjeta de Crédito Depósito Débito" at bounding box center [856, 243] width 229 height 50
select select "Efectivo"
click at [742, 218] on select "Seleccionar Efectivo Tarjeta de Crédito Depósito Débito" at bounding box center [856, 243] width 229 height 50
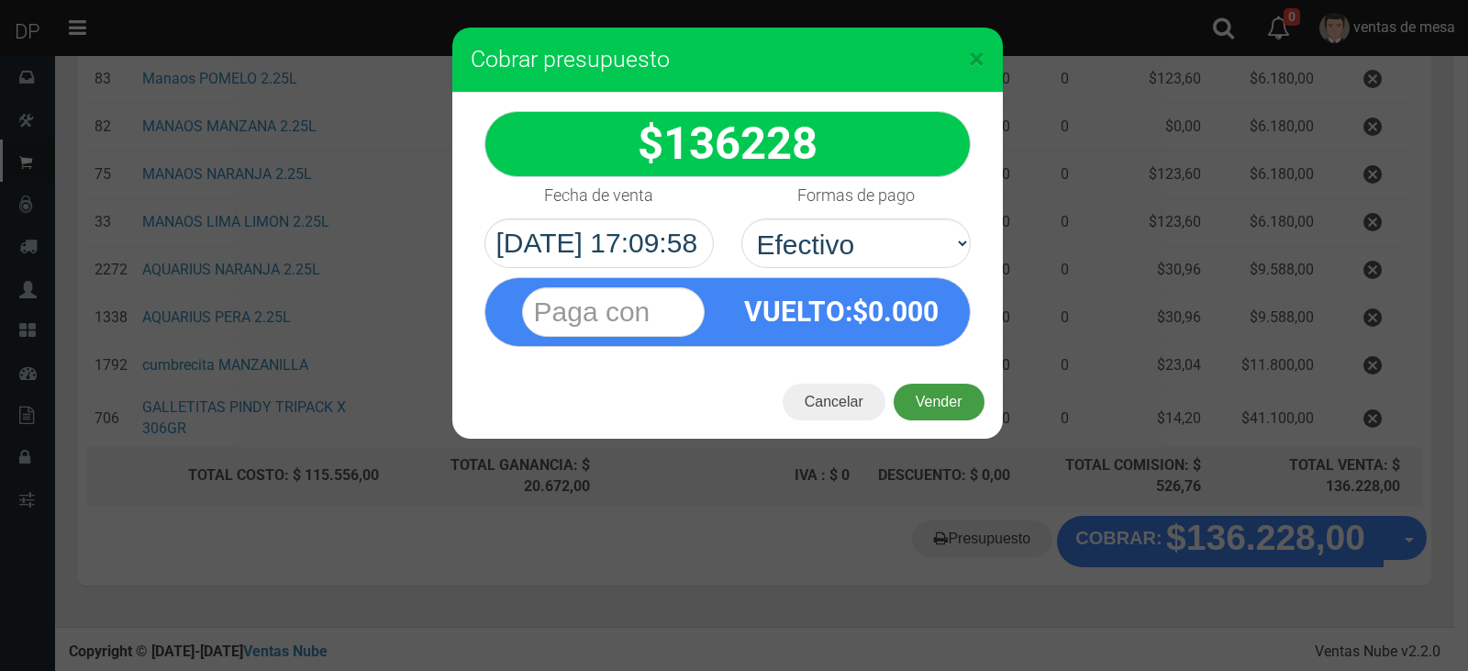
click at [921, 386] on button "Vender" at bounding box center [939, 402] width 91 height 37
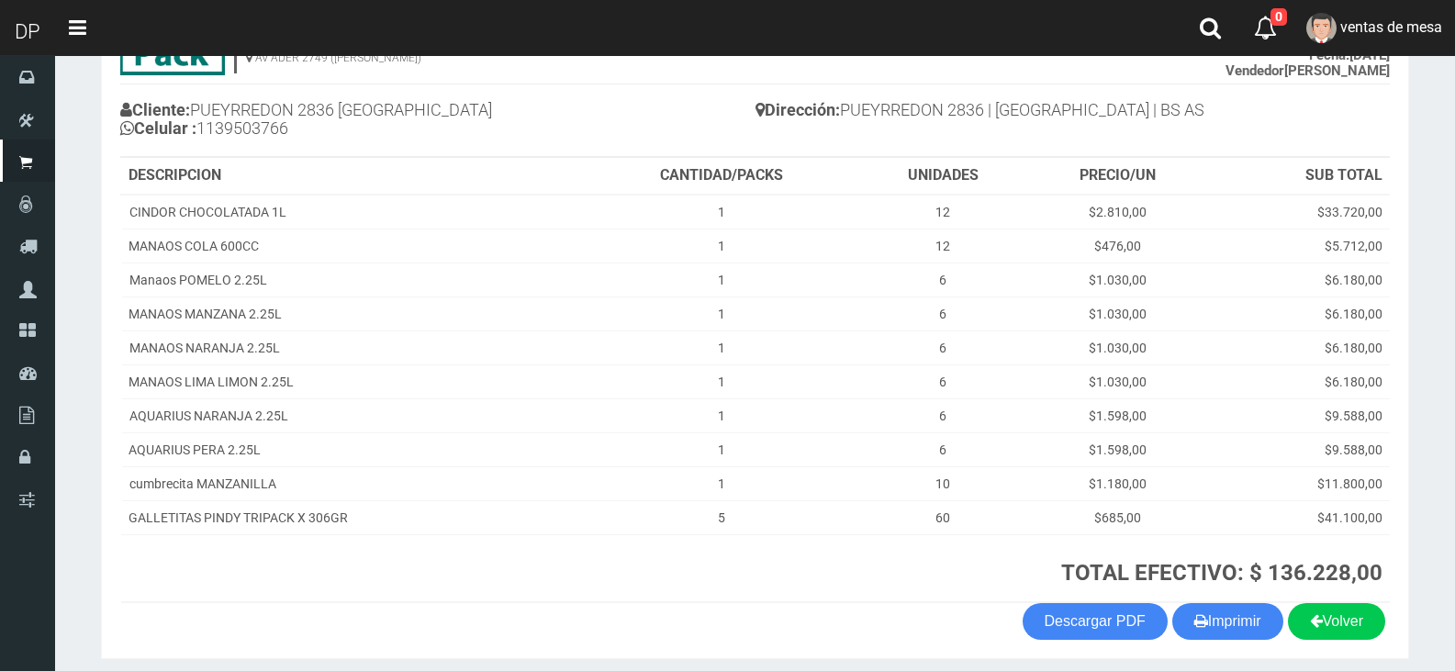
scroll to position [241, 0]
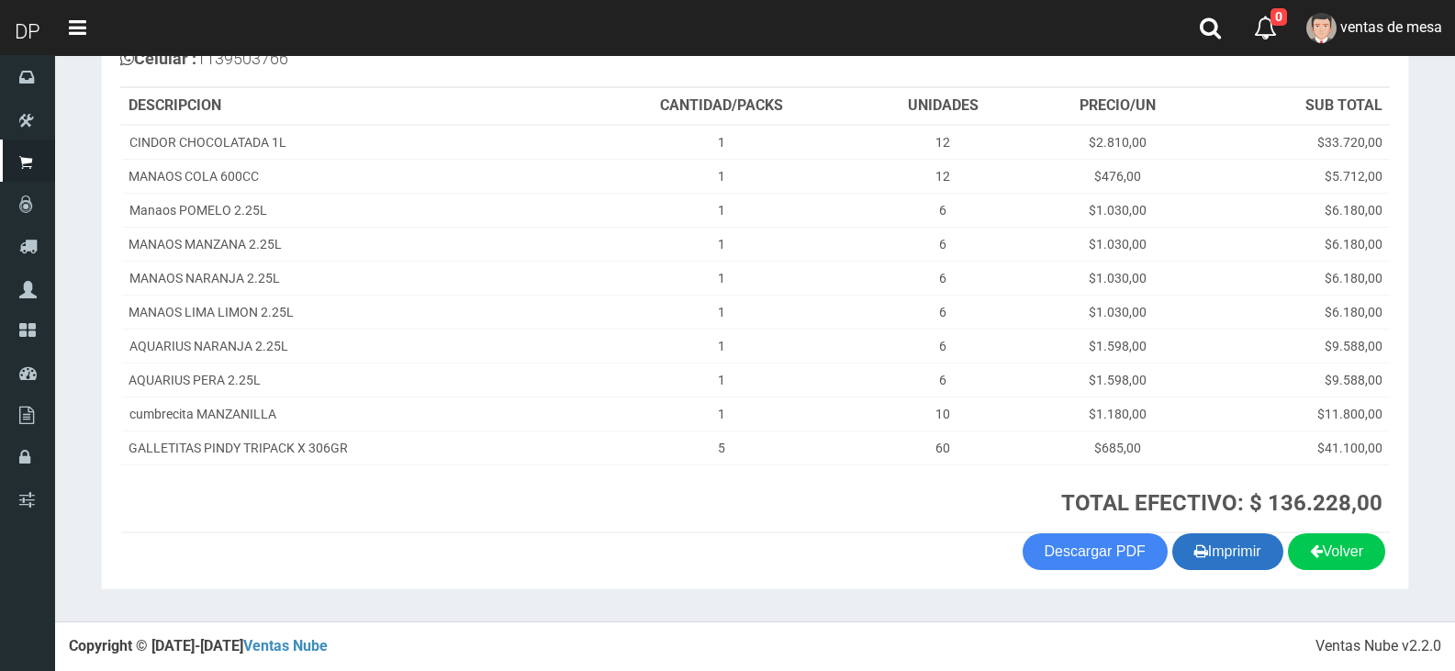
click at [1222, 541] on button "Imprimir" at bounding box center [1227, 551] width 111 height 37
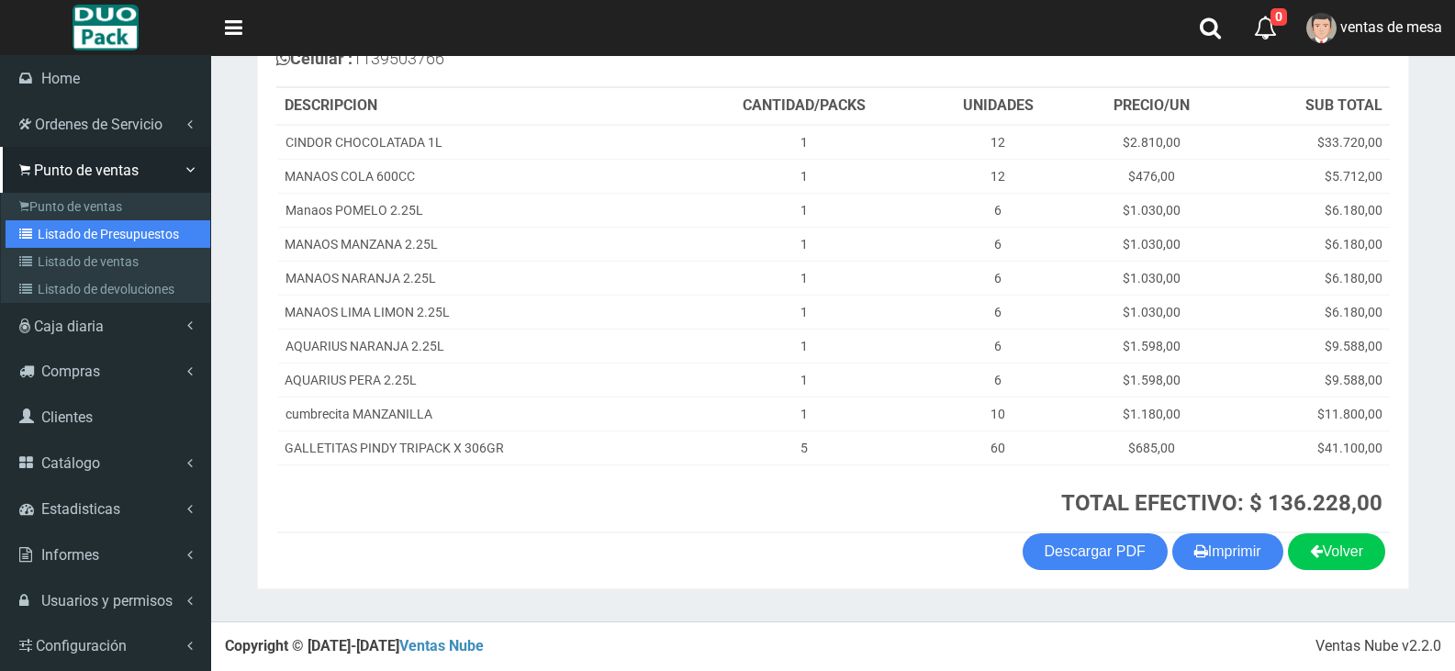
drag, startPoint x: 50, startPoint y: 231, endPoint x: 187, endPoint y: 166, distance: 151.5
click at [50, 231] on link "Listado de Presupuestos" at bounding box center [108, 234] width 205 height 28
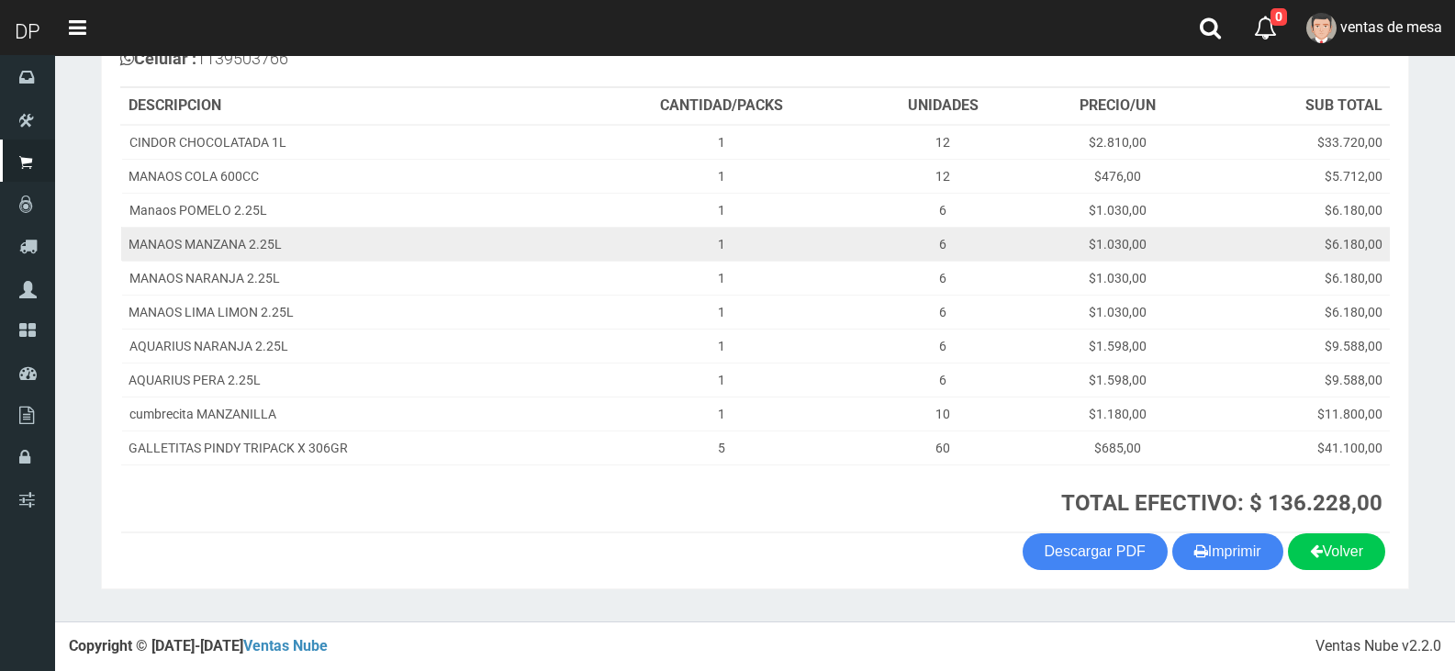
click at [611, 233] on td "1" at bounding box center [722, 244] width 273 height 34
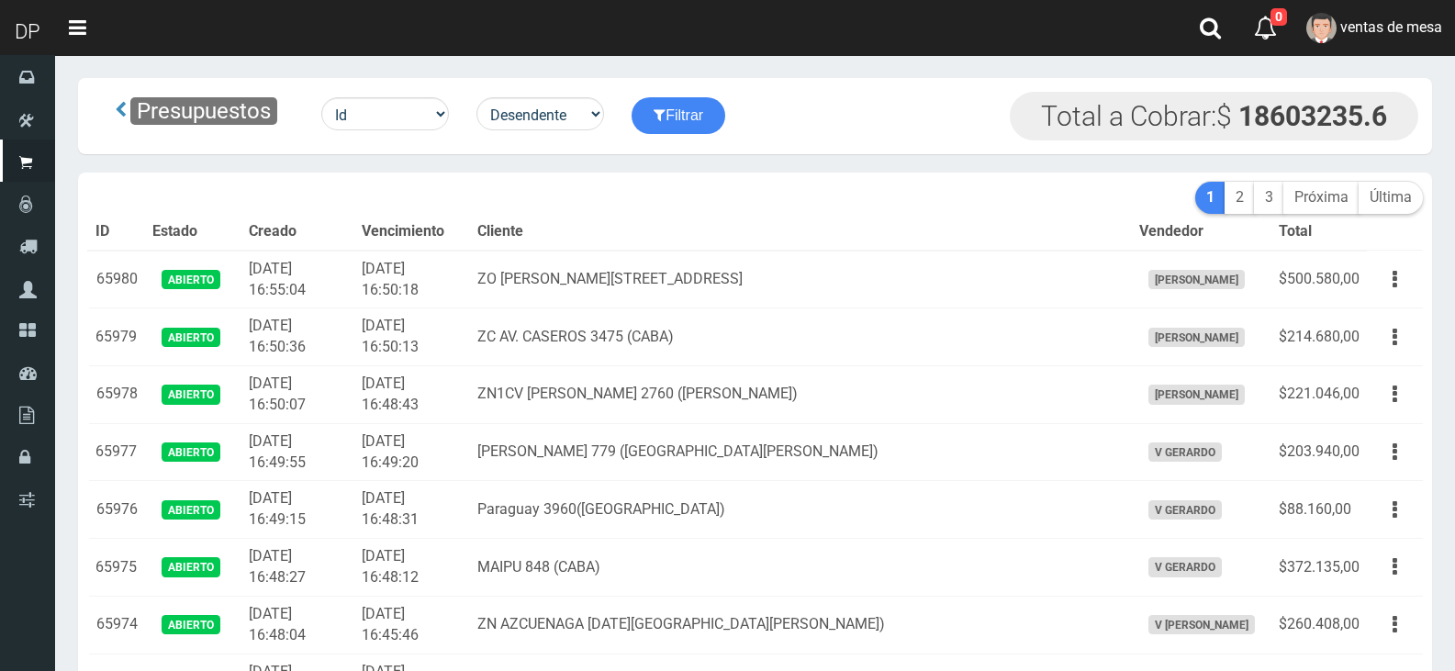
scroll to position [3971, 0]
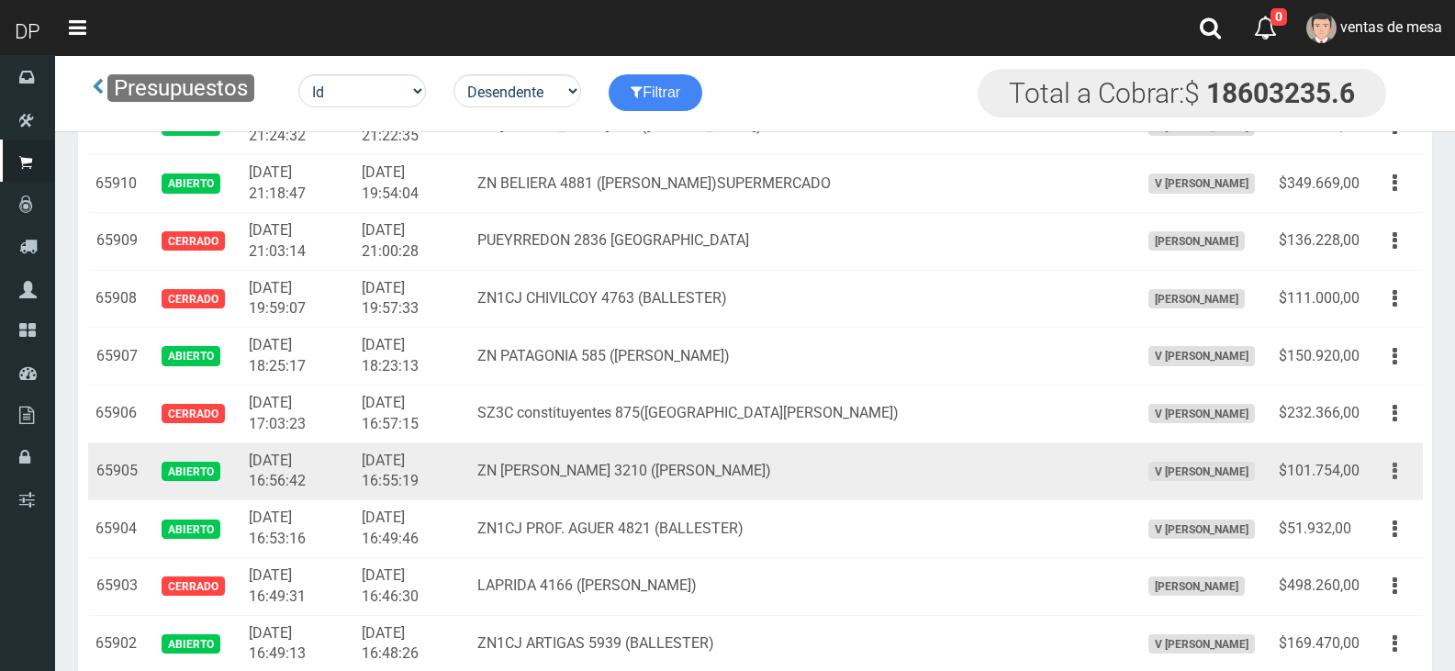
click at [1403, 474] on button "button" at bounding box center [1394, 471] width 41 height 32
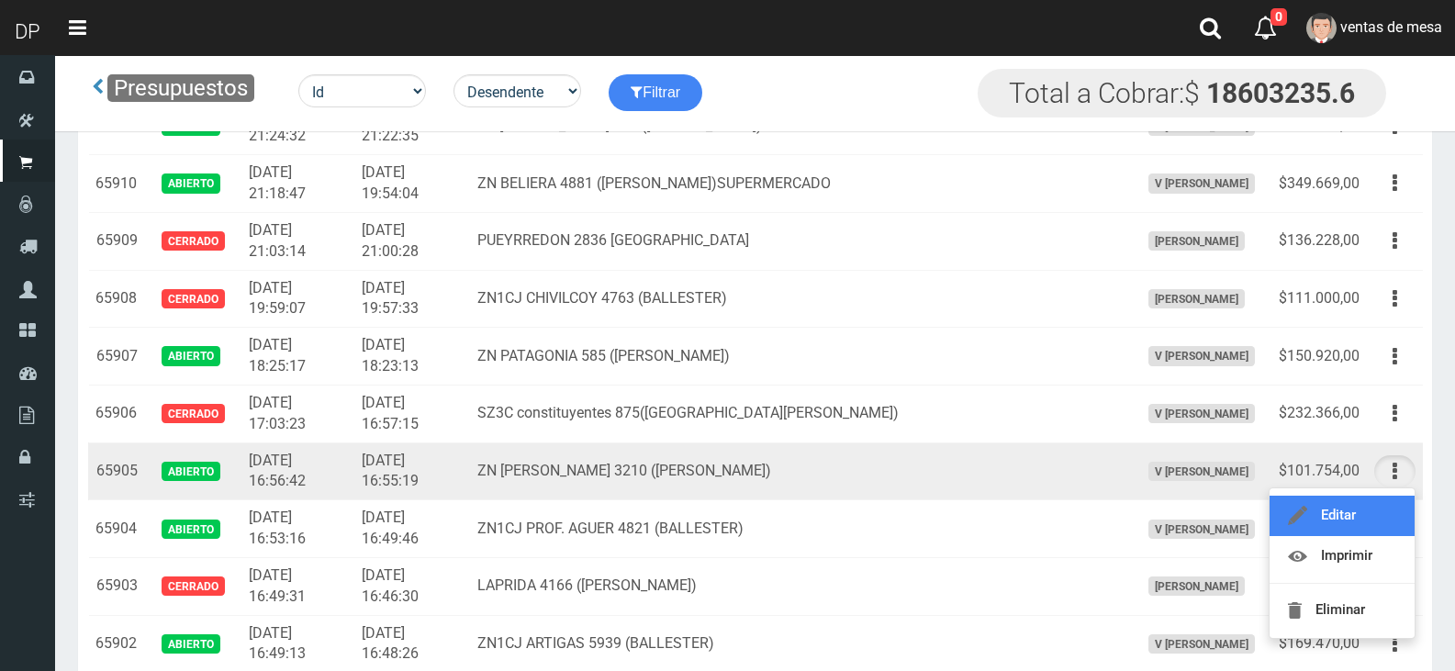
click at [1384, 511] on link "Editar" at bounding box center [1341, 516] width 145 height 40
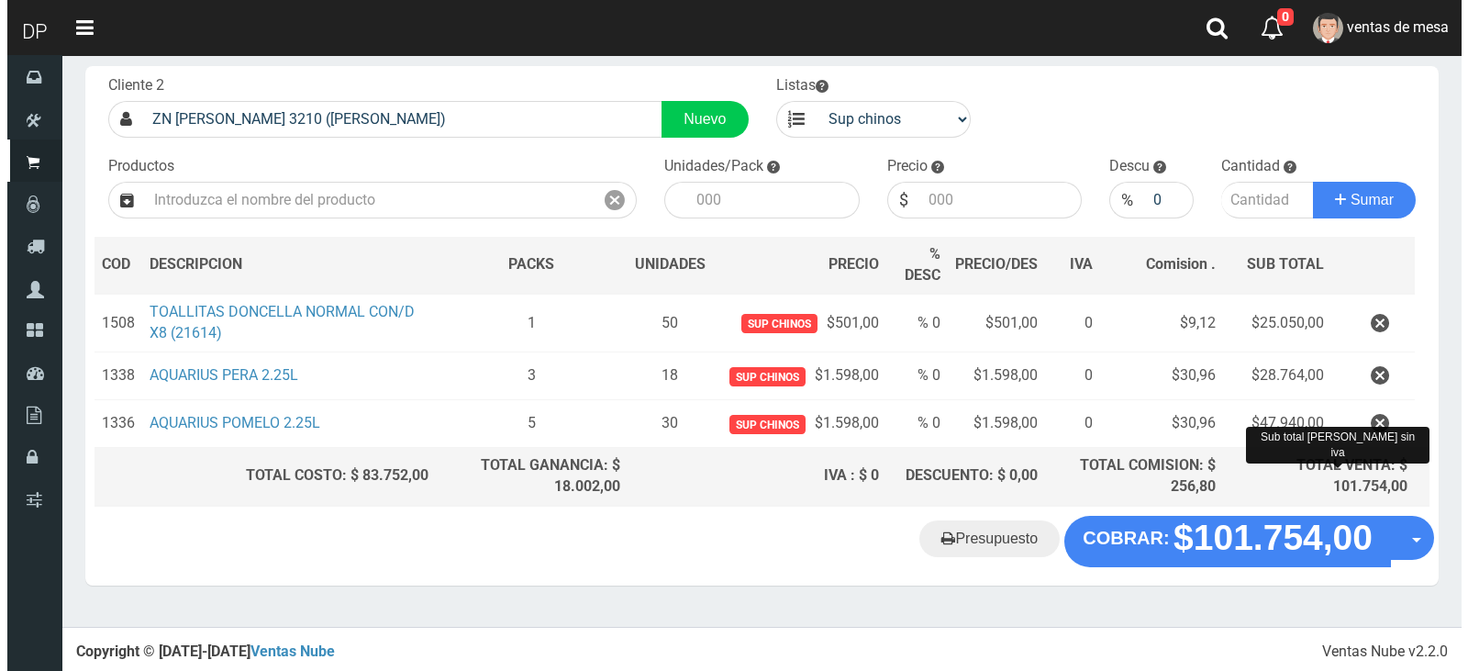
scroll to position [99, 0]
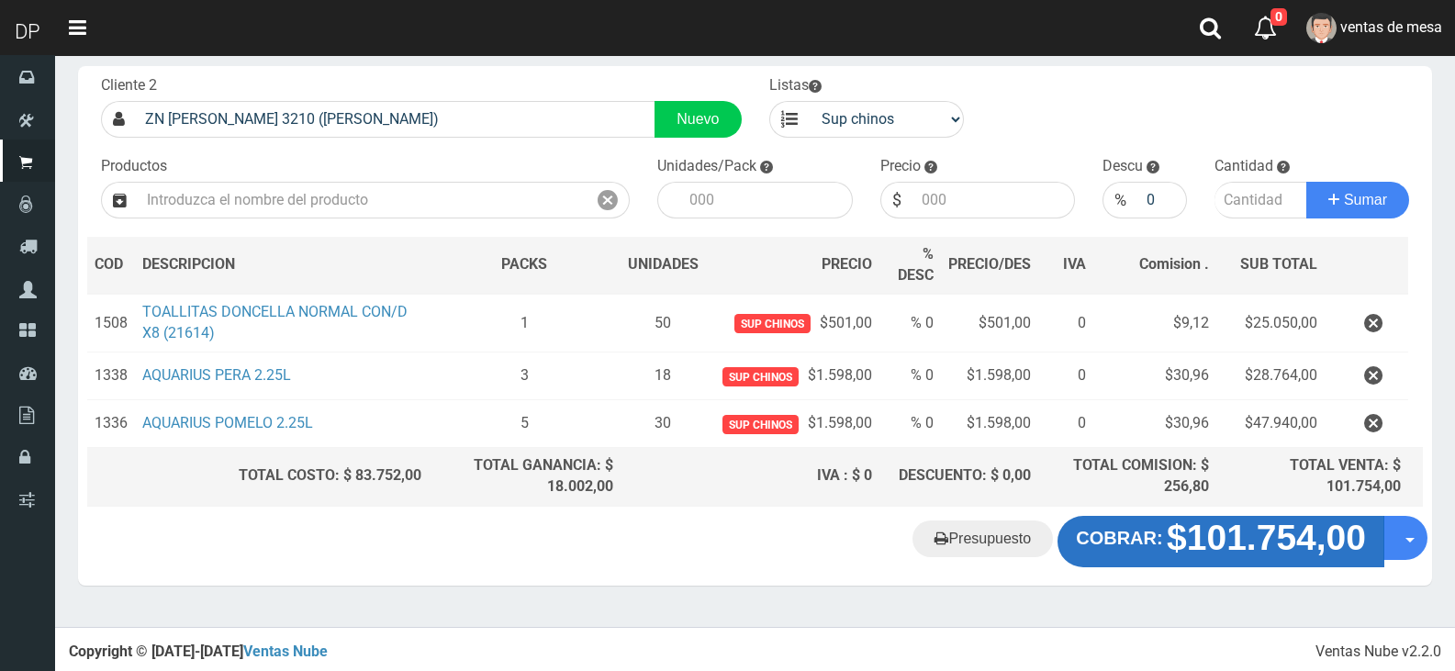
click at [1157, 540] on strong "COBRAR:" at bounding box center [1119, 538] width 86 height 20
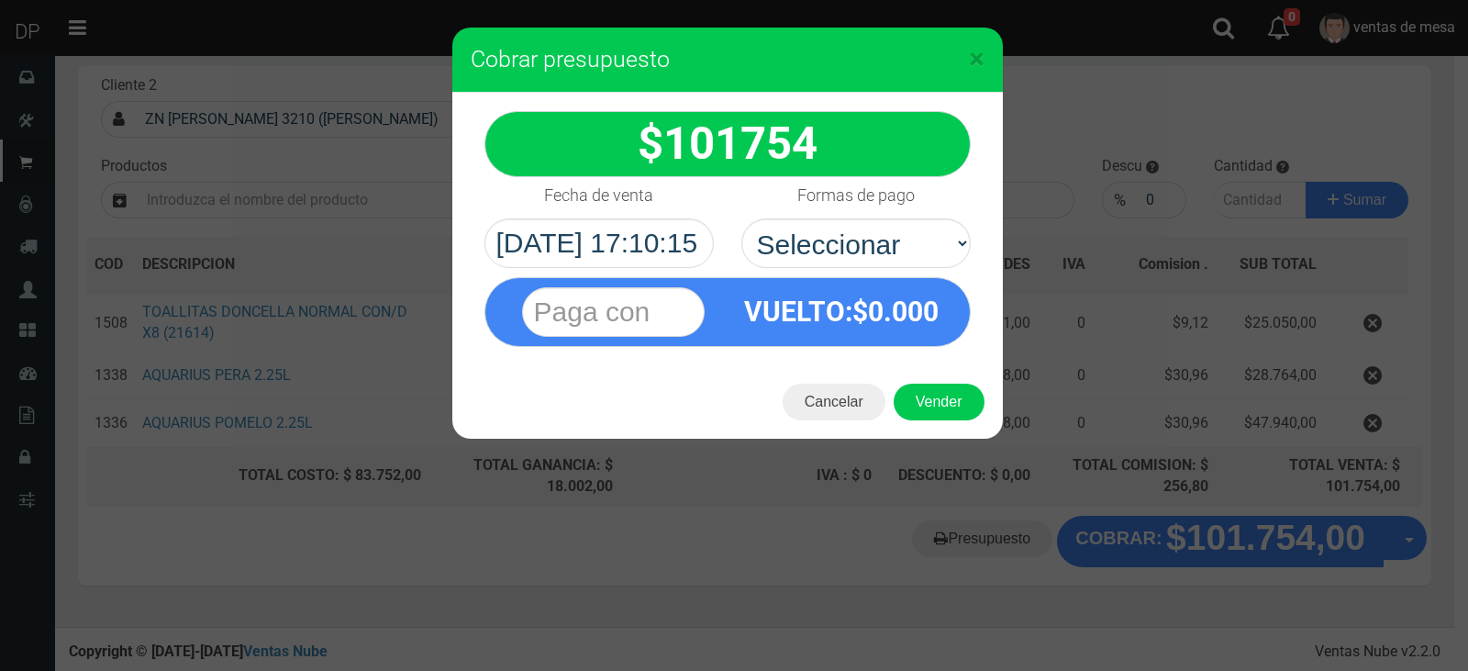
click at [782, 249] on select "Seleccionar Efectivo Tarjeta de Crédito Depósito Débito" at bounding box center [856, 243] width 229 height 50
click at [849, 236] on select "Seleccionar Efectivo Tarjeta de Crédito Depósito Débito" at bounding box center [856, 243] width 229 height 50
select select "Efectivo"
click at [742, 218] on select "Seleccionar Efectivo Tarjeta de Crédito Depósito Débito" at bounding box center [856, 243] width 229 height 50
click at [935, 410] on button "Vender" at bounding box center [939, 402] width 91 height 37
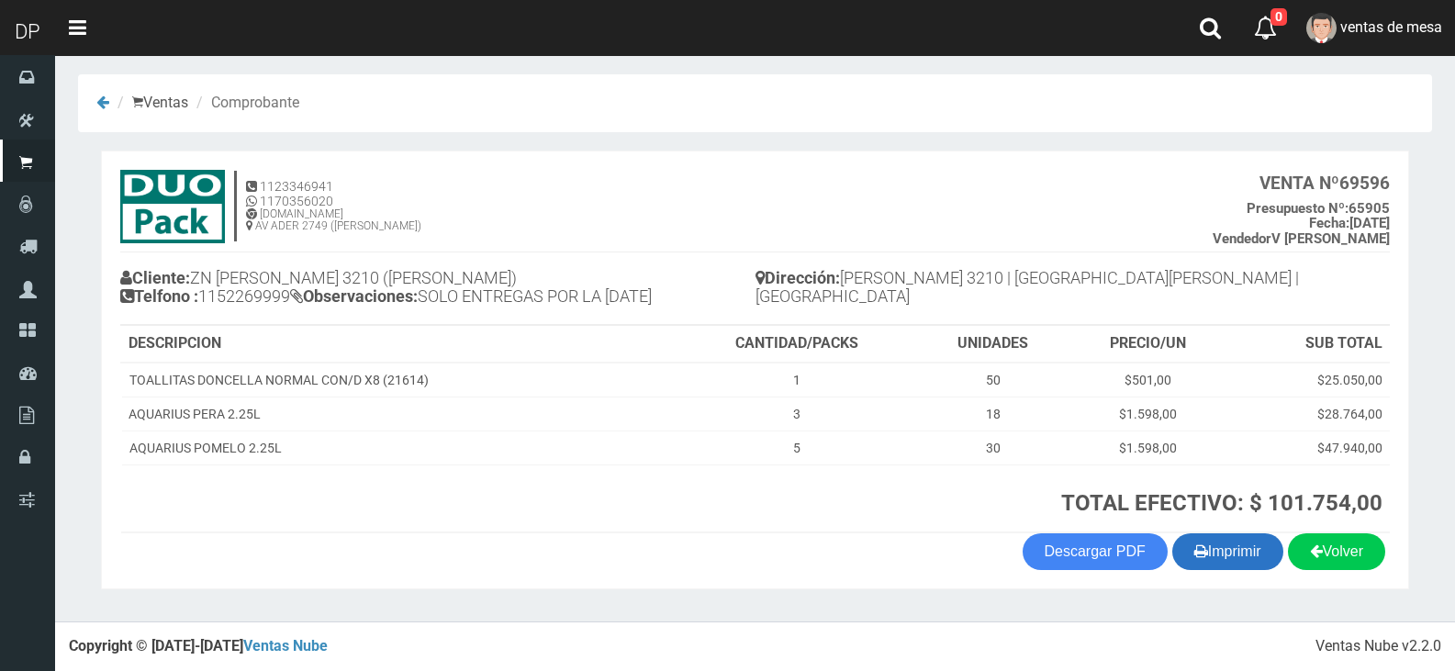
scroll to position [4, 0]
click at [1237, 541] on button "Imprimir" at bounding box center [1227, 551] width 111 height 37
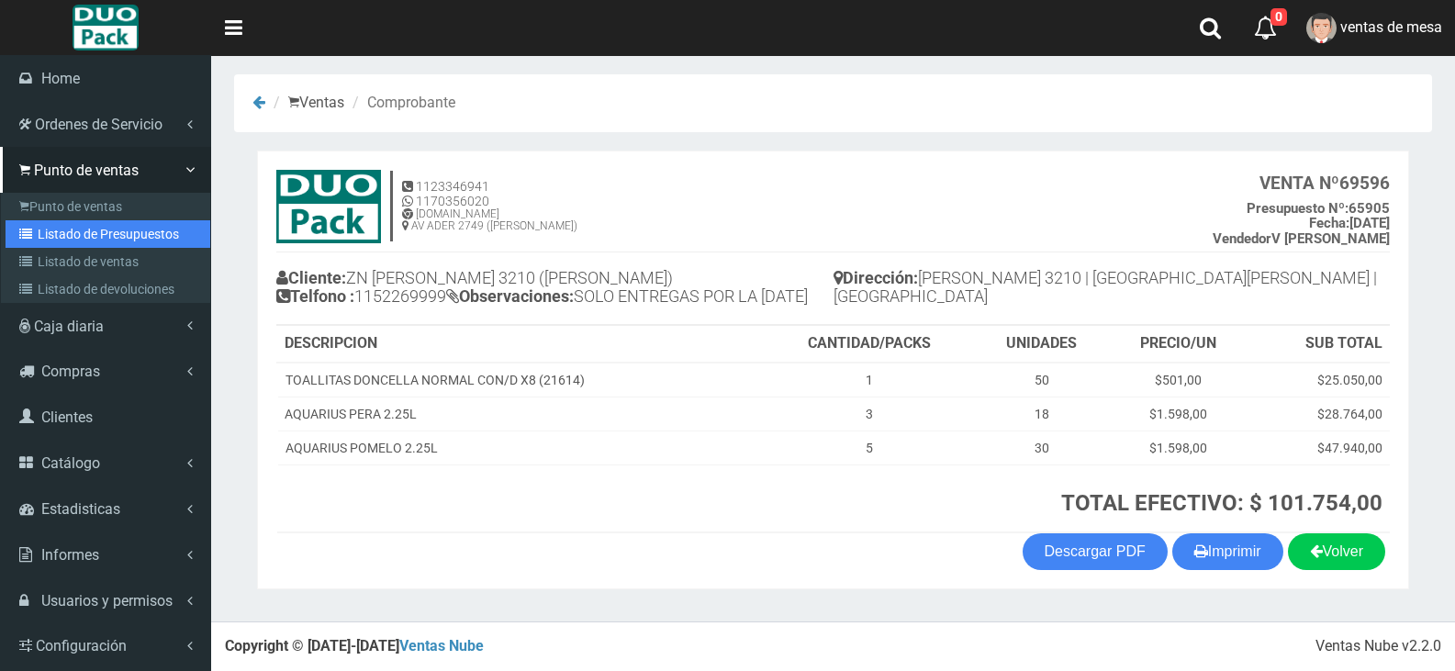
drag, startPoint x: 65, startPoint y: 240, endPoint x: 88, endPoint y: 221, distance: 30.0
click at [65, 240] on link "Listado de Presupuestos" at bounding box center [108, 234] width 205 height 28
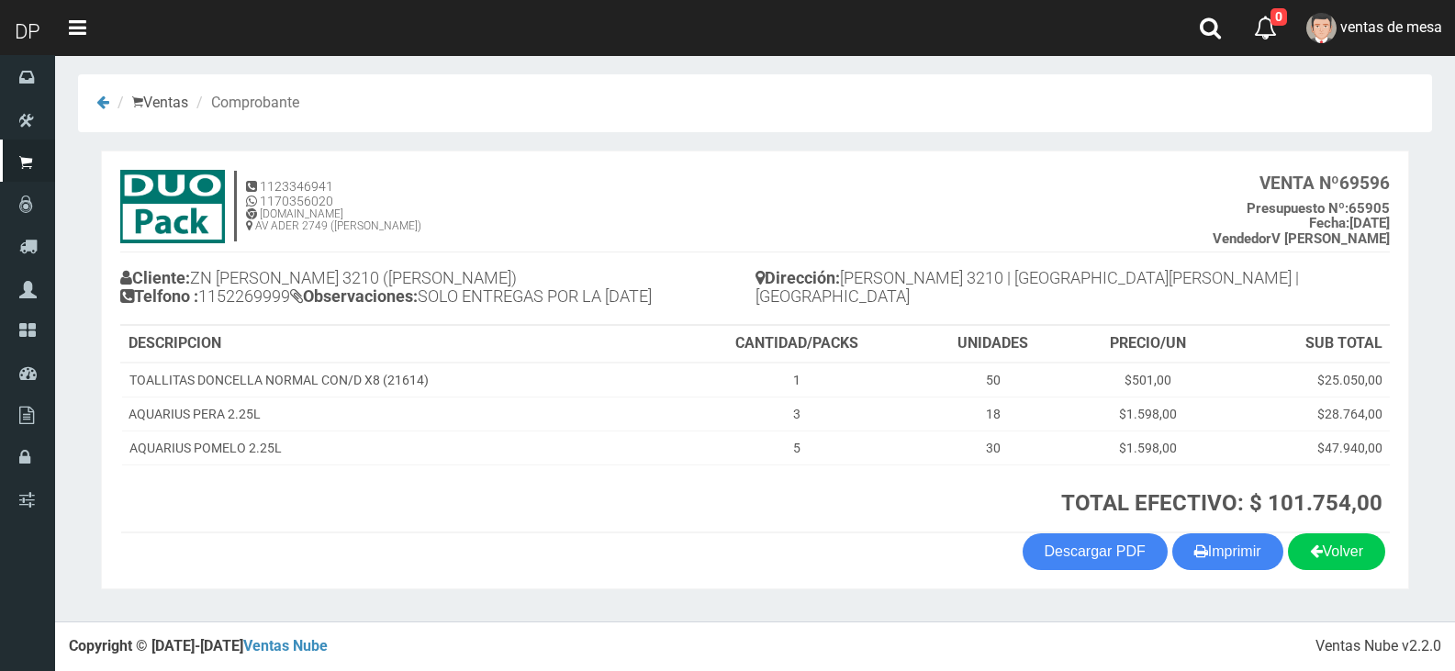
click at [563, 302] on h4 "Cliente: ZN JOSE HERNANDEZ 3210 (BALLESTER) Telfono : 1152269999 Observaciones:…" at bounding box center [437, 289] width 635 height 50
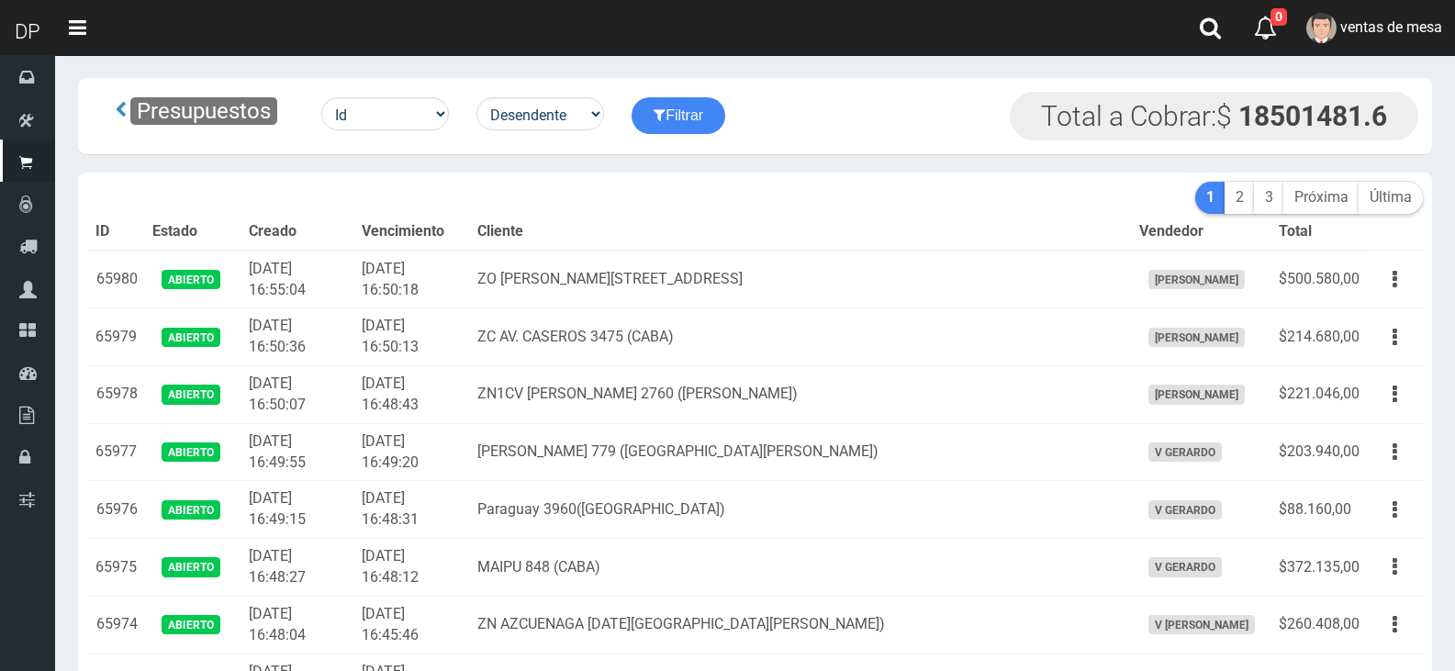
scroll to position [3971, 0]
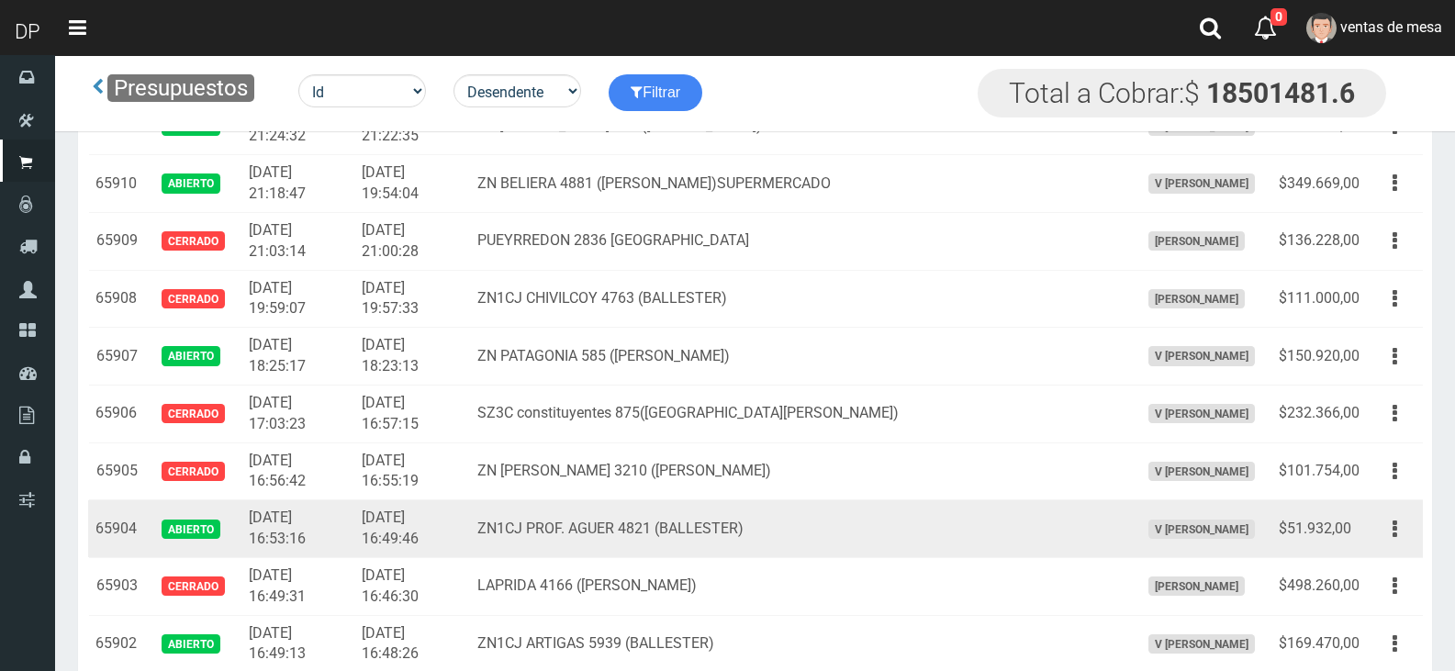
click at [1413, 537] on div "Editar Imprimir Eliminar" at bounding box center [1394, 529] width 41 height 32
click at [1379, 543] on div "Editar Imprimir Eliminar" at bounding box center [1394, 529] width 41 height 32
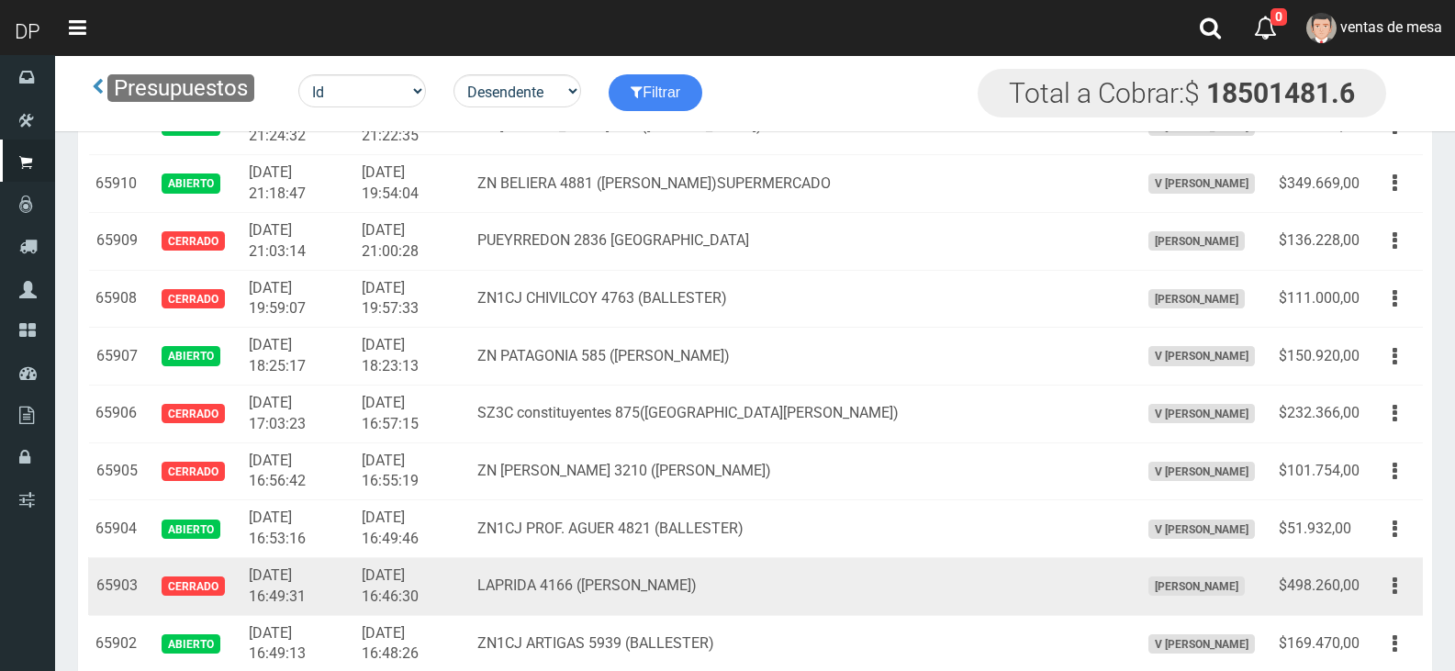
click at [1364, 582] on td "$498.260,00" at bounding box center [1318, 586] width 95 height 58
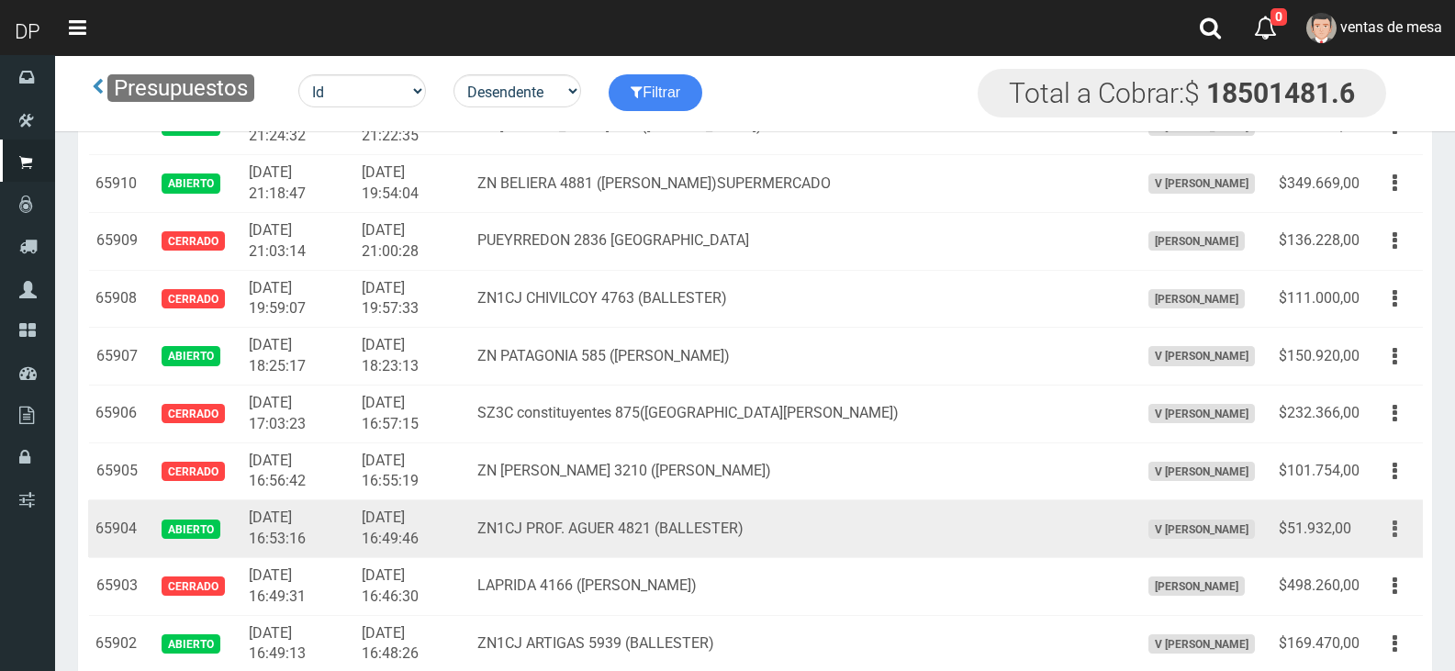
click at [1392, 524] on icon "button" at bounding box center [1394, 529] width 5 height 32
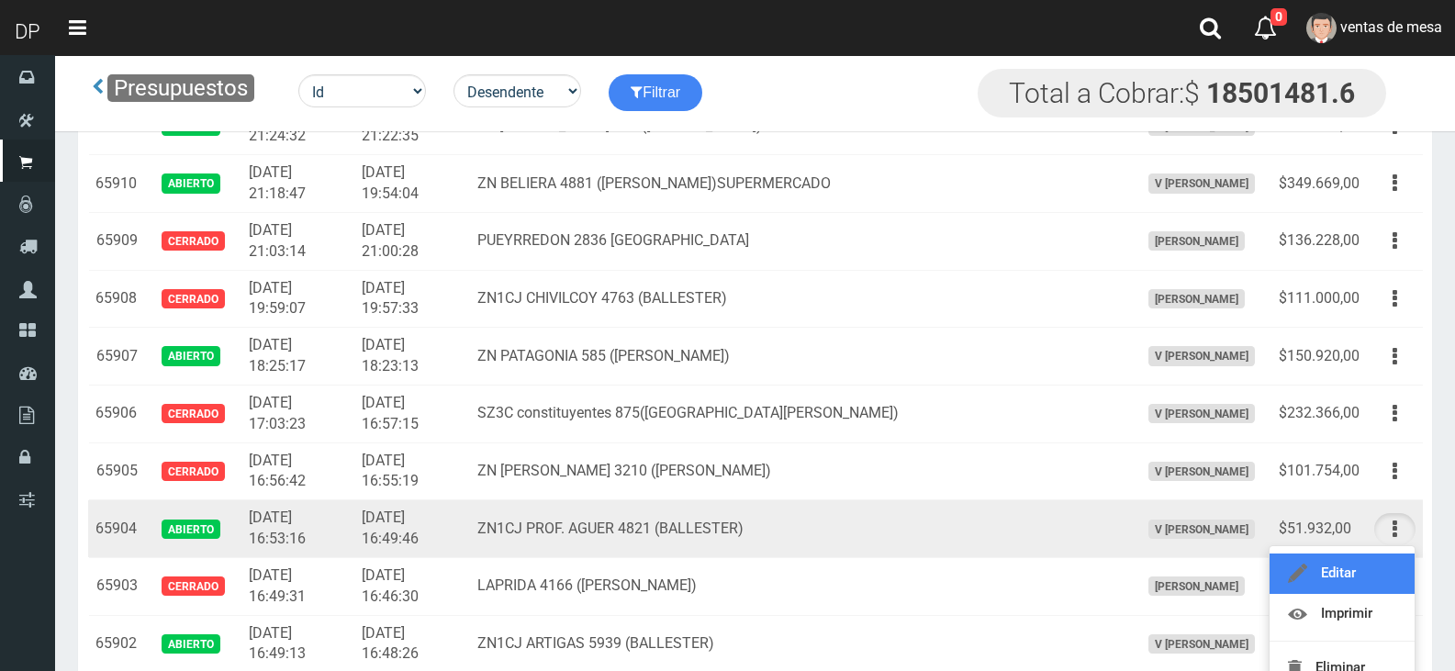
click at [1386, 554] on link "Editar" at bounding box center [1341, 573] width 145 height 40
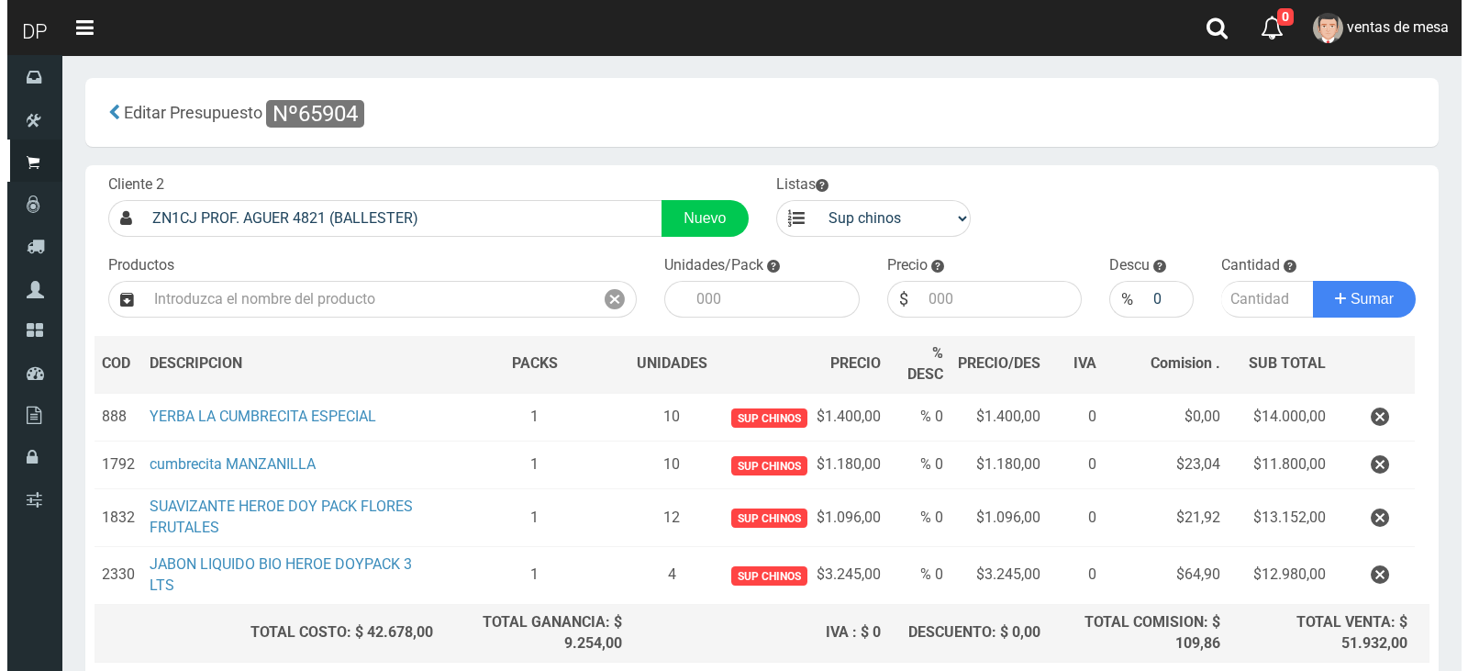
scroll to position [156, 0]
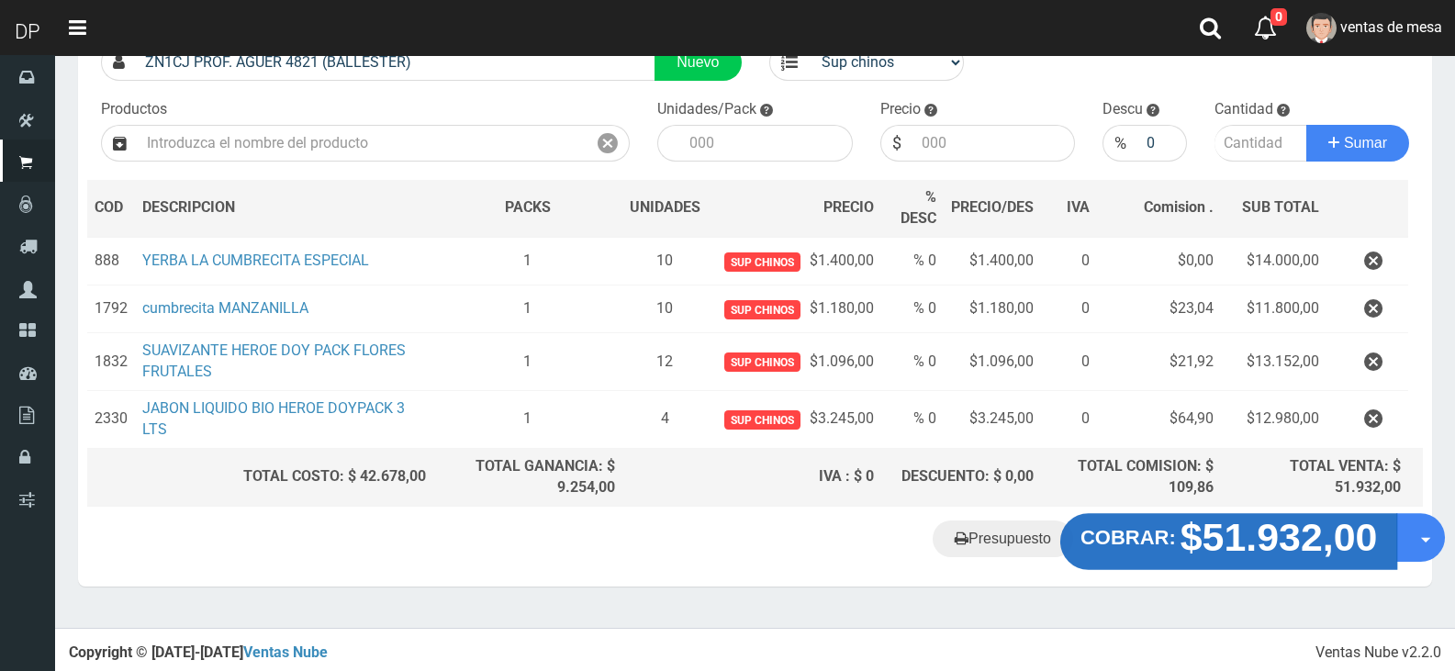
click at [1210, 535] on strong "$51.932,00" at bounding box center [1278, 537] width 197 height 43
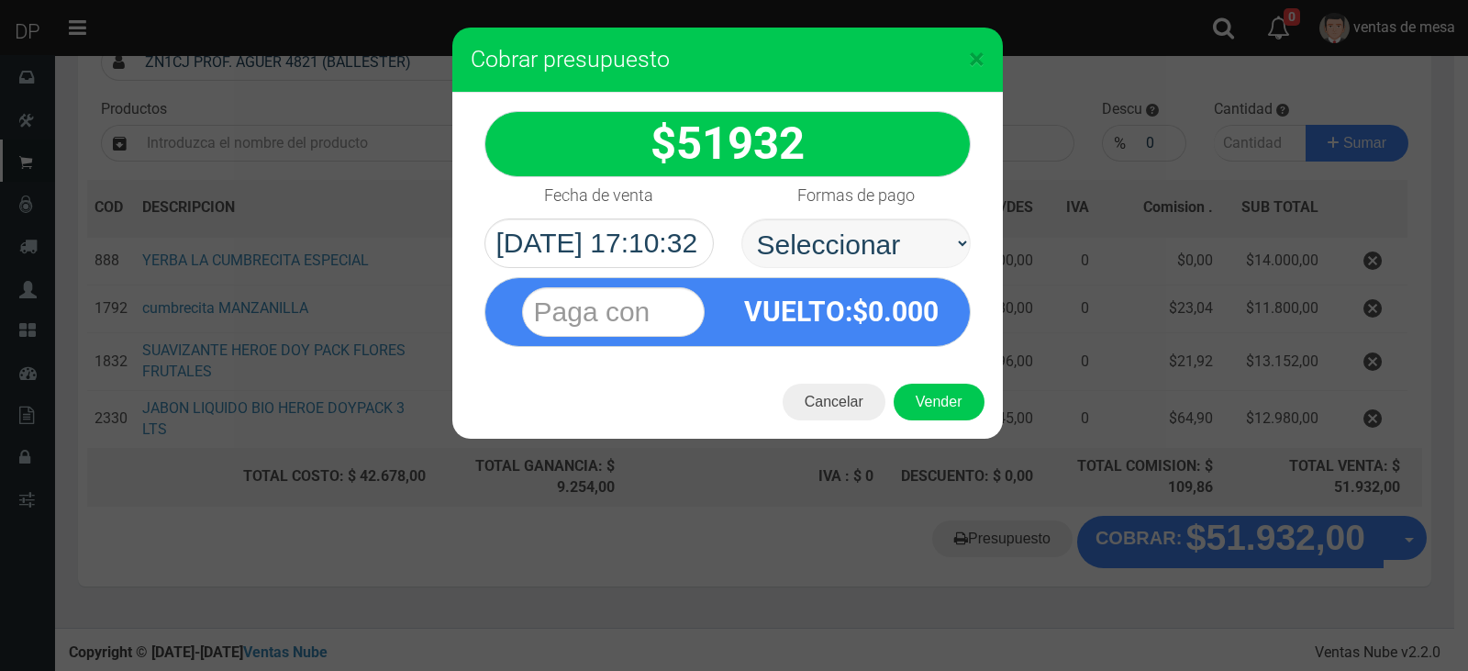
select select "Efectivo"
click at [742, 218] on select "Seleccionar Efectivo Tarjeta de Crédito Depósito Débito" at bounding box center [856, 243] width 229 height 50
click at [943, 423] on div "Cancelar Vender" at bounding box center [727, 401] width 551 height 73
click at [942, 406] on button "Vender" at bounding box center [939, 402] width 91 height 37
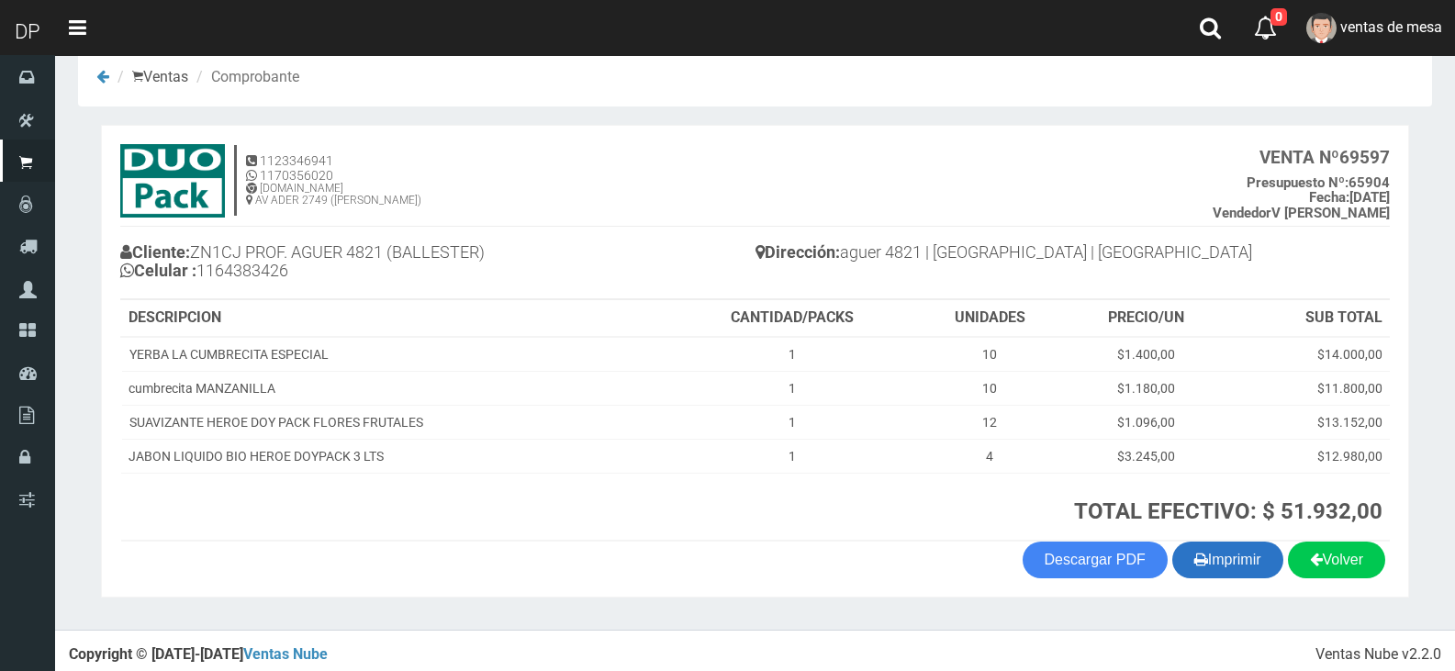
scroll to position [38, 0]
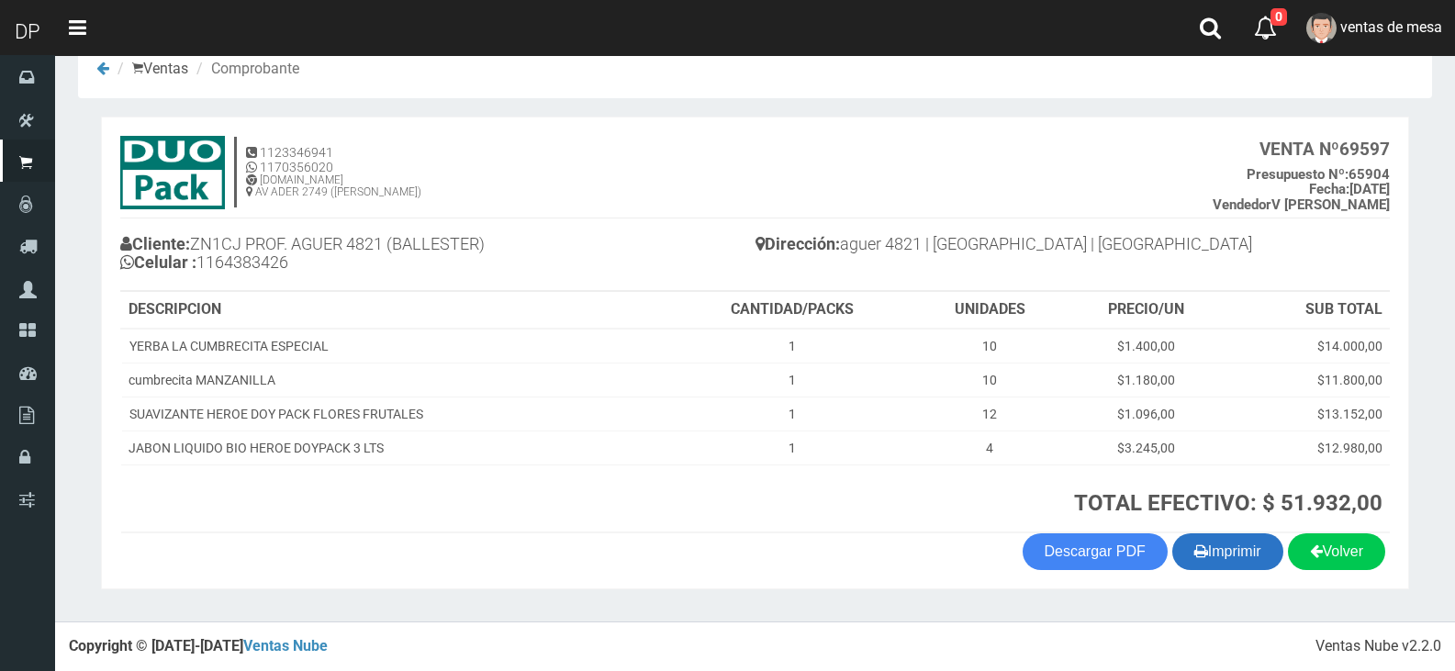
click at [1212, 552] on button "Imprimir" at bounding box center [1227, 551] width 111 height 37
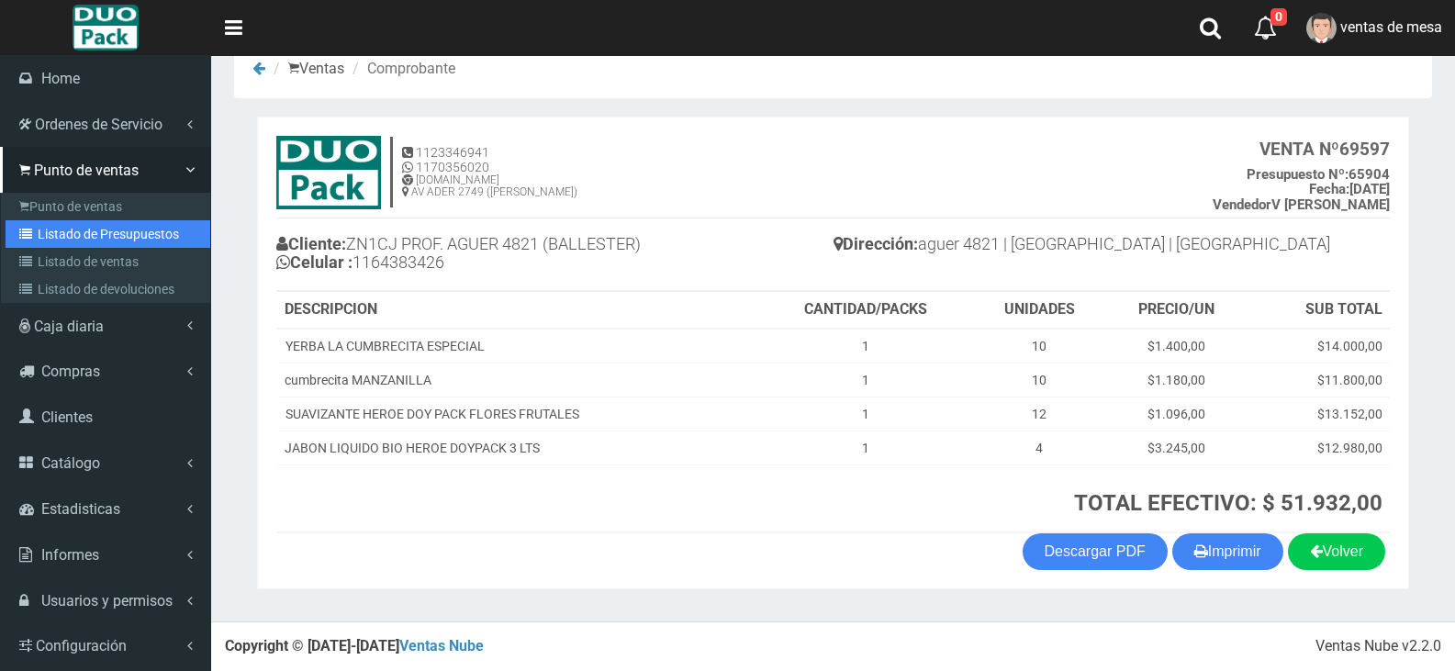
drag, startPoint x: 75, startPoint y: 236, endPoint x: 95, endPoint y: 220, distance: 24.8
click at [75, 236] on link "Listado de Presupuestos" at bounding box center [108, 234] width 205 height 28
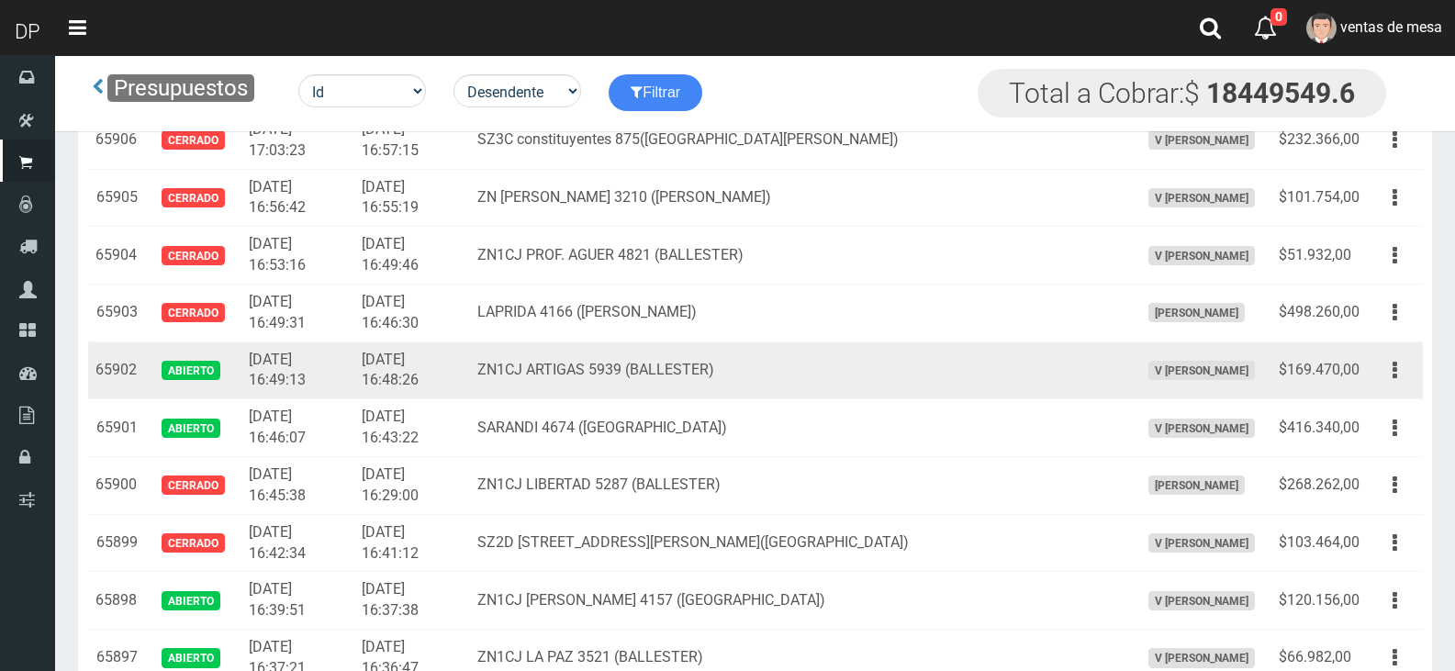
scroll to position [4247, 0]
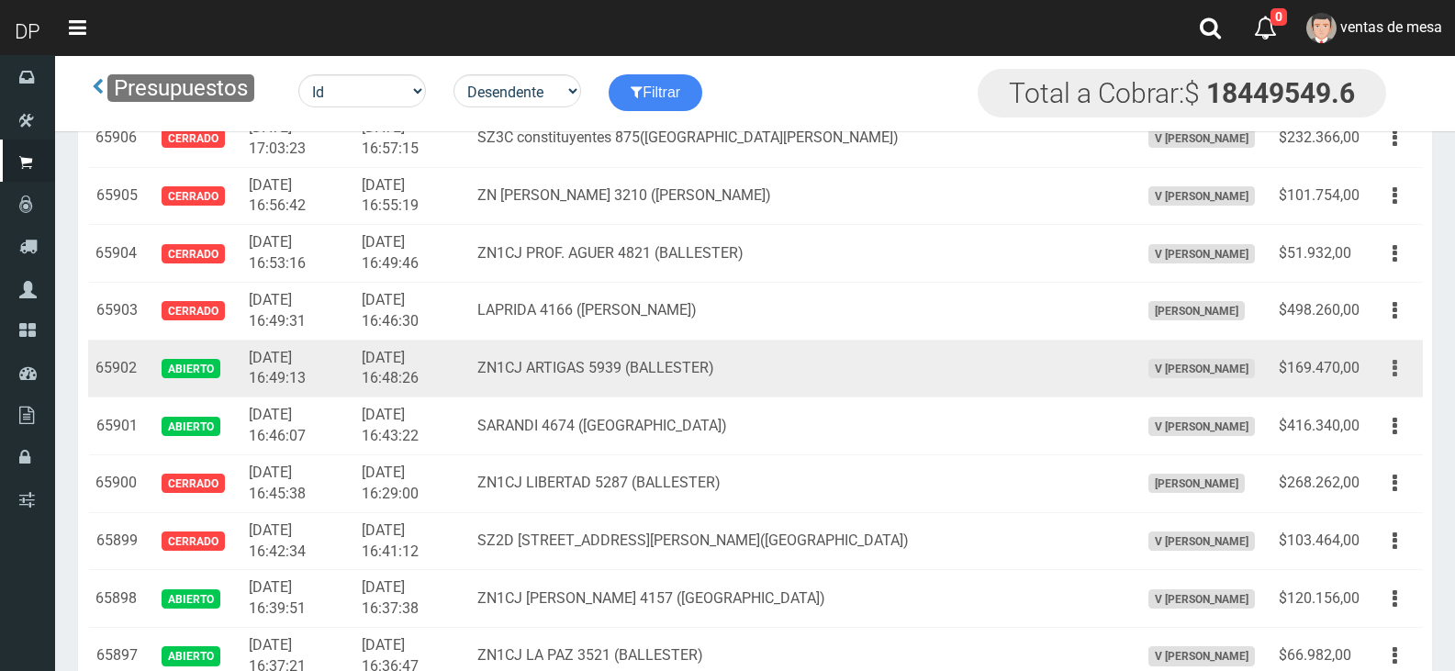
click at [1382, 372] on button "button" at bounding box center [1394, 368] width 41 height 32
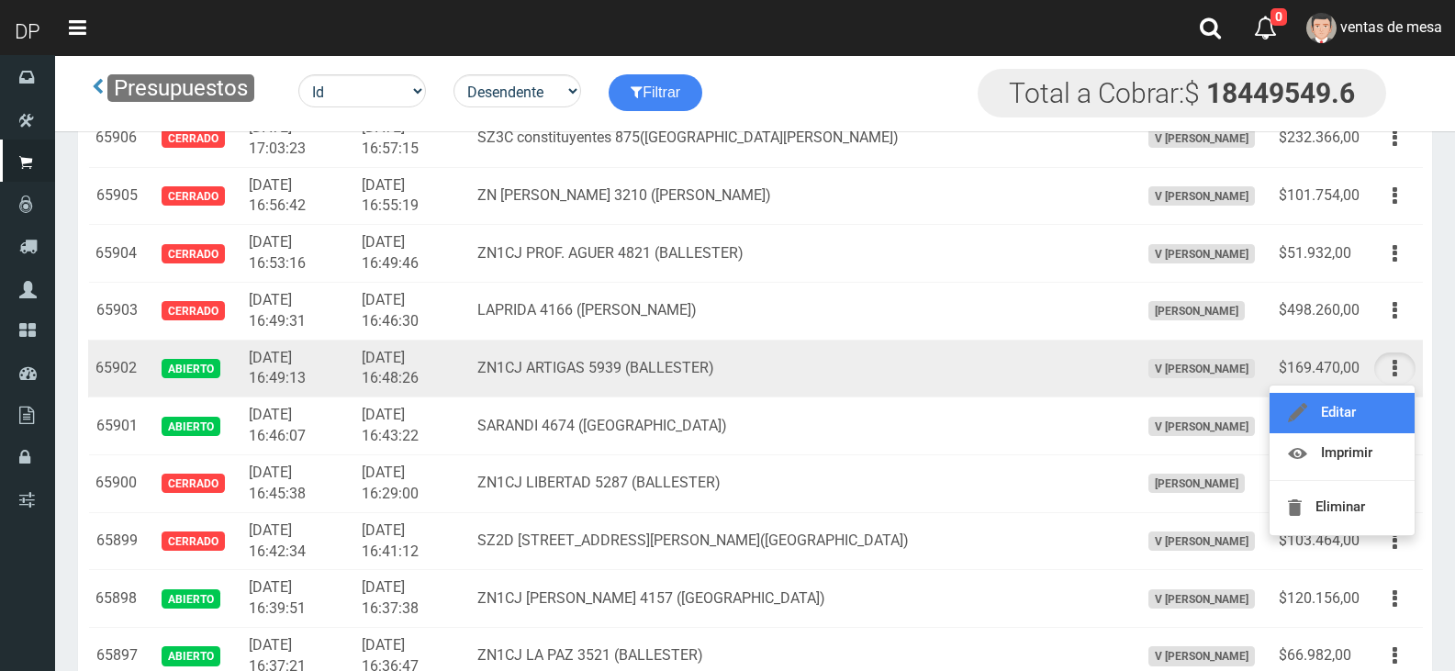
click at [1378, 414] on link "Editar" at bounding box center [1341, 413] width 145 height 40
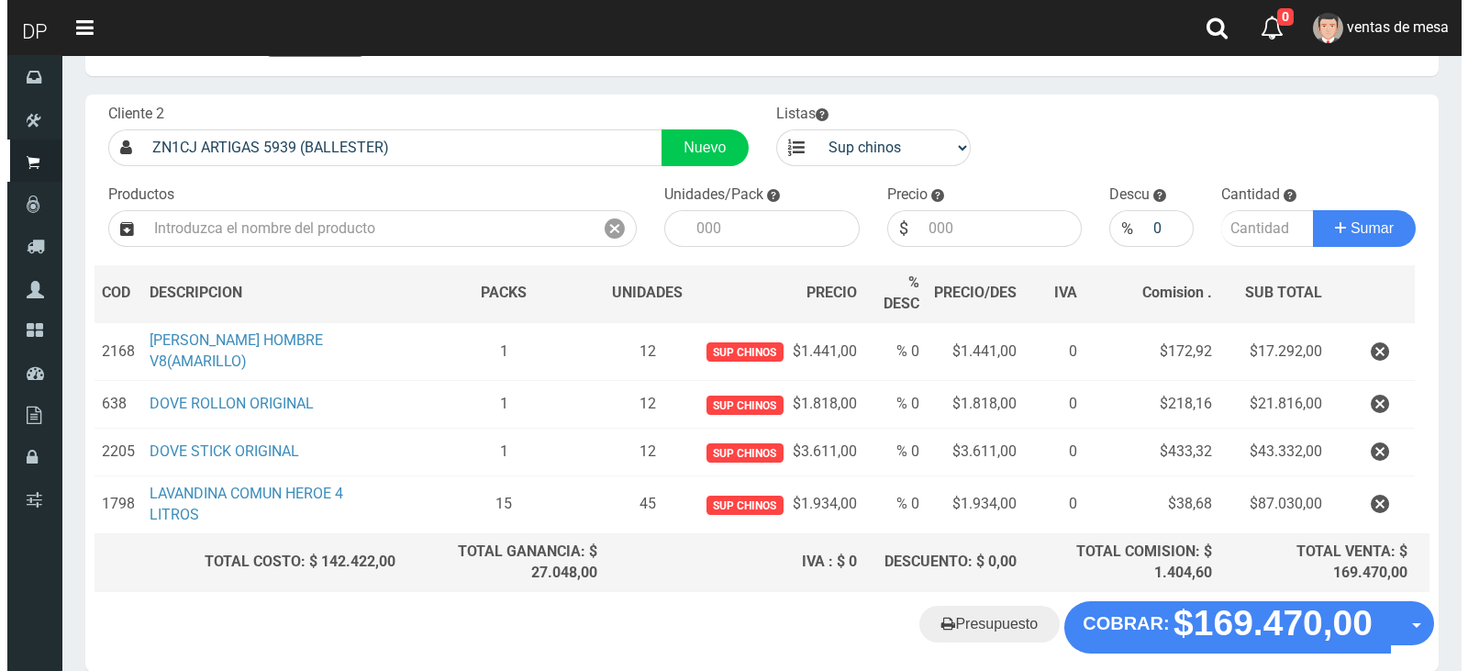
scroll to position [156, 0]
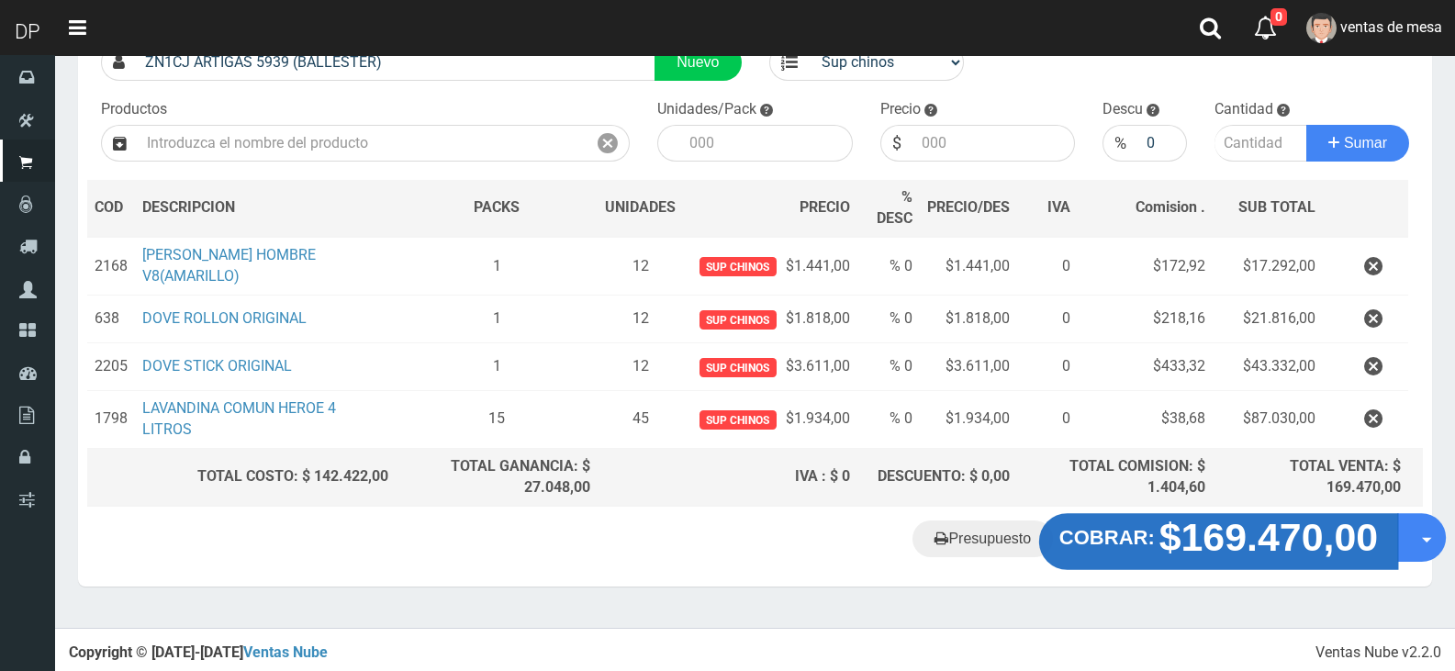
click at [1178, 556] on strong "$169.470,00" at bounding box center [1268, 537] width 219 height 43
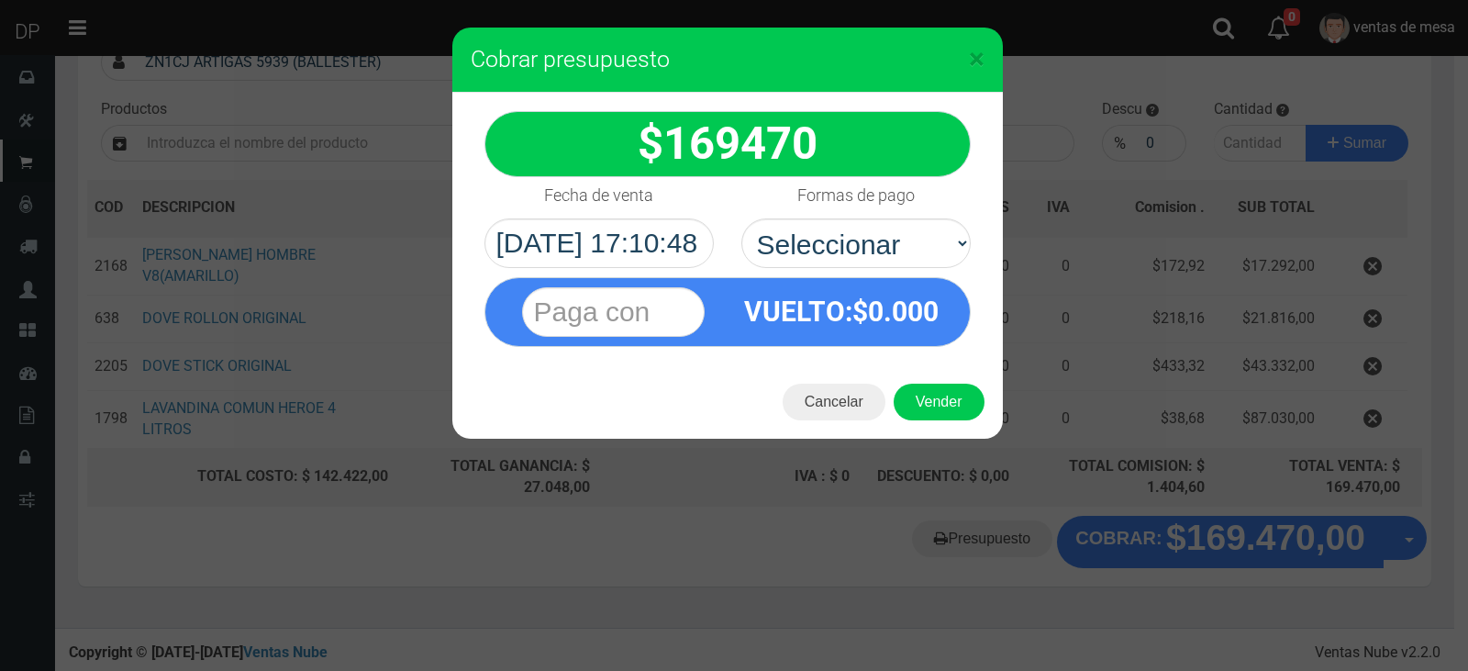
click at [883, 271] on div "VUELTO :$ 0.000" at bounding box center [728, 307] width 514 height 79
click at [883, 258] on select "Seleccionar Efectivo Tarjeta de Crédito Depósito Débito" at bounding box center [856, 243] width 229 height 50
select select "Efectivo"
click at [742, 218] on select "Seleccionar Efectivo Tarjeta de Crédito Depósito Débito" at bounding box center [856, 243] width 229 height 50
click at [910, 394] on button "Vender" at bounding box center [939, 402] width 91 height 37
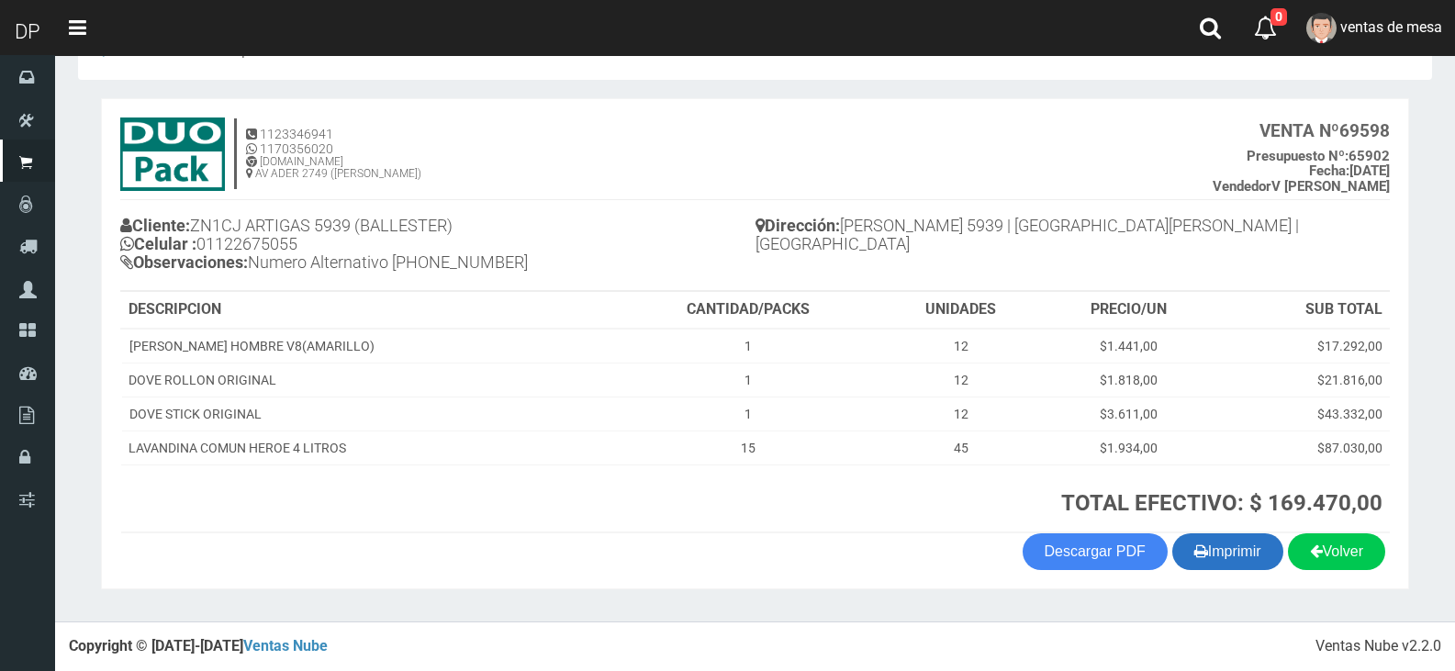
scroll to position [56, 0]
click at [1215, 510] on strong "TOTAL EFECTIVO: $ 169.470,00" at bounding box center [1221, 503] width 321 height 26
click at [1240, 563] on button "Imprimir" at bounding box center [1227, 551] width 111 height 37
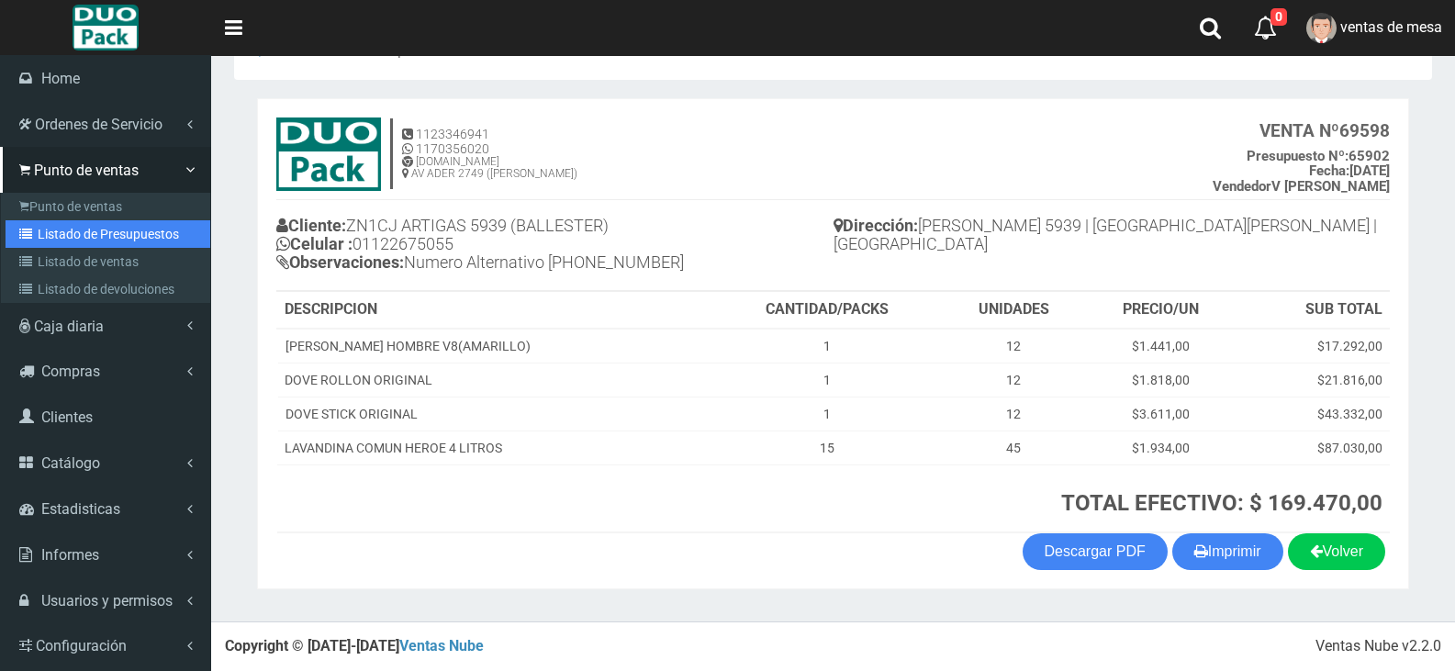
drag, startPoint x: 31, startPoint y: 234, endPoint x: 240, endPoint y: 114, distance: 241.3
click at [31, 234] on icon at bounding box center [28, 234] width 18 height 13
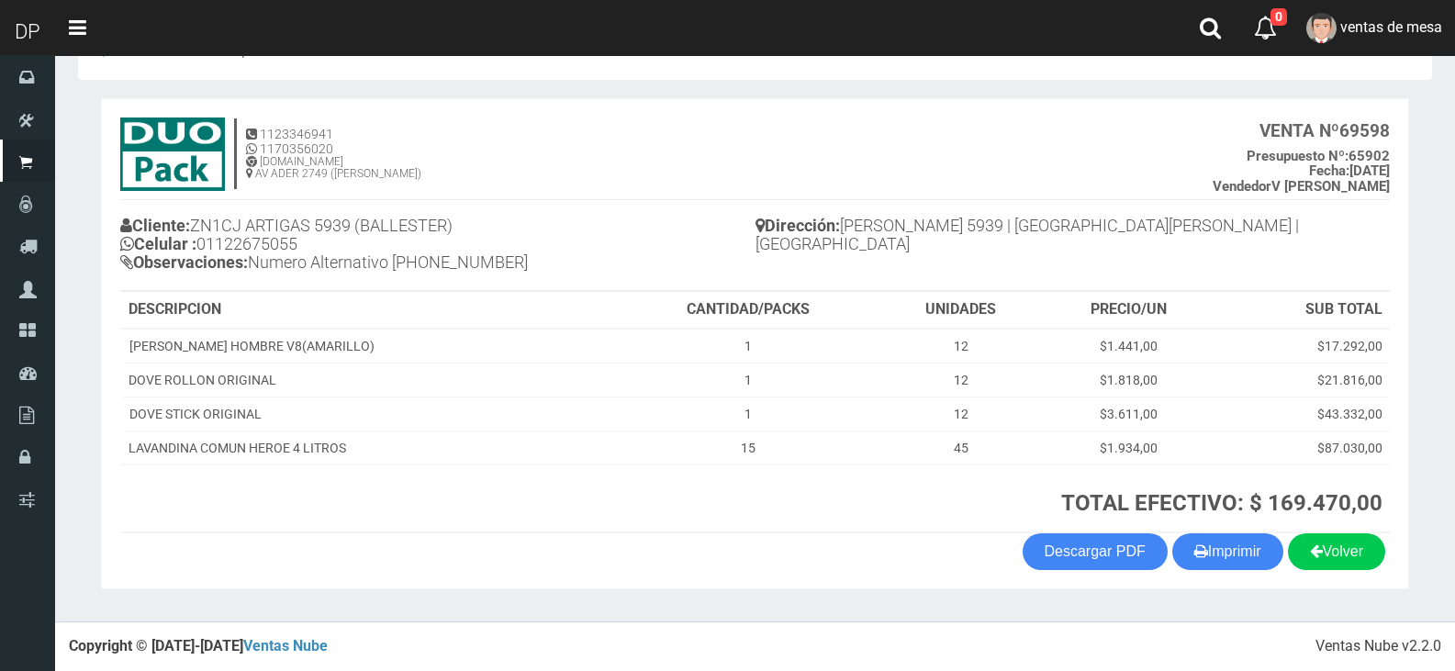
click at [463, 270] on h4 "Cliente: ZN1CJ [PERSON_NAME] 5939 ([PERSON_NAME]) Celular : [PHONE_NUMBER] Obse…" at bounding box center [437, 246] width 635 height 68
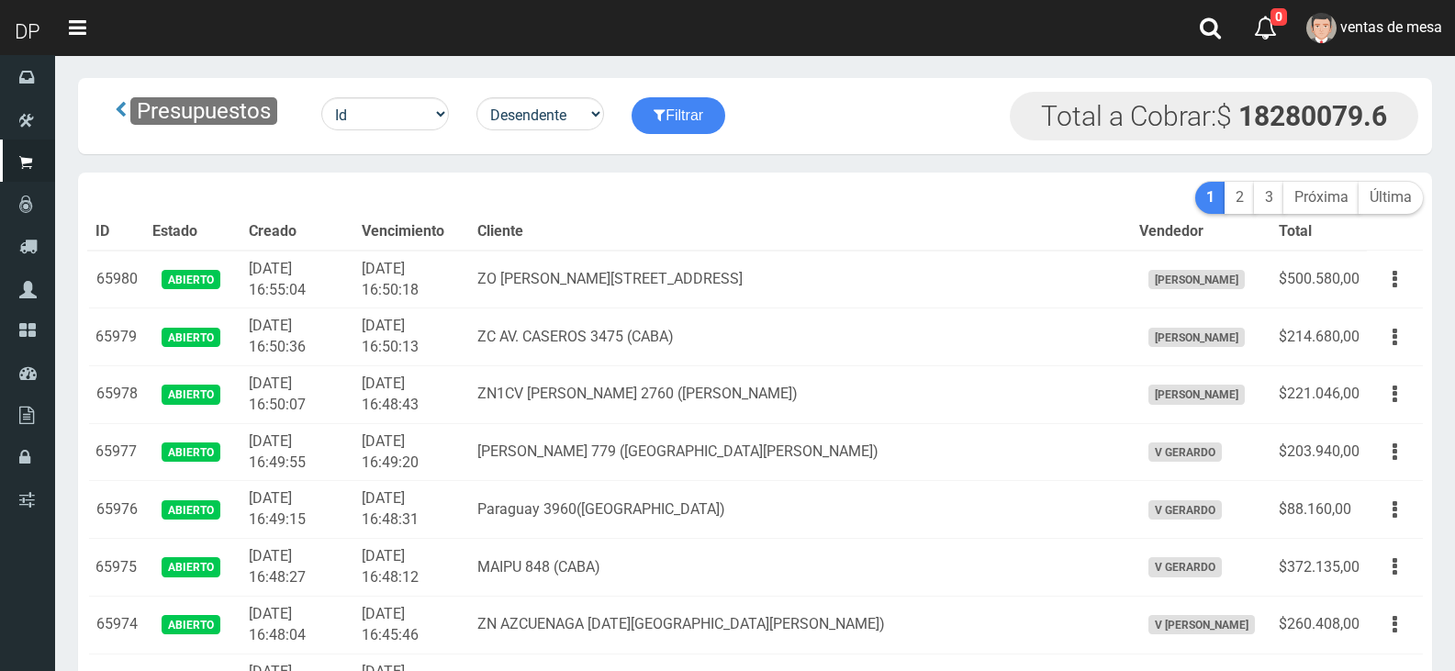
click at [525, 235] on th "Cliente" at bounding box center [801, 232] width 662 height 37
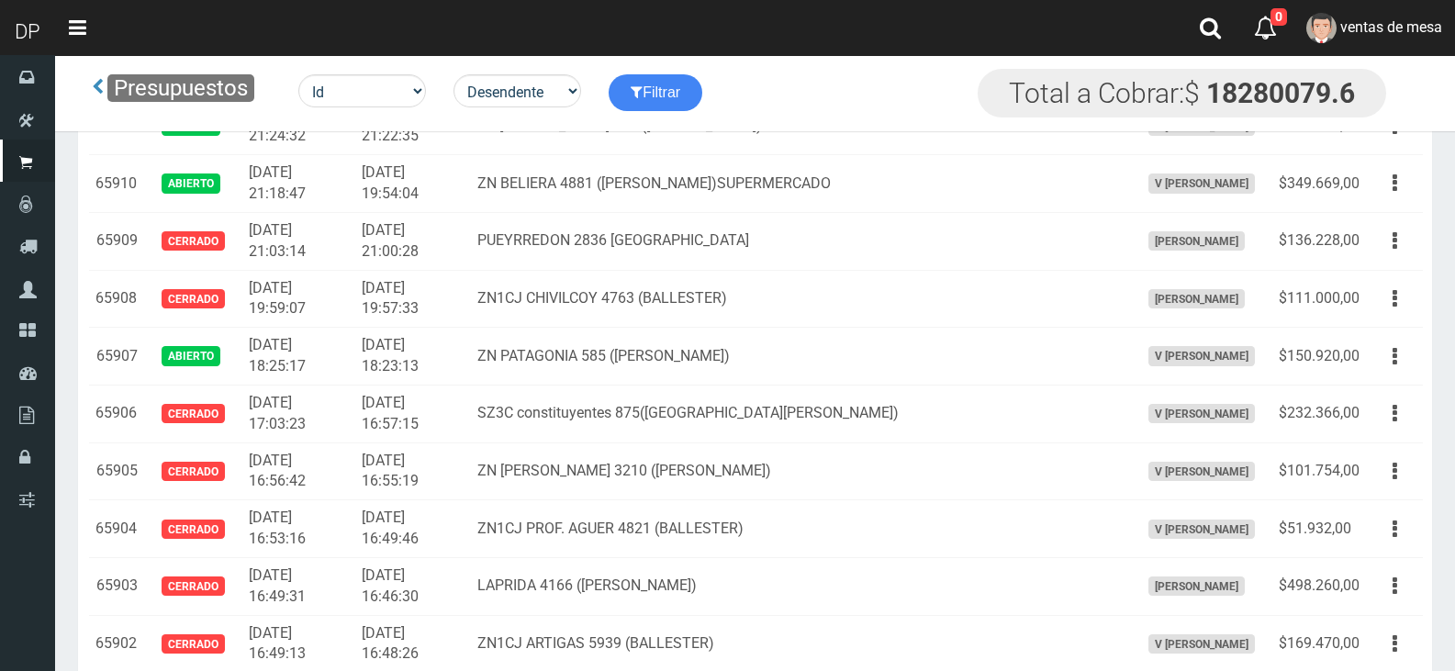
scroll to position [4337, 0]
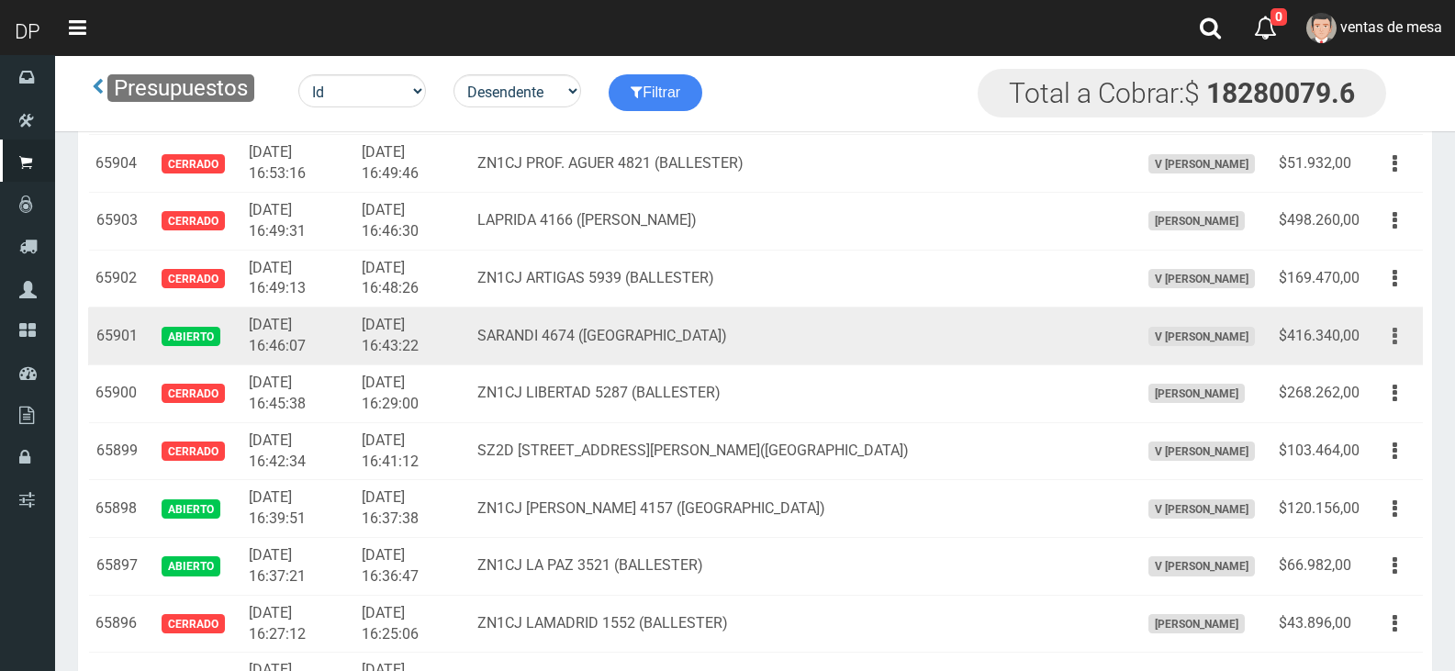
click at [1400, 346] on button "button" at bounding box center [1394, 336] width 41 height 32
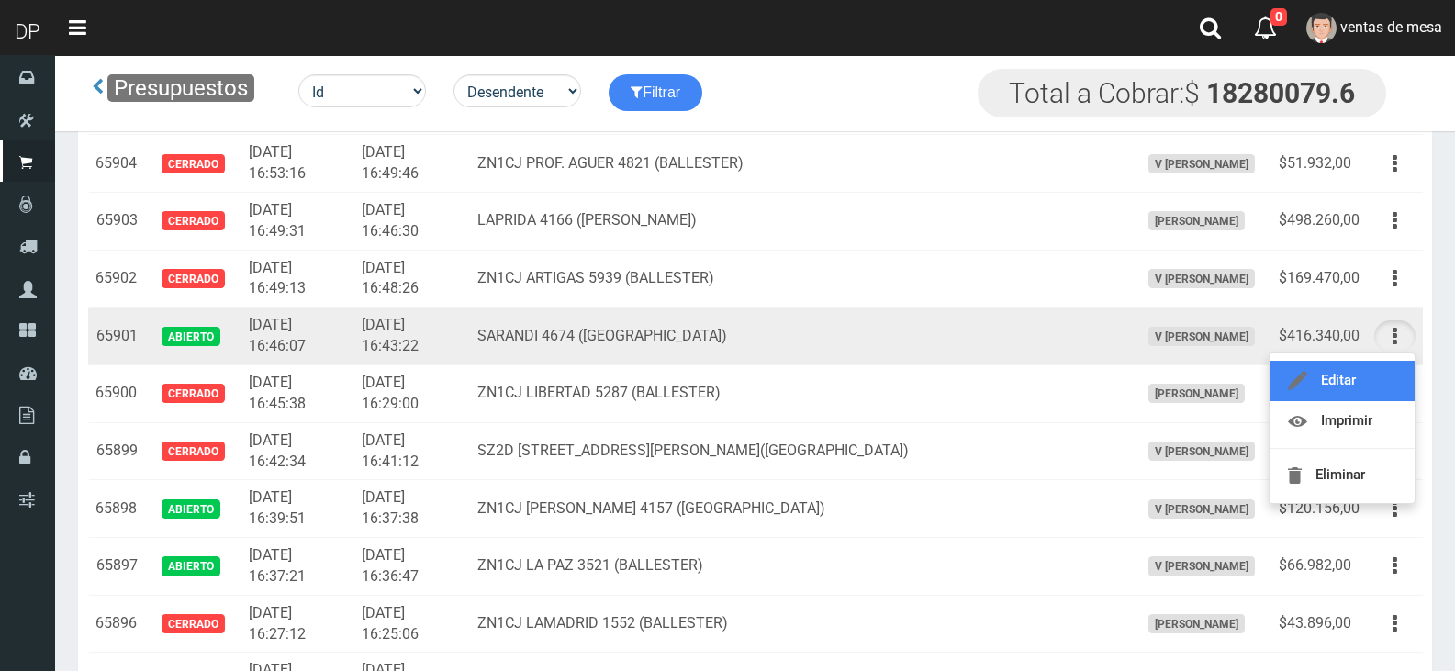
click at [1379, 383] on link "Editar" at bounding box center [1341, 381] width 145 height 40
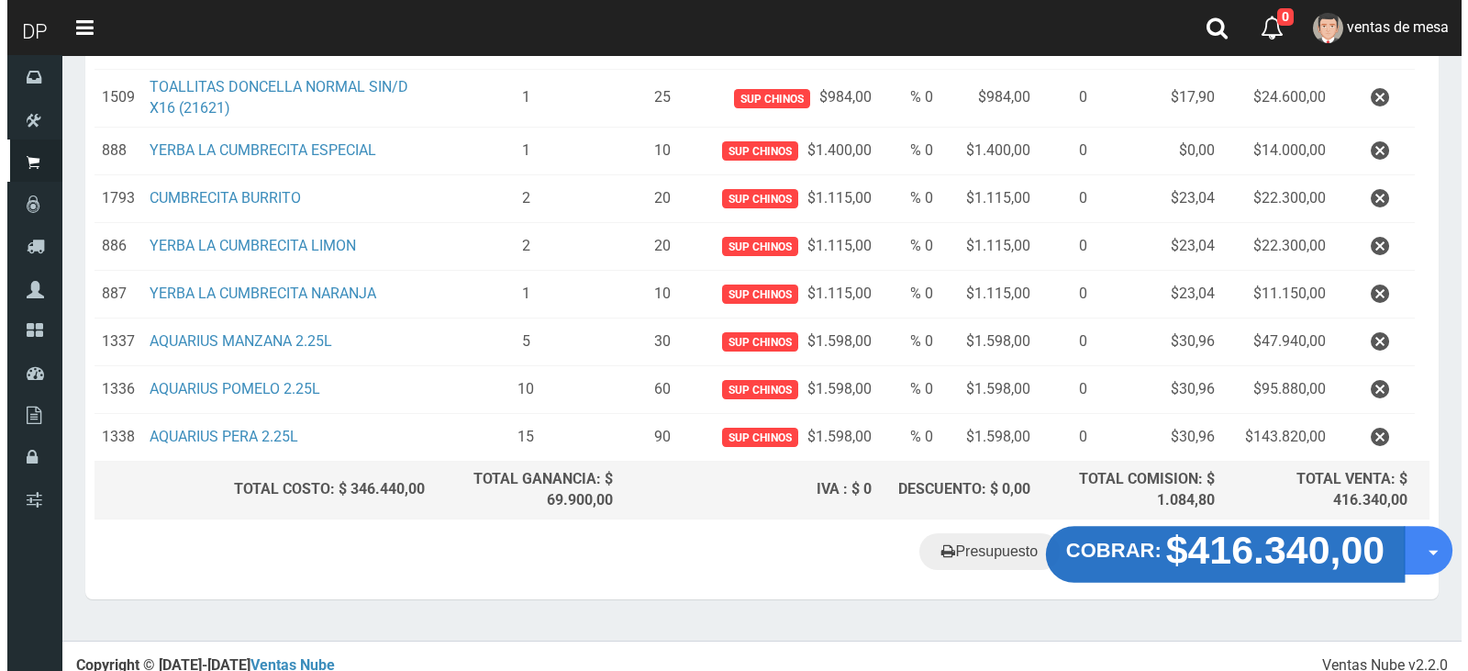
scroll to position [442, 0]
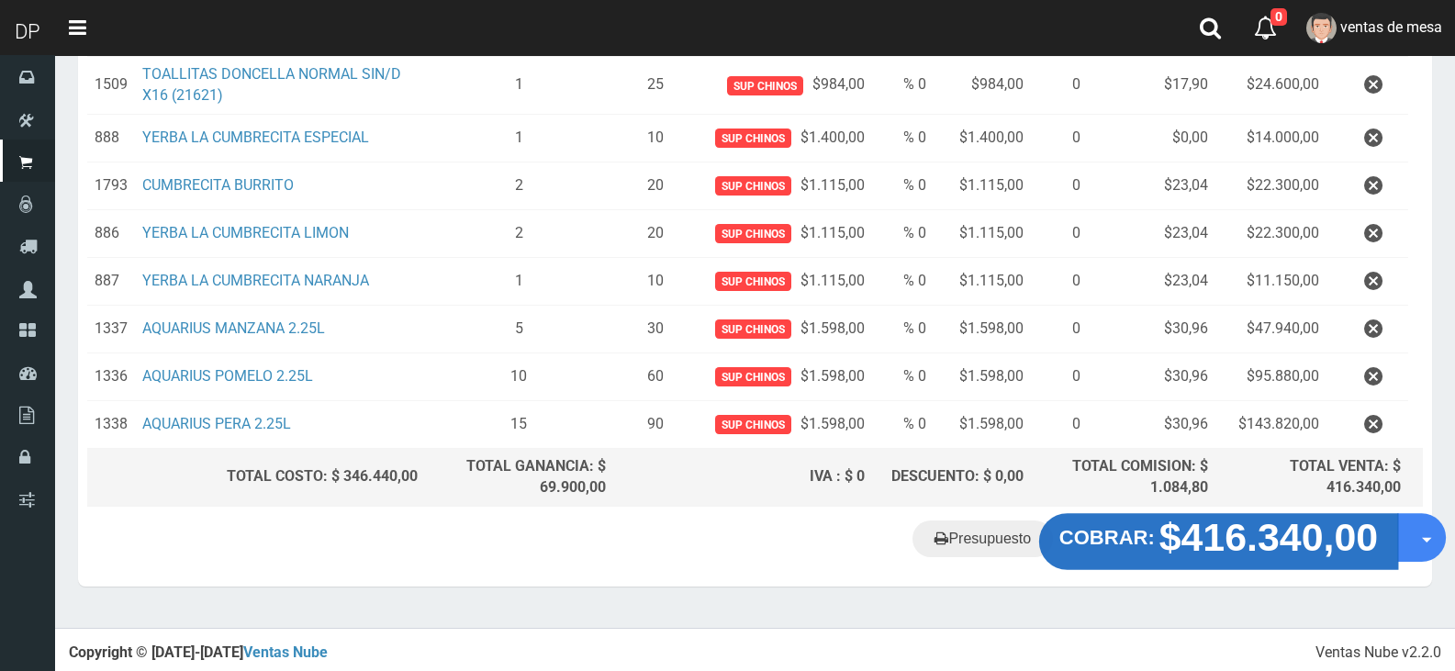
click at [1110, 544] on strong "COBRAR:" at bounding box center [1106, 538] width 95 height 22
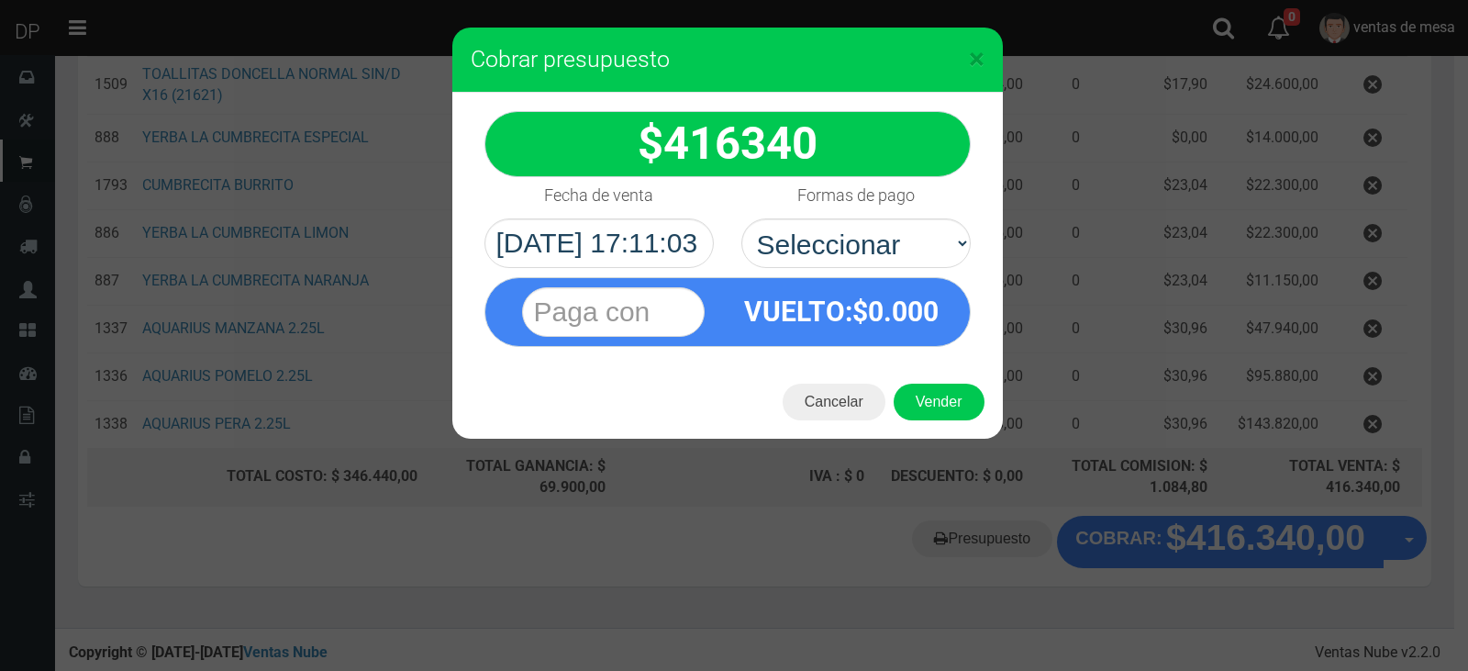
click at [908, 259] on select "Seleccionar Efectivo Tarjeta de Crédito Depósito Débito" at bounding box center [856, 243] width 229 height 50
select select "Efectivo"
click at [742, 218] on select "Seleccionar Efectivo Tarjeta de Crédito Depósito Débito" at bounding box center [856, 243] width 229 height 50
click at [935, 412] on button "Vender" at bounding box center [939, 402] width 91 height 37
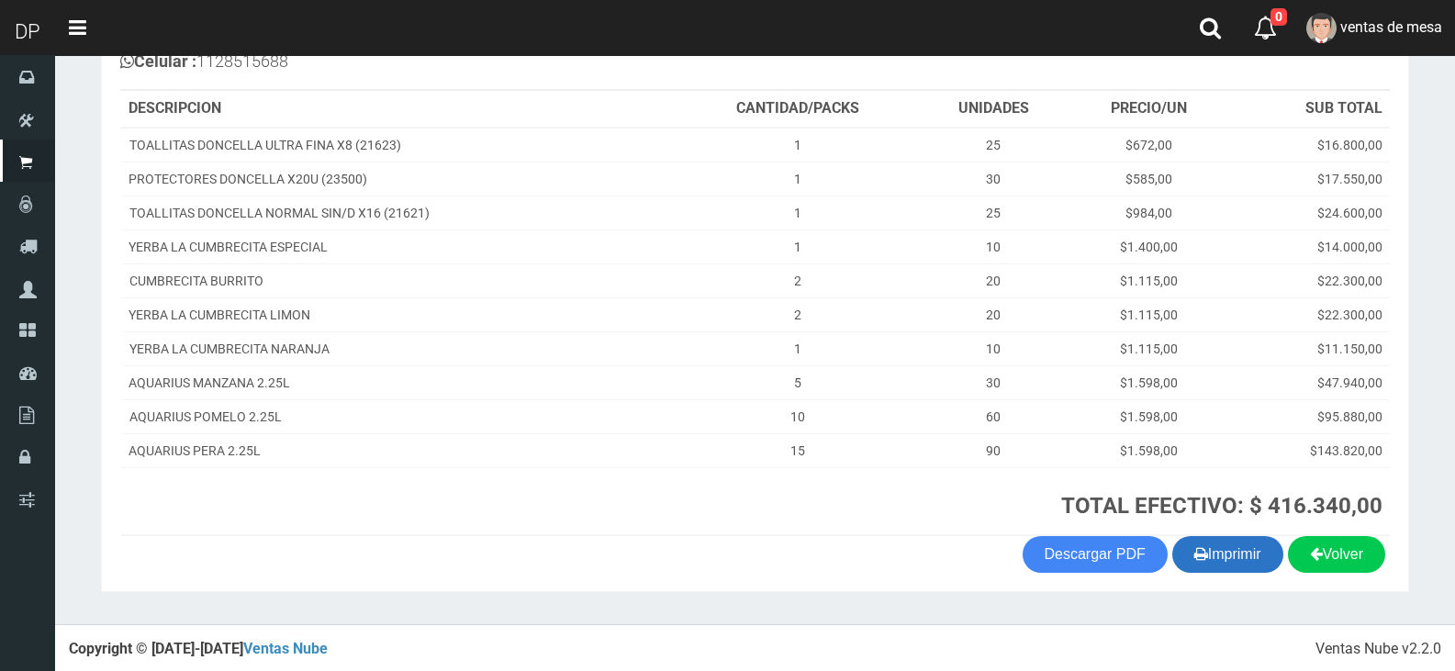
scroll to position [241, 0]
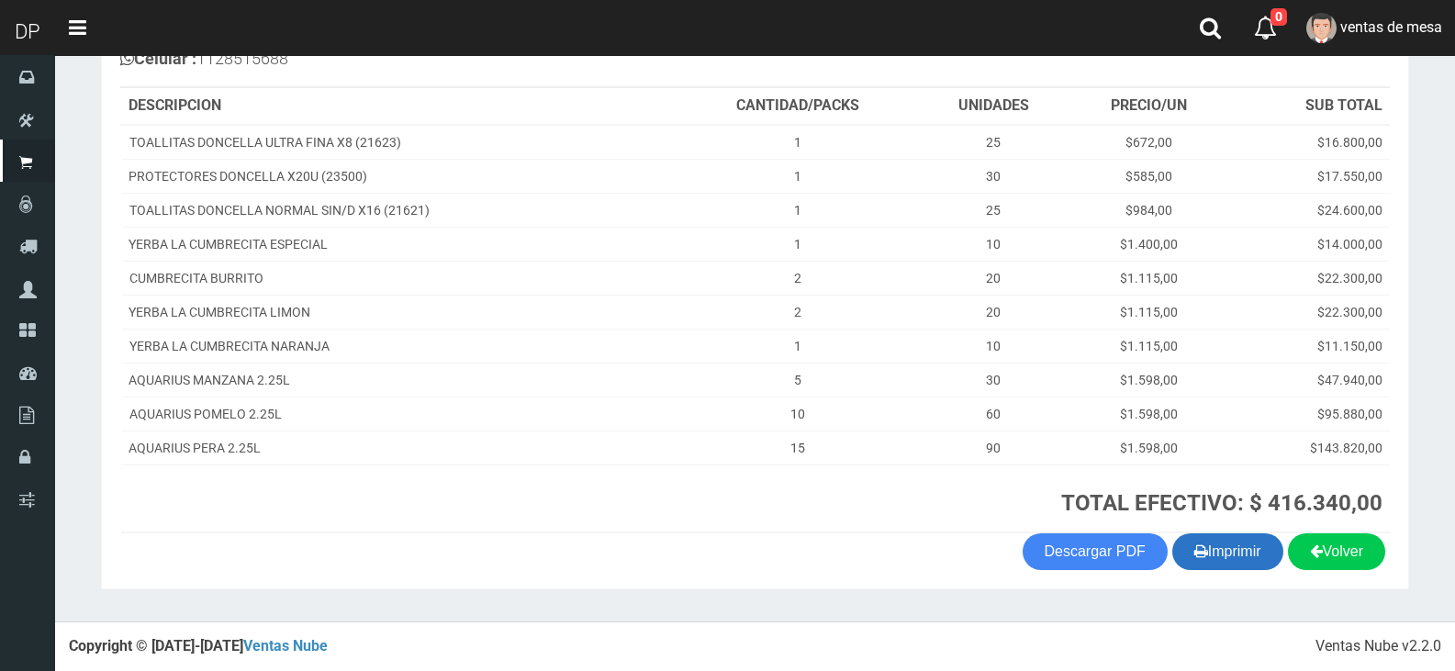
click at [1244, 557] on button "Imprimir" at bounding box center [1227, 551] width 111 height 37
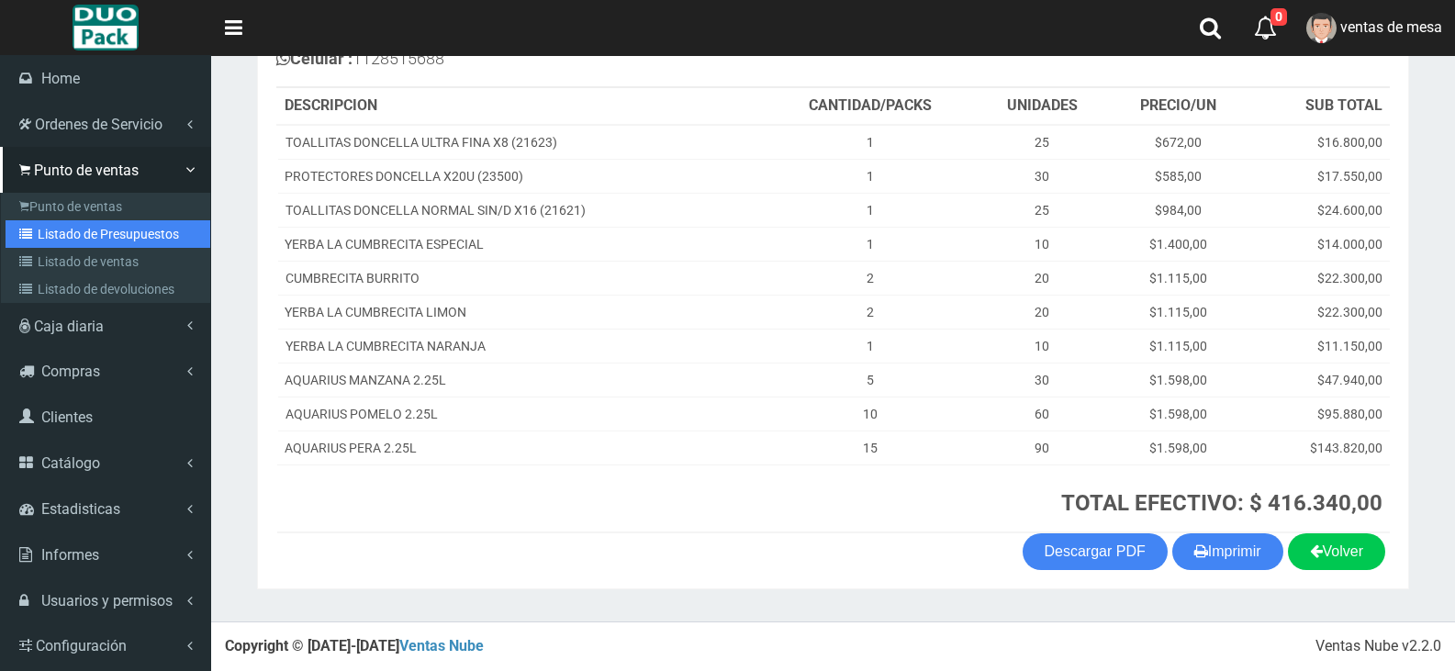
drag, startPoint x: 75, startPoint y: 236, endPoint x: 296, endPoint y: 38, distance: 297.0
click at [75, 236] on link "Listado de Presupuestos" at bounding box center [108, 234] width 205 height 28
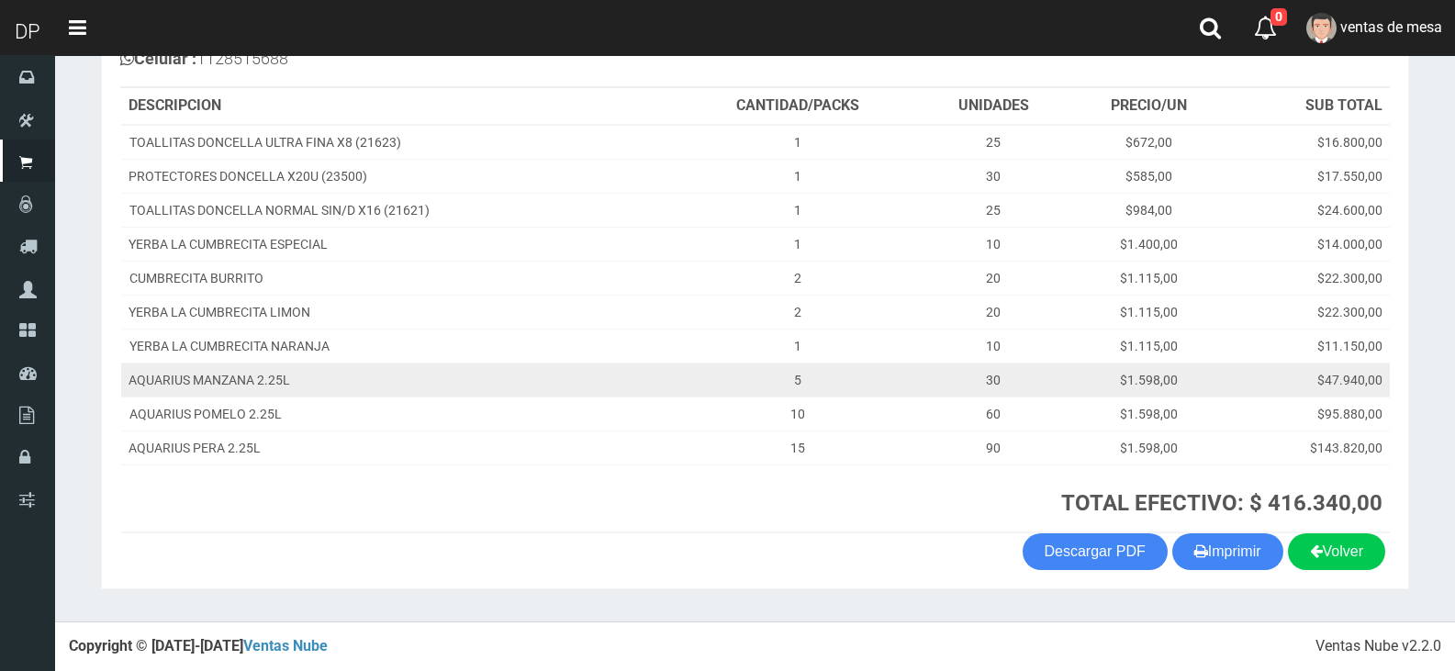
click at [497, 393] on td "AQUARIUS MANZANA 2.25L" at bounding box center [398, 380] width 555 height 34
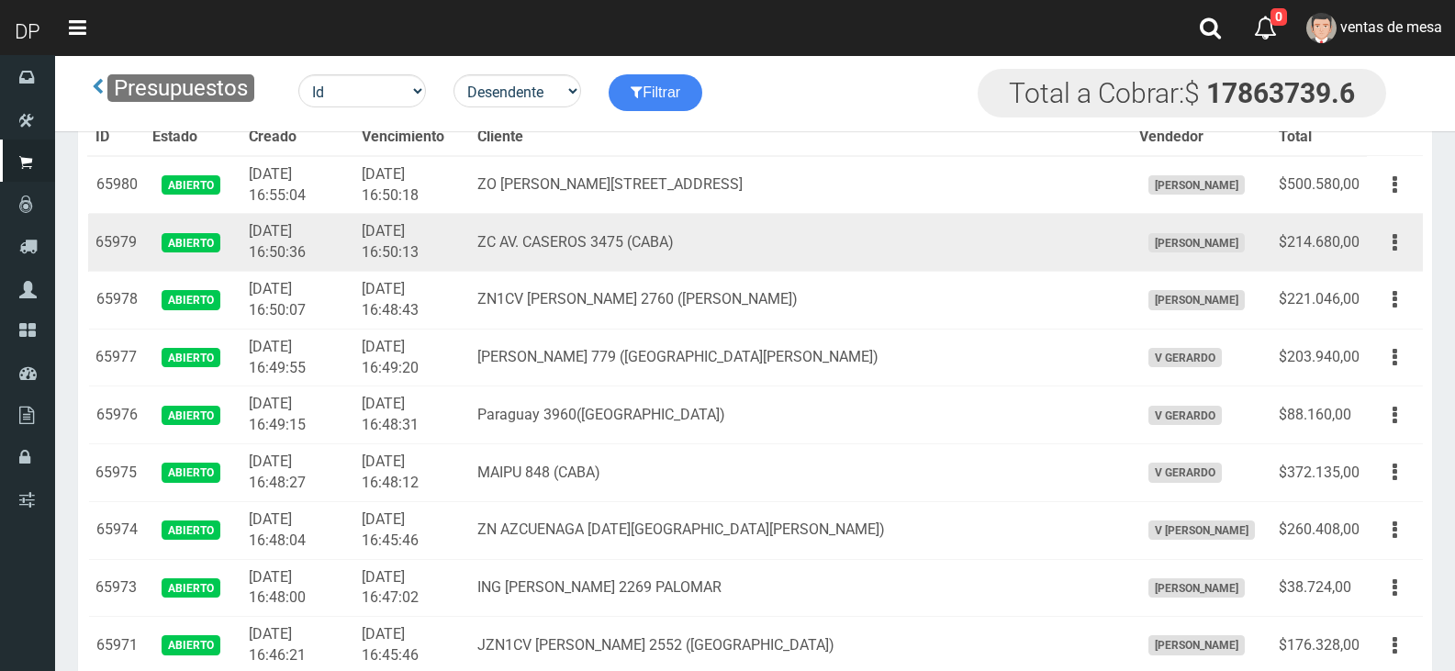
scroll to position [4547, 0]
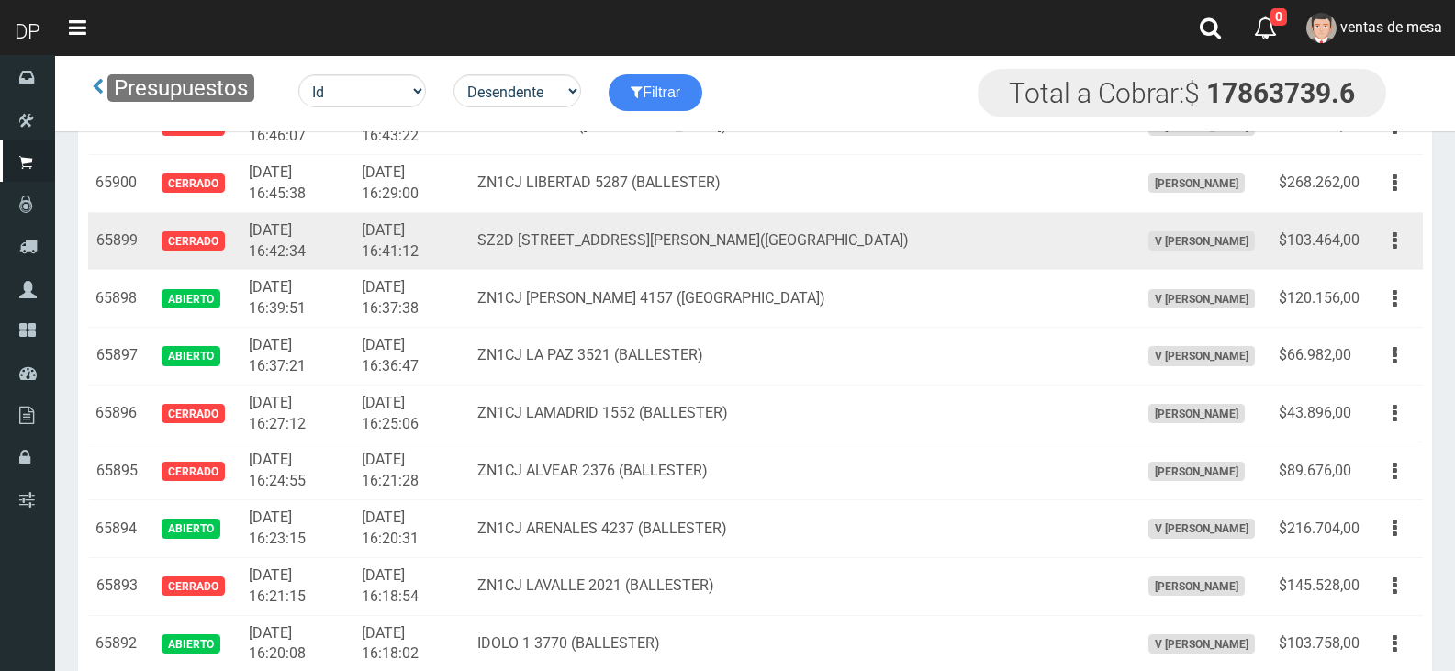
click at [1374, 258] on td "Editar Imprimir Eliminar" at bounding box center [1395, 241] width 56 height 58
click at [1385, 243] on button "button" at bounding box center [1394, 241] width 41 height 32
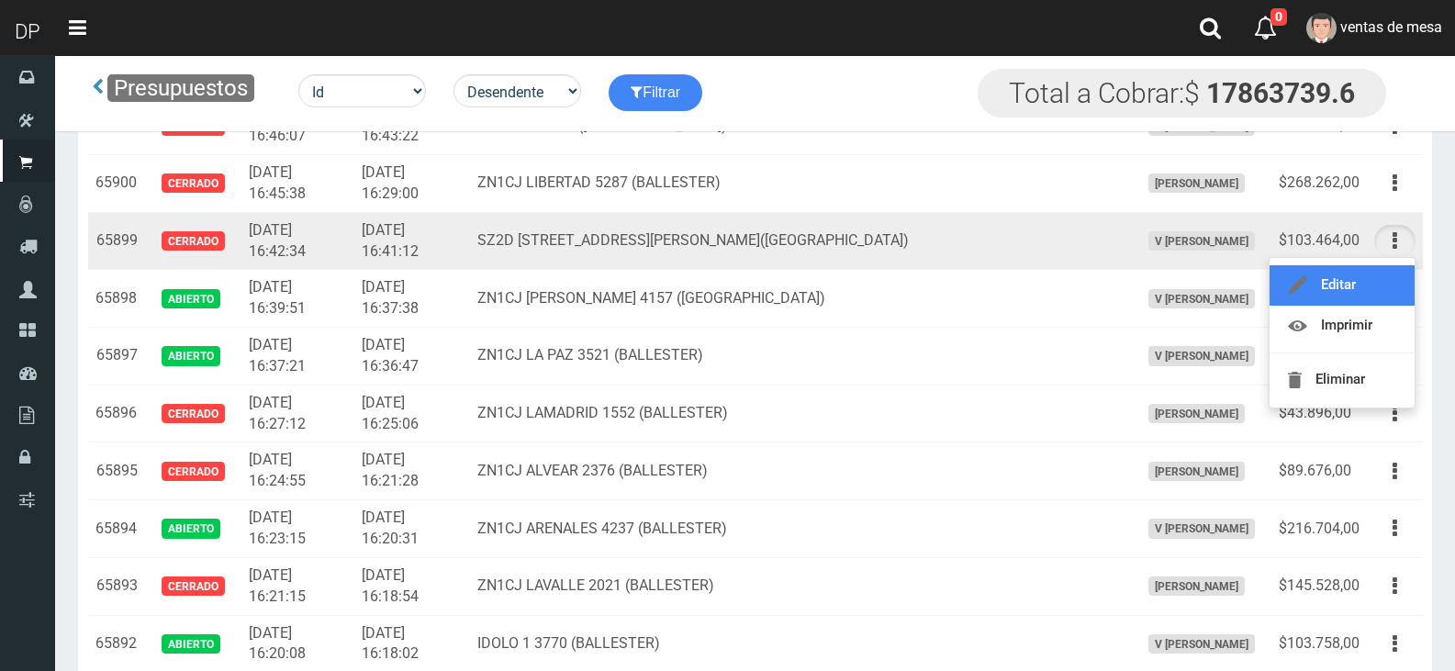
click at [1377, 282] on link "Editar" at bounding box center [1341, 285] width 145 height 40
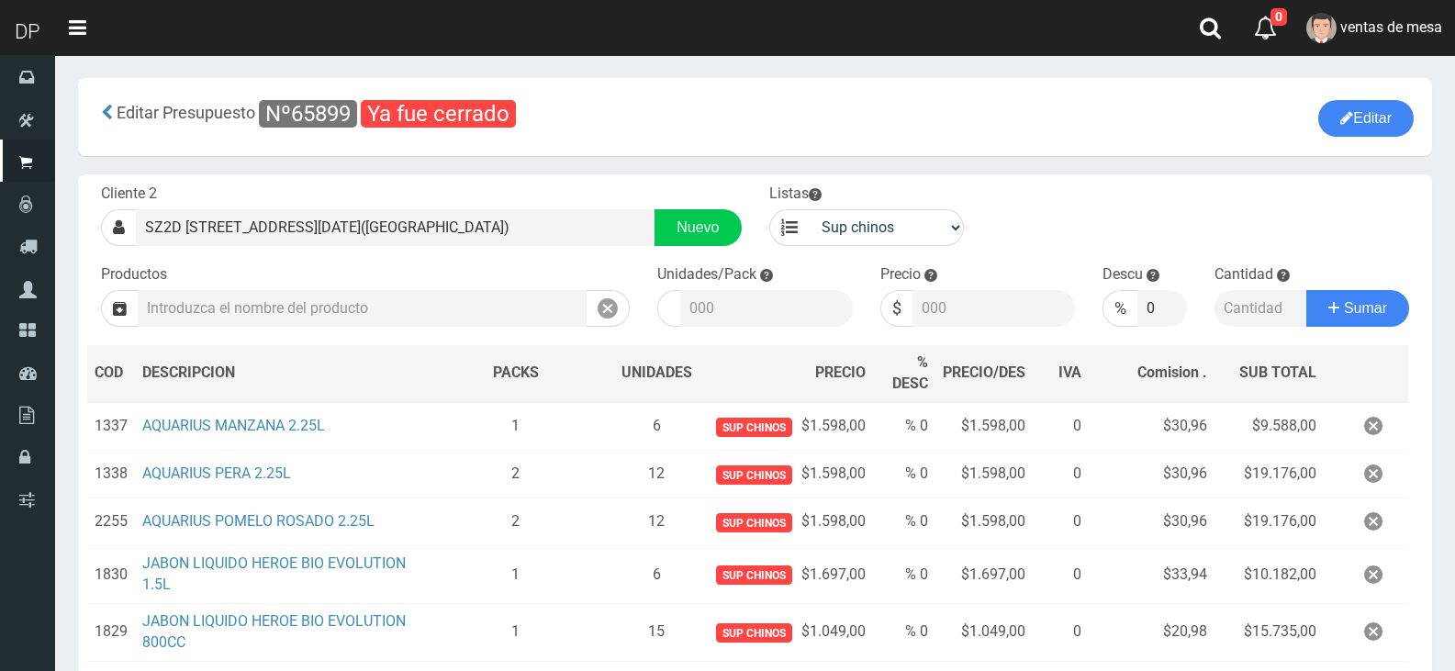
scroll to position [376, 0]
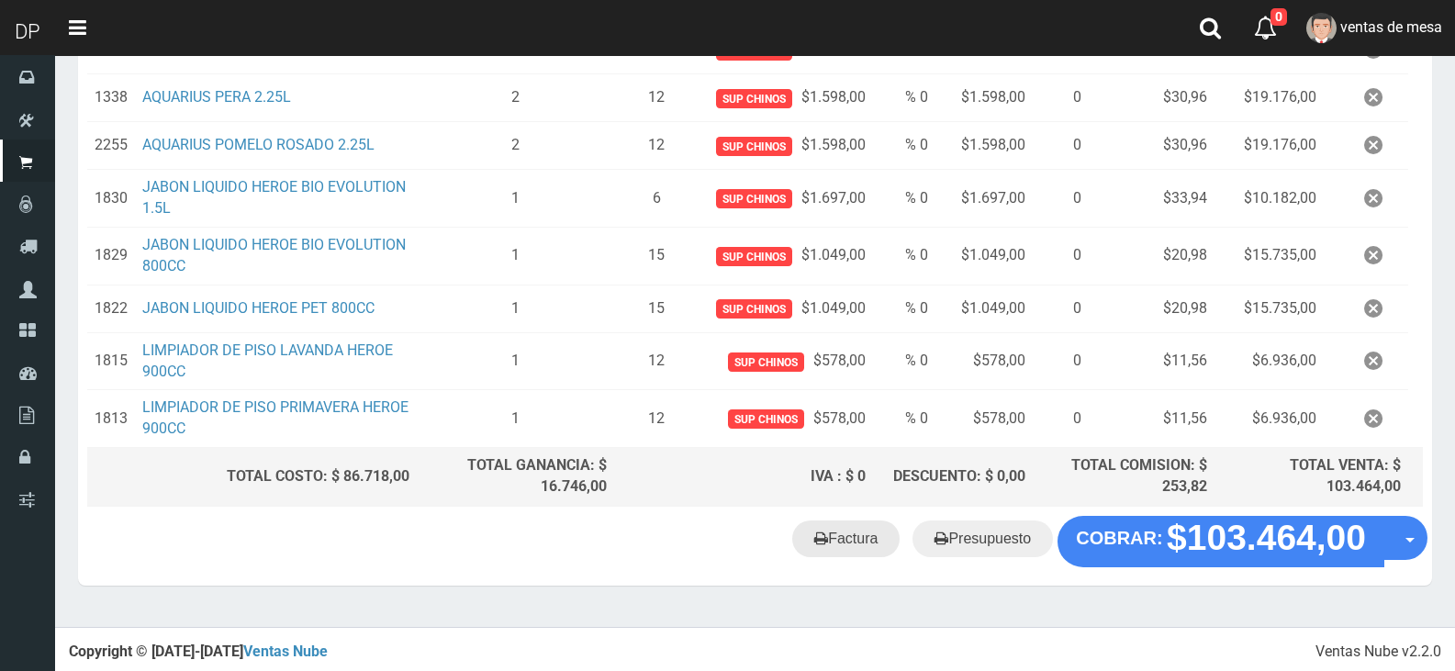
click at [815, 539] on link "Factura" at bounding box center [845, 538] width 107 height 37
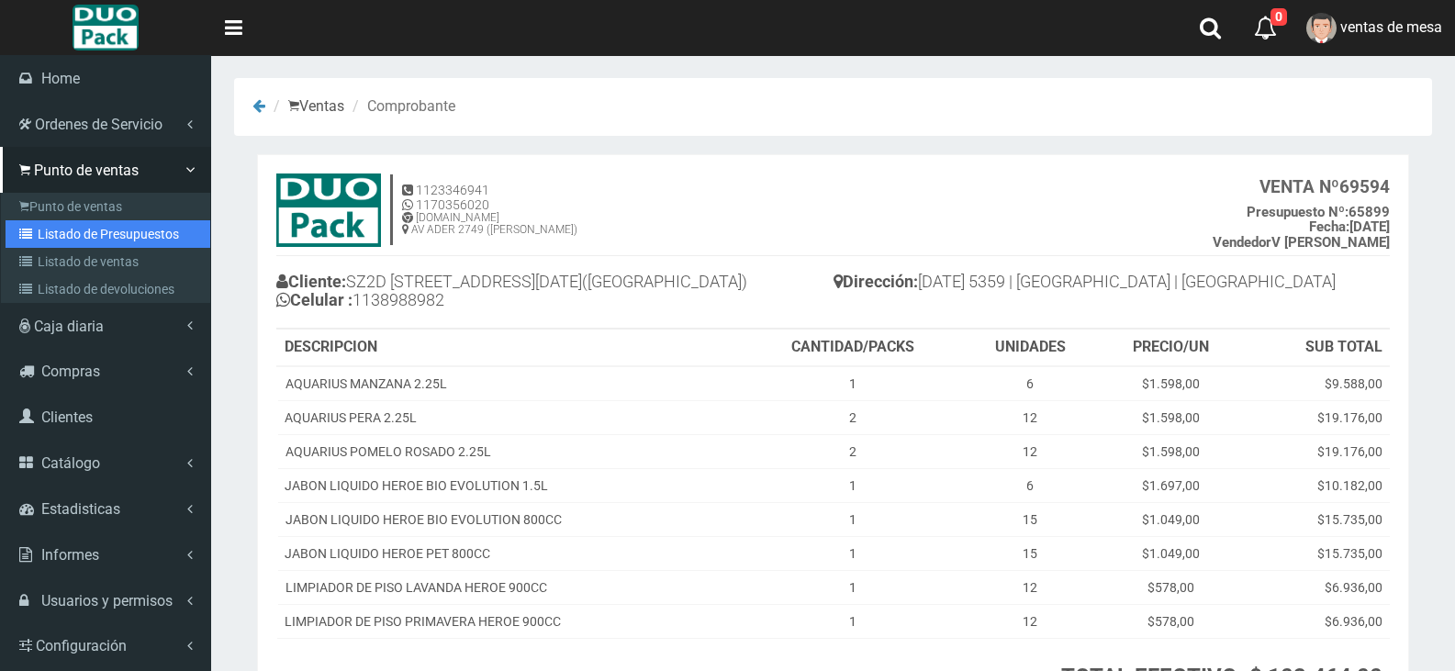
click at [127, 224] on link "Listado de Presupuestos" at bounding box center [108, 234] width 205 height 28
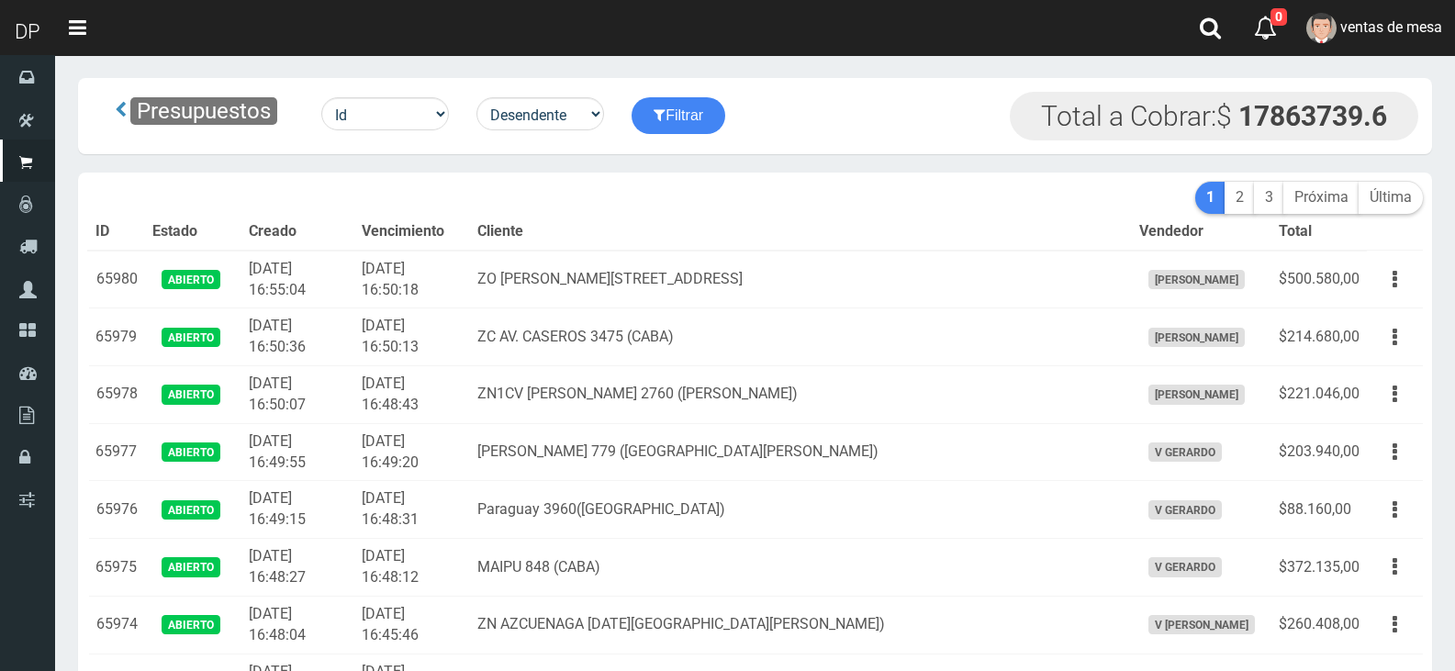
click at [604, 363] on td "ZC AV. CASEROS 3475 (CABA)" at bounding box center [801, 337] width 662 height 58
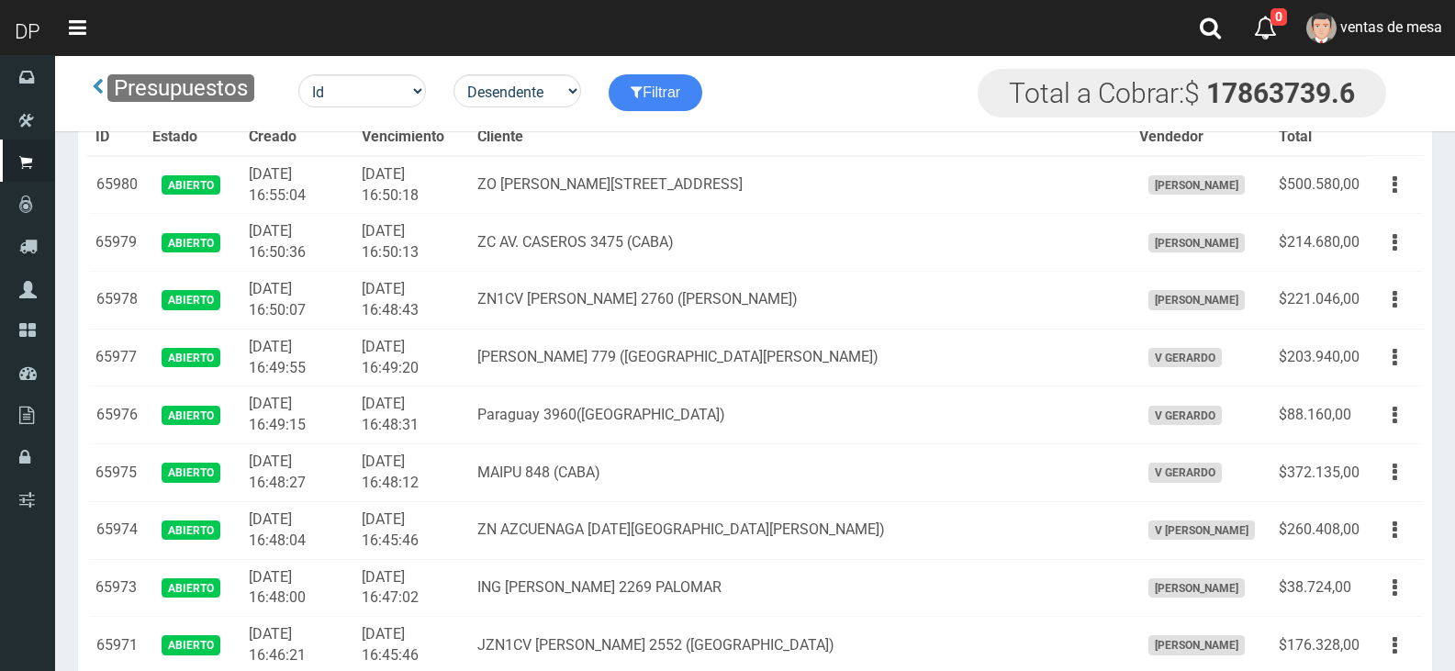
scroll to position [5121, 0]
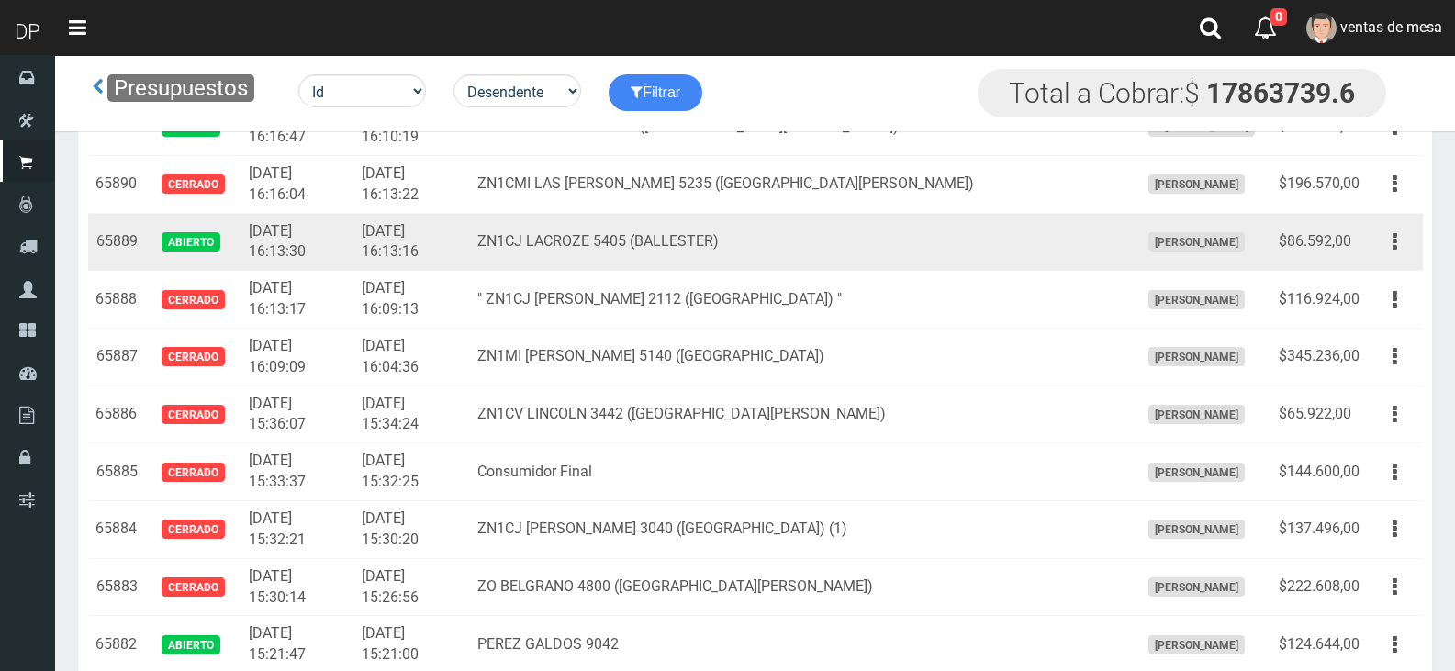
click at [1415, 251] on td "Editar Imprimir Eliminar" at bounding box center [1395, 242] width 56 height 58
click at [1393, 243] on icon "button" at bounding box center [1394, 242] width 5 height 32
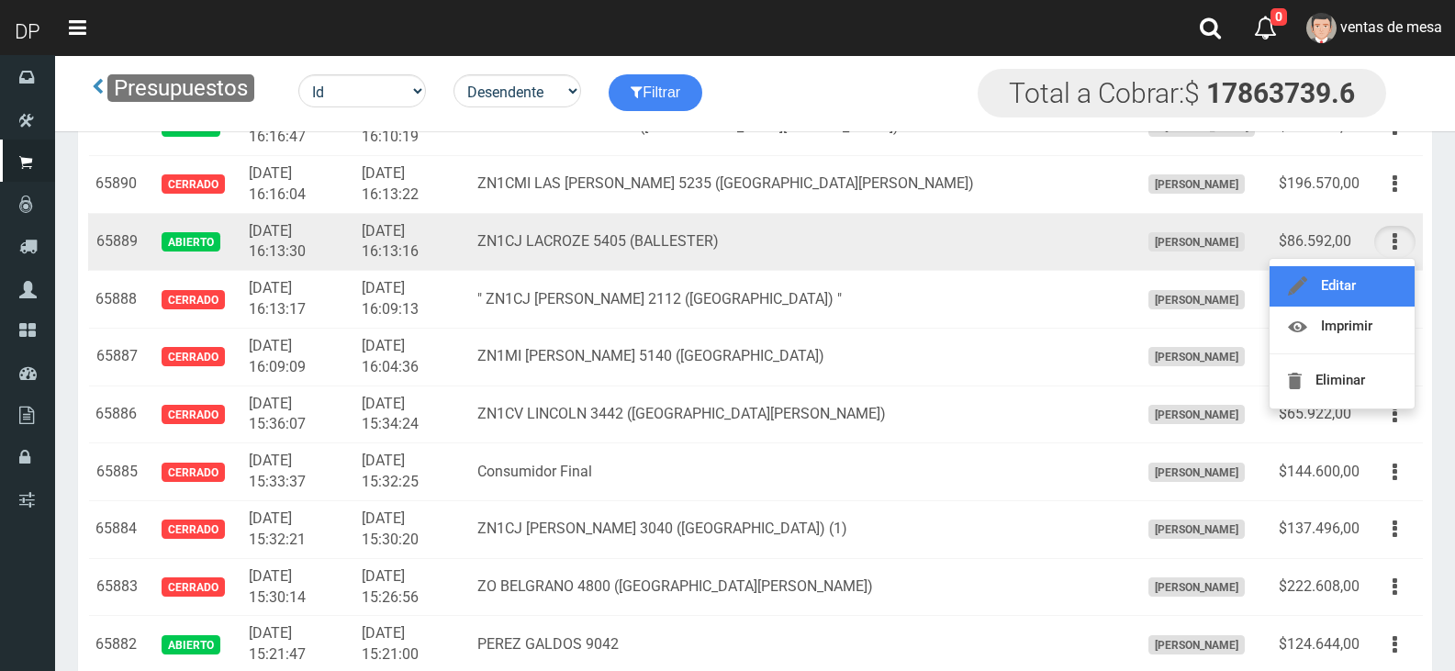
click at [1394, 280] on link "Editar" at bounding box center [1341, 286] width 145 height 40
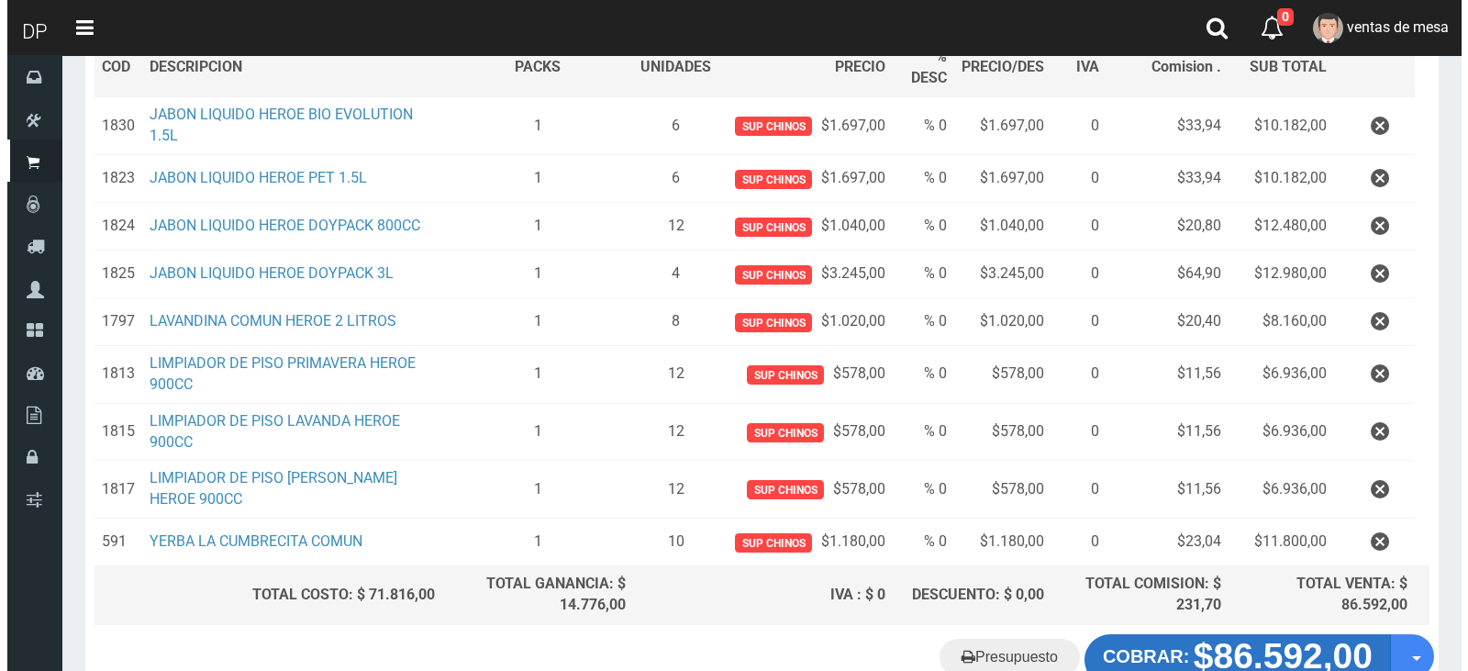
scroll to position [415, 0]
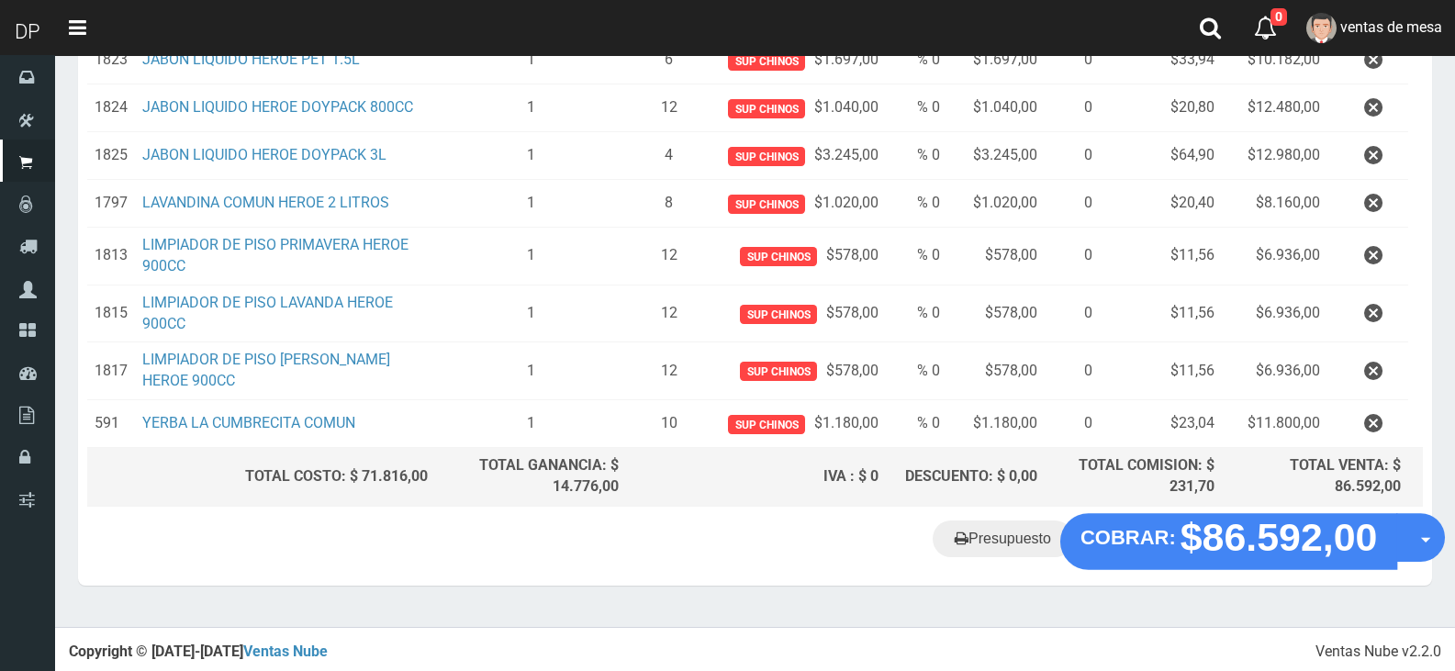
click at [1168, 563] on div "Presupuesto COBRAR: $86.592,00 Opciones" at bounding box center [755, 551] width 1354 height 70
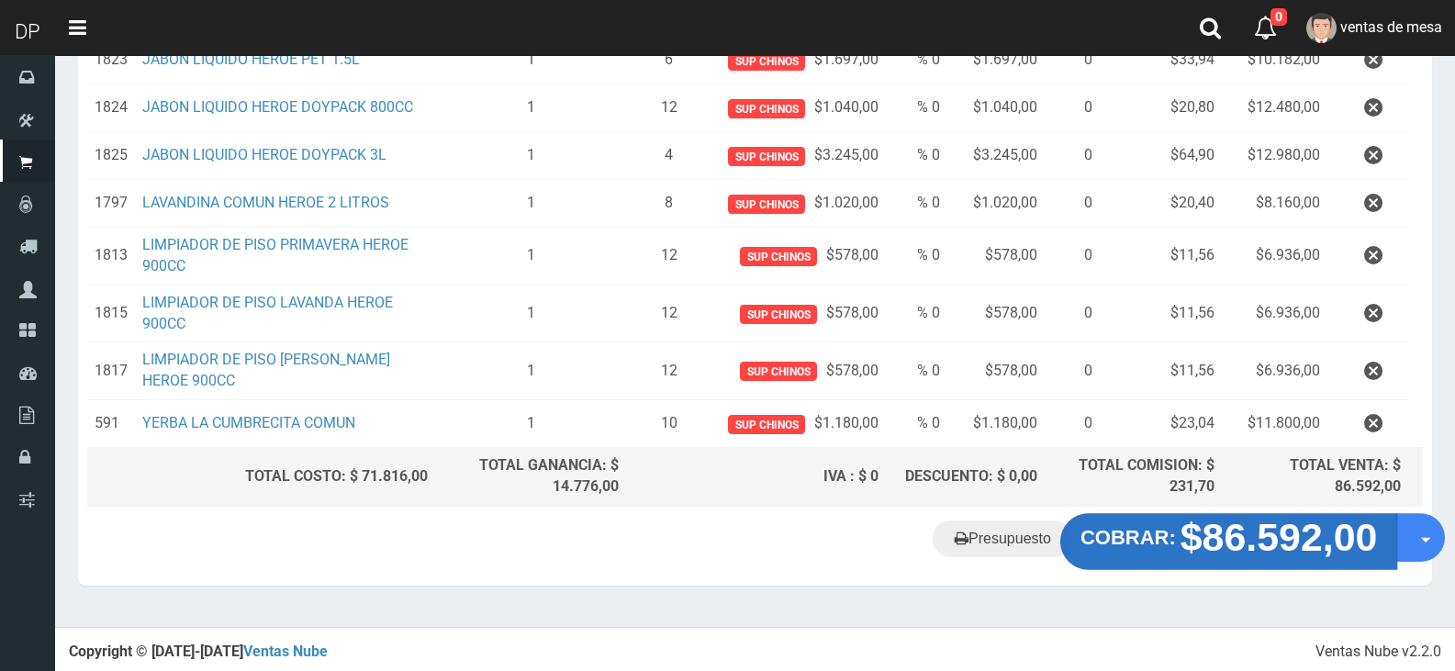
click at [1168, 556] on button "COBRAR: $86.592,00" at bounding box center [1229, 541] width 338 height 57
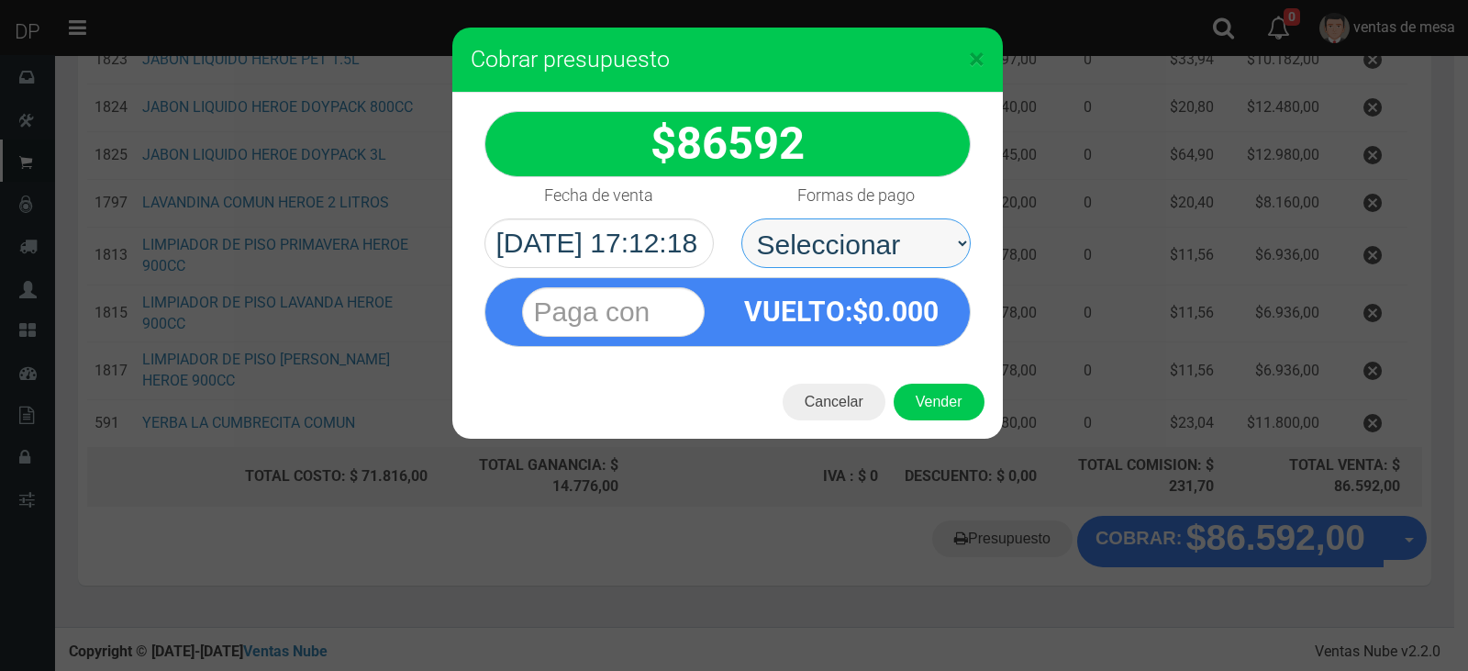
click at [936, 229] on select "Seleccionar Efectivo Tarjeta de Crédito Depósito Débito" at bounding box center [856, 243] width 229 height 50
select select "Efectivo"
click at [742, 218] on select "Seleccionar Efectivo Tarjeta de Crédito Depósito Débito" at bounding box center [856, 243] width 229 height 50
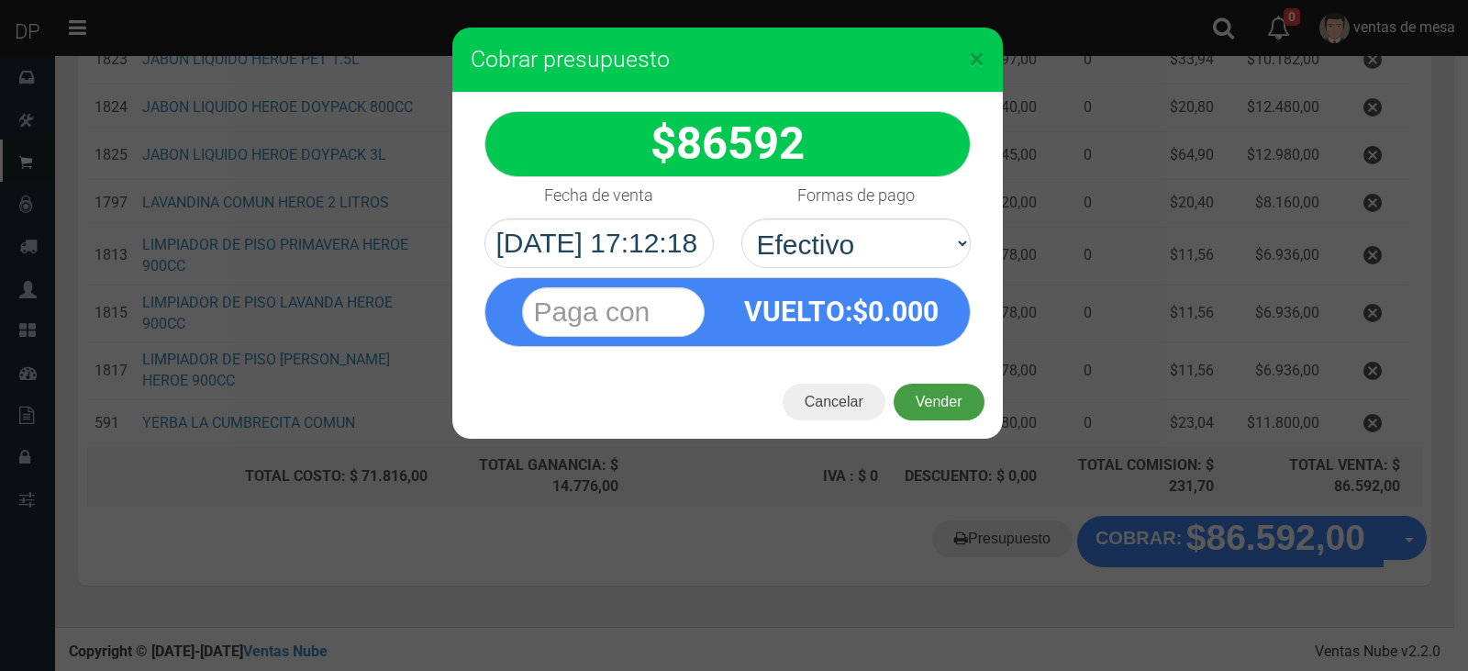
click at [932, 391] on button "Vender" at bounding box center [939, 402] width 91 height 37
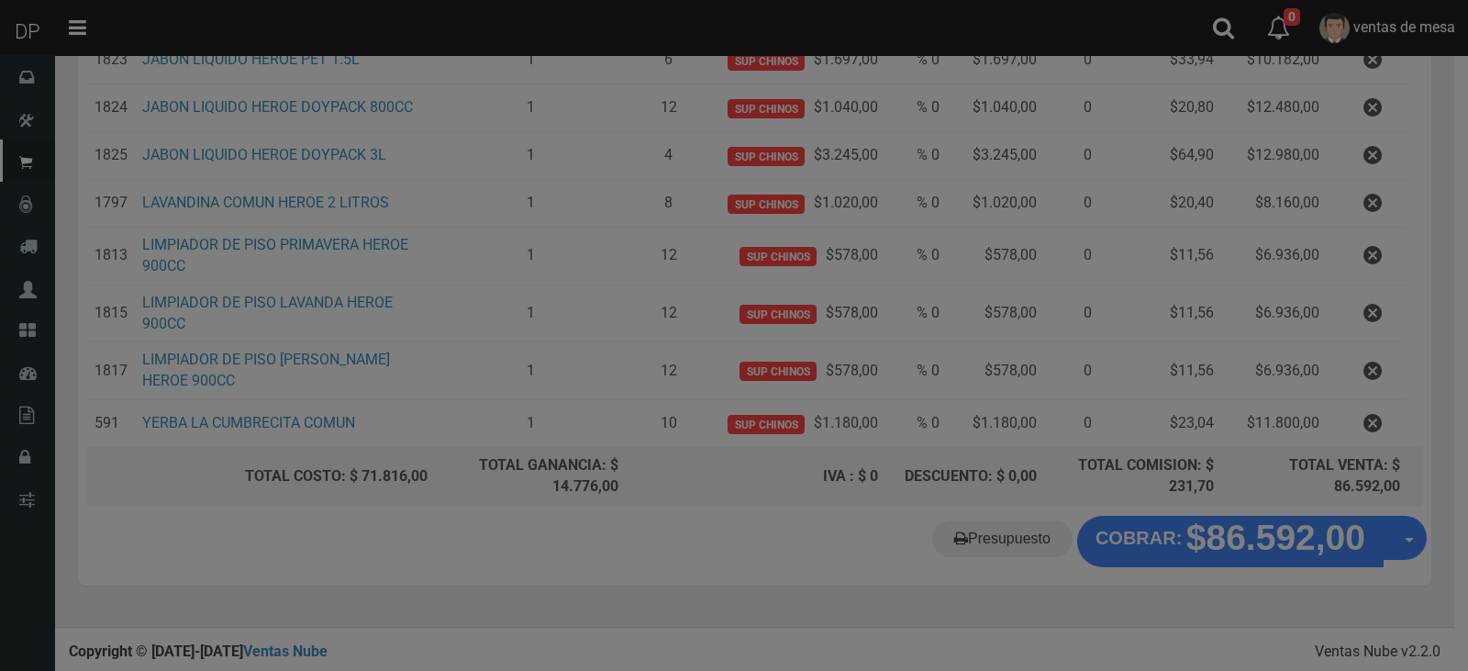
scroll to position [0, 0]
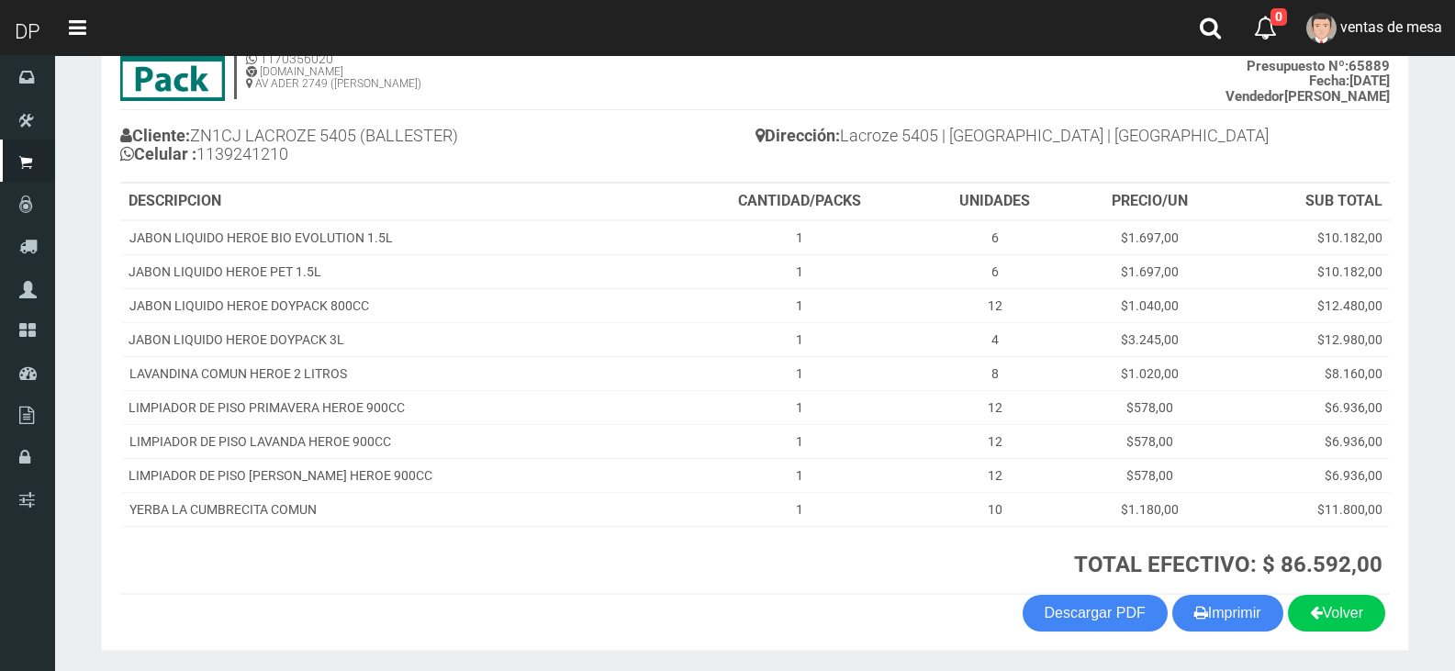
scroll to position [207, 0]
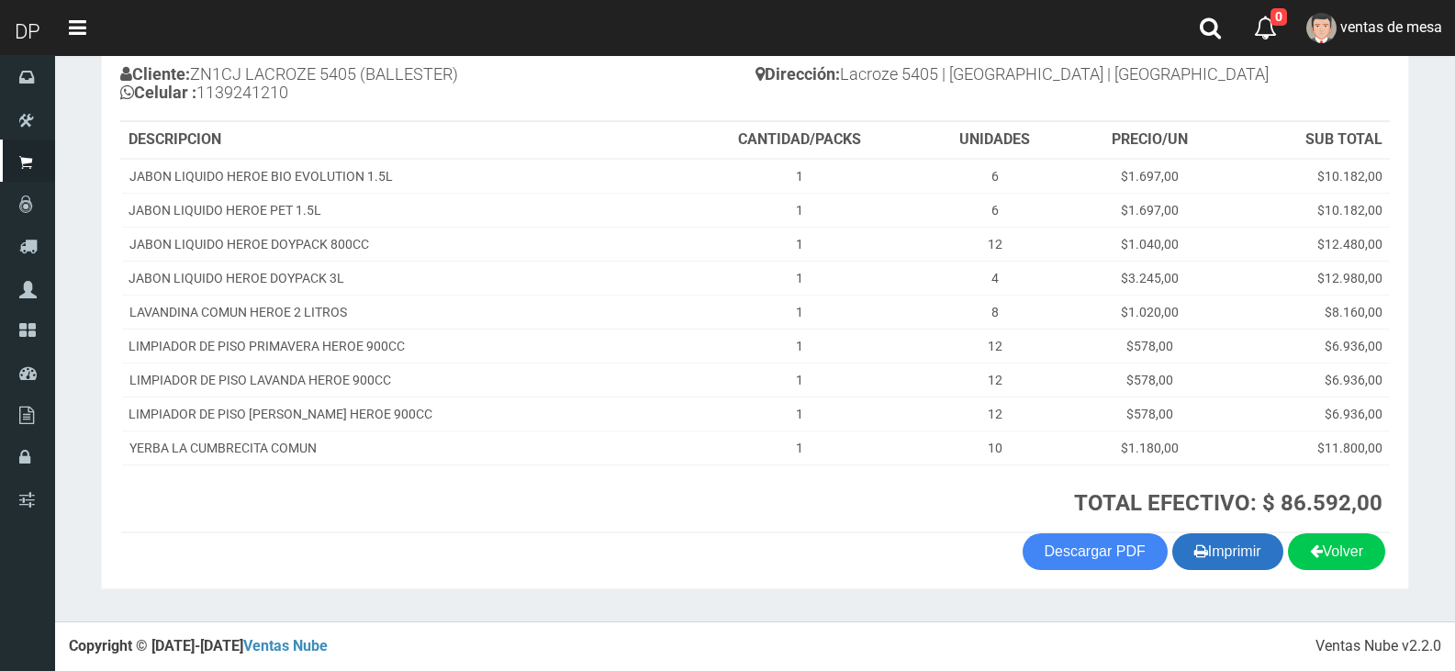
click at [1211, 562] on button "Imprimir" at bounding box center [1227, 551] width 111 height 37
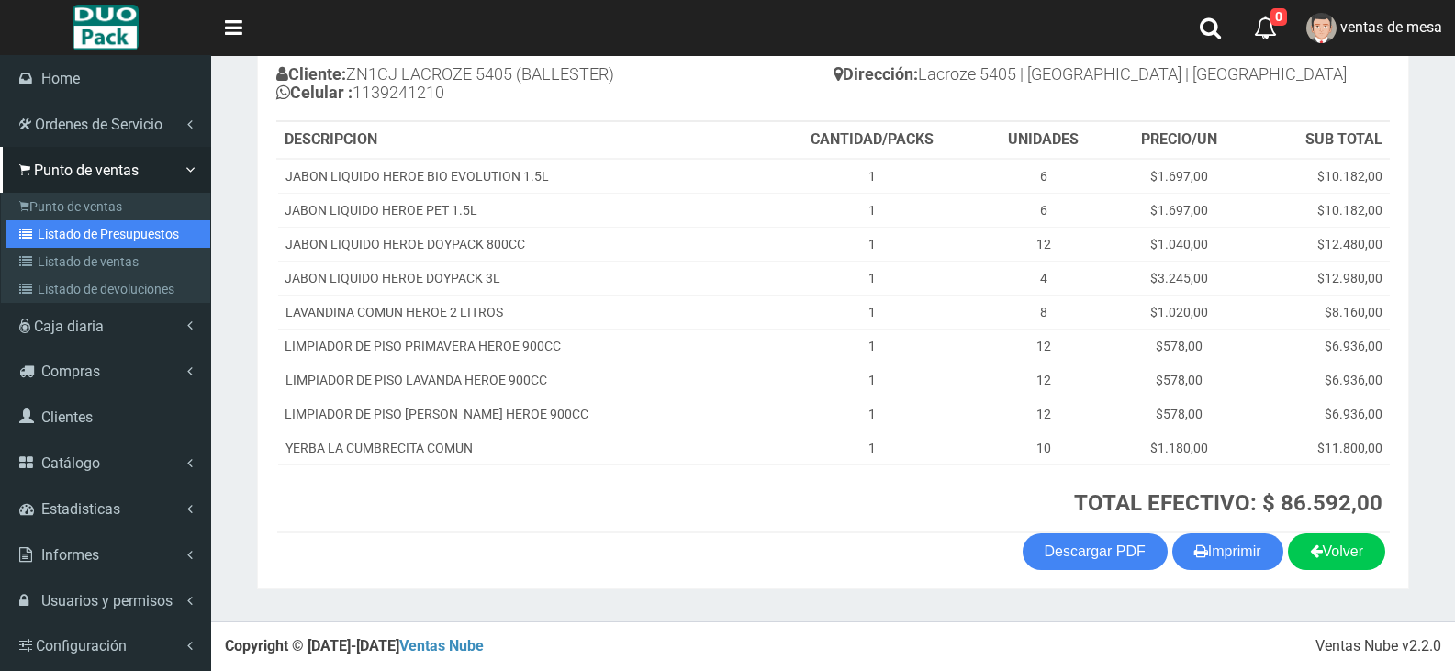
click at [79, 230] on link "Listado de Presupuestos" at bounding box center [108, 234] width 205 height 28
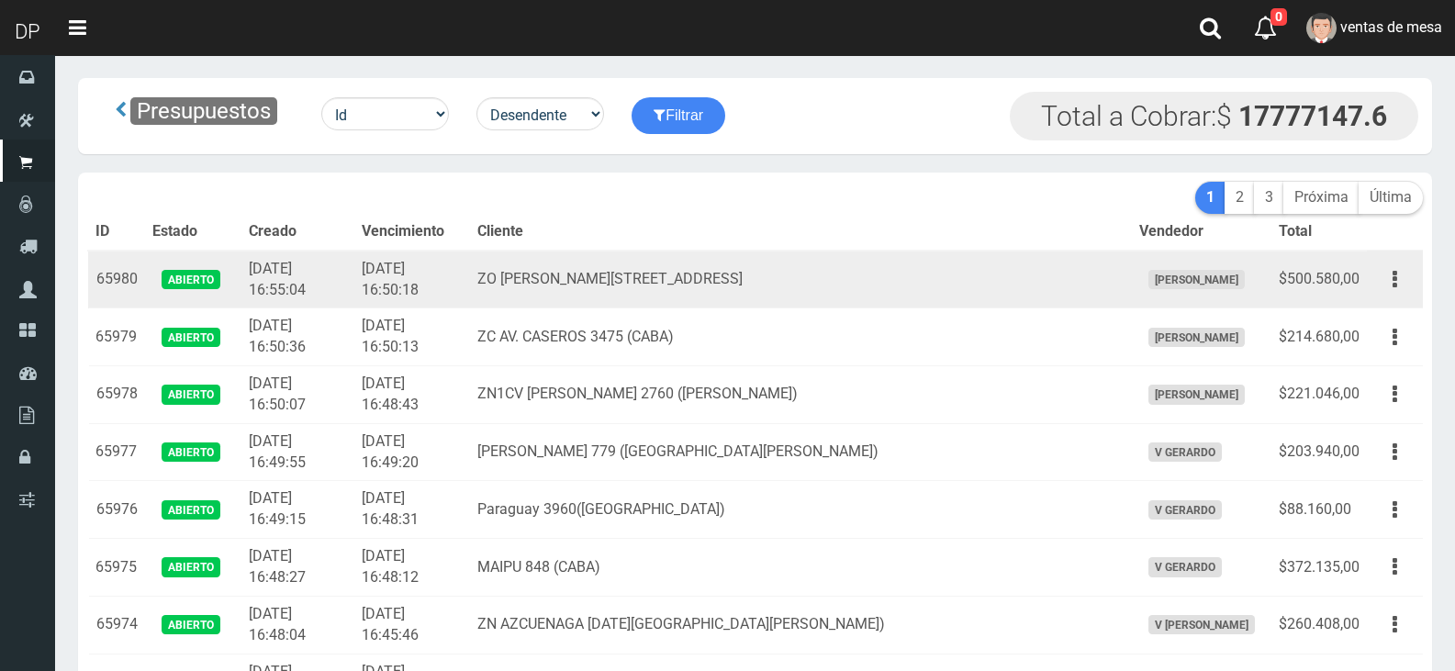
scroll to position [4547, 0]
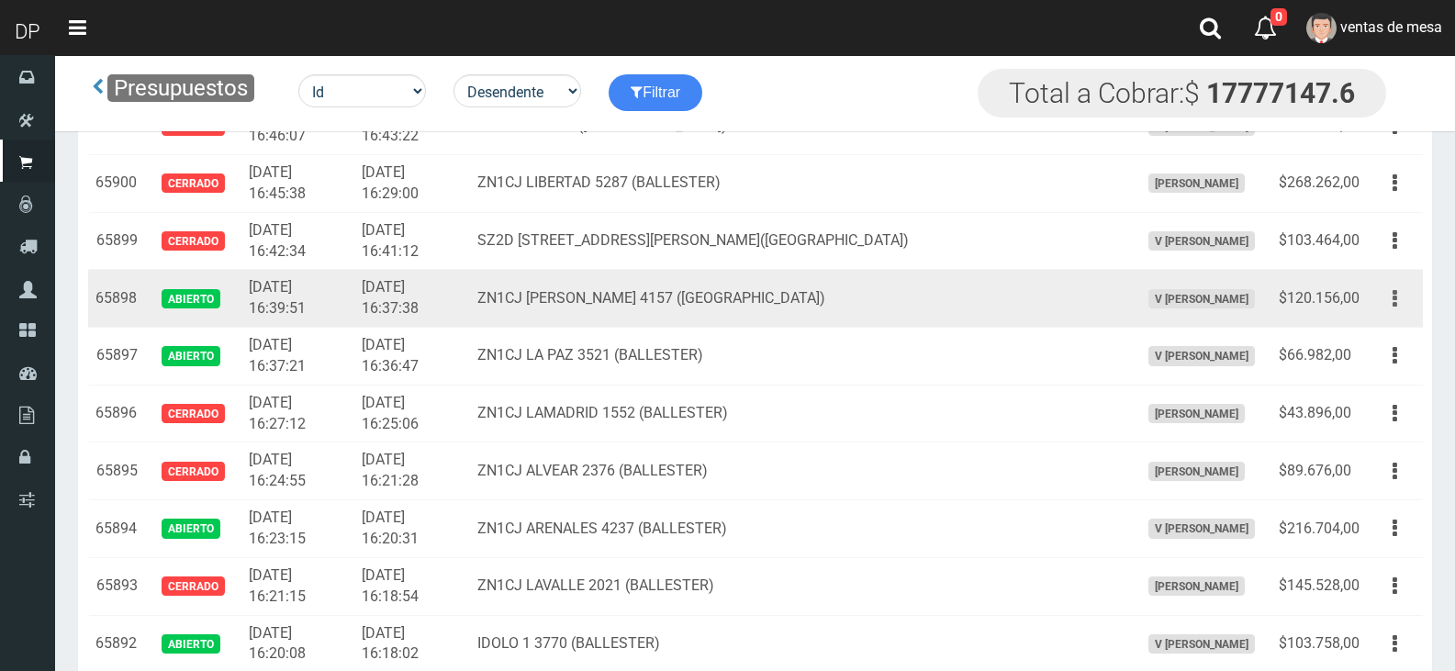
click at [1397, 304] on button "button" at bounding box center [1394, 299] width 41 height 32
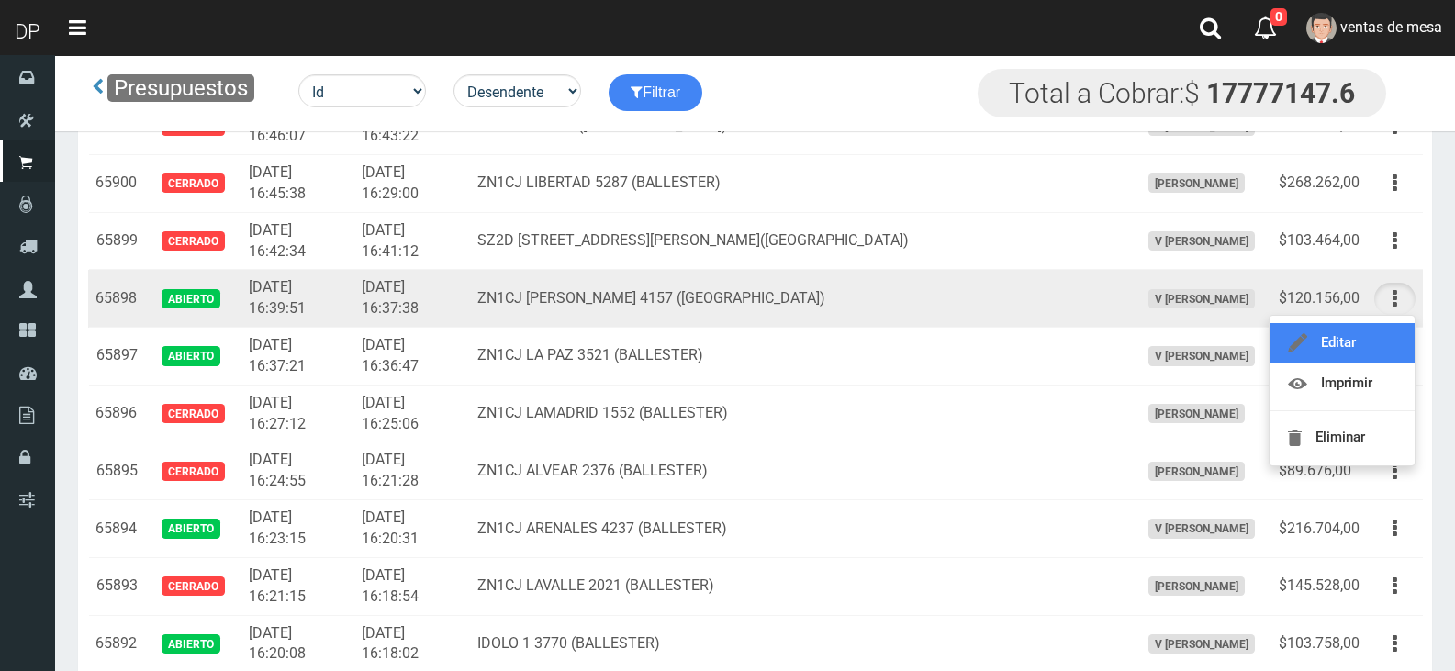
click at [1385, 337] on link "Editar" at bounding box center [1341, 343] width 145 height 40
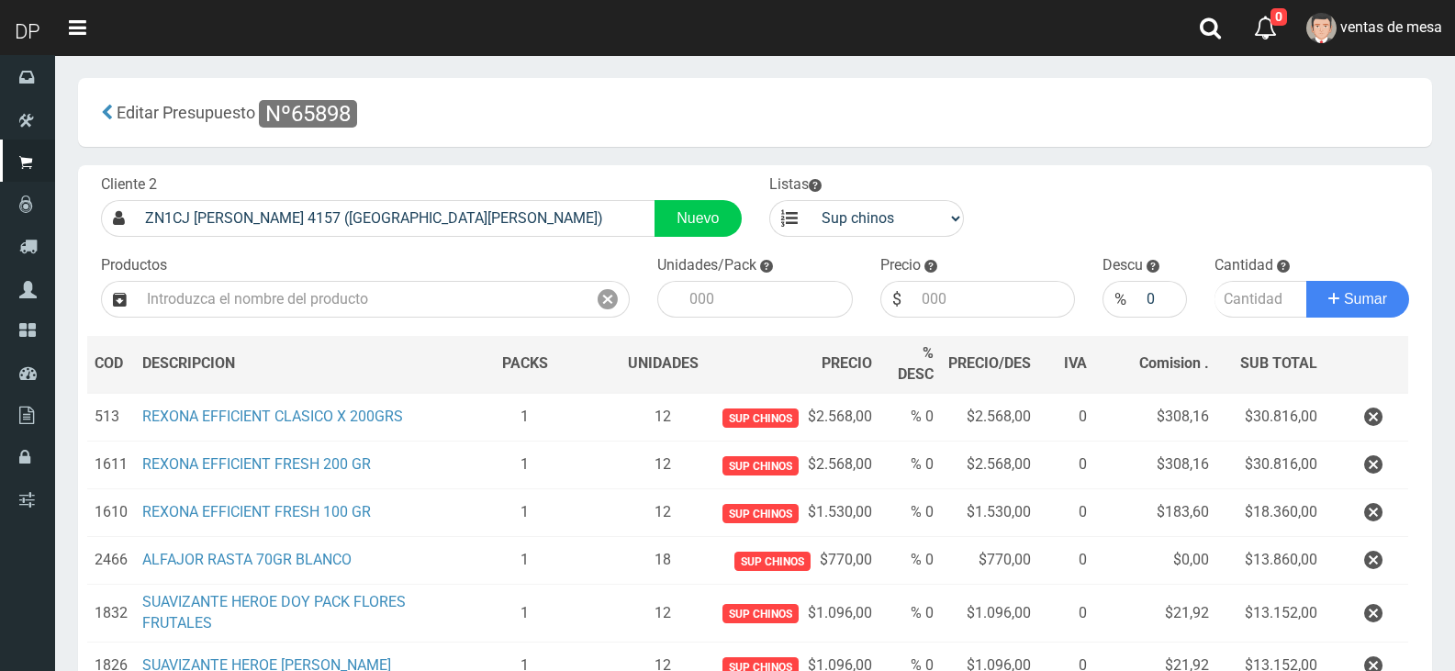
click at [1375, 416] on icon "button" at bounding box center [1373, 417] width 18 height 32
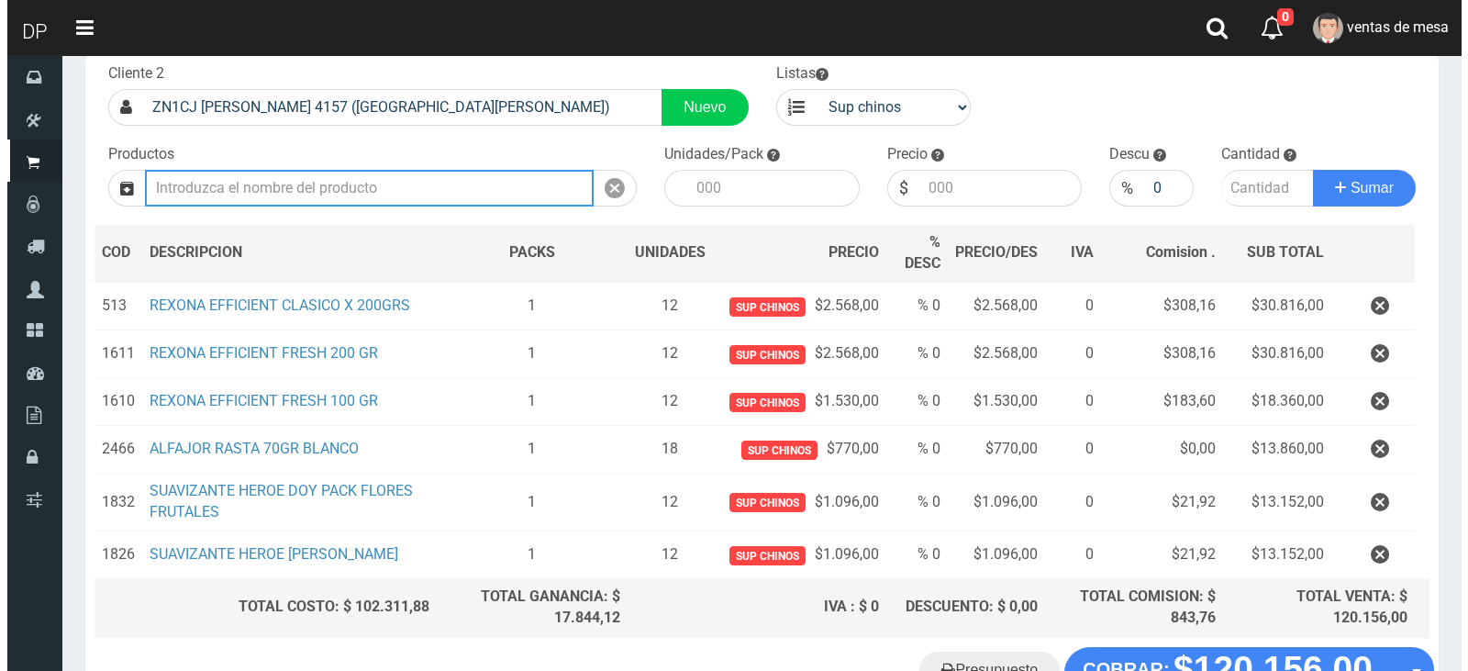
scroll to position [195, 0]
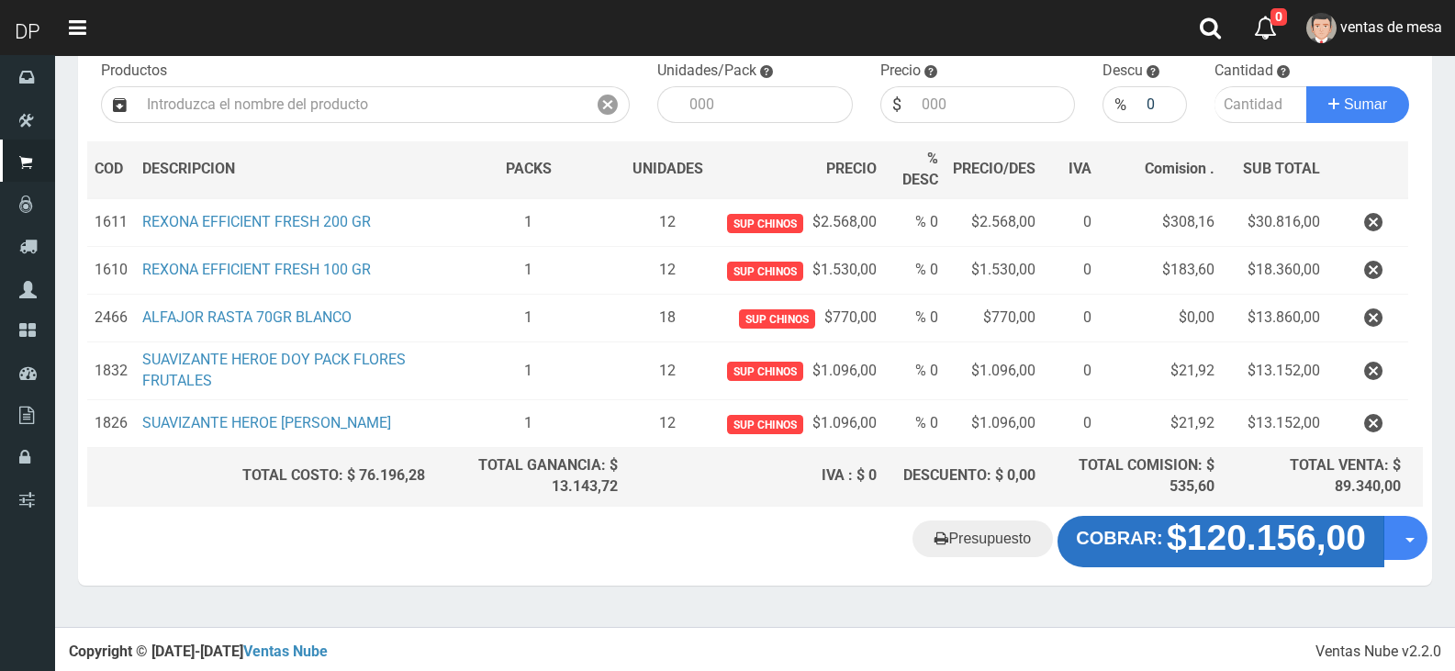
click at [1221, 543] on strong "$120.156,00" at bounding box center [1266, 537] width 199 height 39
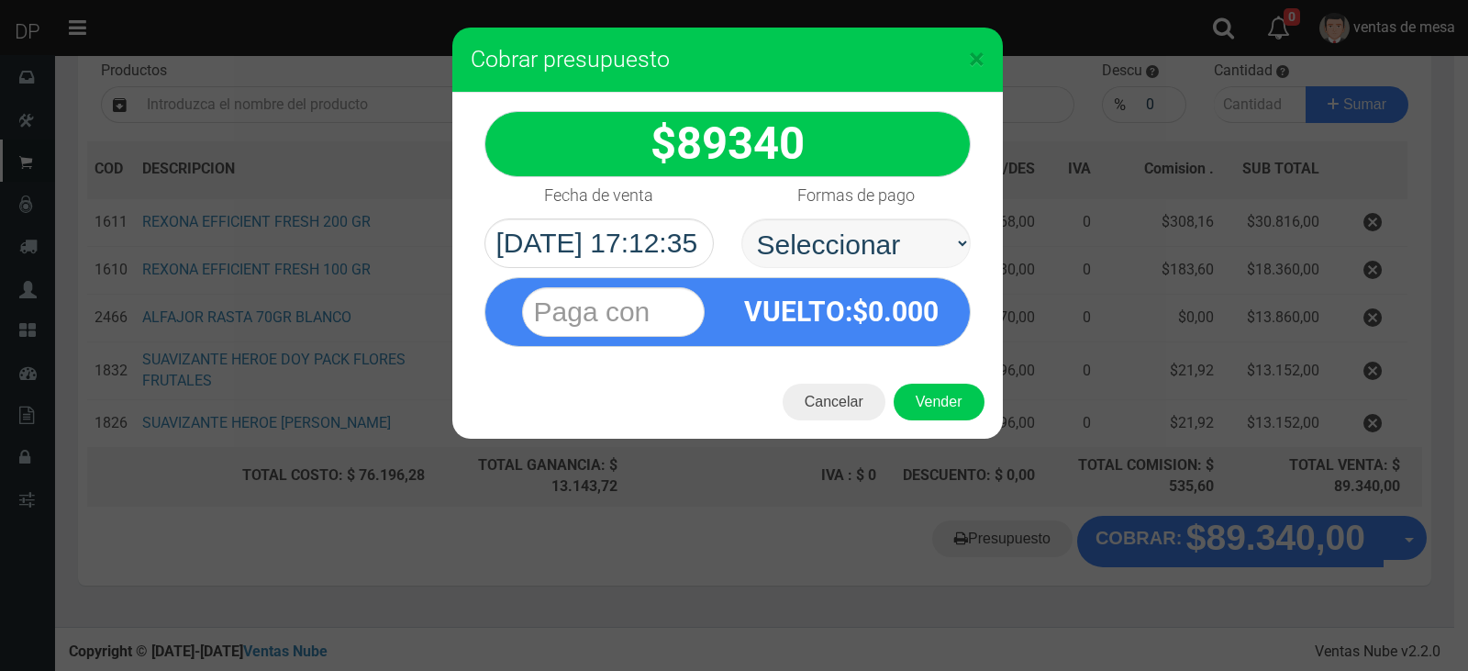
drag, startPoint x: 1221, startPoint y: 543, endPoint x: 836, endPoint y: 263, distance: 475.6
click at [836, 259] on select "Seleccionar Efectivo Tarjeta de Crédito Depósito Débito" at bounding box center [856, 243] width 229 height 50
select select "Efectivo"
click at [742, 218] on select "Seleccionar Efectivo Tarjeta de Crédito Depósito Débito" at bounding box center [856, 243] width 229 height 50
click at [916, 395] on button "Vender" at bounding box center [939, 402] width 91 height 37
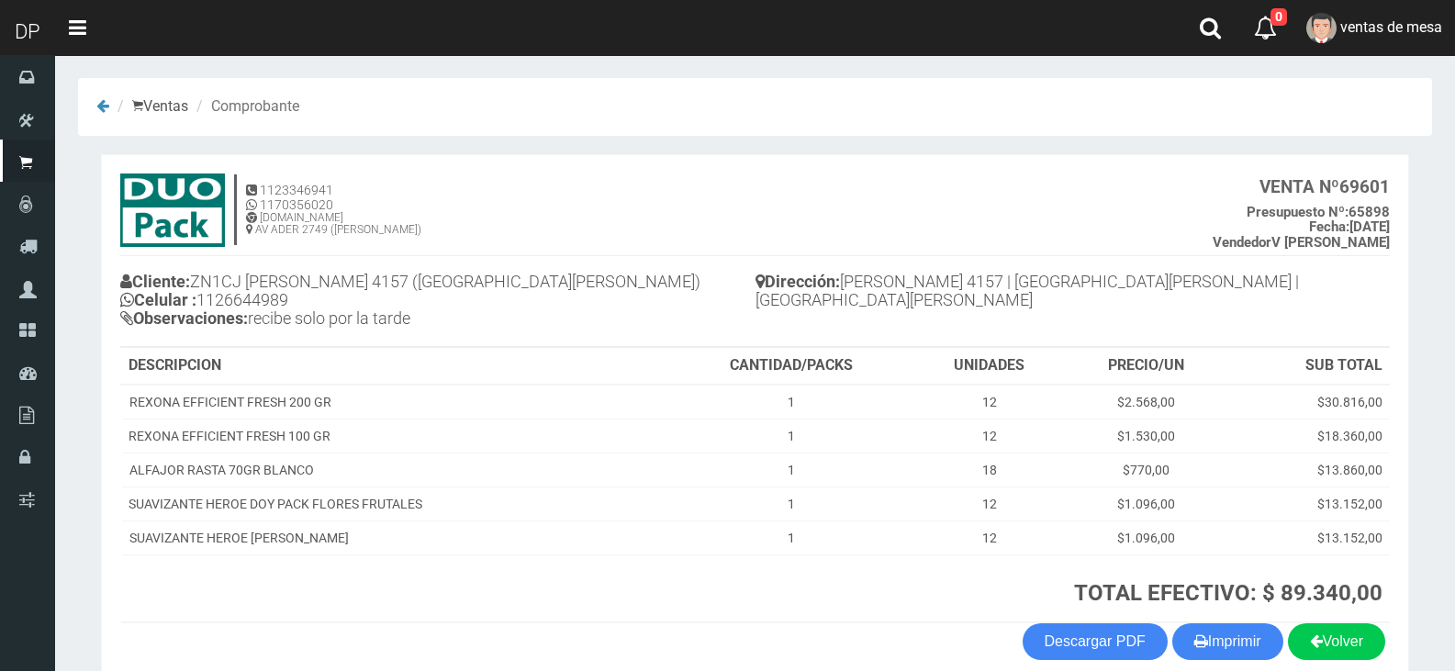
scroll to position [90, 0]
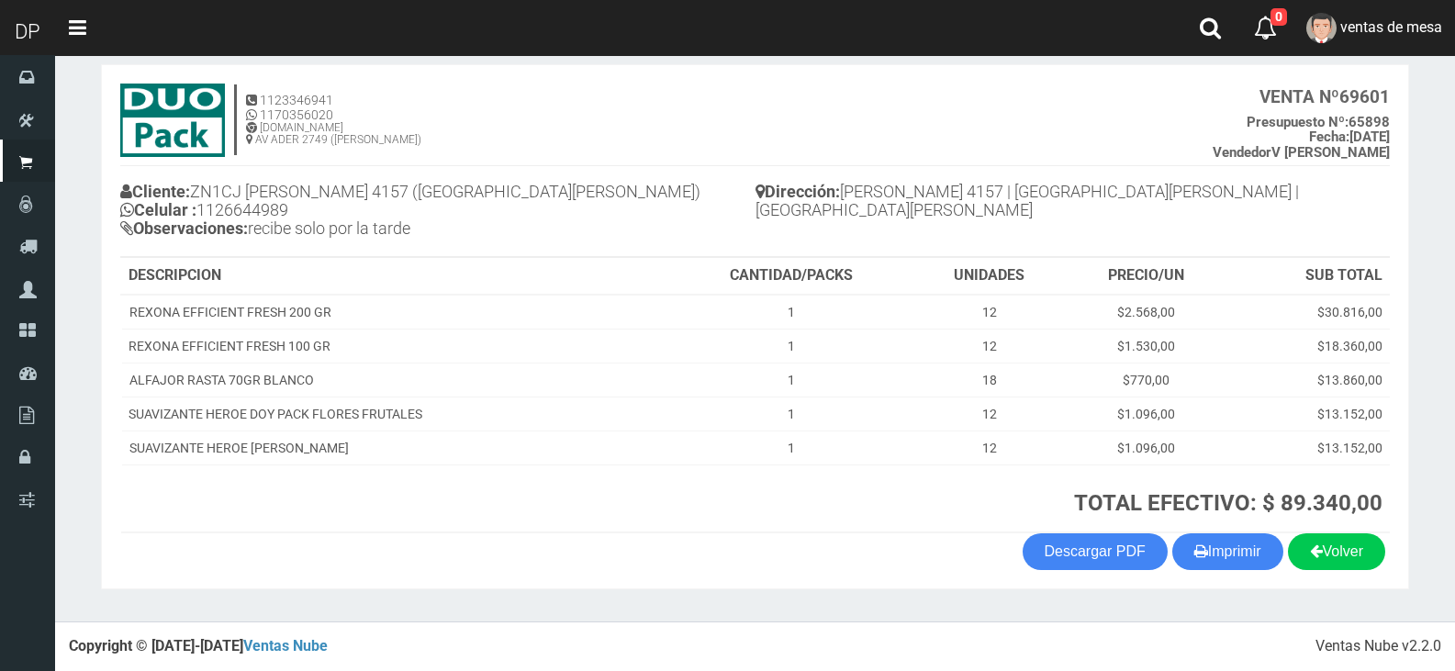
click at [1221, 541] on button "Imprimir" at bounding box center [1227, 551] width 111 height 37
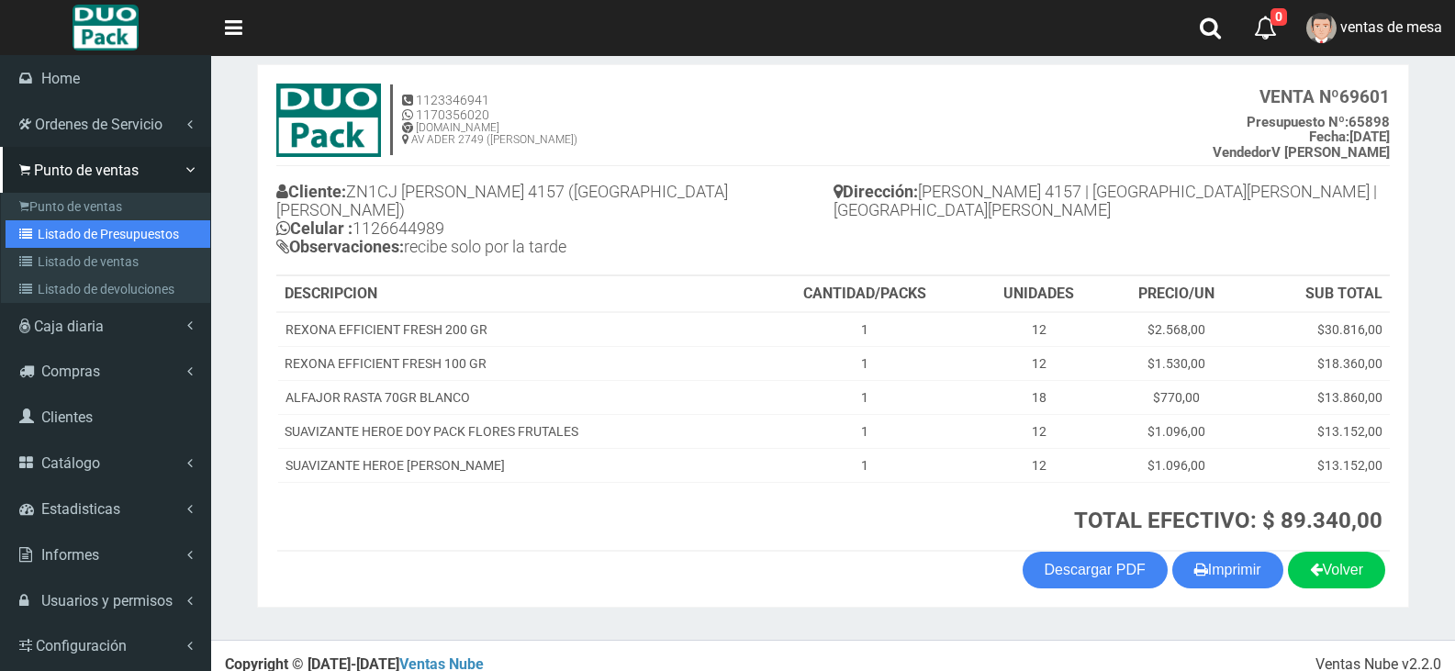
click at [148, 236] on link "Listado de Presupuestos" at bounding box center [108, 234] width 205 height 28
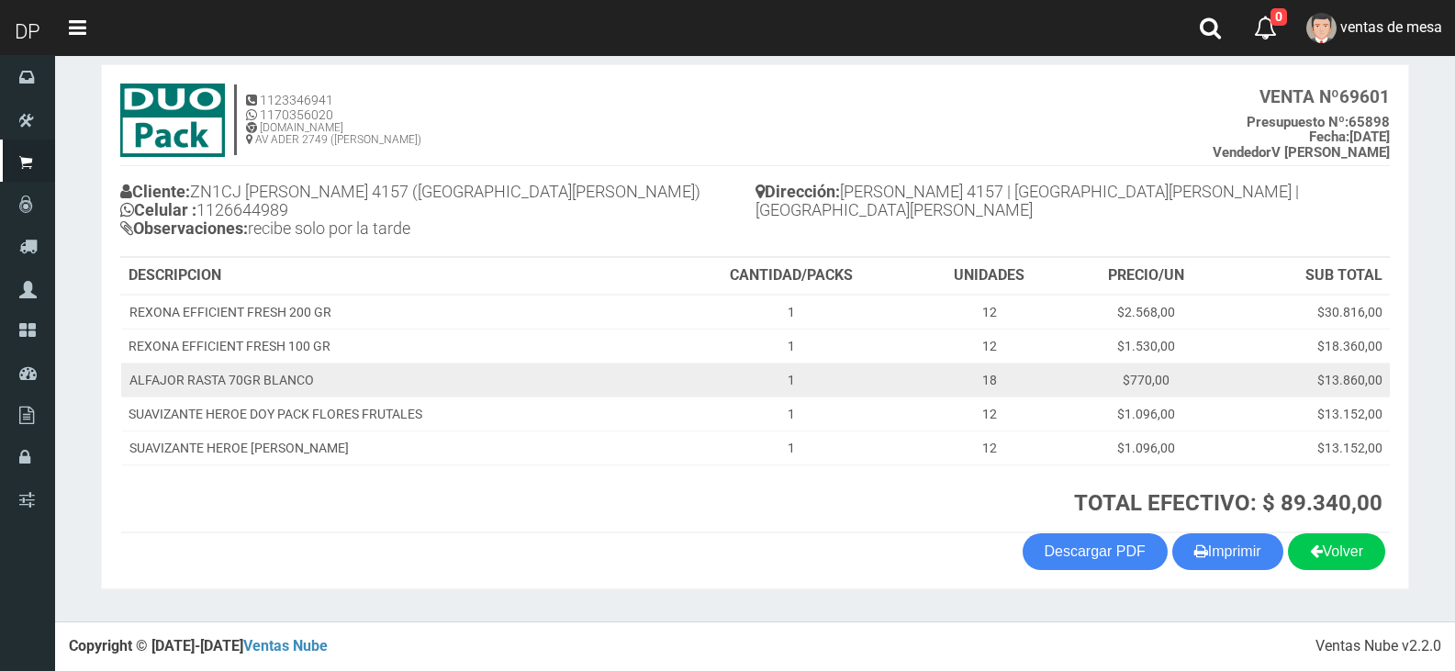
click at [511, 376] on td "ALFAJOR RASTA 70GR BLANCO" at bounding box center [395, 380] width 548 height 34
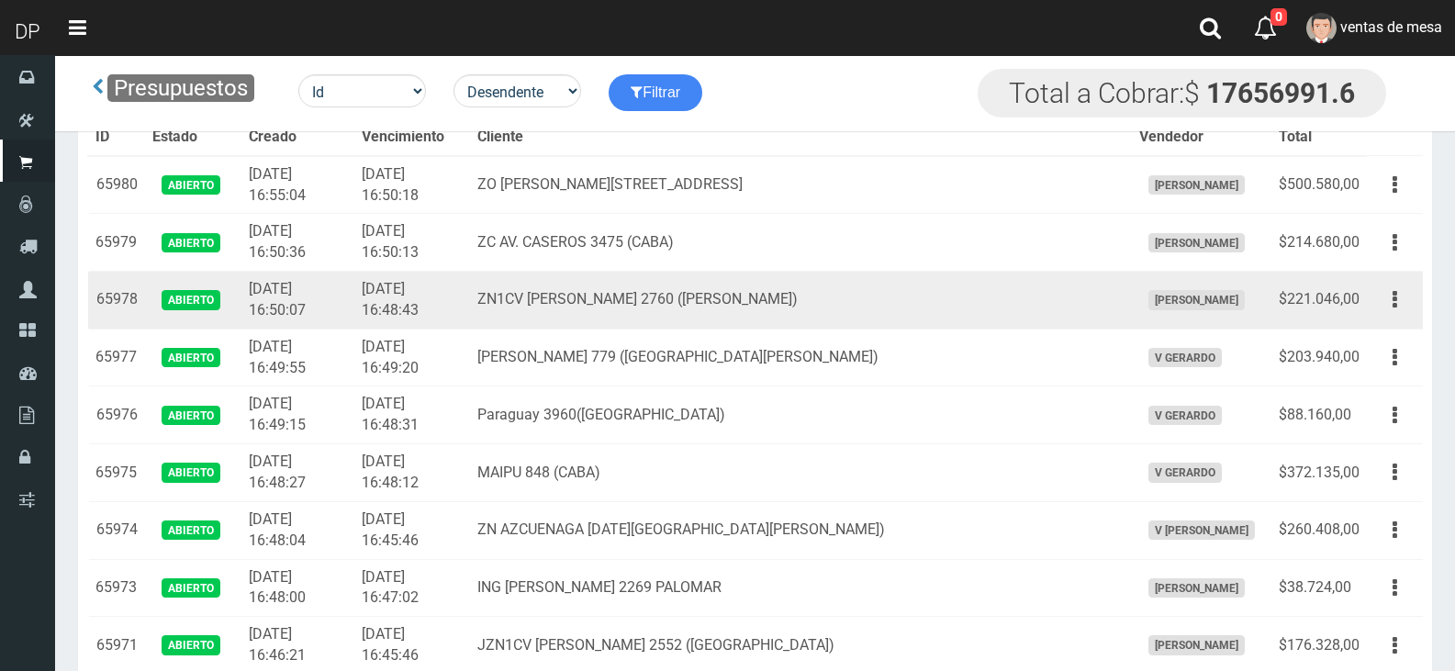
scroll to position [4547, 0]
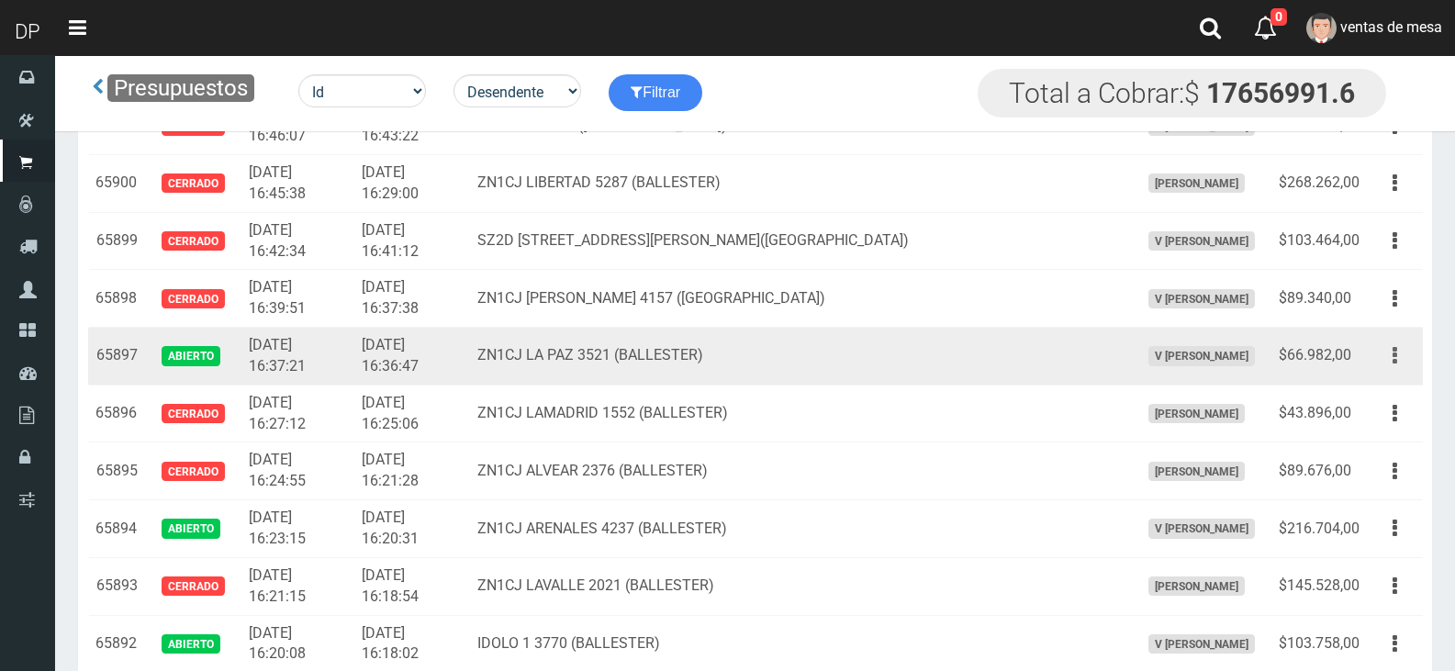
click at [1399, 359] on button "button" at bounding box center [1394, 356] width 41 height 32
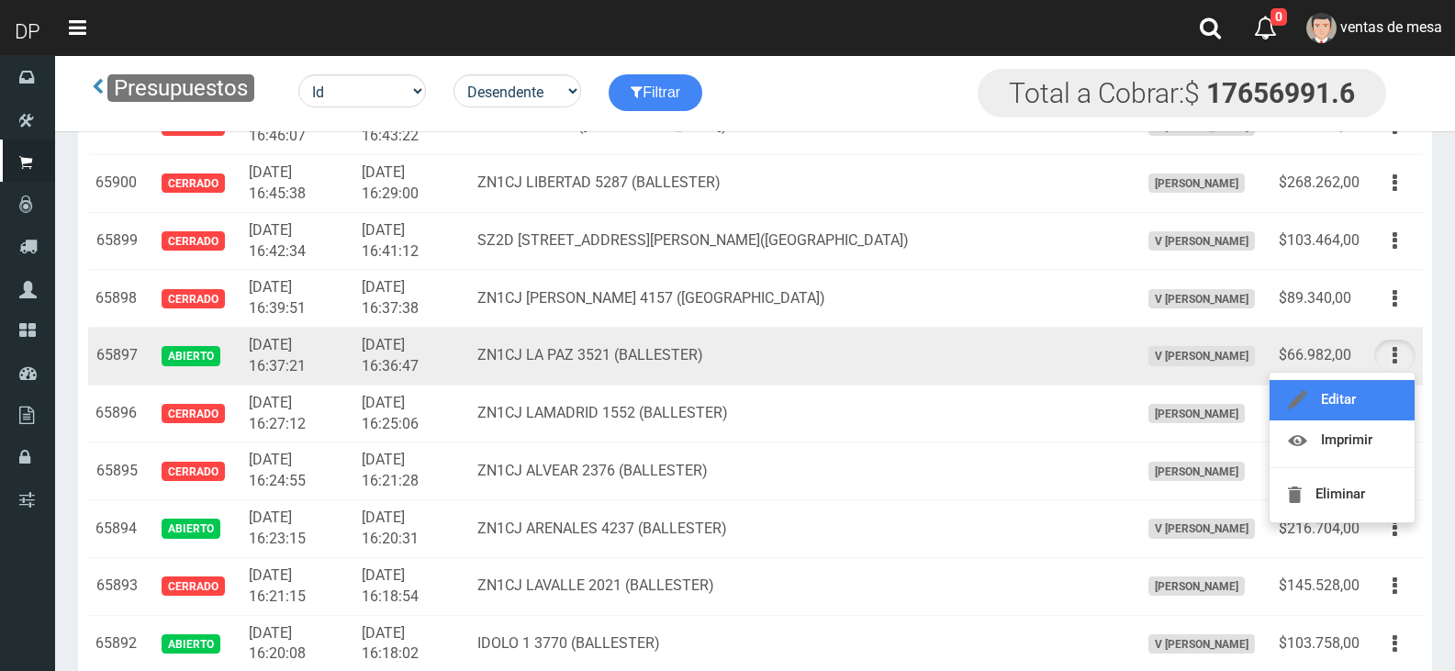
click at [1389, 397] on link "Editar" at bounding box center [1341, 400] width 145 height 40
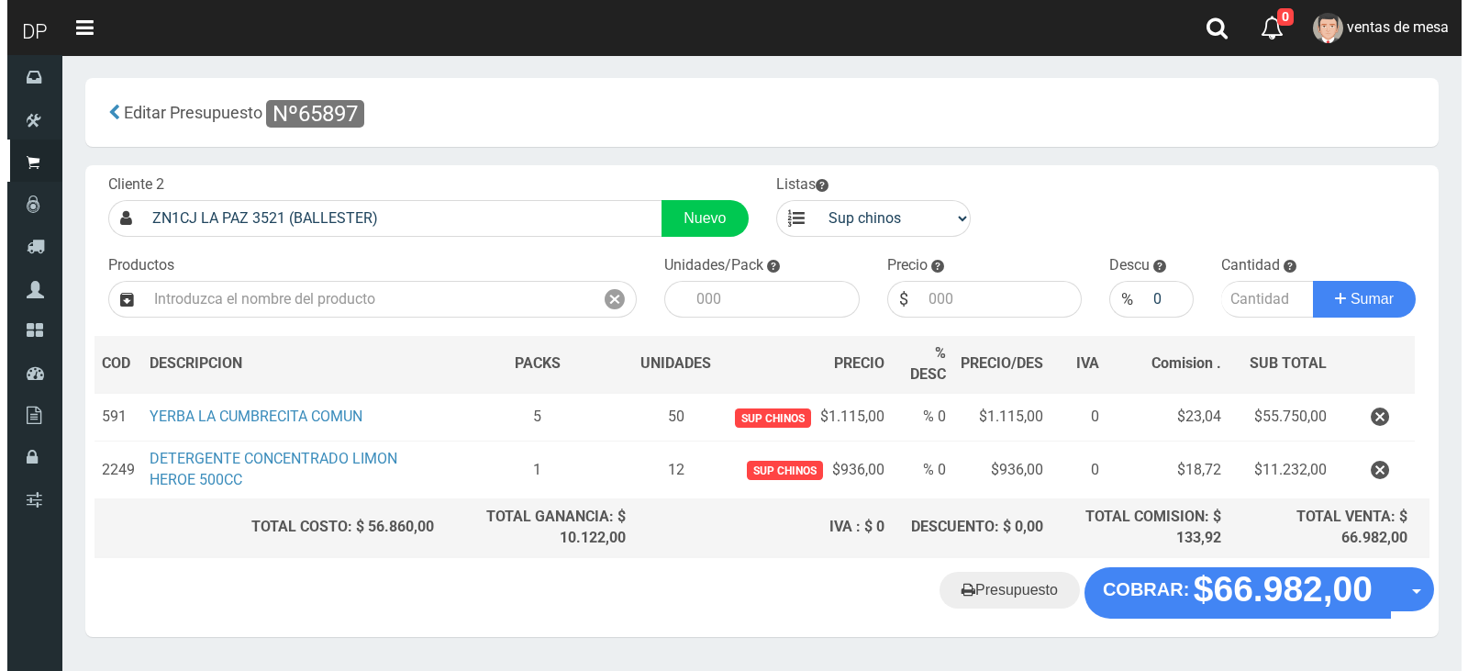
scroll to position [51, 0]
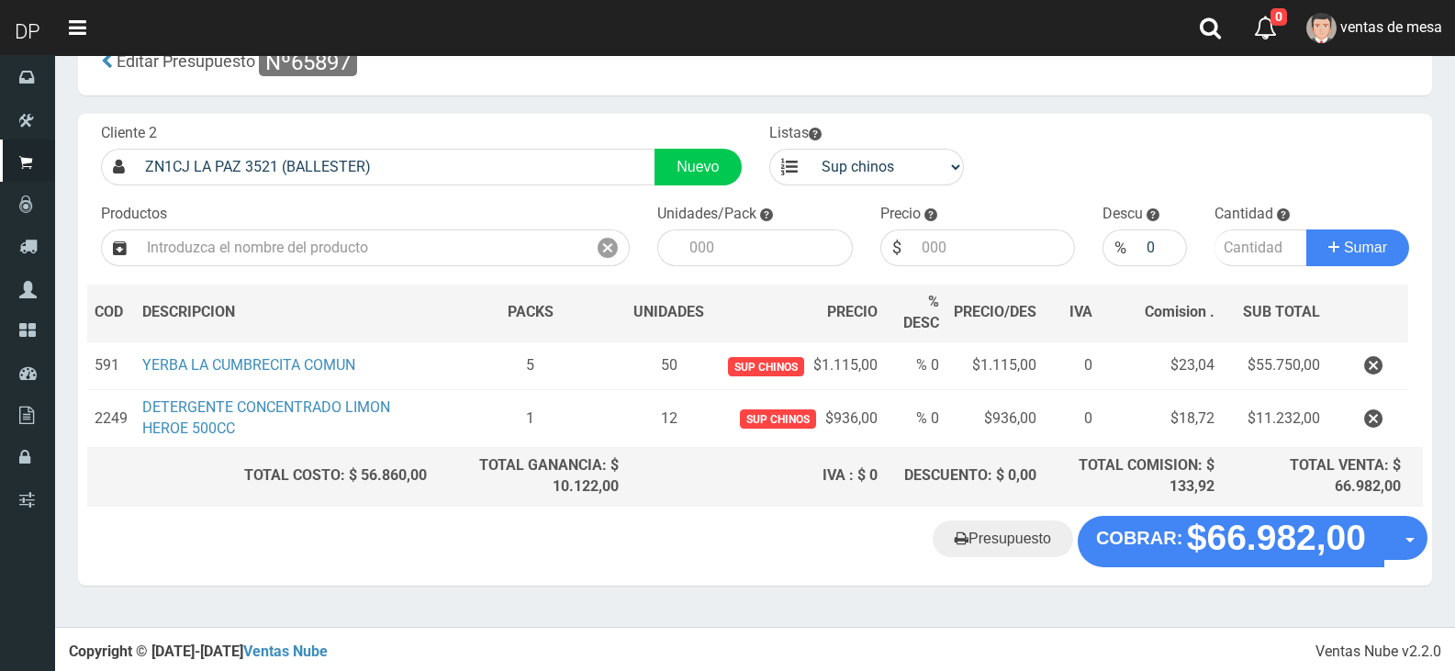
click at [1189, 573] on div "Presupuesto COBRAR: $66.982,00 Opciones" at bounding box center [755, 551] width 1354 height 70
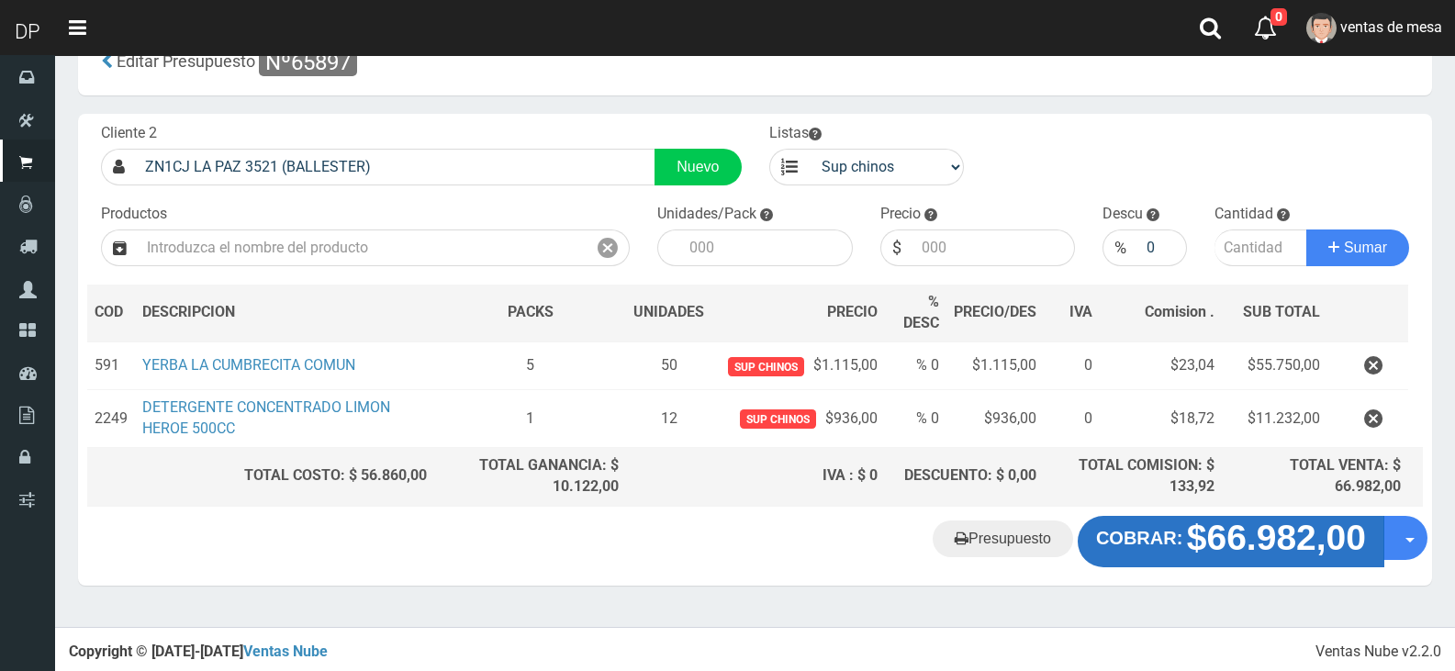
click at [1187, 557] on strong "$66.982,00" at bounding box center [1276, 537] width 179 height 39
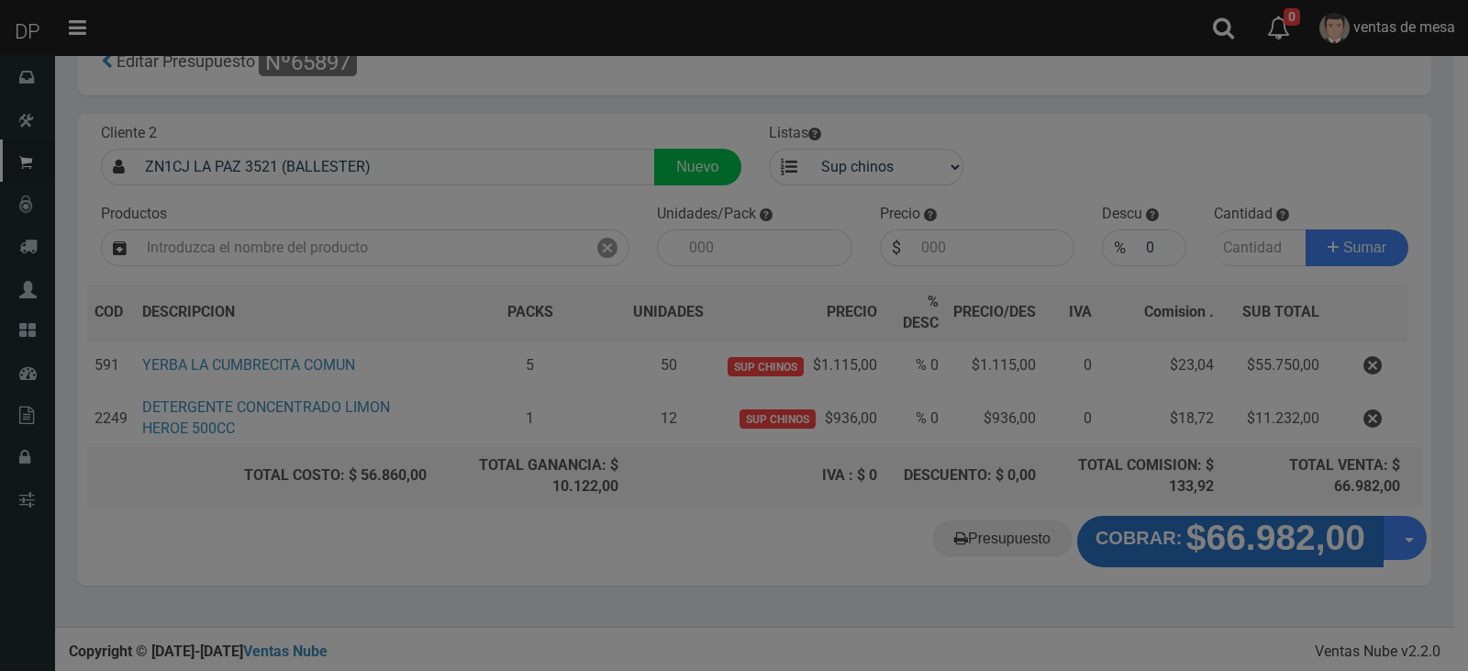
click at [1186, 548] on div at bounding box center [734, 335] width 1468 height 671
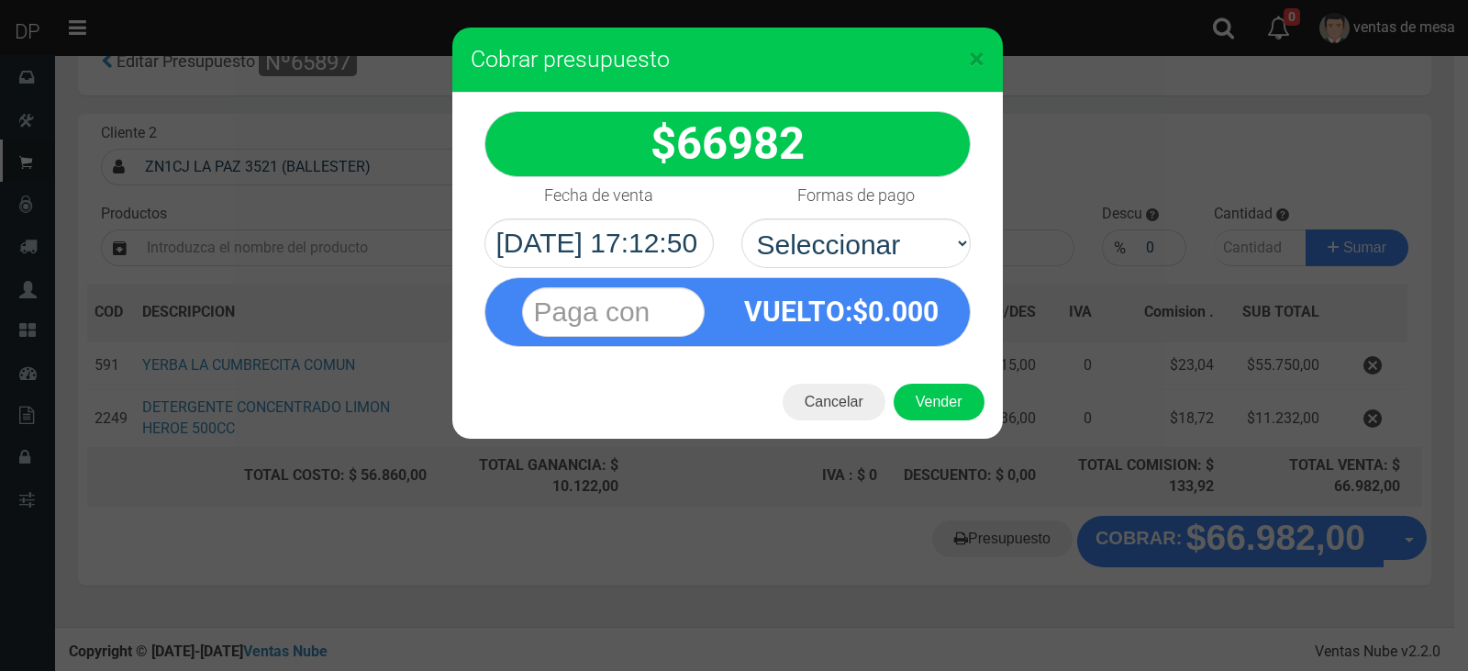
click at [765, 189] on div "Formas de pago Seleccionar Efectivo Tarjeta de Crédito Depósito Débito" at bounding box center [856, 222] width 257 height 91
select select "Efectivo"
click at [742, 218] on select "Seleccionar Efectivo Tarjeta de Crédito Depósito Débito" at bounding box center [856, 243] width 229 height 50
click at [954, 398] on button "Vender" at bounding box center [939, 402] width 91 height 37
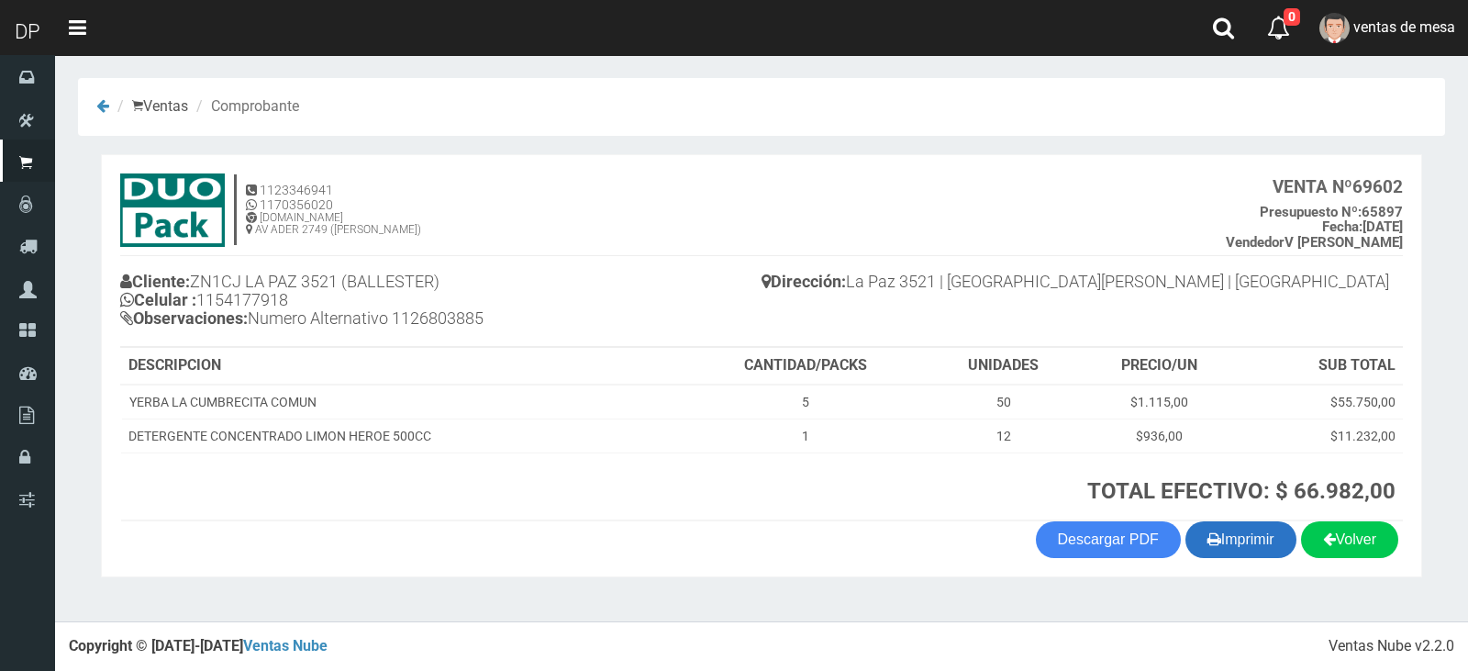
click at [1215, 532] on button "Imprimir" at bounding box center [1241, 539] width 111 height 37
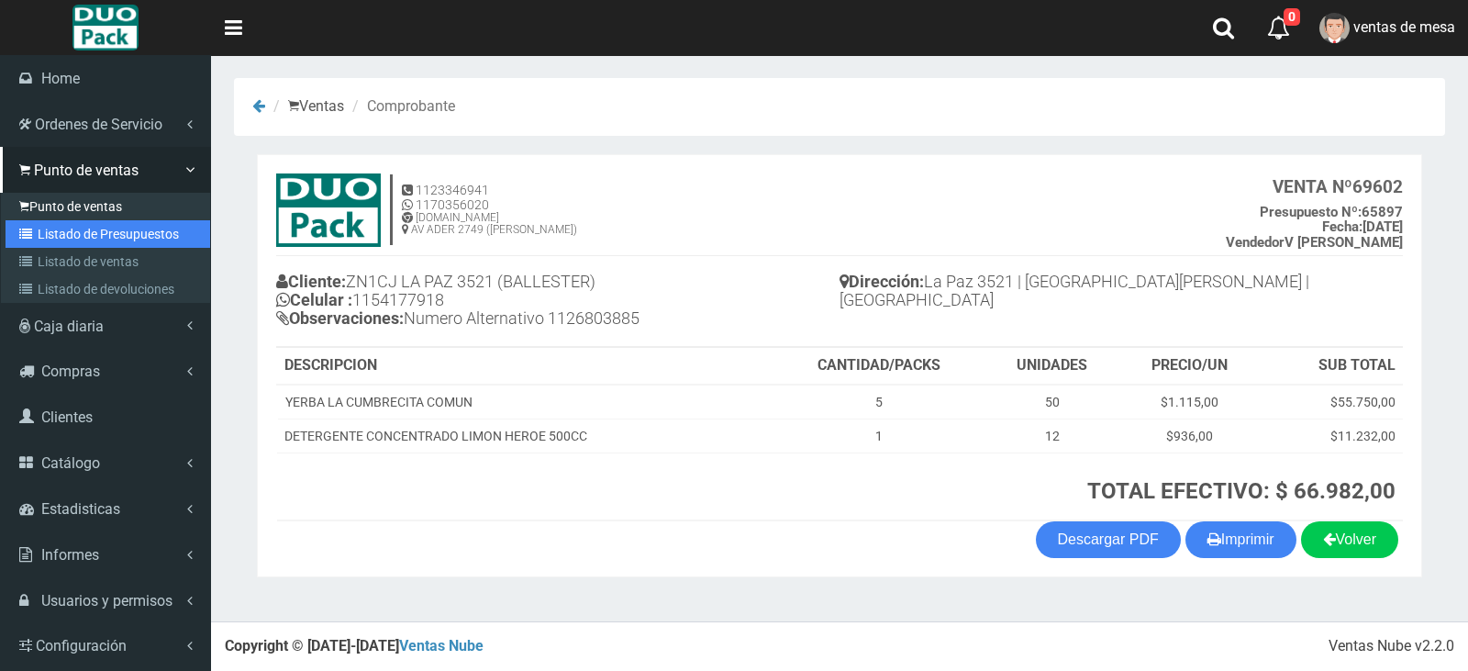
drag, startPoint x: 43, startPoint y: 226, endPoint x: 53, endPoint y: 213, distance: 16.3
click at [43, 226] on link "Listado de Presupuestos" at bounding box center [108, 234] width 205 height 28
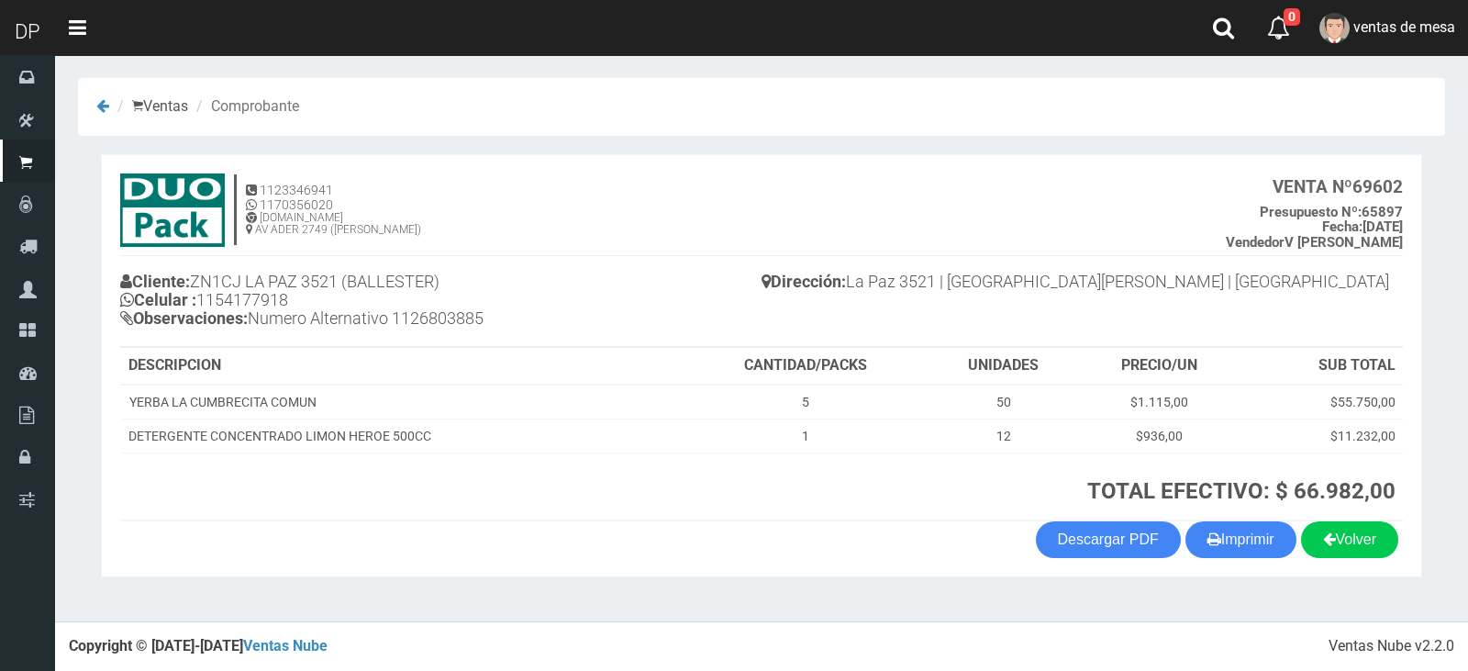
click at [488, 345] on div "Cliente: ZN1CJ LA PAZ 3521 (BALLESTER) Celular : 1154177918 Observaciones: Nume…" at bounding box center [441, 302] width 642 height 86
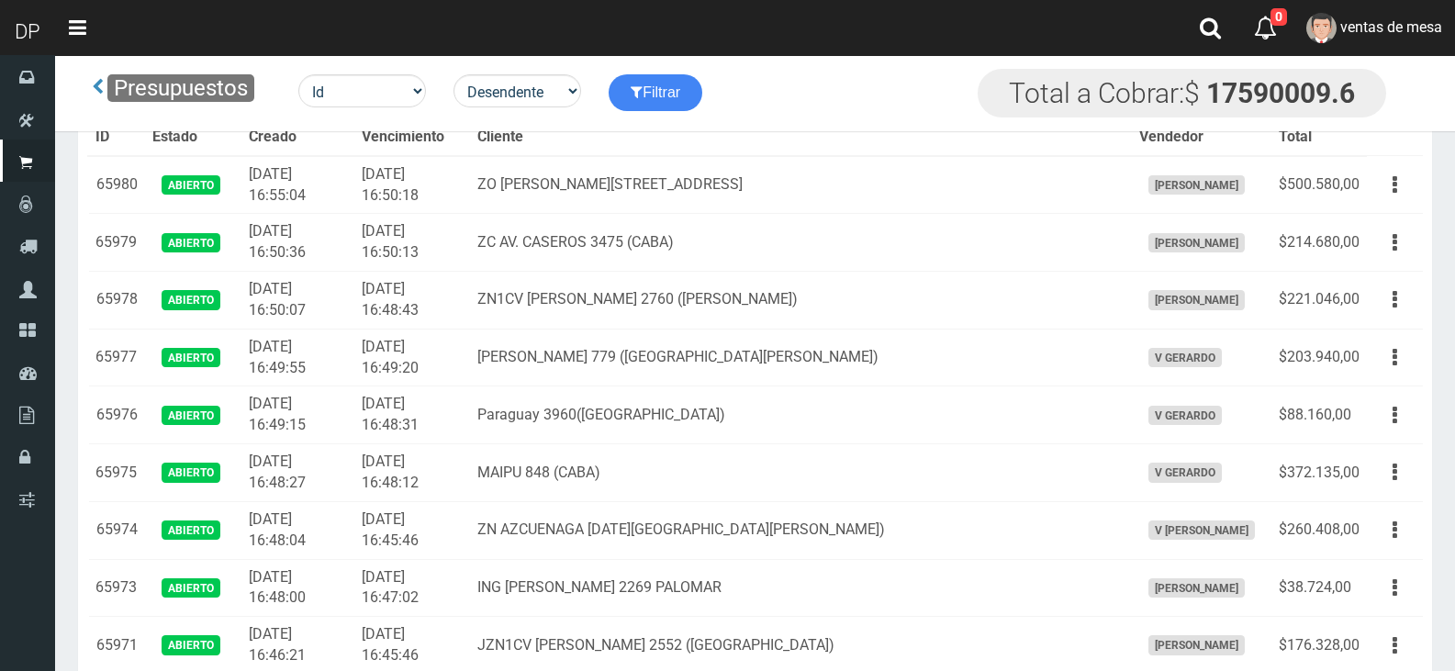
scroll to position [4547, 0]
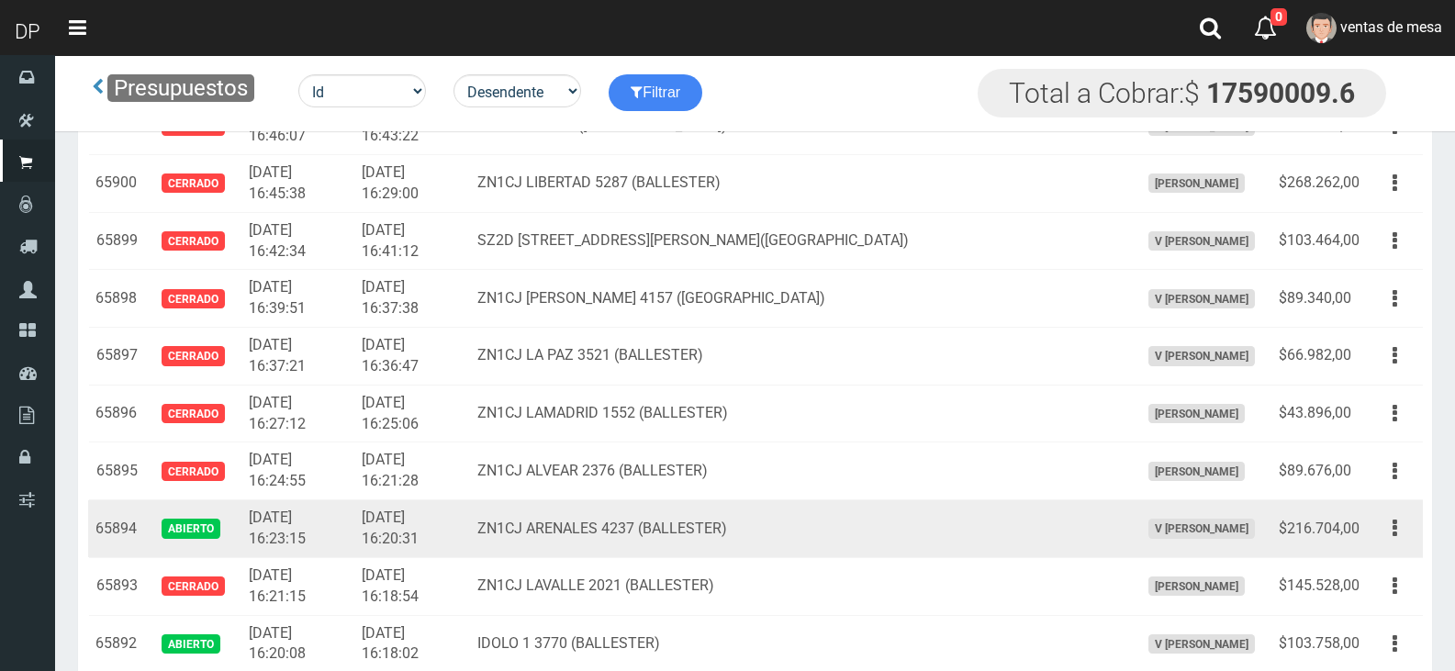
drag, startPoint x: 1378, startPoint y: 530, endPoint x: 1388, endPoint y: 553, distance: 25.1
click at [1381, 531] on button "button" at bounding box center [1394, 528] width 41 height 32
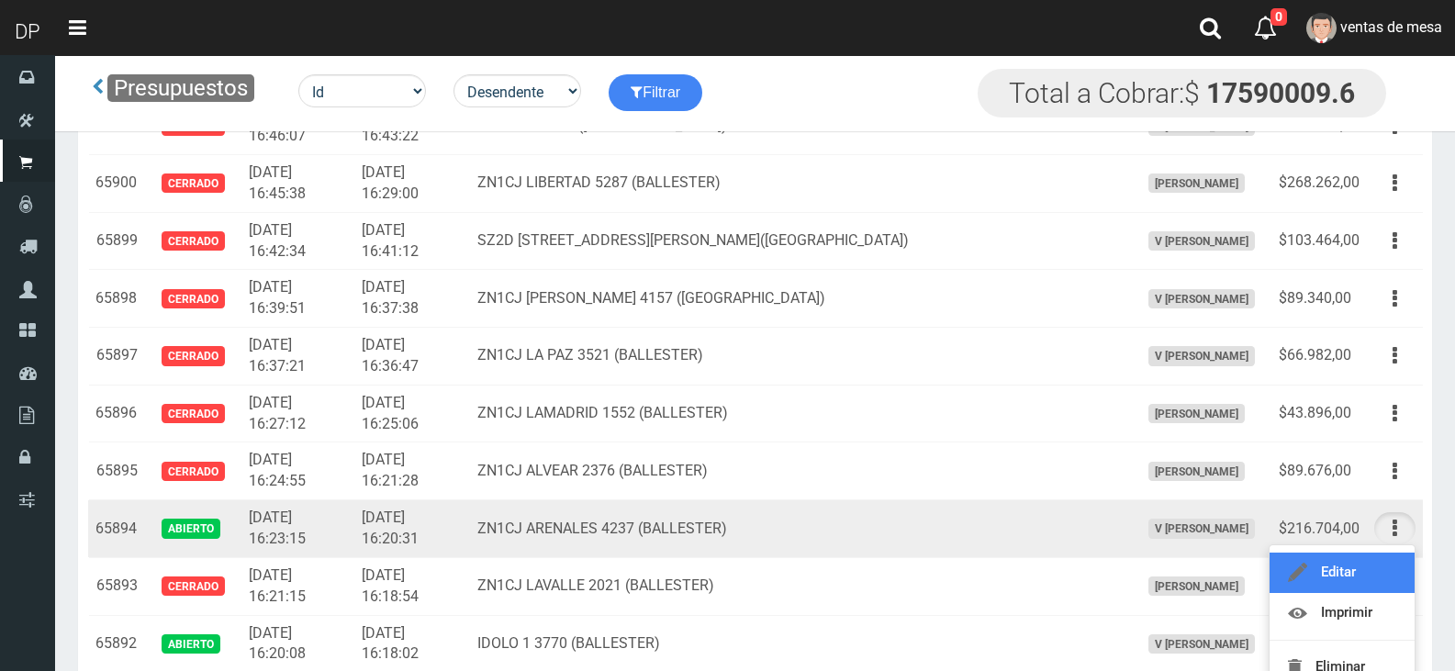
click at [1390, 567] on link "Editar" at bounding box center [1341, 573] width 145 height 40
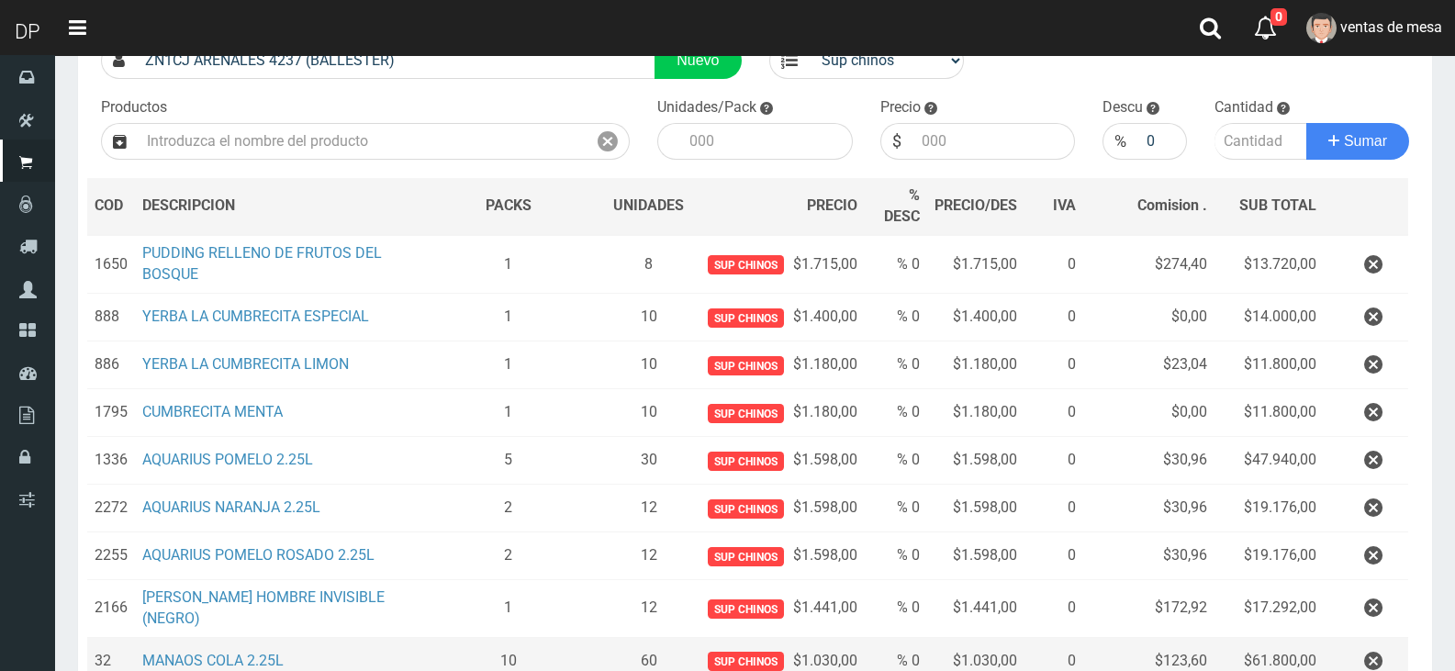
scroll to position [395, 0]
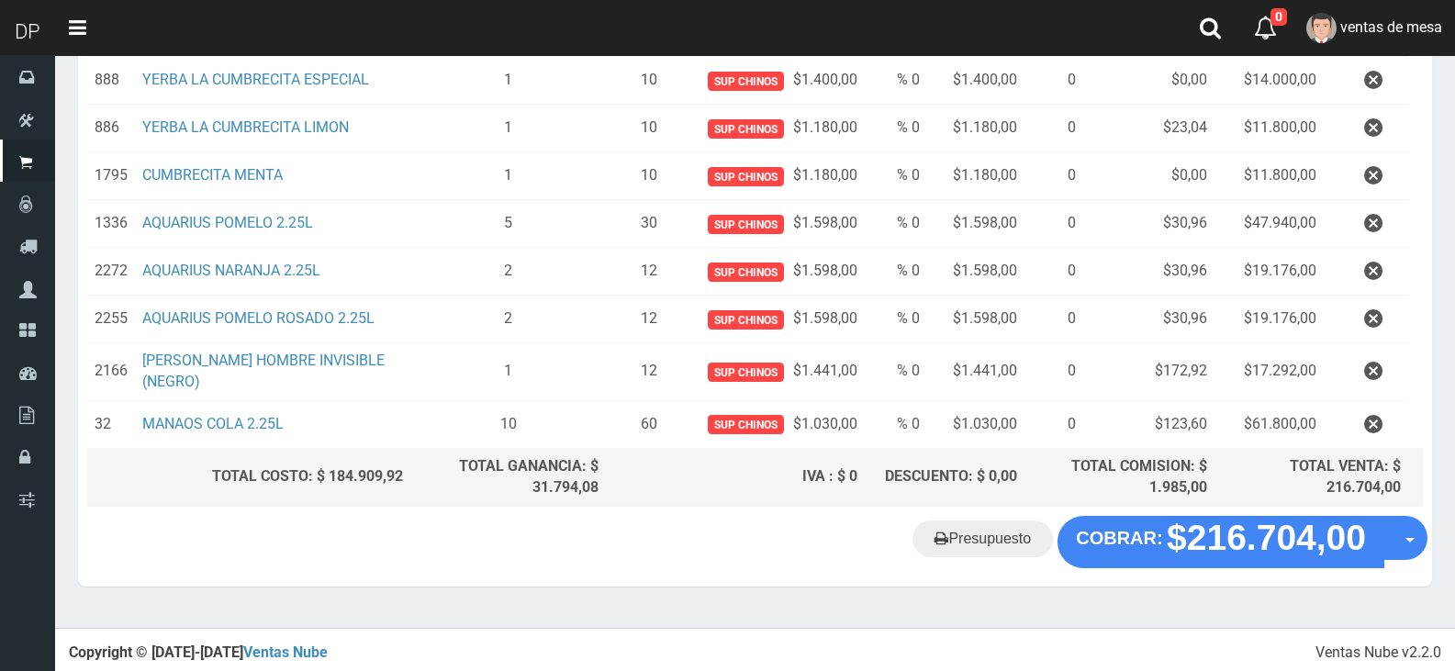
click at [207, 531] on "Presupuesto COBRAR: $216.704,00 Opciones" at bounding box center [755, 541] width 1345 height 51
click at [241, 538] on "Presupuesto COBRAR: $216.704,00 Opciones" at bounding box center [755, 541] width 1345 height 51
click at [305, 594] on section "× Titulo del Msj texto Mas Texto Cancelar Aceptar Editar Presupuesto Nº65894" at bounding box center [755, 143] width 1400 height 967
click at [1092, 593] on section "× Titulo del Msj texto Mas Texto Cancelar Aceptar Editar Presupuesto Nº65894" at bounding box center [755, 143] width 1400 height 967
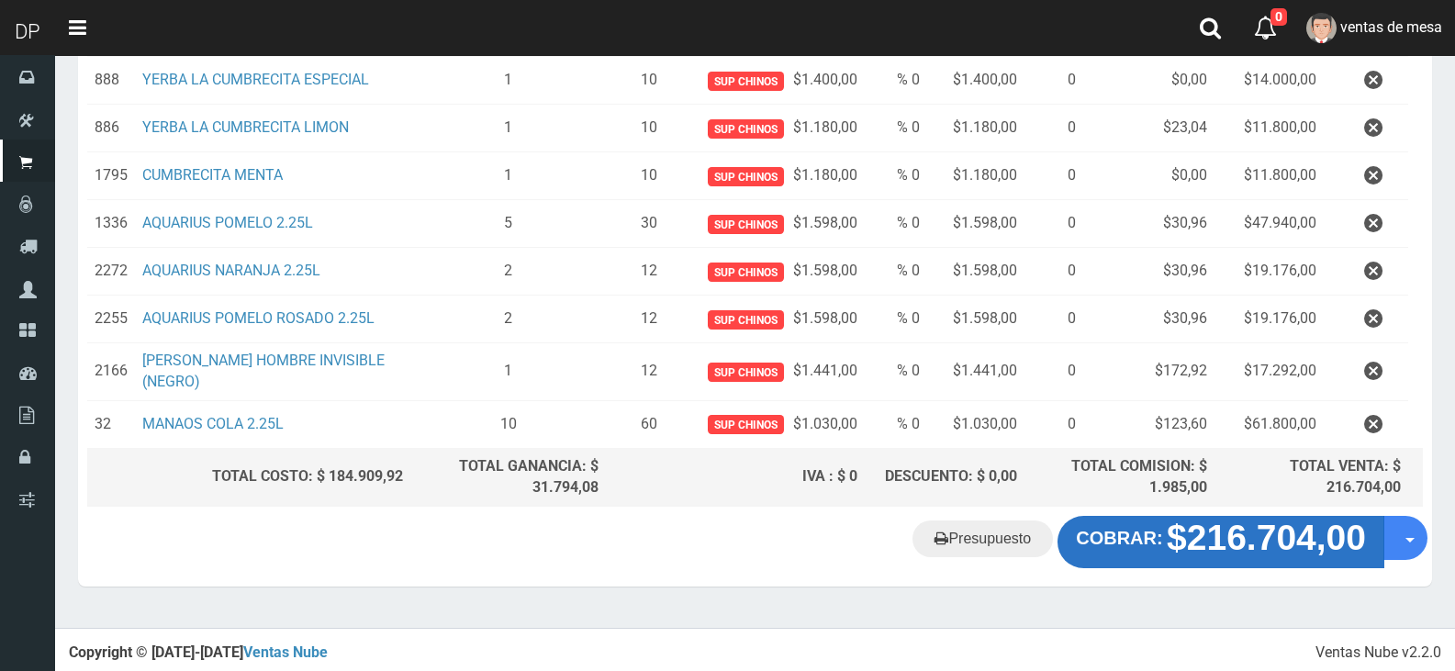
click at [1174, 554] on strong "$216.704,00" at bounding box center [1266, 538] width 199 height 39
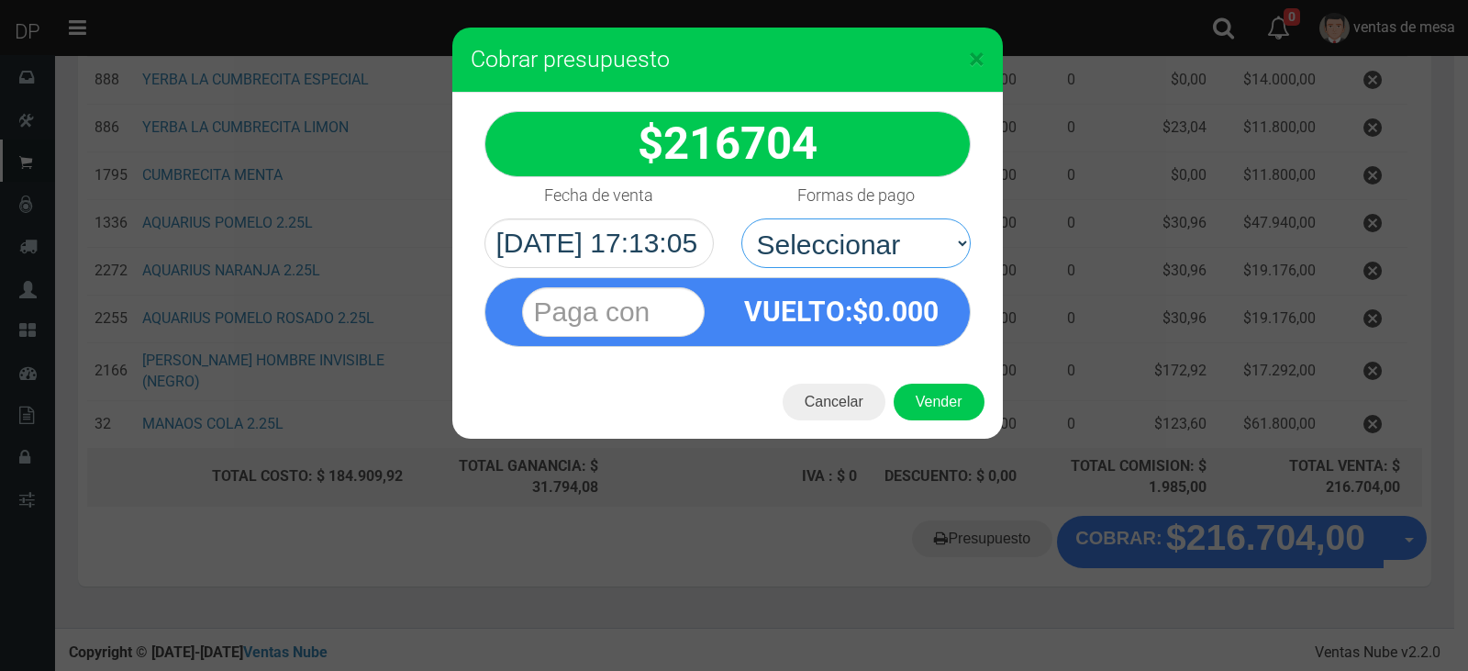
drag, startPoint x: 888, startPoint y: 234, endPoint x: 874, endPoint y: 267, distance: 36.2
click at [886, 240] on select "Seleccionar Efectivo Tarjeta de Crédito Depósito Débito" at bounding box center [856, 243] width 229 height 50
select select "Efectivo"
click at [742, 218] on select "Seleccionar Efectivo Tarjeta de Crédito Depósito Débito" at bounding box center [856, 243] width 229 height 50
click at [909, 390] on button "Vender" at bounding box center [939, 402] width 91 height 37
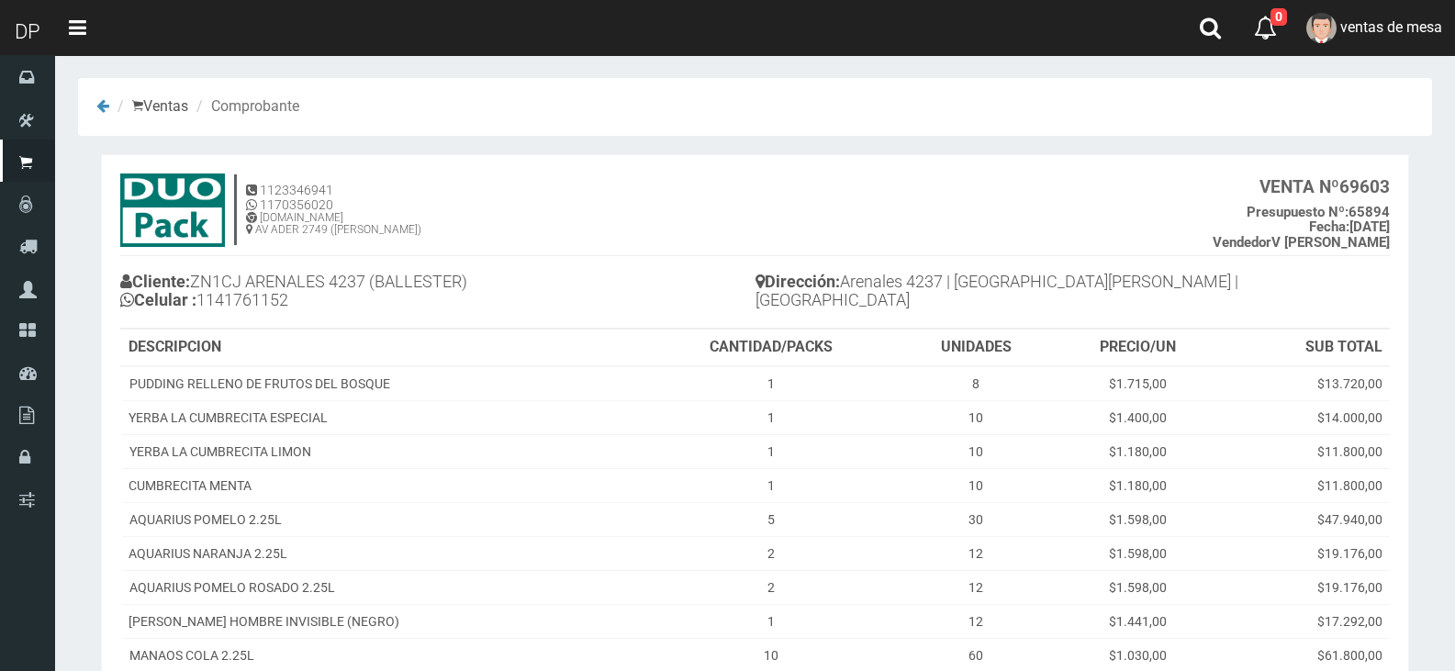
scroll to position [207, 0]
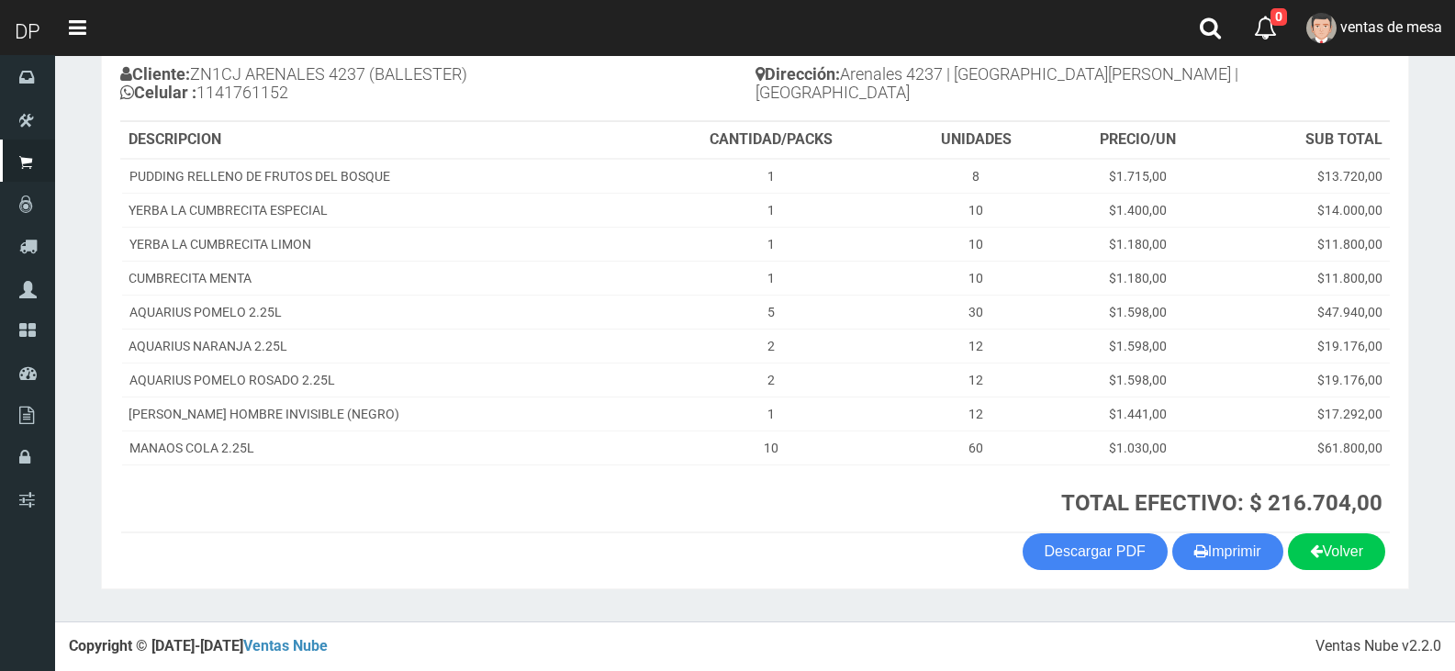
click at [1256, 566] on button "Imprimir" at bounding box center [1227, 551] width 111 height 37
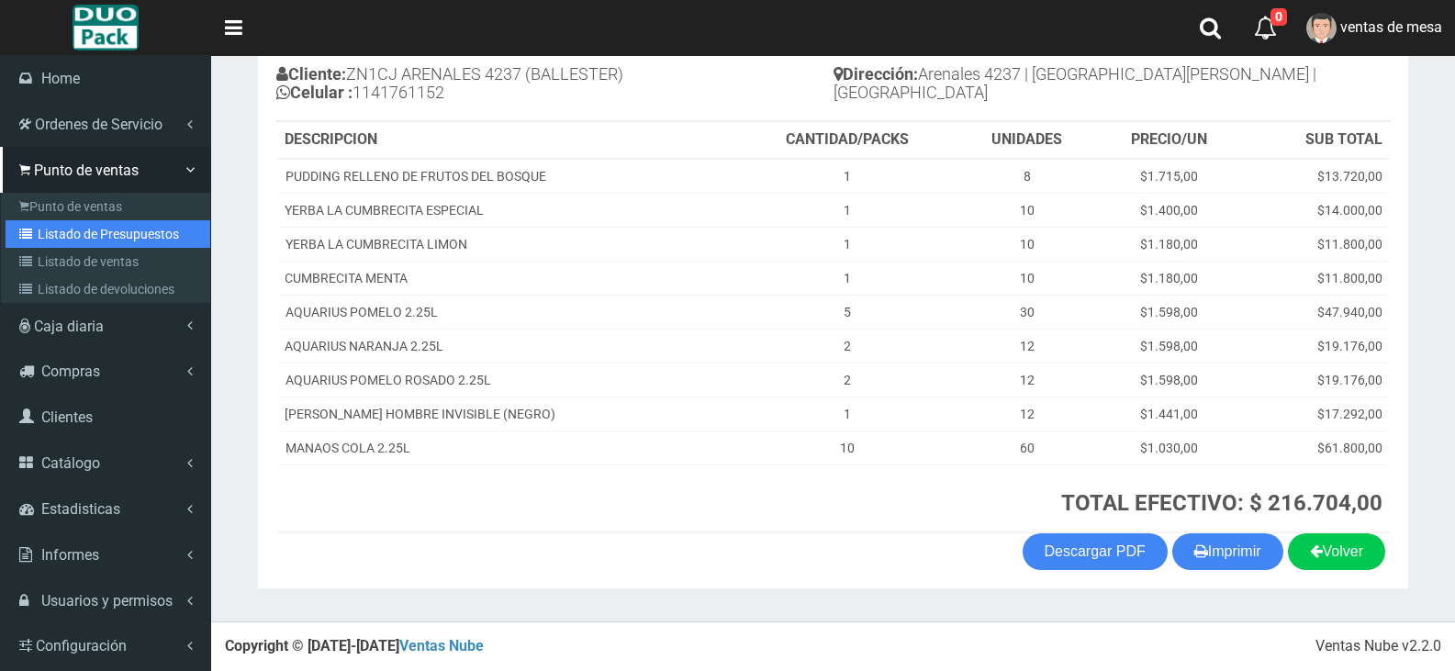
drag, startPoint x: 69, startPoint y: 236, endPoint x: 87, endPoint y: 219, distance: 24.7
click at [69, 236] on link "Listado de Presupuestos" at bounding box center [108, 234] width 205 height 28
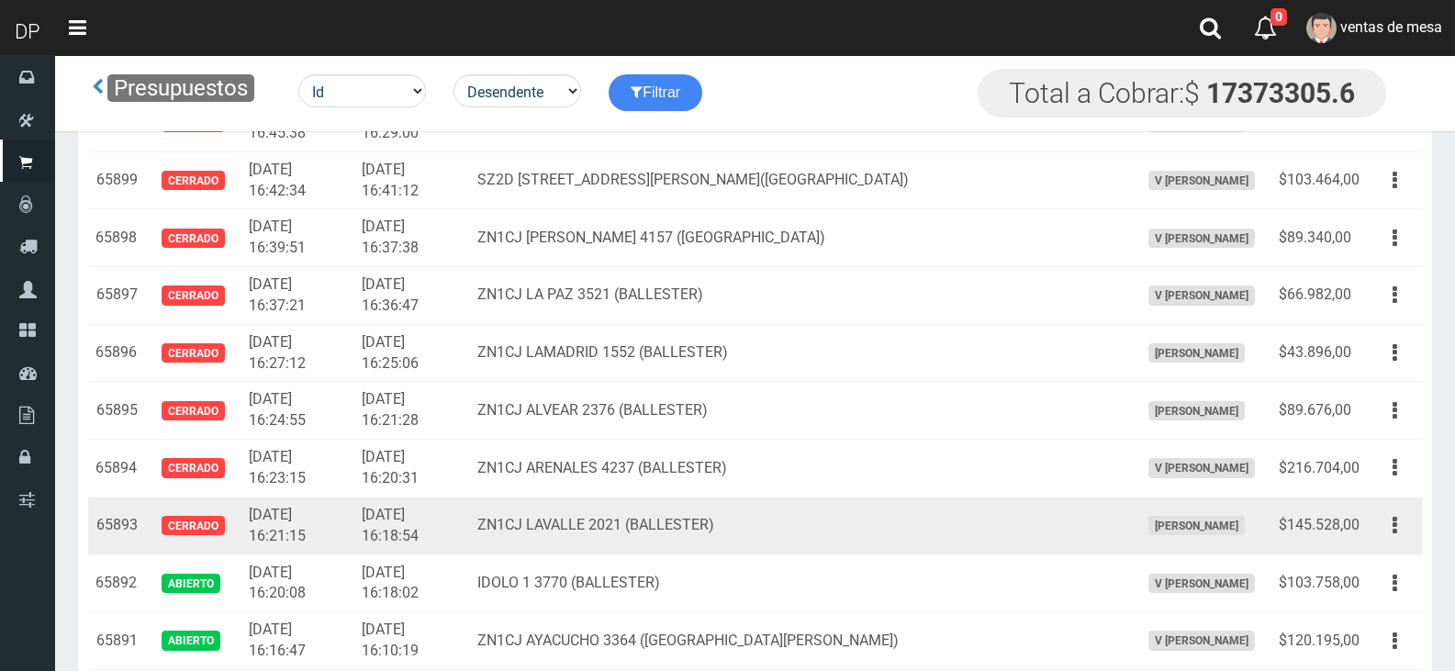
scroll to position [4638, 0]
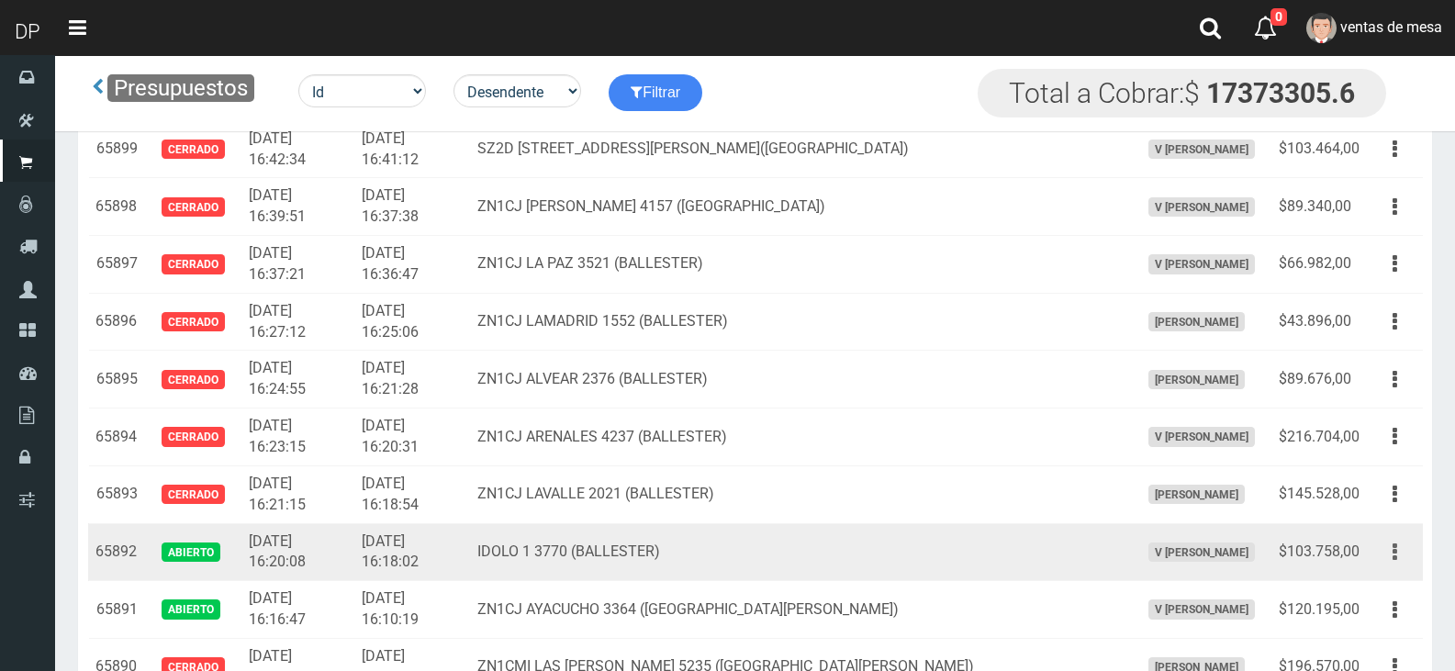
click at [1404, 559] on button "button" at bounding box center [1394, 552] width 41 height 32
click at [1381, 590] on link "Editar" at bounding box center [1341, 596] width 145 height 40
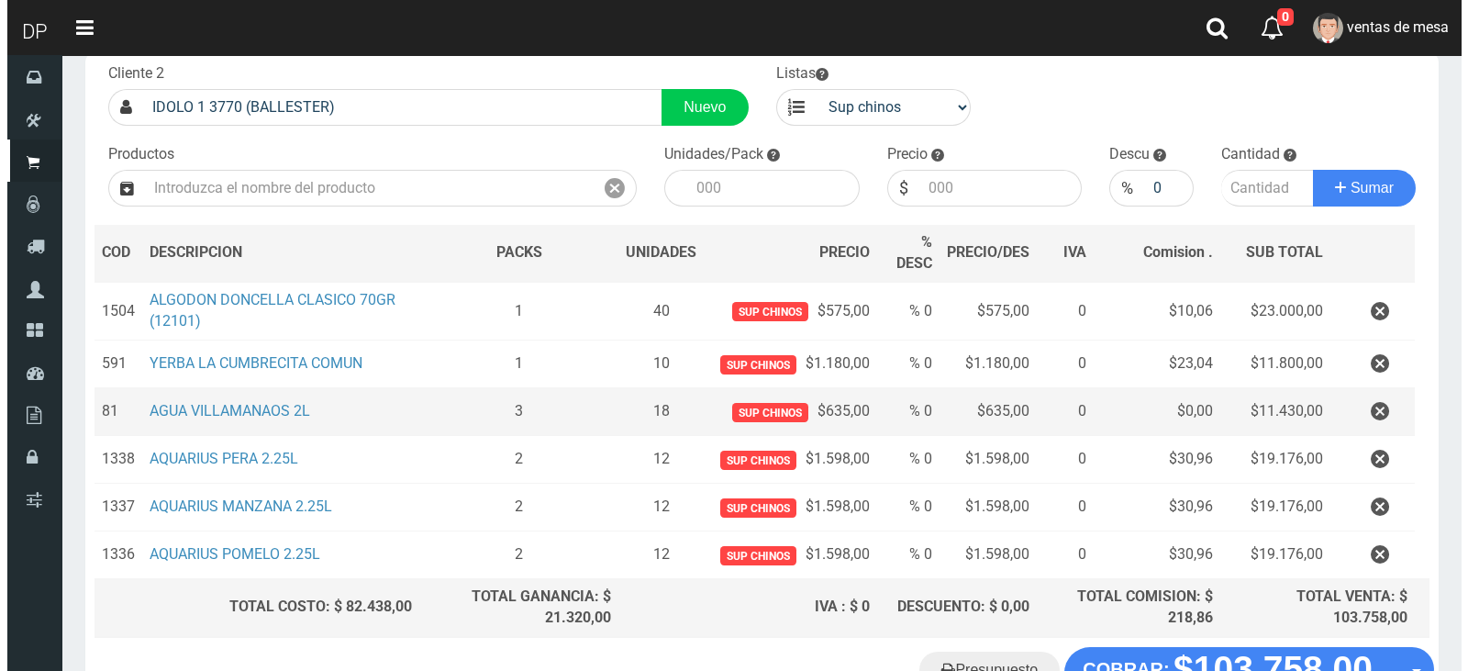
scroll to position [242, 0]
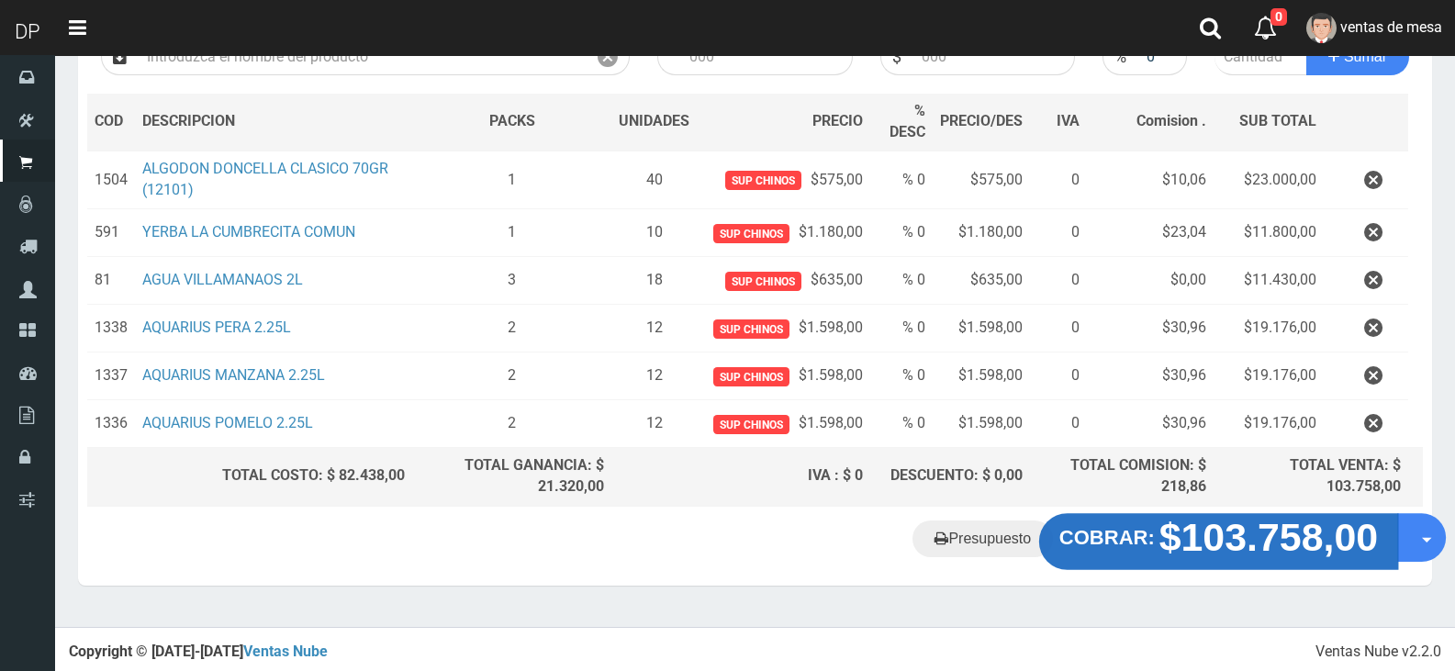
click at [1134, 560] on button "COBRAR: $103.758,00" at bounding box center [1218, 541] width 359 height 57
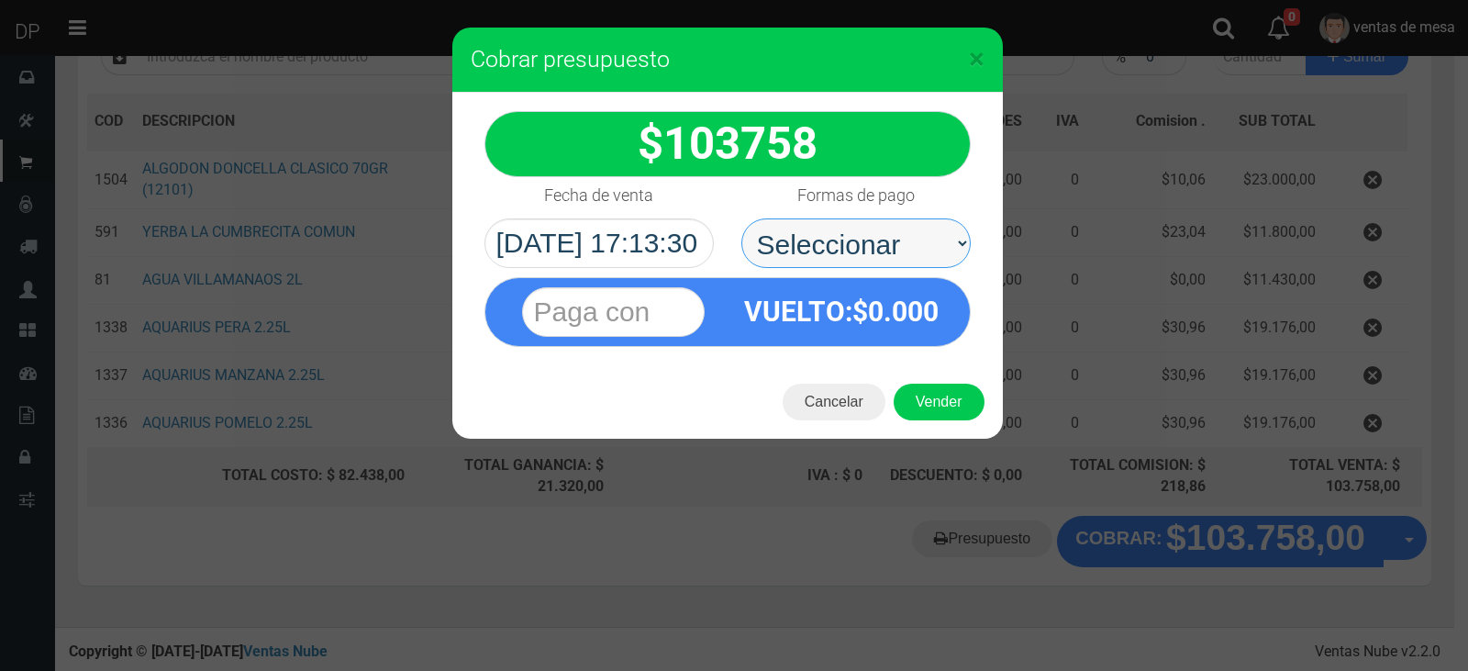
drag, startPoint x: 898, startPoint y: 248, endPoint x: 881, endPoint y: 265, distance: 24.0
click at [898, 248] on select "Seleccionar Efectivo Tarjeta de Crédito Depósito Débito" at bounding box center [856, 243] width 229 height 50
drag, startPoint x: 881, startPoint y: 265, endPoint x: 851, endPoint y: 324, distance: 66.1
click at [851, 324] on strong "VUELTO :$ 0.000" at bounding box center [841, 312] width 195 height 32
click at [966, 429] on div "Cancelar Vender" at bounding box center [727, 401] width 551 height 73
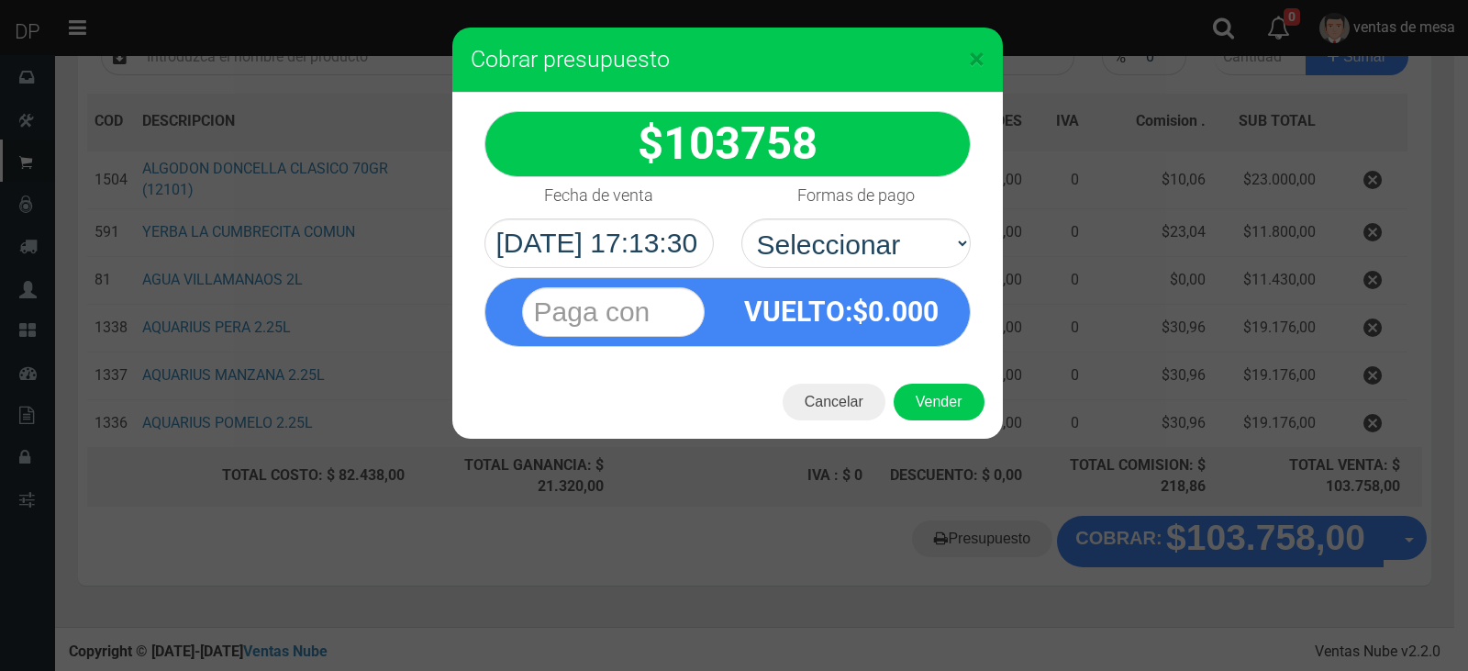
click at [932, 268] on div "VUELTO :$ 0.000" at bounding box center [728, 307] width 514 height 79
click at [923, 245] on select "Seleccionar Efectivo Tarjeta de Crédito Depósito Débito" at bounding box center [856, 243] width 229 height 50
select select "Efectivo"
click at [742, 218] on select "Seleccionar Efectivo Tarjeta de Crédito Depósito Débito" at bounding box center [856, 243] width 229 height 50
click at [920, 397] on button "Vender" at bounding box center [939, 402] width 91 height 37
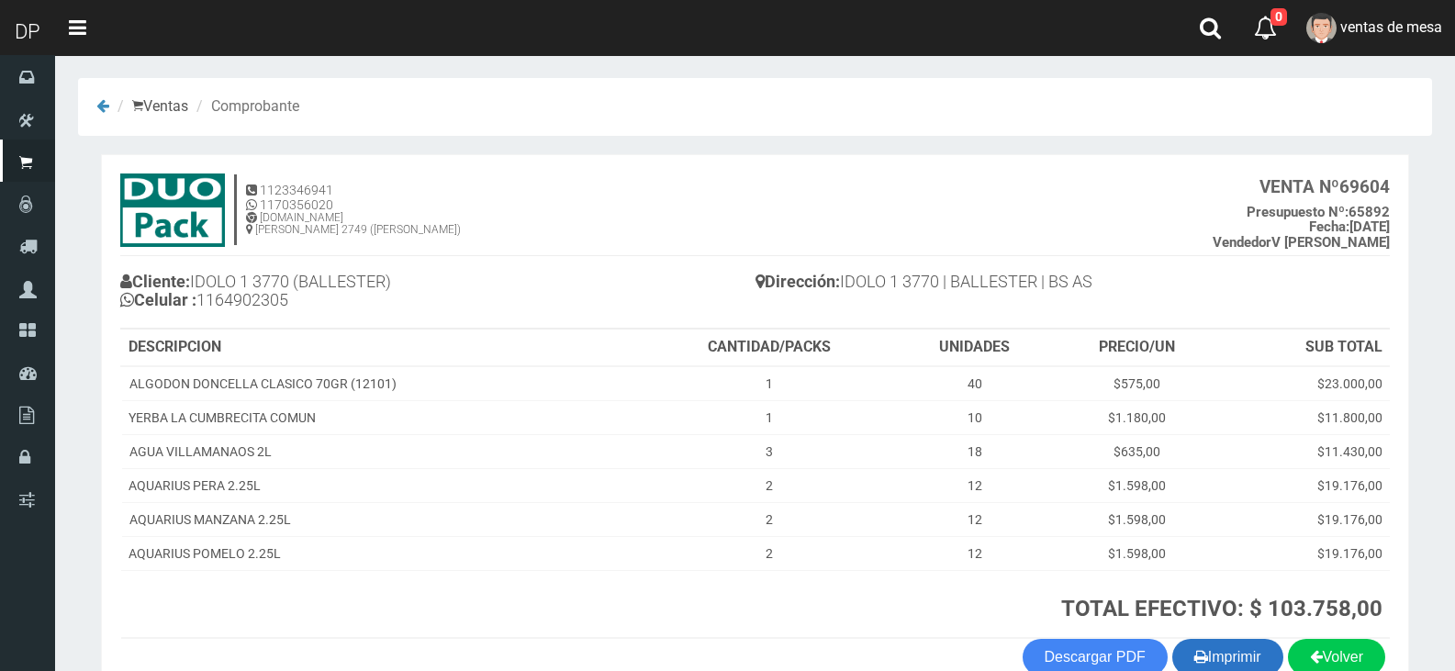
scroll to position [106, 0]
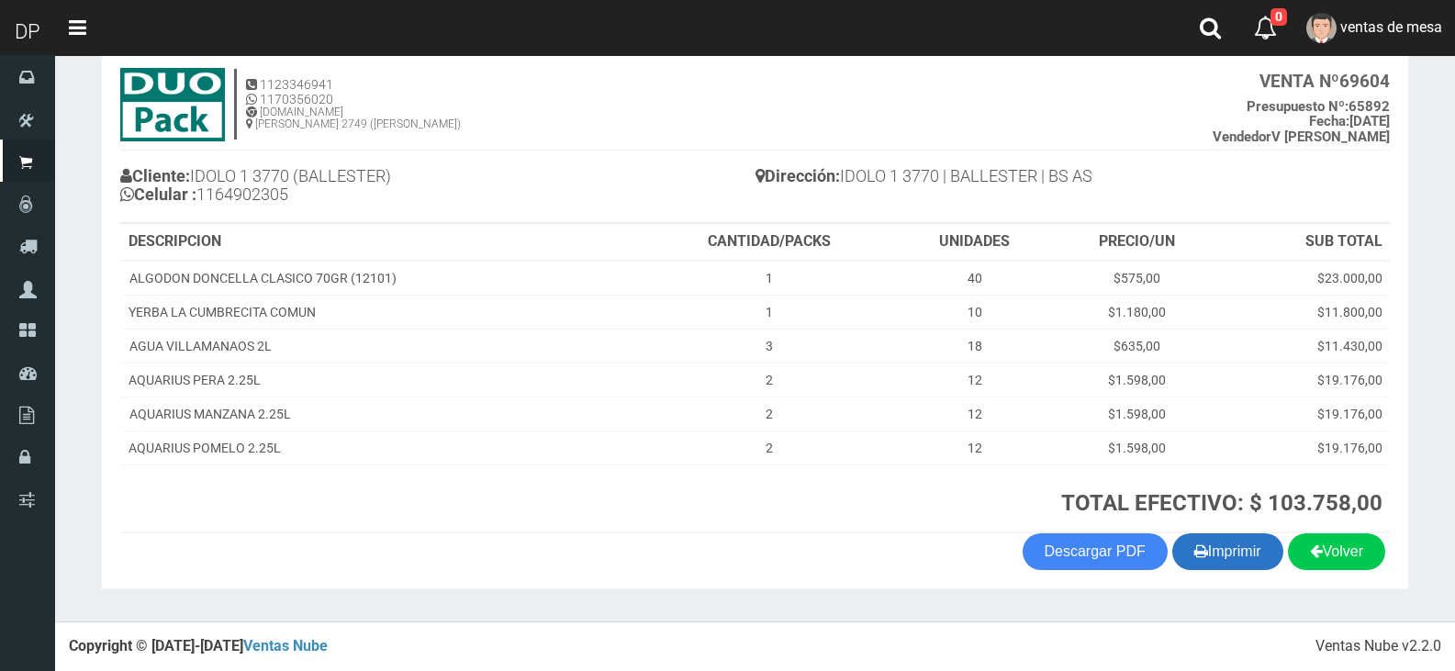
click at [1217, 535] on button "Imprimir" at bounding box center [1227, 551] width 111 height 37
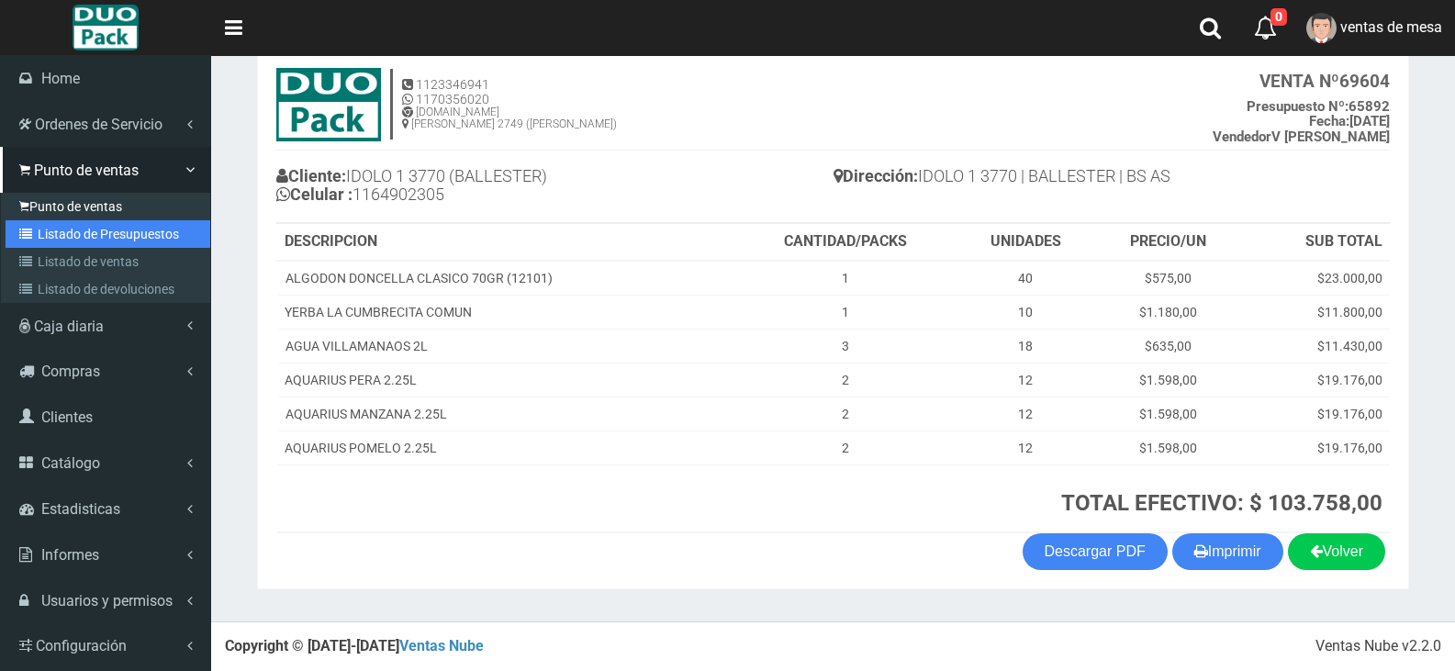
drag, startPoint x: 36, startPoint y: 229, endPoint x: 43, endPoint y: 215, distance: 15.6
click at [36, 229] on icon at bounding box center [28, 234] width 18 height 13
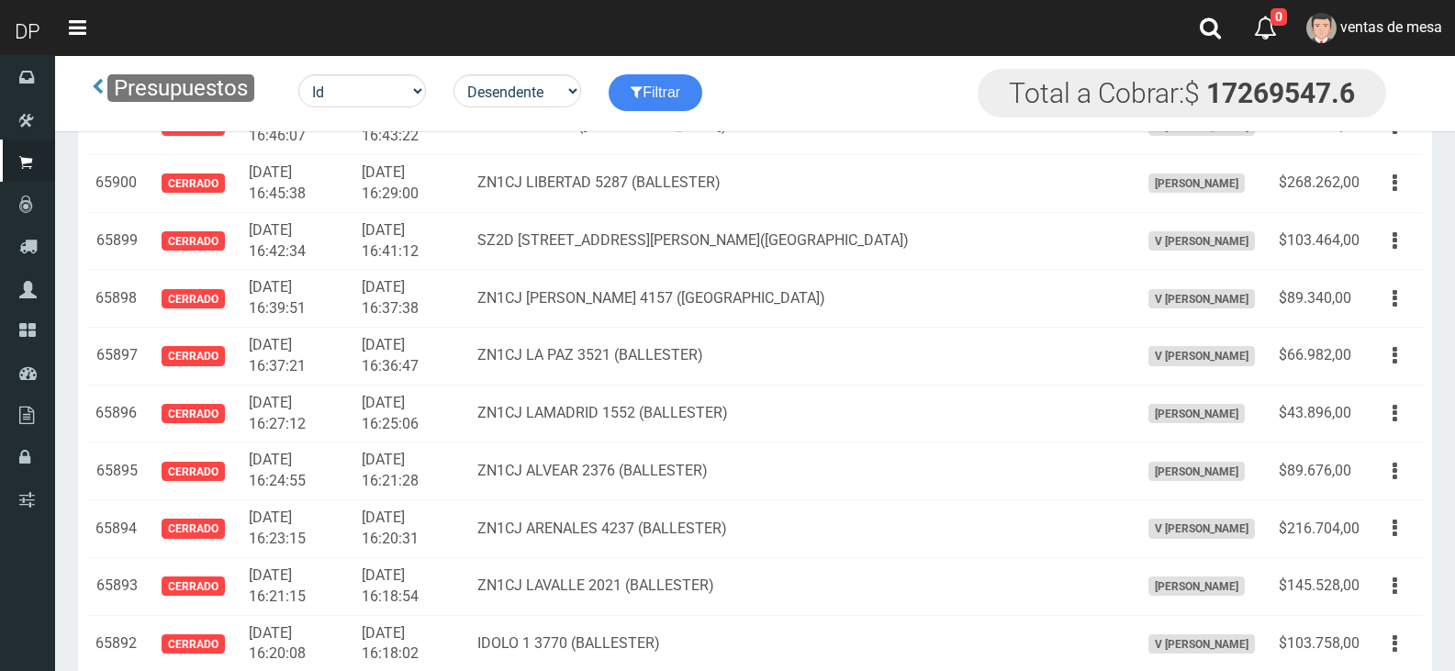
scroll to position [4912, 0]
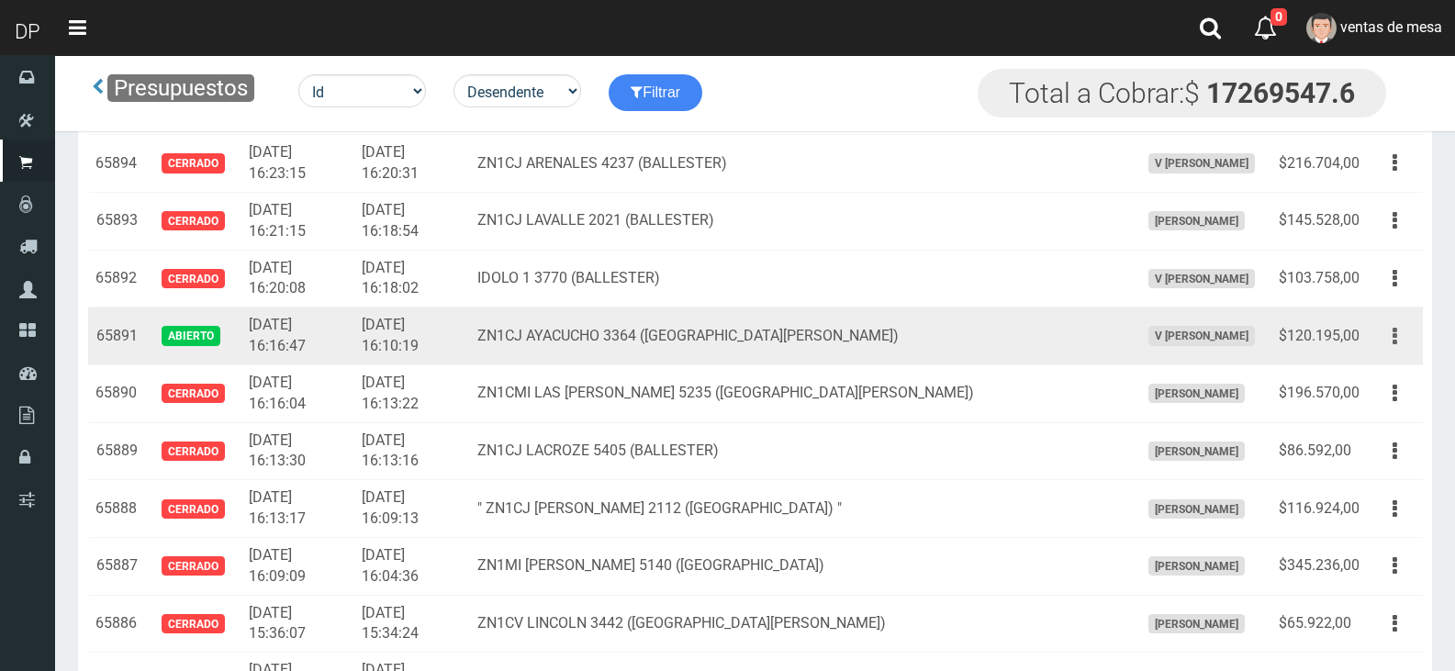
click at [1405, 329] on button "button" at bounding box center [1394, 336] width 41 height 32
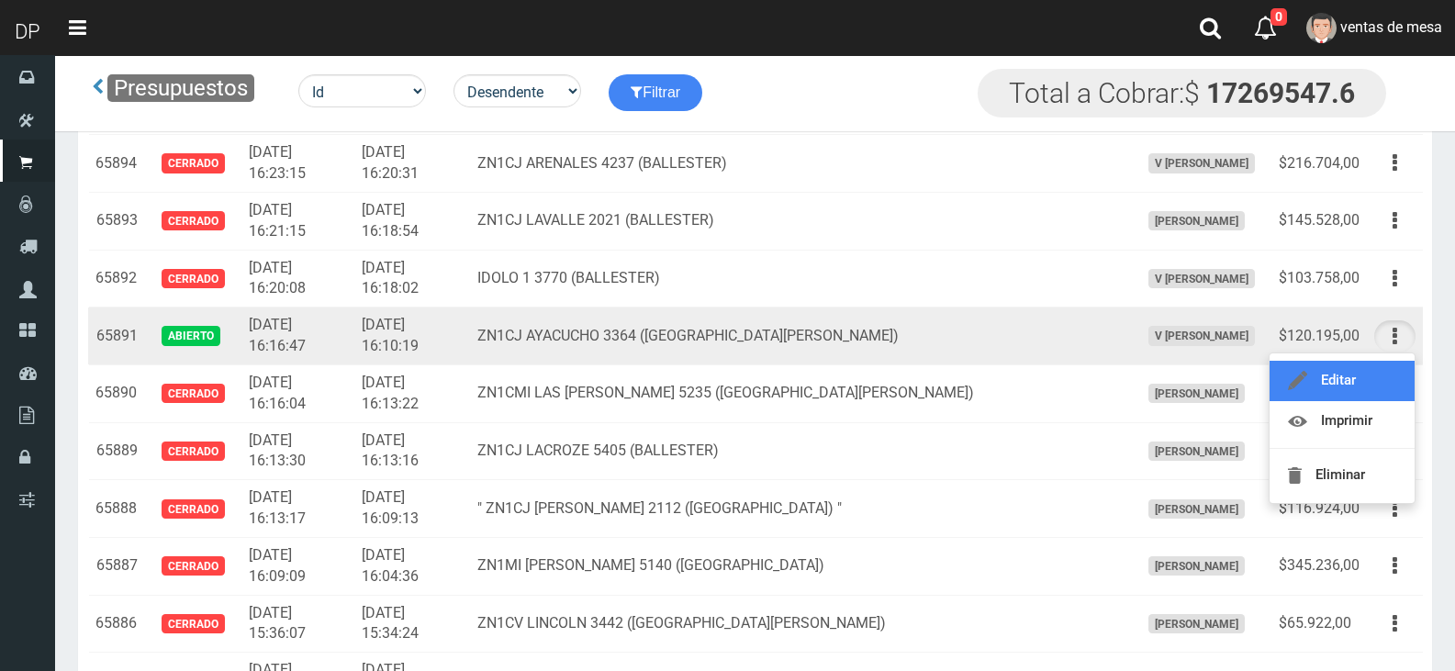
click at [1375, 392] on link "Editar" at bounding box center [1341, 381] width 145 height 40
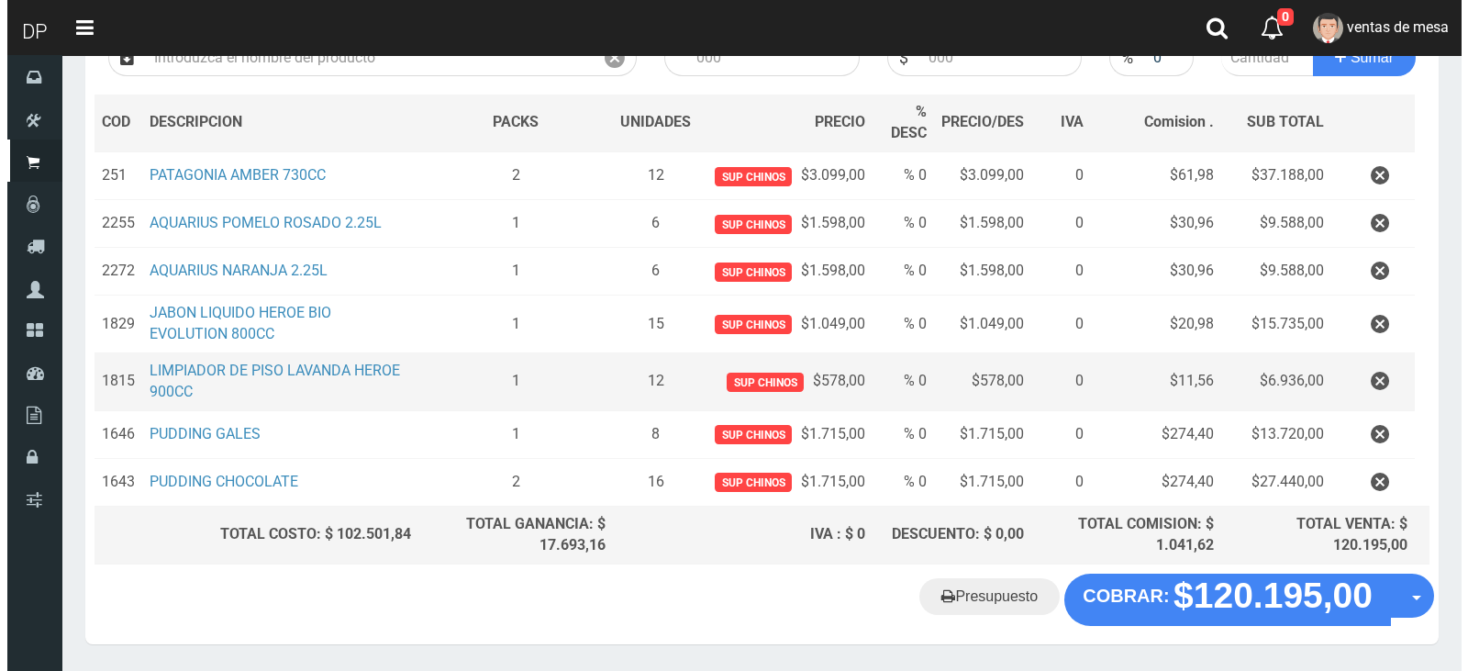
scroll to position [299, 0]
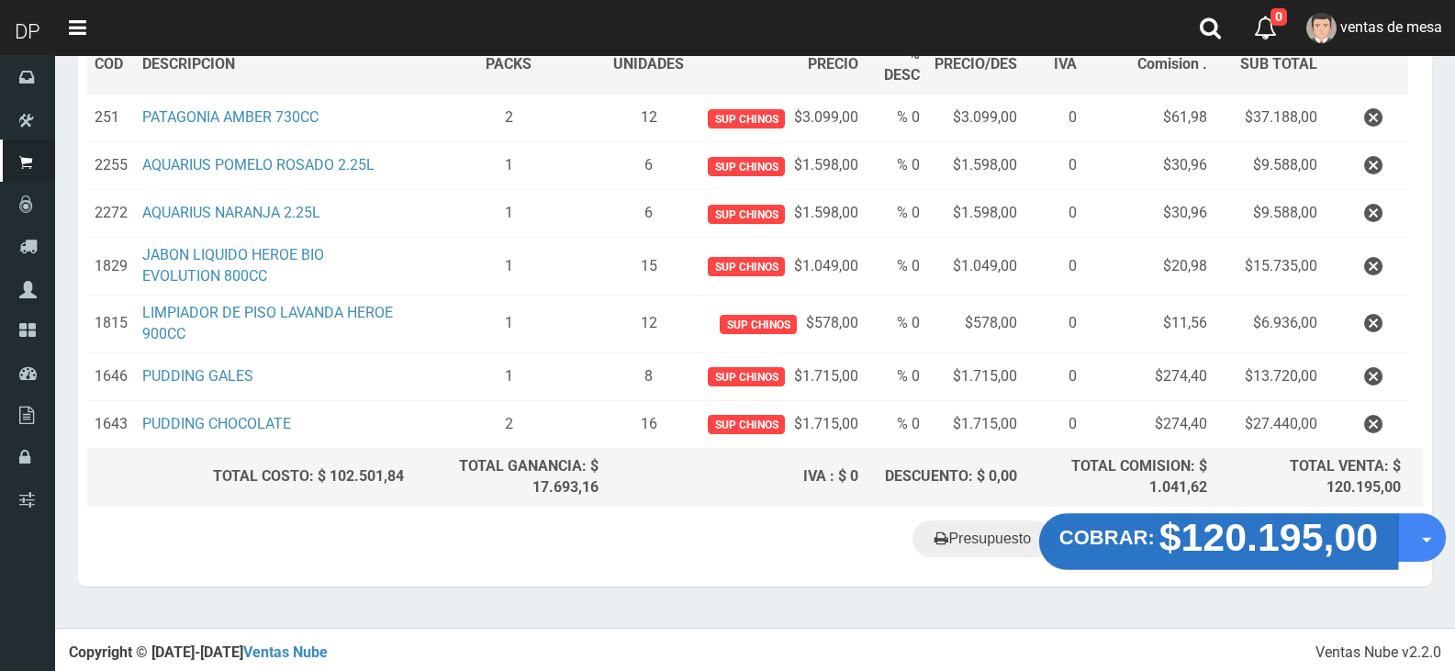
click at [1223, 541] on strong "$120.195,00" at bounding box center [1268, 537] width 219 height 43
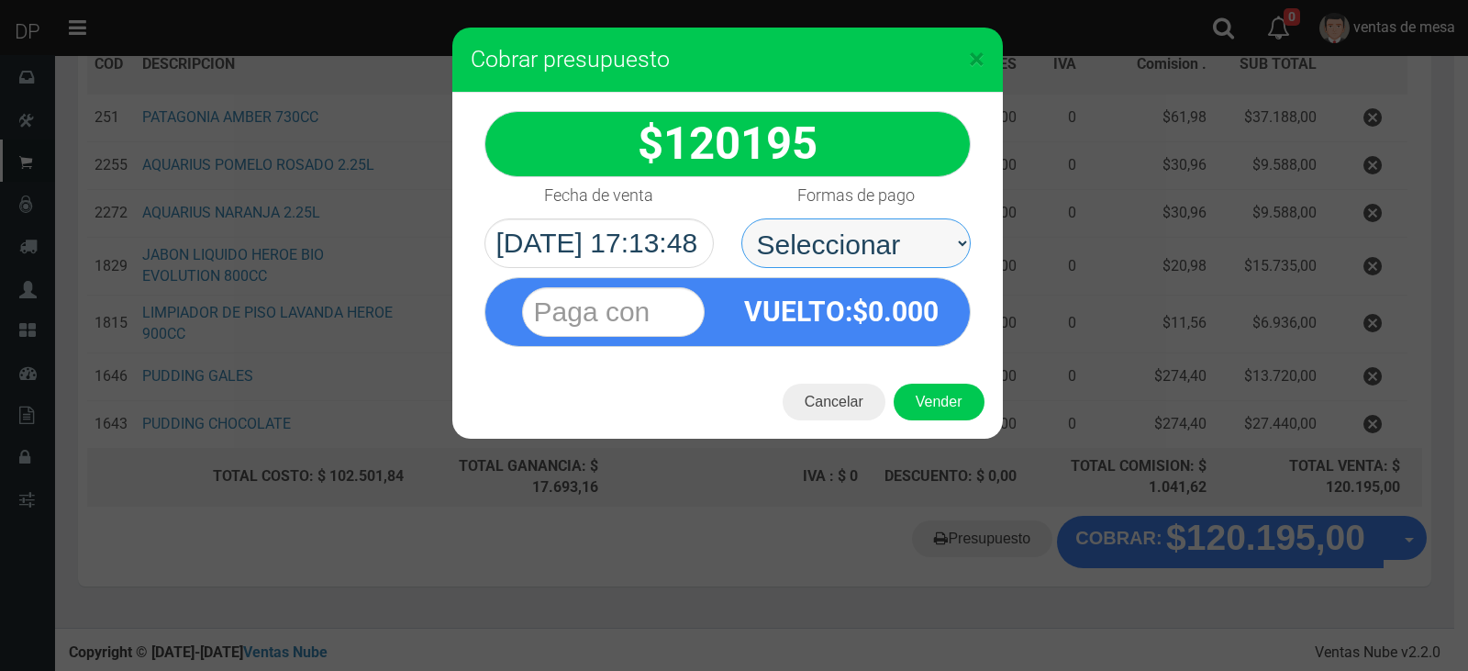
drag, startPoint x: 854, startPoint y: 252, endPoint x: 854, endPoint y: 263, distance: 11.0
click at [854, 252] on select "Seleccionar Efectivo Tarjeta de Crédito Depósito Débito" at bounding box center [856, 243] width 229 height 50
select select "Efectivo"
click at [742, 218] on select "Seleccionar Efectivo Tarjeta de Crédito Depósito Débito" at bounding box center [856, 243] width 229 height 50
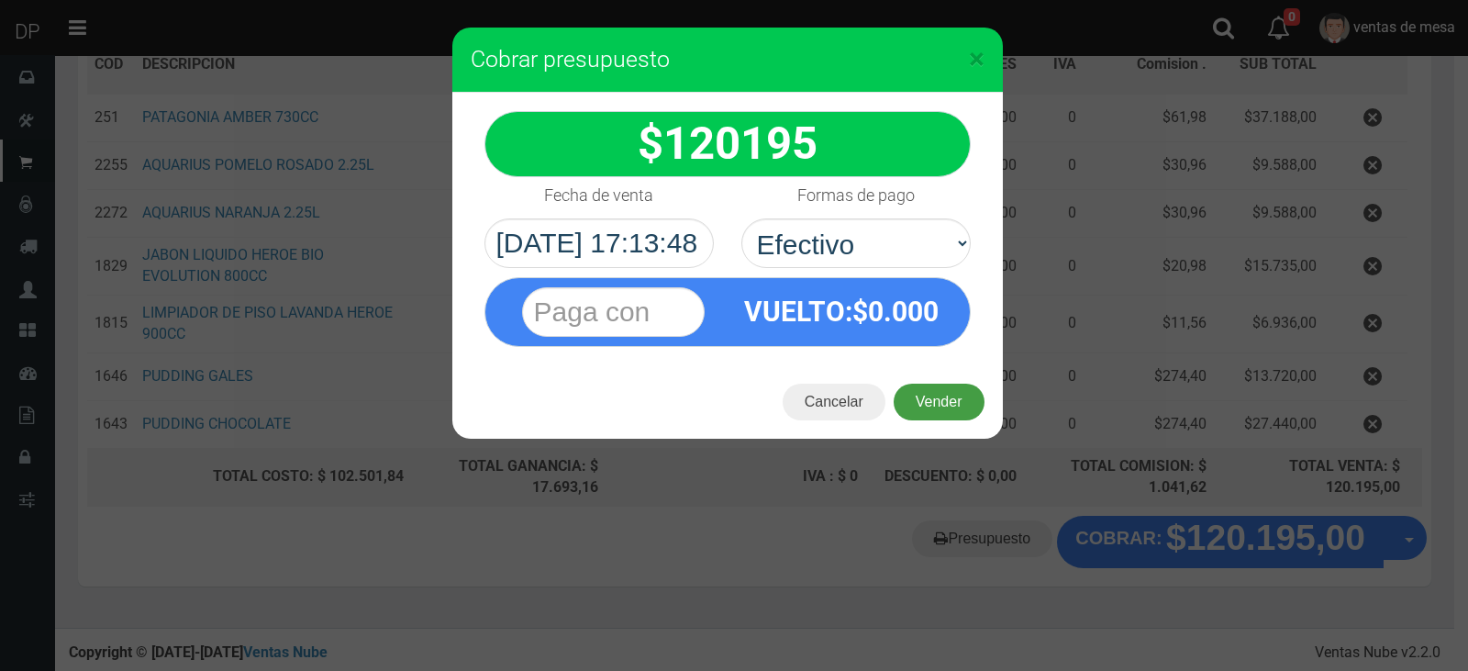
click at [939, 385] on button "Vender" at bounding box center [939, 402] width 91 height 37
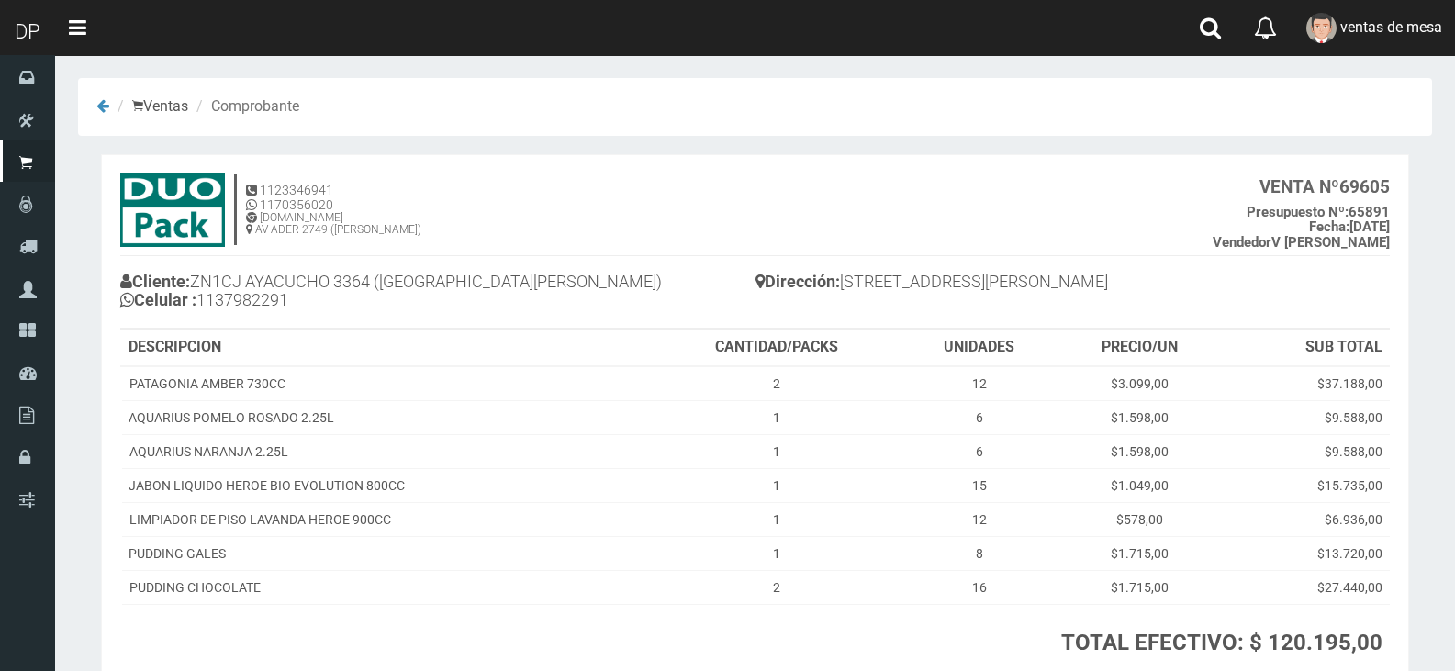
scroll to position [140, 0]
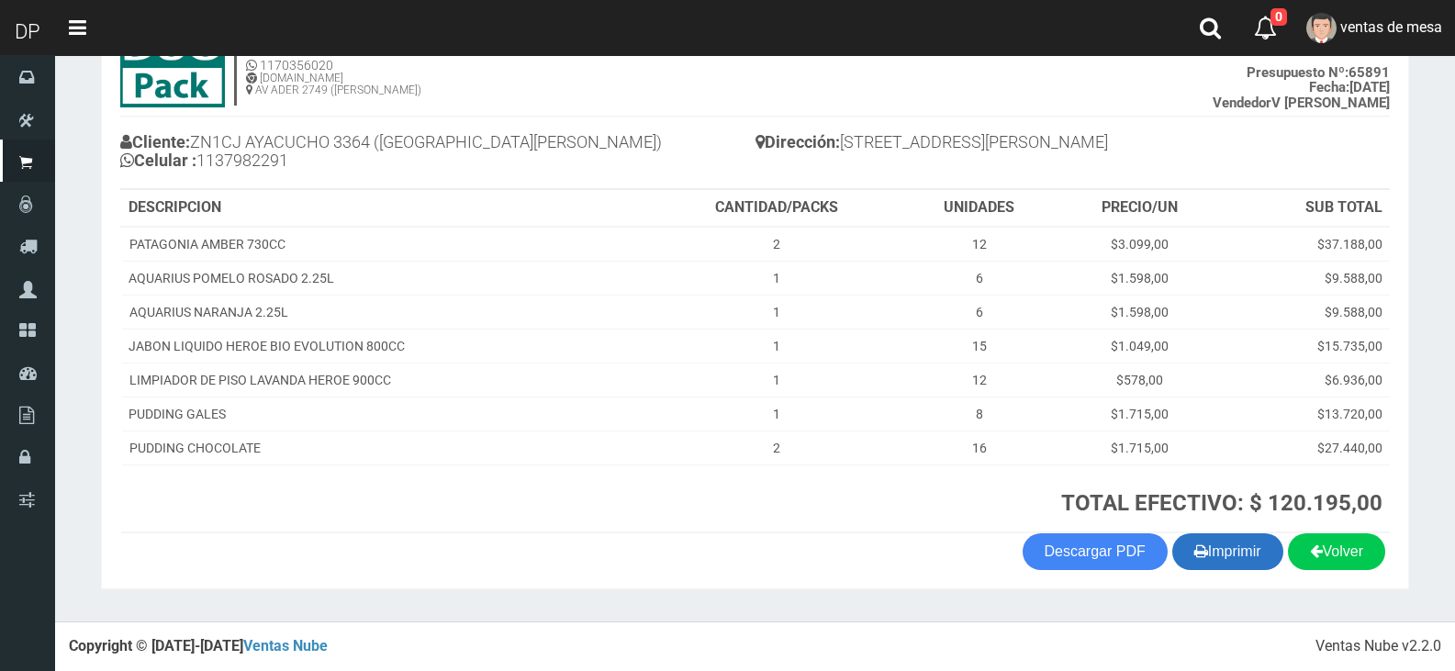
click at [1172, 546] on button "Imprimir" at bounding box center [1227, 551] width 111 height 37
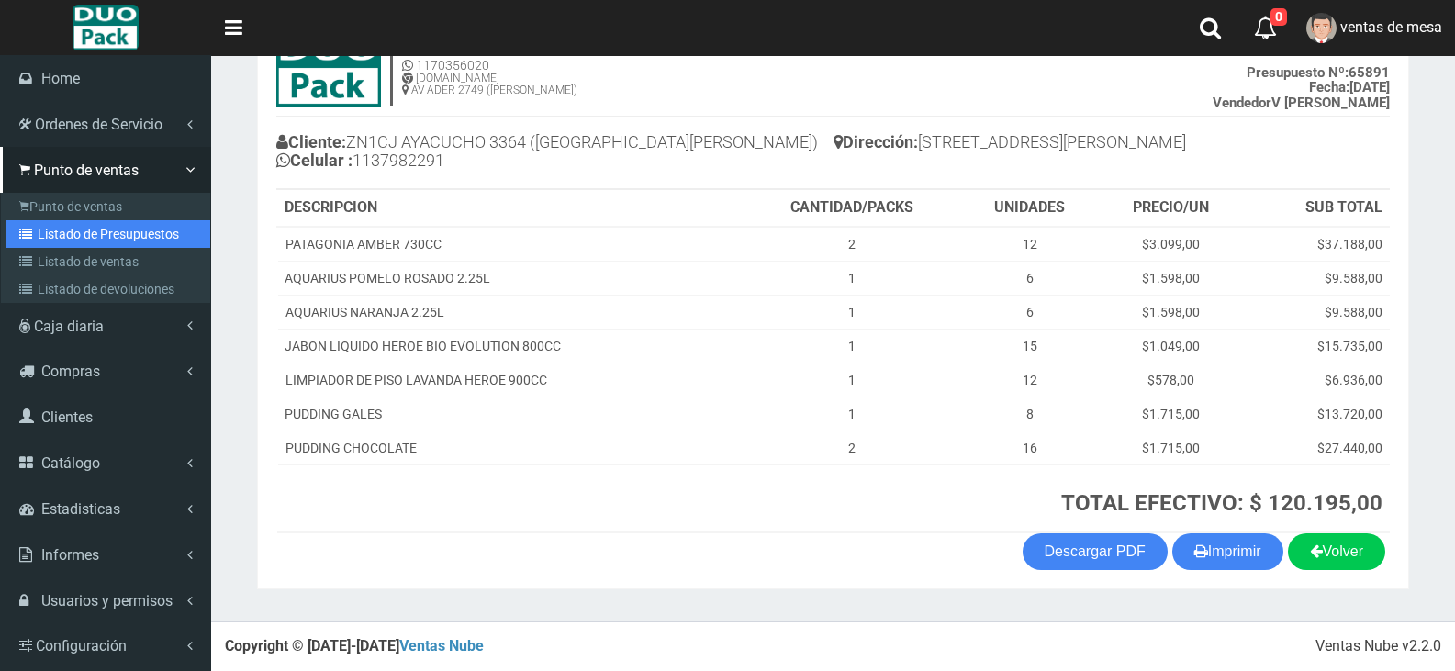
click at [84, 232] on link "Listado de Presupuestos" at bounding box center [108, 234] width 205 height 28
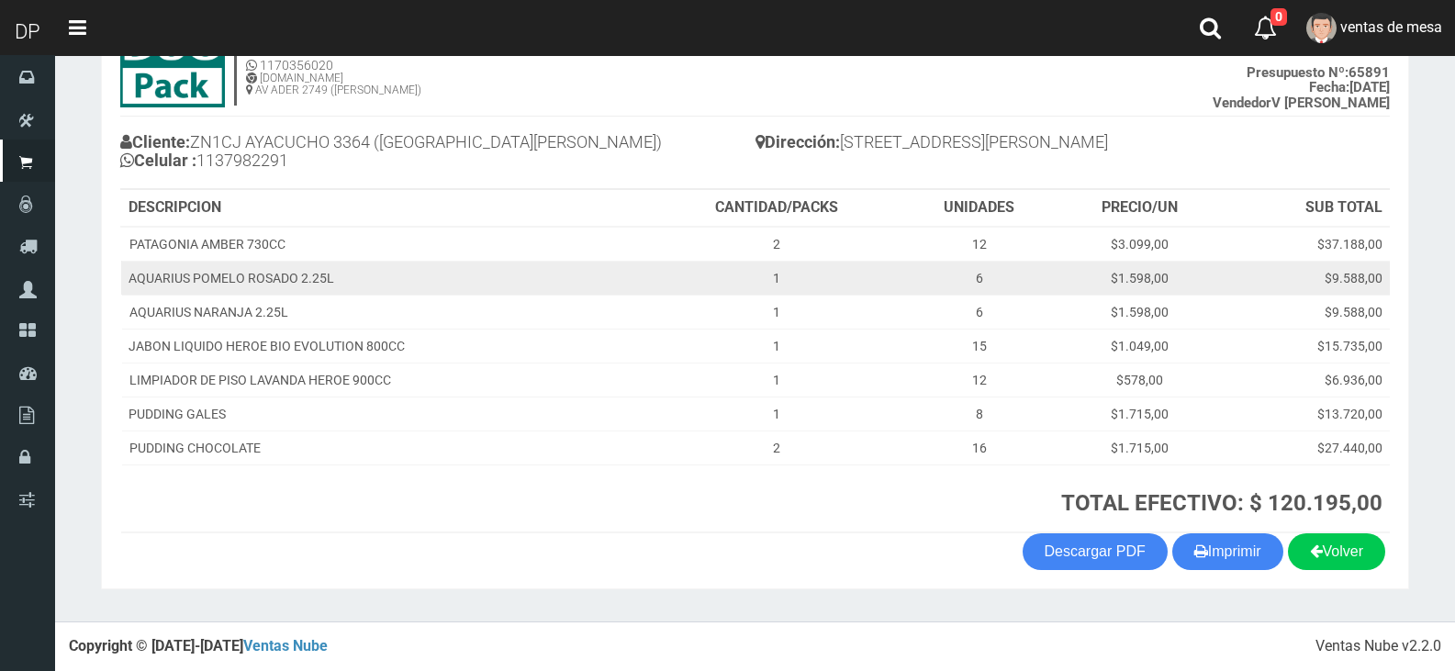
click at [447, 269] on td "AQUARIUS POMELO ROSADO 2.25L" at bounding box center [386, 278] width 530 height 34
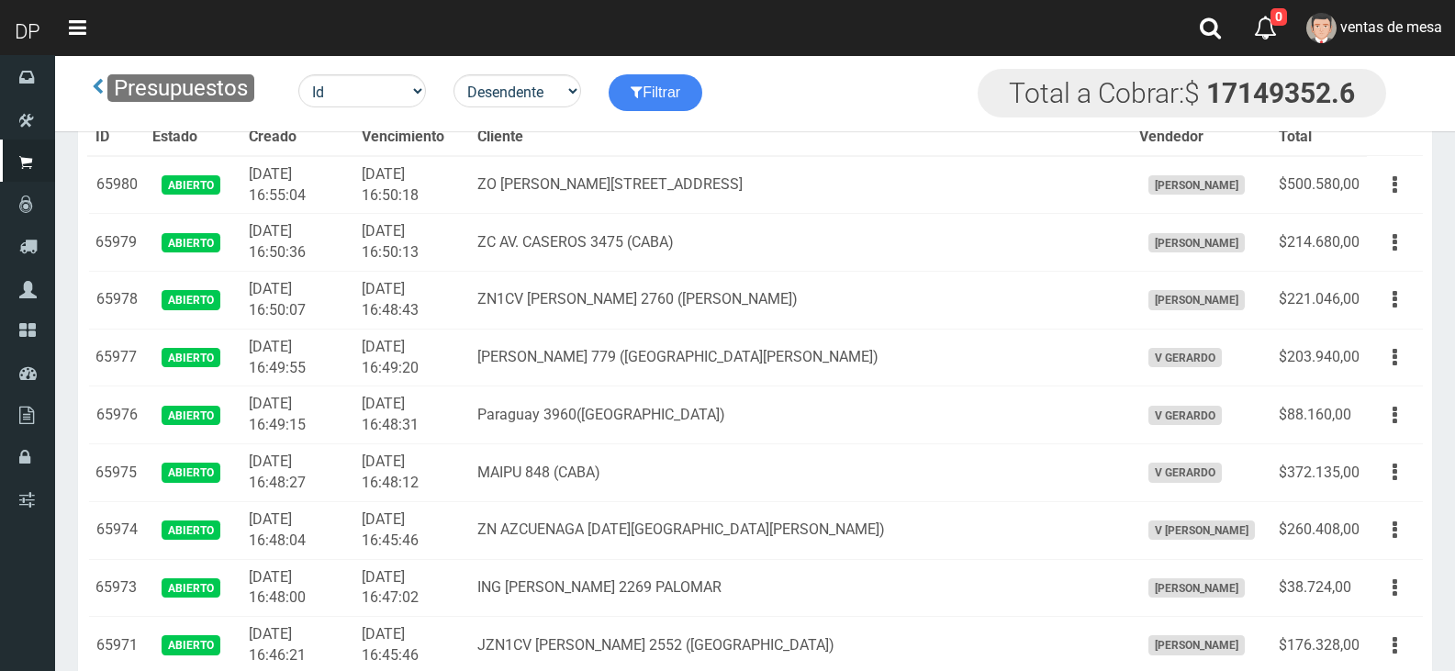
scroll to position [5697, 0]
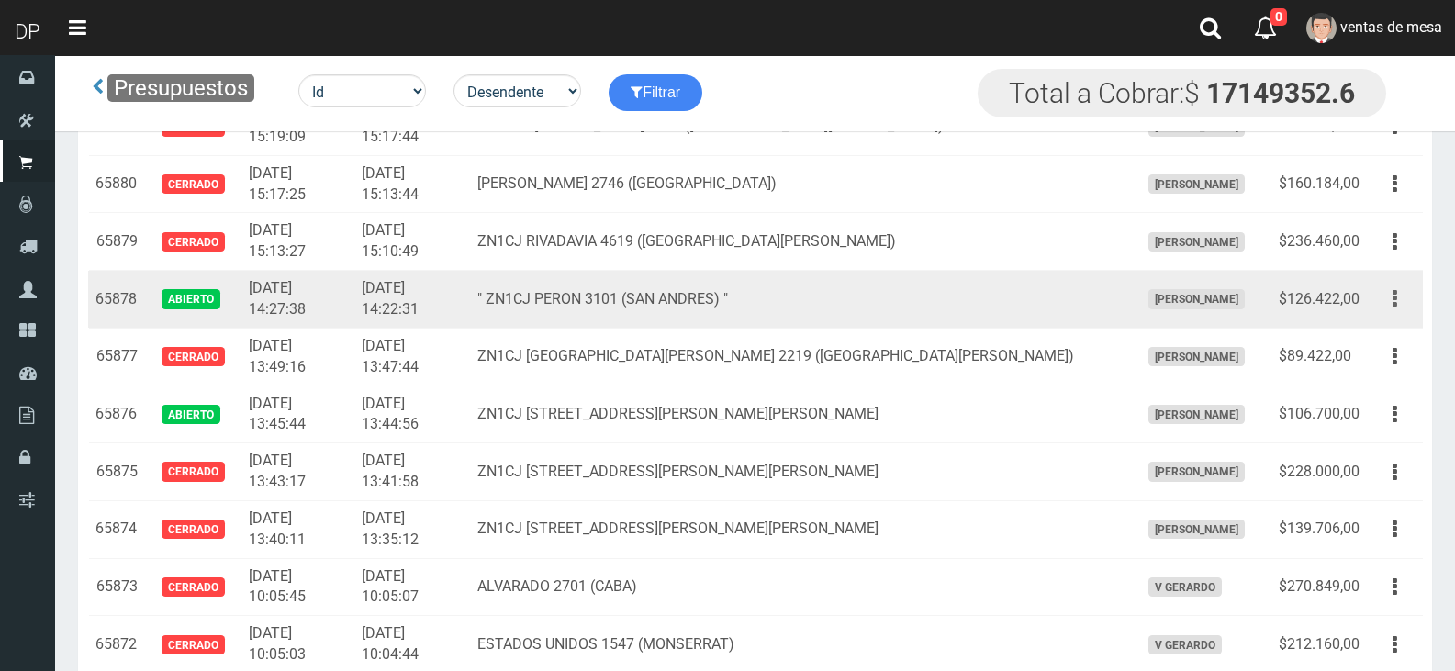
click at [1401, 306] on button "button" at bounding box center [1394, 299] width 41 height 32
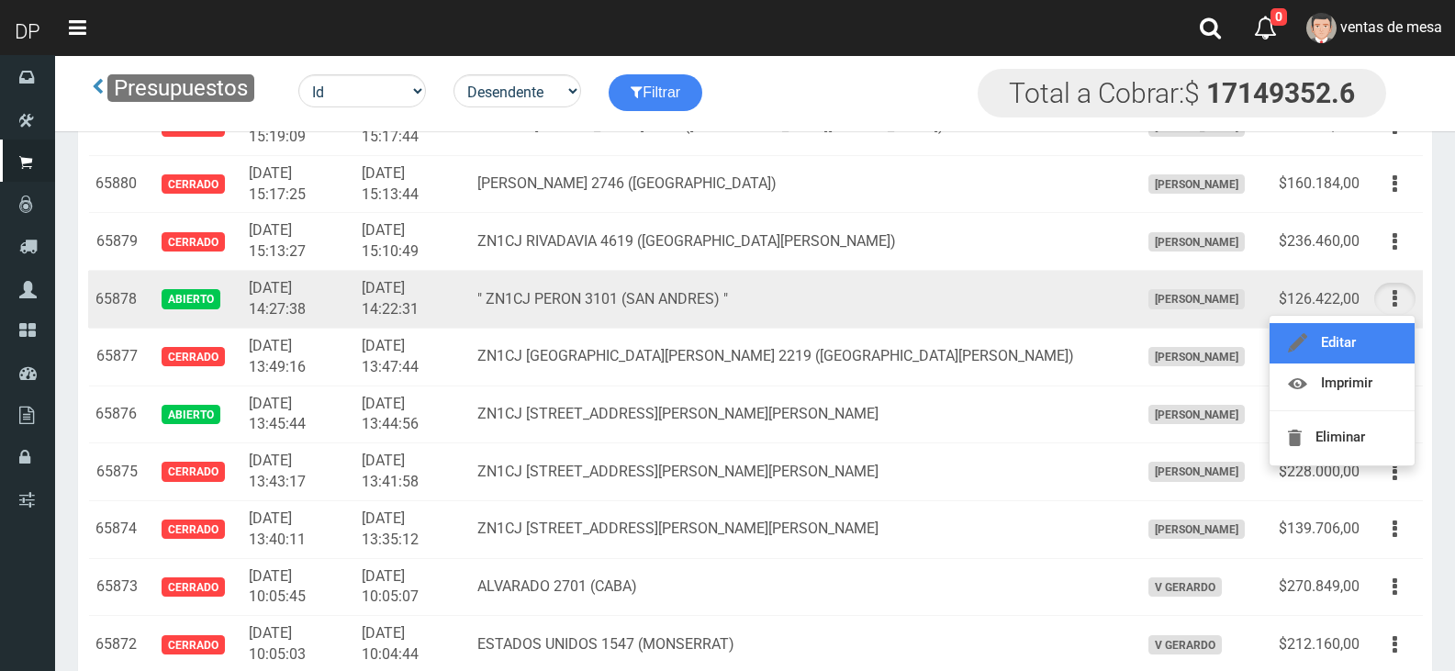
click at [1391, 330] on link "Editar" at bounding box center [1341, 343] width 145 height 40
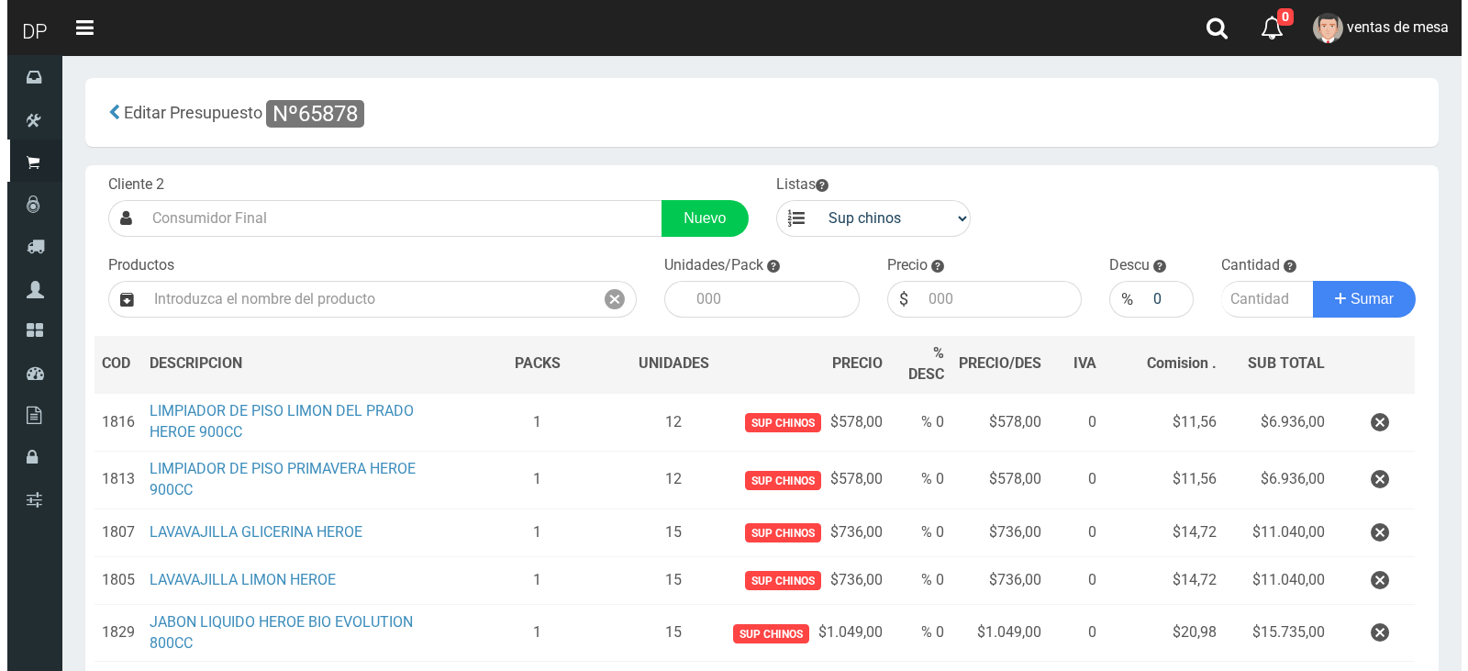
scroll to position [309, 0]
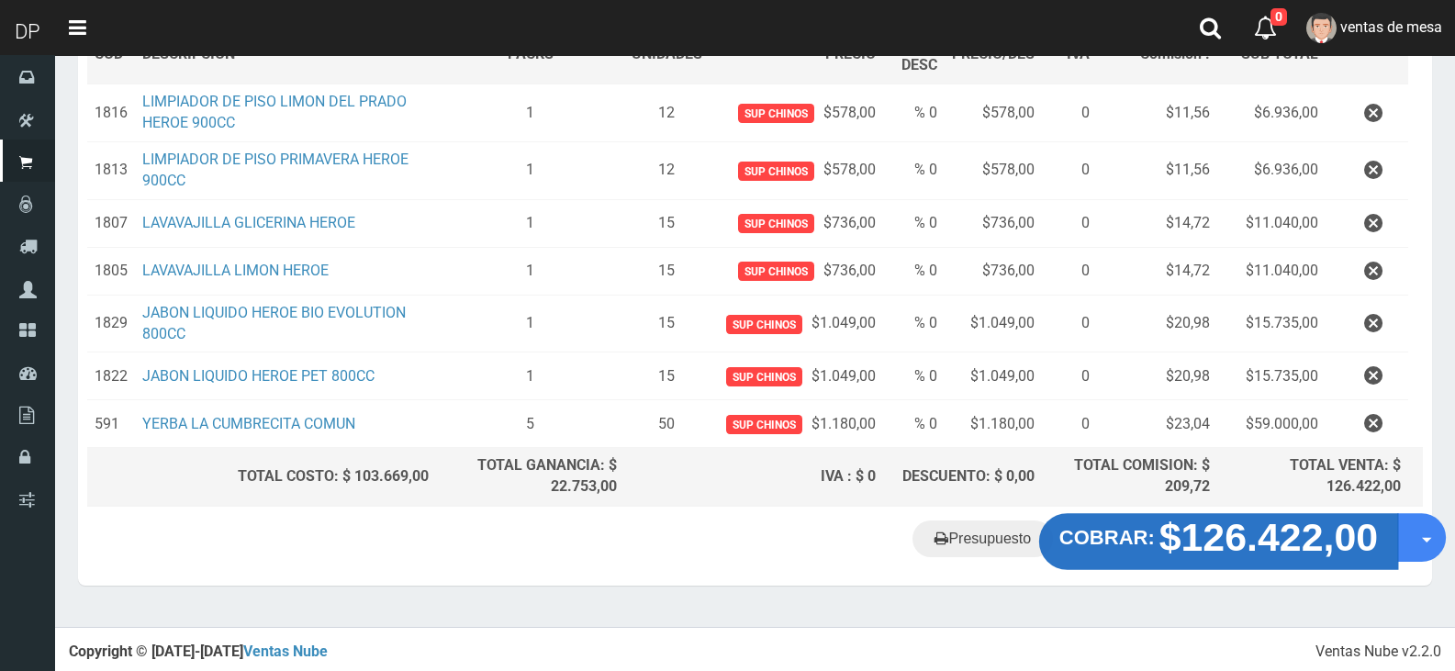
click at [1107, 548] on strong "COBRAR:" at bounding box center [1106, 538] width 95 height 22
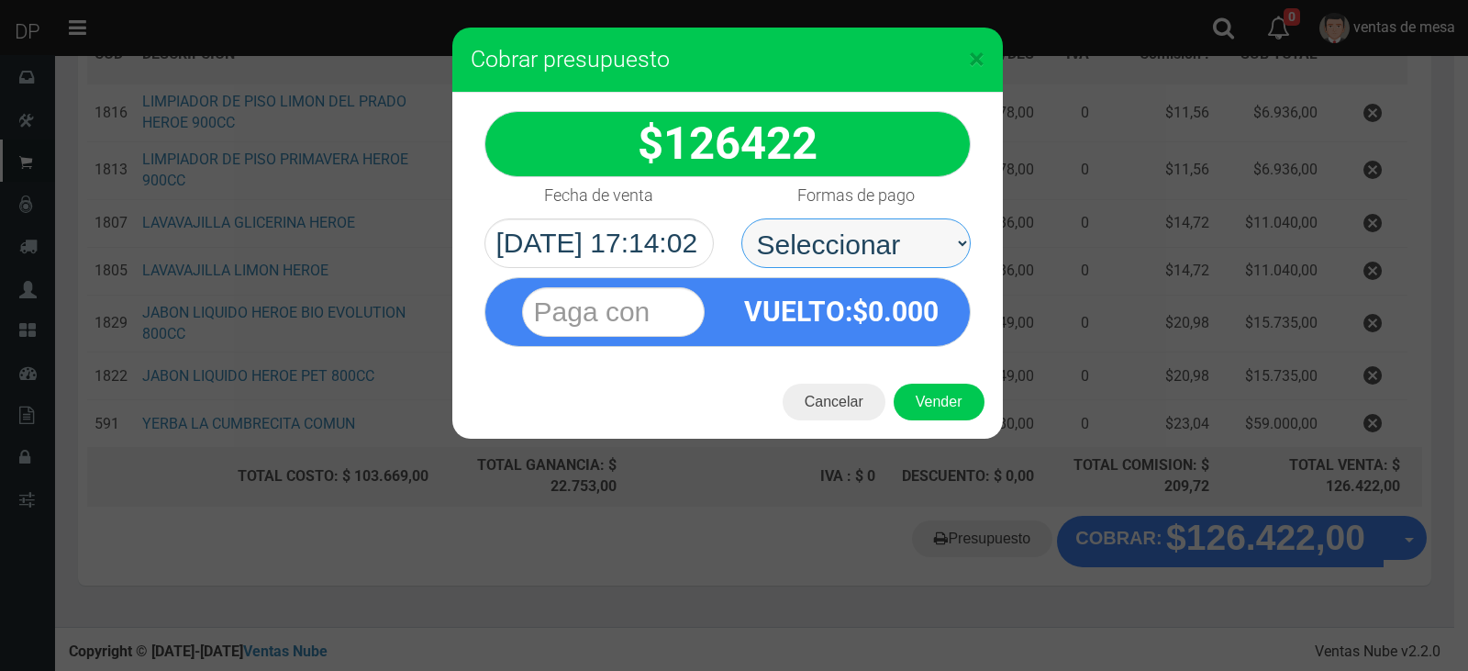
click at [852, 225] on select "Seleccionar Efectivo Tarjeta de Crédito Depósito Débito" at bounding box center [856, 243] width 229 height 50
select select "Efectivo"
click at [742, 218] on select "Seleccionar Efectivo Tarjeta de Crédito Depósito Débito" at bounding box center [856, 243] width 229 height 50
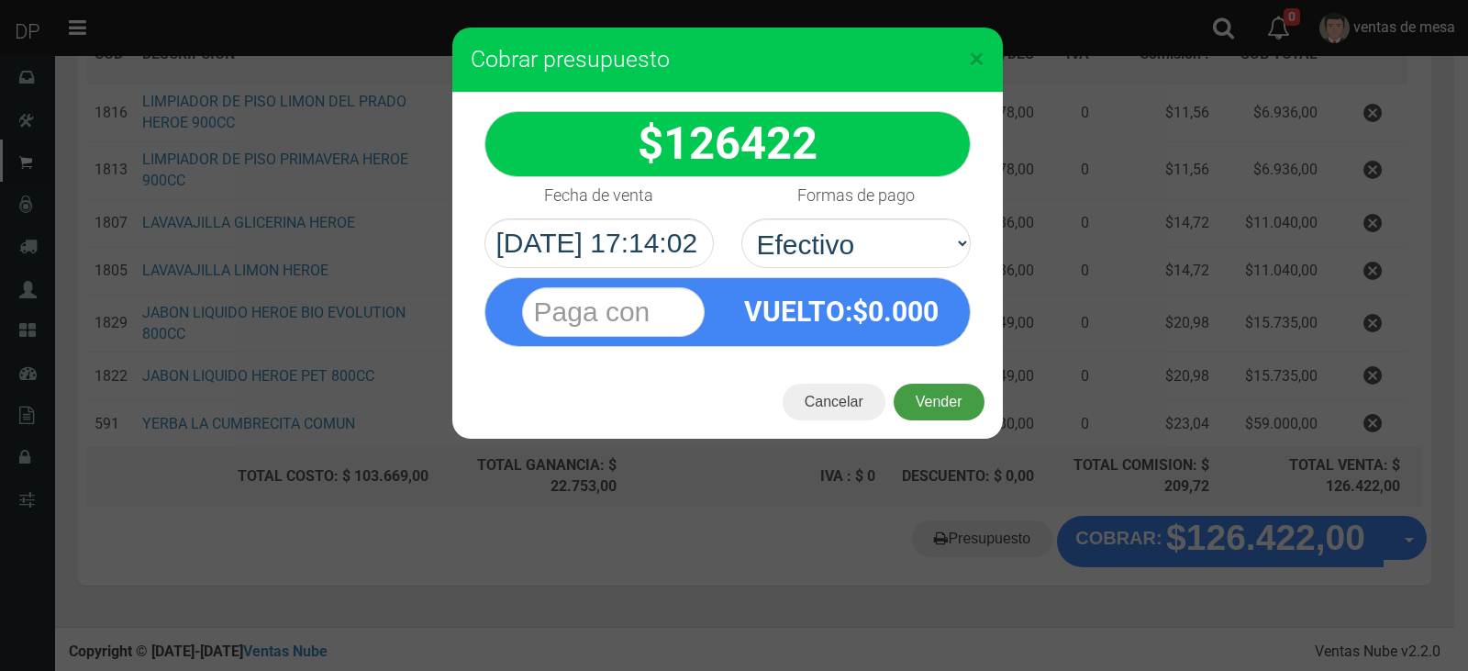
click at [921, 403] on button "Vender" at bounding box center [939, 402] width 91 height 37
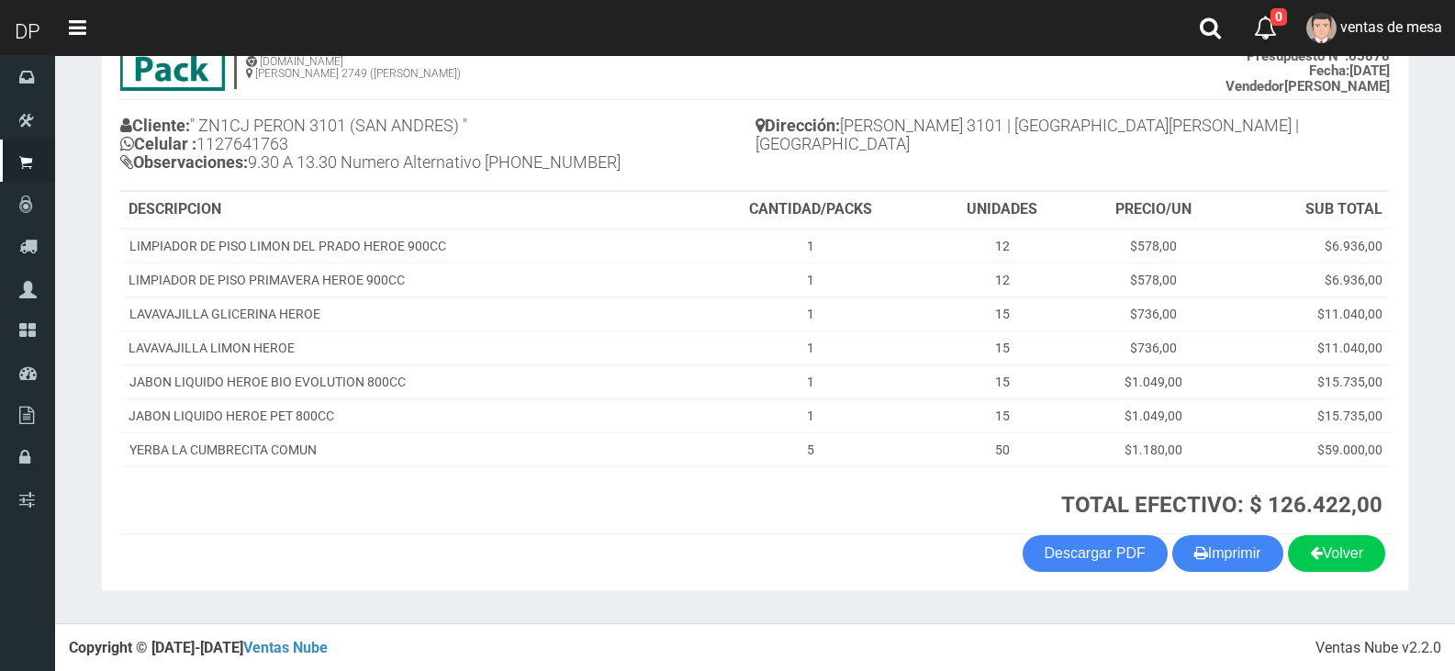
scroll to position [158, 0]
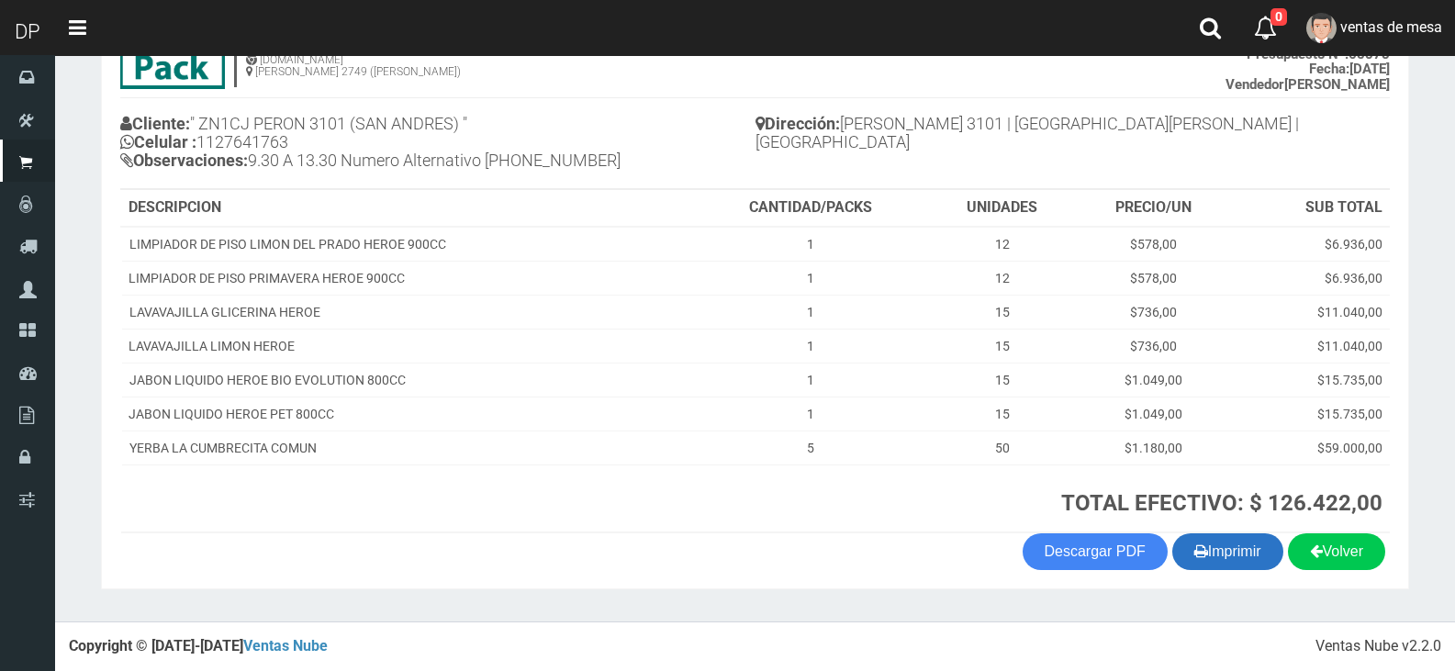
click at [1210, 536] on button "Imprimir" at bounding box center [1227, 551] width 111 height 37
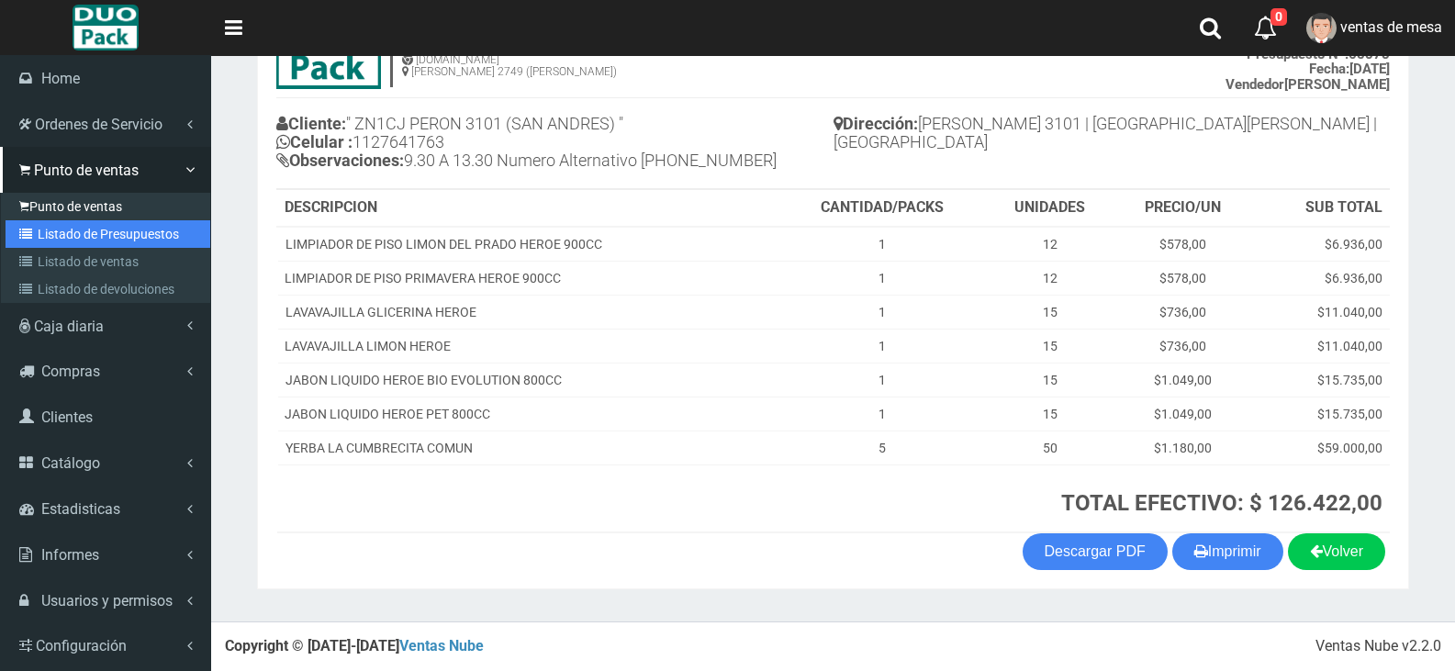
drag, startPoint x: 65, startPoint y: 239, endPoint x: 89, endPoint y: 218, distance: 31.3
click at [65, 239] on link "Listado de Presupuestos" at bounding box center [108, 234] width 205 height 28
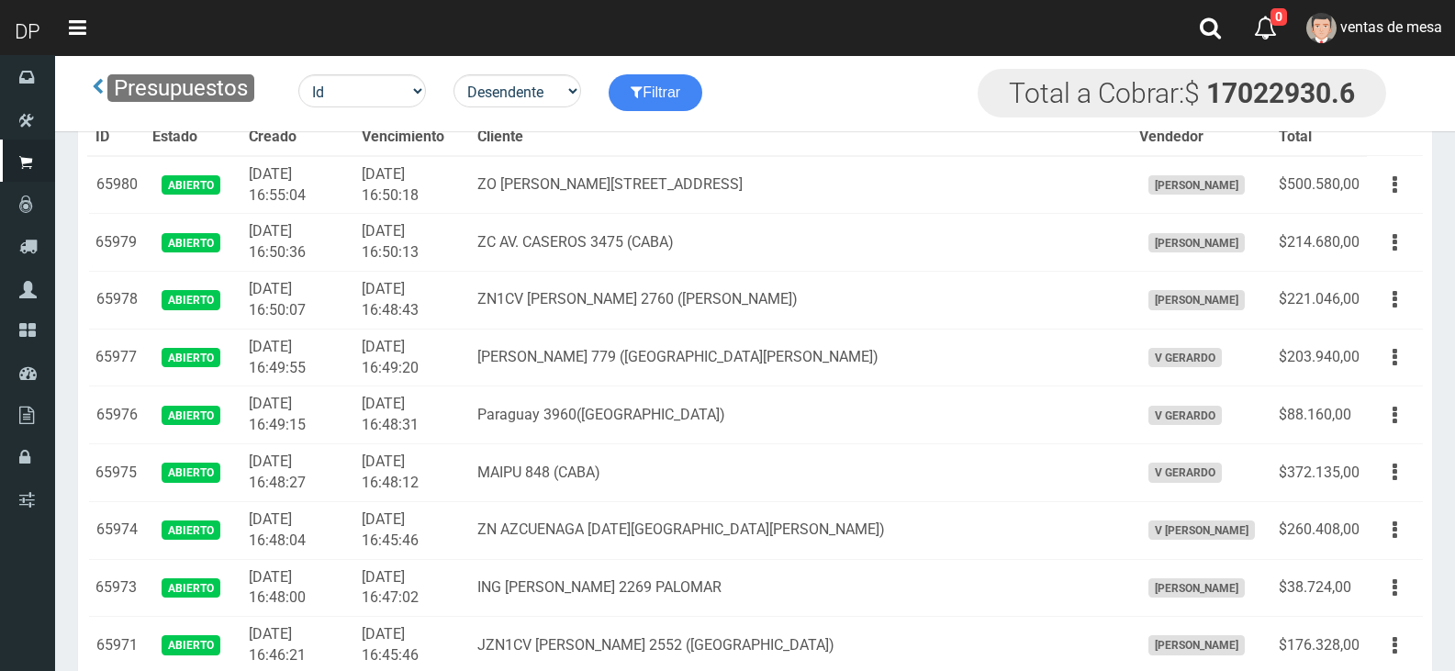
scroll to position [5697, 0]
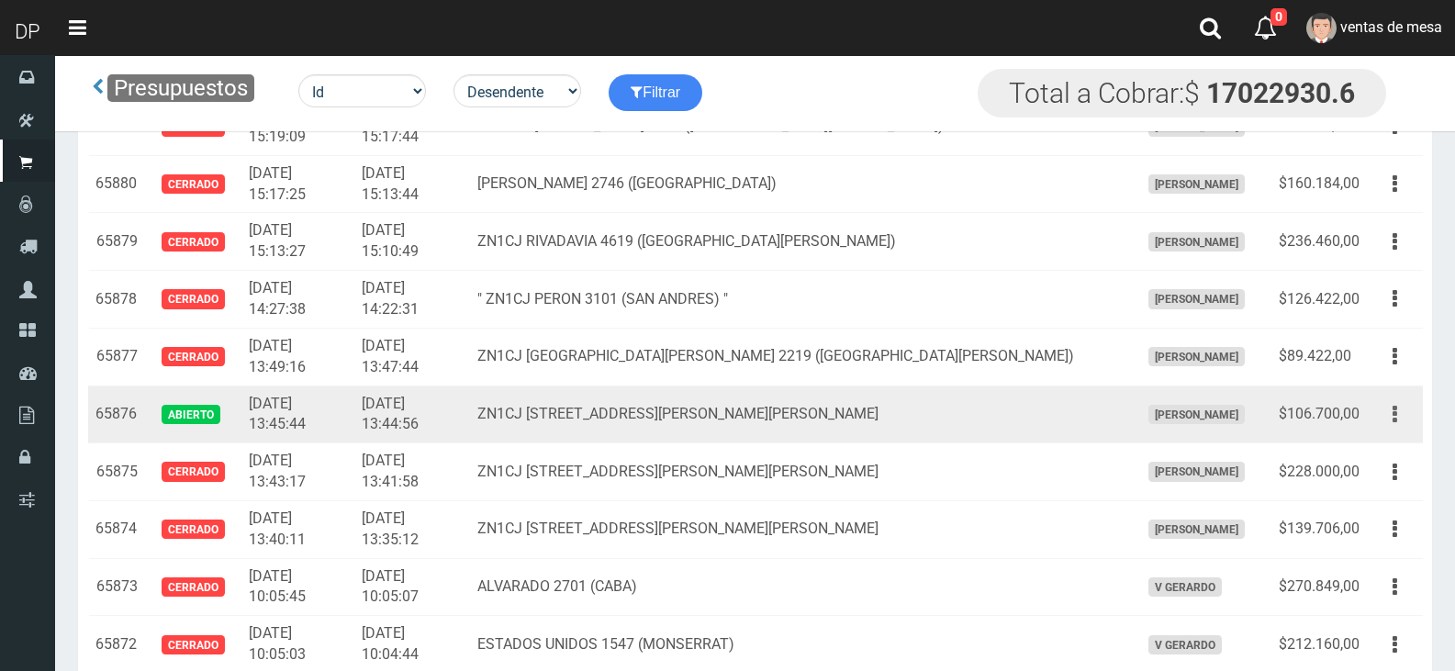
click at [1411, 402] on div "Editar Imprimir Eliminar" at bounding box center [1394, 414] width 41 height 32
click at [1401, 421] on button "button" at bounding box center [1394, 414] width 41 height 32
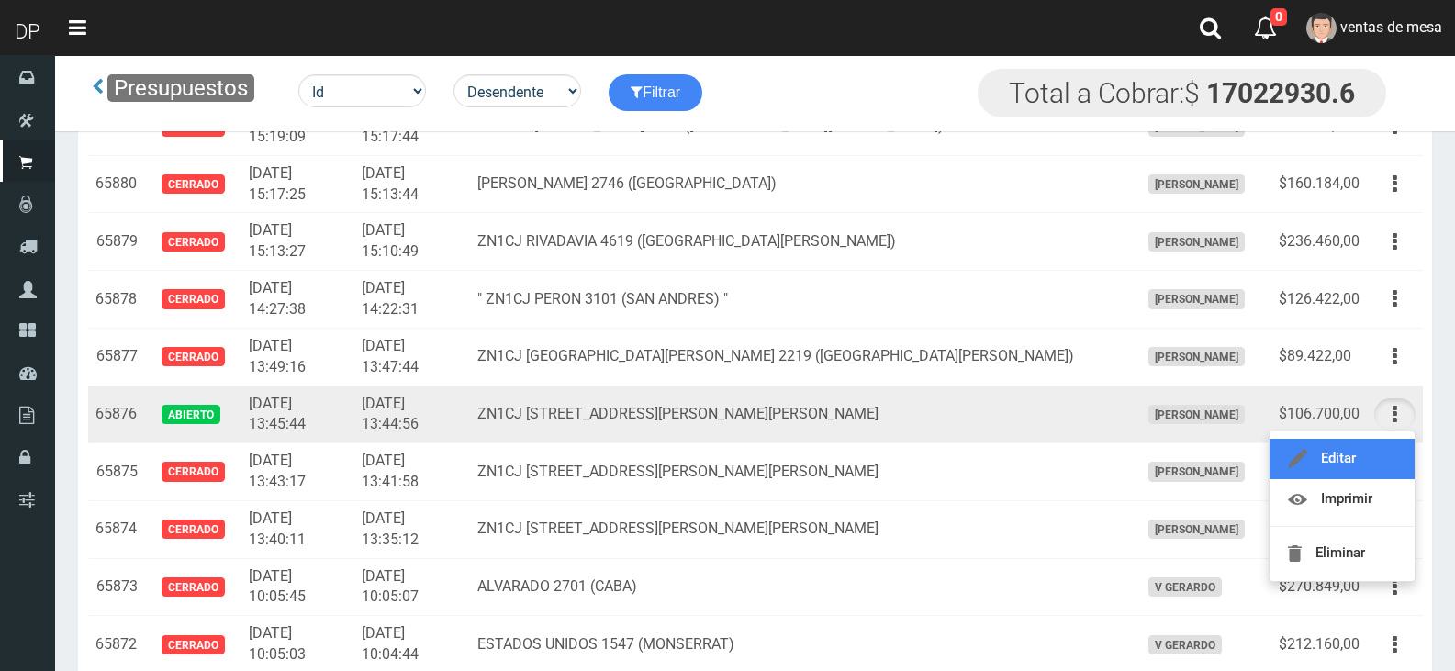
click at [1397, 447] on link "Editar" at bounding box center [1341, 459] width 145 height 40
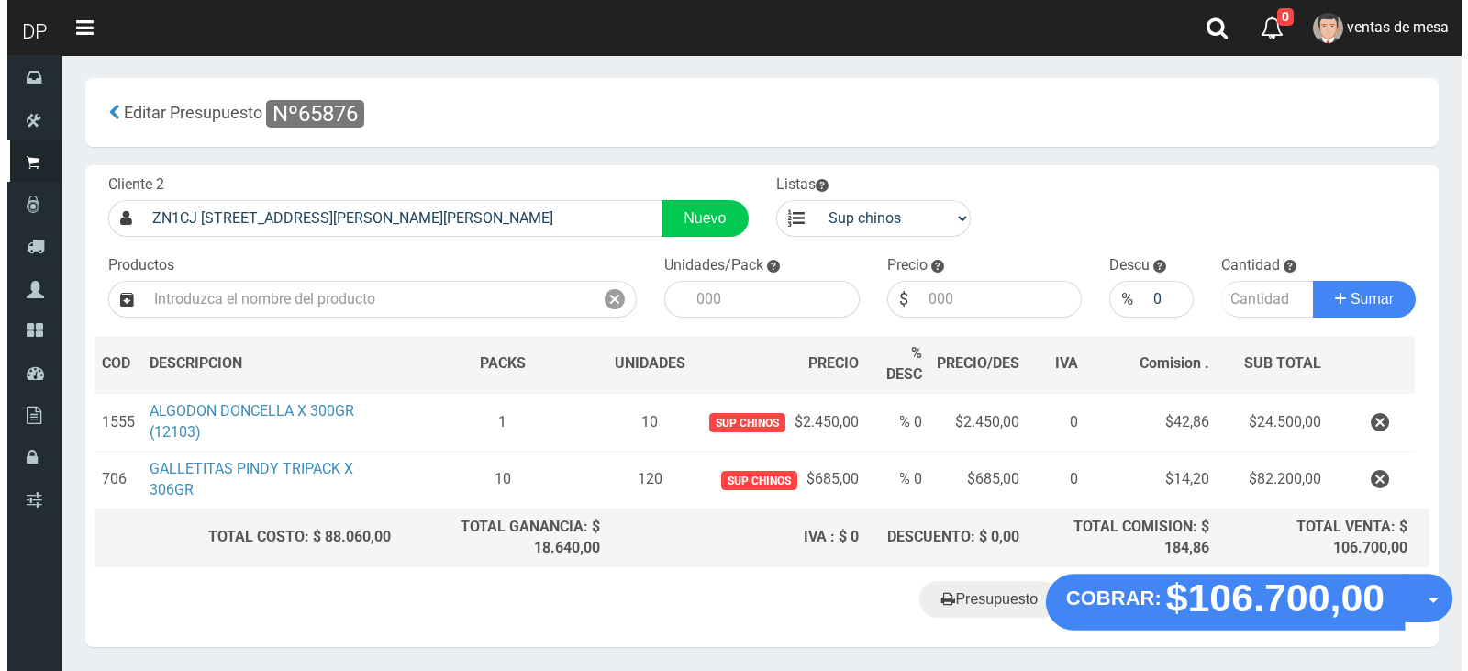
scroll to position [61, 0]
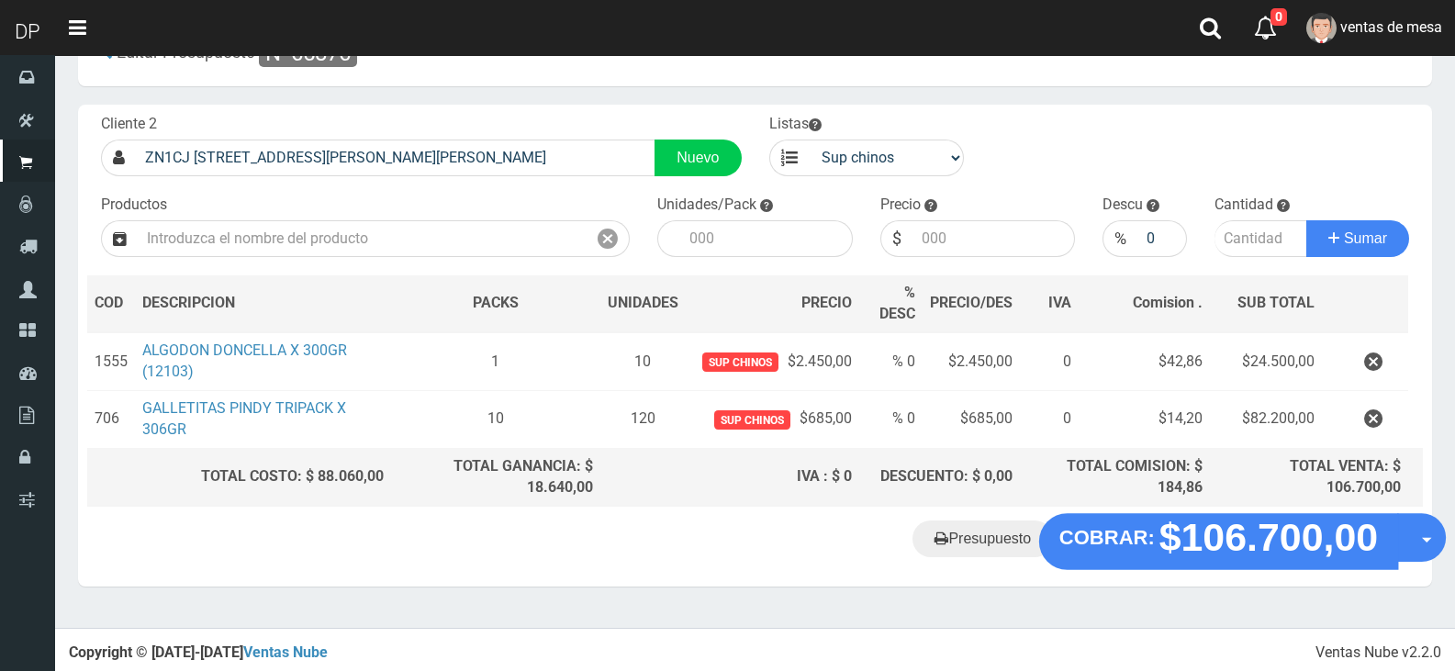
click at [1233, 560] on button "COBRAR: $106.700,00" at bounding box center [1218, 542] width 359 height 57
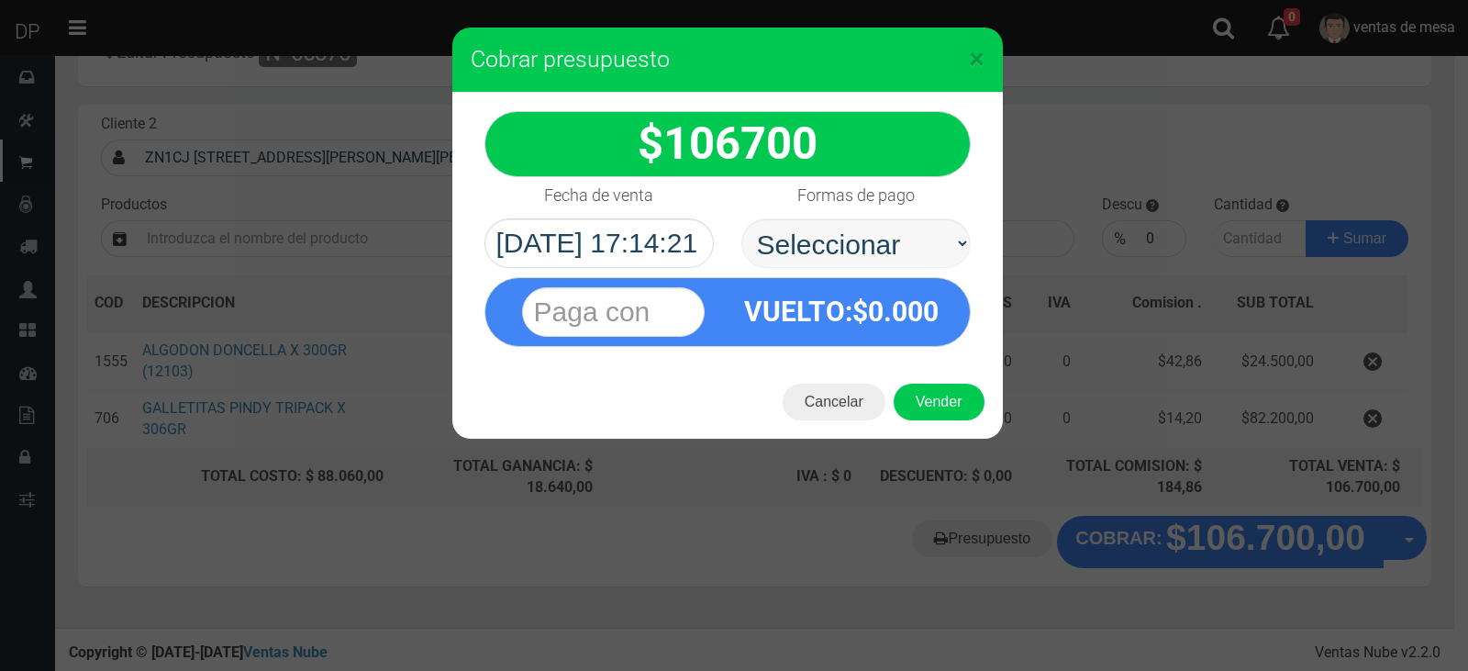
click at [809, 251] on select "Seleccionar Efectivo Tarjeta de Crédito Depósito Débito" at bounding box center [856, 243] width 229 height 50
select select "Efectivo"
click at [742, 218] on select "Seleccionar Efectivo Tarjeta de Crédito Depósito Débito" at bounding box center [856, 243] width 229 height 50
click at [939, 402] on button "Vender" at bounding box center [939, 402] width 91 height 37
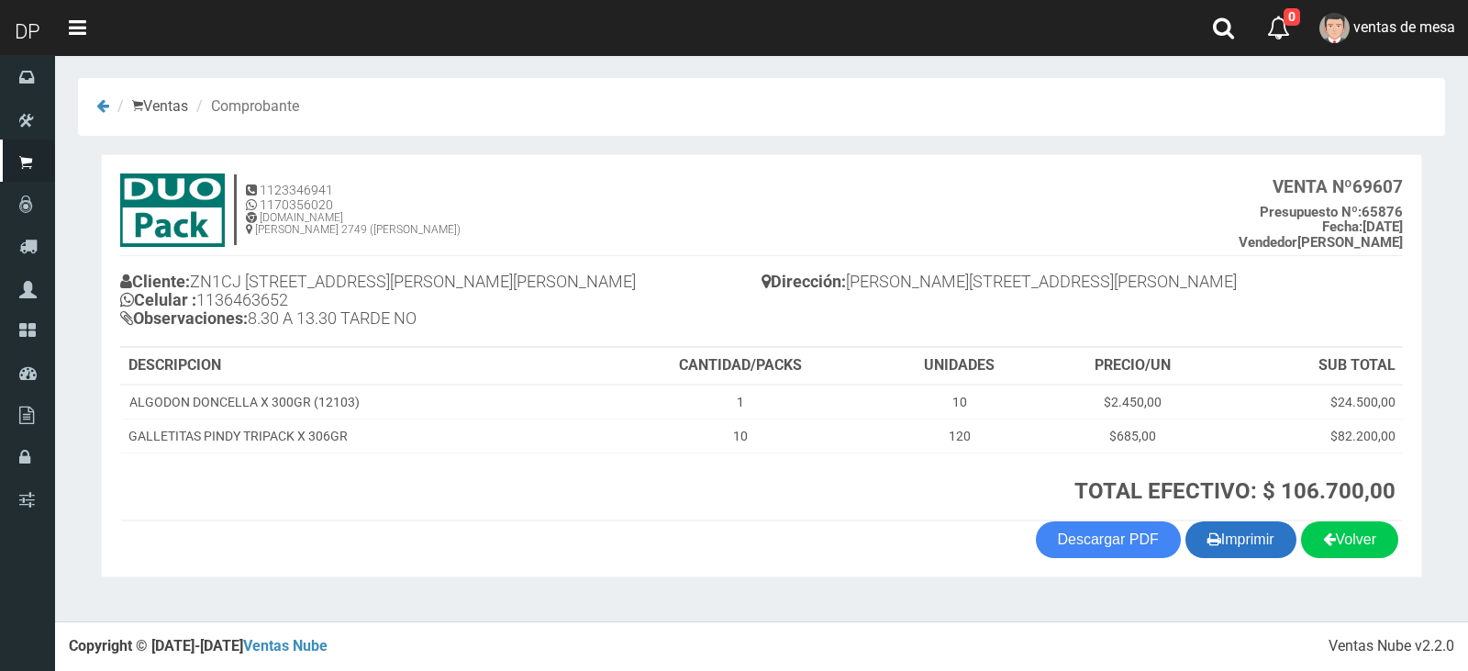
click at [1217, 553] on button "Imprimir" at bounding box center [1241, 539] width 111 height 37
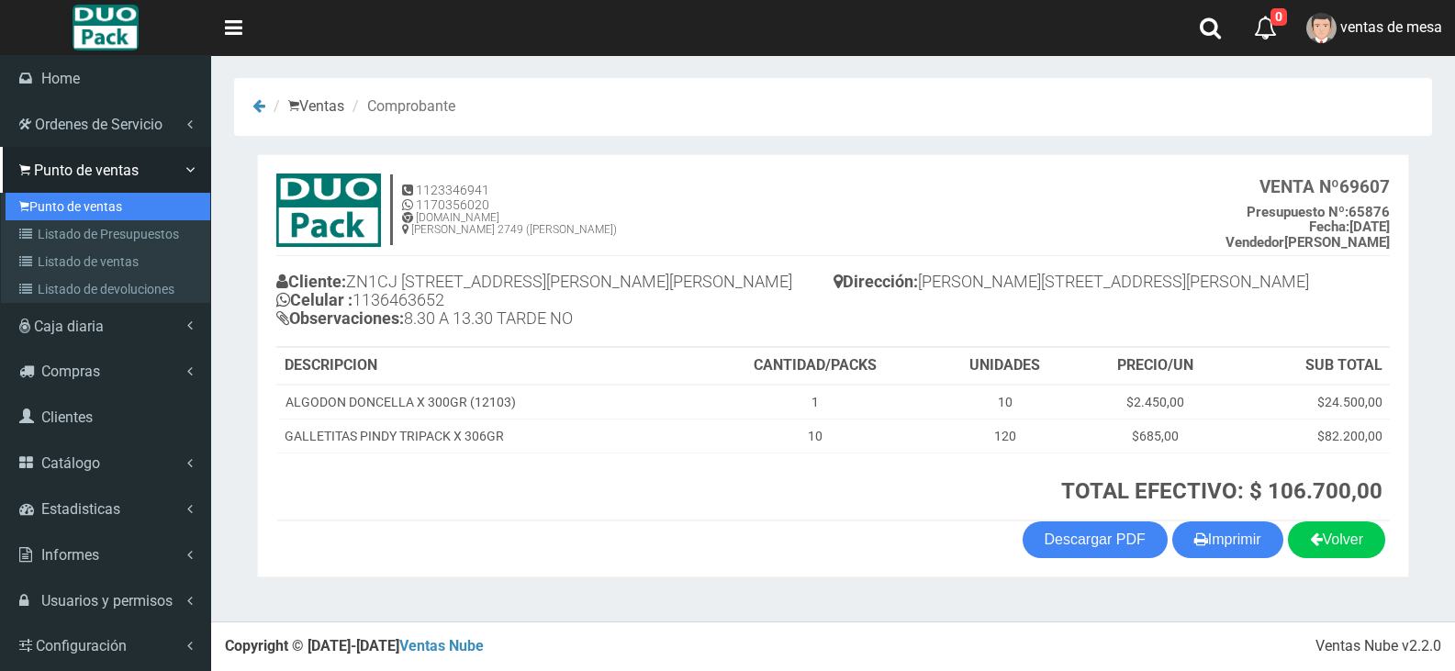
click at [48, 215] on link "Punto de ventas" at bounding box center [108, 207] width 205 height 28
